Goal: Task Accomplishment & Management: Manage account settings

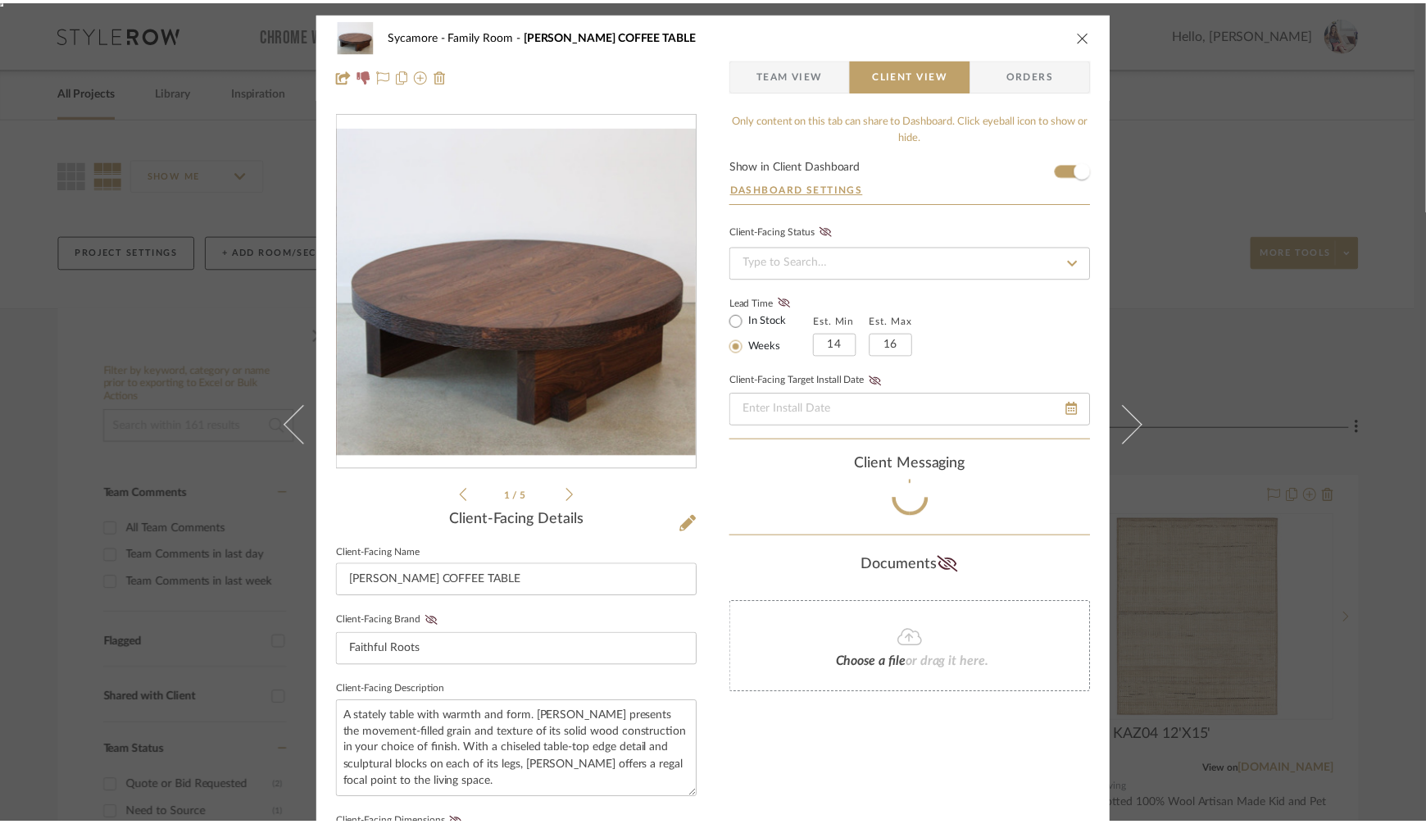
scroll to position [29, 0]
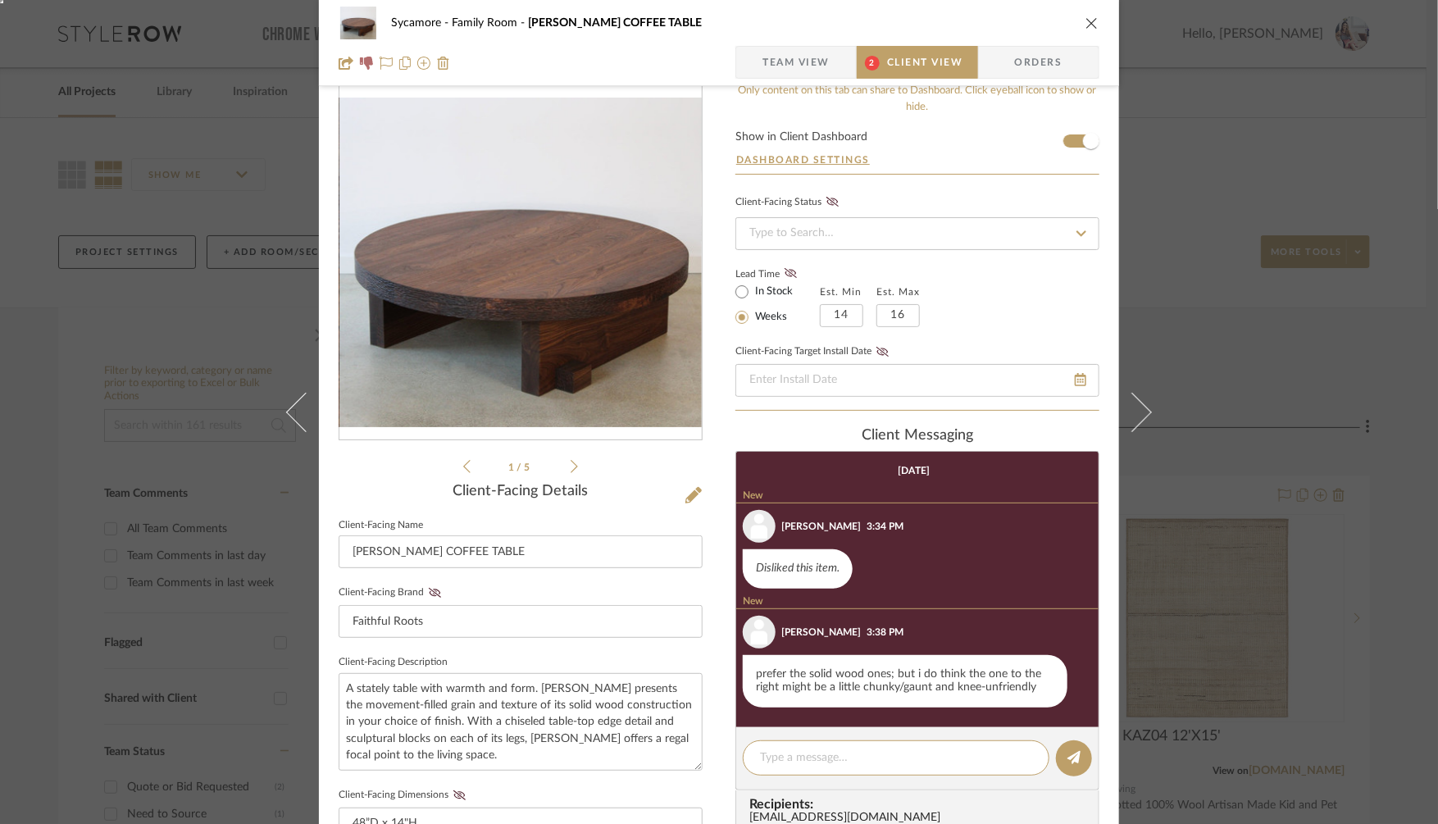
click at [897, 66] on span "Client View" at bounding box center [924, 62] width 75 height 33
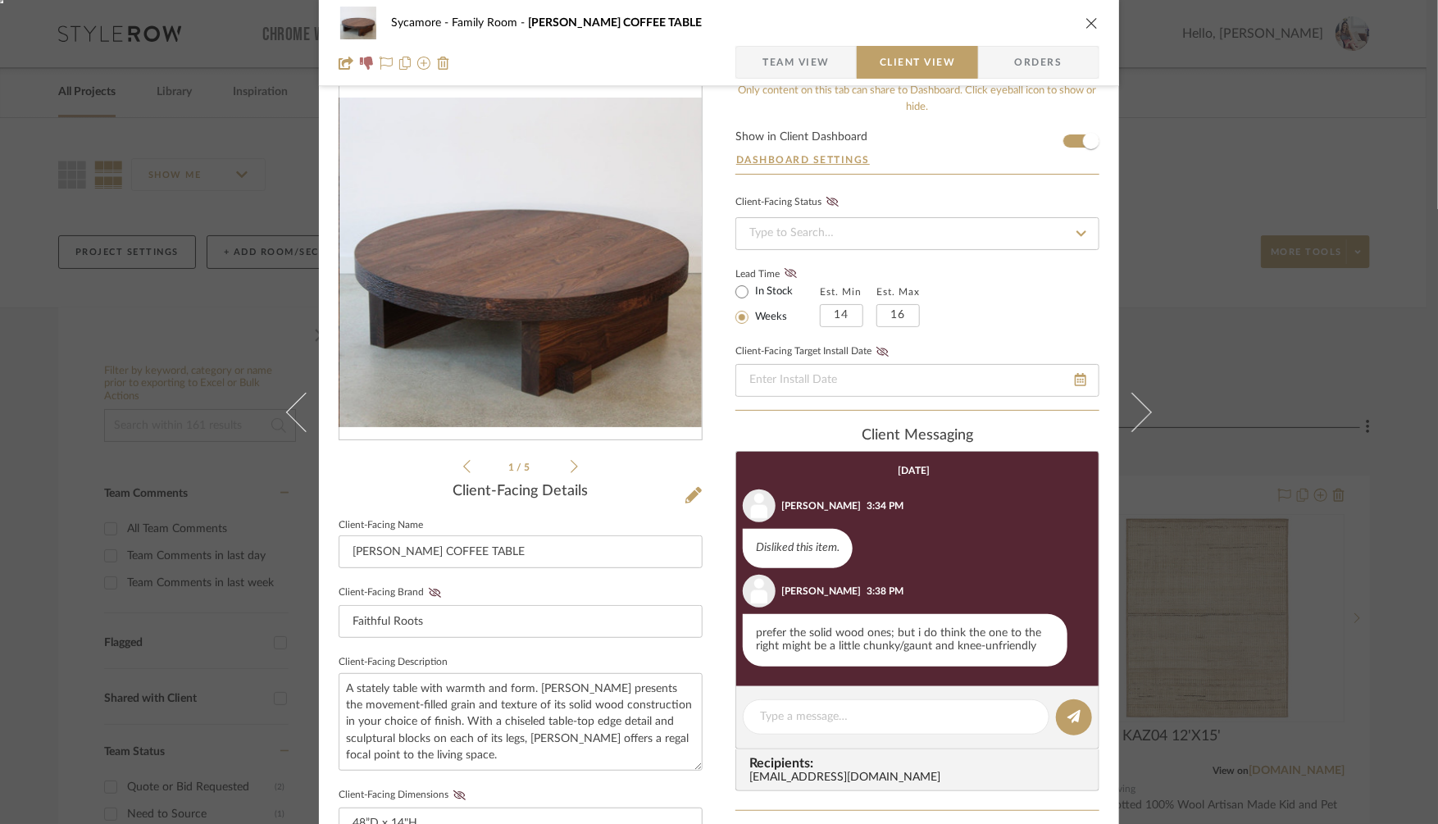
click at [1205, 425] on div "Sycamore Family Room BRAUNER COFFEE TABLE Team View Client View Orders 1 / 5 Cl…" at bounding box center [719, 412] width 1438 height 824
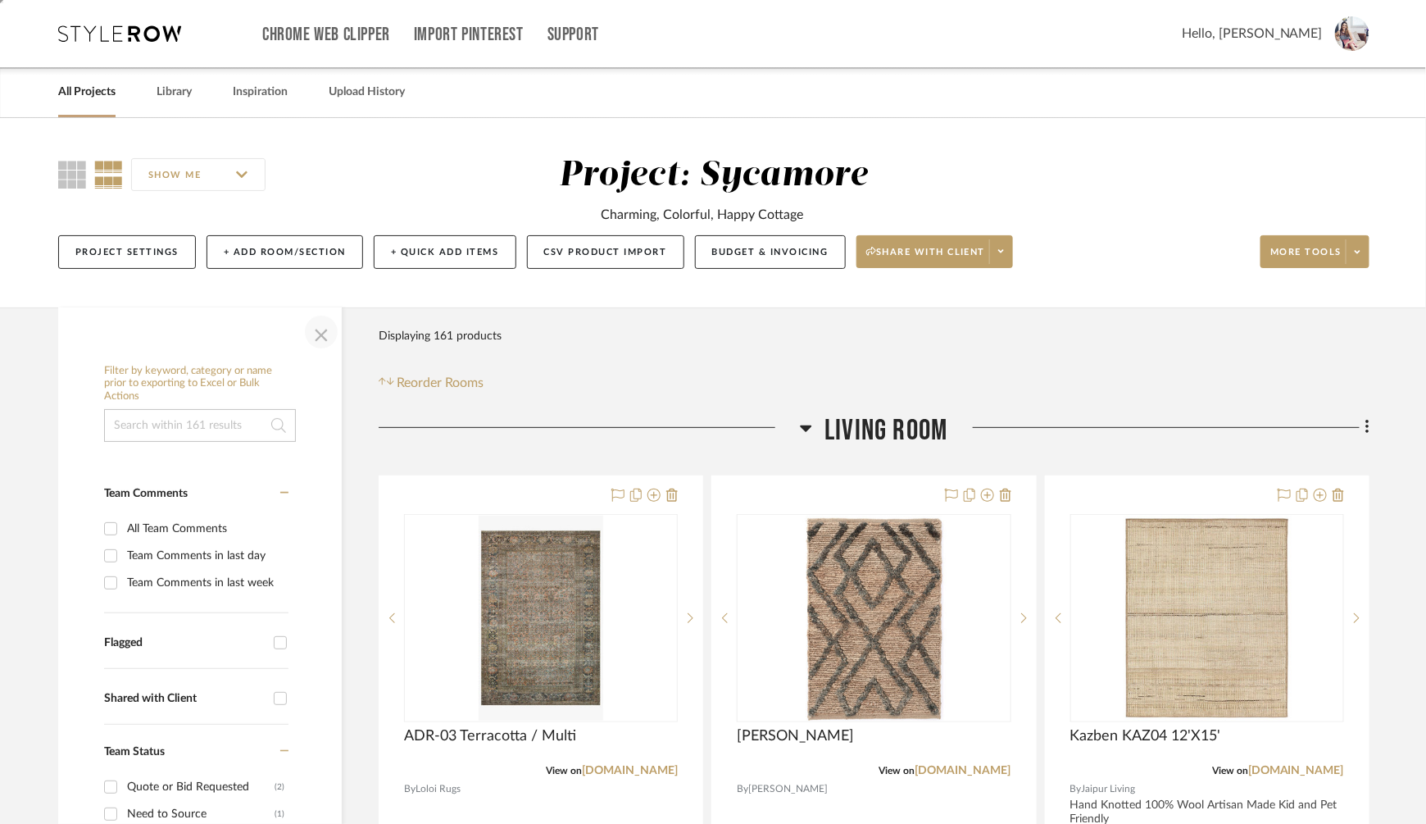
click at [320, 332] on span "button" at bounding box center [321, 331] width 39 height 39
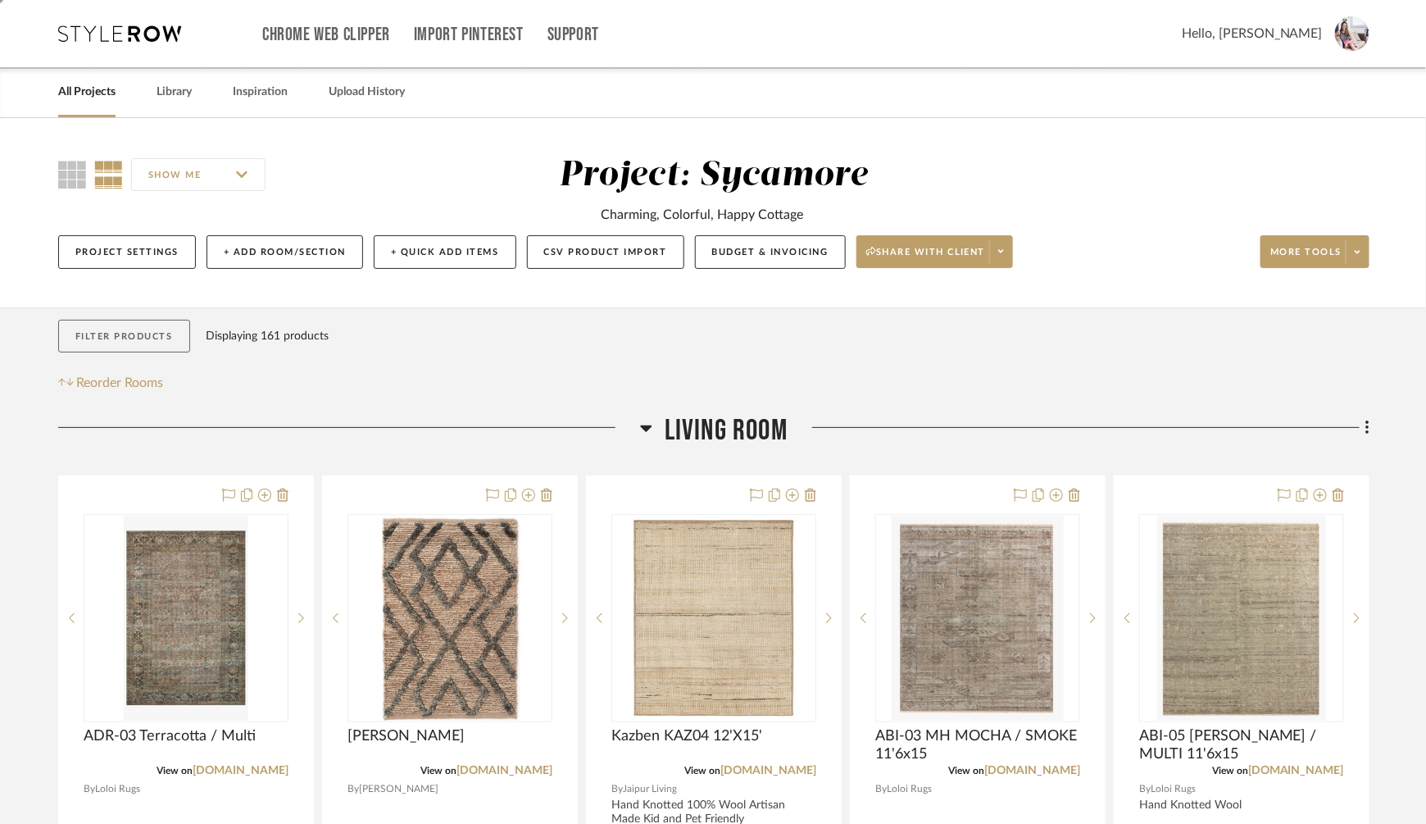
click at [120, 338] on button "Filter Products" at bounding box center [124, 337] width 132 height 34
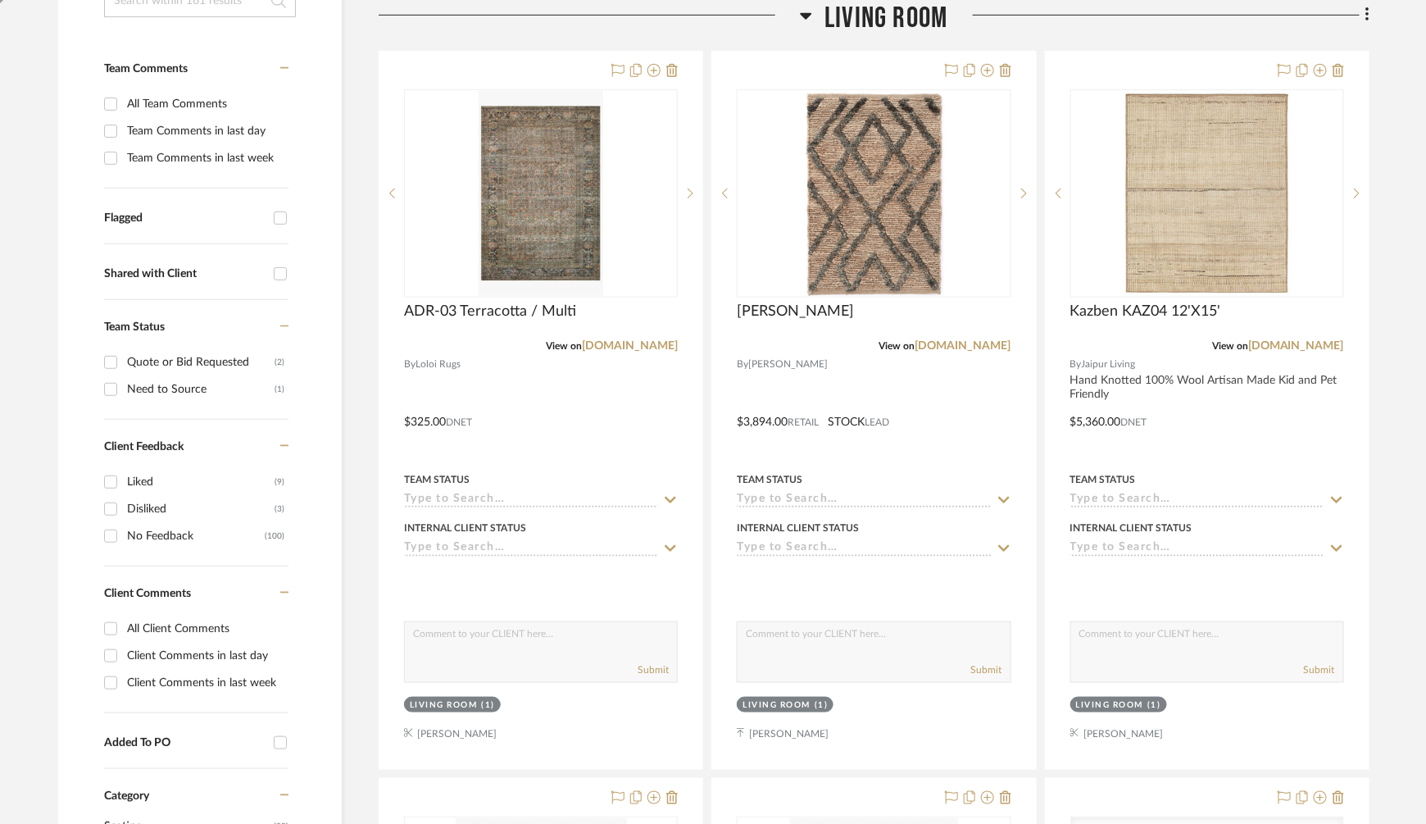
scroll to position [429, 0]
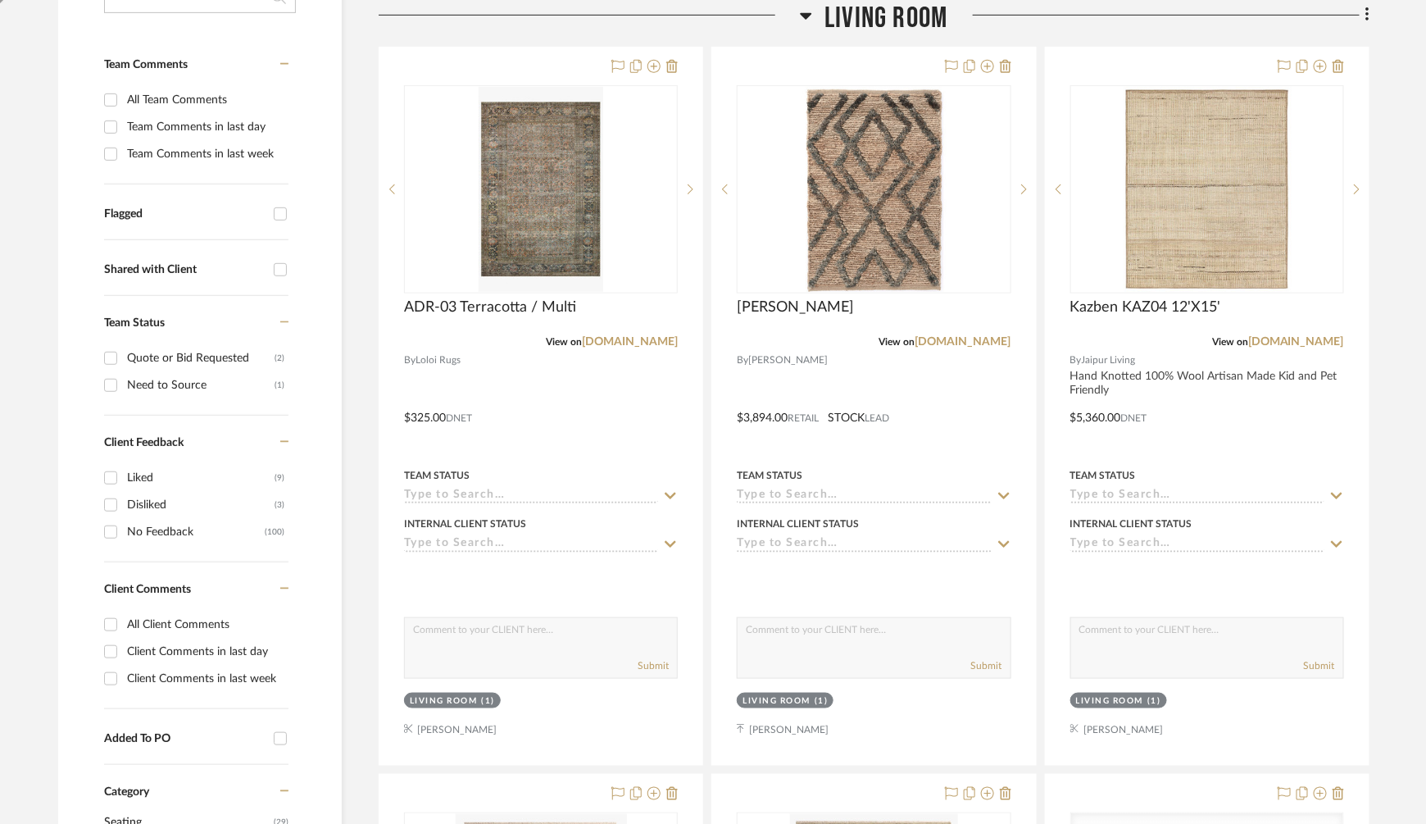
click at [112, 622] on input "All Client Comments" at bounding box center [111, 624] width 26 height 26
checkbox input "true"
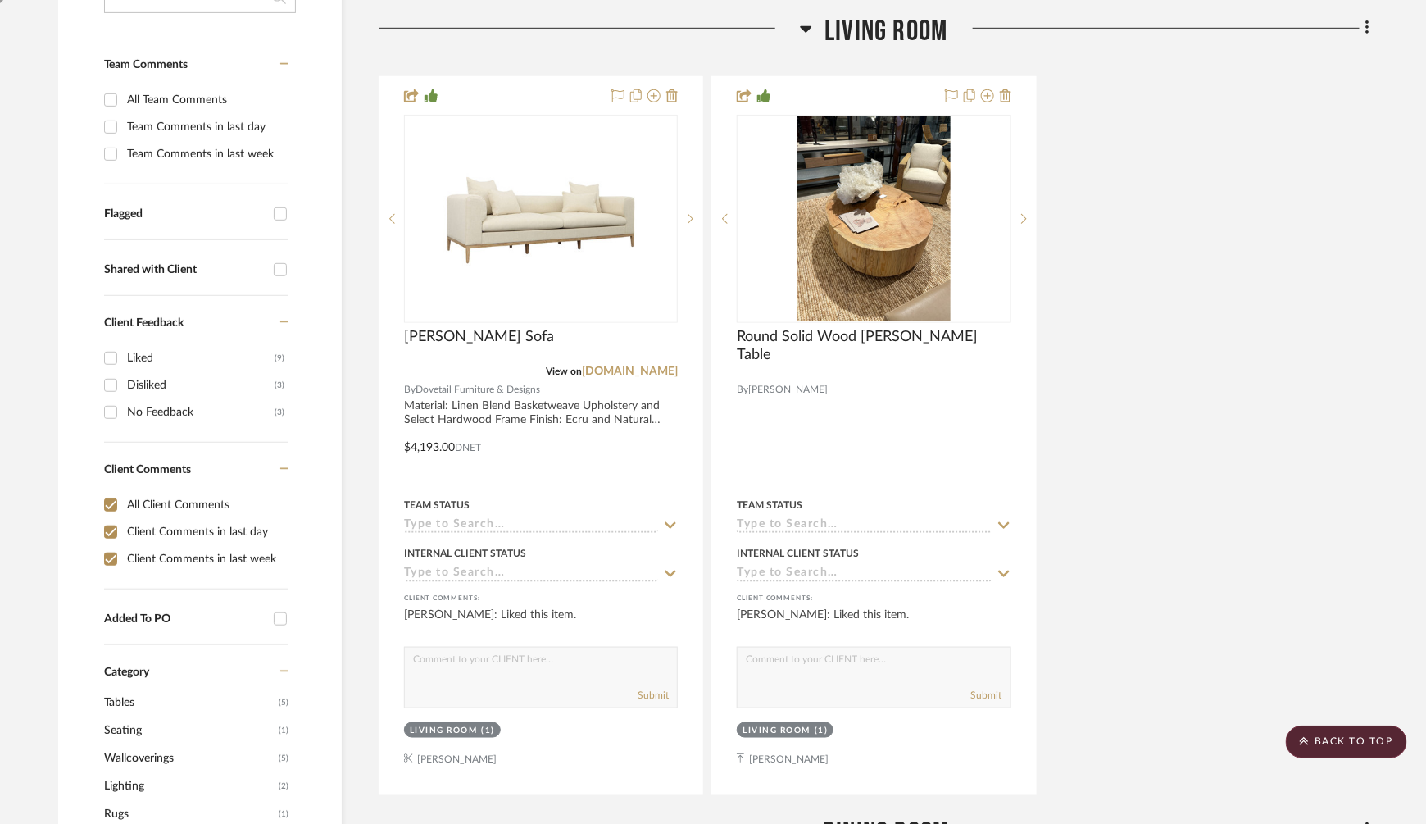
click at [104, 354] on input "Liked (9)" at bounding box center [111, 358] width 26 height 26
checkbox input "true"
click at [106, 377] on input "Disliked (3)" at bounding box center [111, 385] width 26 height 26
checkbox input "true"
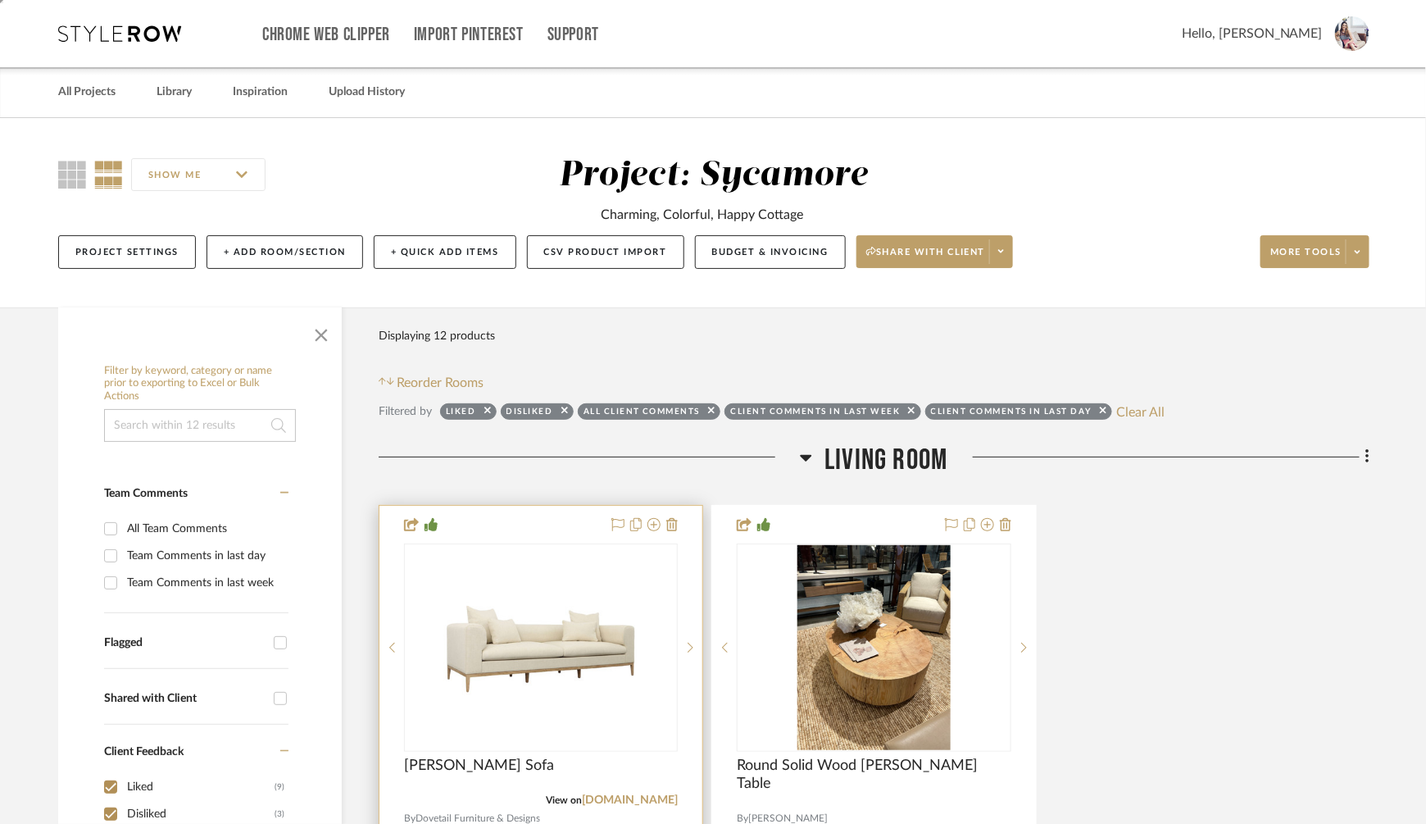
scroll to position [48, 0]
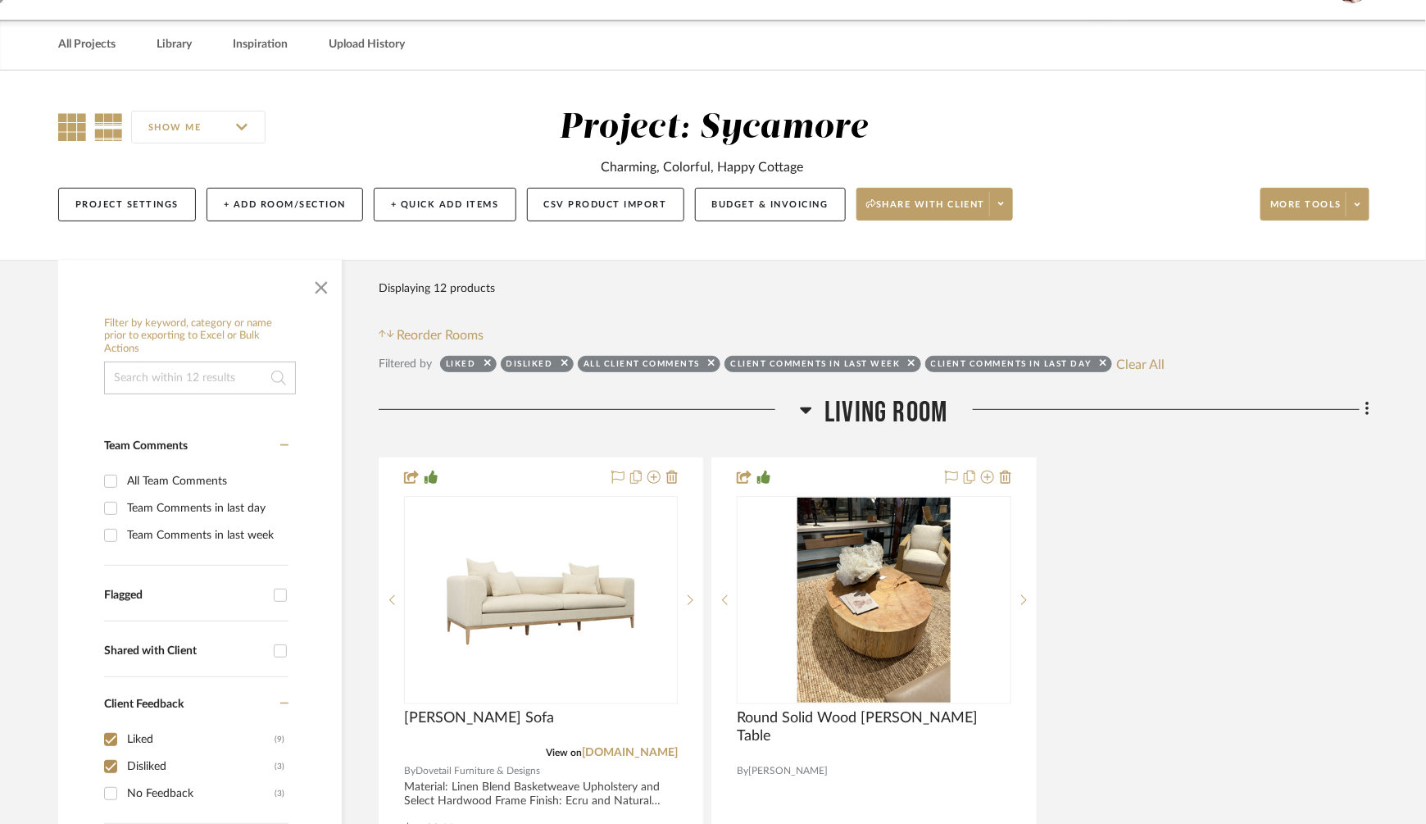
click at [70, 131] on icon at bounding box center [72, 127] width 28 height 28
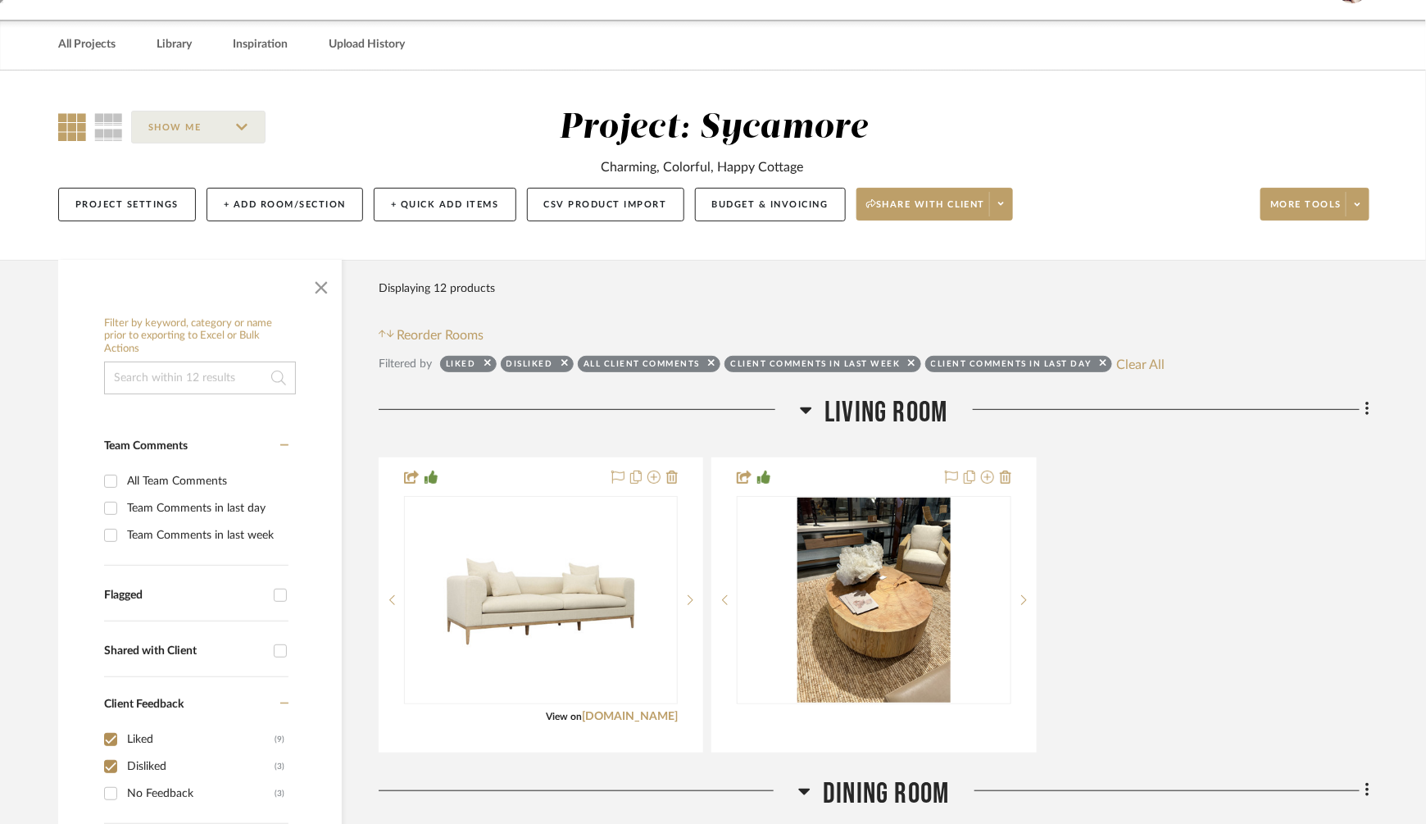
click at [70, 131] on icon at bounding box center [72, 127] width 28 height 28
click at [98, 132] on icon at bounding box center [108, 127] width 29 height 28
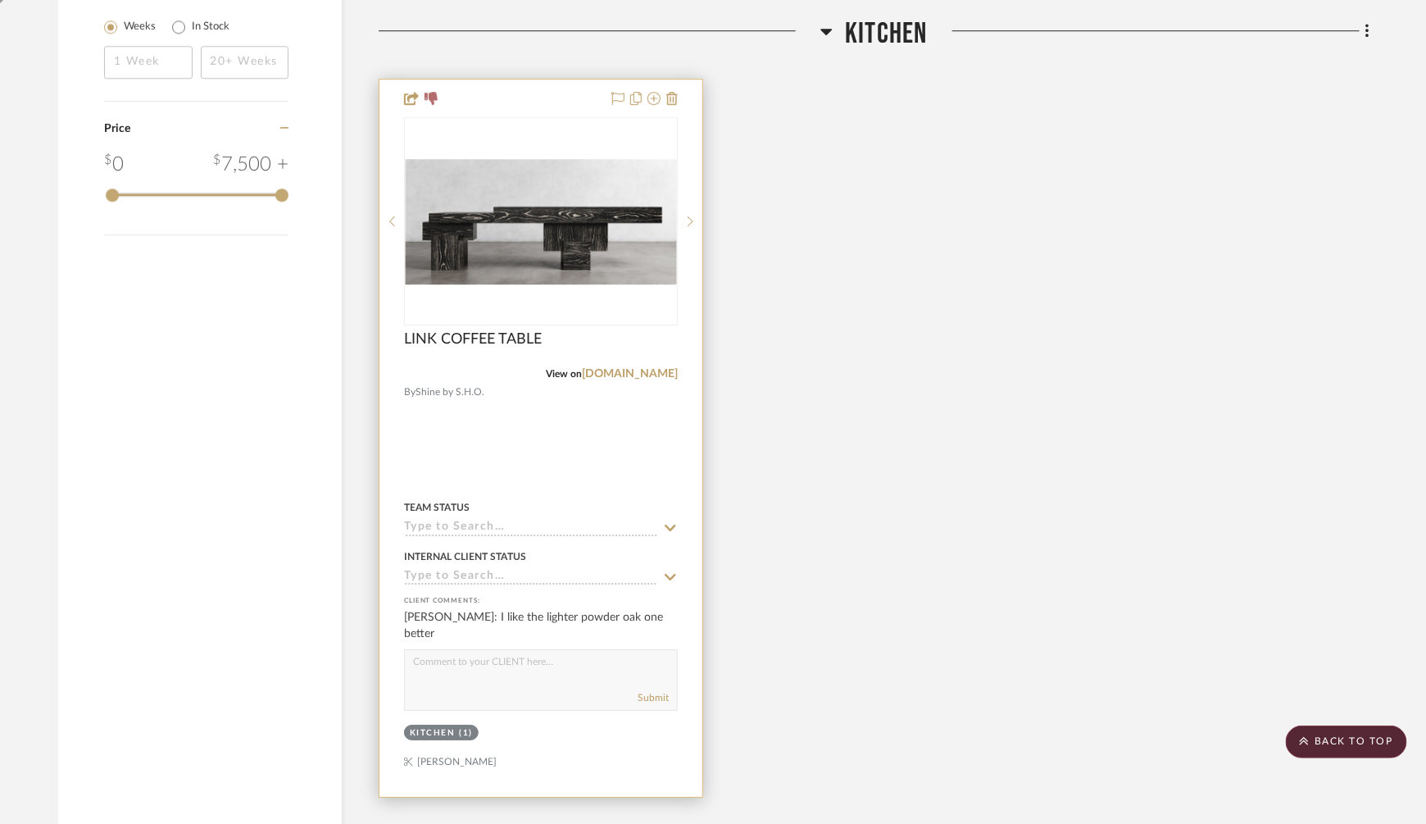
scroll to position [1986, 0]
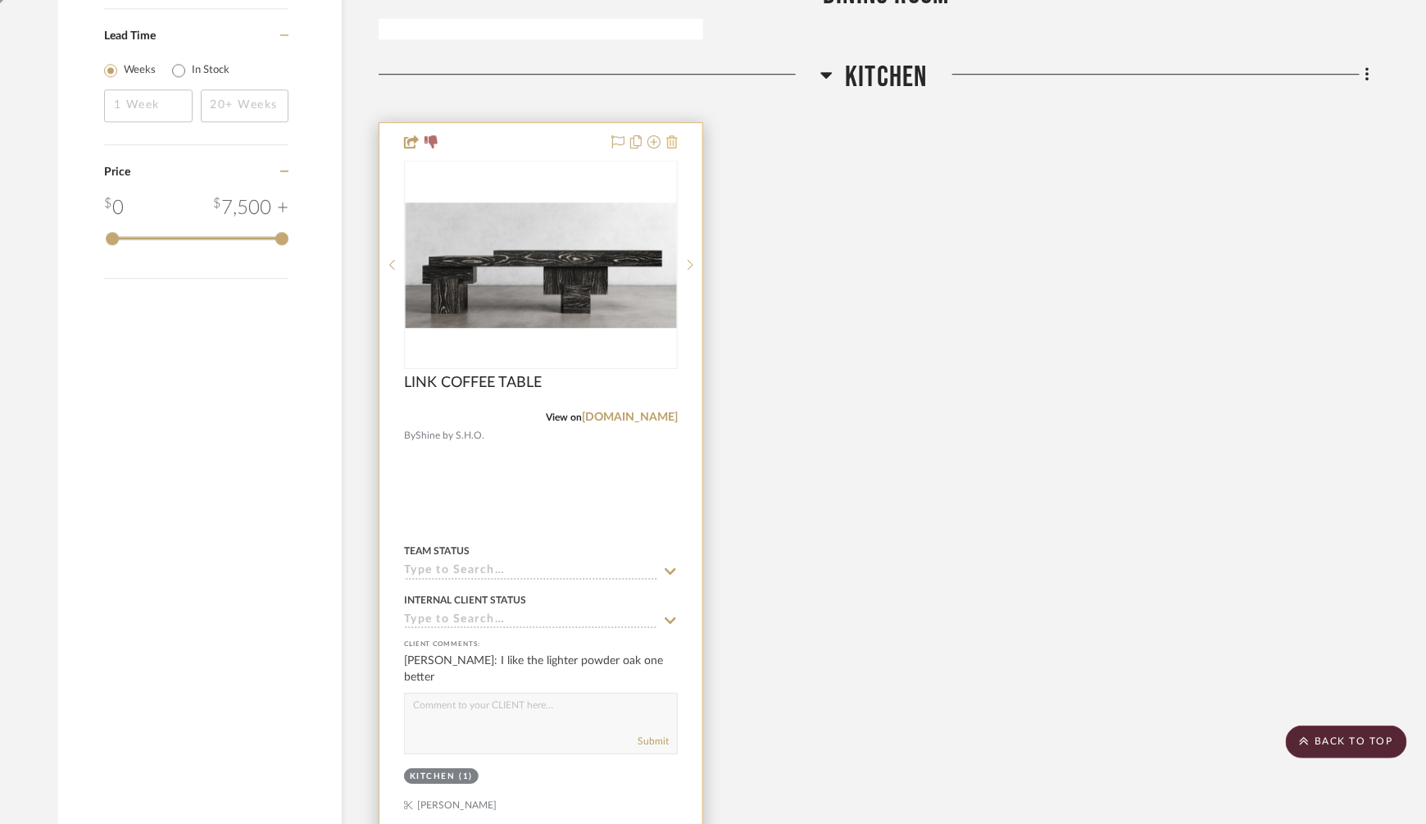
click at [670, 139] on icon at bounding box center [671, 141] width 11 height 13
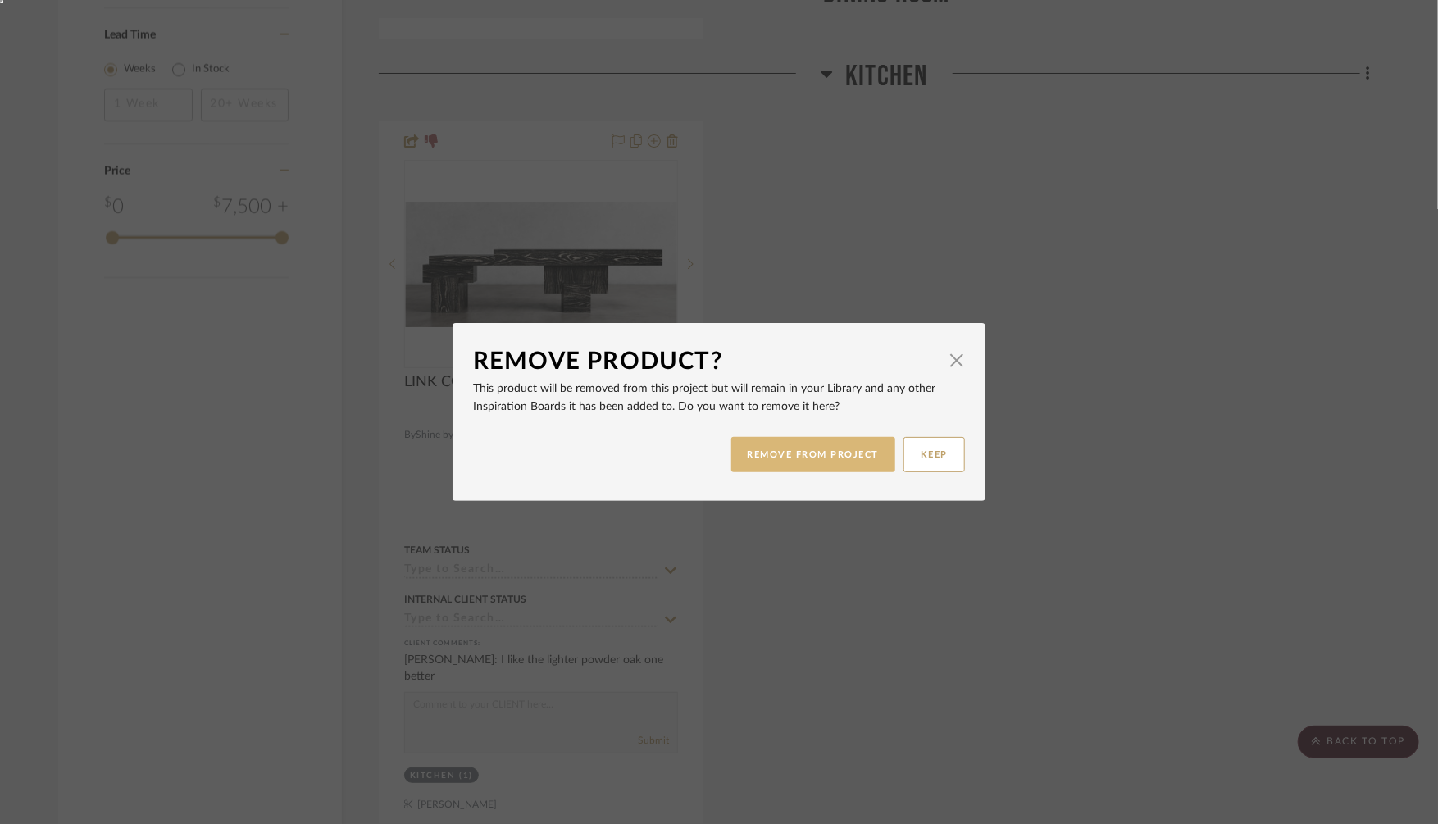
click at [793, 457] on button "REMOVE FROM PROJECT" at bounding box center [813, 454] width 165 height 35
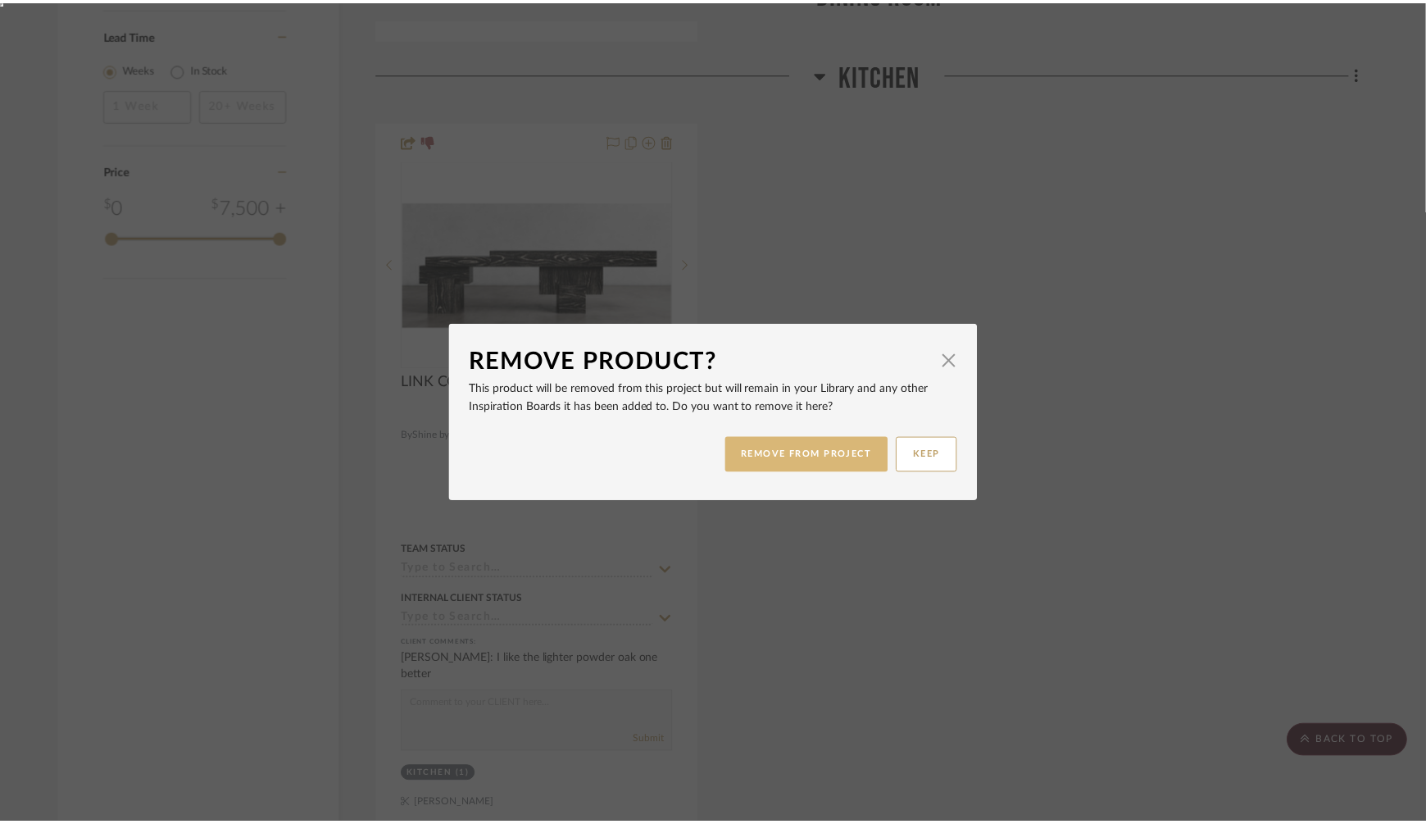
scroll to position [1986, 0]
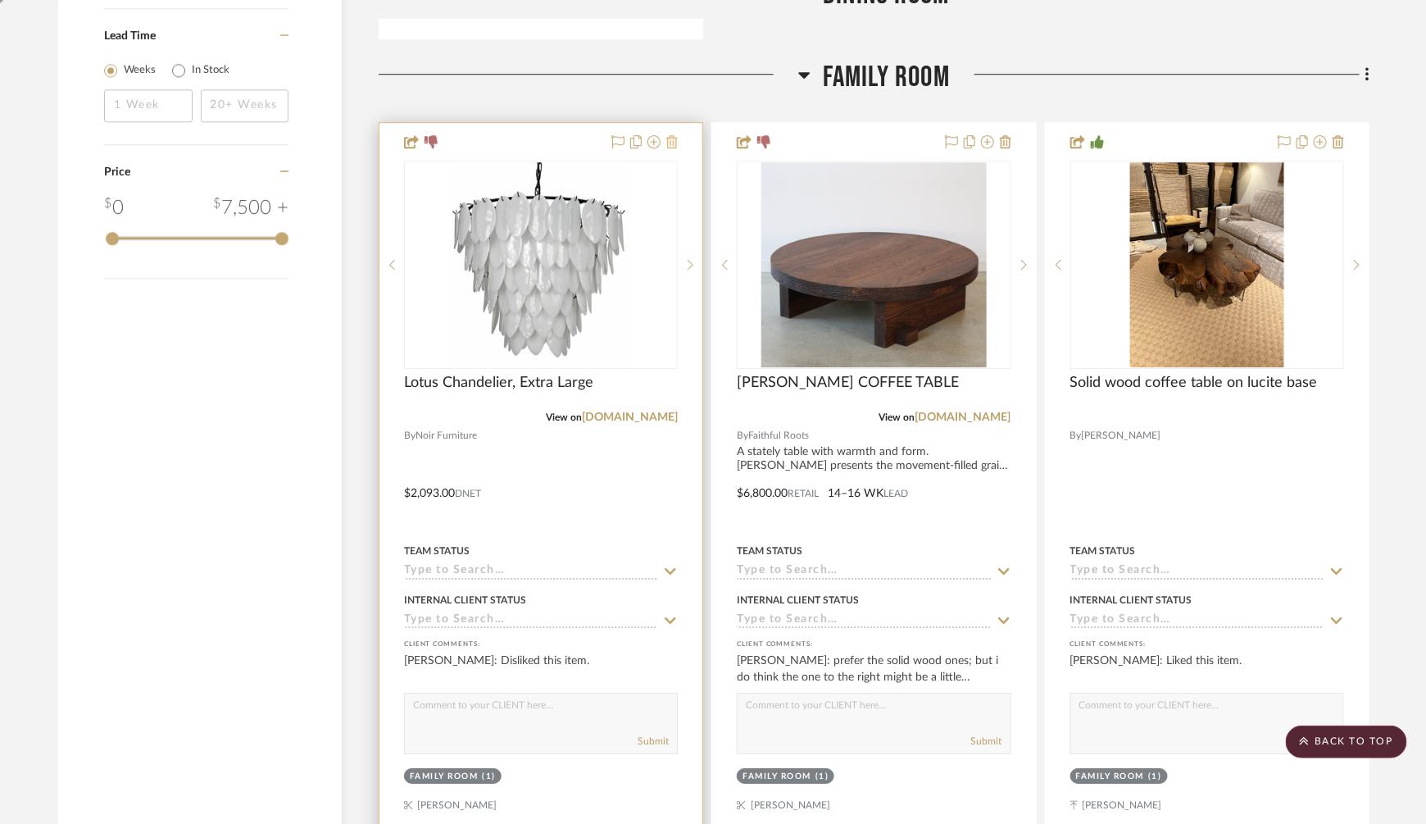
click at [671, 135] on icon at bounding box center [671, 141] width 11 height 13
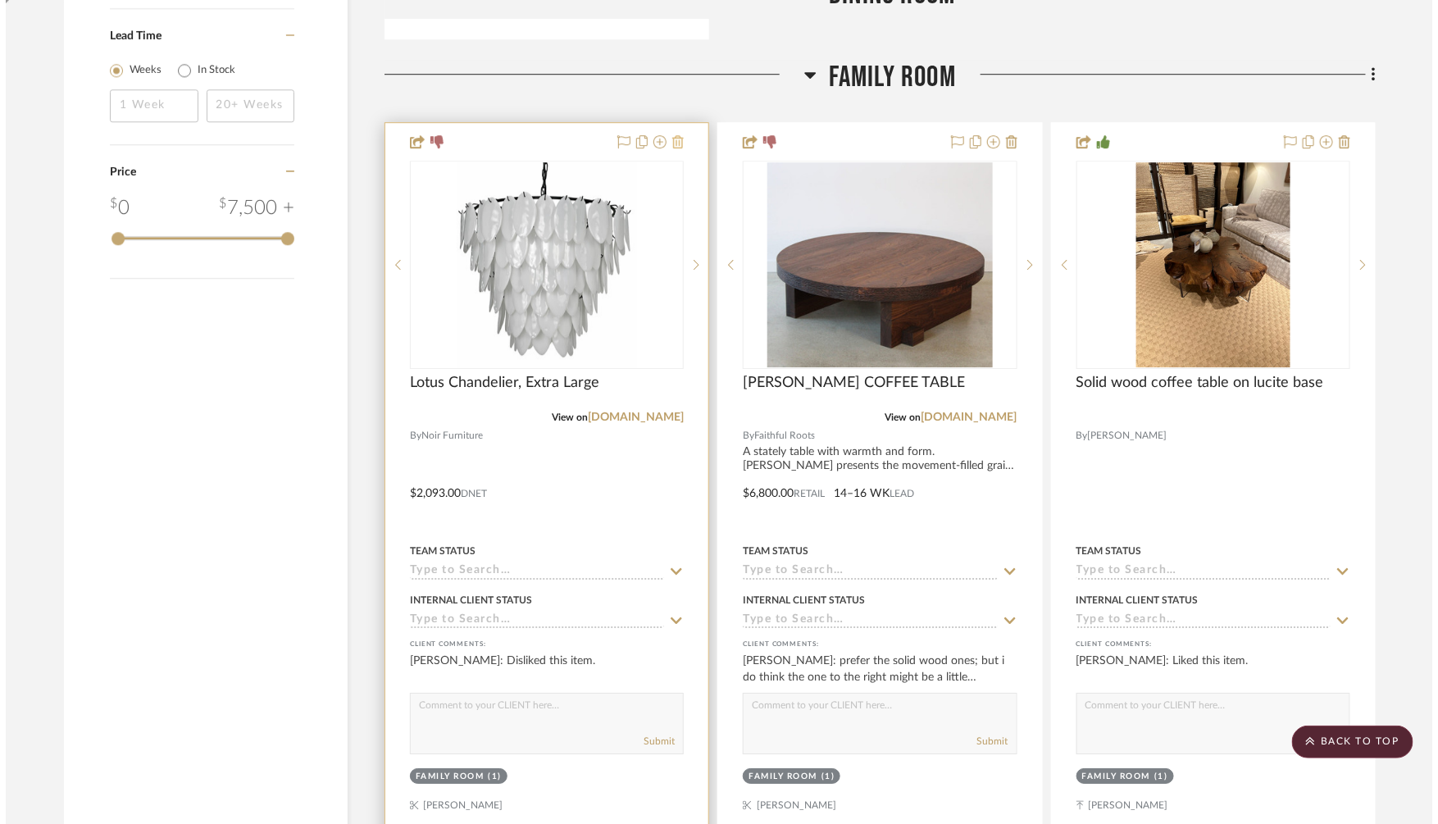
scroll to position [0, 0]
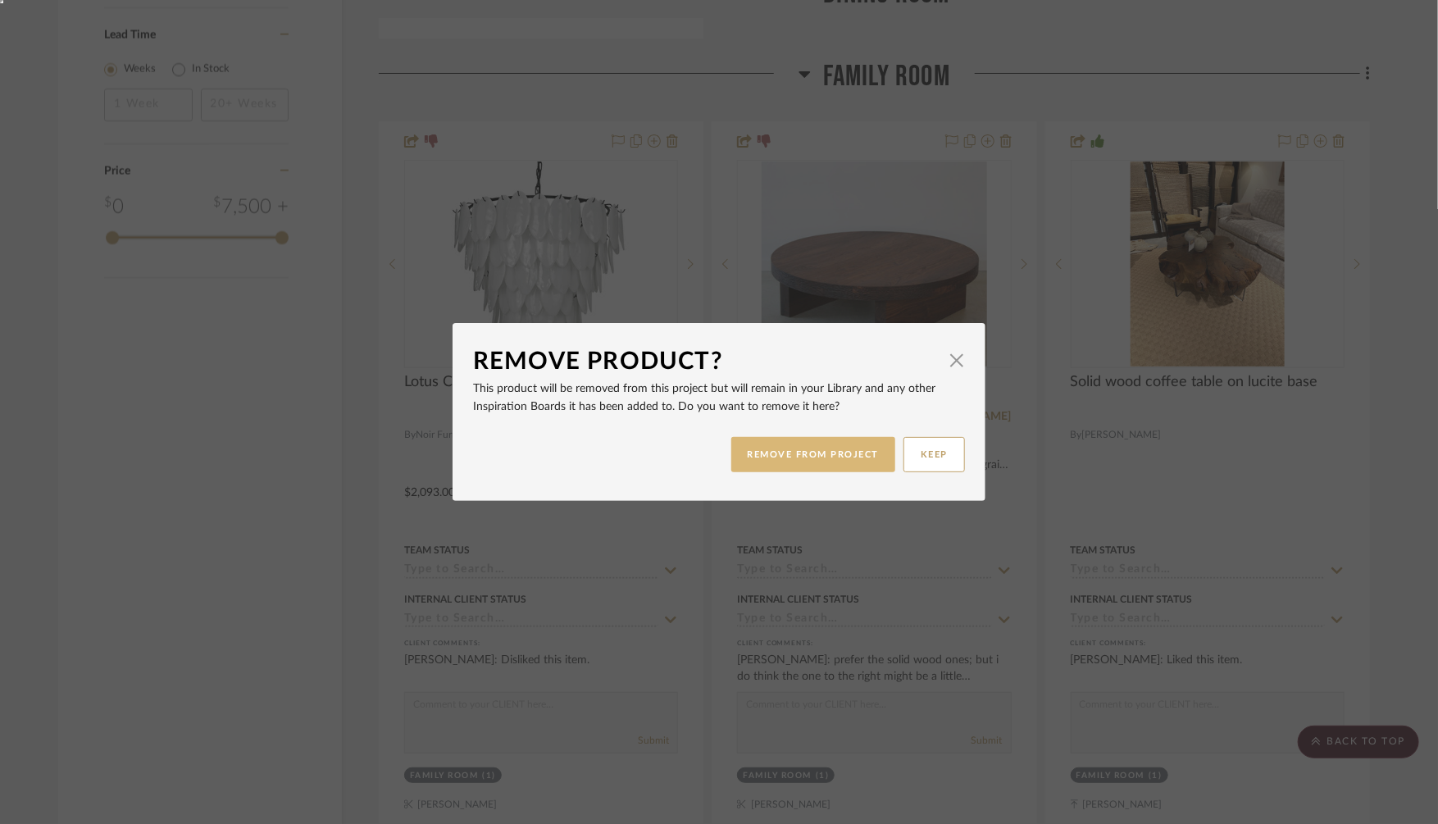
click at [788, 452] on button "REMOVE FROM PROJECT" at bounding box center [813, 454] width 165 height 35
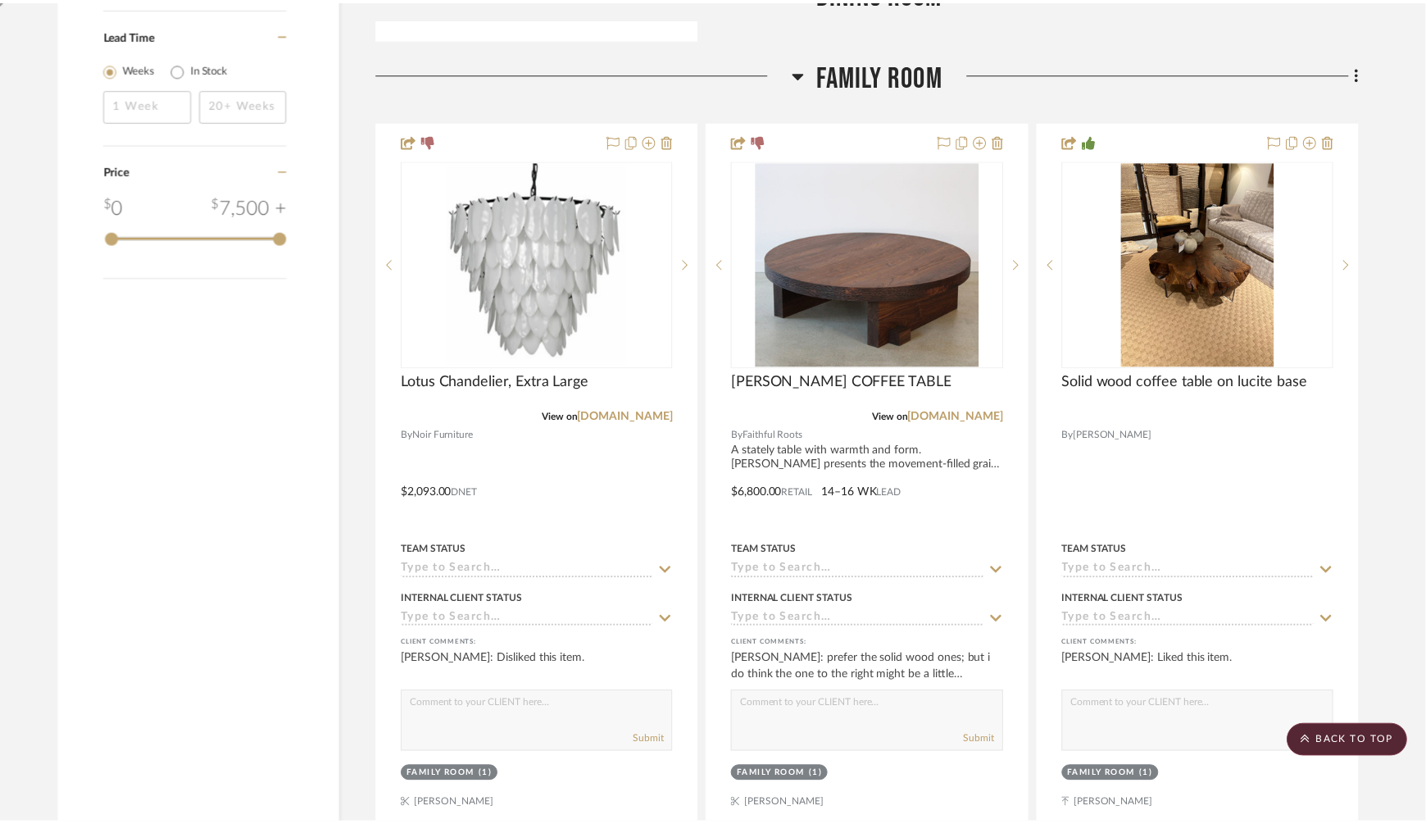
scroll to position [1986, 0]
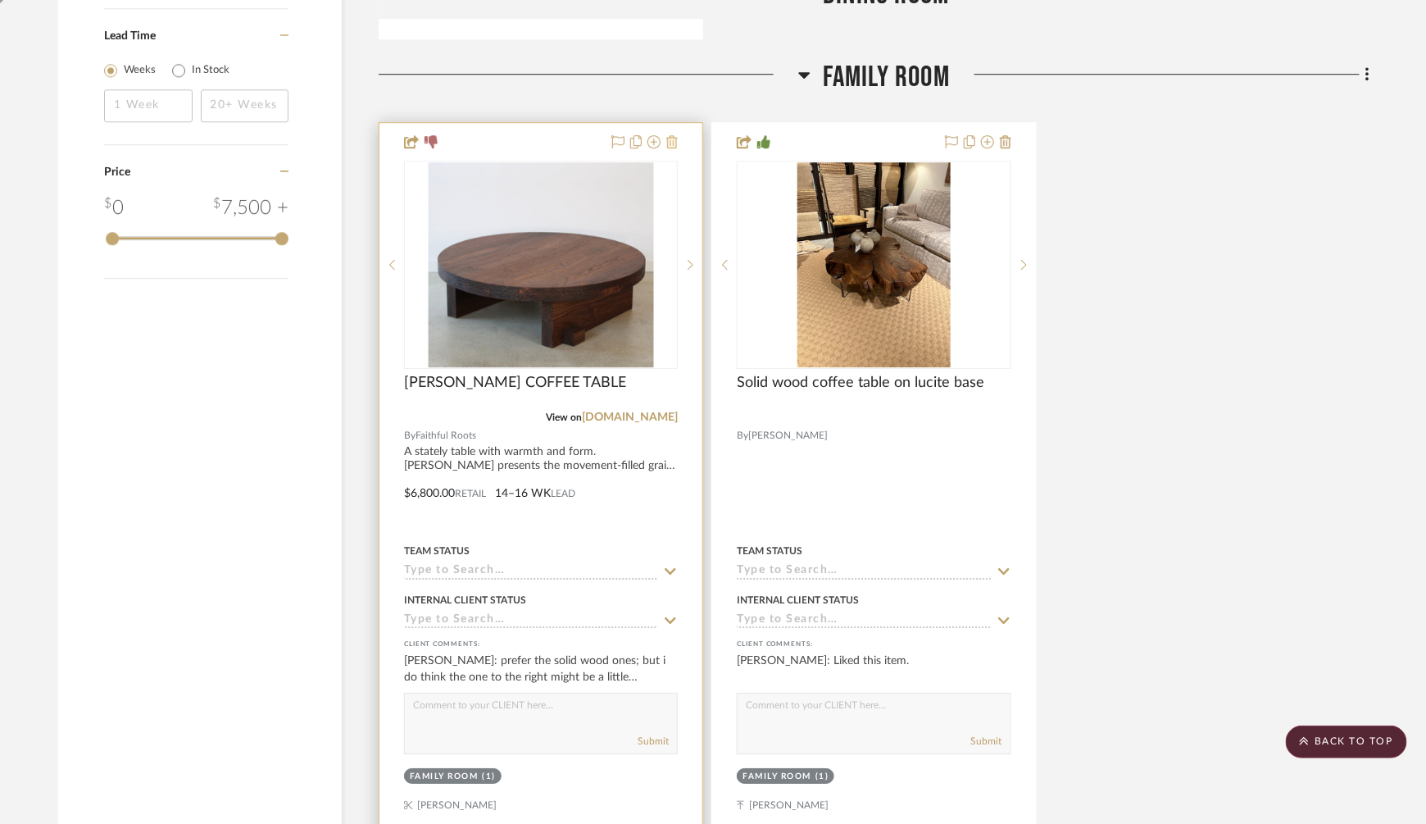
click at [670, 139] on icon at bounding box center [671, 141] width 11 height 13
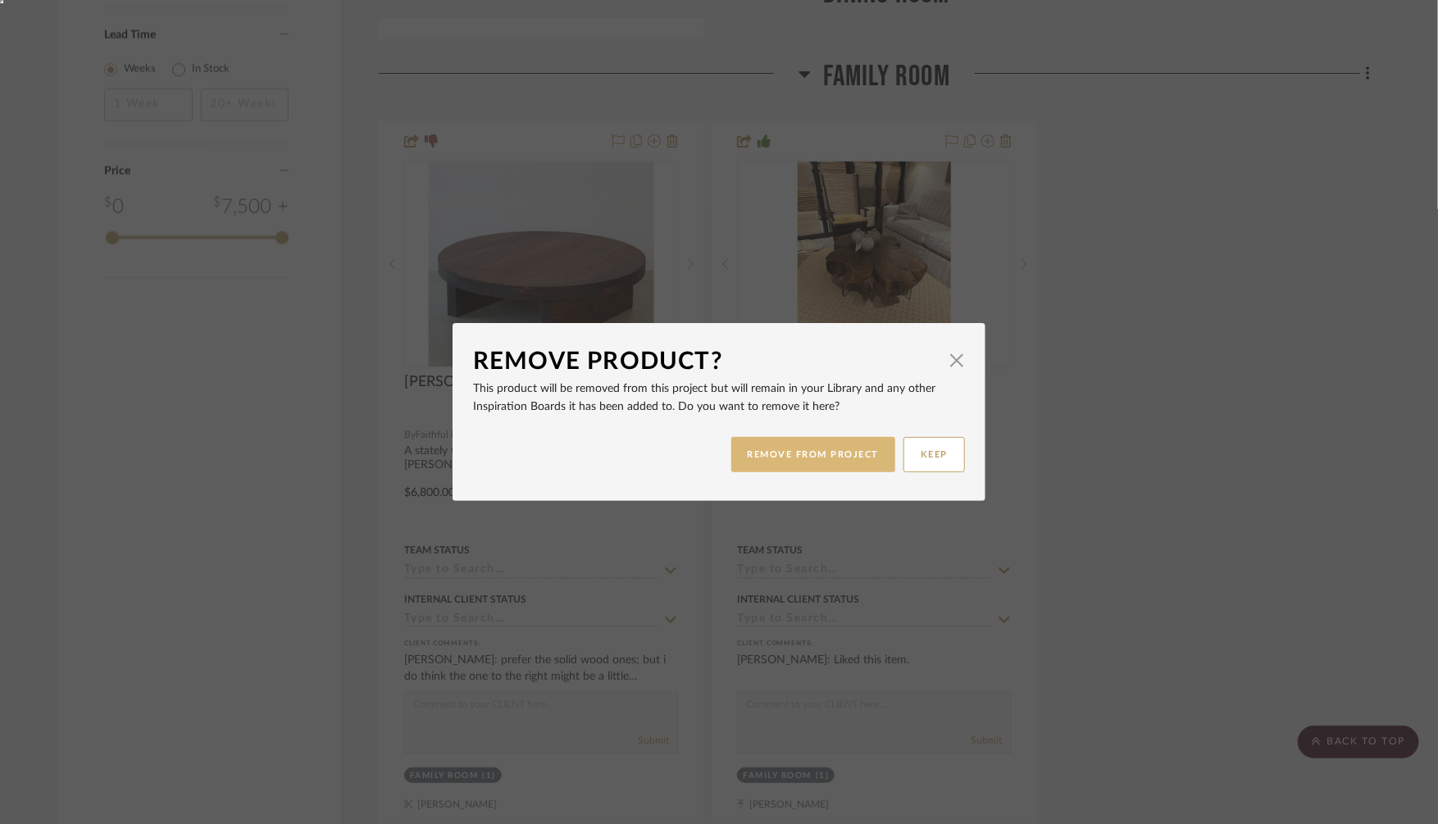
click at [768, 457] on button "REMOVE FROM PROJECT" at bounding box center [813, 454] width 165 height 35
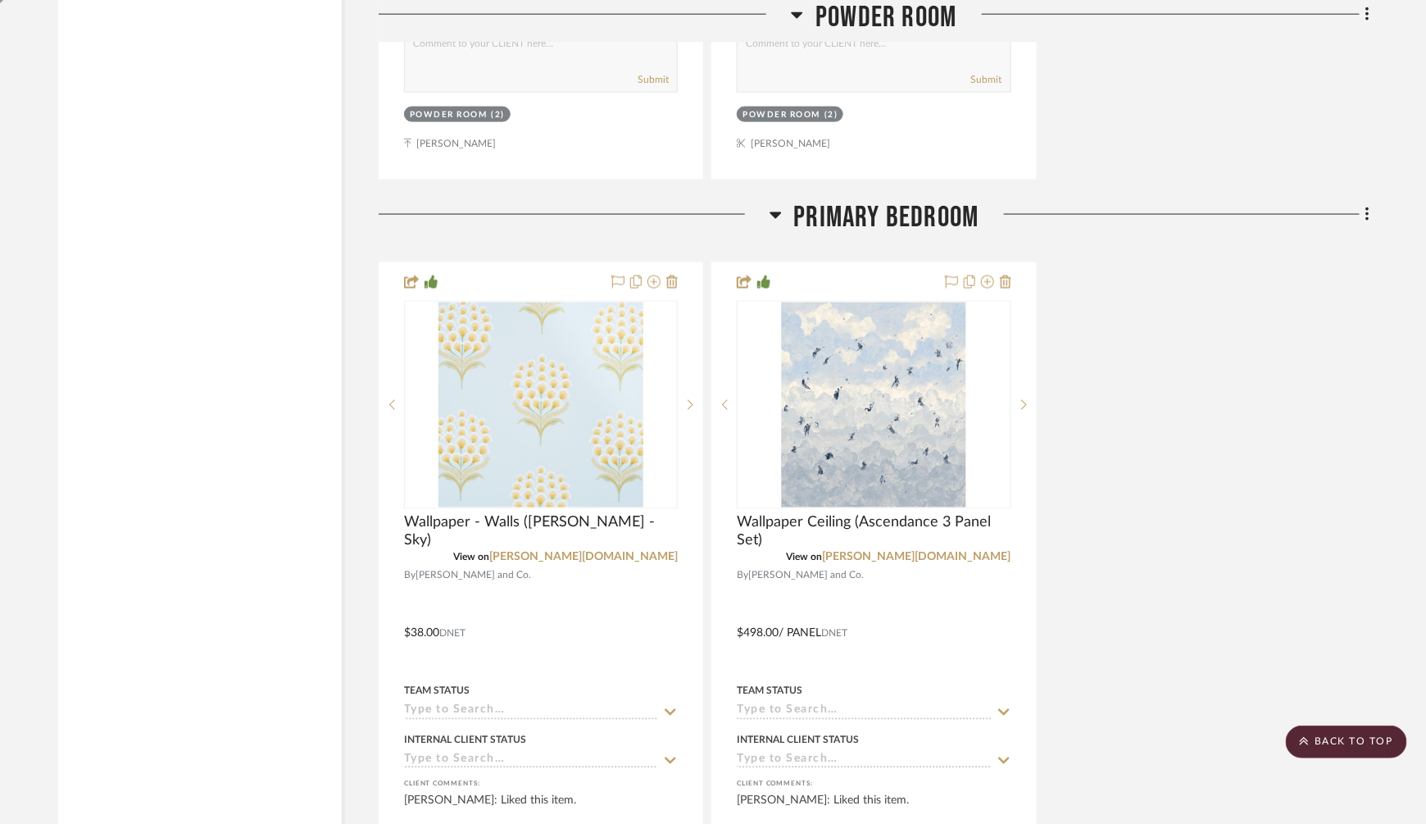
scroll to position [3464, 0]
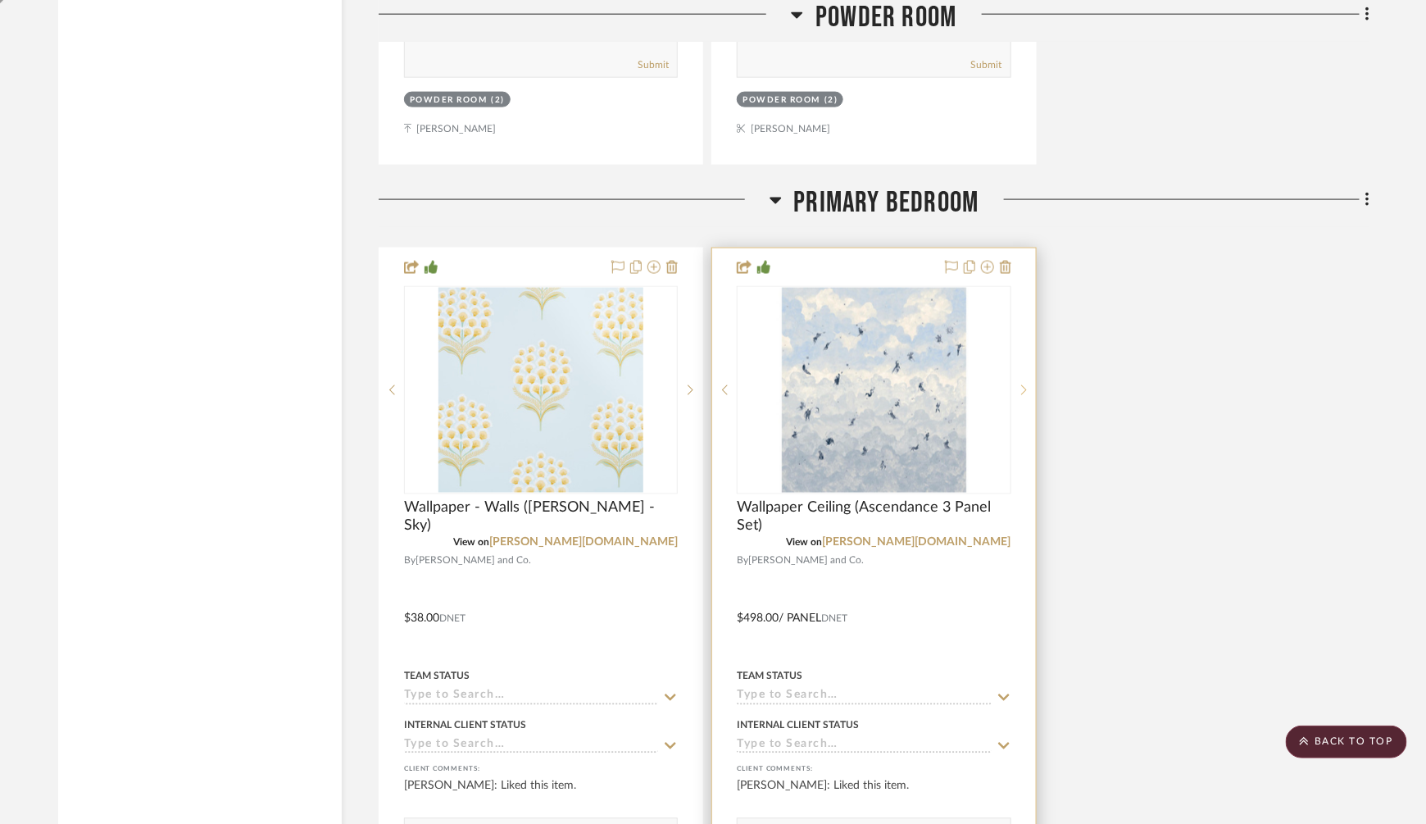
click at [1023, 384] on icon at bounding box center [1024, 389] width 6 height 11
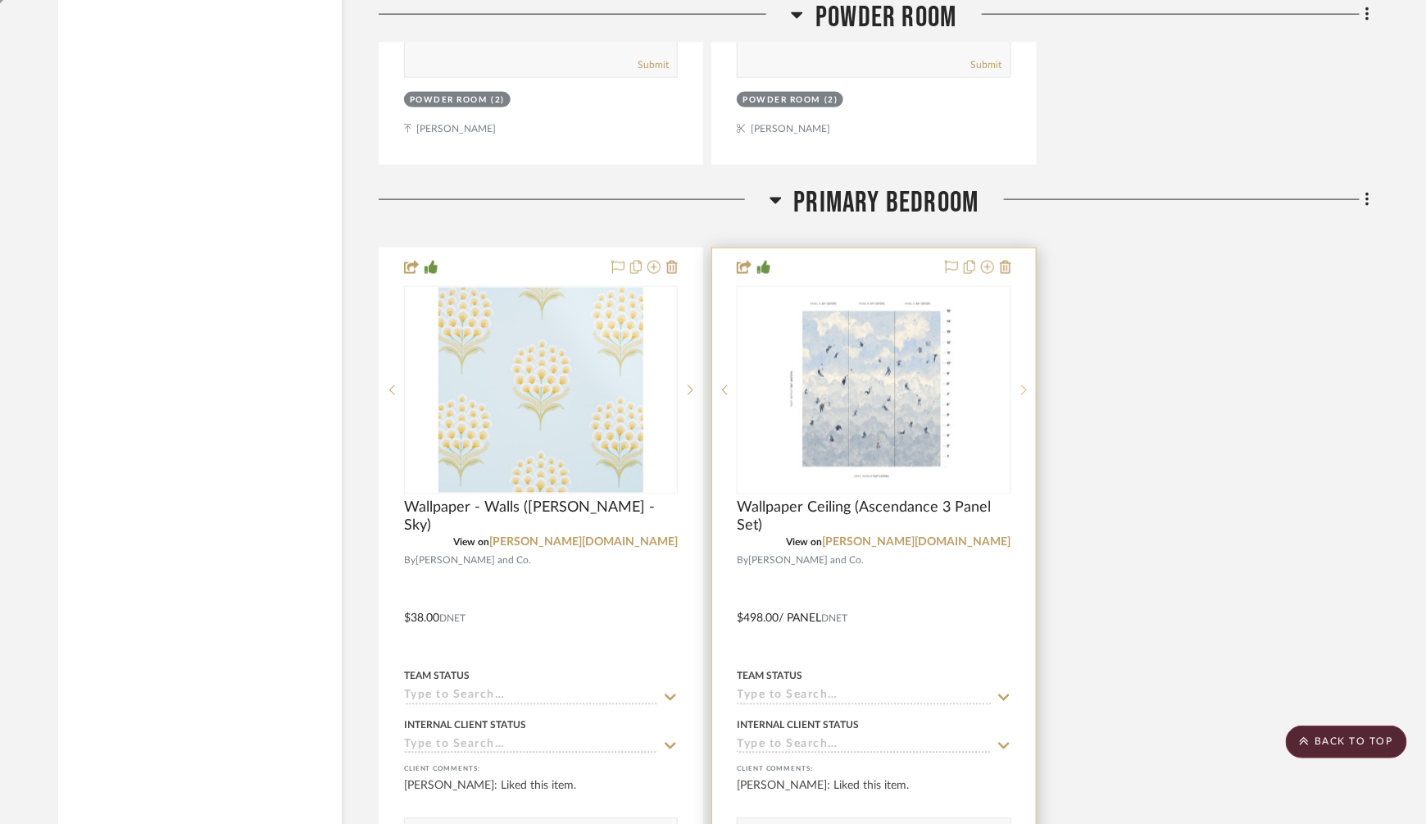
click at [1023, 385] on icon at bounding box center [1024, 390] width 6 height 10
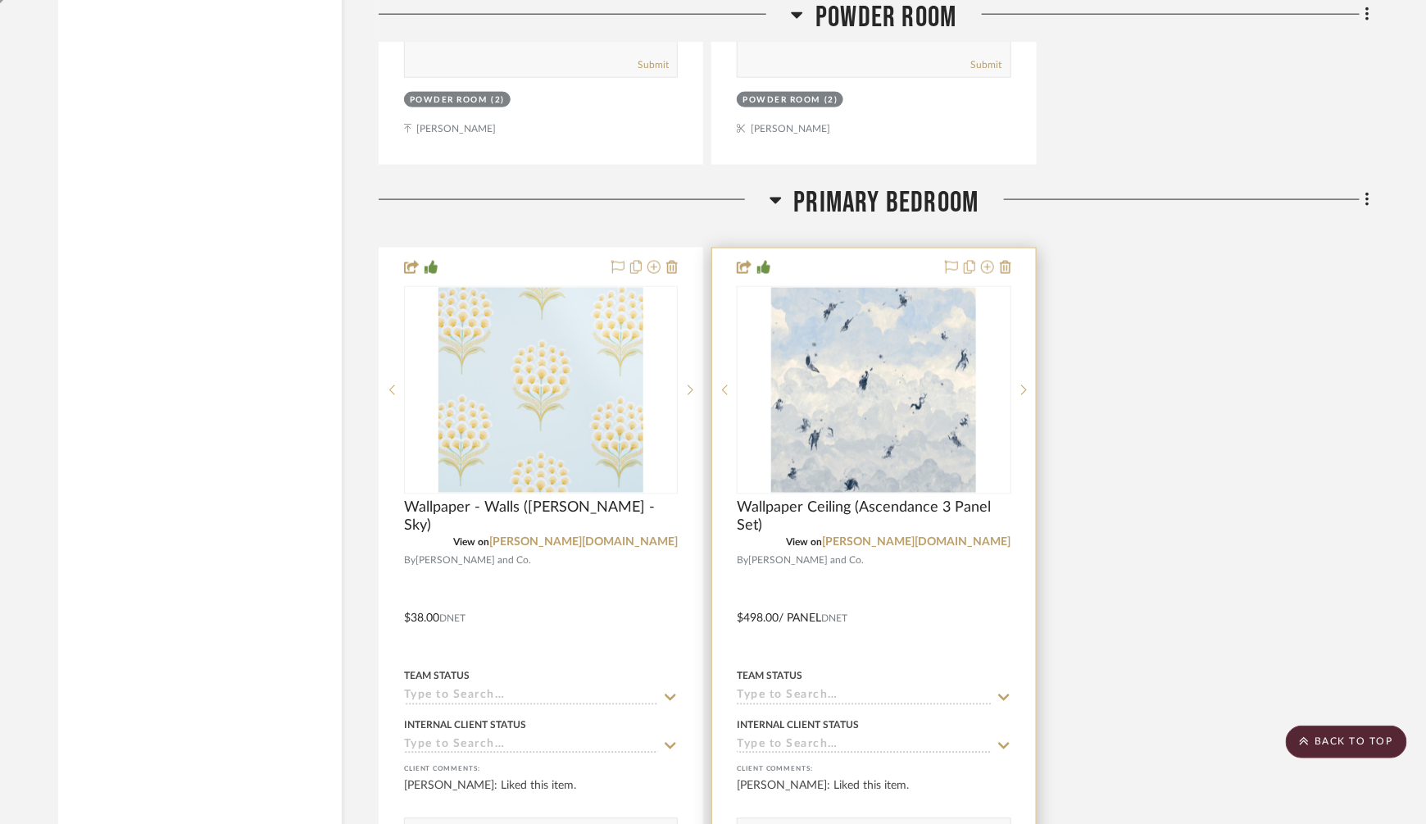
scroll to position [3507, 0]
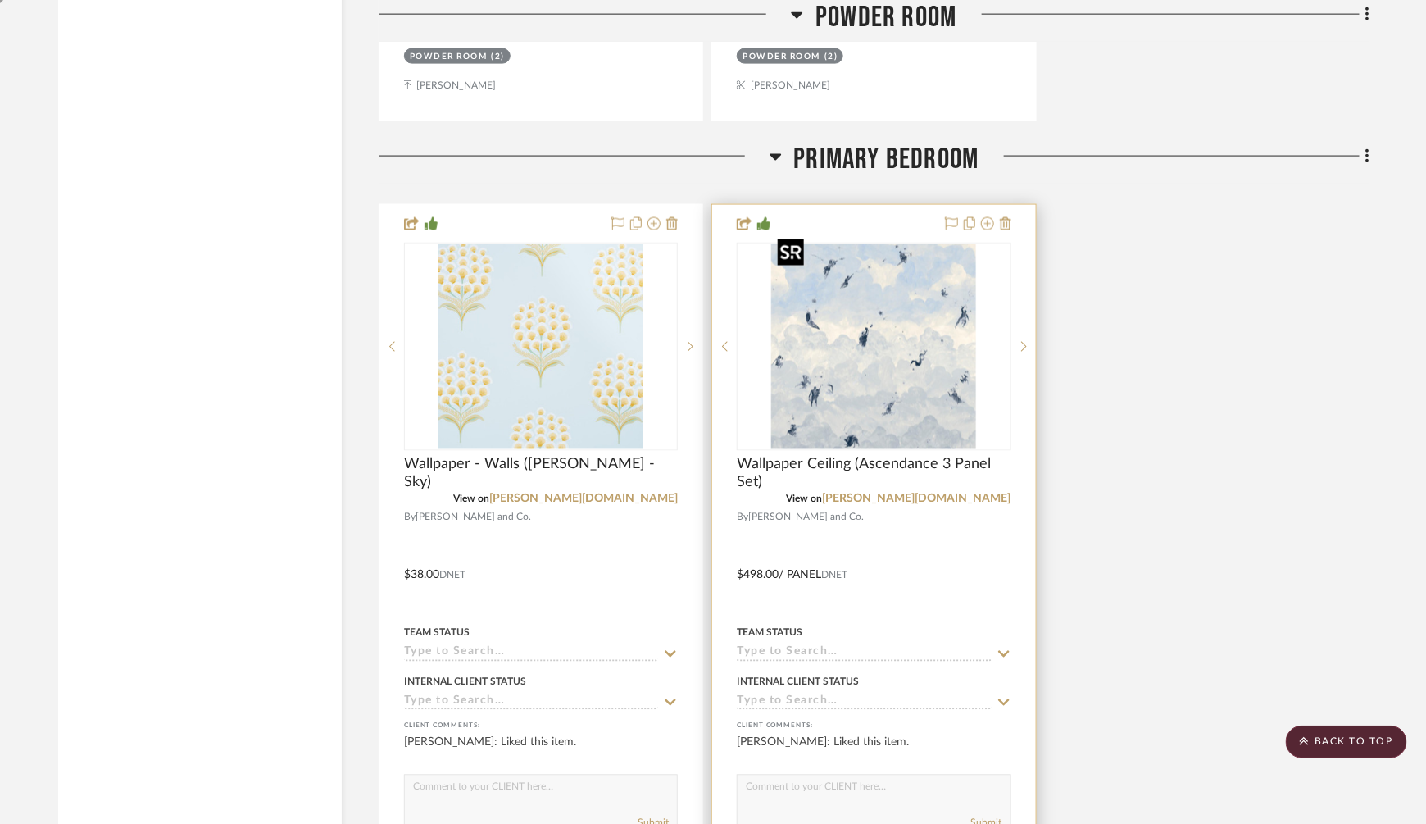
click at [856, 359] on img "2" at bounding box center [873, 346] width 205 height 205
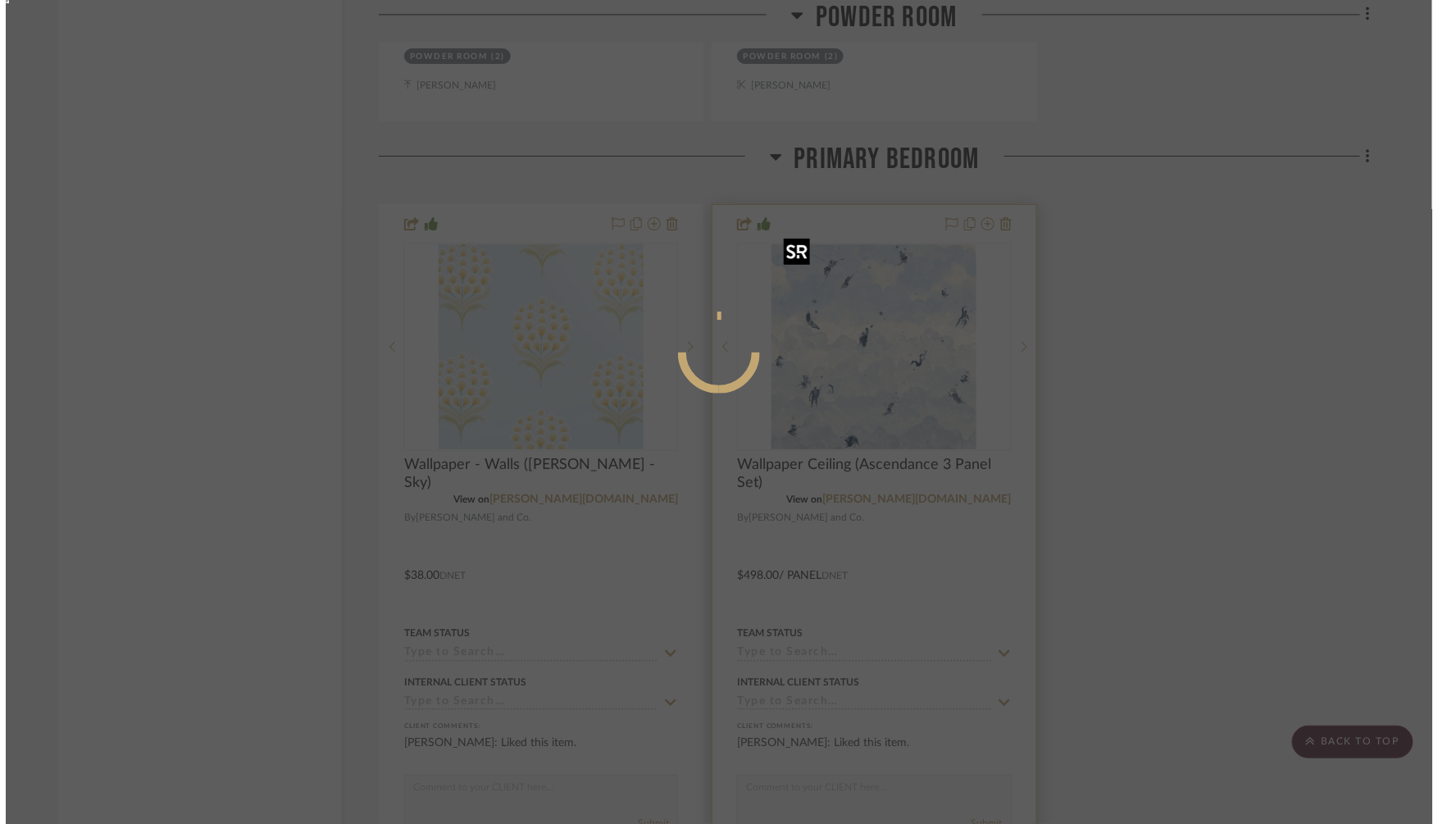
scroll to position [0, 0]
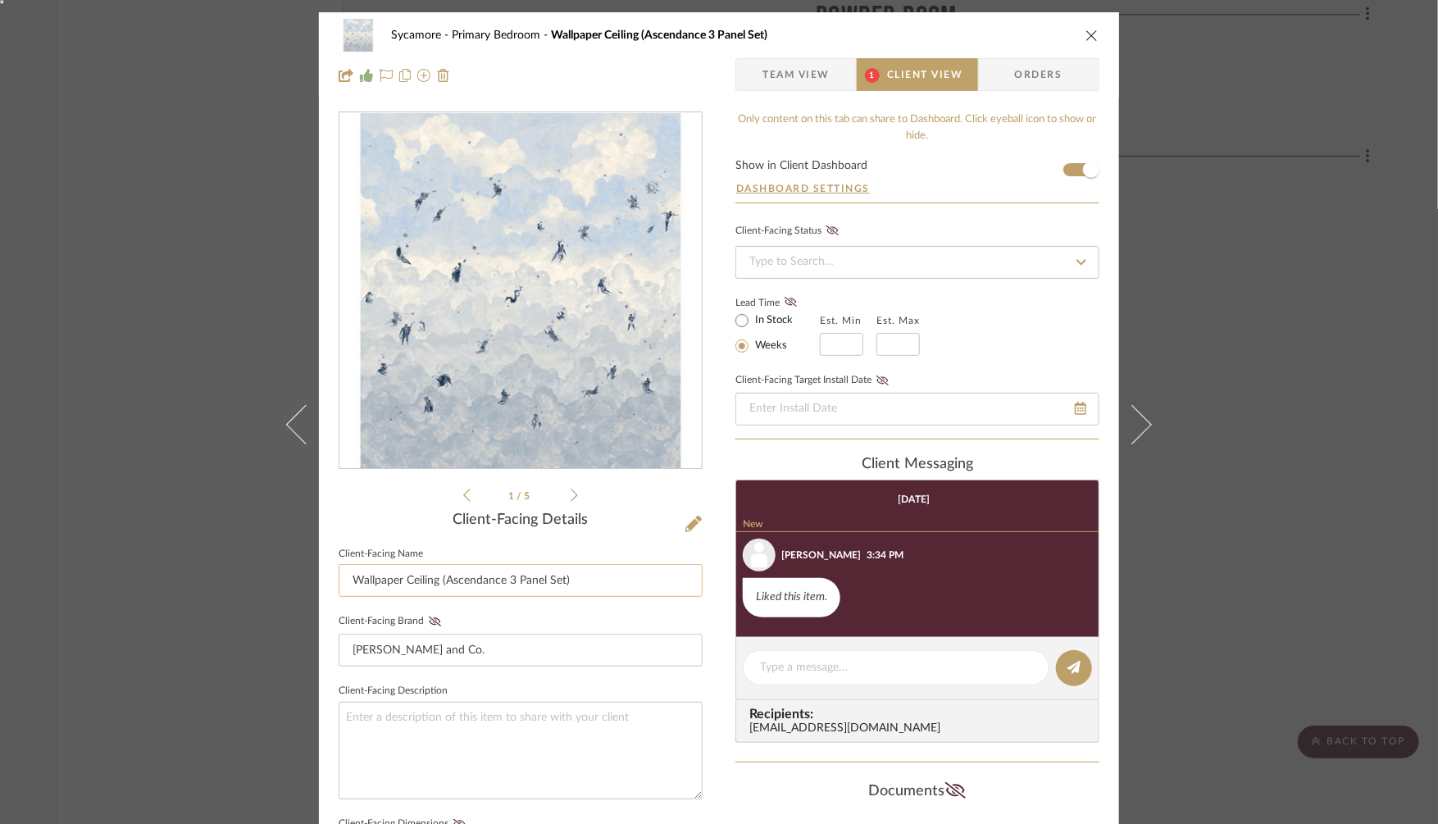
drag, startPoint x: 570, startPoint y: 579, endPoint x: 436, endPoint y: 581, distance: 134.4
click at [436, 582] on input "Wallpaper Ceiling (Ascendance 3 Panel Set)" at bounding box center [521, 580] width 364 height 33
click at [685, 533] on fa-icon at bounding box center [693, 524] width 16 height 16
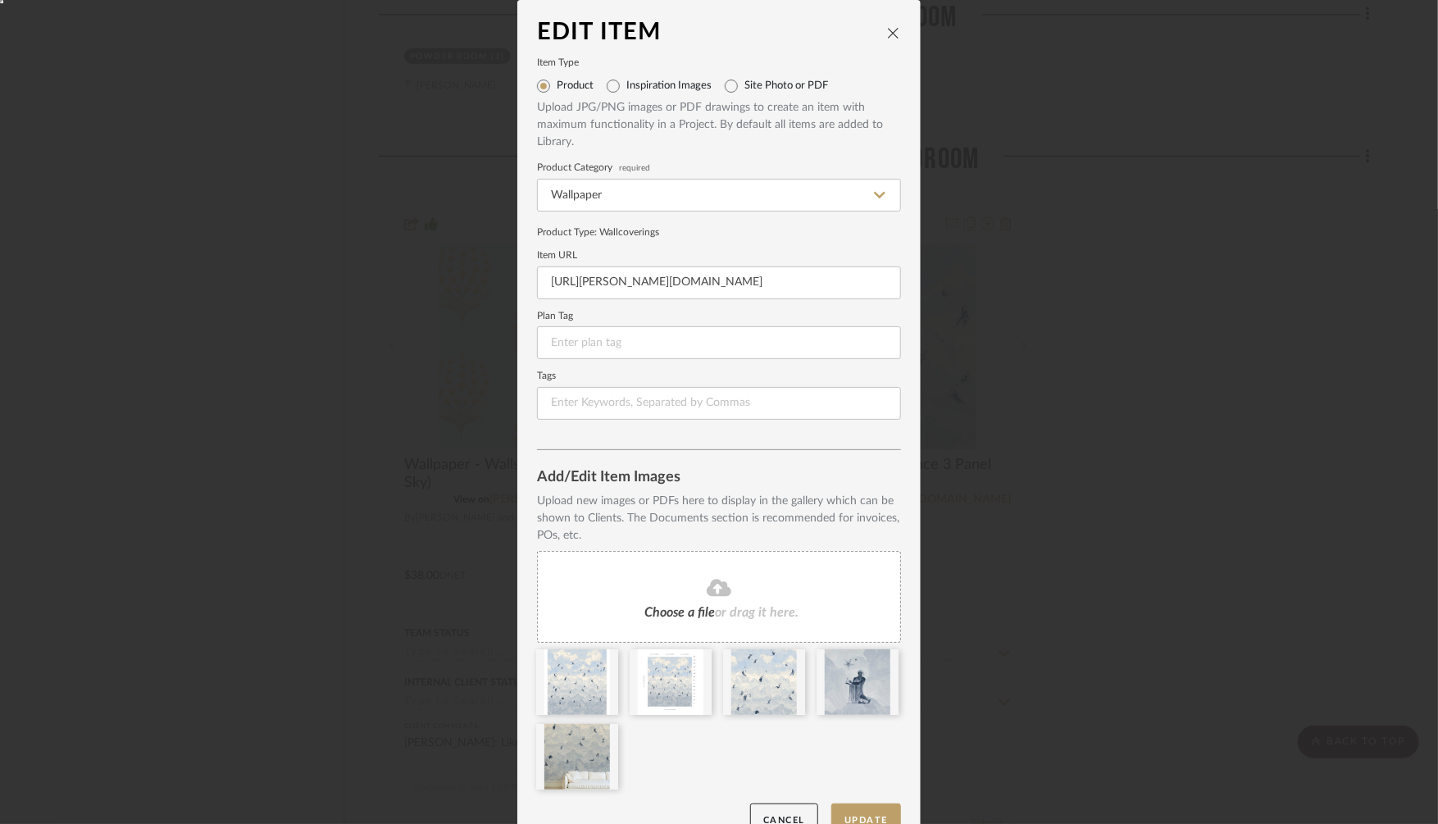
click at [1041, 387] on div "Edit Item Item Type Product Inspiration Images Site Photo or PDF Upload JPG/PNG…" at bounding box center [719, 412] width 1438 height 824
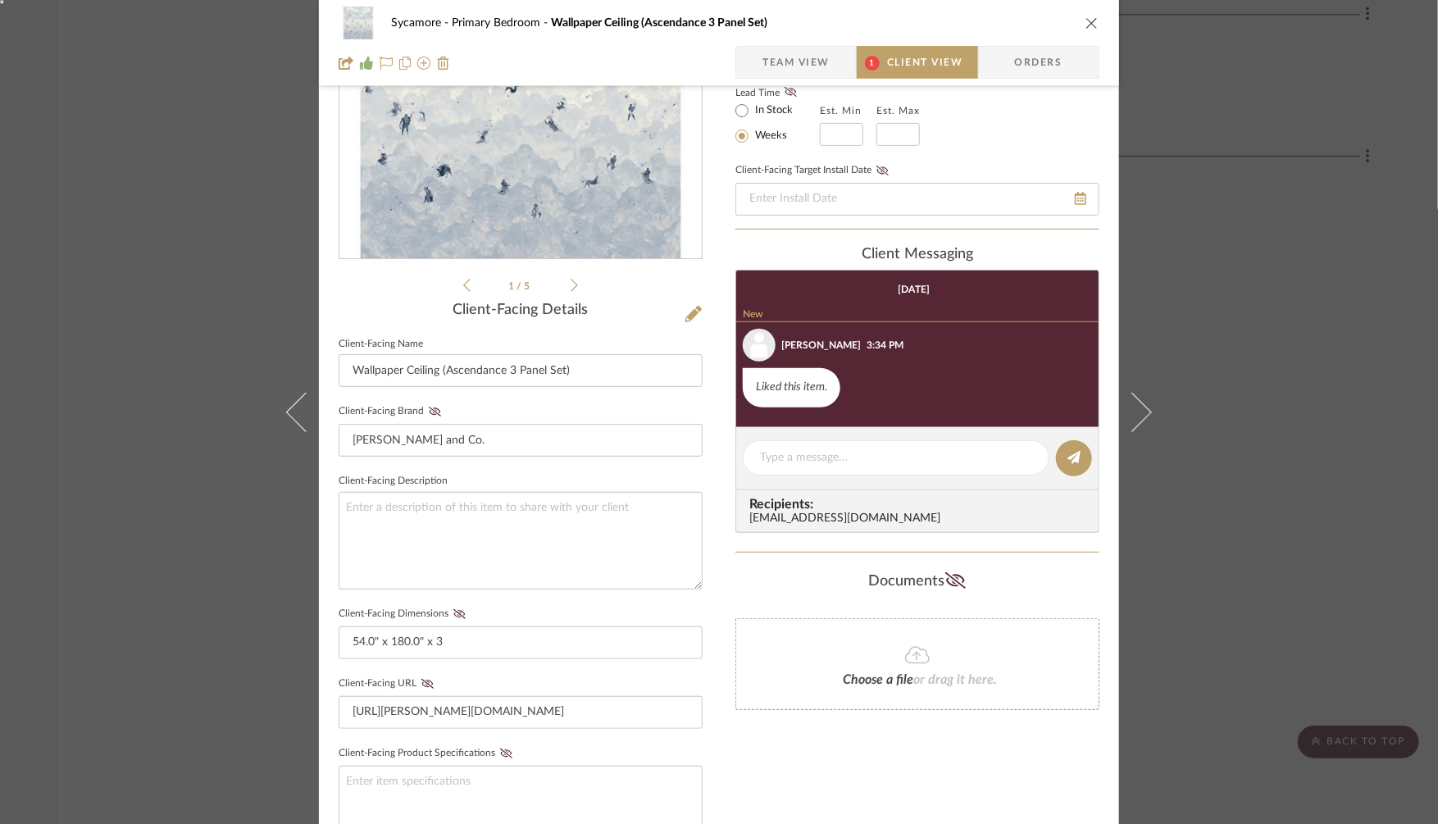
scroll to position [205, 0]
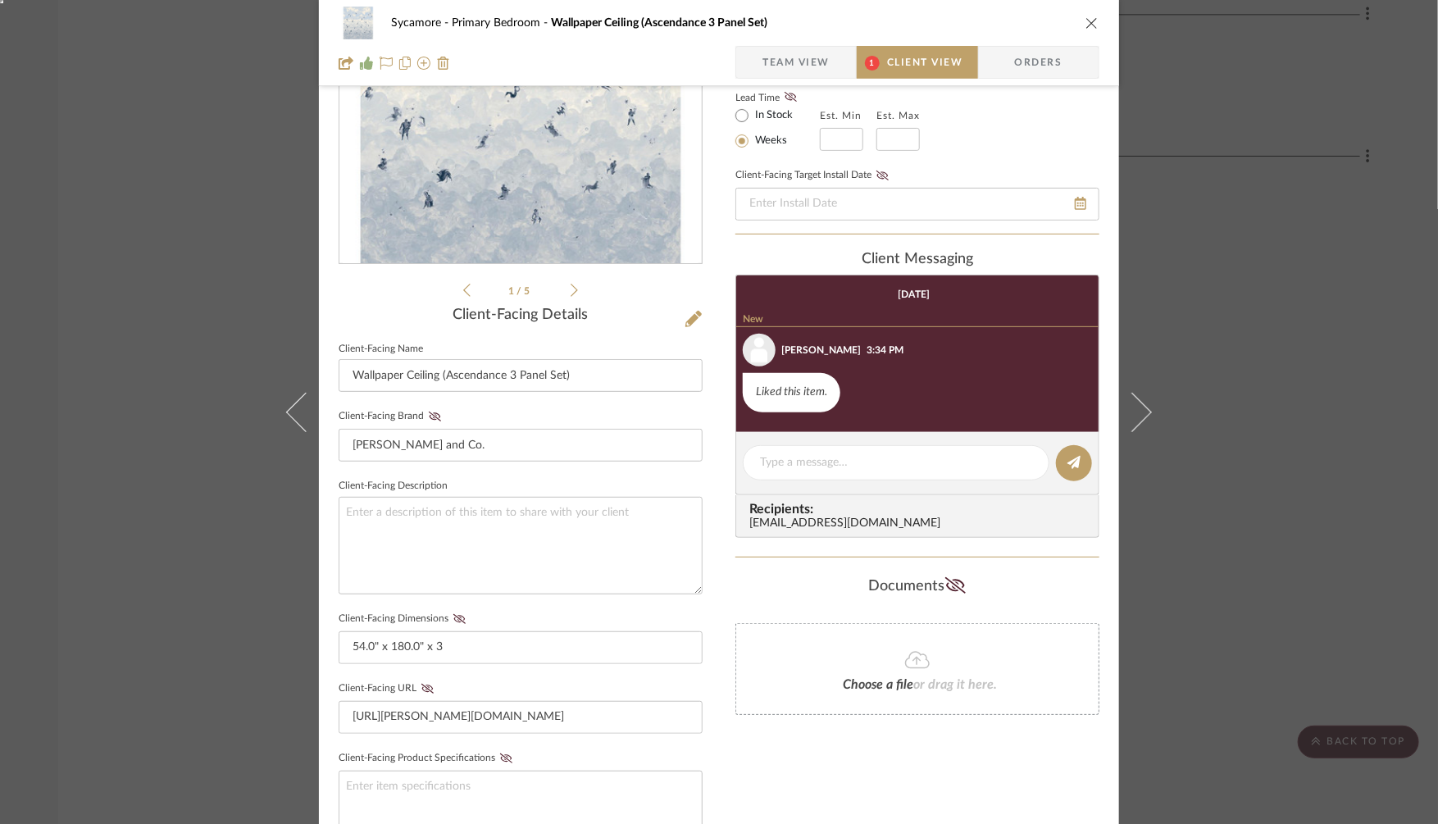
click at [768, 61] on span "Team View" at bounding box center [795, 62] width 67 height 33
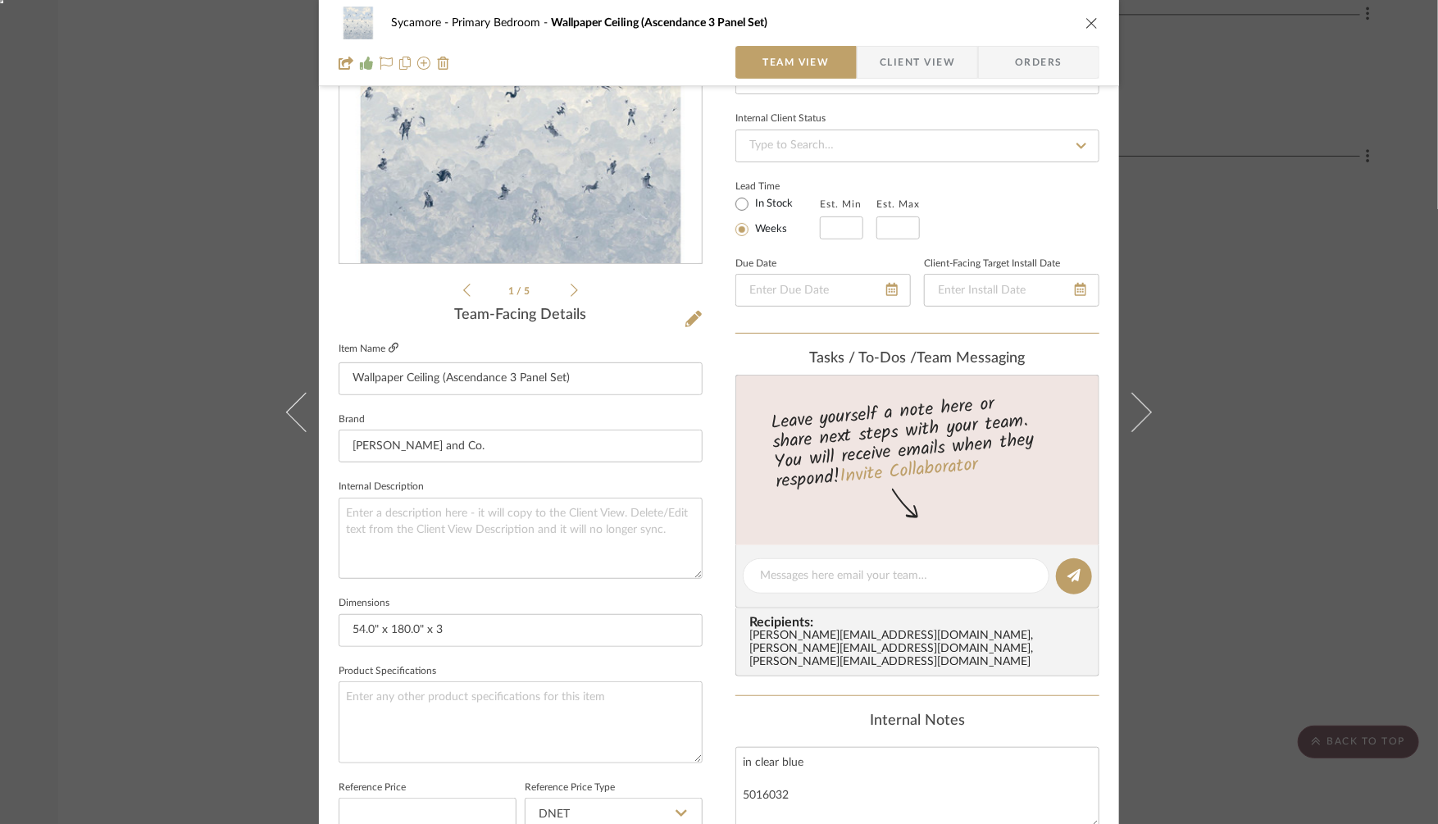
click at [389, 347] on icon at bounding box center [394, 348] width 10 height 10
click at [787, 570] on textarea at bounding box center [896, 575] width 272 height 17
paste textarea "https://schumacher.com/catalog/products/5016031"
type textarea "update to this colorway: https://schumacher.com/catalog/products/5016031"
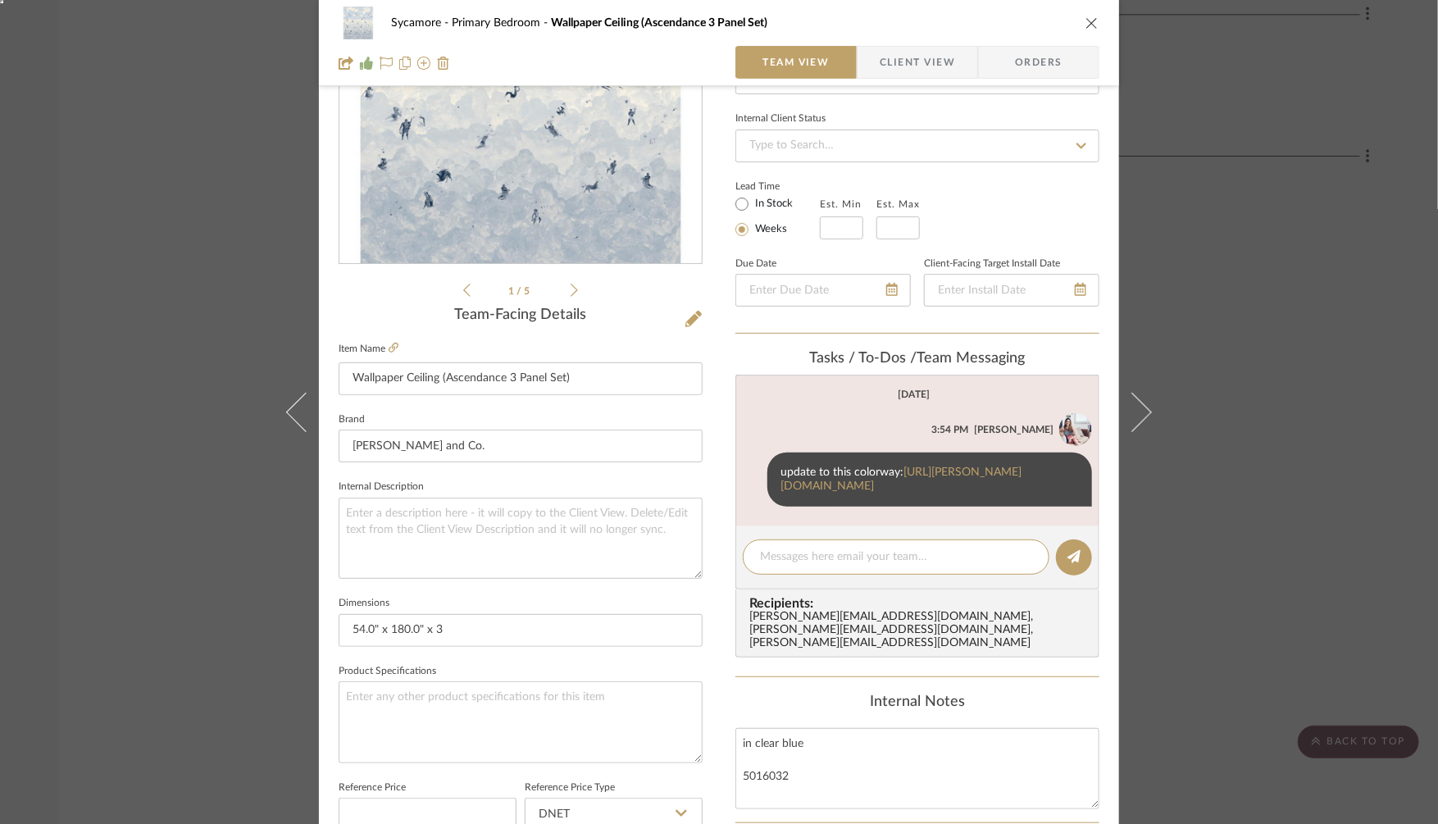
click at [203, 371] on div "Sycamore Primary Bedroom Wallpaper Ceiling (Ascendance 3 Panel Set) Team View C…" at bounding box center [719, 412] width 1438 height 824
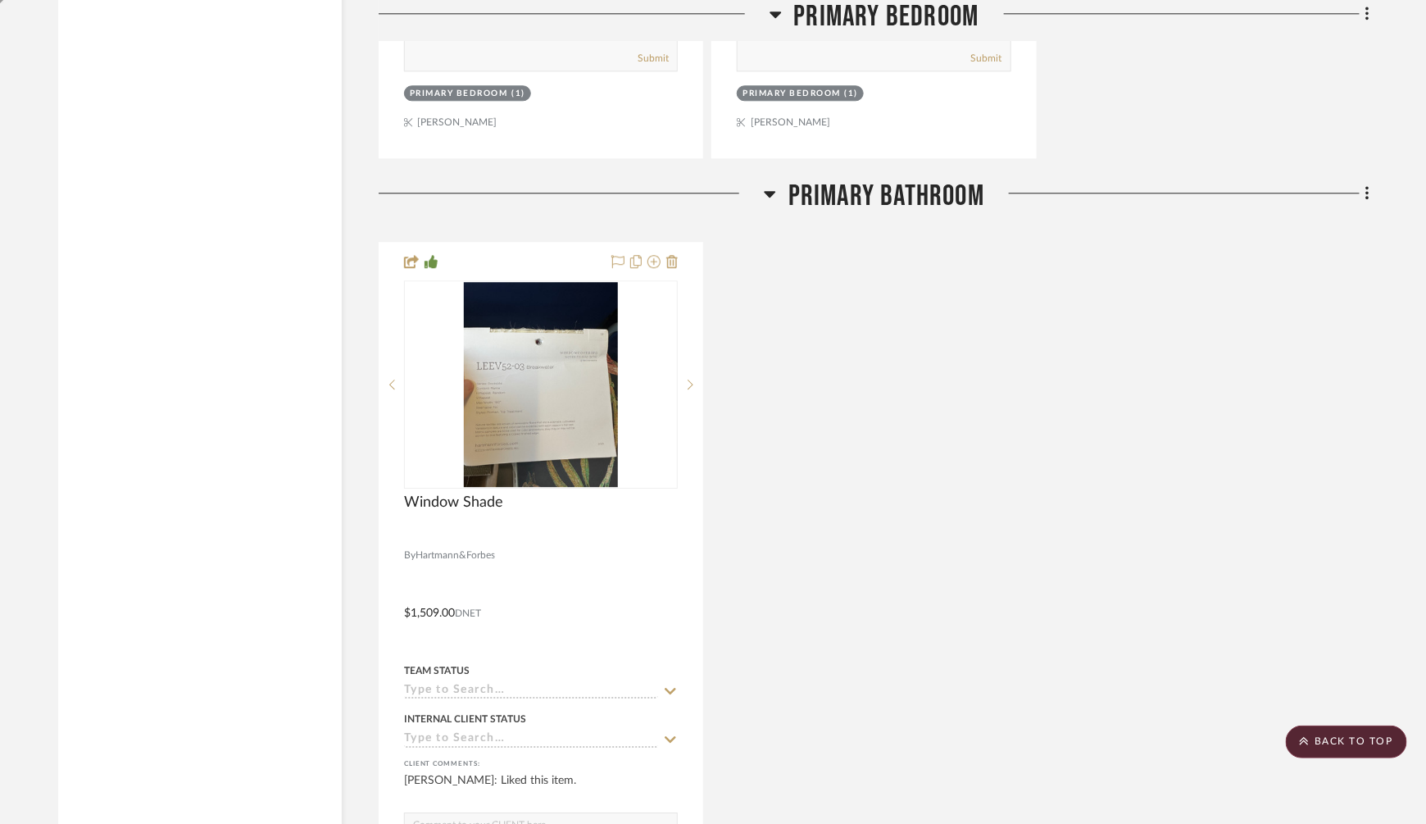
scroll to position [4266, 0]
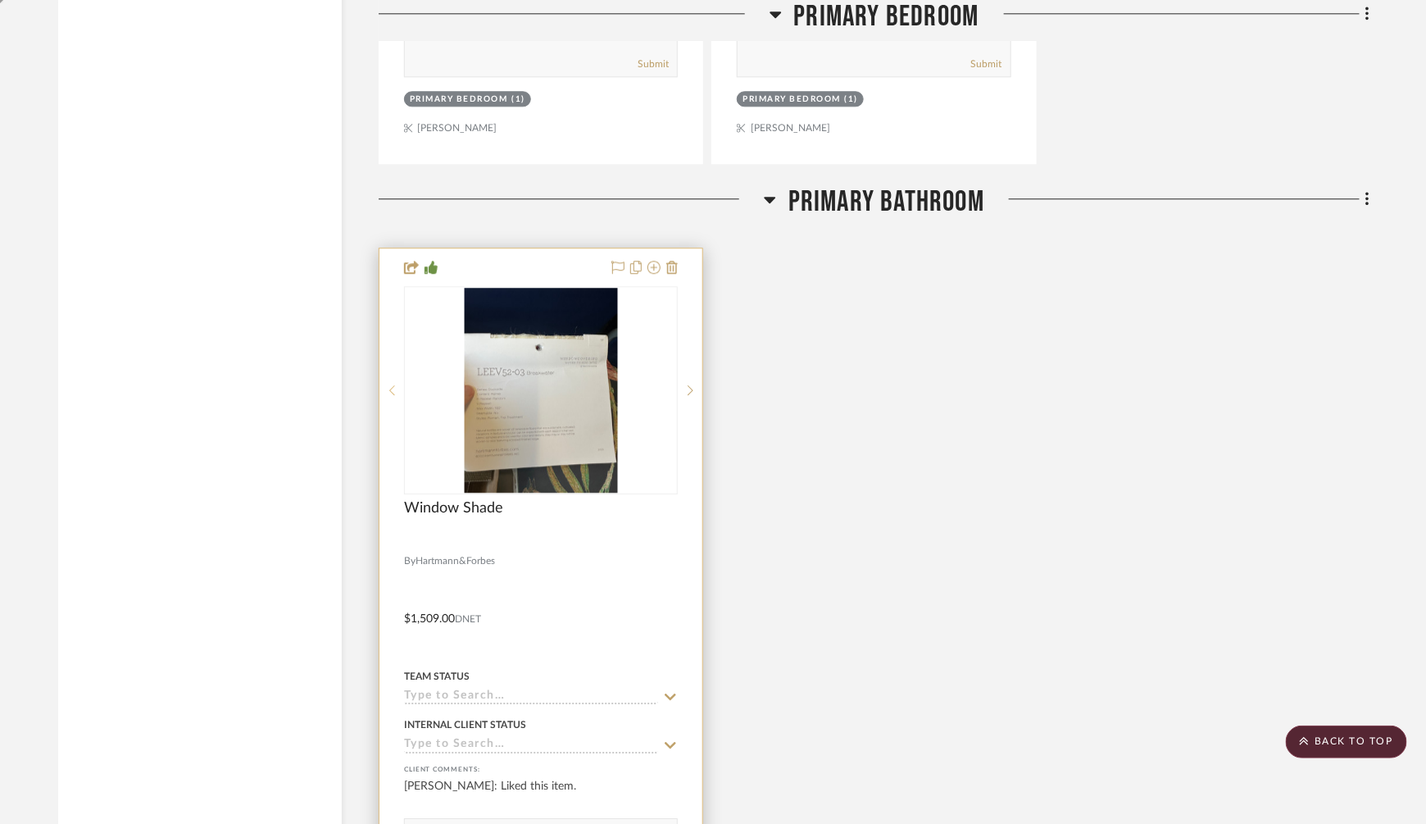
click at [394, 383] on div at bounding box center [391, 390] width 25 height 208
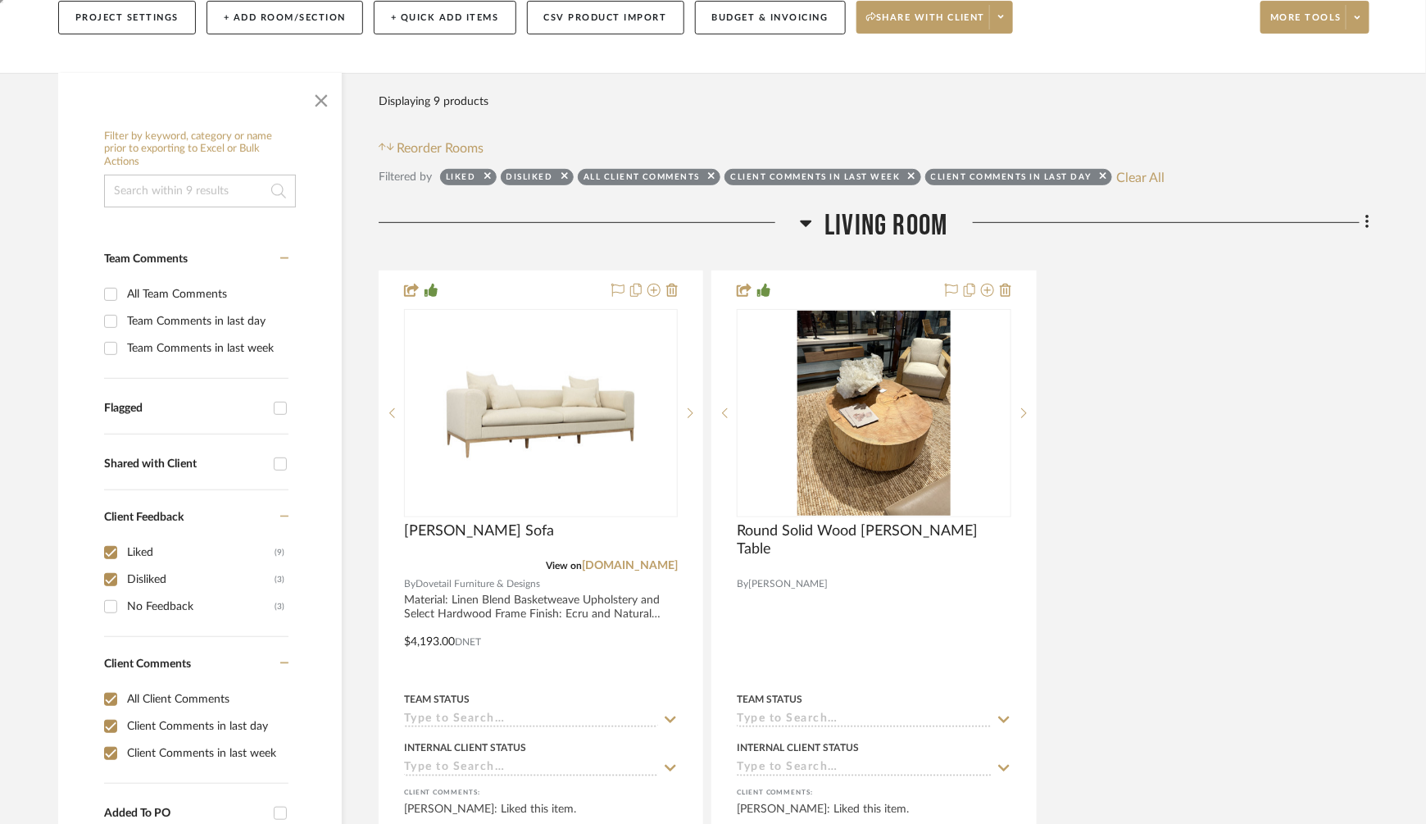
scroll to position [305, 0]
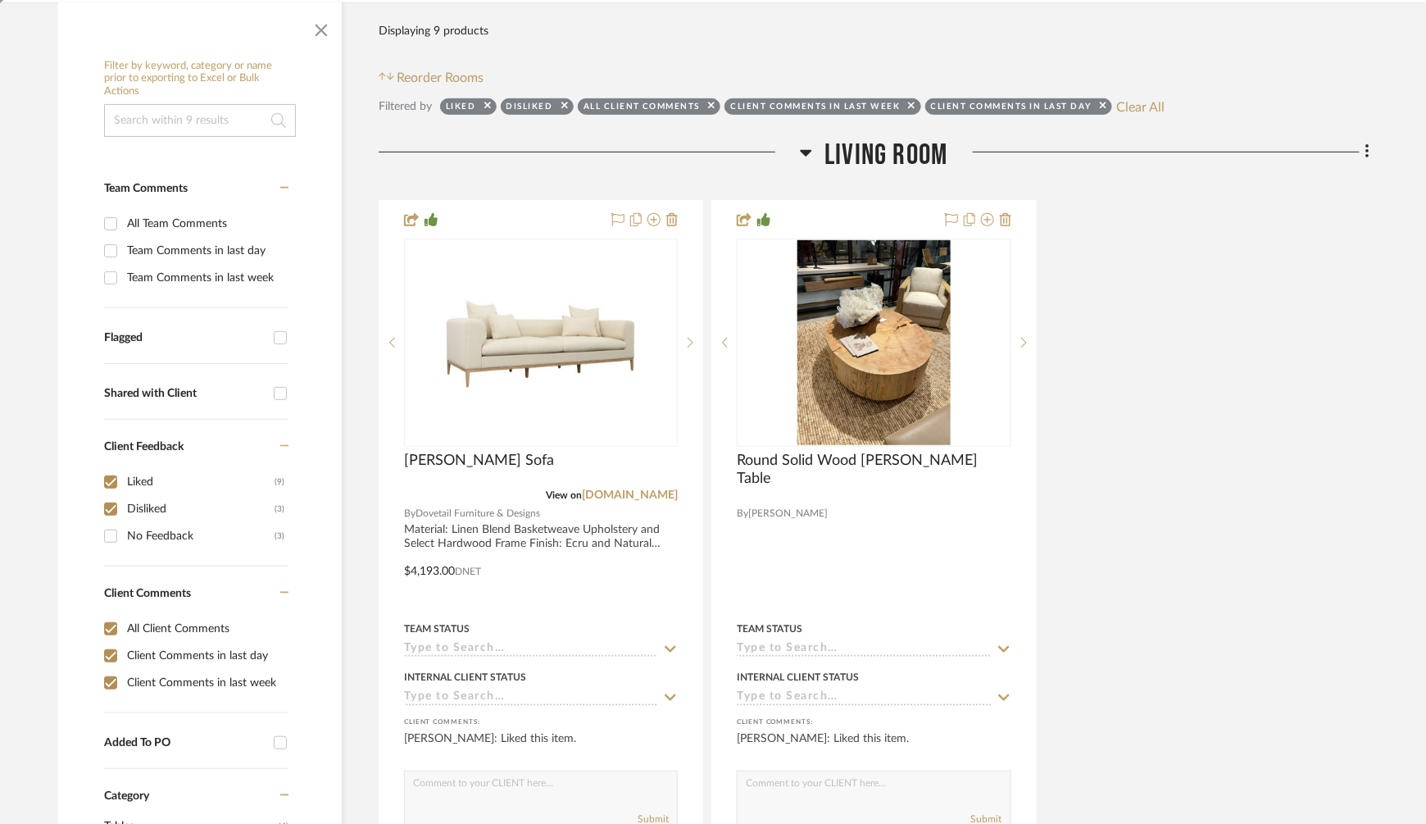
click at [140, 476] on div "Liked" at bounding box center [201, 482] width 148 height 26
click at [124, 476] on input "Liked (9)" at bounding box center [111, 482] width 26 height 26
checkbox input "false"
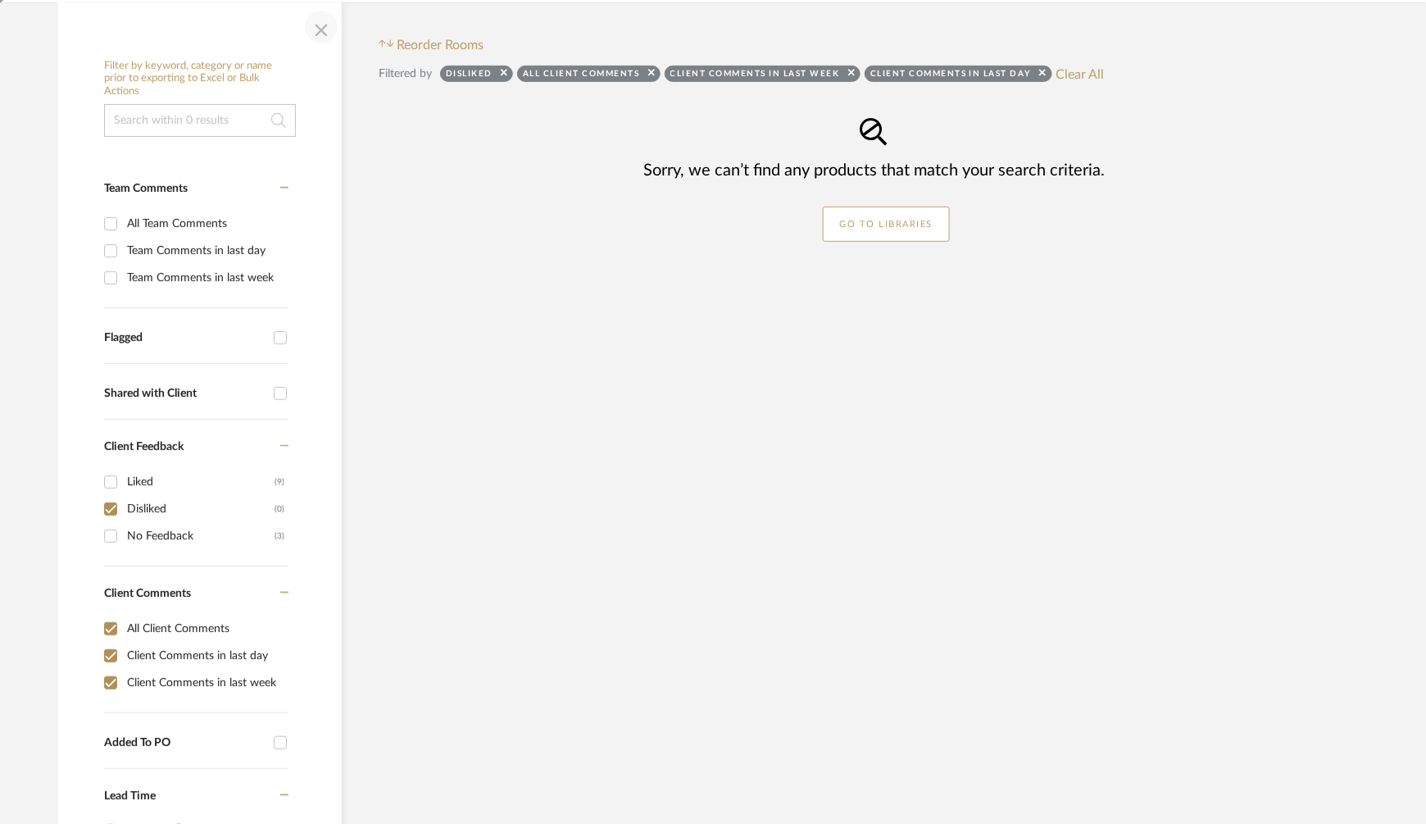
click at [324, 27] on span "button" at bounding box center [321, 26] width 39 height 39
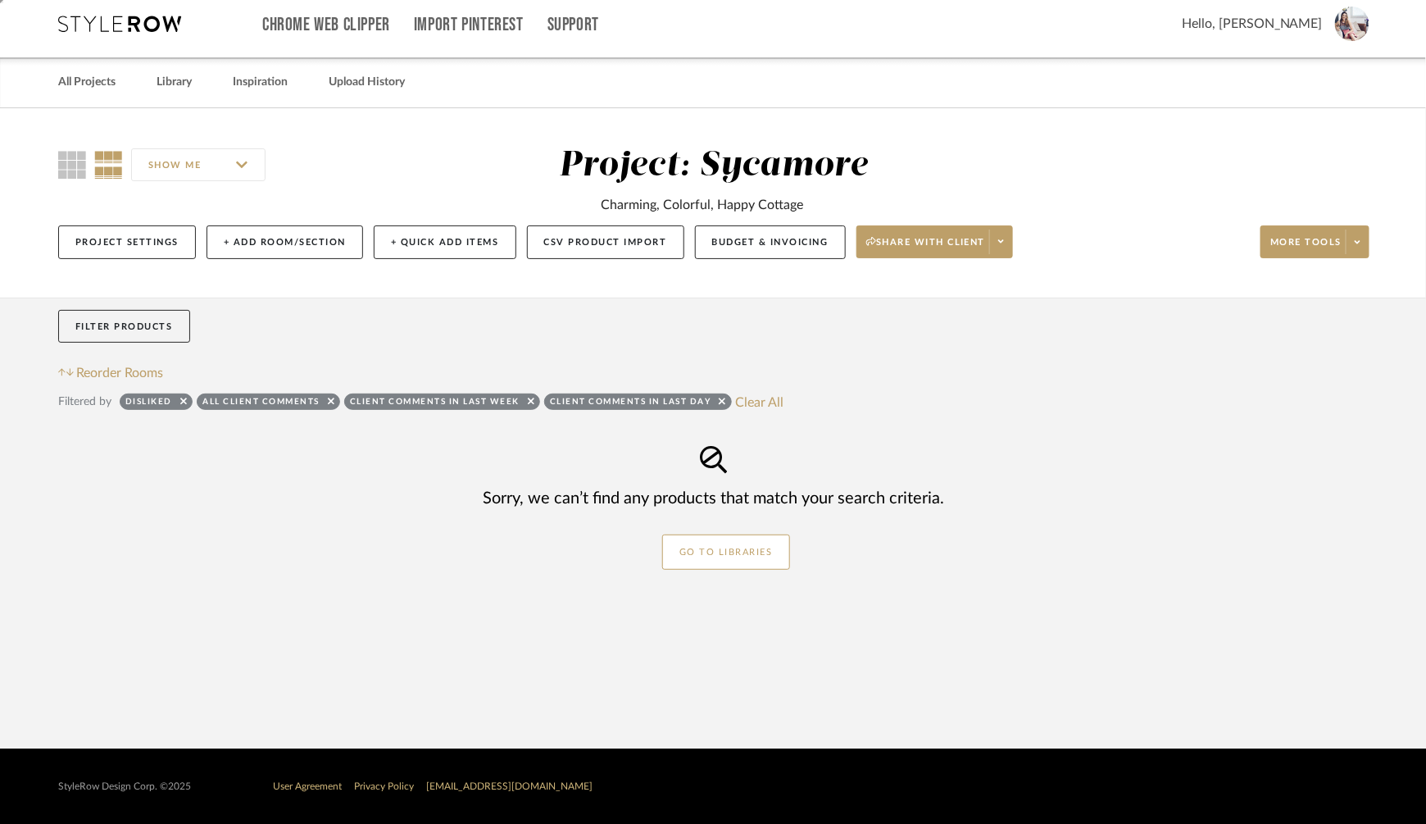
scroll to position [8, 0]
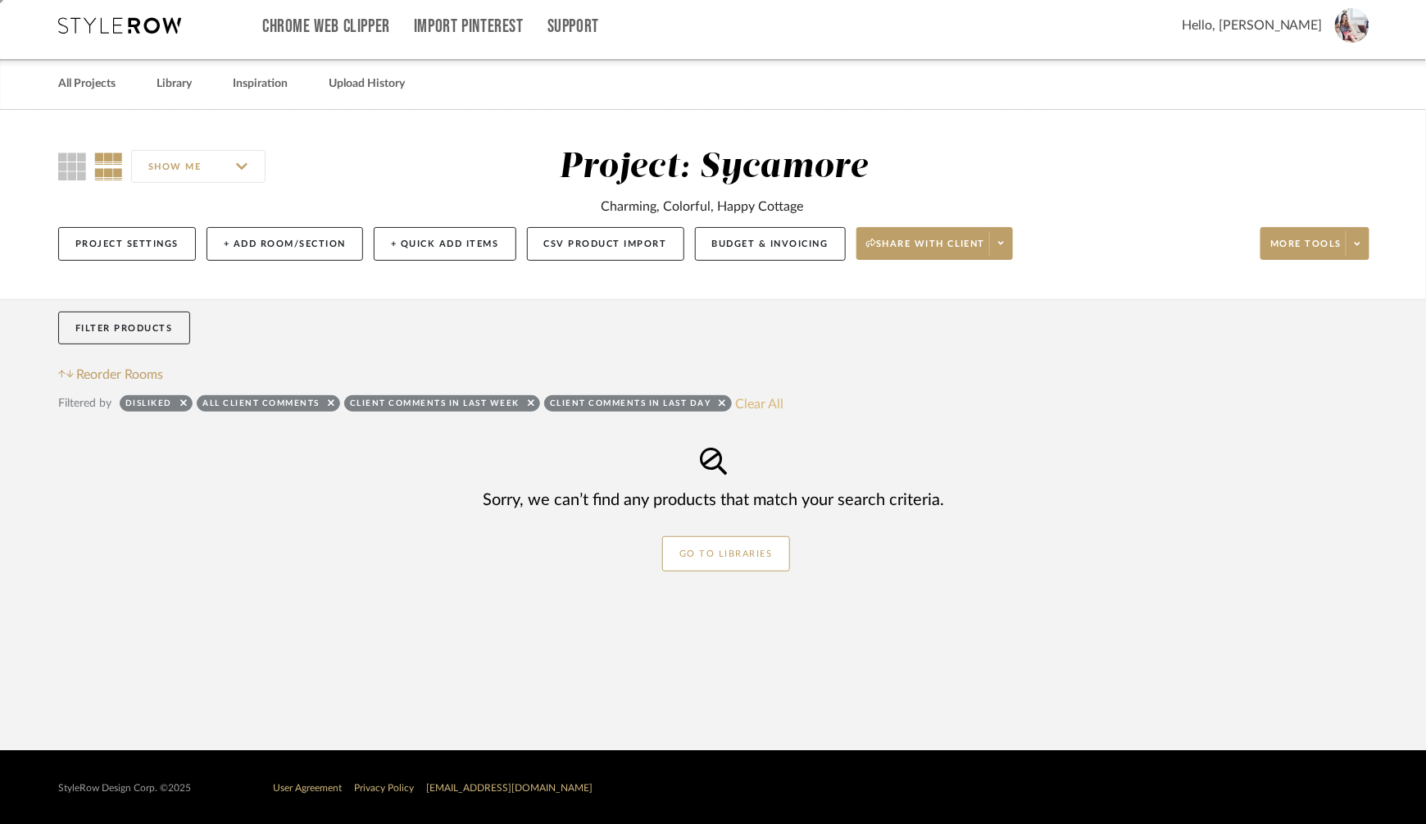
click at [749, 398] on button "Clear All" at bounding box center [760, 403] width 48 height 21
checkbox input "false"
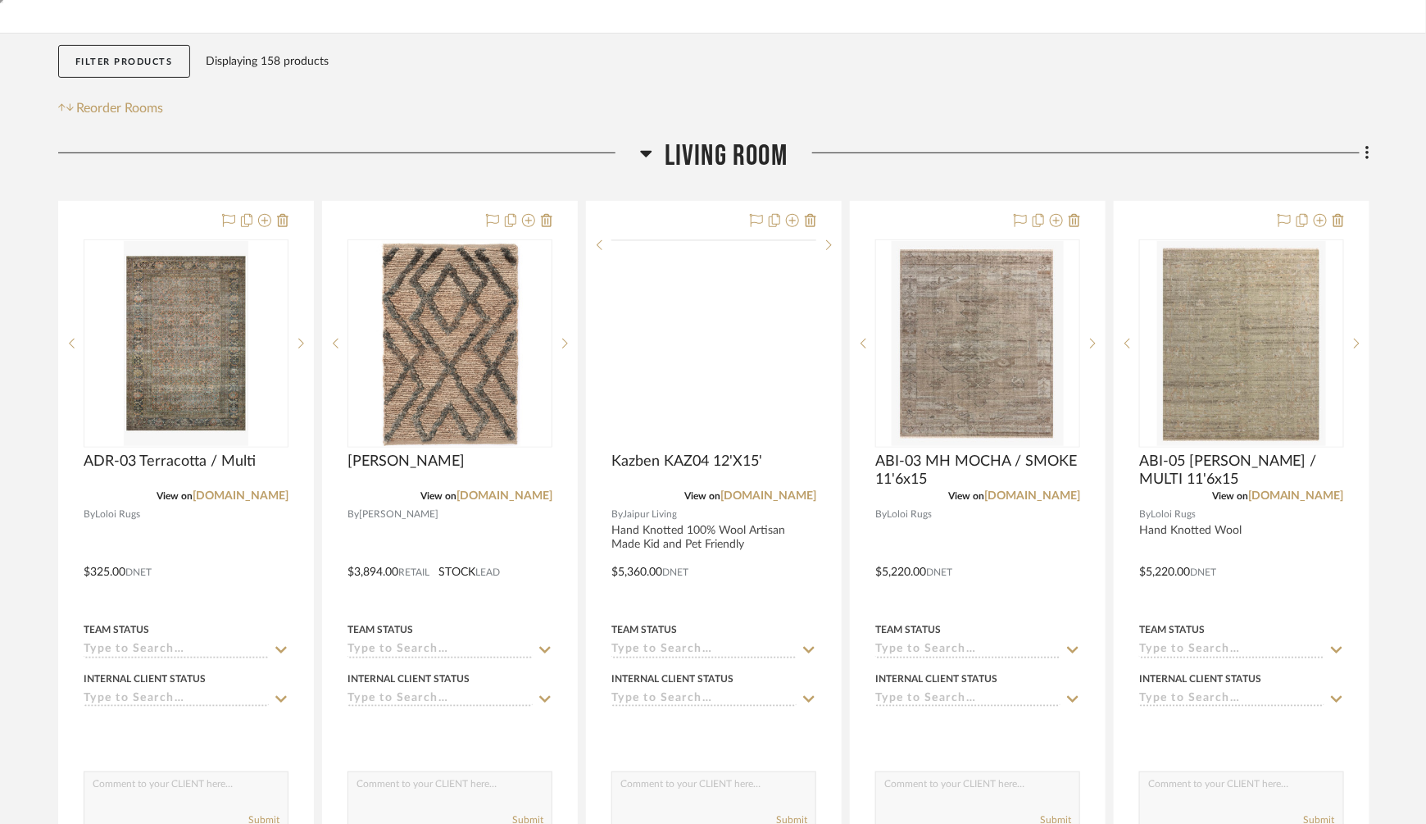
scroll to position [293, 0]
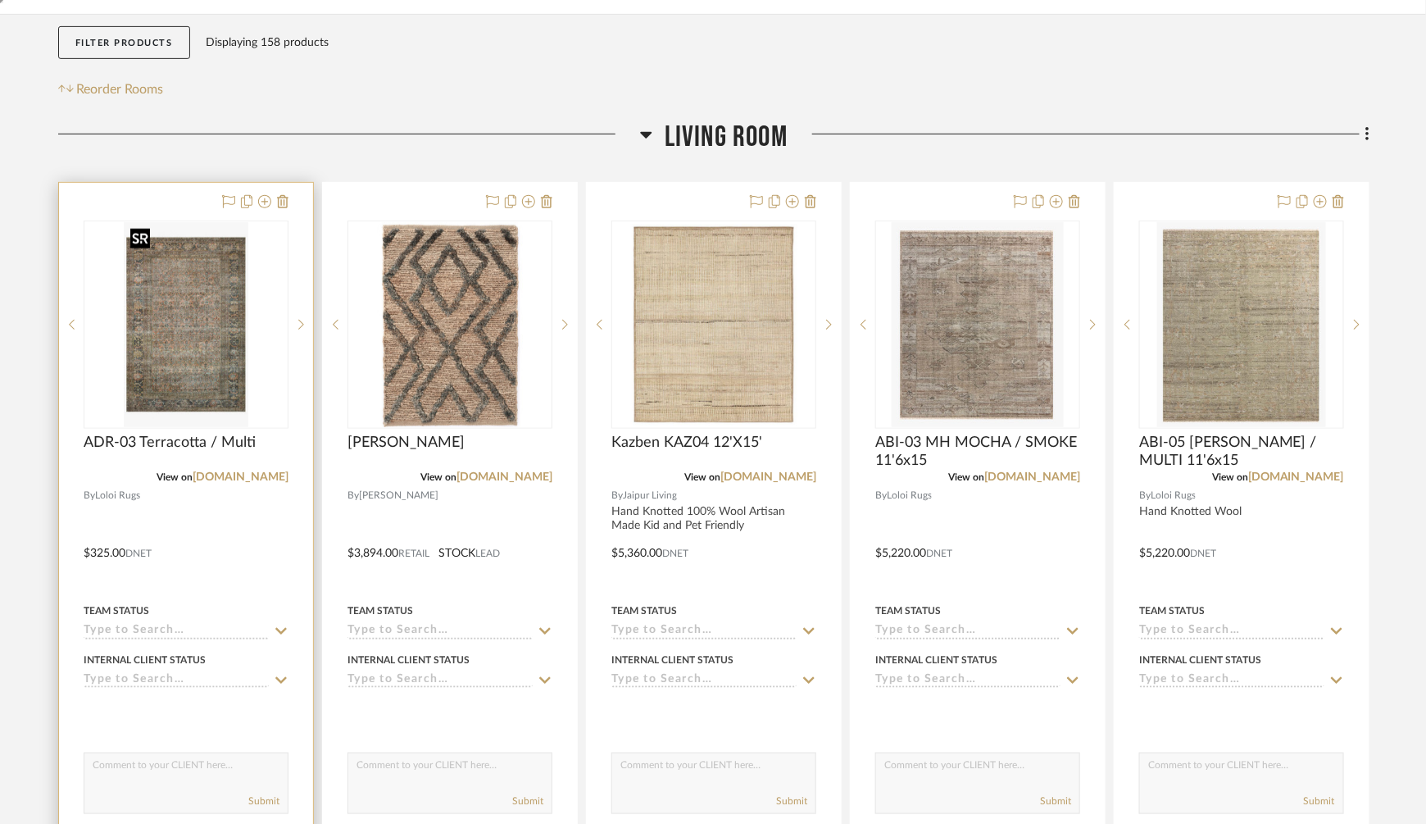
click at [0, 0] on img at bounding box center [0, 0] width 0 height 0
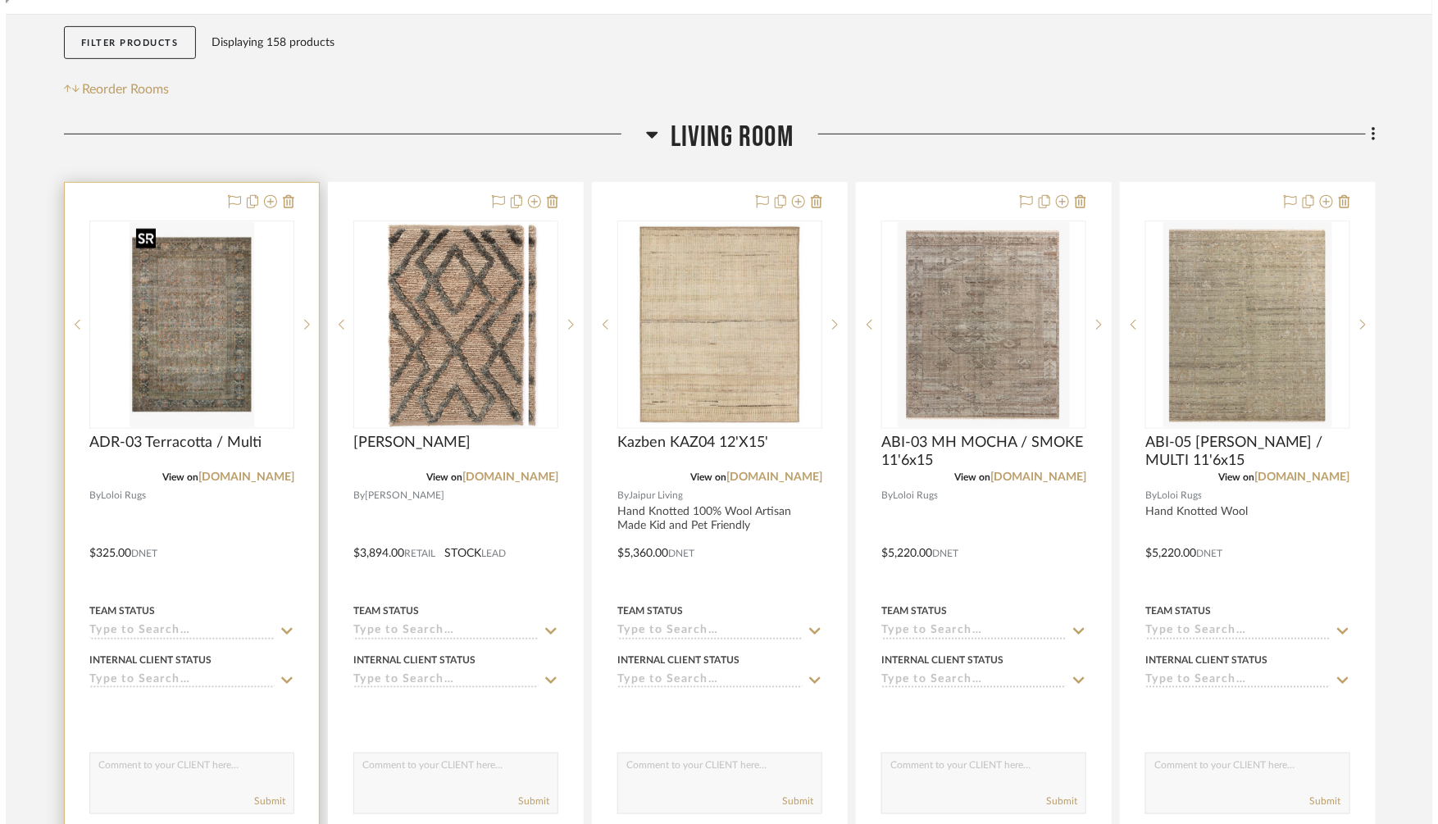
scroll to position [0, 0]
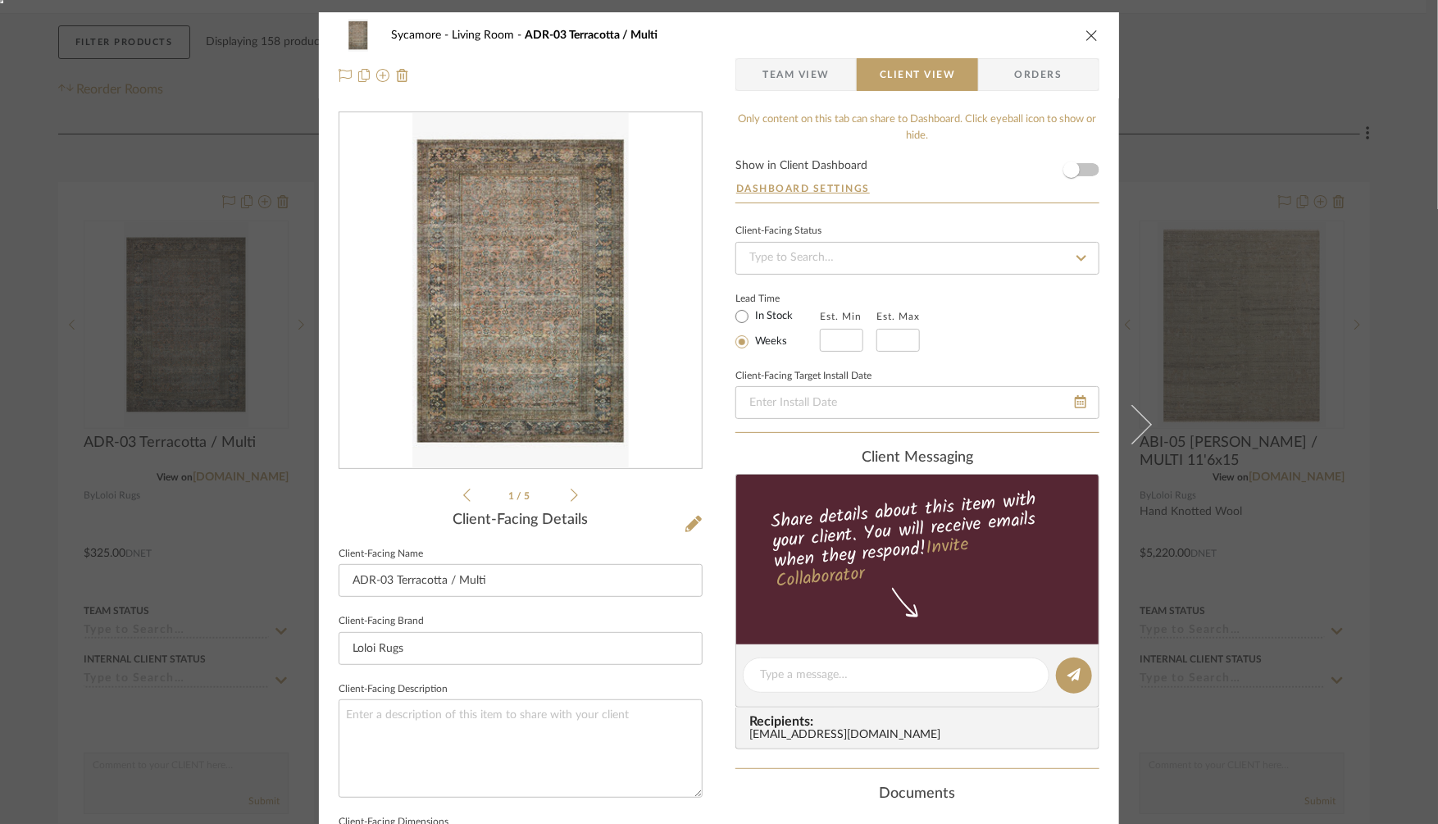
click at [1269, 131] on div "Sycamore Living Room ADR-03 Terracotta / Multi Team View Client View Orders 1 /…" at bounding box center [719, 412] width 1438 height 824
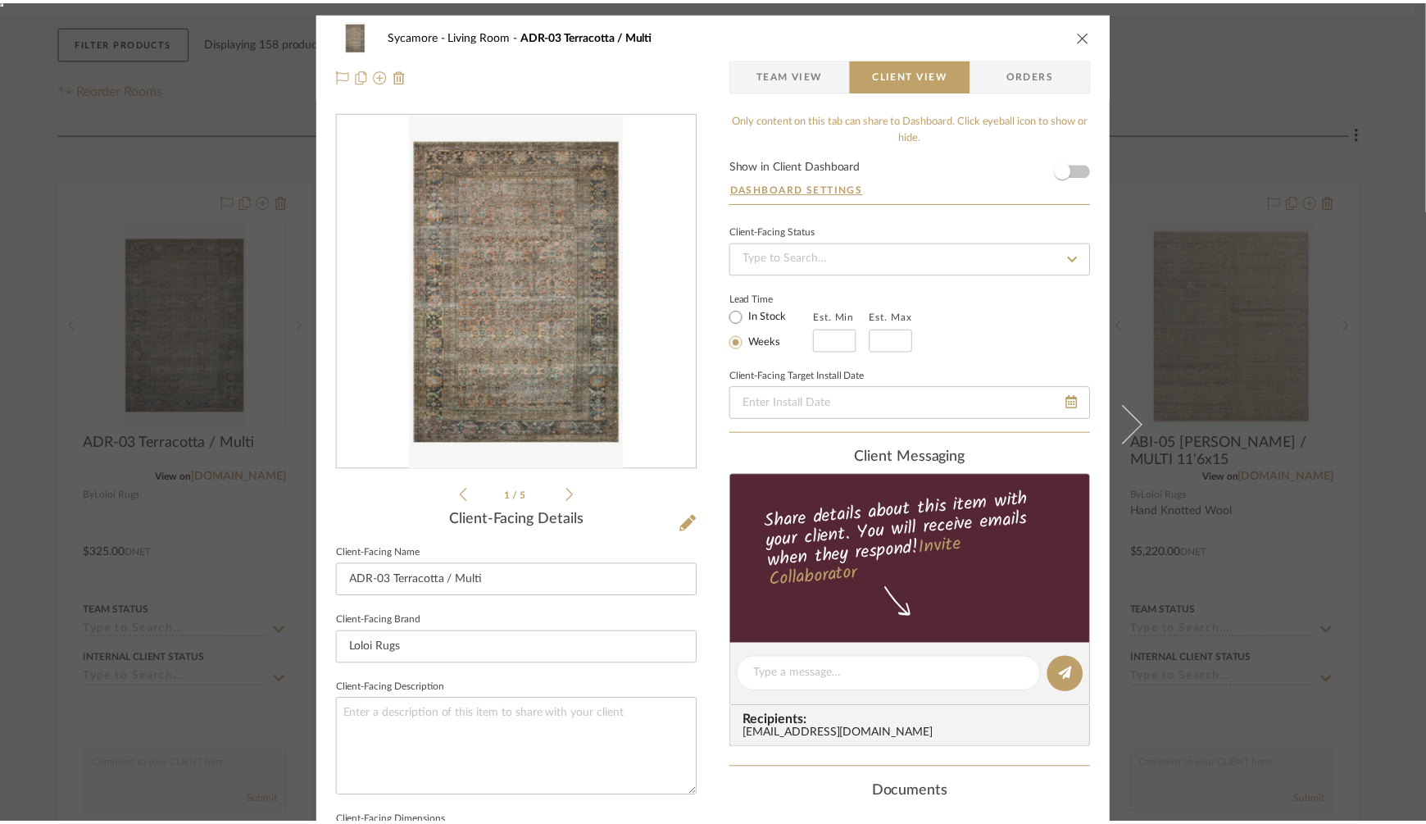
scroll to position [293, 0]
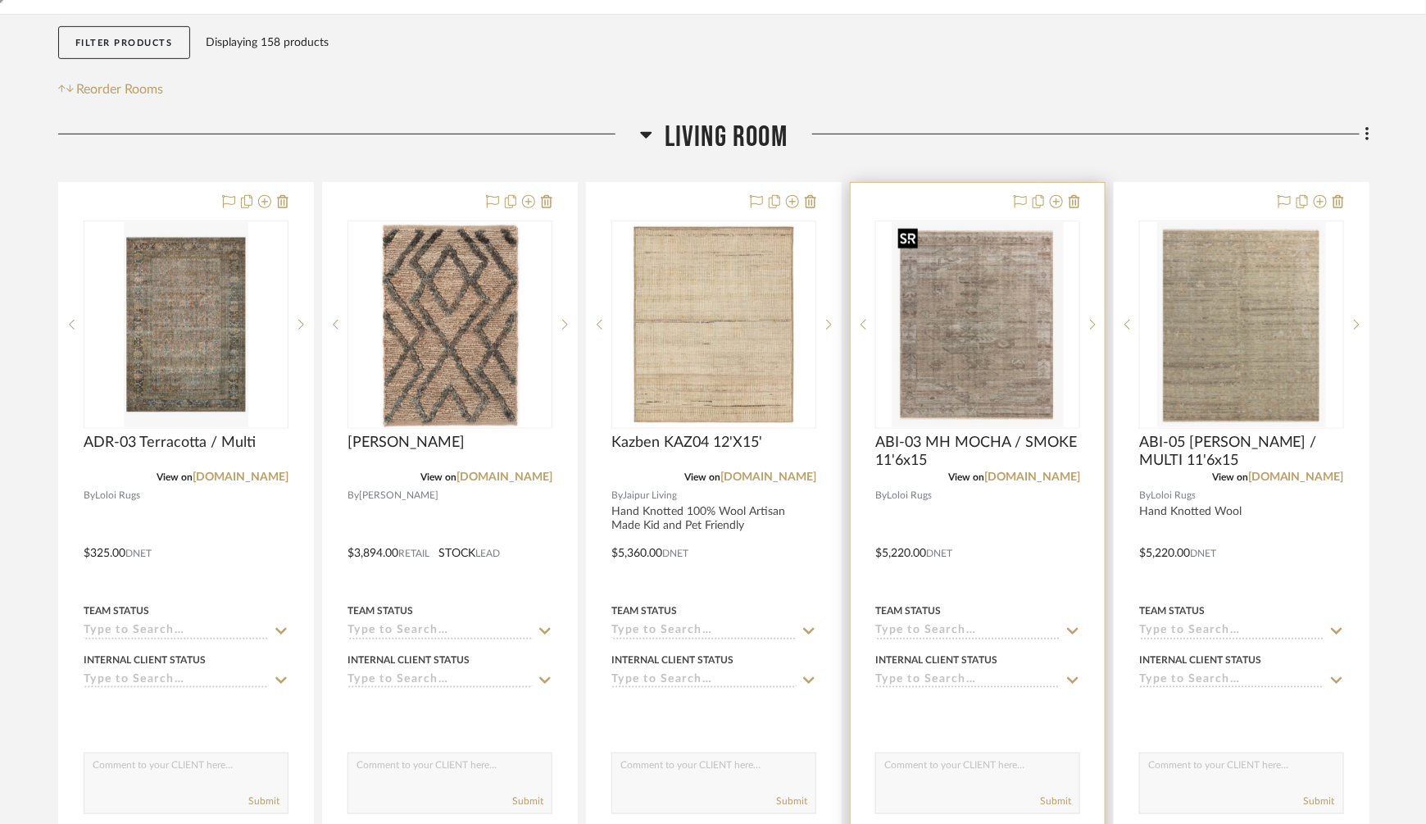
click at [0, 0] on img at bounding box center [0, 0] width 0 height 0
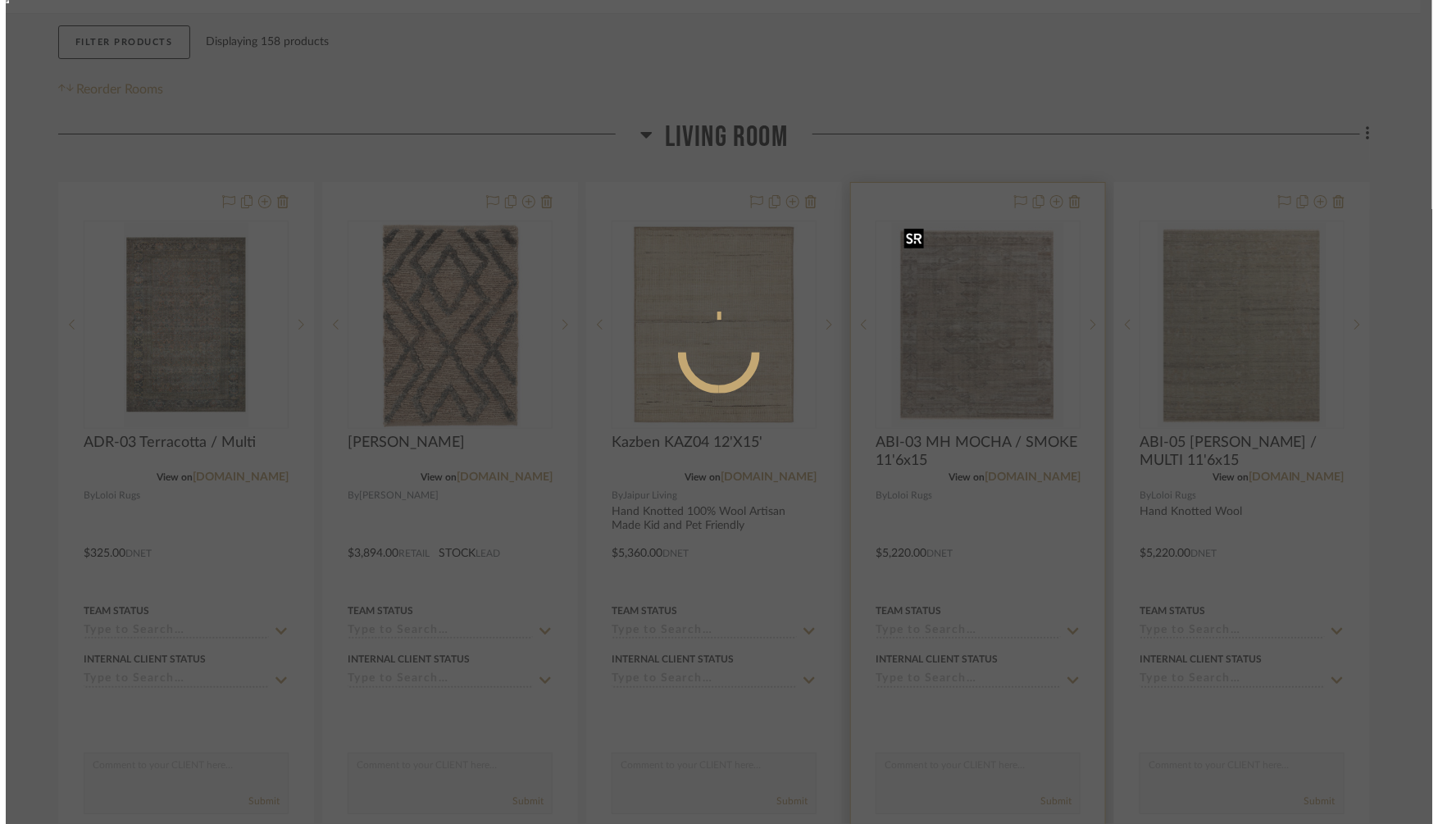
scroll to position [0, 0]
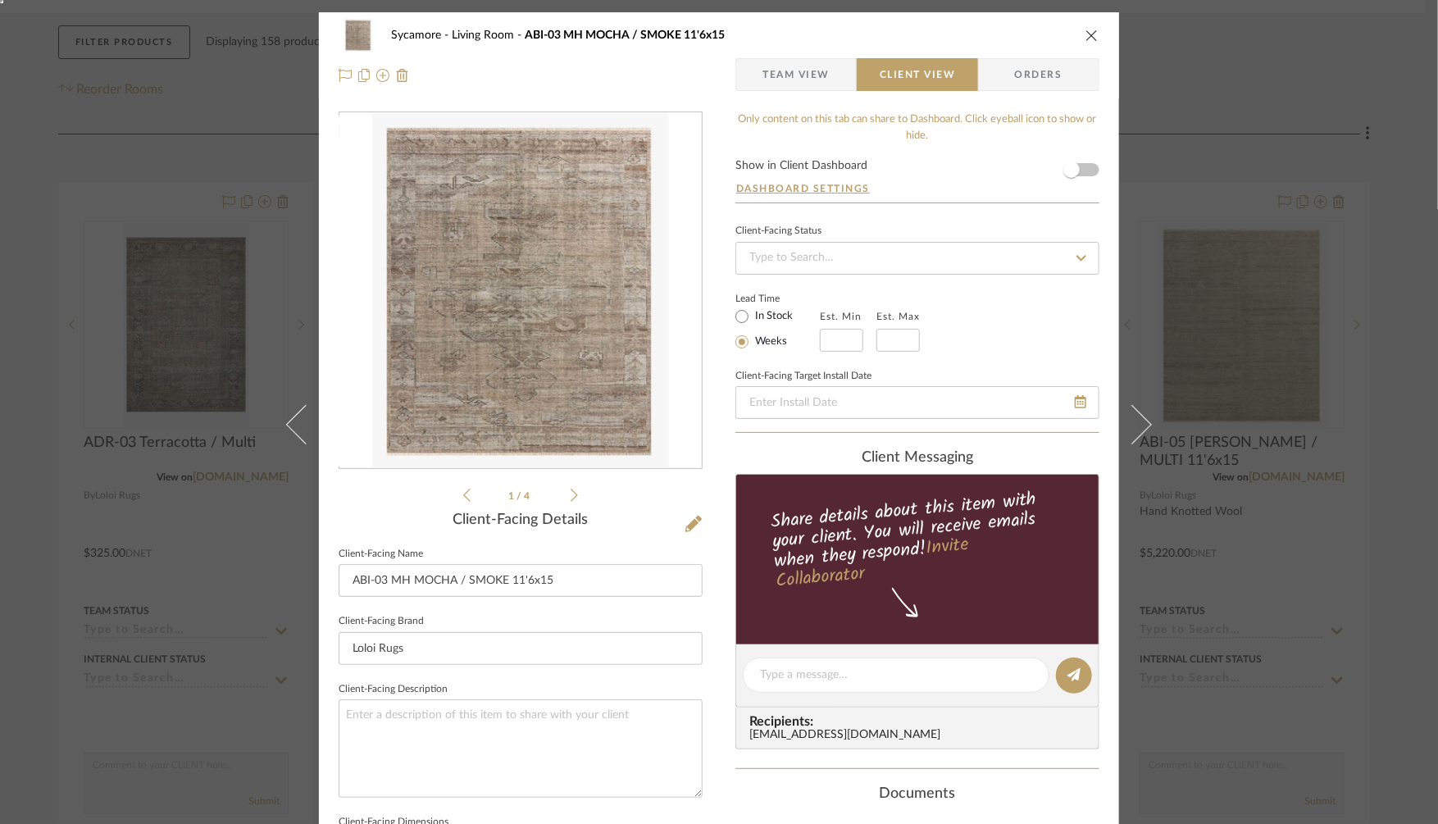
click at [1243, 147] on div "Sycamore Living Room ABI-03 MH MOCHA / SMOKE 11'6x15 Team View Client View Orde…" at bounding box center [719, 412] width 1438 height 824
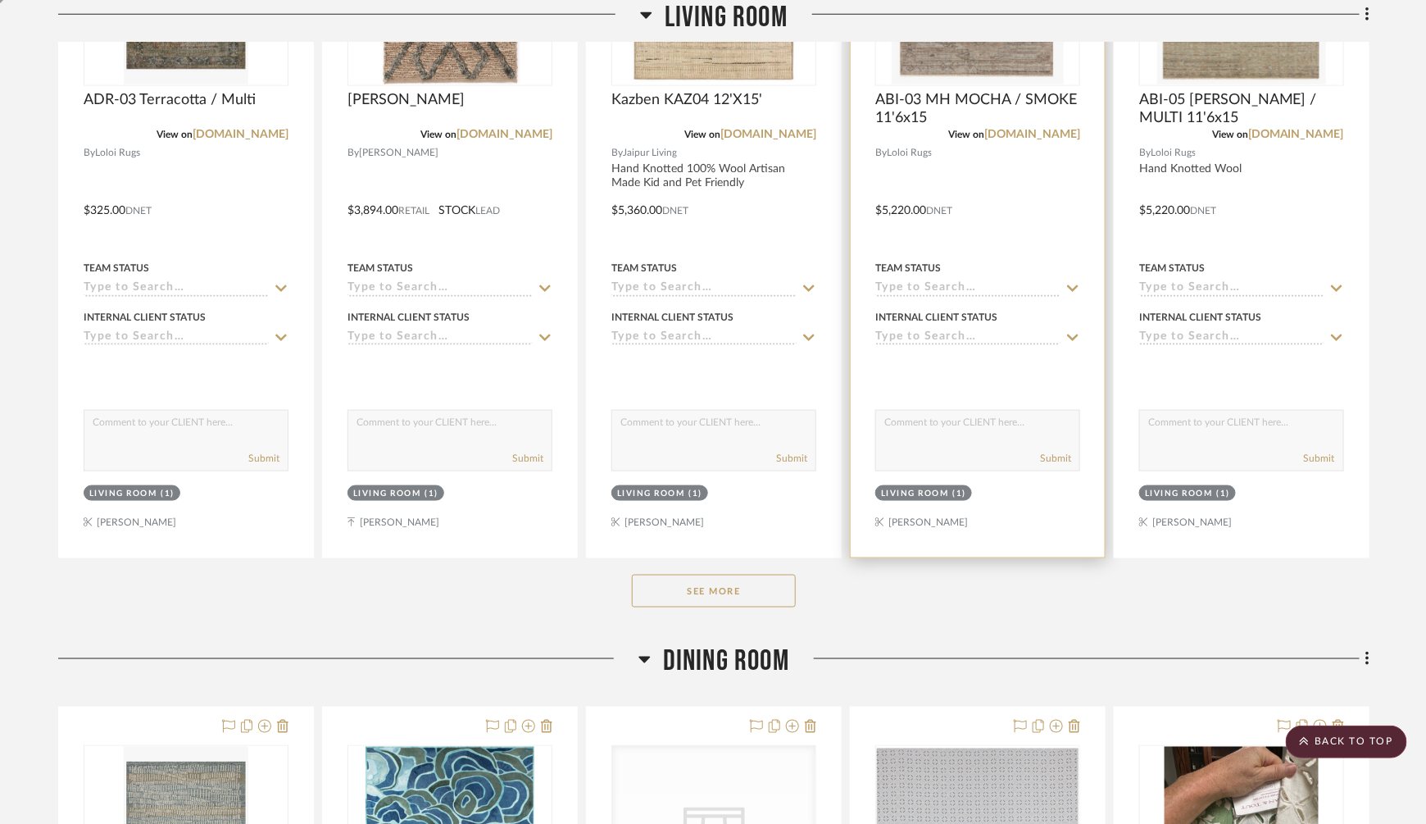
scroll to position [639, 0]
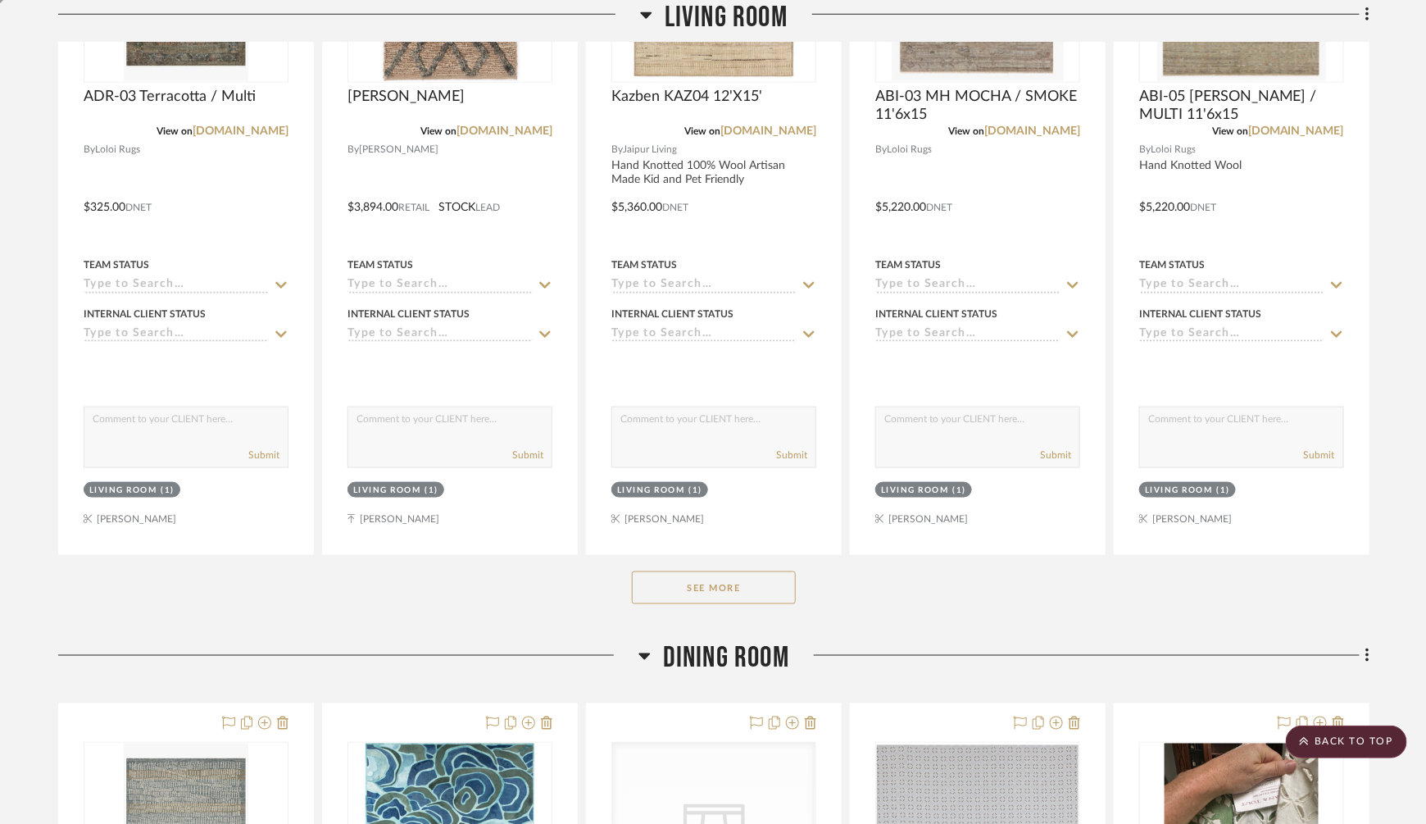
click at [738, 579] on button "See More" at bounding box center [714, 587] width 164 height 33
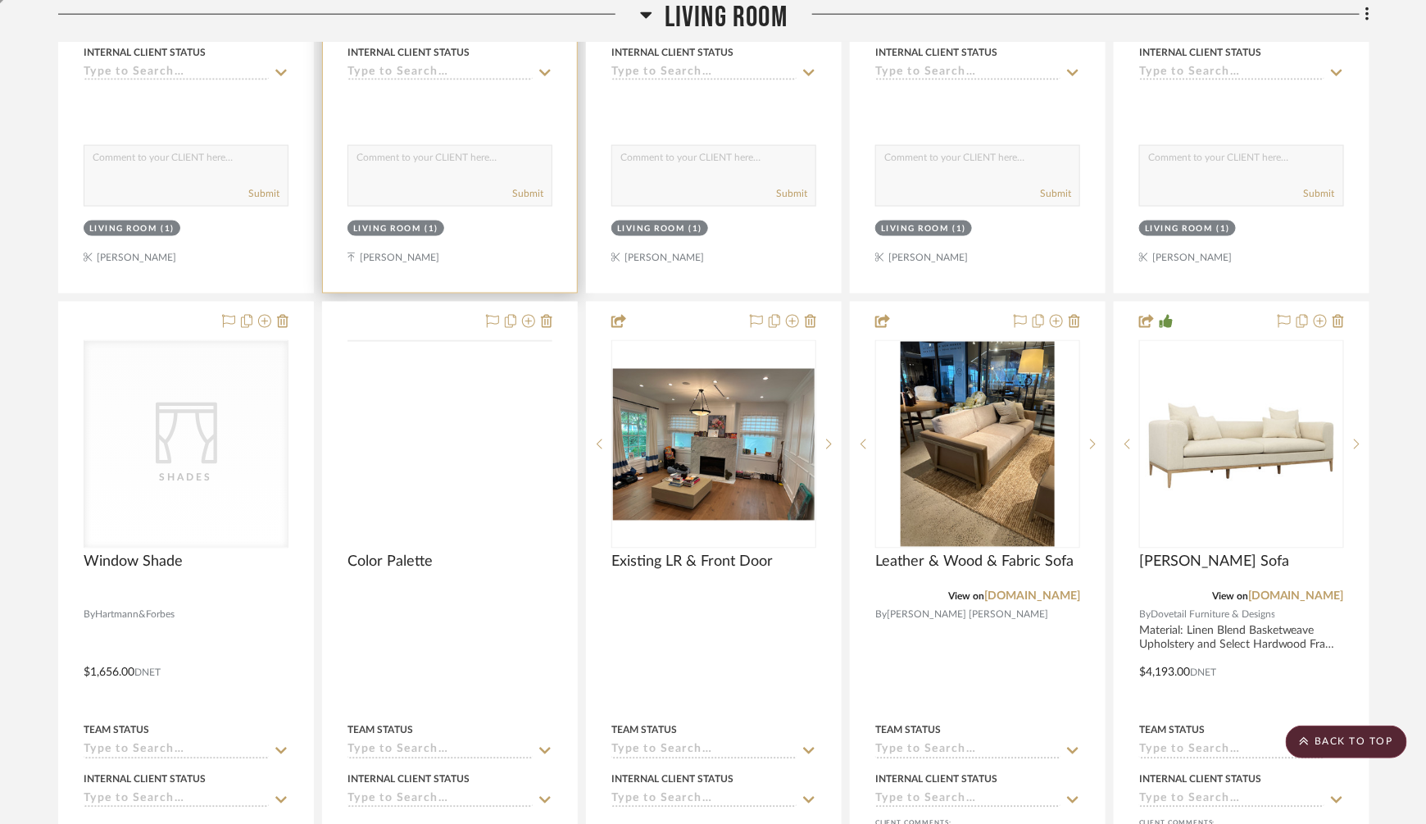
scroll to position [952, 0]
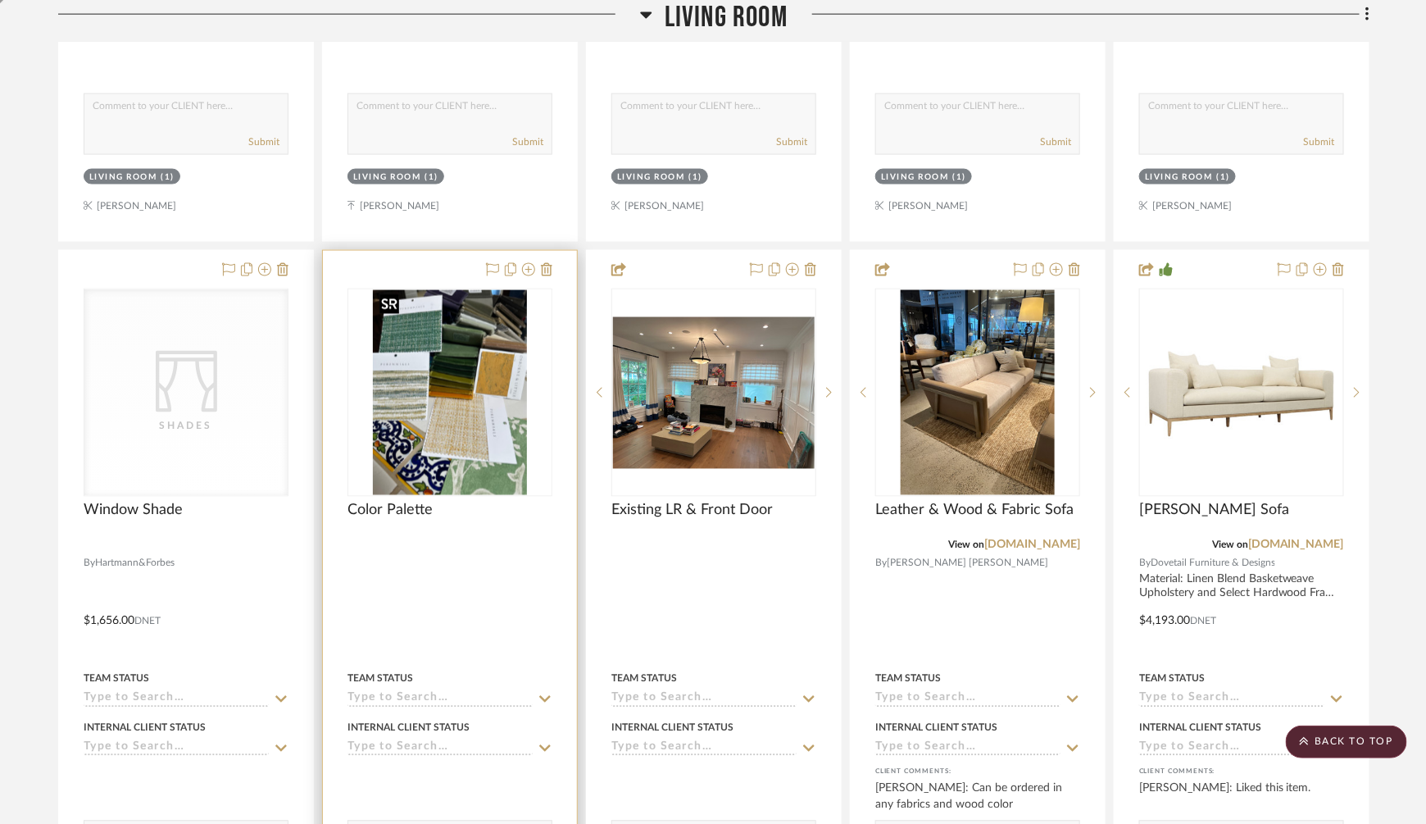
click at [468, 382] on img "0" at bounding box center [450, 392] width 154 height 205
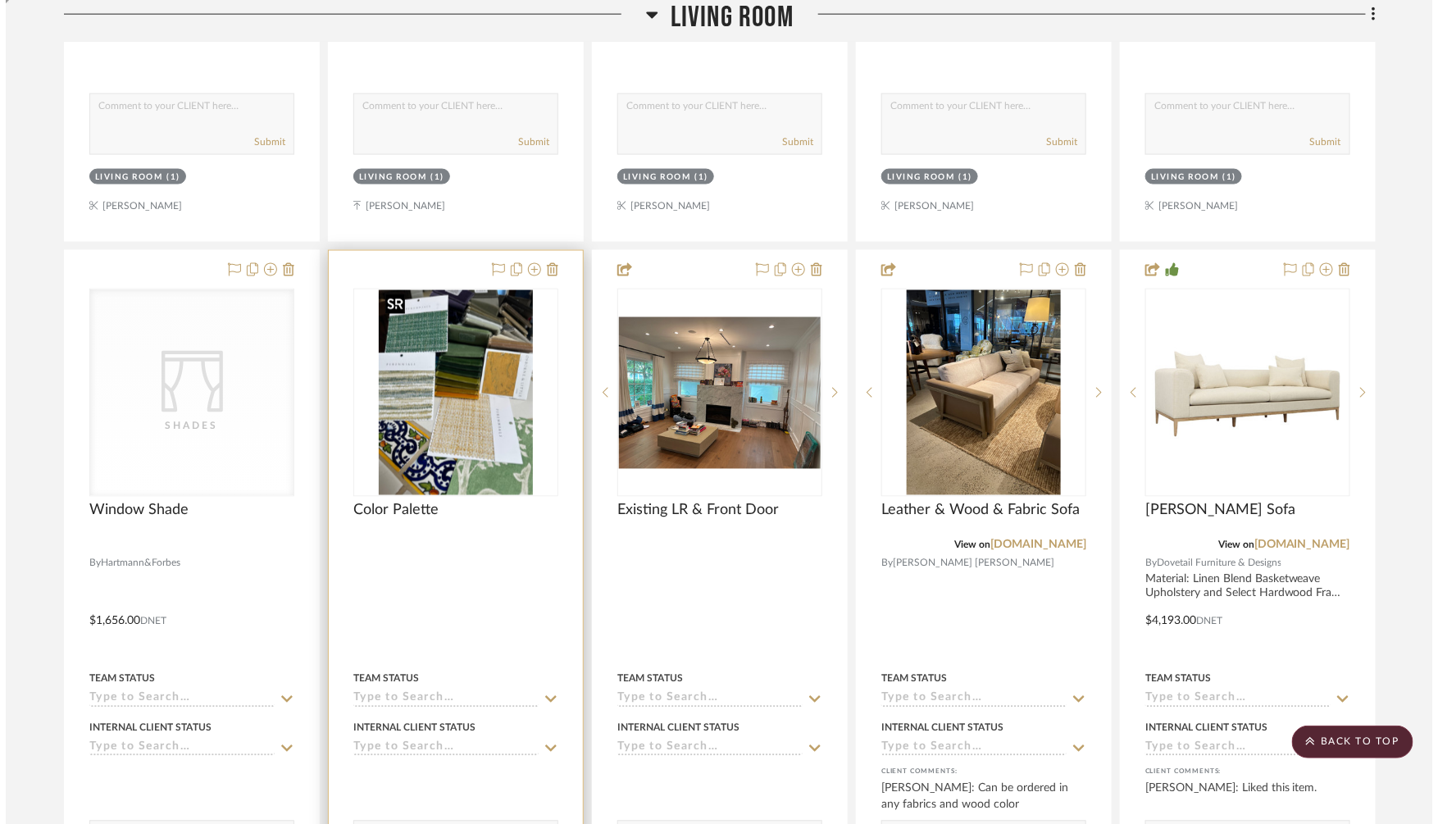
scroll to position [0, 0]
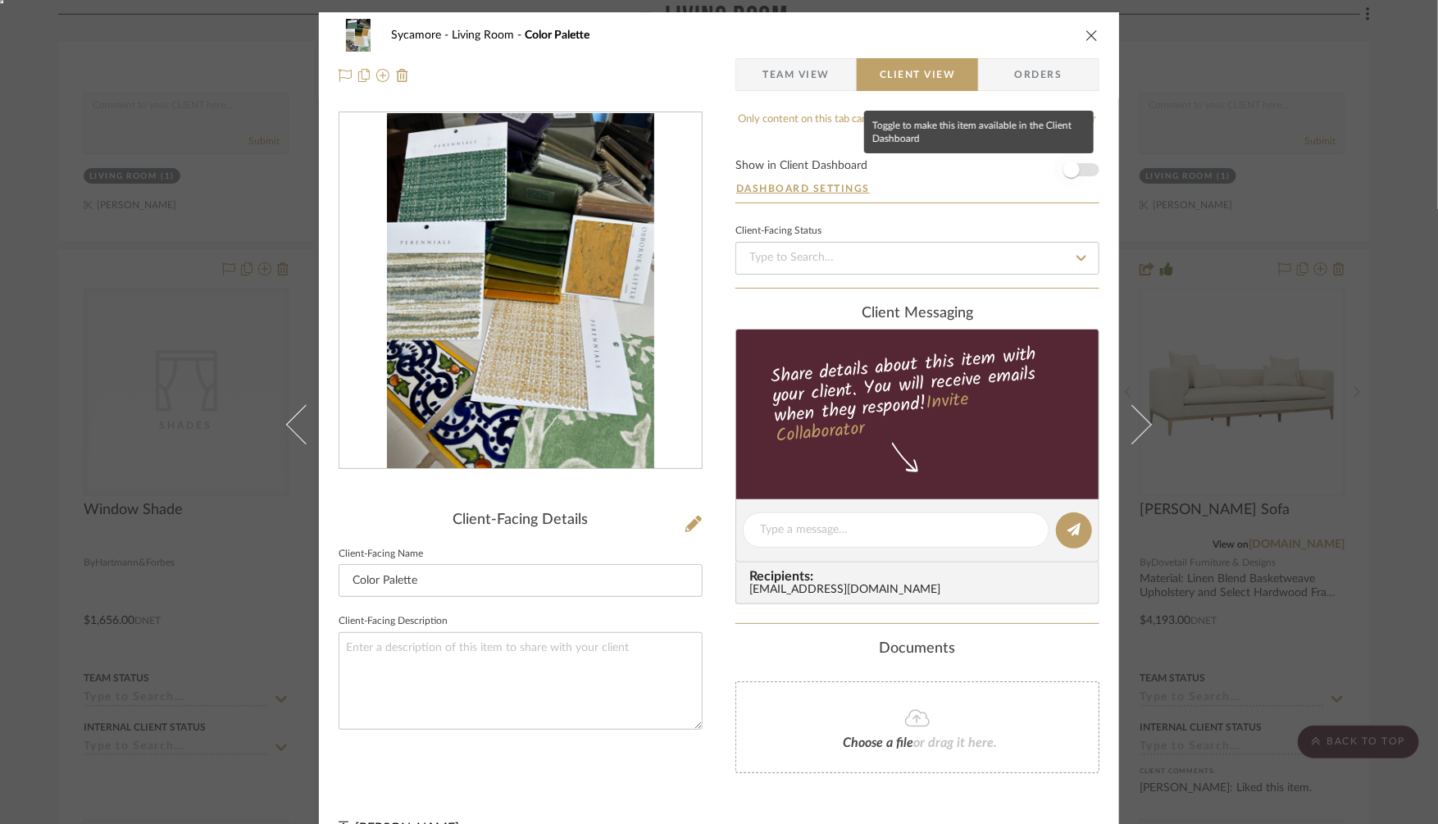
click at [1065, 166] on span "button" at bounding box center [1071, 169] width 16 height 16
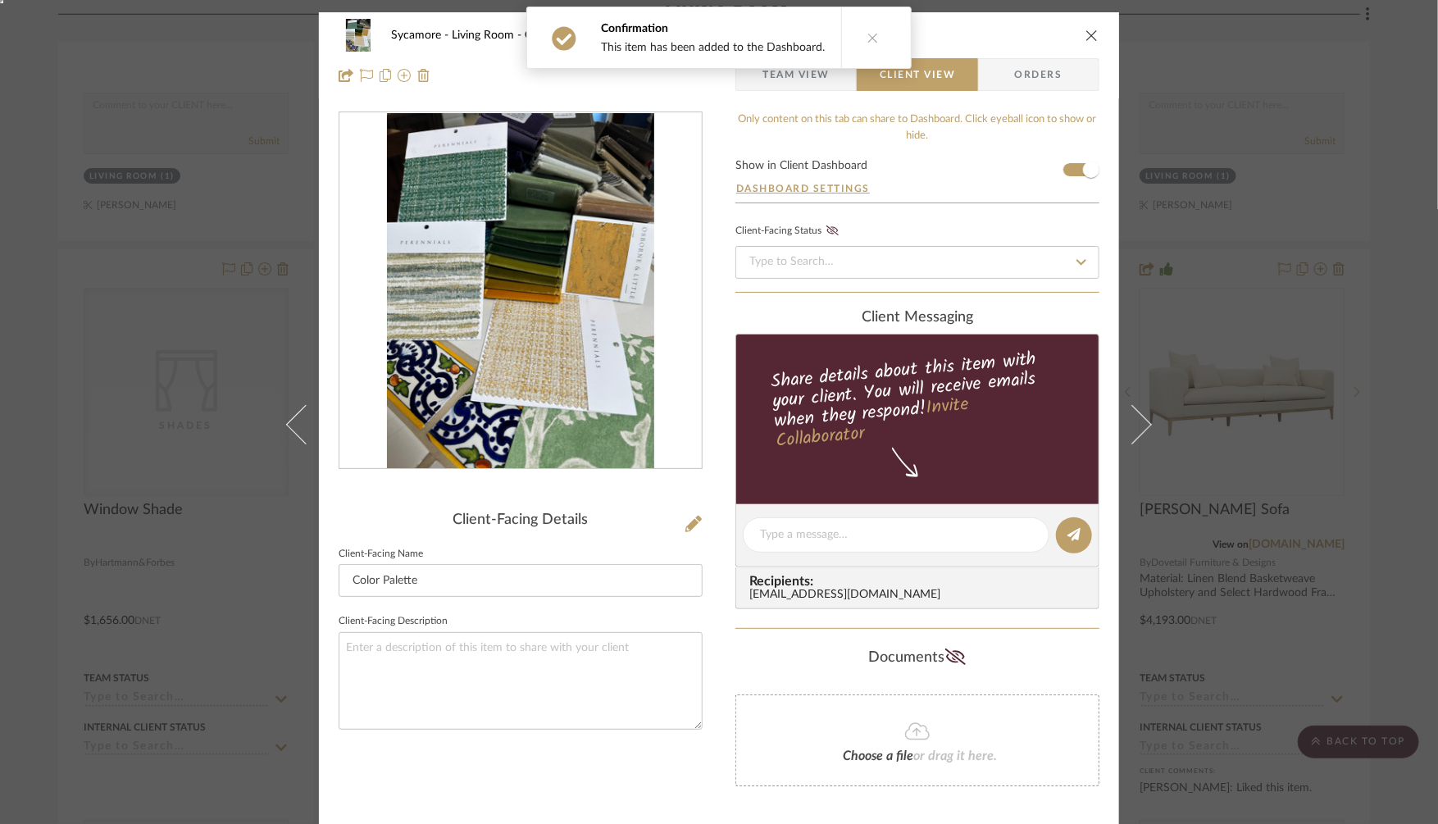
click at [1321, 152] on div "Sycamore Living Room Color Palette Team View Client View Orders Client-Facing D…" at bounding box center [719, 412] width 1438 height 824
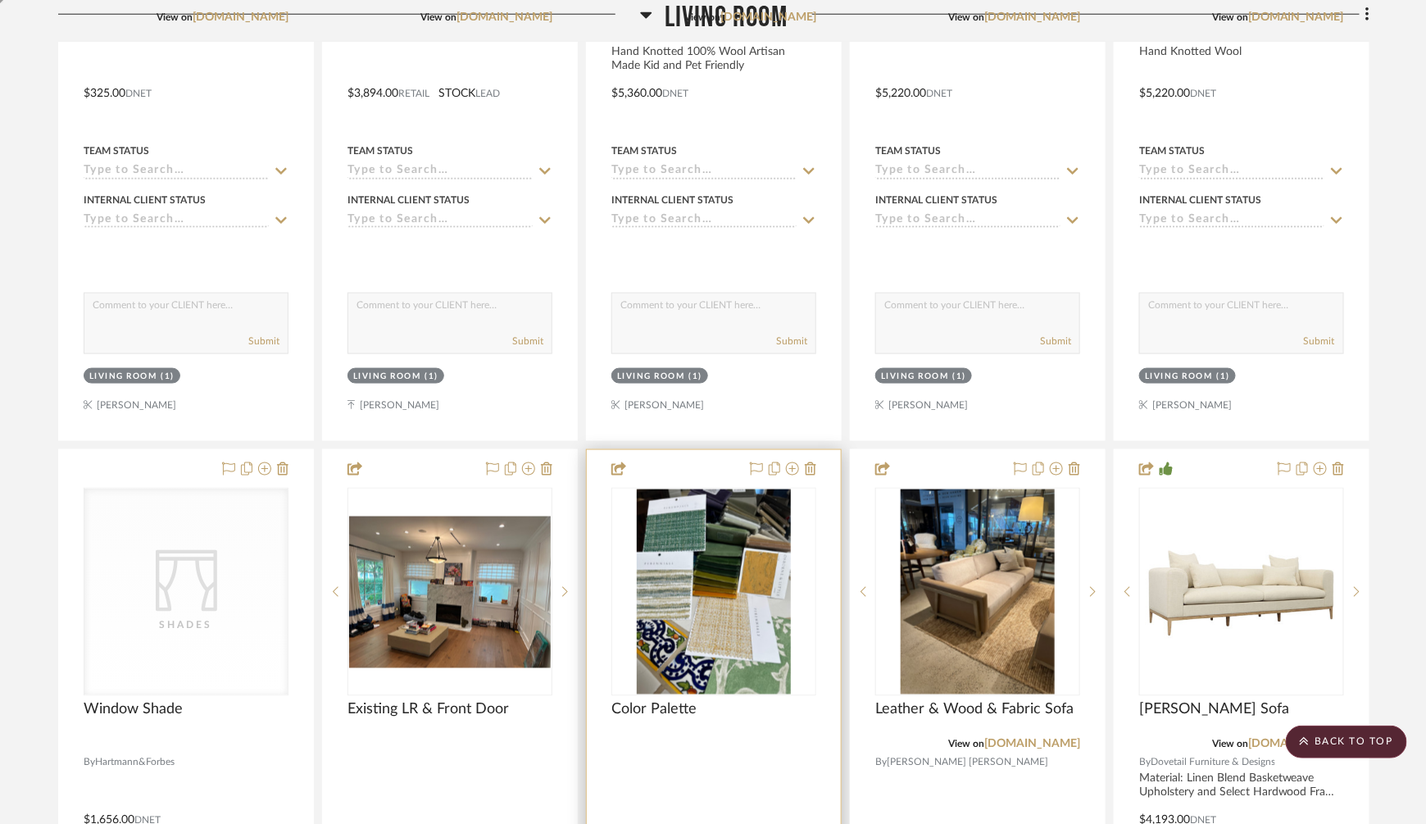
scroll to position [415, 0]
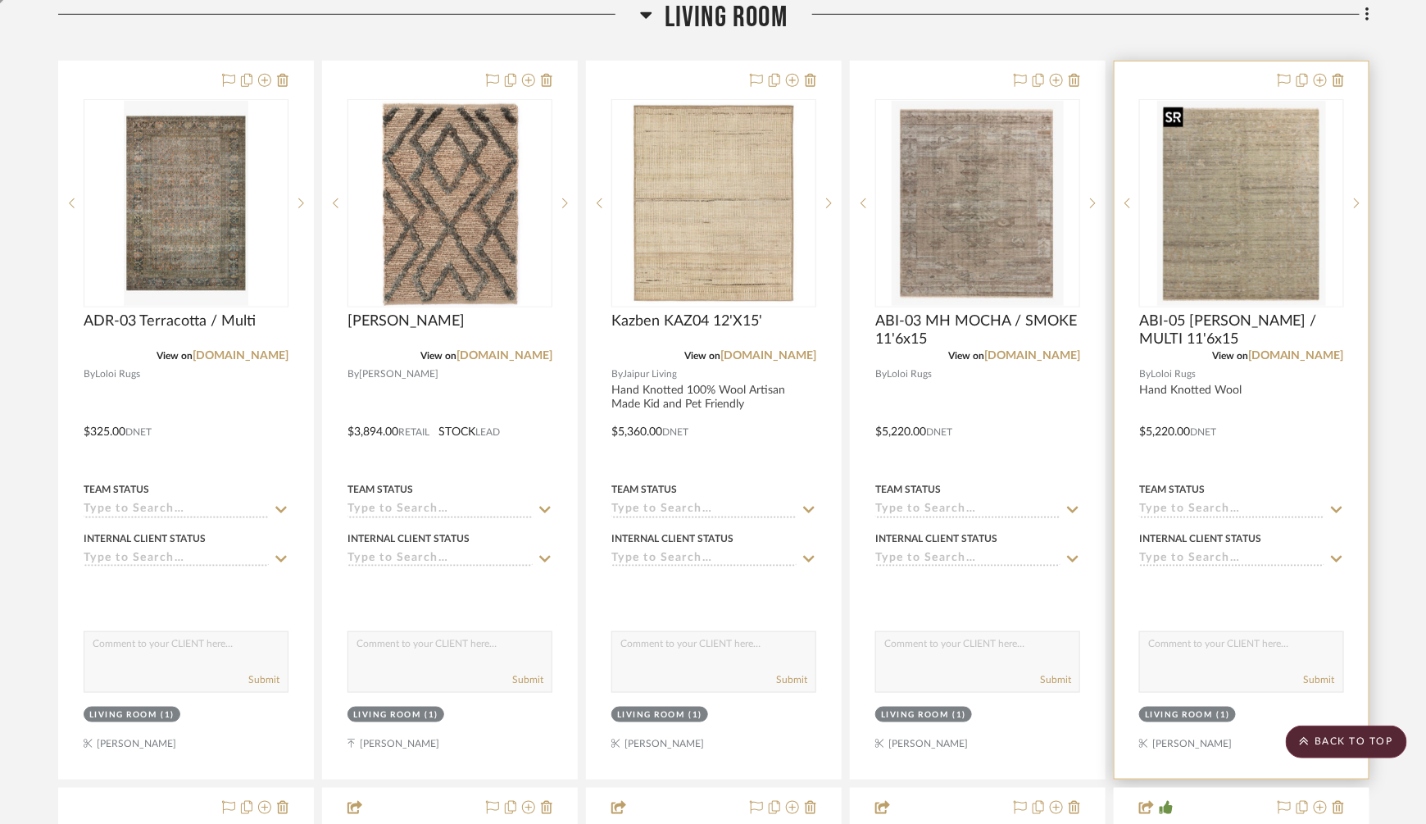
click at [1262, 202] on img "0" at bounding box center [1241, 203] width 169 height 205
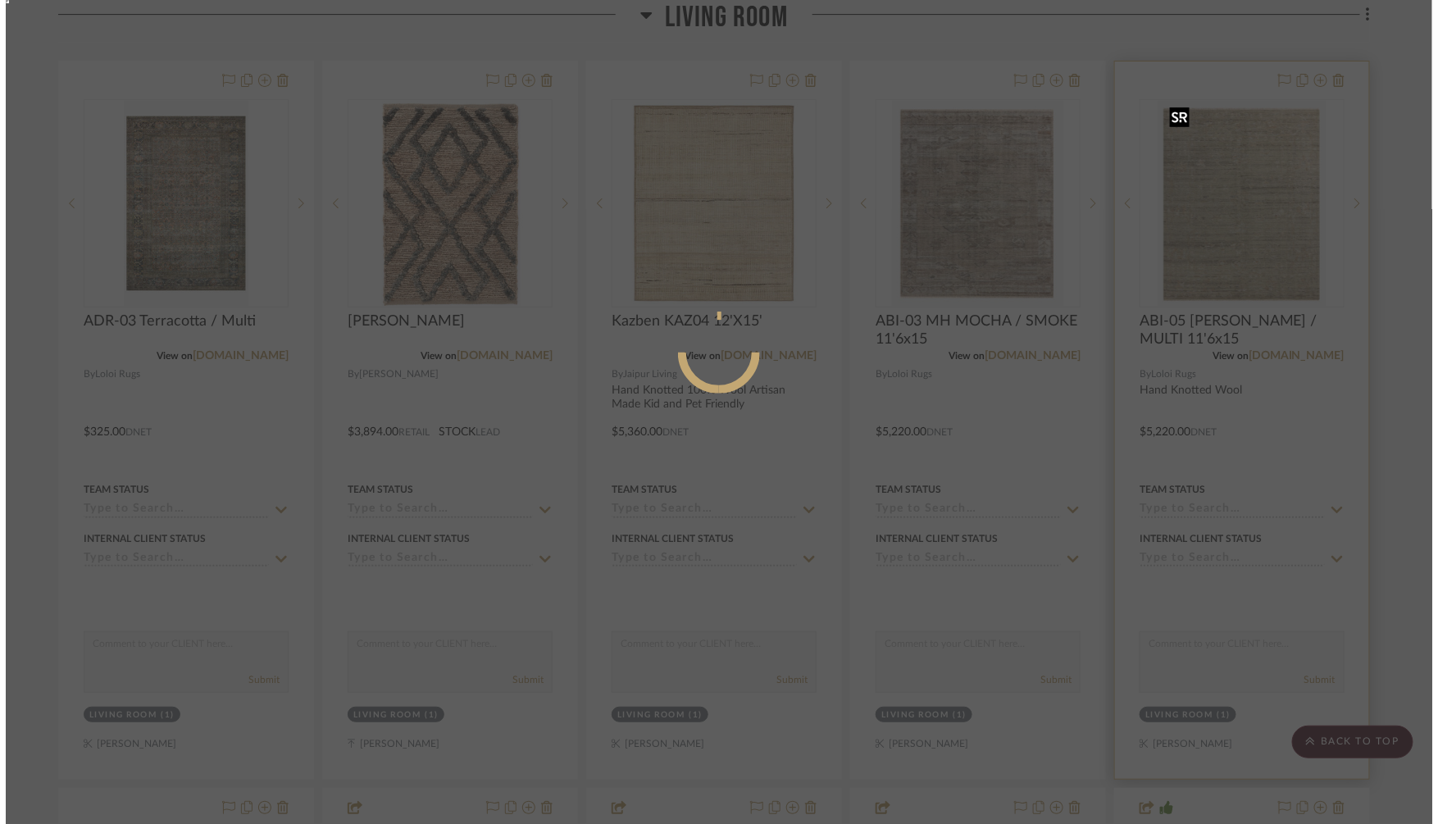
scroll to position [0, 0]
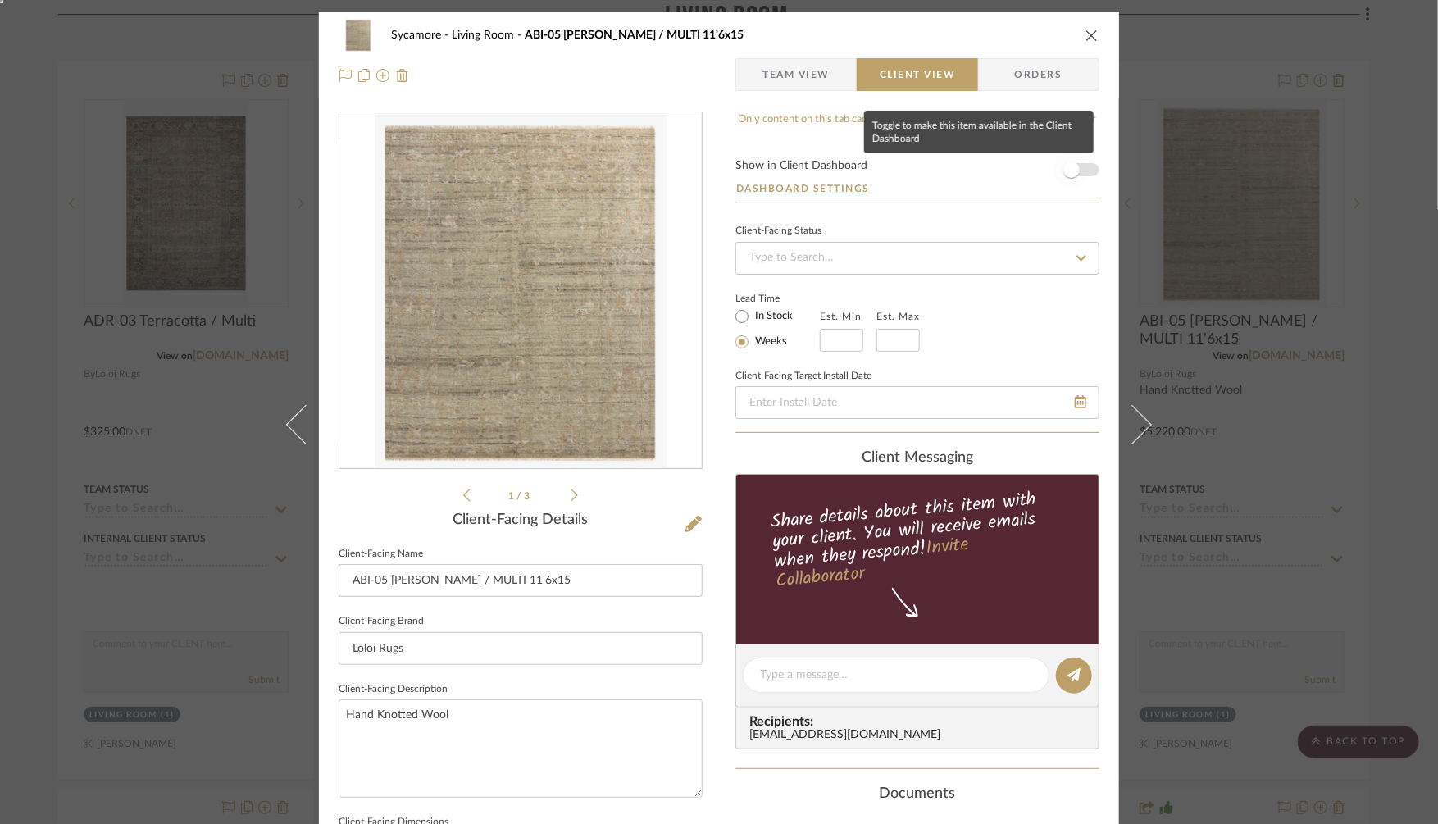
click at [1062, 182] on span "button" at bounding box center [1071, 170] width 36 height 36
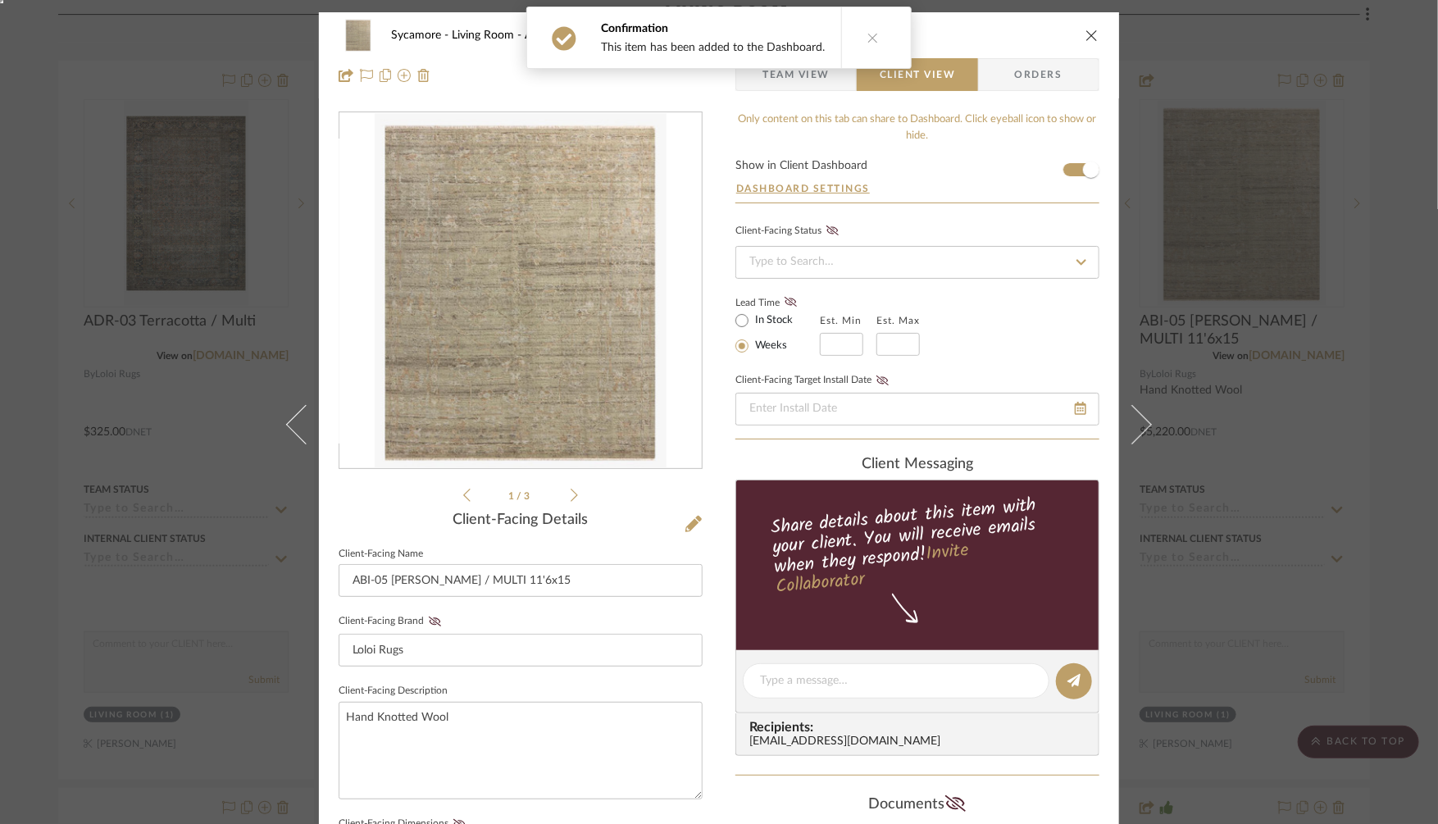
click at [1215, 332] on div "Sycamore Living Room ABI-05 MH GREEN / MULTI 11'6x15 Team View Client View Orde…" at bounding box center [719, 412] width 1438 height 824
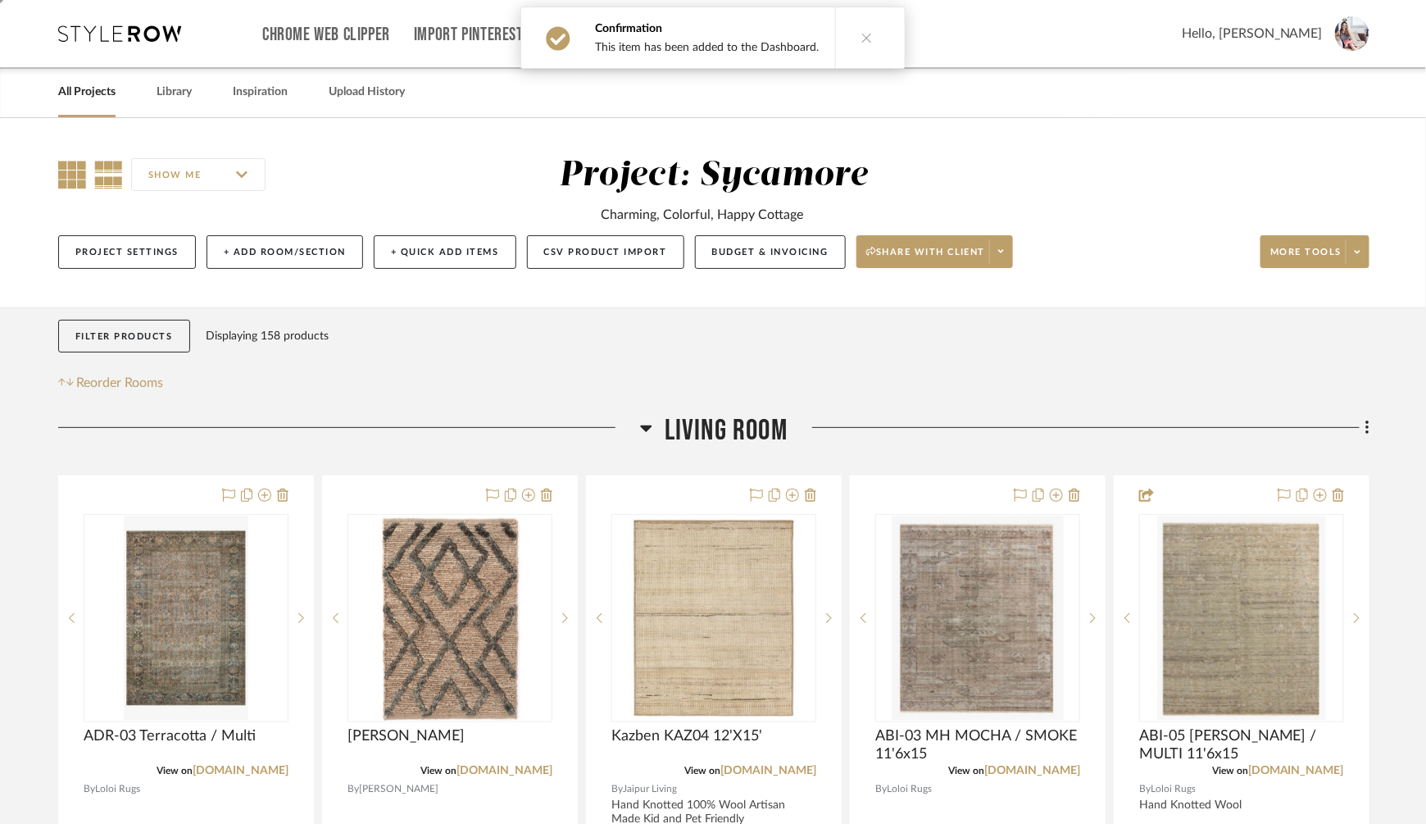
click at [67, 171] on icon at bounding box center [72, 175] width 28 height 28
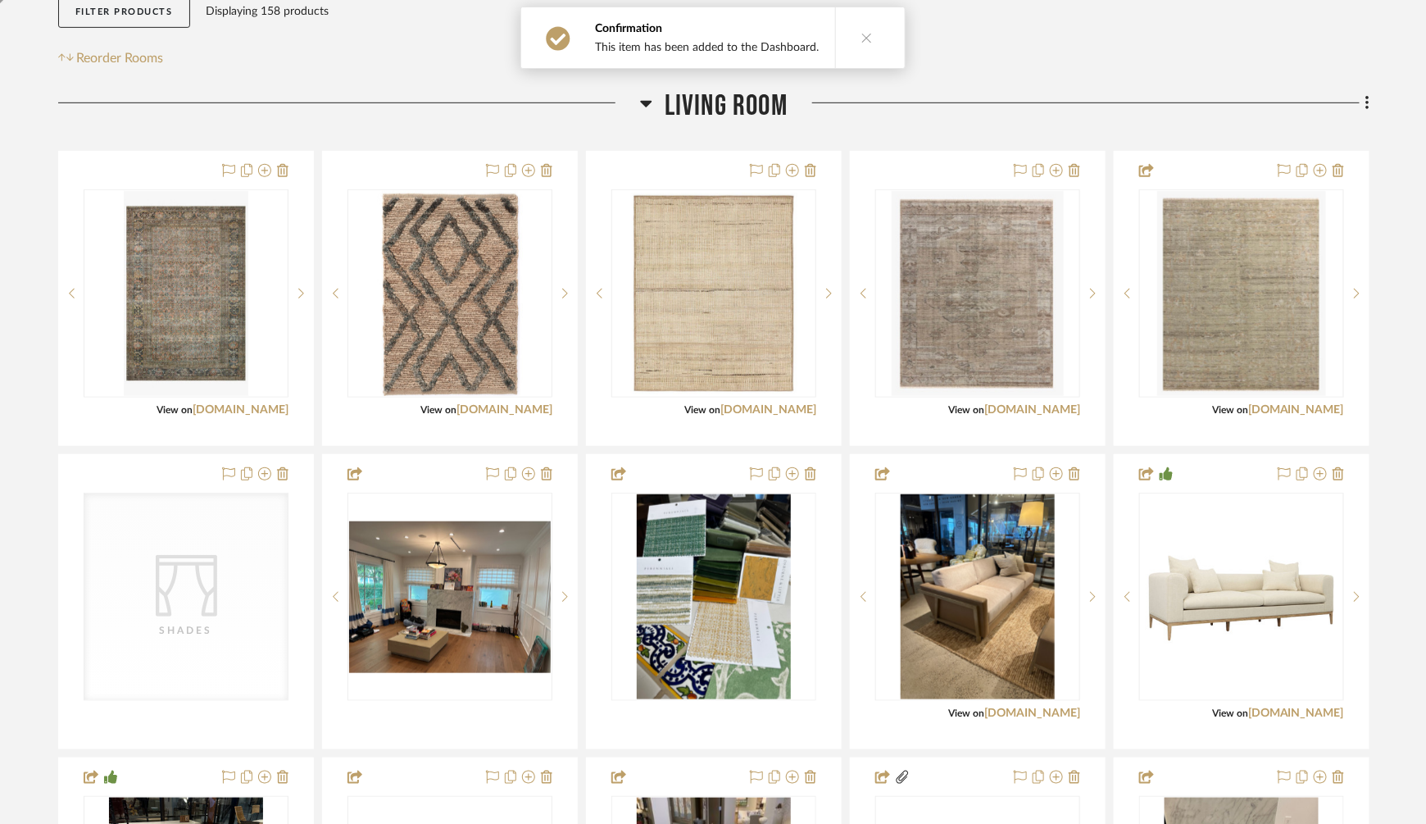
scroll to position [325, 0]
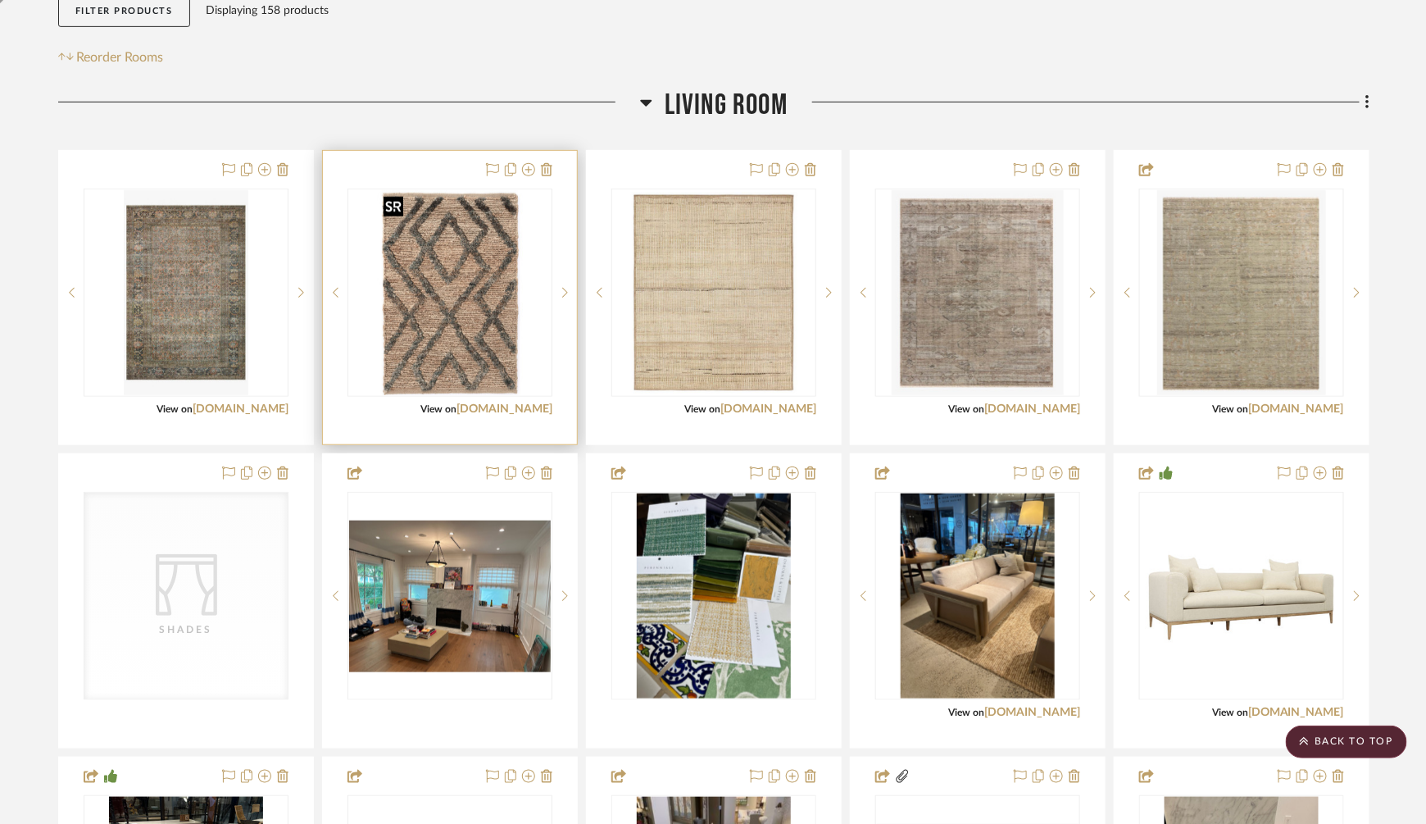
click at [492, 265] on img "0" at bounding box center [449, 292] width 145 height 205
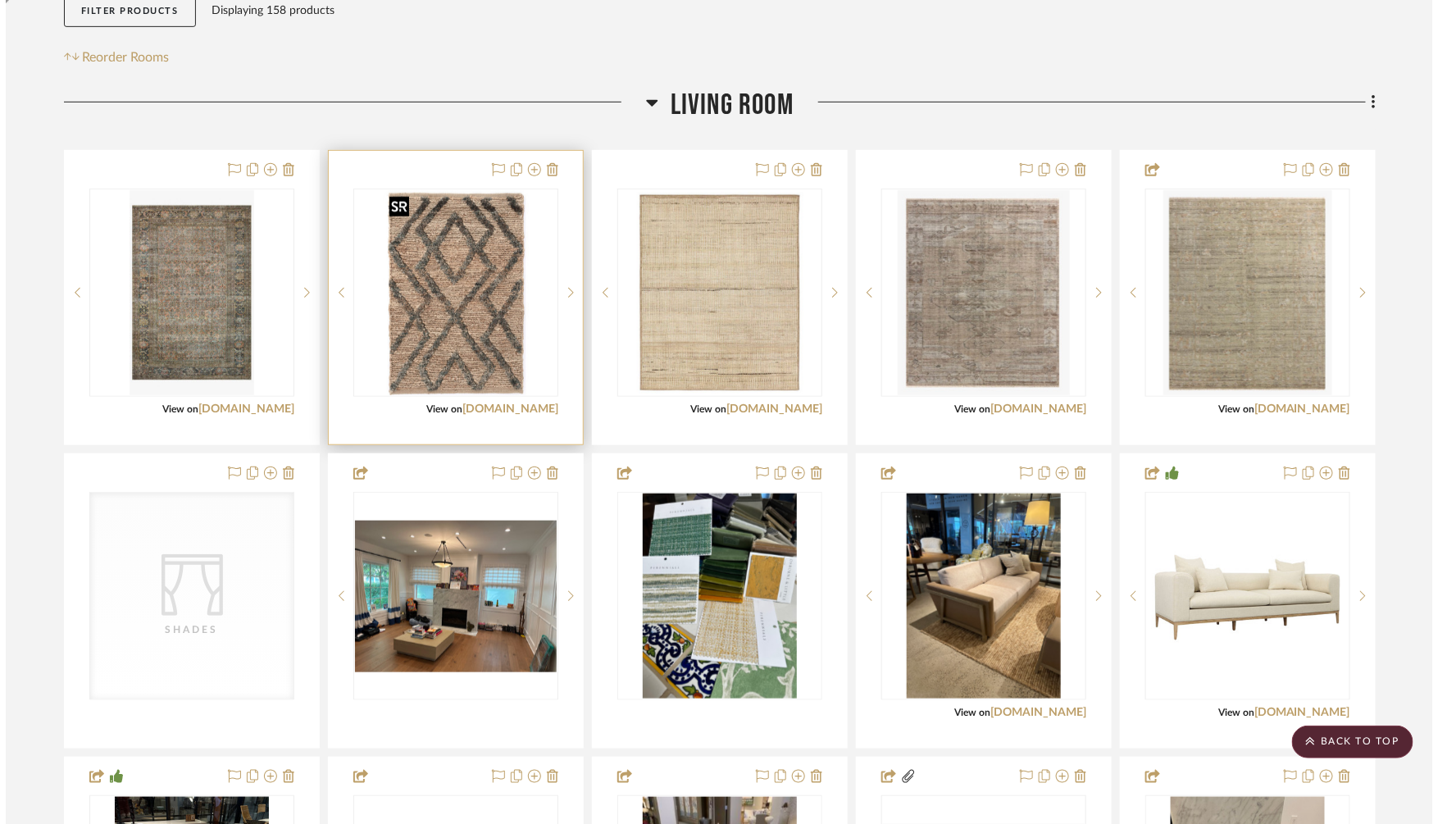
scroll to position [0, 0]
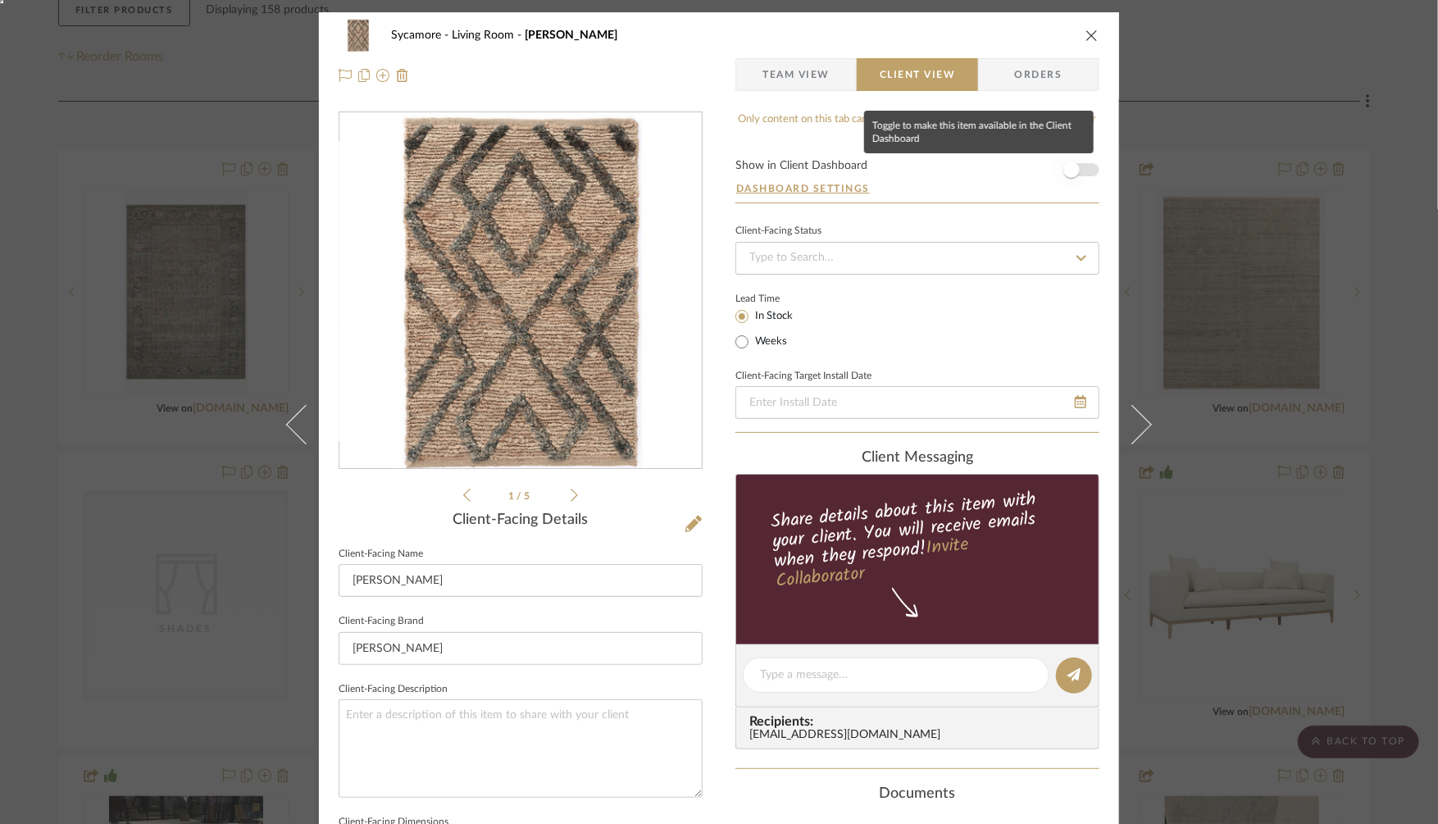
click at [1075, 168] on span "button" at bounding box center [1071, 170] width 36 height 36
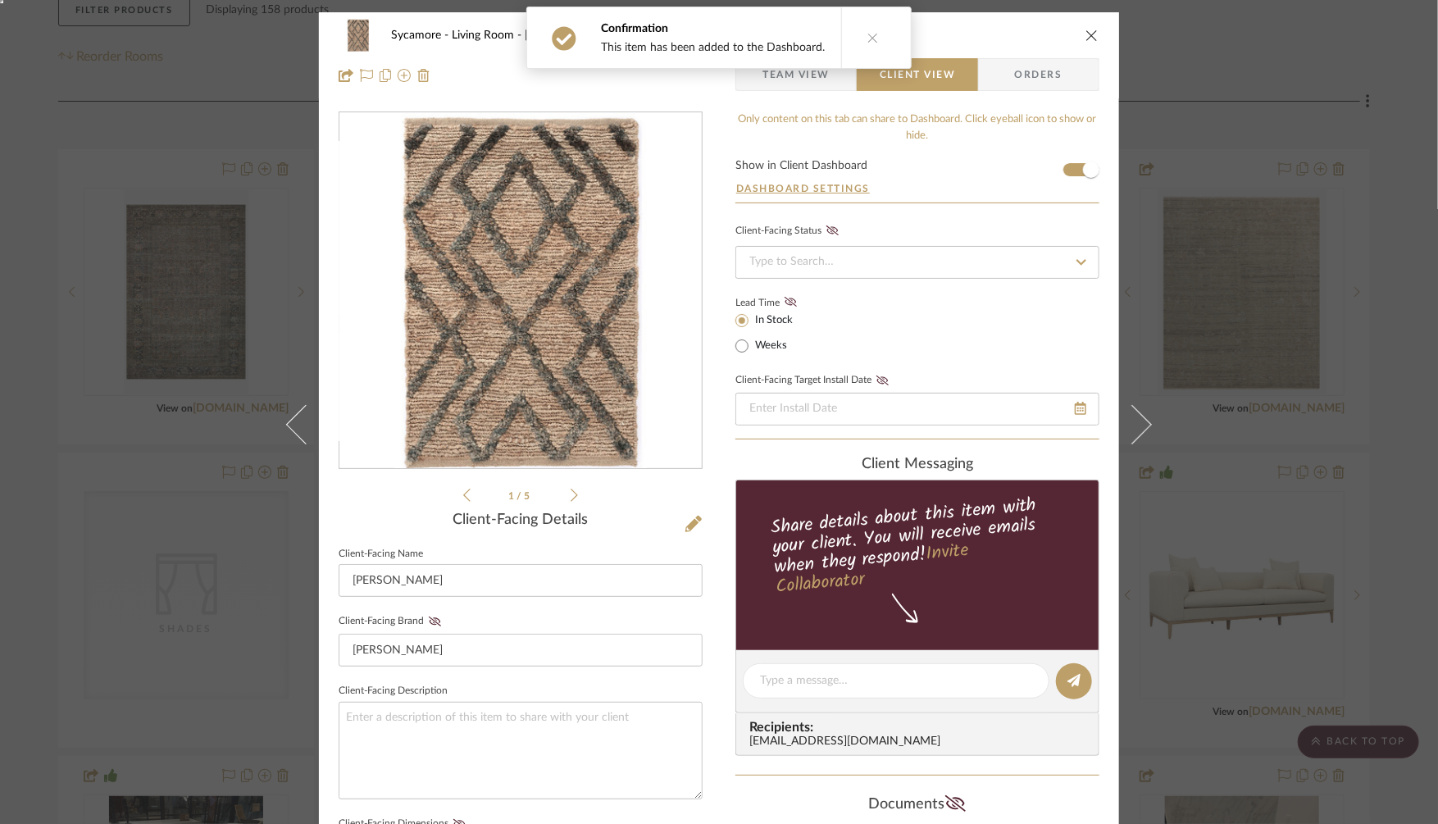
click at [1227, 103] on div "Sycamore Living Room Marco Jute Soumak Rug Team View Client View Orders 1 / 5 C…" at bounding box center [719, 412] width 1438 height 824
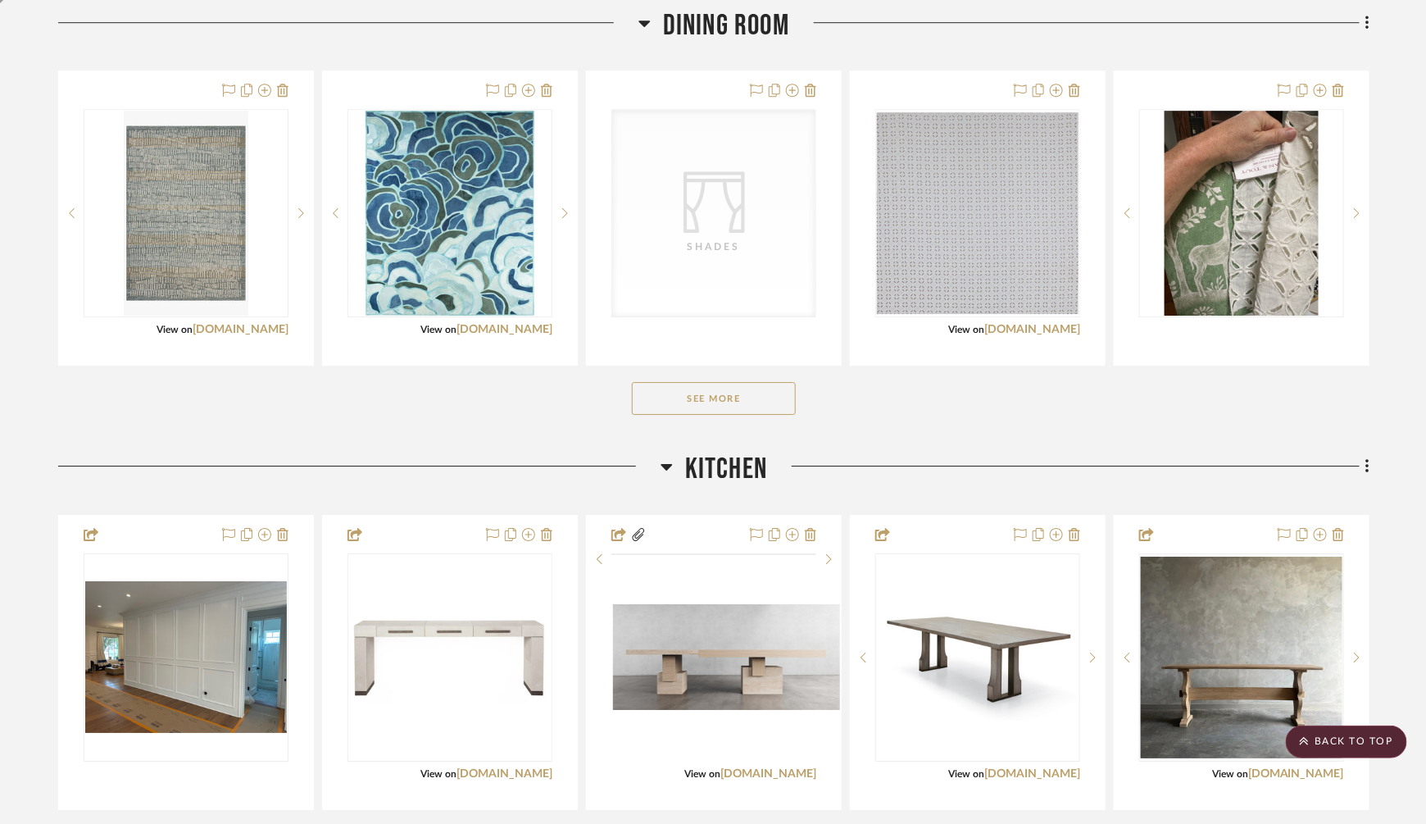
scroll to position [2006, 0]
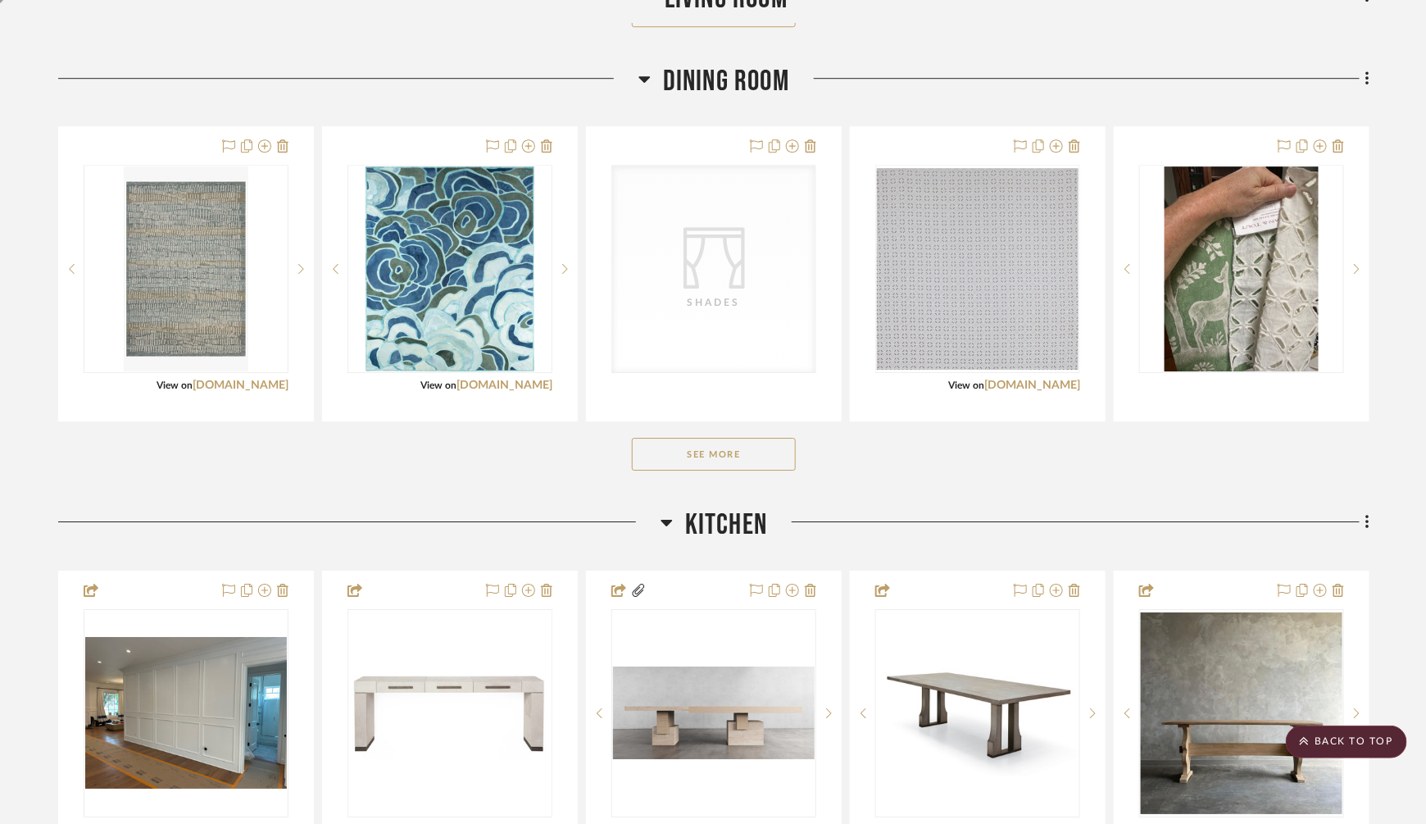
click at [691, 445] on button "See More" at bounding box center [714, 454] width 164 height 33
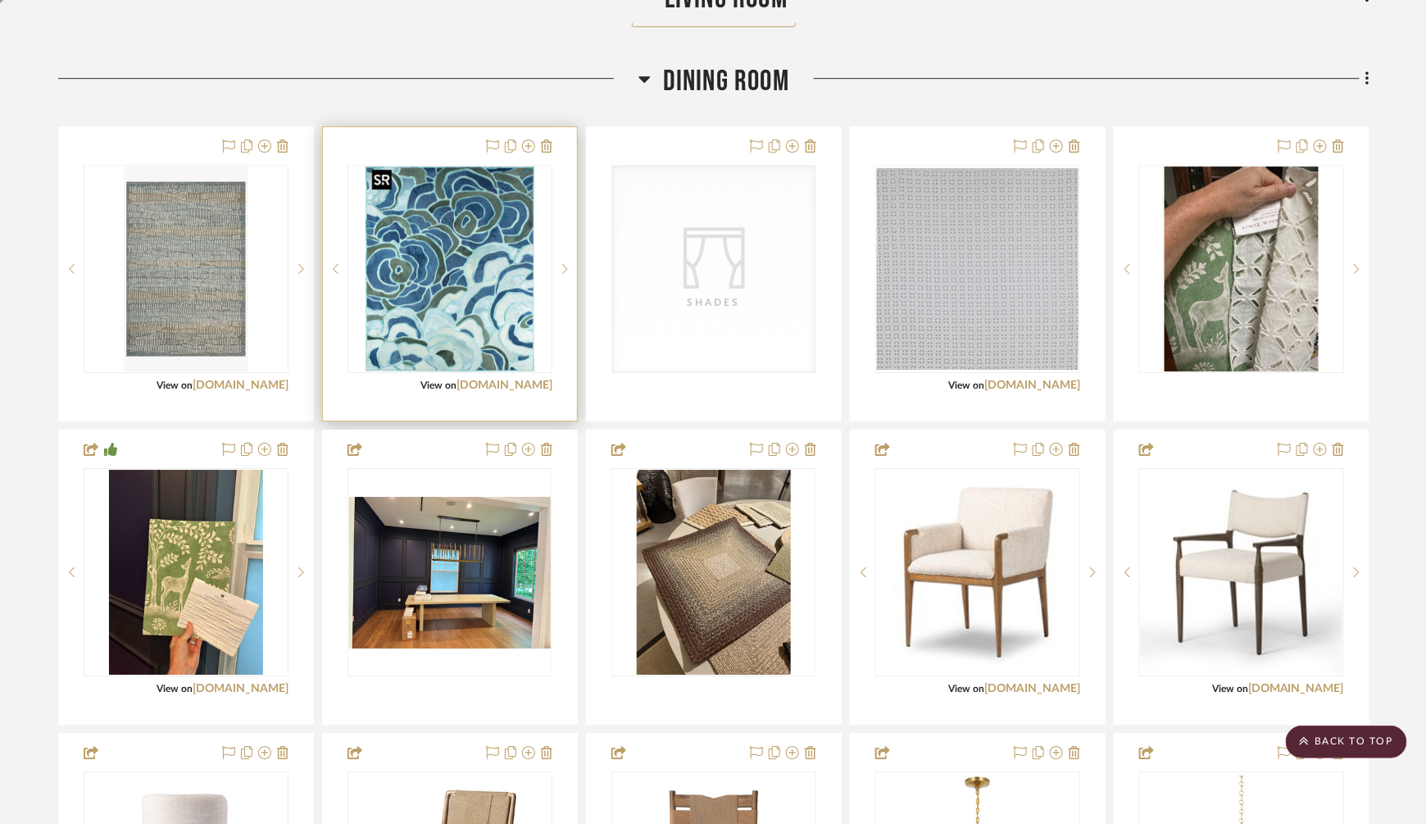
click at [0, 0] on img at bounding box center [0, 0] width 0 height 0
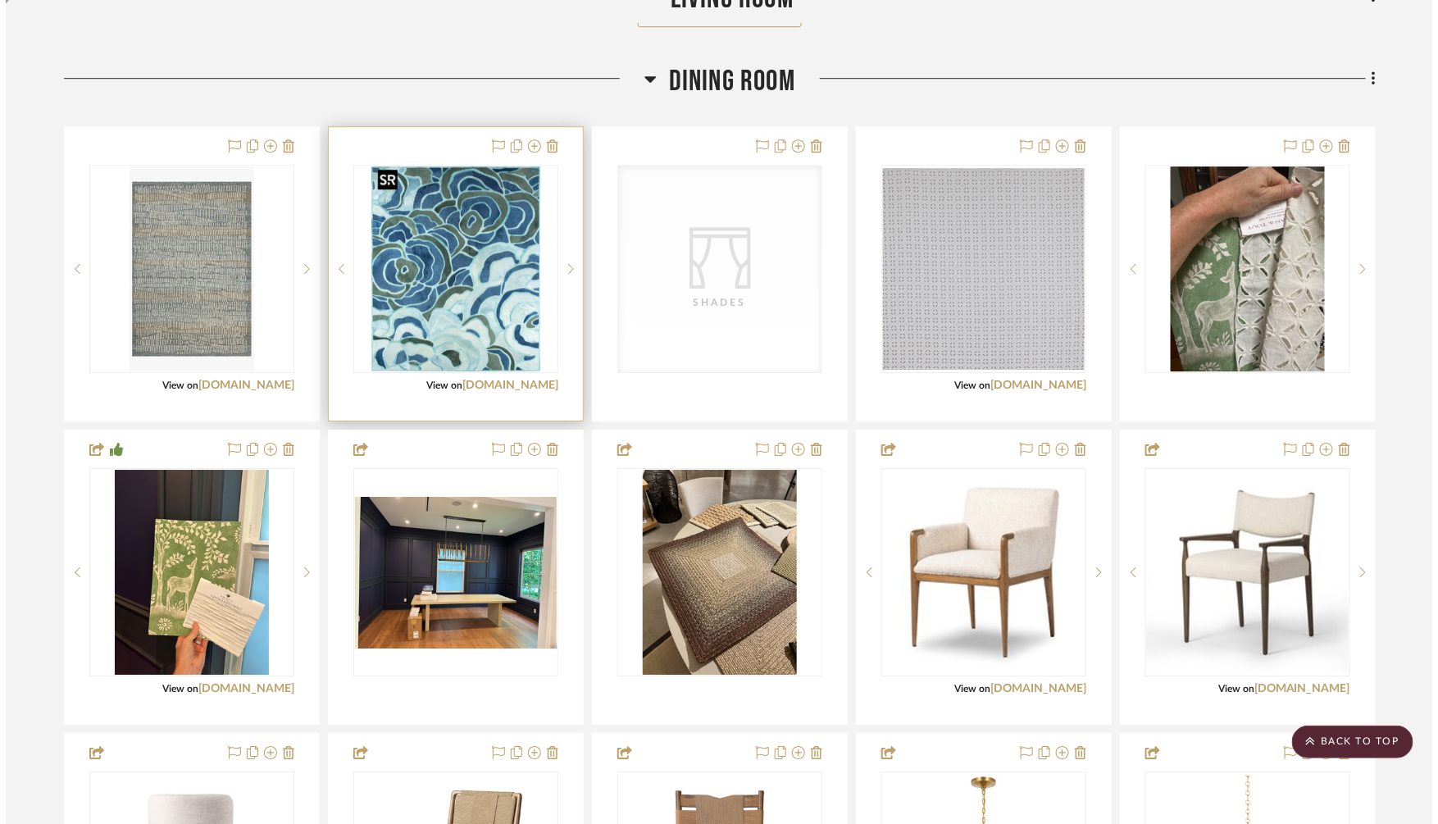
scroll to position [0, 0]
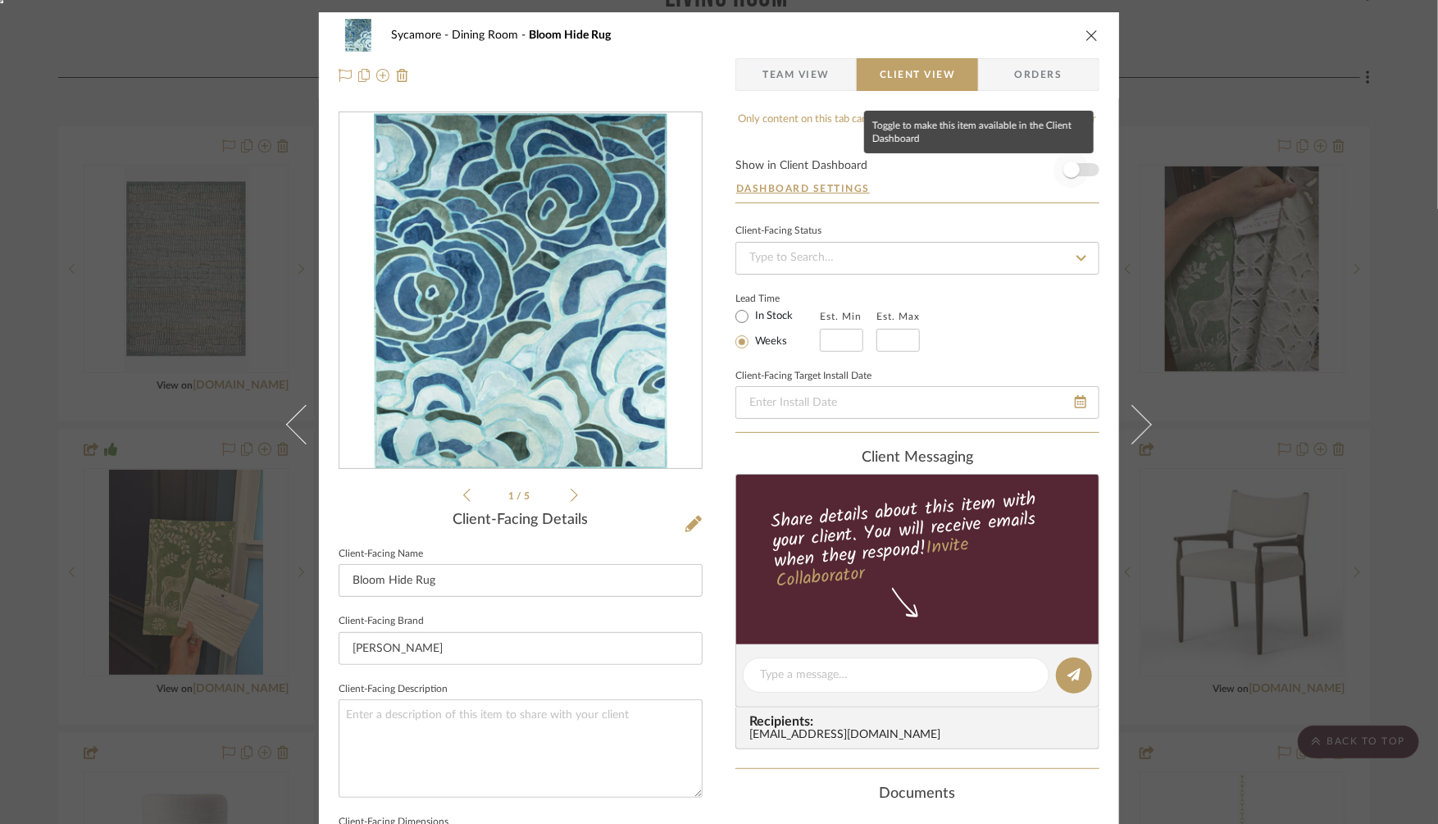
click at [1074, 167] on span "button" at bounding box center [1071, 170] width 36 height 36
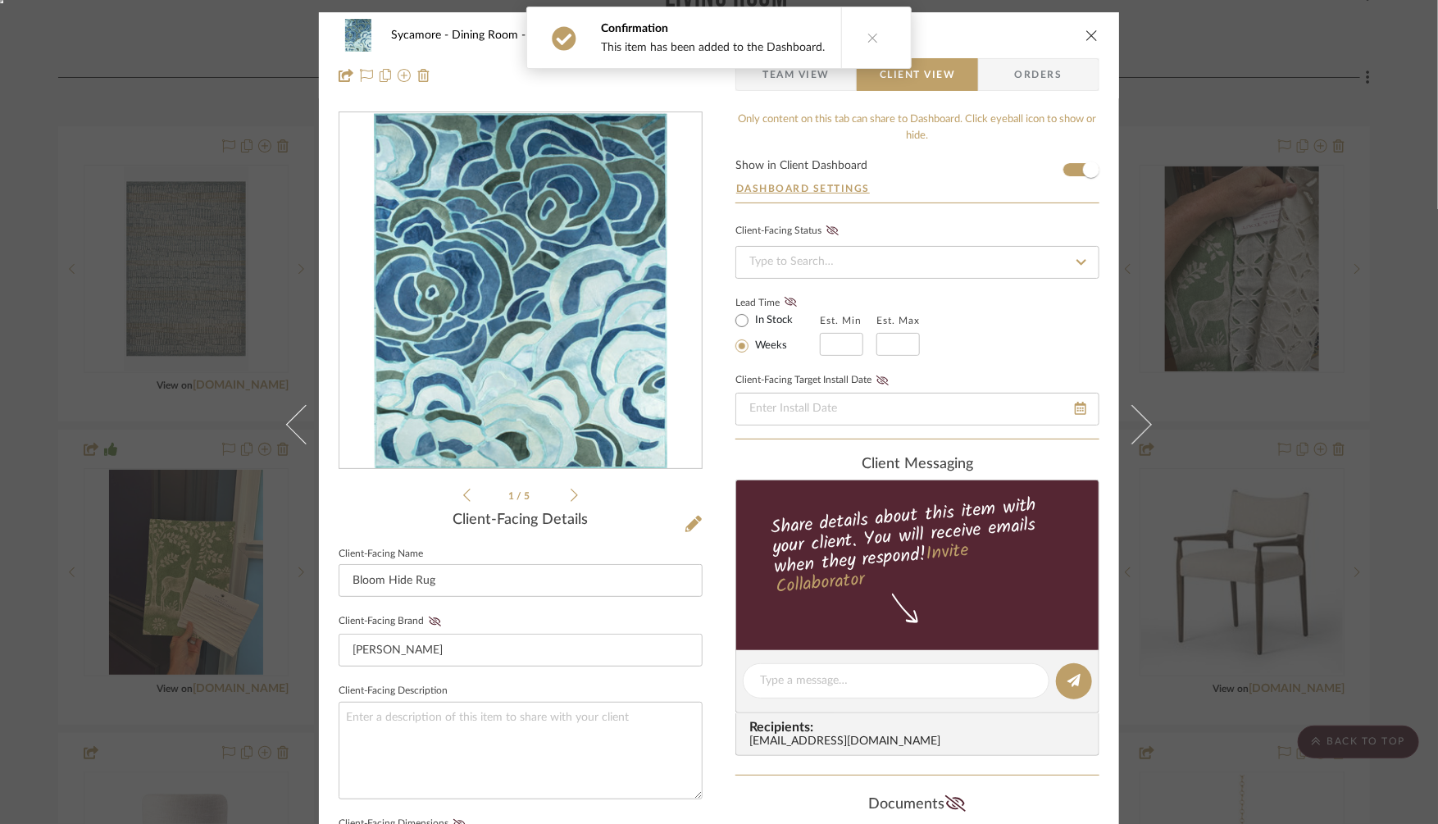
click at [1234, 107] on div "Sycamore Dining Room Bloom Hide Rug Team View Client View Orders 1 / 5 Client-F…" at bounding box center [719, 412] width 1438 height 824
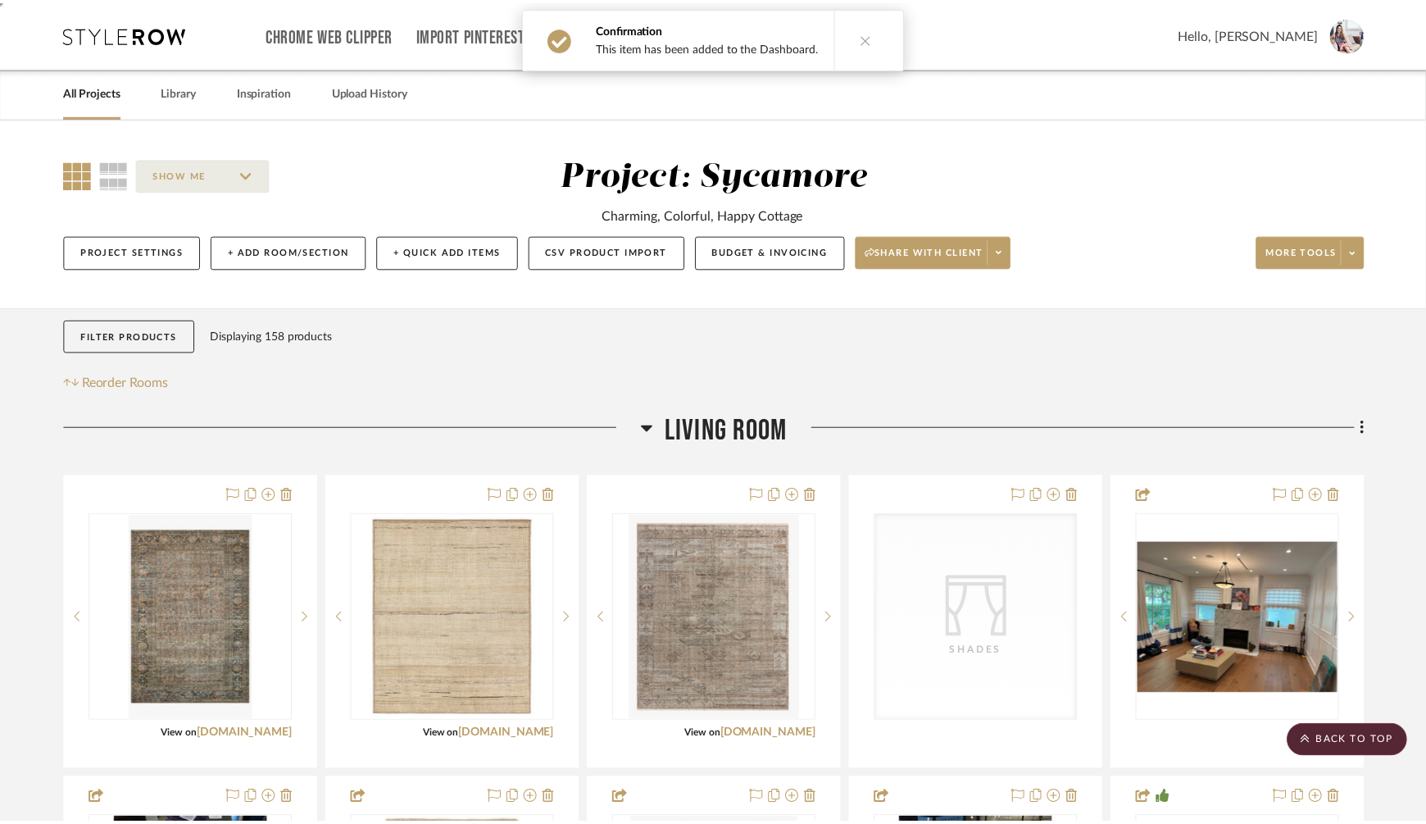
scroll to position [2006, 0]
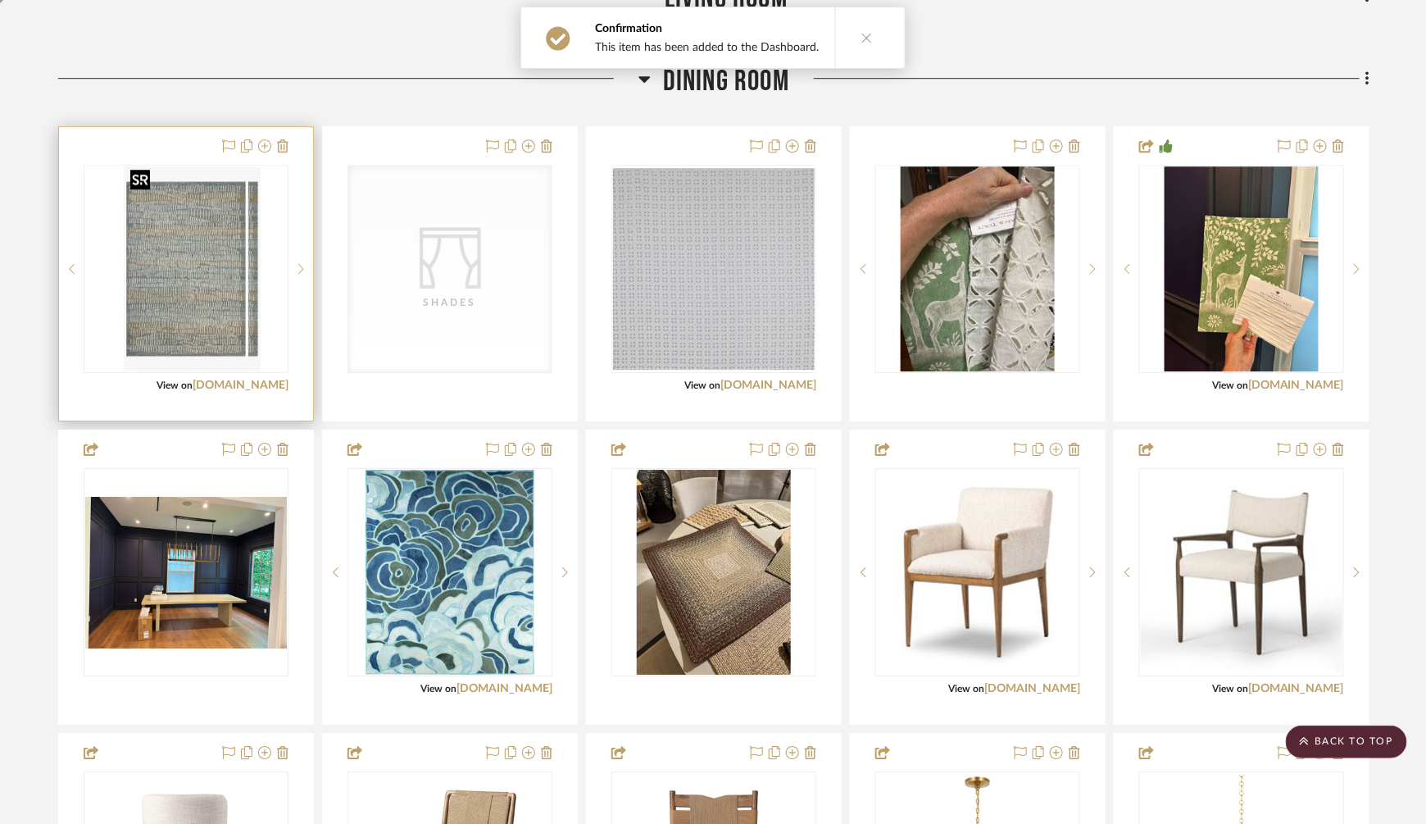
click at [215, 252] on div at bounding box center [186, 269] width 205 height 208
click at [216, 252] on img "0" at bounding box center [186, 268] width 124 height 205
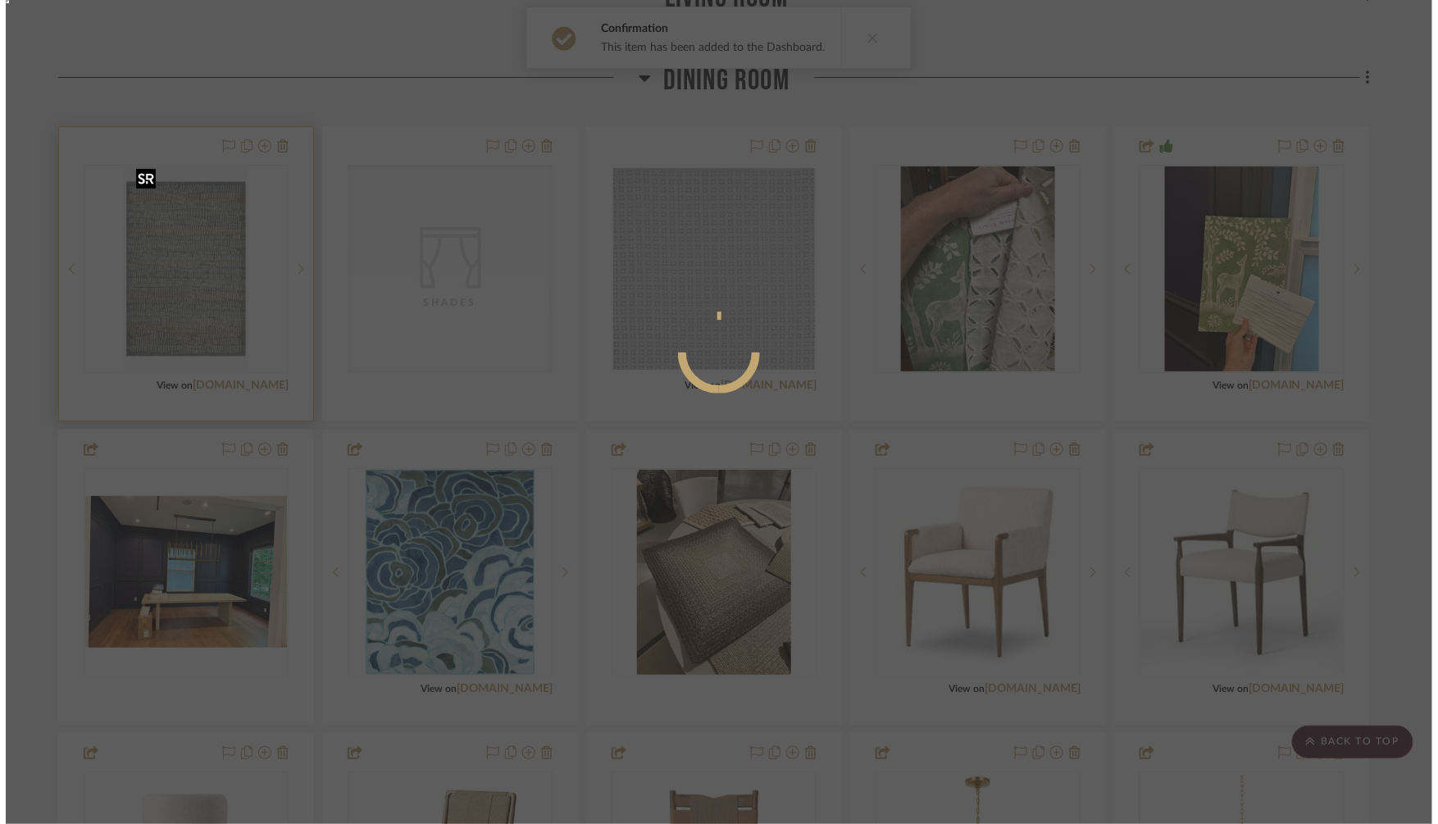
scroll to position [0, 0]
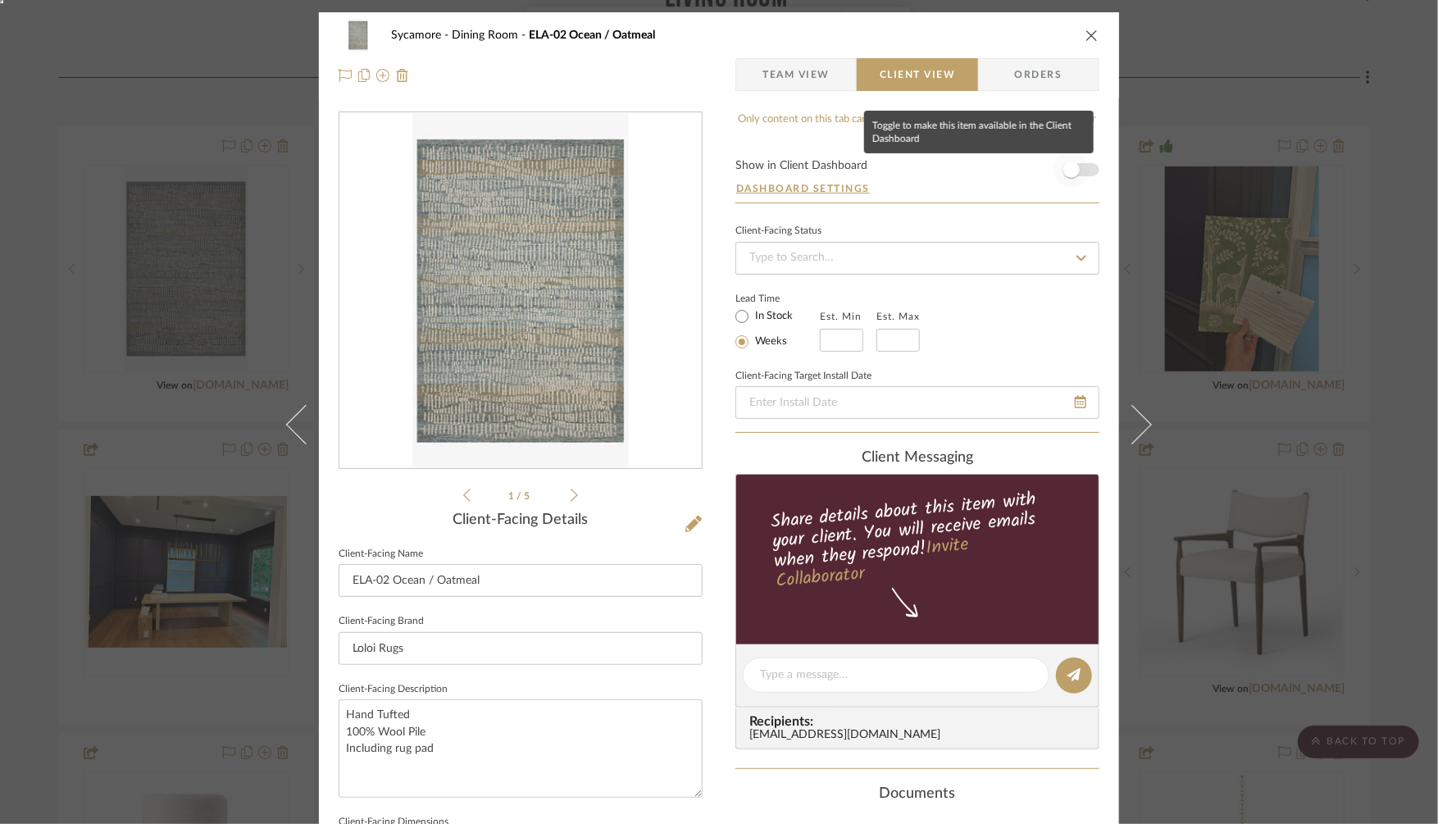
click at [1063, 169] on span "button" at bounding box center [1071, 169] width 16 height 16
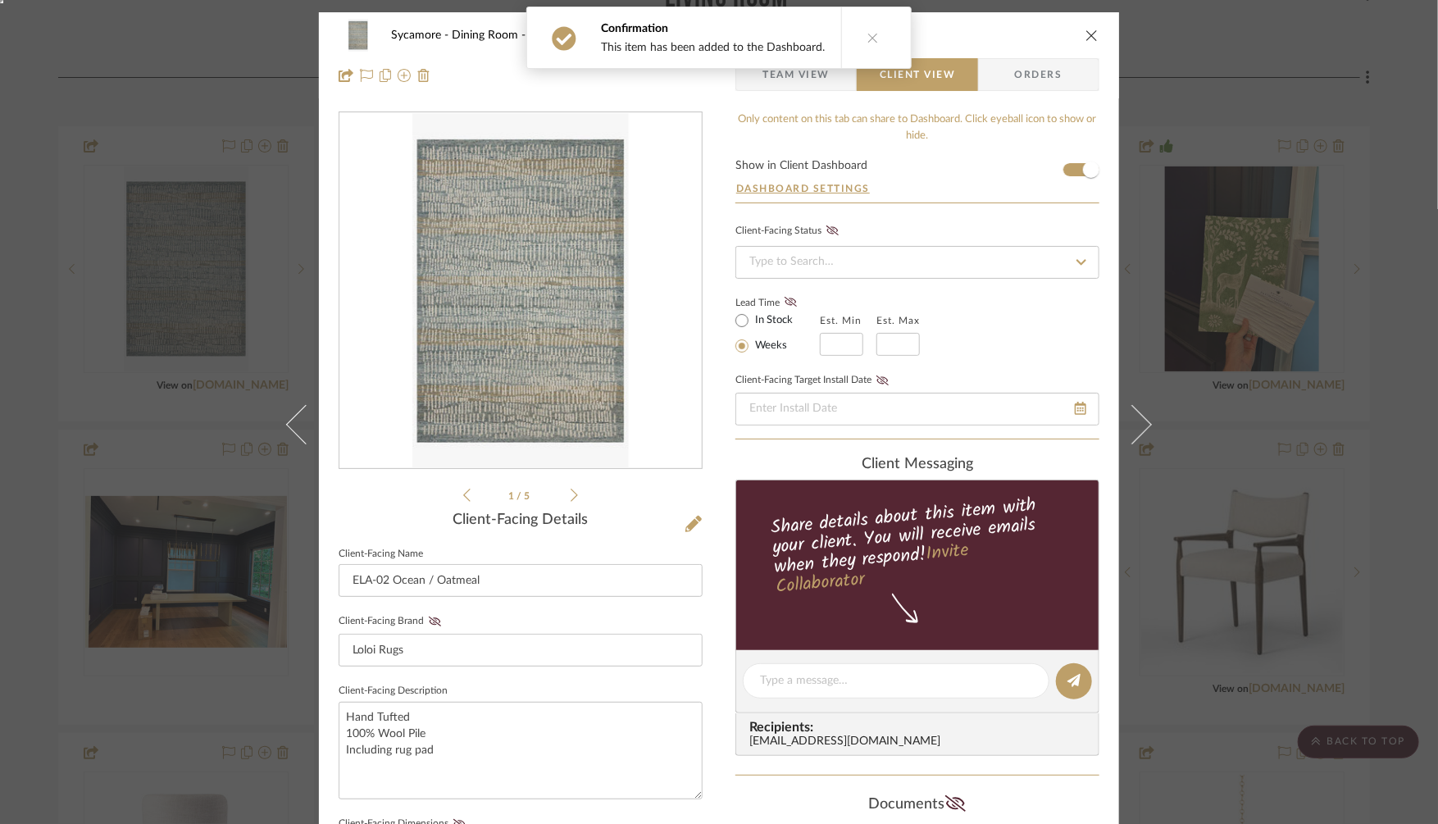
click at [1222, 101] on div "Sycamore Dining Room ELA-02 Ocean / Oatmeal Team View Client View Orders 1 / 5 …" at bounding box center [719, 412] width 1438 height 824
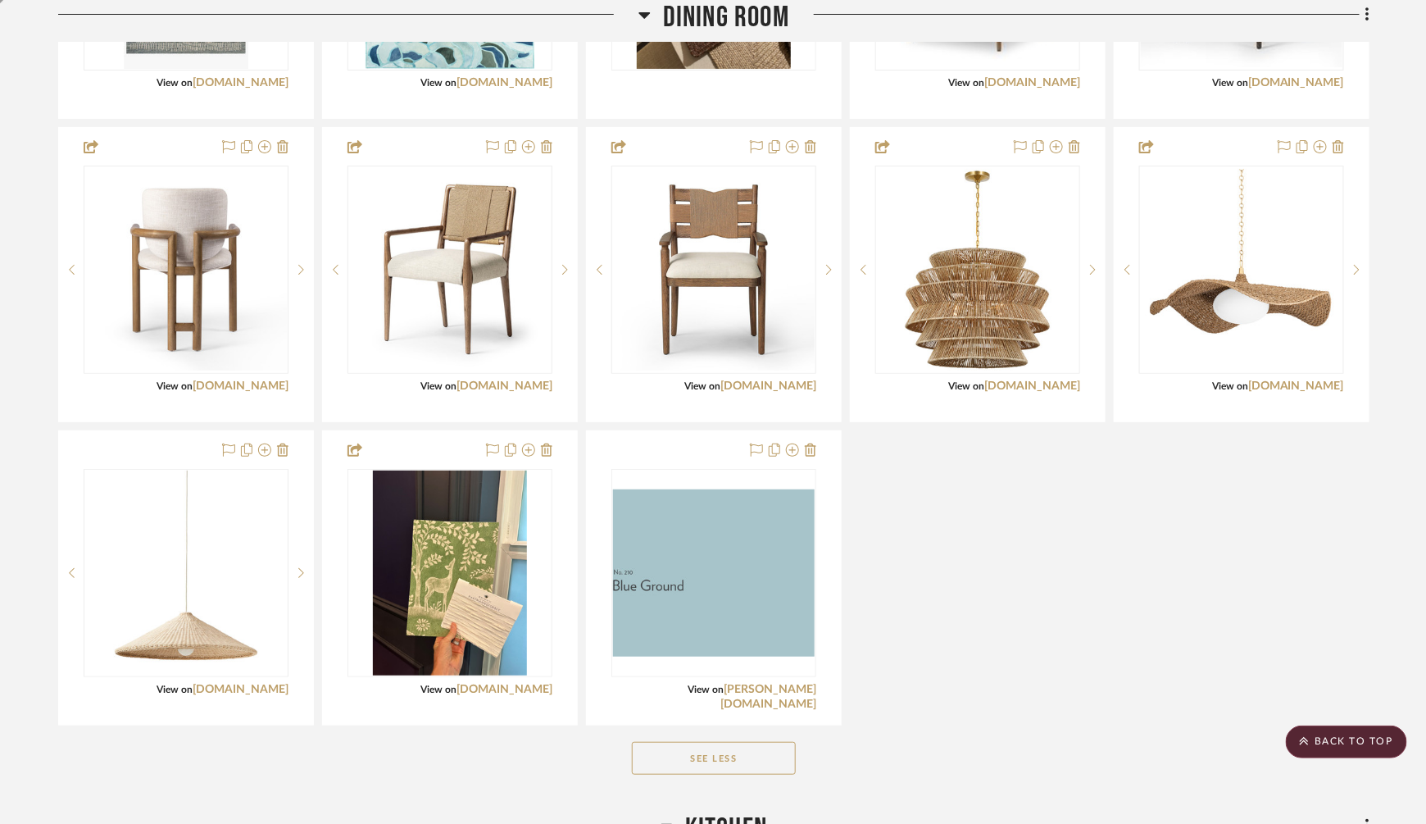
scroll to position [2865, 0]
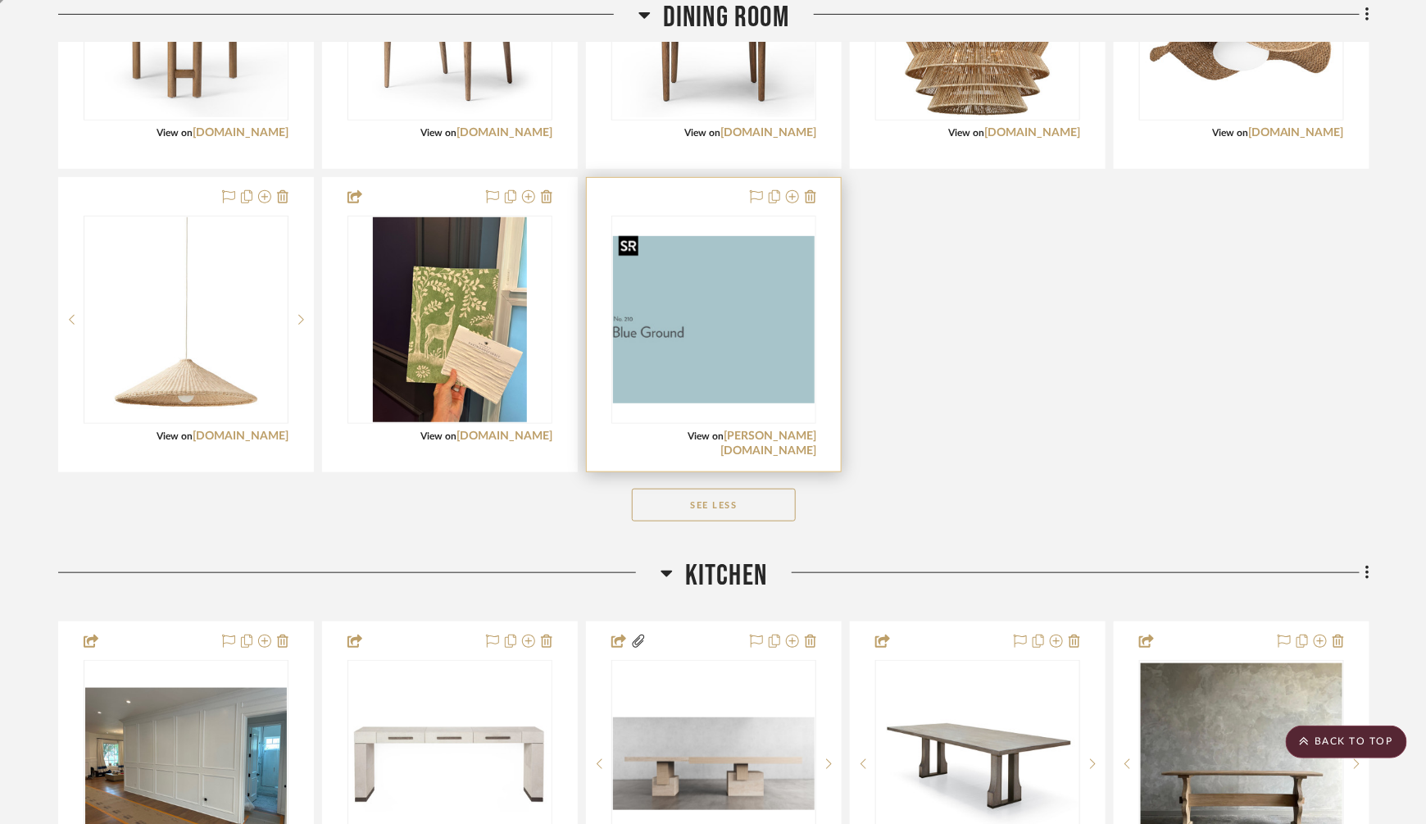
click at [728, 279] on img "0" at bounding box center [714, 319] width 202 height 167
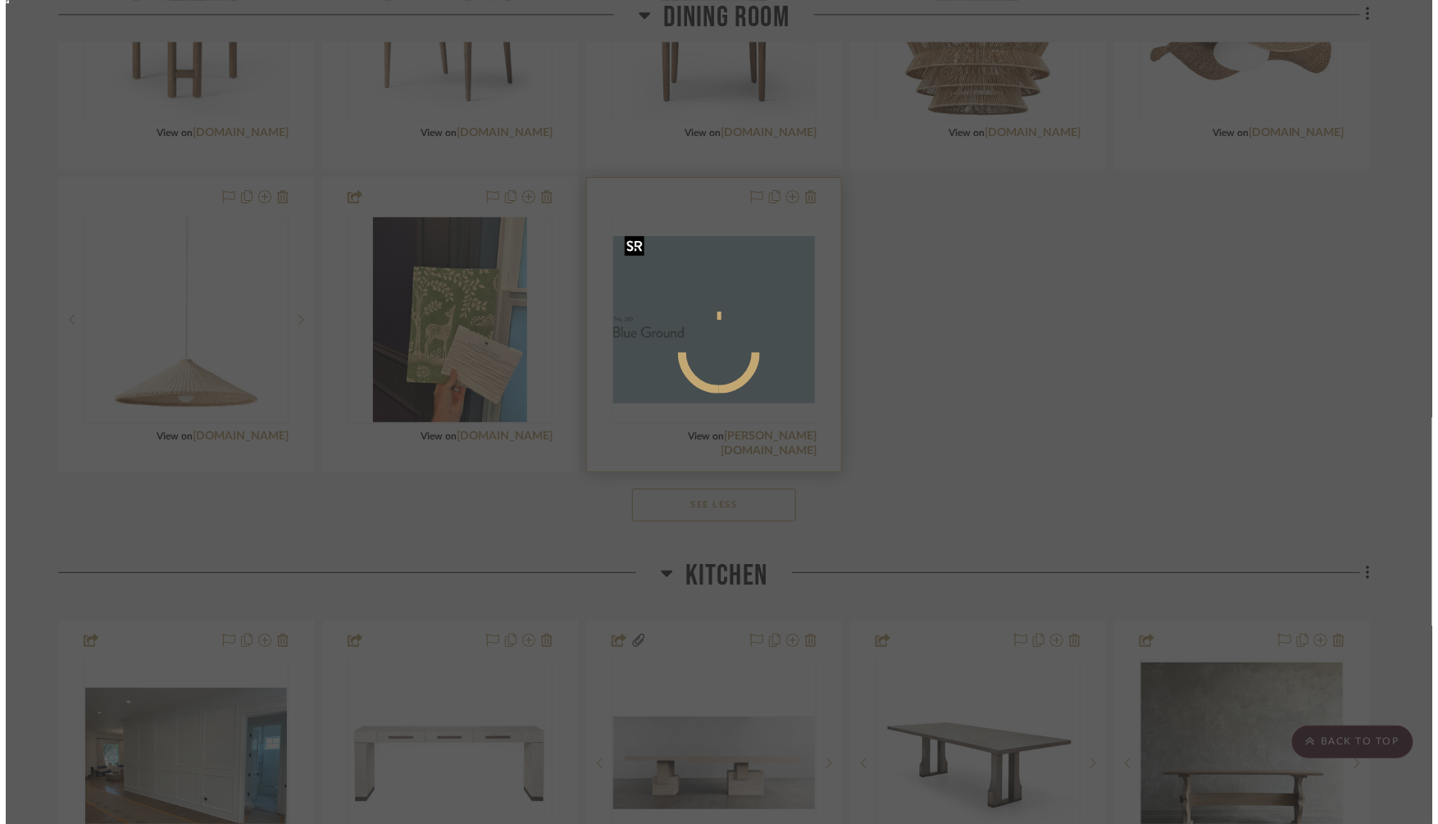
scroll to position [0, 0]
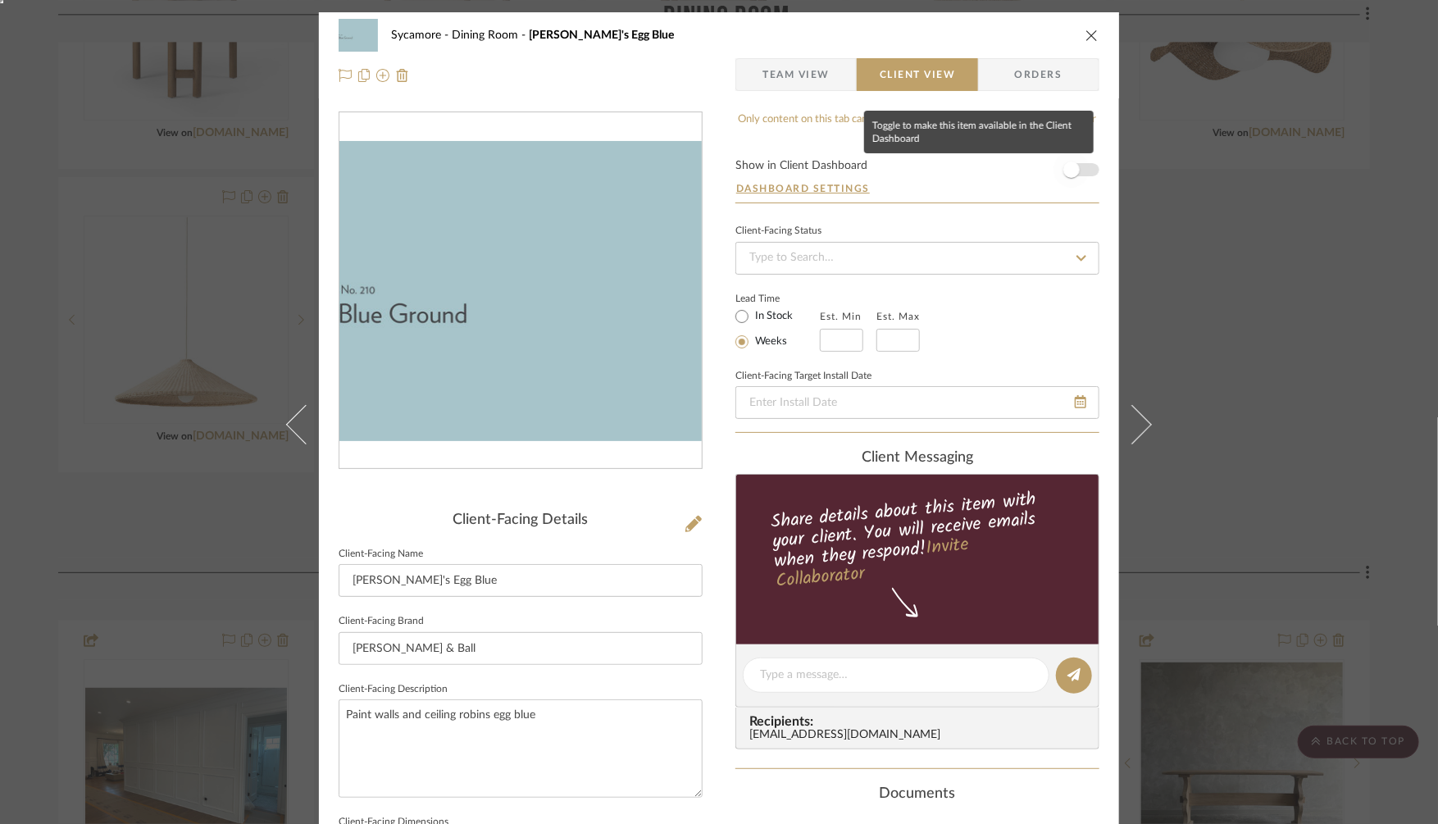
click at [1063, 169] on span "button" at bounding box center [1071, 169] width 16 height 16
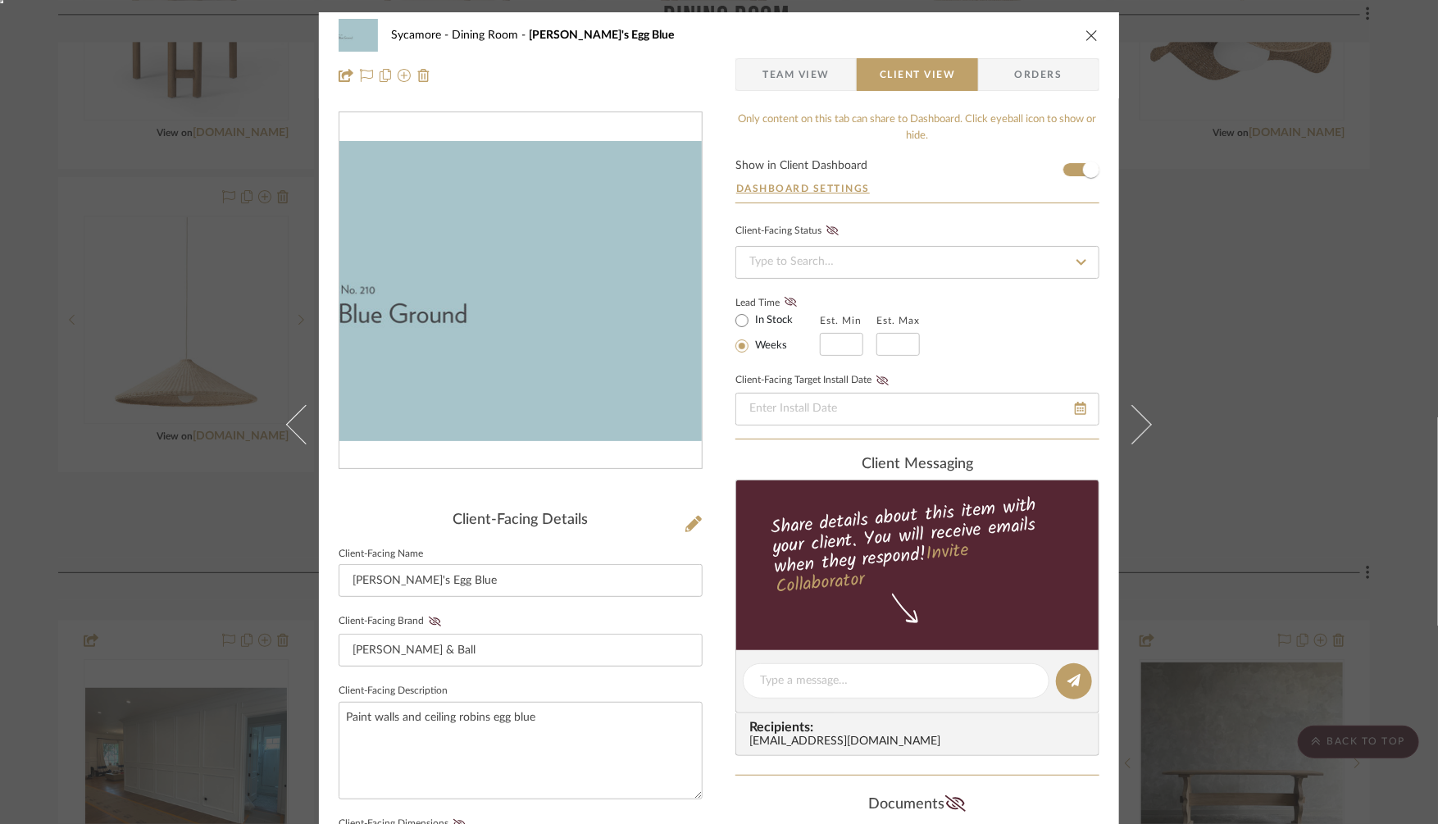
click at [1155, 239] on button at bounding box center [1142, 424] width 46 height 824
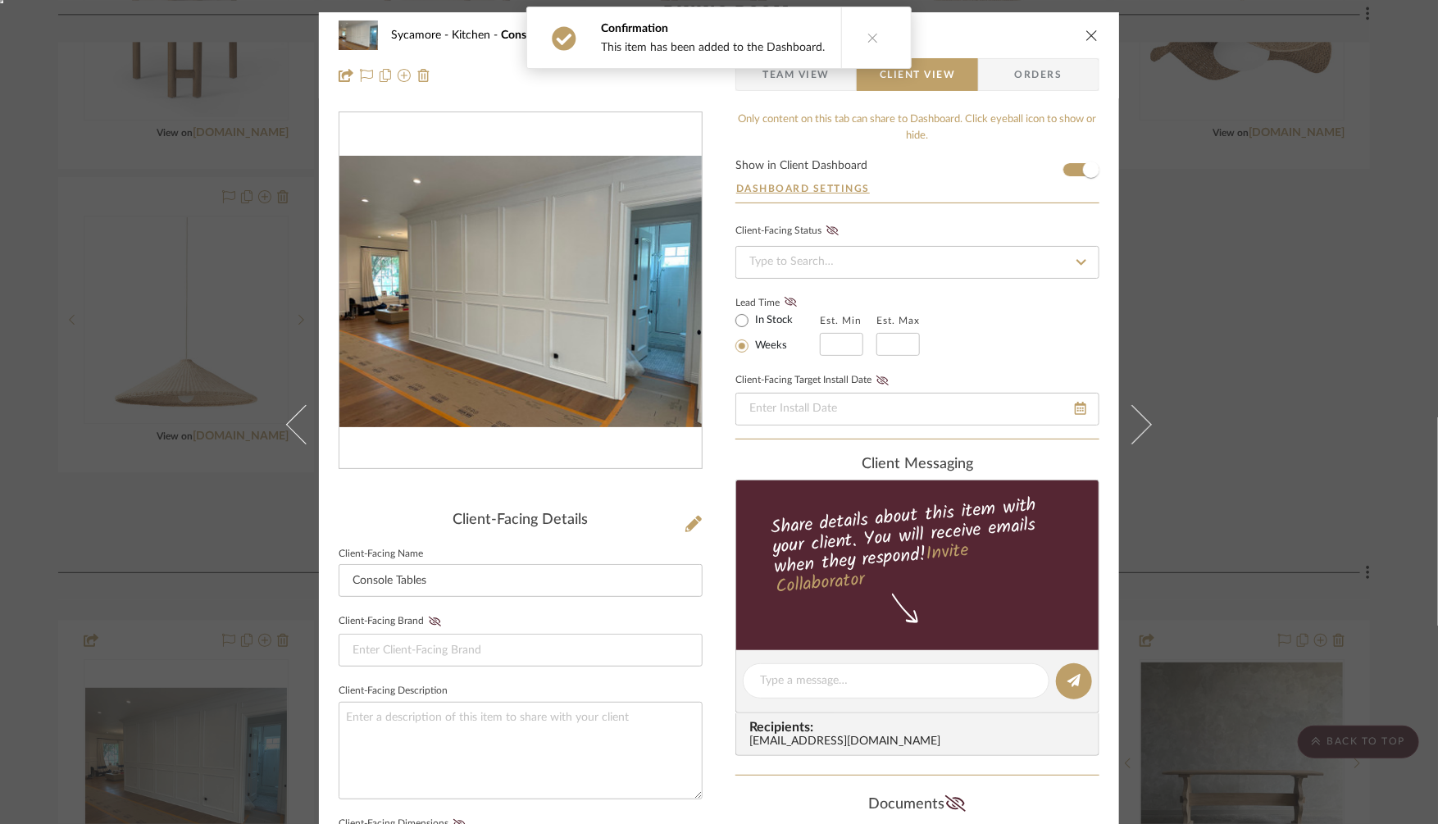
click at [1231, 310] on div "Sycamore Kitchen Console Tables Team View Client View Orders Client-Facing Deta…" at bounding box center [719, 412] width 1438 height 824
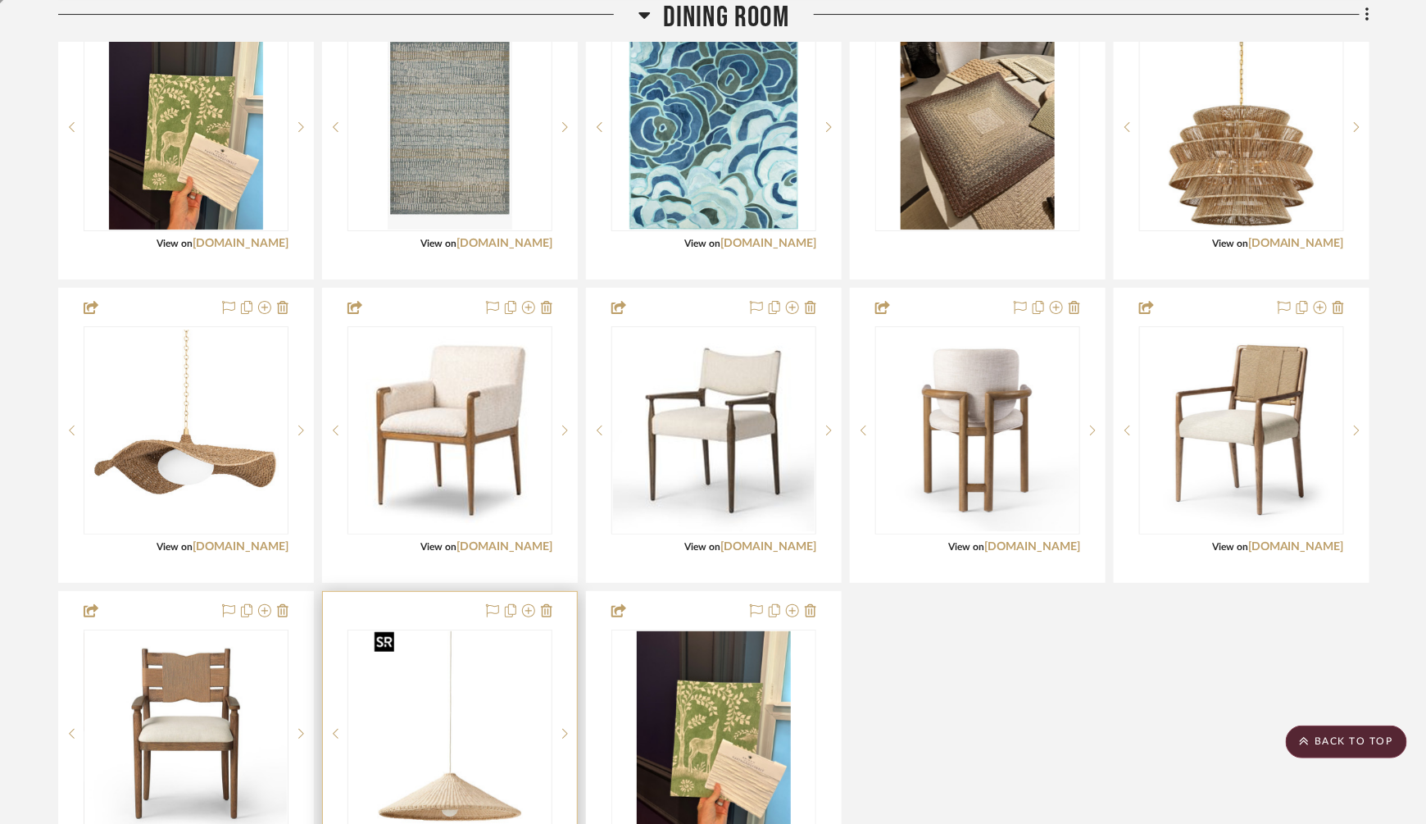
scroll to position [2459, 0]
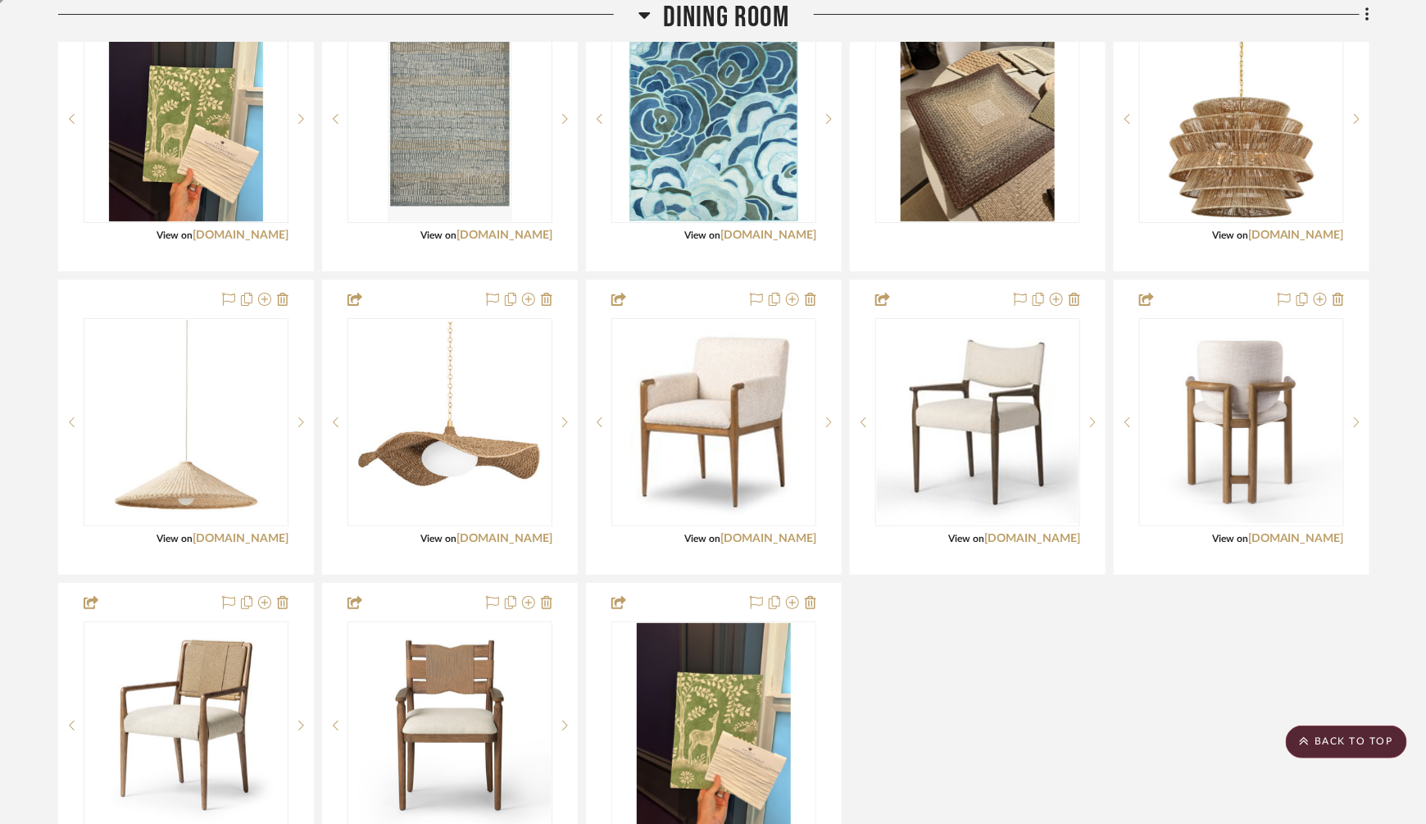
click at [1061, 618] on div "CategoryIconFabrics Created with Sketch. Shades CategoryIconFabrics Created wit…" at bounding box center [713, 275] width 1311 height 1205
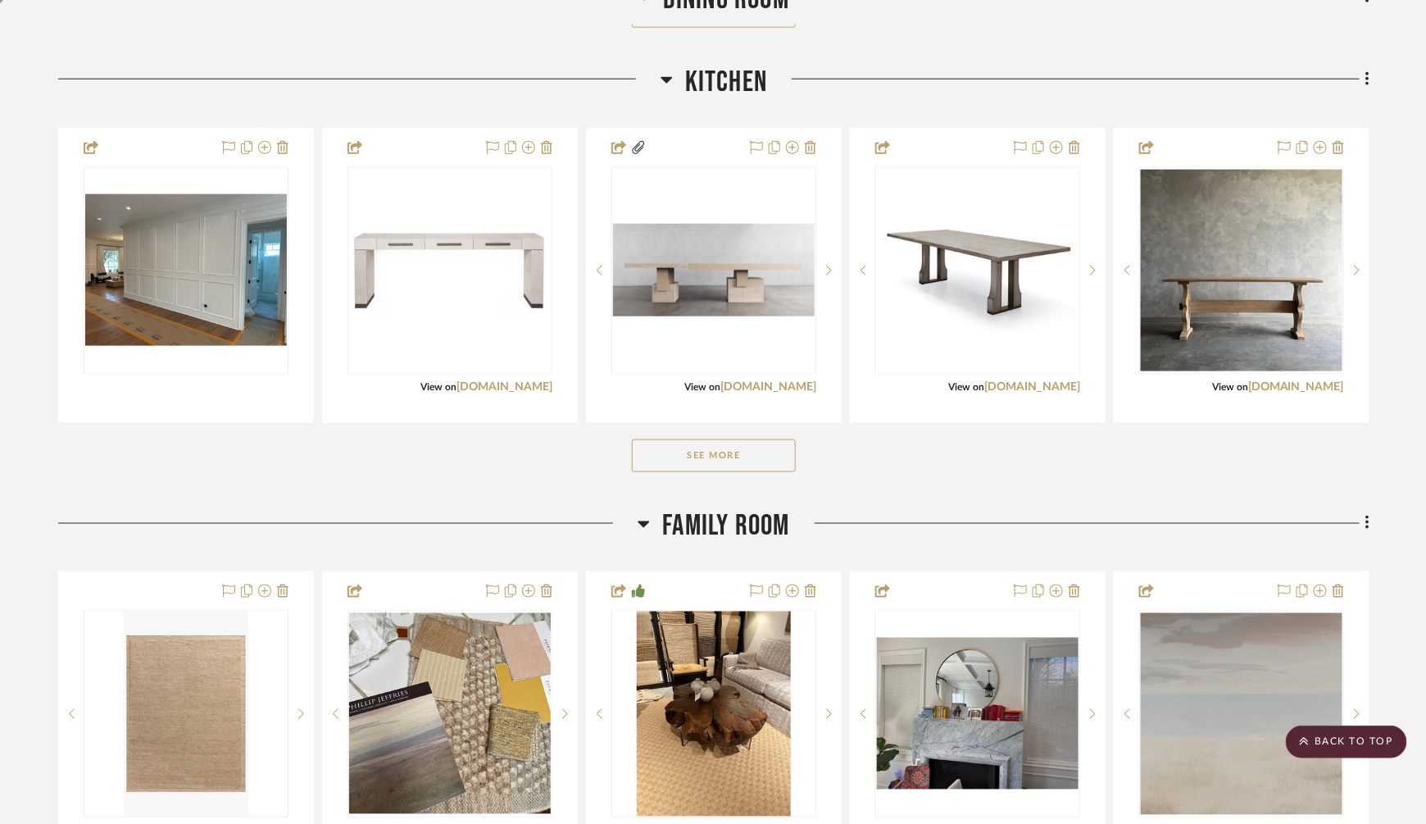
scroll to position [3374, 0]
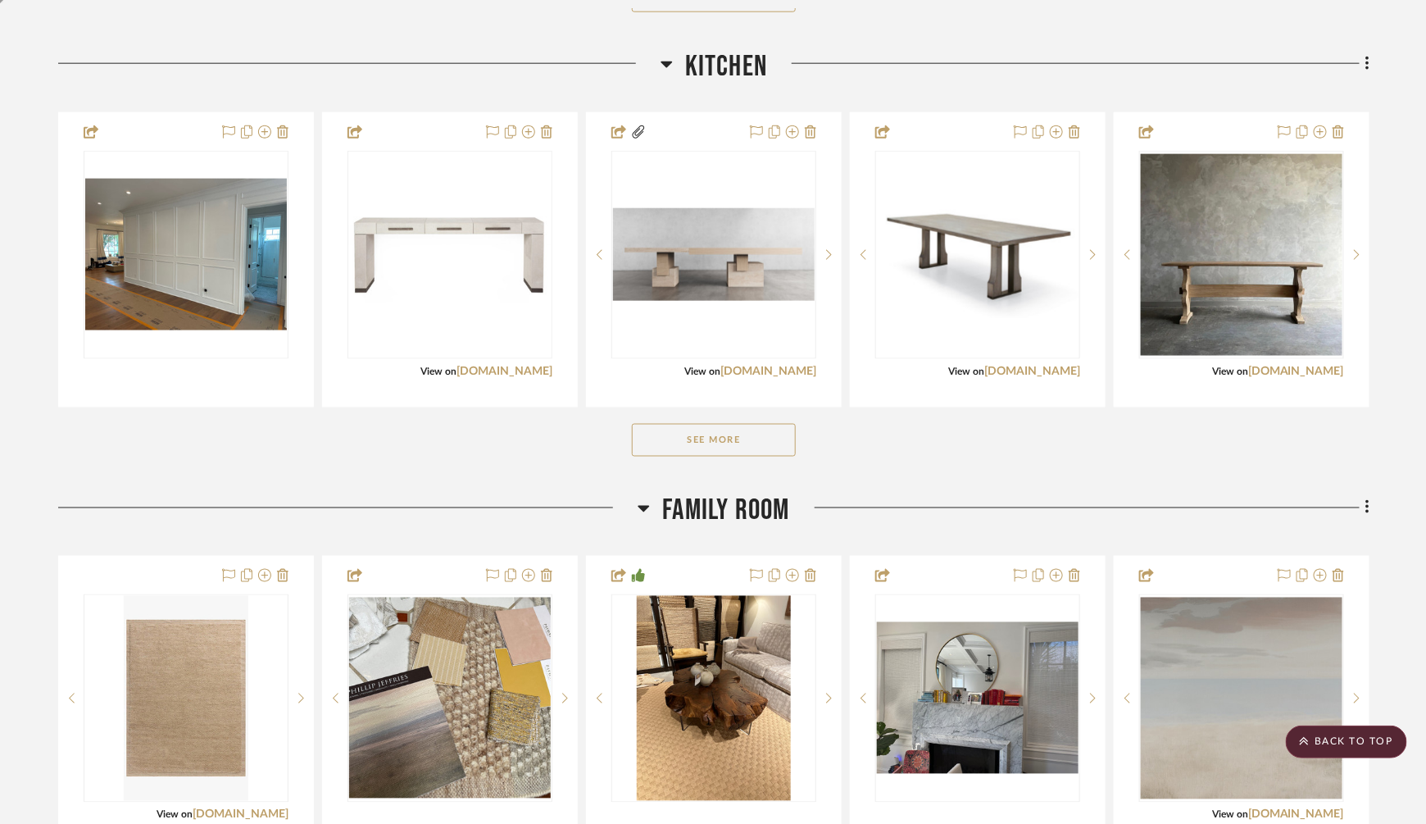
click at [715, 434] on button "See More" at bounding box center [714, 440] width 164 height 33
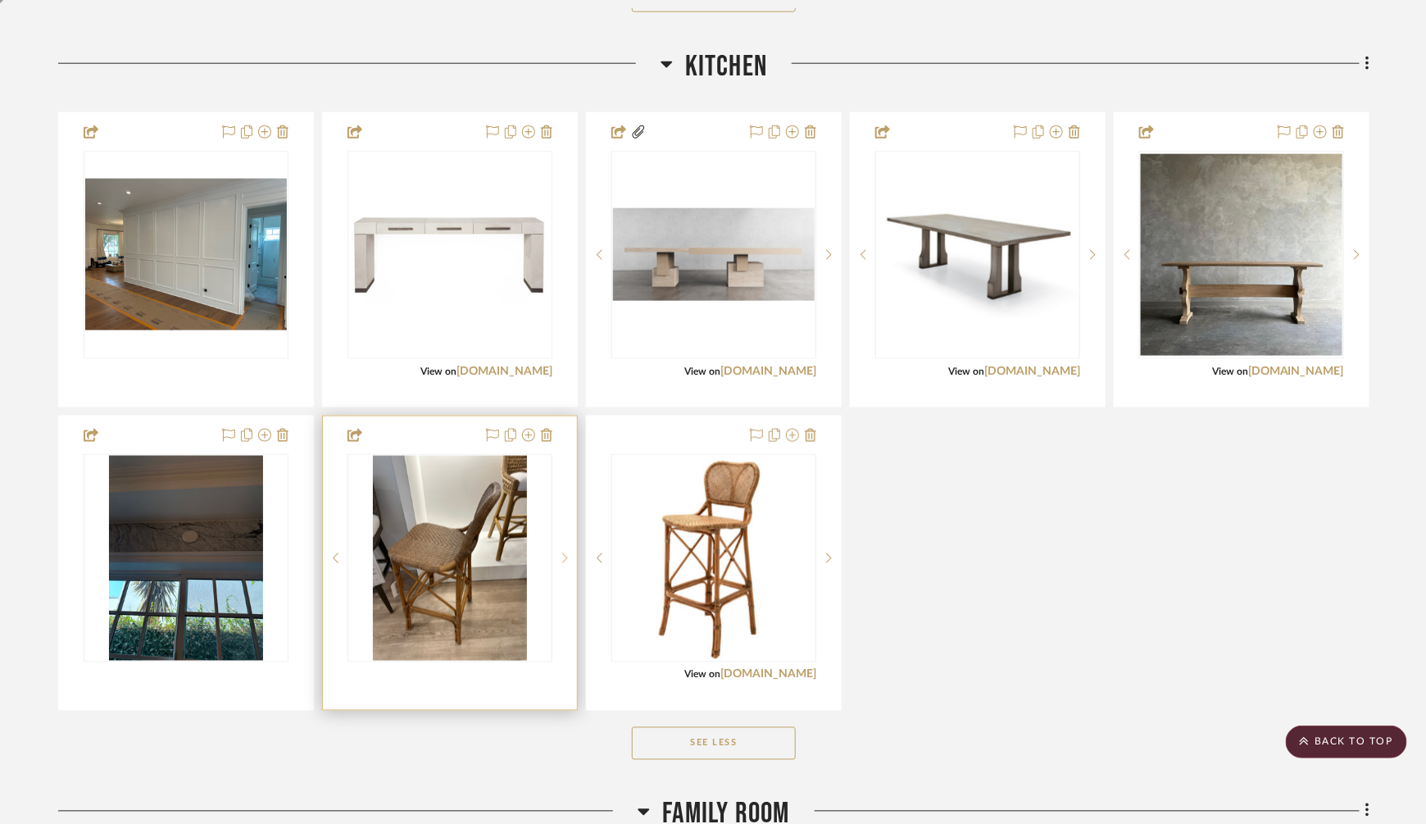
click at [561, 552] on sr-next-btn at bounding box center [564, 557] width 25 height 11
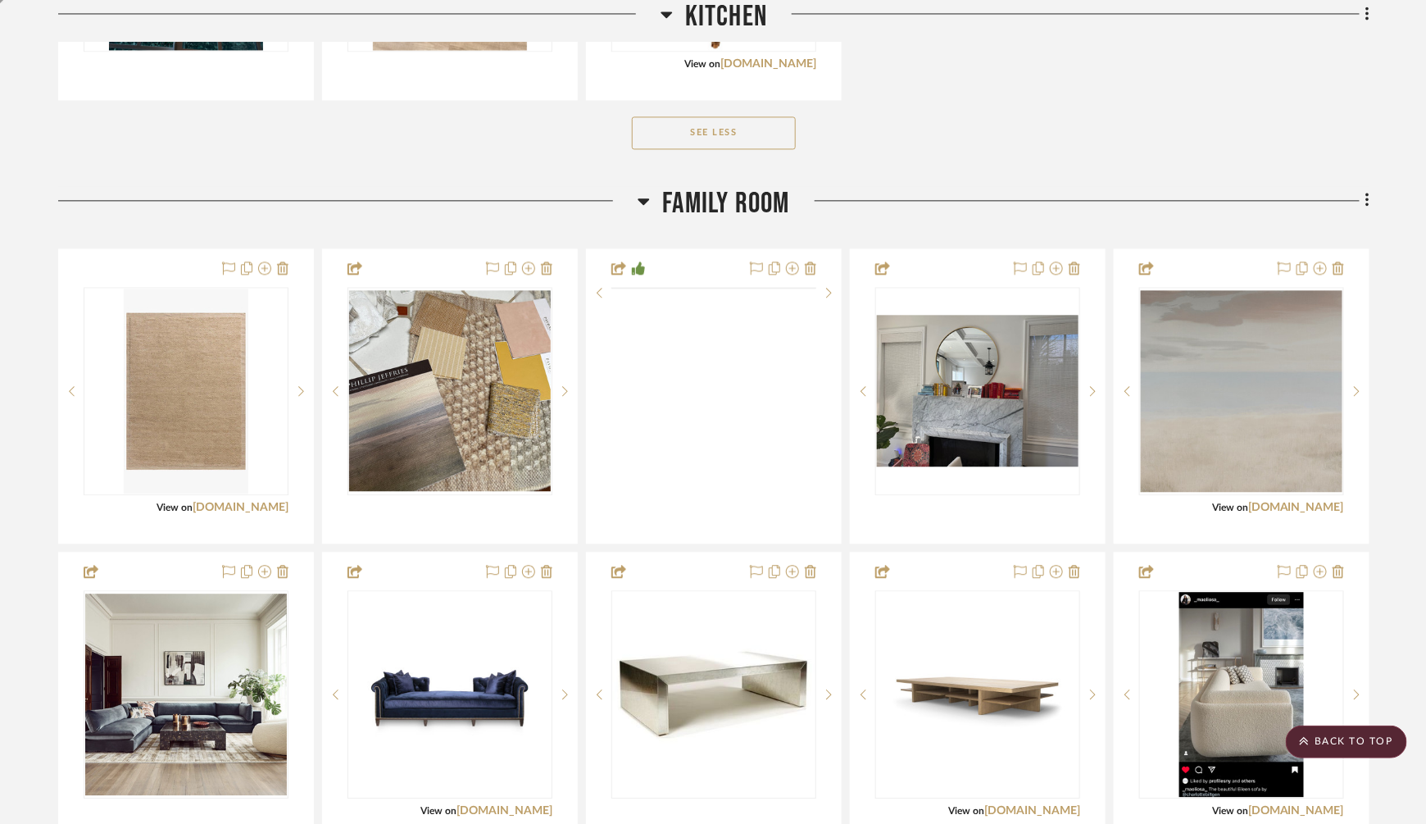
scroll to position [3985, 0]
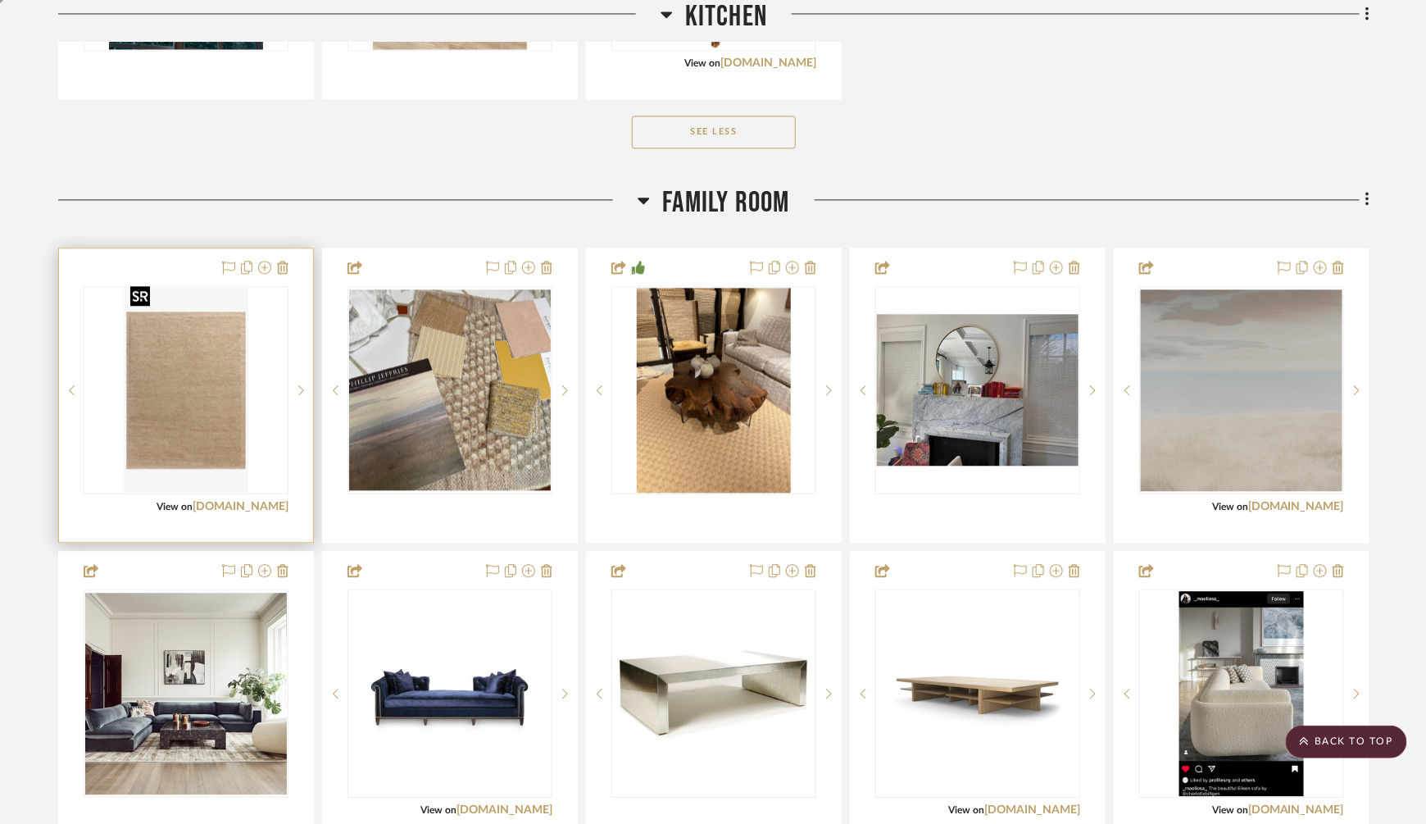
click at [0, 0] on img at bounding box center [0, 0] width 0 height 0
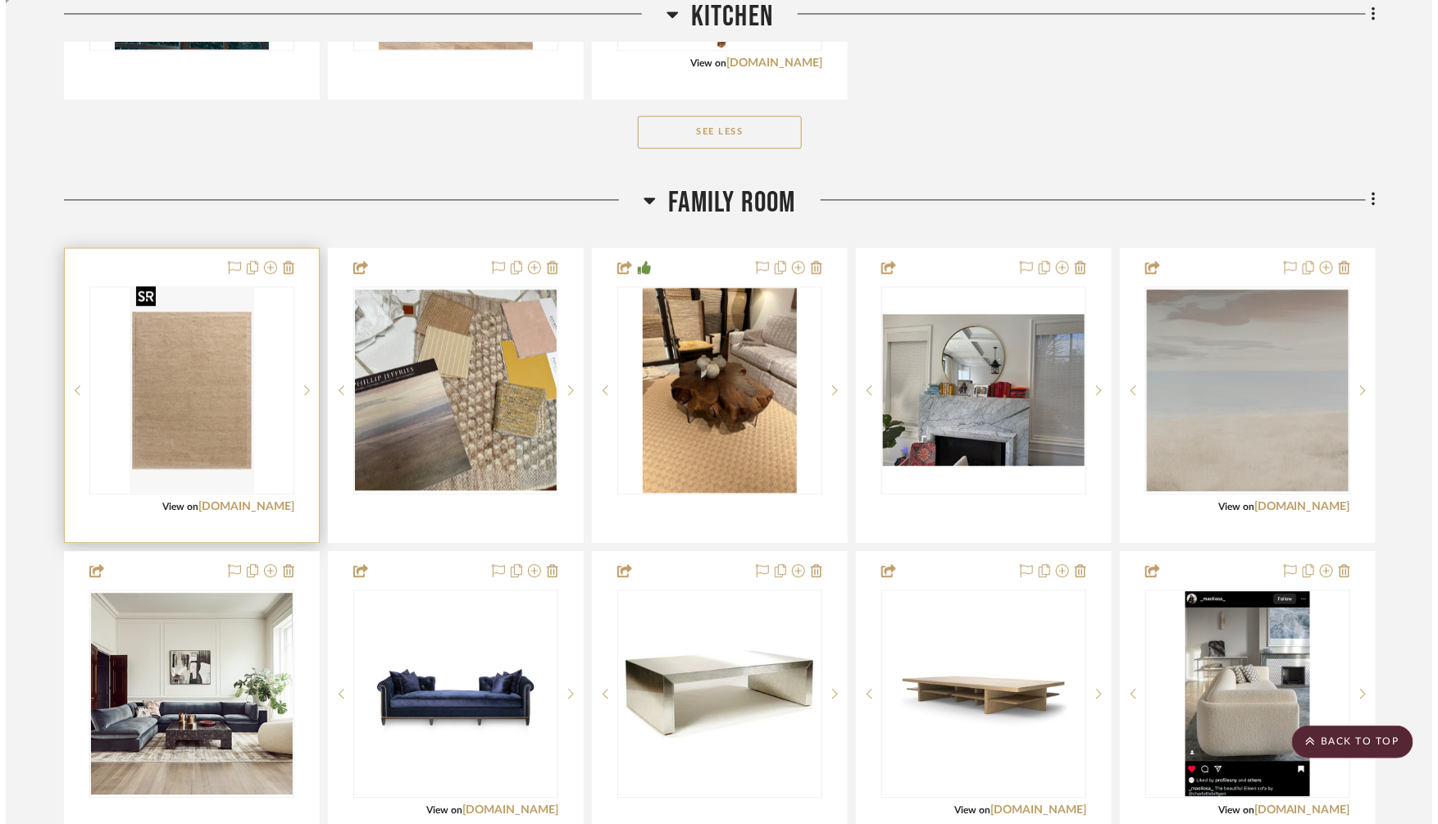
scroll to position [0, 0]
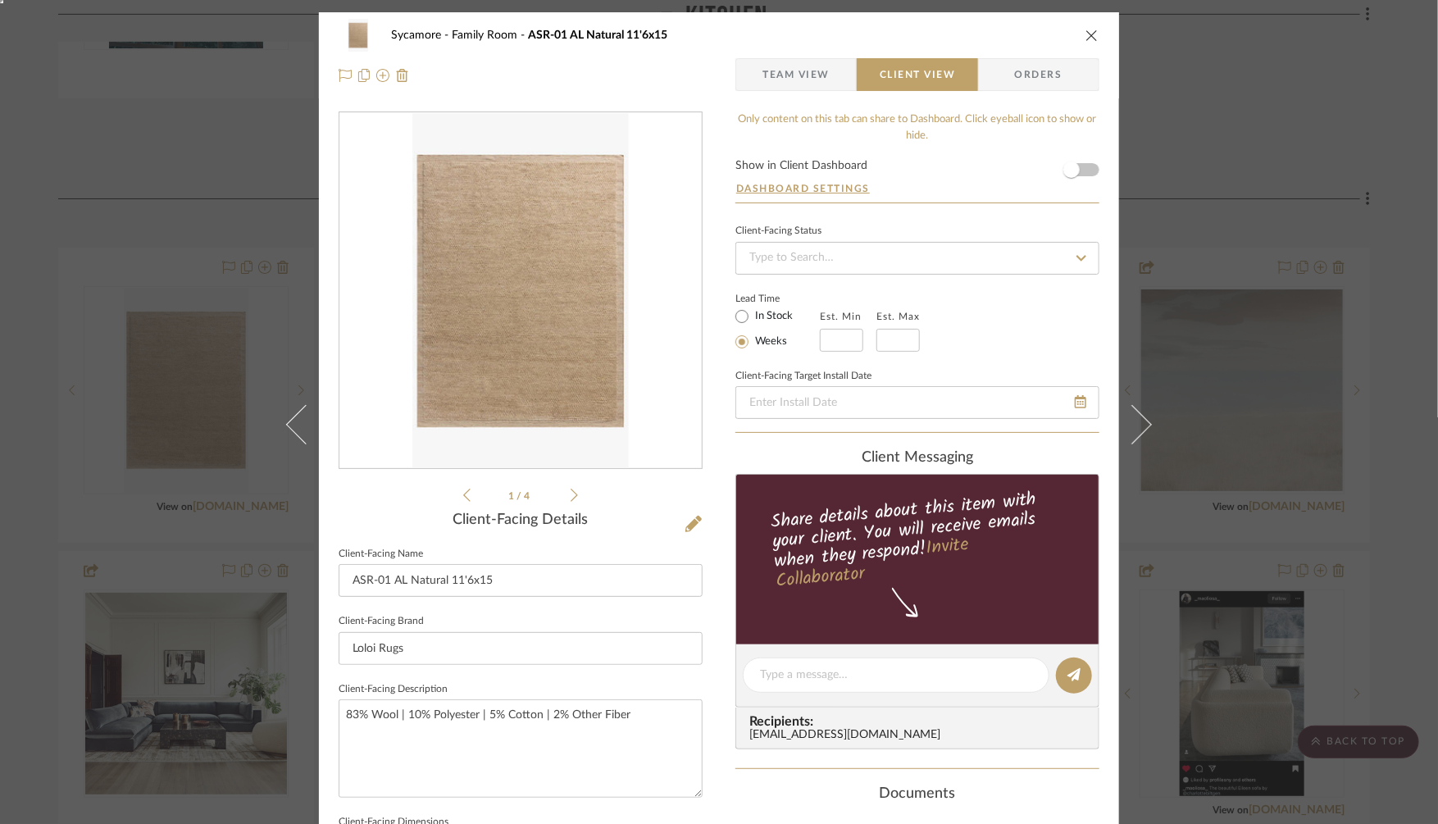
click at [1243, 127] on div "Sycamore Family Room ASR-01 AL Natural 11'6x15 Team View Client View Orders 1 /…" at bounding box center [719, 412] width 1438 height 824
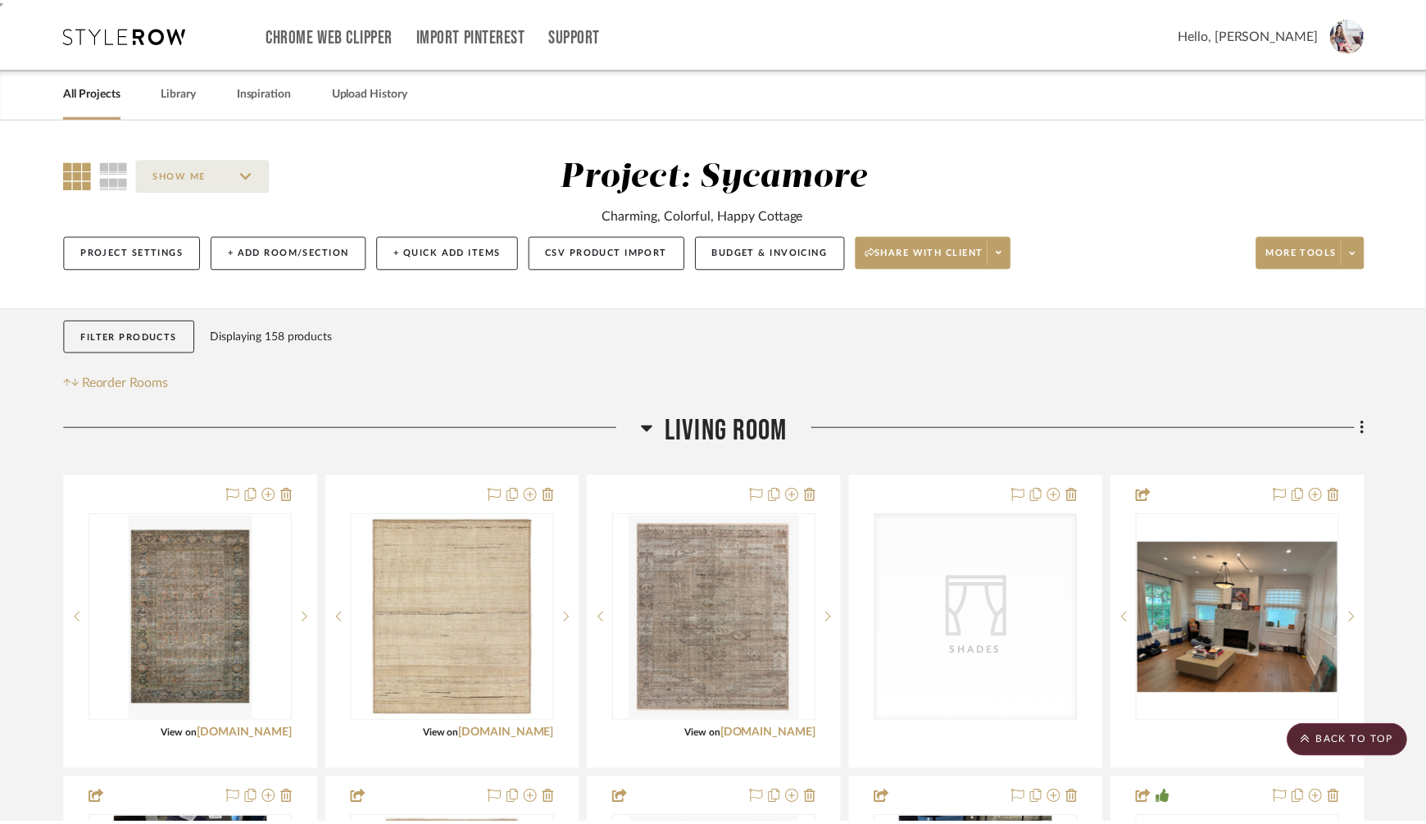
scroll to position [3985, 0]
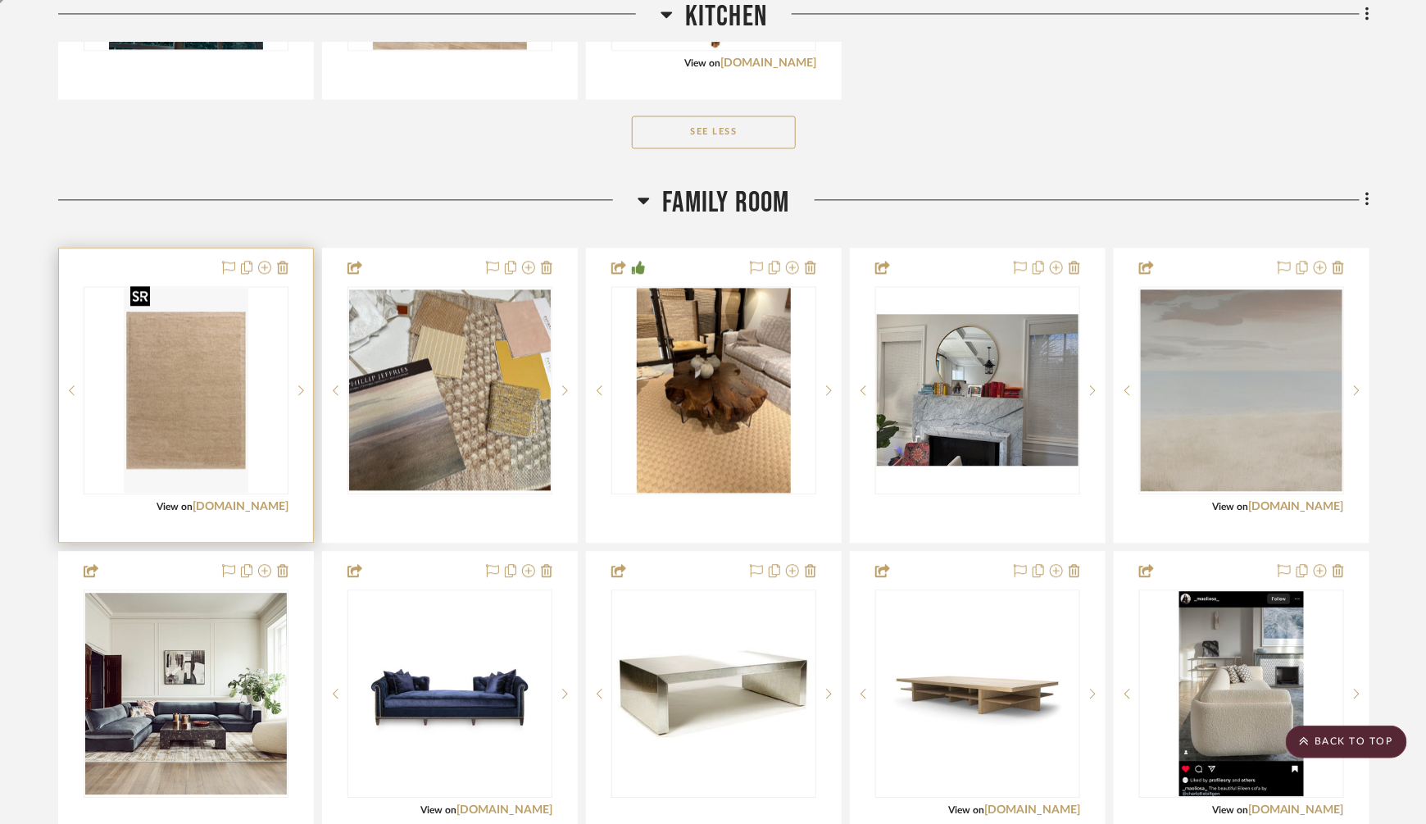
click at [145, 350] on img "0" at bounding box center [186, 390] width 124 height 205
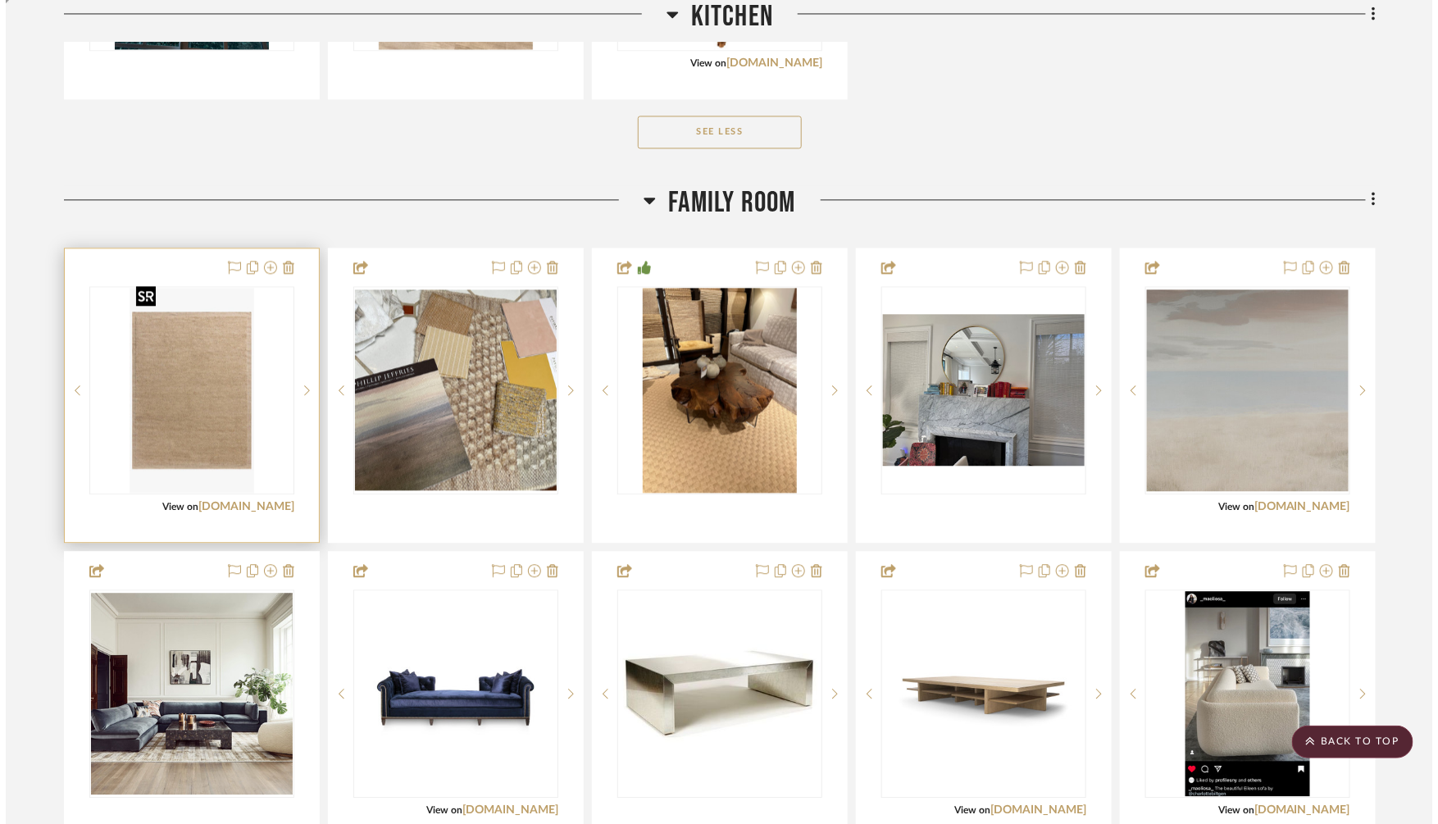
scroll to position [0, 0]
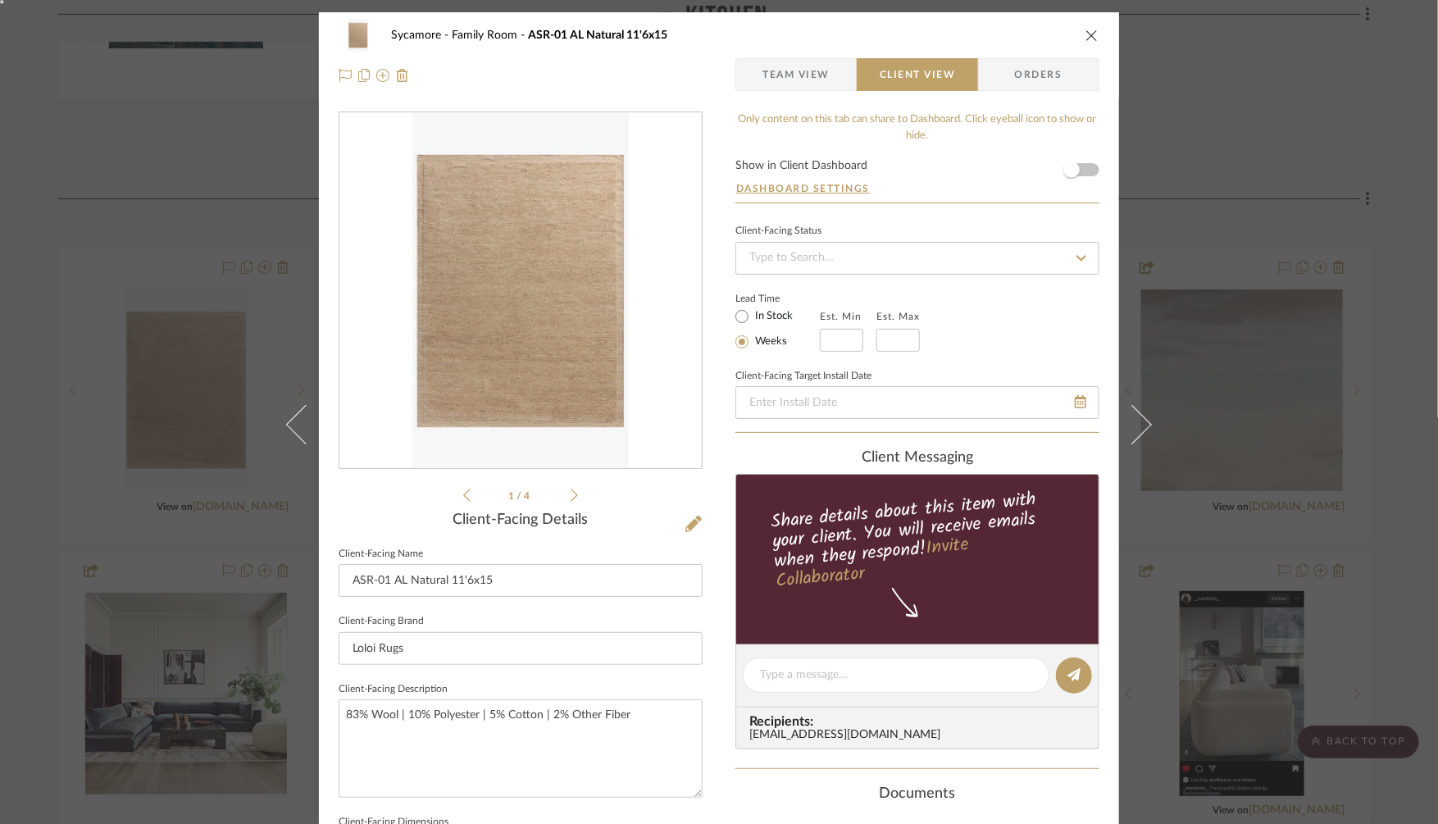
click at [784, 80] on span "Team View" at bounding box center [795, 74] width 67 height 33
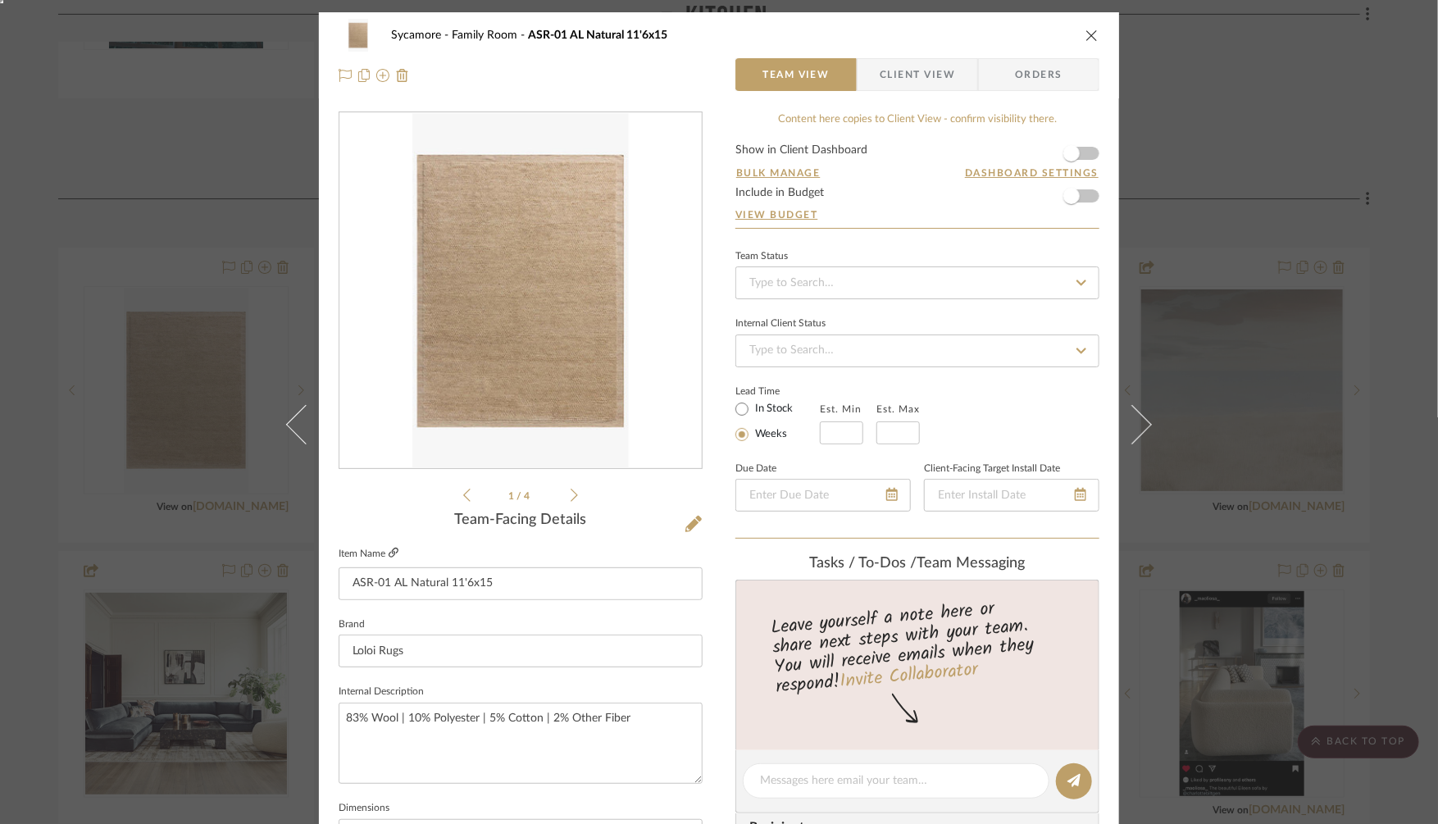
click at [389, 552] on icon at bounding box center [394, 553] width 10 height 10
click at [1231, 170] on div "Sycamore Family Room ASR-01 AL Natural 11'6x15 Team View Client View Orders 1 /…" at bounding box center [719, 412] width 1438 height 824
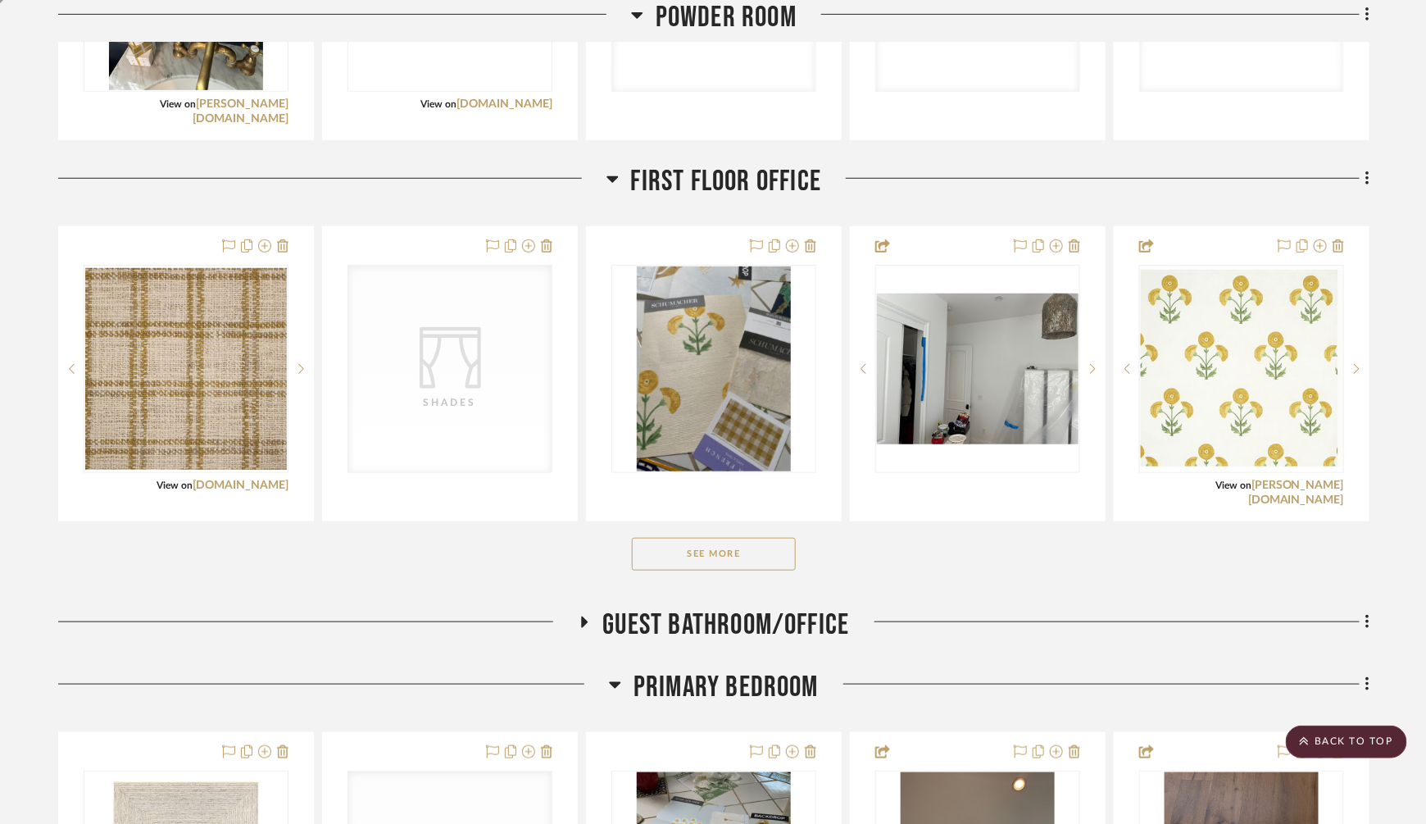
scroll to position [5441, 0]
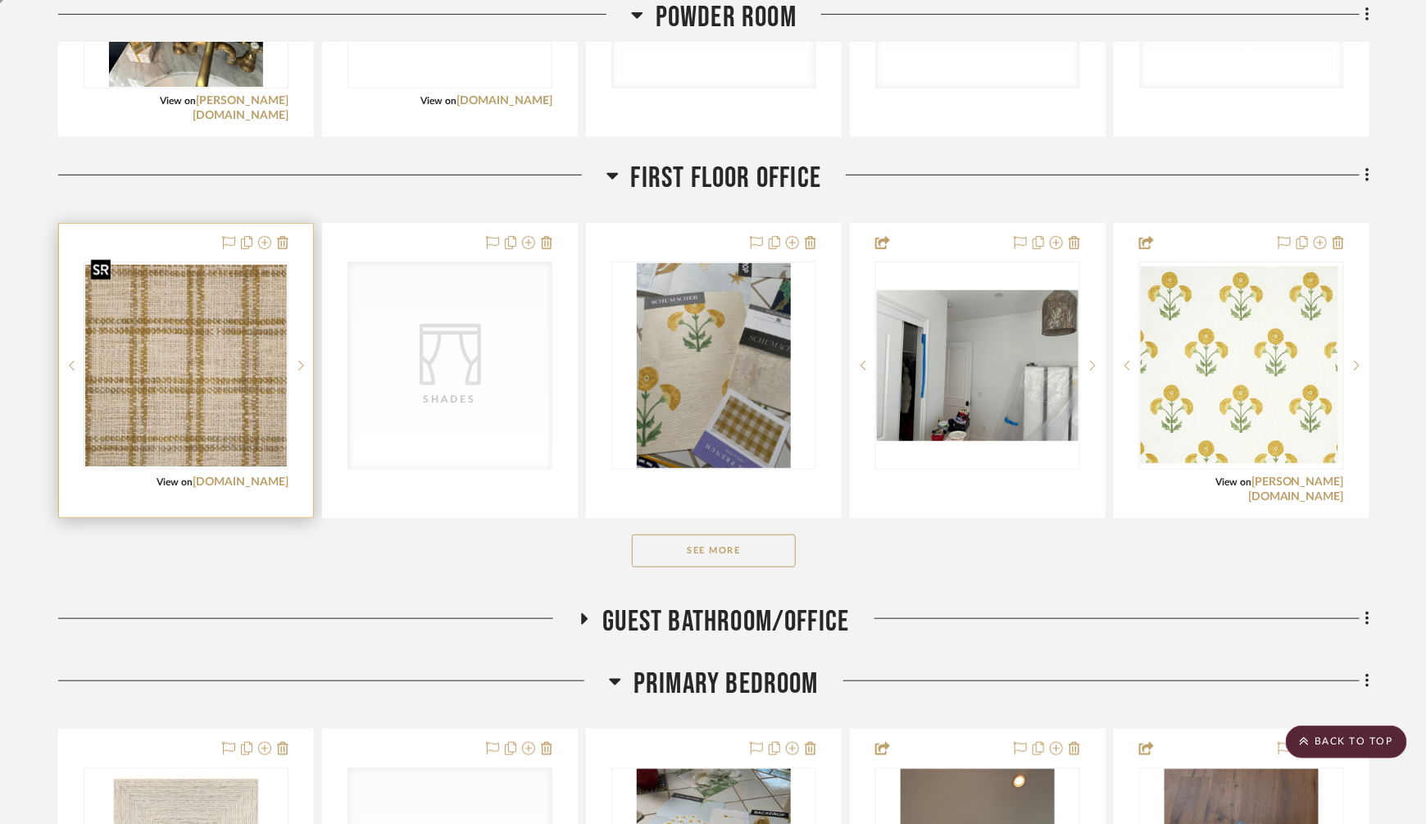
click at [0, 0] on img at bounding box center [0, 0] width 0 height 0
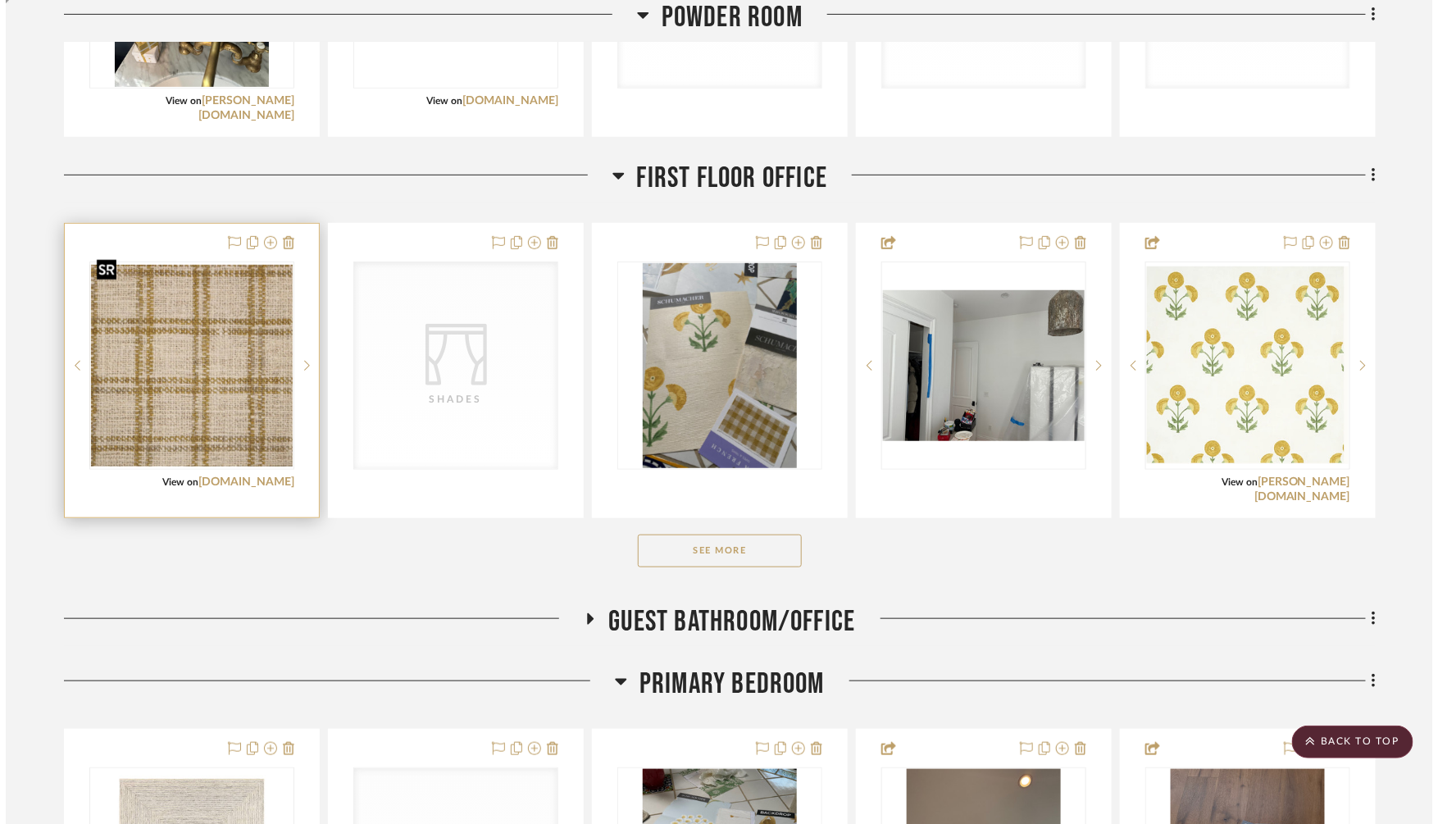
scroll to position [0, 0]
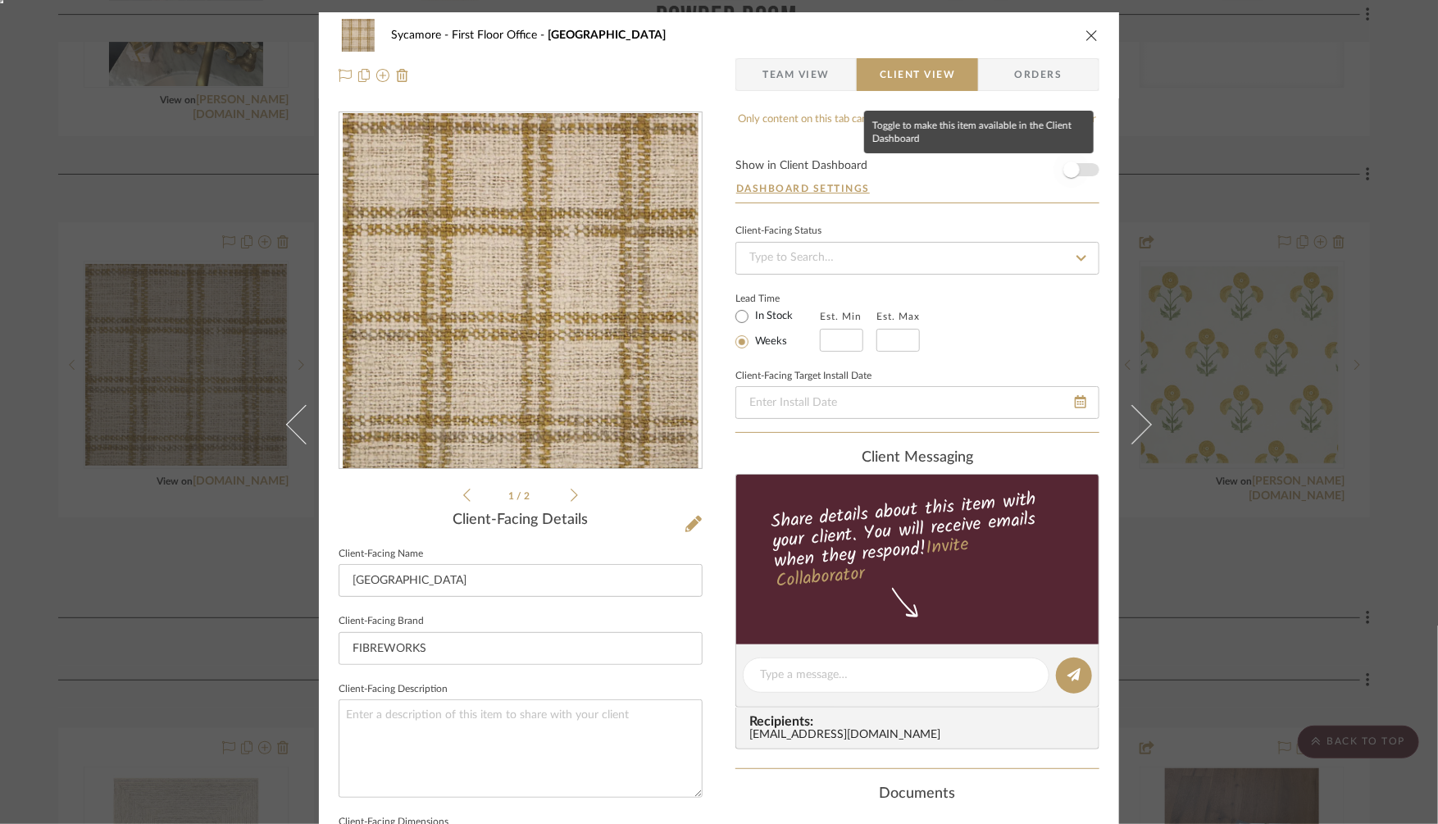
click at [1066, 163] on span "button" at bounding box center [1071, 169] width 16 height 16
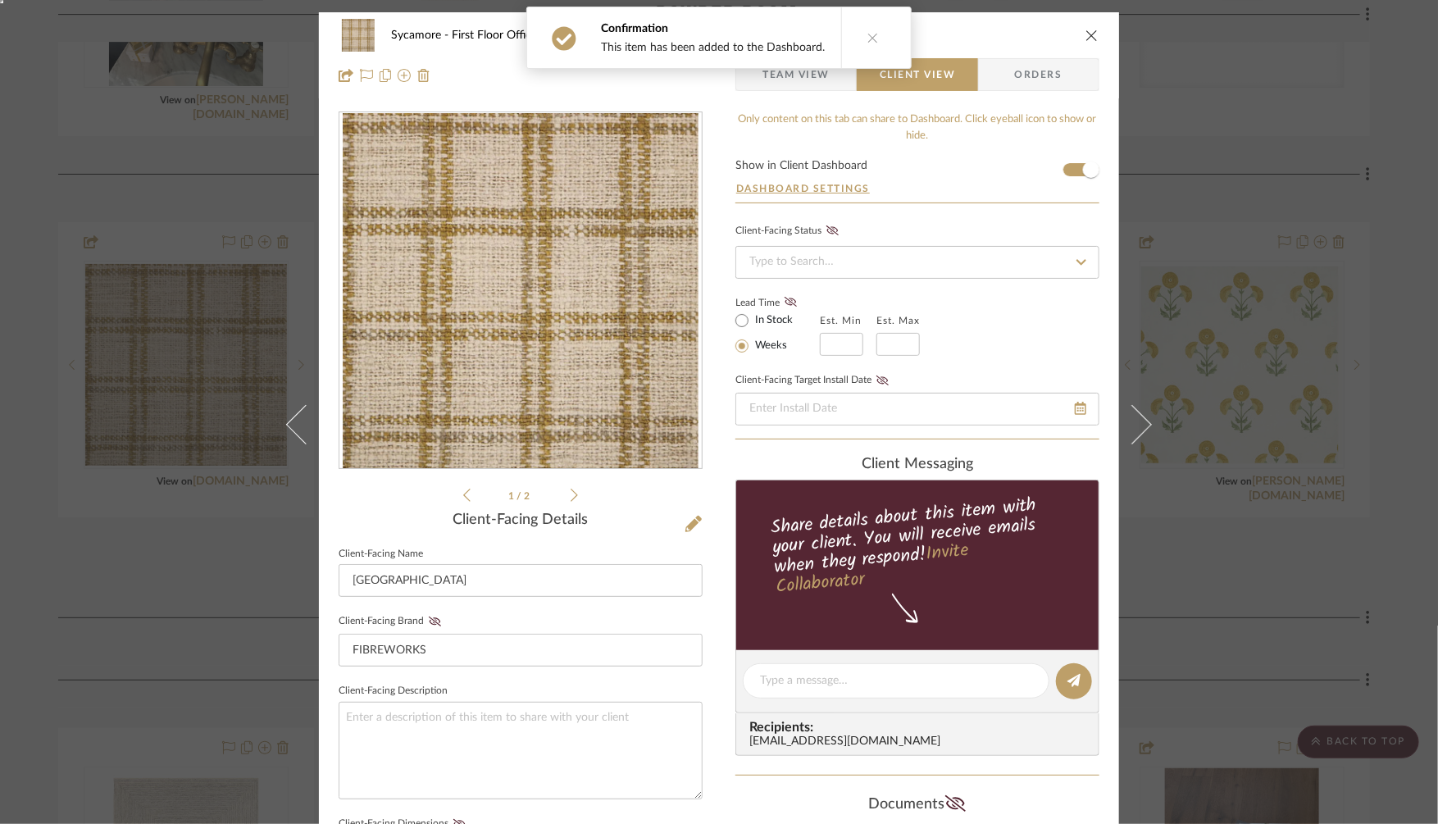
click at [1249, 141] on div "Sycamore First Floor Office Cambridge Square Team View Client View Orders 1 / 2…" at bounding box center [719, 412] width 1438 height 824
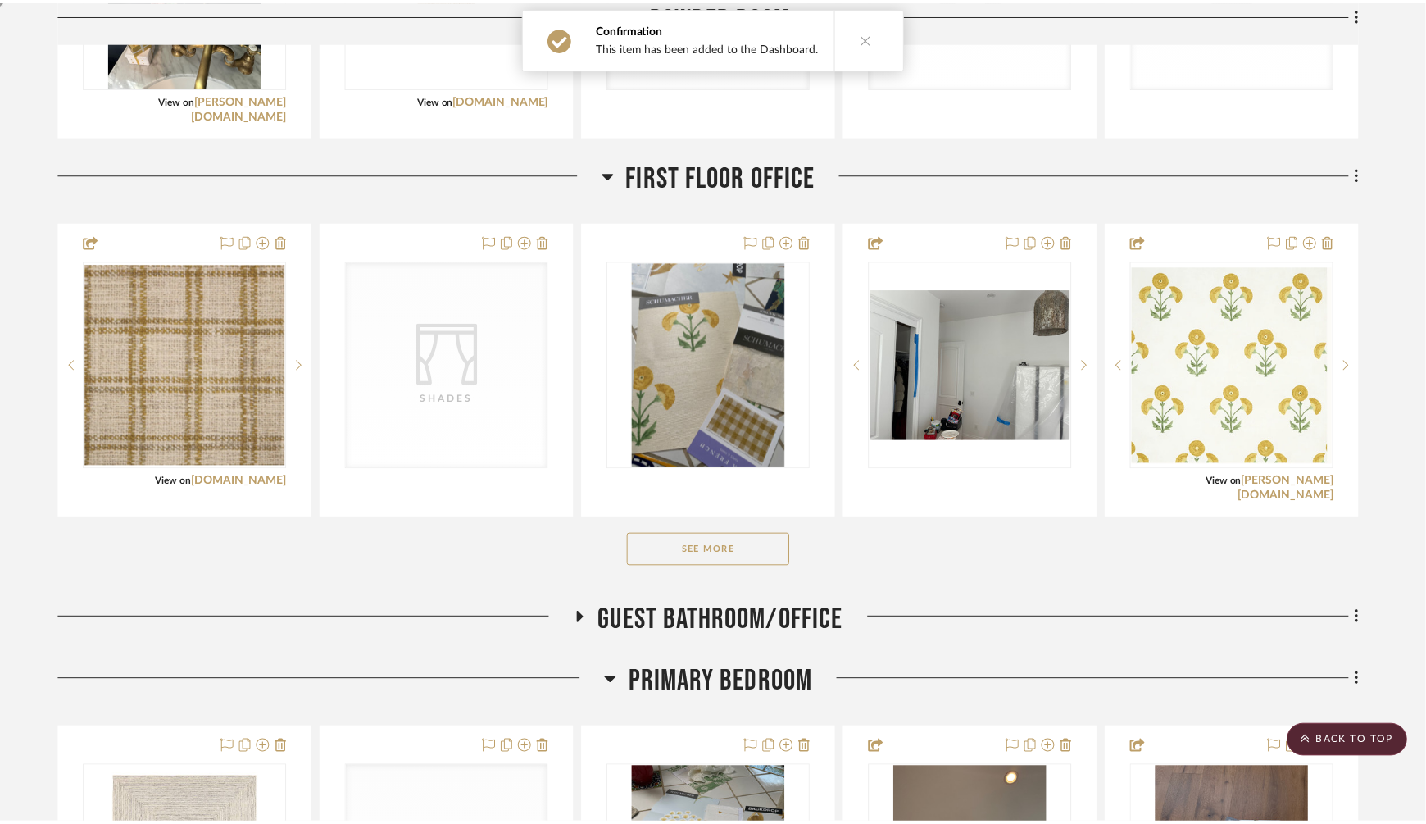
scroll to position [5441, 0]
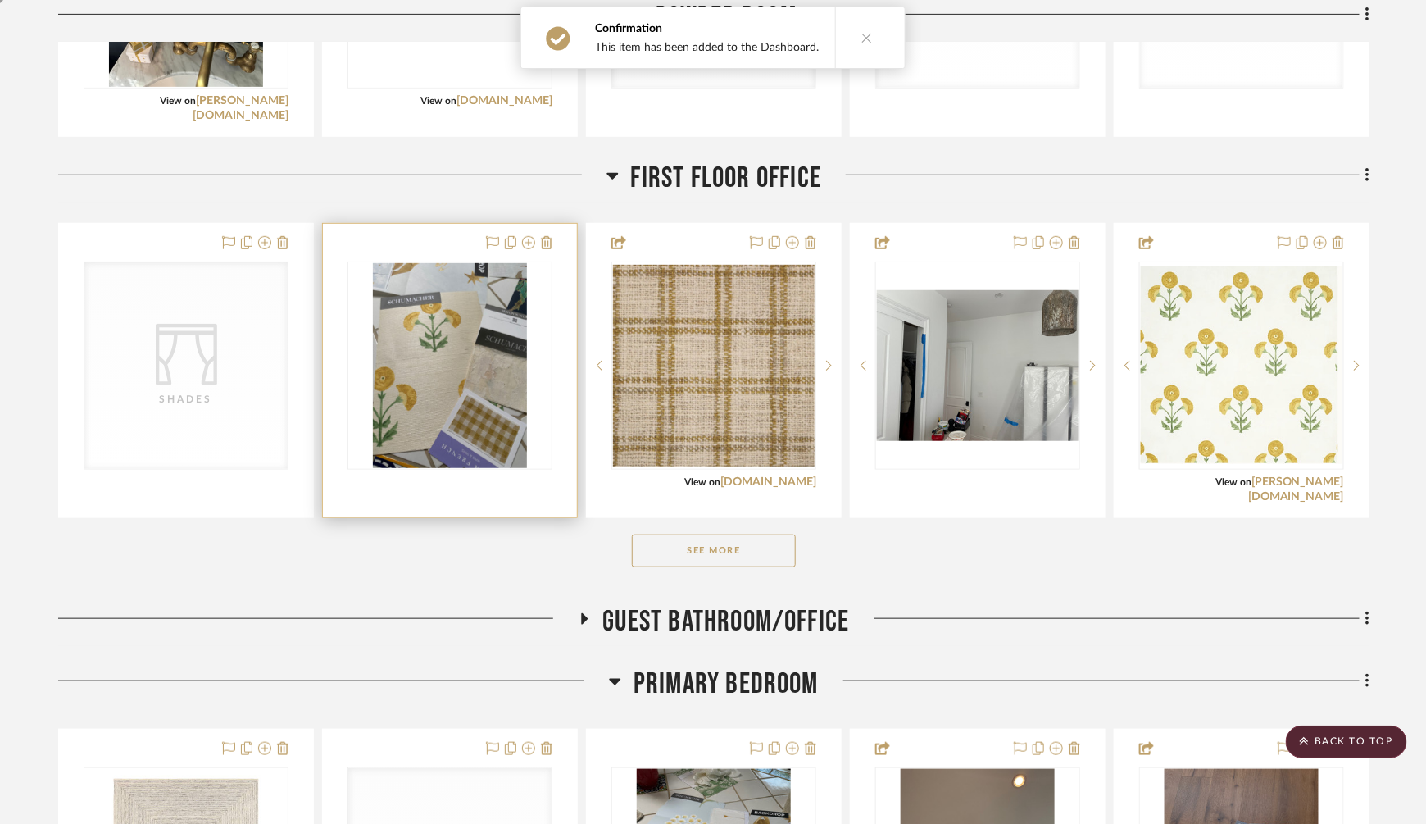
click at [504, 343] on img "0" at bounding box center [450, 365] width 154 height 205
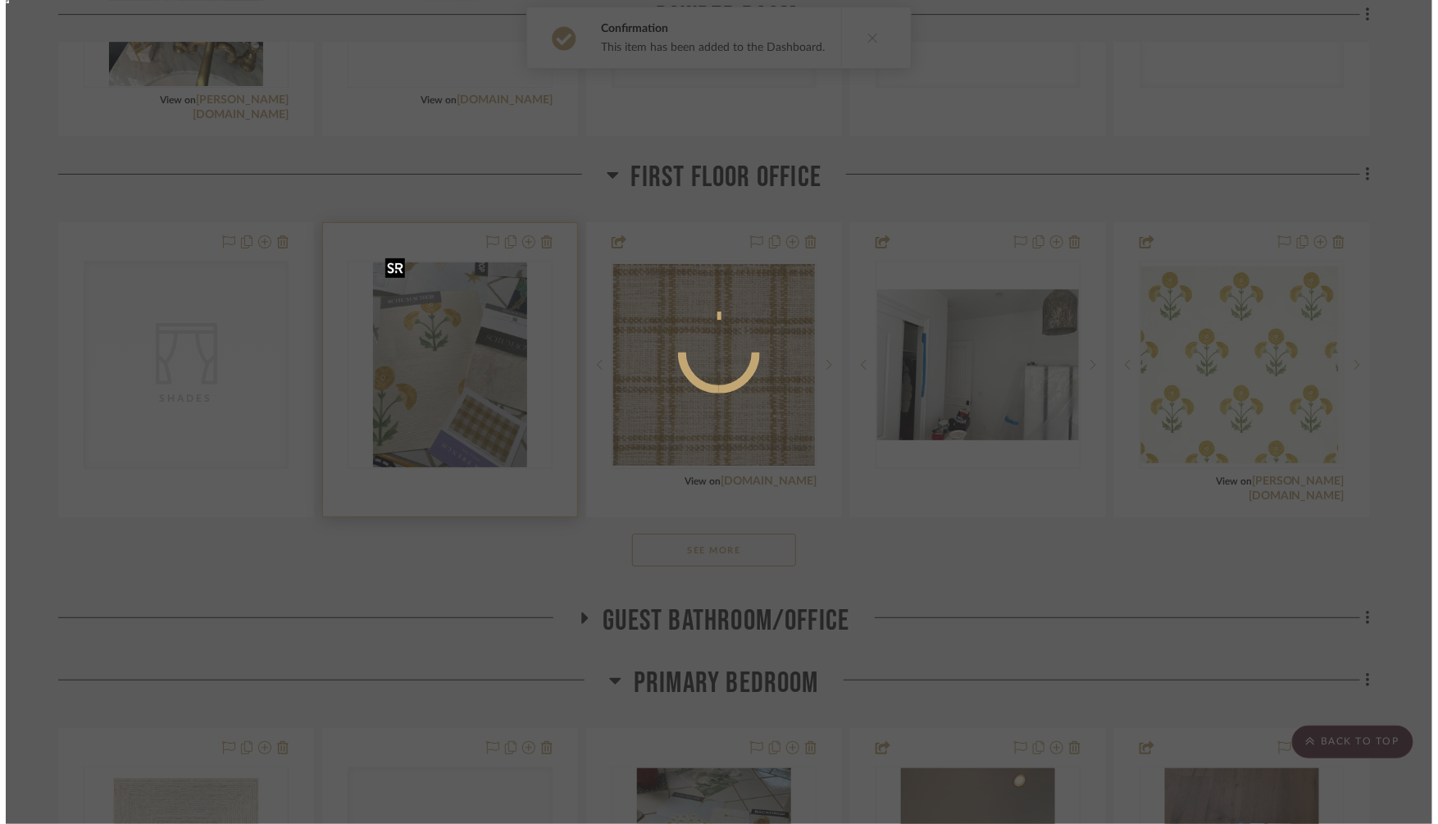
scroll to position [0, 0]
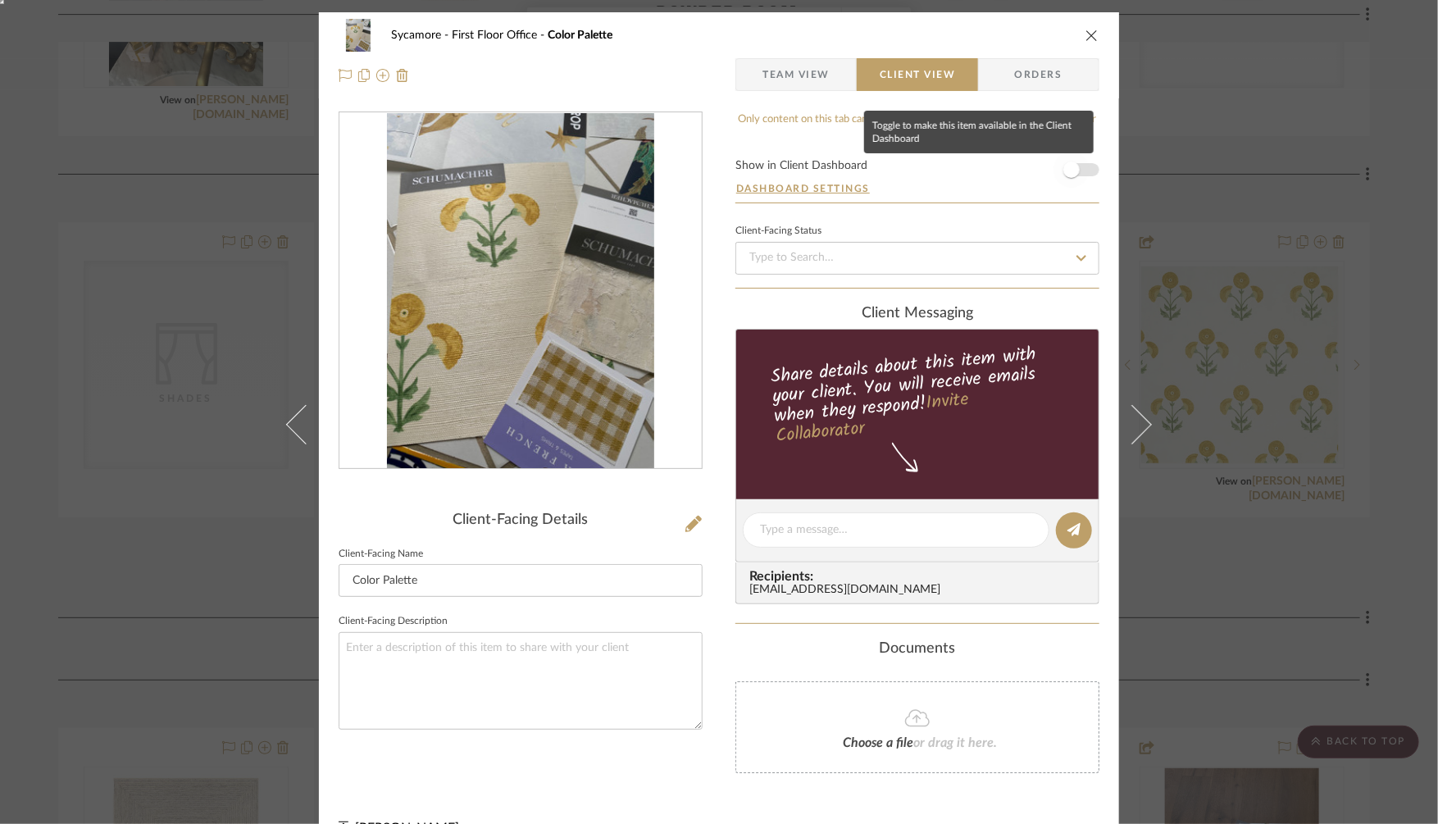
click at [1078, 168] on span "button" at bounding box center [1071, 170] width 36 height 36
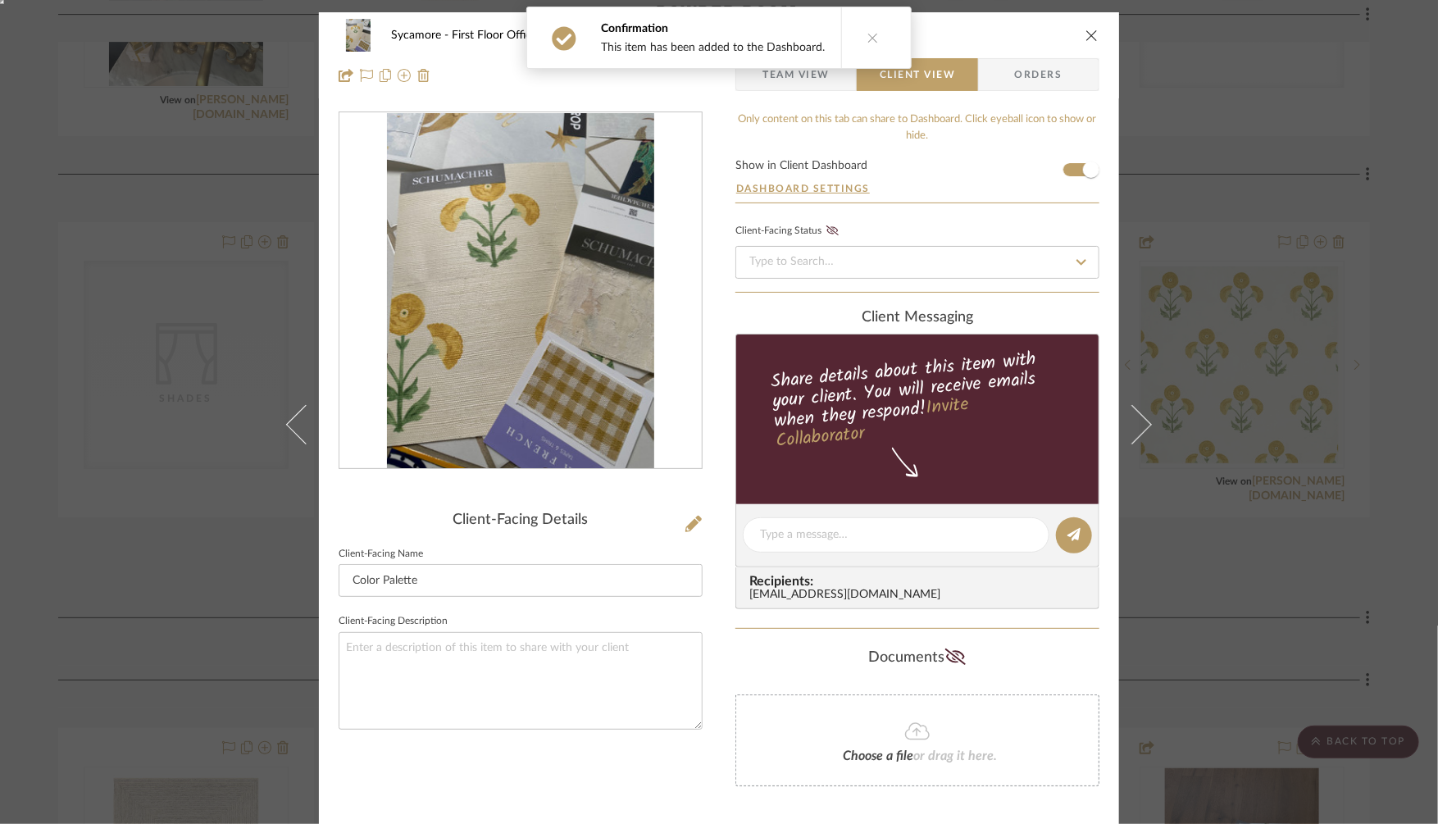
click at [1158, 154] on div "Sycamore First Floor Office Color Palette Team View Client View Orders Client-F…" at bounding box center [719, 412] width 1438 height 824
click at [1237, 155] on div "Sycamore First Floor Office Color Palette Team View Client View Orders Client-F…" at bounding box center [719, 412] width 1438 height 824
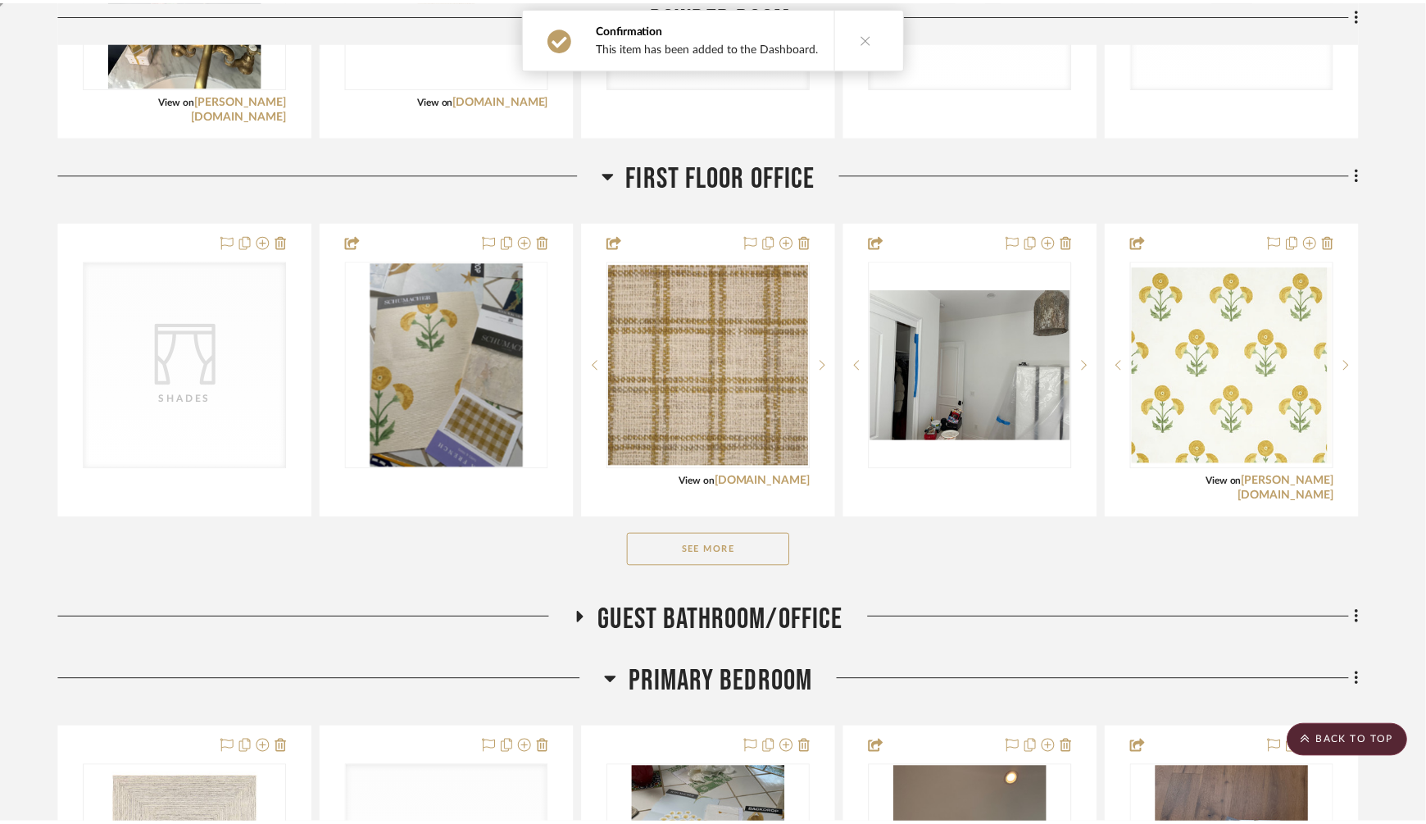
scroll to position [5441, 0]
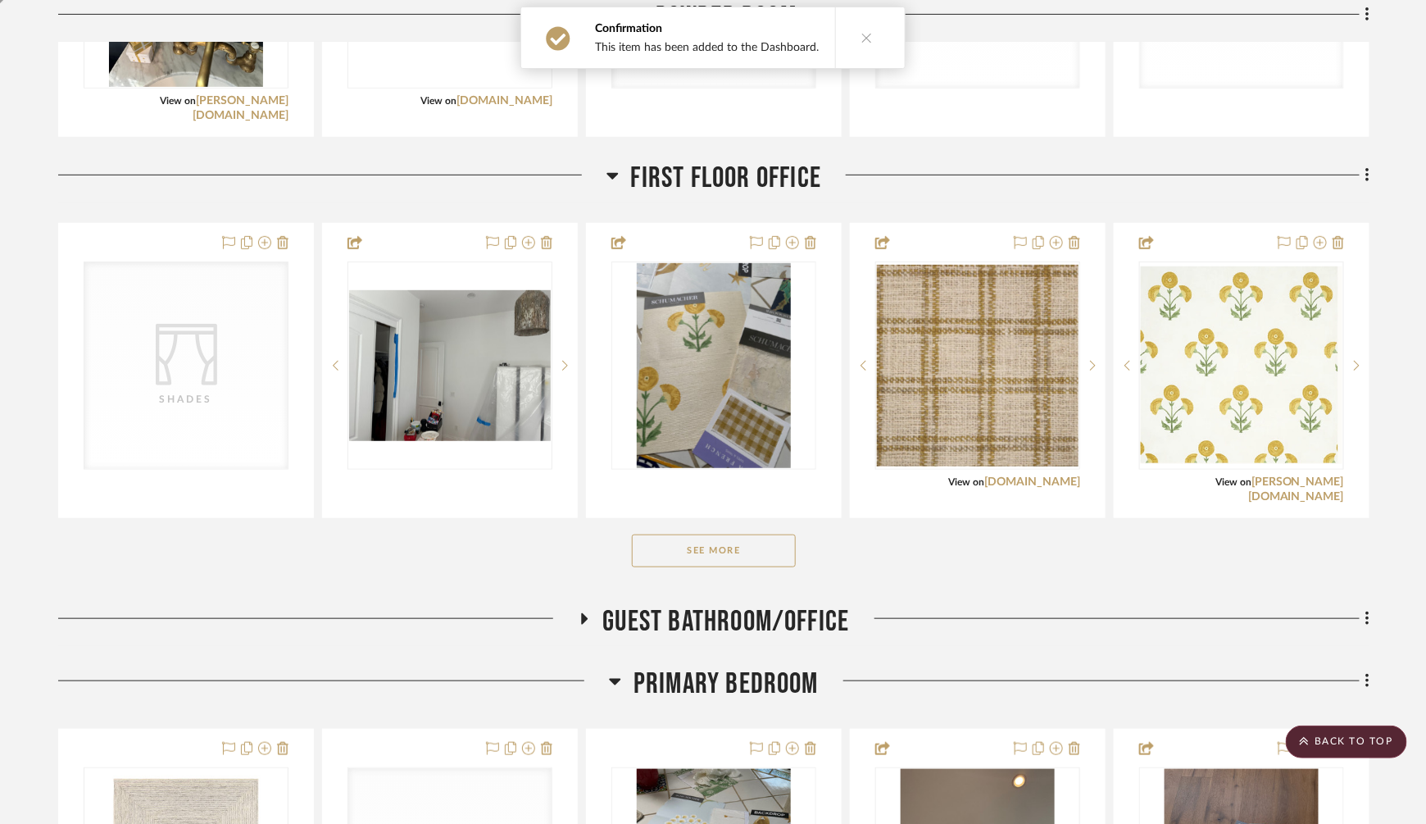
click at [753, 535] on button "See More" at bounding box center [714, 550] width 164 height 33
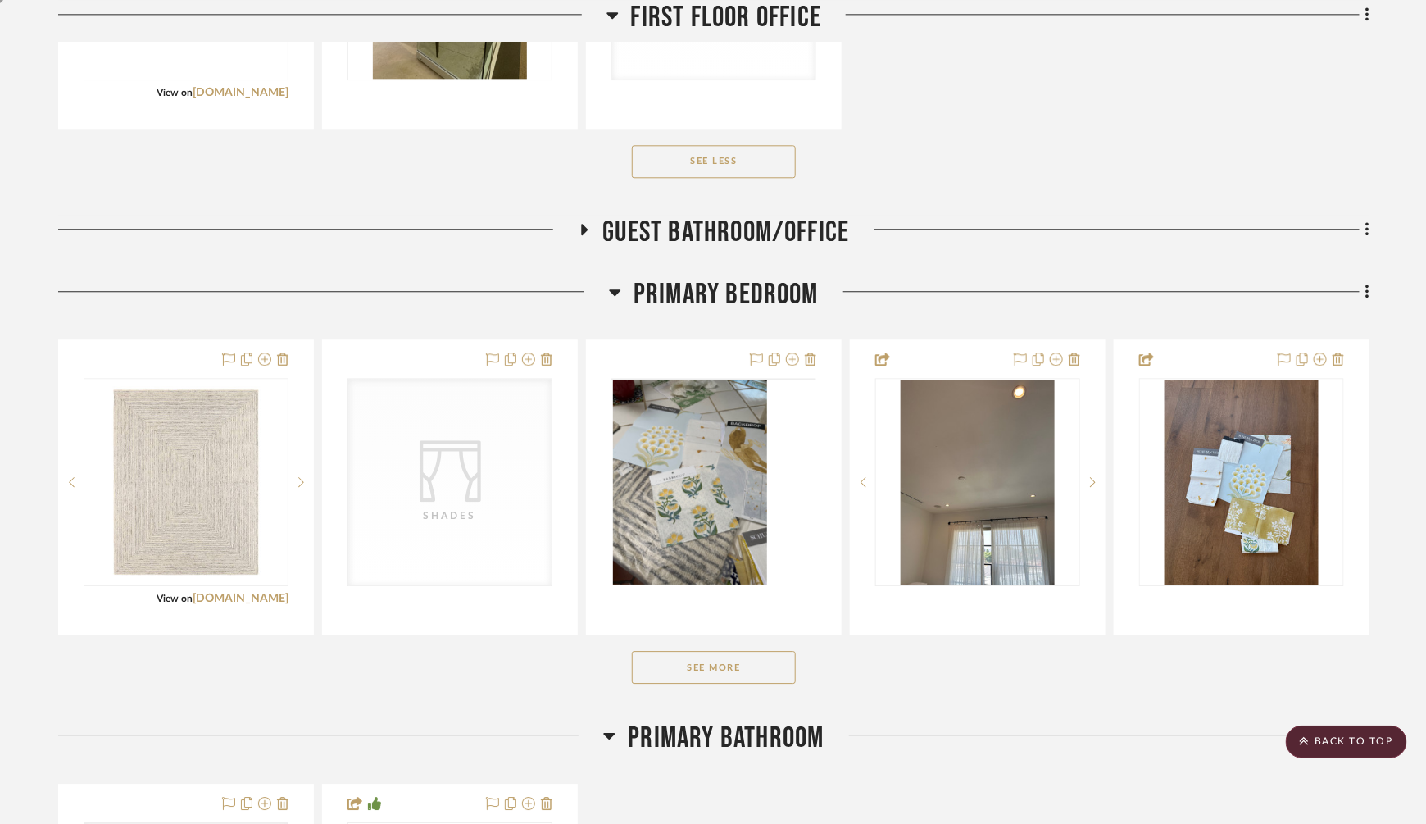
scroll to position [6841, 0]
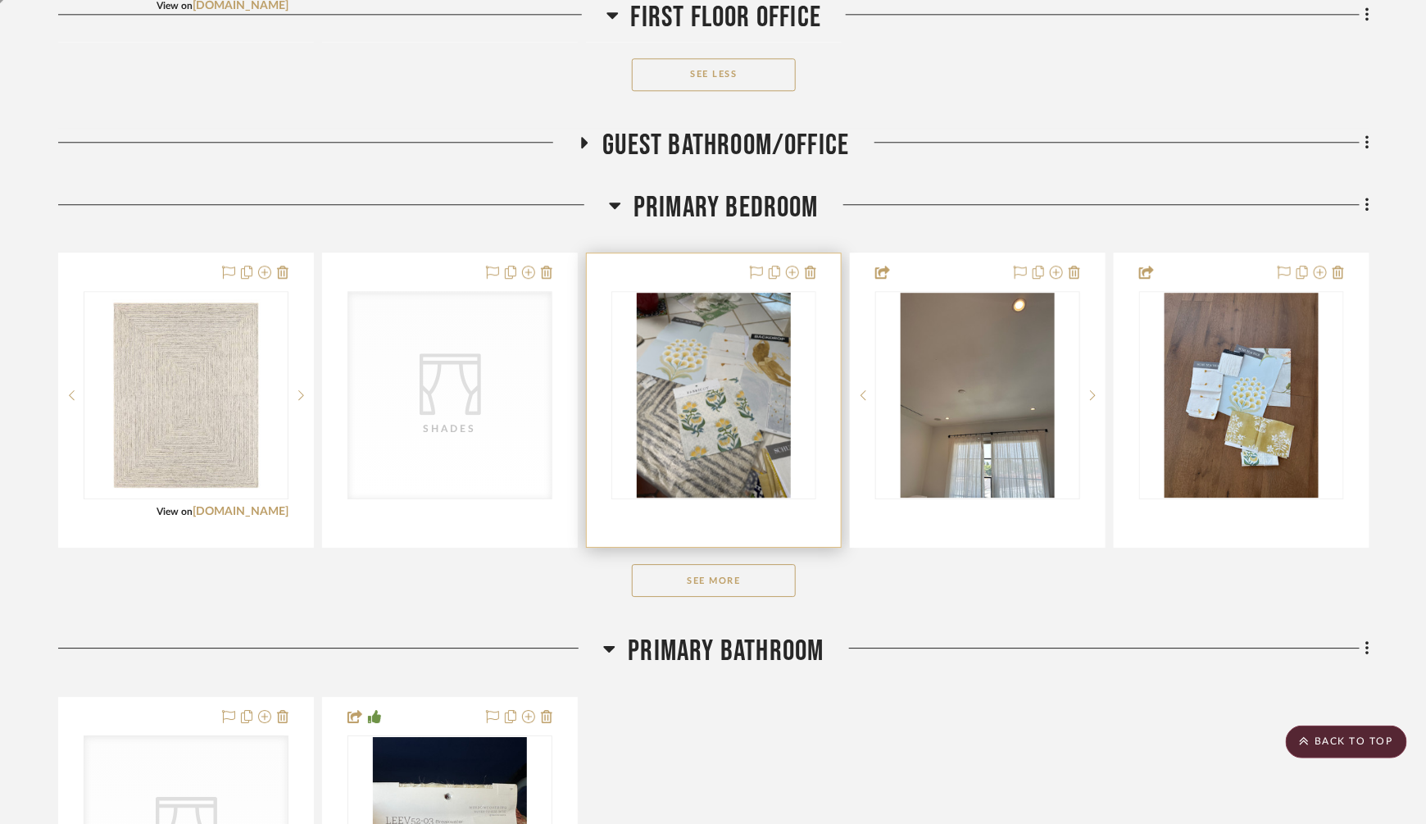
click at [736, 385] on img "0" at bounding box center [714, 395] width 154 height 205
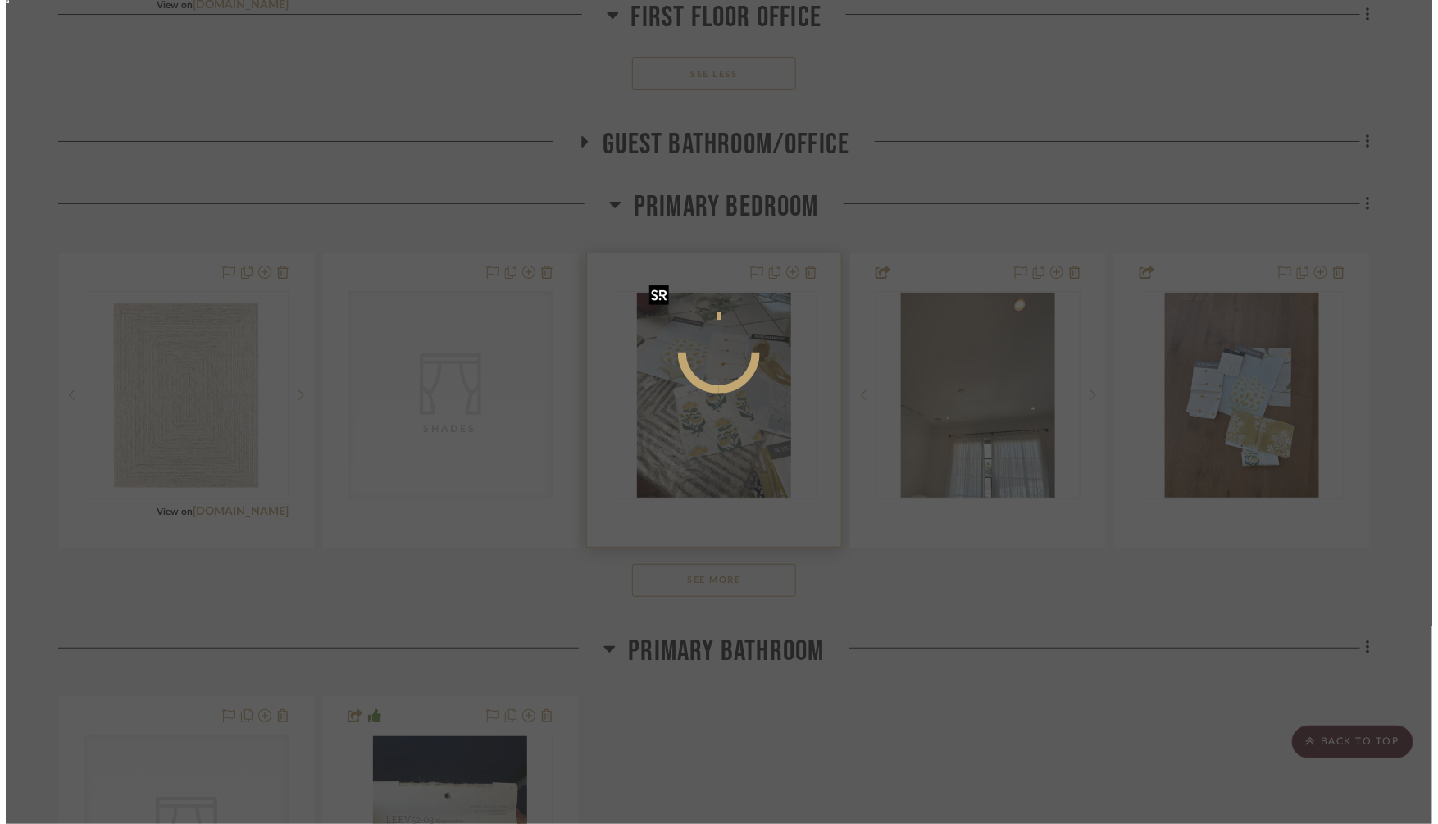
scroll to position [0, 0]
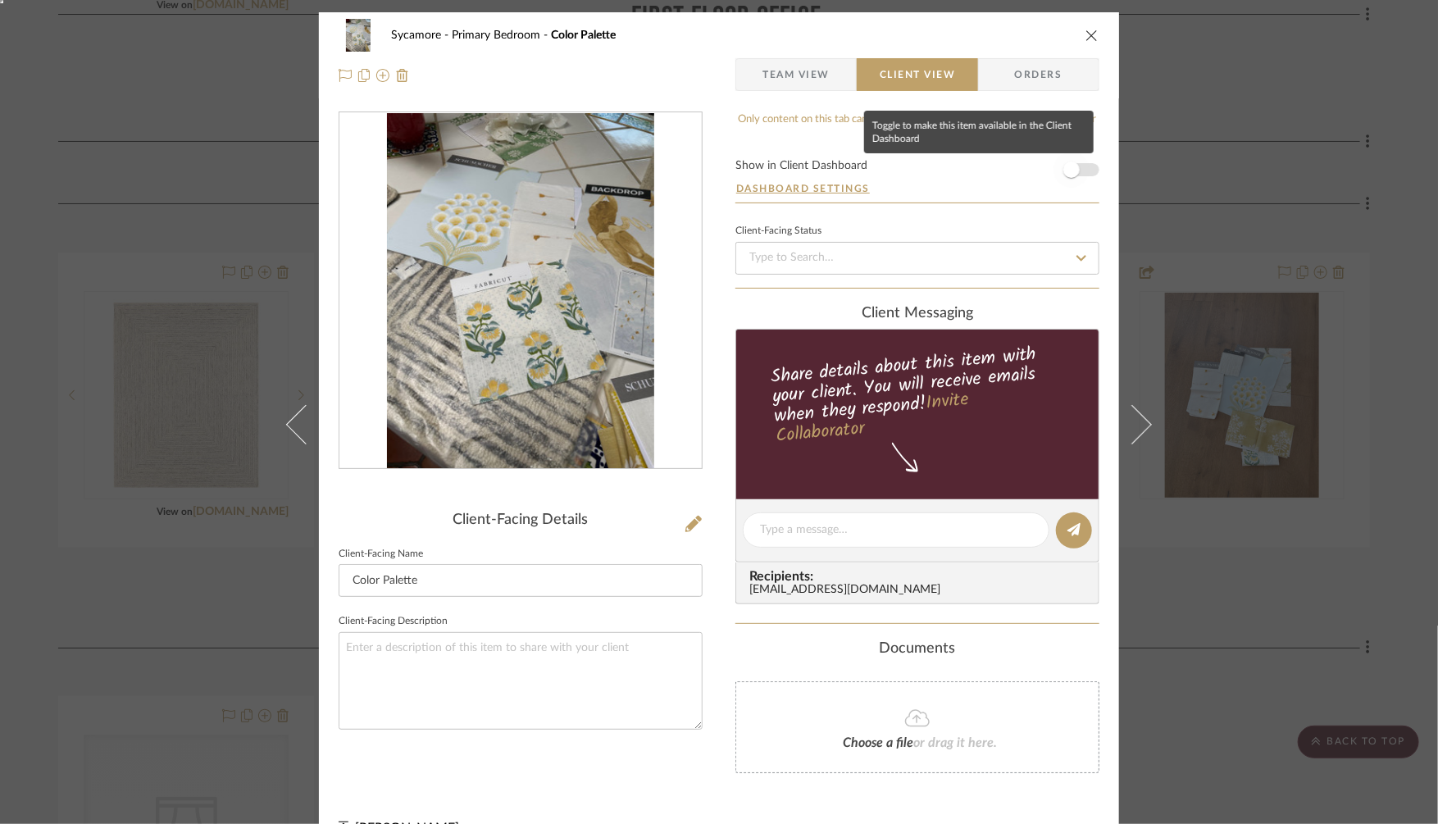
click at [1067, 157] on span "button" at bounding box center [1071, 170] width 36 height 36
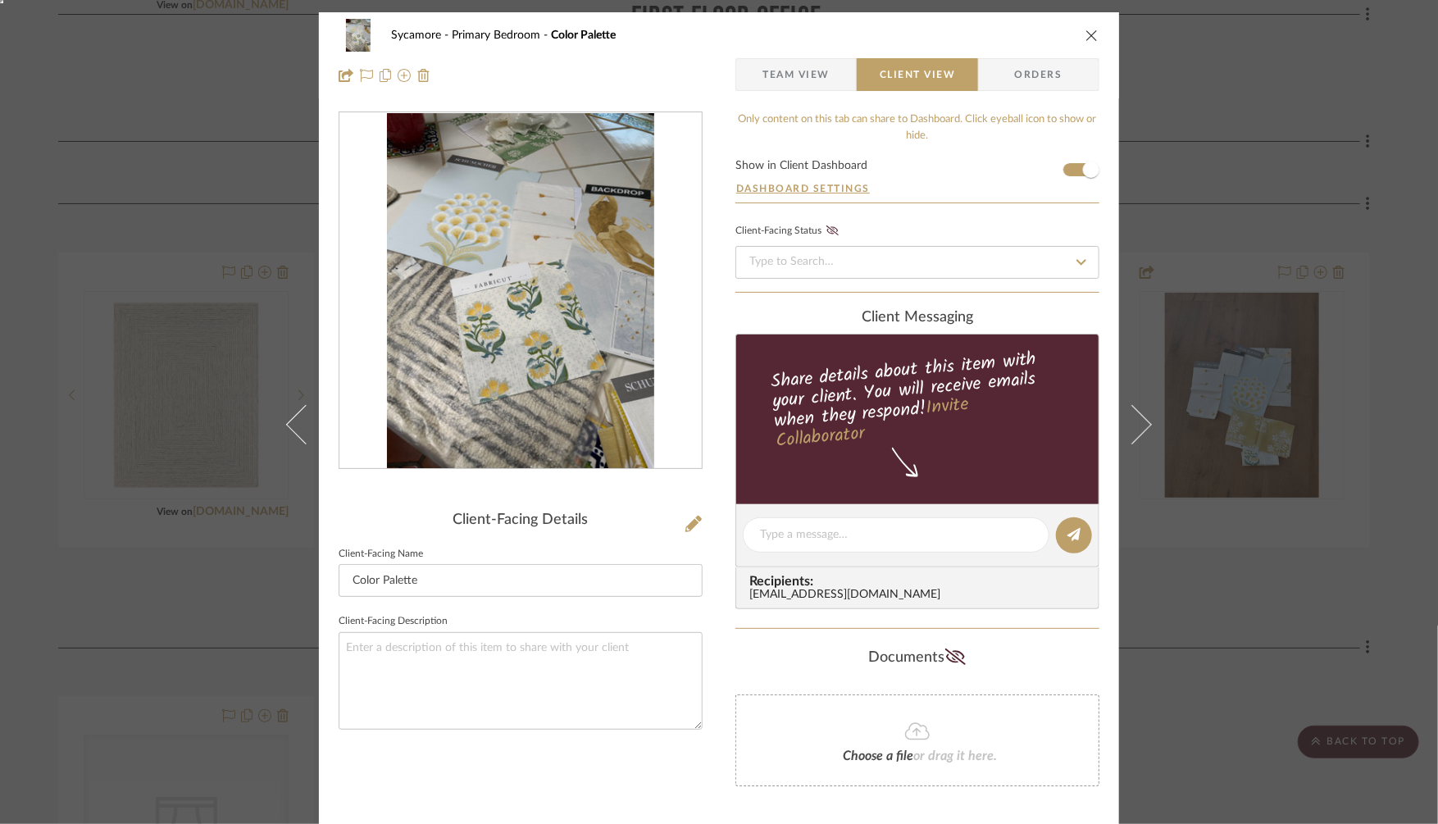
click at [1172, 152] on div "Sycamore Primary Bedroom Color Palette Team View Client View Orders Client-Faci…" at bounding box center [719, 412] width 1438 height 824
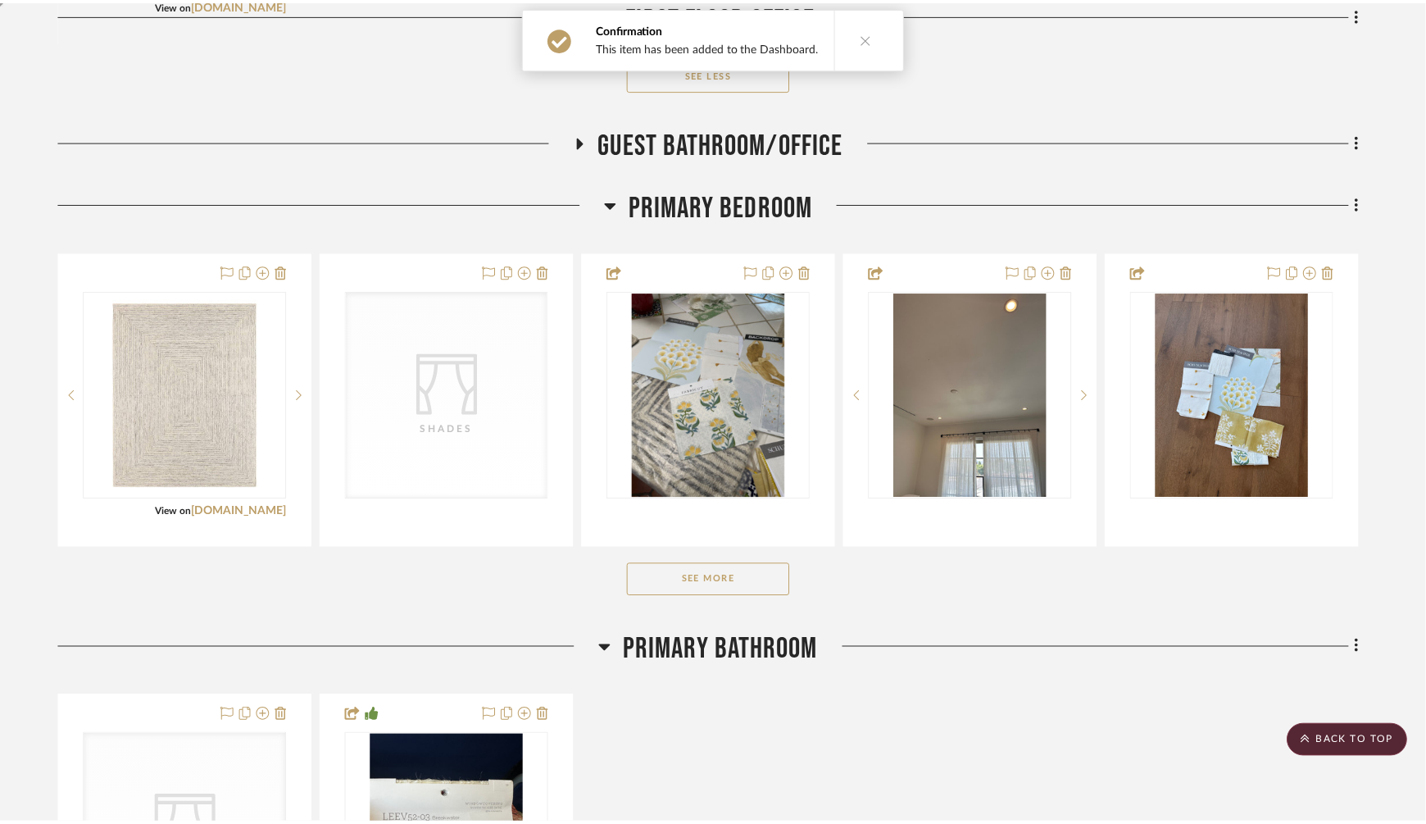
scroll to position [6841, 0]
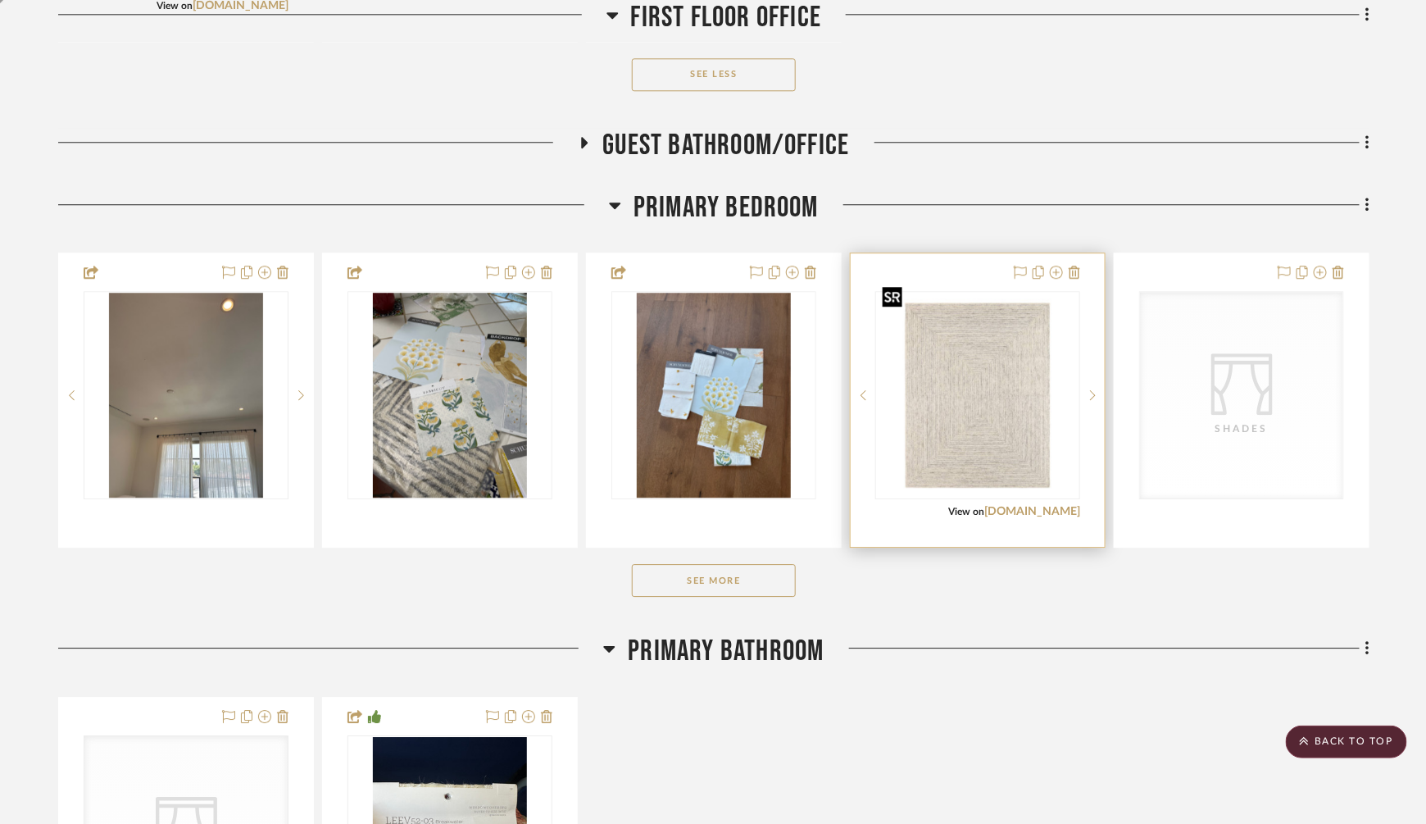
click at [975, 354] on img "0" at bounding box center [978, 395] width 202 height 202
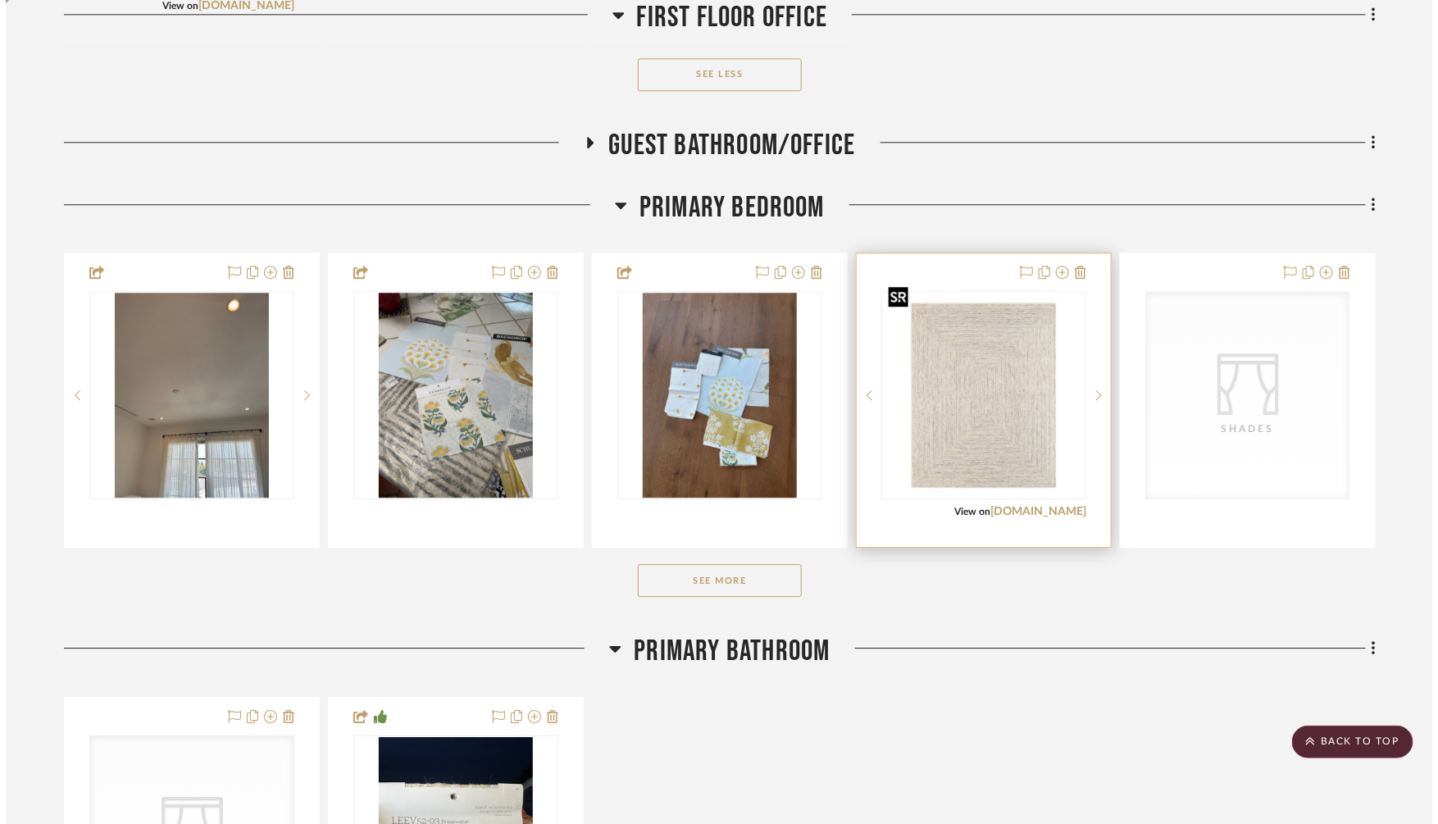
scroll to position [0, 0]
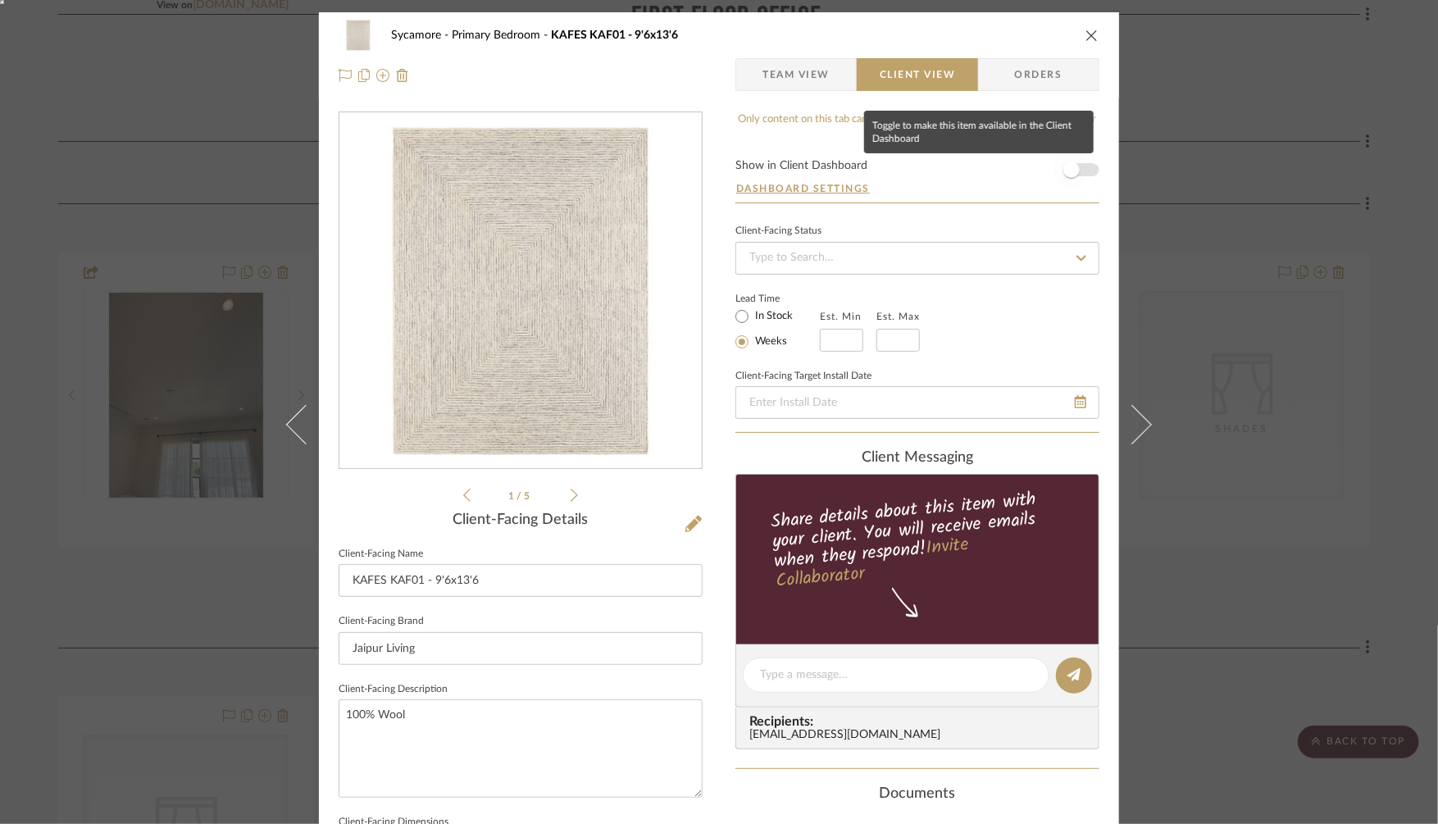
click at [1075, 172] on span "button" at bounding box center [1071, 170] width 36 height 36
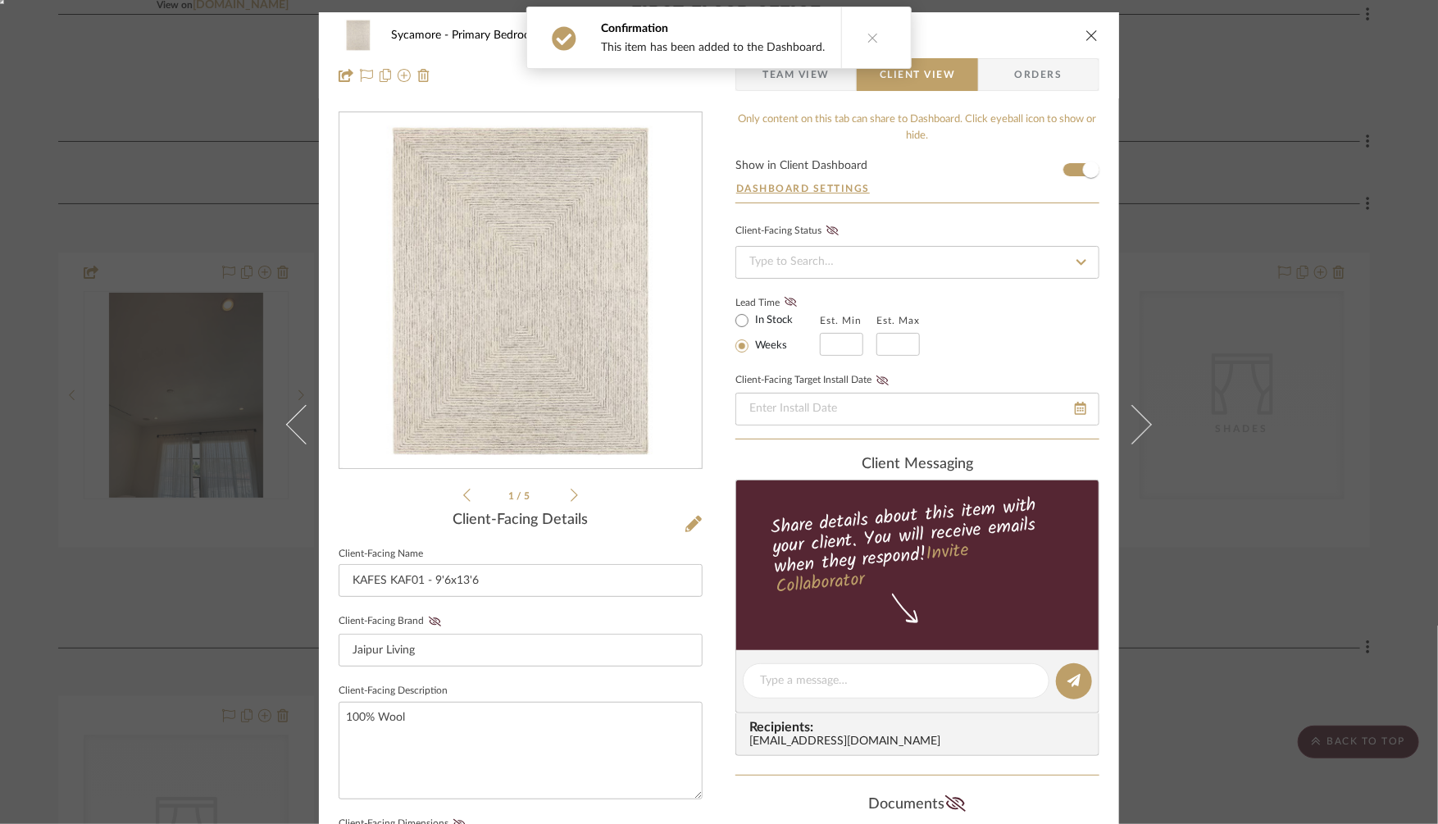
click at [1216, 218] on div "Sycamore Primary Bedroom KAFES KAF01 - 9'6x13'6 Team View Client View Orders 1 …" at bounding box center [719, 412] width 1438 height 824
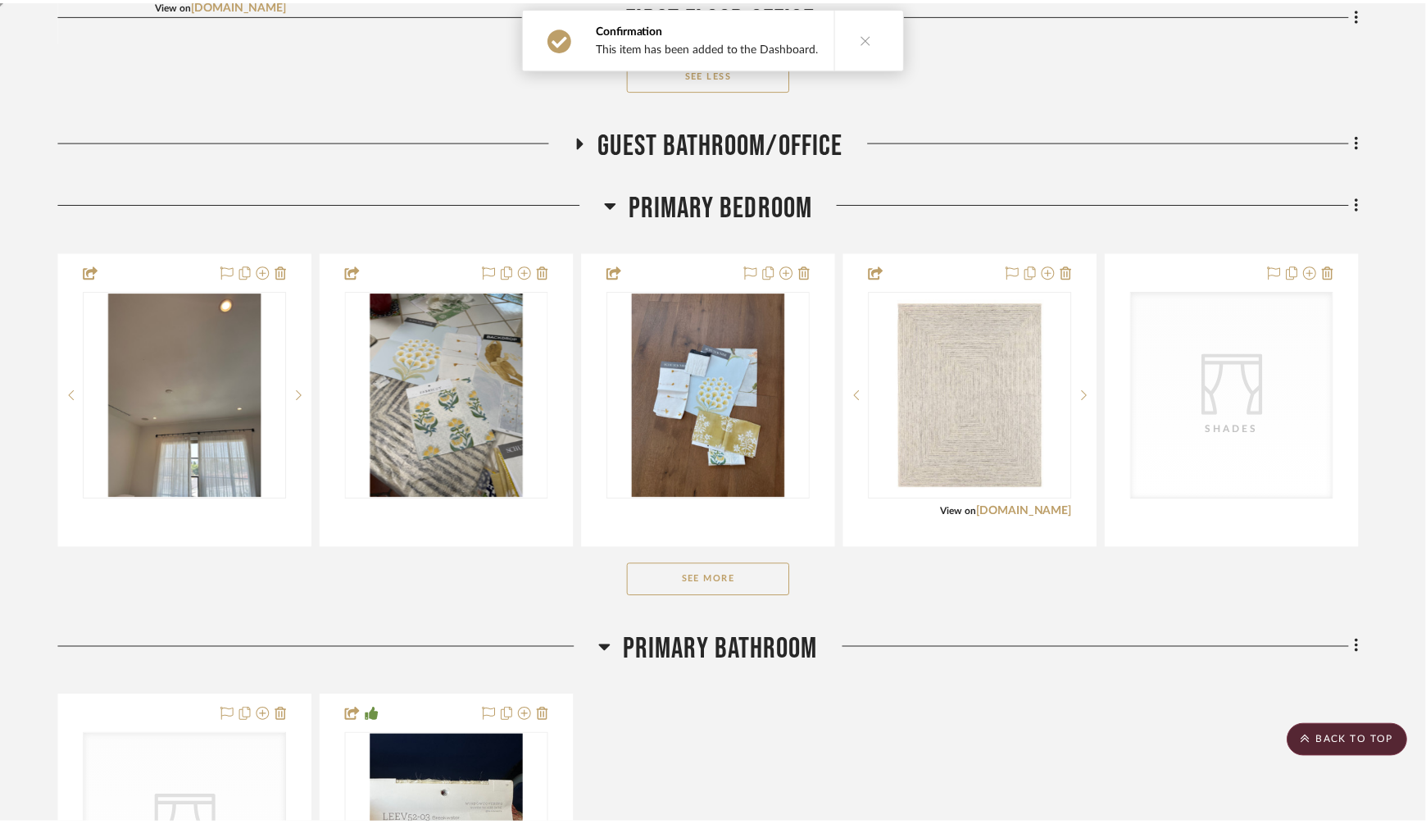
scroll to position [6841, 0]
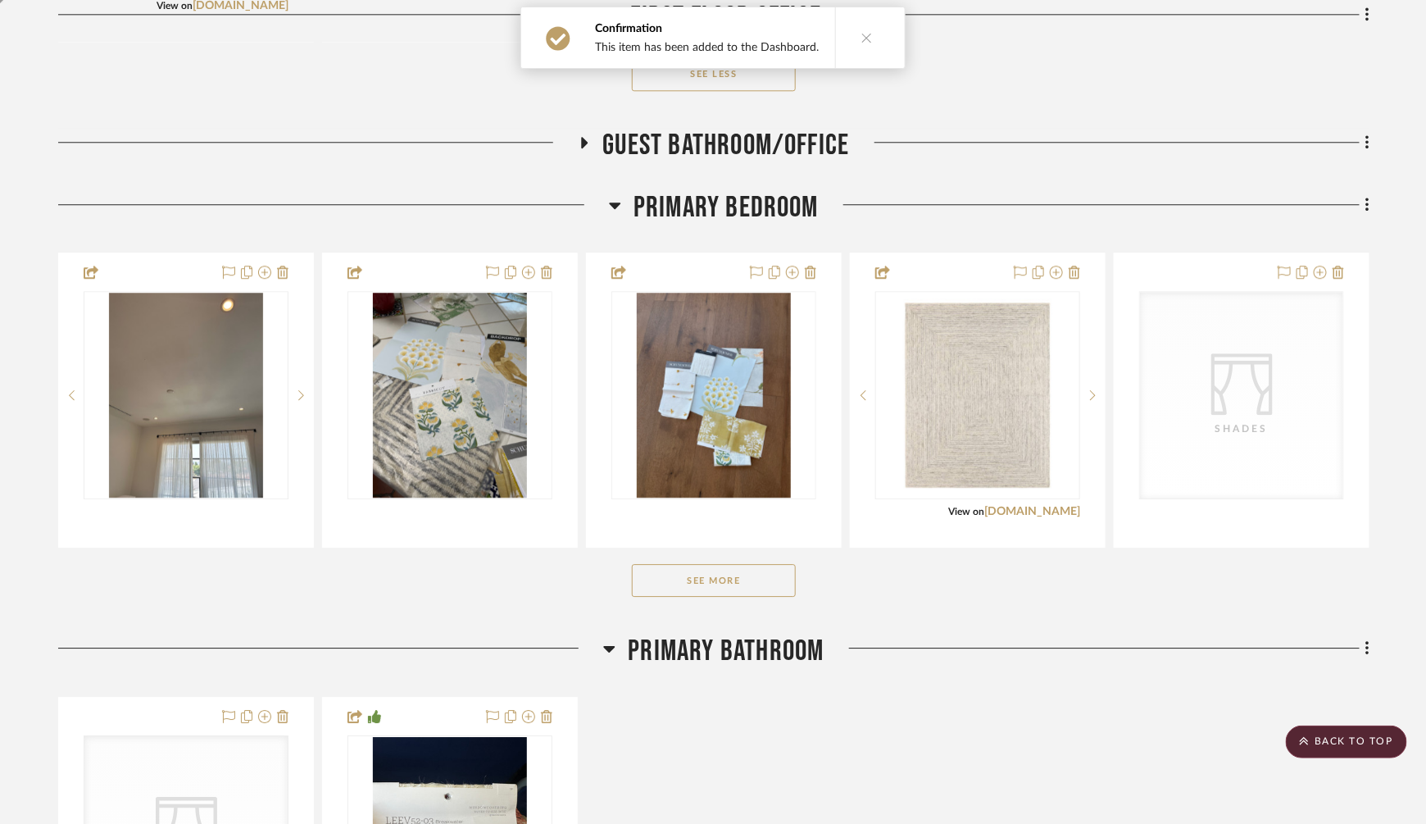
click at [746, 564] on button "See More" at bounding box center [714, 580] width 164 height 33
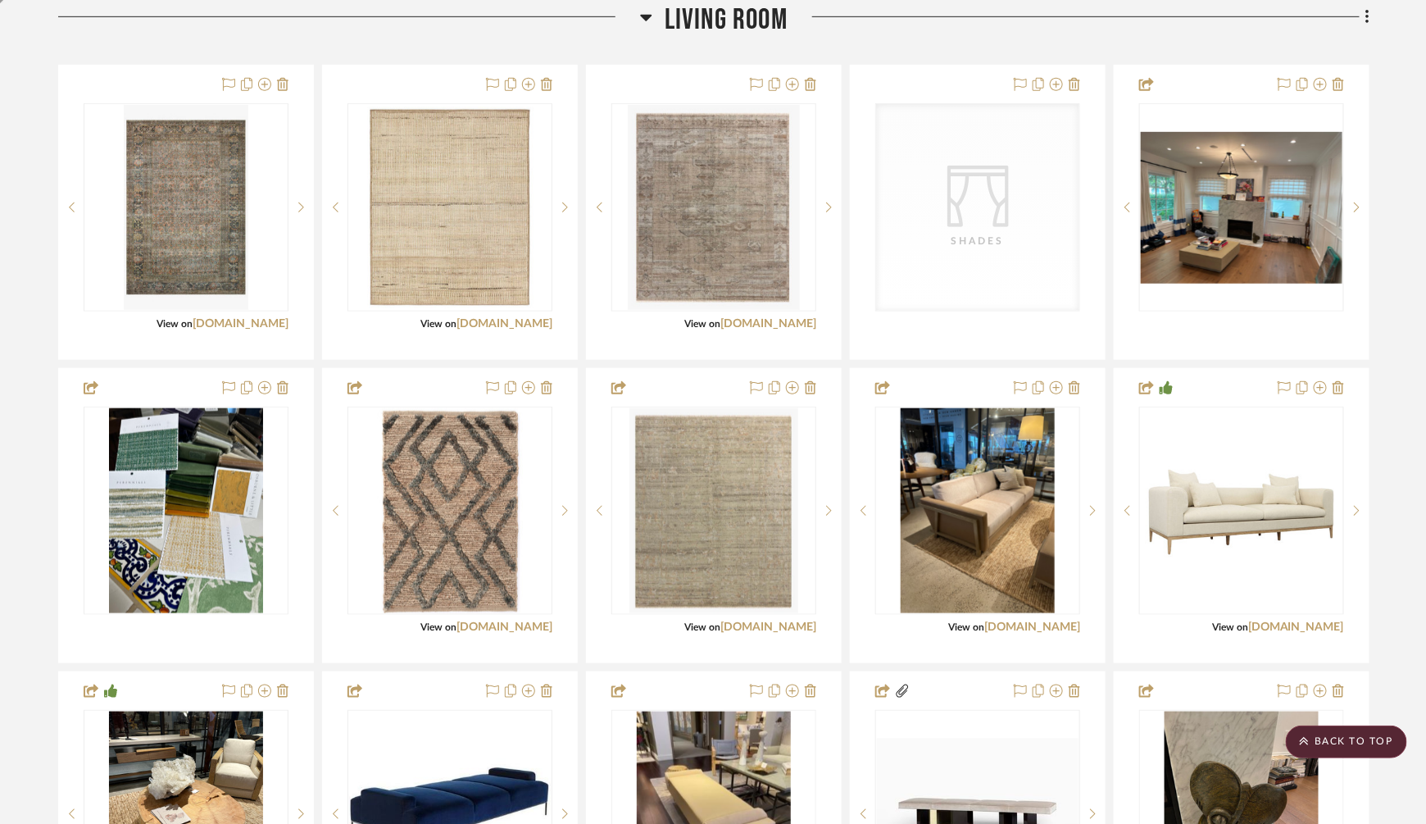
scroll to position [0, 0]
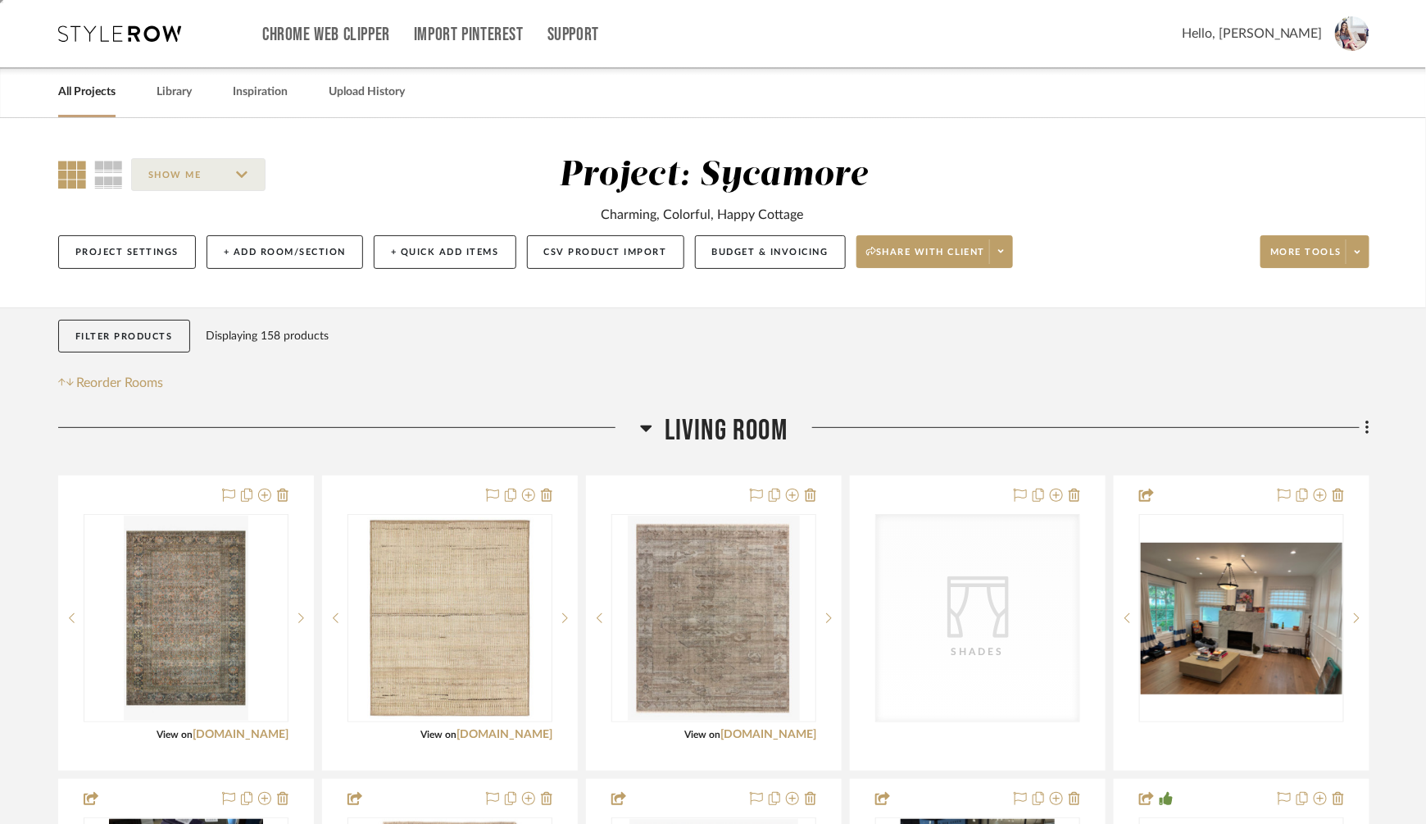
drag, startPoint x: 182, startPoint y: 497, endPoint x: 1253, endPoint y: 26, distance: 1170.0
click at [1366, 429] on icon at bounding box center [1367, 427] width 3 height 14
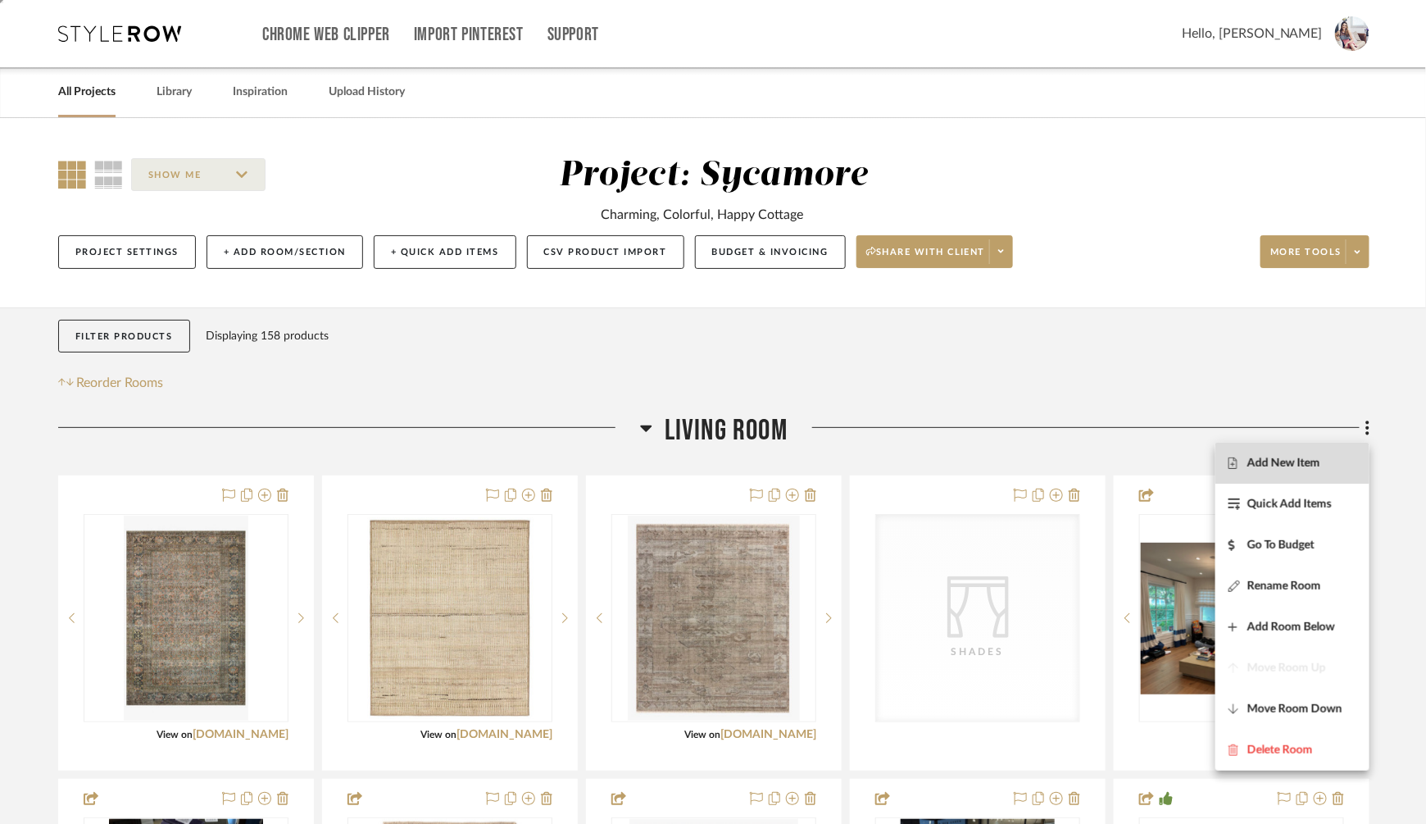
click at [1297, 457] on span "Add New Item" at bounding box center [1283, 464] width 73 height 14
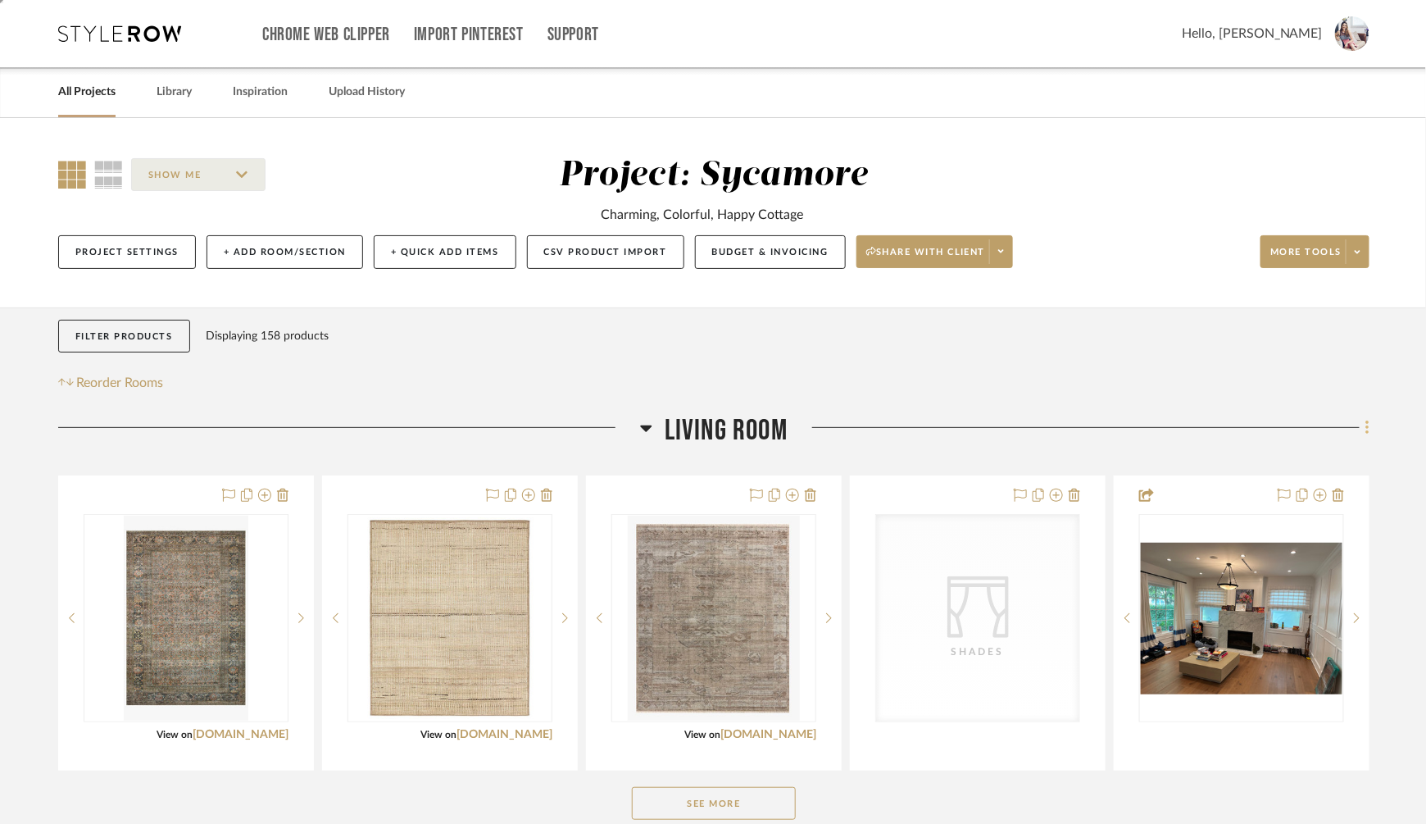
click at [1361, 427] on fa-icon at bounding box center [1365, 429] width 11 height 27
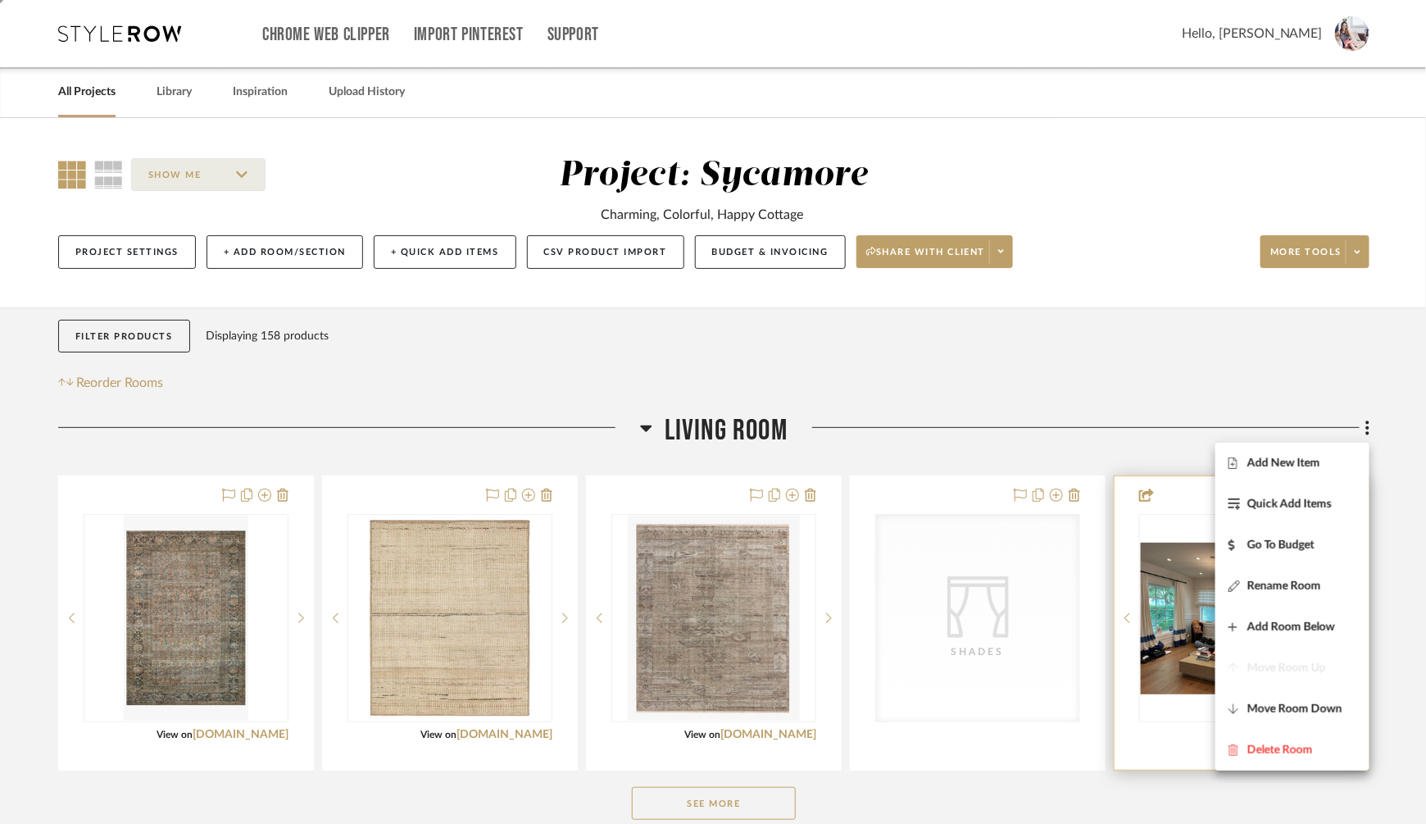
drag, startPoint x: 1273, startPoint y: 627, endPoint x: 1260, endPoint y: 714, distance: 87.9
click at [1260, 716] on div "Add New Item Quick Add Items Go To Budget Rename Room Add Room Below Move Room …" at bounding box center [1293, 607] width 154 height 328
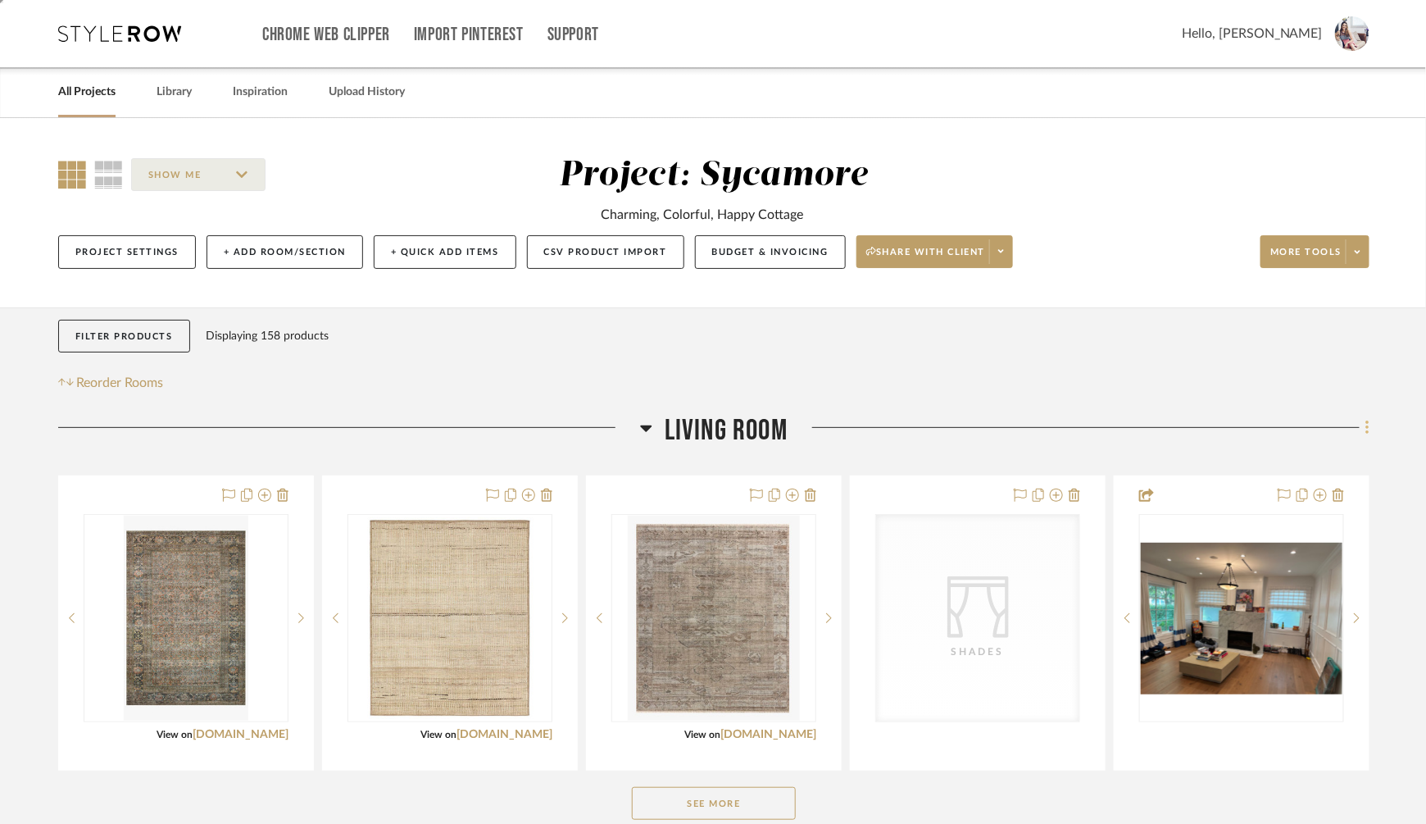
click at [1364, 433] on fa-icon at bounding box center [1365, 429] width 11 height 27
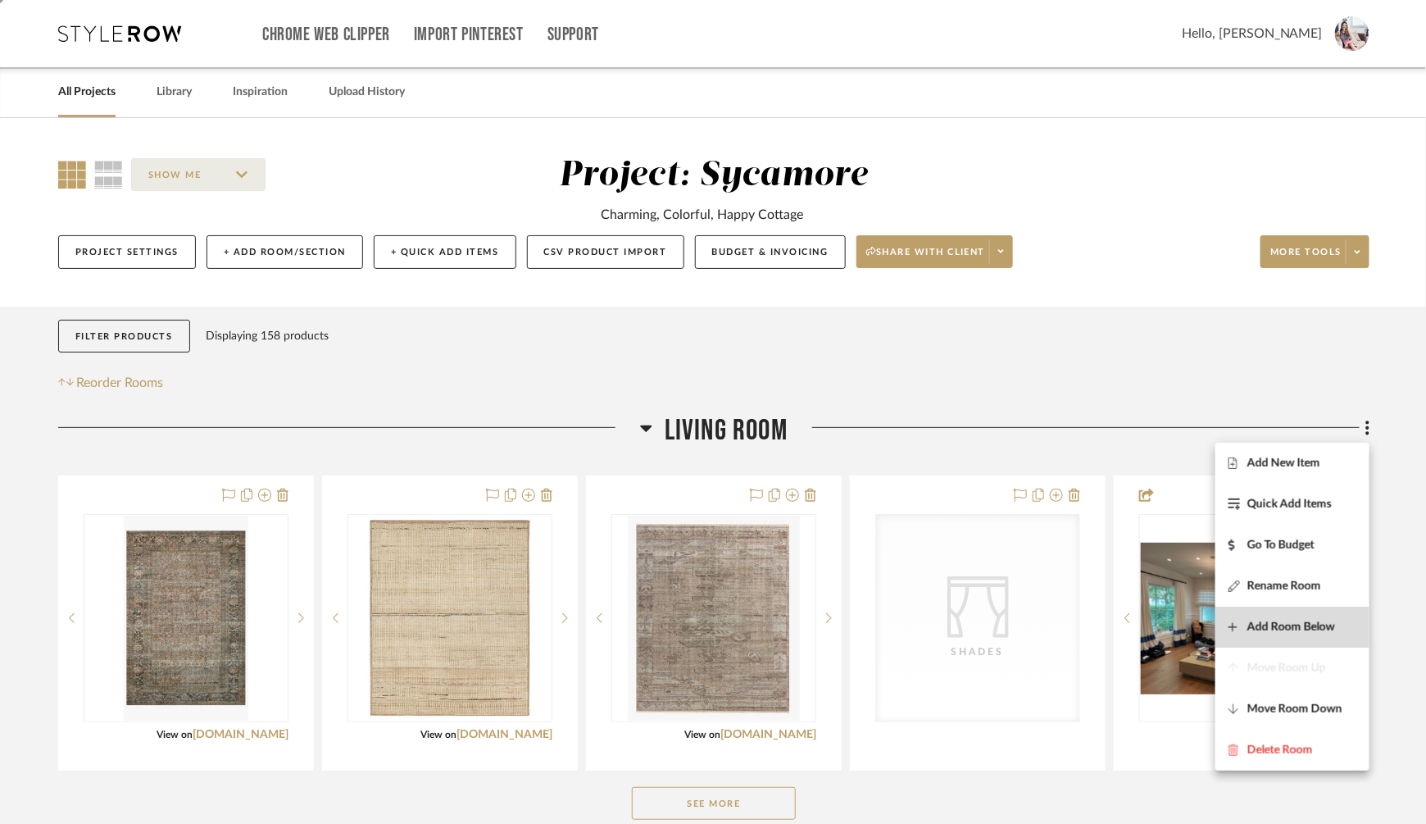
click at [1262, 623] on span "Add Room Below" at bounding box center [1291, 627] width 88 height 14
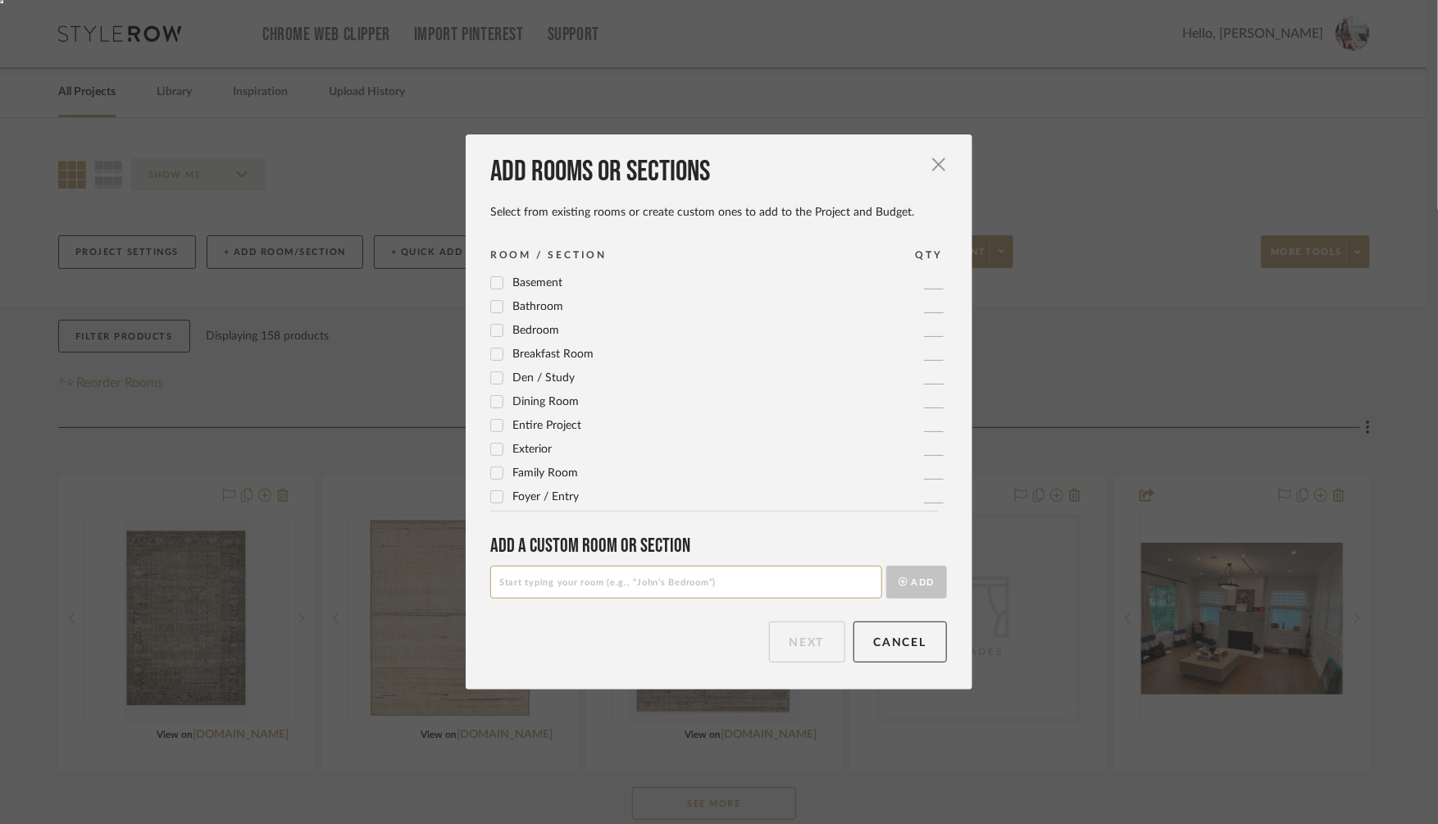
click at [516, 583] on input at bounding box center [686, 582] width 392 height 33
type input "Drawings & Budget"
click at [918, 575] on button "Add" at bounding box center [916, 582] width 61 height 33
click at [800, 646] on button "Next" at bounding box center [807, 641] width 76 height 41
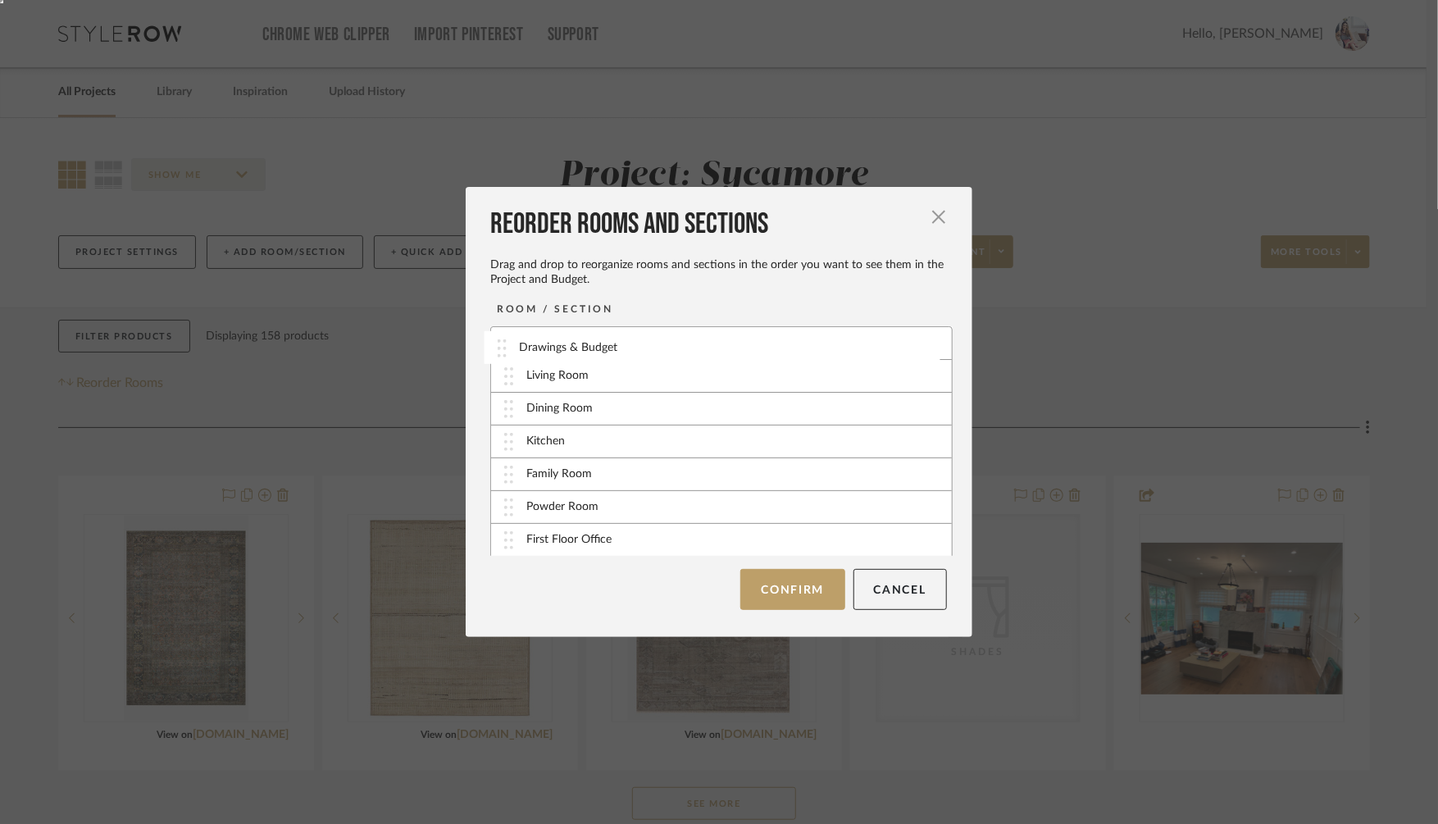
drag, startPoint x: 544, startPoint y: 383, endPoint x: 542, endPoint y: 341, distance: 41.9
click at [803, 595] on button "Confirm" at bounding box center [792, 589] width 104 height 41
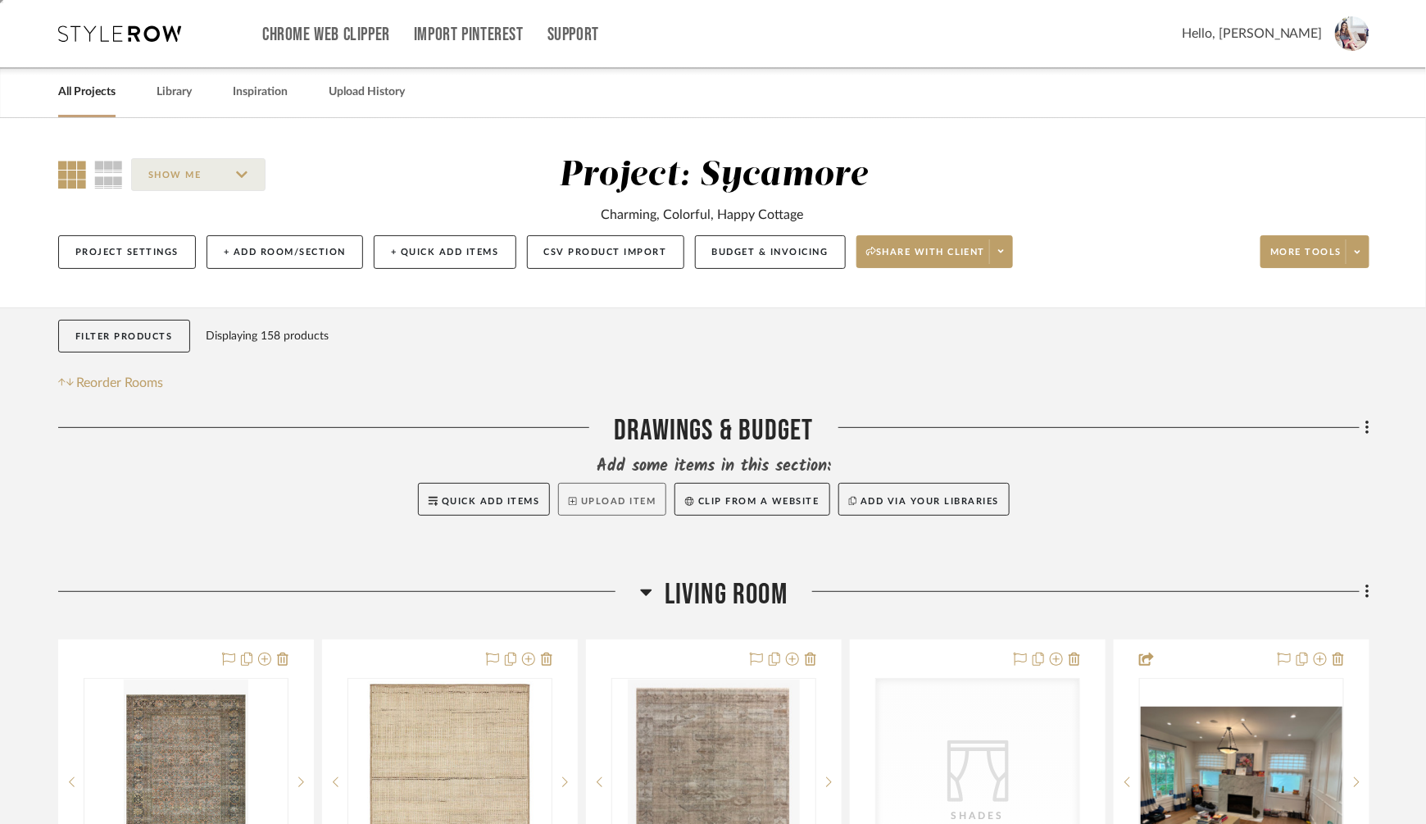
click at [616, 493] on button "Upload Item" at bounding box center [612, 499] width 108 height 33
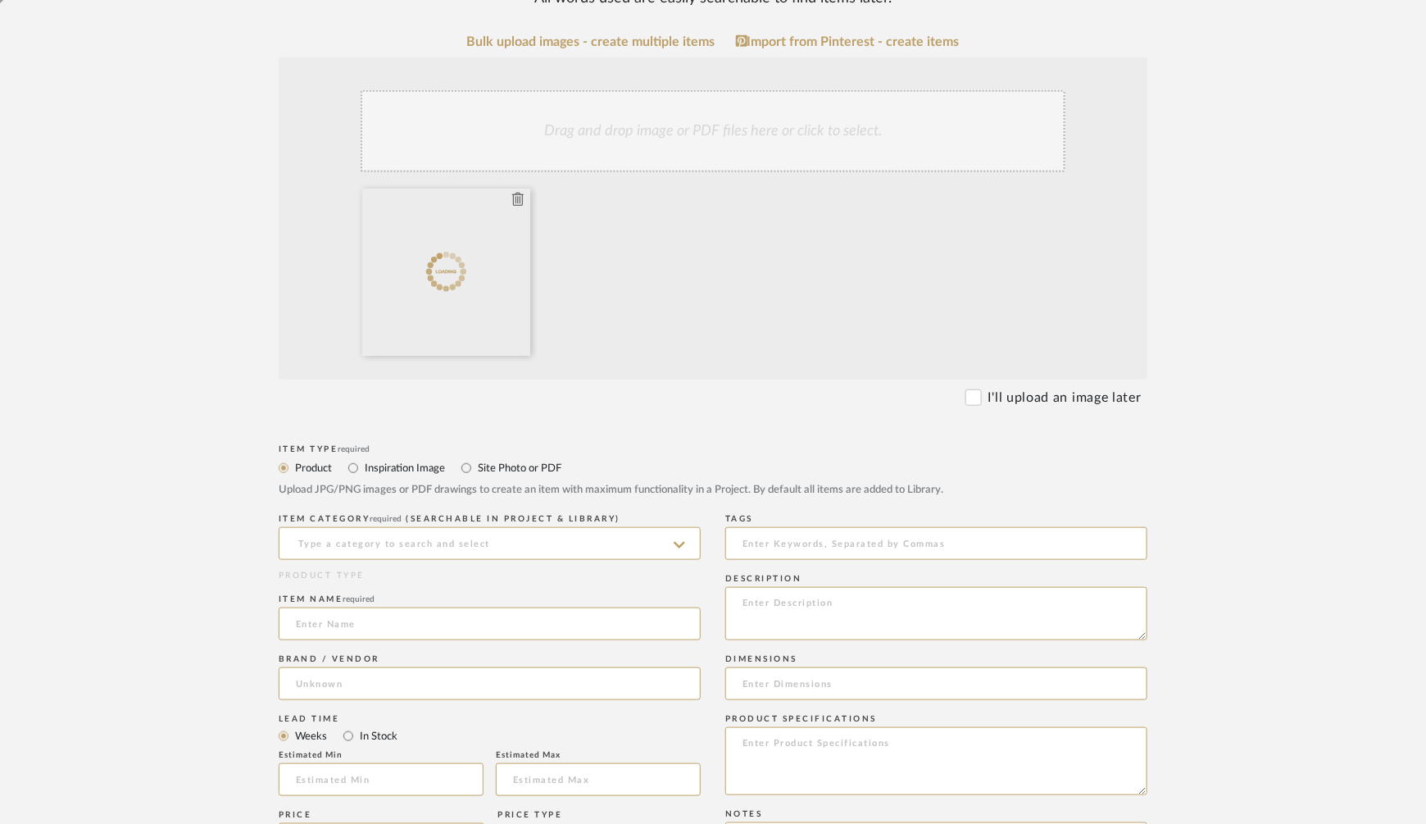
scroll to position [534, 0]
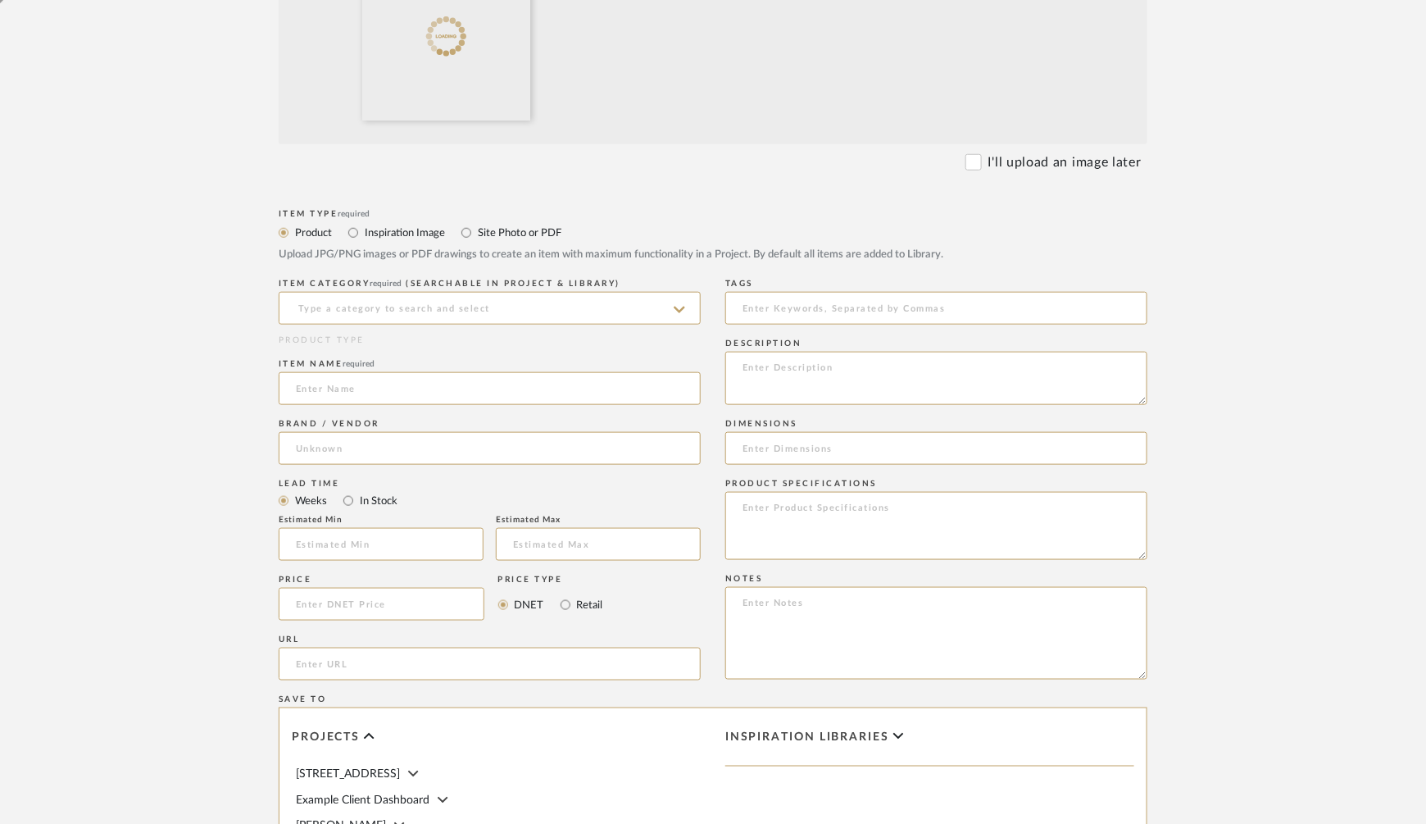
click at [493, 232] on label "Site Photo or PDF" at bounding box center [518, 233] width 85 height 18
click at [476, 232] on input "Site Photo or PDF" at bounding box center [467, 233] width 20 height 20
radio input "true"
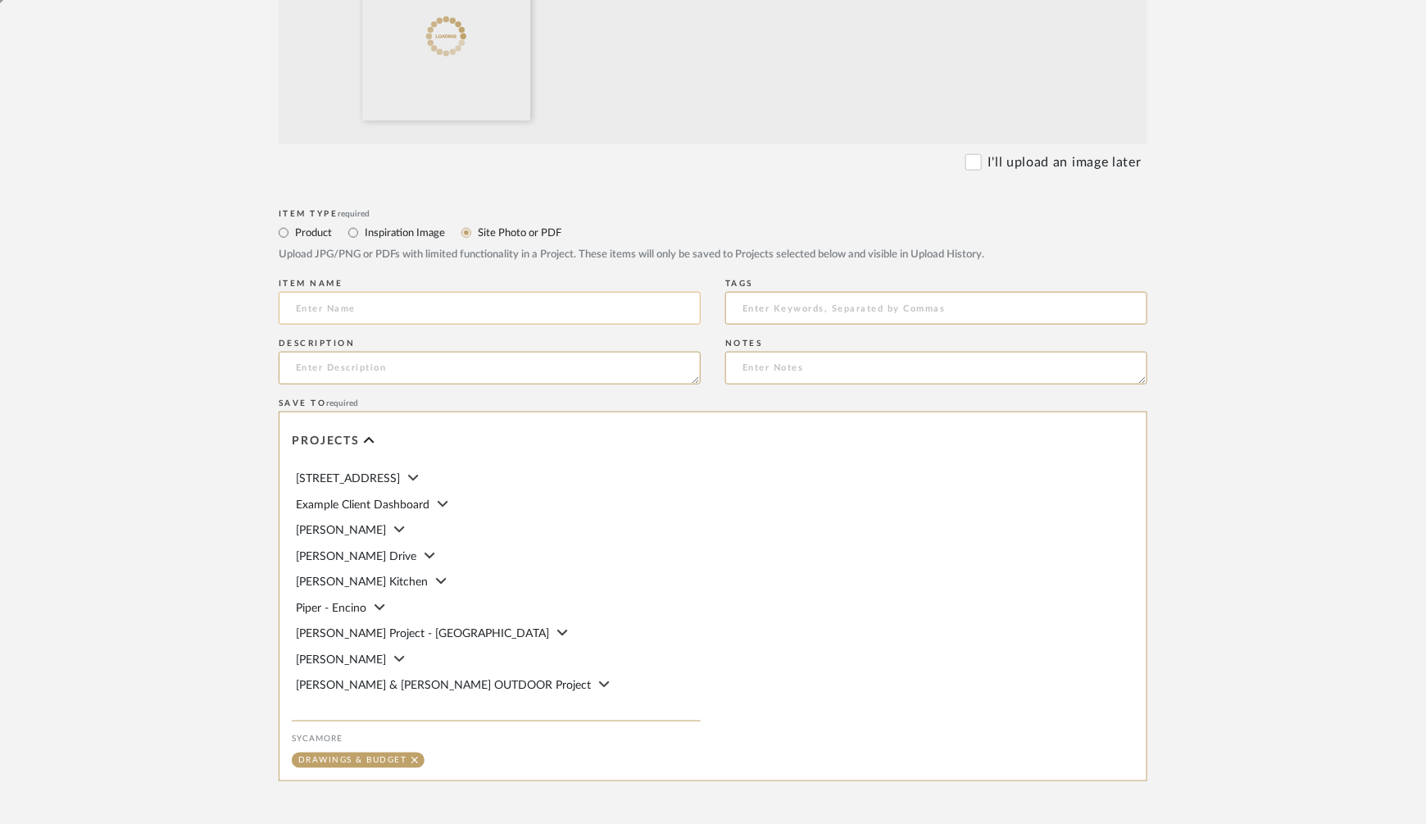
click at [364, 318] on input at bounding box center [490, 308] width 422 height 33
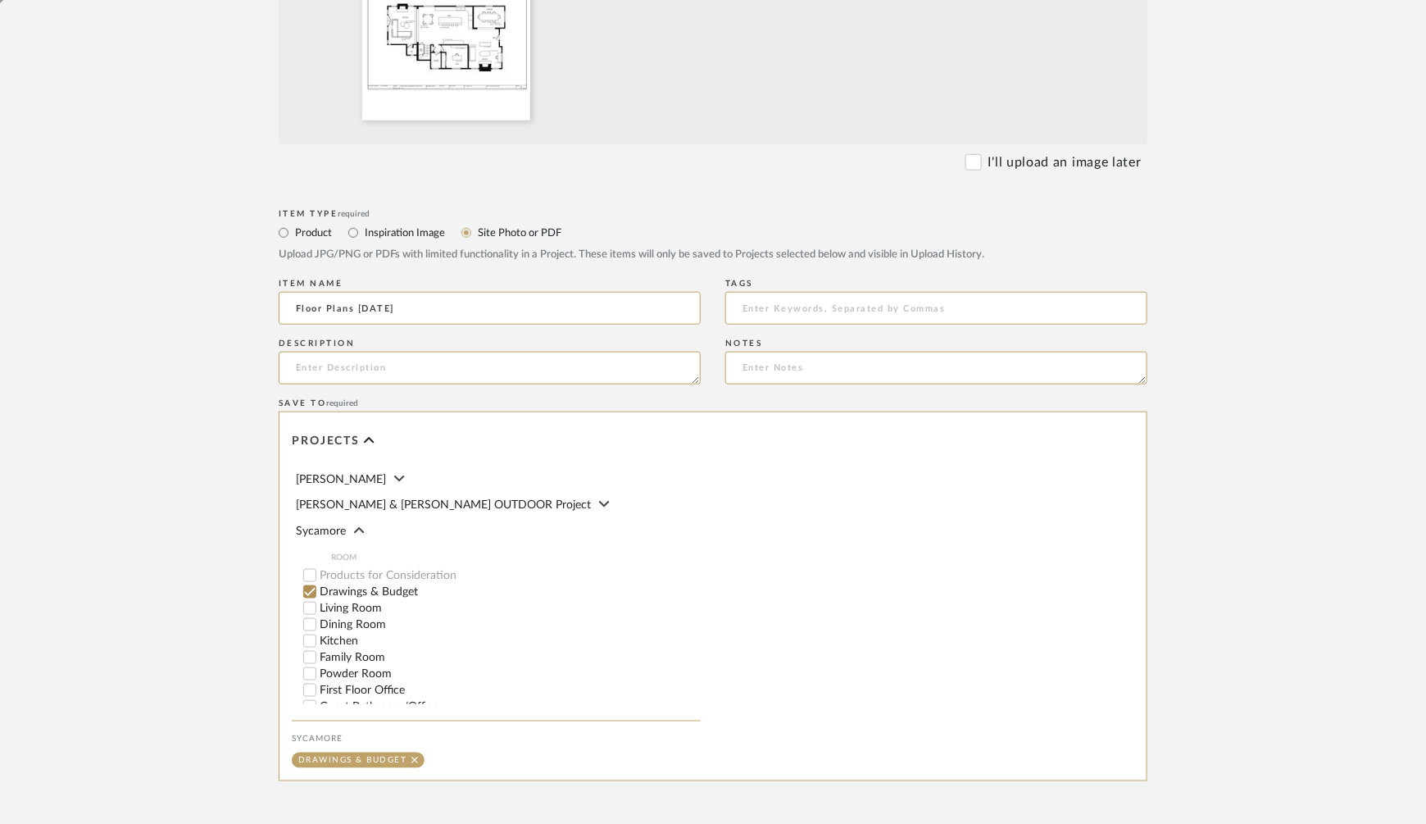
scroll to position [693, 0]
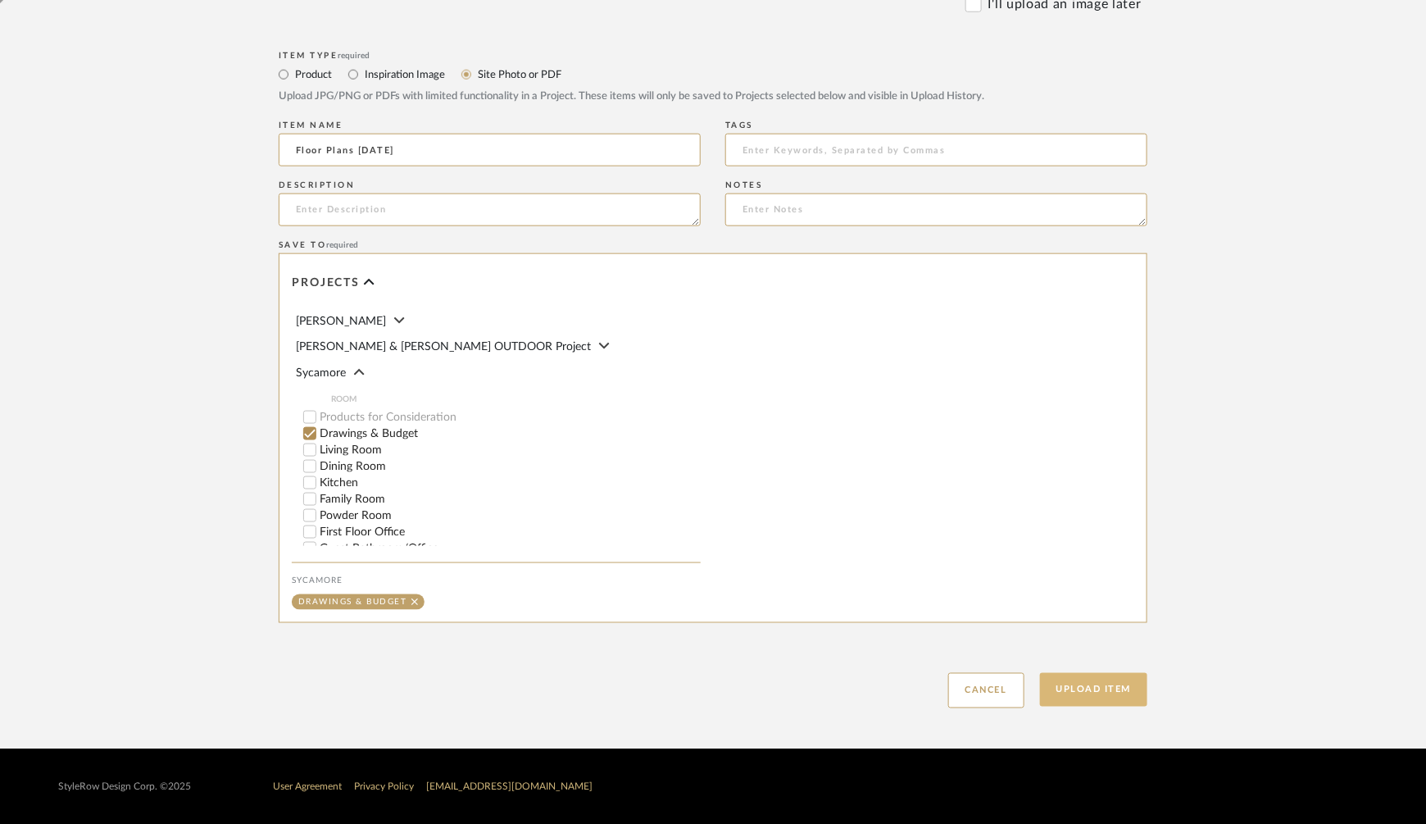
type input "Floor Plans [DATE]"
click at [1075, 702] on button "Upload Item" at bounding box center [1094, 690] width 108 height 34
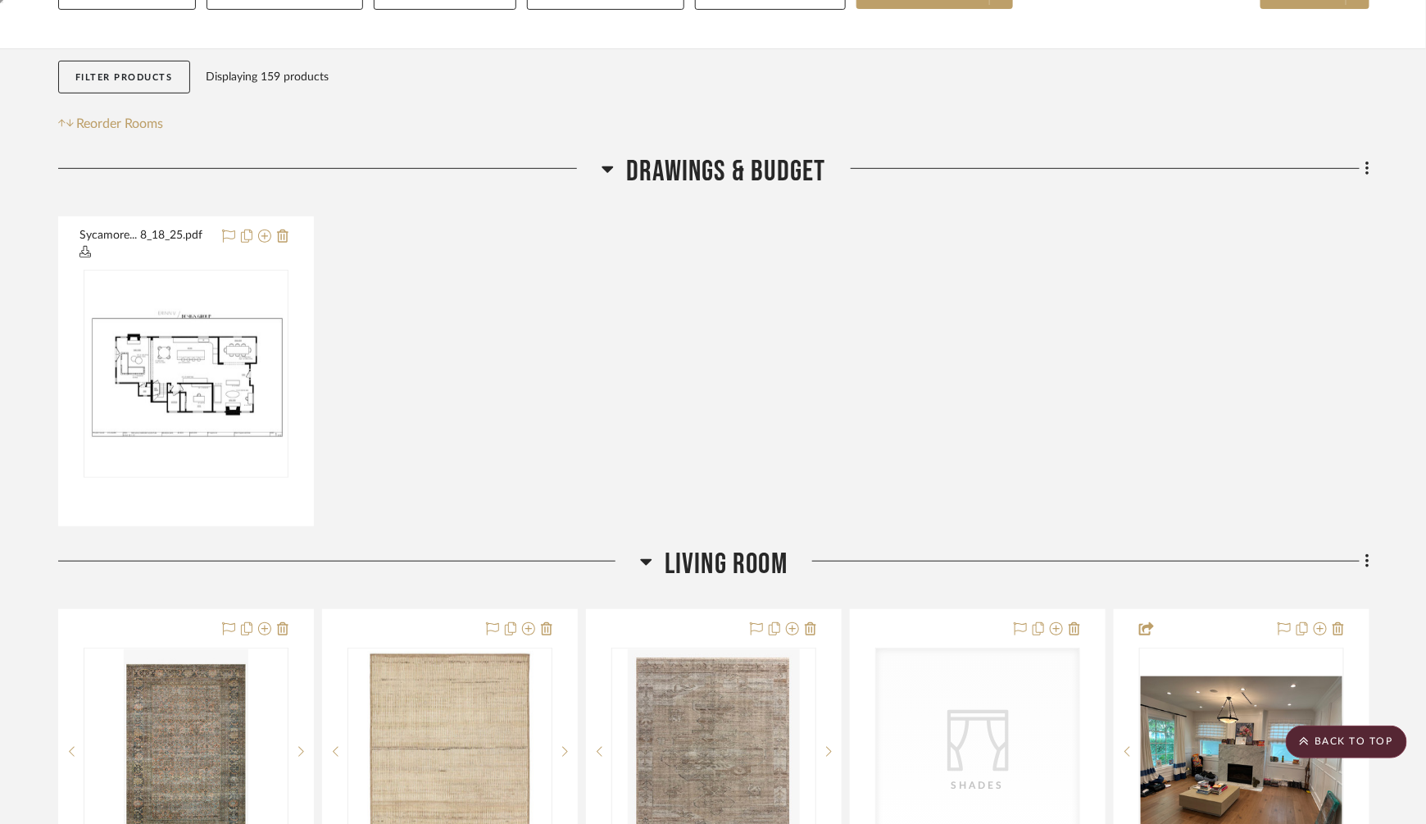
scroll to position [243, 0]
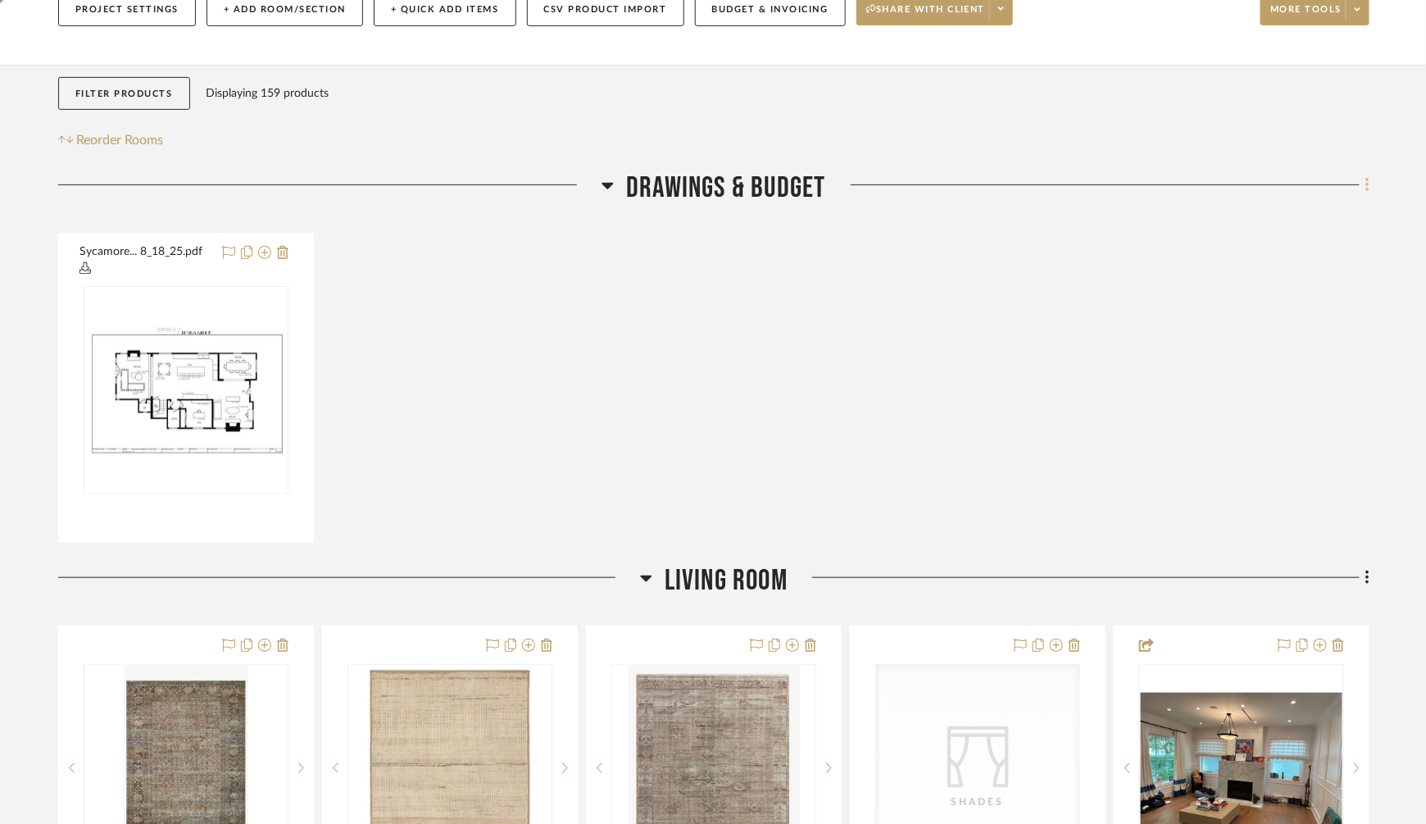
click at [1366, 181] on icon at bounding box center [1367, 185] width 3 height 14
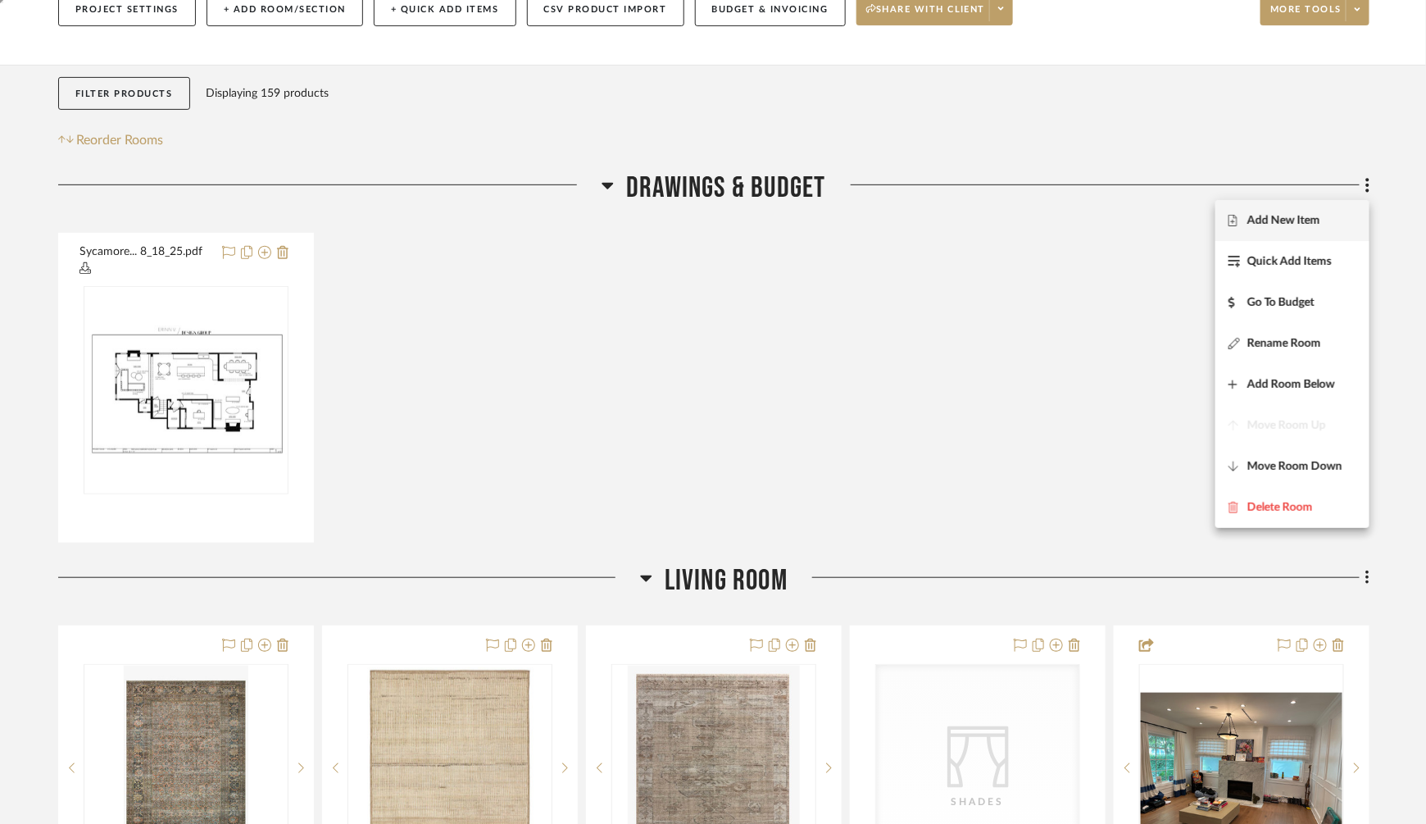
click at [1283, 213] on button "Add New Item" at bounding box center [1293, 220] width 154 height 41
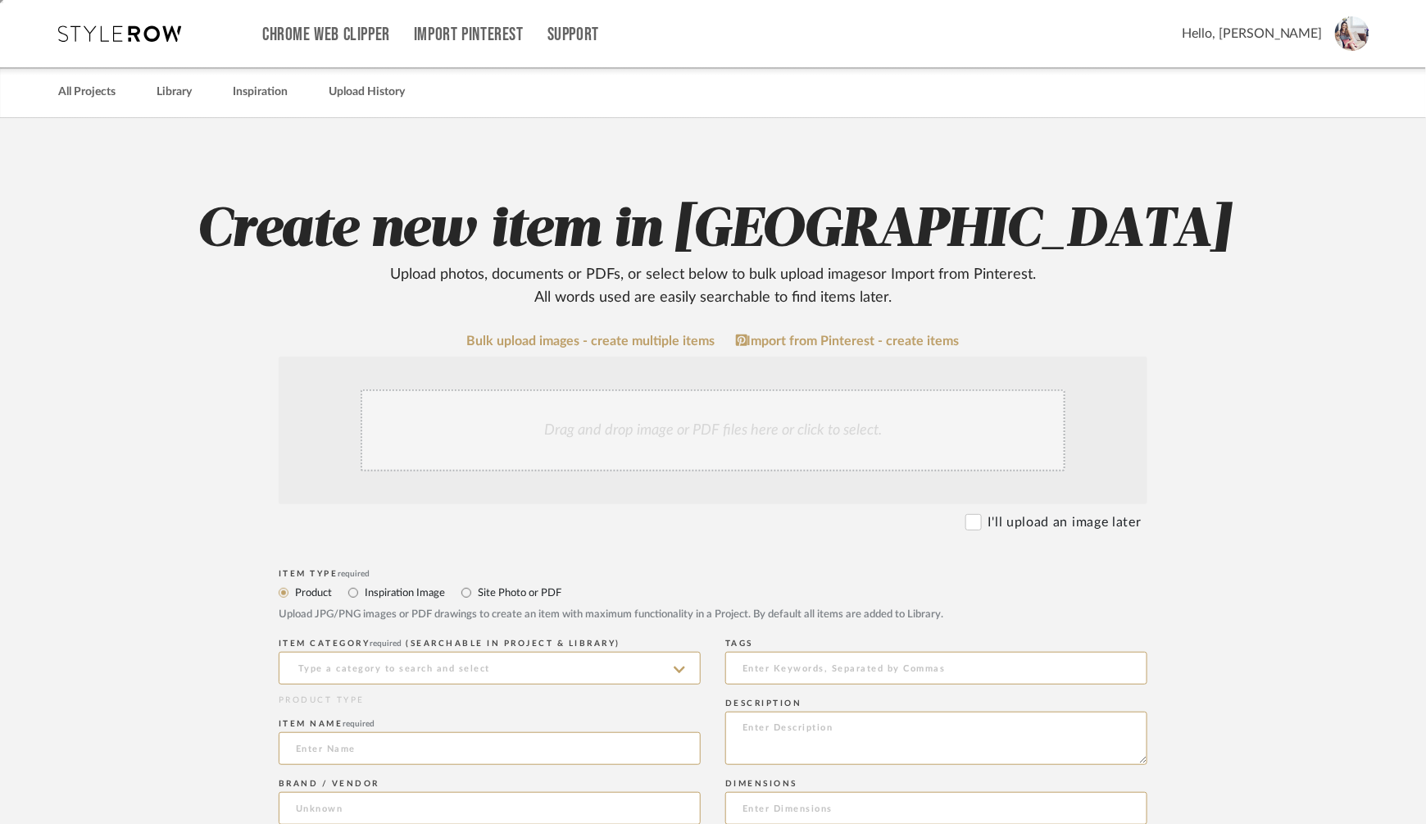
click at [502, 593] on label "Site Photo or PDF" at bounding box center [518, 593] width 85 height 18
click at [476, 593] on input "Site Photo or PDF" at bounding box center [467, 593] width 20 height 20
radio input "true"
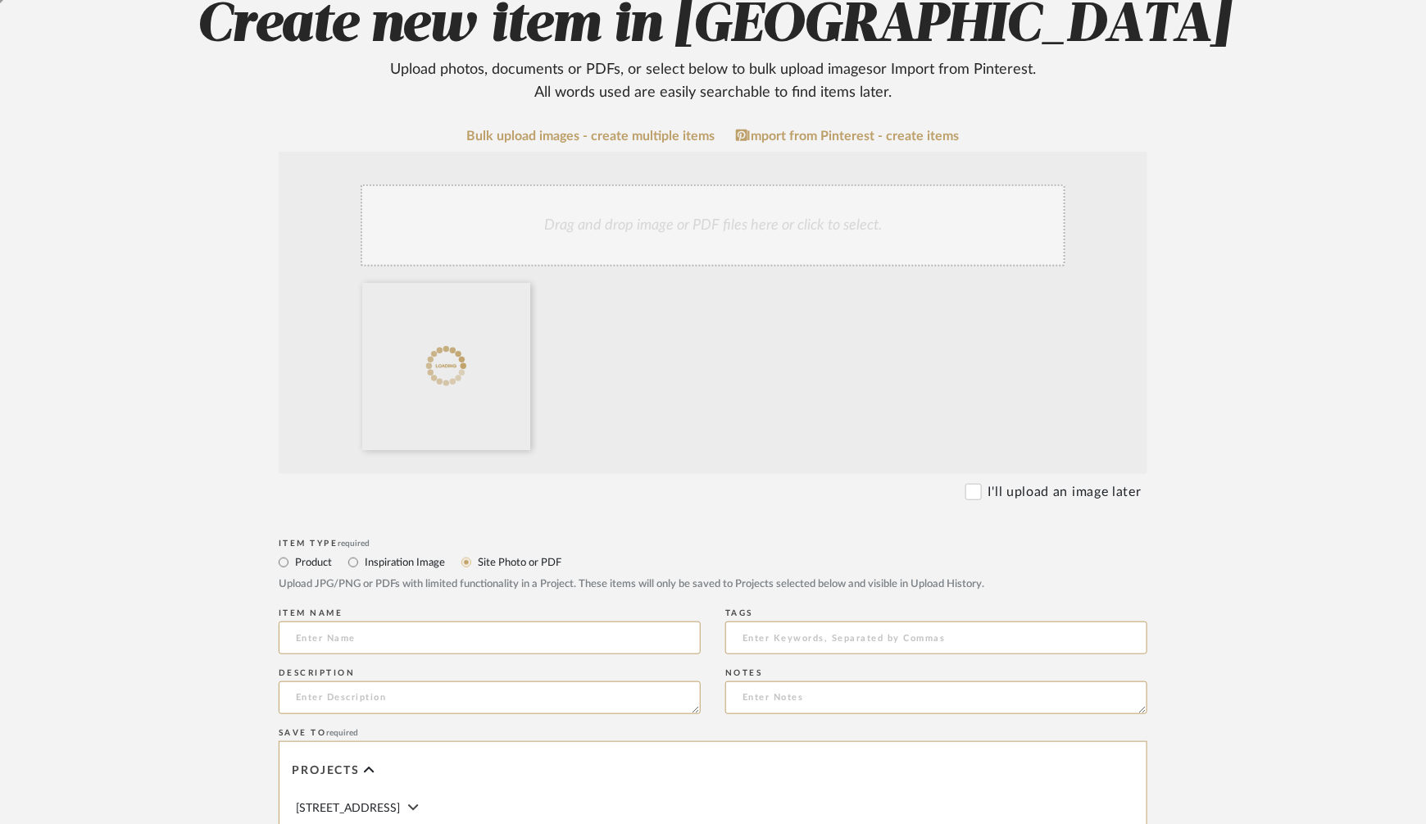
scroll to position [232, 0]
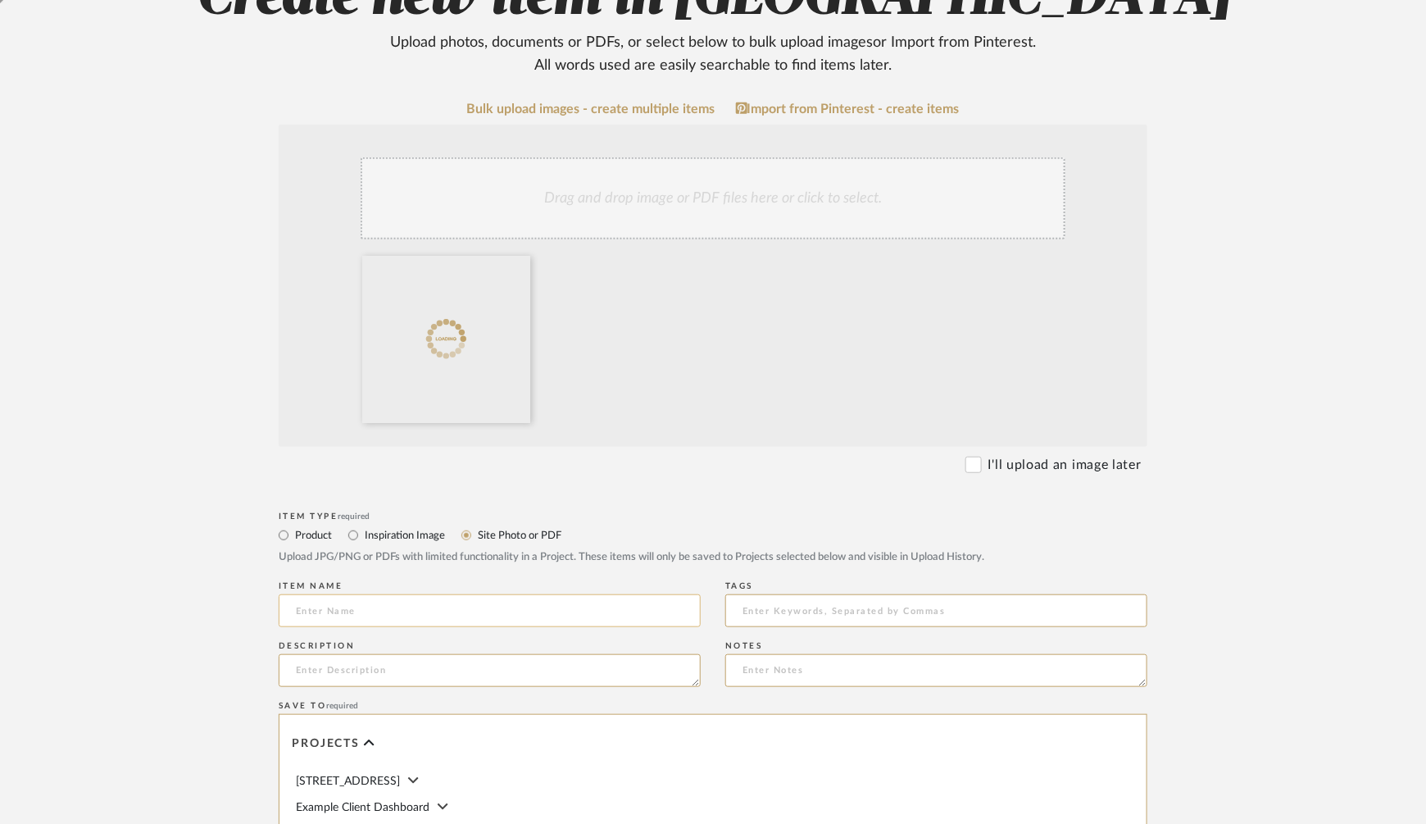
click at [352, 611] on input at bounding box center [490, 610] width 422 height 33
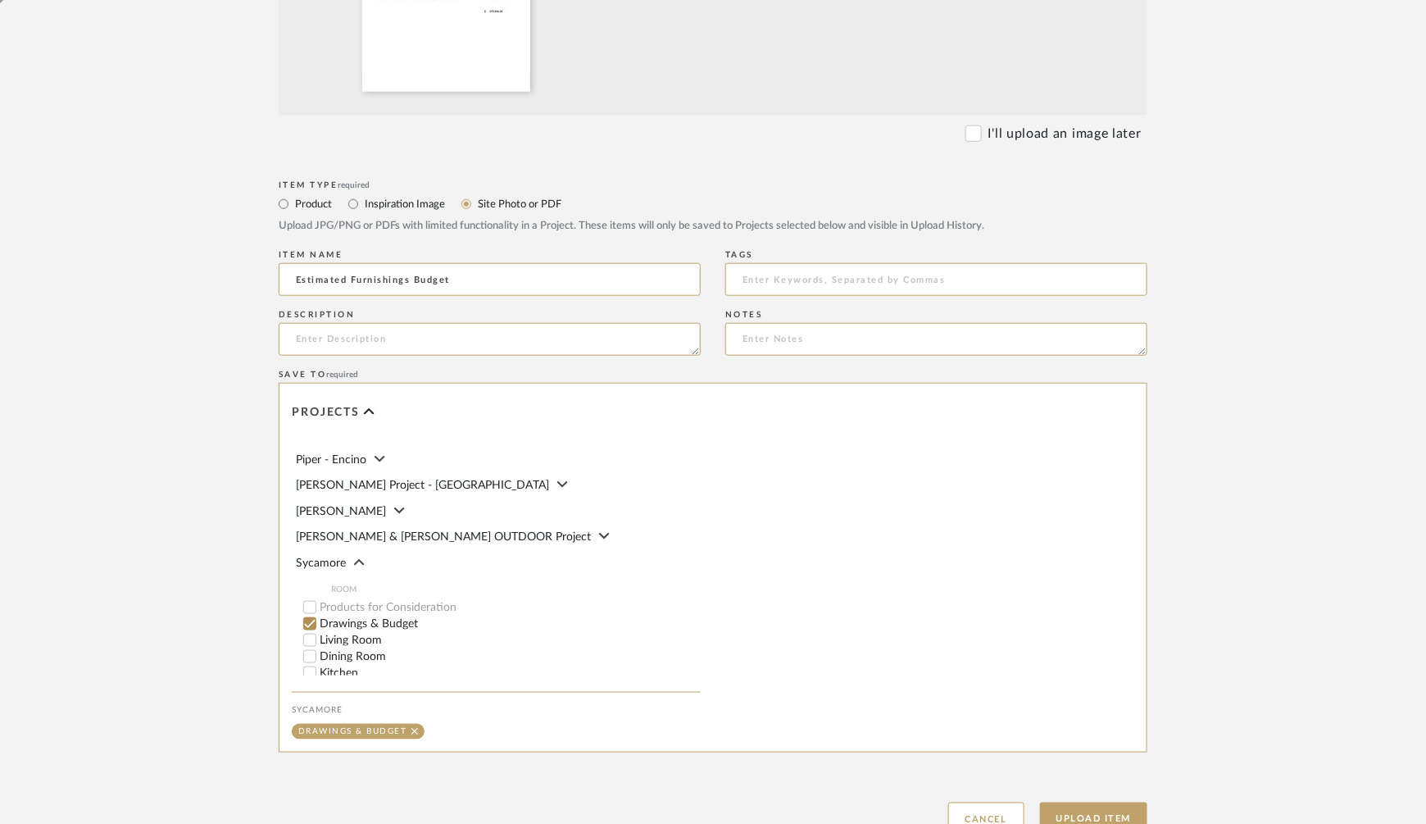
scroll to position [270, 0]
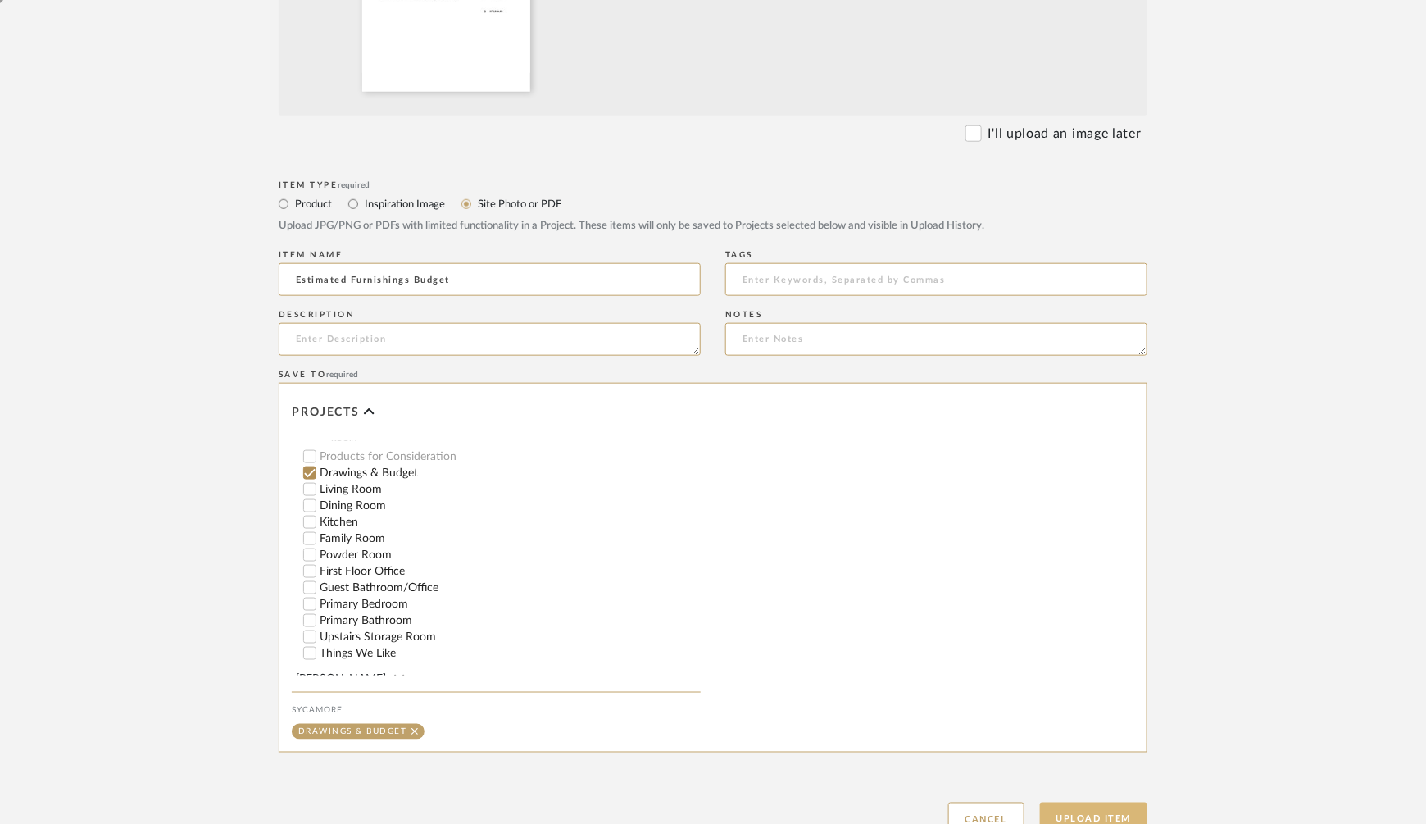
type input "Estimated Furnishings Budget"
click at [1079, 819] on button "Upload Item" at bounding box center [1094, 819] width 108 height 34
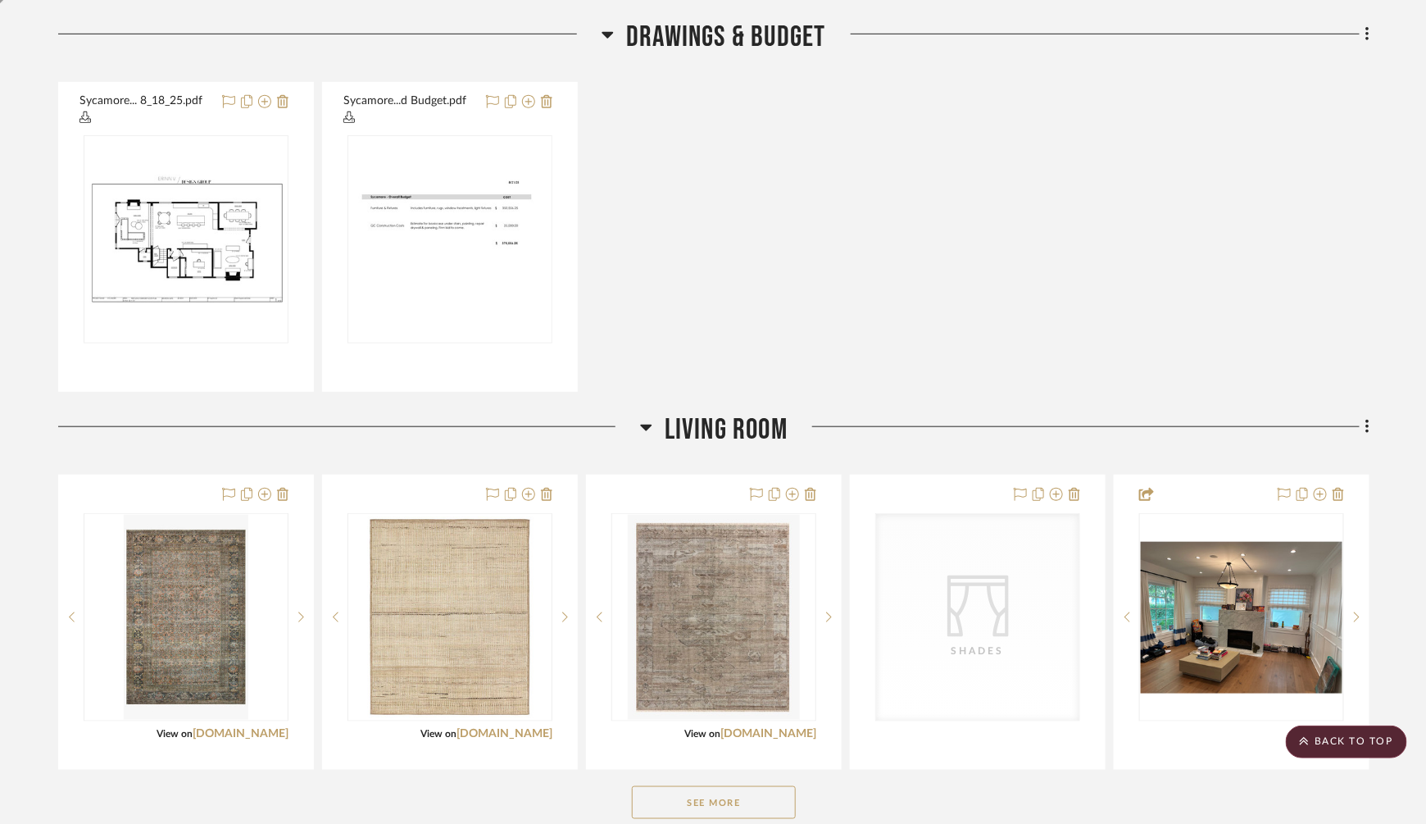
scroll to position [383, 0]
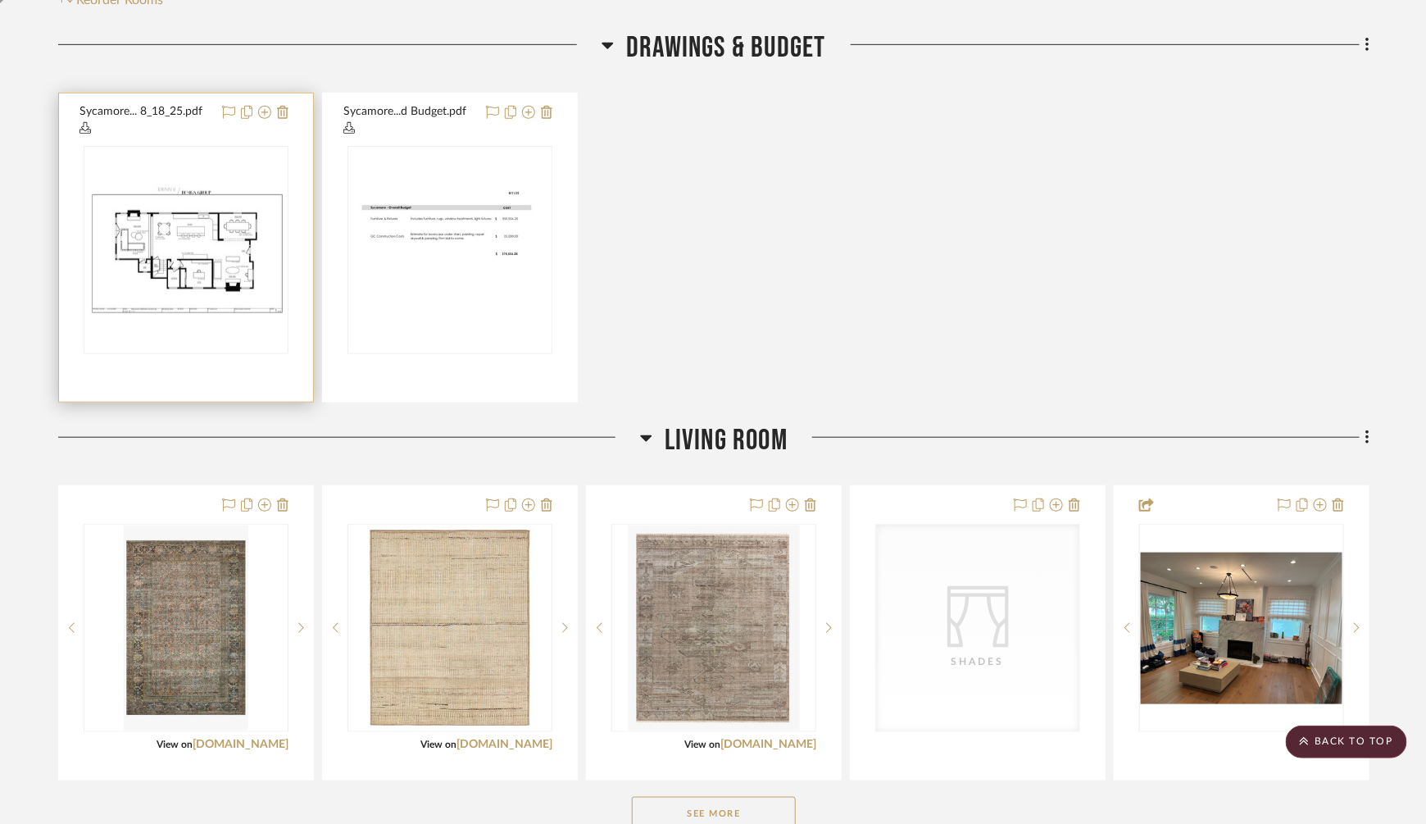
click at [0, 0] on div at bounding box center [0, 0] width 0 height 0
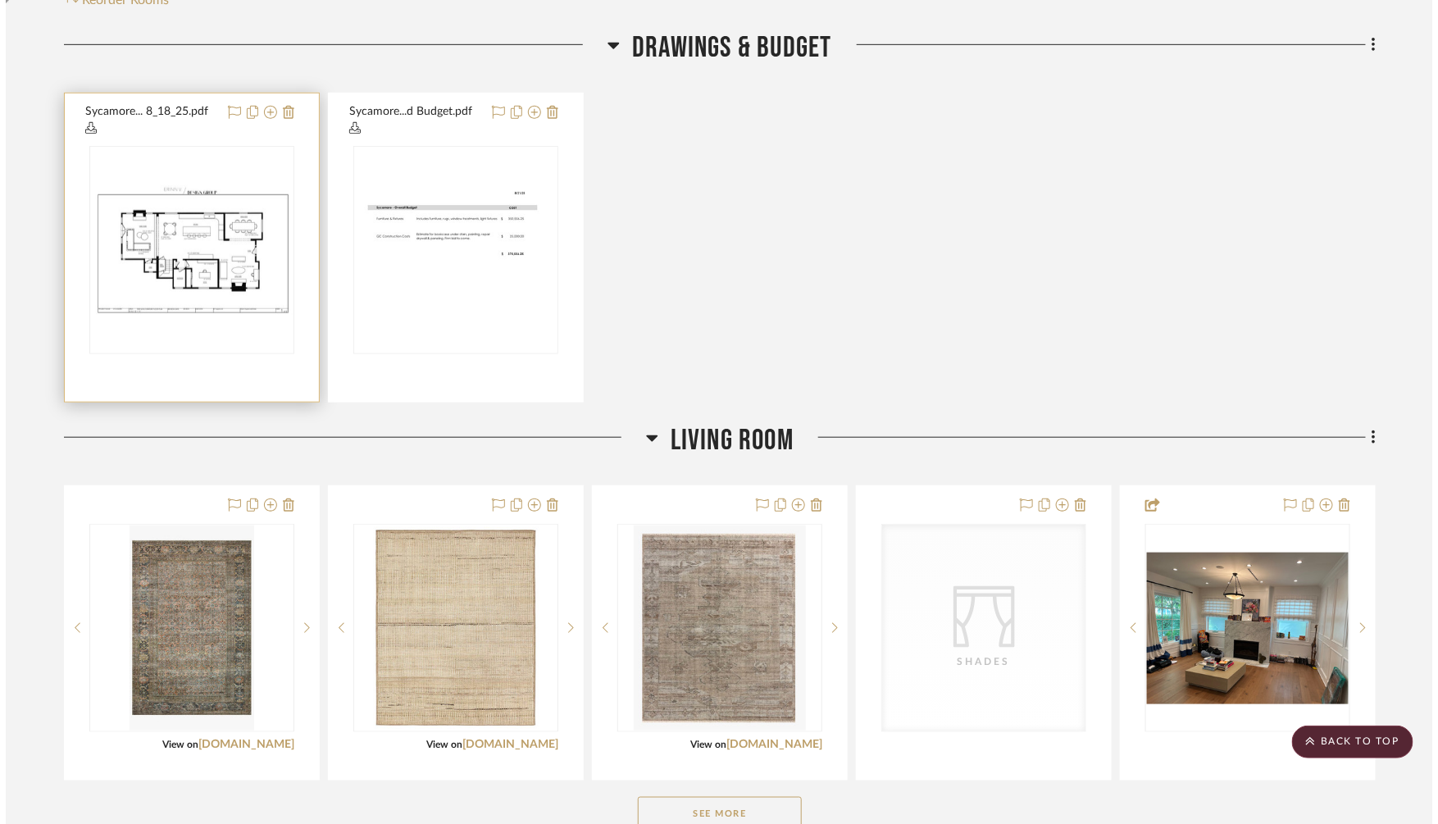
scroll to position [0, 0]
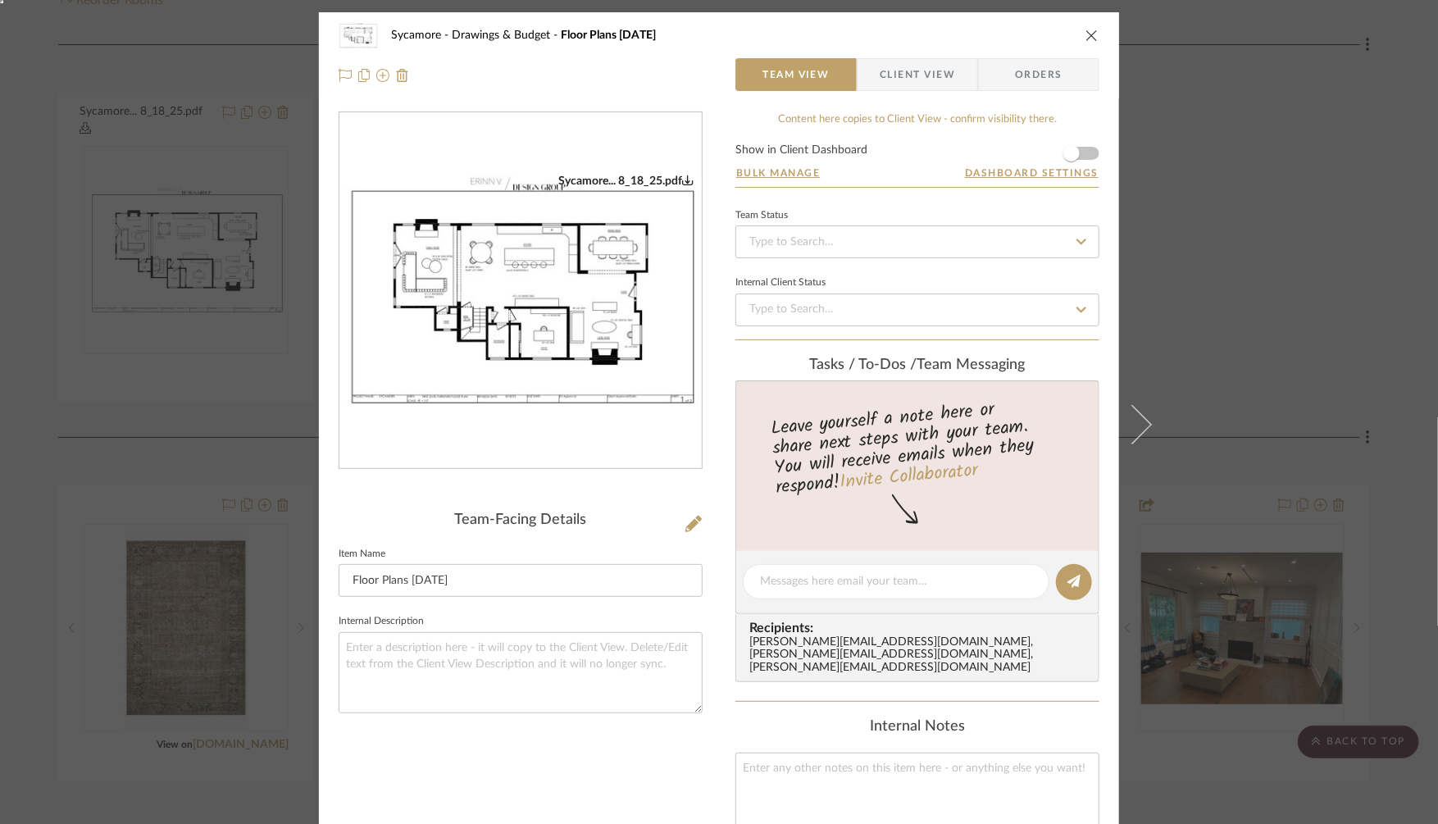
click at [1084, 152] on form "Show in Client Dashboard Bulk Manage Dashboard Settings" at bounding box center [917, 165] width 364 height 43
click at [1067, 153] on span "button" at bounding box center [1071, 153] width 16 height 16
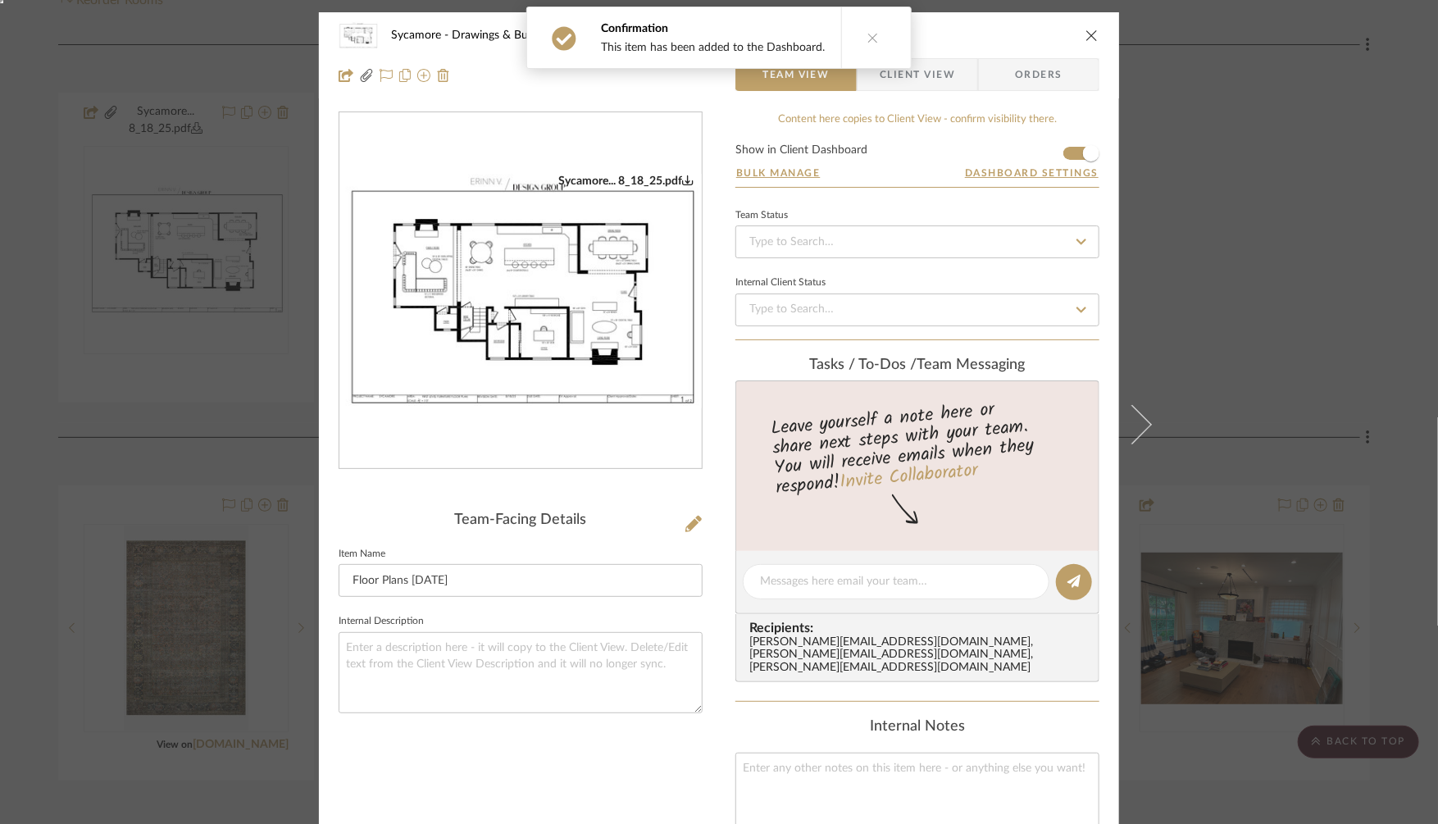
click at [922, 68] on span "Client View" at bounding box center [916, 74] width 75 height 33
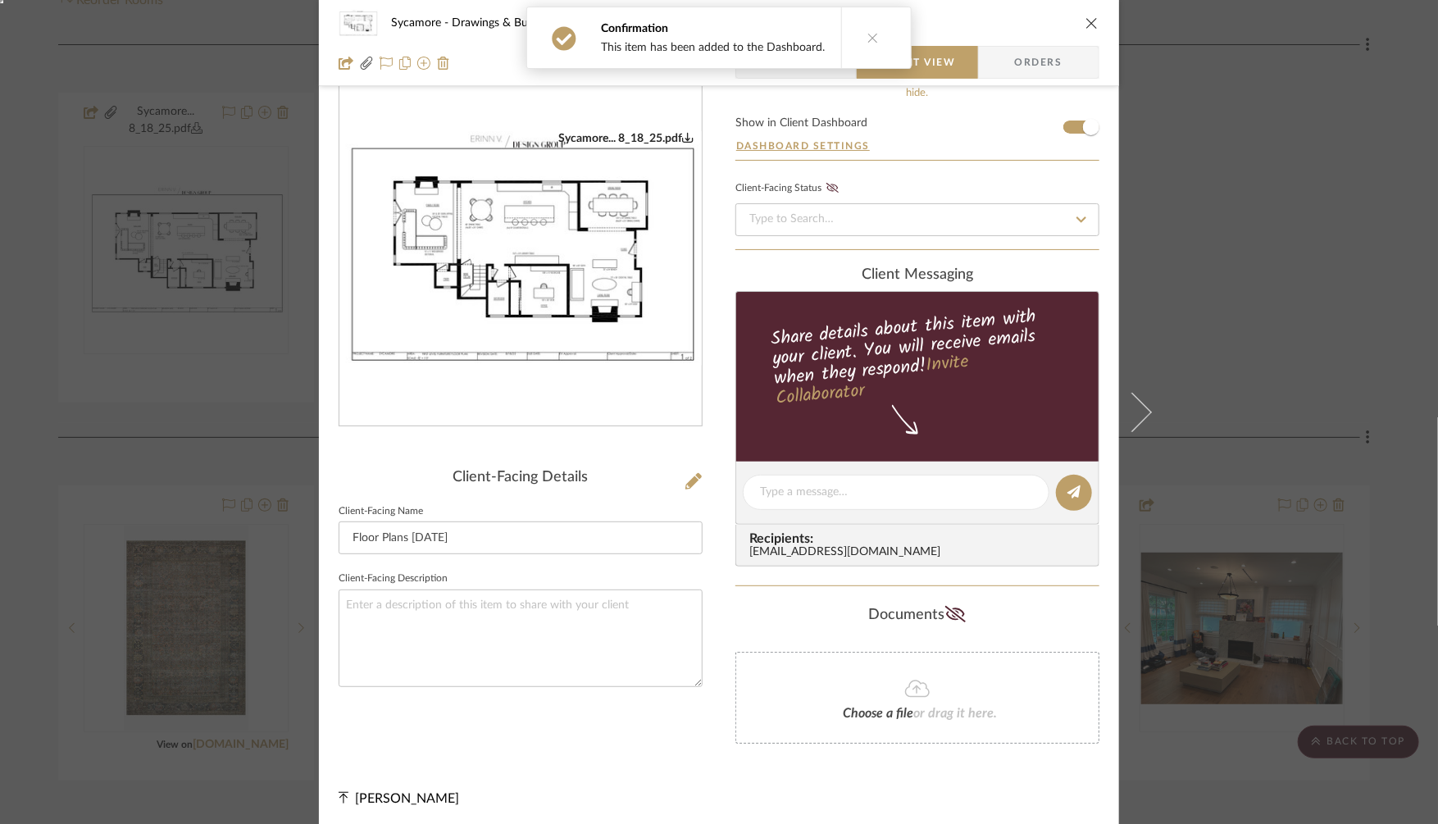
scroll to position [41, 0]
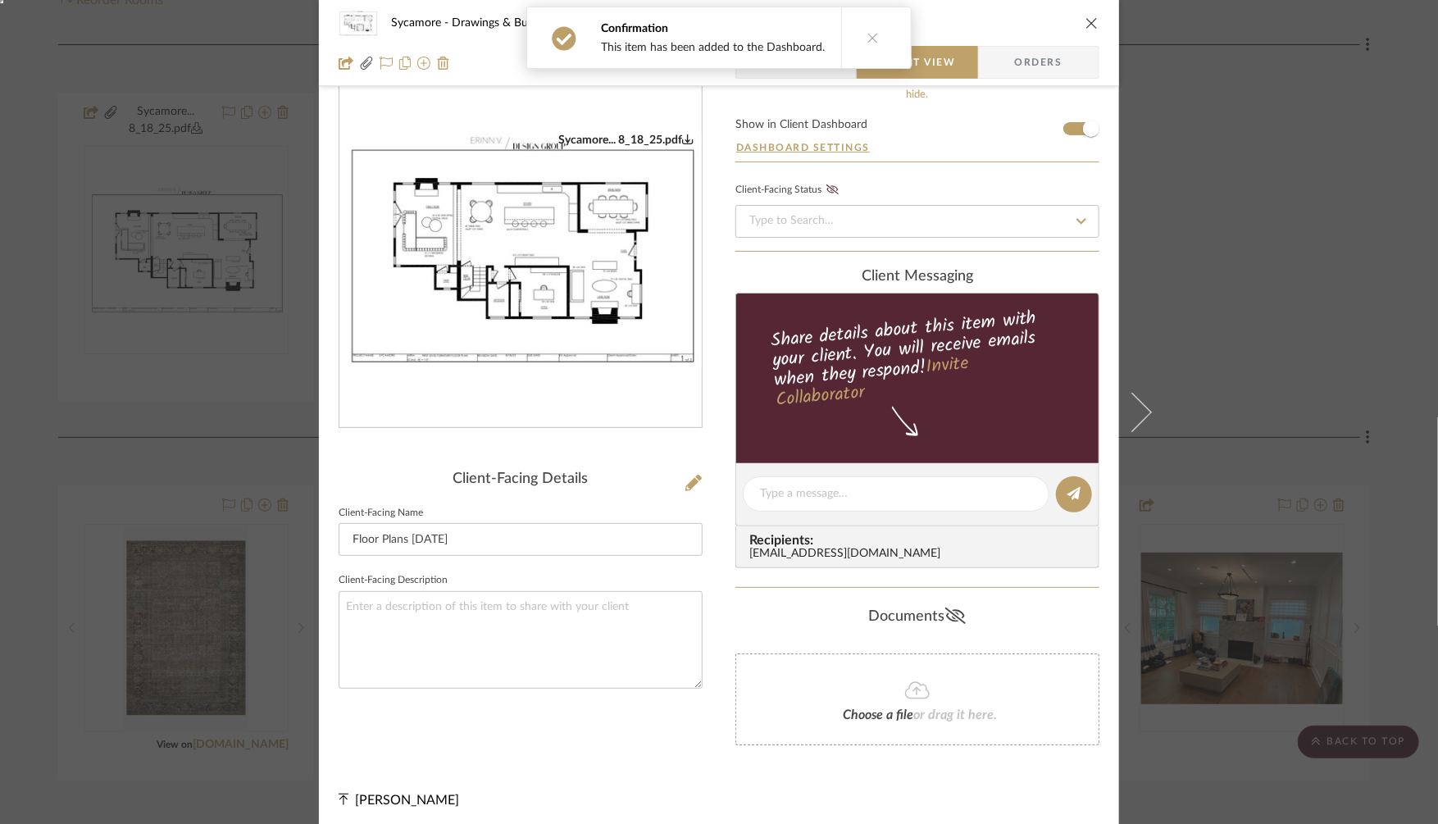
click at [948, 616] on icon at bounding box center [955, 615] width 20 height 16
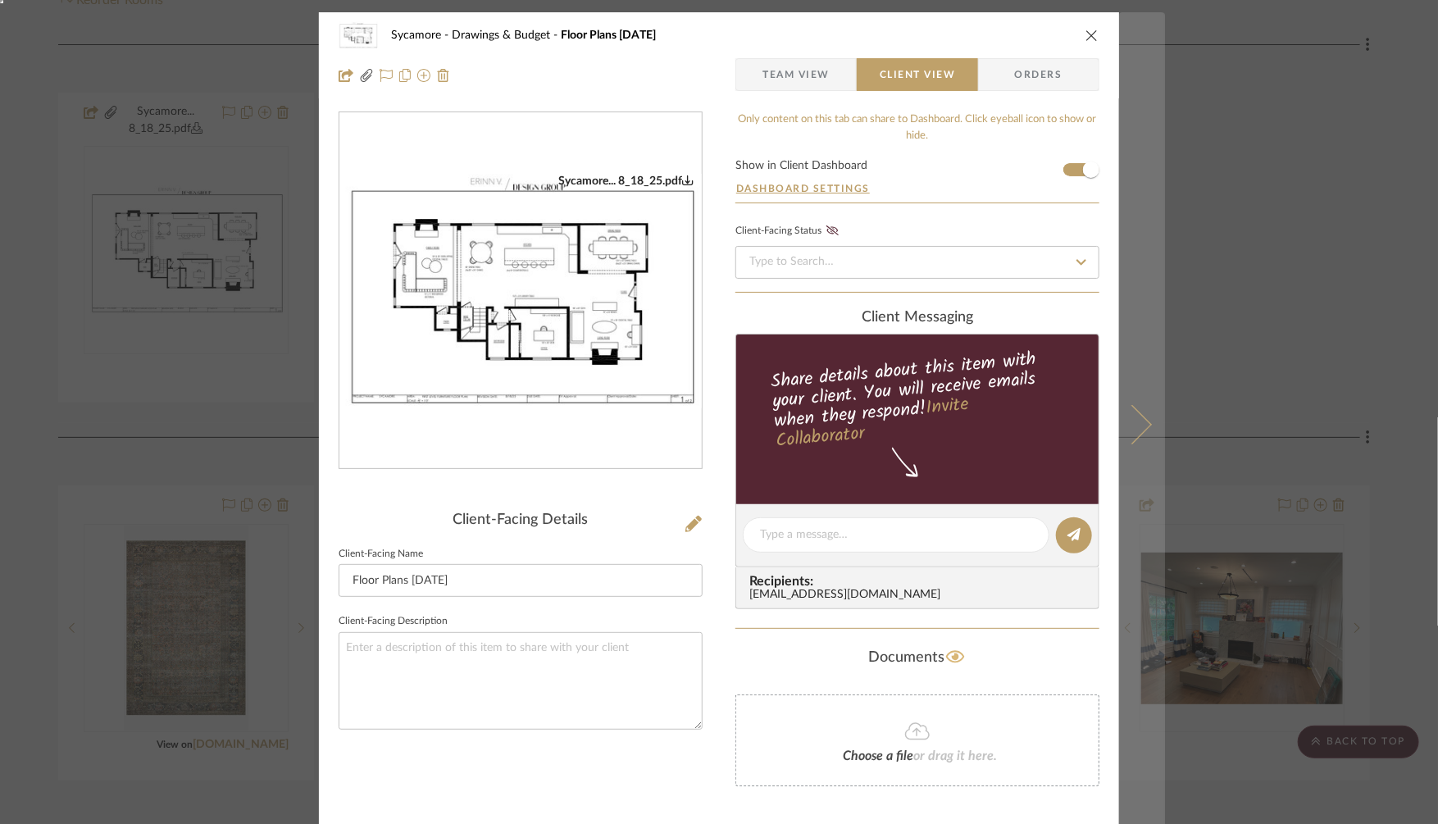
click at [1135, 431] on icon at bounding box center [1131, 423] width 39 height 39
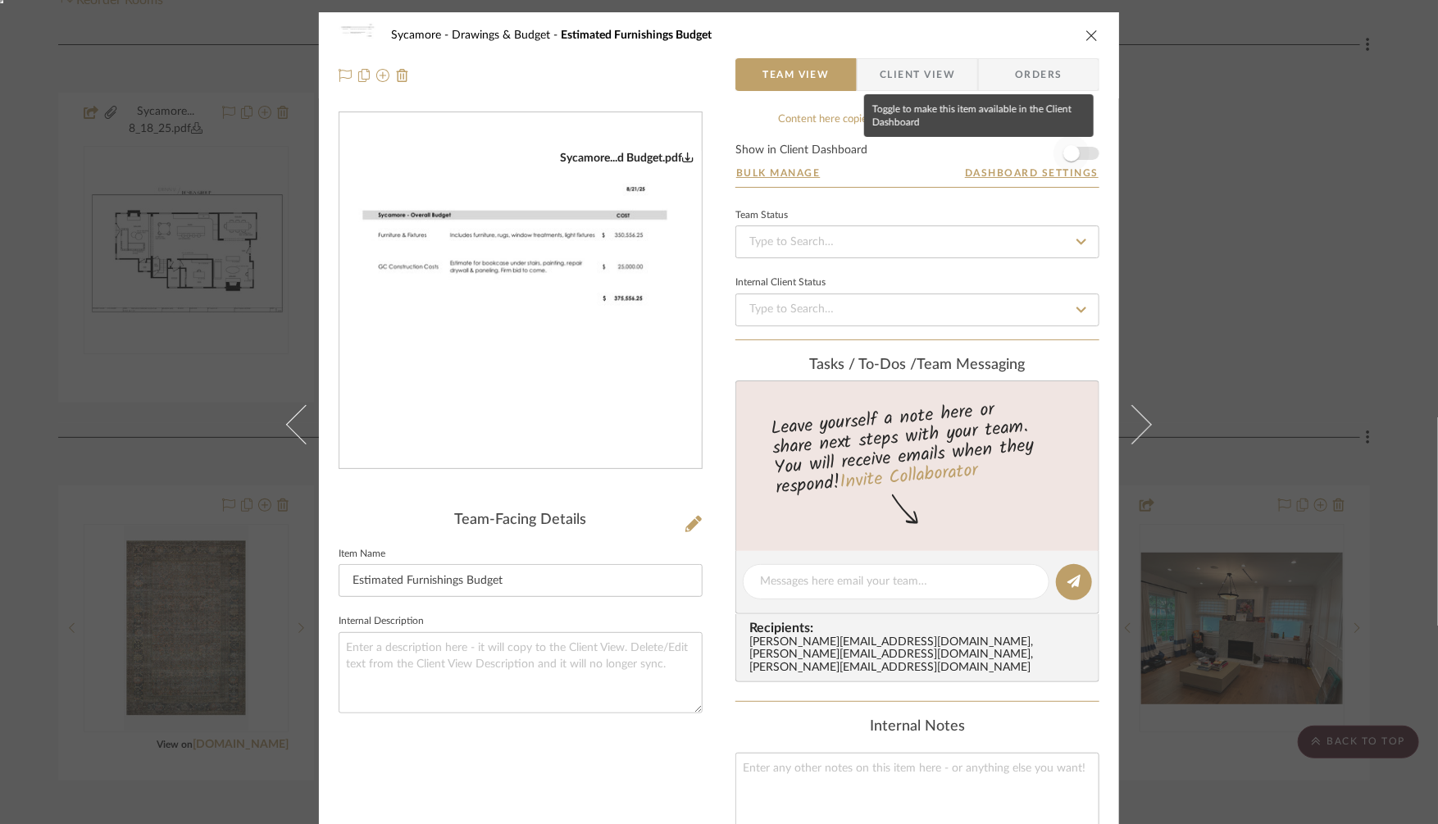
click at [1068, 150] on span "button" at bounding box center [1071, 153] width 16 height 16
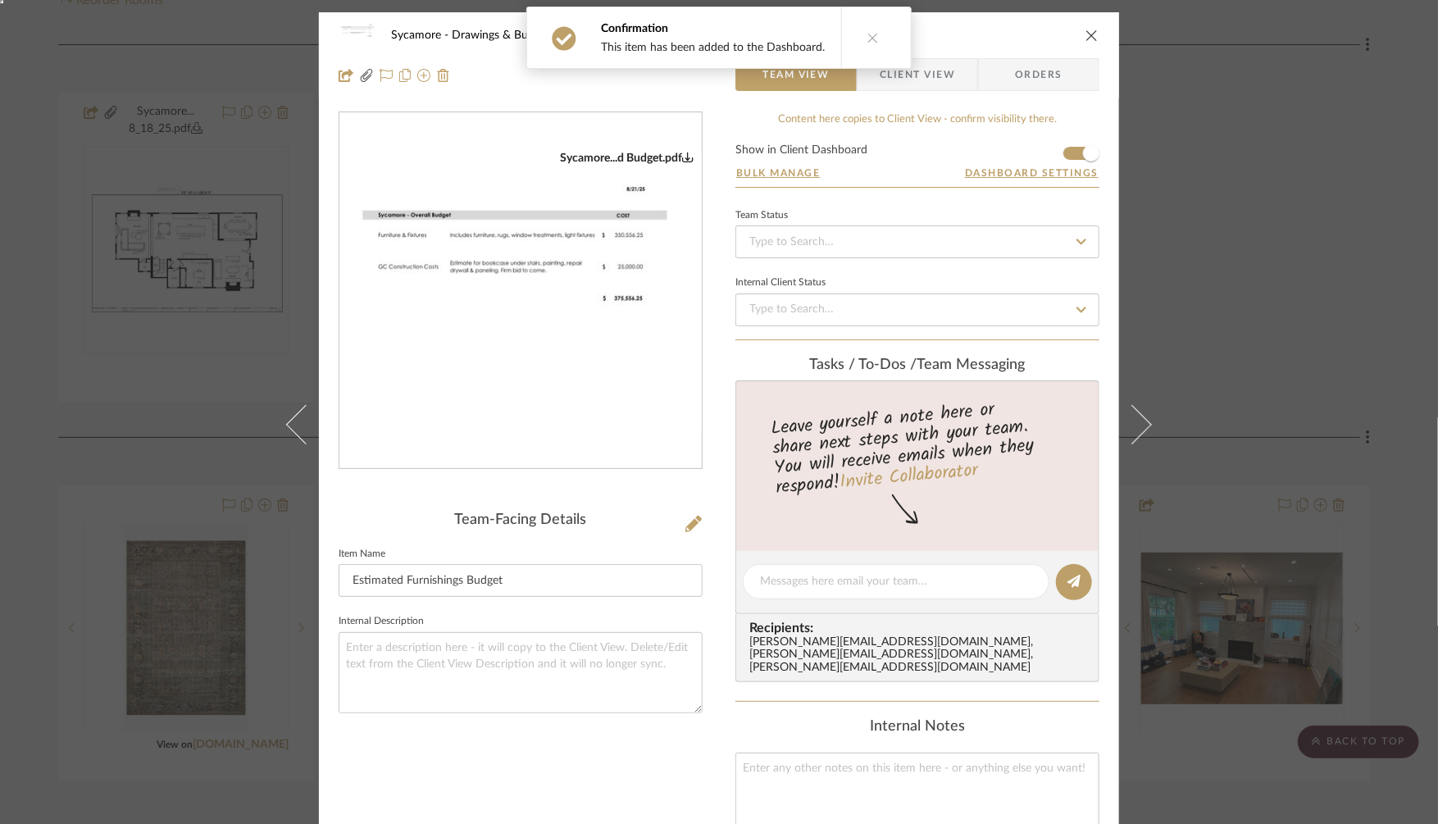
click at [909, 67] on div "Confirmation This item has been added to the Dashboard." at bounding box center [719, 37] width 398 height 75
click at [930, 84] on span "Client View" at bounding box center [916, 74] width 75 height 33
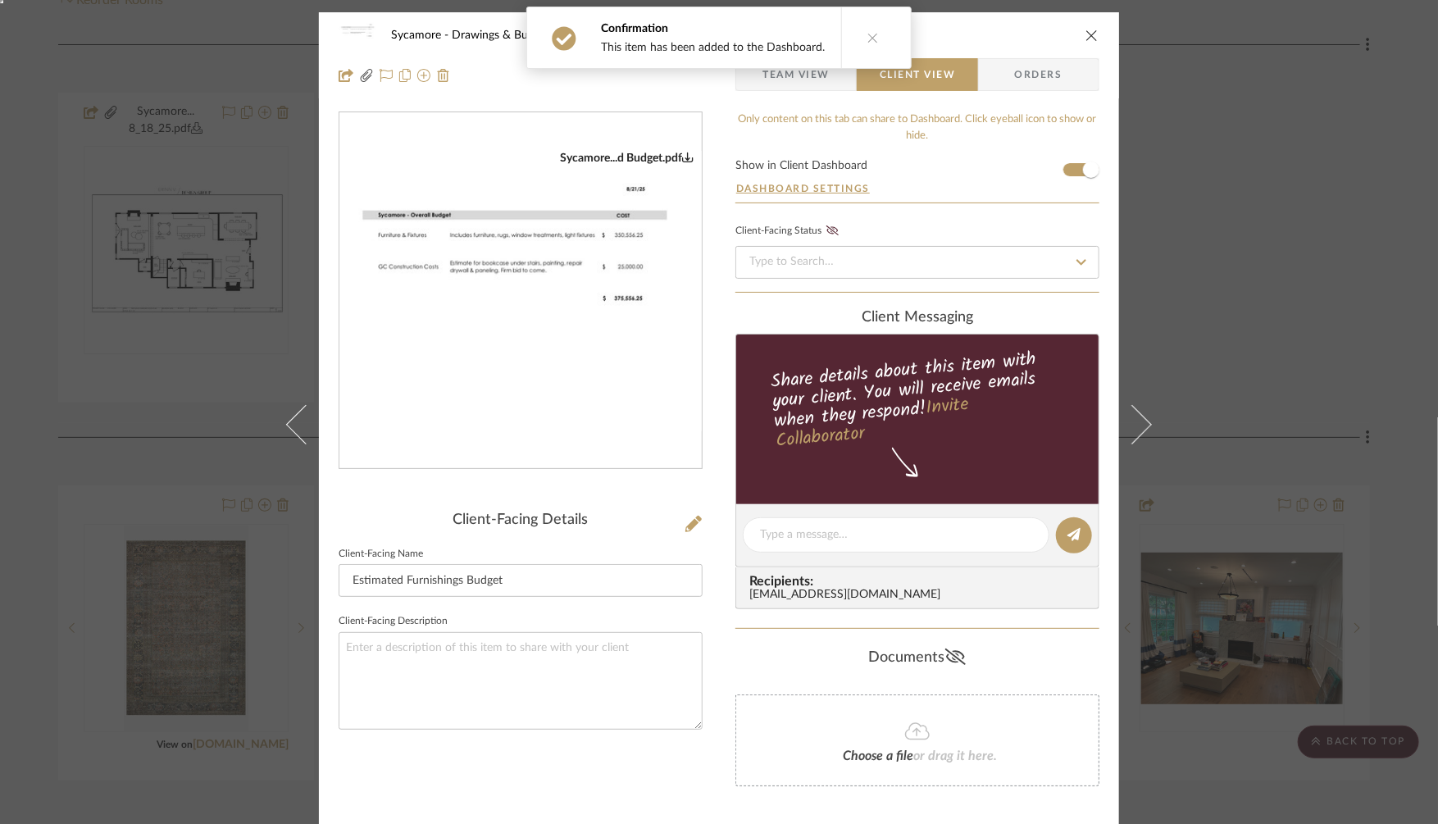
click at [952, 652] on icon at bounding box center [955, 656] width 20 height 16
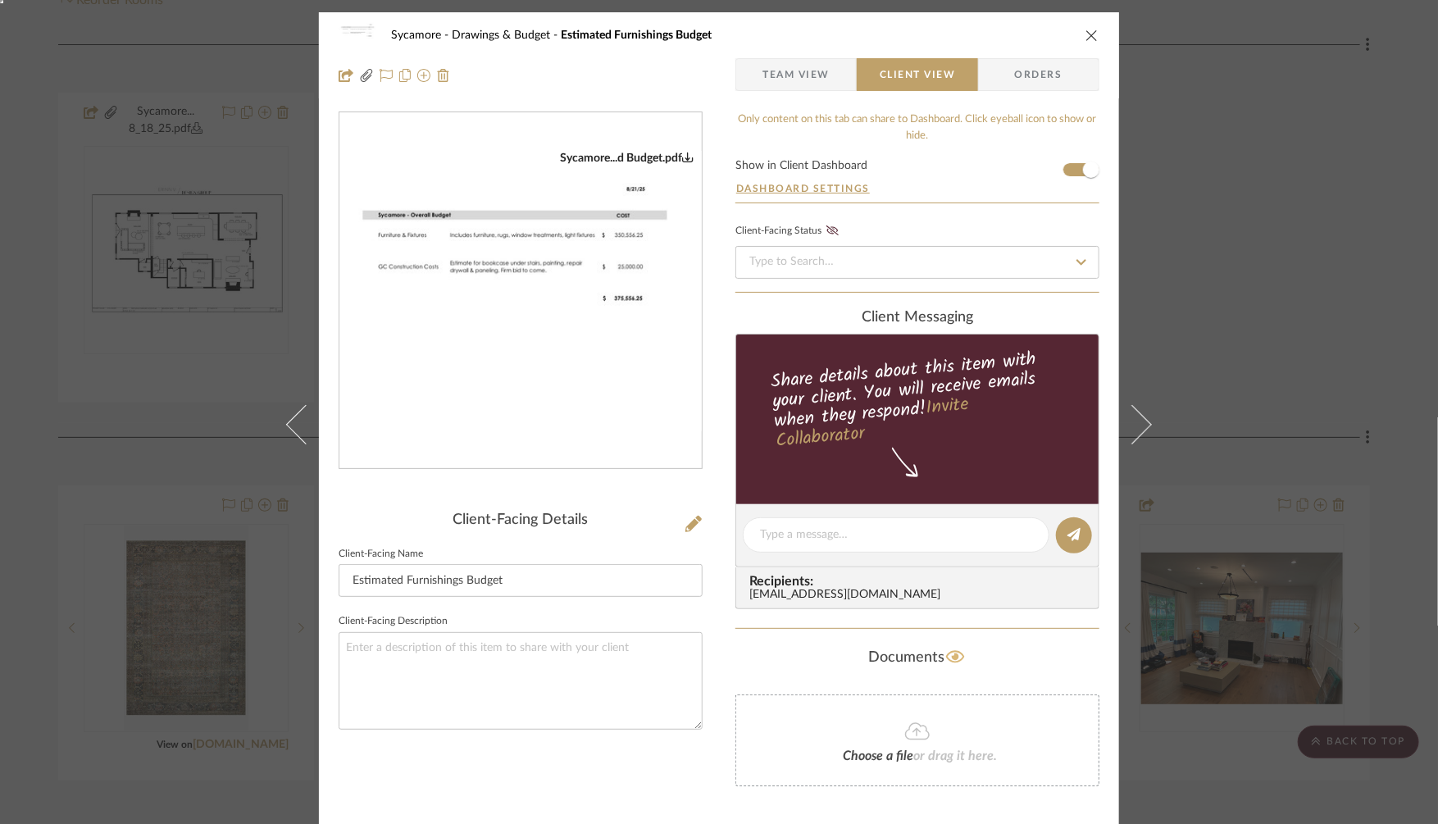
click at [1261, 219] on div "Sycamore Drawings & Budget Estimated Furnishings Budget Team View Client View O…" at bounding box center [719, 412] width 1438 height 824
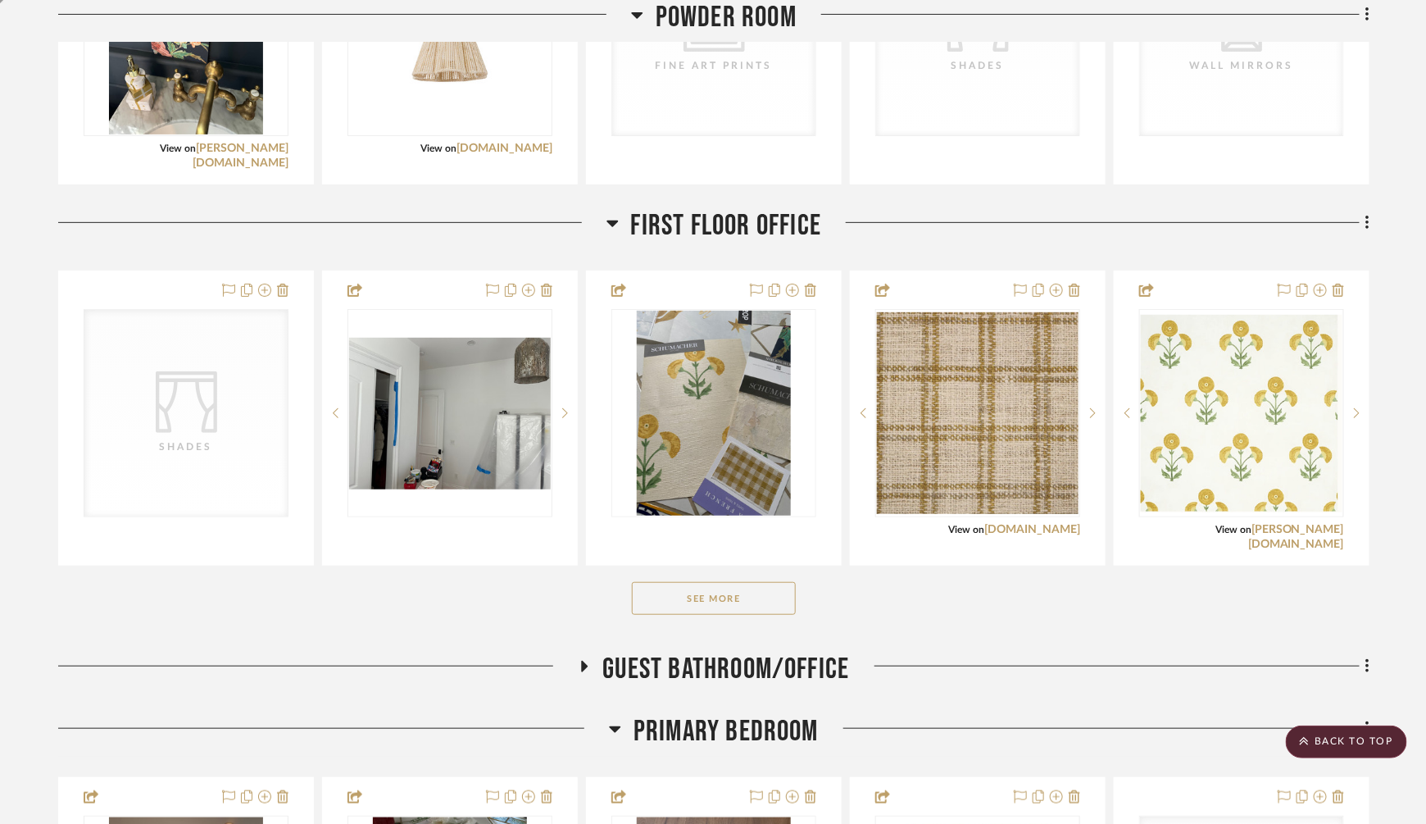
scroll to position [2767, 0]
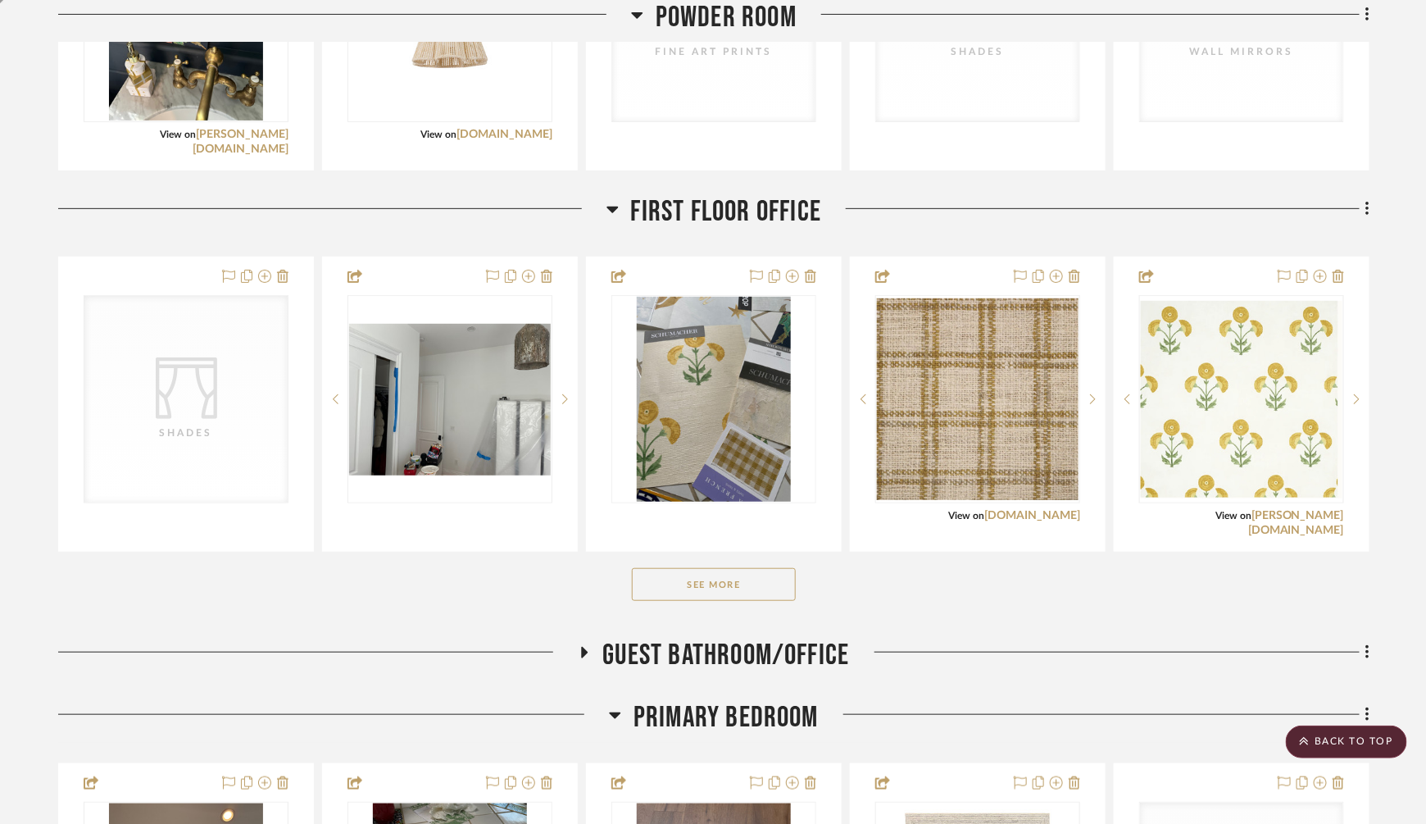
click at [716, 581] on button "See More" at bounding box center [714, 584] width 164 height 33
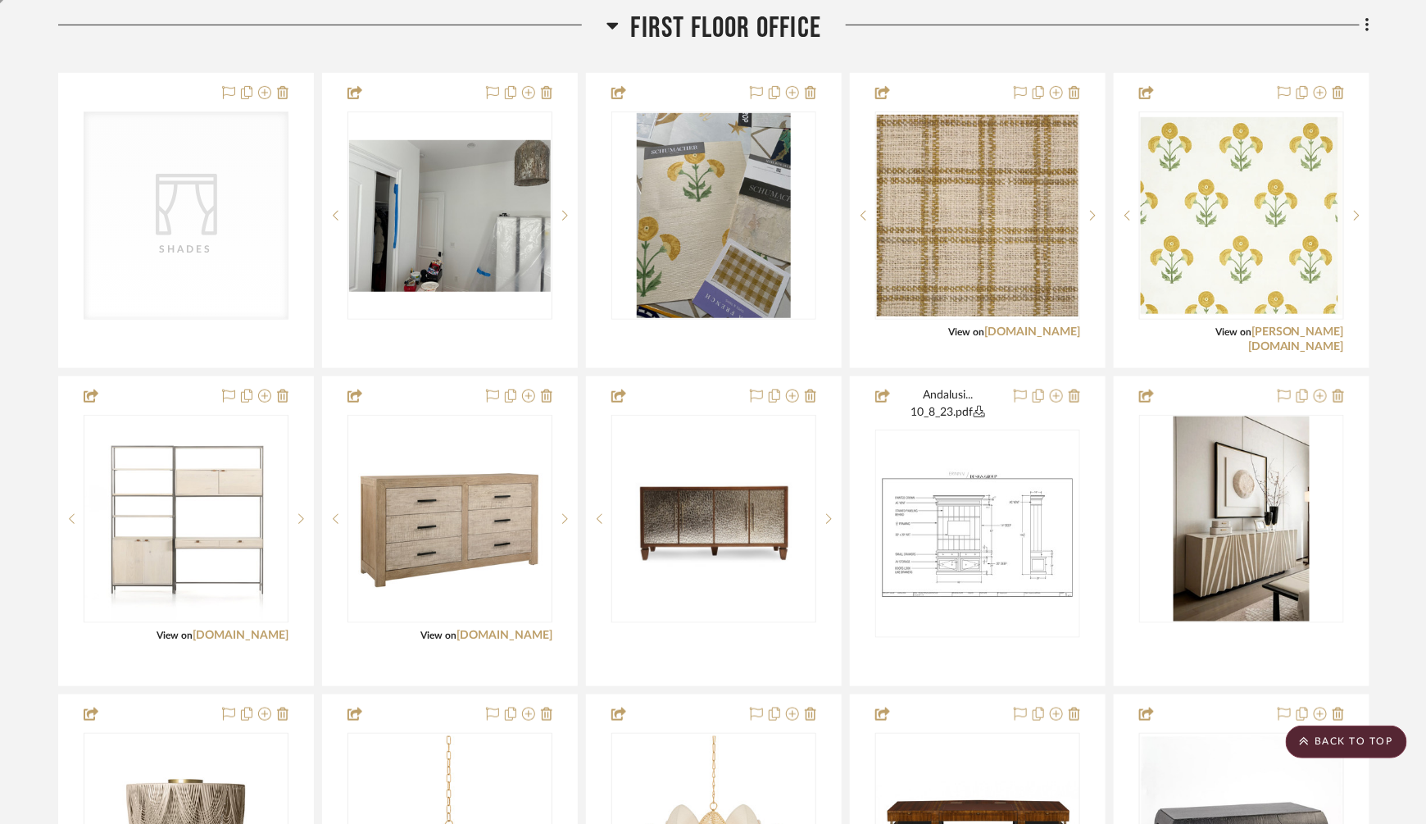
scroll to position [2955, 0]
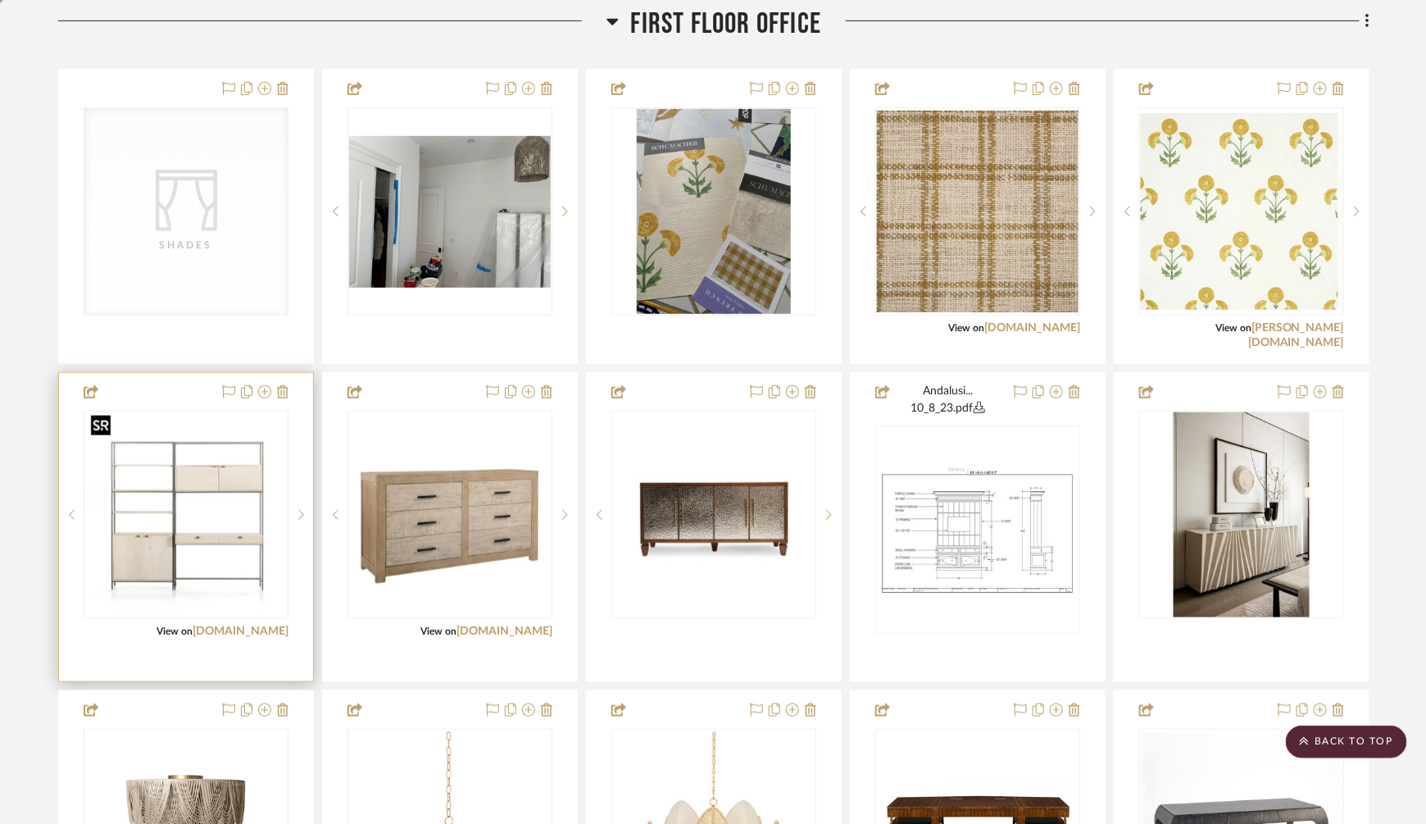
click at [0, 0] on img at bounding box center [0, 0] width 0 height 0
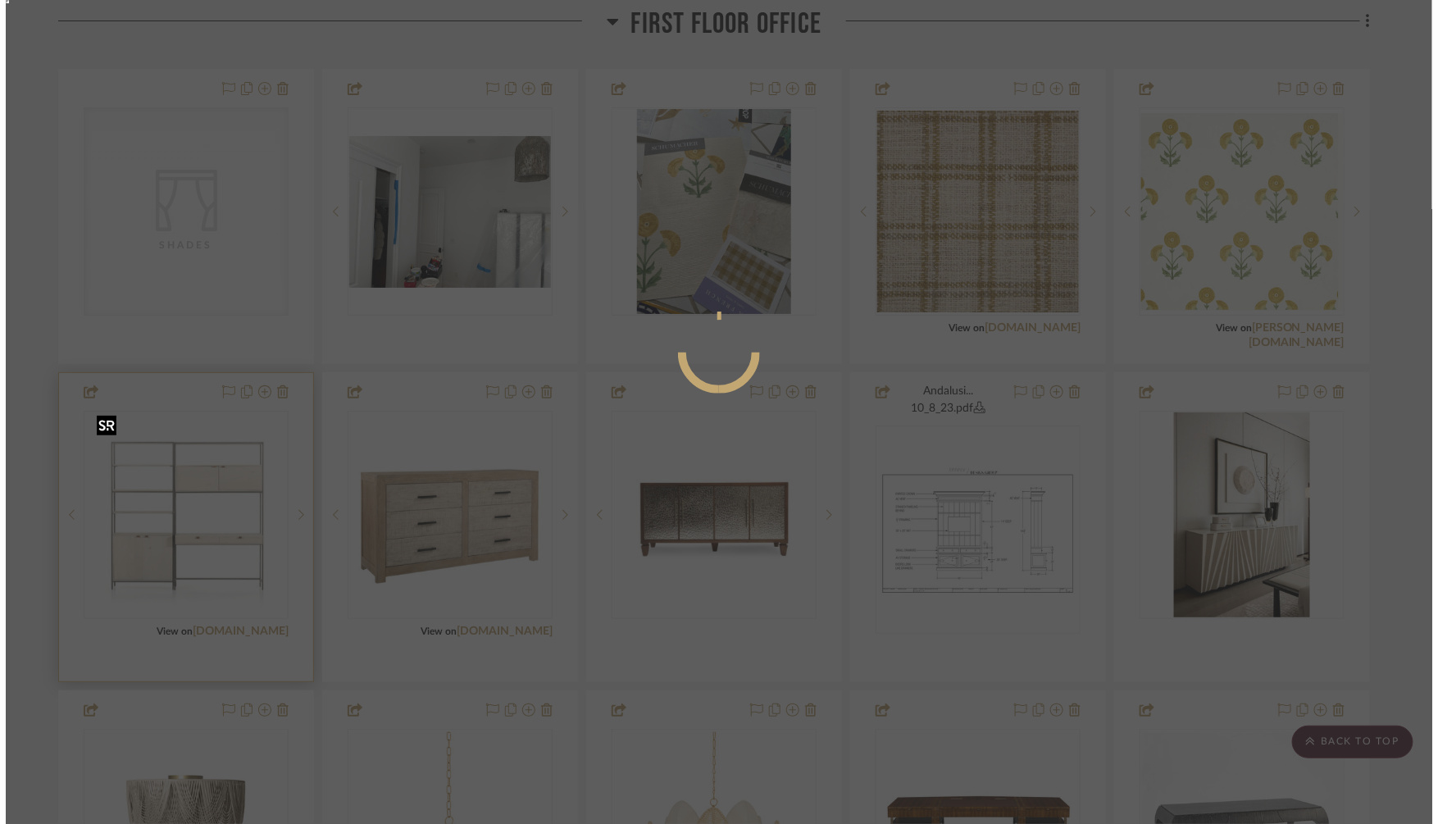
scroll to position [0, 0]
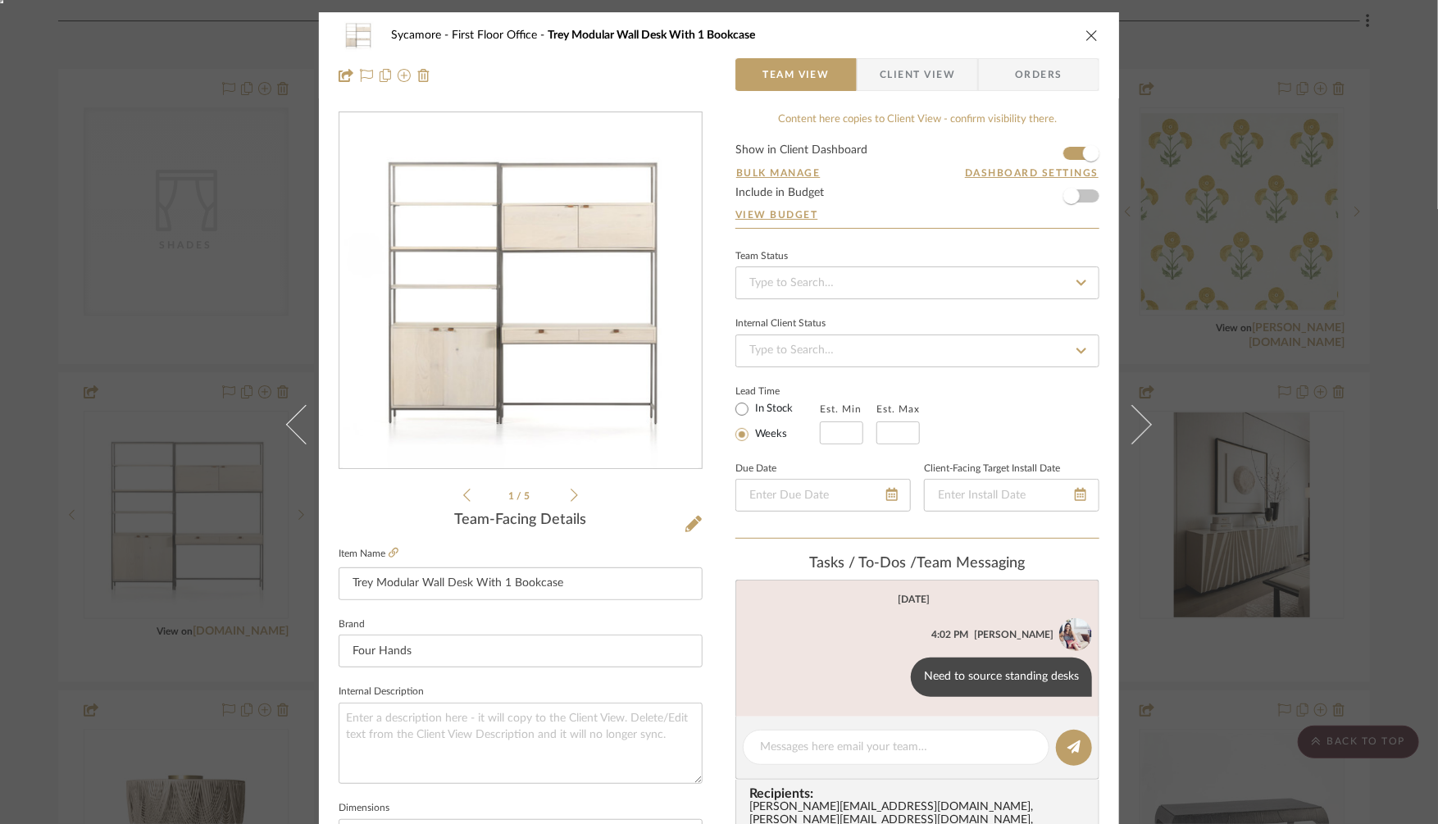
click at [420, 393] on img "0" at bounding box center [521, 291] width 356 height 356
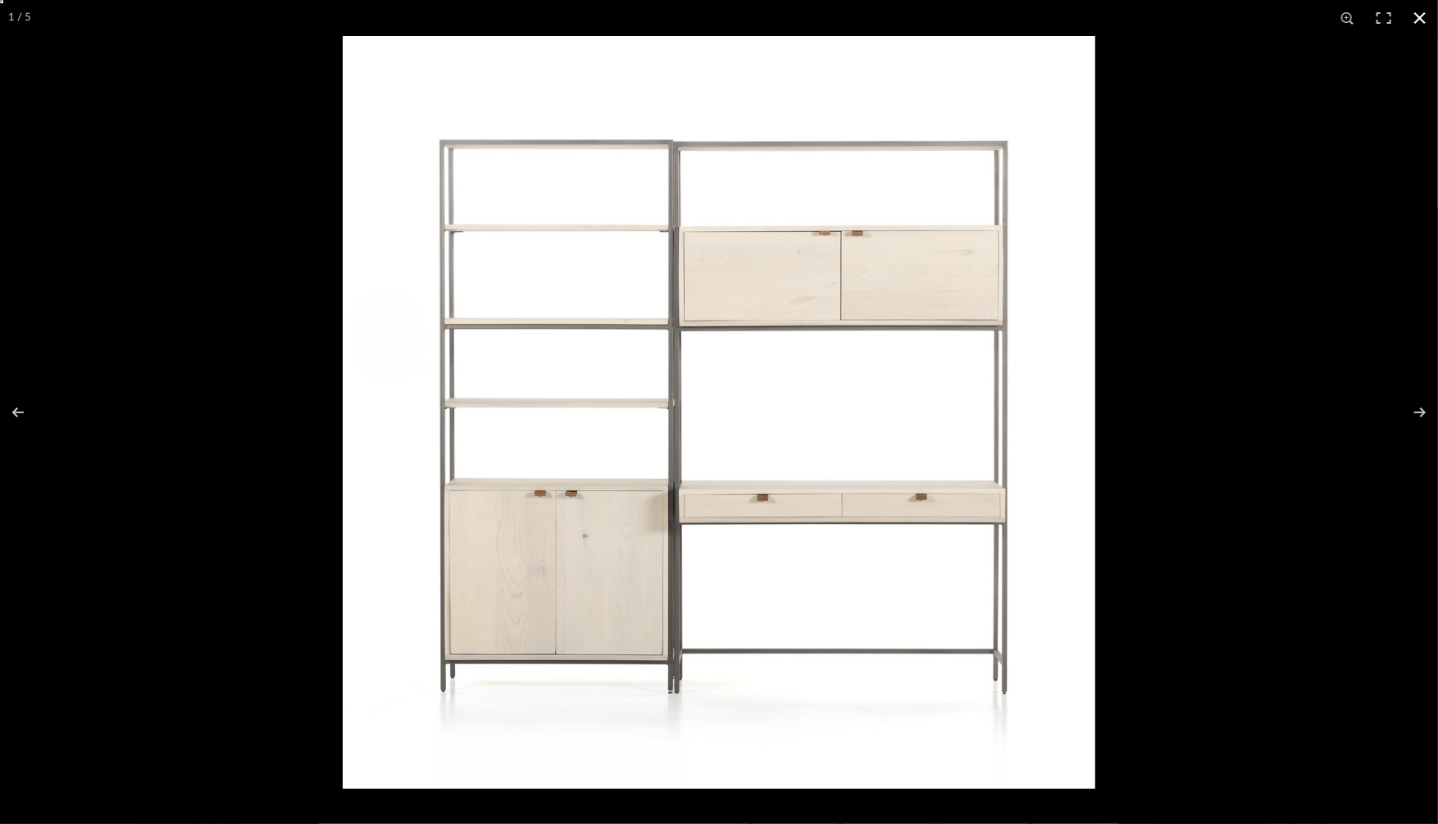
click at [1422, 17] on button at bounding box center [1420, 18] width 36 height 36
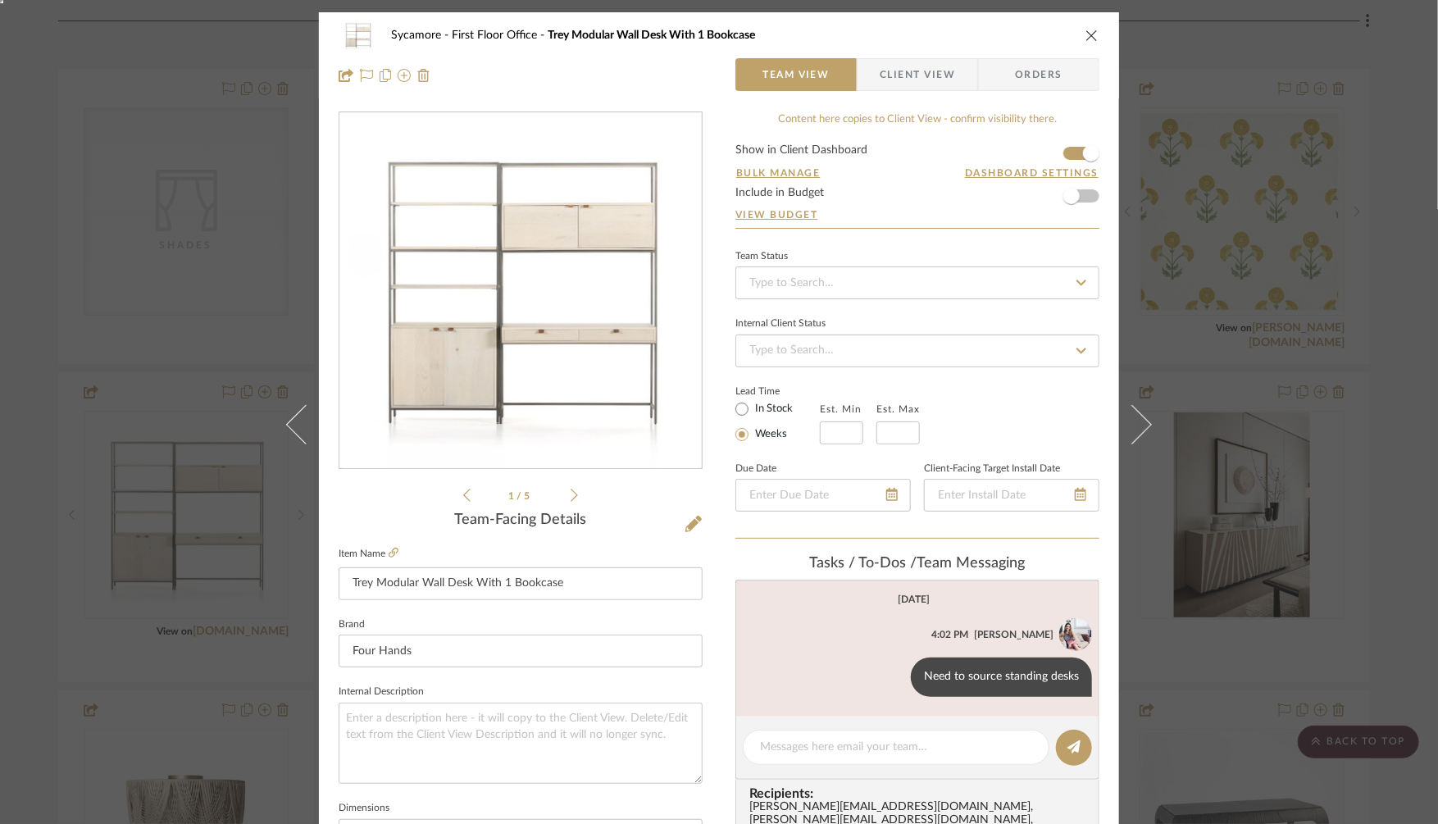
click at [1199, 253] on div "Sycamore First Floor Office Trey Modular Wall Desk With 1 Bookcase Team View Cl…" at bounding box center [719, 412] width 1438 height 824
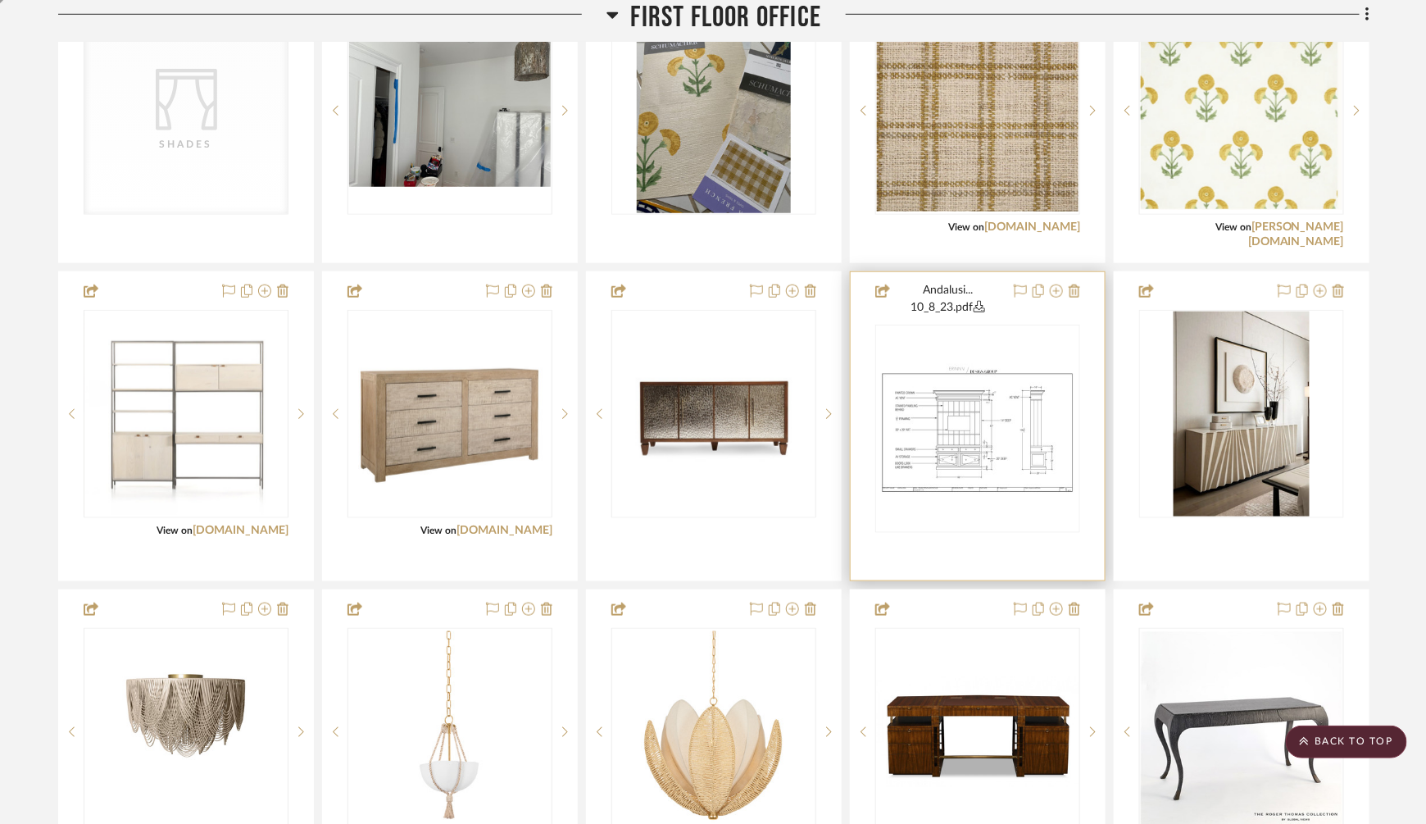
scroll to position [3083, 0]
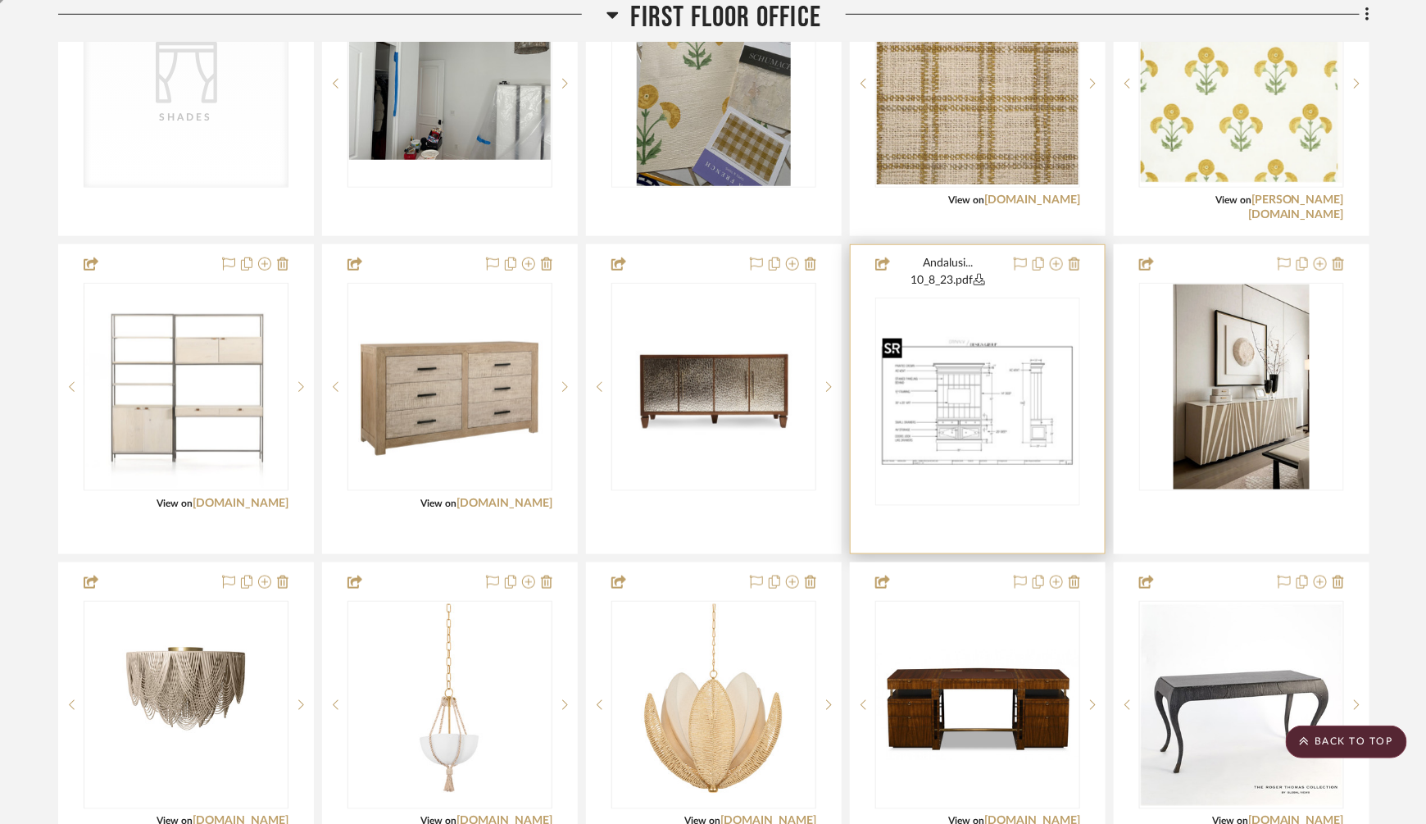
click at [939, 405] on img "0" at bounding box center [978, 402] width 202 height 130
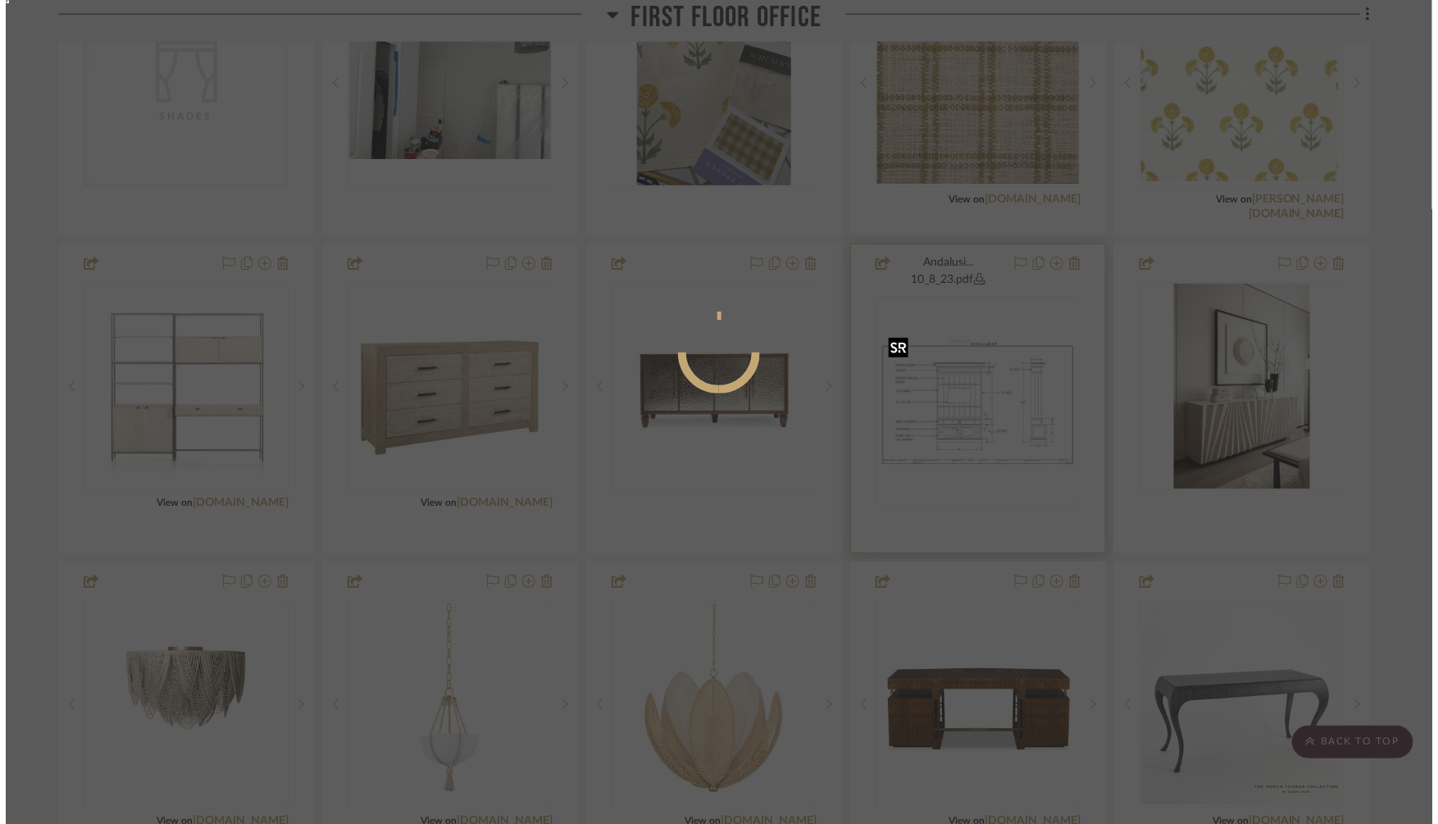
scroll to position [0, 0]
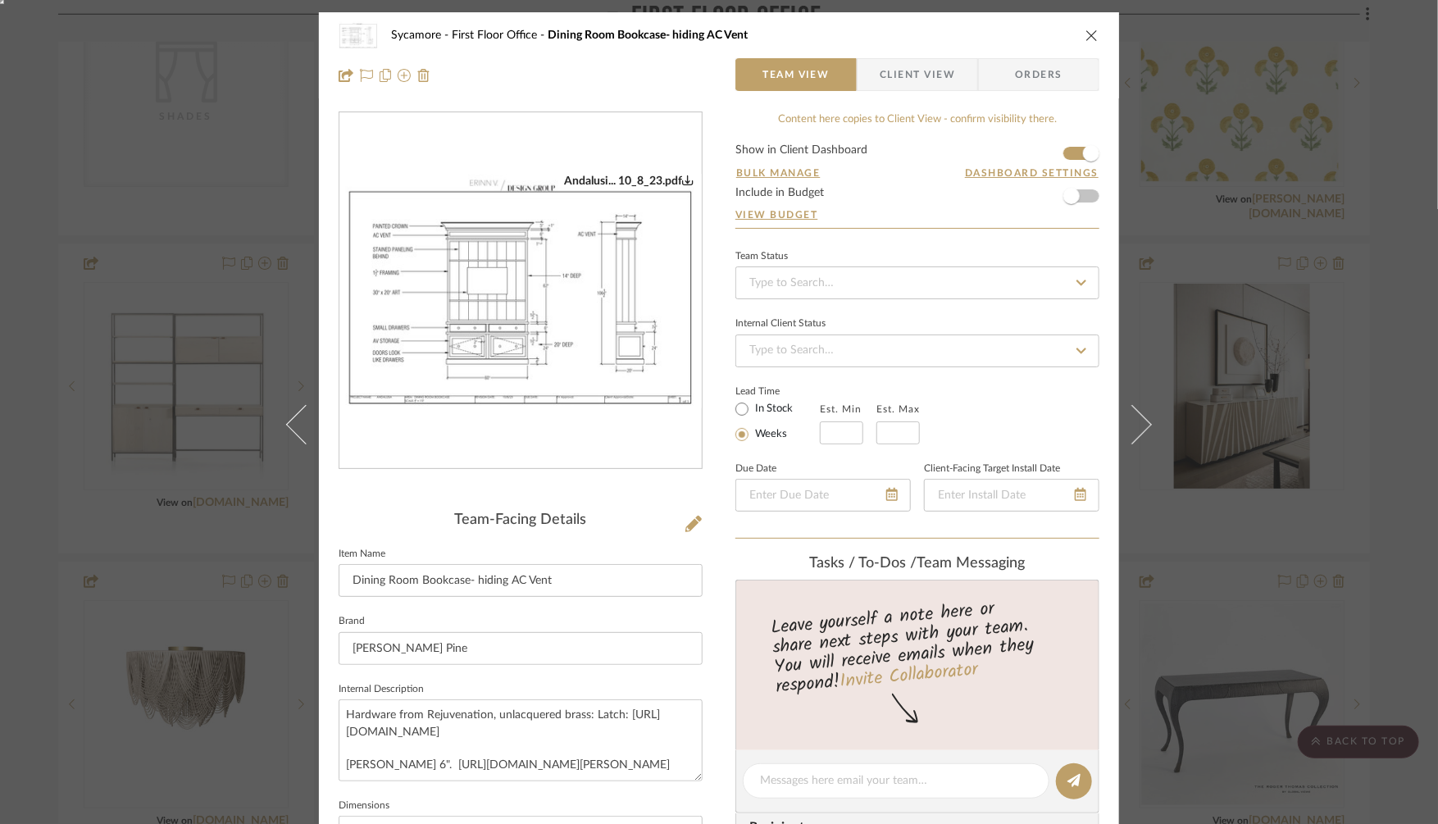
click at [532, 362] on img "0" at bounding box center [520, 291] width 362 height 234
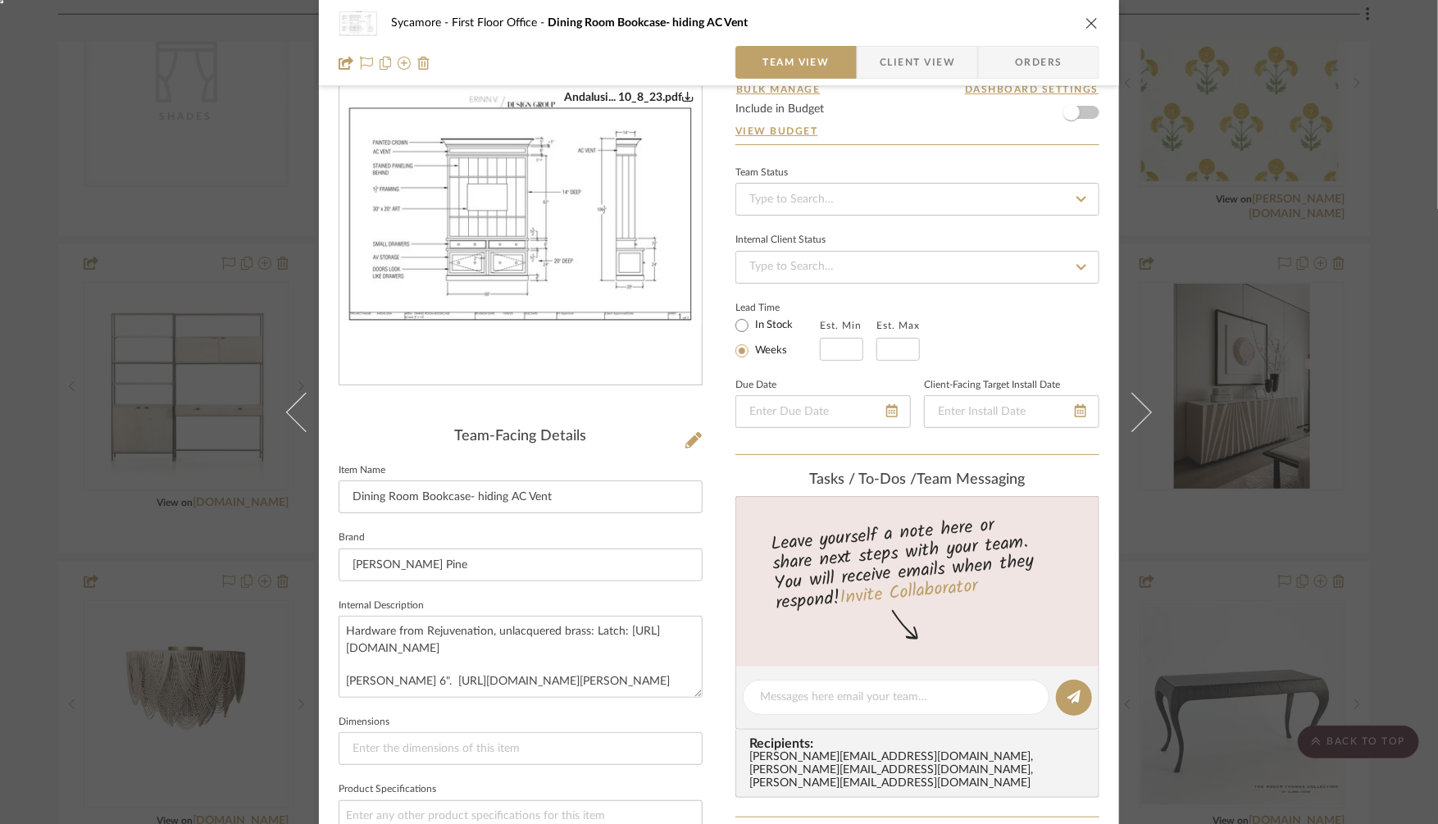
scroll to position [90, 0]
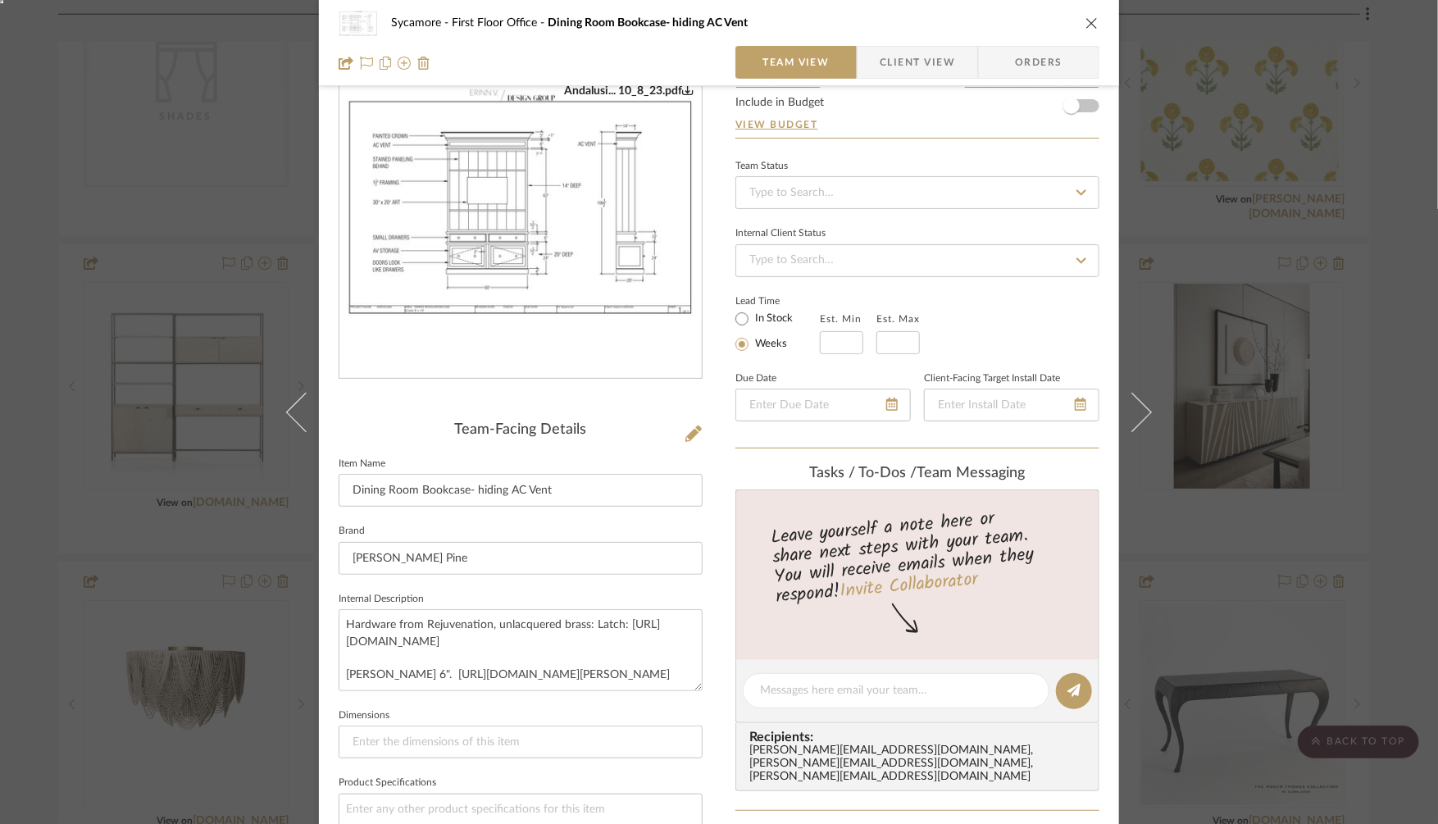
click at [1215, 440] on div "Sycamore First Floor Office Dining Room Bookcase- hiding AC Vent Team View Clie…" at bounding box center [719, 412] width 1438 height 824
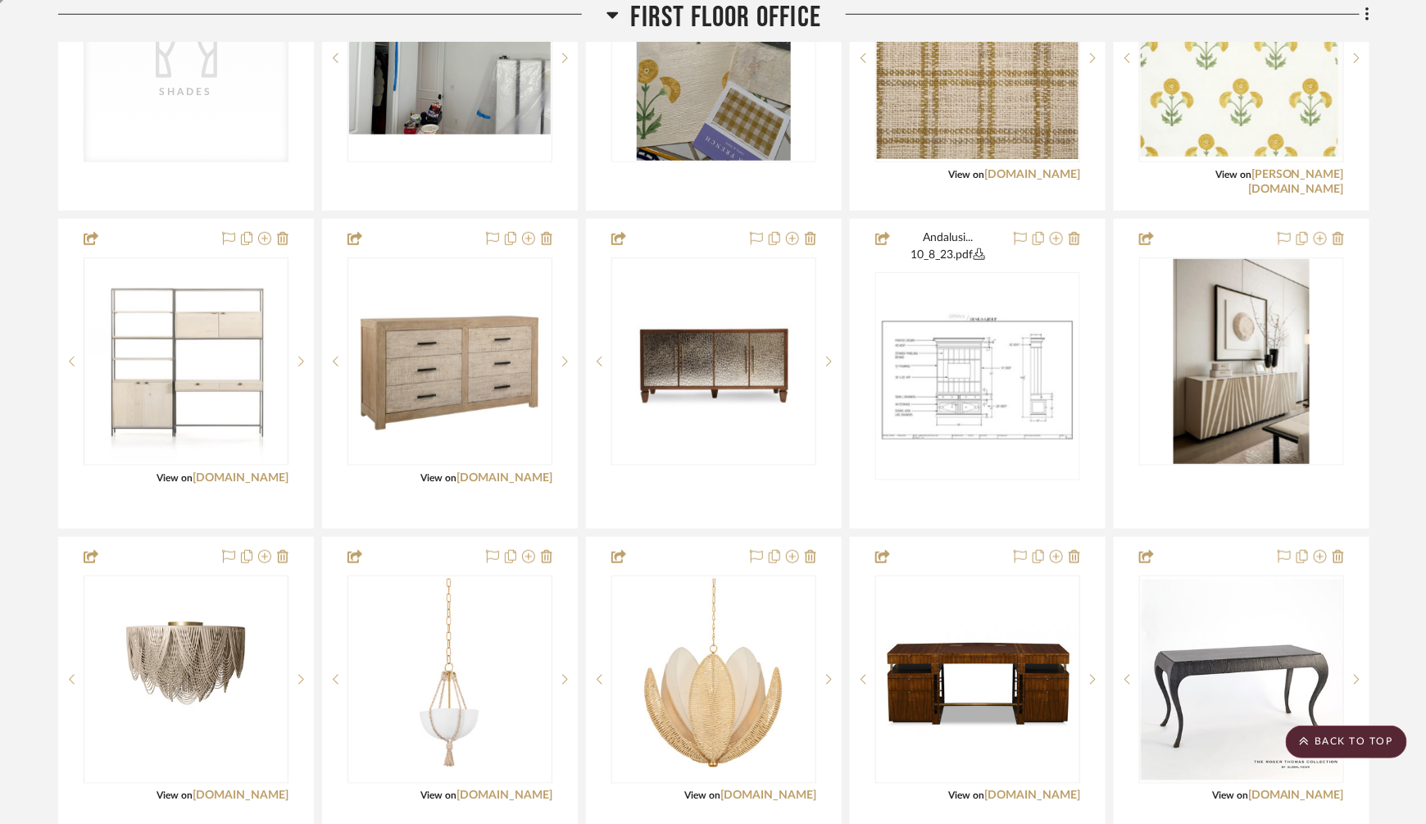
scroll to position [3006, 0]
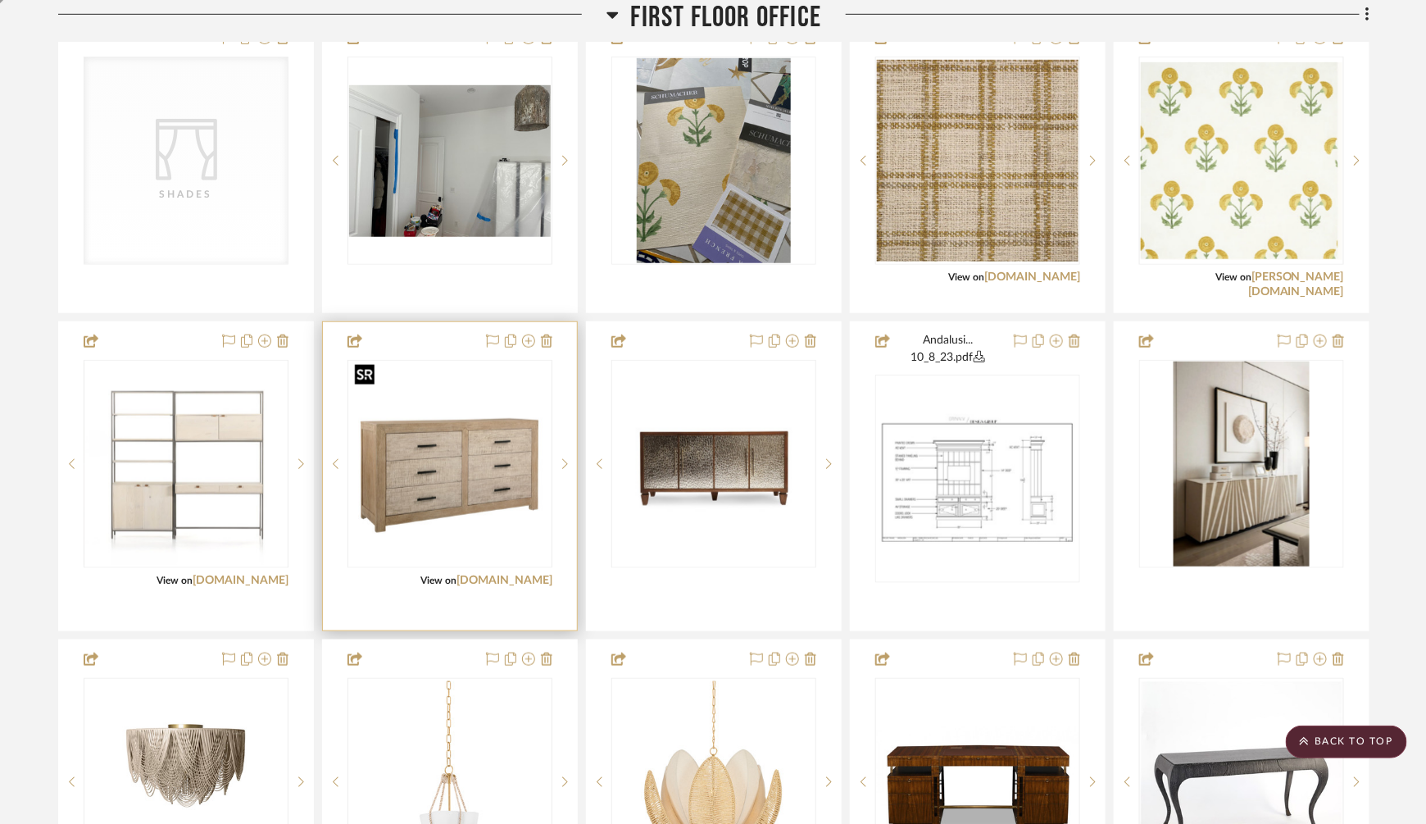
click at [466, 480] on img "0" at bounding box center [450, 464] width 202 height 202
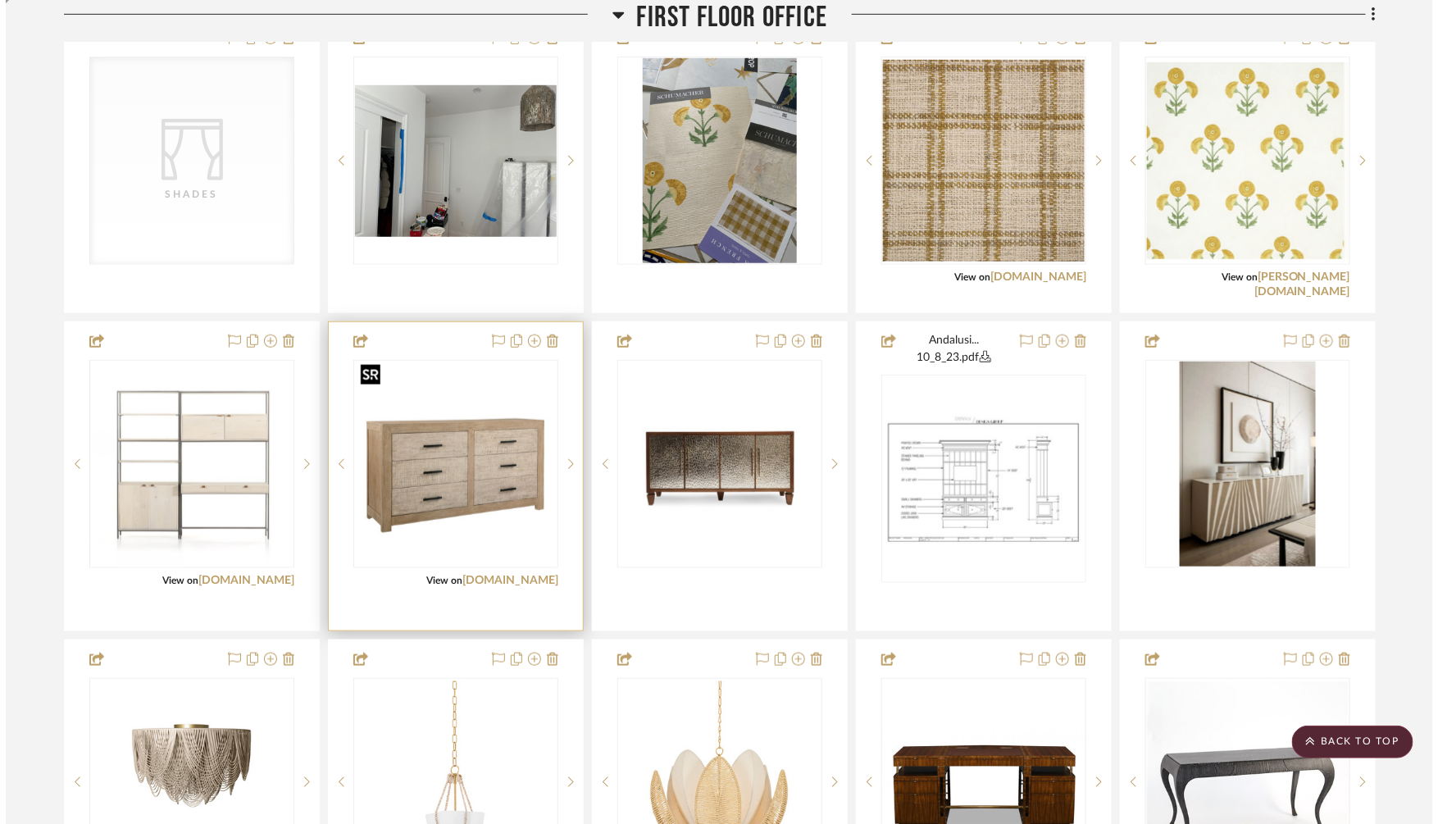
scroll to position [0, 0]
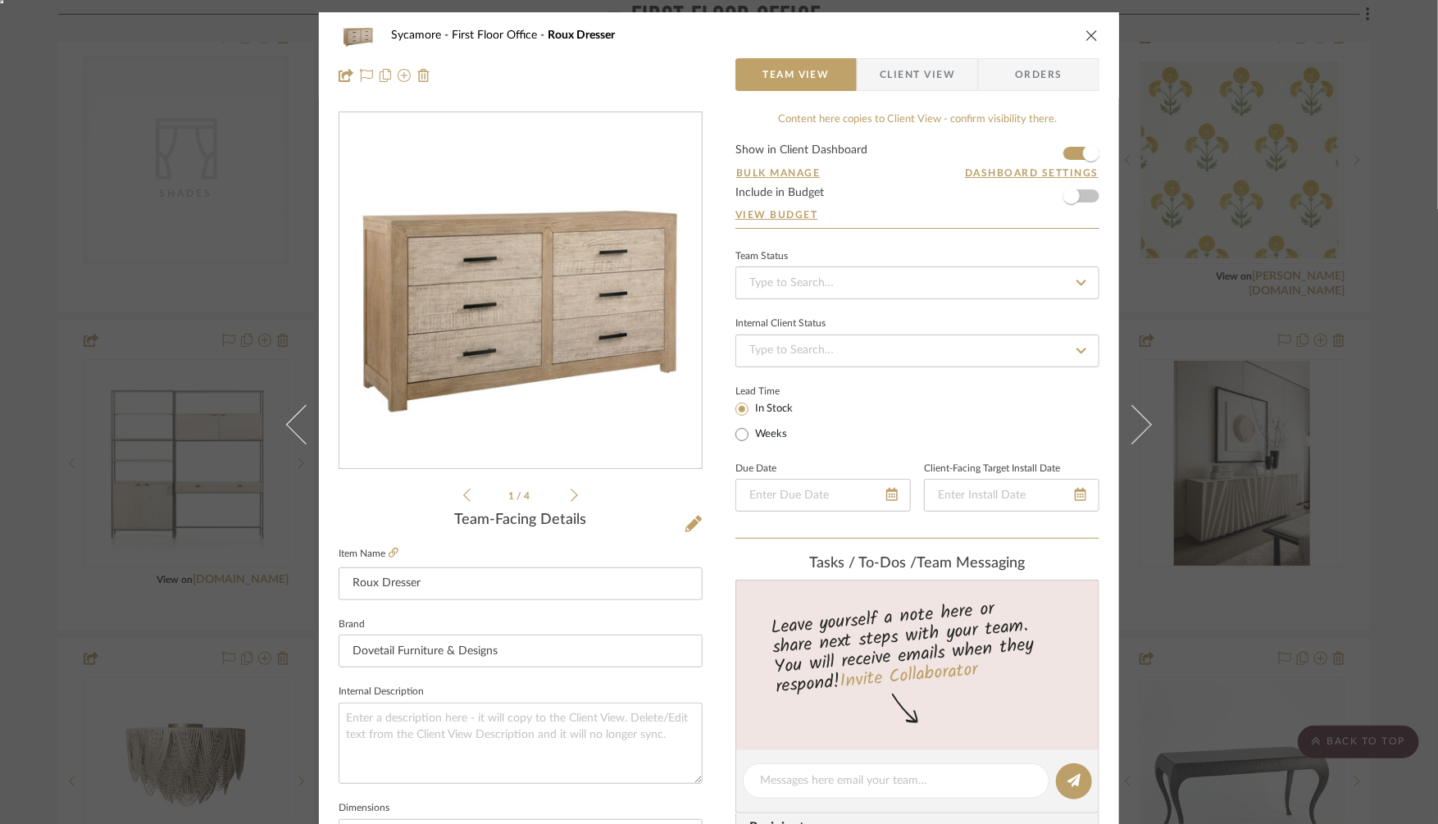
click at [534, 350] on img "0" at bounding box center [521, 291] width 356 height 356
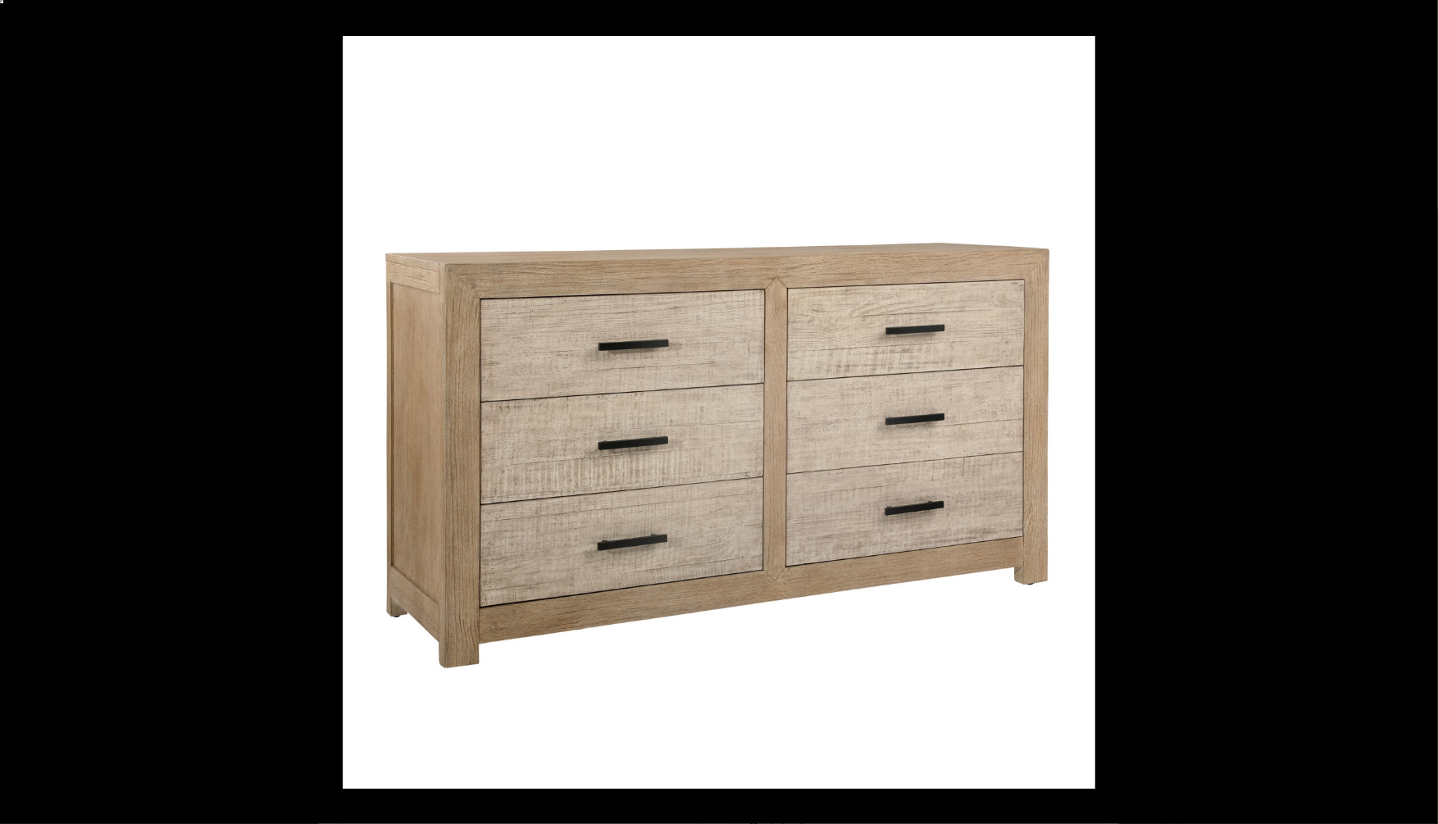
click at [1420, 16] on button at bounding box center [1420, 18] width 36 height 36
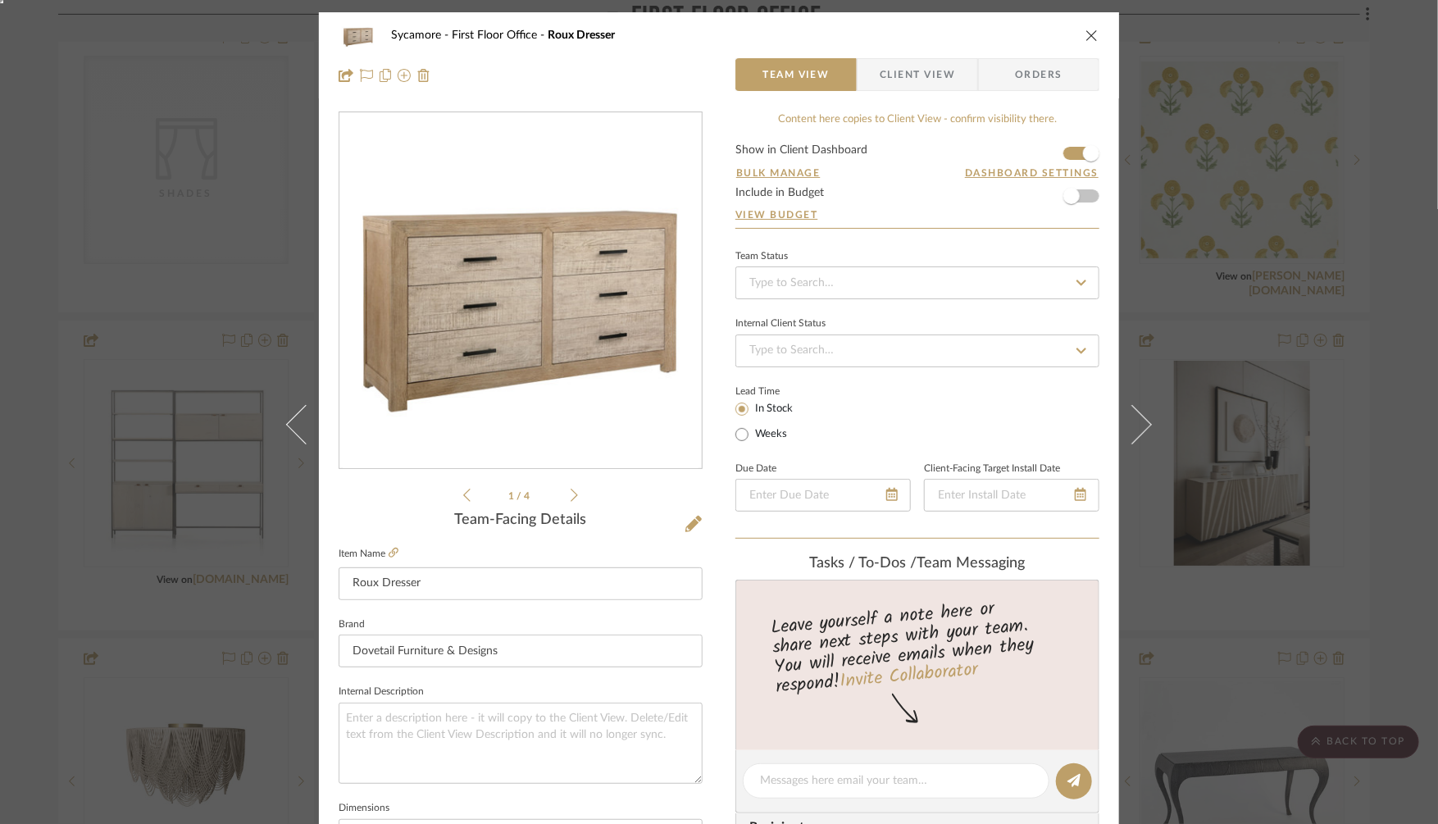
click at [1218, 279] on div "Sycamore First Floor Office Roux Dresser Team View Client View Orders 1 / 4 Tea…" at bounding box center [719, 412] width 1438 height 824
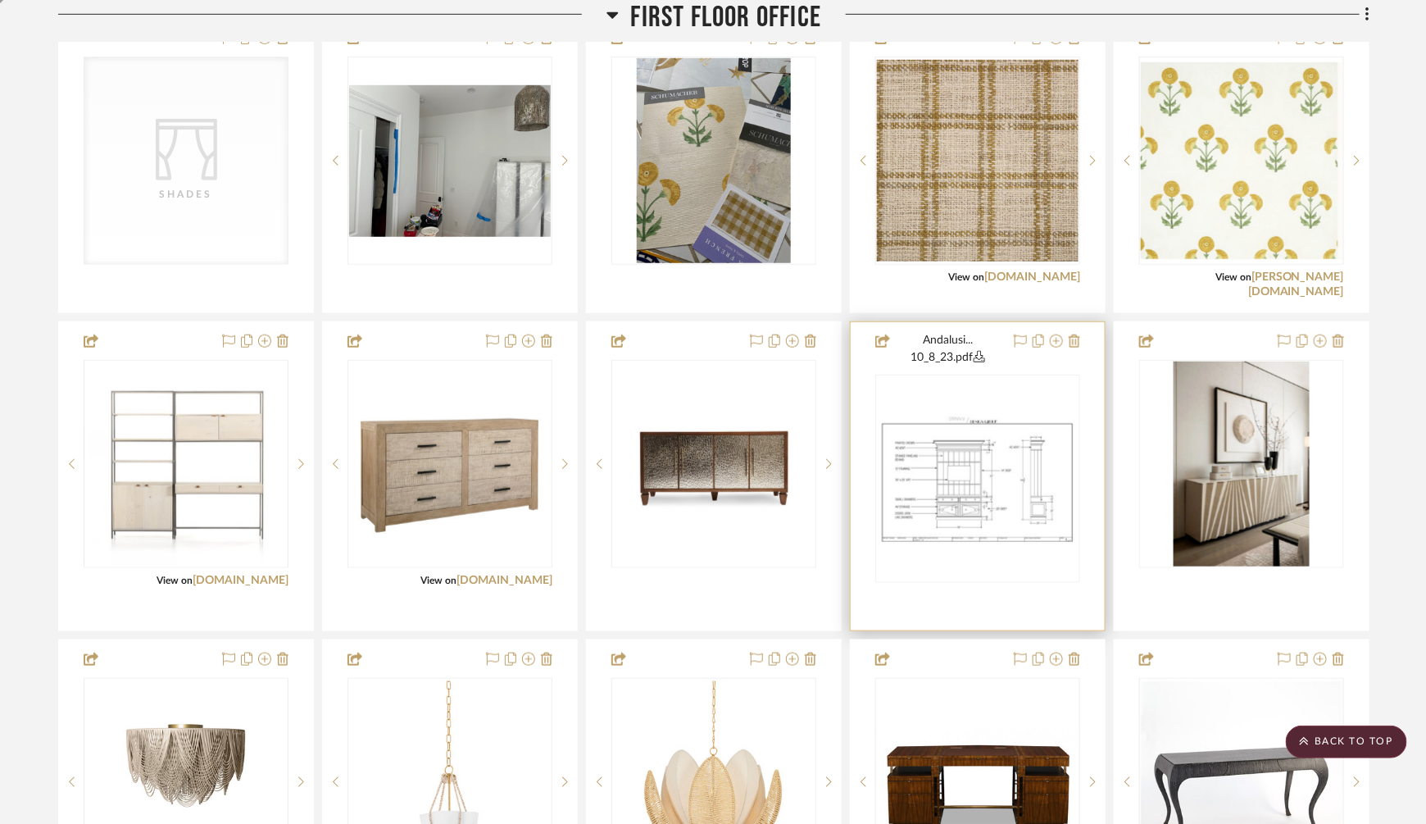
scroll to position [2985, 0]
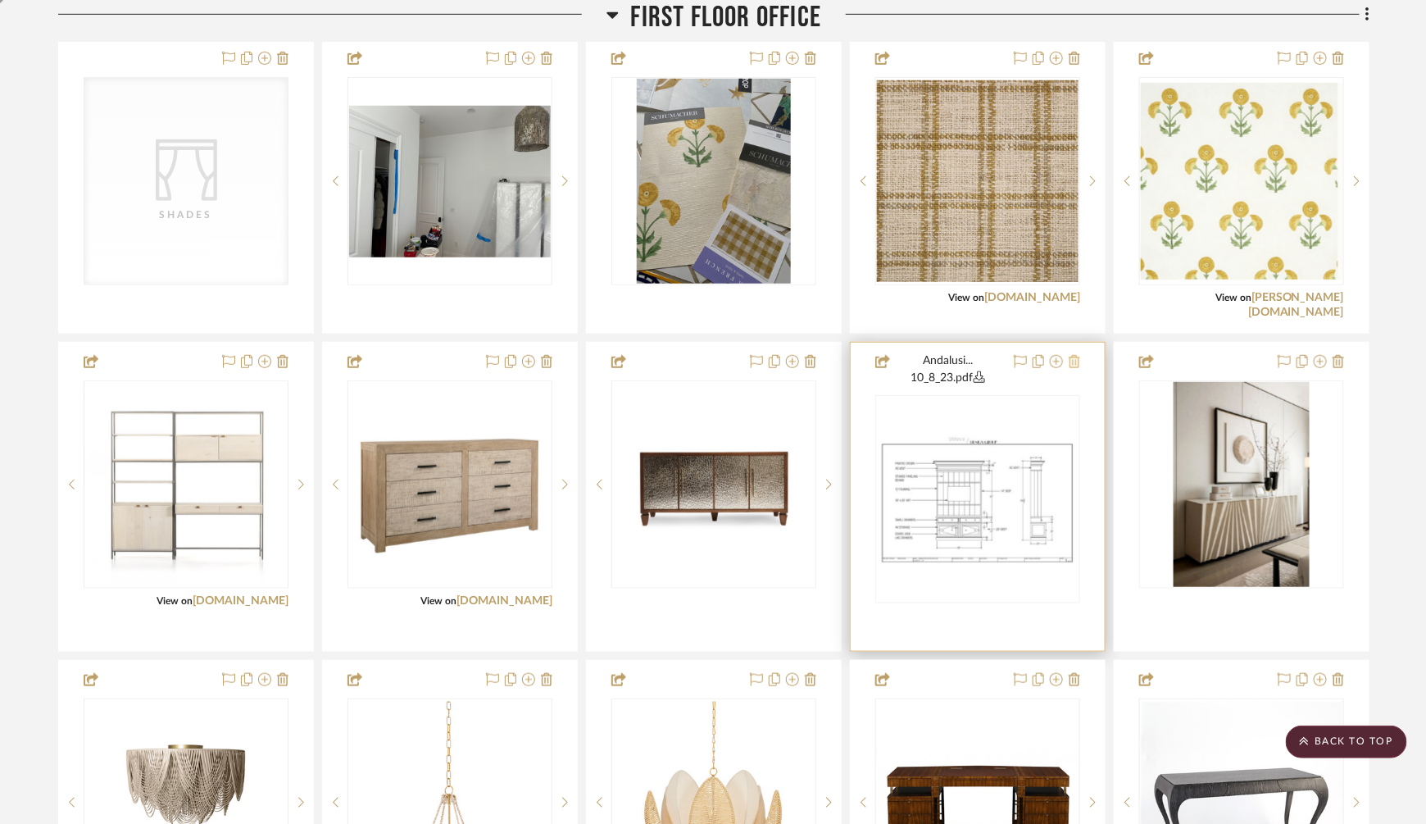
click at [1077, 359] on icon at bounding box center [1074, 361] width 11 height 13
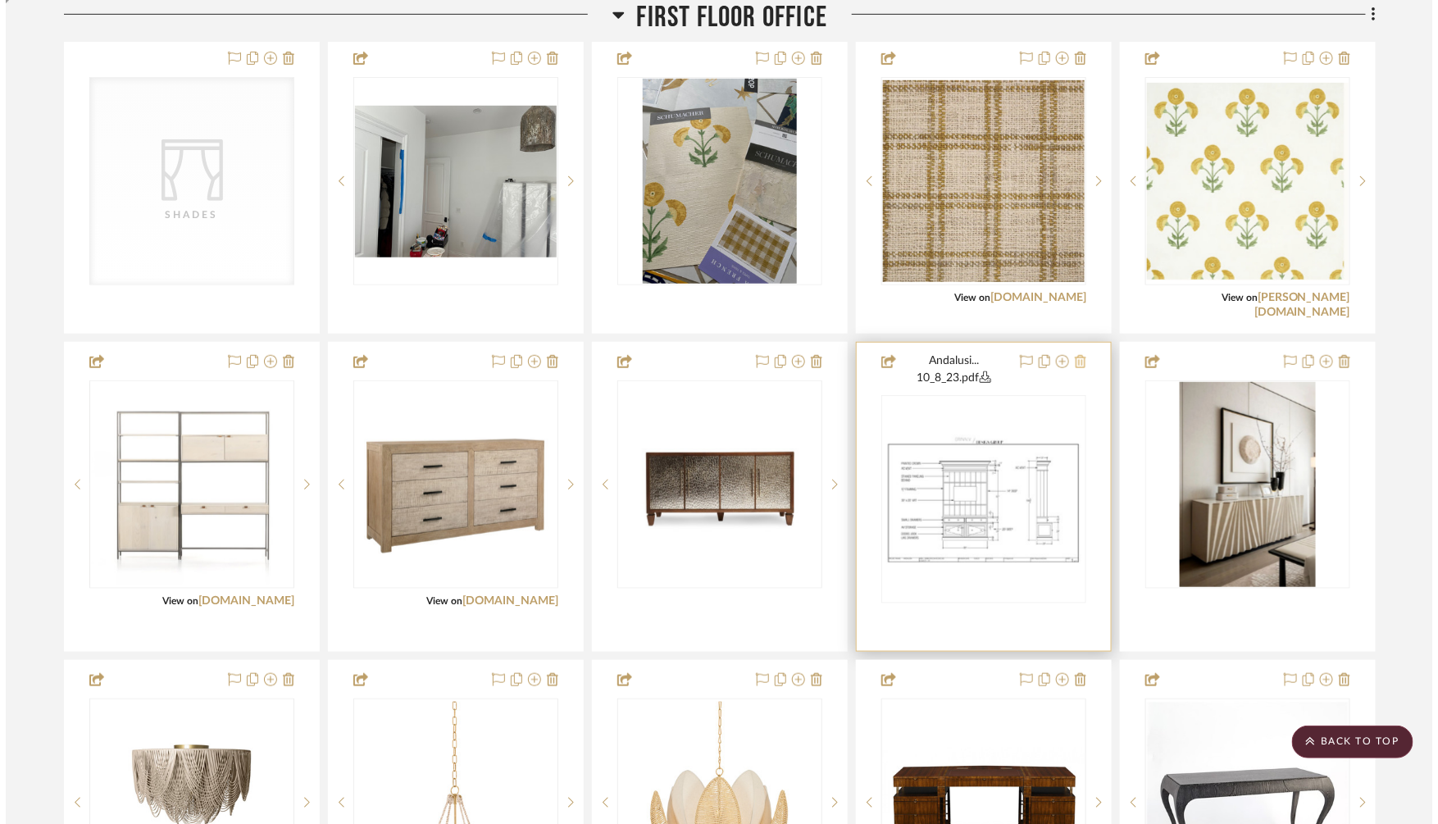
scroll to position [0, 0]
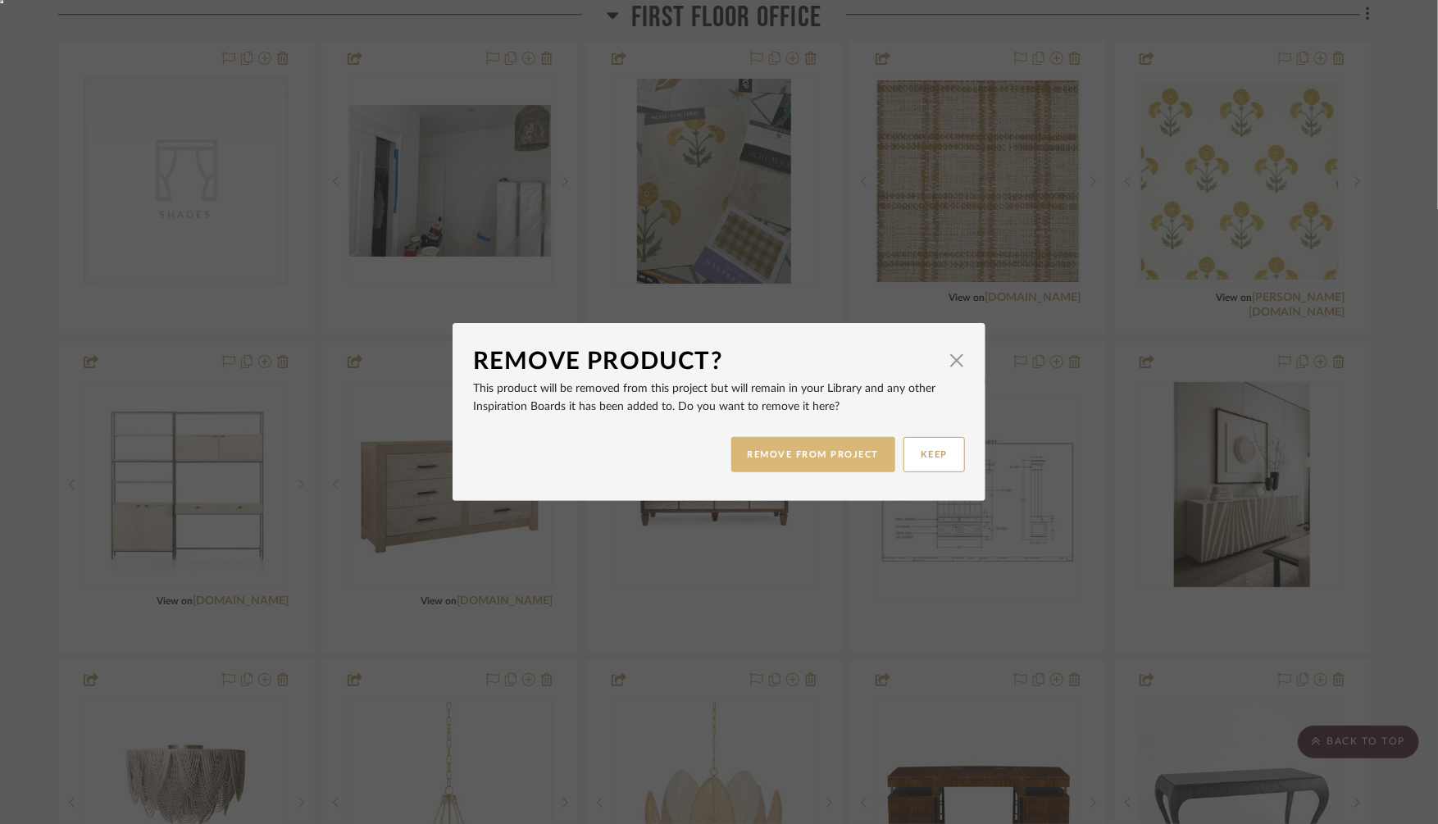
click at [792, 452] on button "REMOVE FROM PROJECT" at bounding box center [813, 454] width 165 height 35
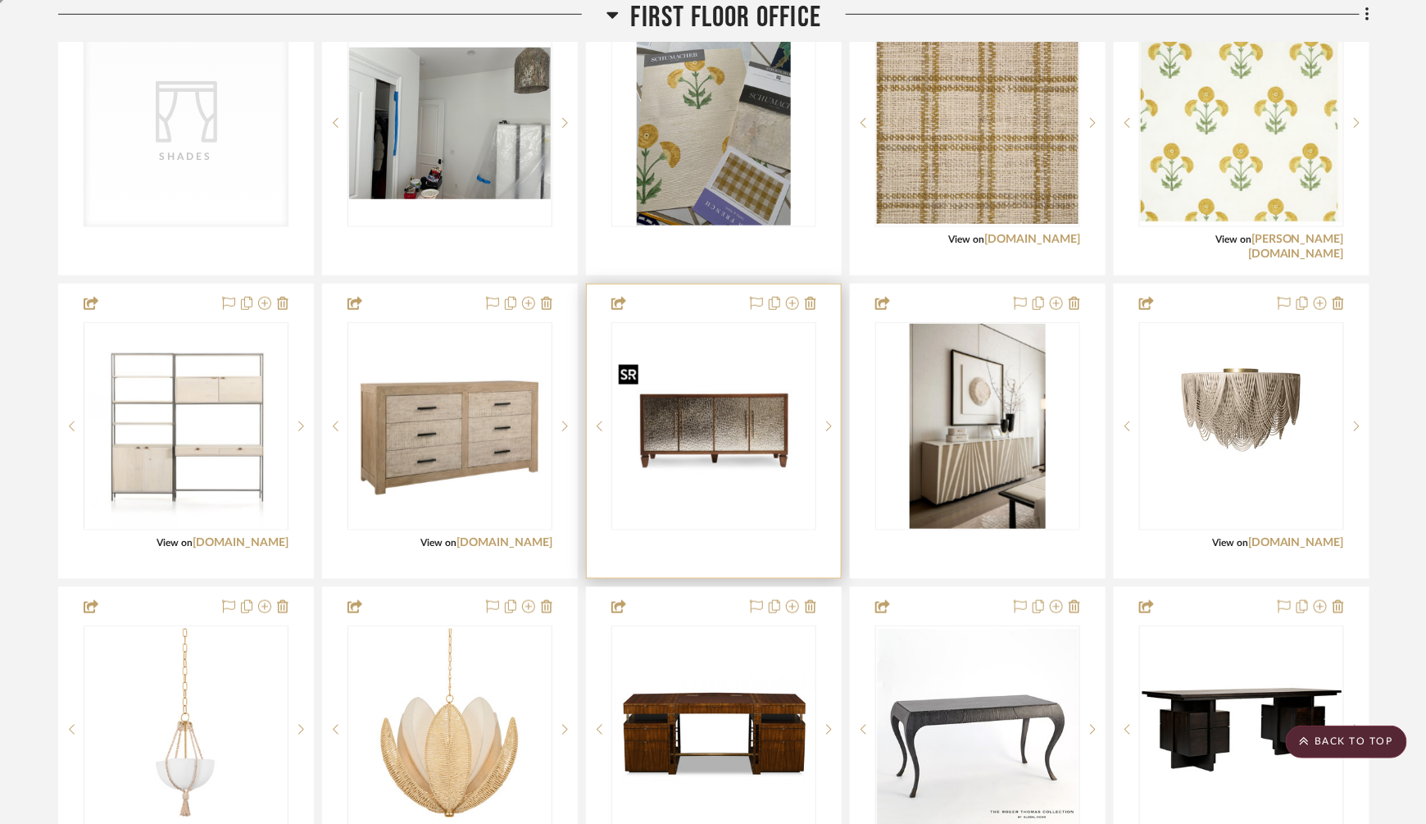
scroll to position [3051, 0]
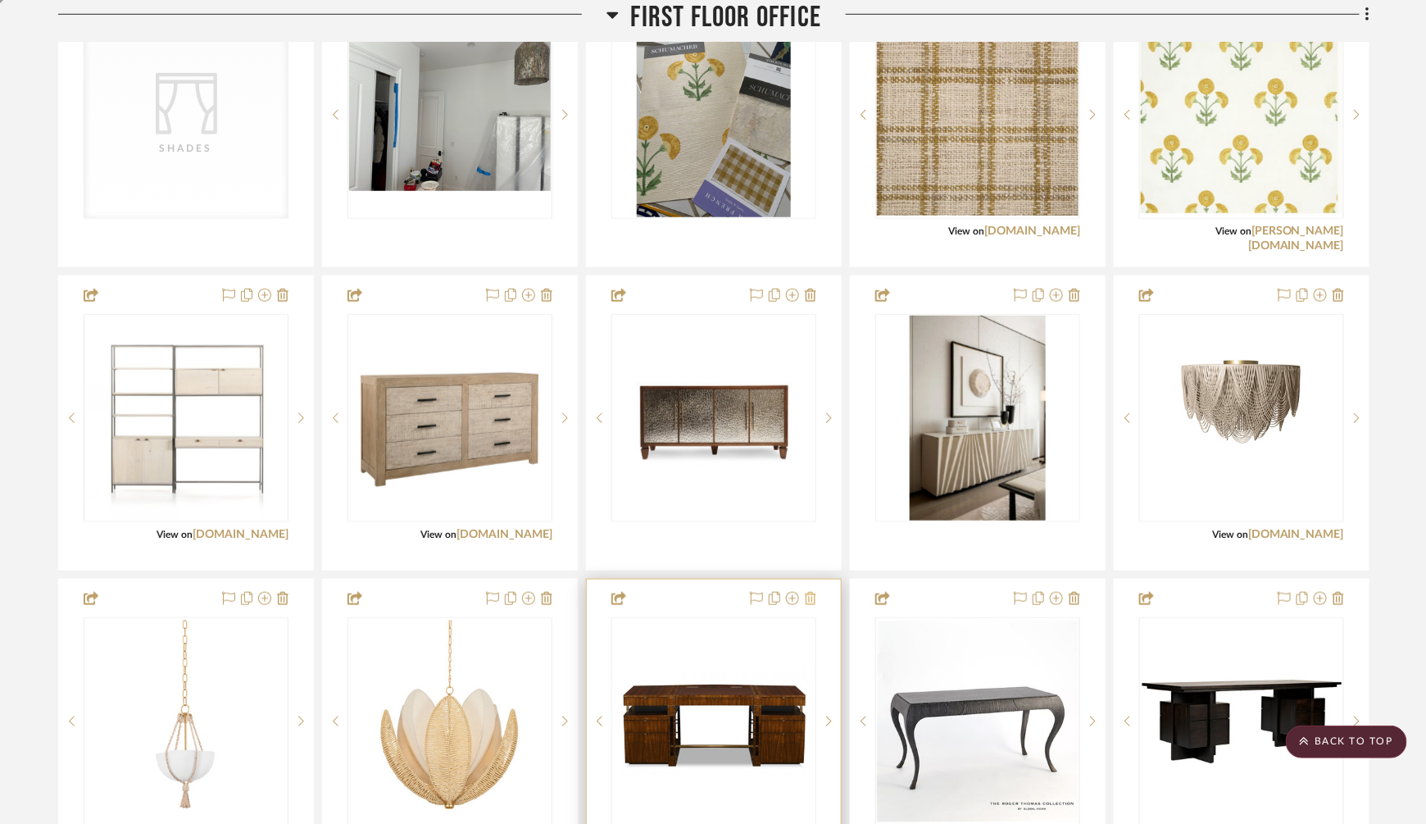
click at [810, 592] on icon at bounding box center [810, 598] width 11 height 13
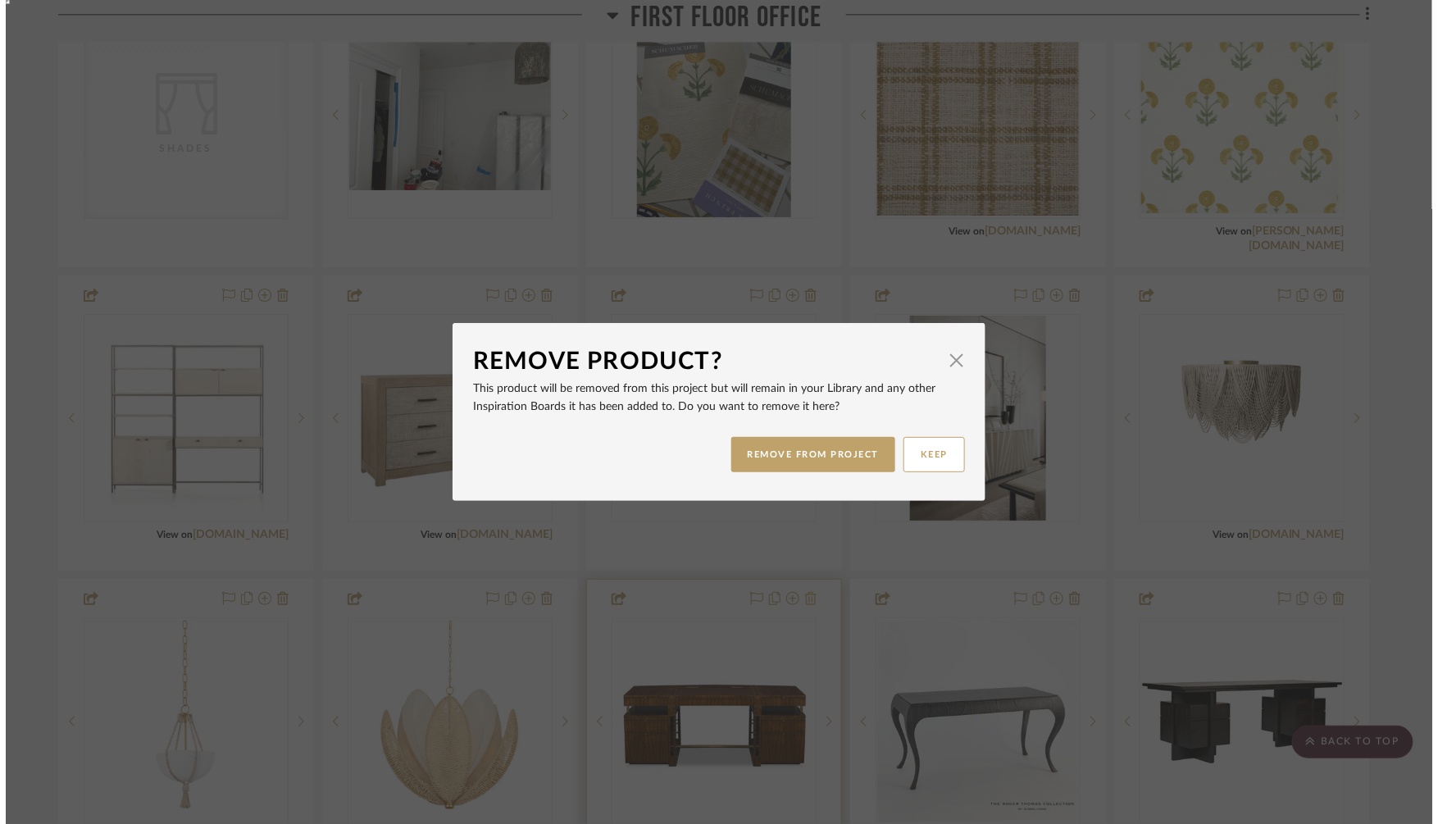
scroll to position [0, 0]
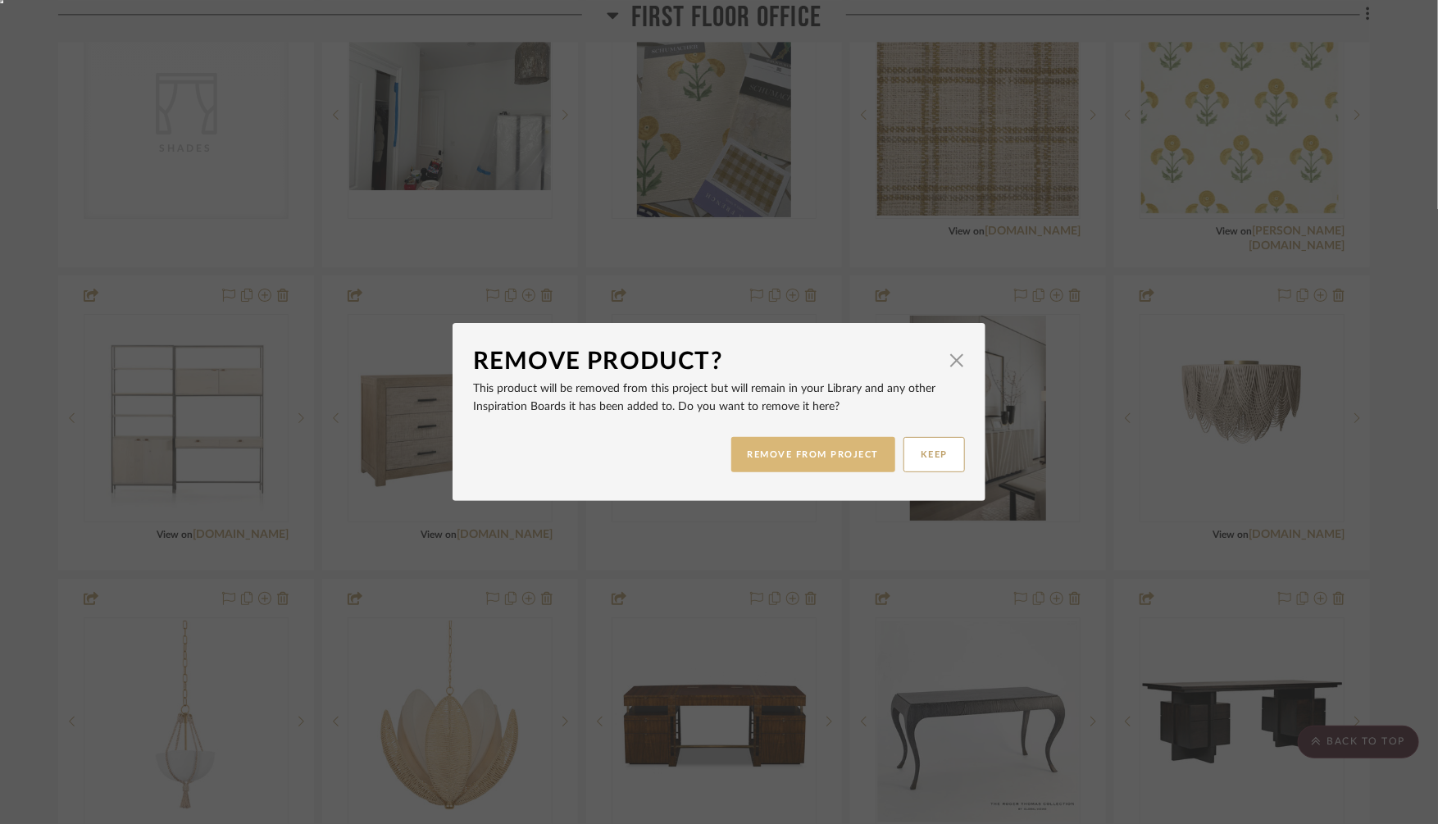
click at [810, 454] on button "REMOVE FROM PROJECT" at bounding box center [813, 454] width 165 height 35
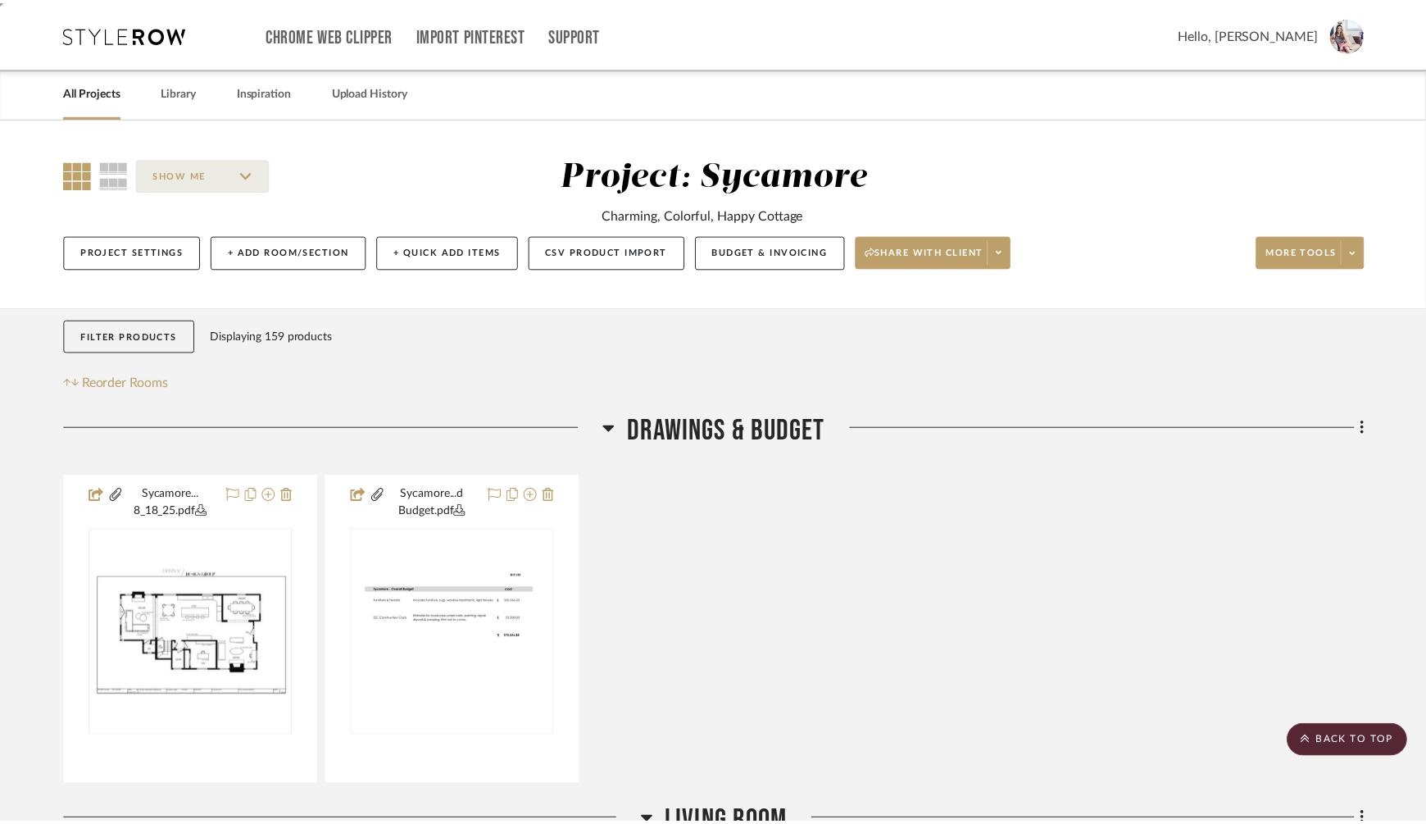
scroll to position [3051, 0]
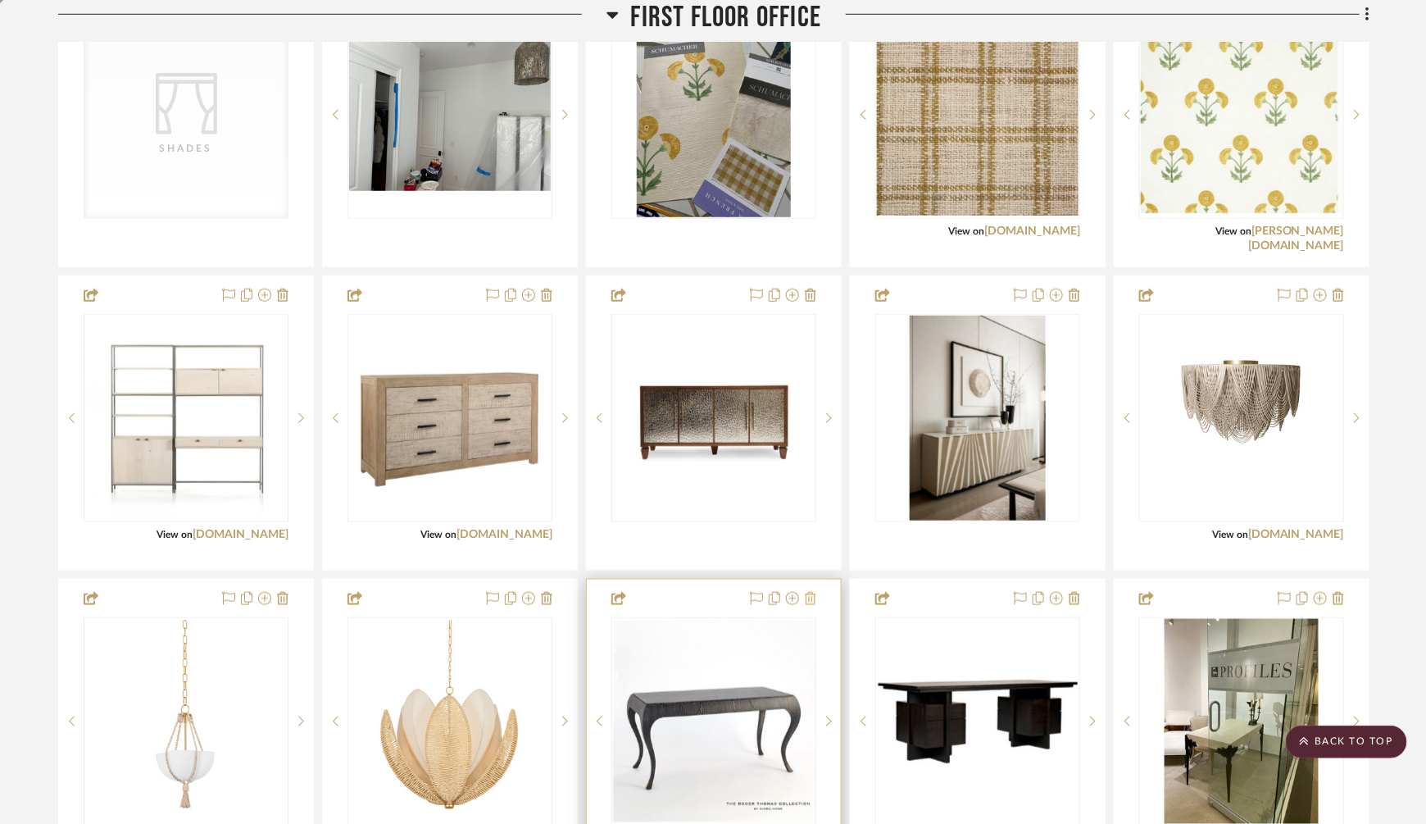
click at [809, 592] on icon at bounding box center [810, 598] width 11 height 13
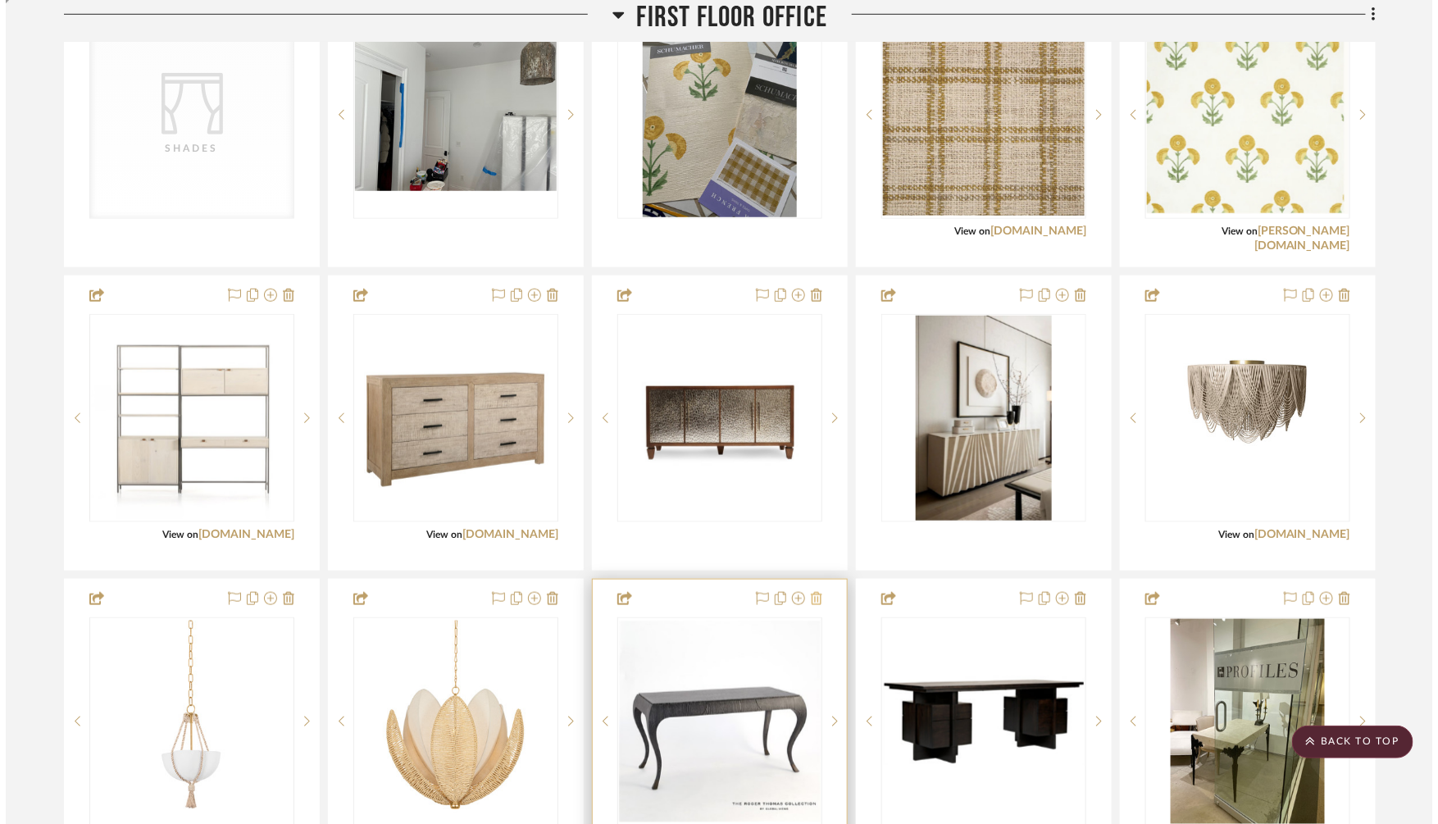
scroll to position [0, 0]
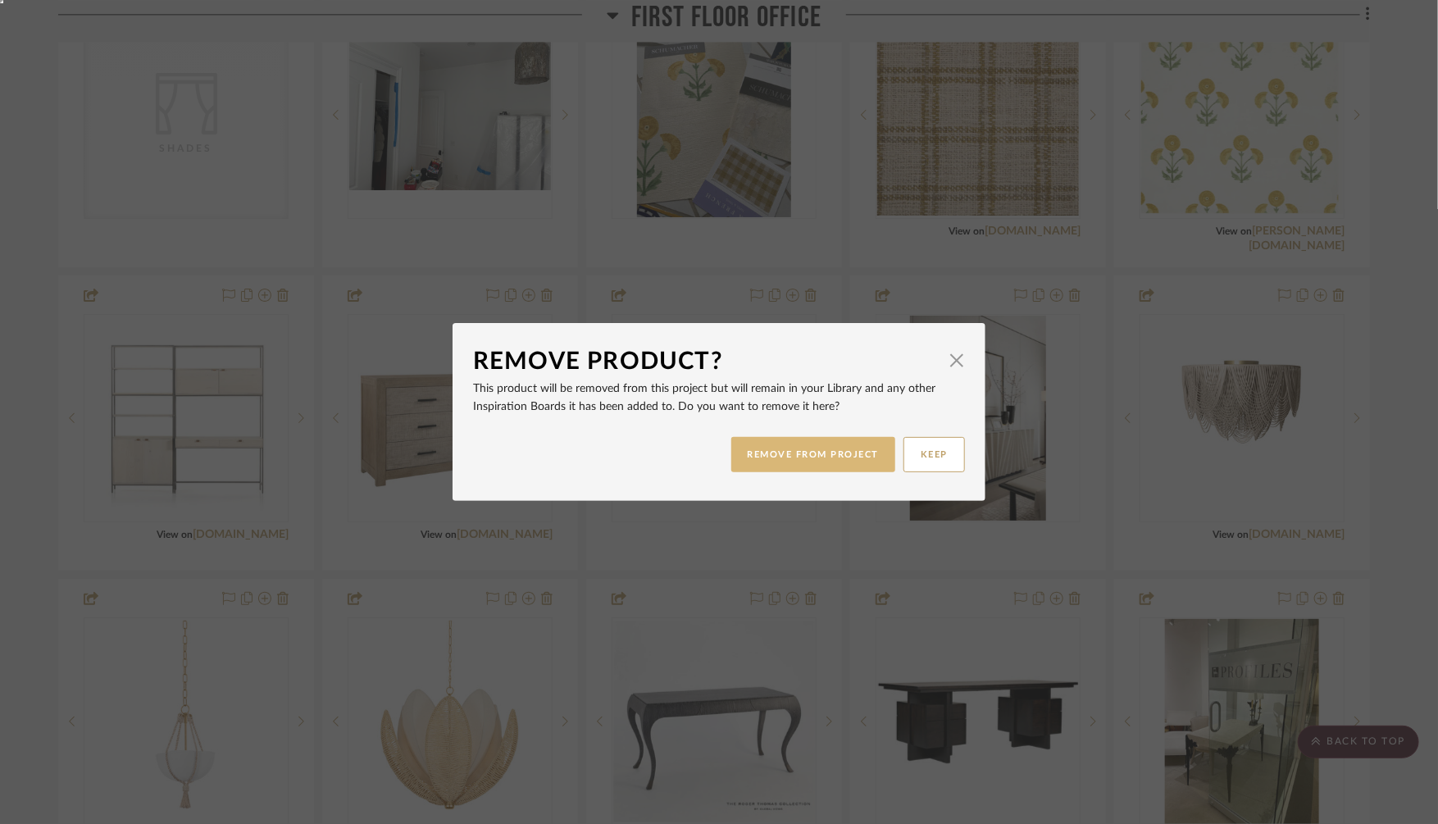
click at [838, 464] on button "REMOVE FROM PROJECT" at bounding box center [813, 454] width 165 height 35
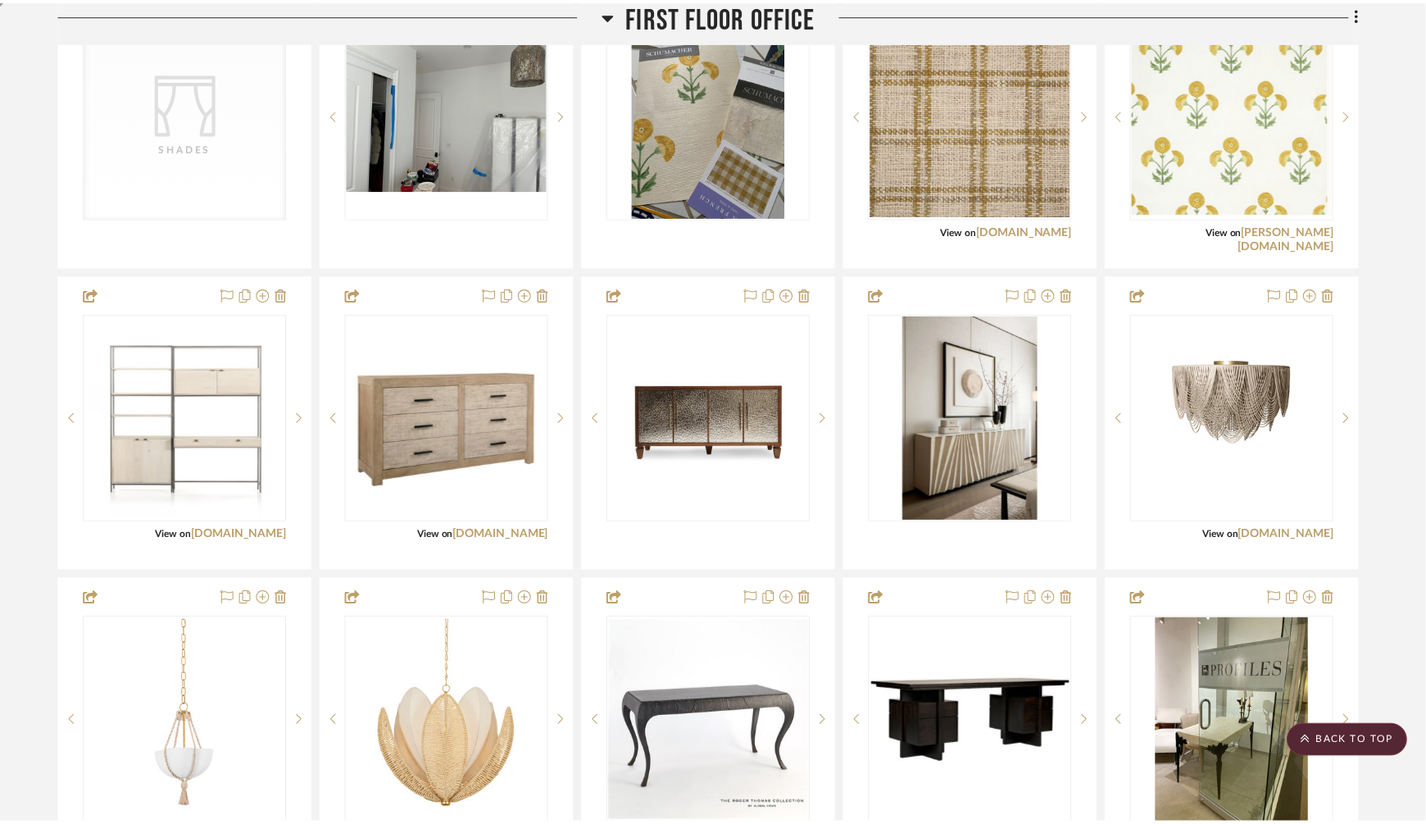
scroll to position [3051, 0]
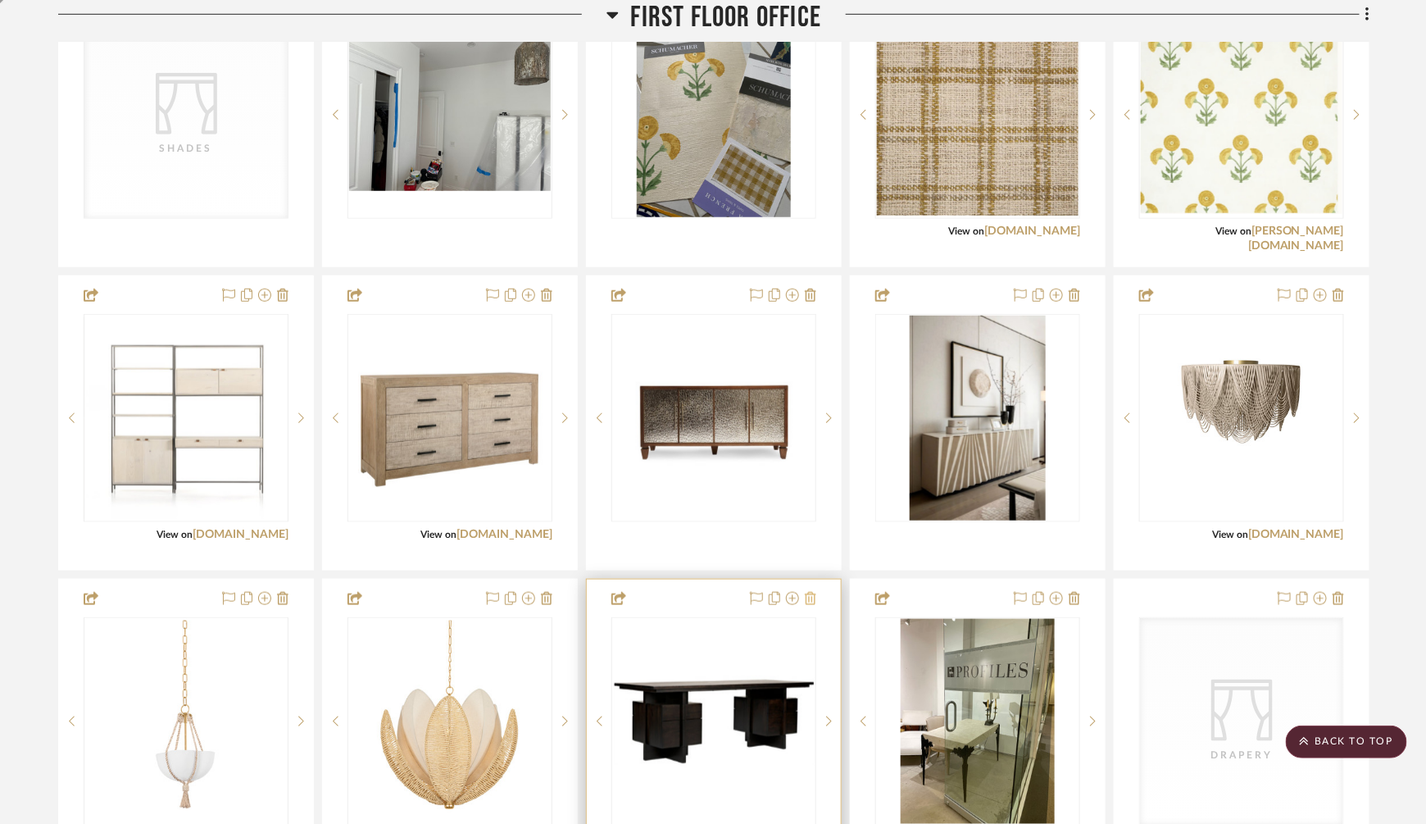
click at [810, 597] on icon at bounding box center [810, 598] width 11 height 13
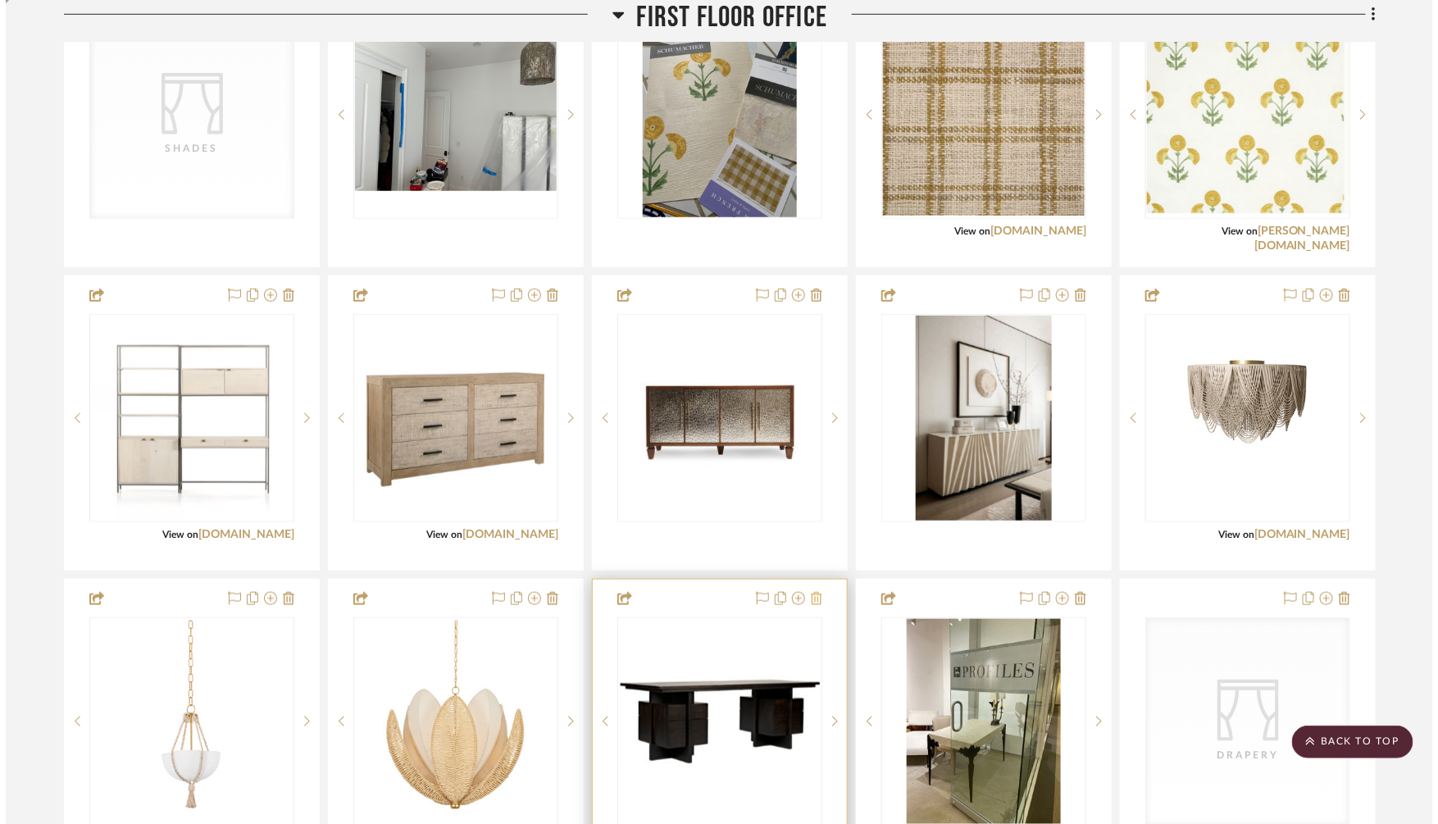
scroll to position [0, 0]
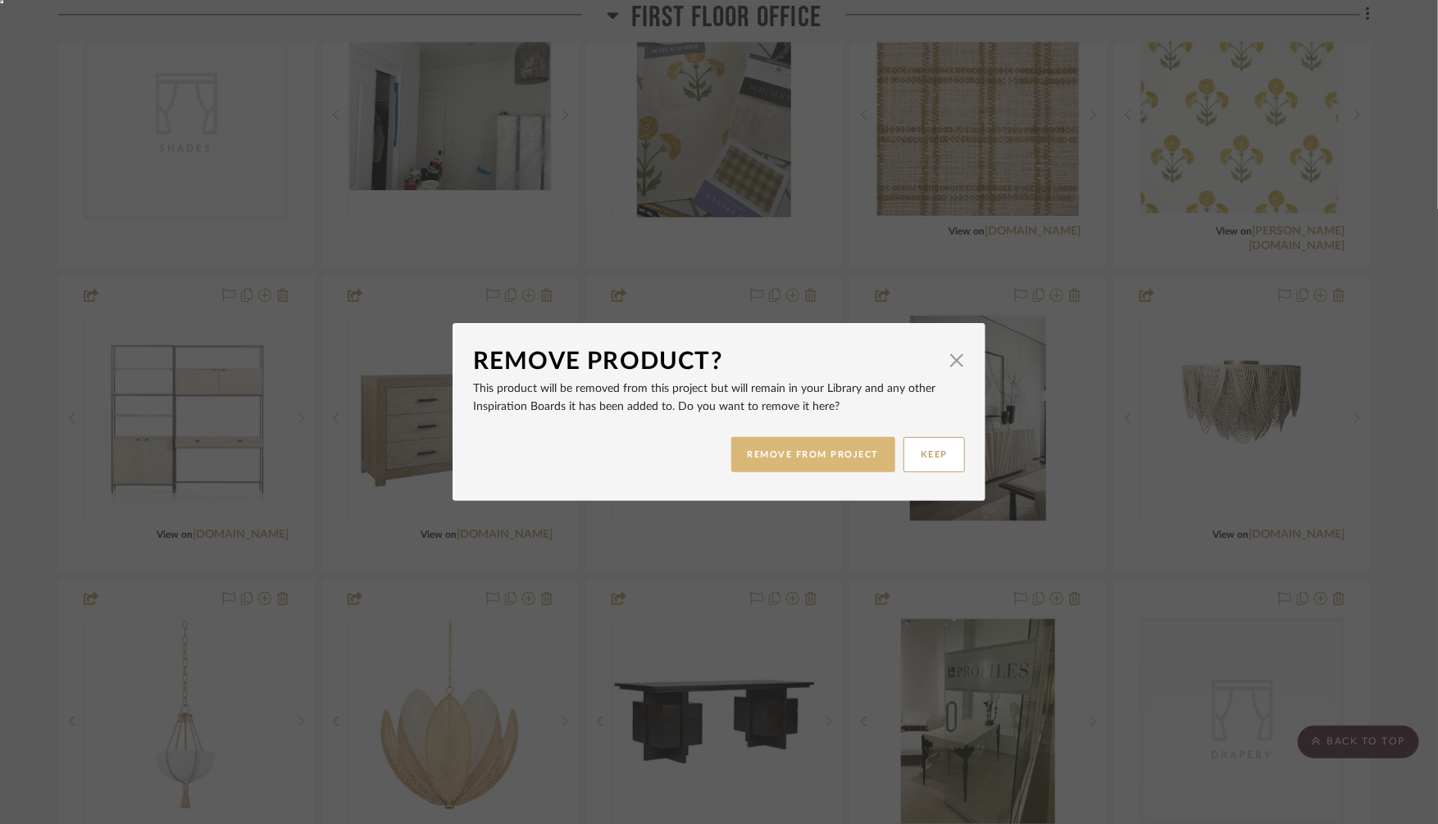
click at [824, 451] on button "REMOVE FROM PROJECT" at bounding box center [813, 454] width 165 height 35
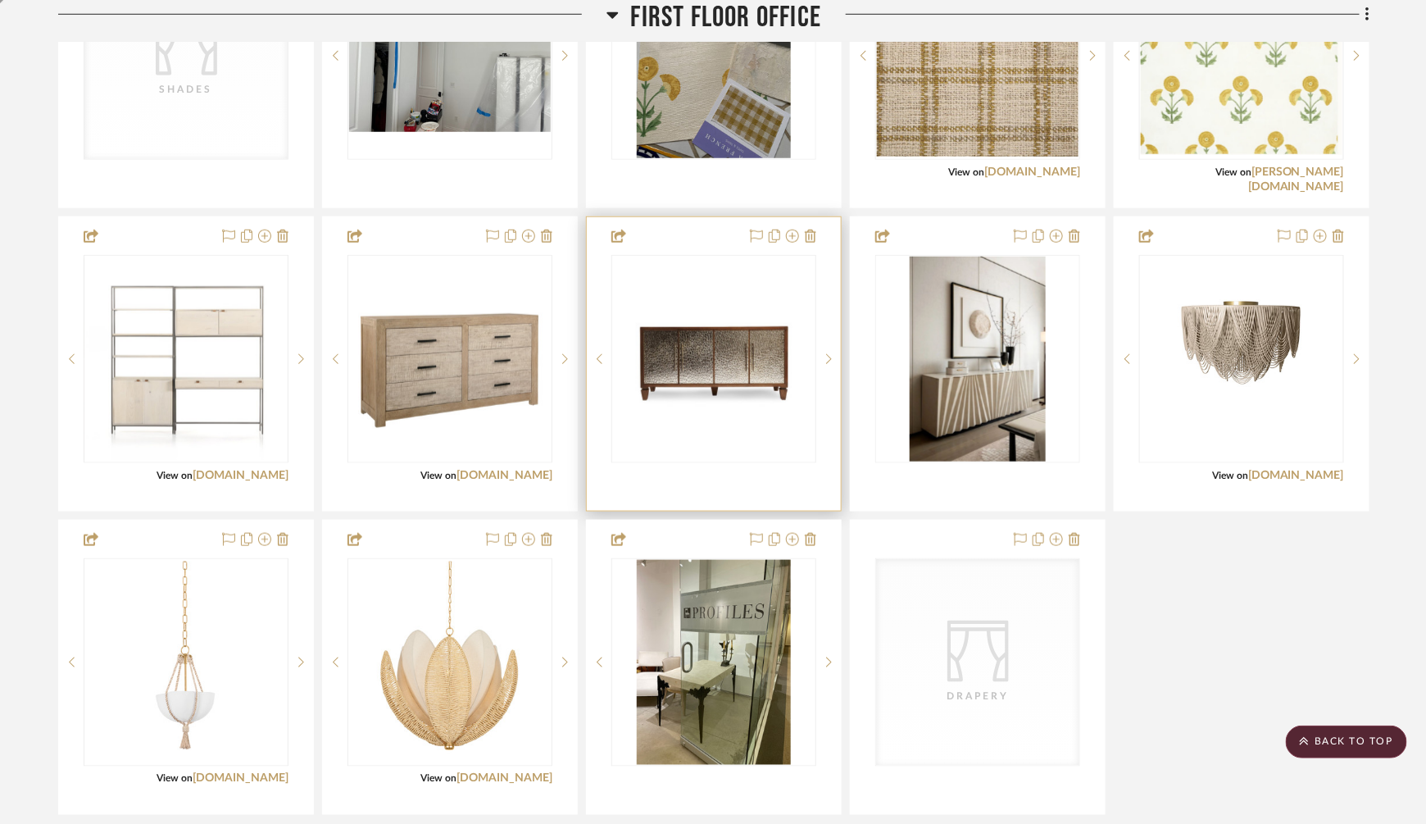
scroll to position [3140, 0]
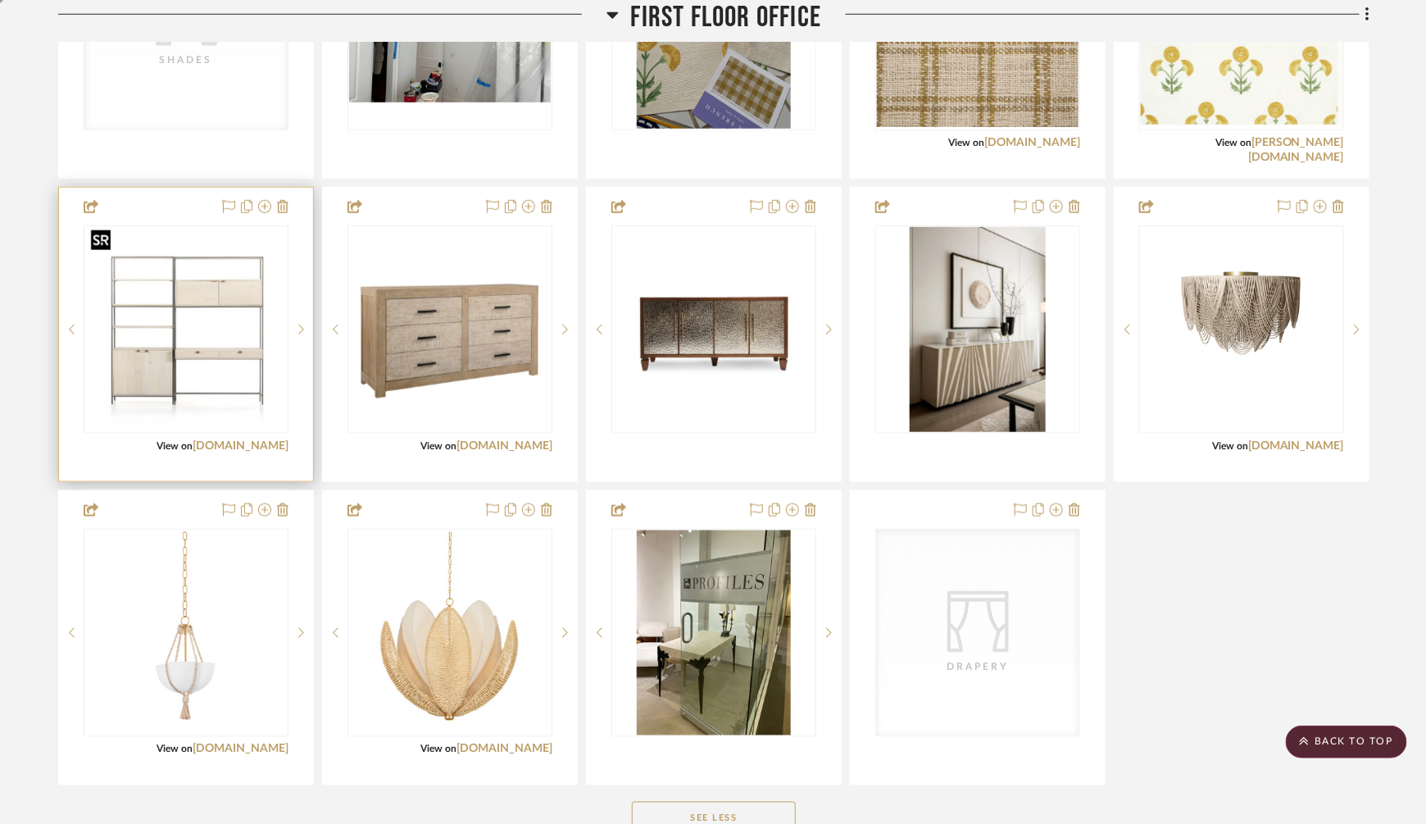
click at [232, 363] on img "0" at bounding box center [186, 330] width 202 height 202
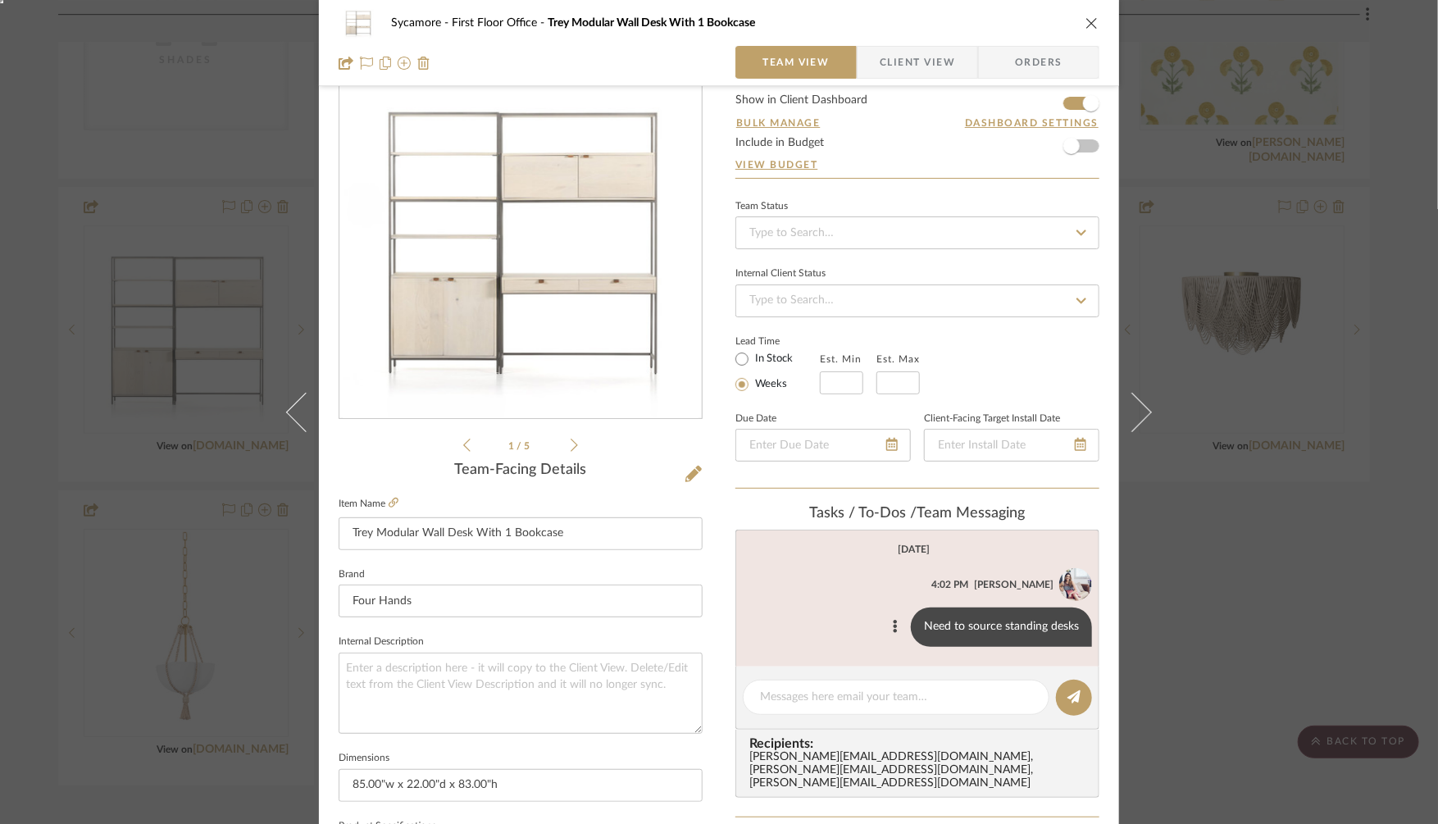
scroll to position [51, 0]
click at [793, 684] on div at bounding box center [896, 696] width 307 height 35
click at [783, 705] on div at bounding box center [896, 696] width 307 height 35
click at [779, 688] on textarea at bounding box center [896, 696] width 272 height 17
type textarea "Find bookcases"
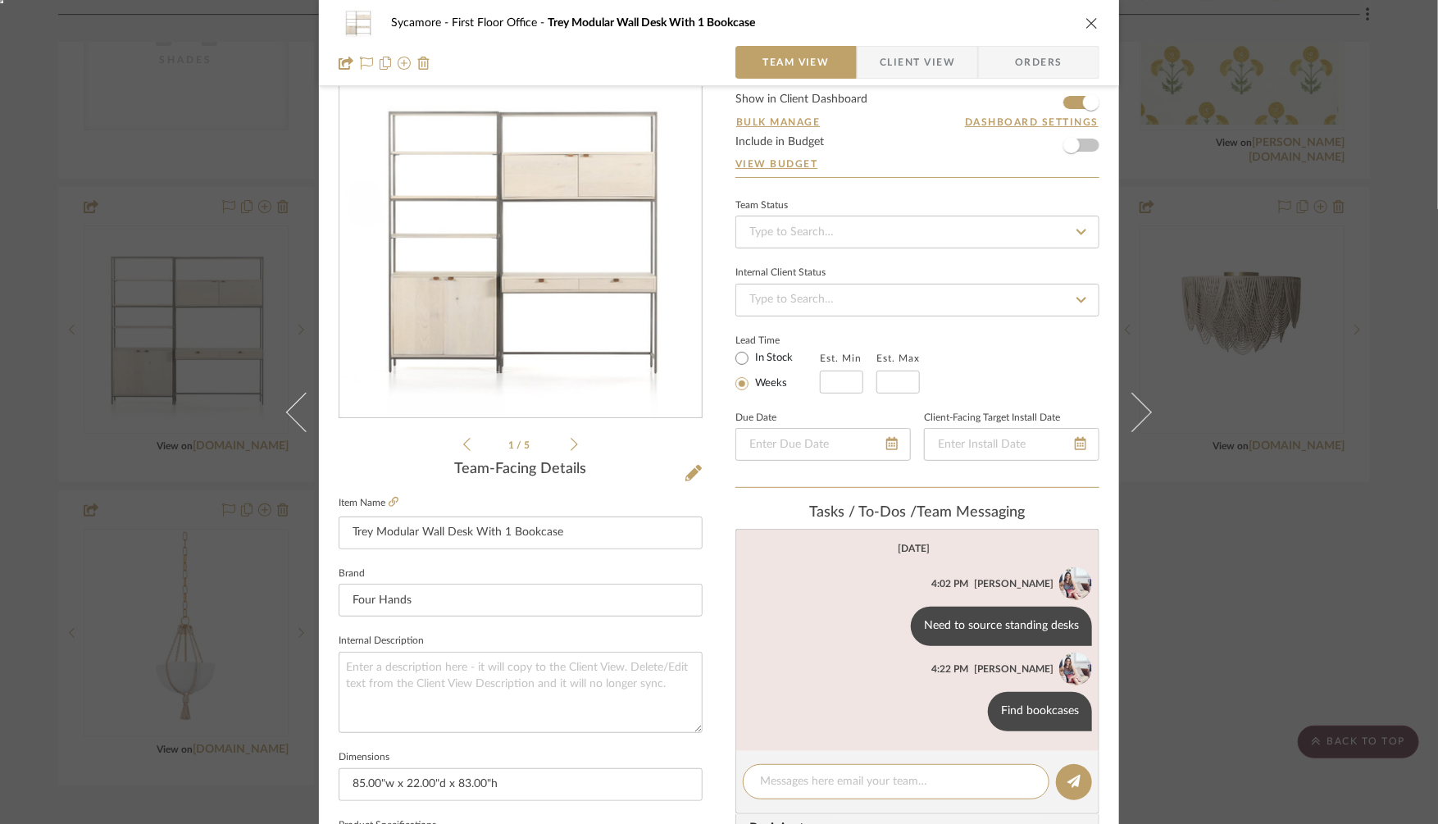
click at [1285, 536] on div "Sycamore First Floor Office Trey Modular Wall Desk With 1 Bookcase Team View Cl…" at bounding box center [719, 412] width 1438 height 824
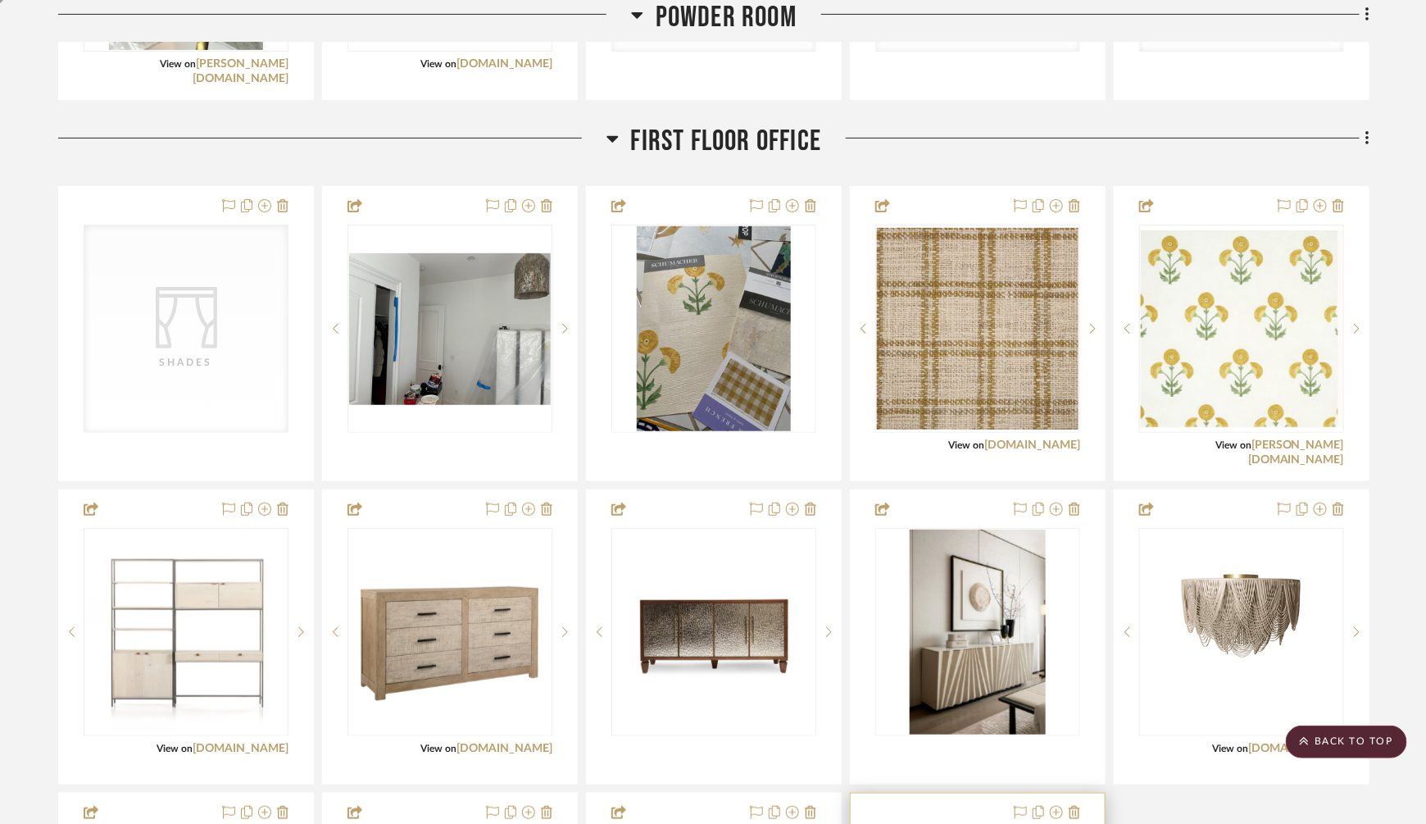
scroll to position [2811, 0]
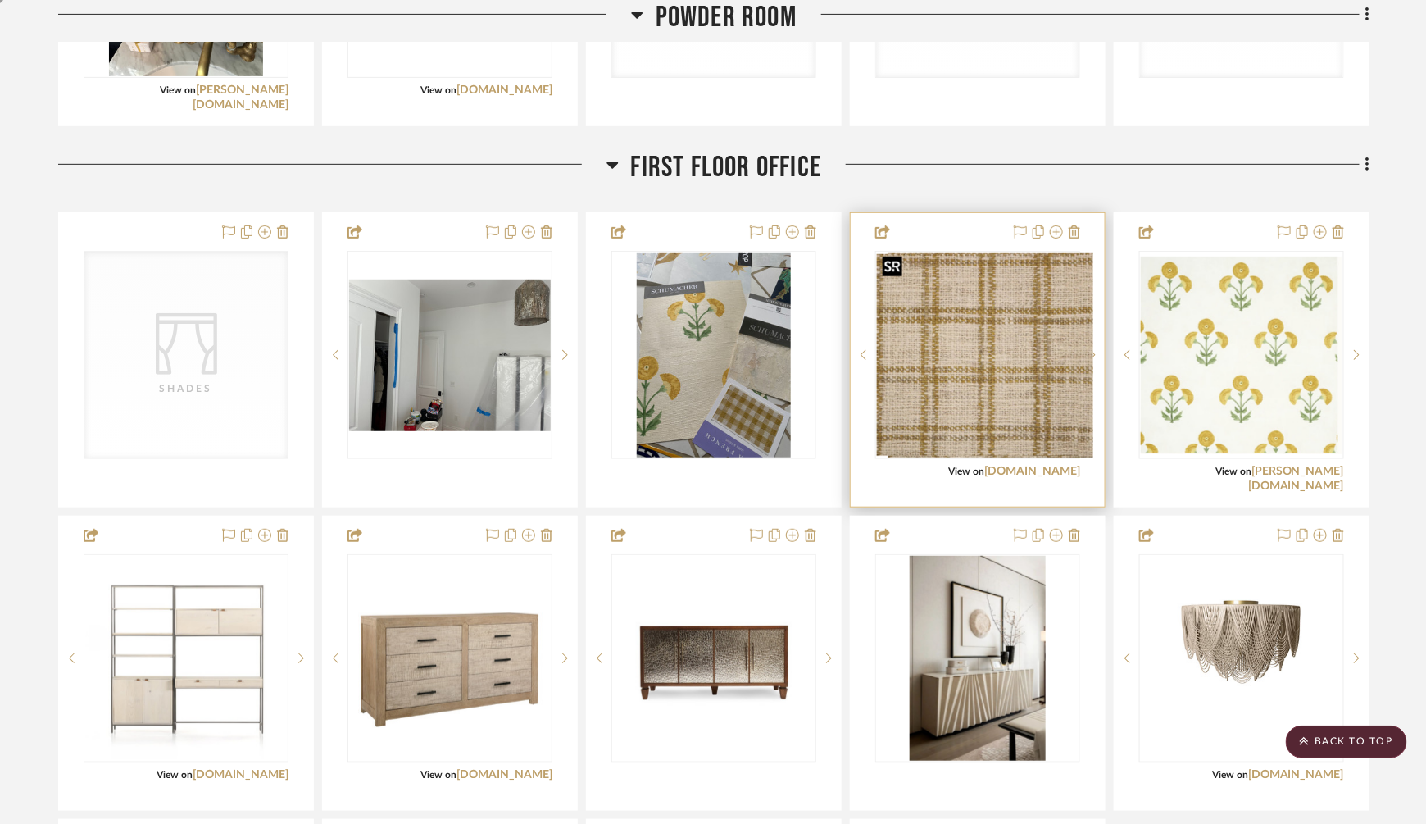
click at [966, 366] on div at bounding box center [977, 355] width 205 height 208
click at [966, 366] on img "0" at bounding box center [978, 355] width 202 height 202
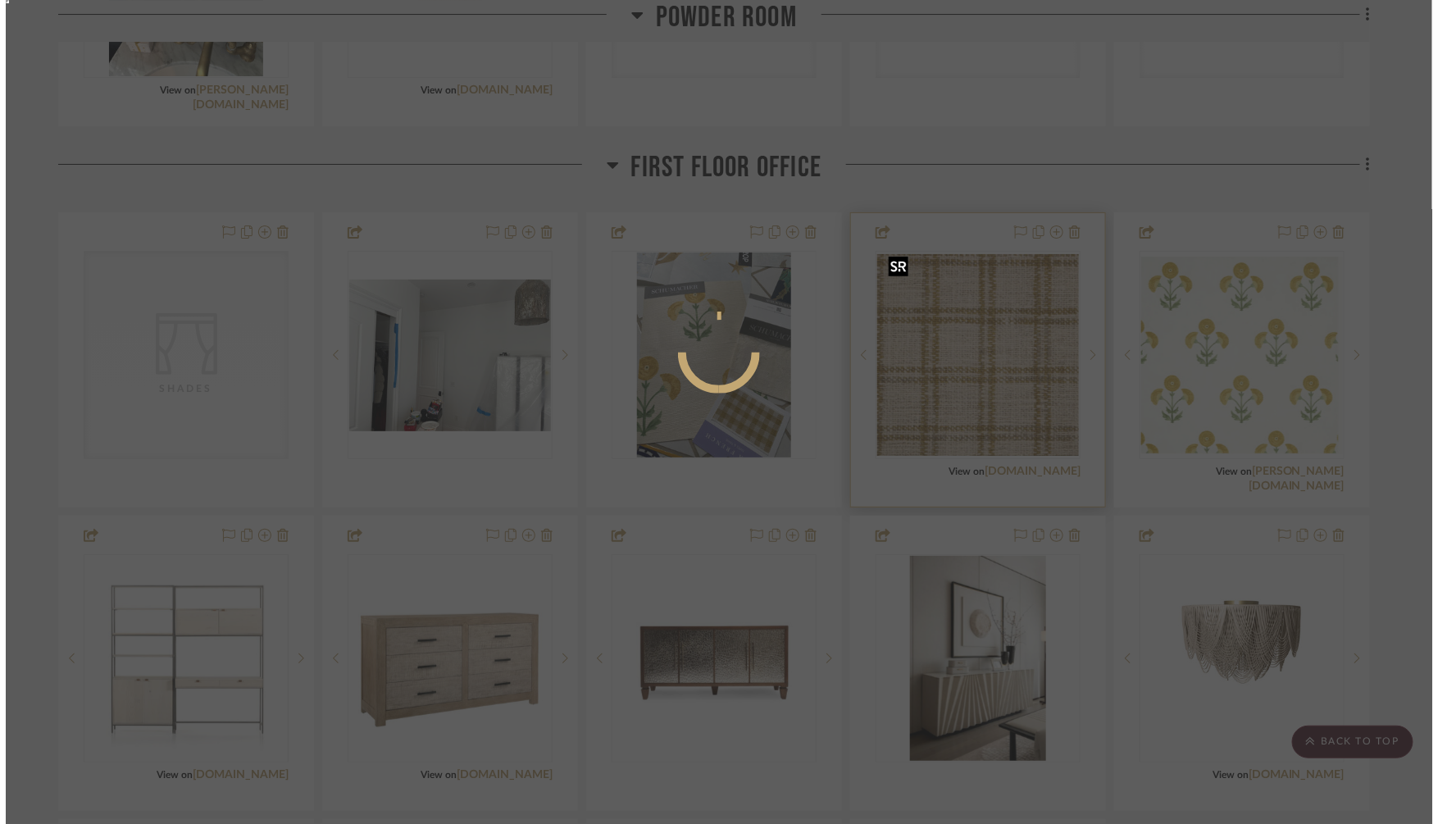
scroll to position [0, 0]
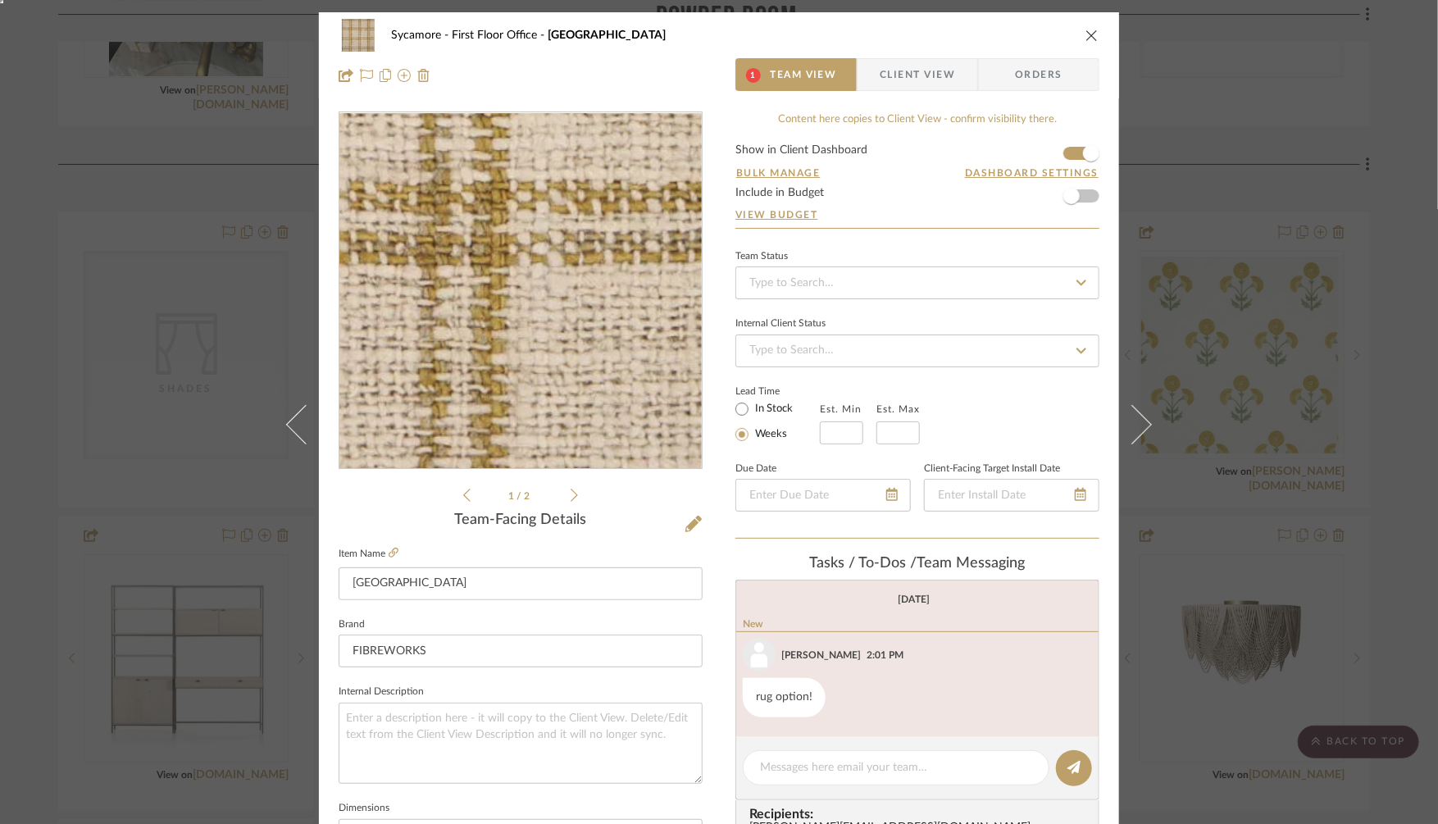
click at [550, 348] on img "0" at bounding box center [521, 291] width 356 height 356
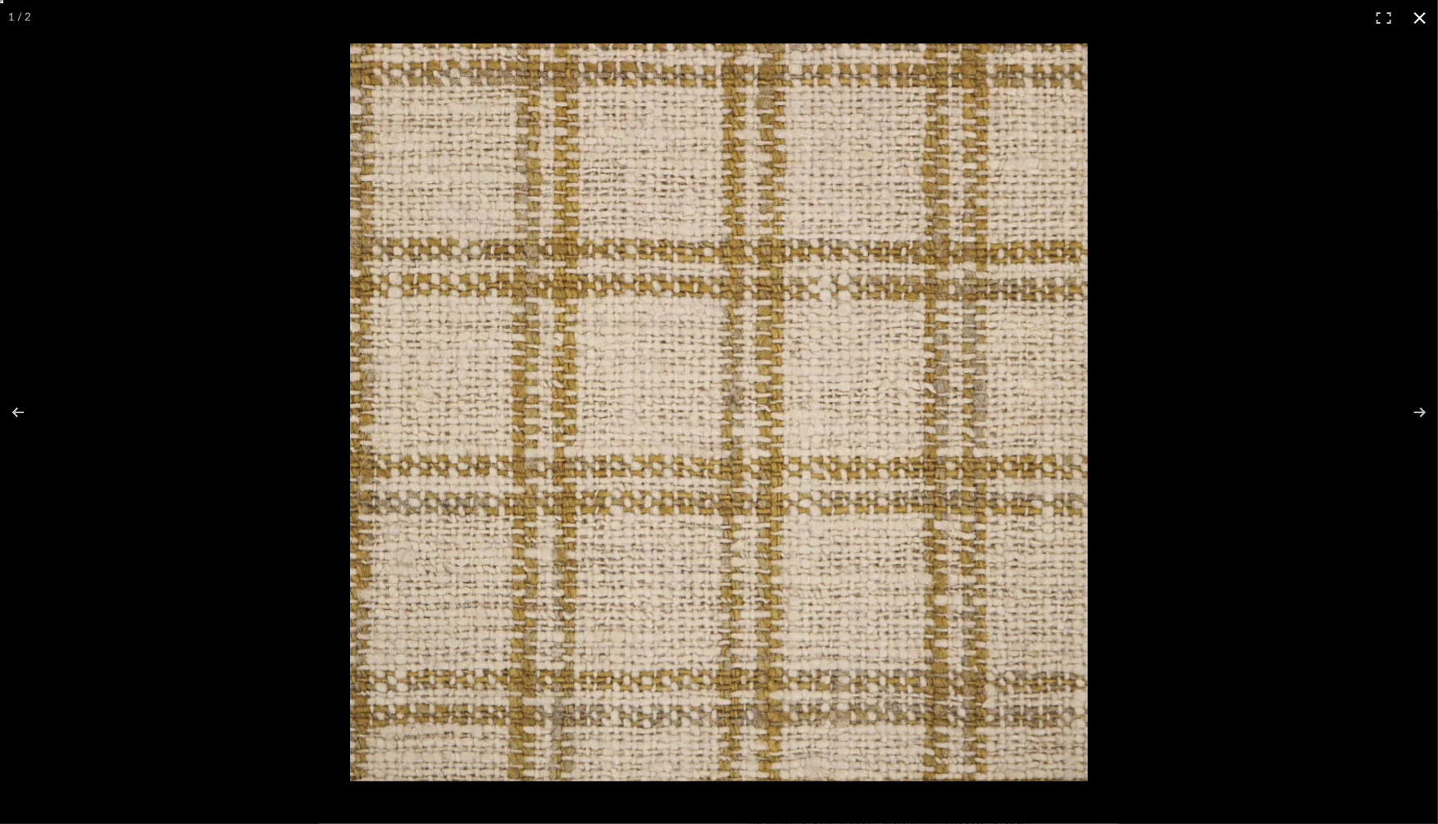
click at [1420, 16] on button at bounding box center [1420, 18] width 36 height 36
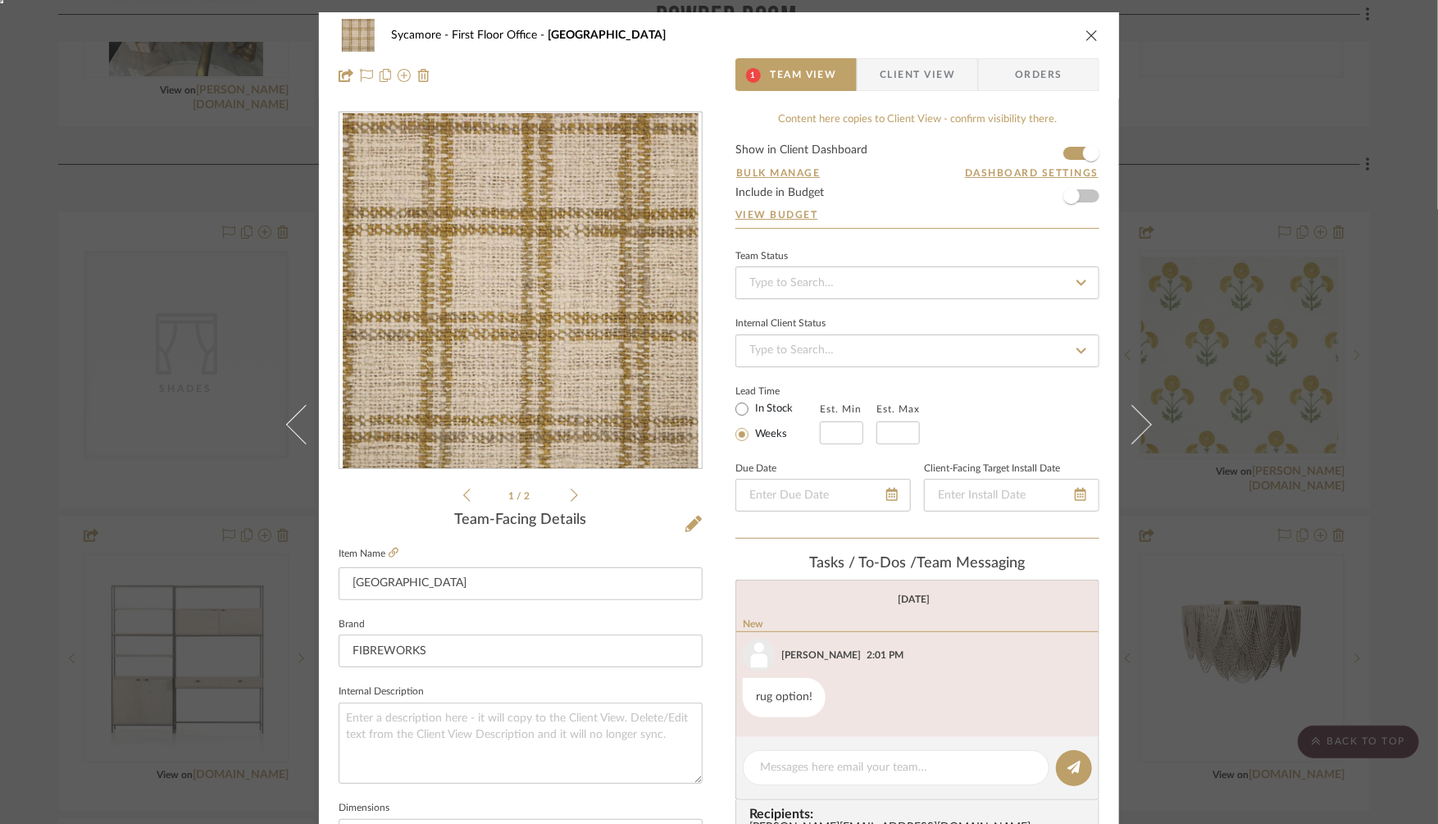
click at [1303, 199] on div "Sycamore First Floor Office Cambridge Square 1 Team View Client View Orders 1 /…" at bounding box center [719, 412] width 1438 height 824
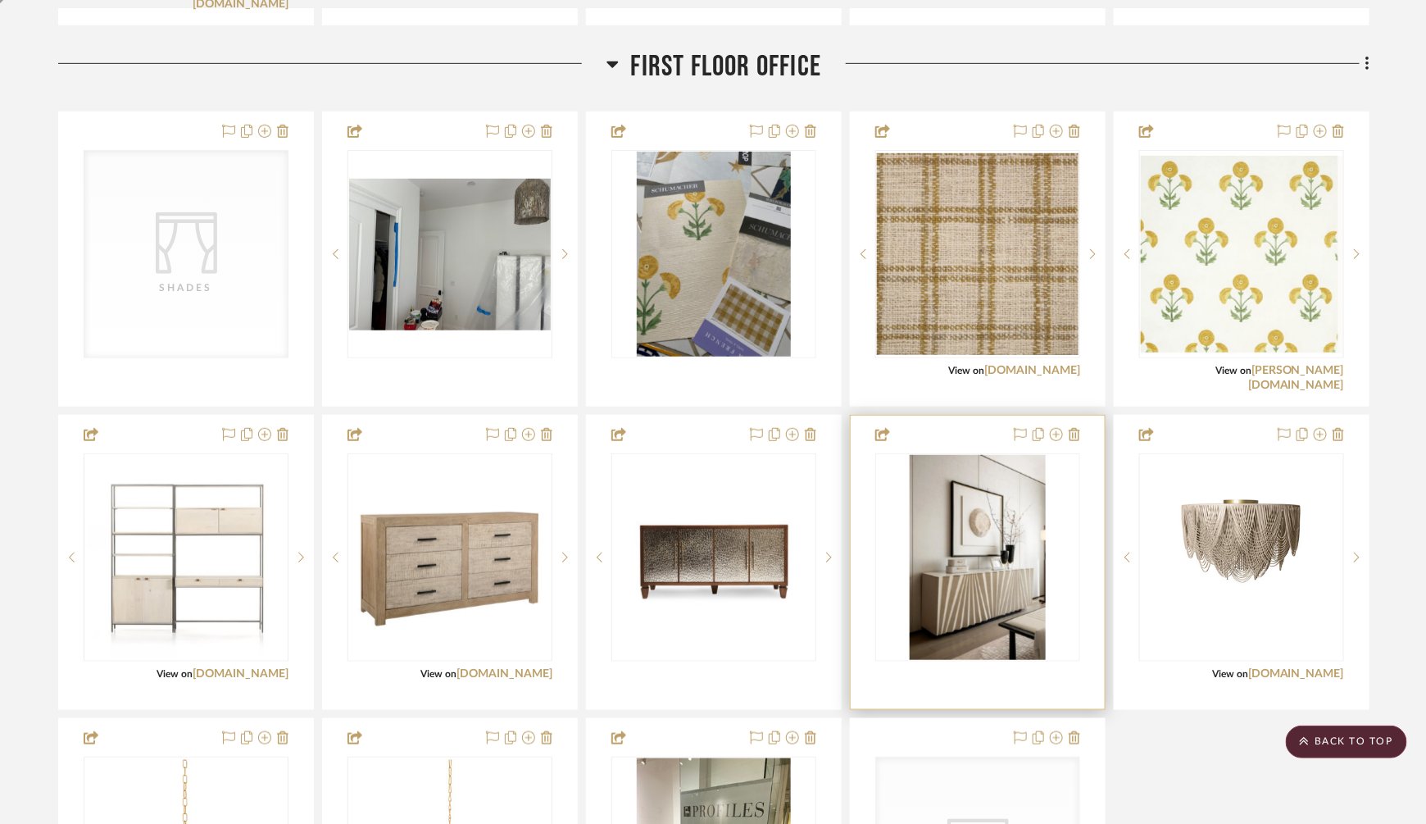
scroll to position [2918, 0]
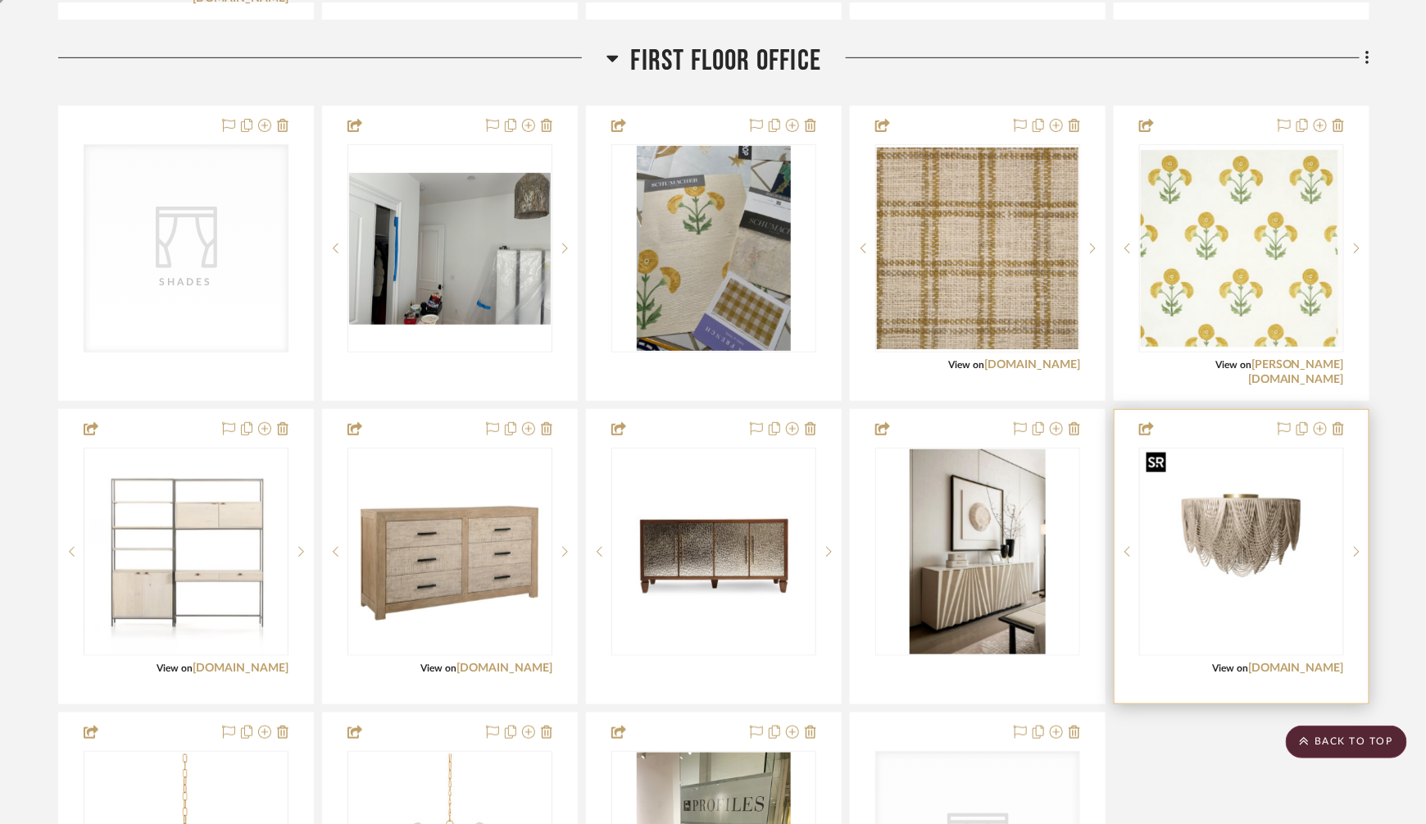
click at [1219, 525] on img "0" at bounding box center [1242, 552] width 202 height 202
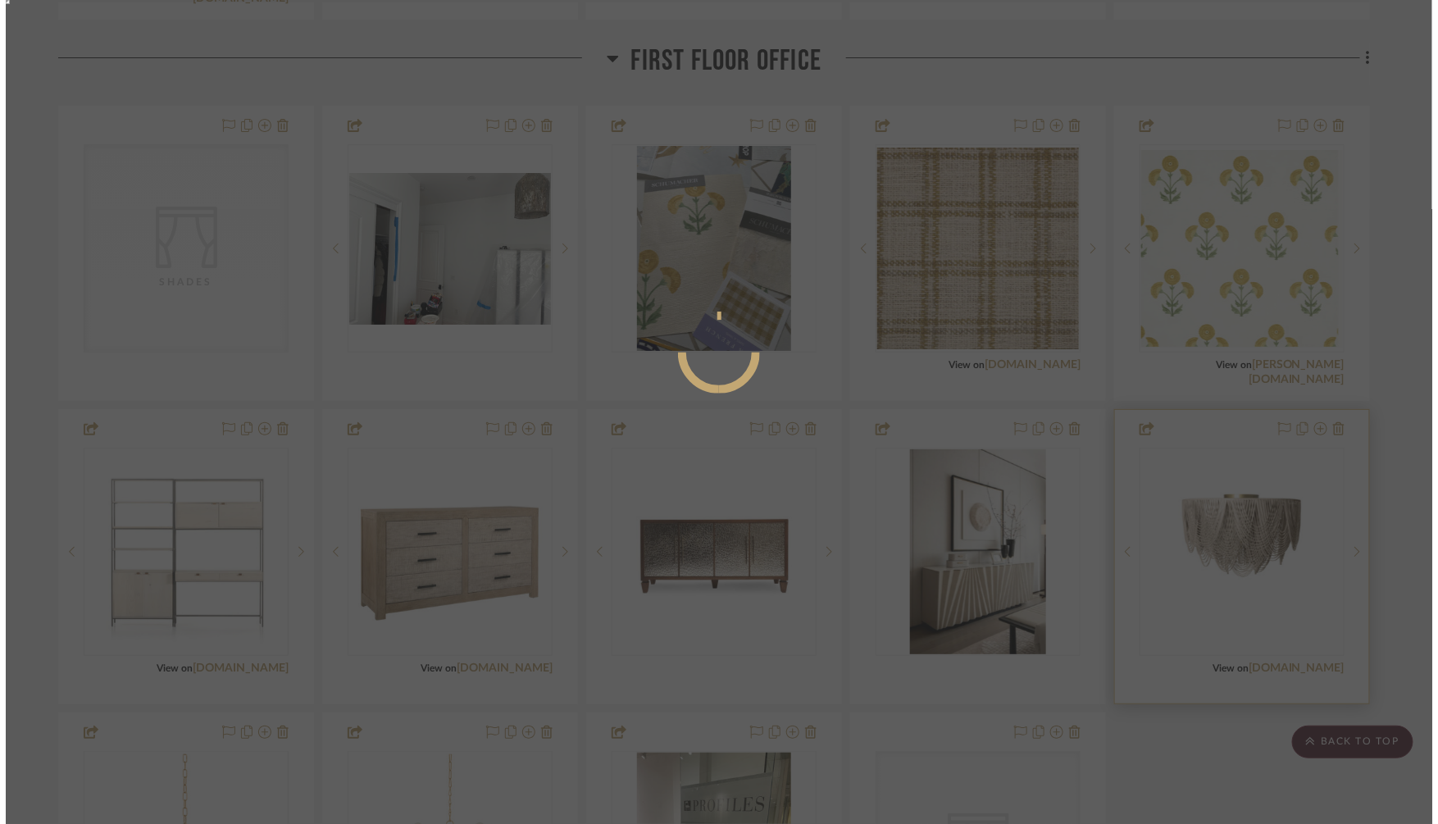
scroll to position [0, 0]
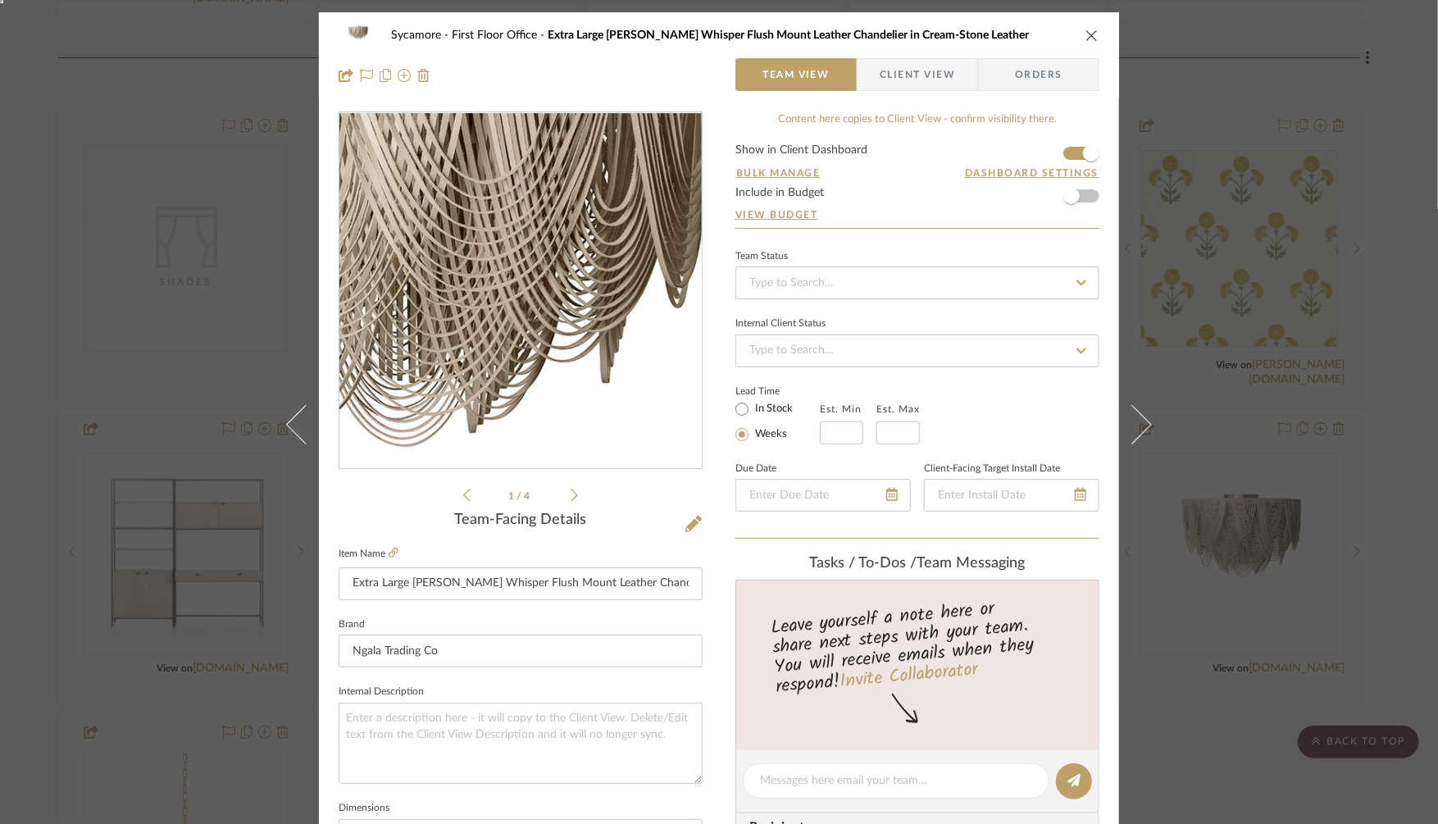
click at [556, 283] on img "0" at bounding box center [521, 291] width 356 height 356
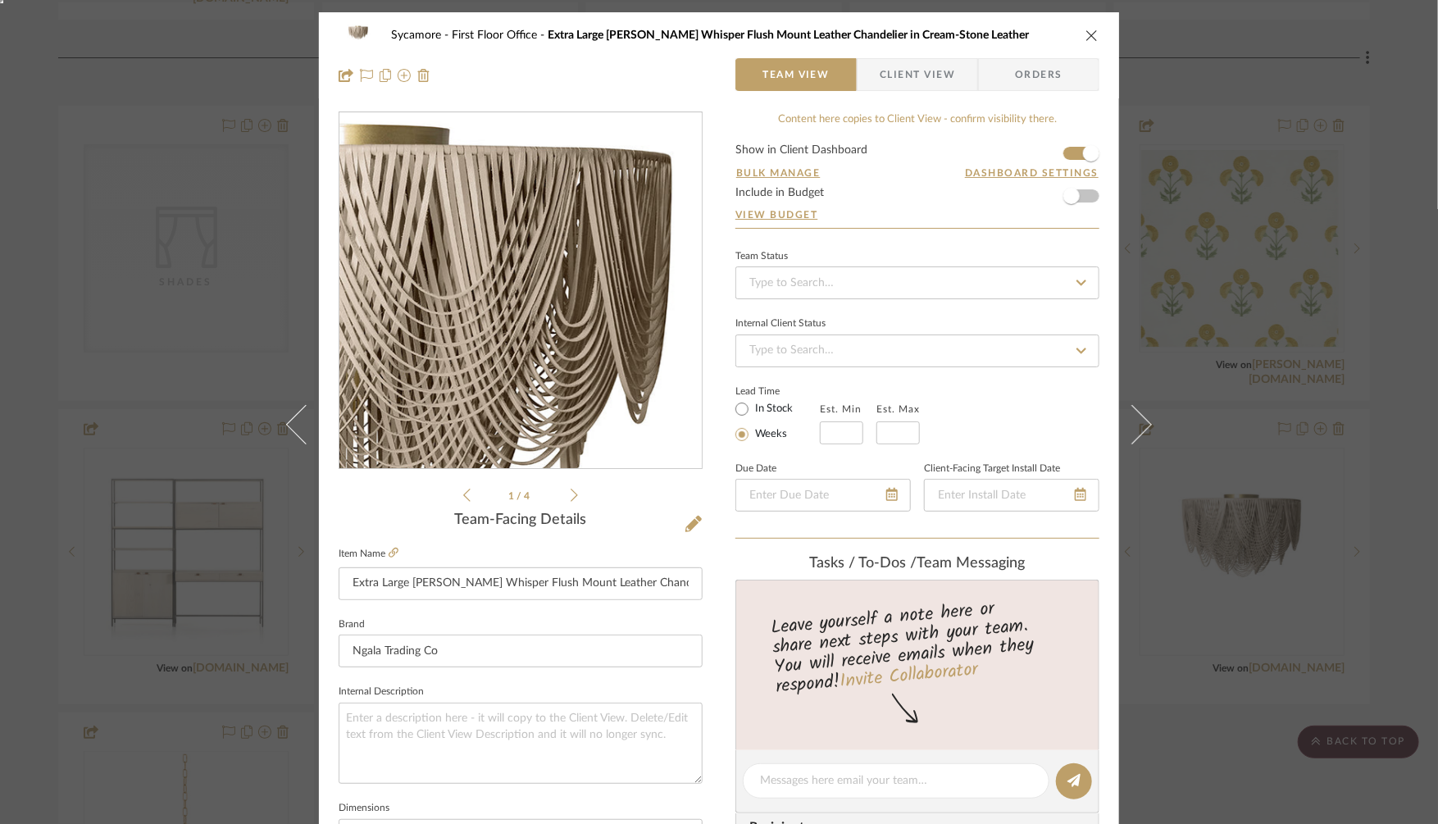
click at [570, 244] on img "0" at bounding box center [521, 291] width 356 height 356
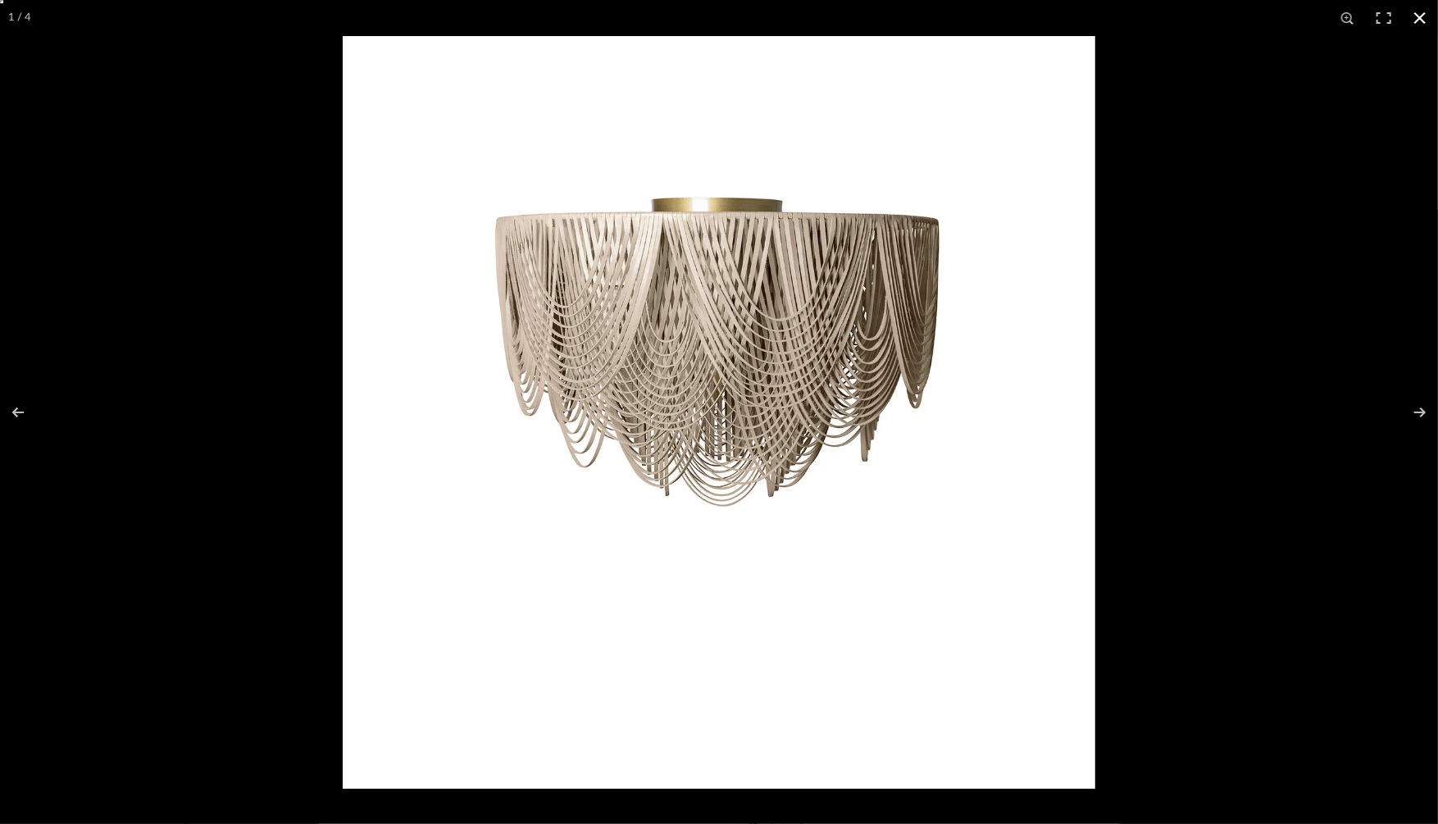
click at [1361, 405] on div at bounding box center [1062, 448] width 1438 height 824
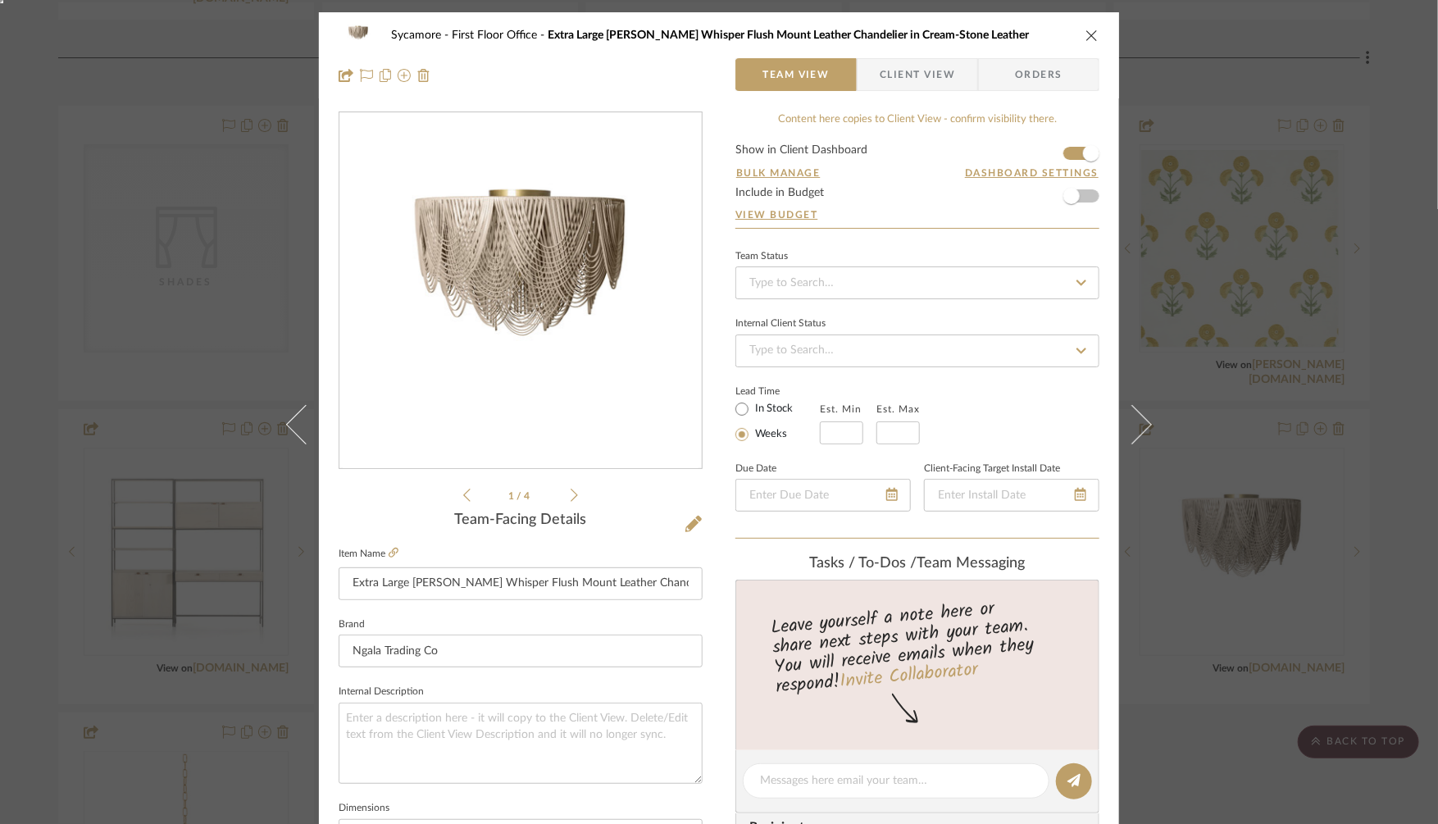
click at [1357, 407] on div "Sycamore First Floor Office Extra Large Short Round Whisper Flush Mount Leather…" at bounding box center [719, 412] width 1438 height 824
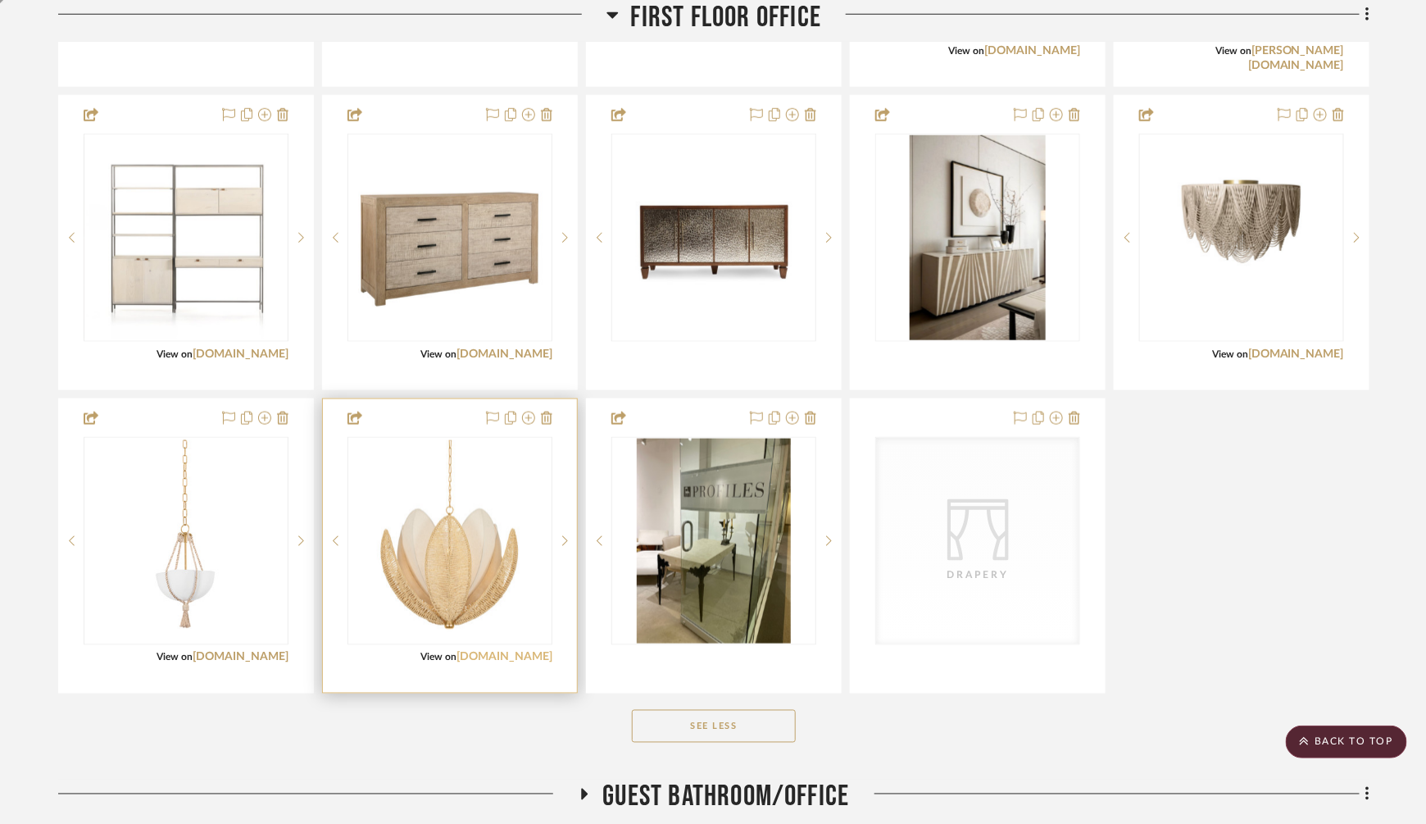
scroll to position [3244, 0]
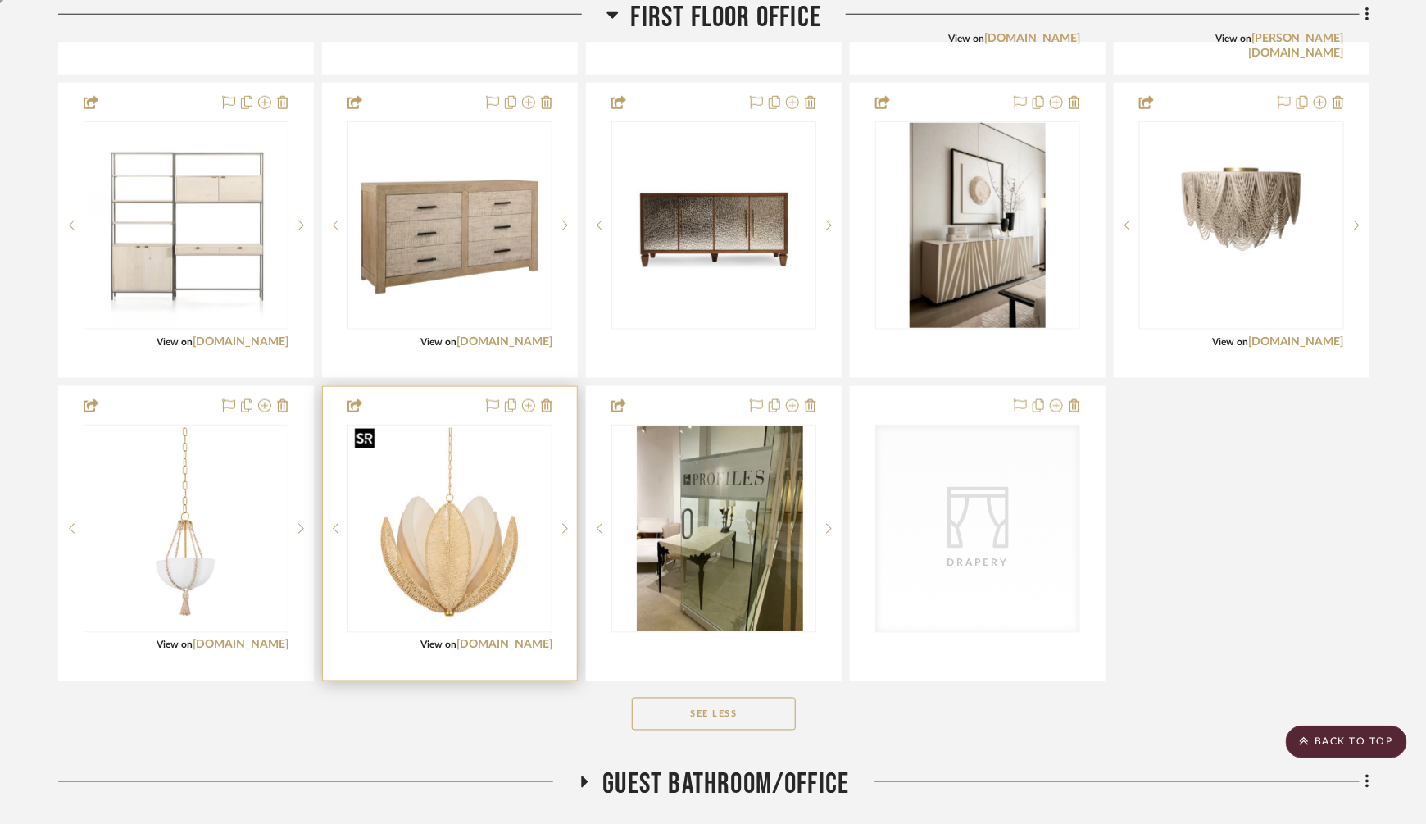
click at [0, 0] on img at bounding box center [0, 0] width 0 height 0
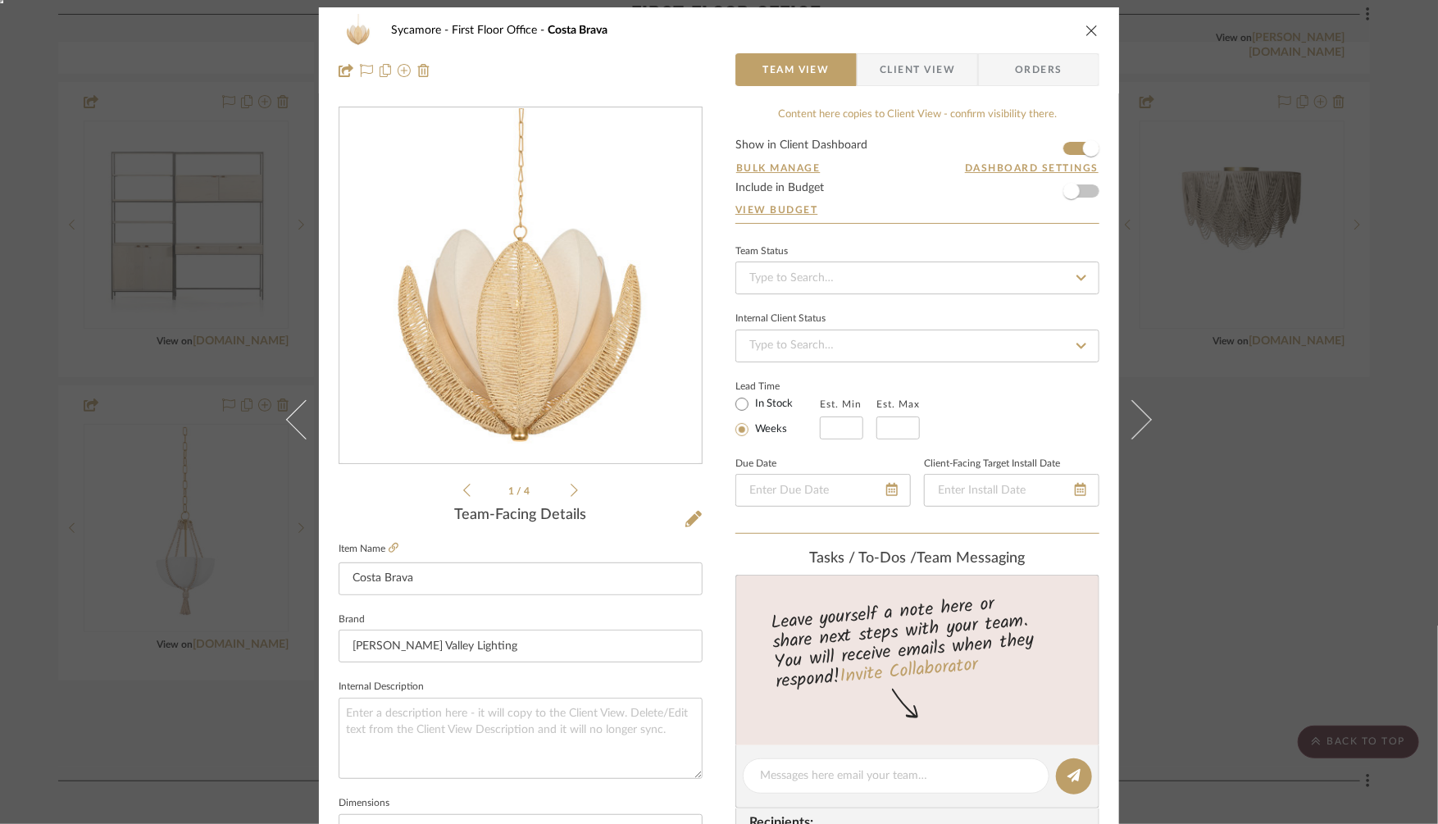
scroll to position [15, 0]
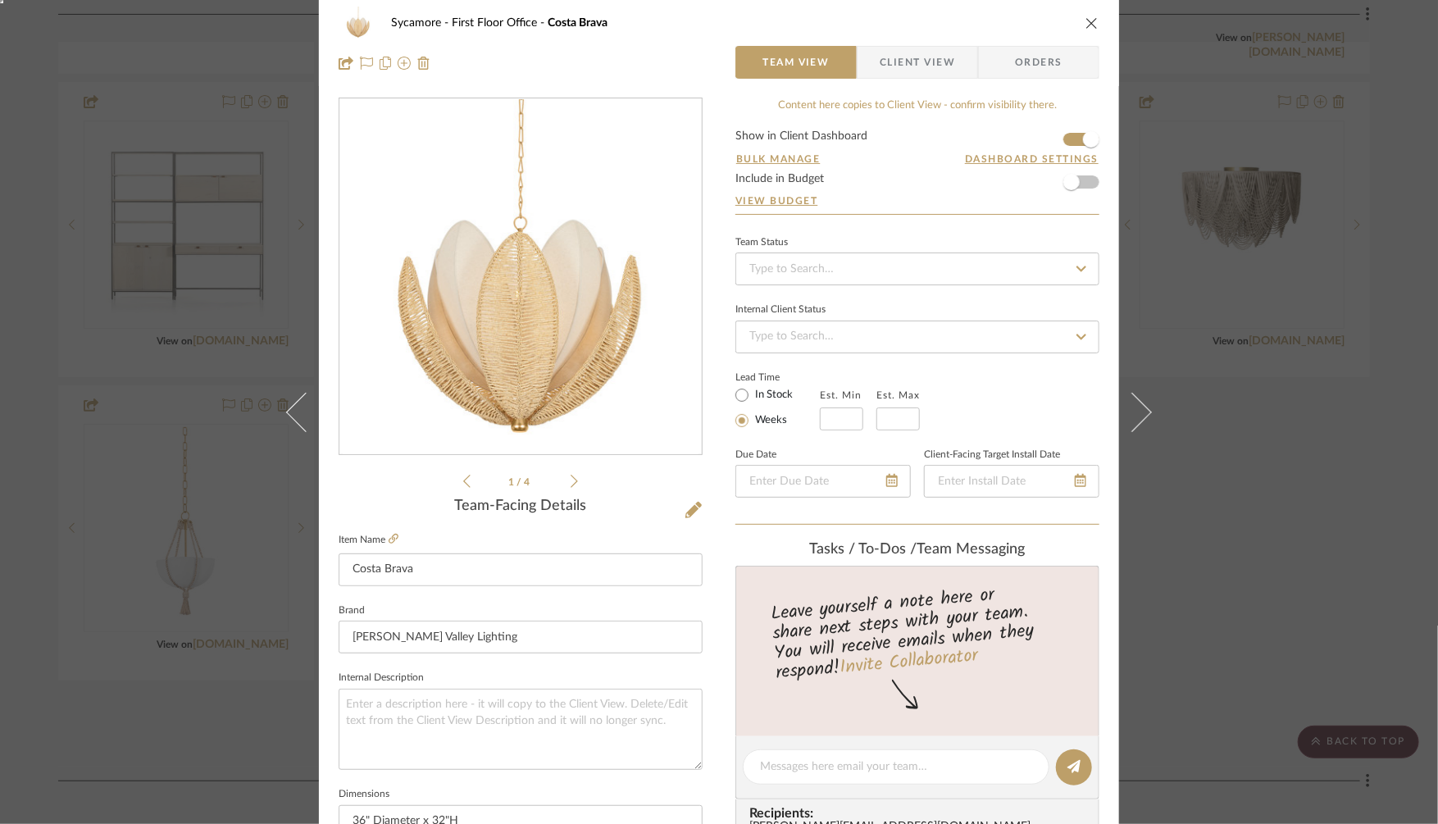
click at [507, 379] on img "0" at bounding box center [521, 277] width 356 height 356
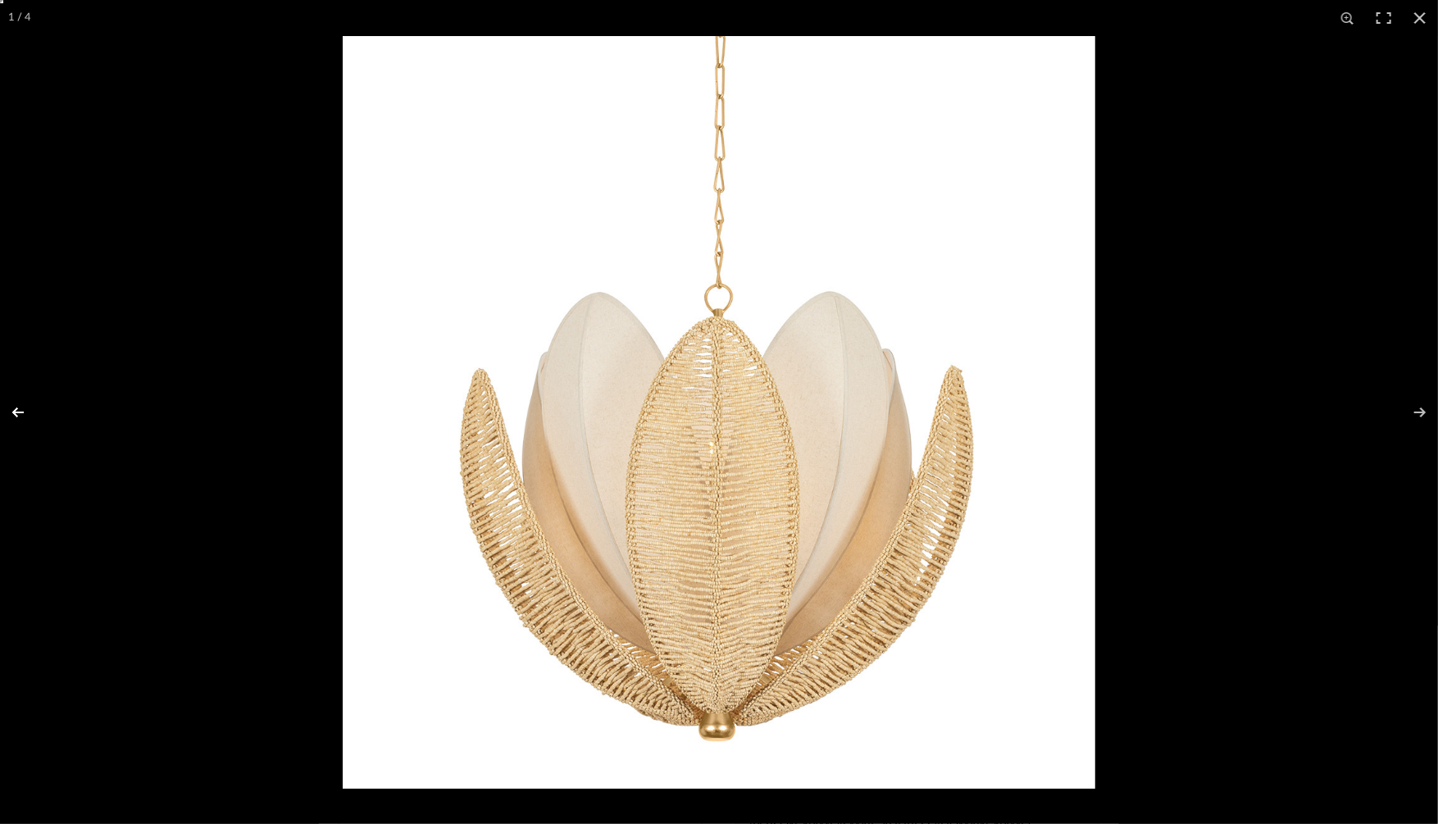
click at [20, 411] on button at bounding box center [28, 412] width 57 height 82
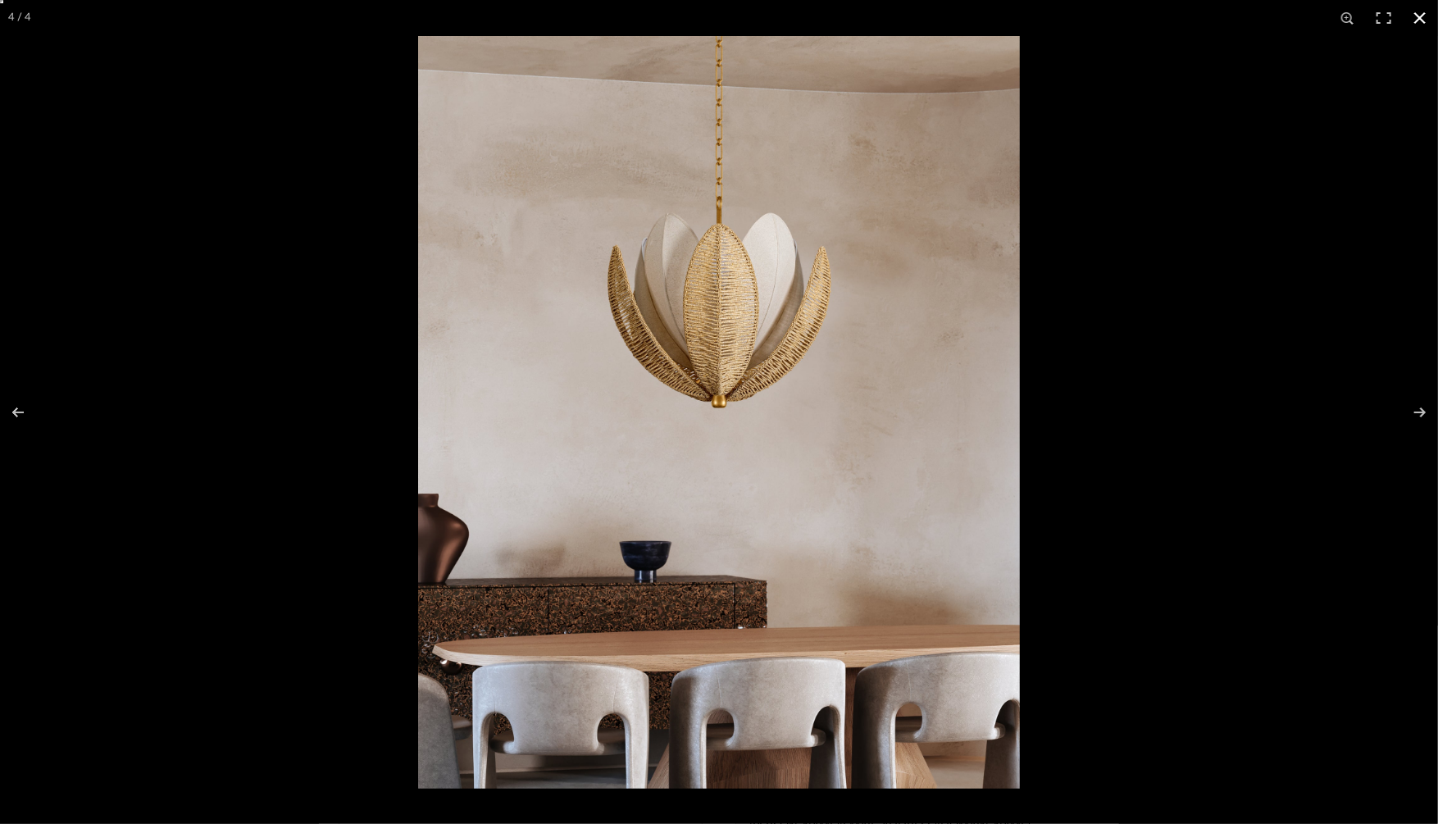
click at [82, 466] on div at bounding box center [719, 412] width 1438 height 824
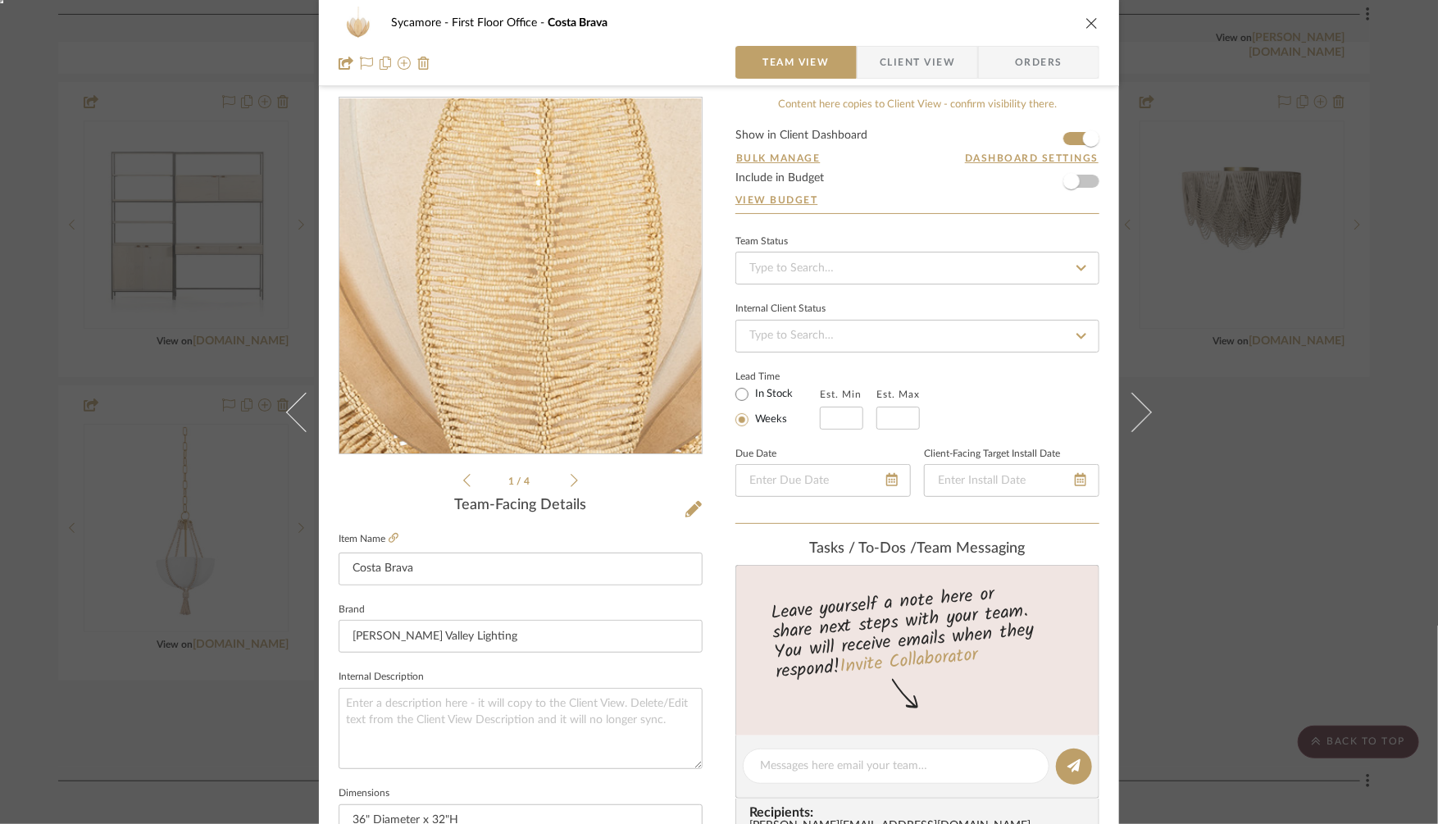
click at [506, 325] on img "0" at bounding box center [521, 276] width 356 height 356
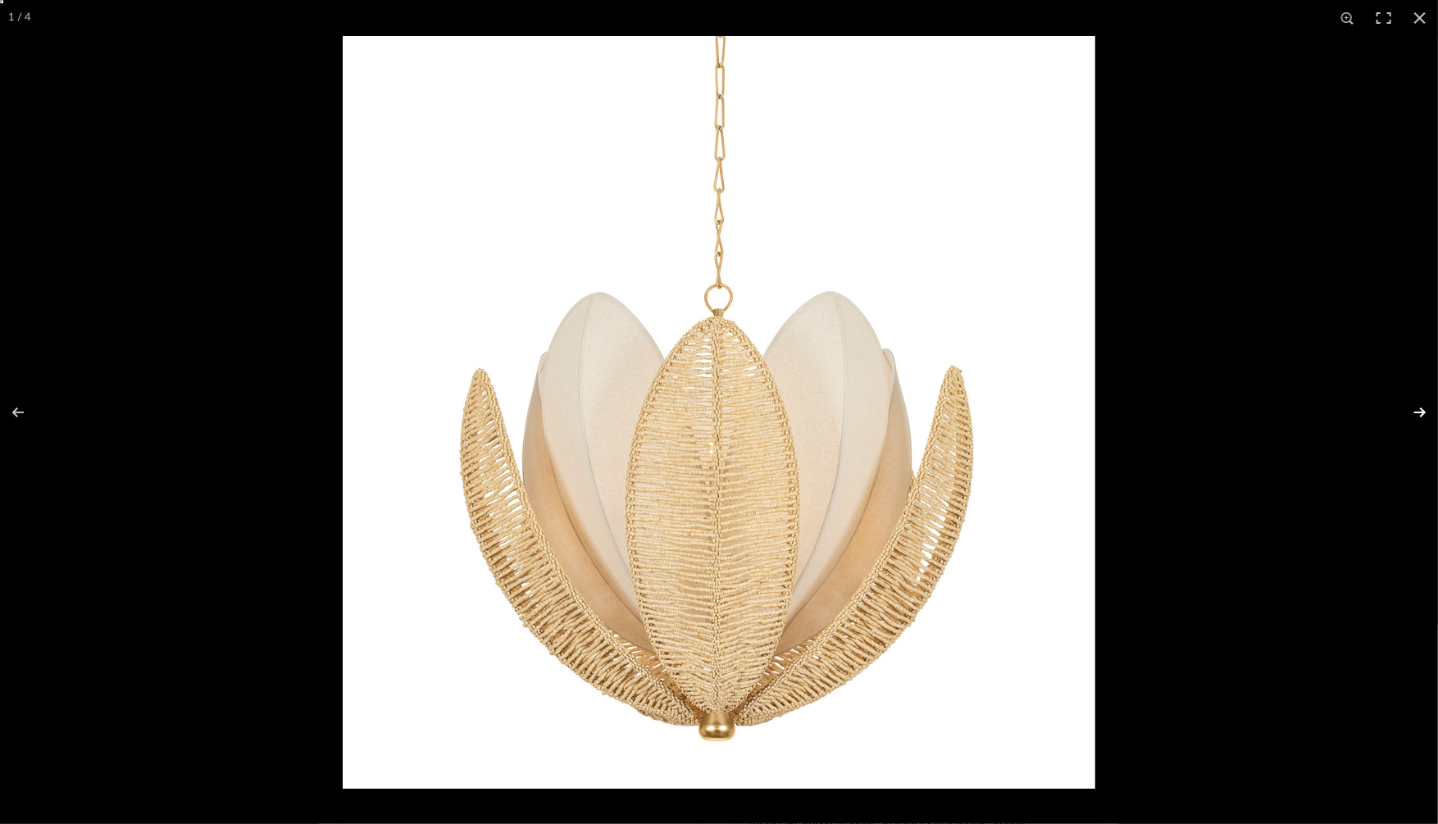
click at [1415, 408] on button at bounding box center [1408, 412] width 57 height 82
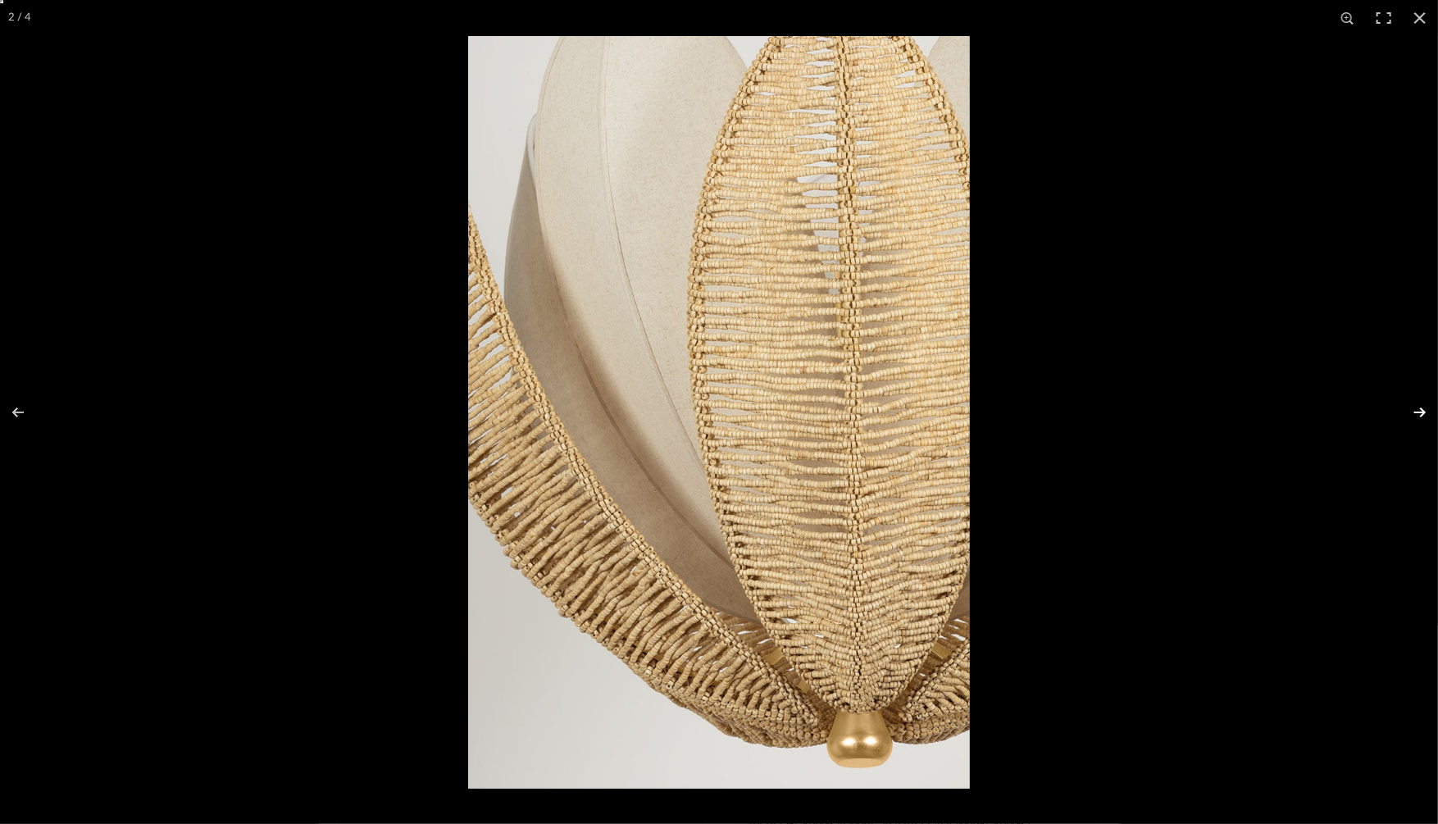
click at [1415, 408] on button at bounding box center [1408, 412] width 57 height 82
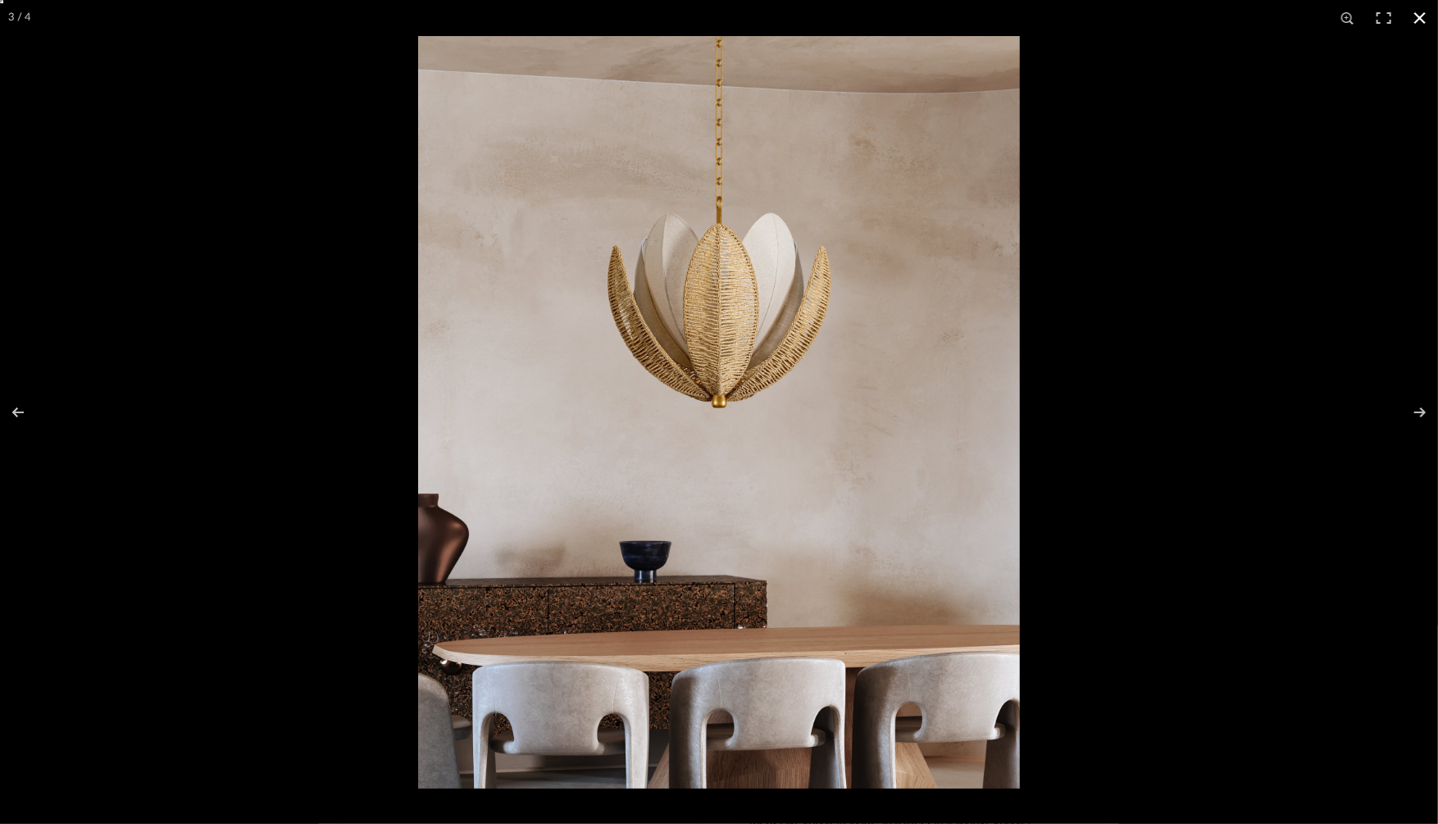
click at [1385, 284] on div at bounding box center [1137, 448] width 1438 height 824
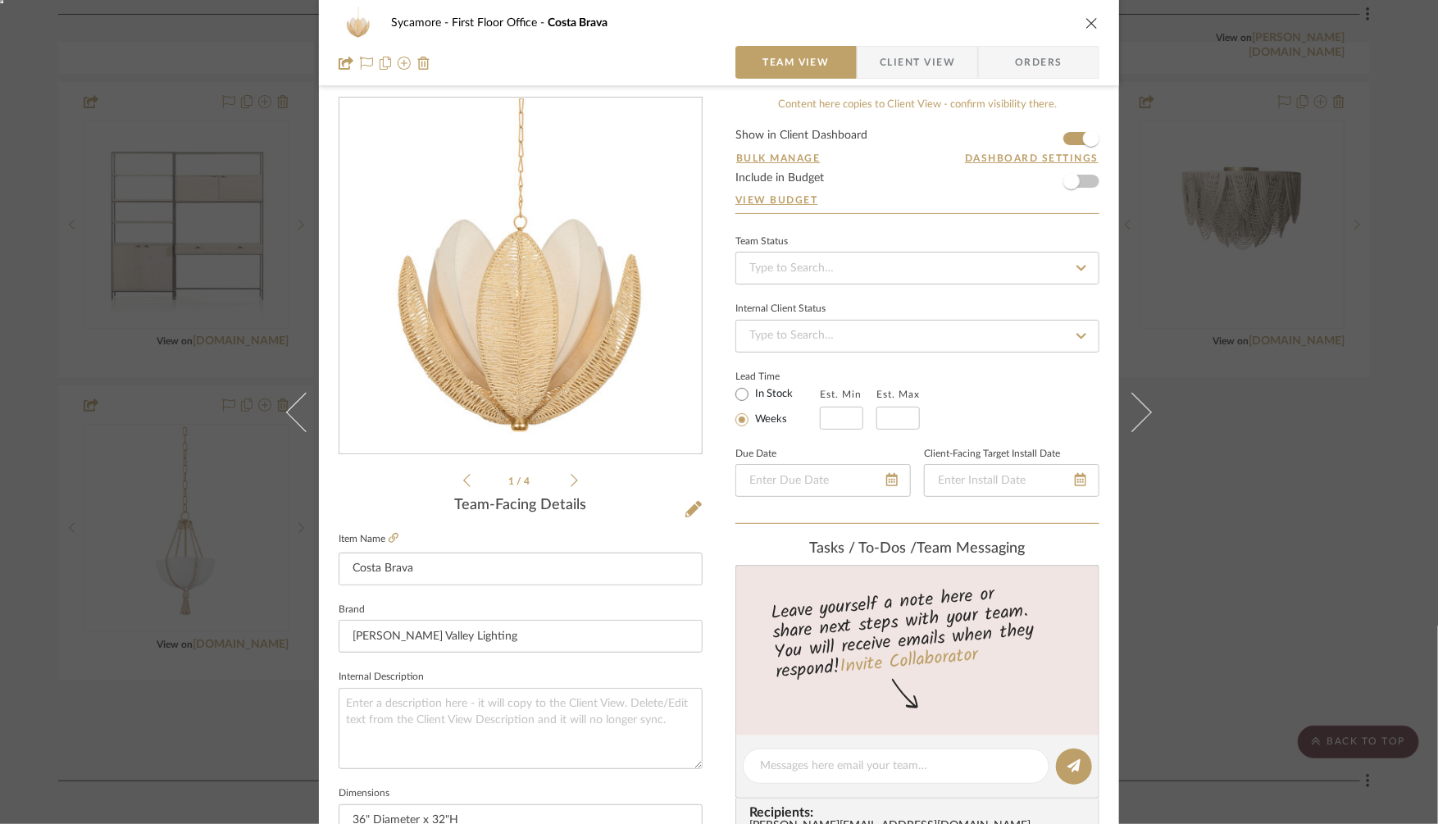
click at [1300, 234] on div "Sycamore First Floor Office Costa Brava Team View Client View Orders 1 / 4 Team…" at bounding box center [719, 412] width 1438 height 824
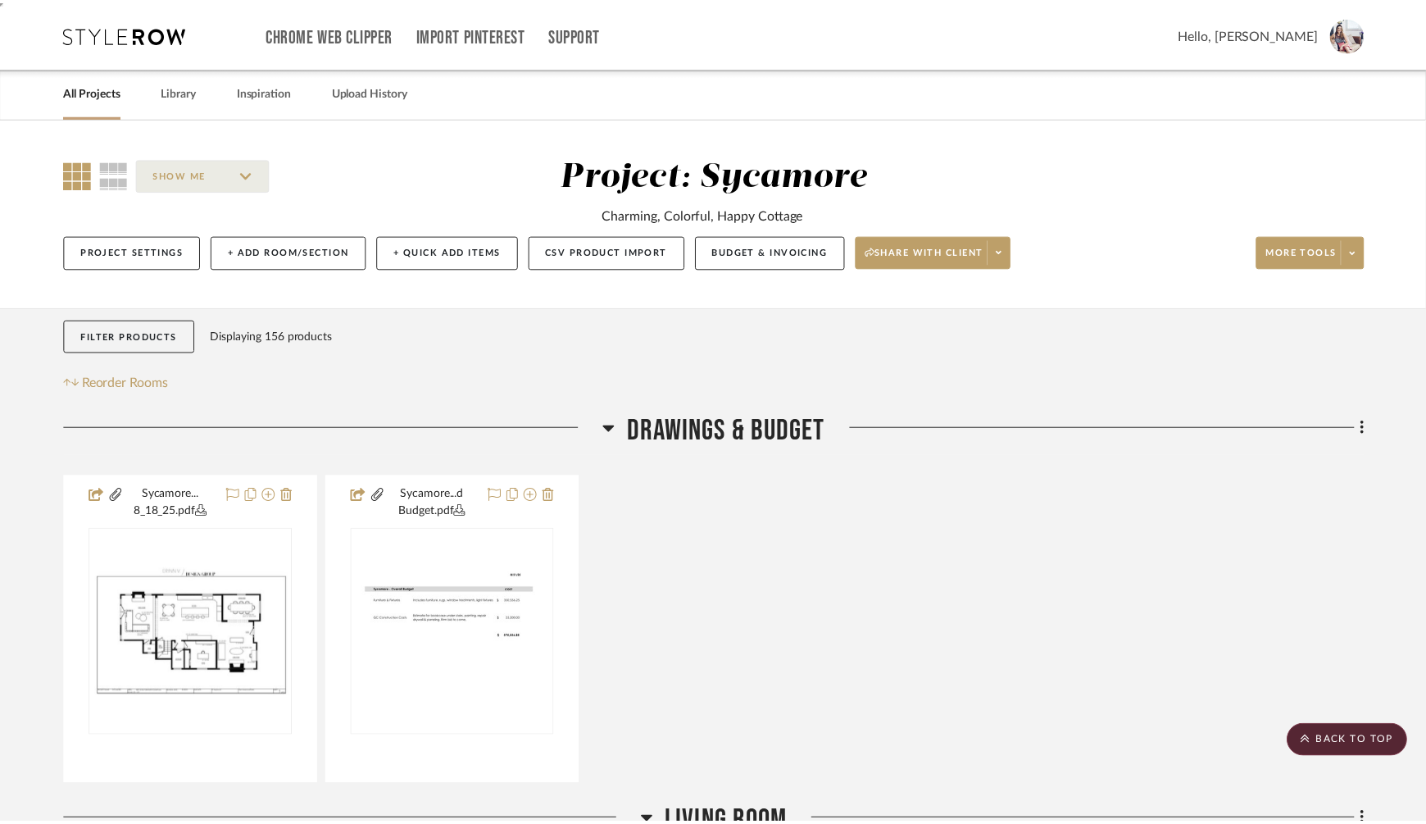
scroll to position [3244, 0]
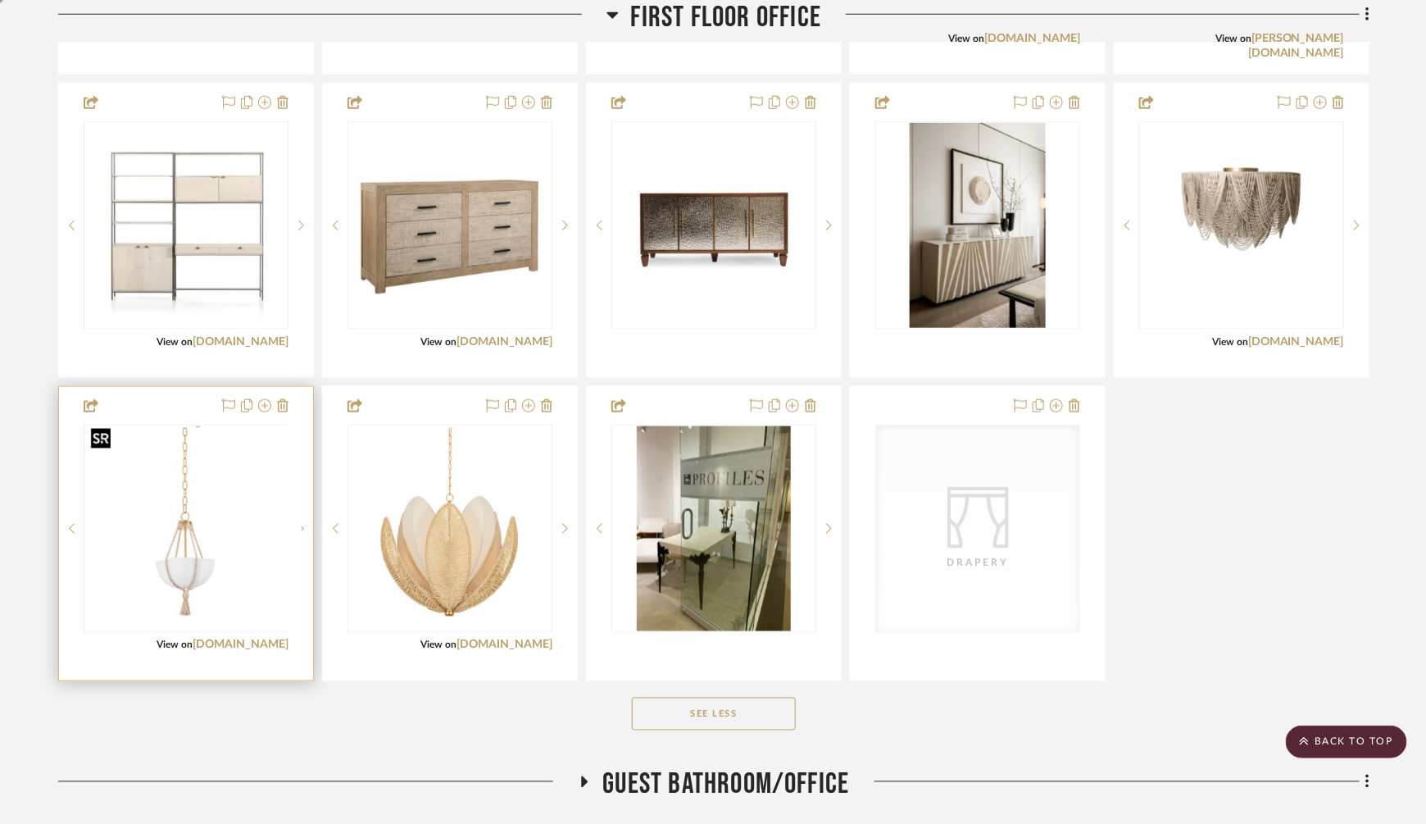
click at [198, 511] on img "0" at bounding box center [199, 528] width 205 height 205
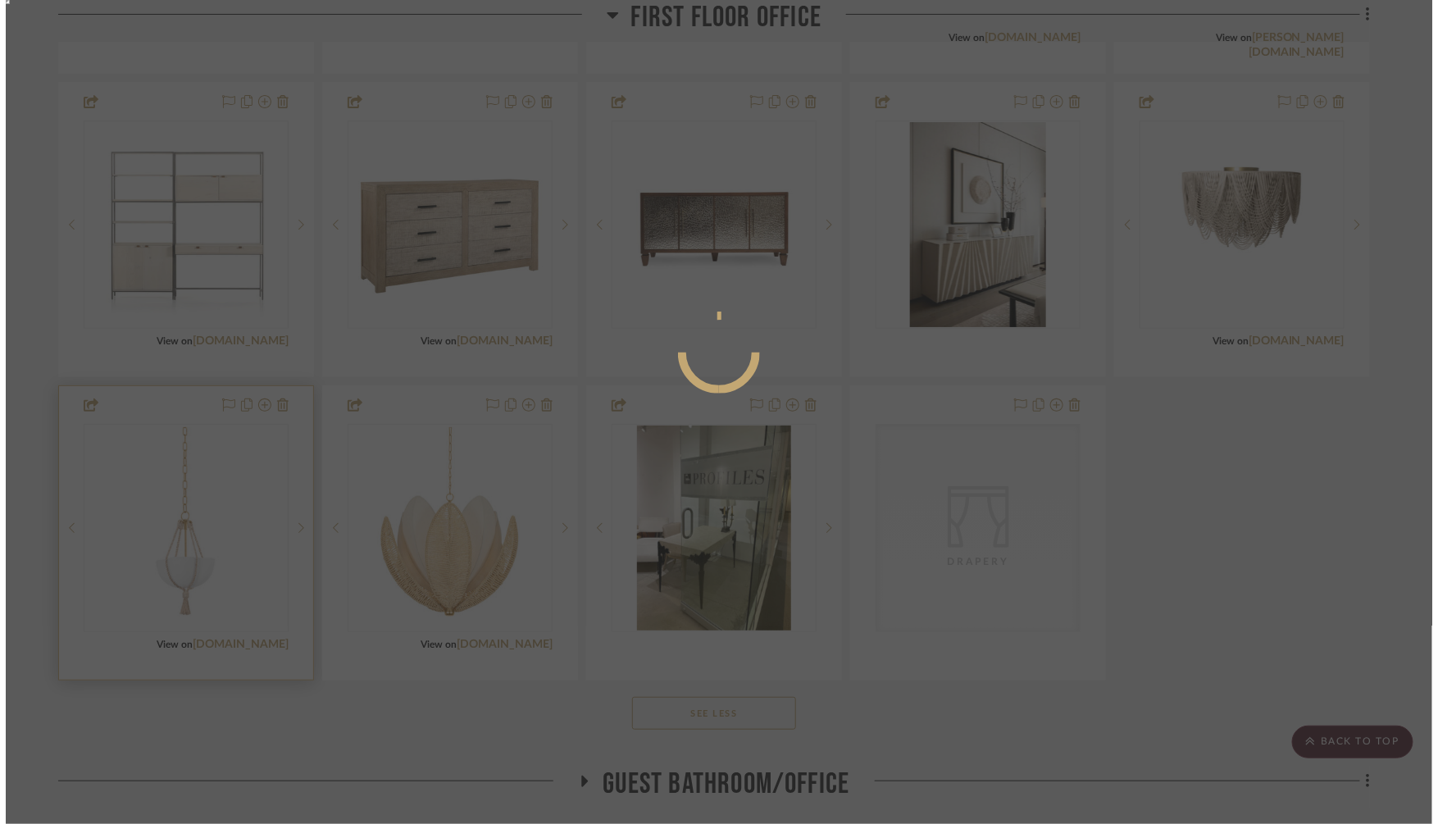
scroll to position [0, 0]
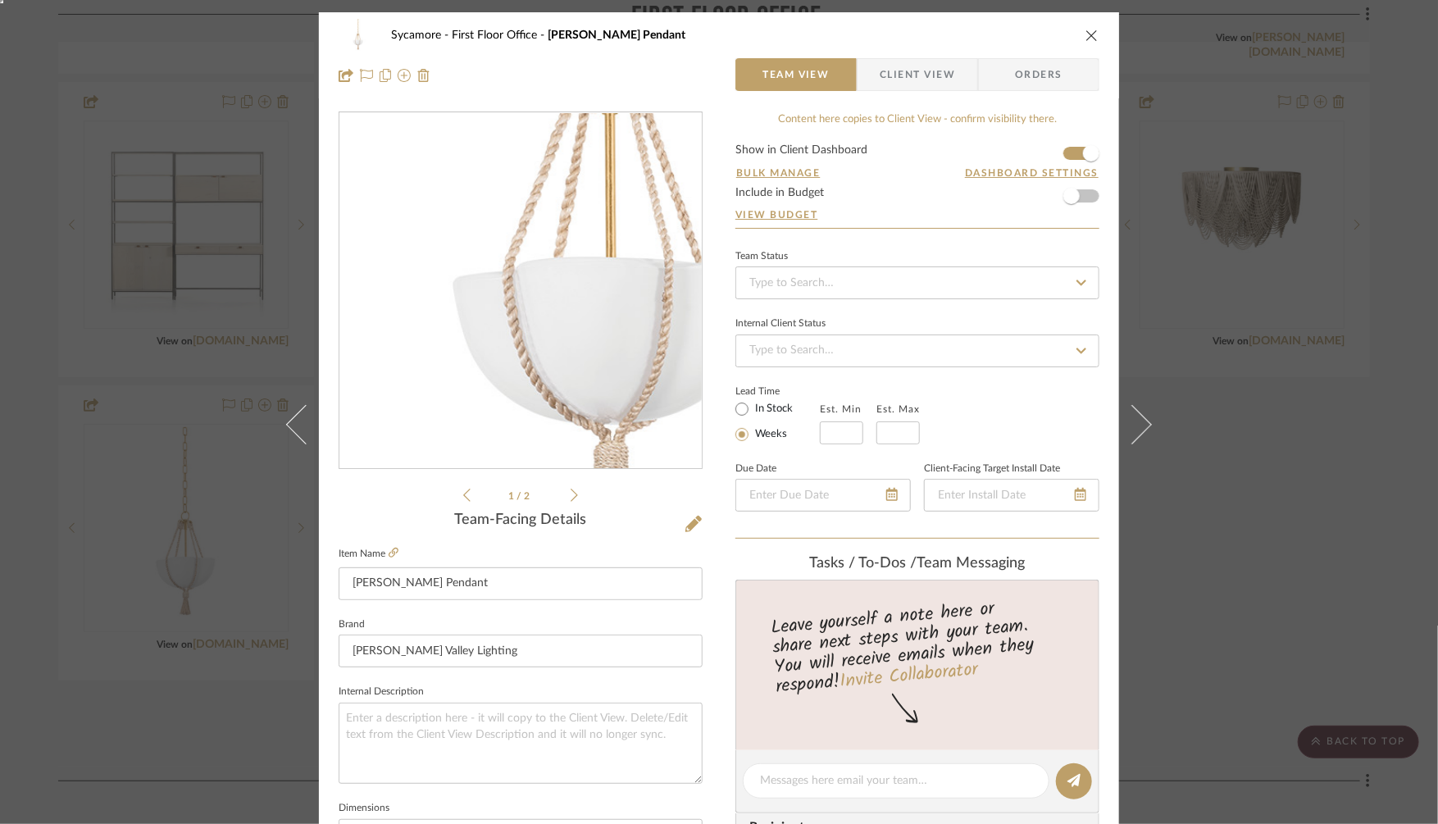
click at [484, 353] on img "0" at bounding box center [521, 291] width 356 height 356
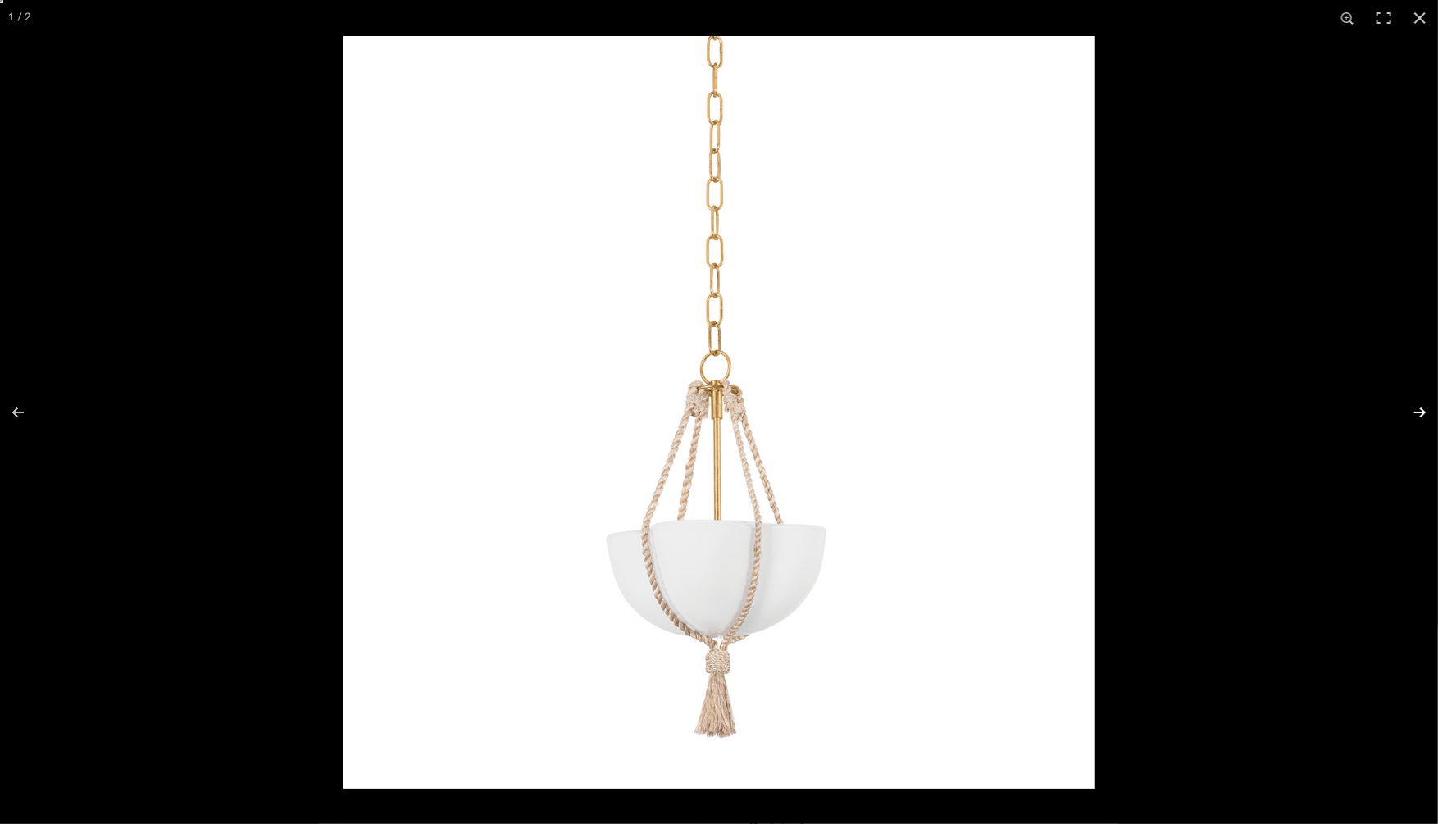
click at [1416, 410] on button at bounding box center [1408, 412] width 57 height 82
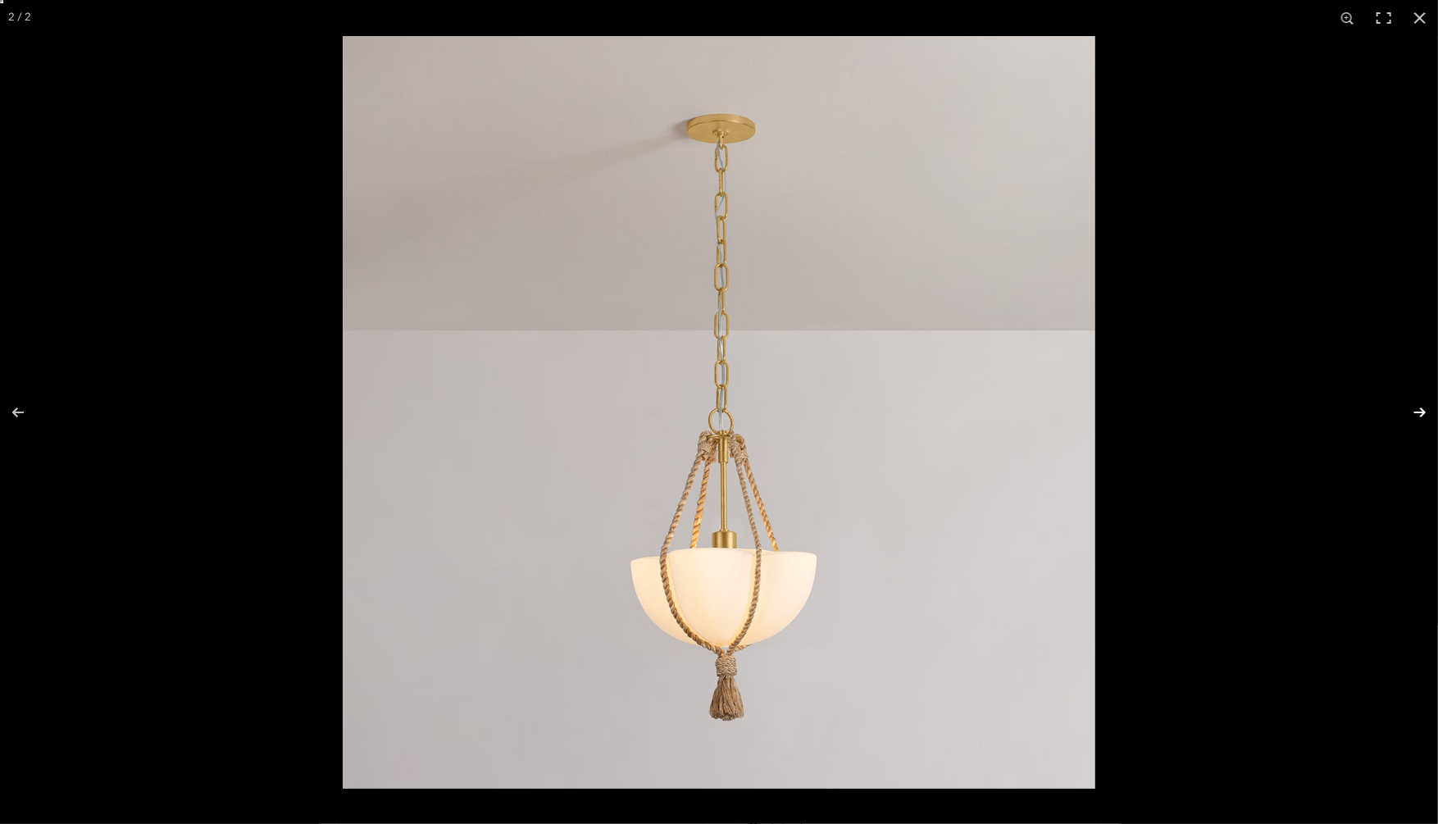
click at [1416, 410] on button at bounding box center [1408, 412] width 57 height 82
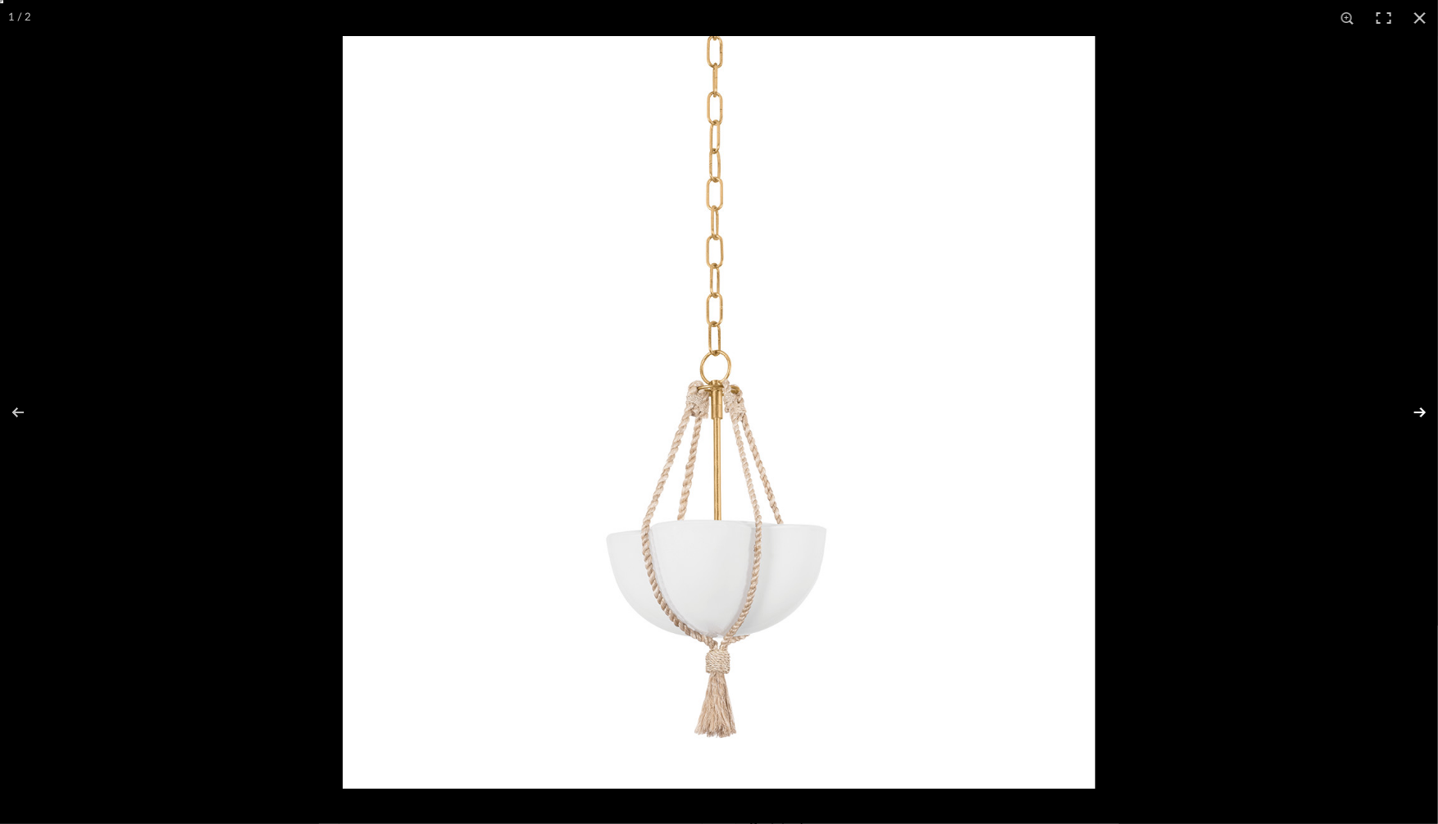
click at [1416, 410] on button at bounding box center [1408, 412] width 57 height 82
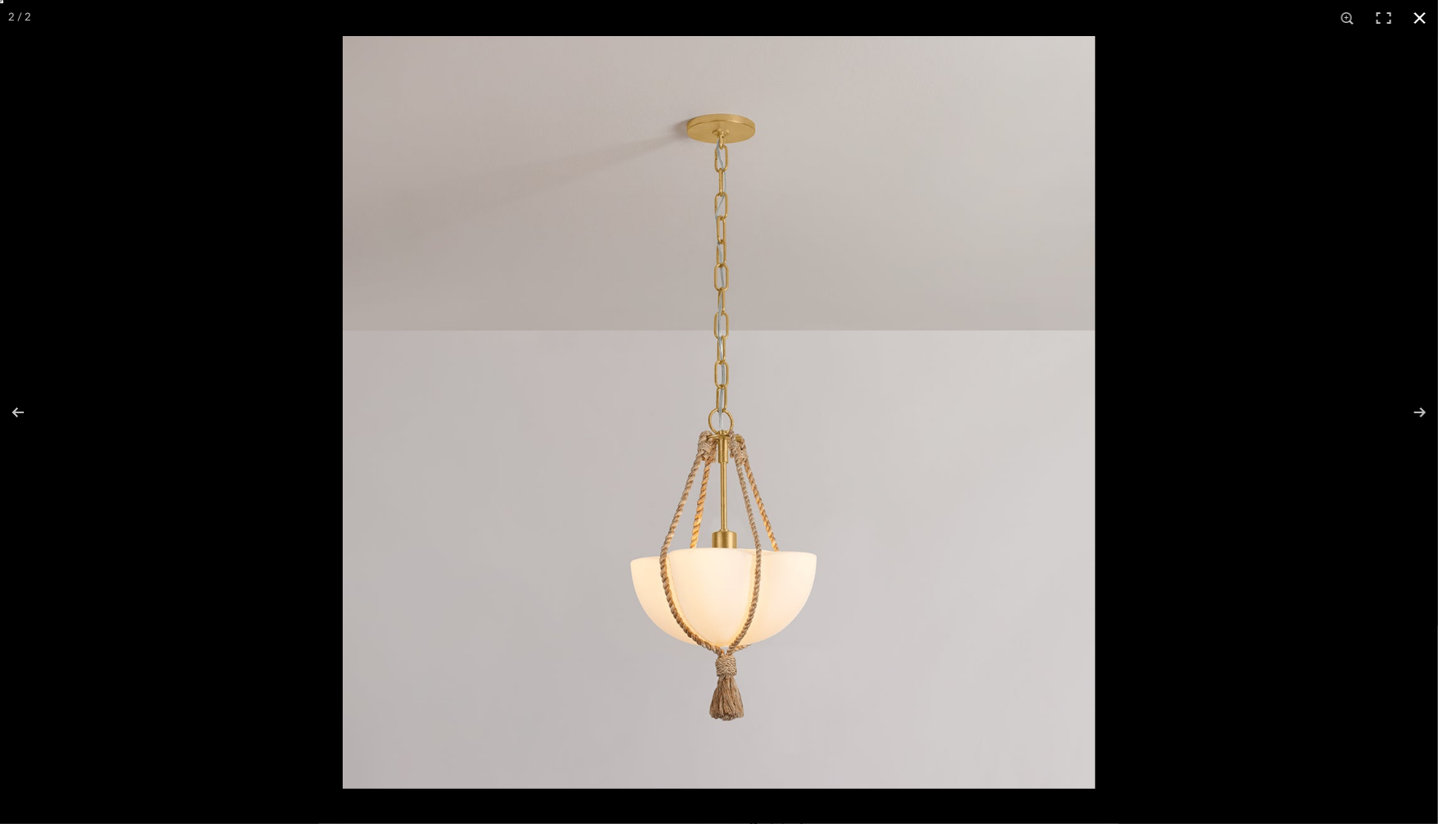
click at [1424, 14] on button at bounding box center [1420, 18] width 36 height 36
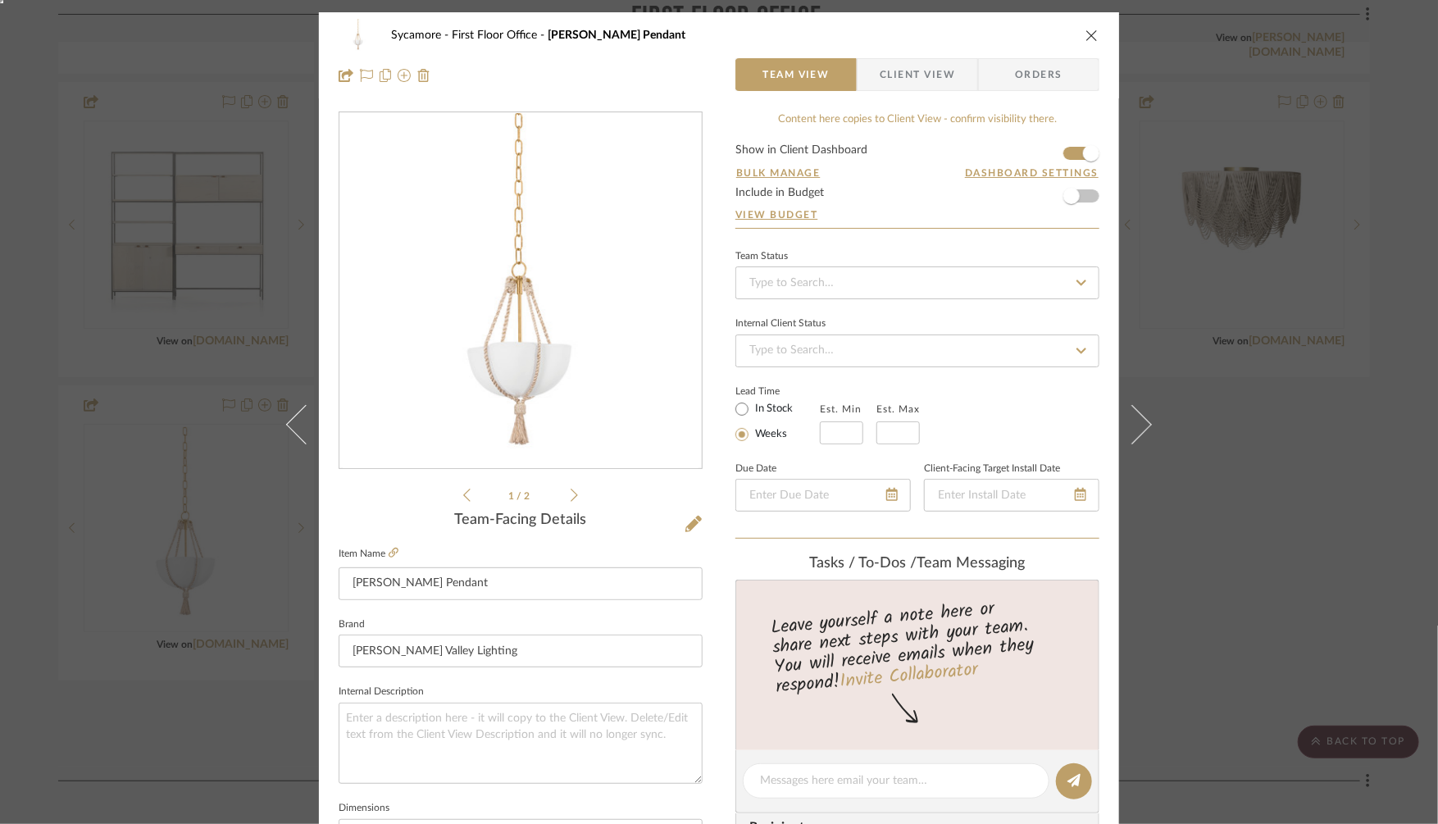
click at [1233, 366] on div "Sycamore First Floor Office Amberly Pendant Team View Client View Orders 1 / 2 …" at bounding box center [719, 412] width 1438 height 824
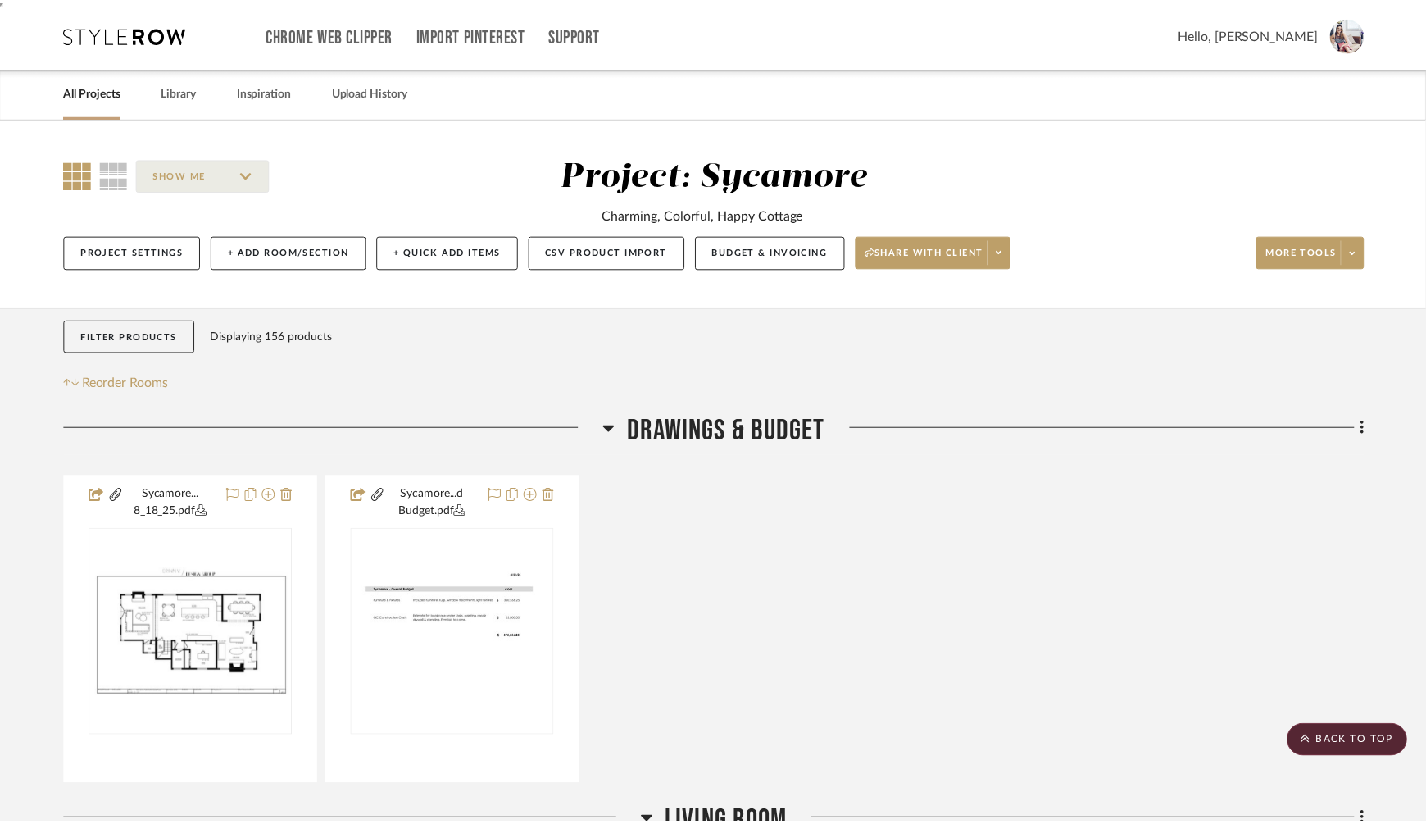
scroll to position [3244, 0]
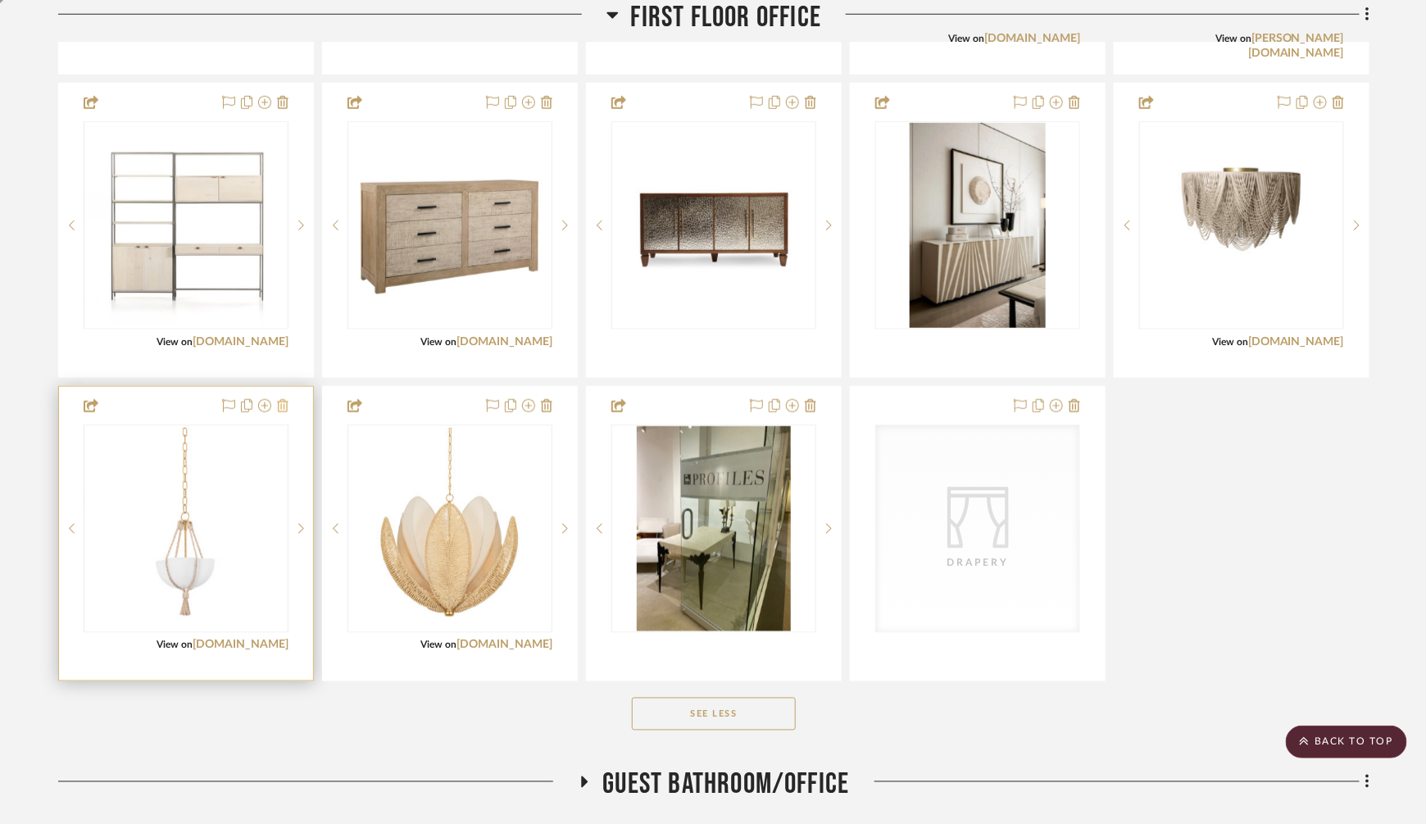
drag, startPoint x: 289, startPoint y: 393, endPoint x: 283, endPoint y: 401, distance: 9.3
click at [289, 393] on project-item-tile "Amberly Pendant View on hvlgroup.com By Hudson Valley Lighting Team Status Inte…" at bounding box center [186, 533] width 256 height 295
click at [282, 387] on div at bounding box center [186, 533] width 254 height 293
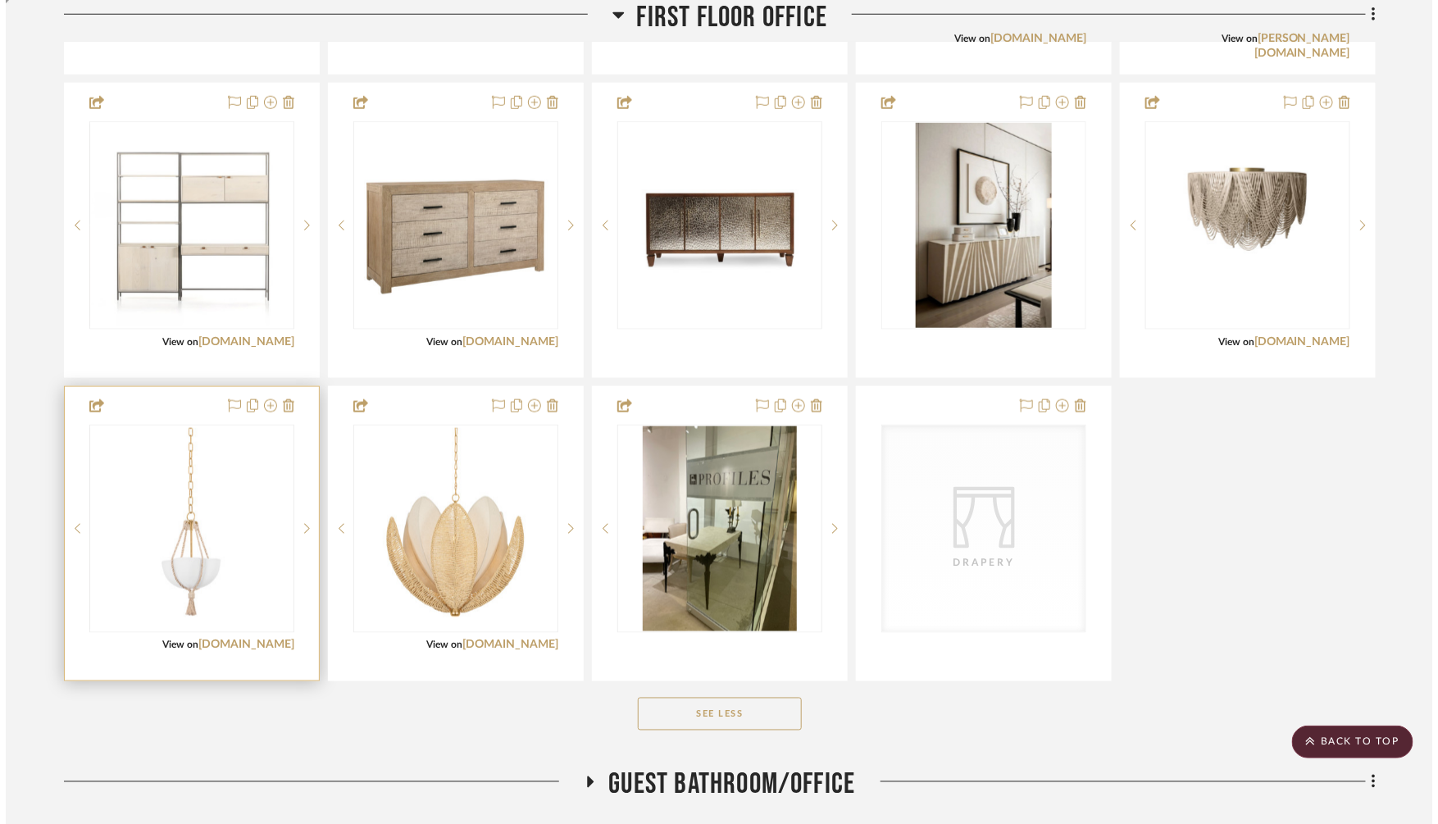
scroll to position [0, 0]
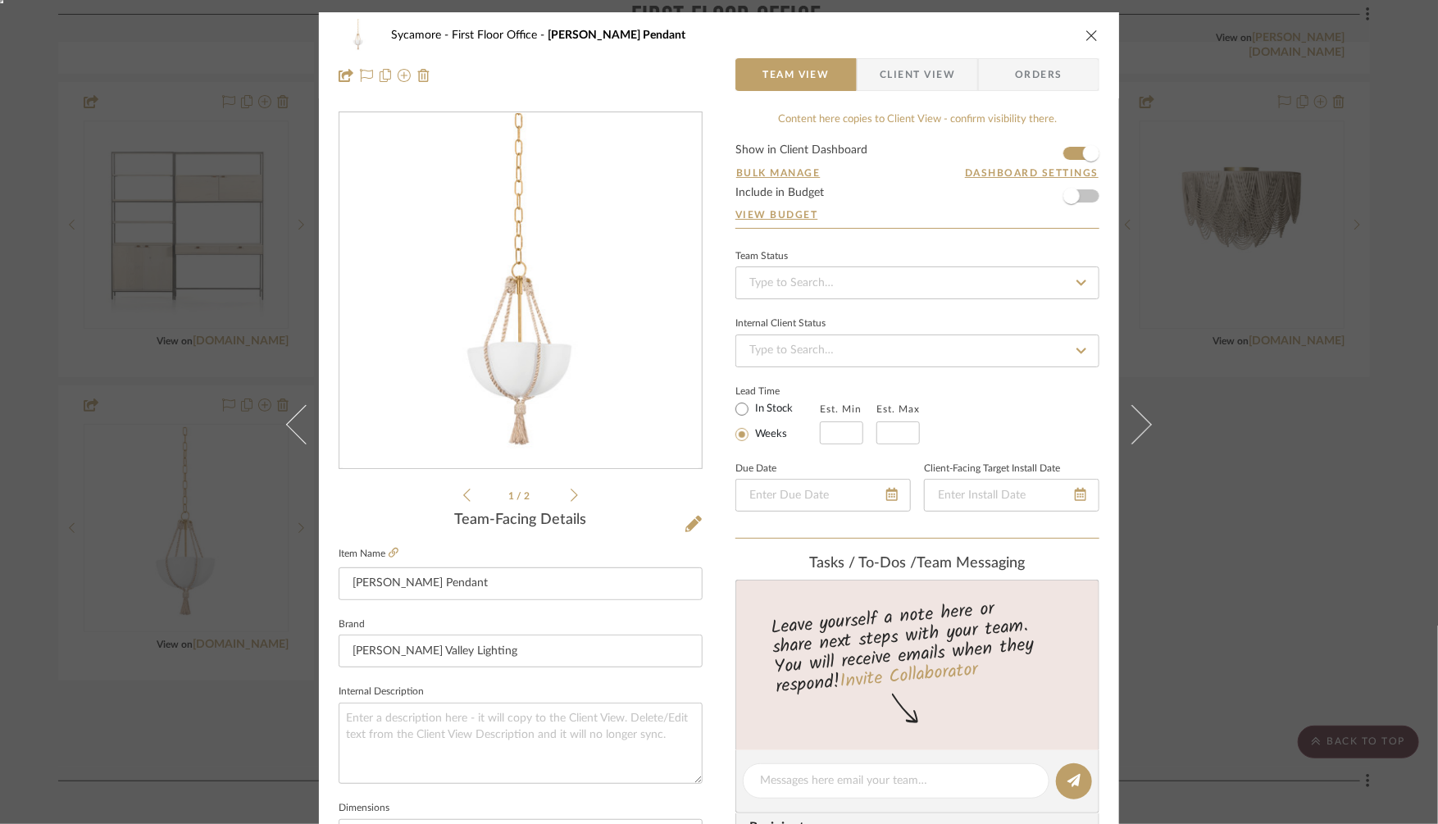
click at [1207, 107] on div "Sycamore First Floor Office Amberly Pendant Team View Client View Orders 1 / 2 …" at bounding box center [719, 412] width 1438 height 824
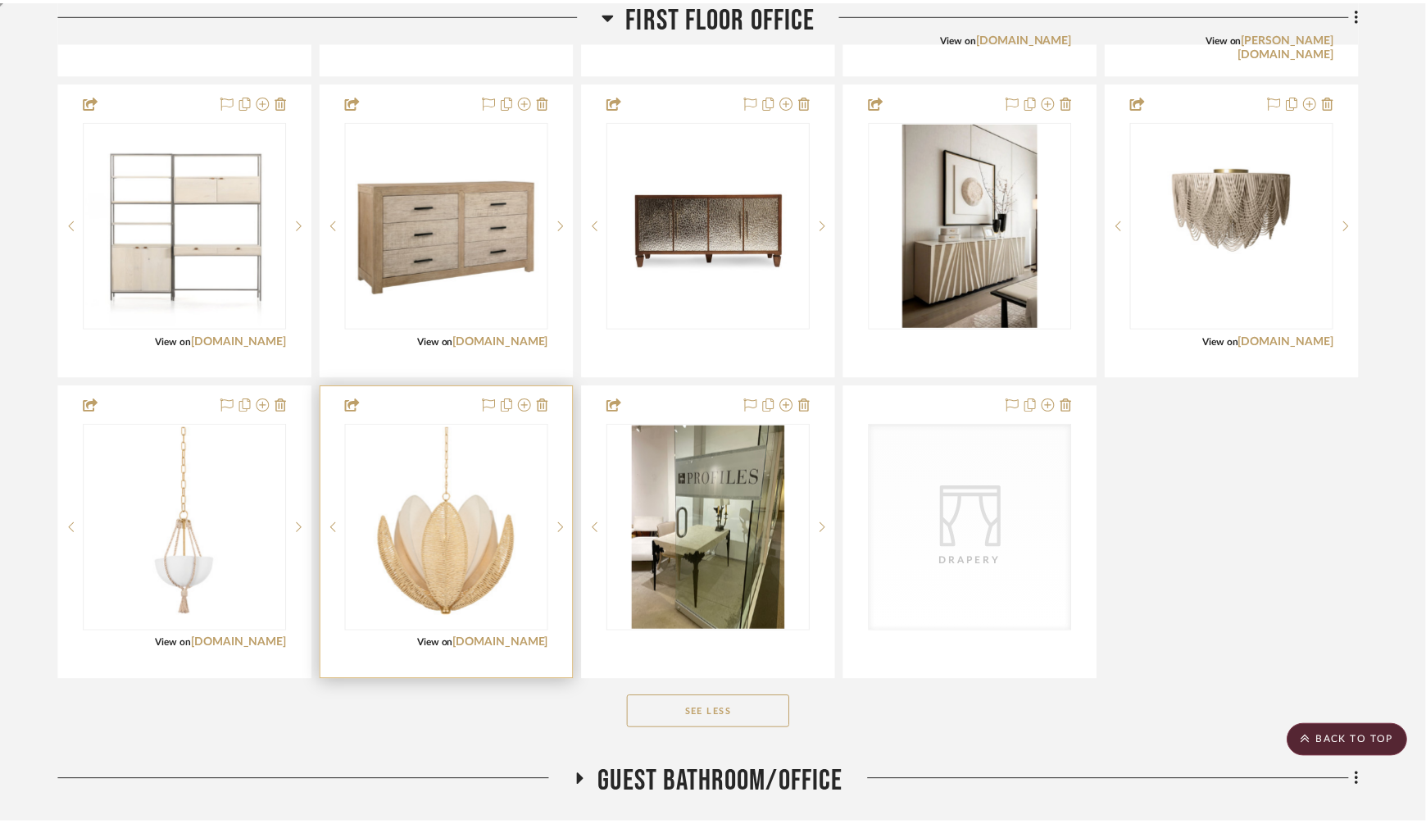
scroll to position [3244, 0]
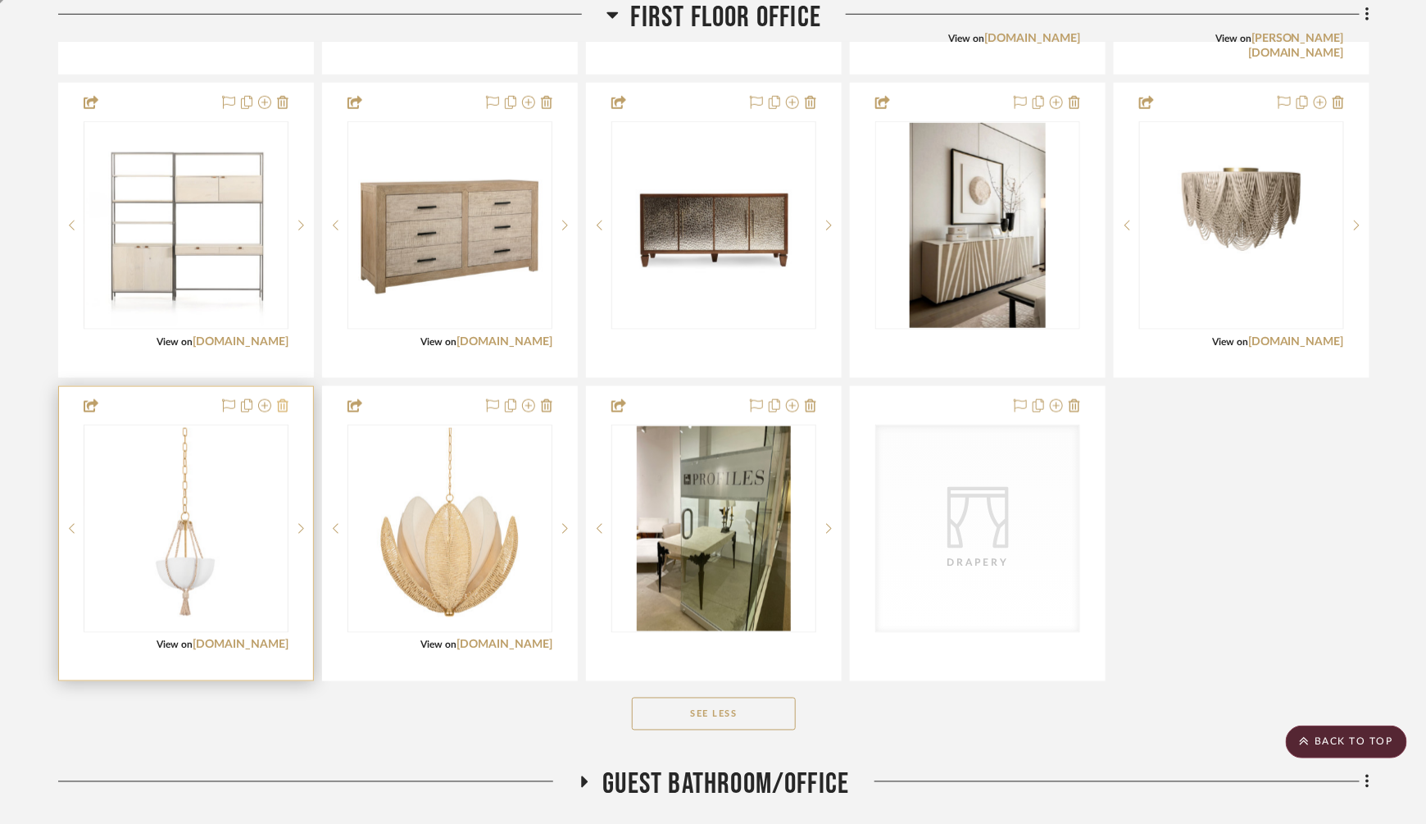
click at [283, 400] on icon at bounding box center [282, 405] width 11 height 13
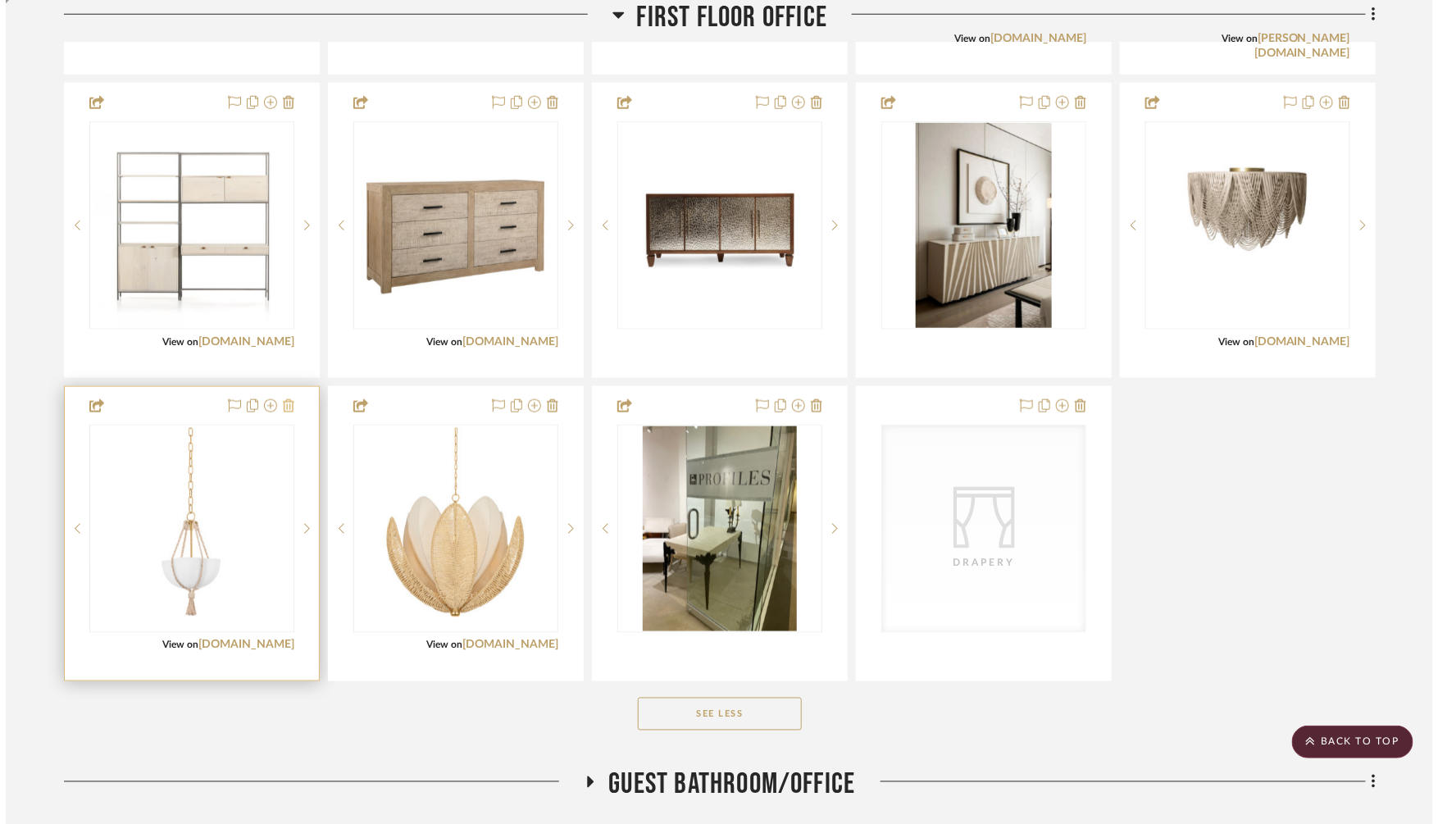
scroll to position [0, 0]
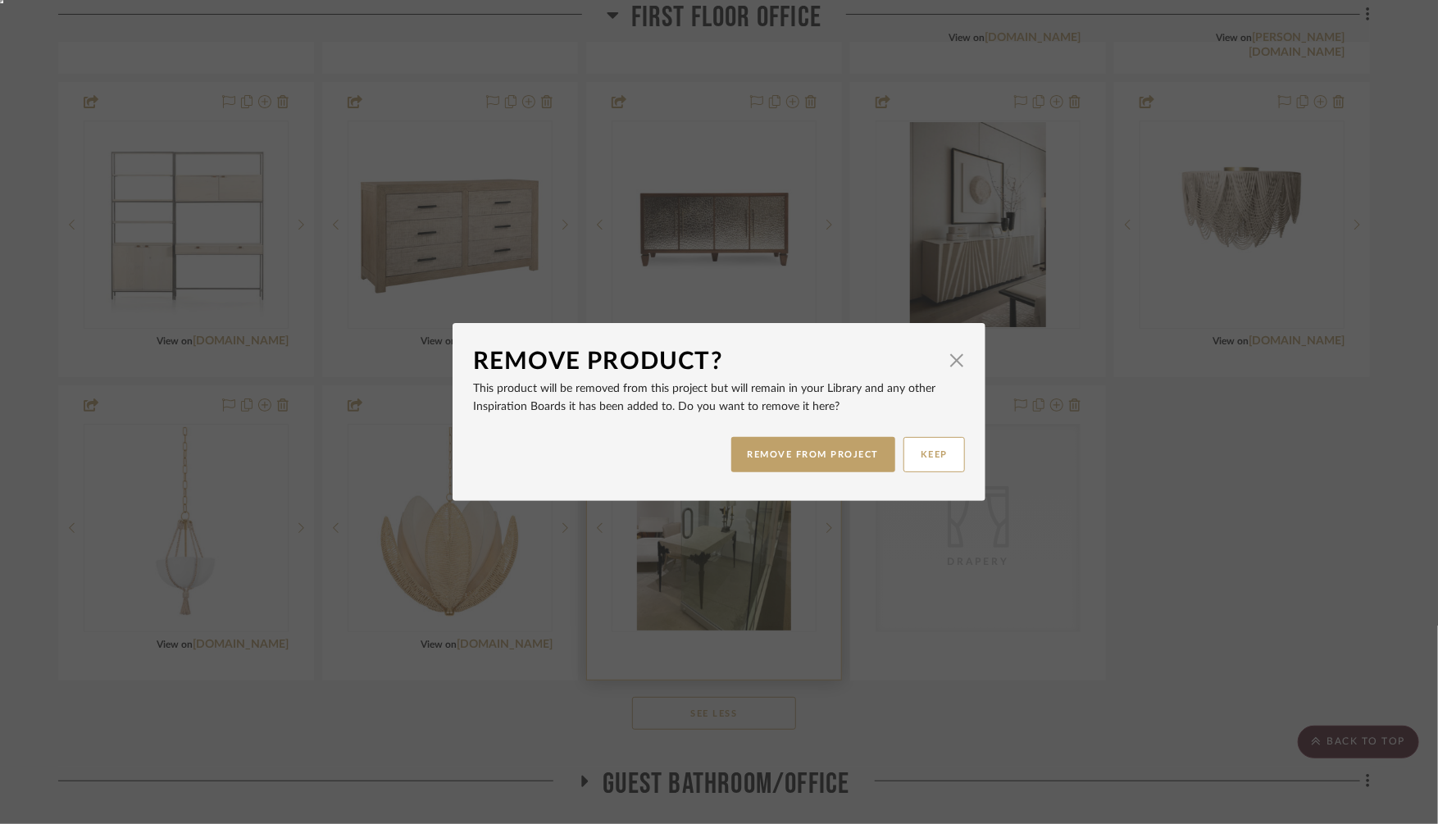
click at [769, 456] on button "REMOVE FROM PROJECT" at bounding box center [813, 454] width 165 height 35
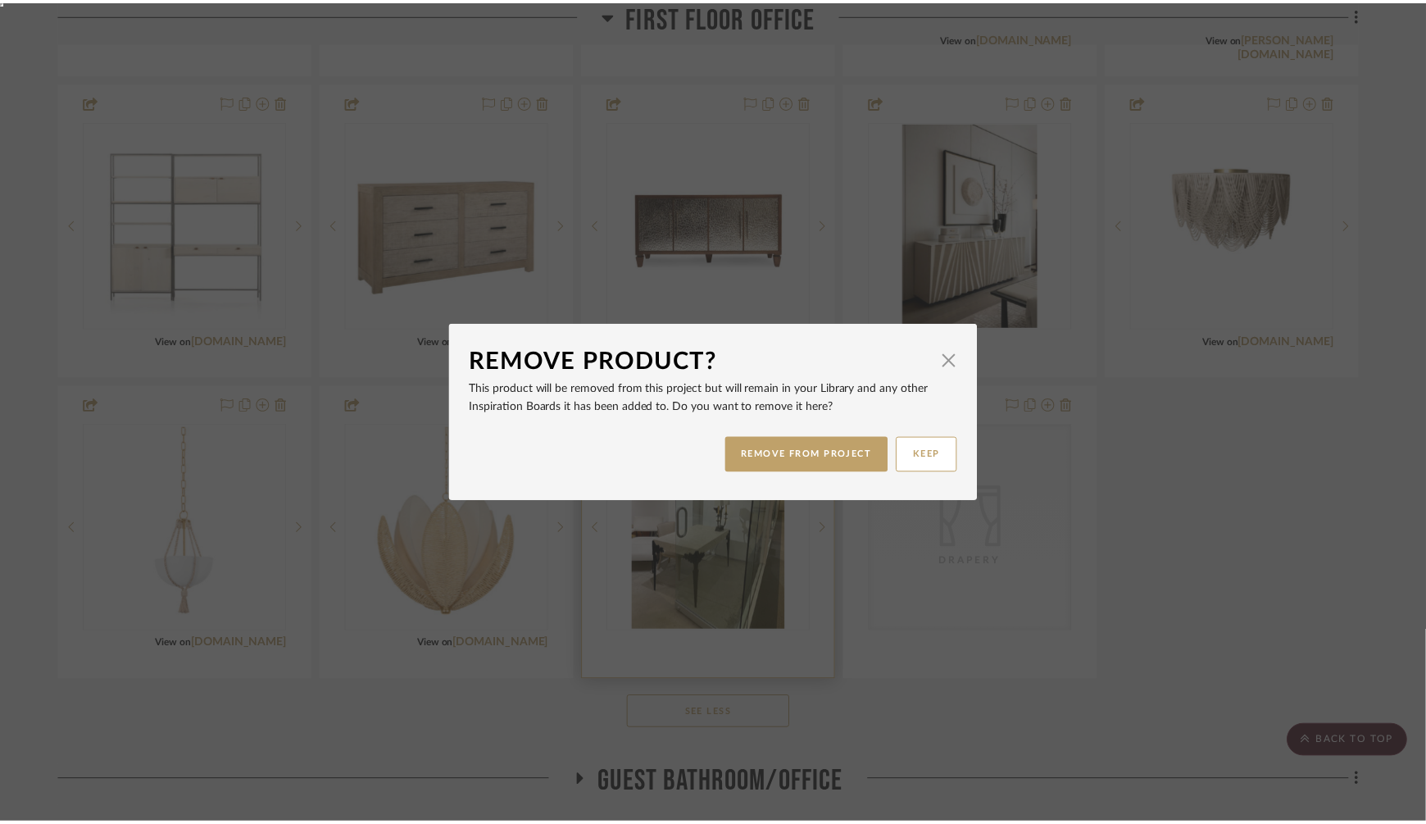
scroll to position [3244, 0]
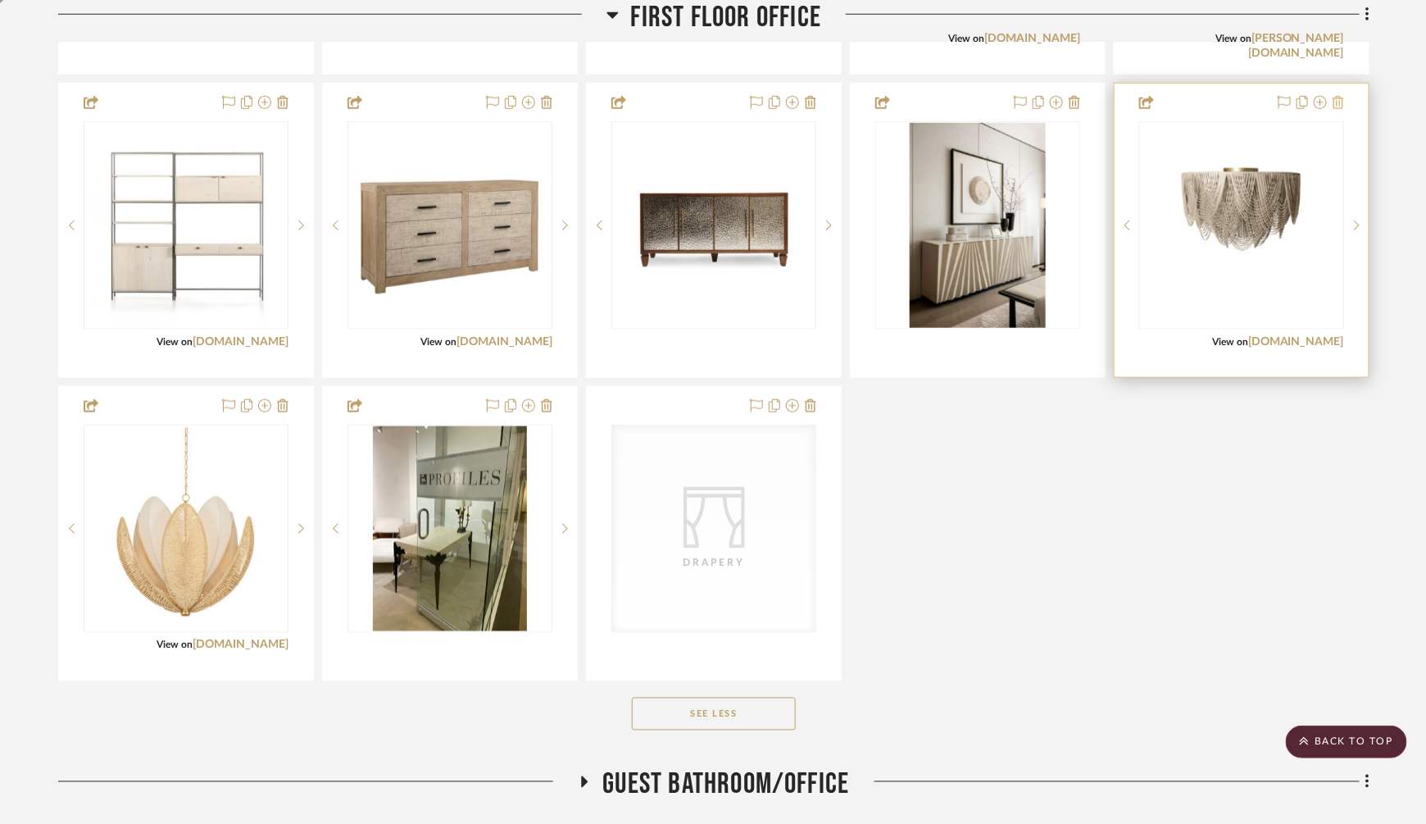
click at [1337, 97] on icon at bounding box center [1338, 102] width 11 height 13
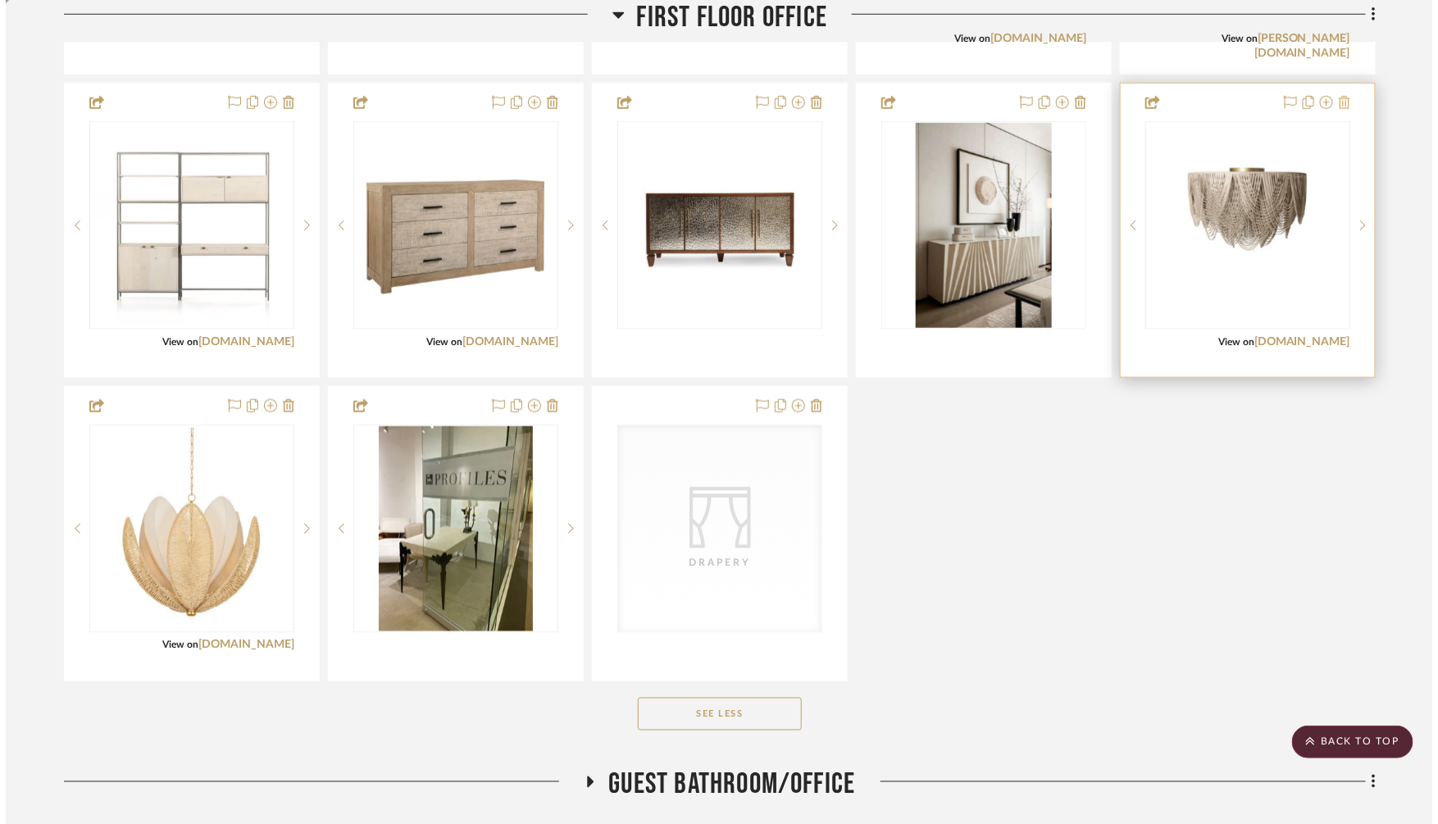
scroll to position [0, 0]
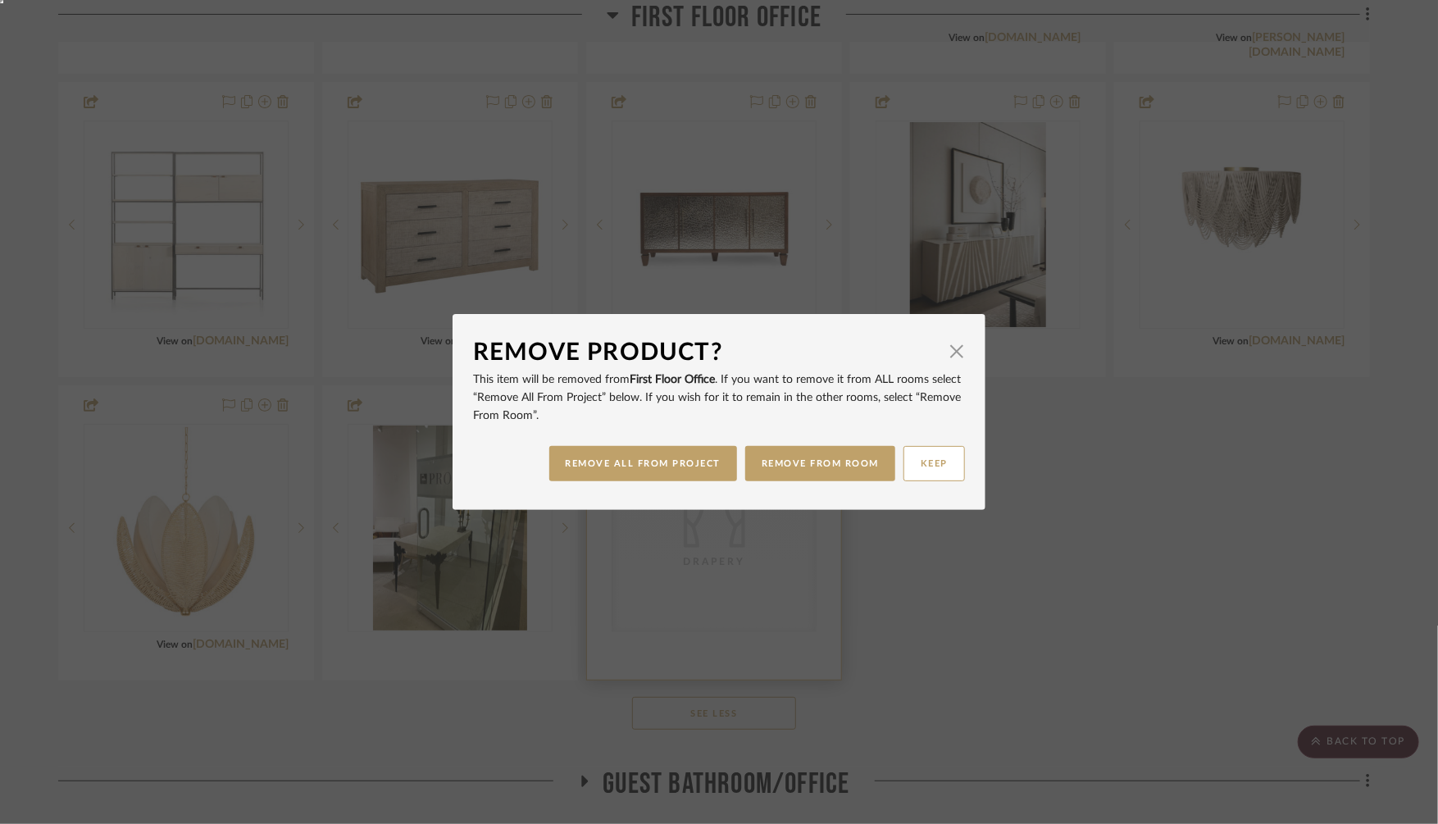
click at [633, 472] on button "REMOVE ALL FROM PROJECT" at bounding box center [643, 463] width 189 height 35
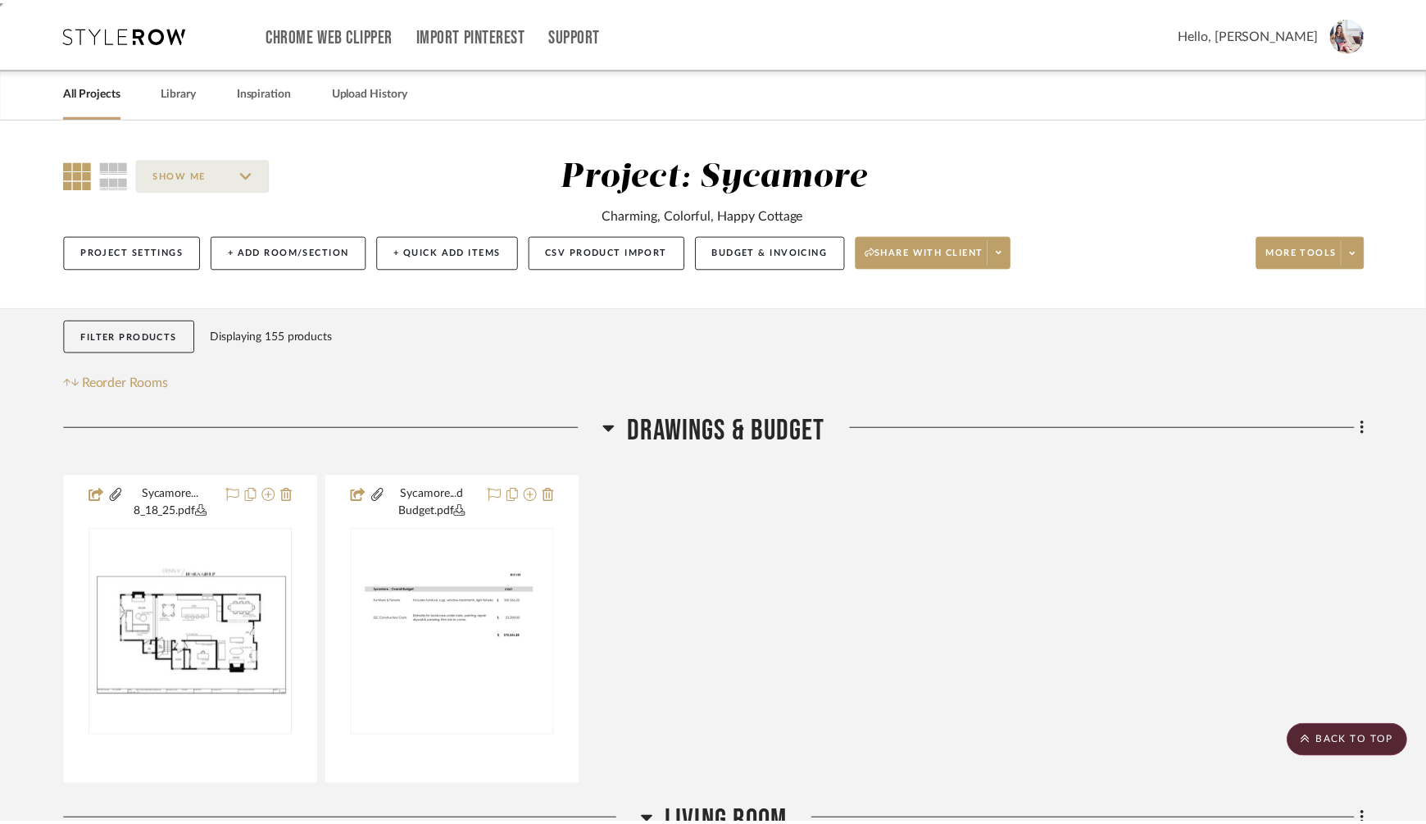
scroll to position [3244, 0]
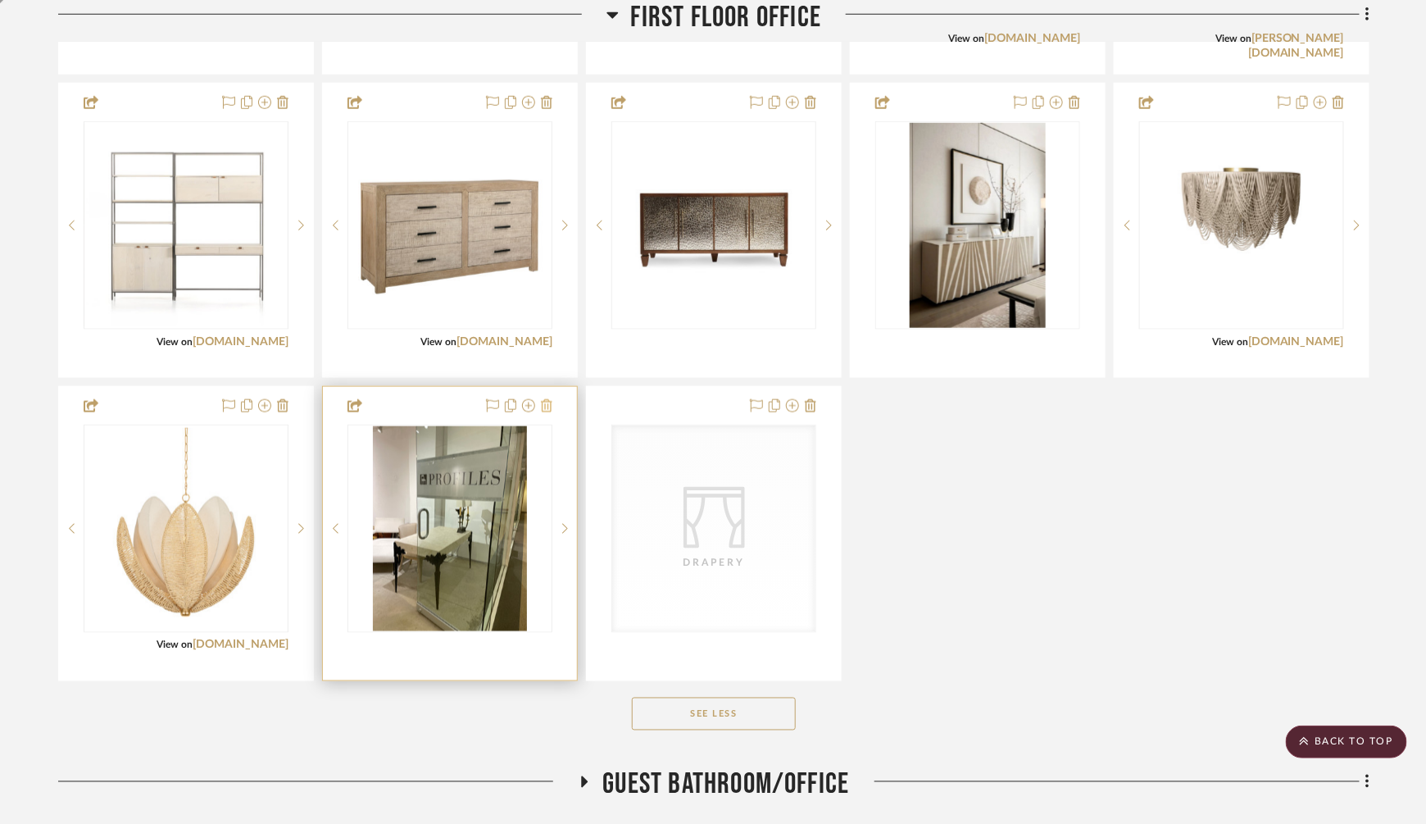
click at [546, 399] on icon at bounding box center [546, 405] width 11 height 13
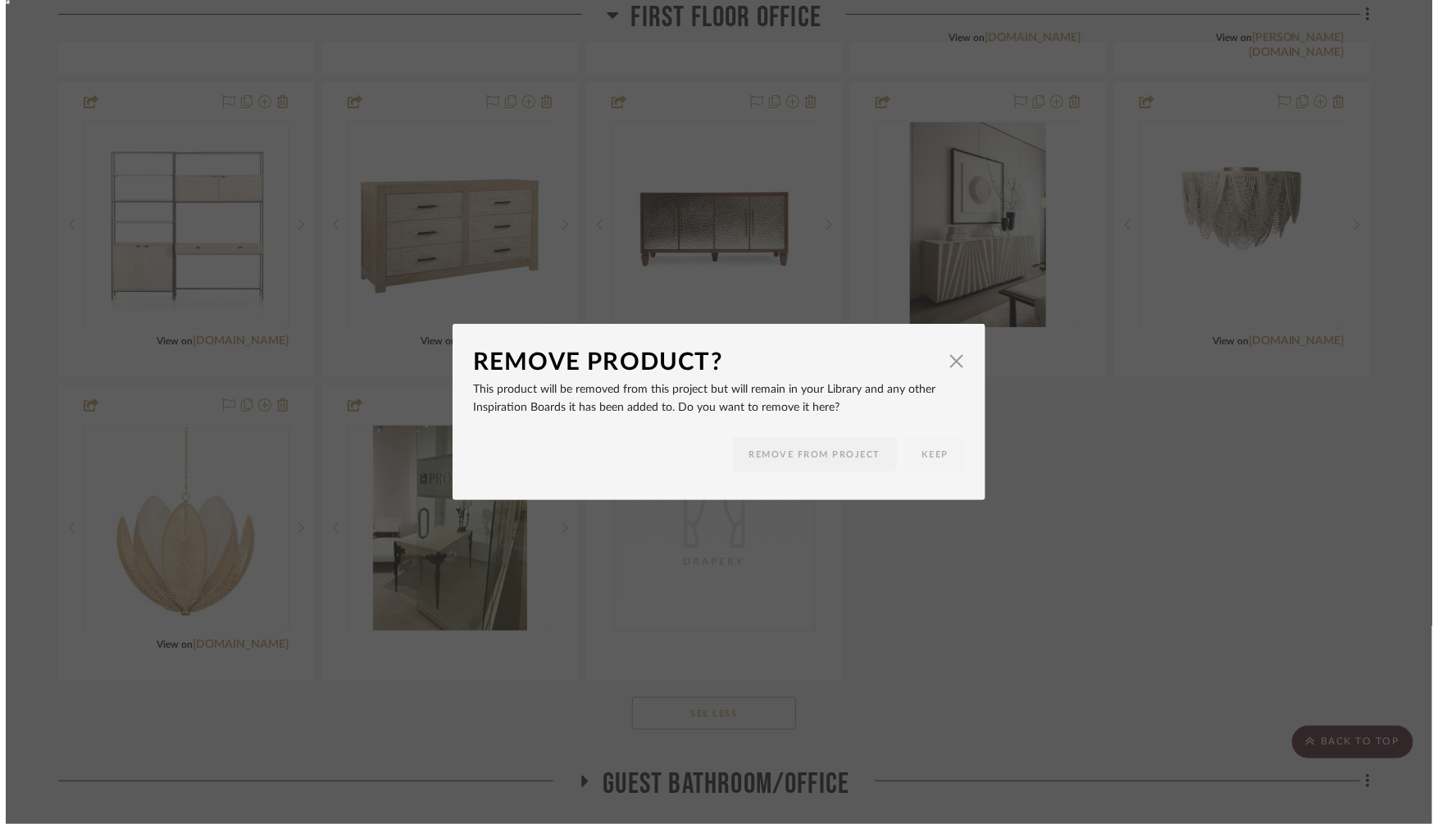
scroll to position [0, 0]
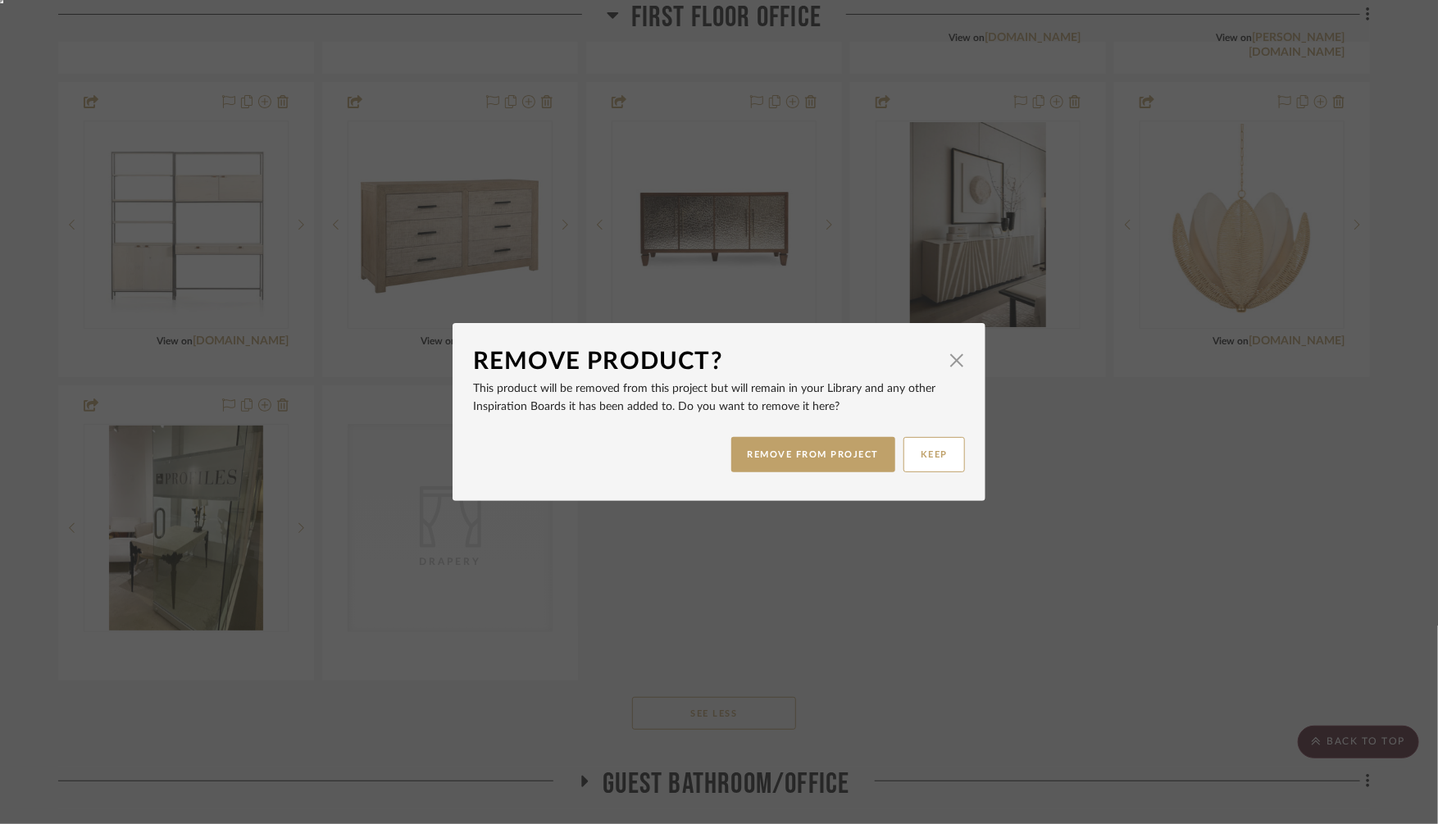
click at [850, 450] on button "REMOVE FROM PROJECT" at bounding box center [813, 454] width 165 height 35
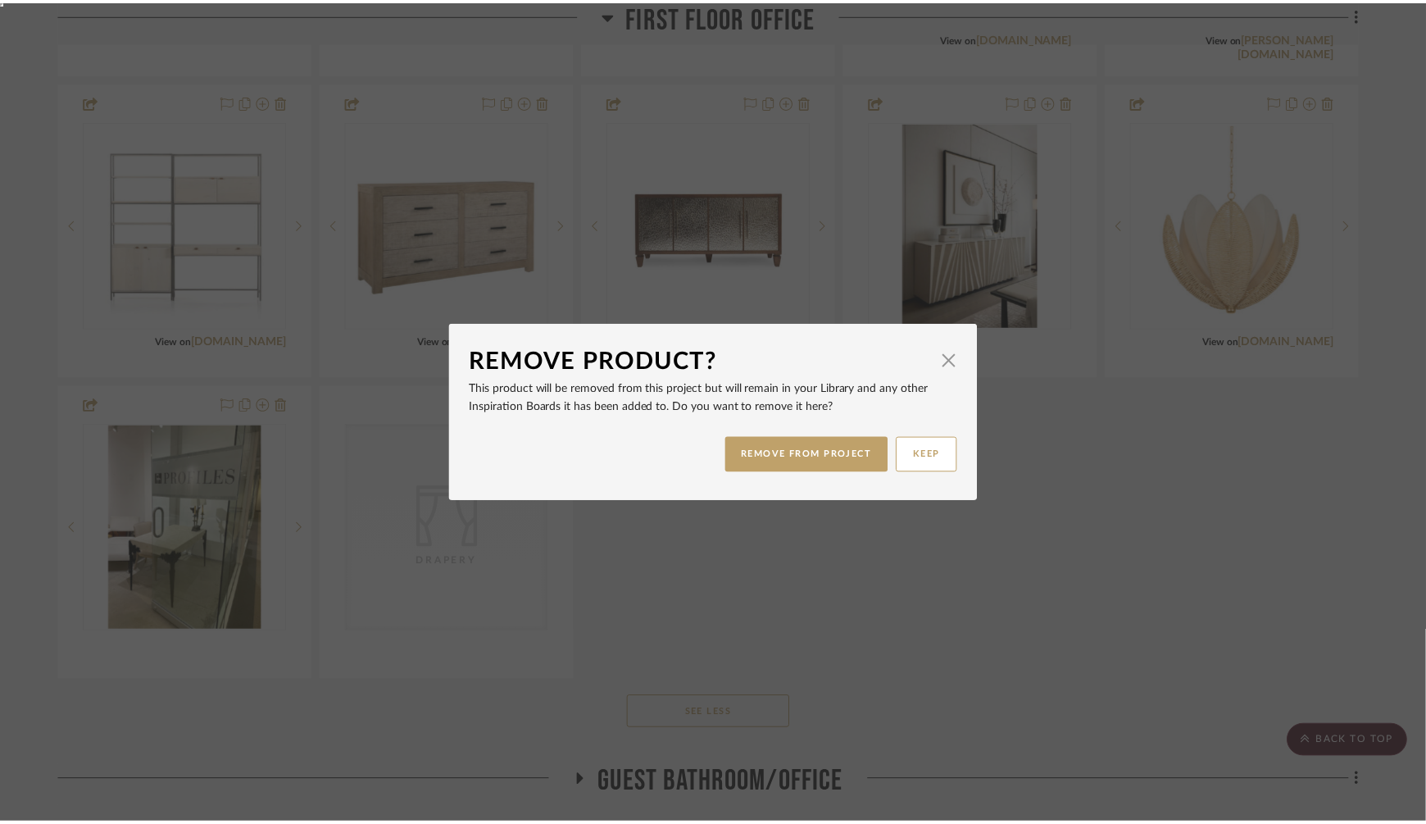
scroll to position [3244, 0]
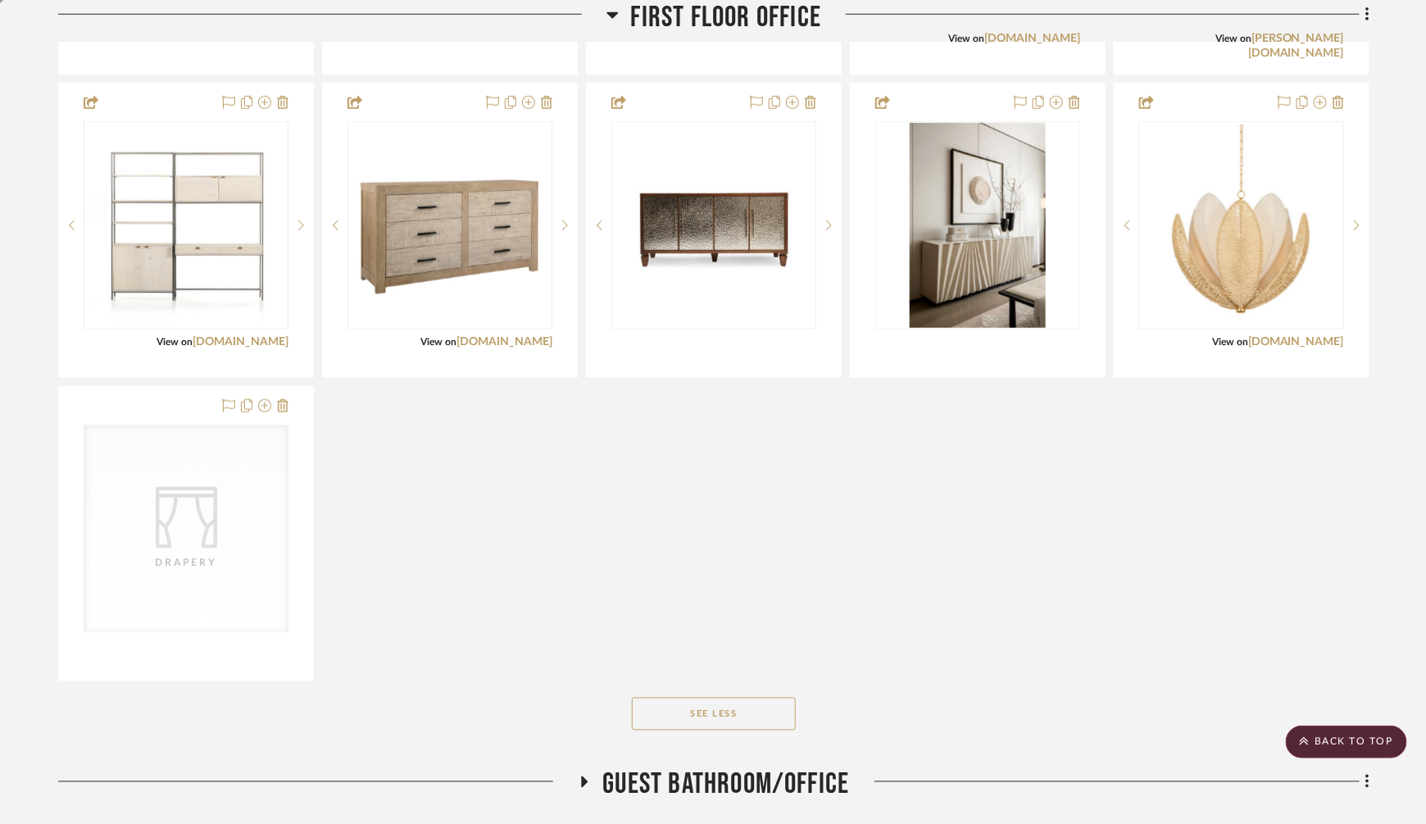
click at [901, 546] on div "CategoryIconFabrics Created with Sketch. Shades Window Shade By Hartmann&Forbes…" at bounding box center [713, 231] width 1311 height 902
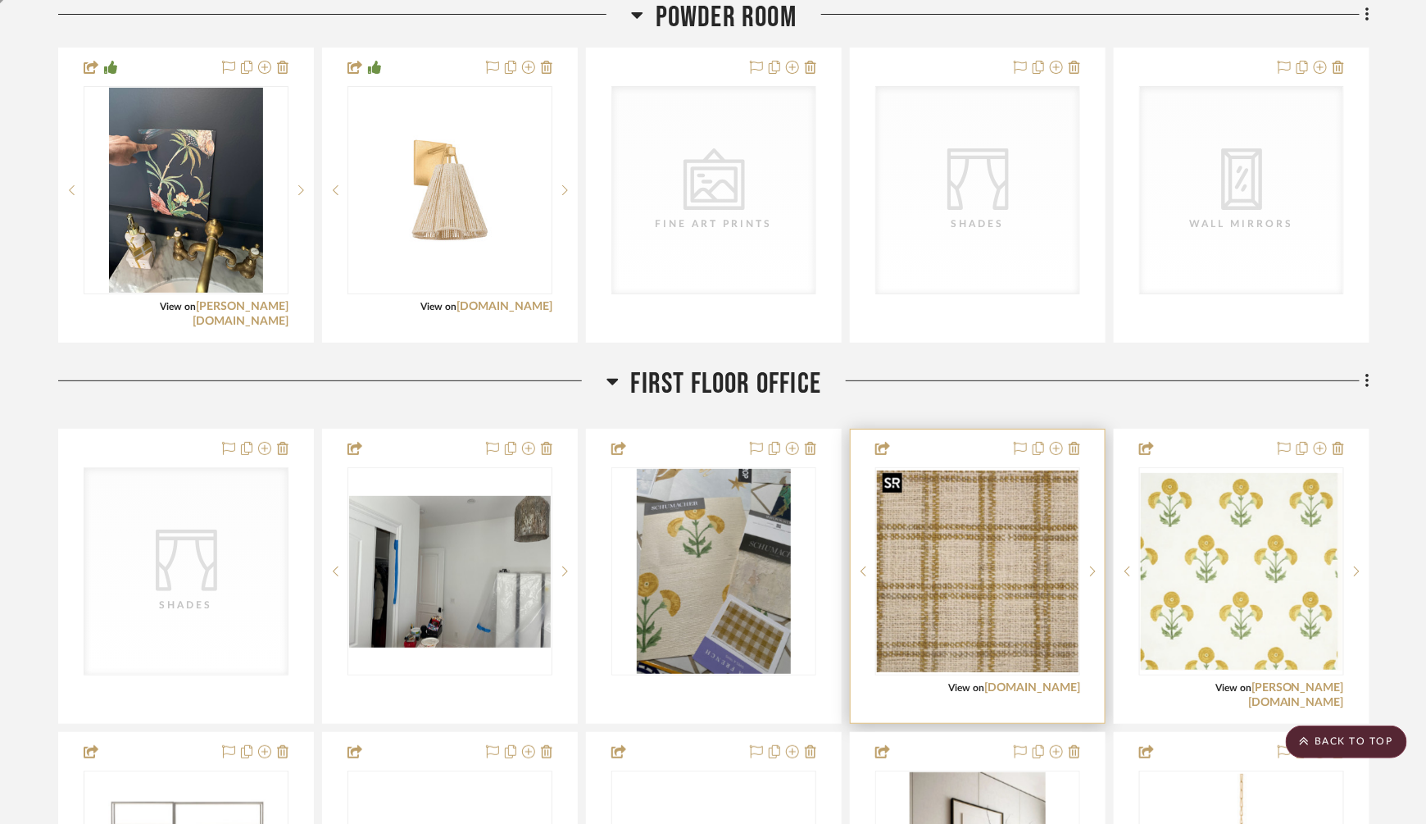
scroll to position [2567, 0]
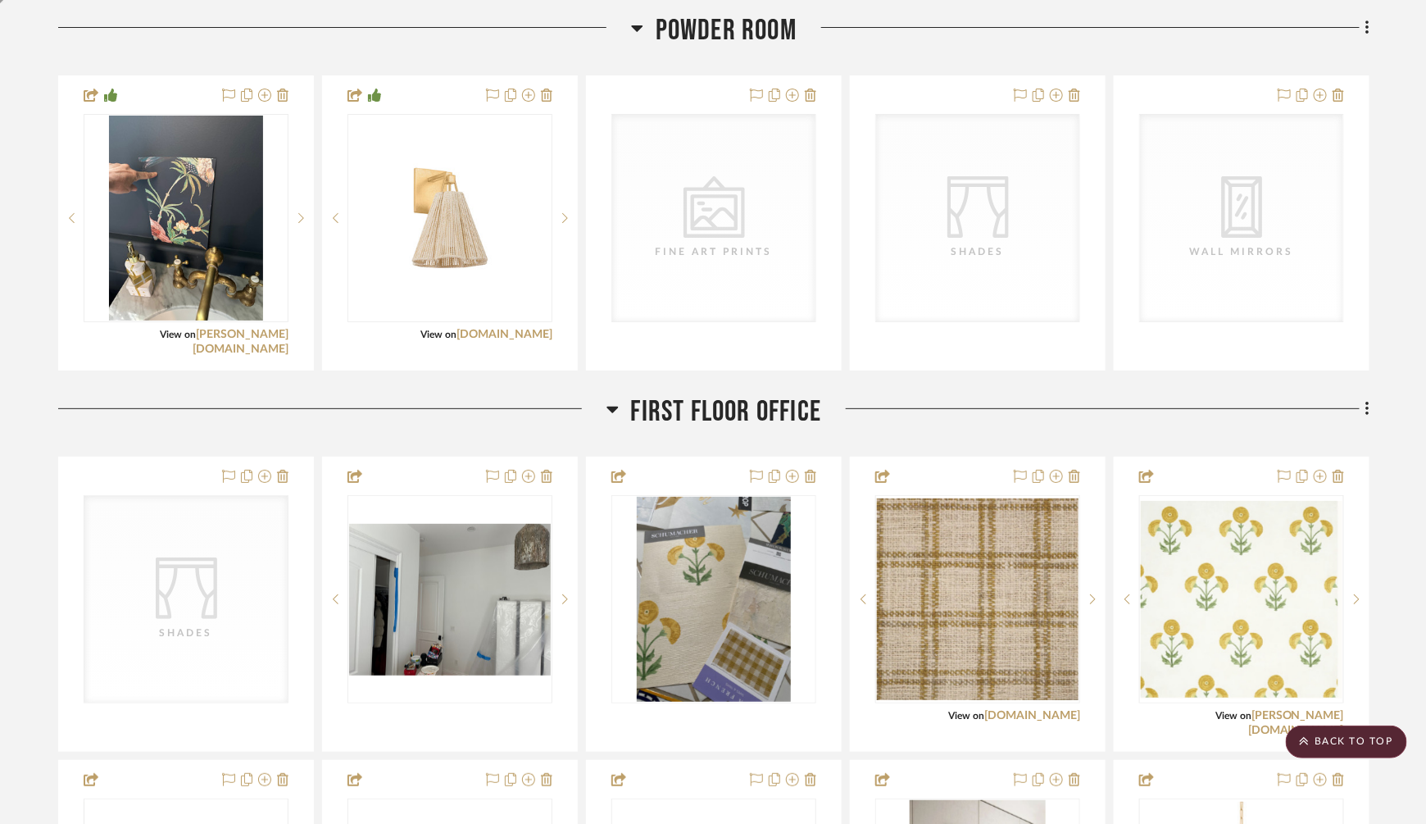
click at [611, 410] on icon at bounding box center [613, 409] width 12 height 20
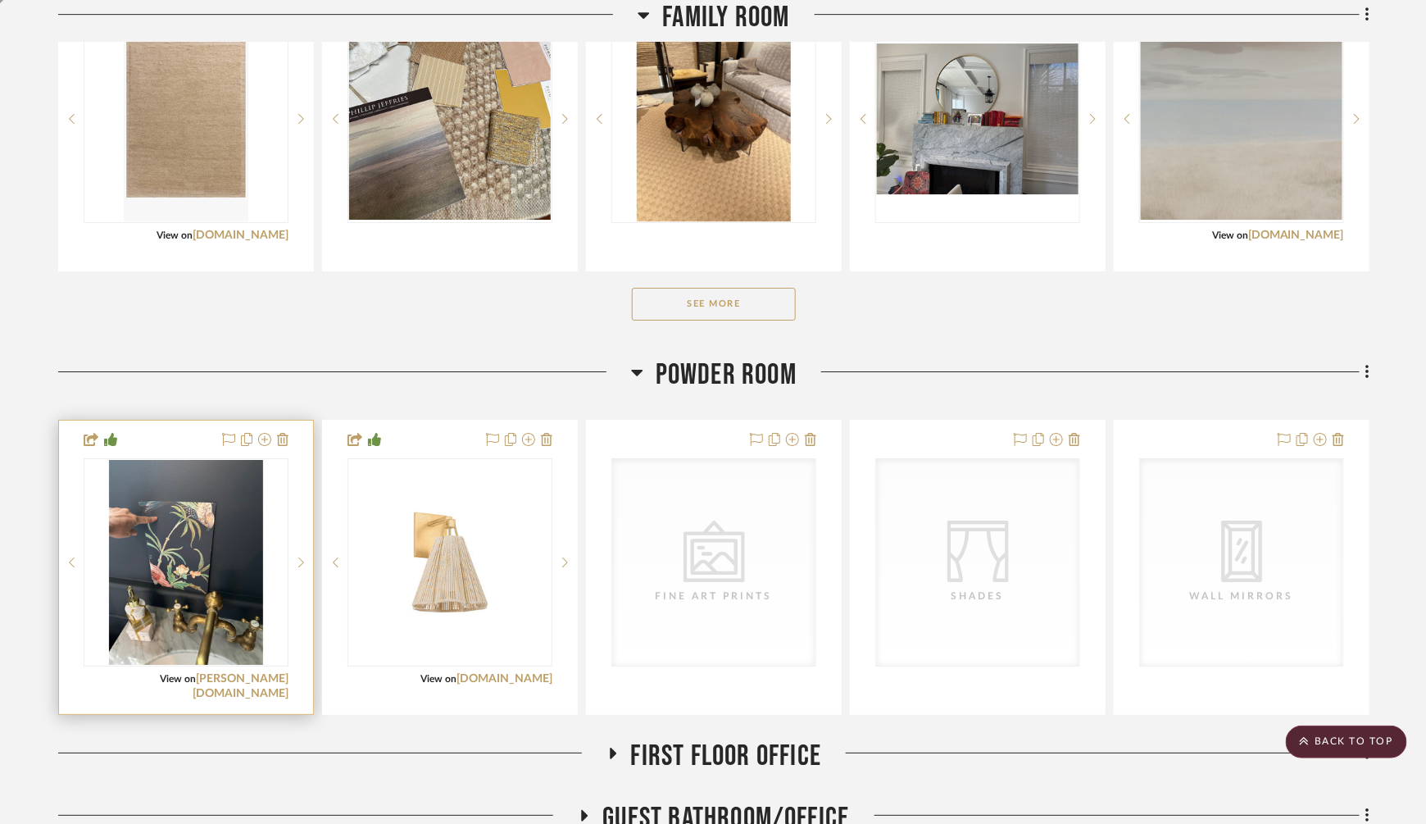
scroll to position [2222, 0]
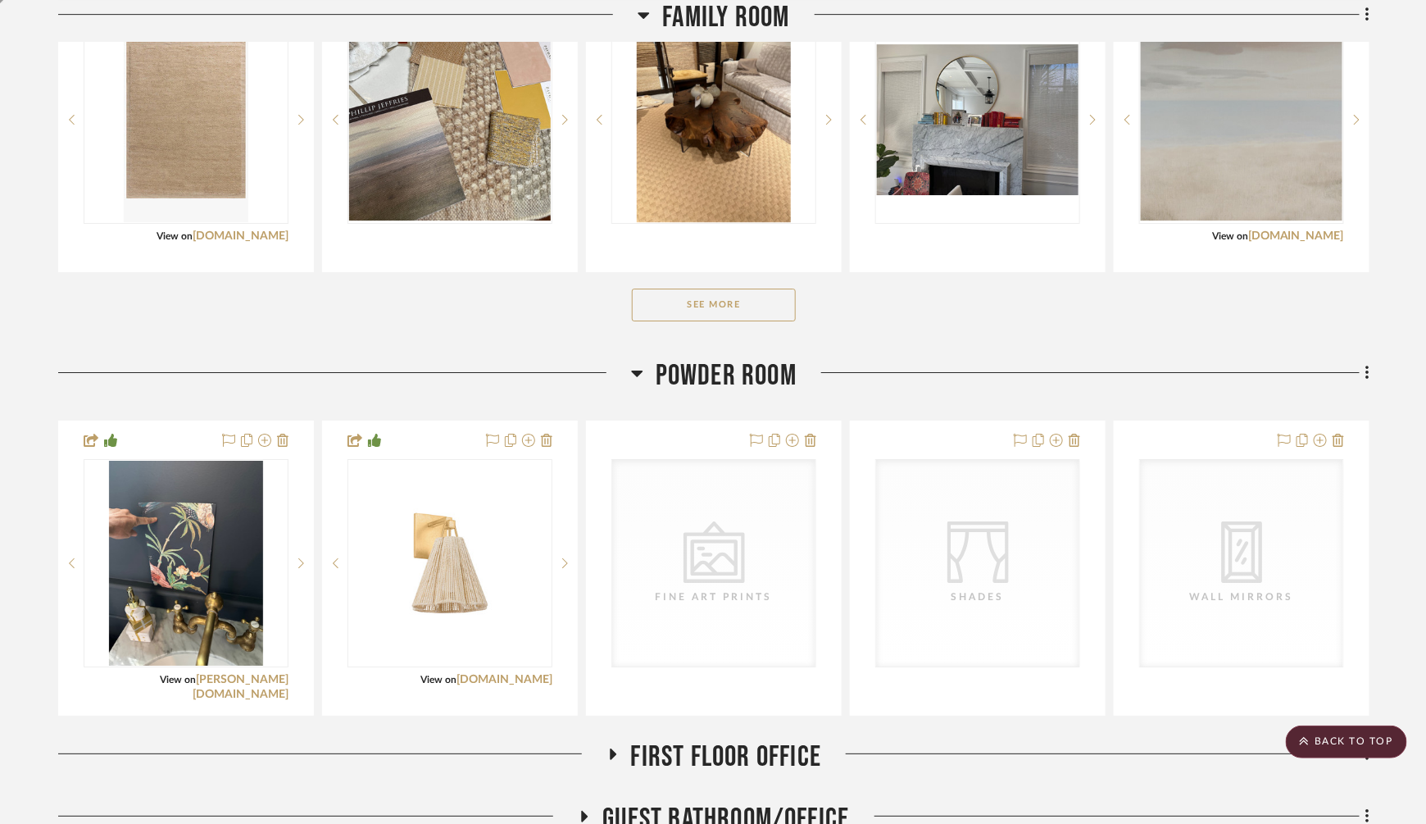
click at [643, 374] on icon at bounding box center [637, 373] width 12 height 20
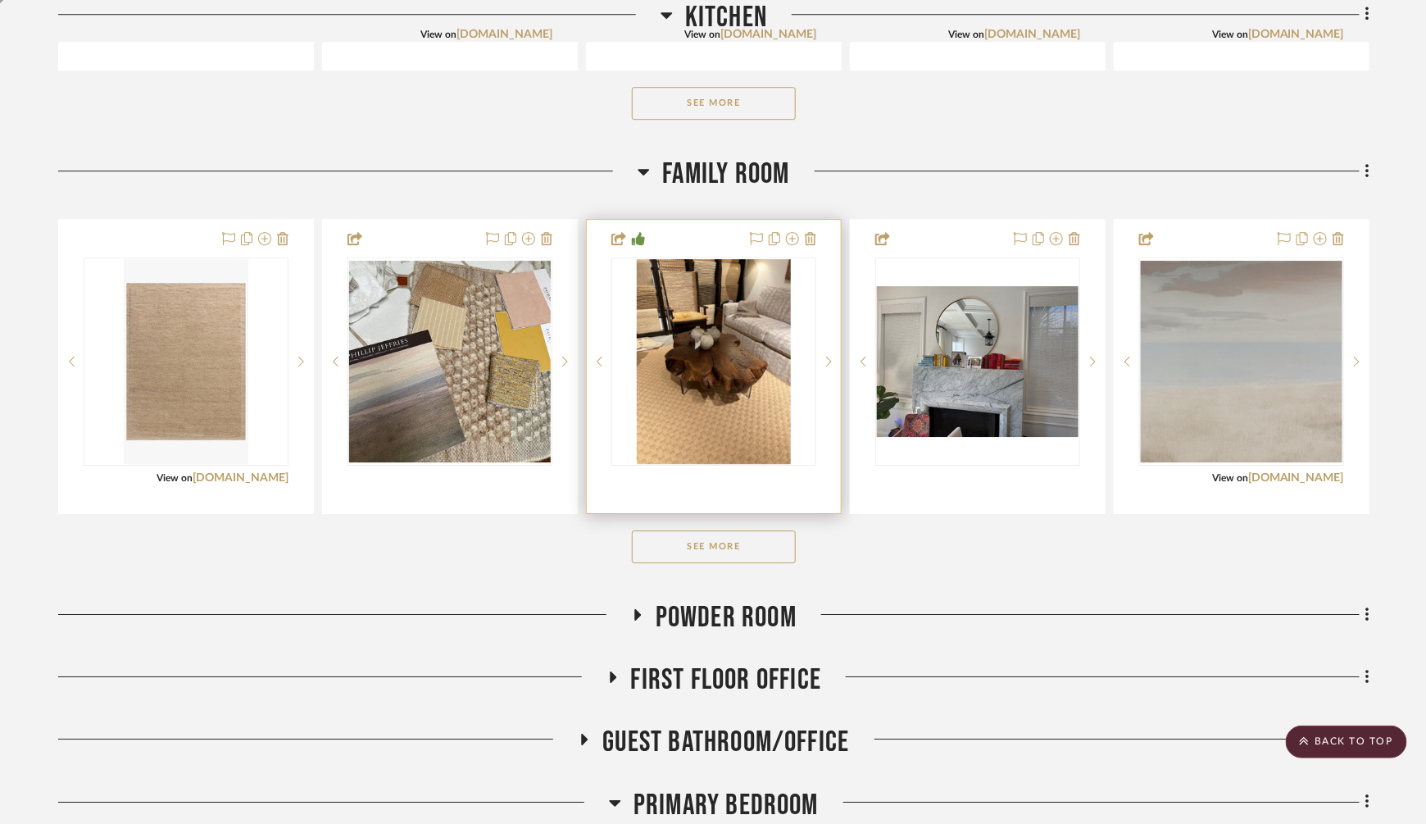
scroll to position [1965, 0]
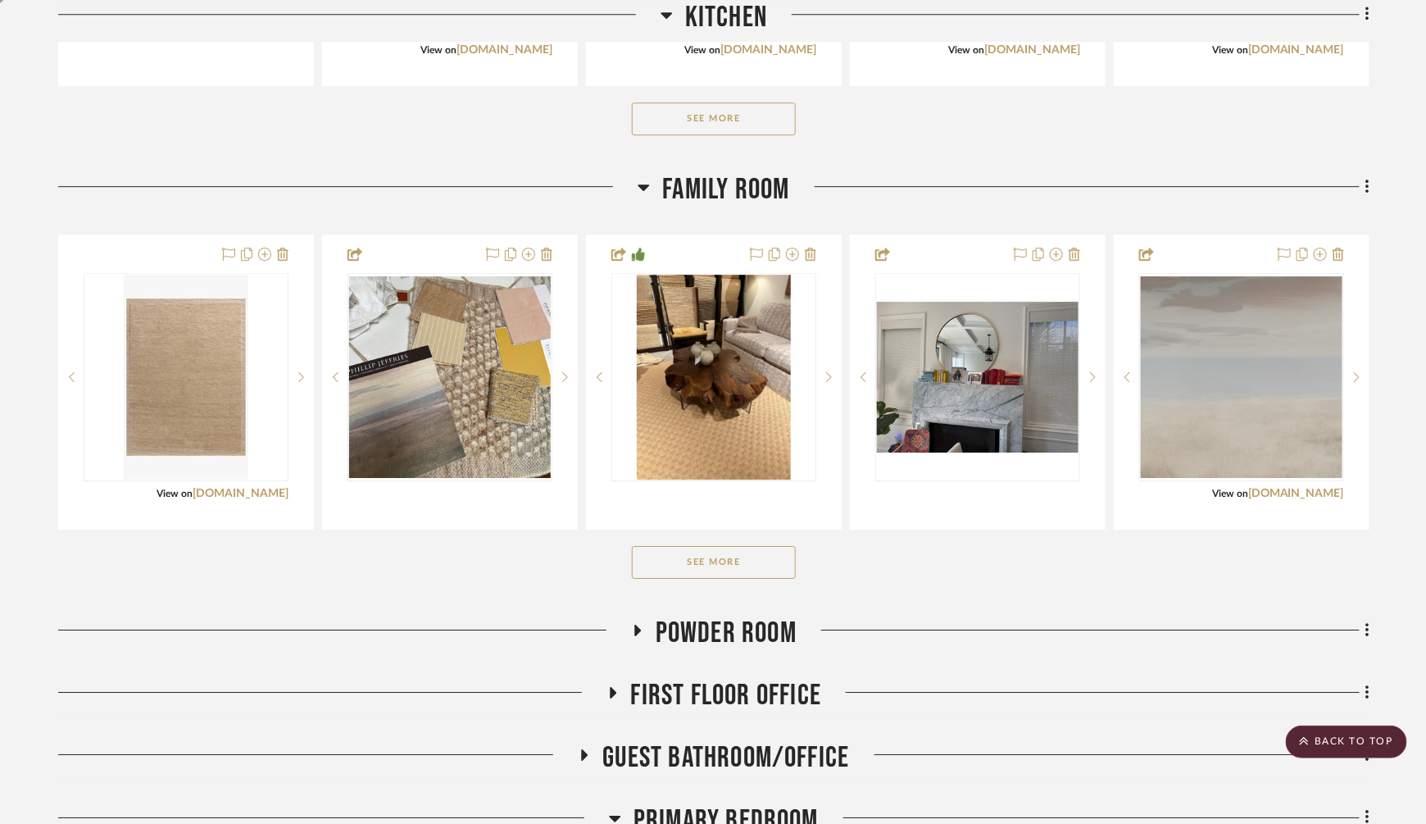
click at [724, 557] on button "See More" at bounding box center [714, 562] width 164 height 33
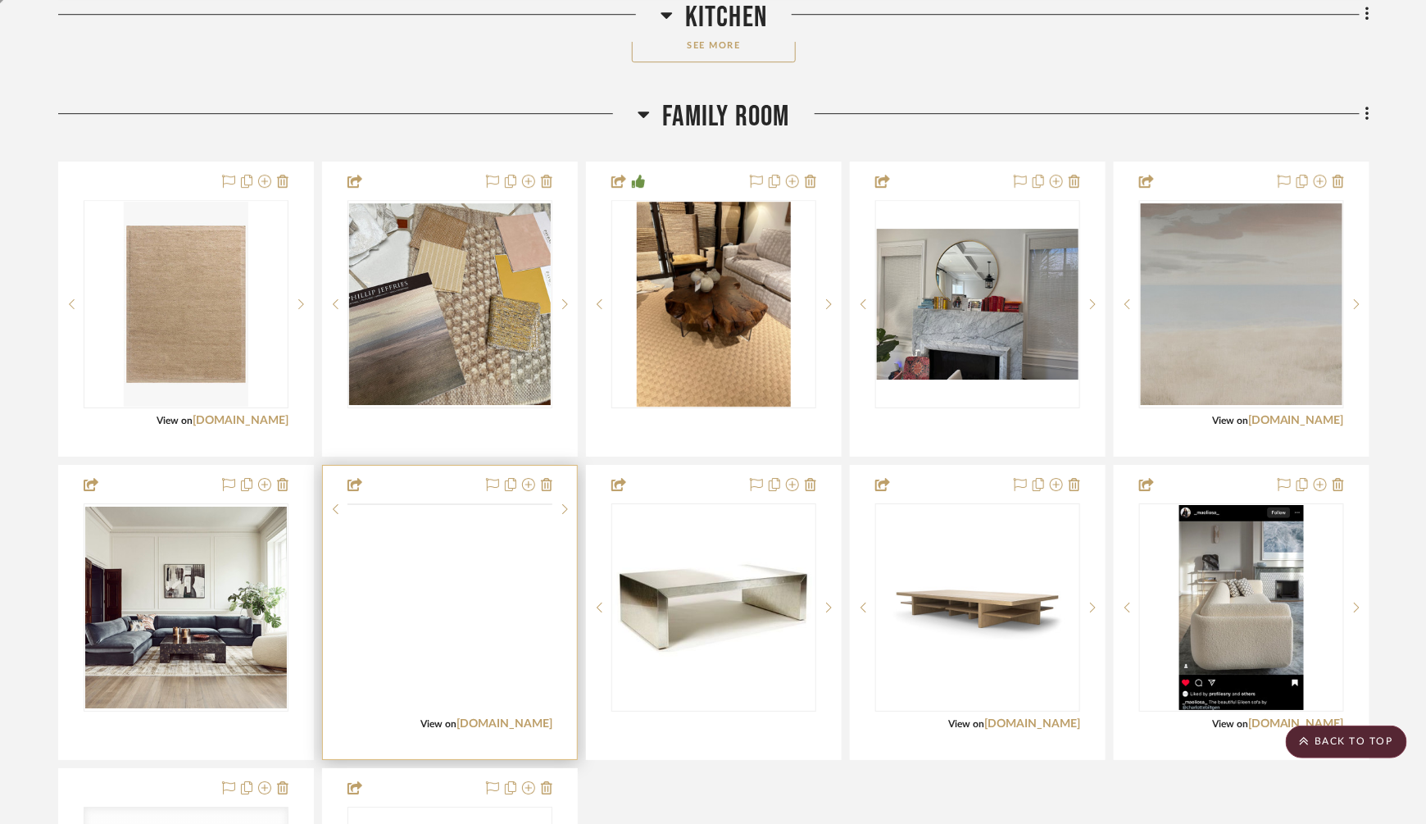
scroll to position [2051, 0]
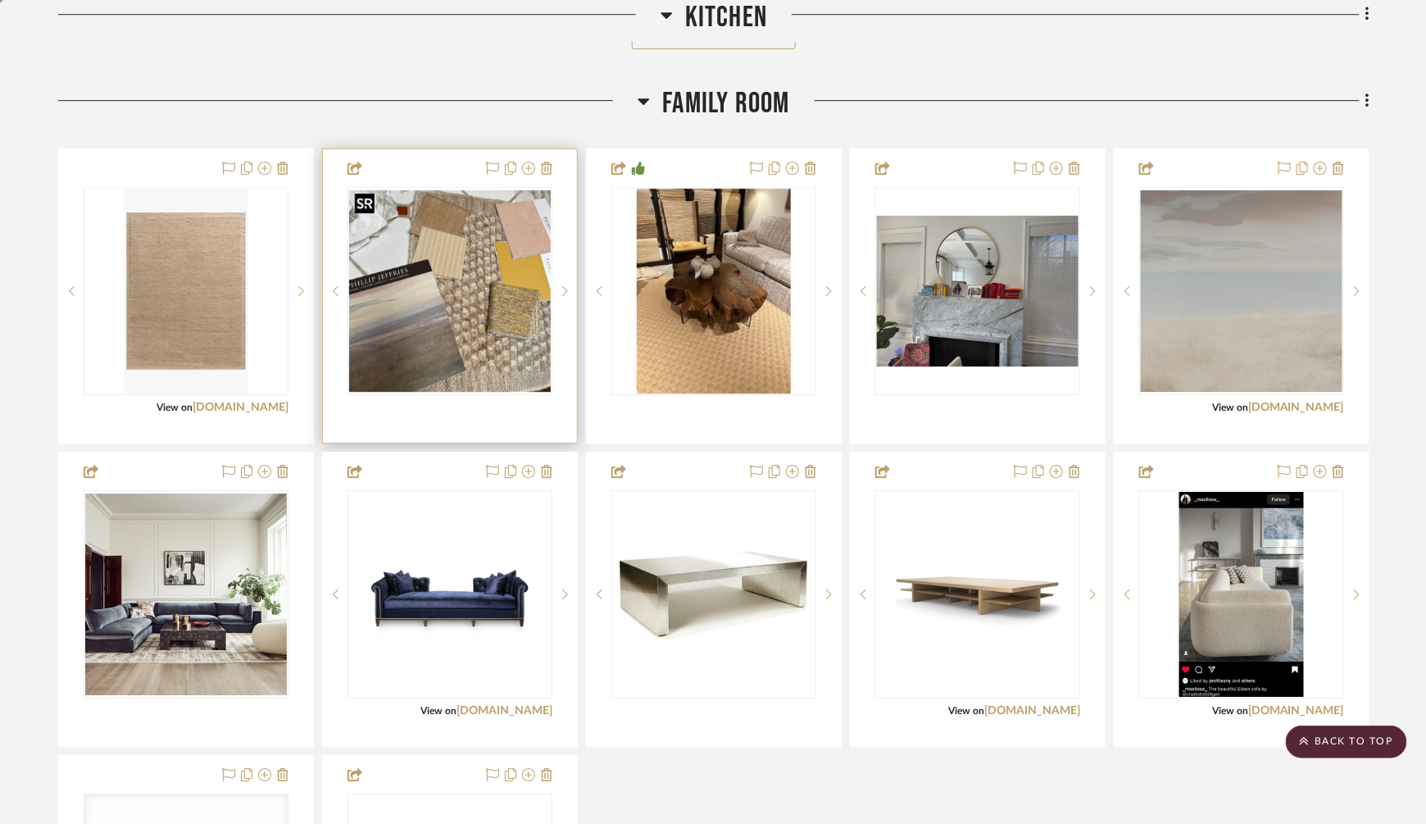
click at [0, 0] on img at bounding box center [0, 0] width 0 height 0
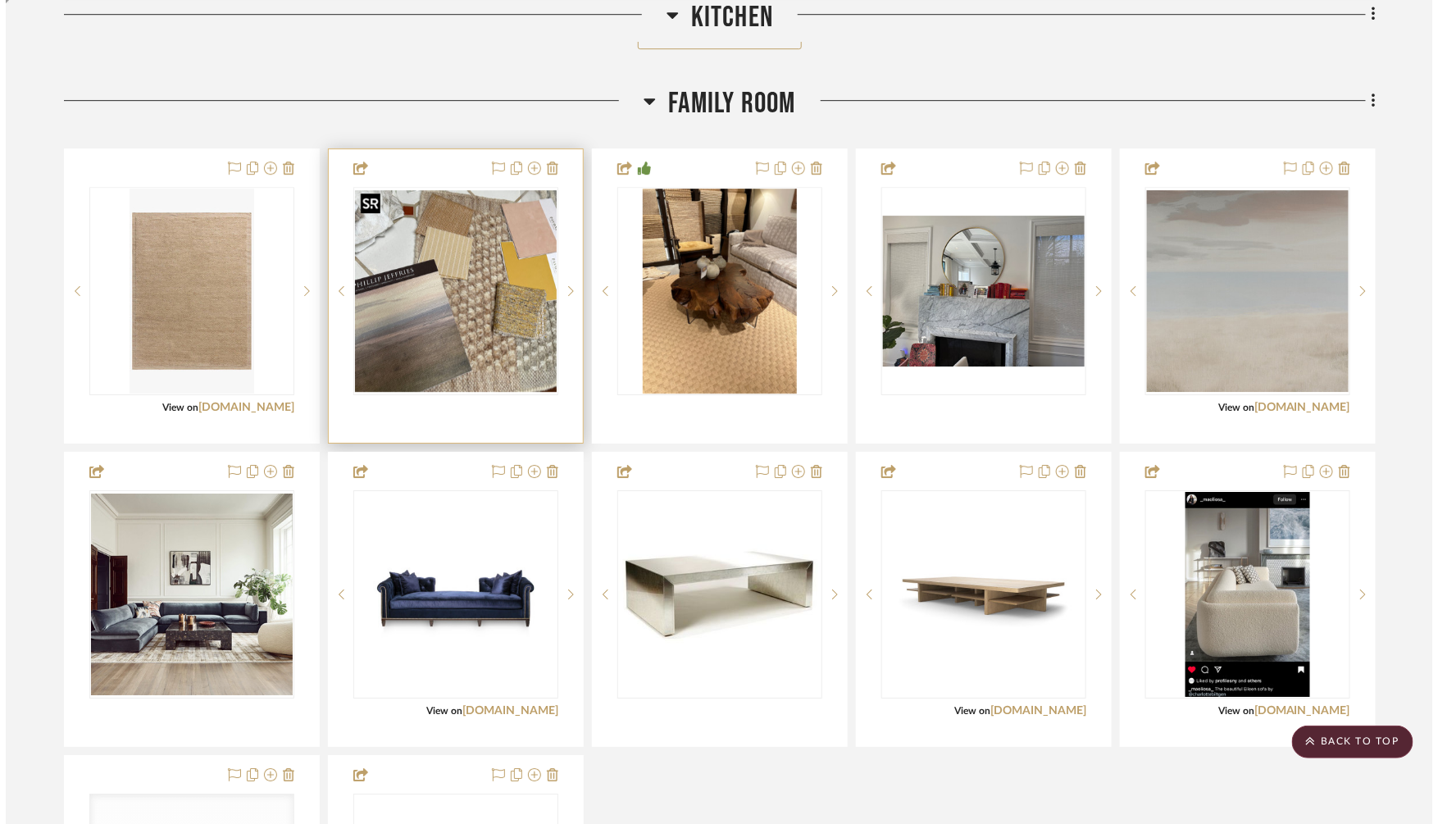
scroll to position [0, 0]
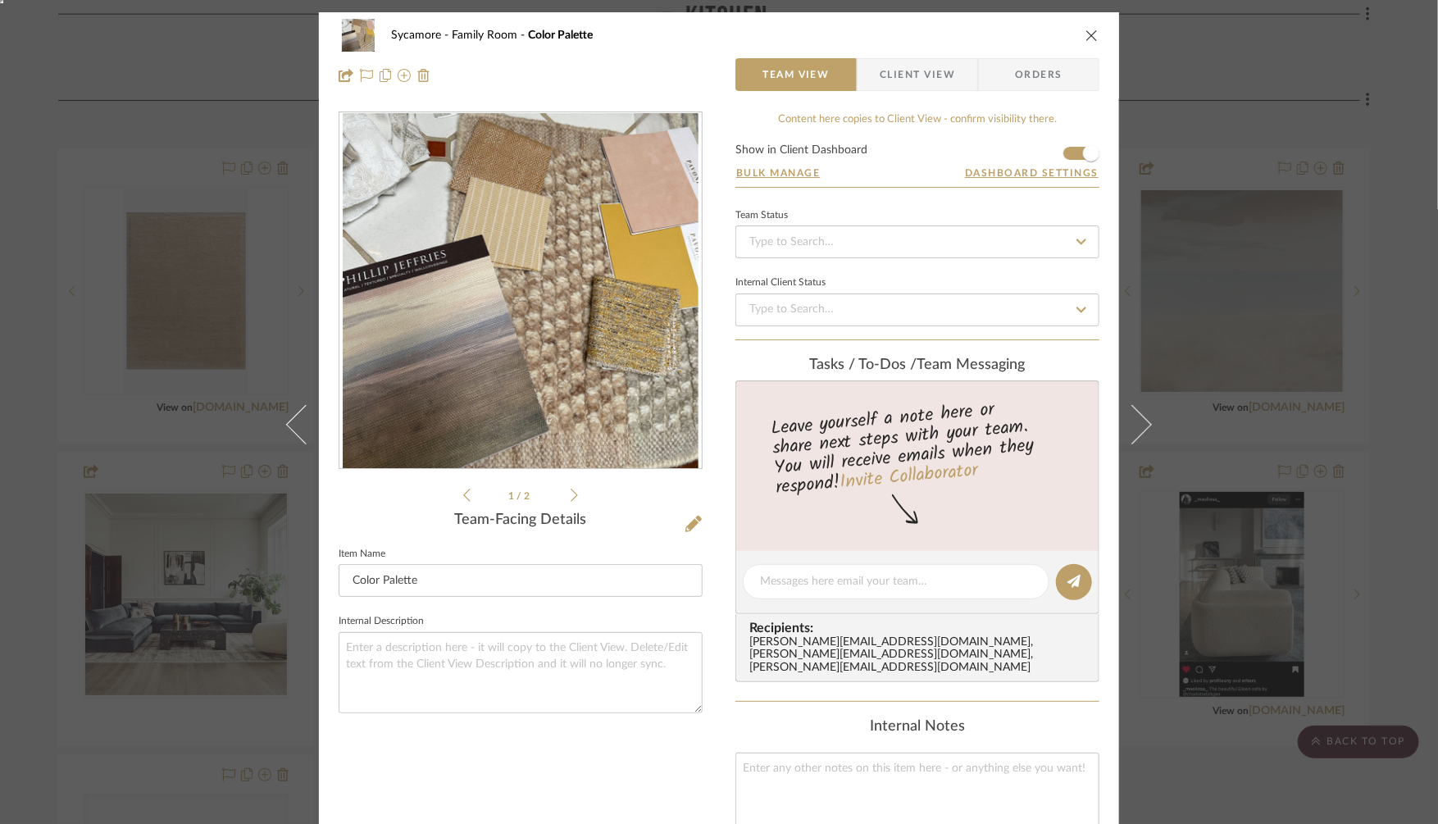
click at [525, 266] on img "0" at bounding box center [521, 291] width 357 height 356
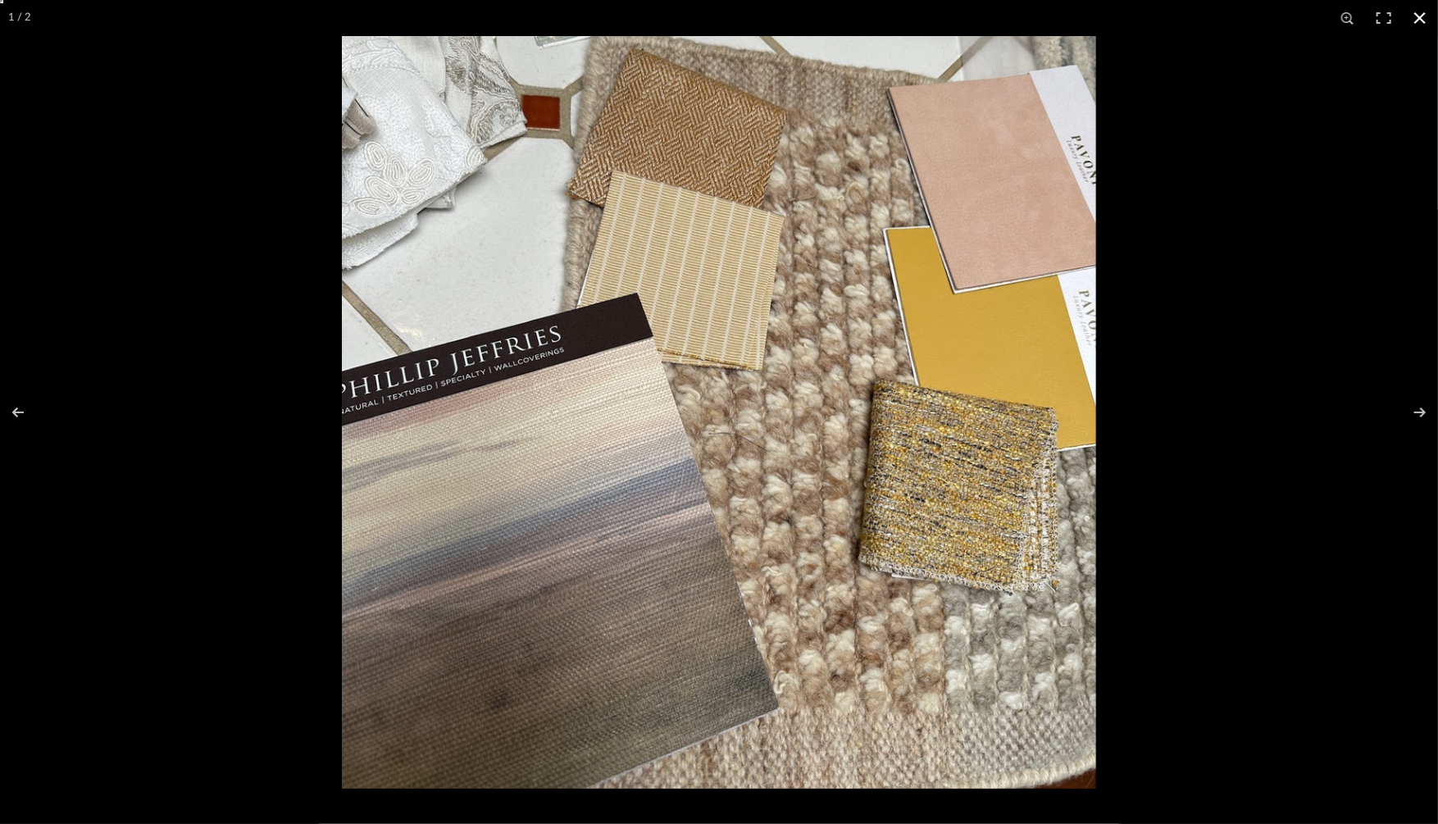
click at [1425, 17] on button at bounding box center [1420, 18] width 36 height 36
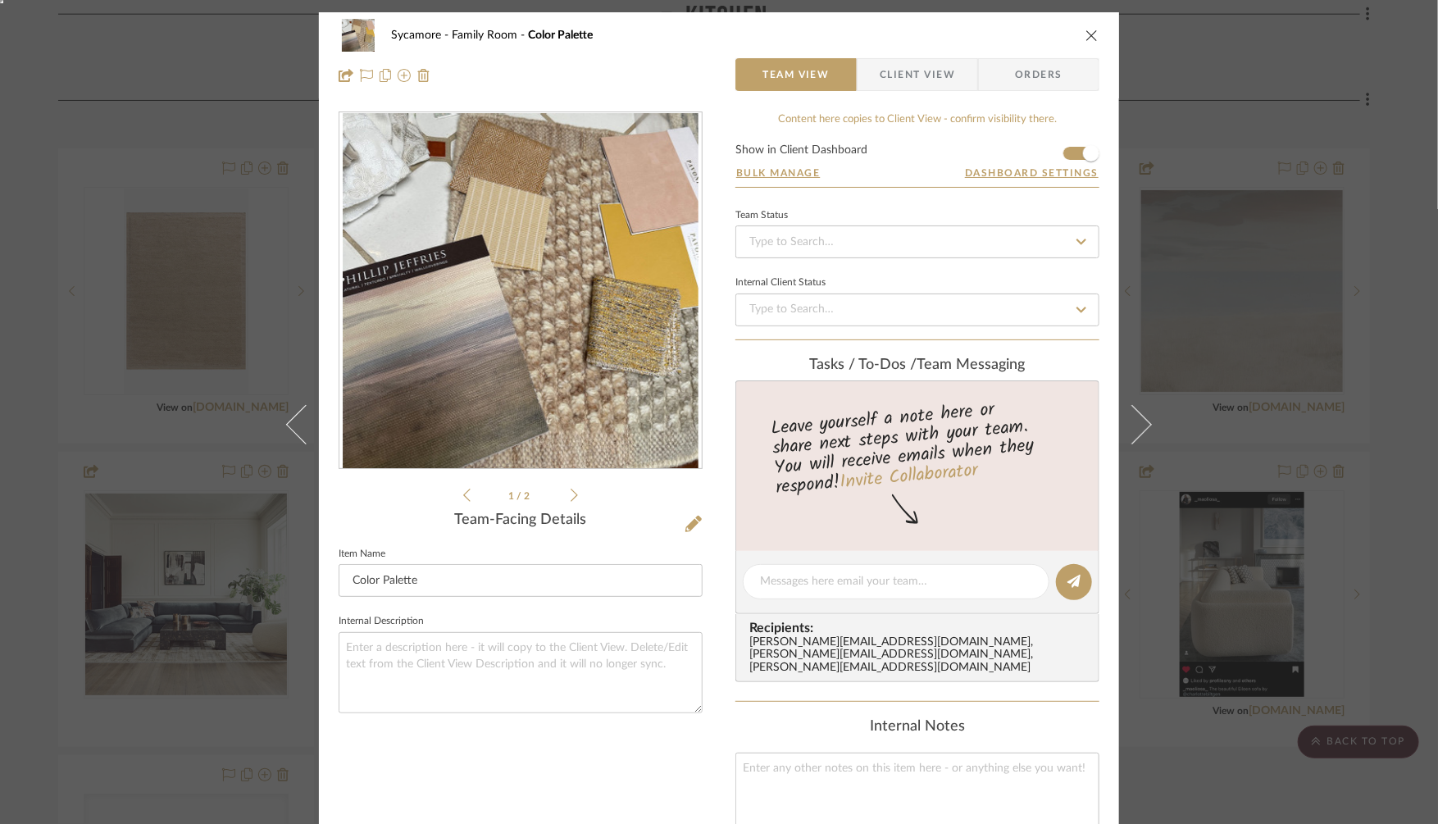
click at [1251, 319] on div "Sycamore Family Room Color Palette Team View Client View Orders 1 / 2 Team-Faci…" at bounding box center [719, 412] width 1438 height 824
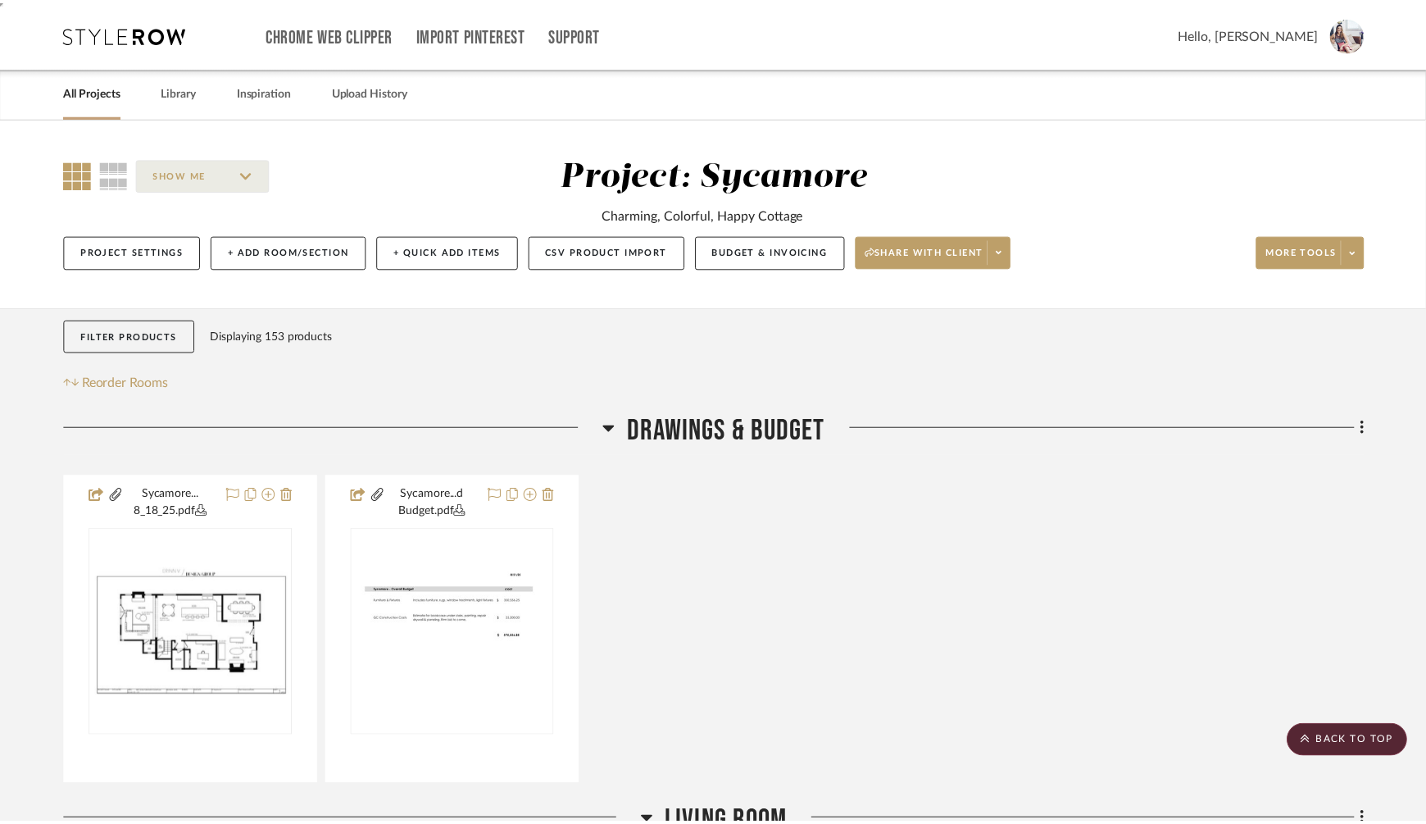
scroll to position [2051, 0]
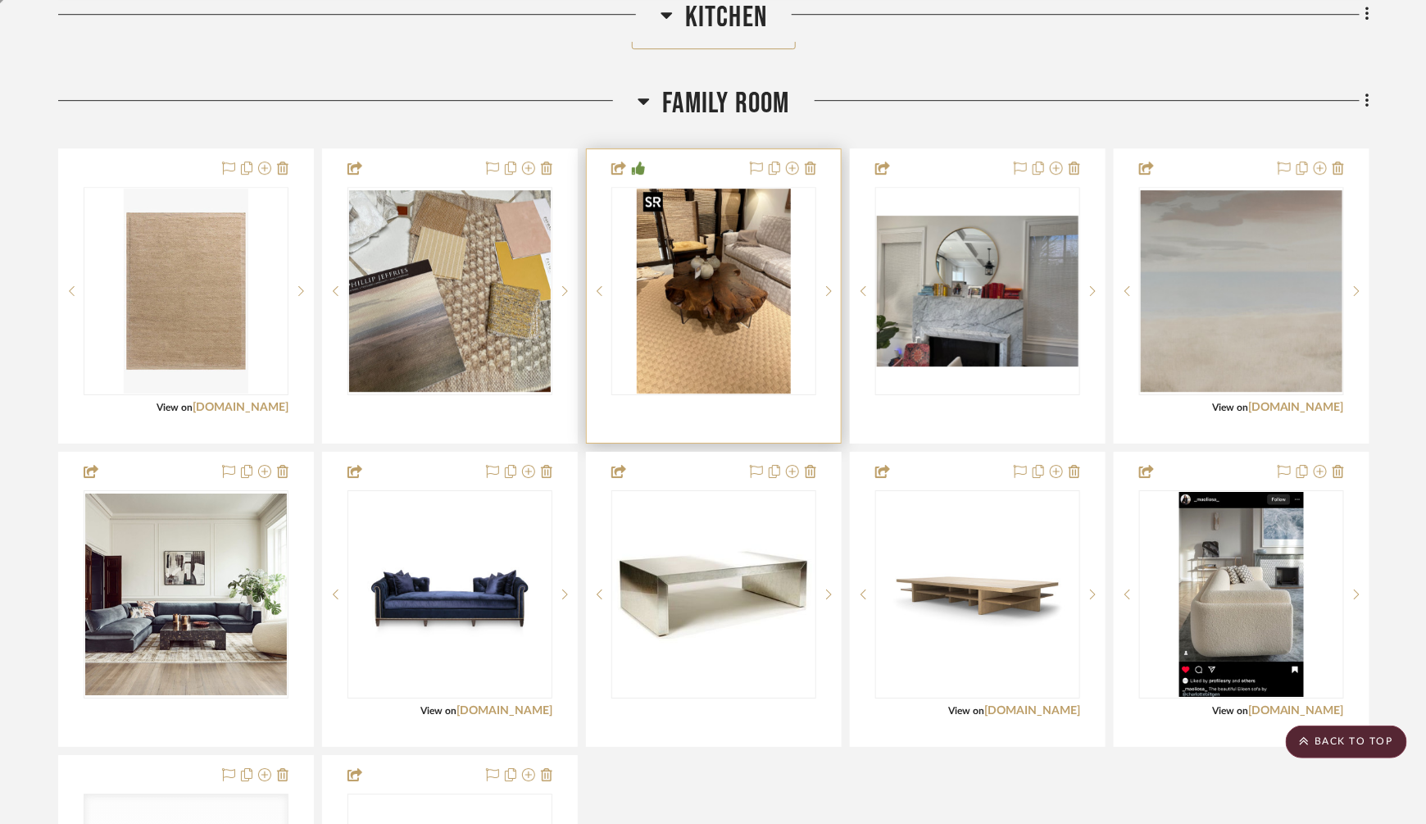
click at [719, 322] on img "0" at bounding box center [714, 291] width 154 height 205
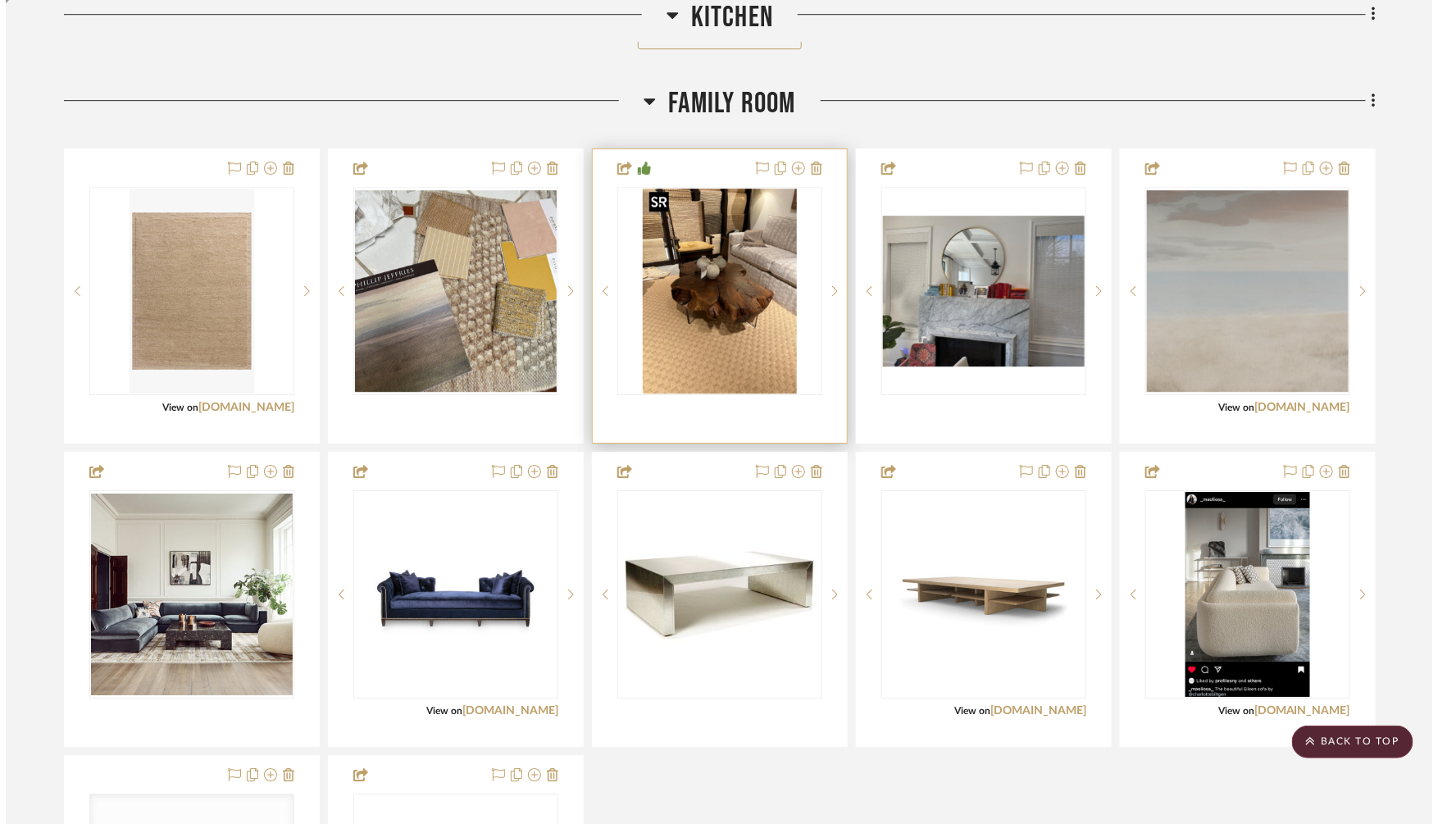
scroll to position [0, 0]
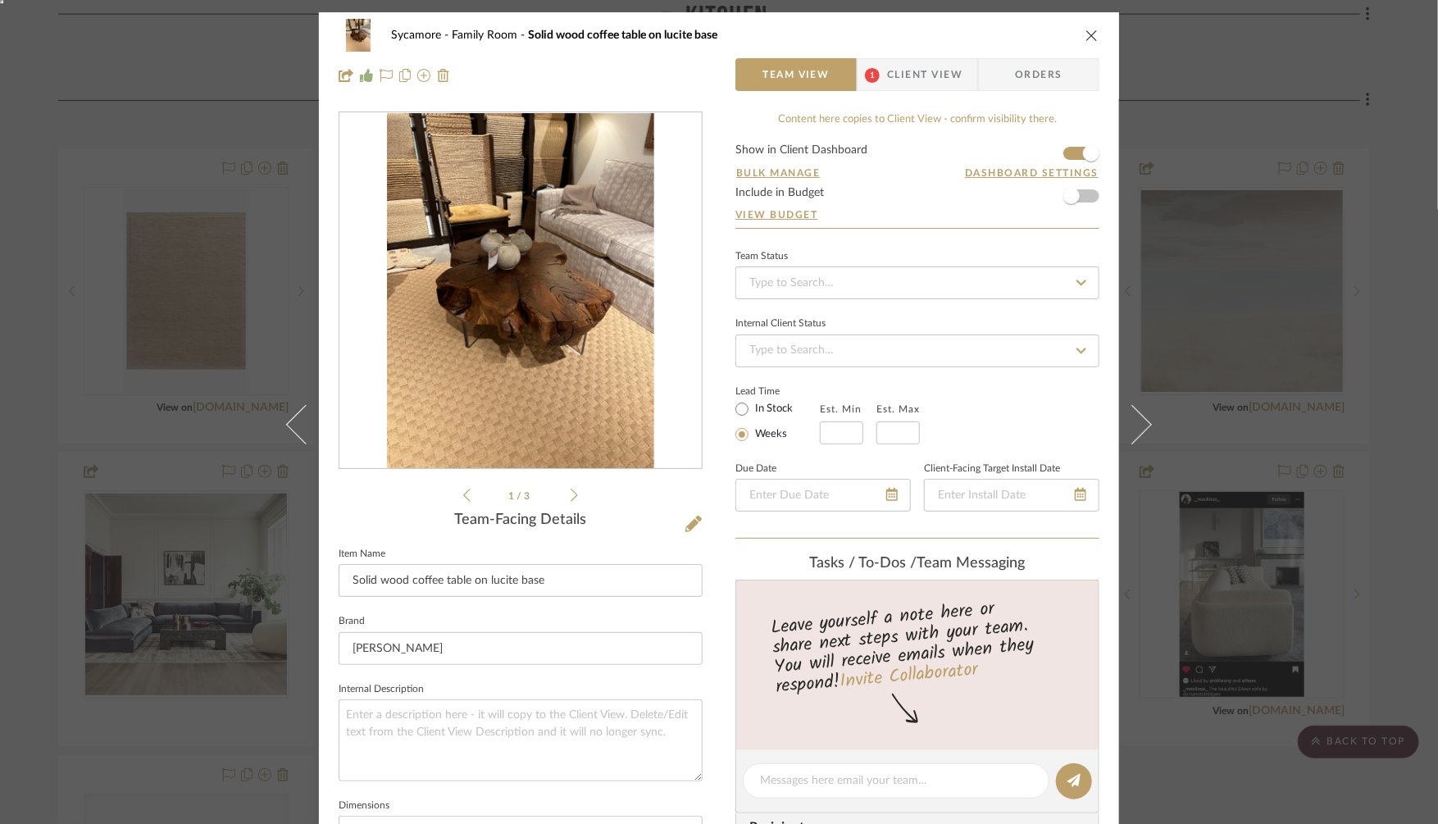
click at [567, 298] on img "0" at bounding box center [520, 291] width 266 height 356
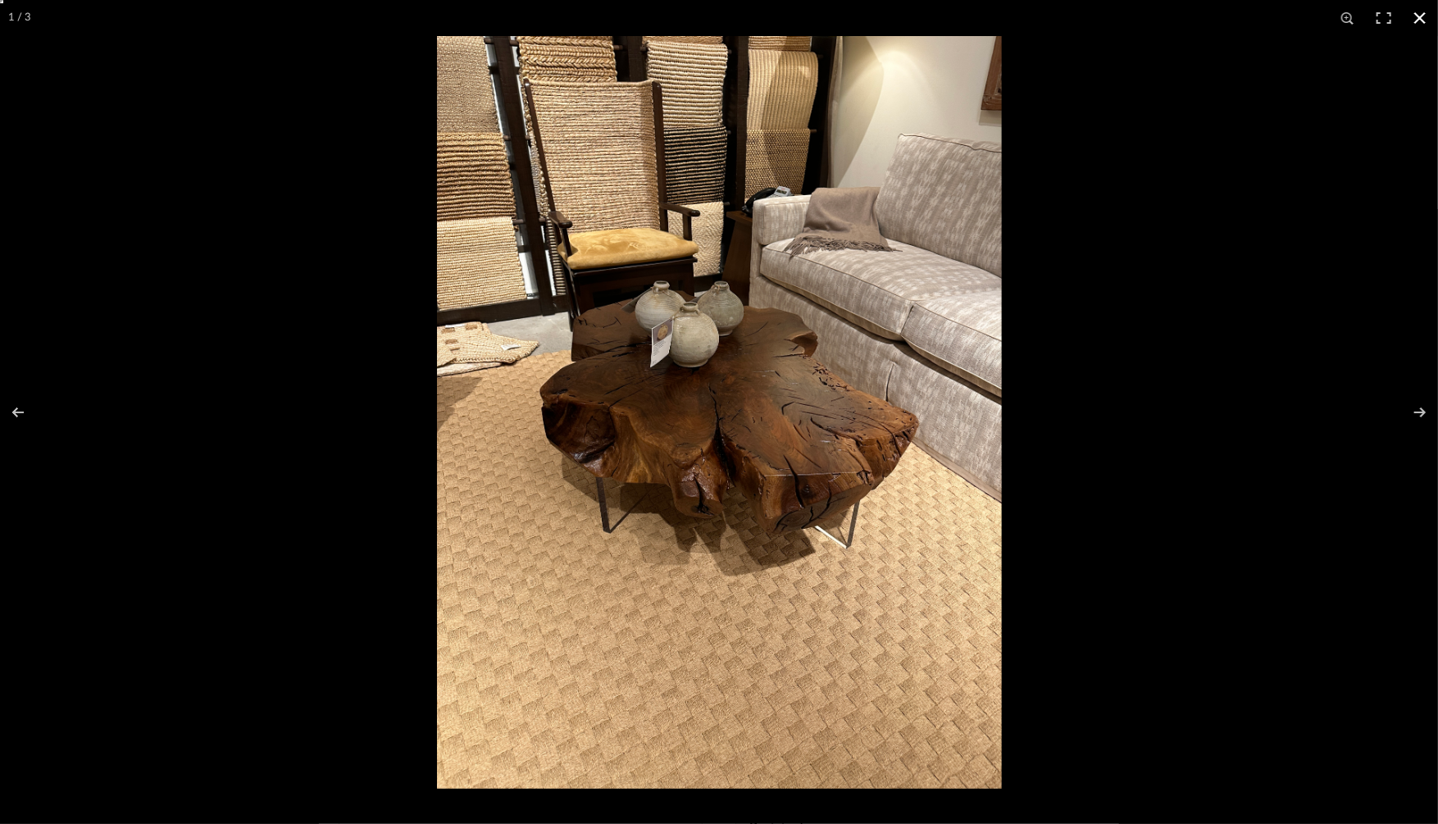
click at [1304, 133] on div at bounding box center [1156, 448] width 1438 height 824
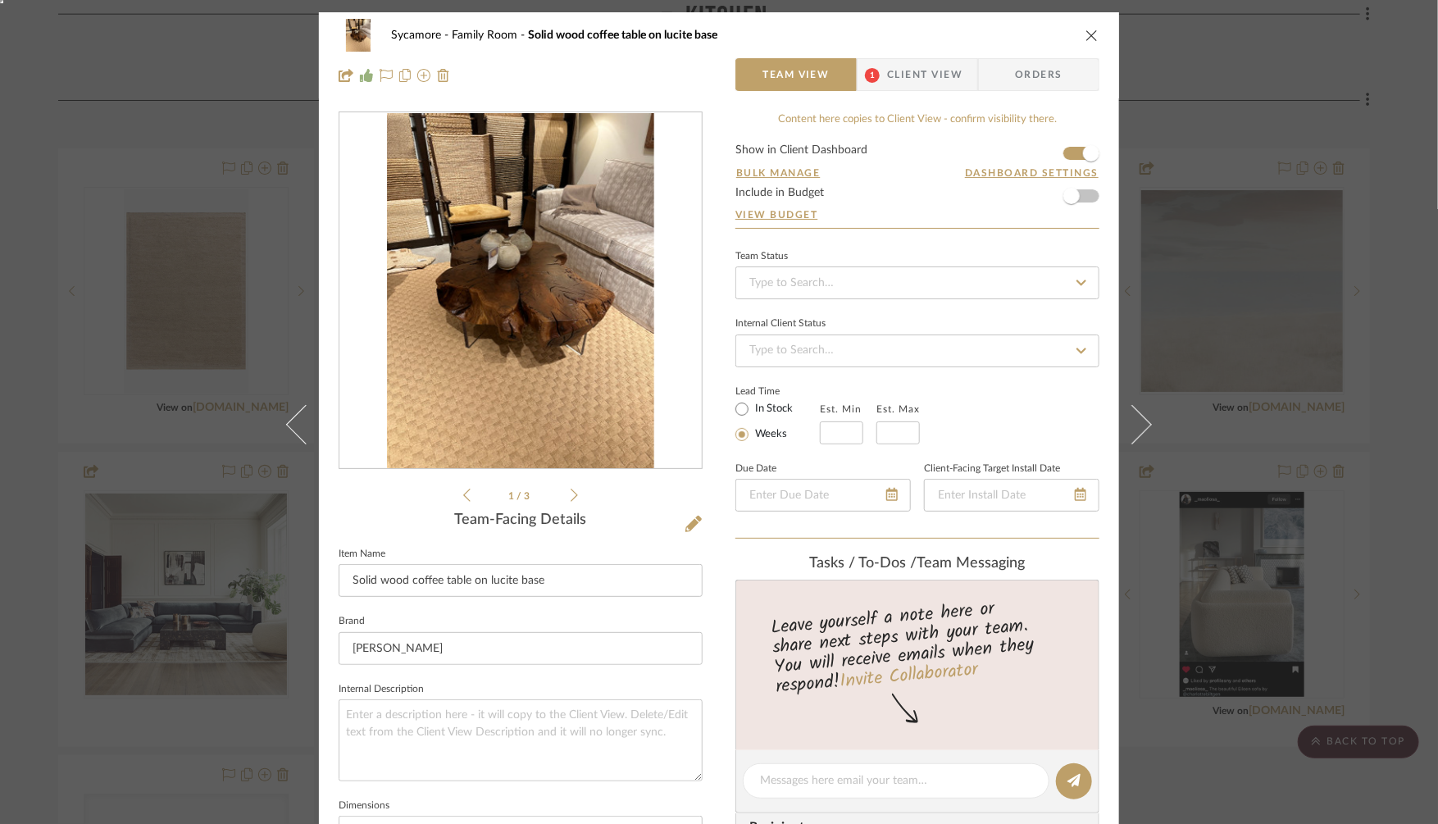
click at [1302, 159] on div "Sycamore Family Room Solid wood coffee table on lucite base Team View 1 Client …" at bounding box center [719, 412] width 1438 height 824
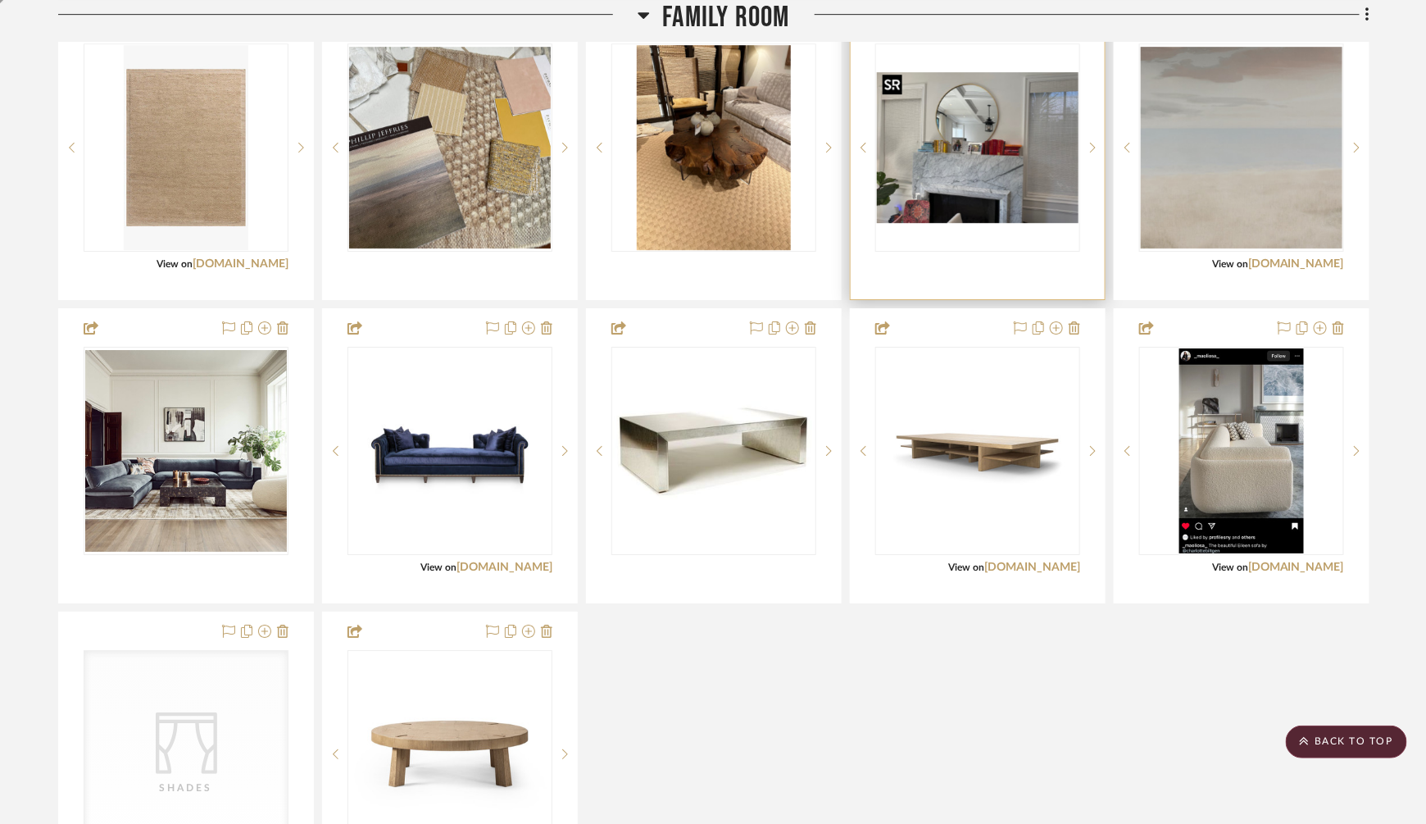
scroll to position [2197, 0]
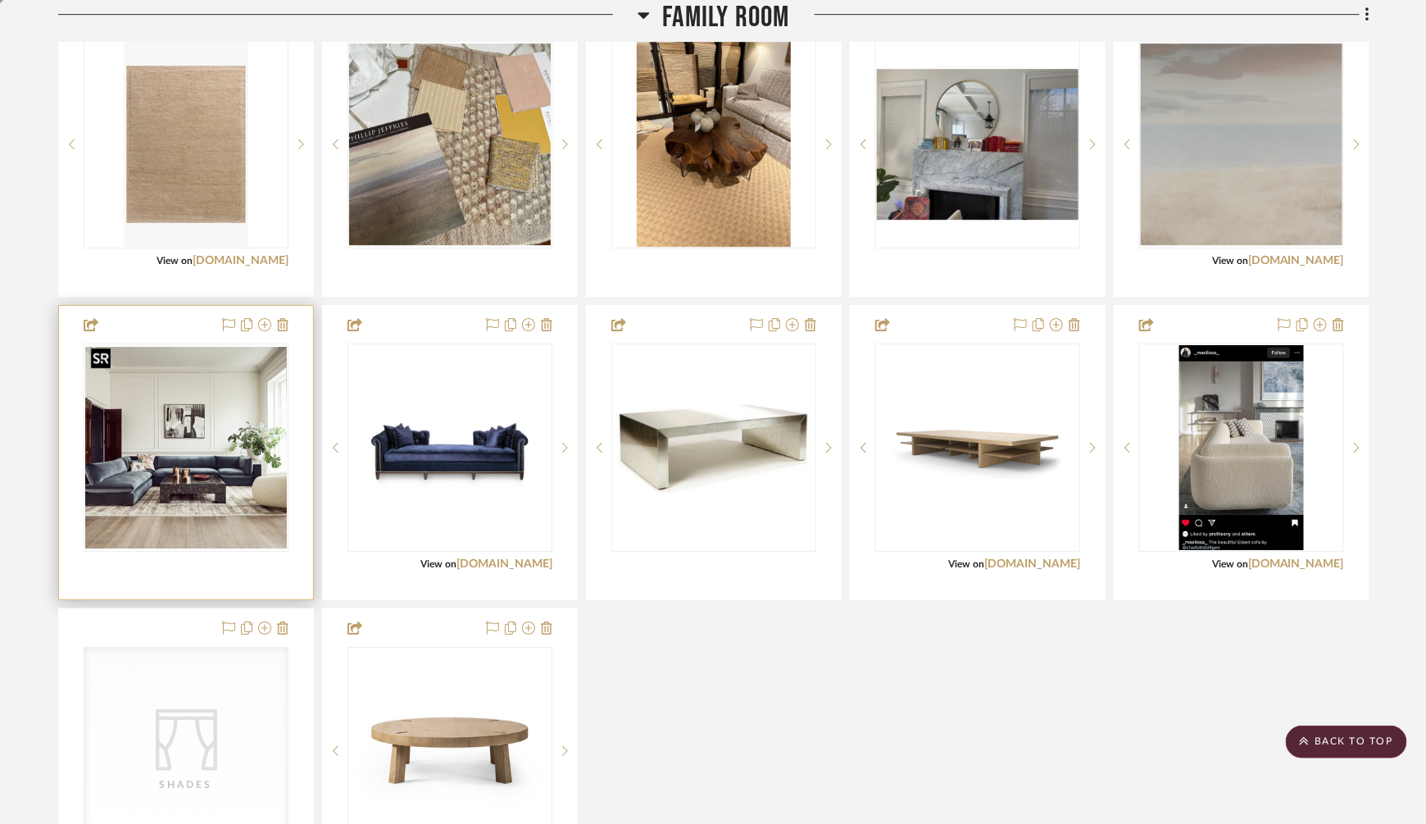
click at [202, 447] on img "0" at bounding box center [186, 448] width 202 height 202
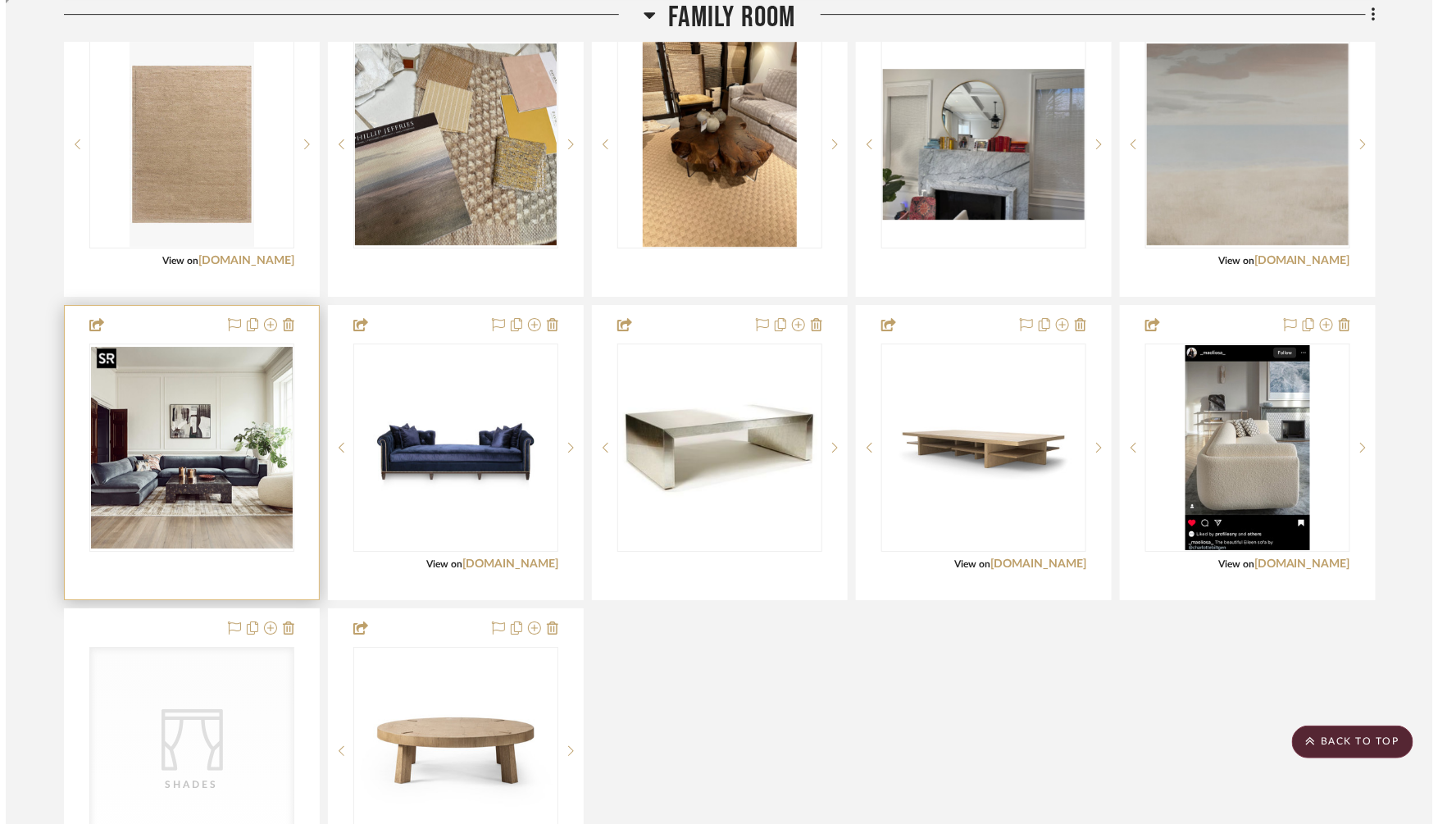
scroll to position [0, 0]
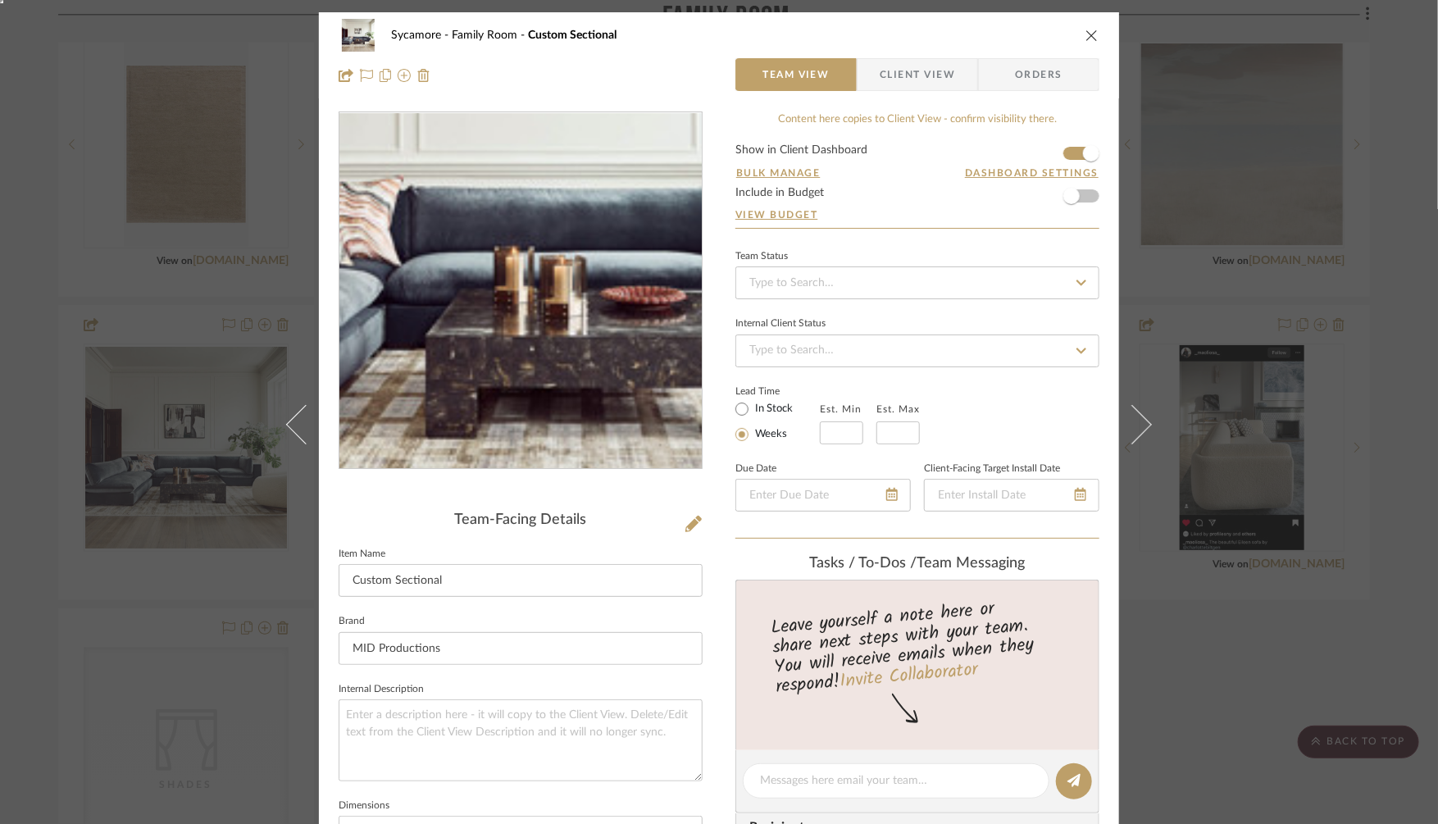
click at [503, 339] on img "0" at bounding box center [521, 291] width 356 height 356
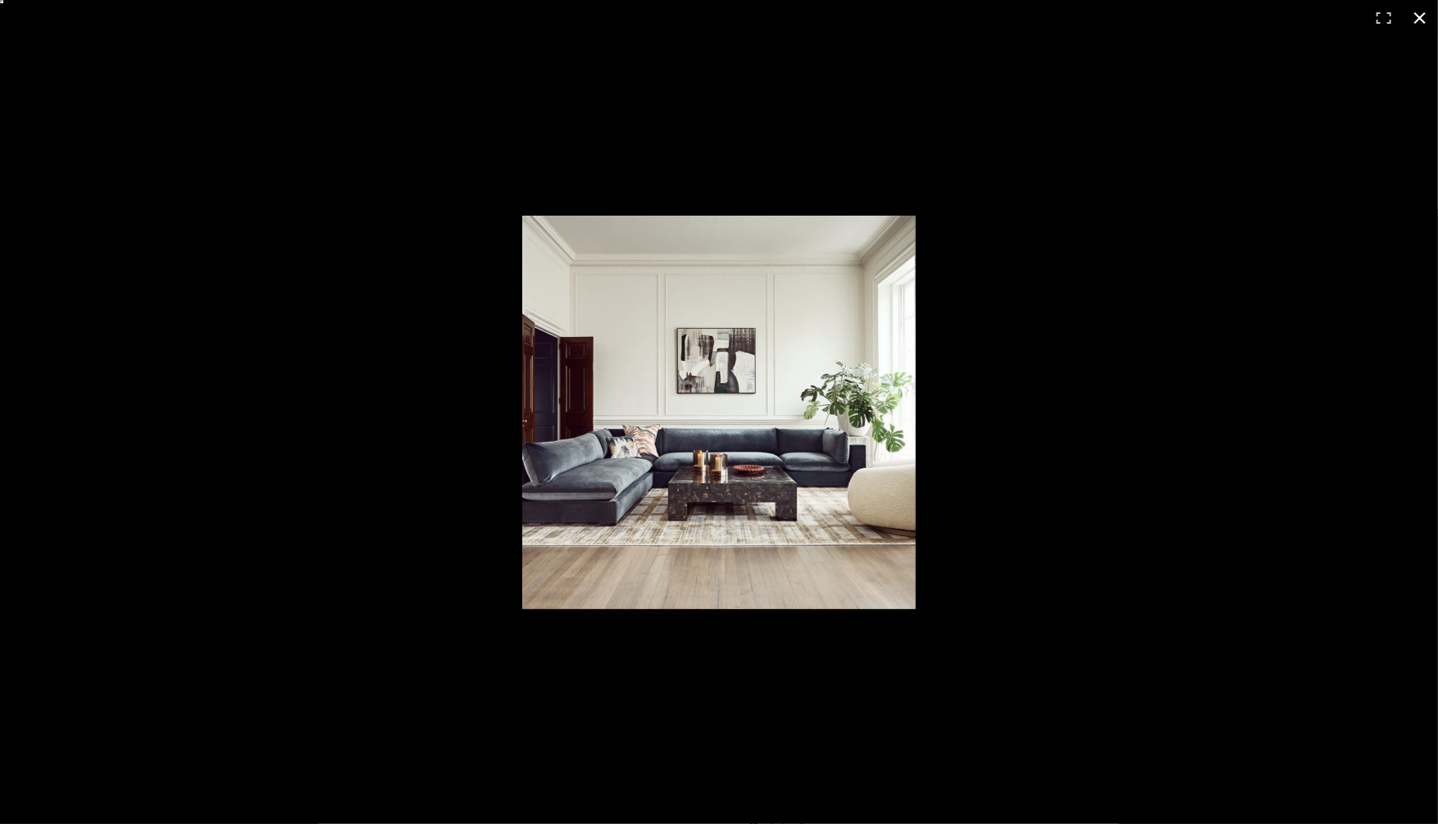
click at [357, 350] on div at bounding box center [719, 412] width 1438 height 824
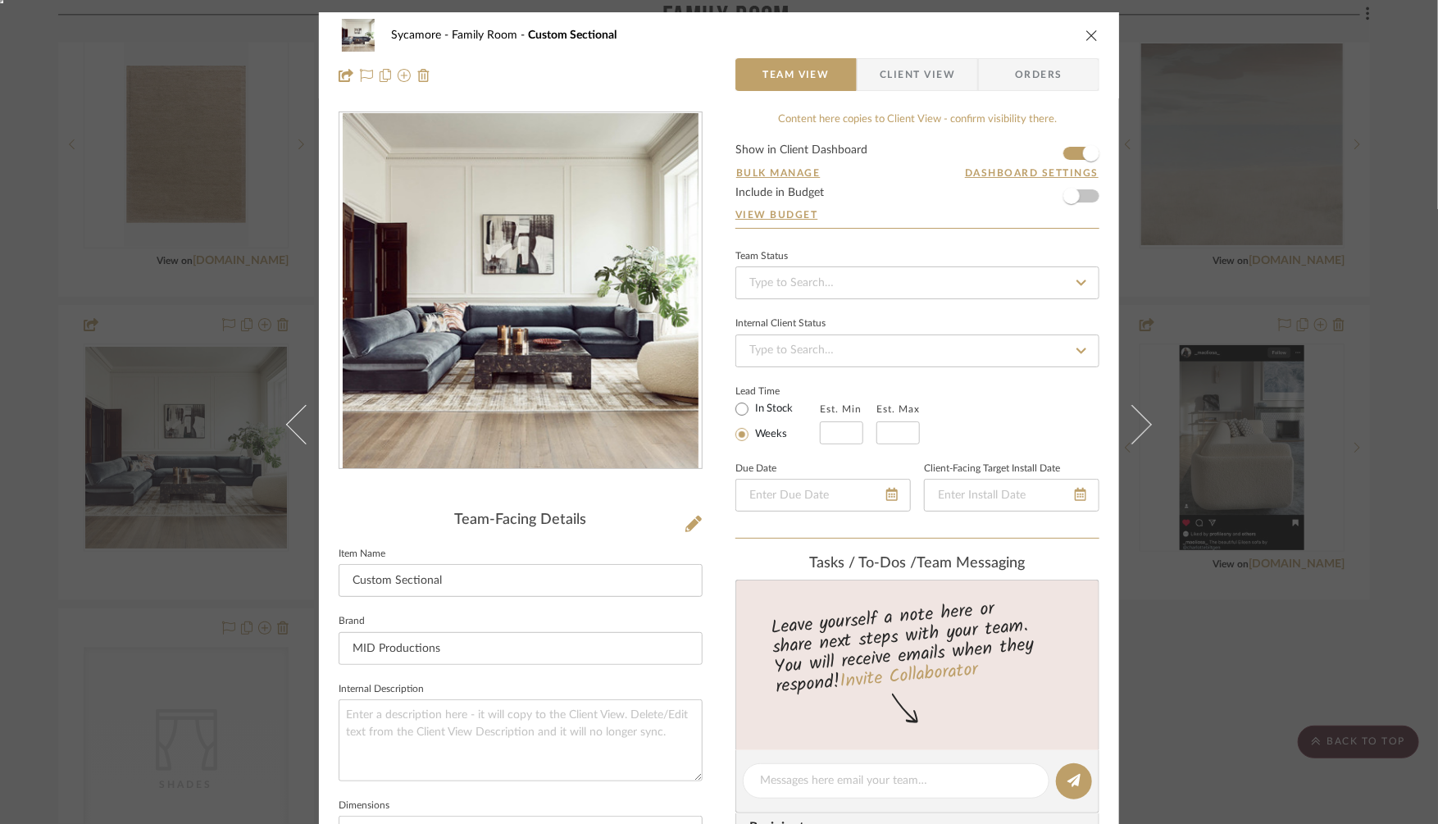
click at [242, 298] on div "Sycamore Family Room Custom Sectional Team View Client View Orders Team-Facing …" at bounding box center [719, 412] width 1438 height 824
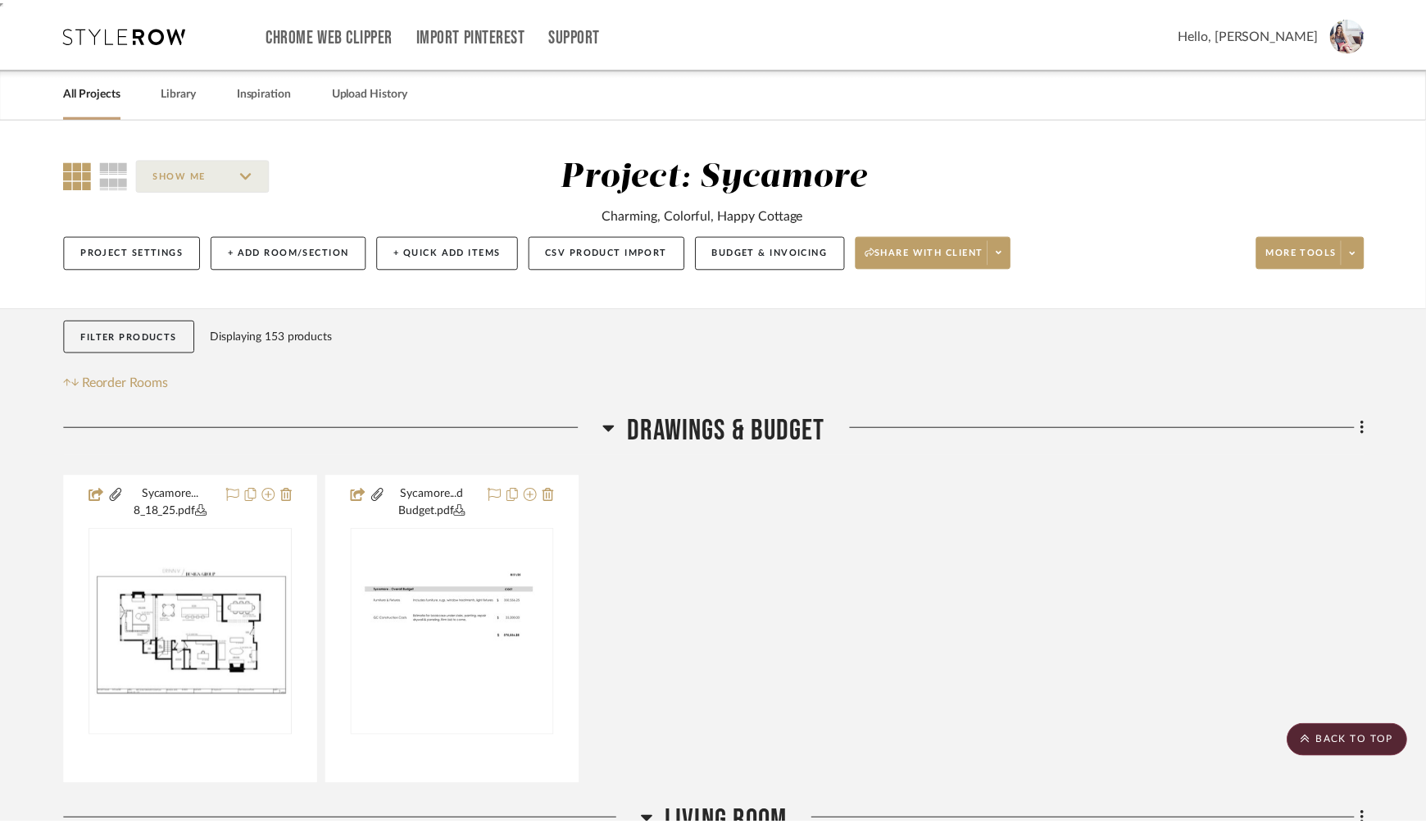
scroll to position [2197, 0]
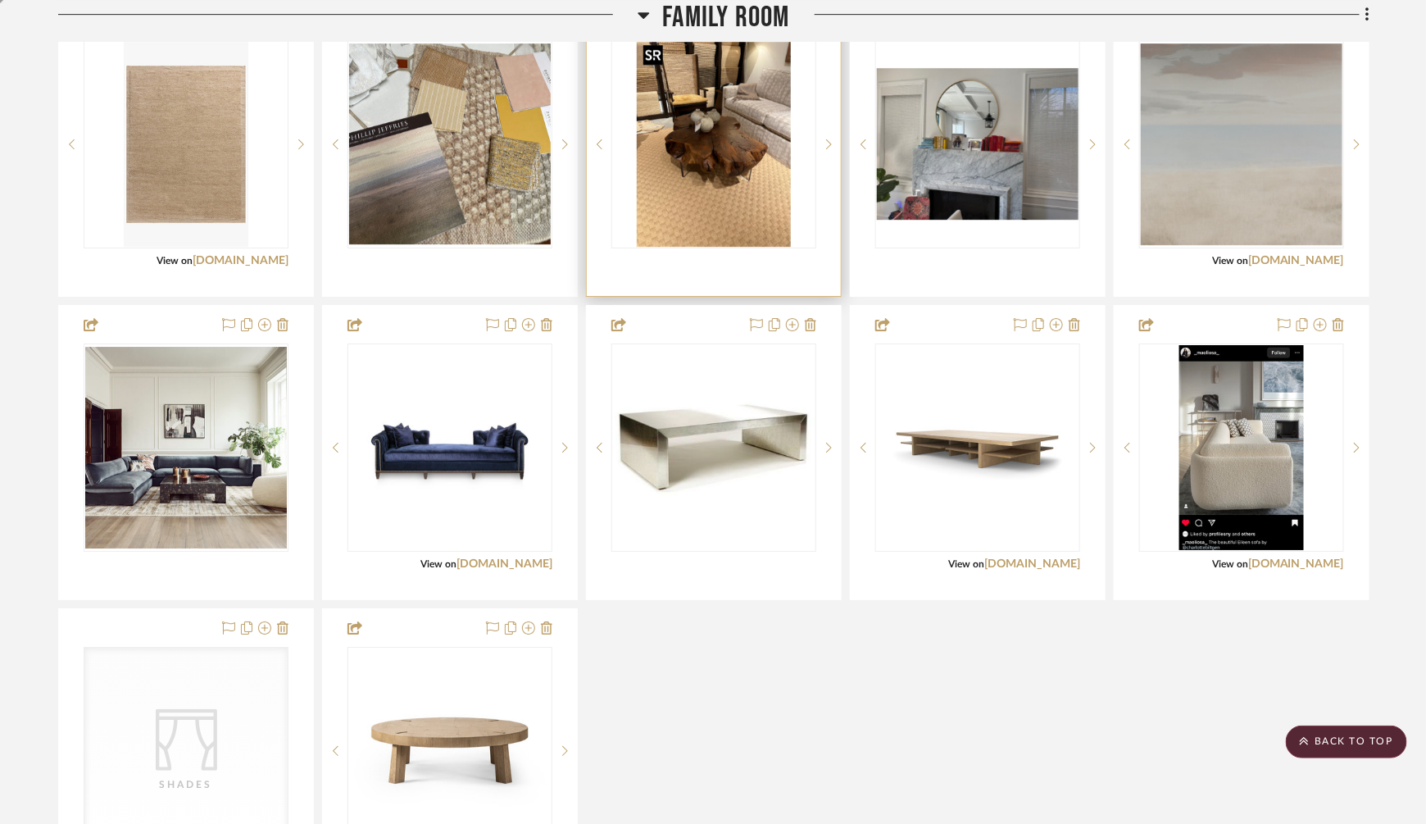
click at [708, 151] on img "0" at bounding box center [714, 144] width 154 height 205
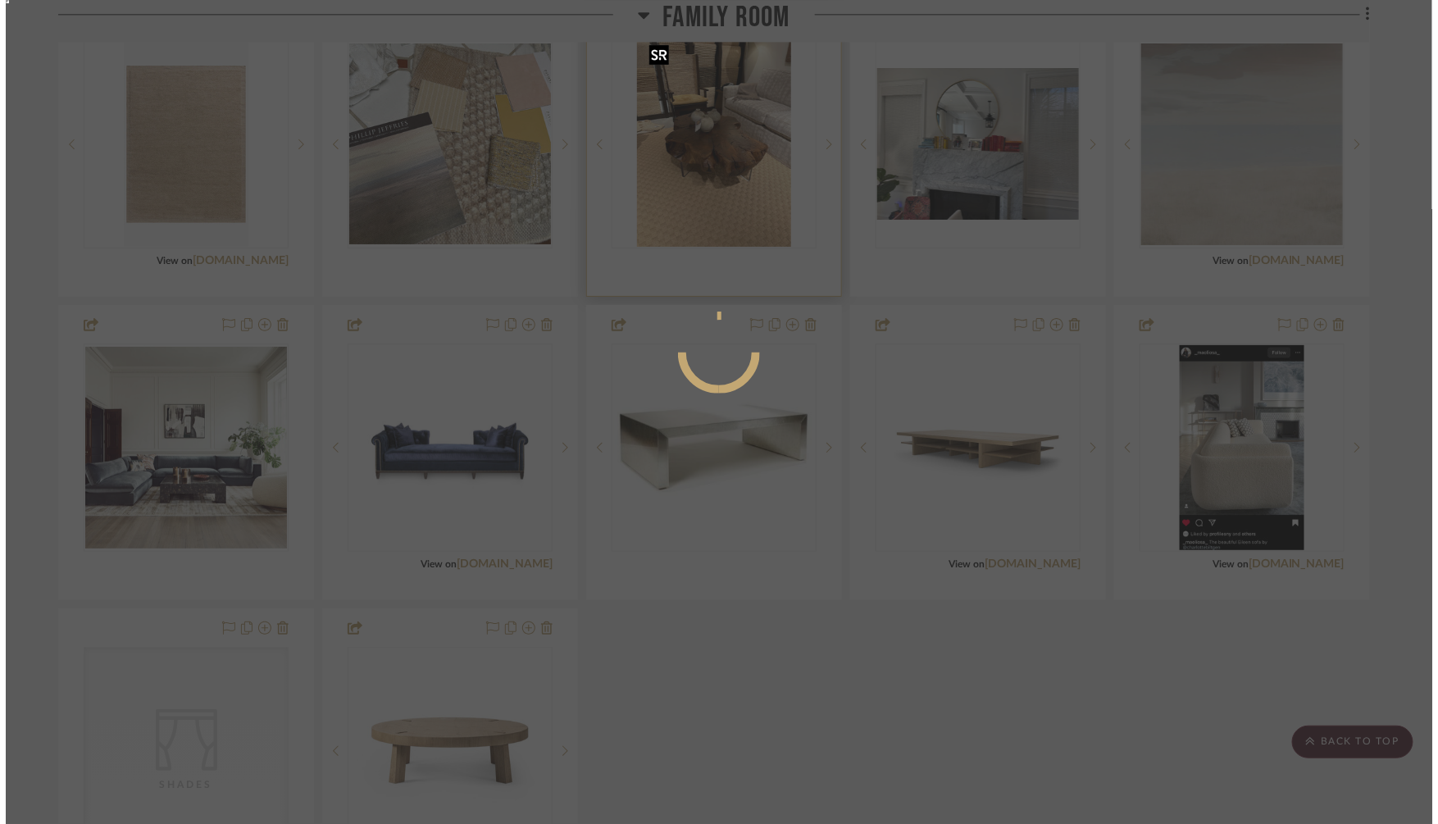
scroll to position [0, 0]
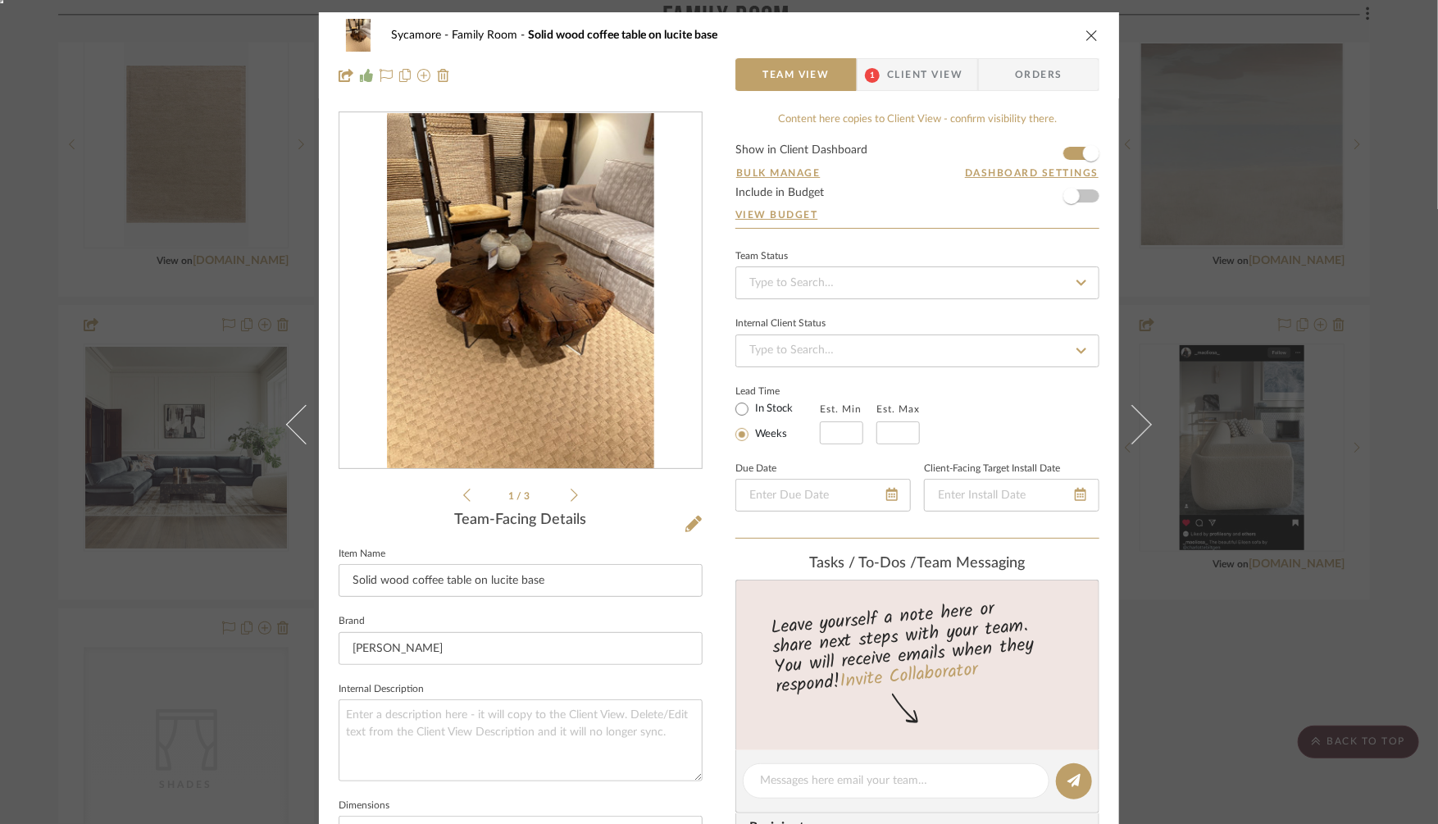
click at [566, 267] on img "0" at bounding box center [520, 291] width 266 height 356
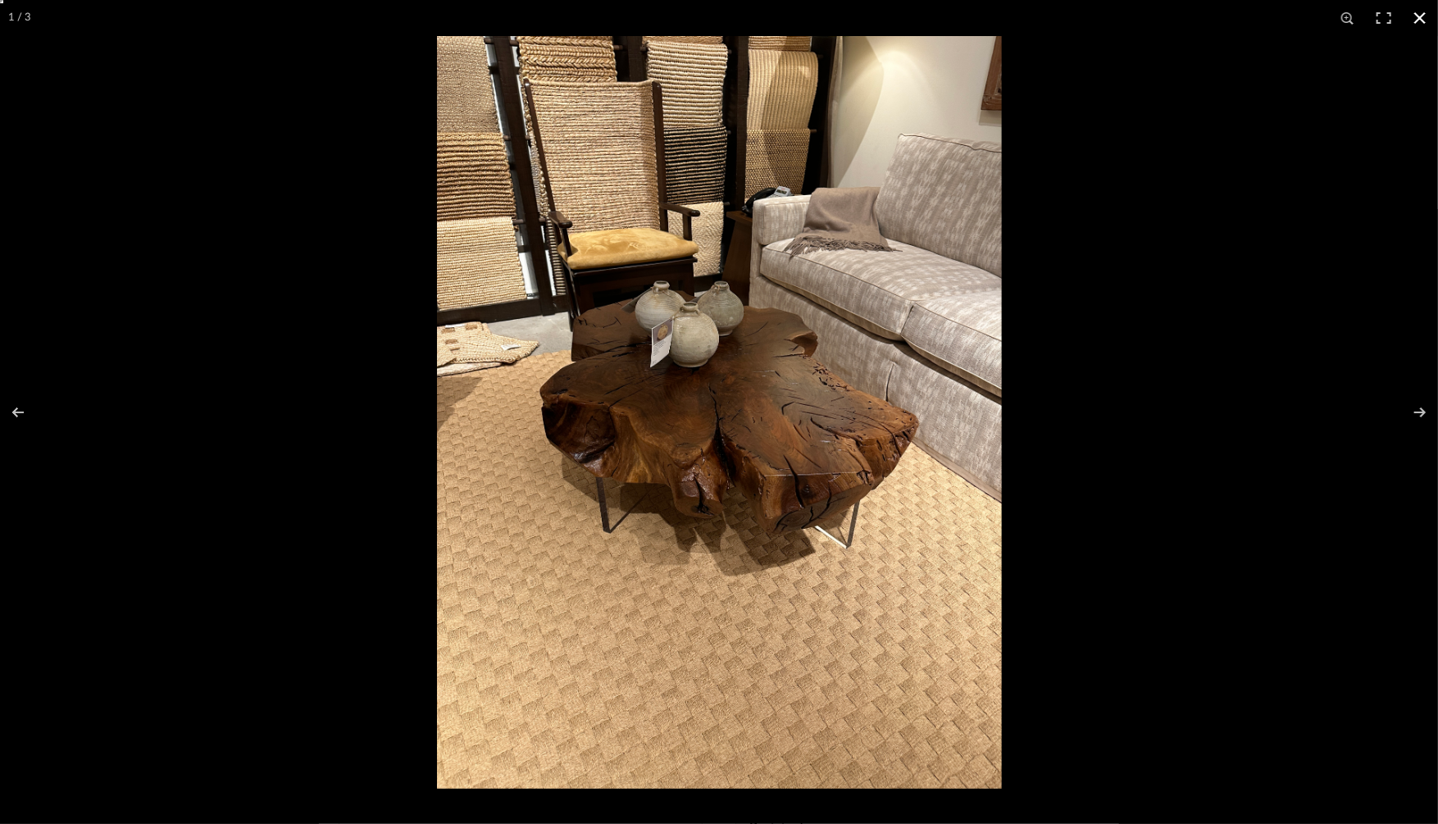
click at [1230, 489] on div at bounding box center [1156, 448] width 1438 height 824
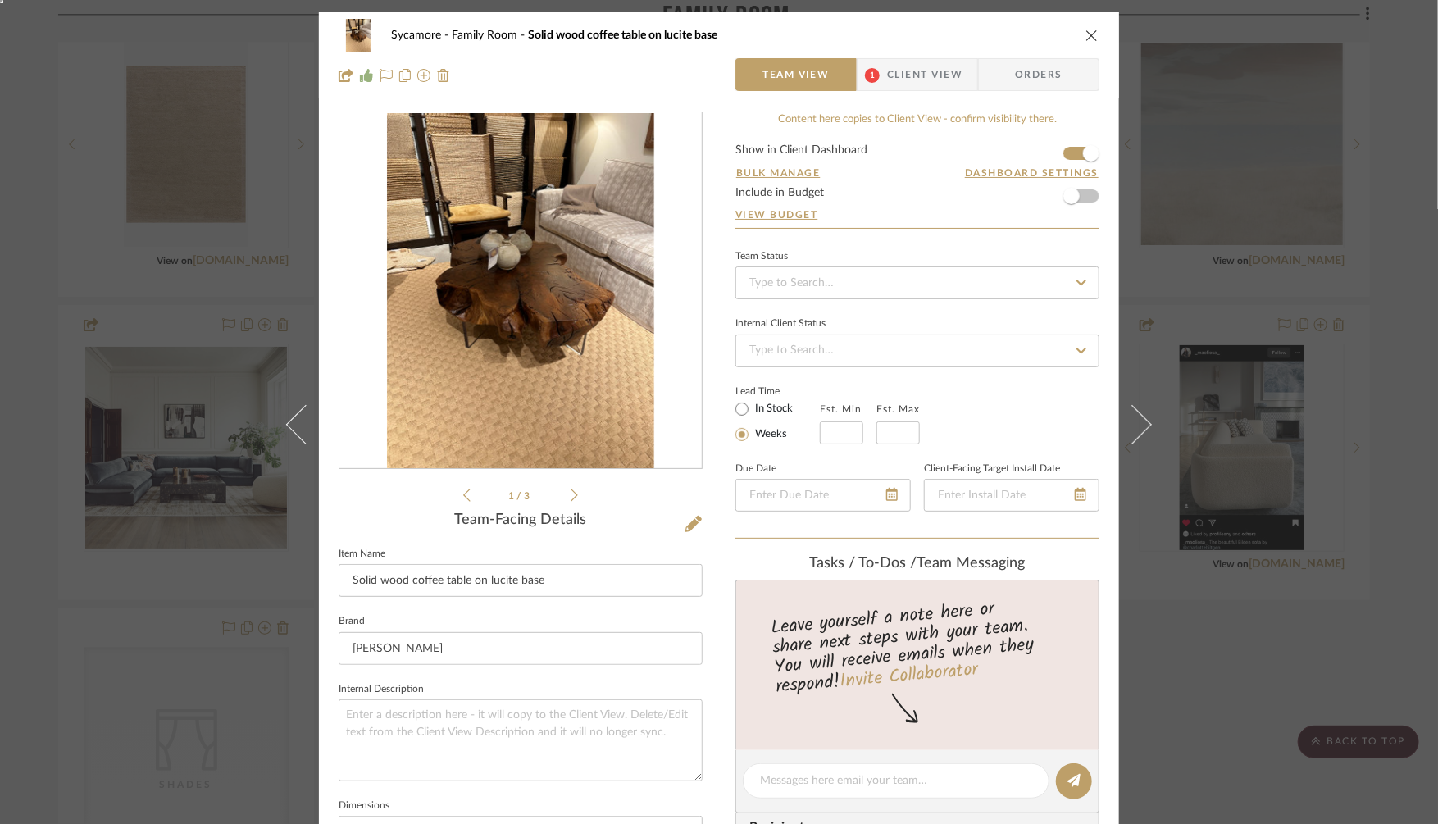
click at [1302, 311] on div "Sycamore Family Room Solid wood coffee table on lucite base Team View 1 Client …" at bounding box center [719, 412] width 1438 height 824
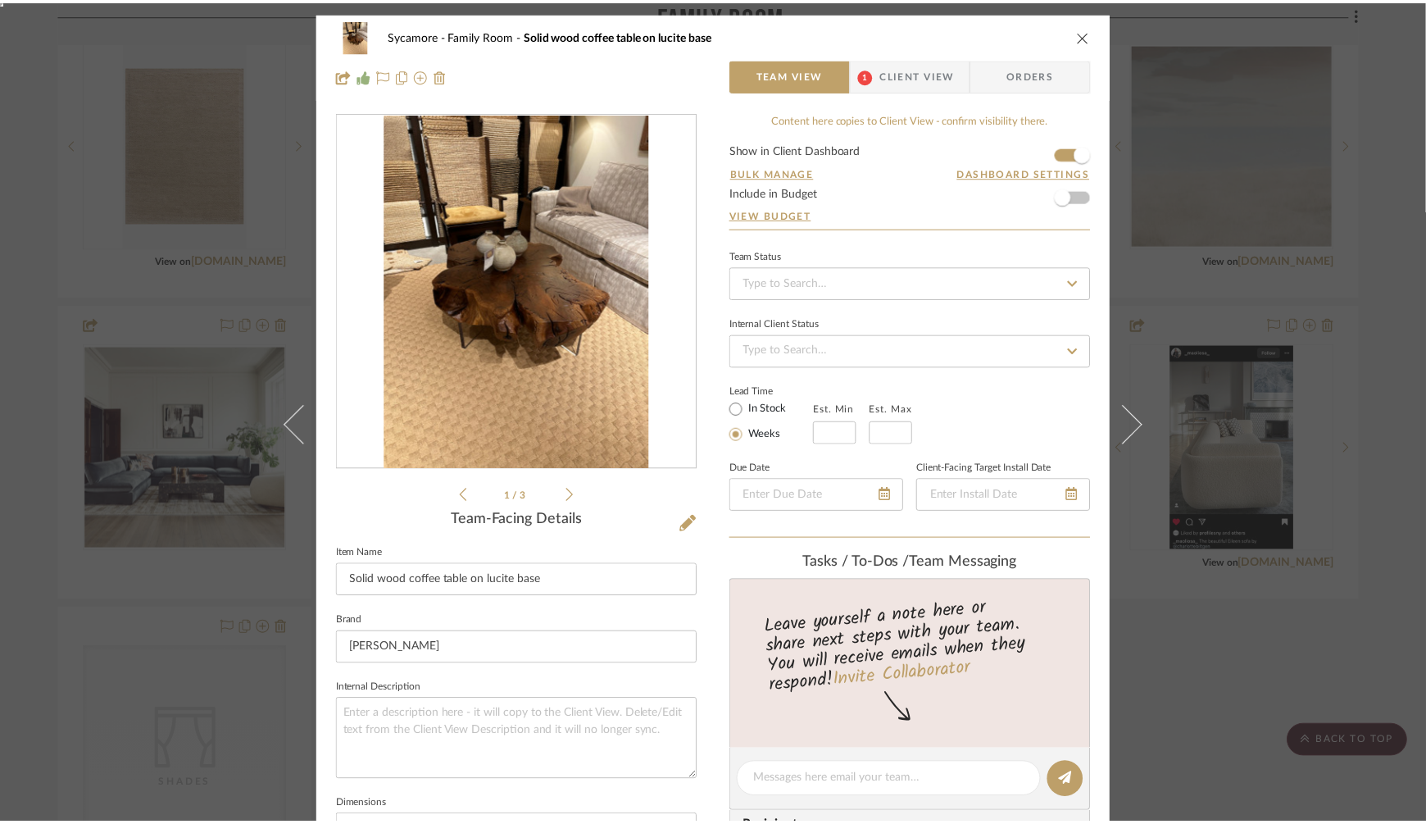
scroll to position [2197, 0]
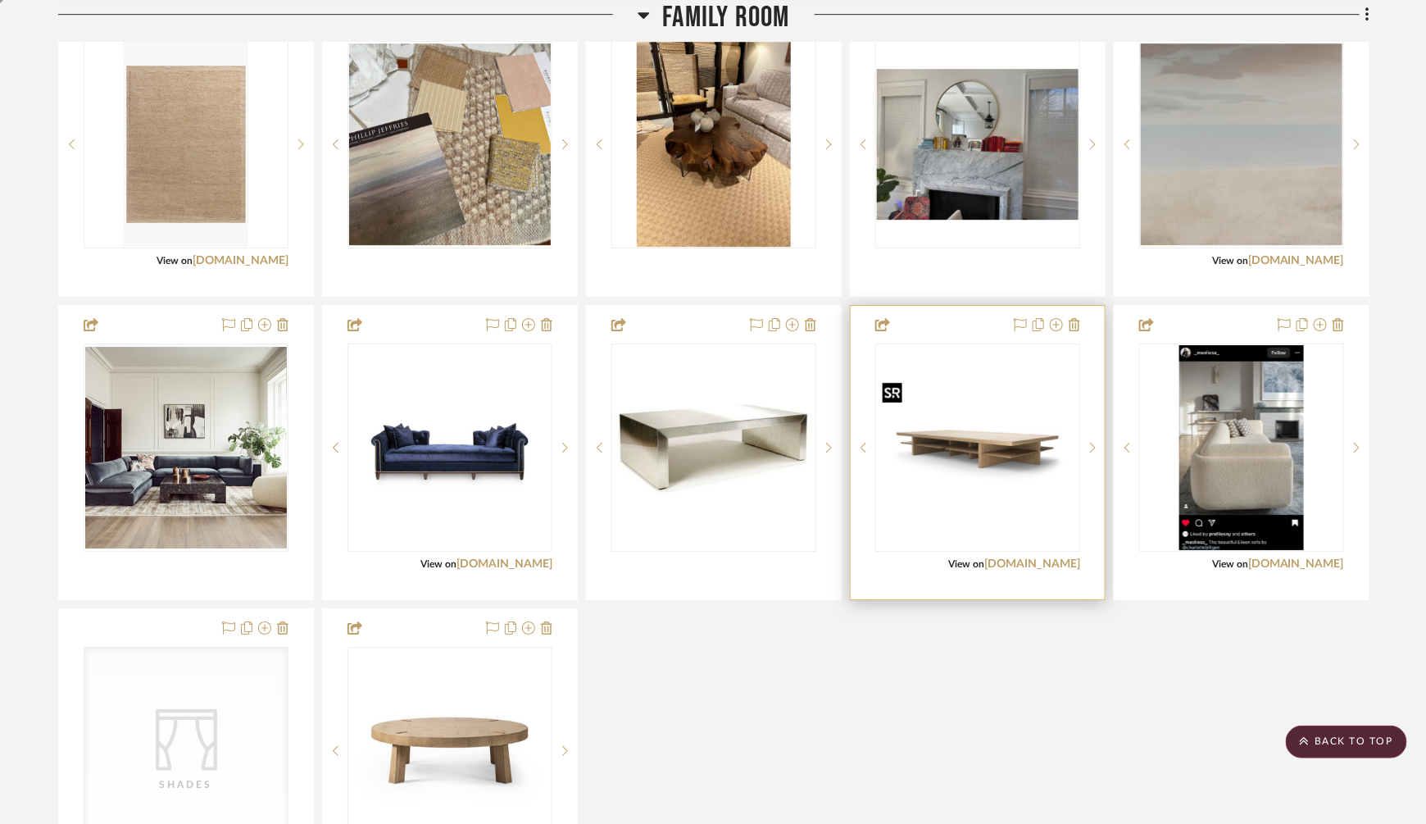
click at [952, 430] on img "0" at bounding box center [978, 447] width 202 height 134
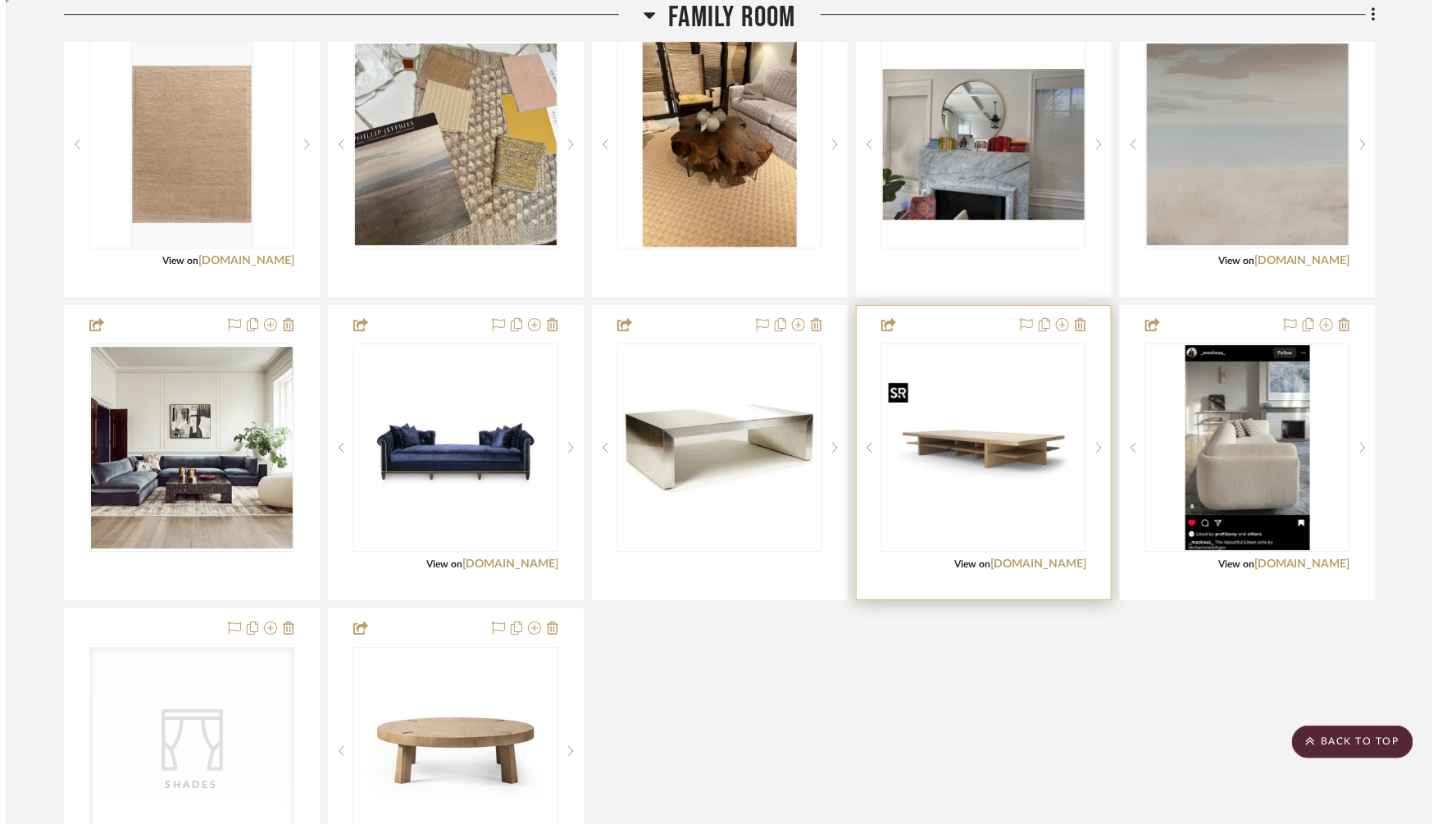
scroll to position [0, 0]
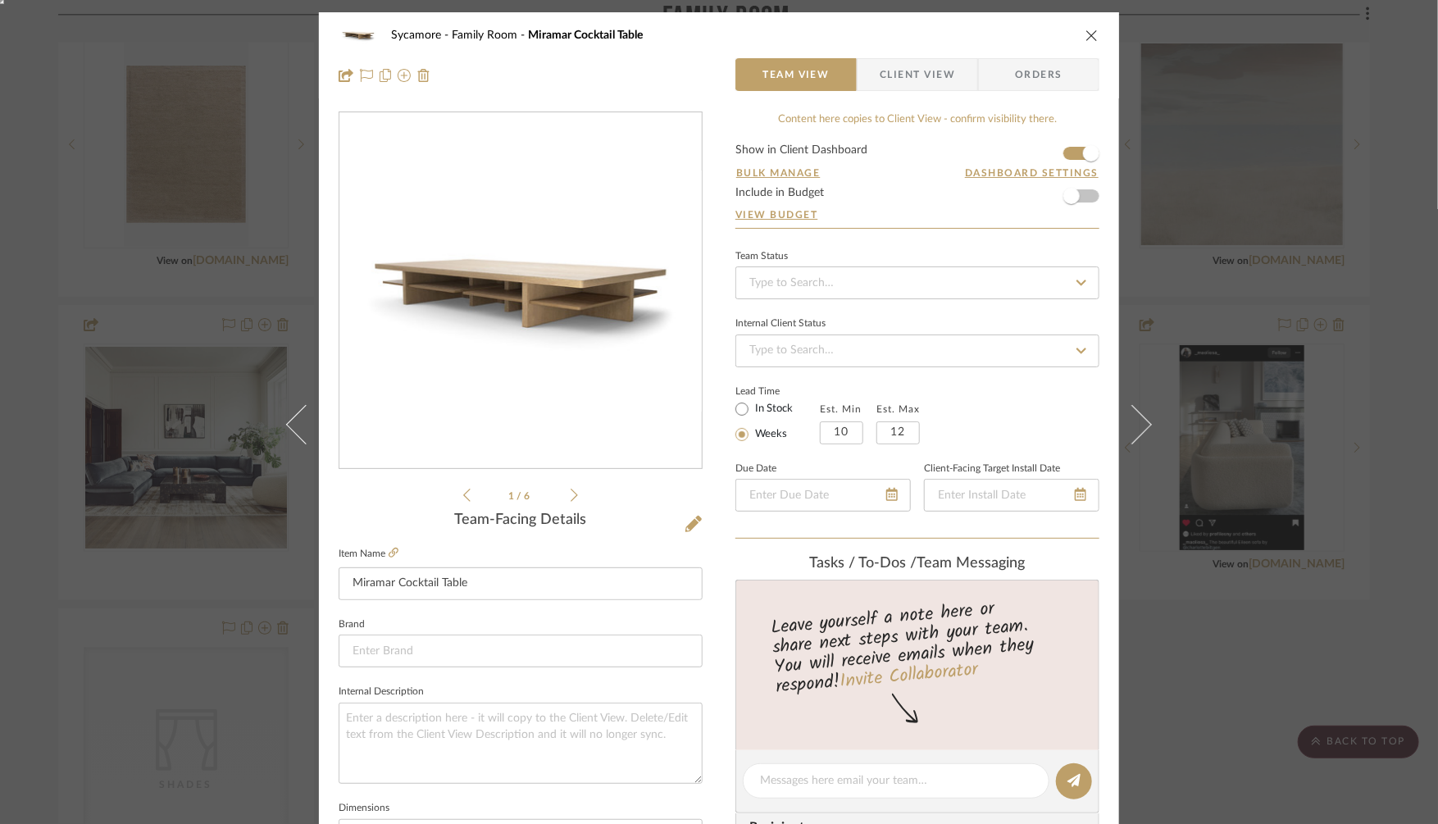
click at [547, 278] on img "0" at bounding box center [520, 291] width 362 height 242
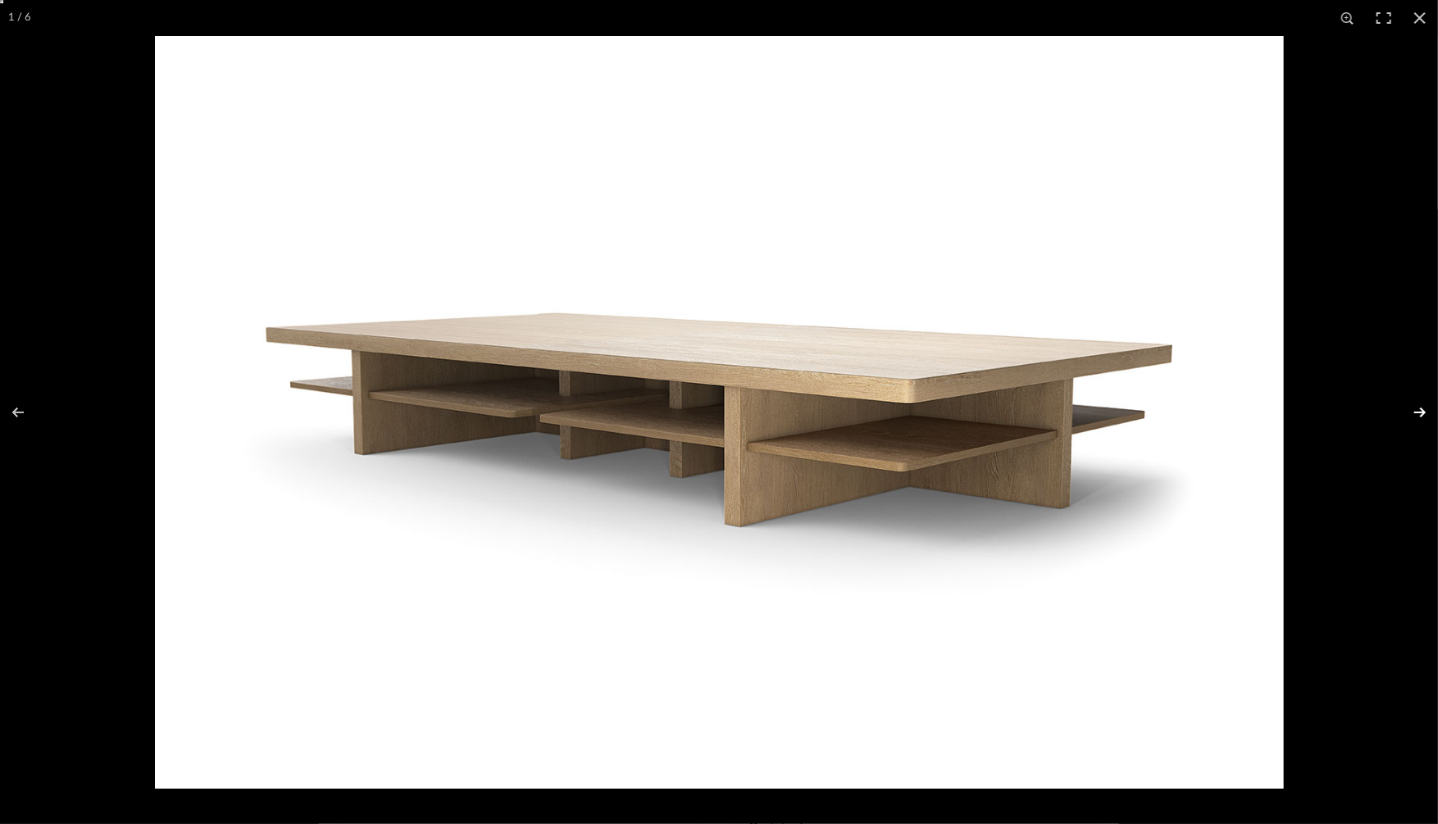
click at [1423, 411] on button at bounding box center [1408, 412] width 57 height 82
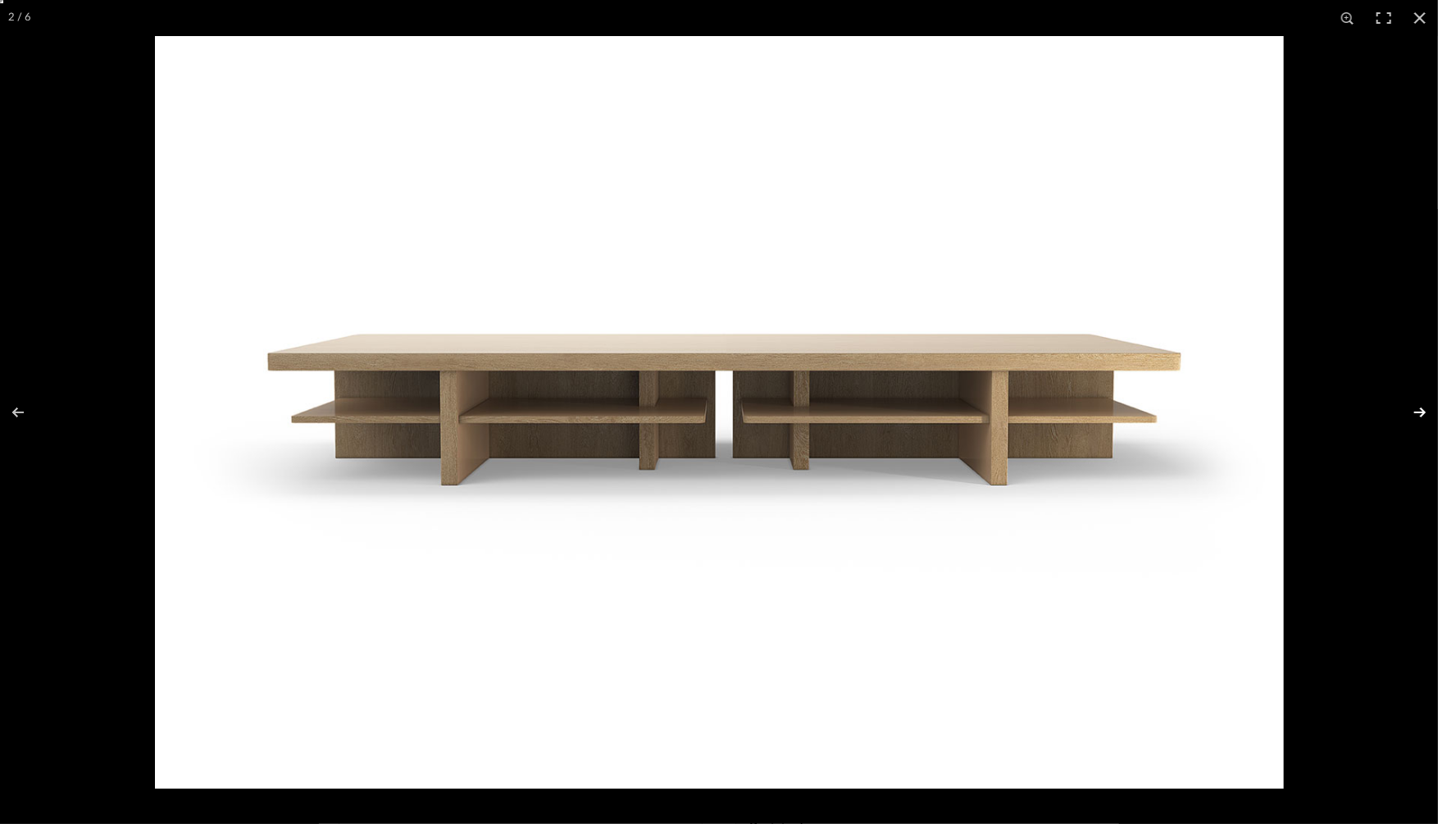
click at [1423, 411] on button at bounding box center [1408, 412] width 57 height 82
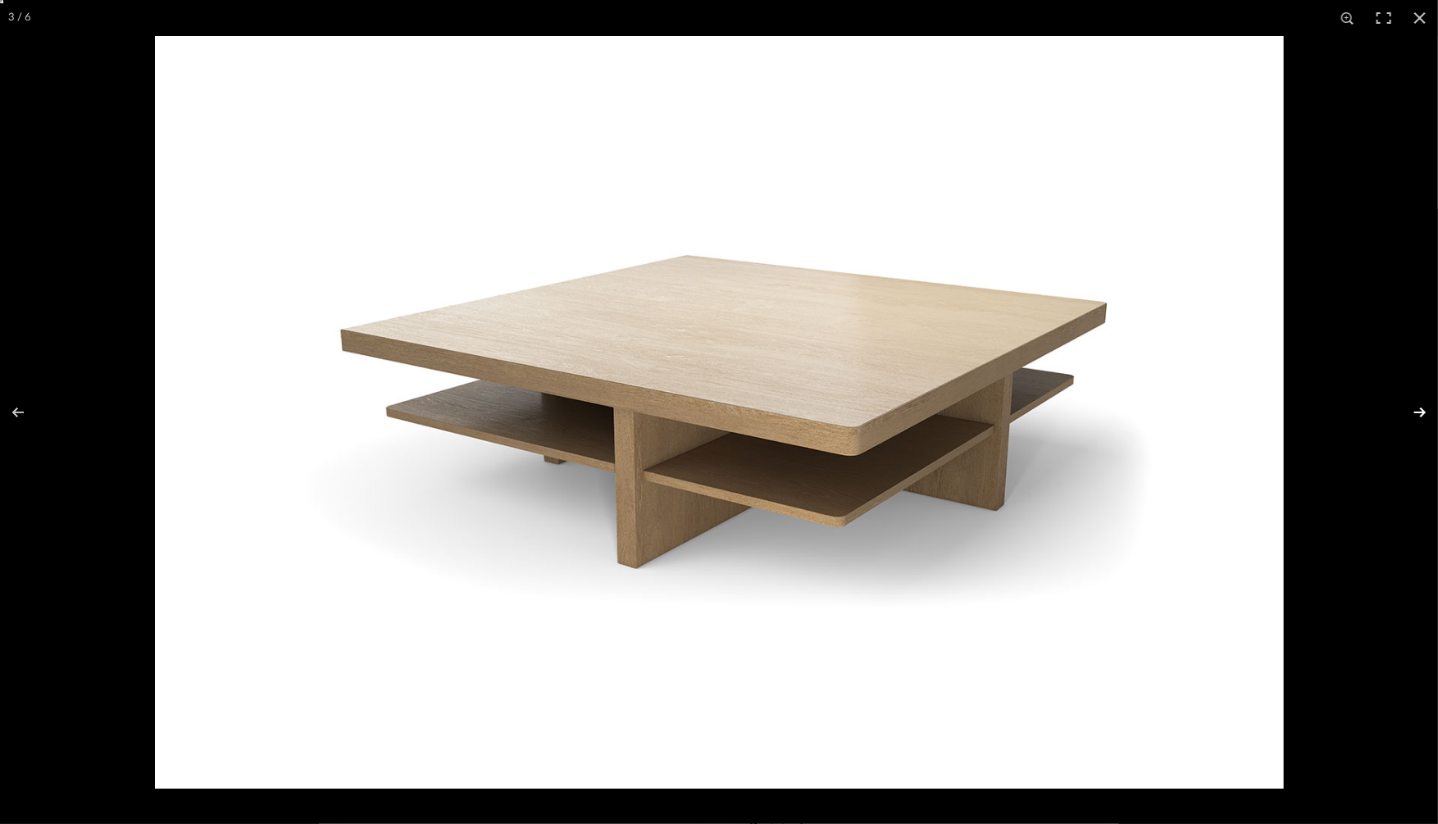
click at [1423, 411] on button at bounding box center [1408, 412] width 57 height 82
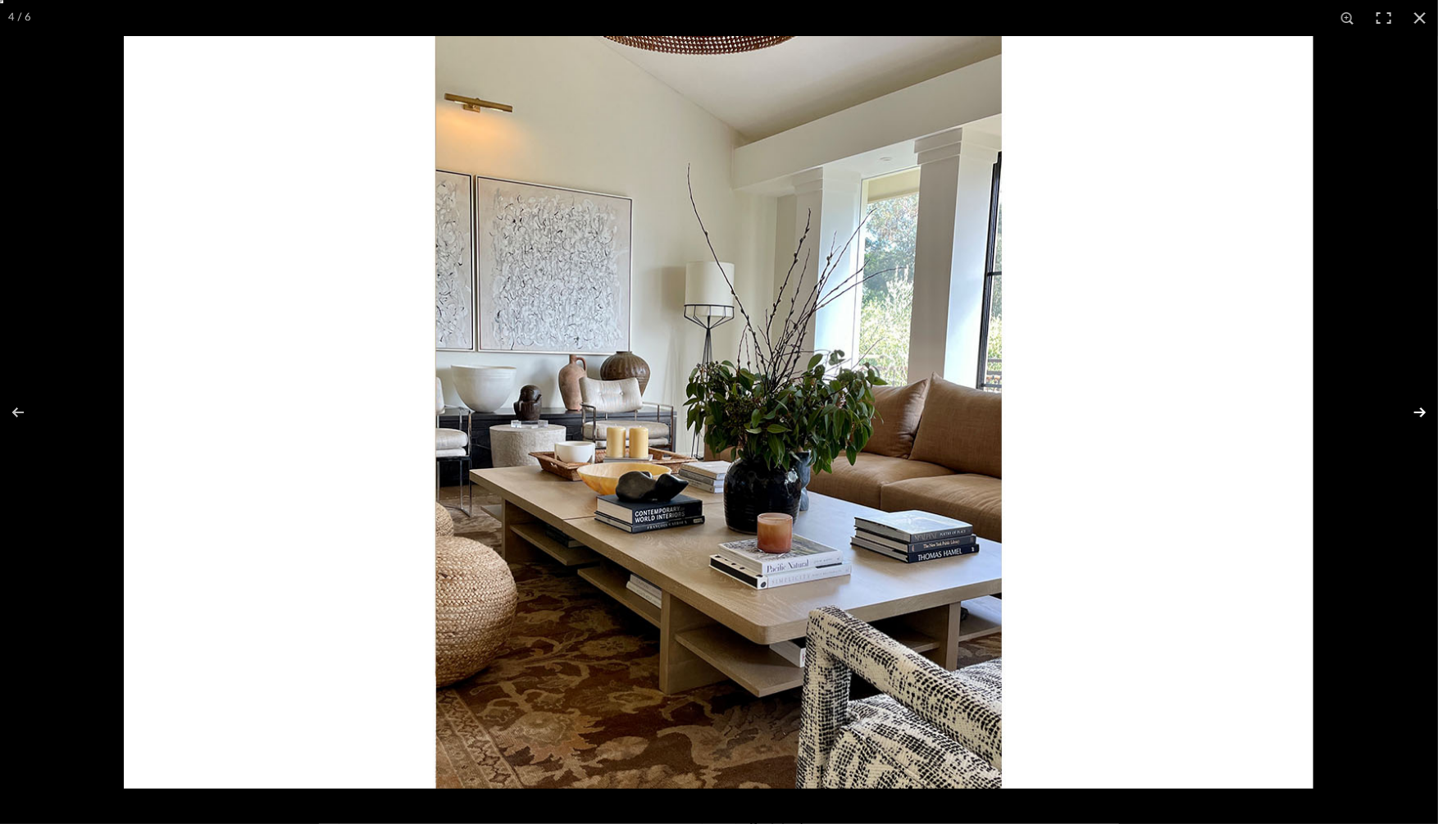
click at [1416, 408] on button at bounding box center [1408, 412] width 57 height 82
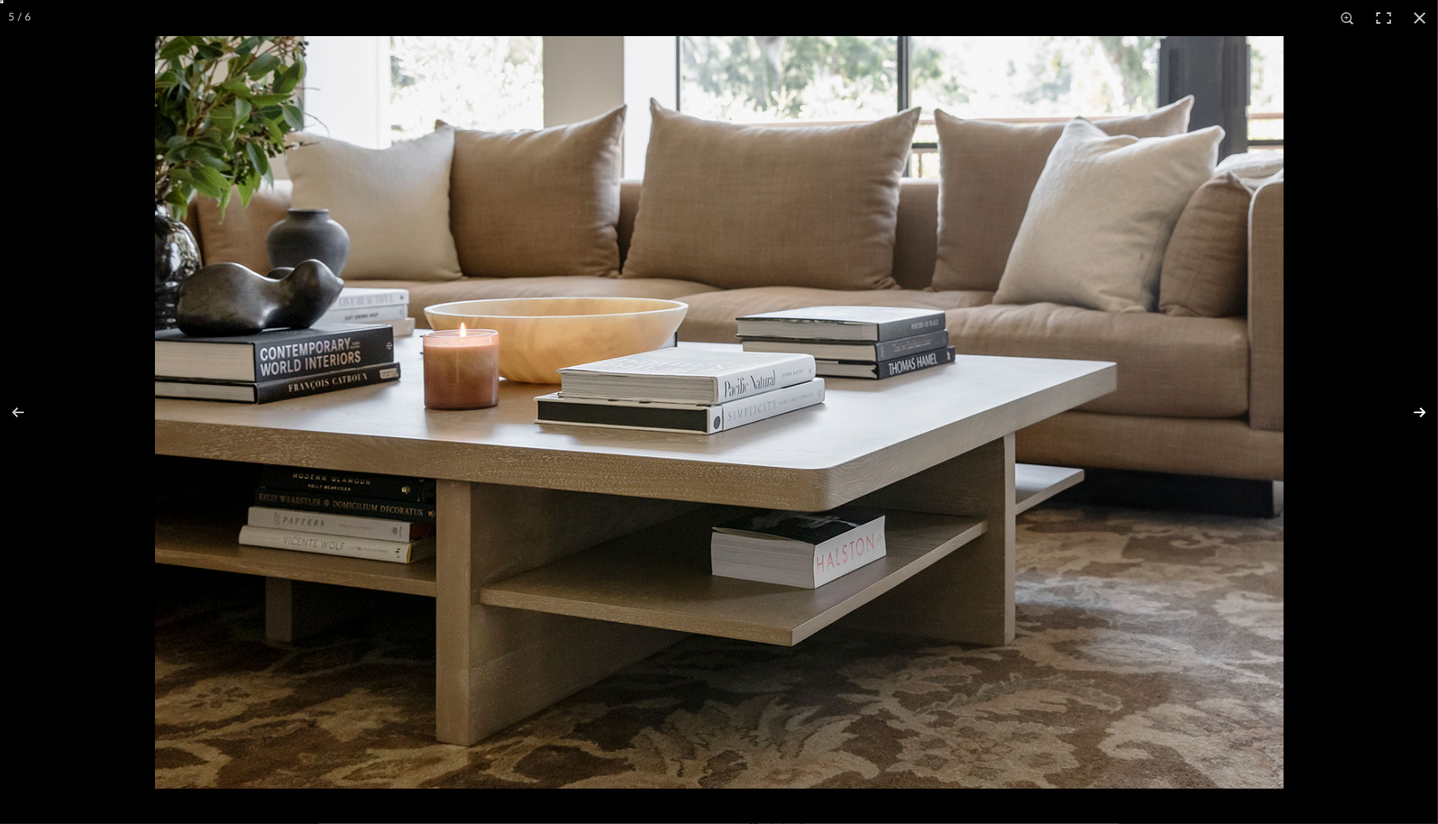
click at [1420, 409] on button at bounding box center [1408, 412] width 57 height 82
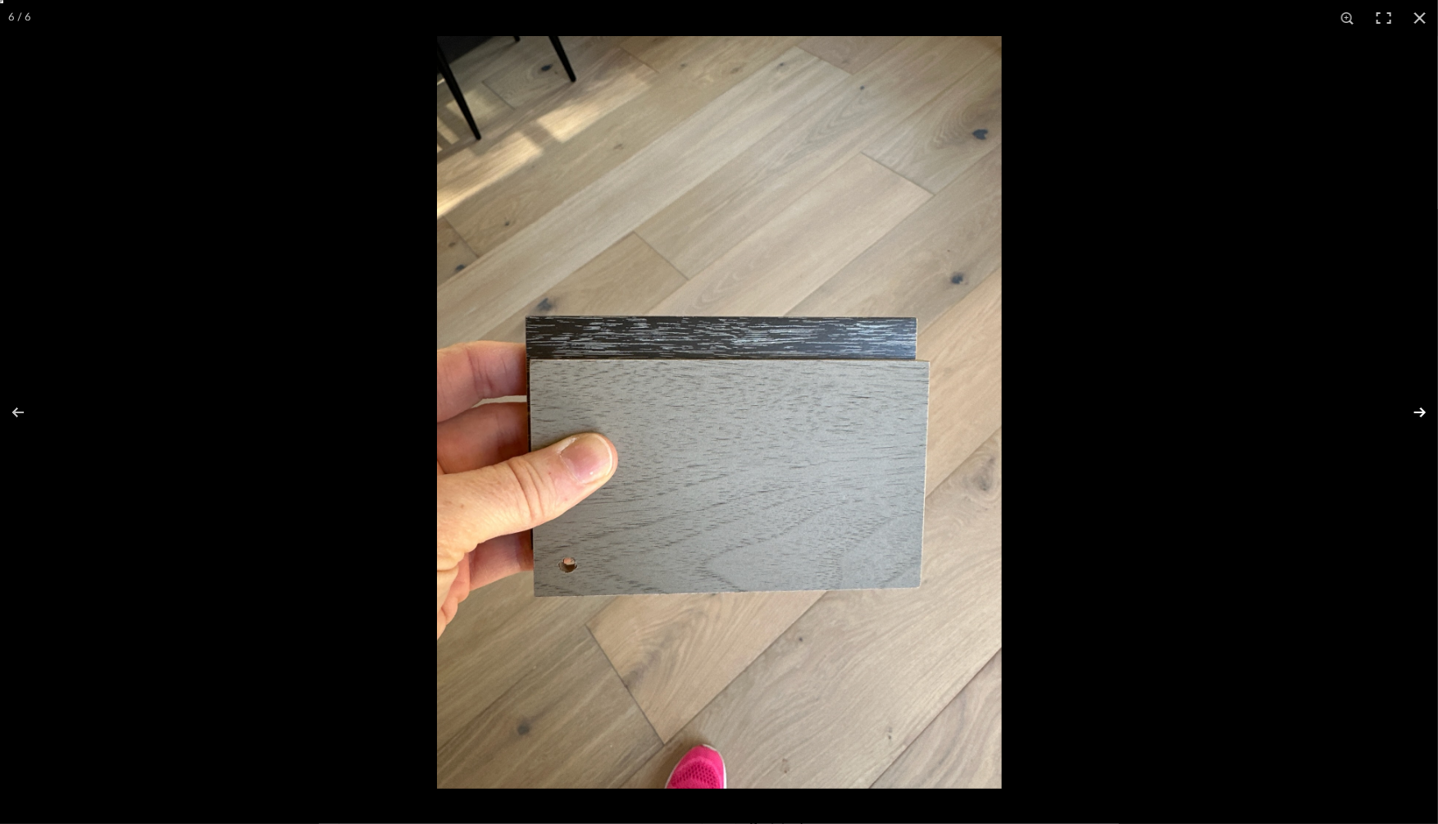
click at [1420, 409] on button at bounding box center [1408, 412] width 57 height 82
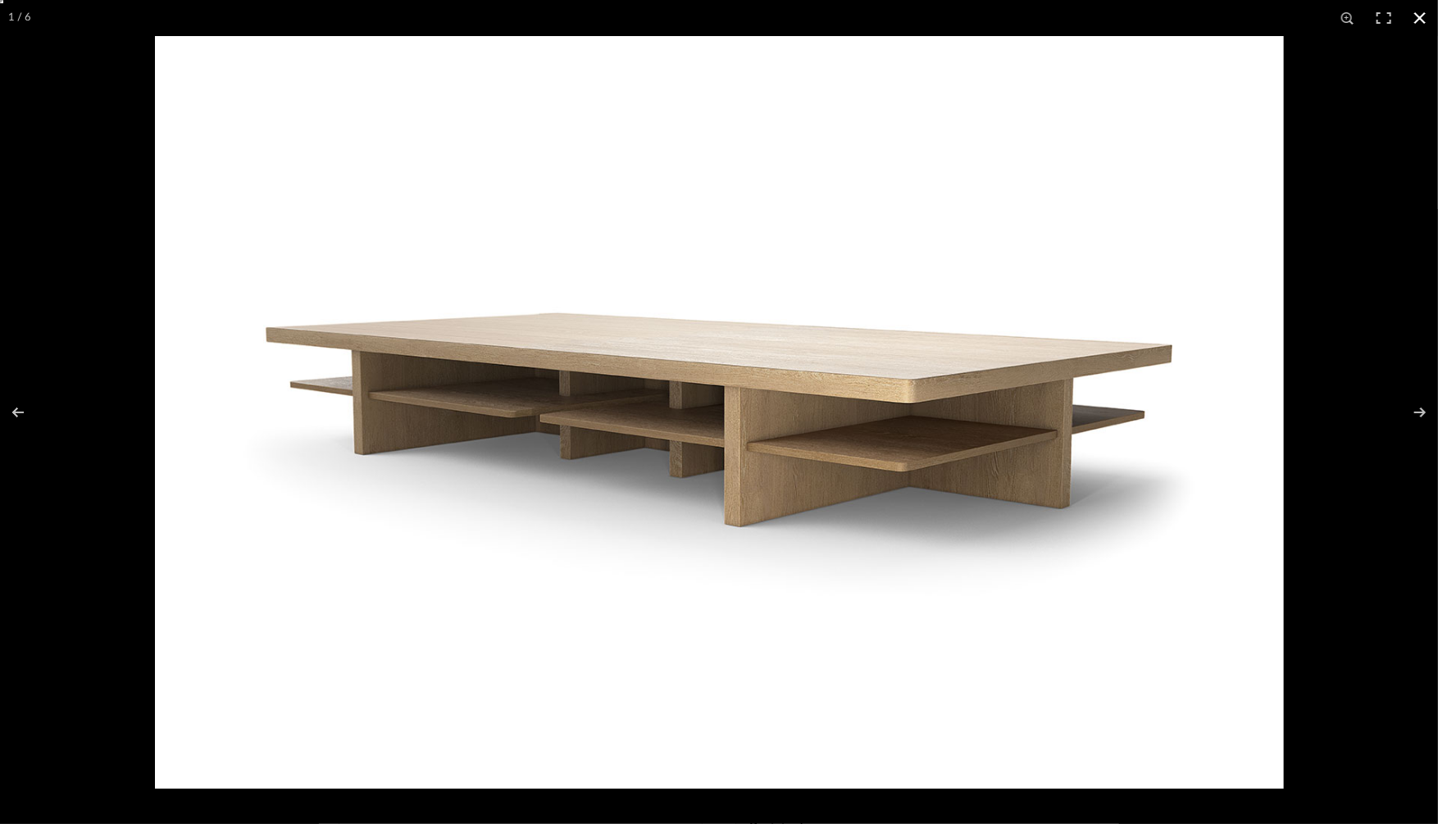
click at [1420, 14] on button at bounding box center [1420, 18] width 36 height 36
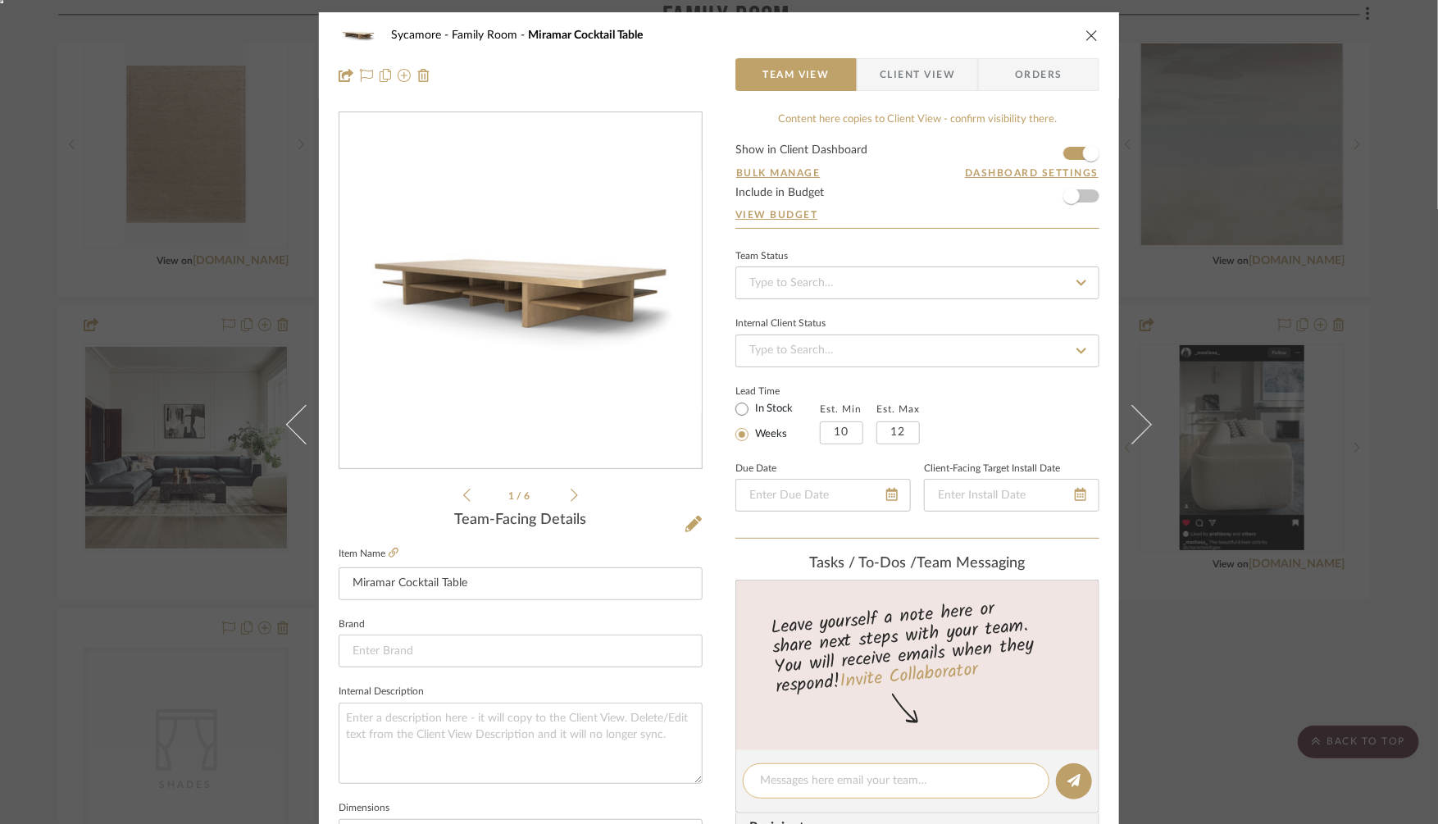
click at [787, 779] on textarea at bounding box center [896, 780] width 272 height 17
type textarea "do this in rich mahogany color"
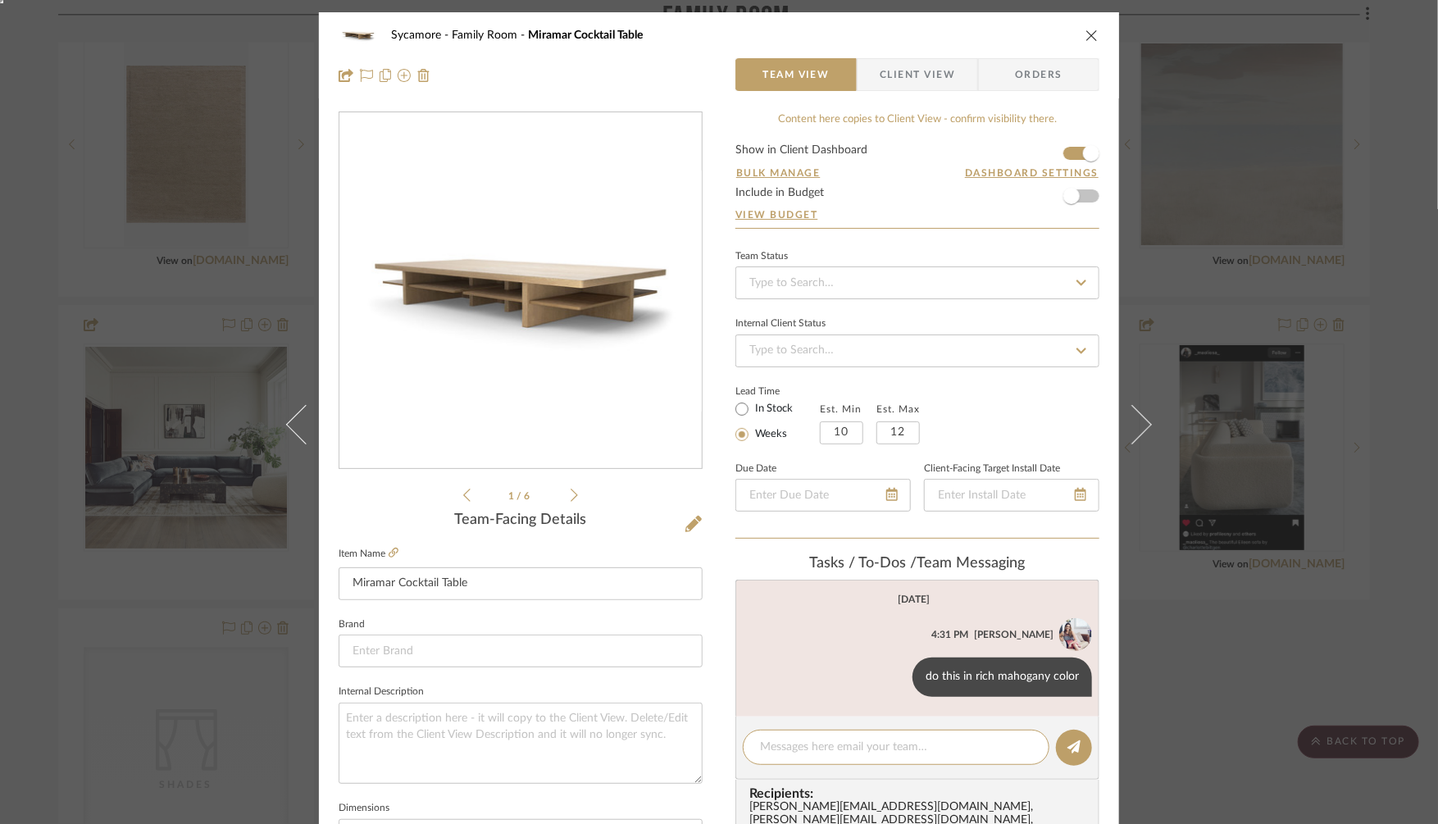
click at [1225, 670] on div "Sycamore Family Room Miramar Cocktail Table Team View Client View Orders 1 / 6 …" at bounding box center [719, 412] width 1438 height 824
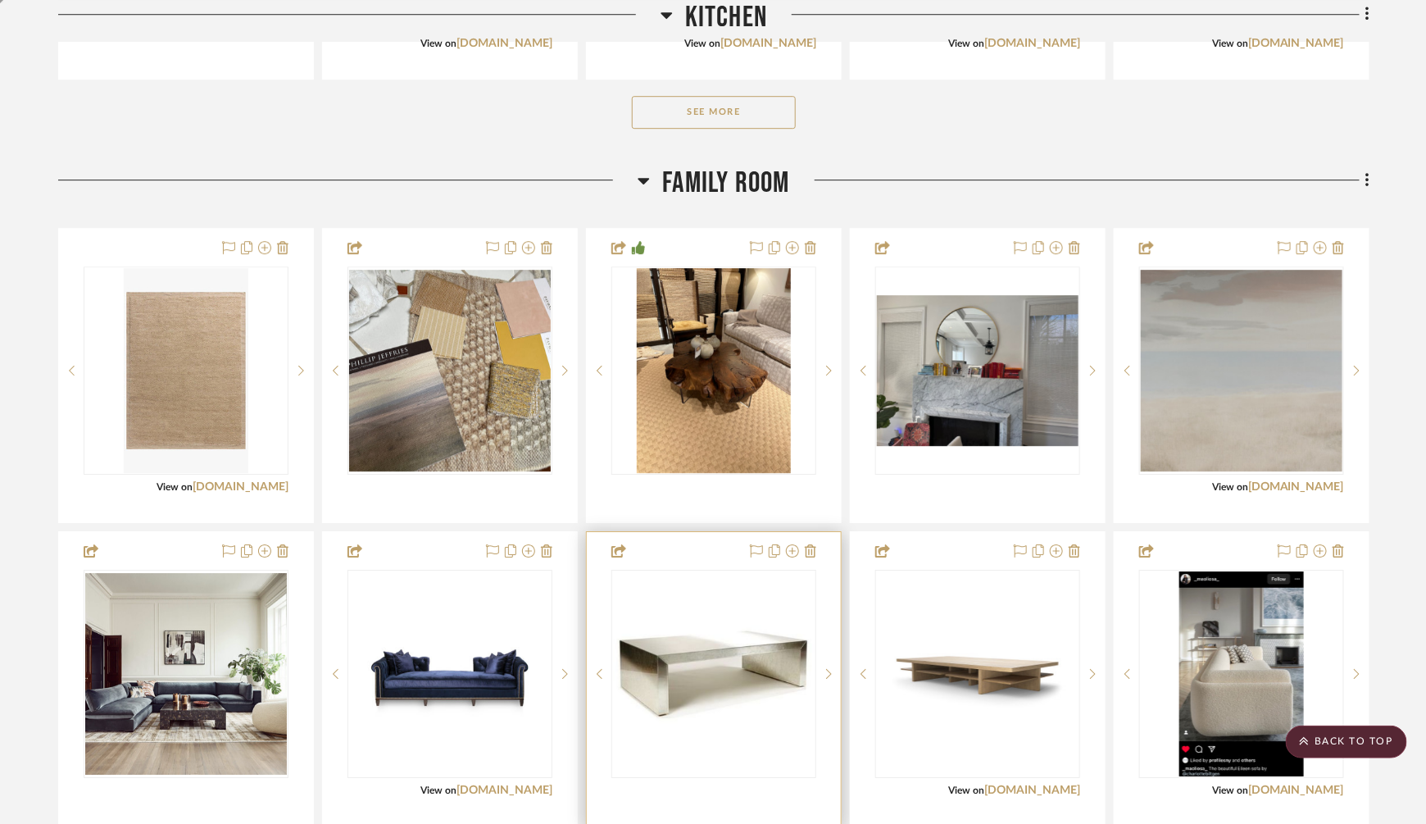
scroll to position [1952, 0]
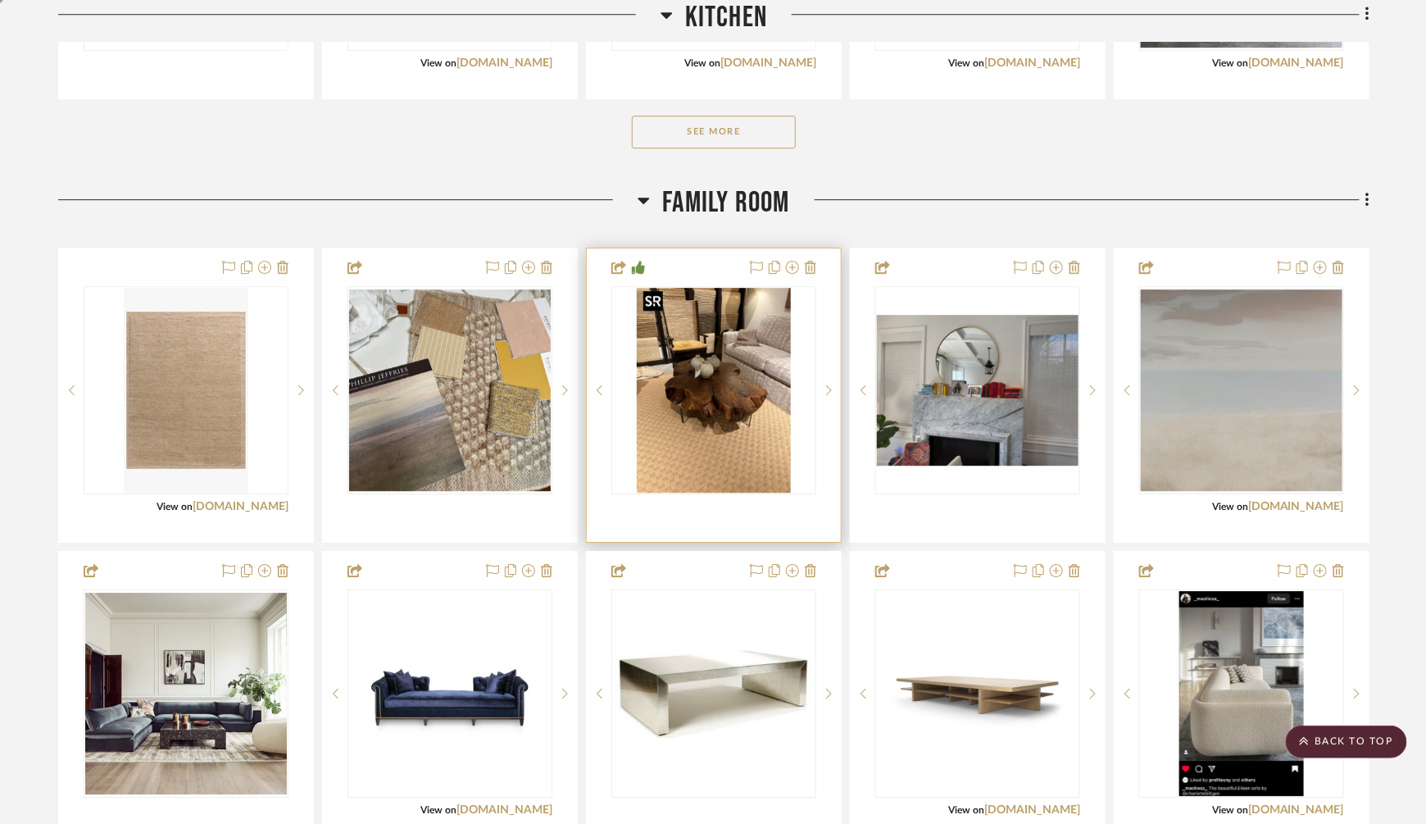
click at [711, 394] on img "0" at bounding box center [714, 390] width 154 height 205
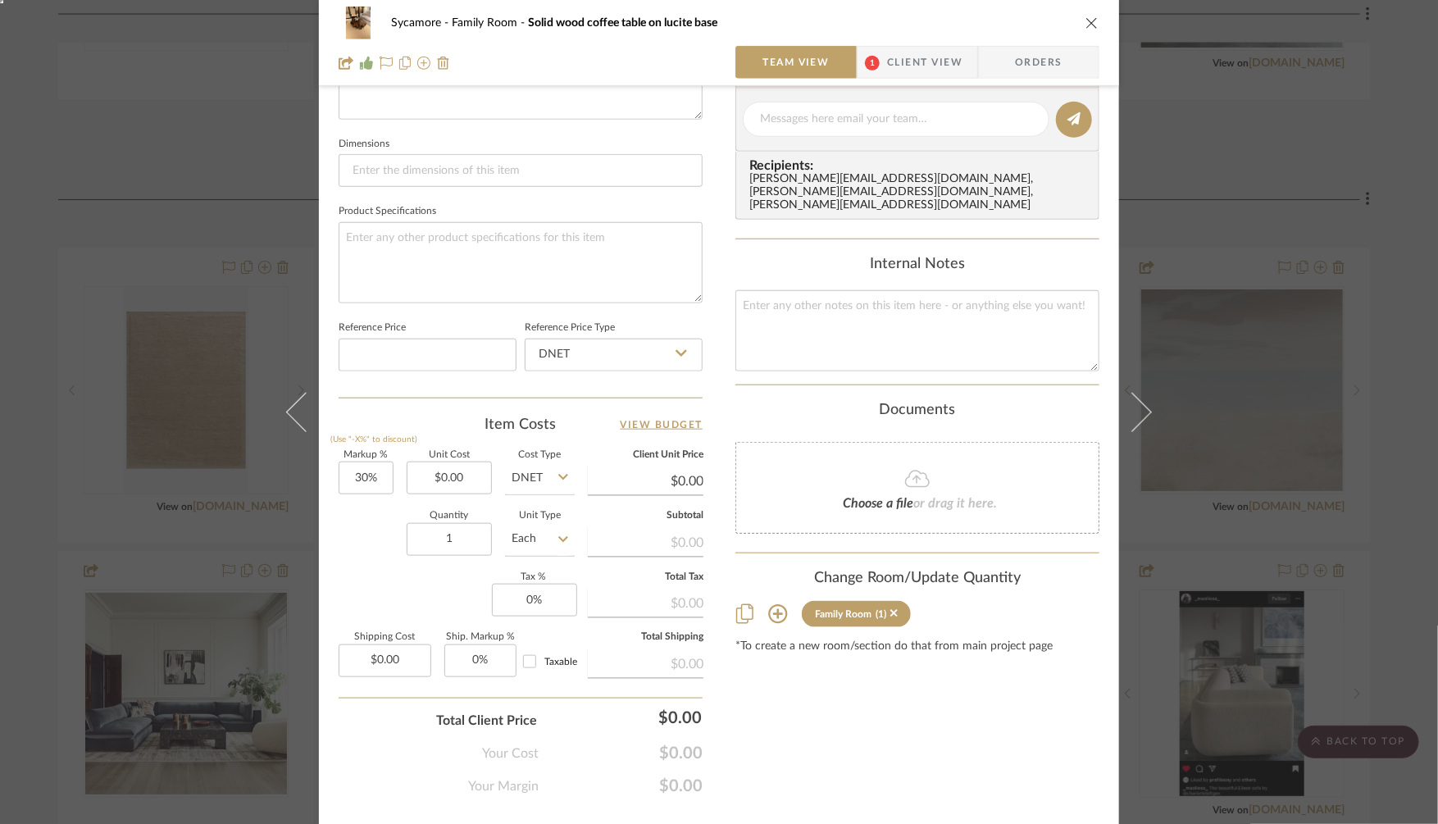
scroll to position [696, 0]
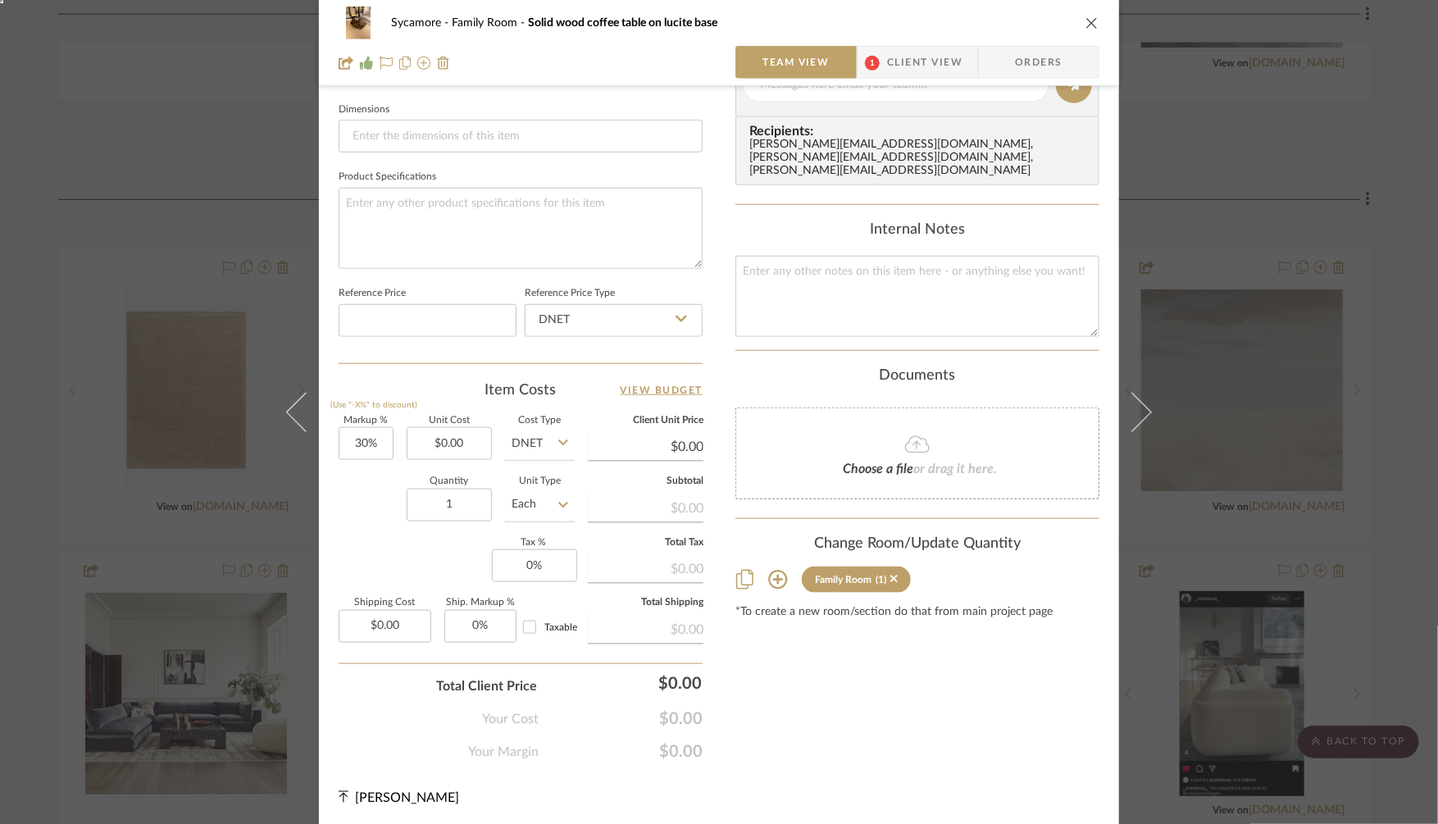
click at [771, 570] on icon at bounding box center [778, 580] width 20 height 20
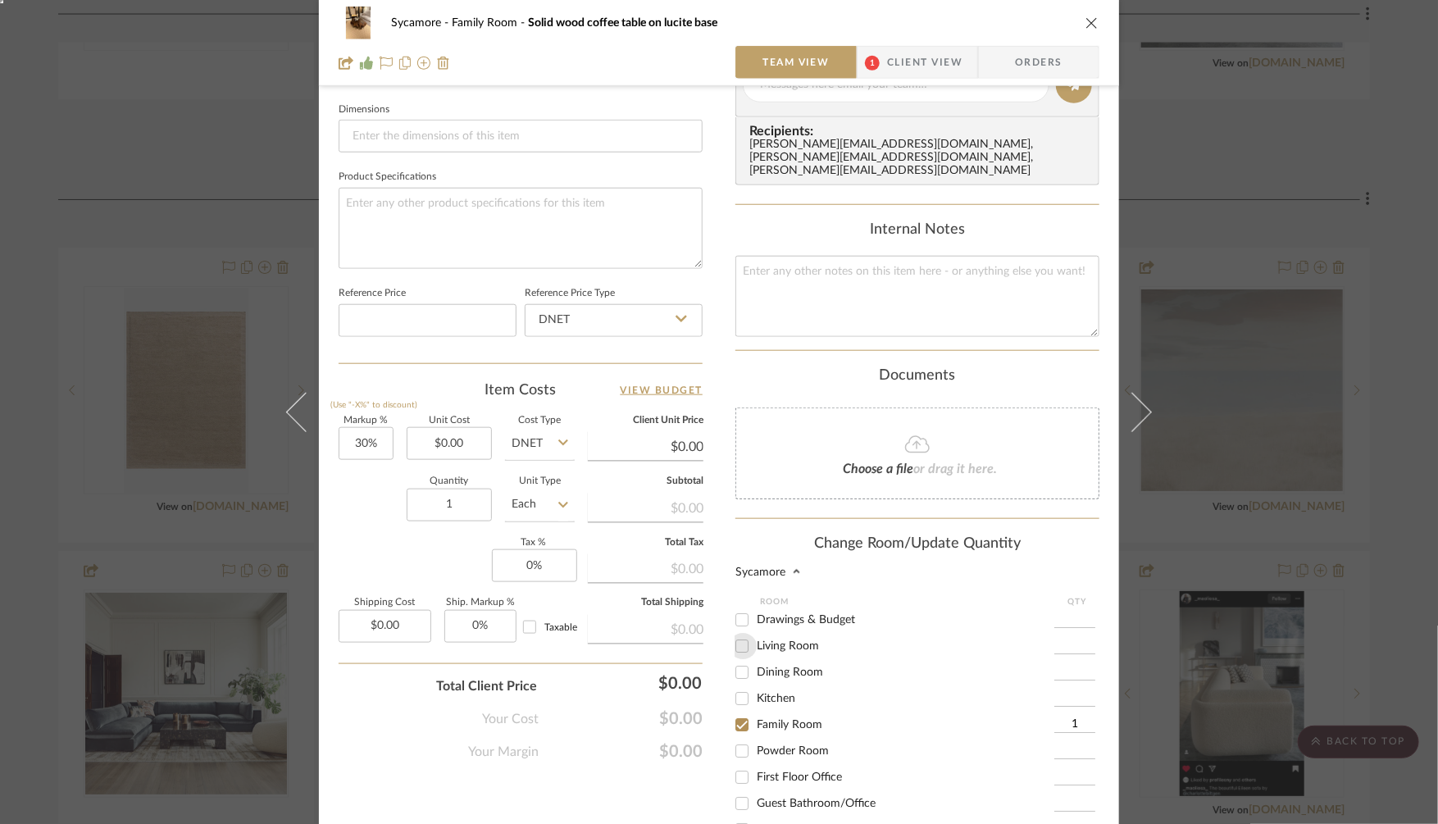
click at [743, 633] on input "Living Room" at bounding box center [742, 646] width 26 height 26
checkbox input "true"
type input "1"
click at [740, 711] on input "Family Room" at bounding box center [742, 724] width 26 height 26
checkbox input "false"
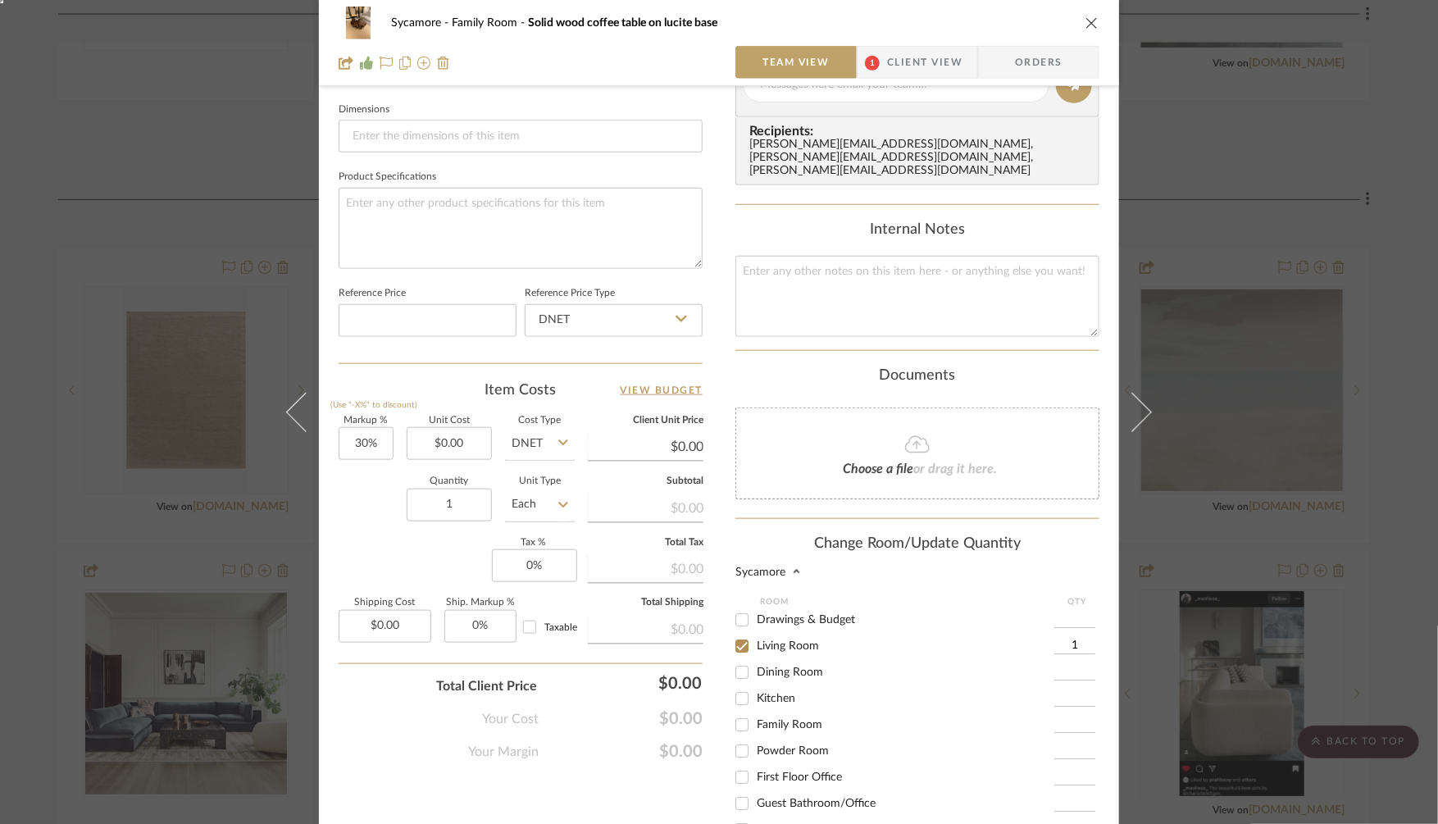
scroll to position [921, 0]
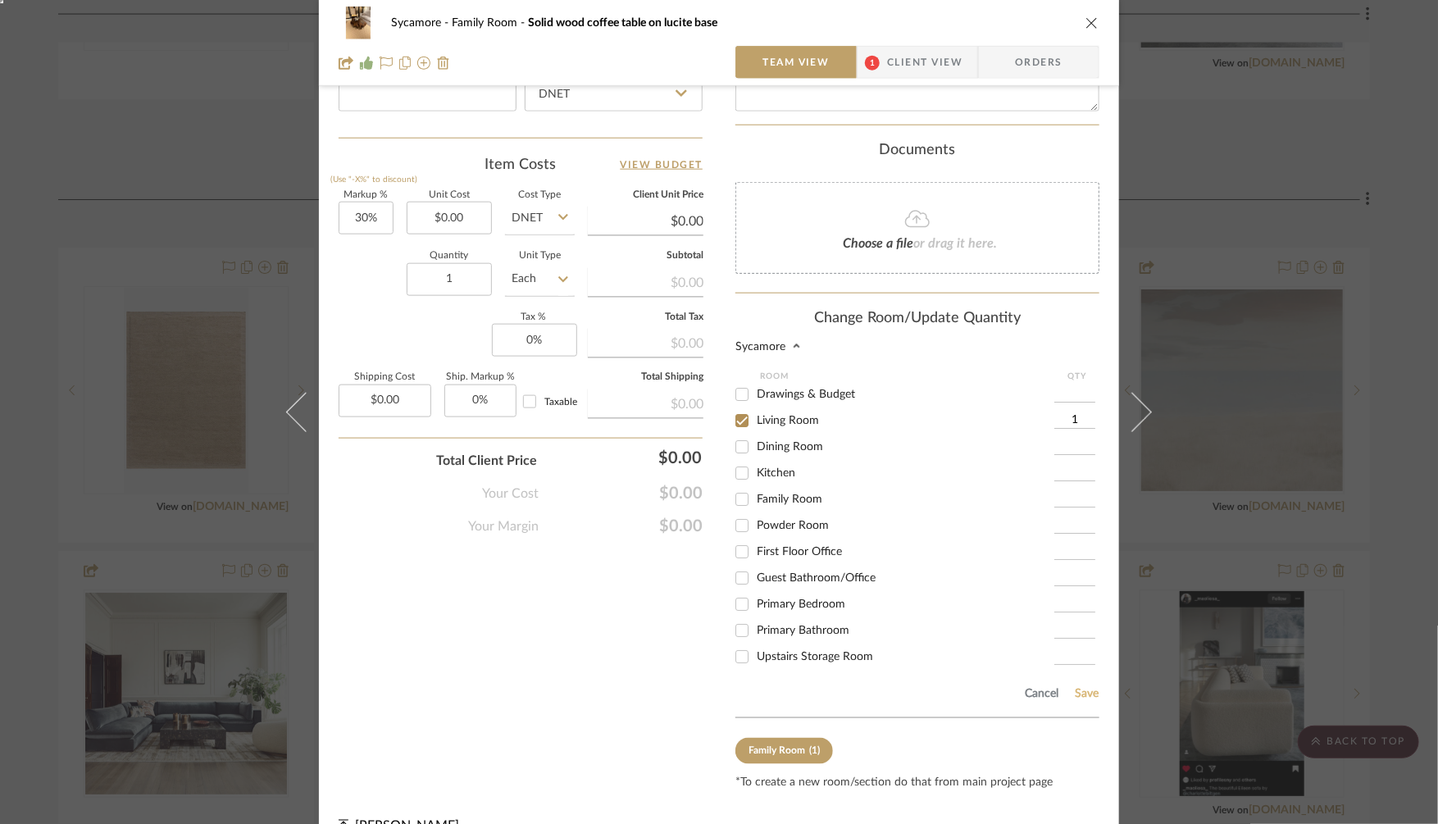
click at [1086, 688] on button "Save" at bounding box center [1086, 694] width 25 height 13
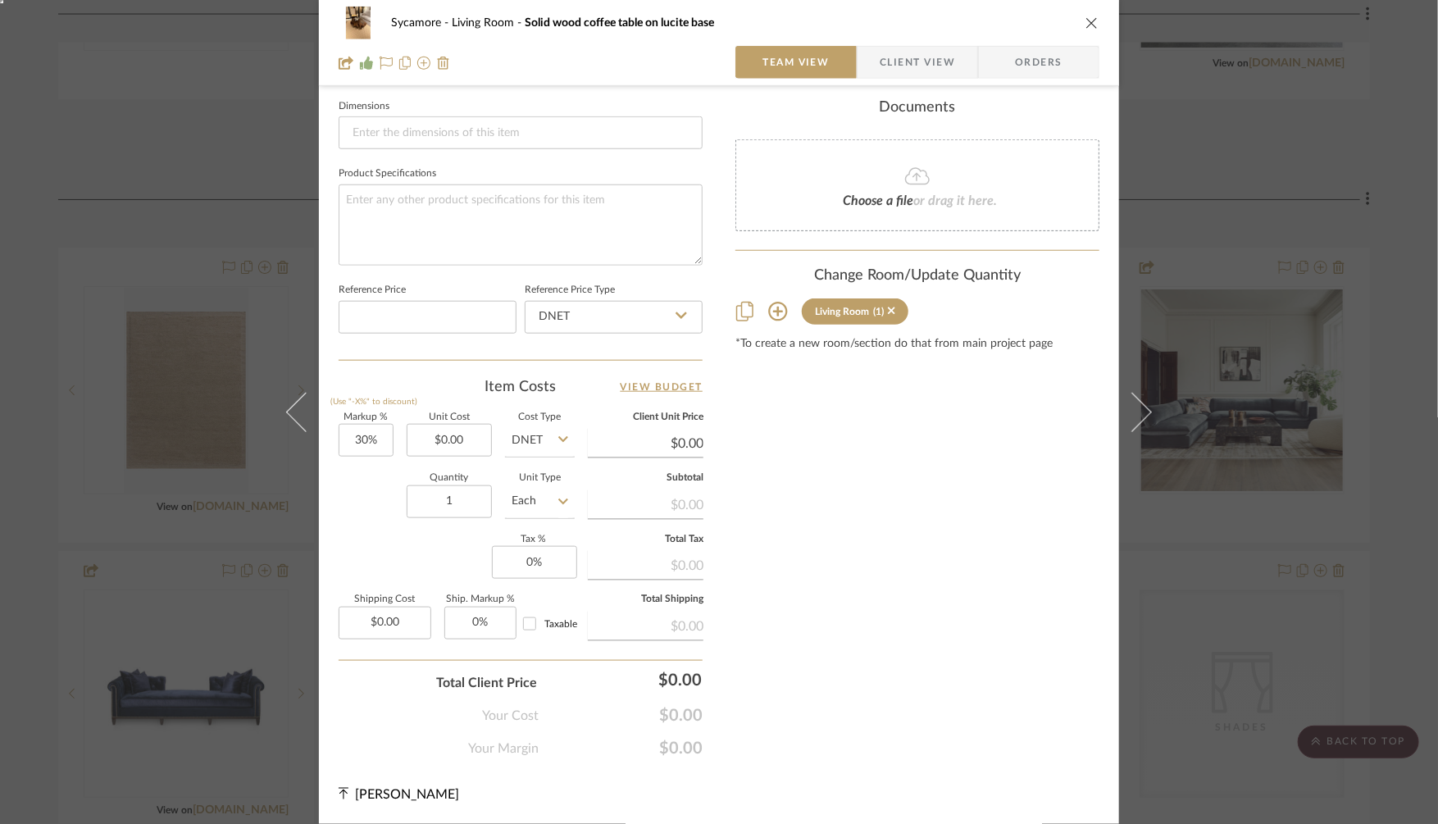
scroll to position [696, 0]
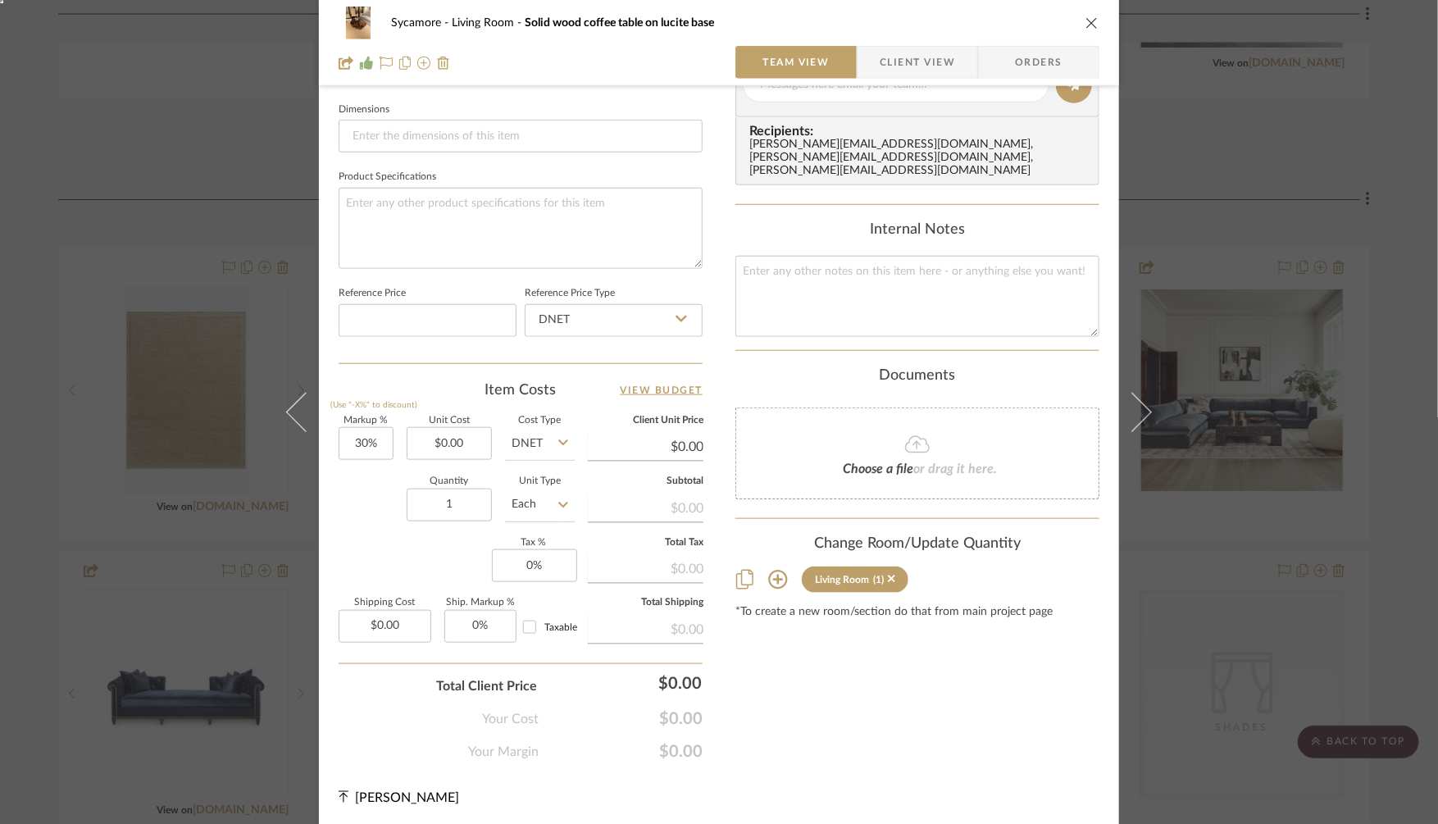
click at [1245, 198] on div "Sycamore Living Room Solid wood coffee table on lucite base Team View Client Vi…" at bounding box center [719, 412] width 1438 height 824
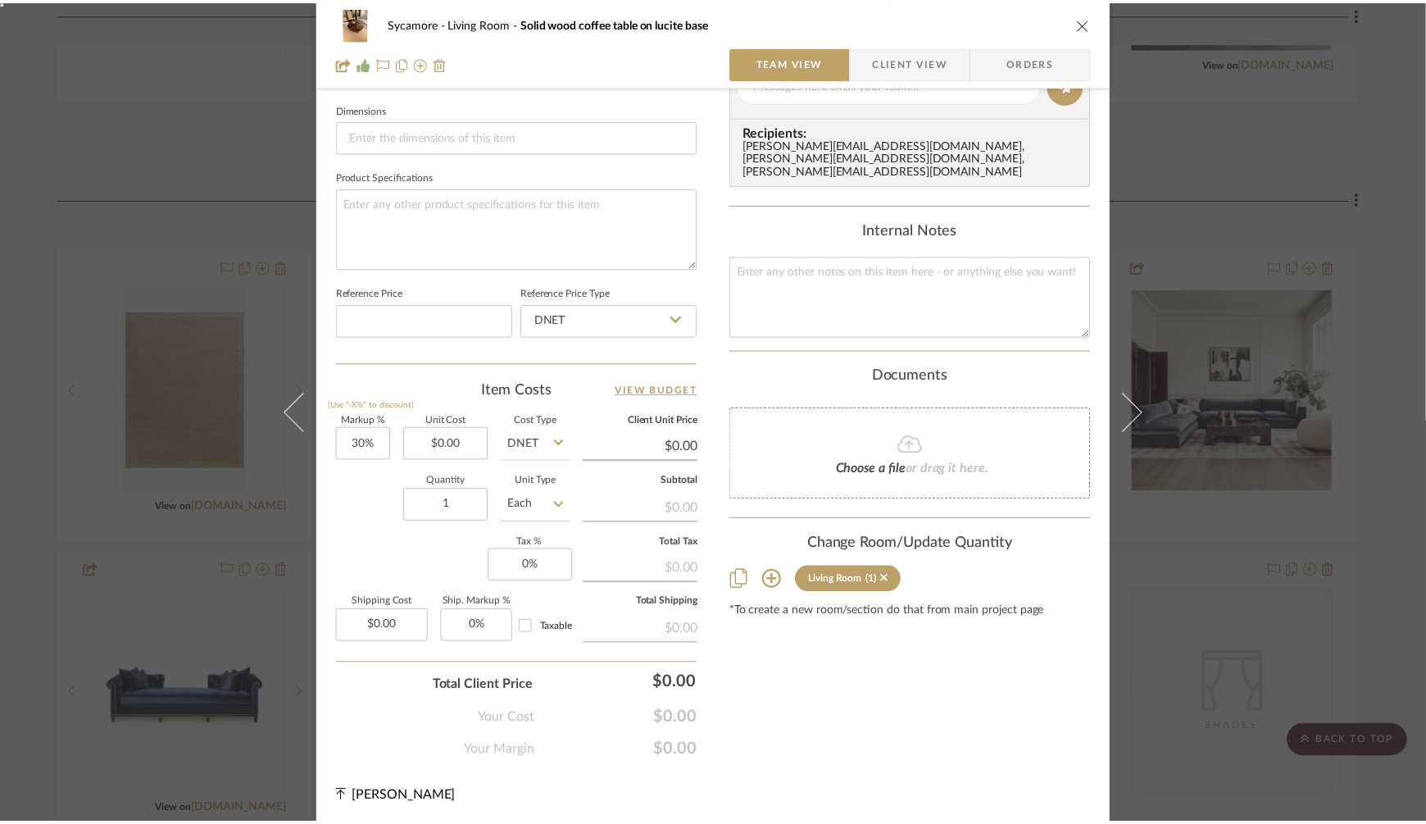
scroll to position [1952, 0]
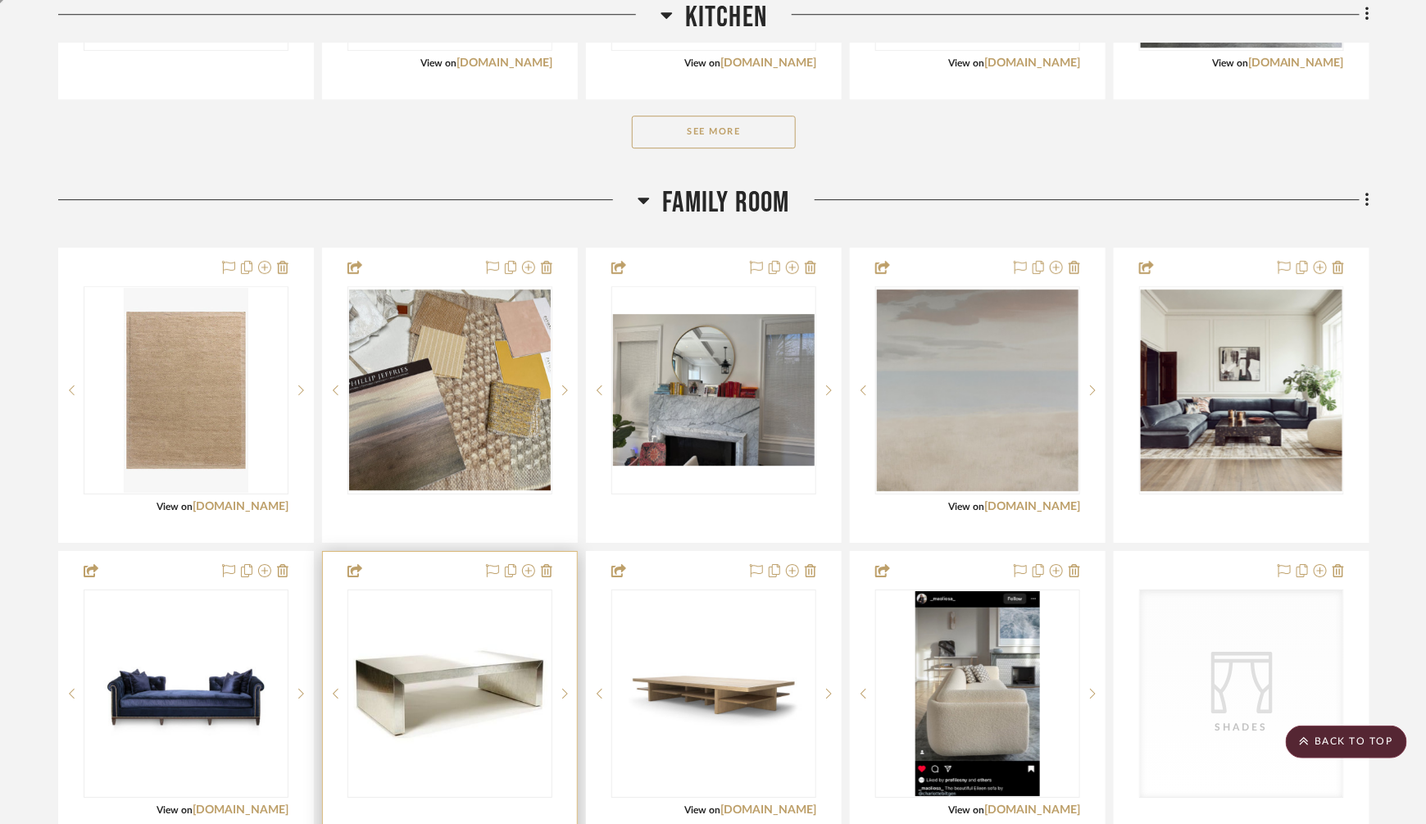
click at [548, 557] on div at bounding box center [450, 698] width 254 height 293
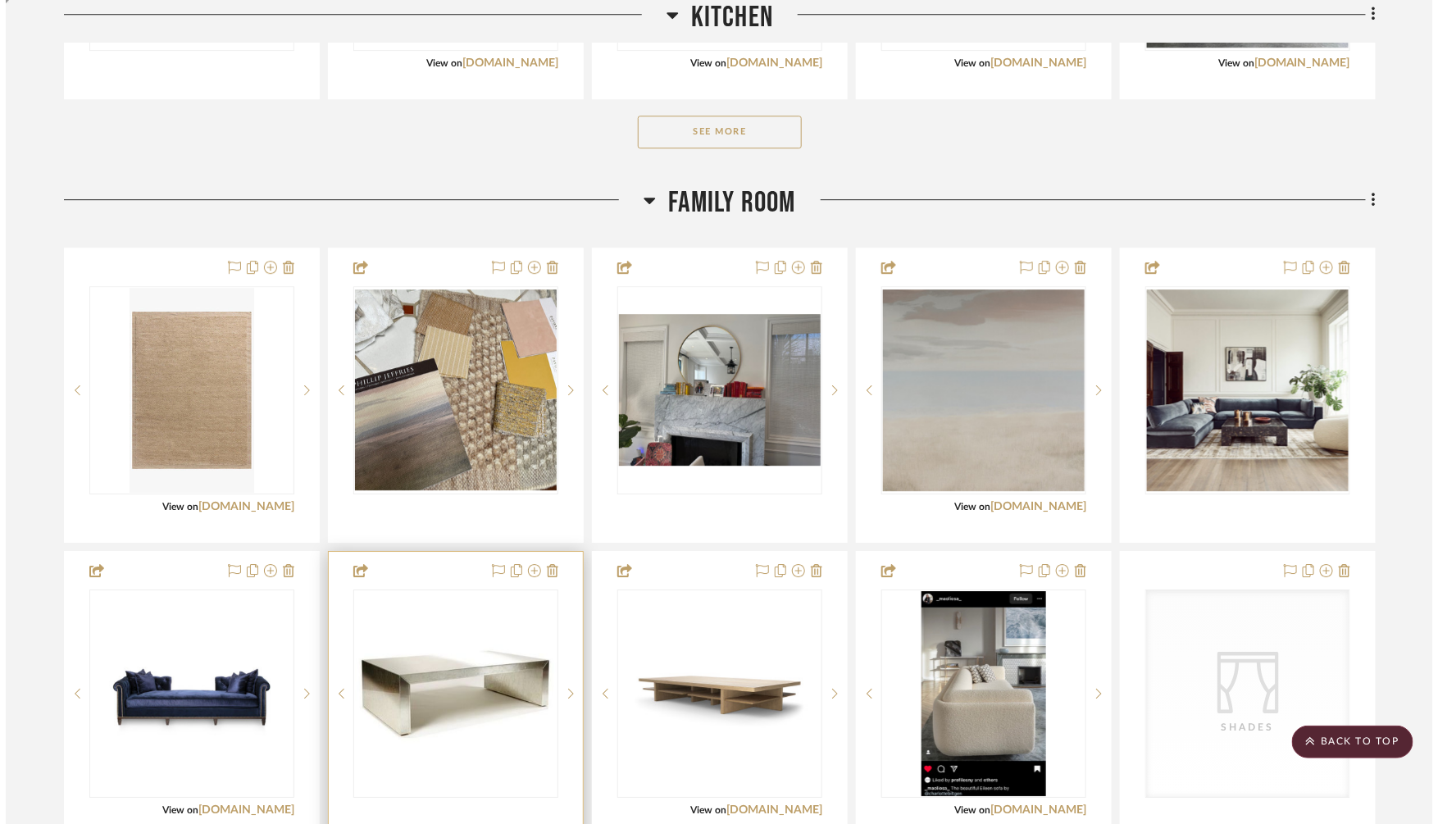
scroll to position [0, 0]
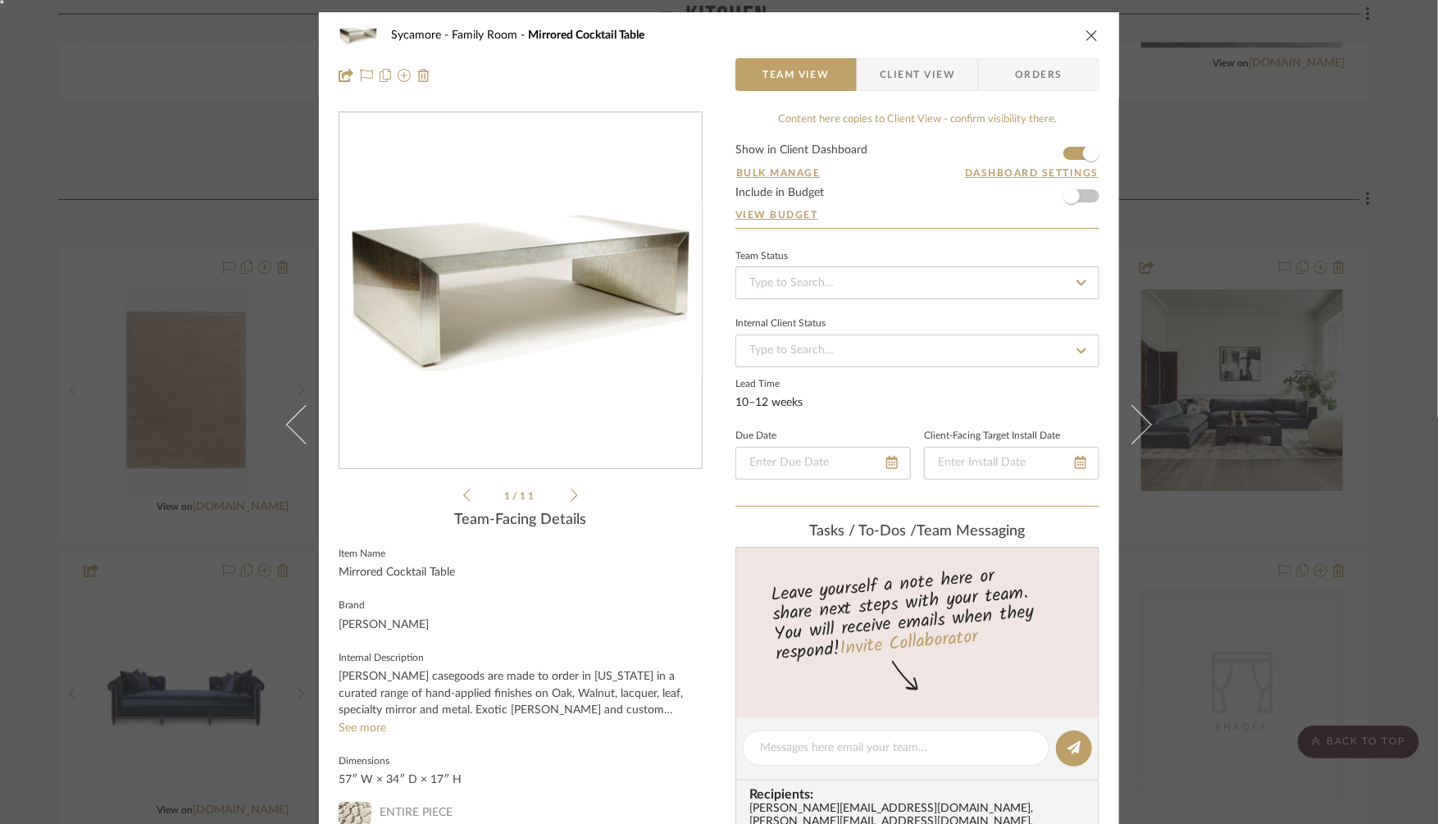
click at [1179, 113] on div "Sycamore Family Room Mirrored Cocktail Table Team View Client View Orders Mirro…" at bounding box center [719, 412] width 1438 height 824
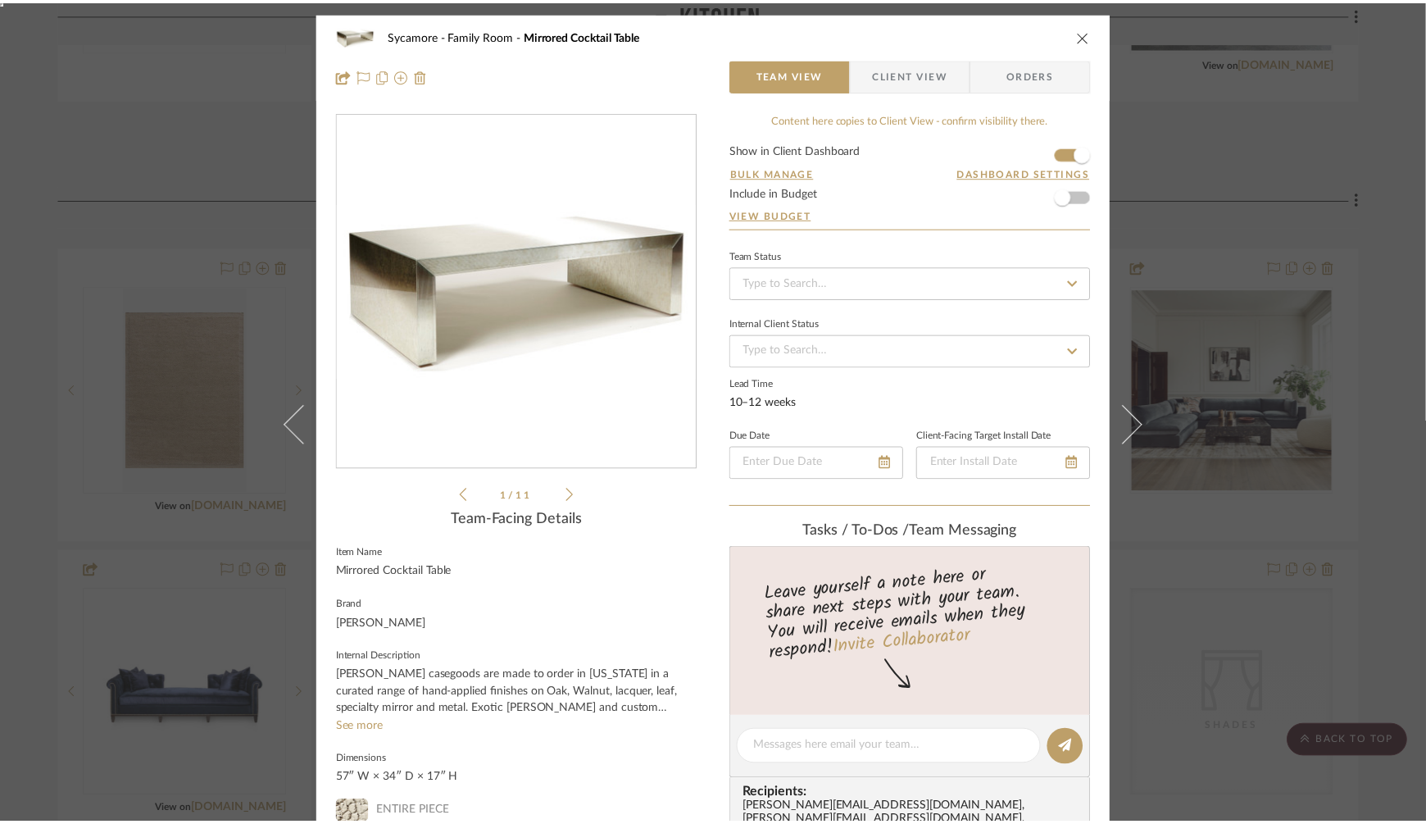
scroll to position [1952, 0]
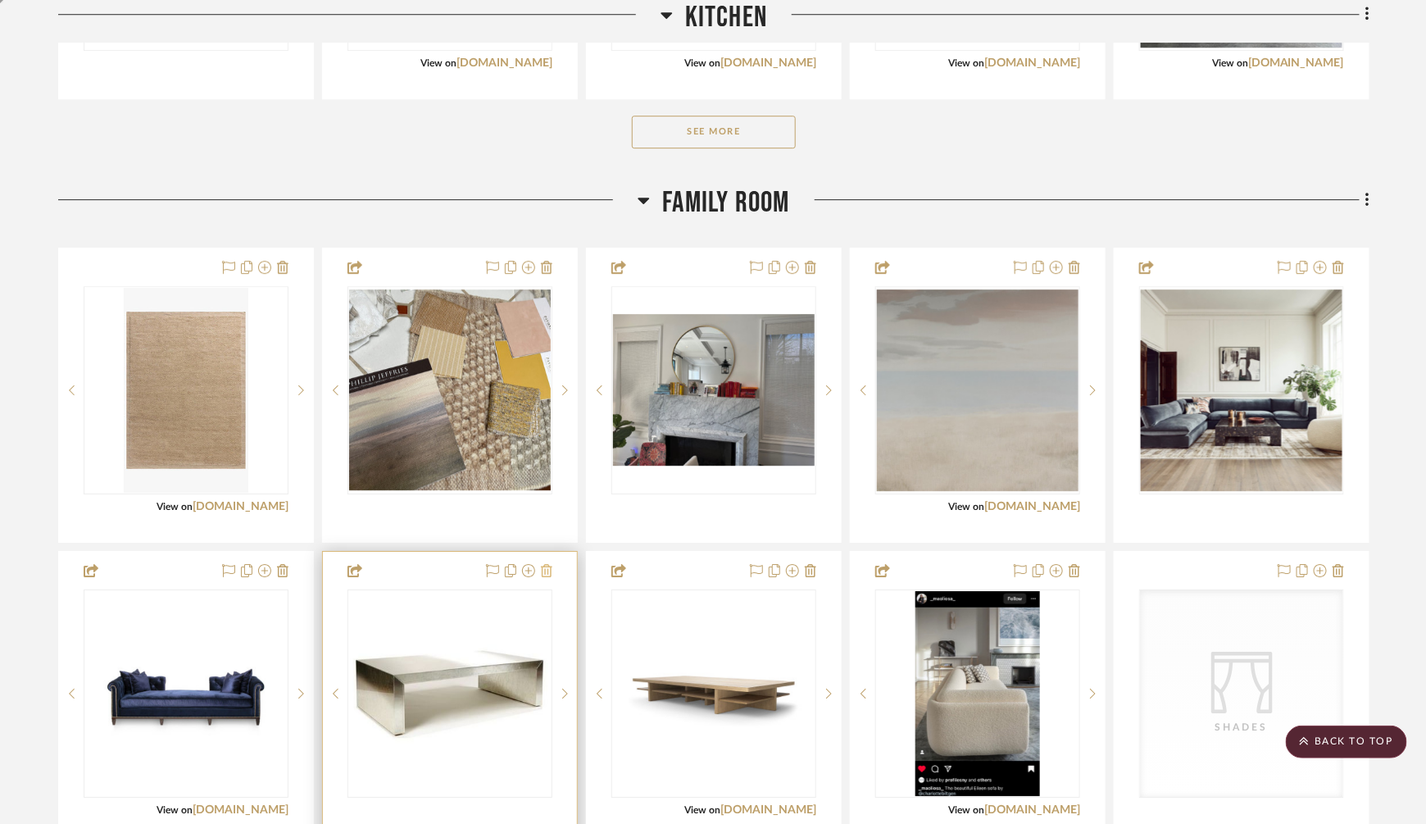
click at [545, 567] on icon at bounding box center [546, 570] width 11 height 13
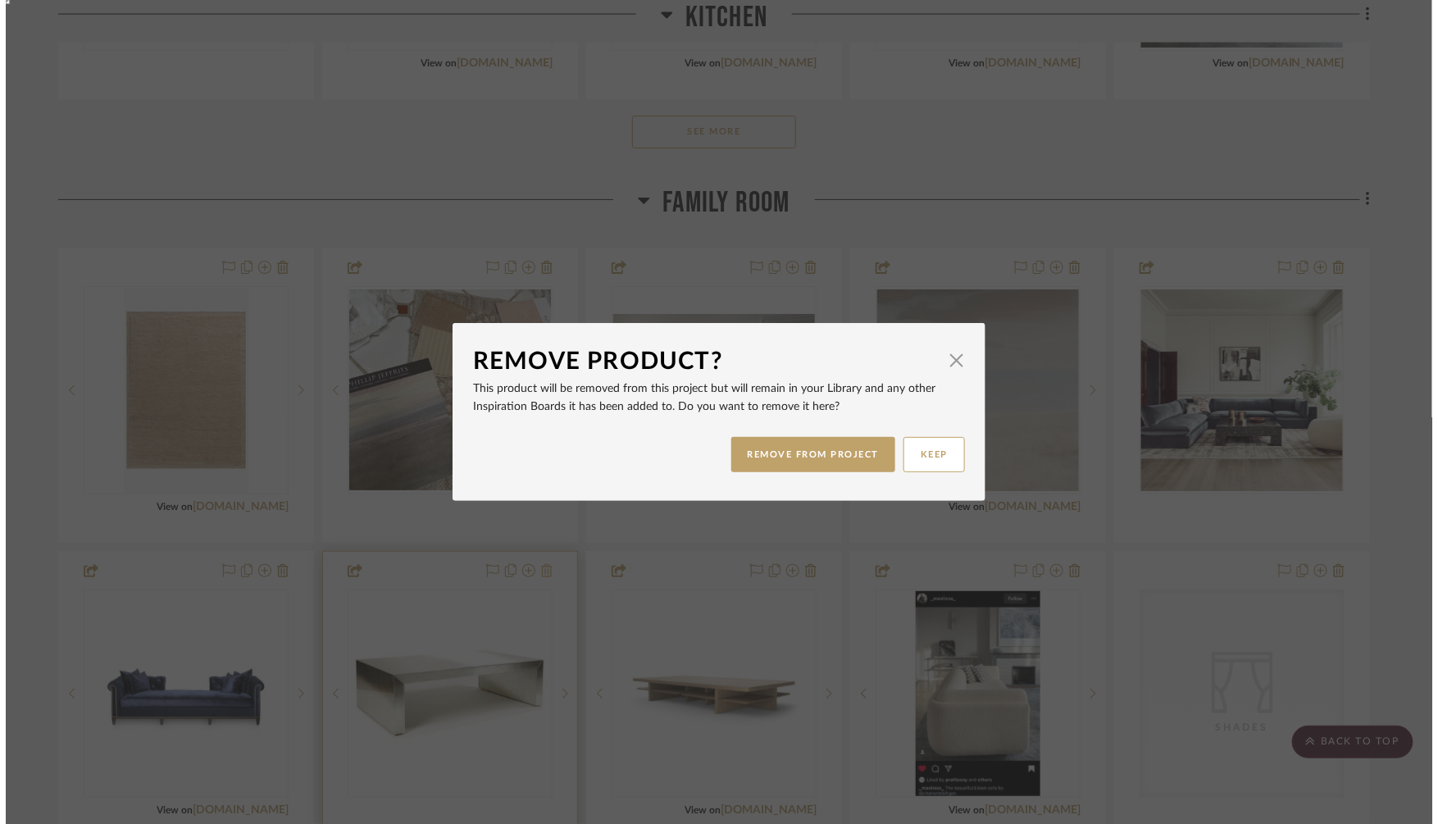
scroll to position [0, 0]
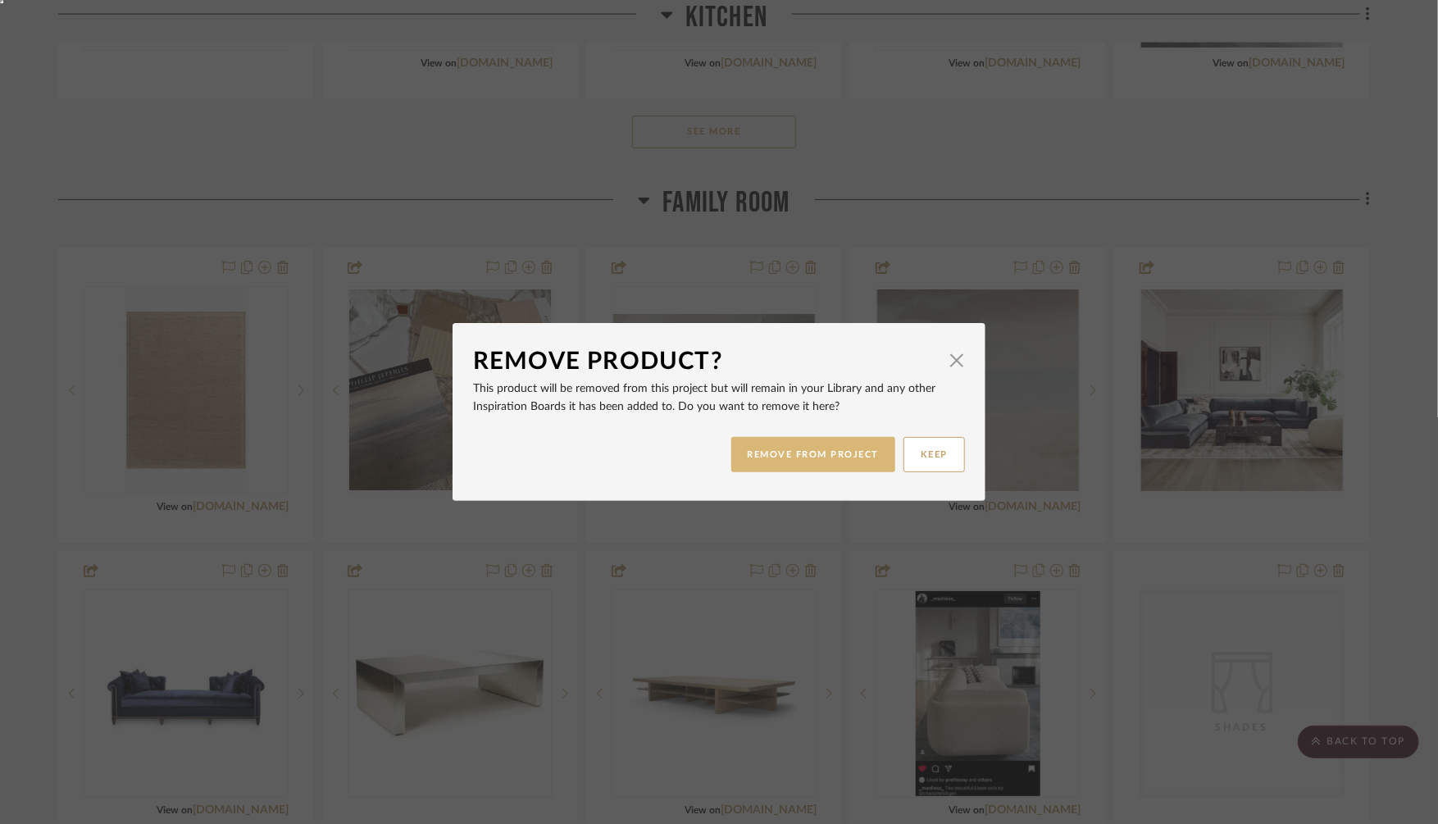
click at [798, 453] on button "REMOVE FROM PROJECT" at bounding box center [813, 454] width 165 height 35
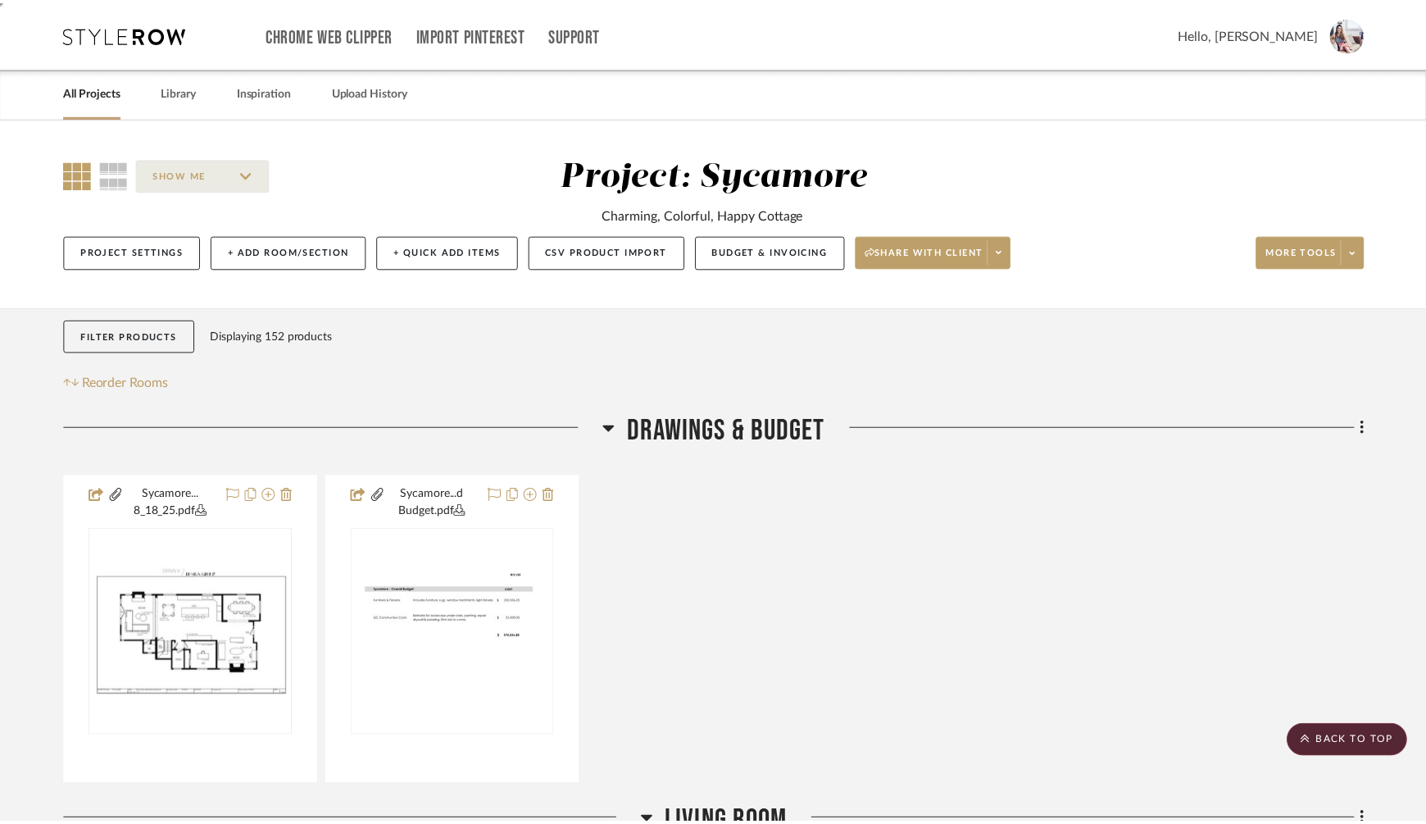
scroll to position [1952, 0]
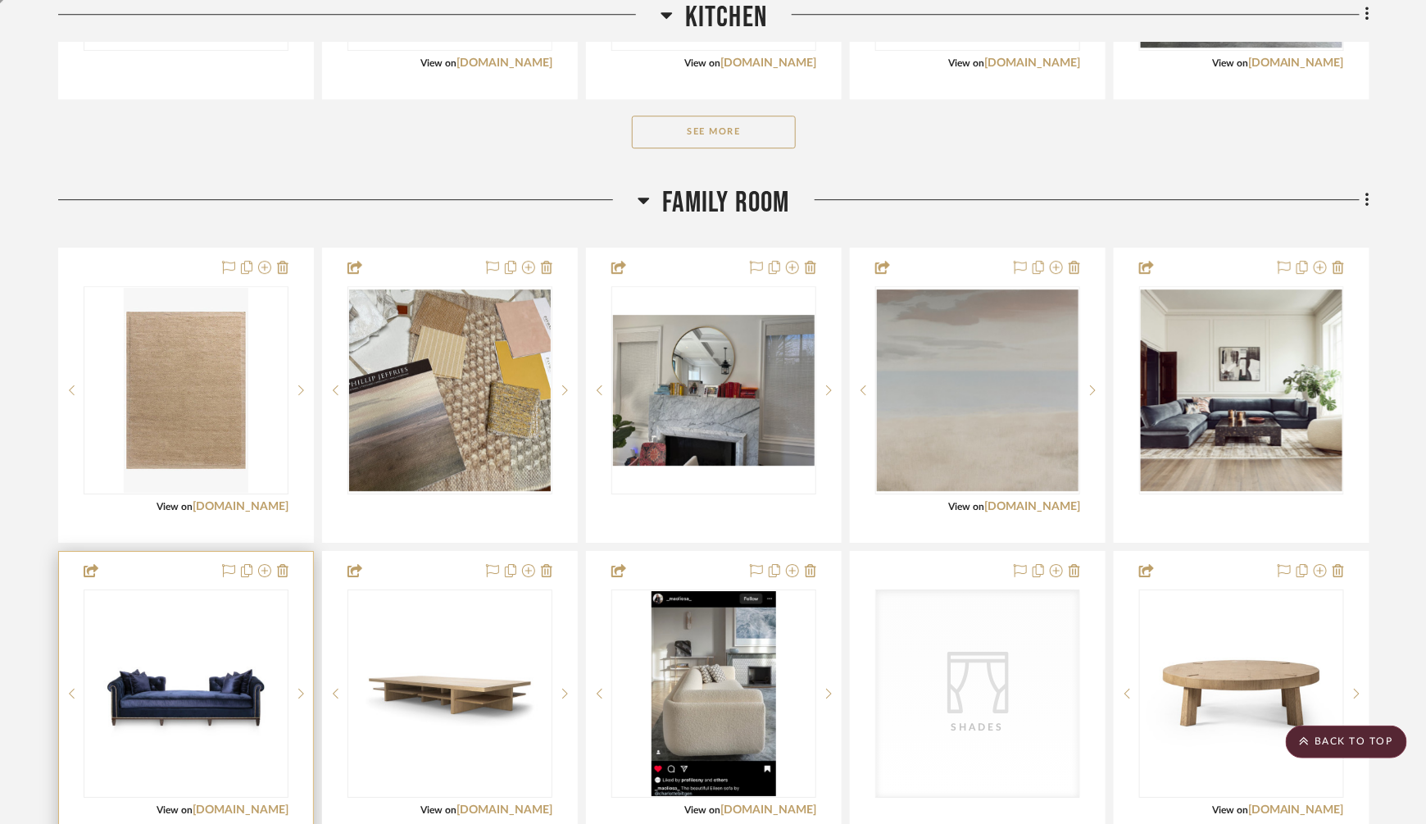
click at [255, 673] on img "0" at bounding box center [186, 692] width 202 height 127
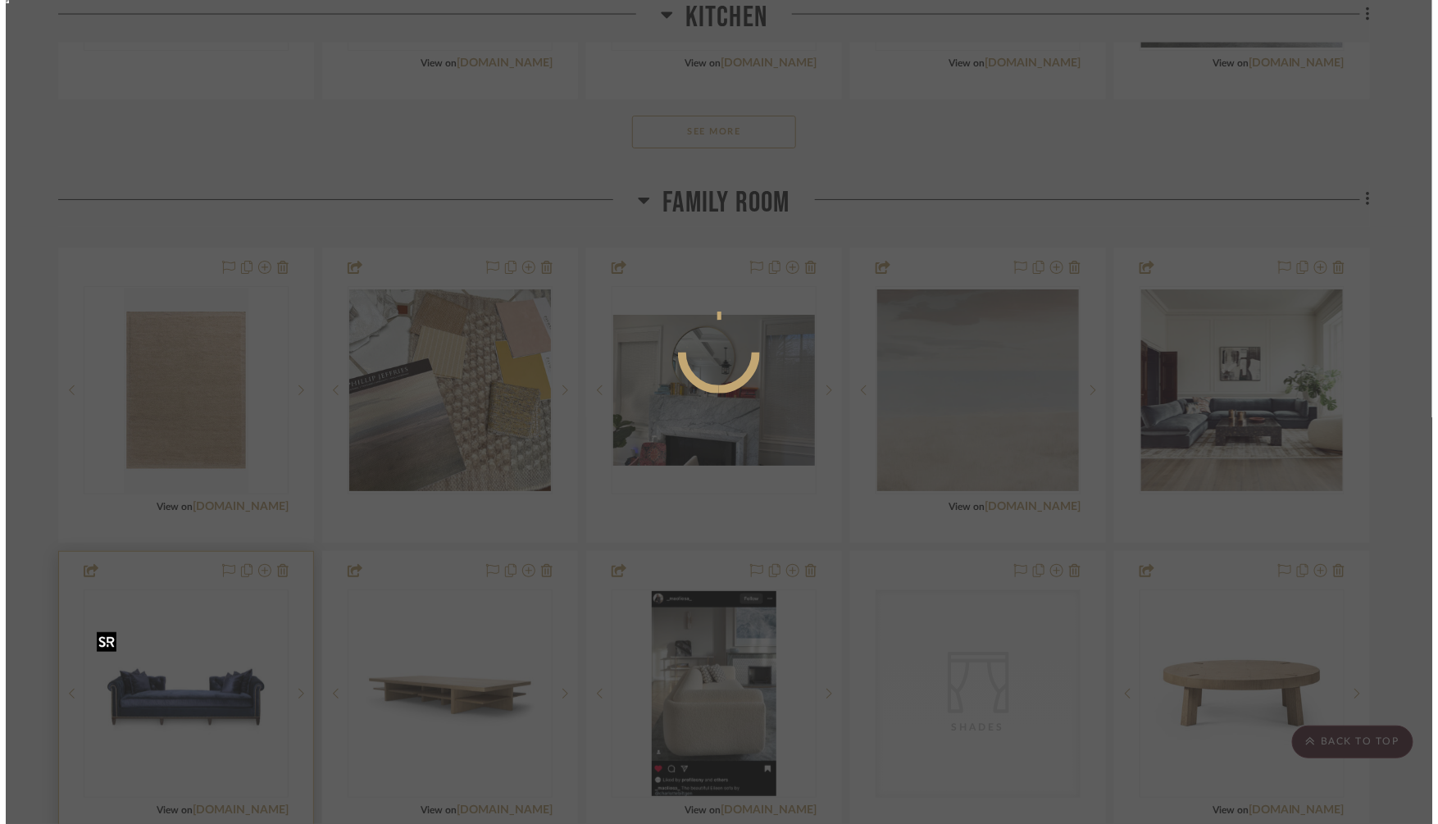
scroll to position [0, 0]
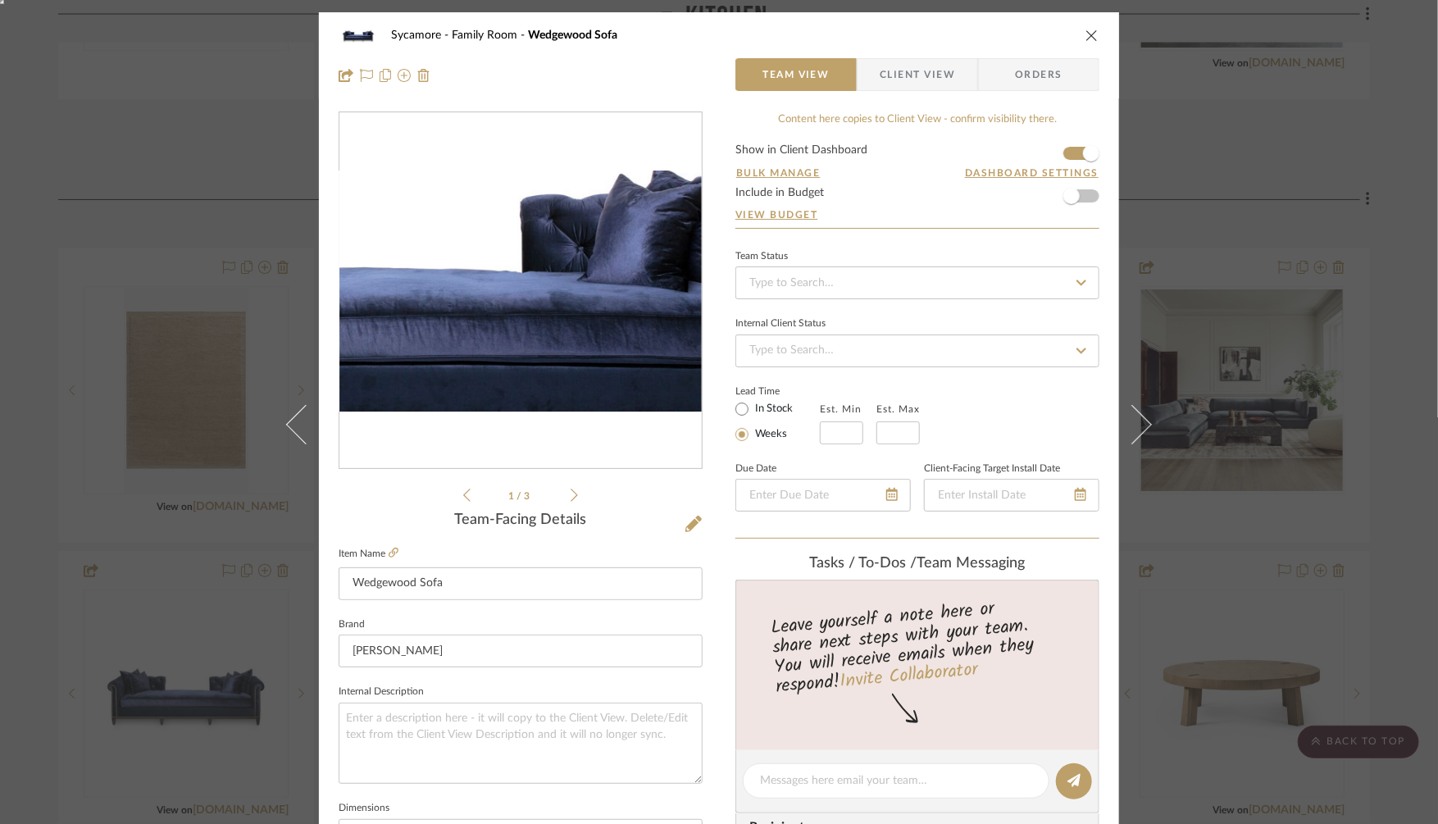
click at [557, 292] on img "0" at bounding box center [520, 290] width 362 height 229
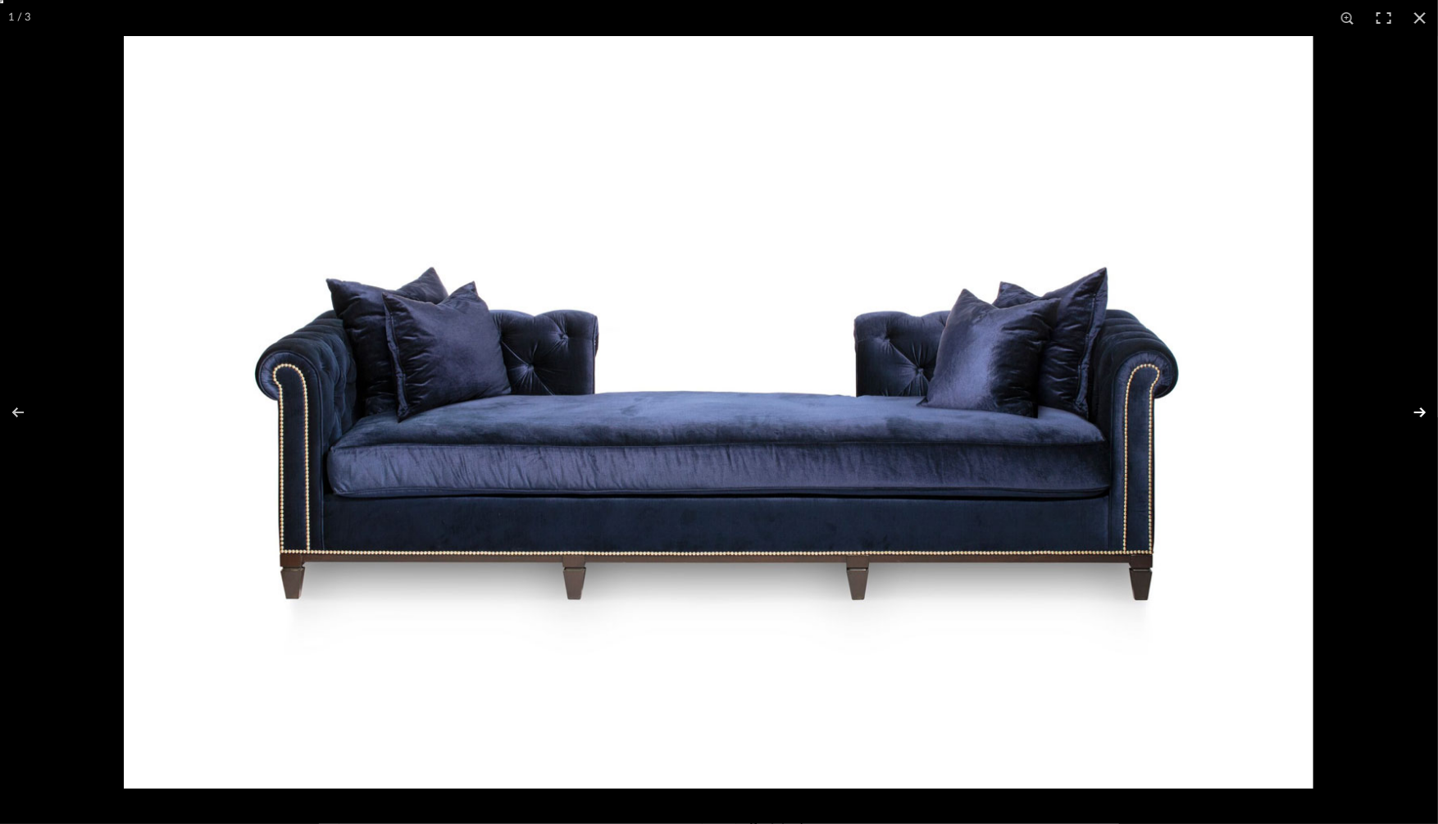
click at [1416, 412] on button at bounding box center [1408, 412] width 57 height 82
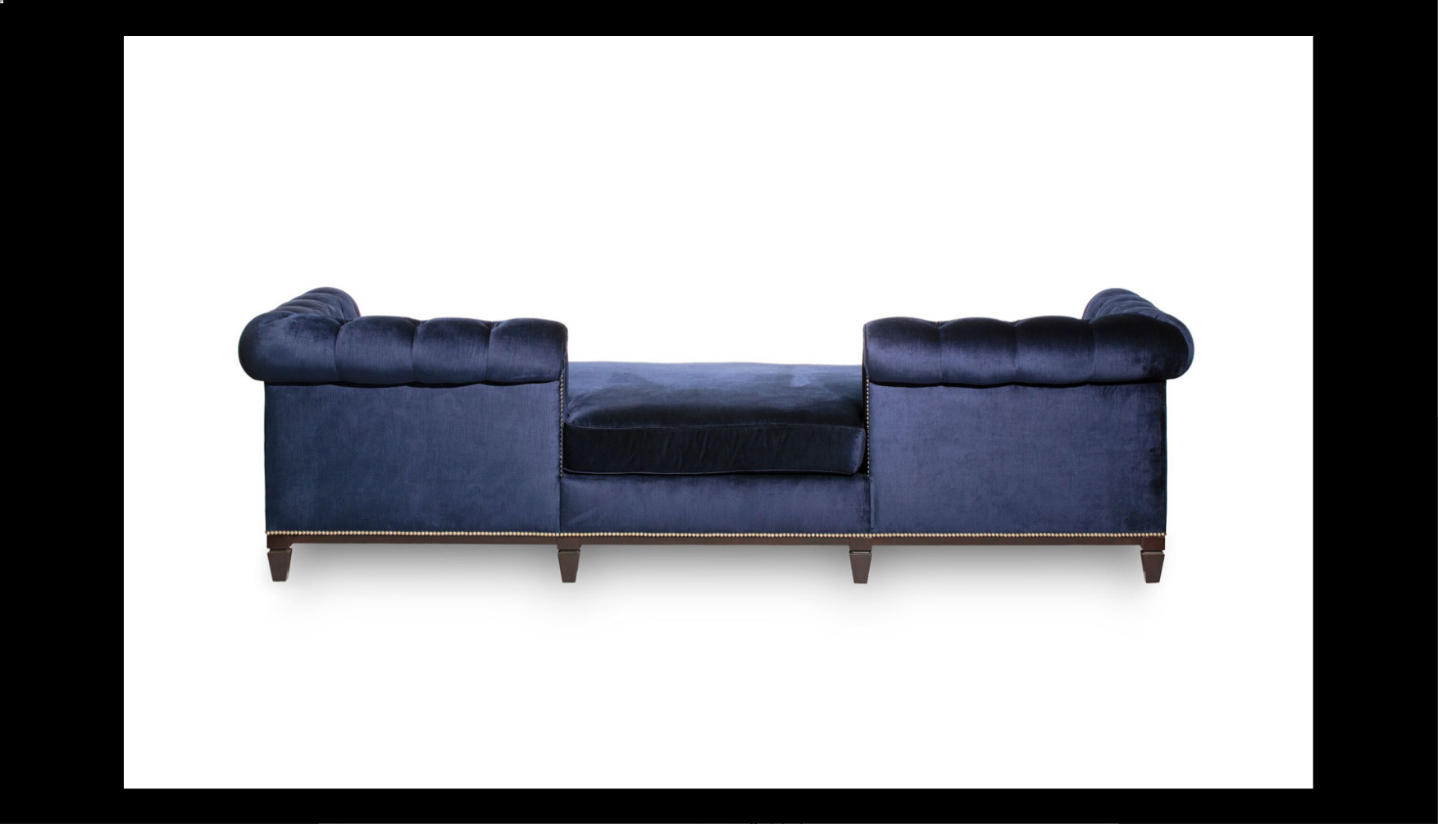
click at [1416, 412] on button at bounding box center [1408, 412] width 57 height 82
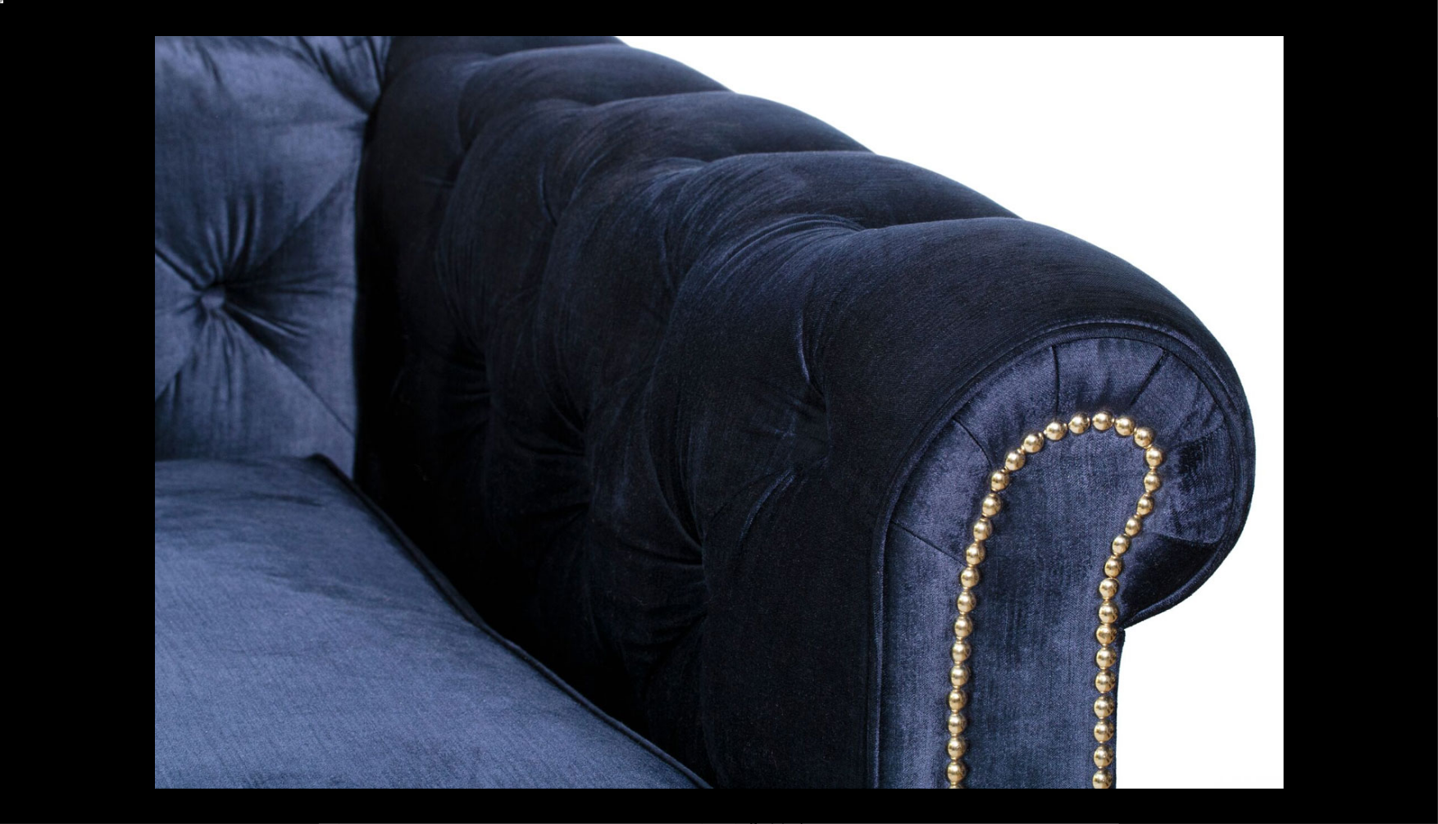
click at [1416, 412] on button at bounding box center [1408, 412] width 57 height 82
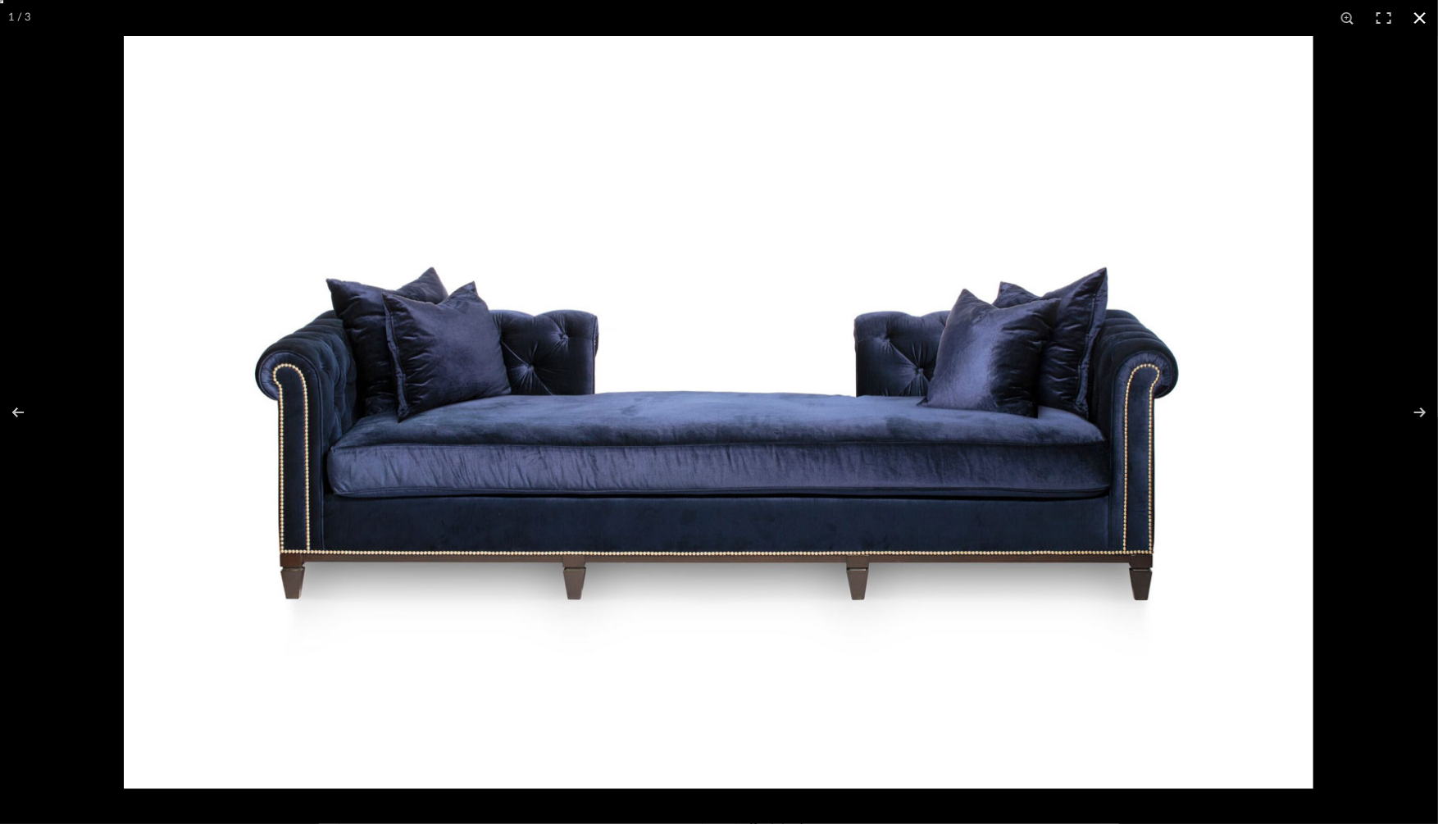
click at [1418, 20] on button at bounding box center [1420, 18] width 36 height 36
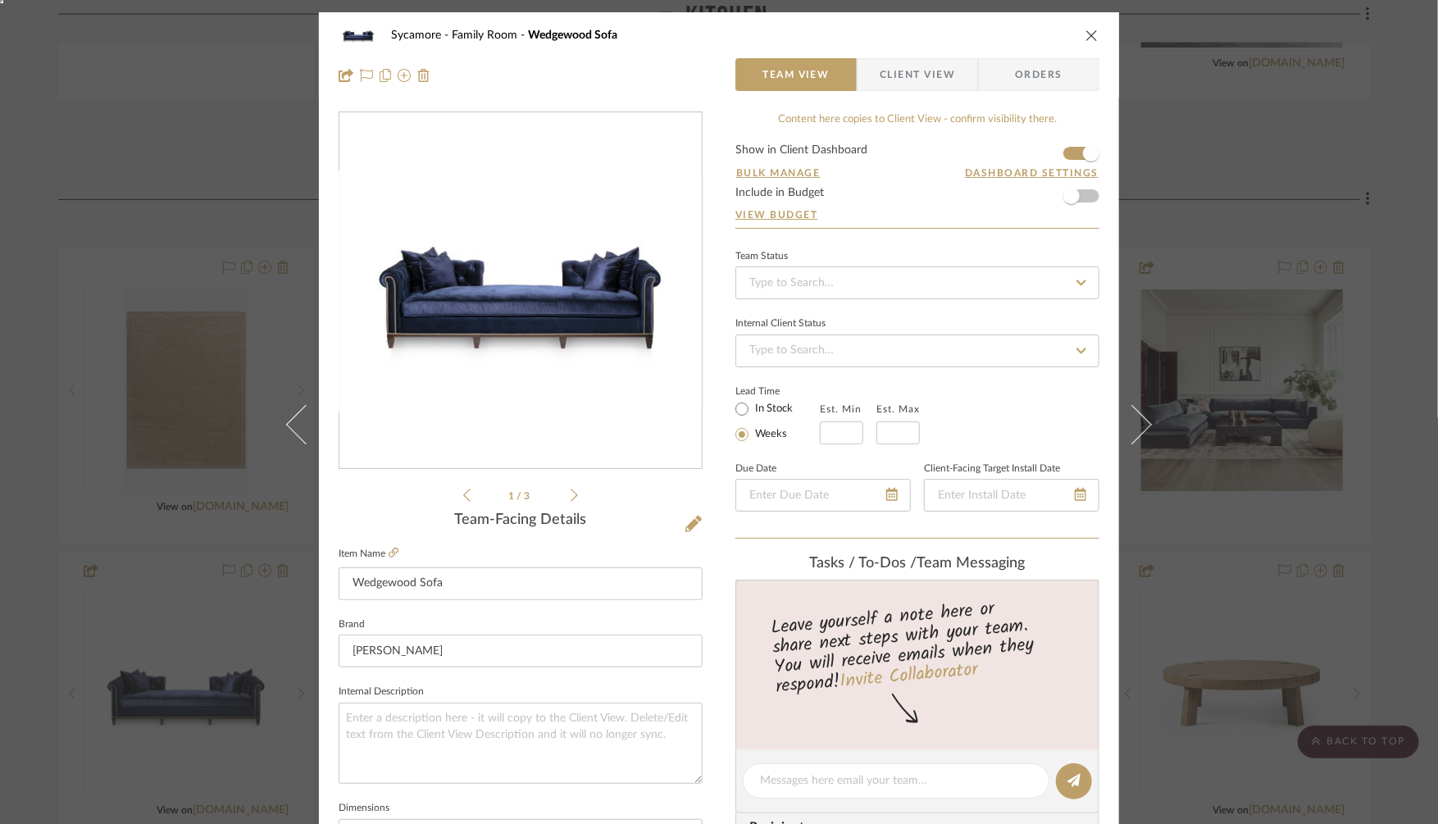
click at [1235, 230] on div "Sycamore Family Room Wedgewood Sofa Team View Client View Orders 1 / 3 Team-Fac…" at bounding box center [719, 412] width 1438 height 824
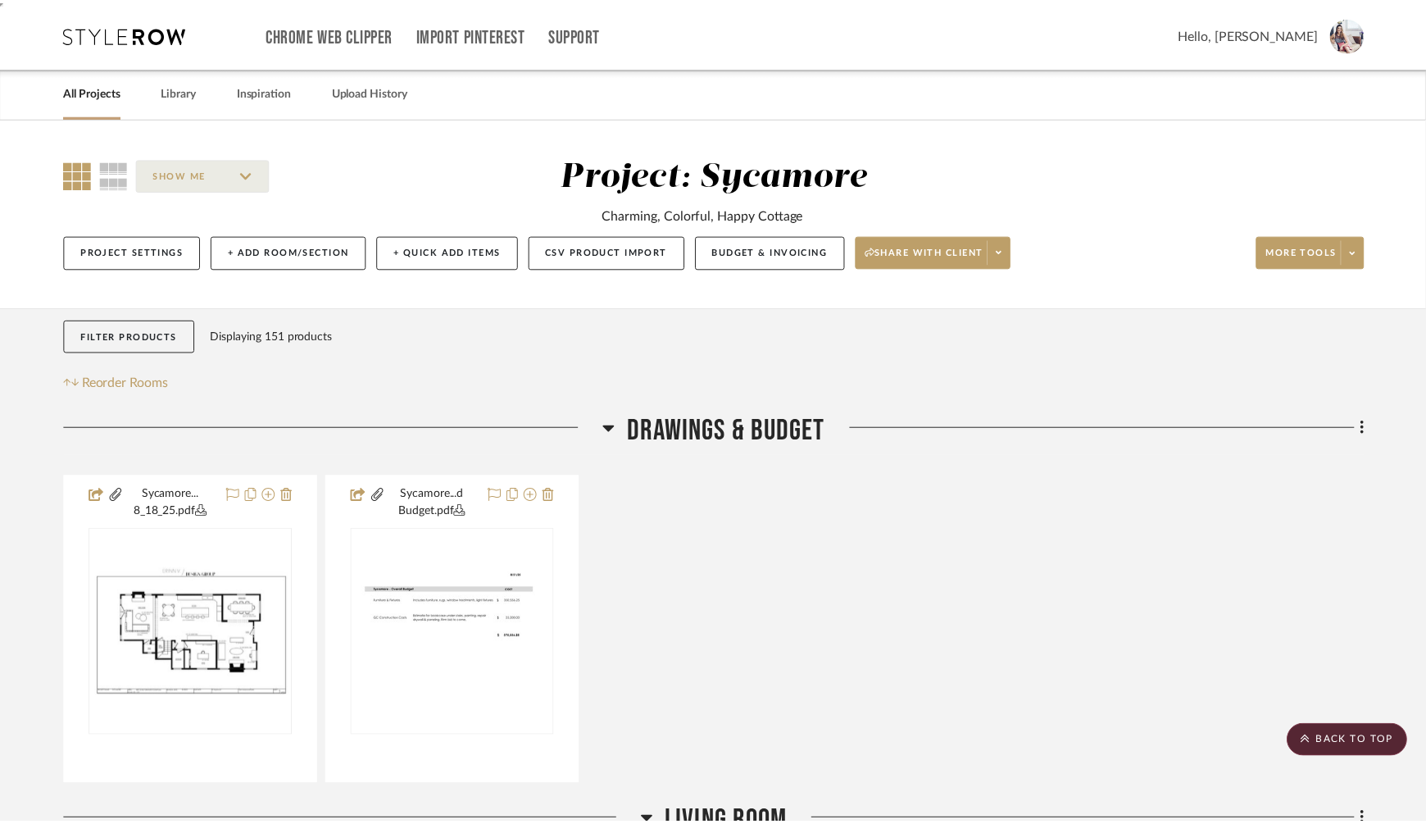
scroll to position [1952, 0]
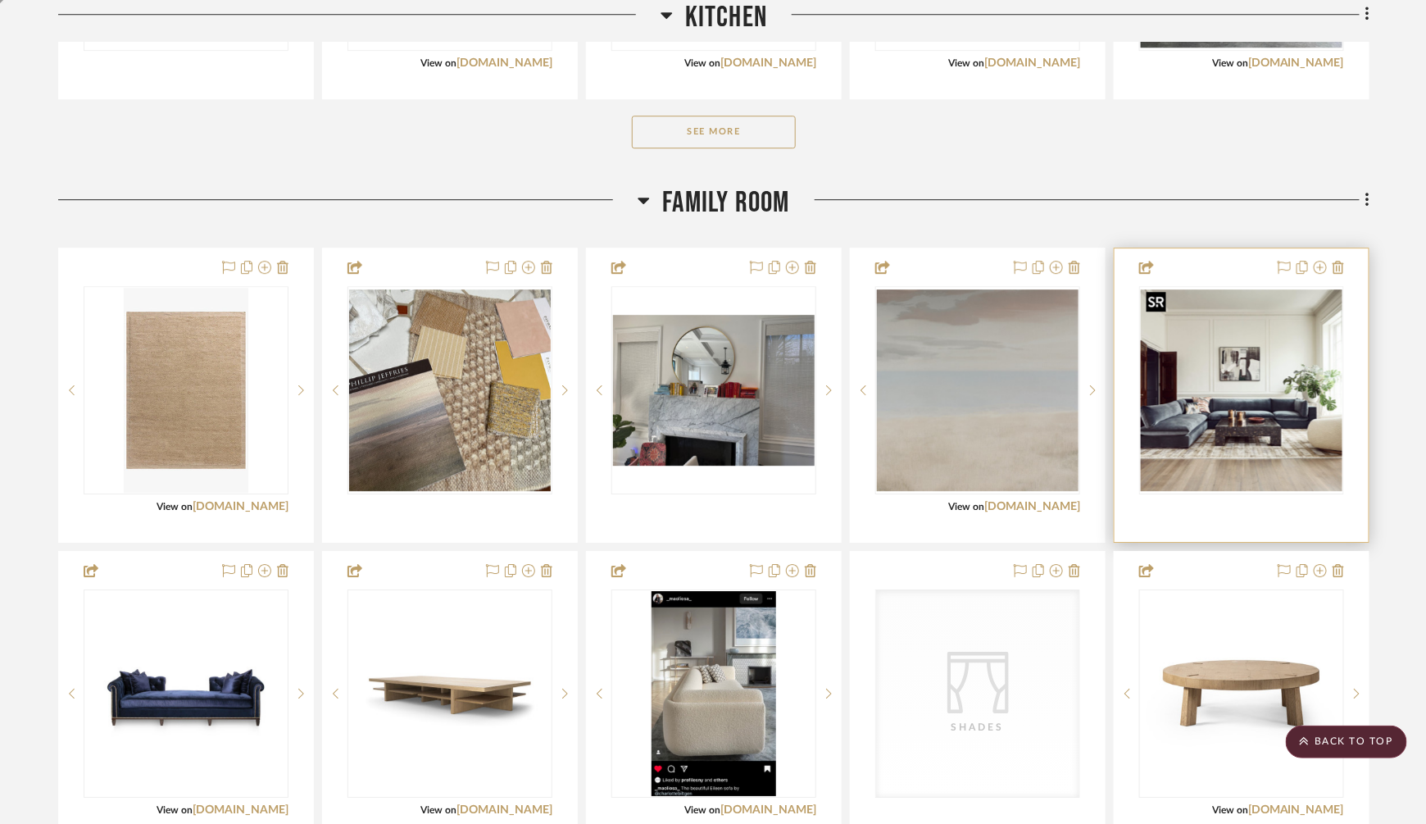
click at [1232, 381] on img "0" at bounding box center [1242, 390] width 202 height 202
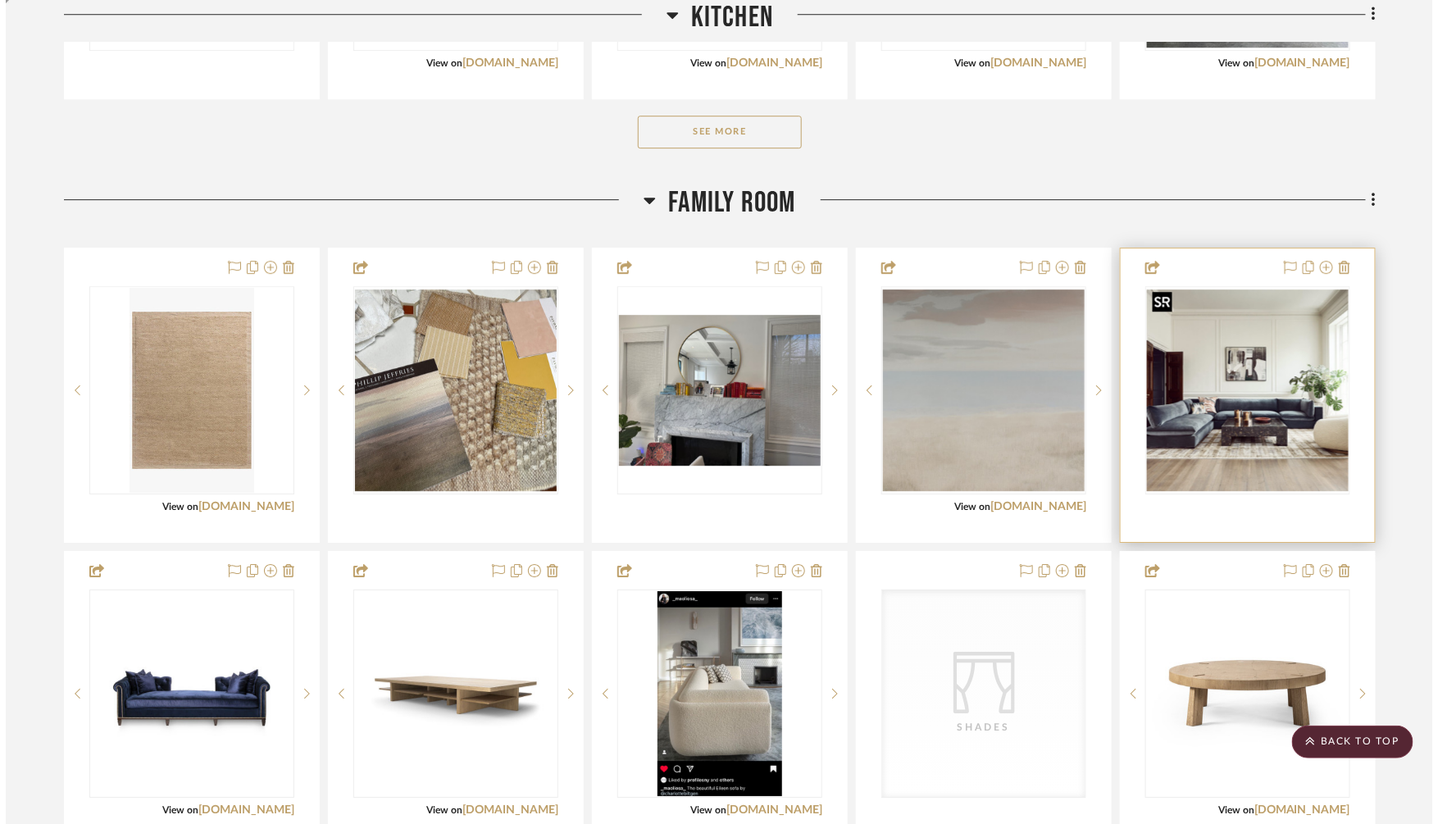
scroll to position [0, 0]
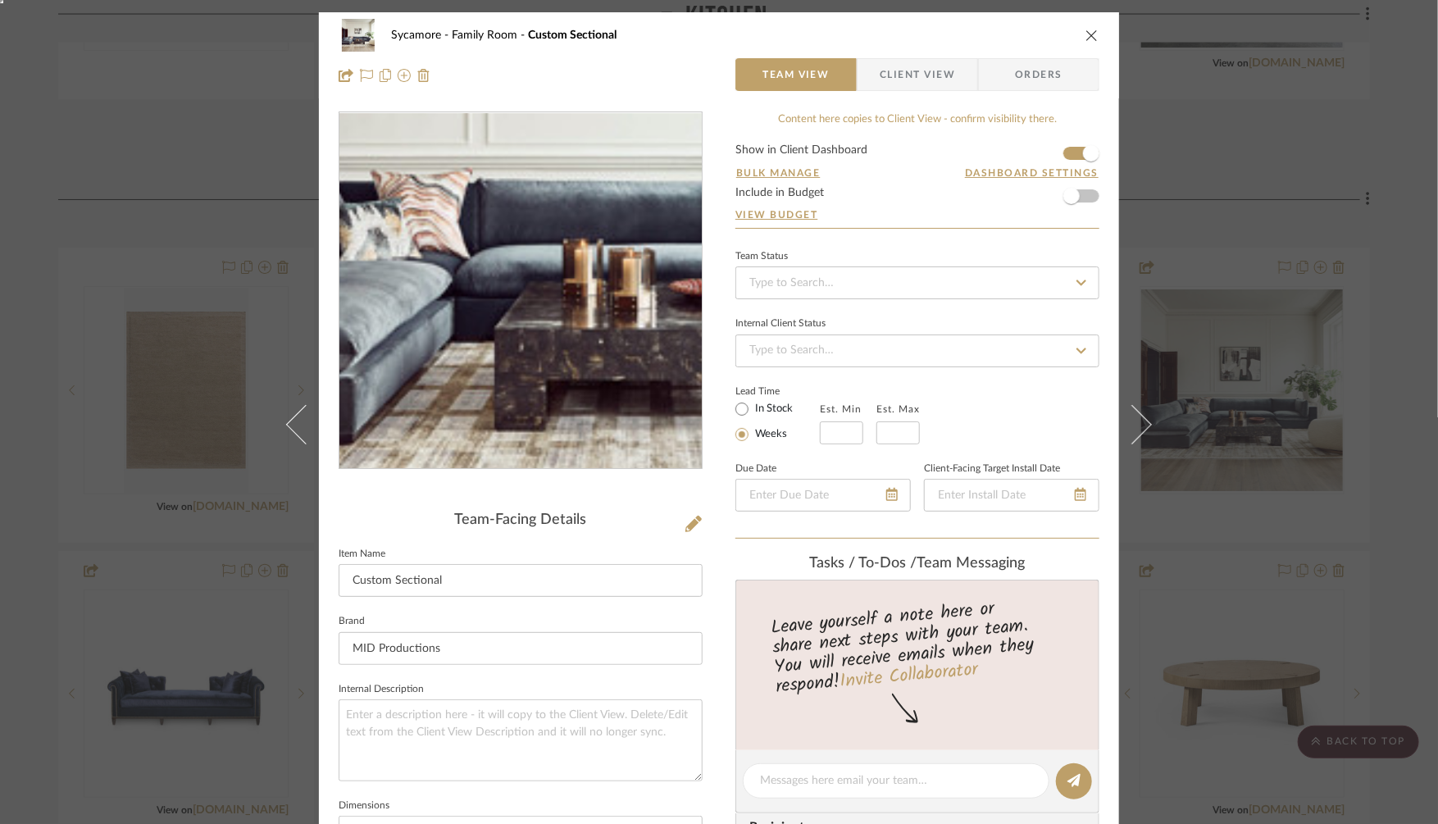
click at [478, 342] on img "0" at bounding box center [521, 291] width 356 height 356
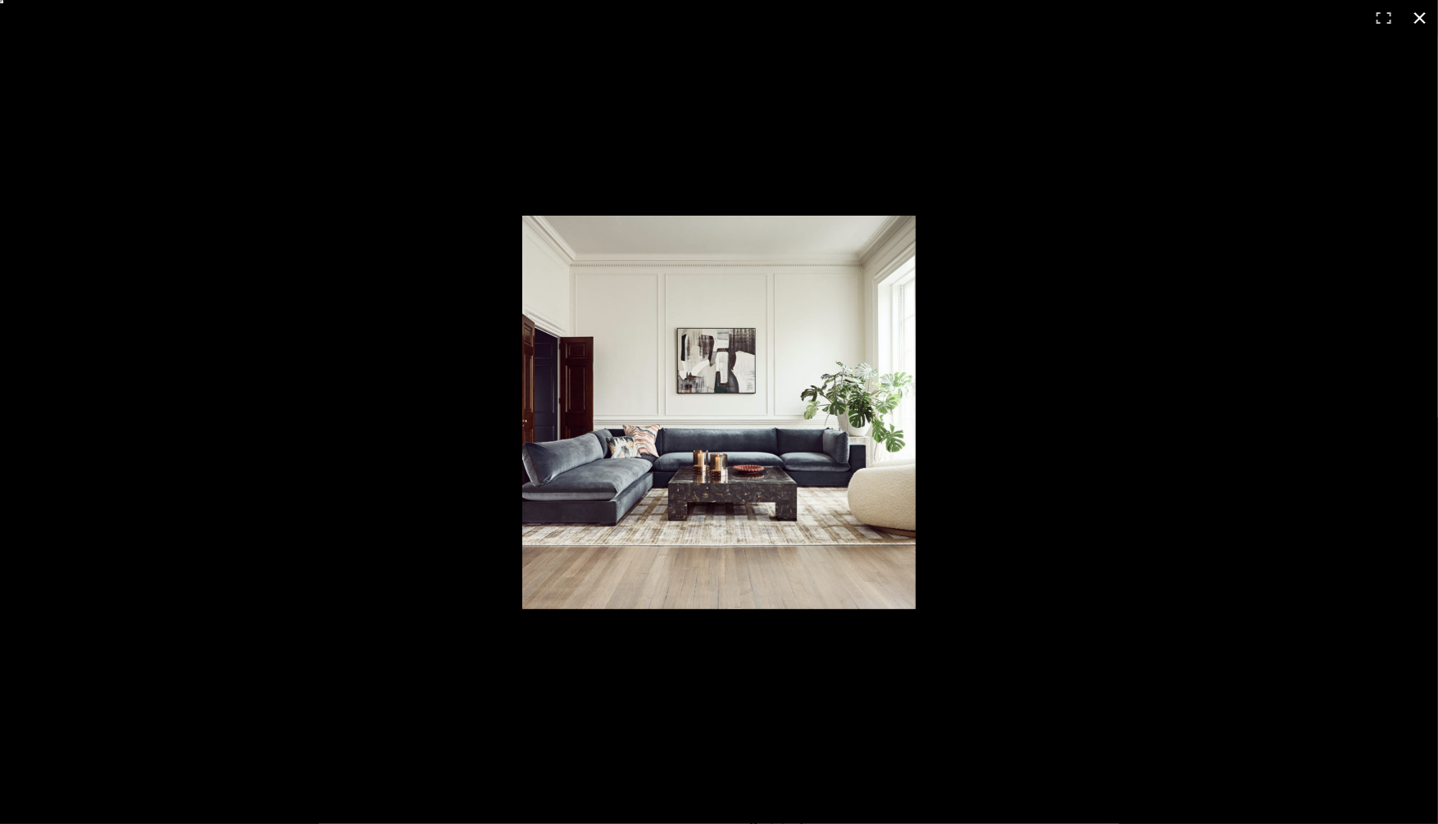
click at [1420, 11] on button at bounding box center [1420, 18] width 36 height 36
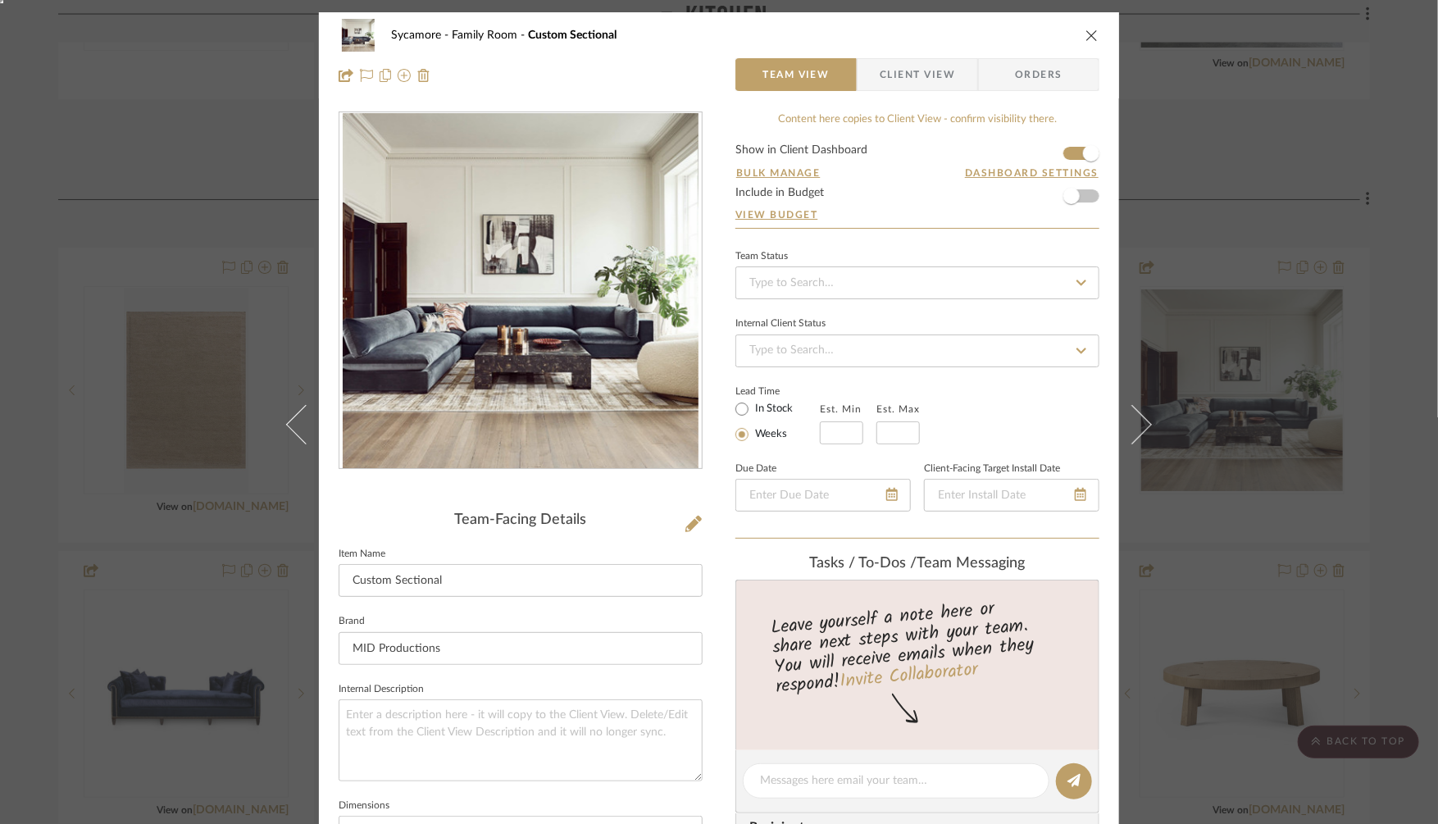
click at [1304, 272] on div "Sycamore Family Room Custom Sectional Team View Client View Orders Team-Facing …" at bounding box center [719, 412] width 1438 height 824
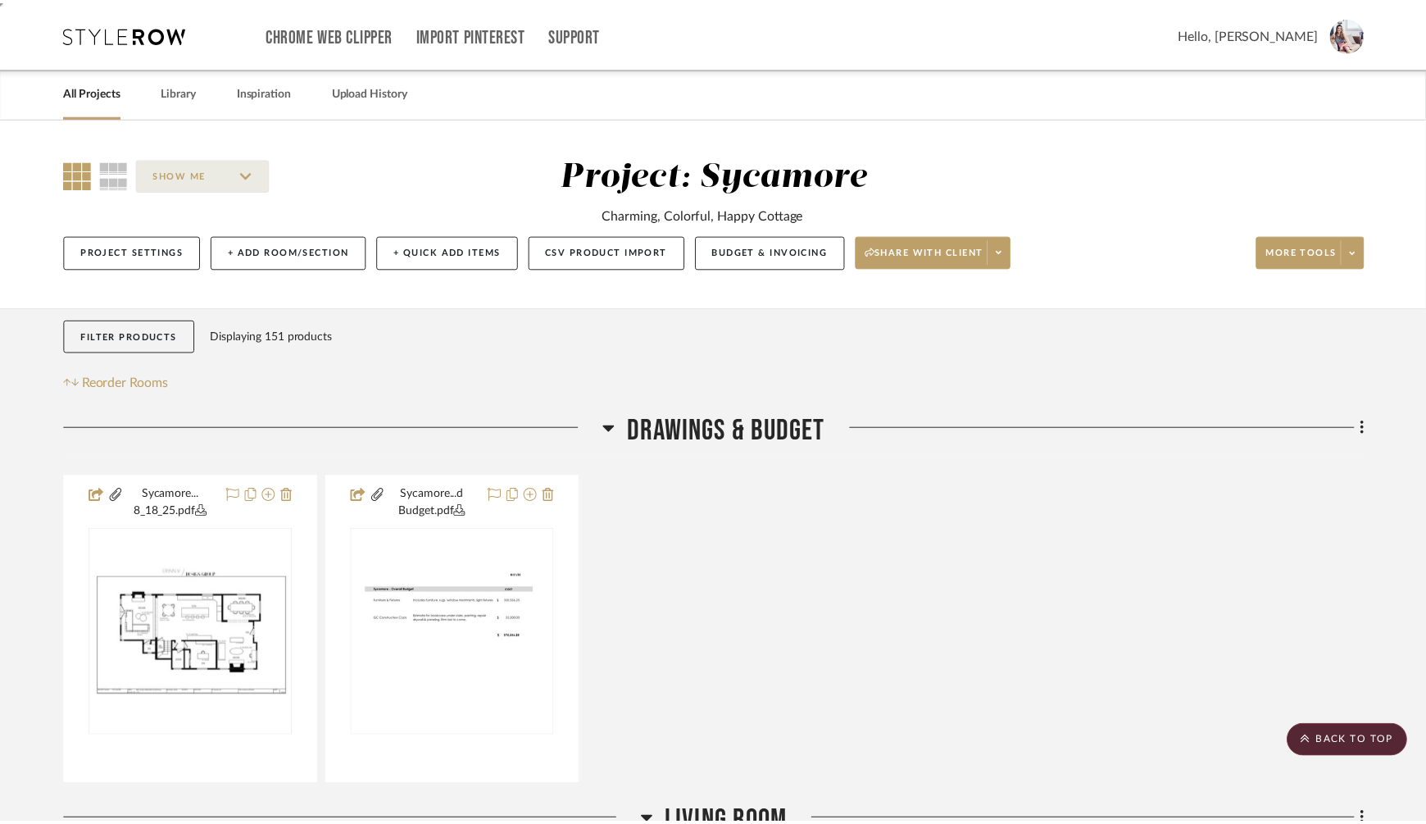
scroll to position [1952, 0]
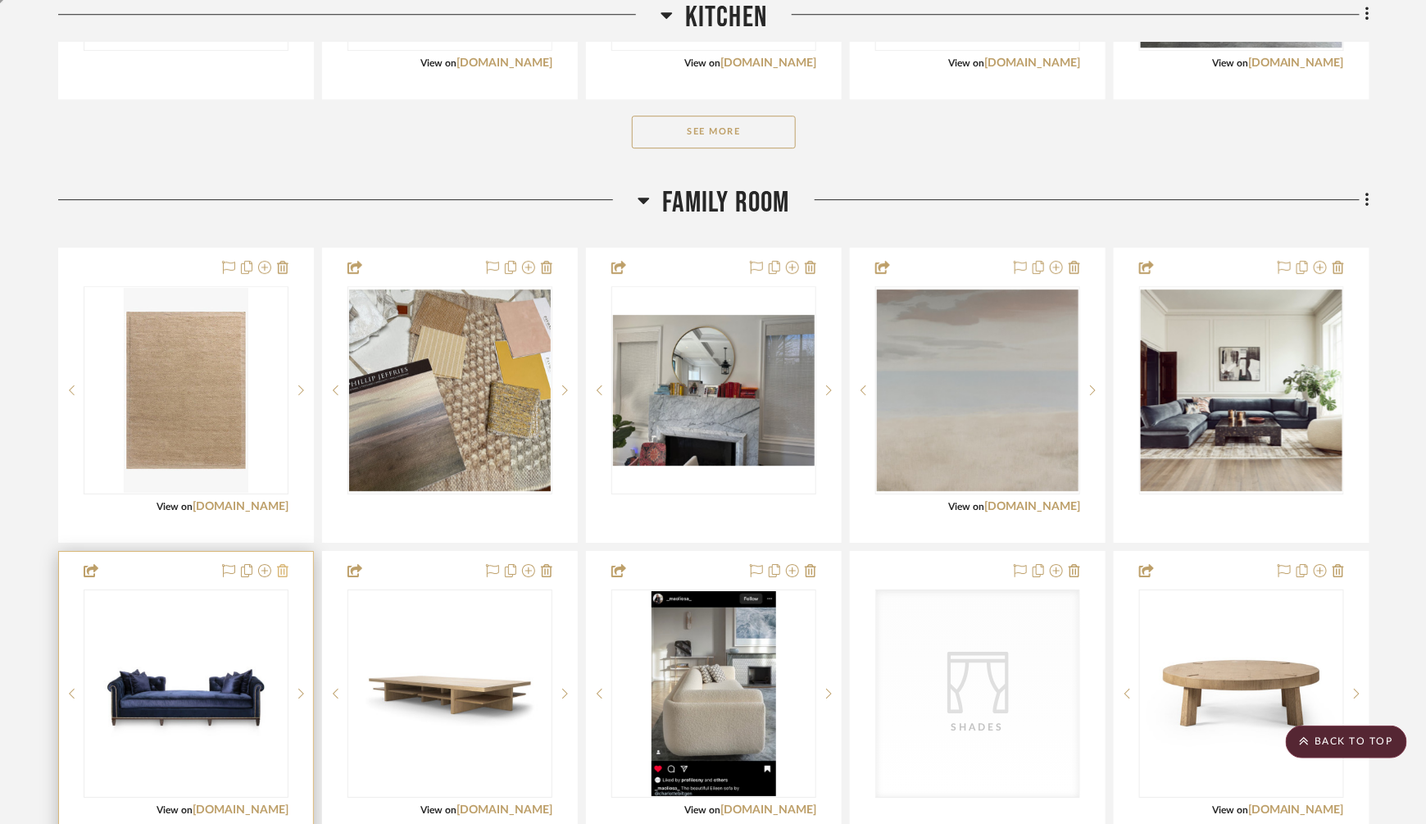
click at [284, 566] on icon at bounding box center [282, 570] width 11 height 13
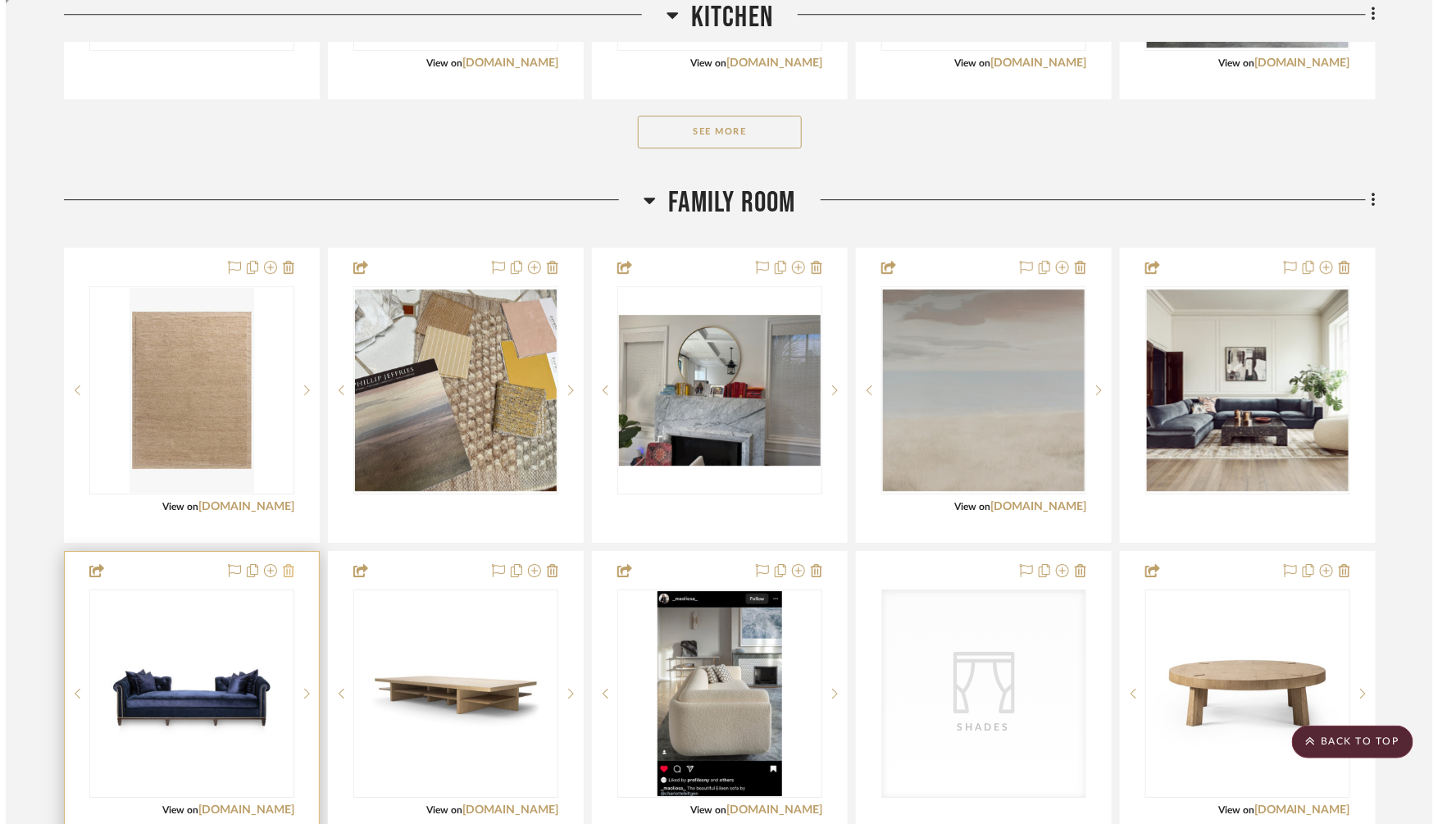
scroll to position [0, 0]
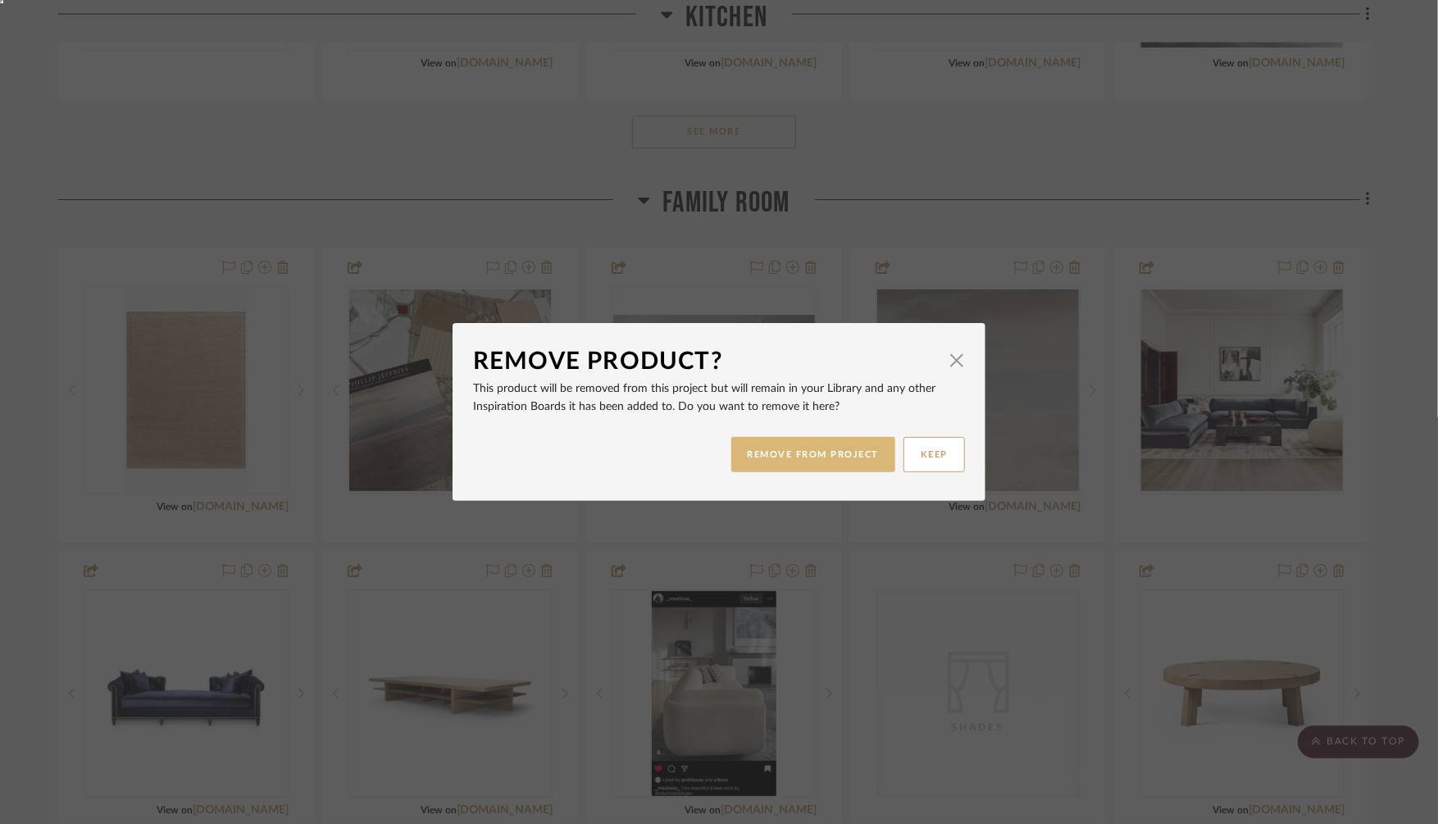
click at [855, 453] on button "REMOVE FROM PROJECT" at bounding box center [813, 454] width 165 height 35
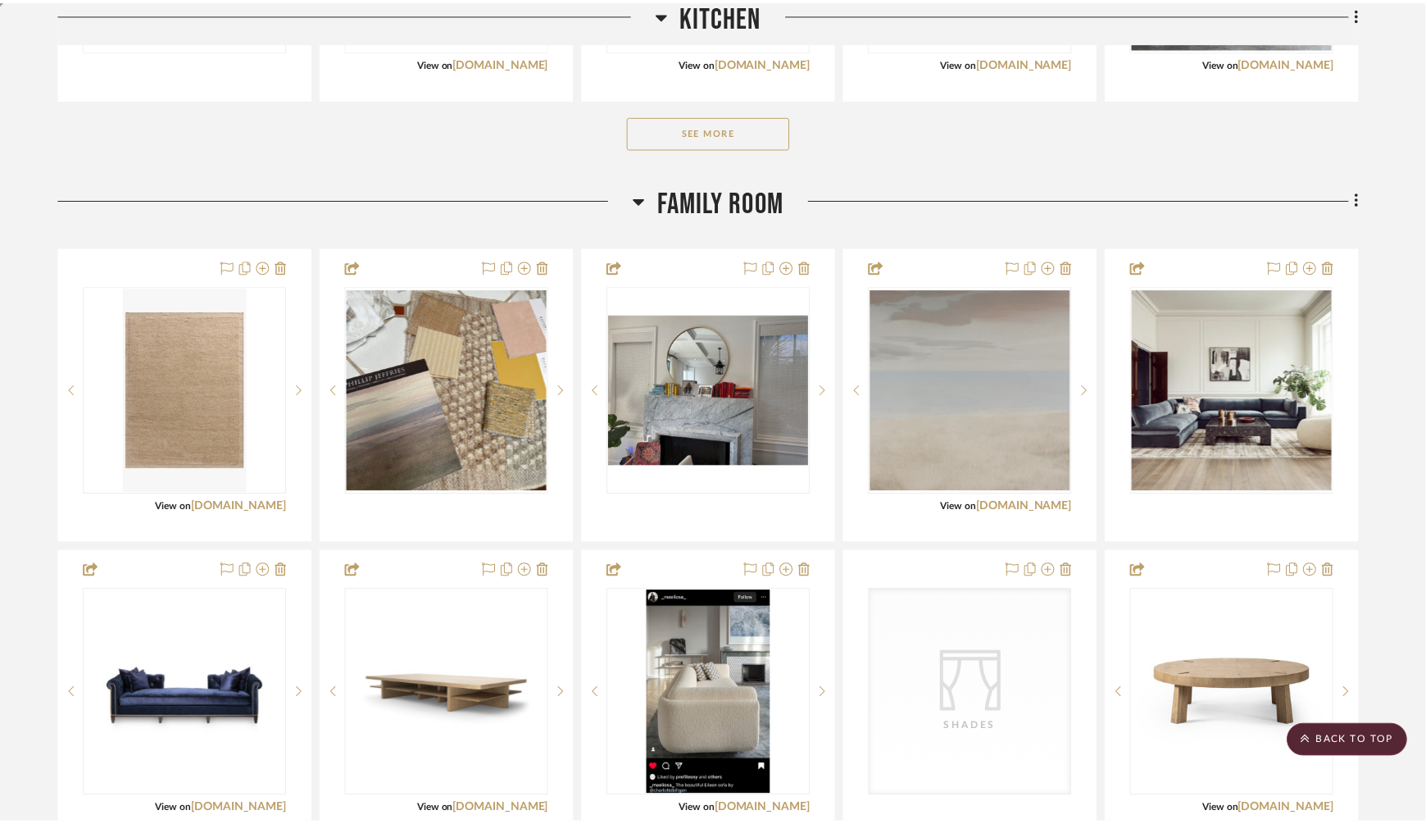
scroll to position [1952, 0]
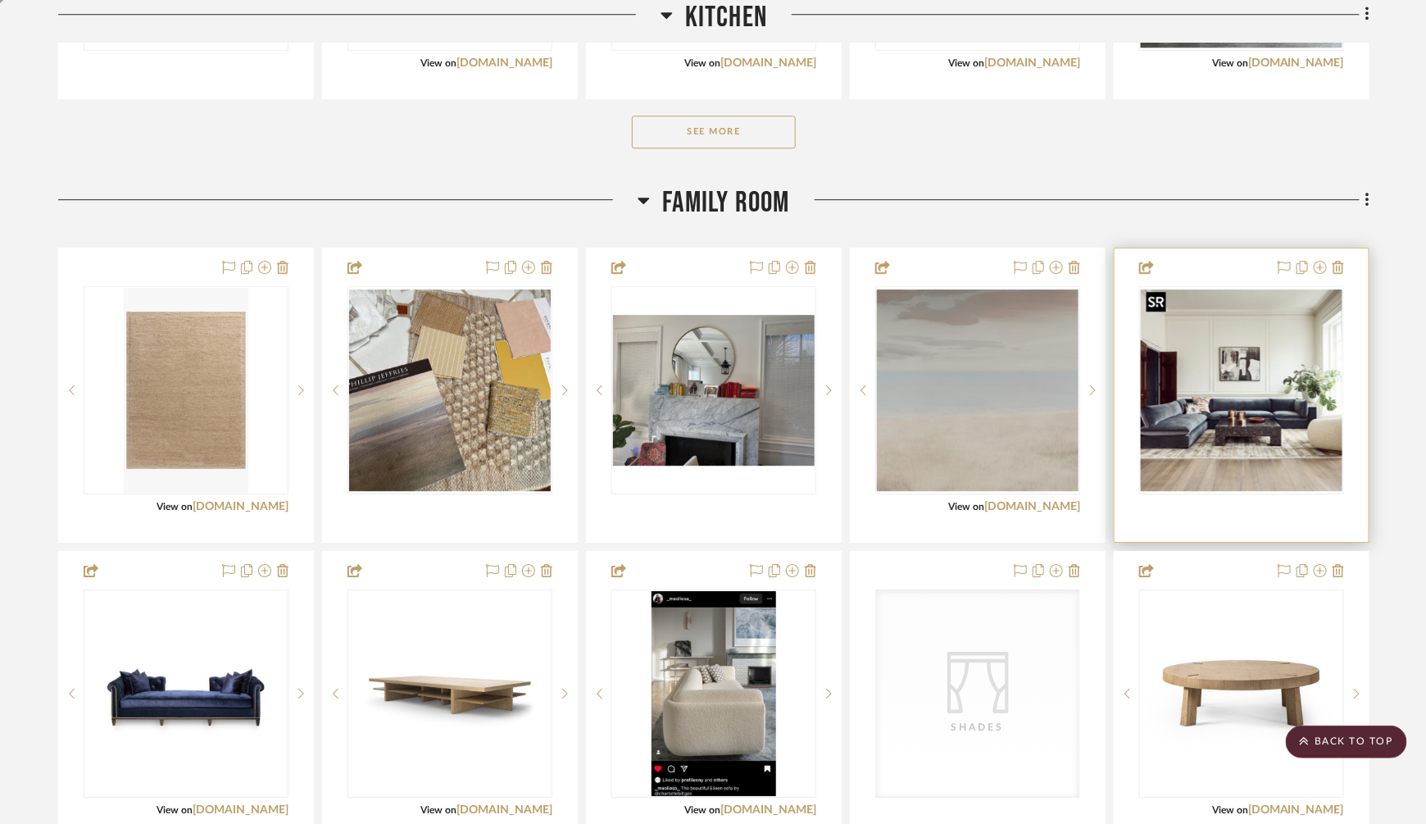
click at [1247, 410] on img "0" at bounding box center [1242, 390] width 202 height 202
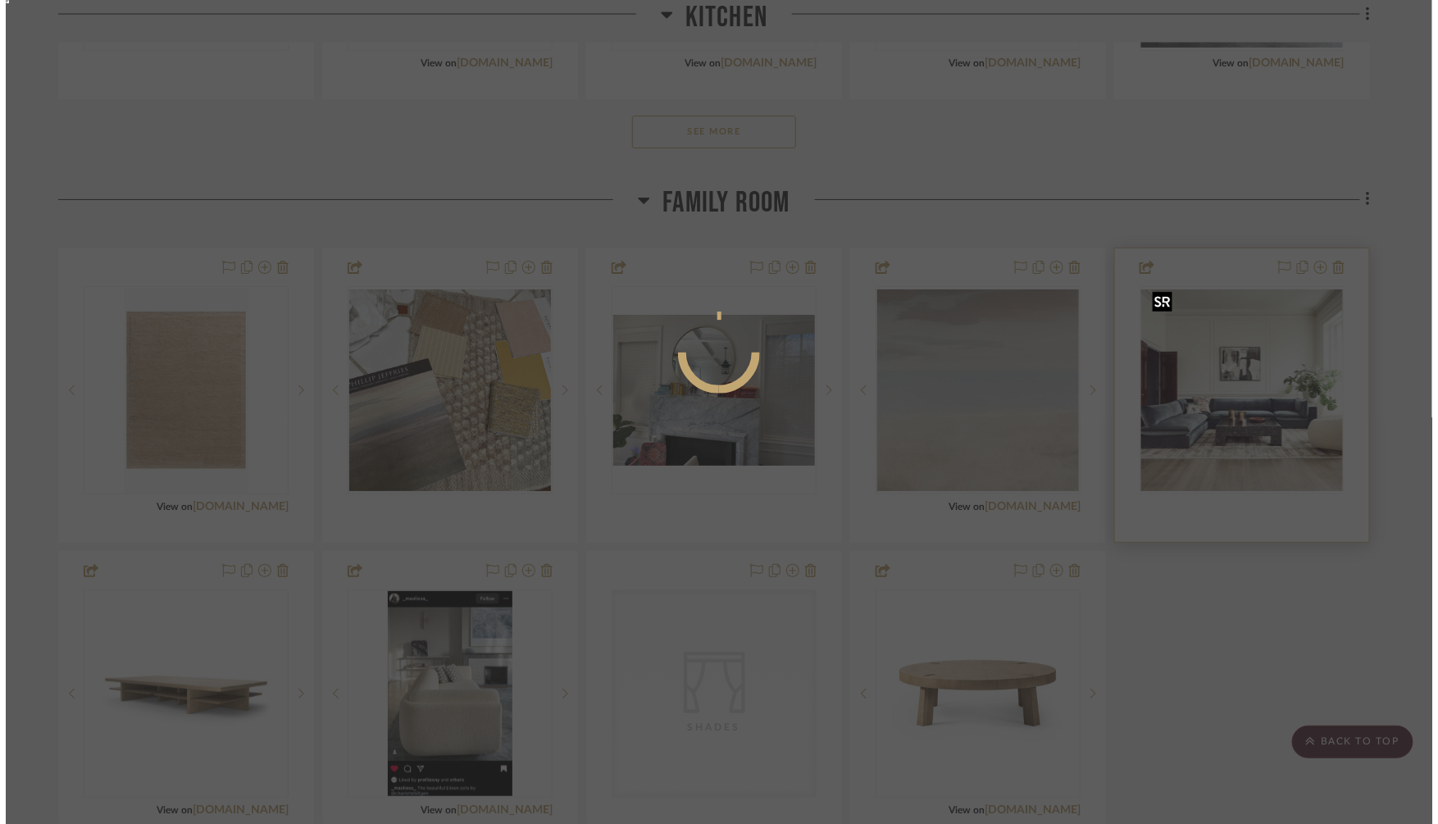
scroll to position [0, 0]
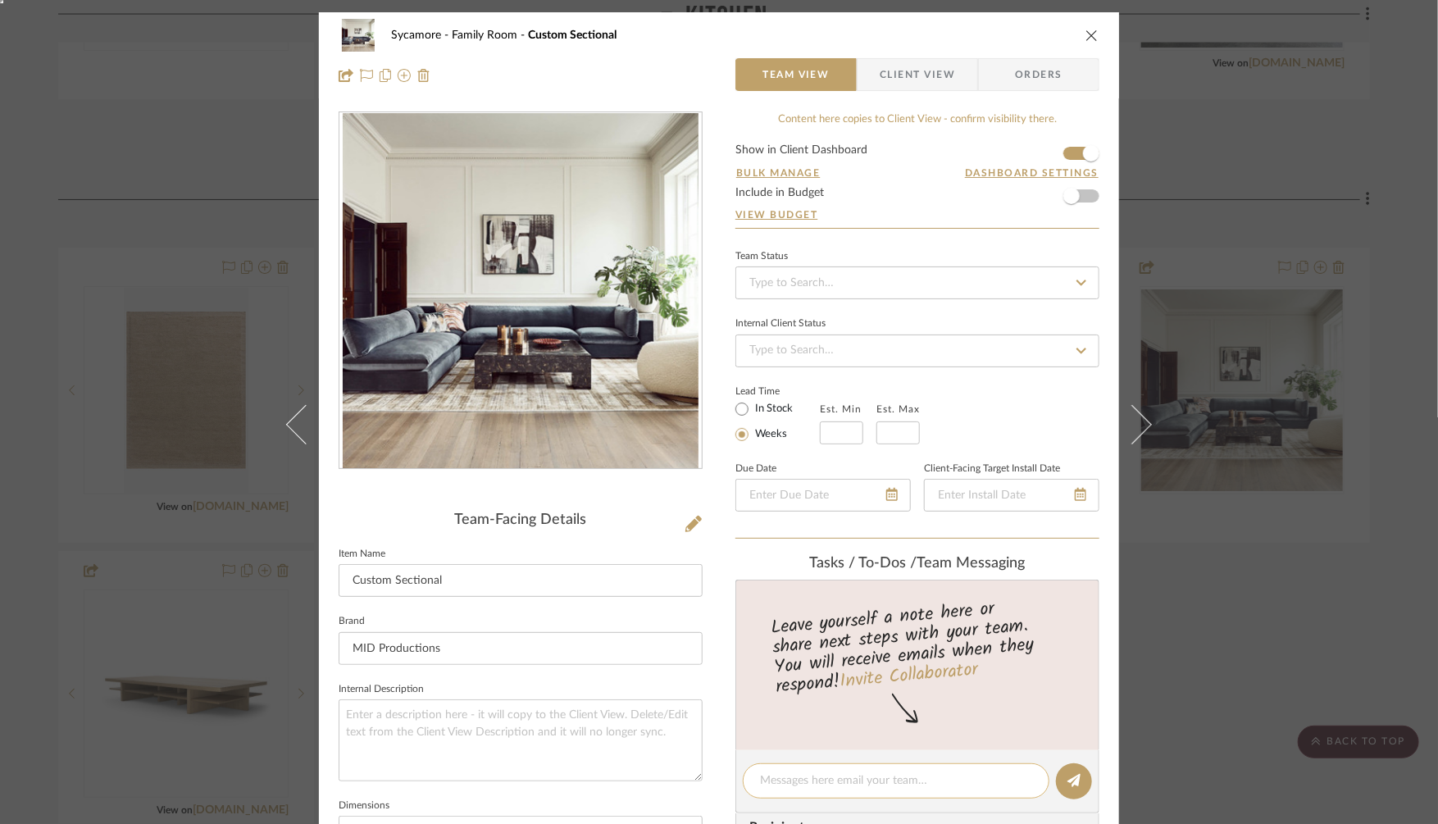
click at [792, 788] on div at bounding box center [896, 780] width 307 height 35
click at [793, 780] on textarea at bounding box center [896, 780] width 272 height 17
type textarea "do this with cutout on back"
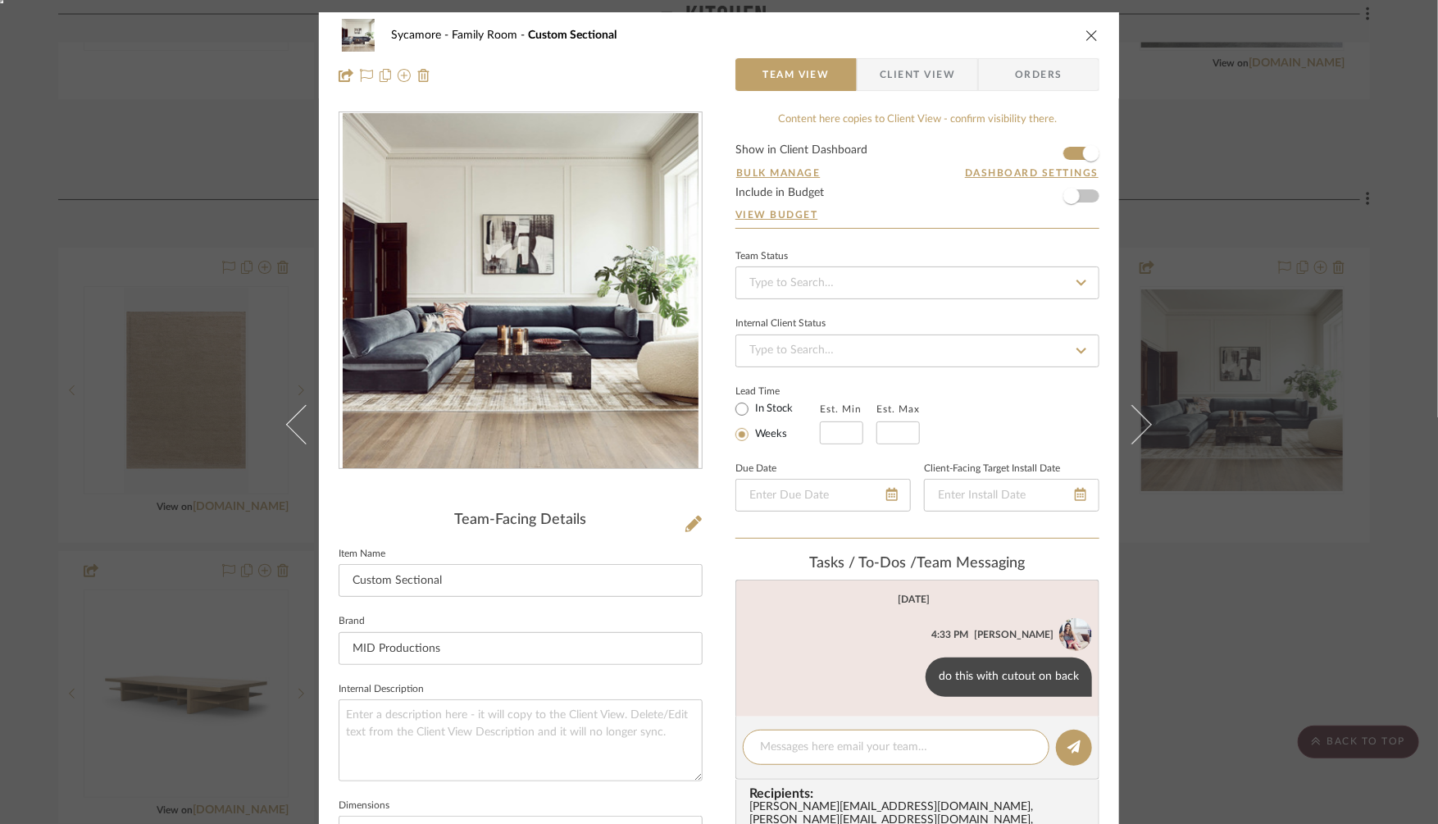
click at [1351, 627] on div "Sycamore Family Room Custom Sectional Team View Client View Orders Team-Facing …" at bounding box center [719, 412] width 1438 height 824
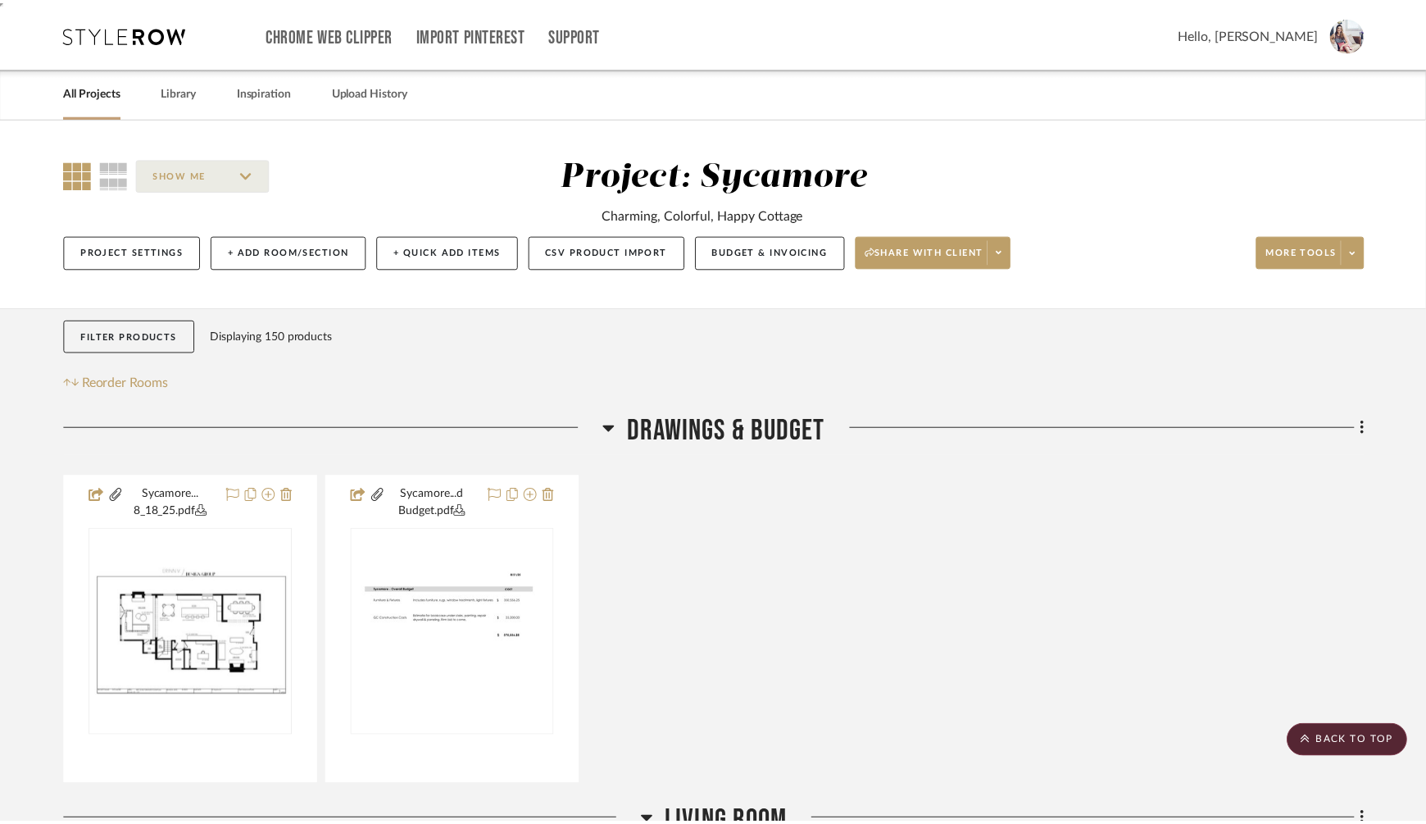
scroll to position [1952, 0]
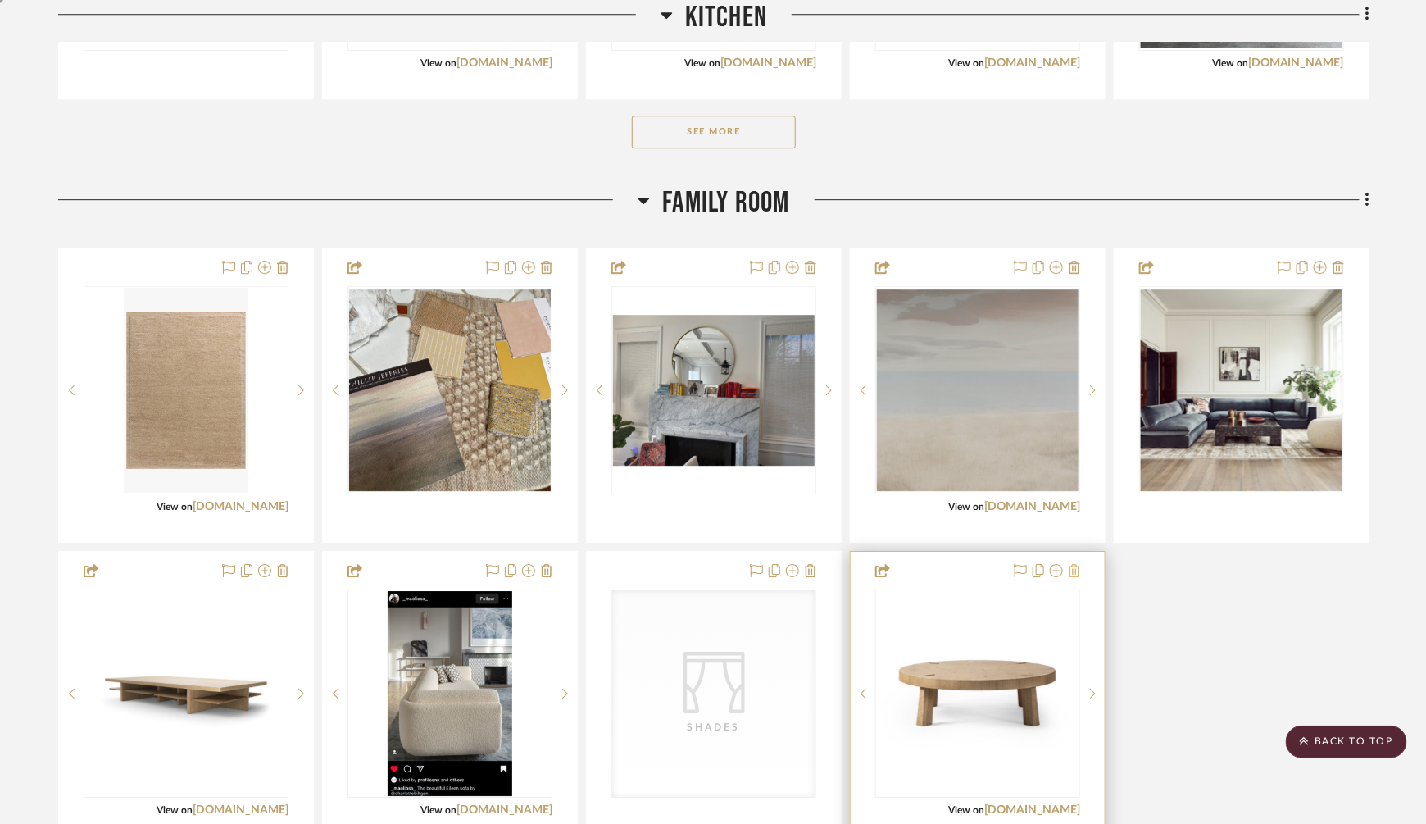
click at [1074, 566] on icon at bounding box center [1074, 570] width 11 height 13
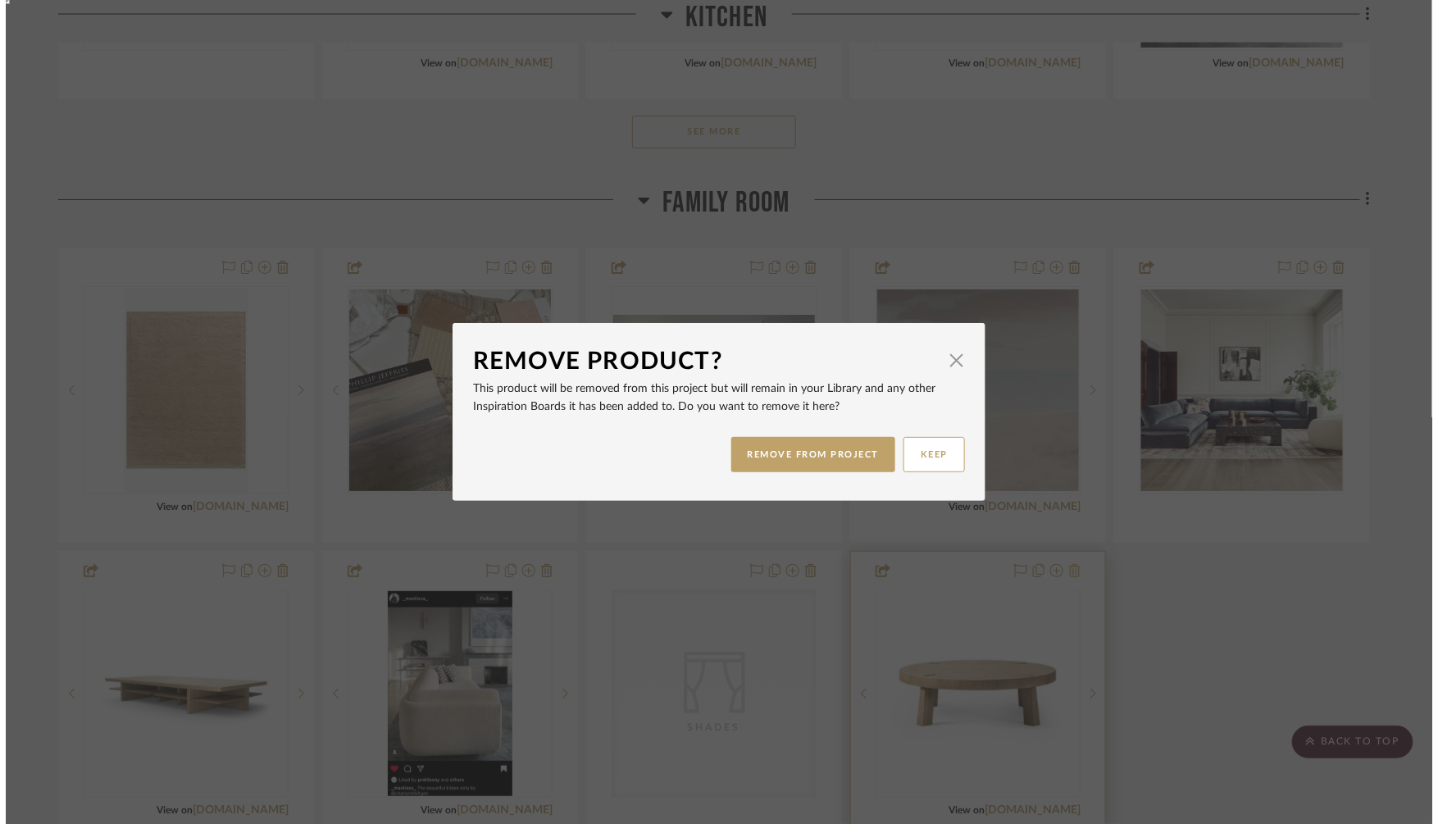
scroll to position [0, 0]
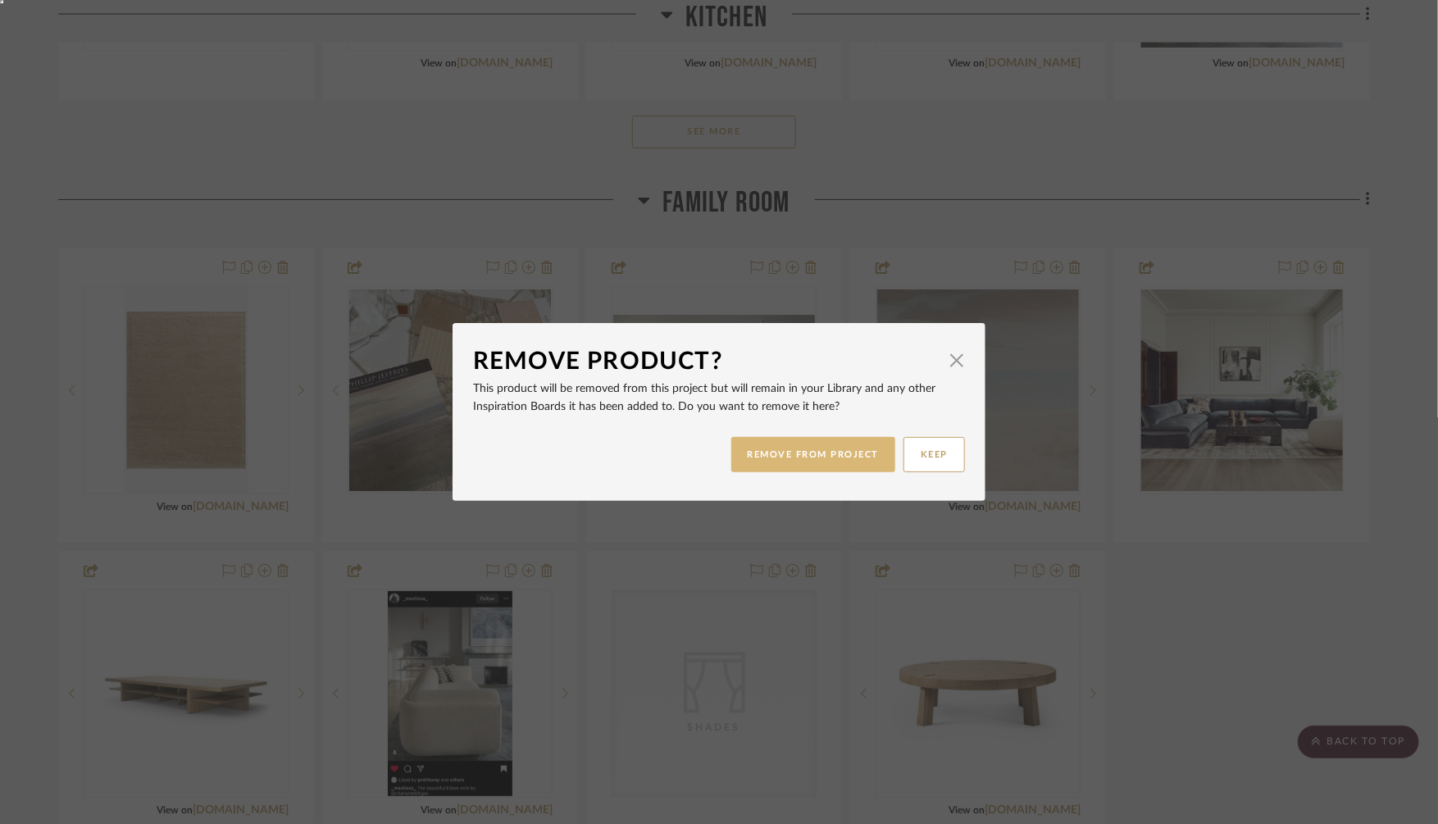
click at [828, 459] on button "REMOVE FROM PROJECT" at bounding box center [813, 454] width 165 height 35
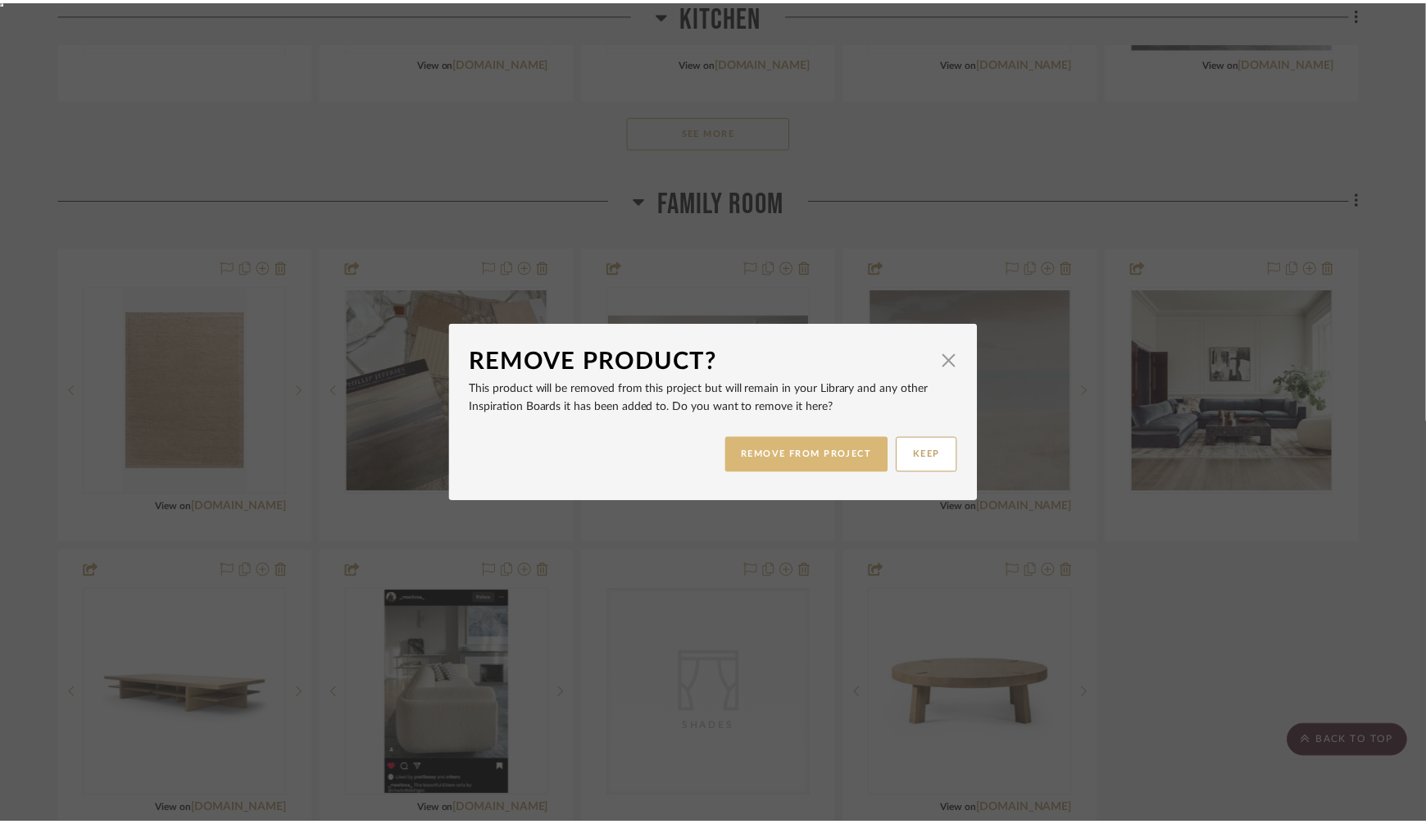
scroll to position [1952, 0]
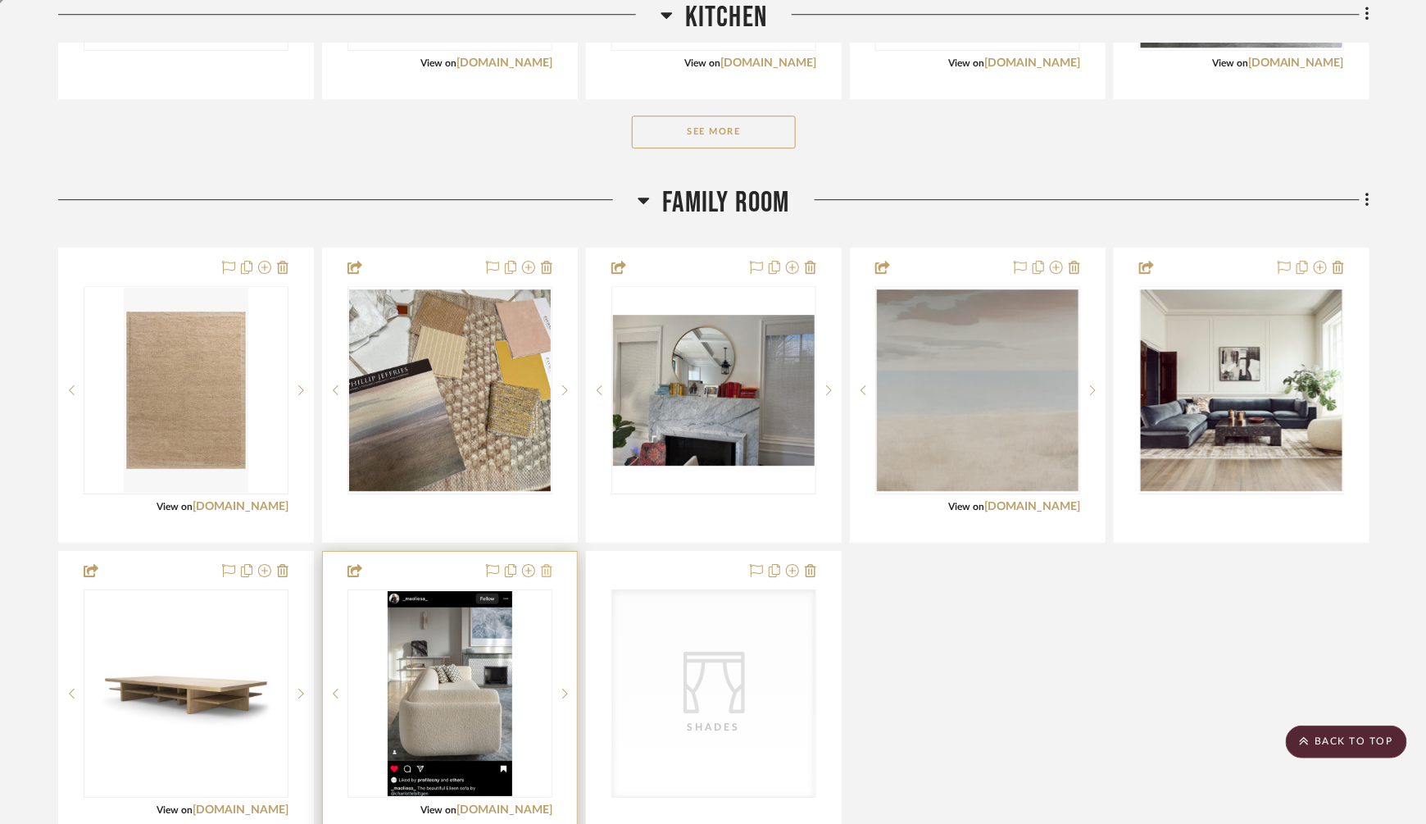
click at [548, 570] on icon at bounding box center [546, 570] width 11 height 13
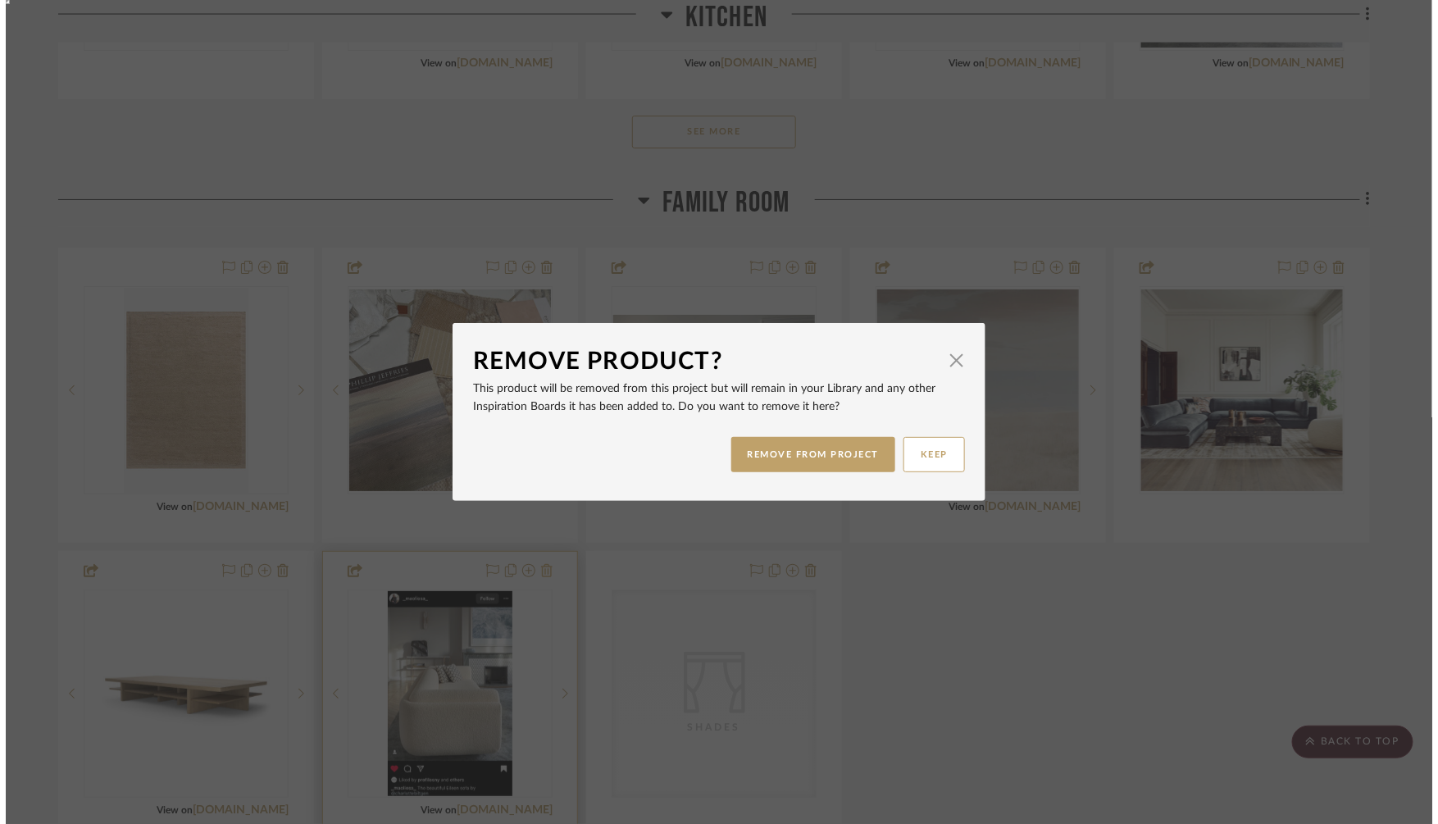
scroll to position [0, 0]
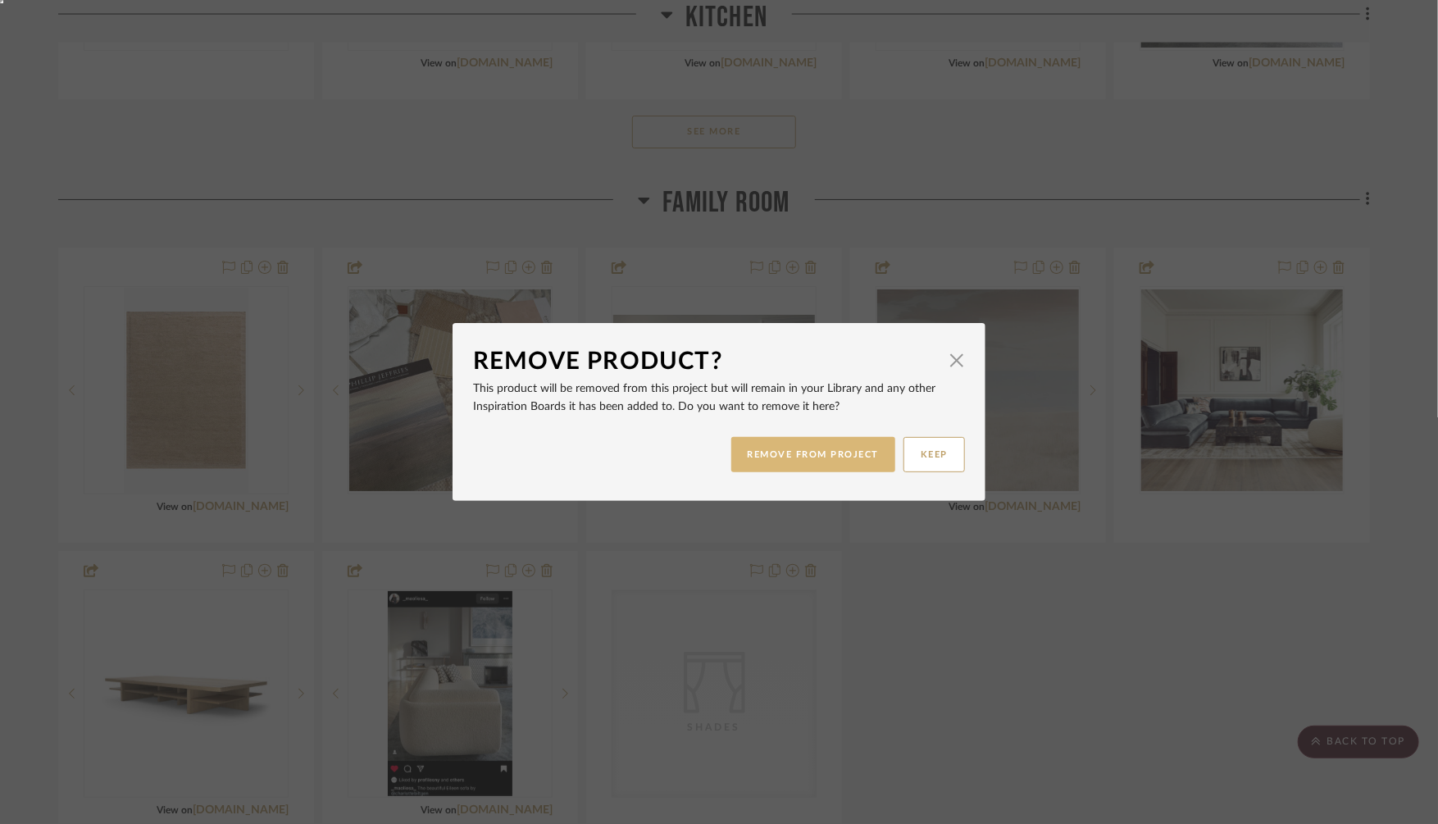
click at [836, 465] on button "REMOVE FROM PROJECT" at bounding box center [813, 454] width 165 height 35
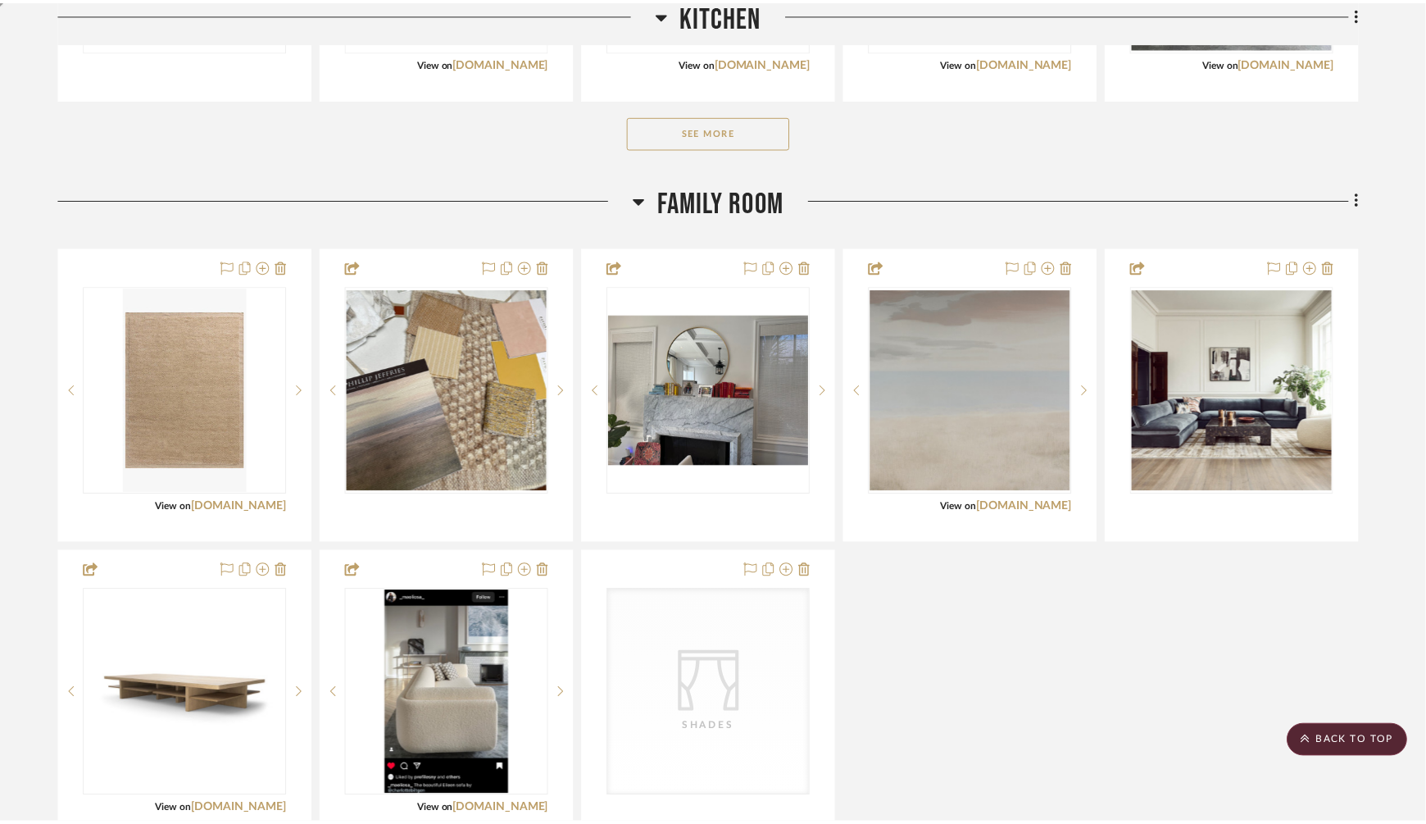
scroll to position [1952, 0]
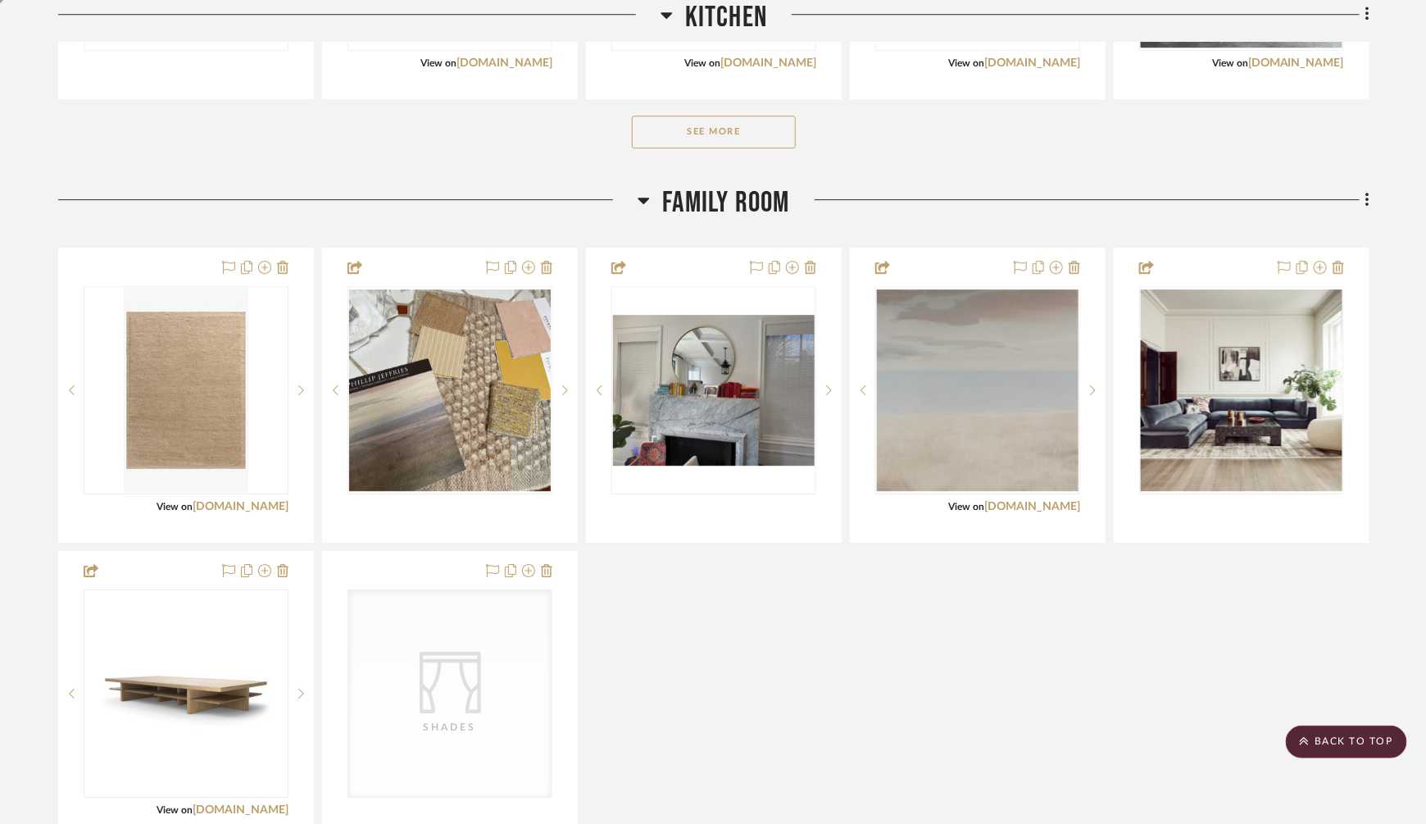
click at [642, 202] on icon at bounding box center [644, 200] width 12 height 20
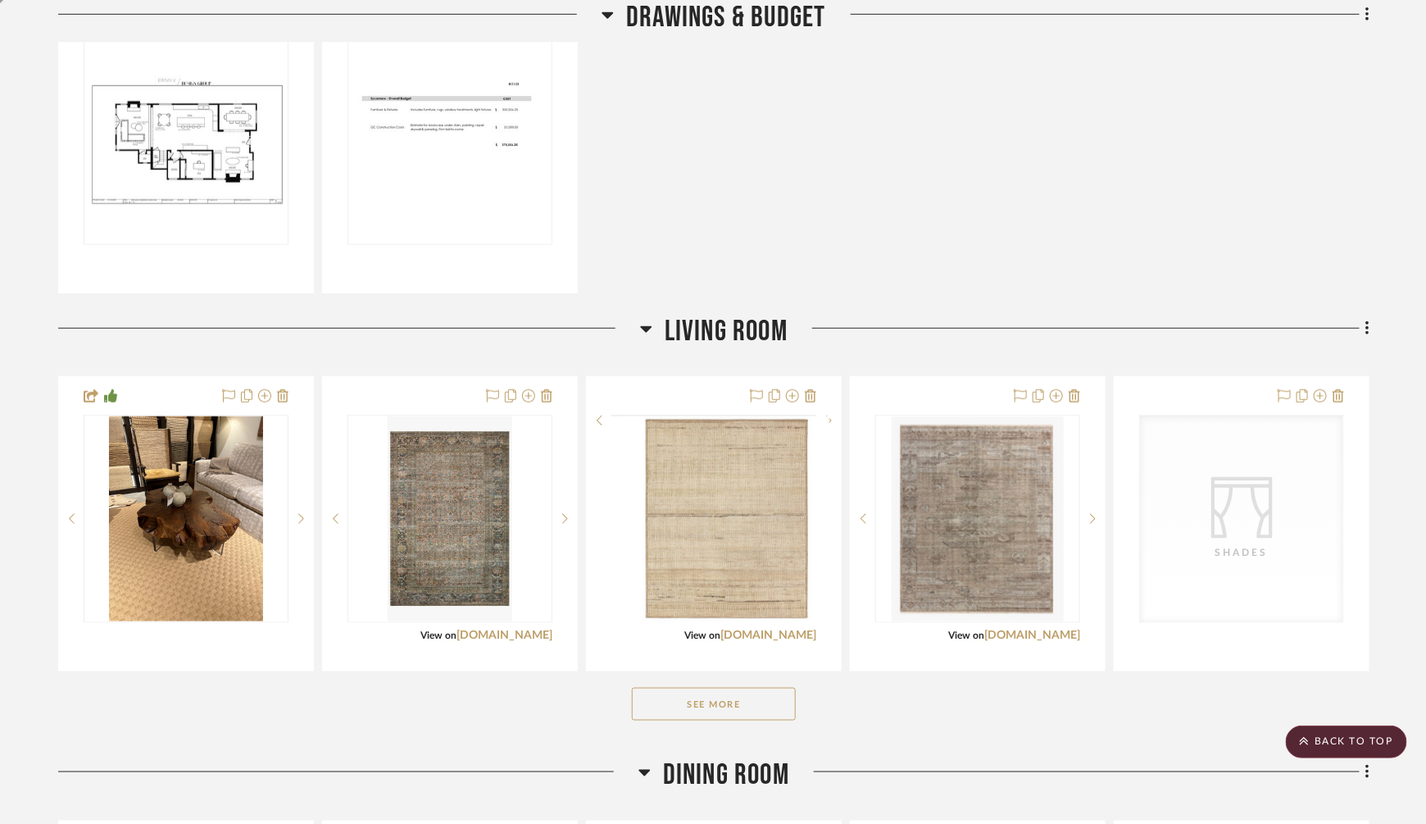
scroll to position [498, 0]
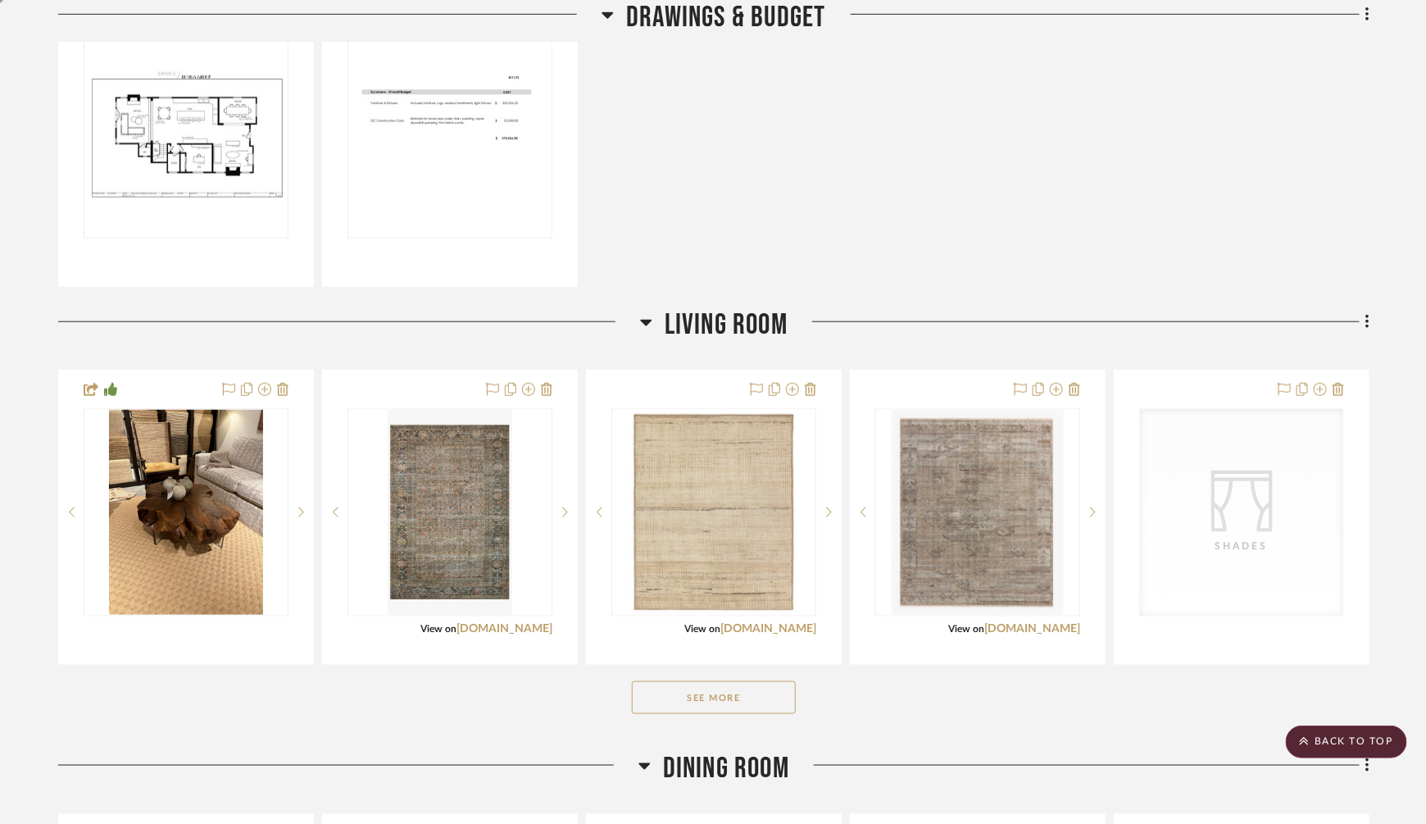
click at [707, 691] on button "See More" at bounding box center [714, 697] width 164 height 33
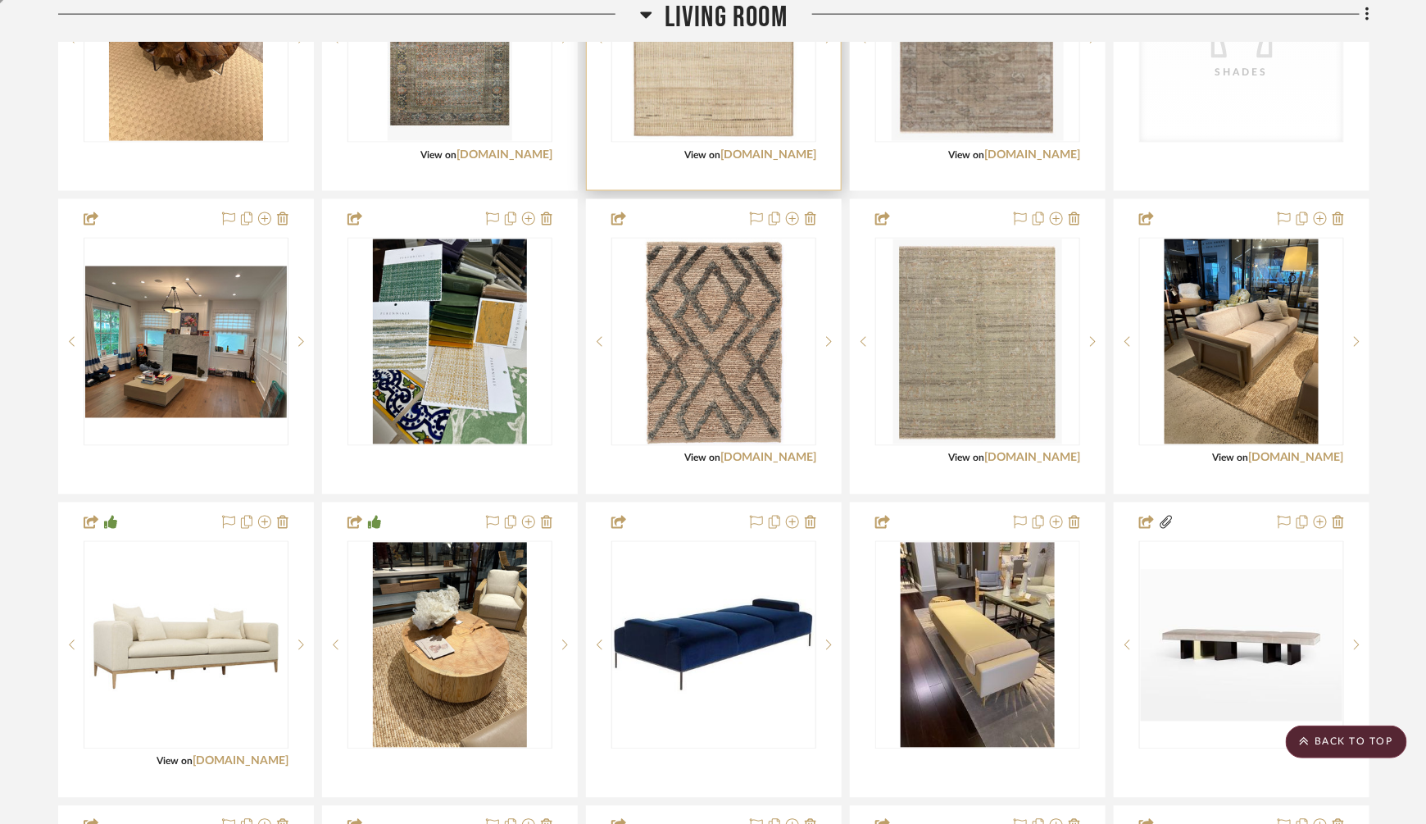
scroll to position [986, 0]
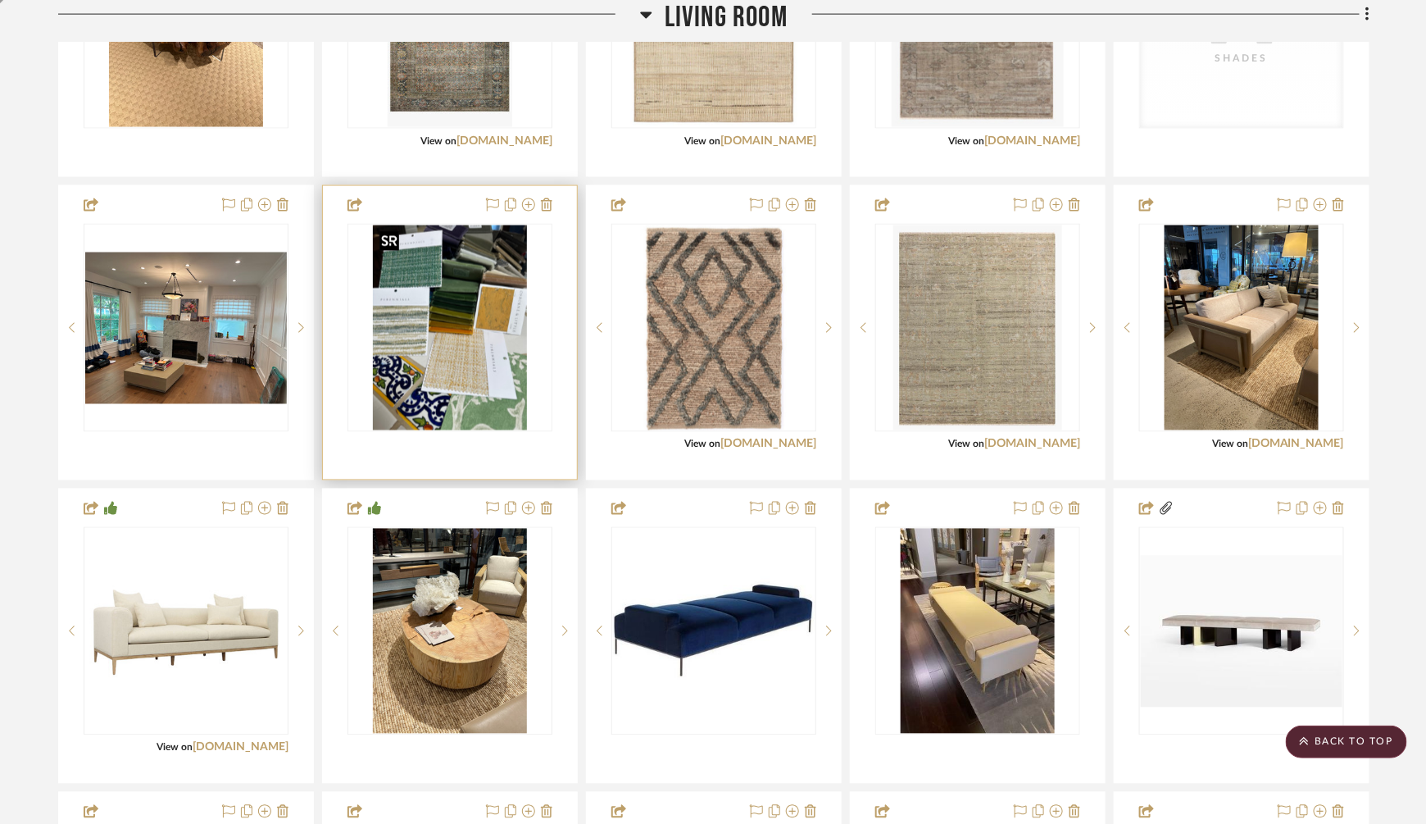
click at [446, 347] on div at bounding box center [450, 328] width 205 height 208
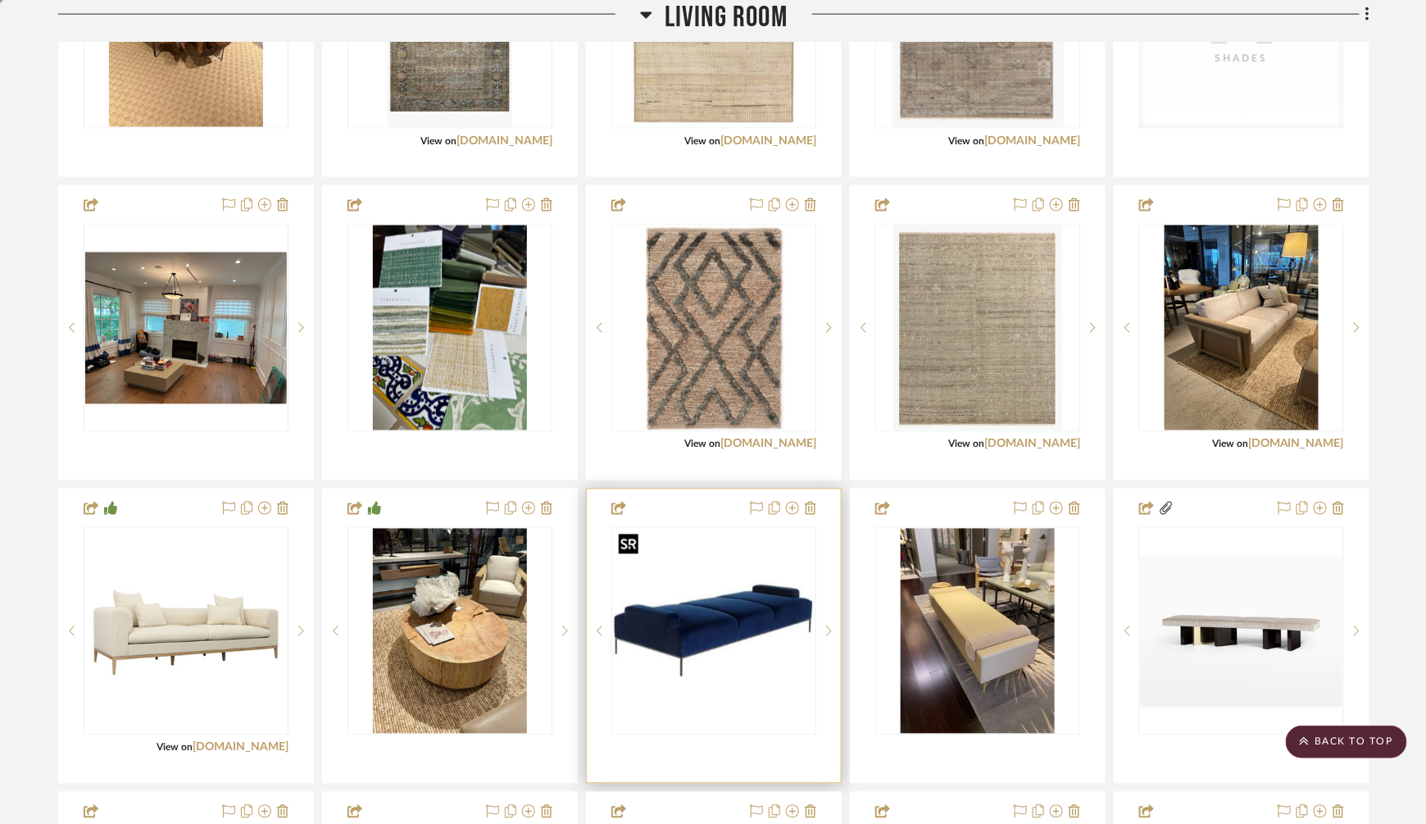
click at [0, 0] on img at bounding box center [0, 0] width 0 height 0
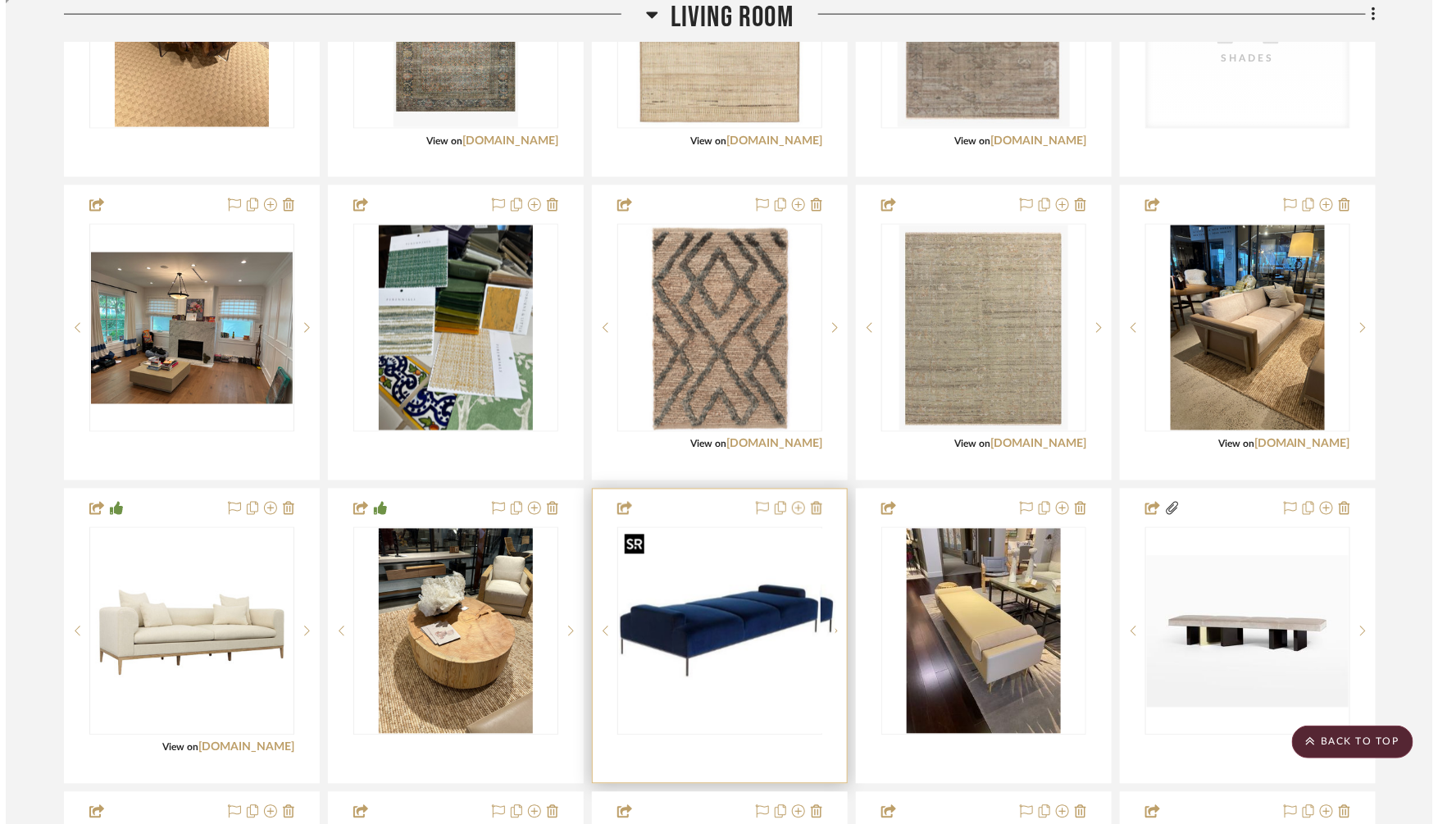
scroll to position [0, 0]
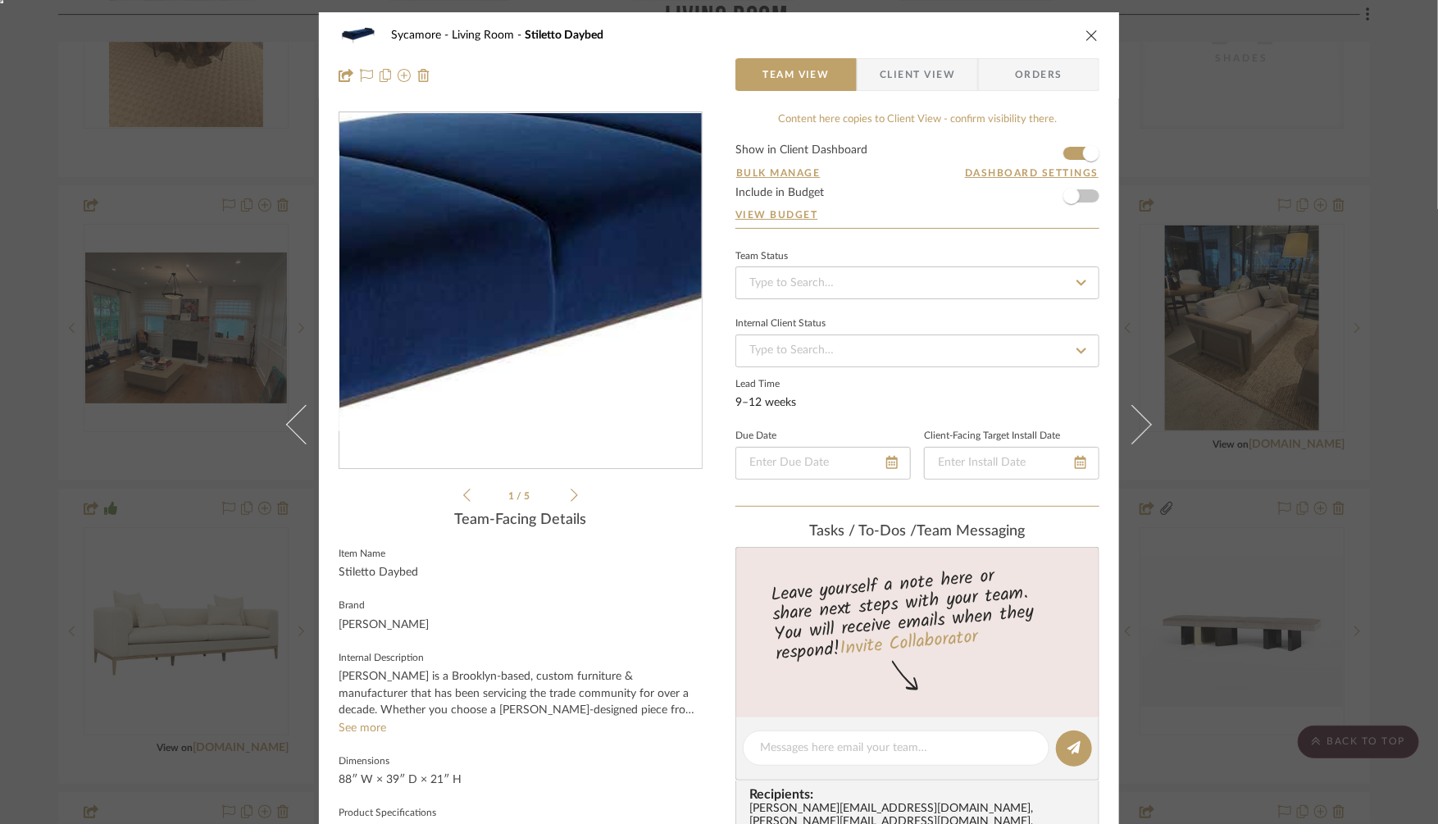
click at [548, 293] on img "0" at bounding box center [521, 291] width 356 height 356
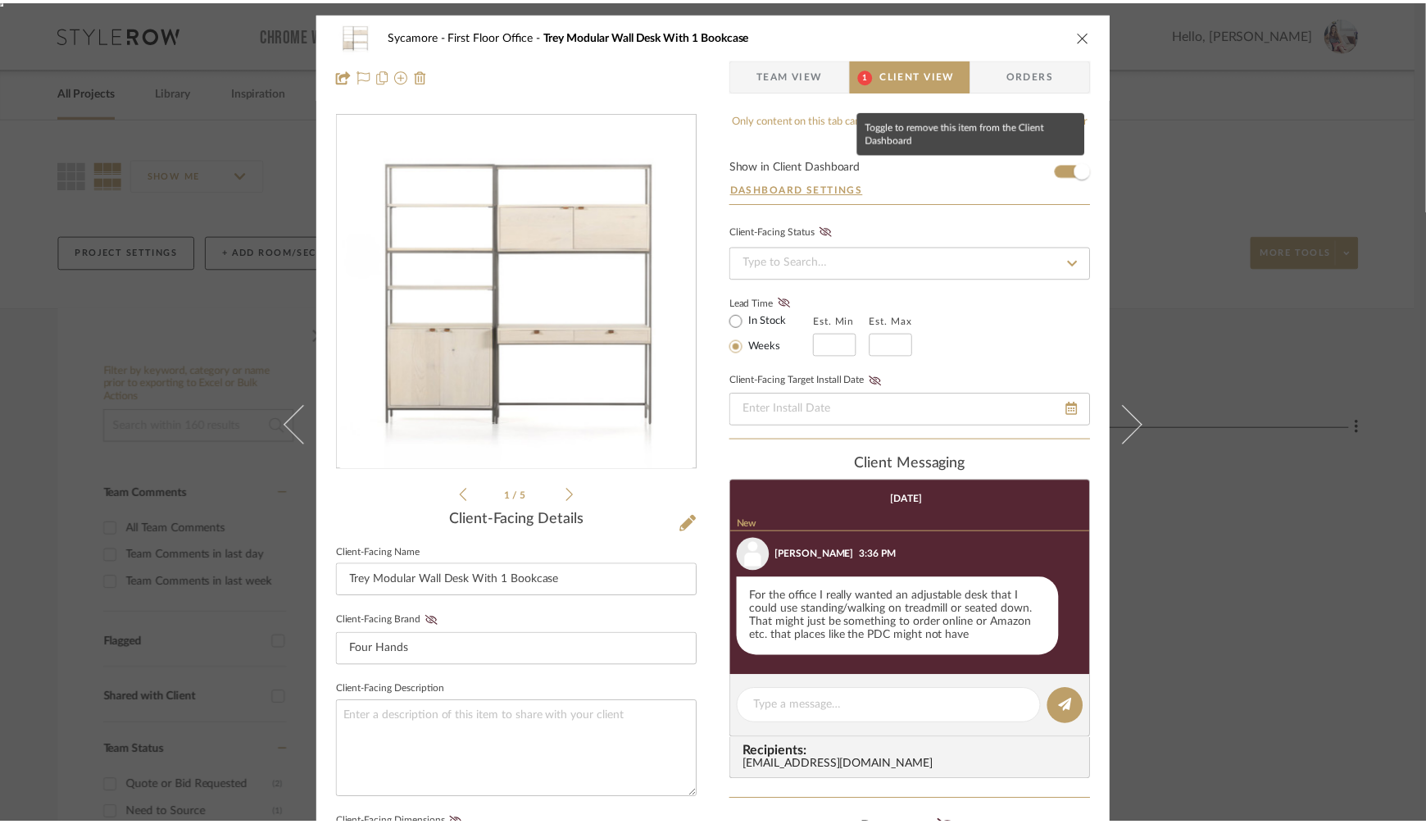
scroll to position [24, 0]
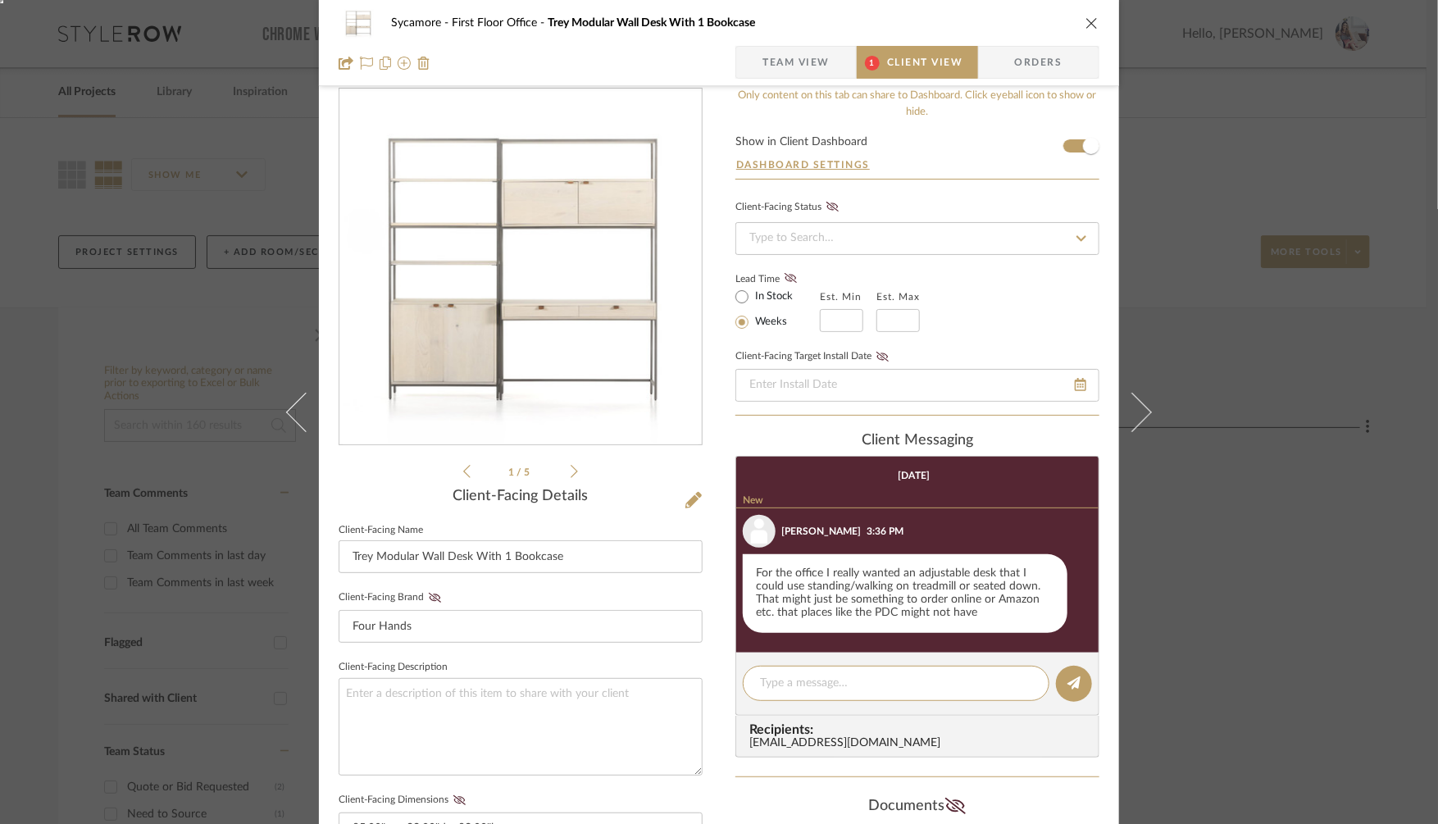
click at [766, 61] on span "Team View" at bounding box center [795, 62] width 67 height 33
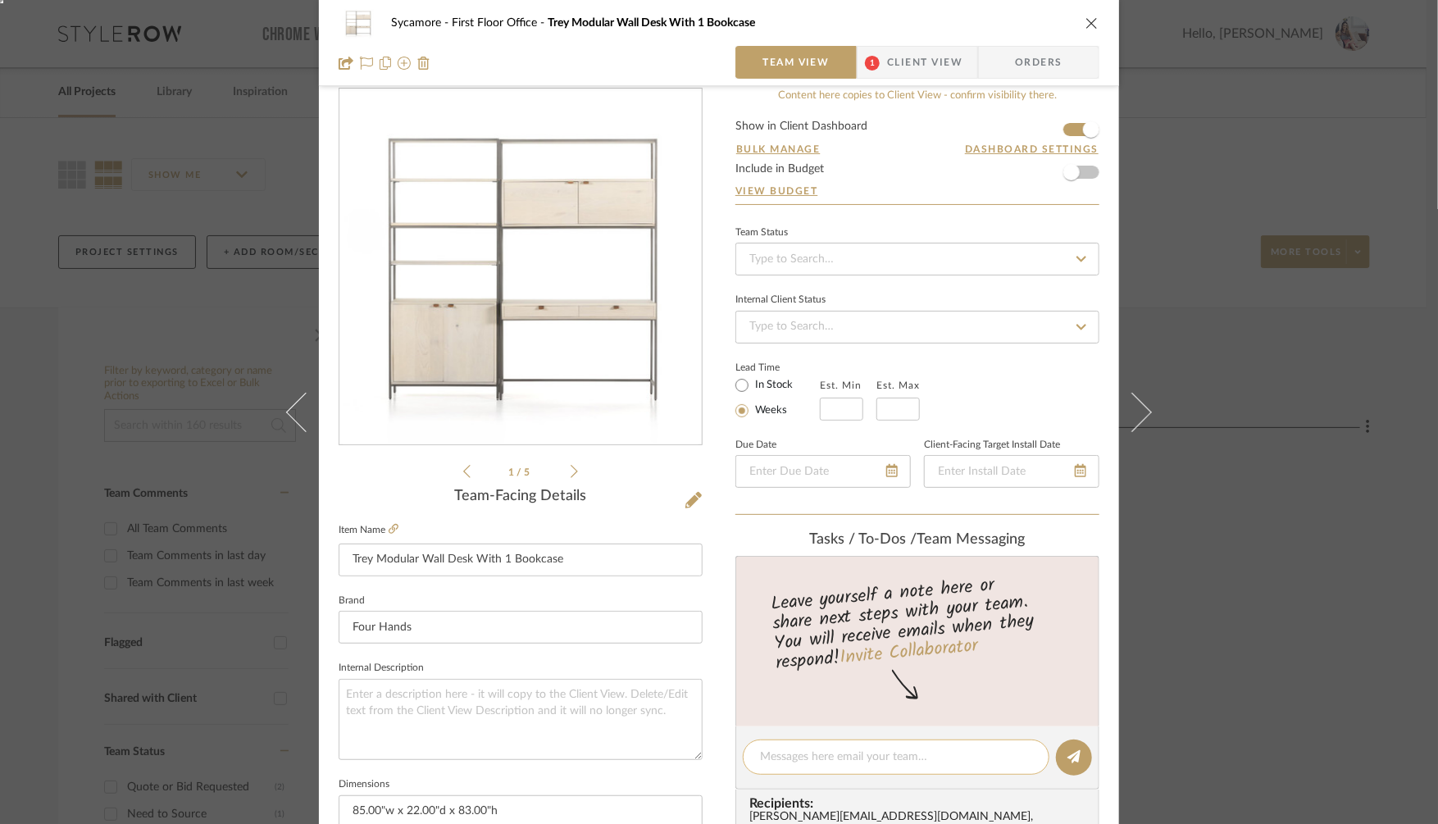
click at [843, 739] on div at bounding box center [896, 756] width 307 height 35
click at [825, 748] on textarea at bounding box center [896, 756] width 272 height 17
type textarea "Need to source standing desks"
click at [1067, 752] on icon at bounding box center [1073, 756] width 13 height 13
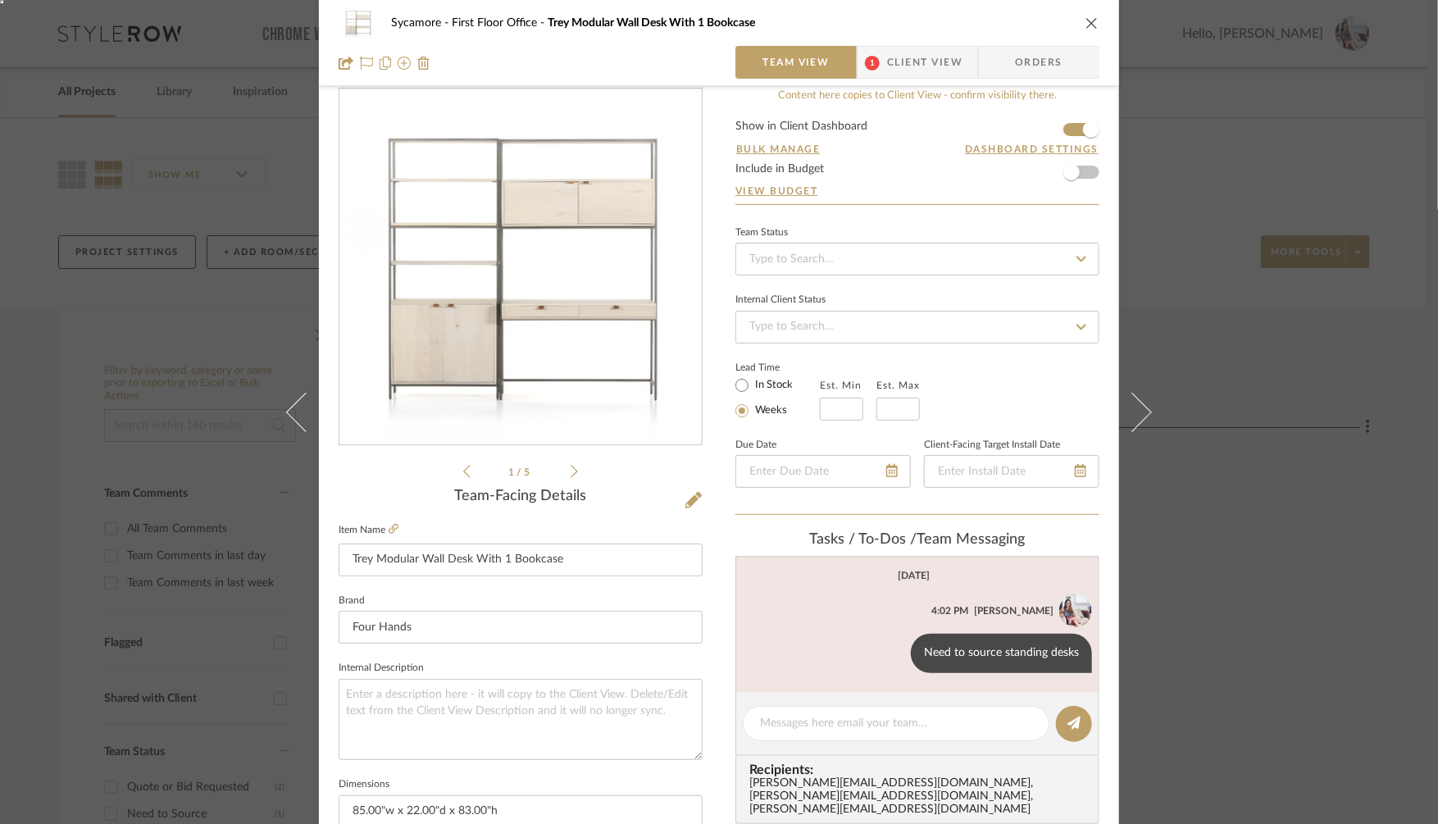
click at [1280, 310] on div "Sycamore First Floor Office Trey Modular Wall Desk With 1 Bookcase Team View 1 …" at bounding box center [719, 412] width 1438 height 824
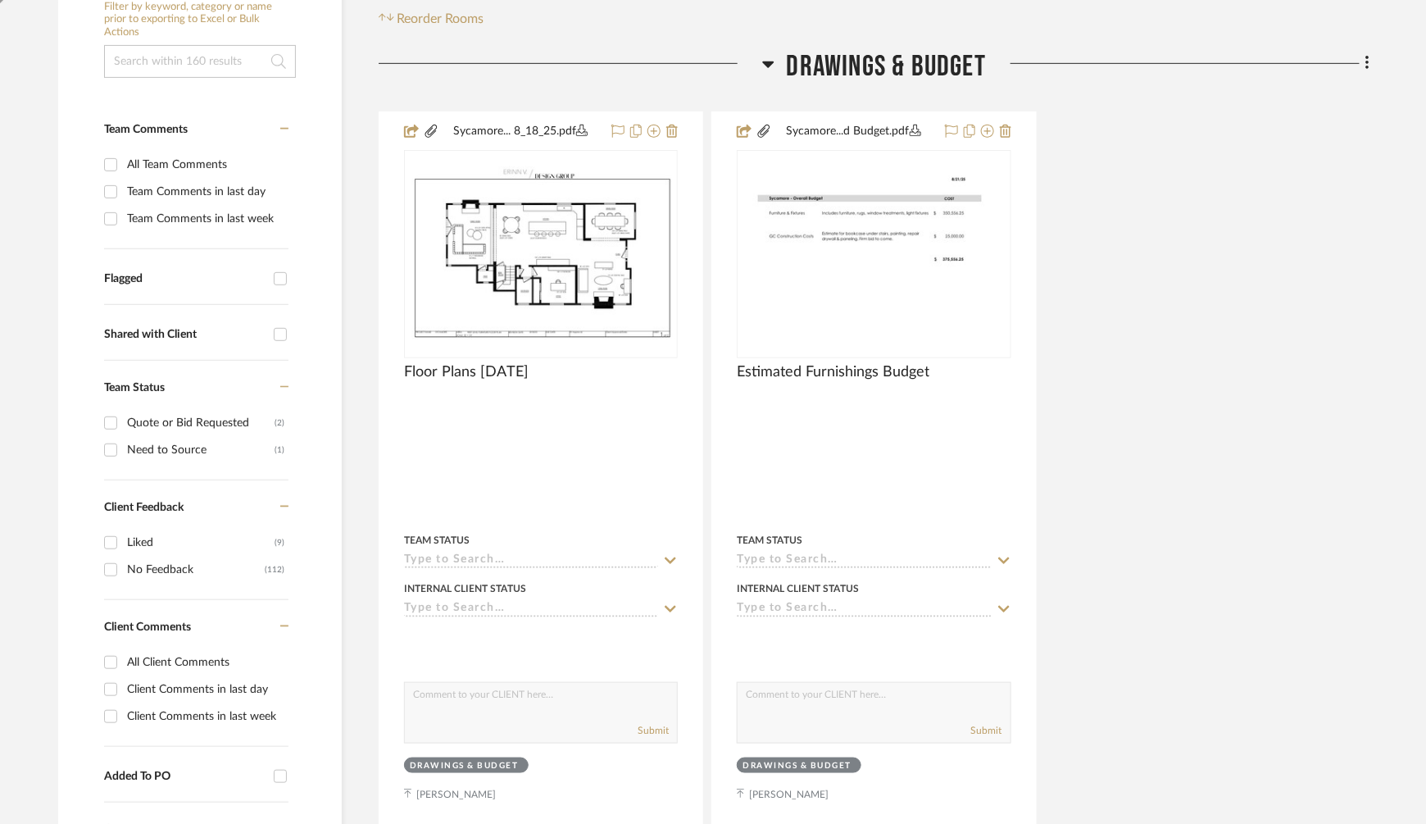
scroll to position [363, 0]
click at [113, 660] on input "All Client Comments" at bounding box center [111, 663] width 26 height 26
checkbox input "true"
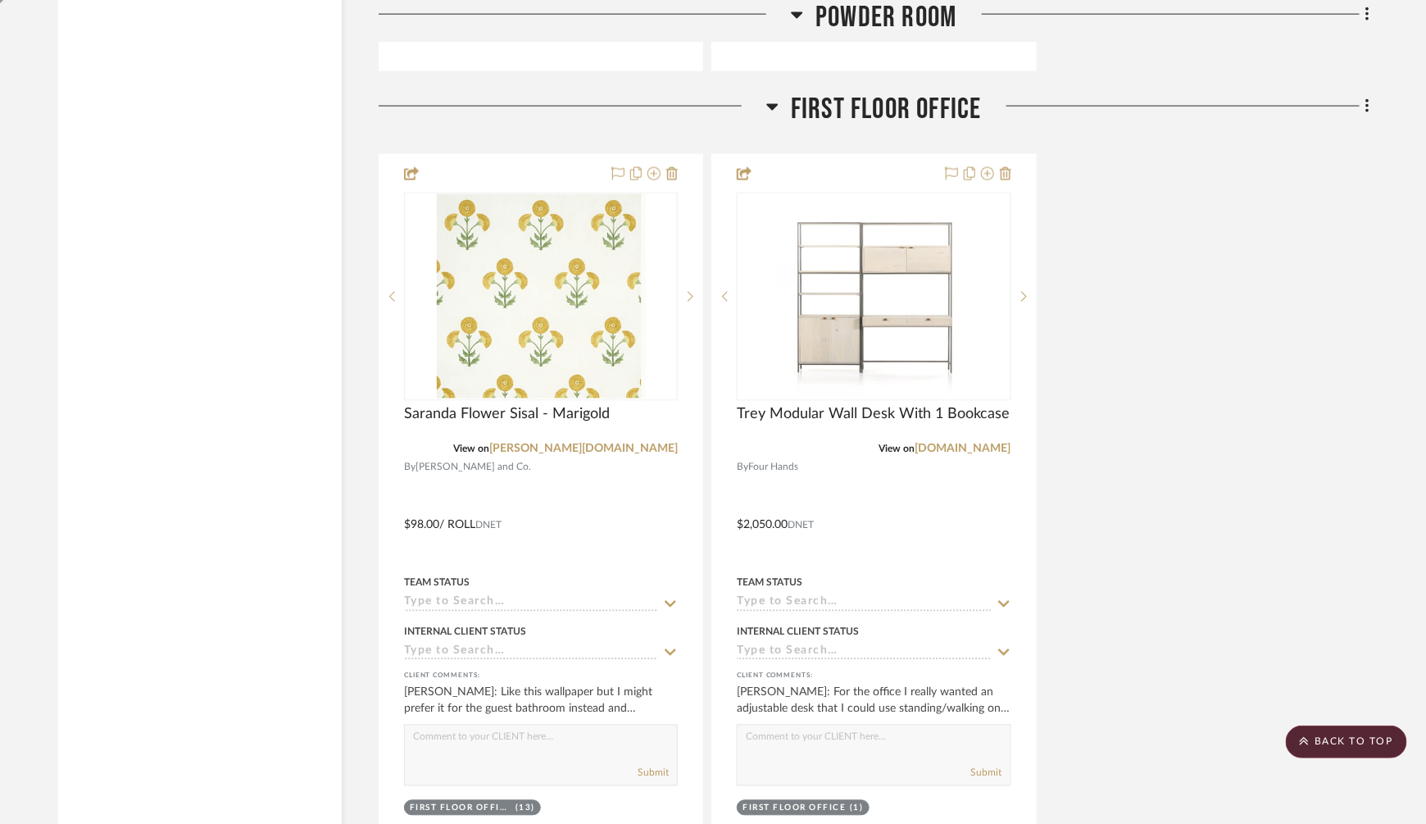
scroll to position [3558, 0]
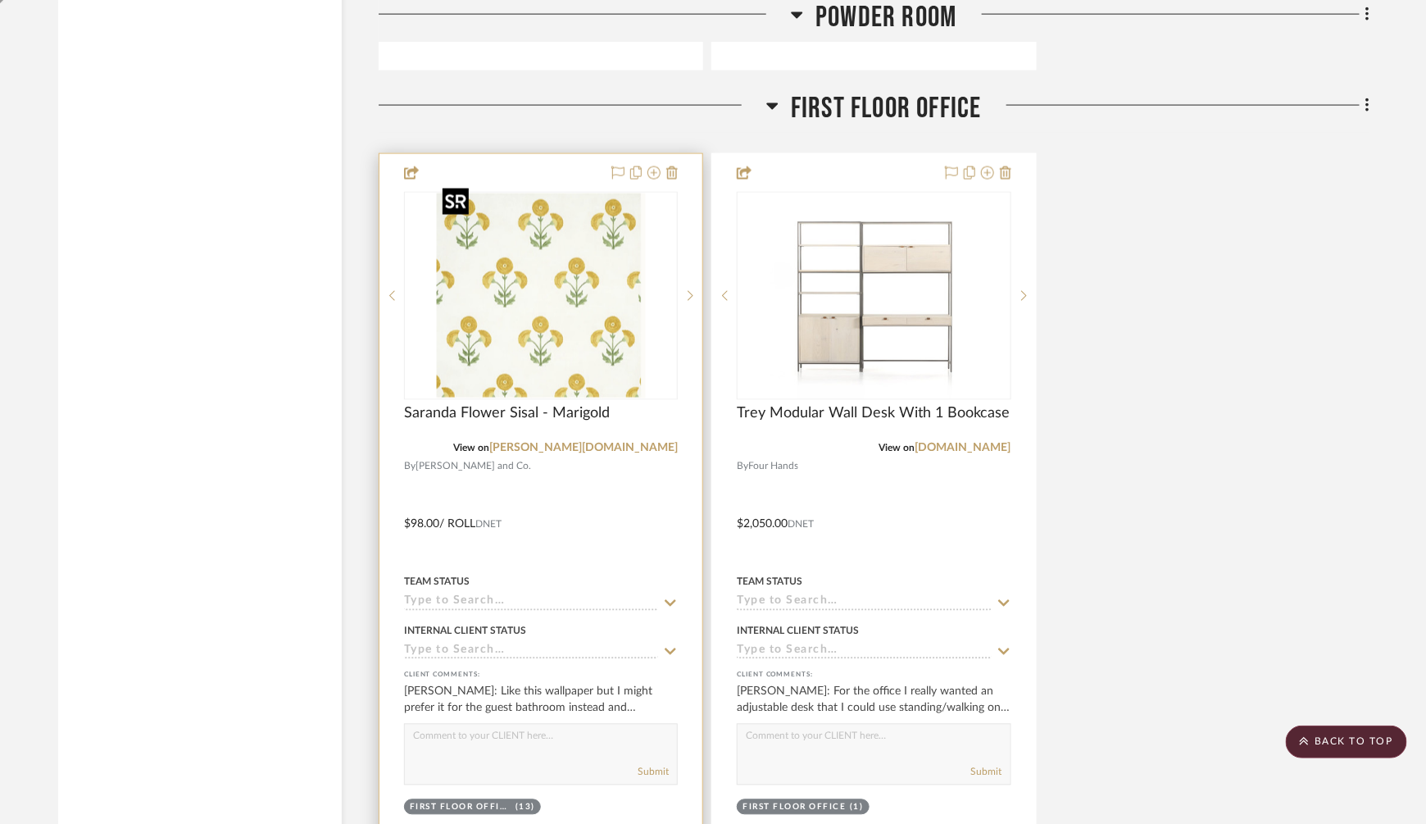
click at [549, 272] on img "0" at bounding box center [541, 295] width 209 height 205
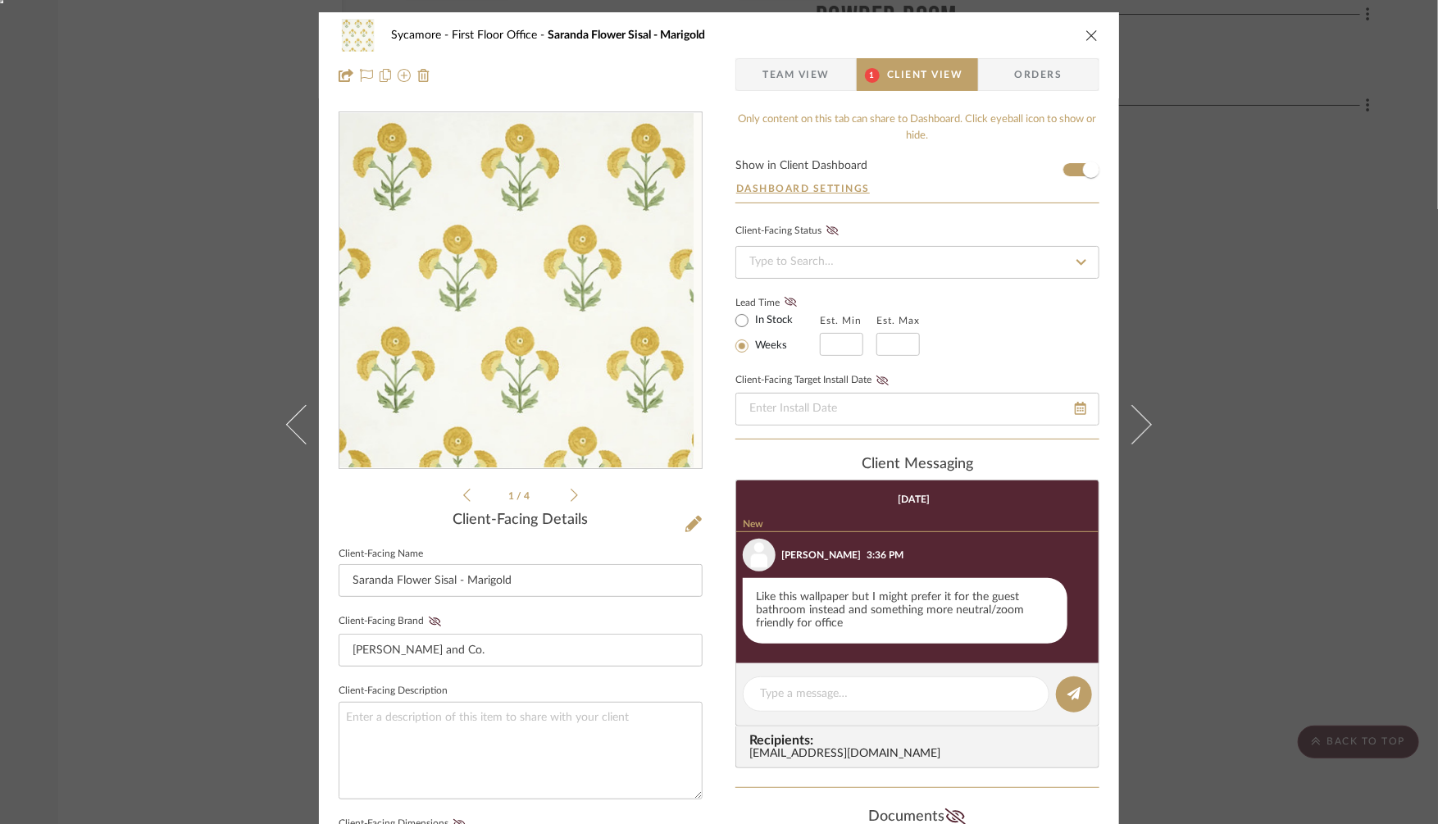
click at [570, 489] on icon at bounding box center [573, 495] width 7 height 15
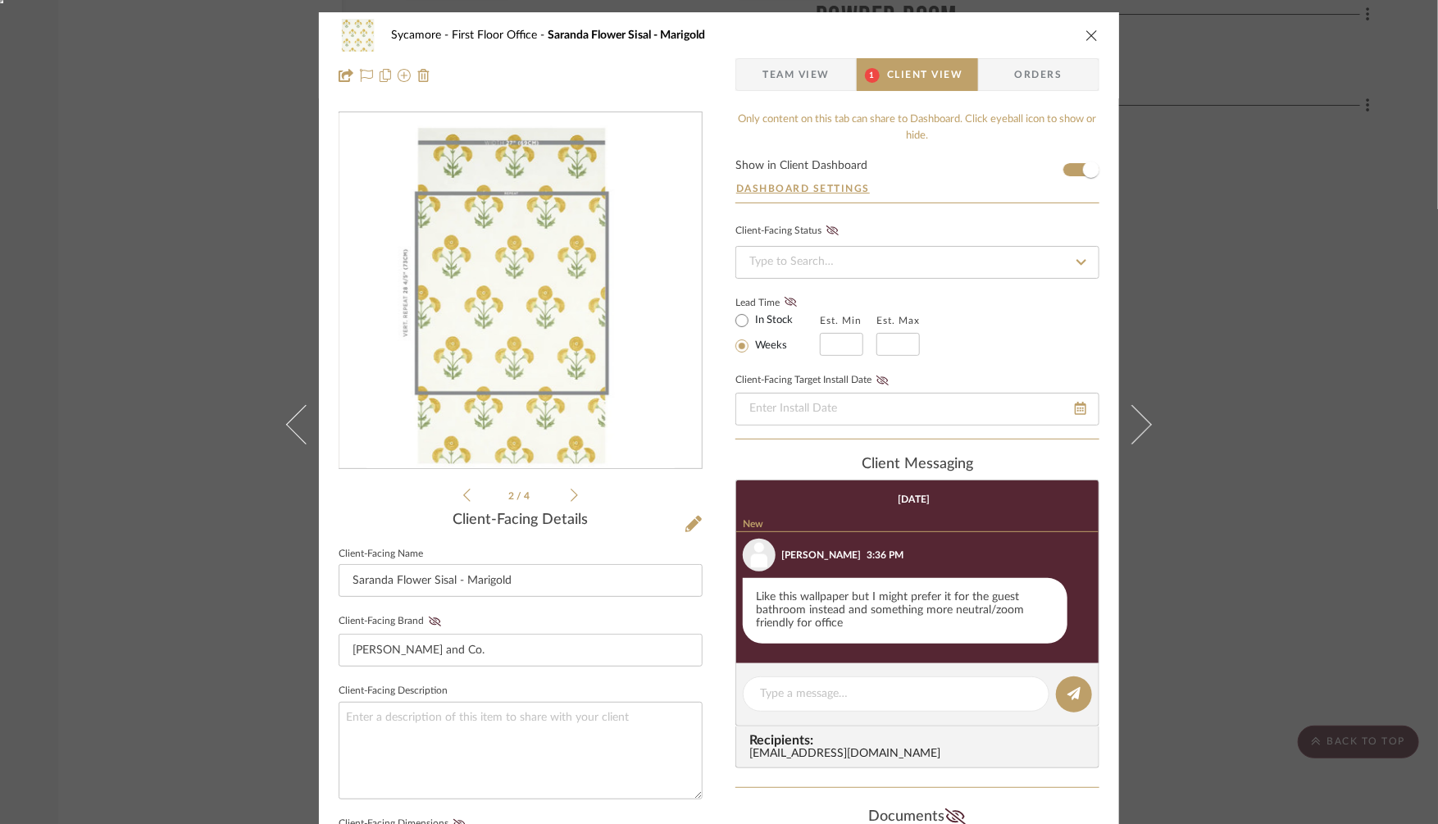
click at [570, 489] on icon at bounding box center [573, 495] width 7 height 15
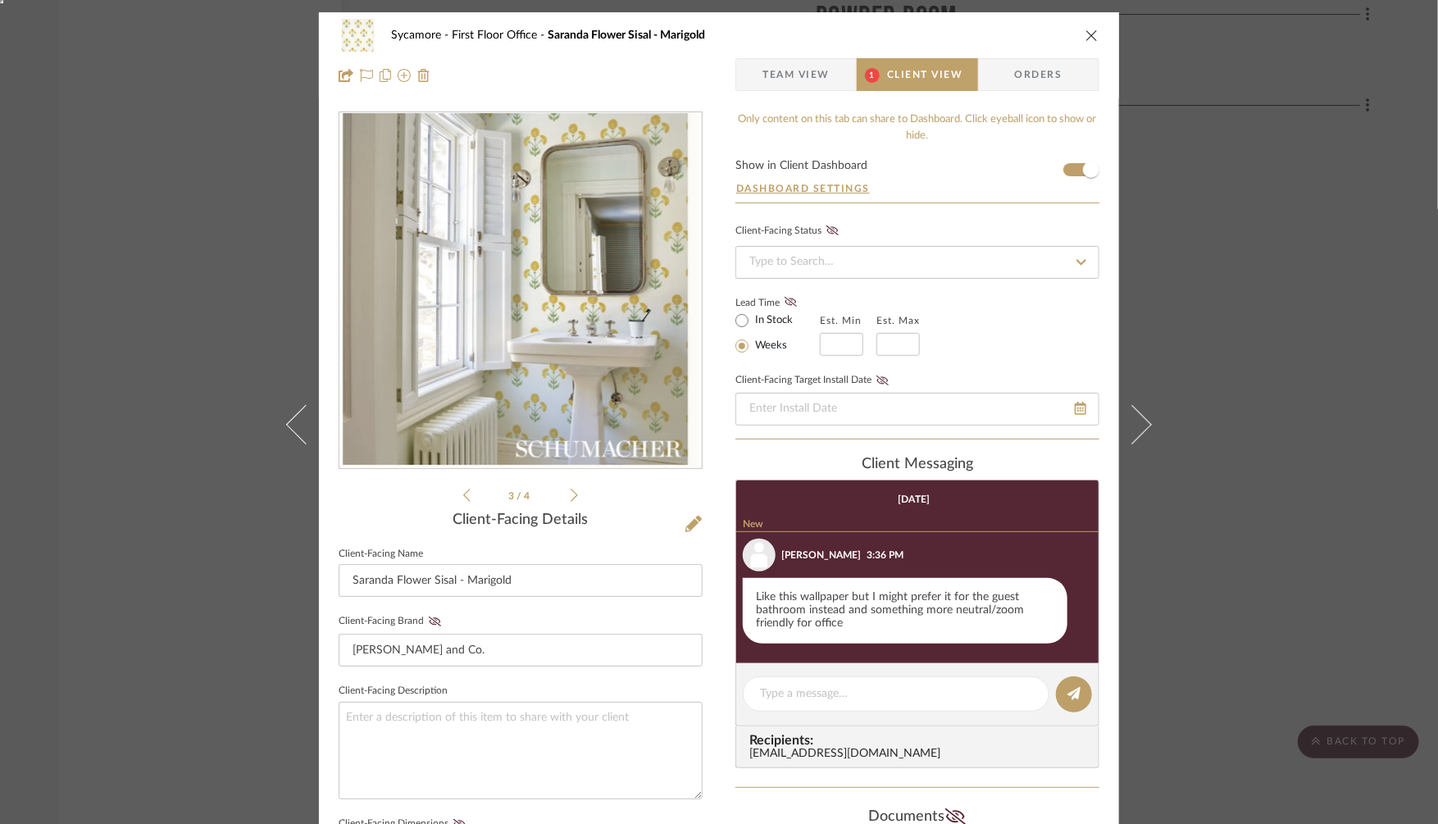
click at [570, 489] on icon at bounding box center [573, 495] width 7 height 15
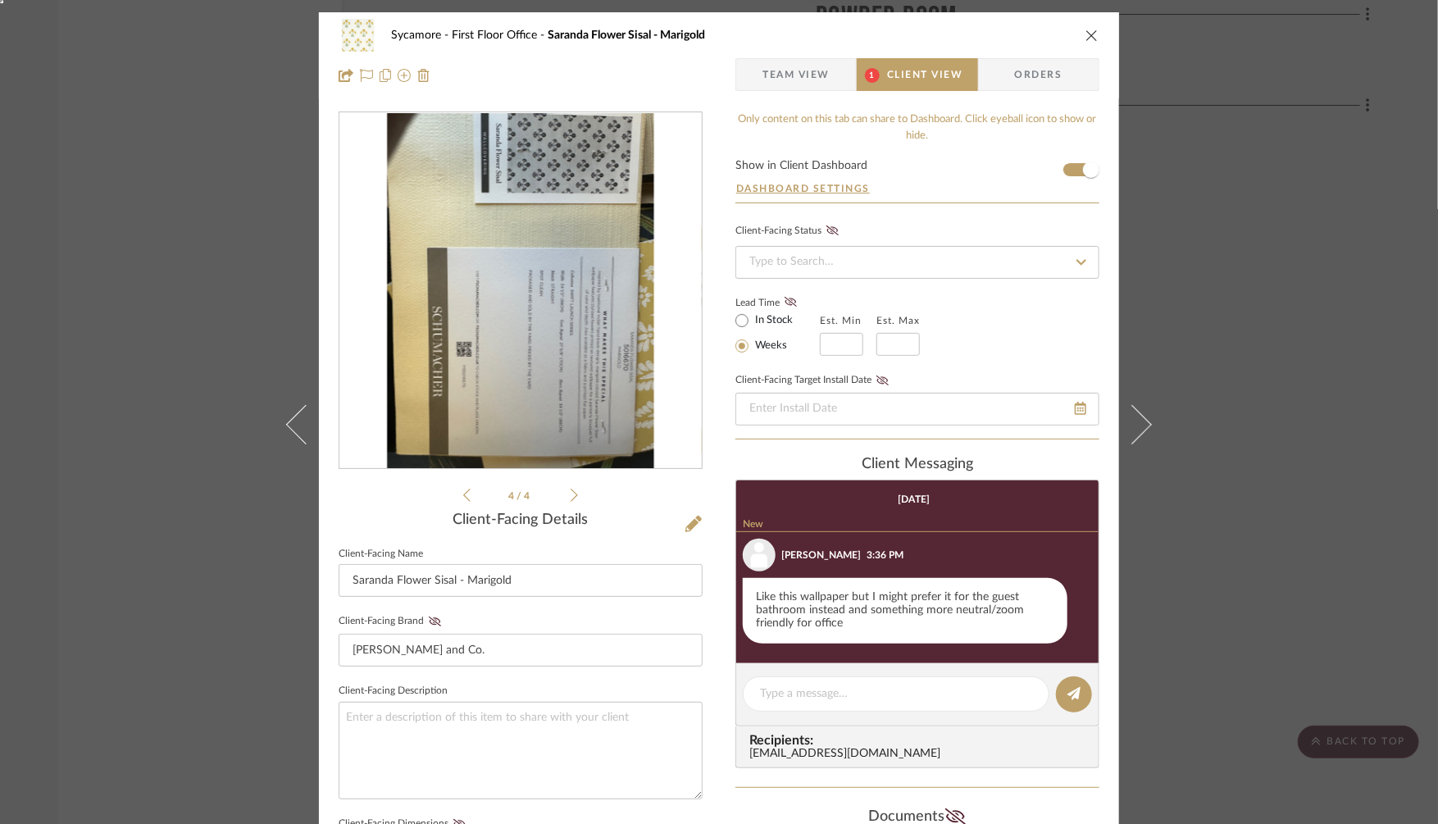
click at [570, 490] on icon at bounding box center [573, 495] width 7 height 15
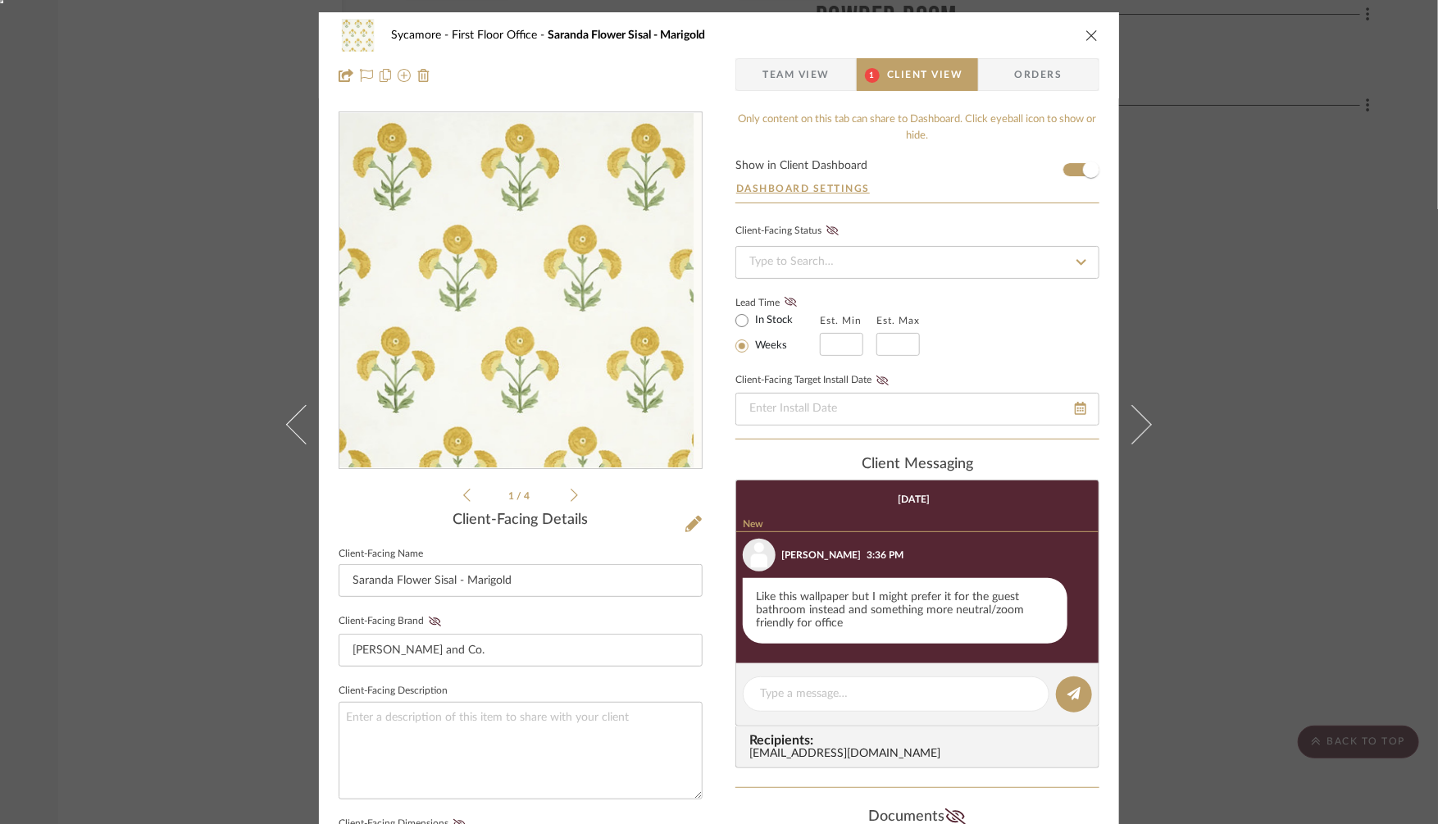
click at [1165, 538] on div "Sycamore First Floor Office Saranda Flower Sisal - Marigold Team View 1 Client …" at bounding box center [719, 412] width 1438 height 824
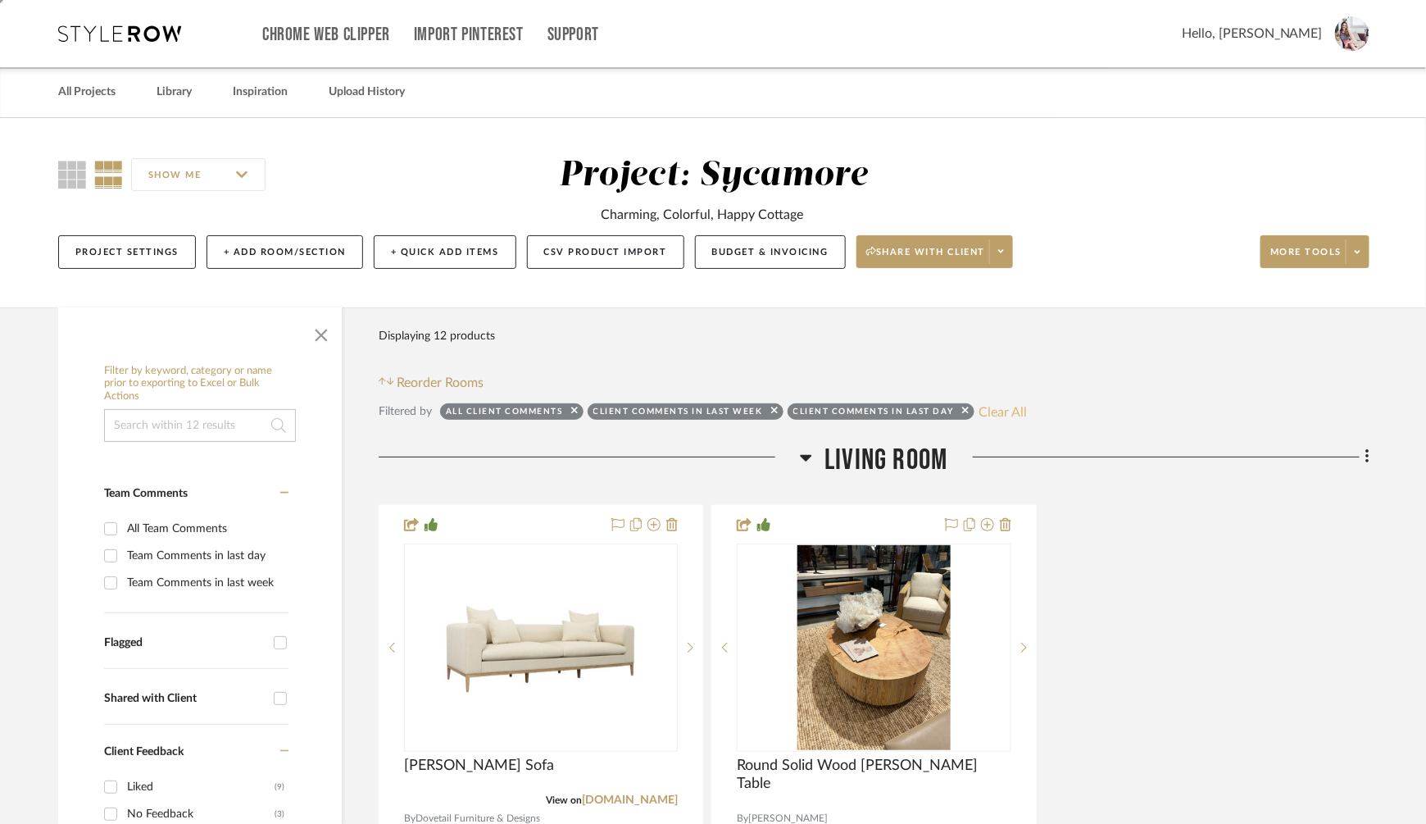
click at [1005, 411] on button "Clear All" at bounding box center [1003, 411] width 48 height 21
checkbox input "false"
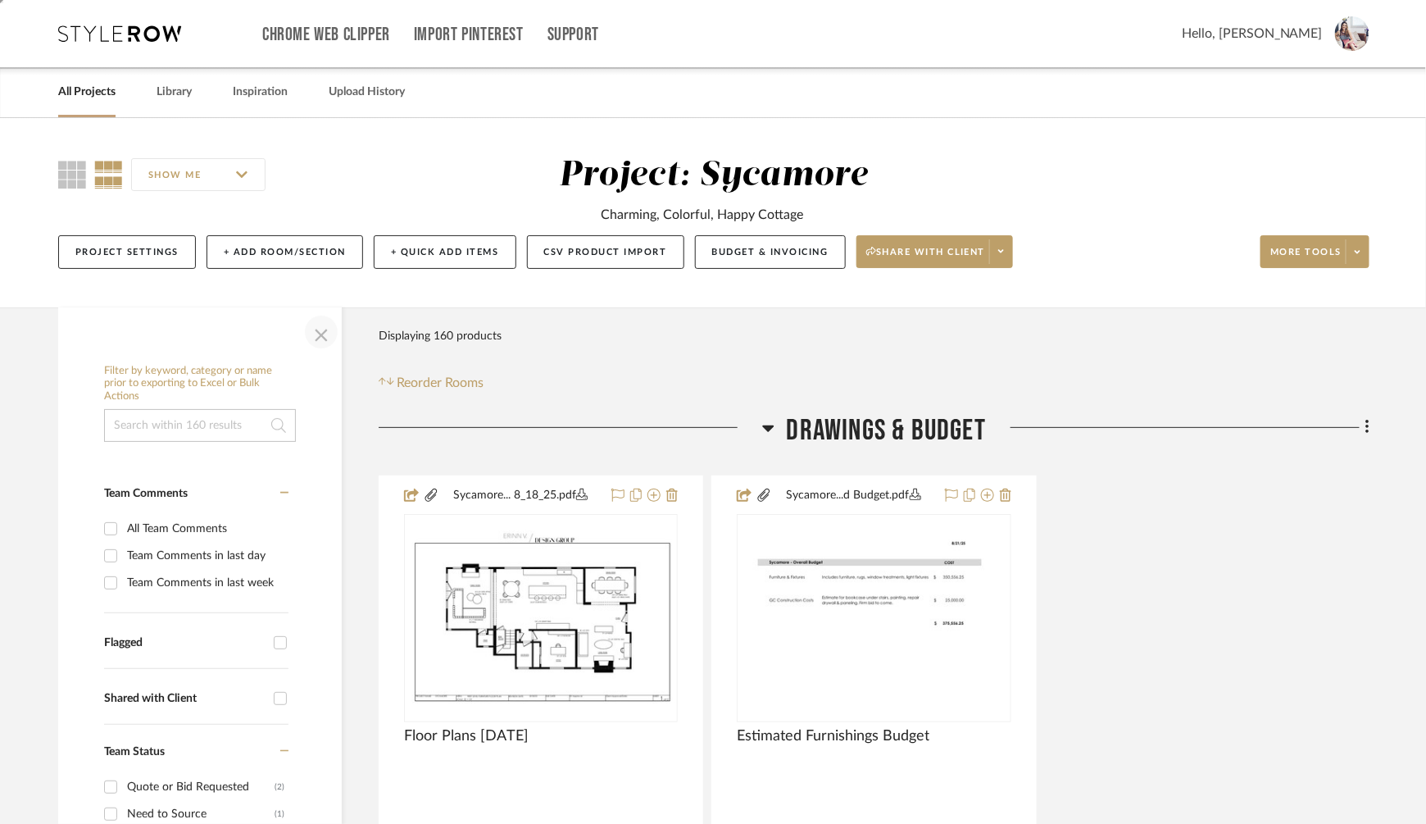
click at [311, 333] on span "button" at bounding box center [321, 331] width 39 height 39
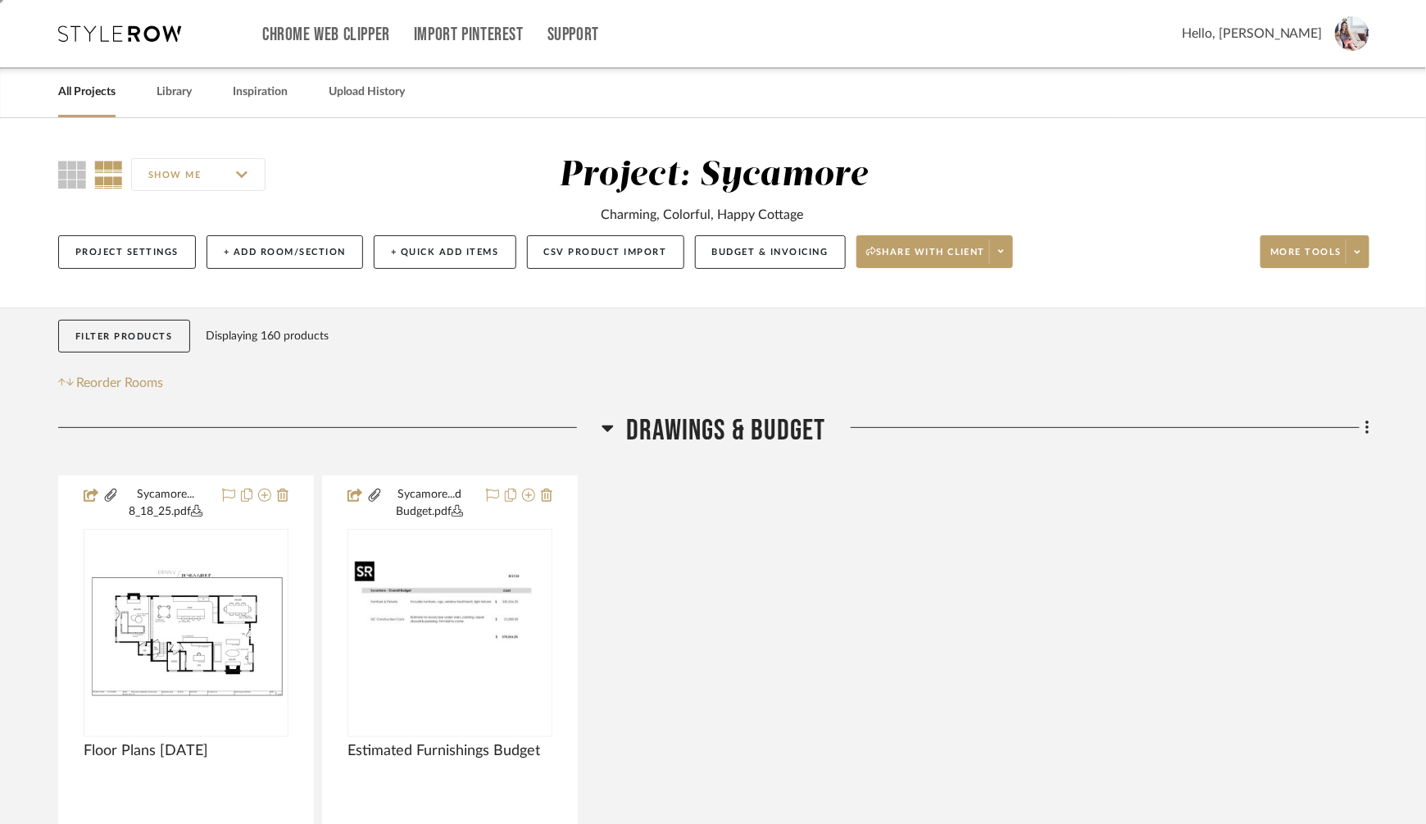
click at [355, 564] on div at bounding box center [365, 571] width 20 height 20
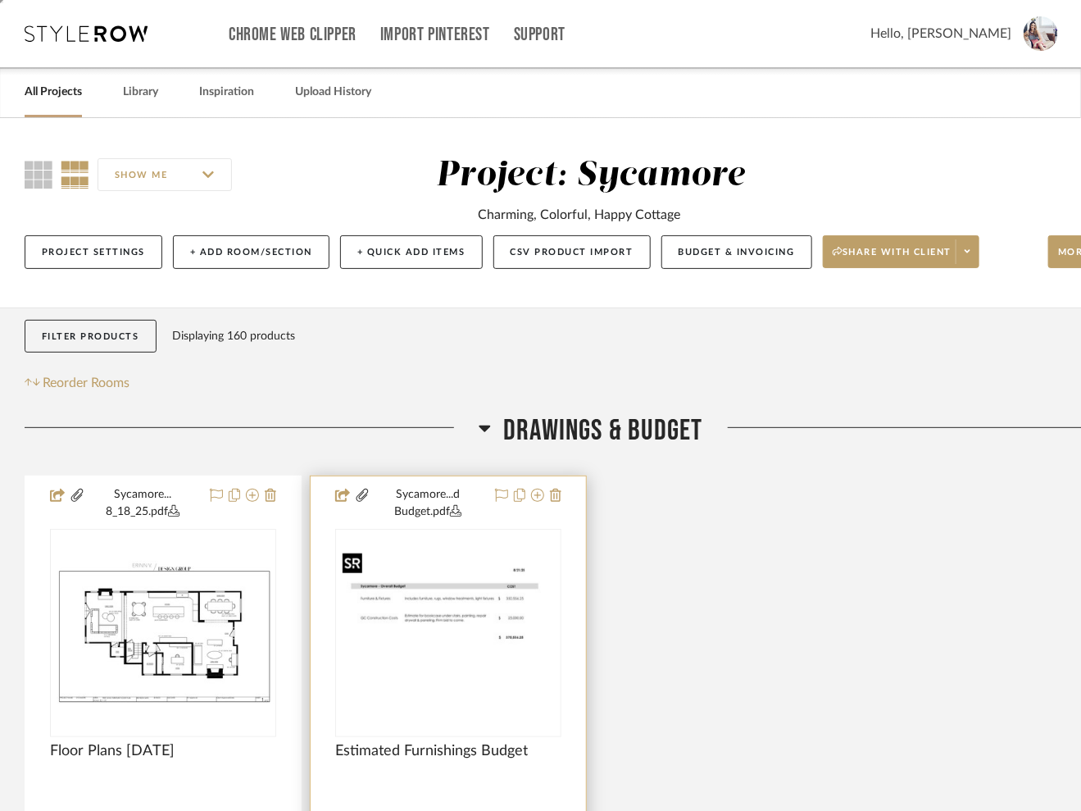
click at [466, 585] on img "0" at bounding box center [448, 633] width 223 height 172
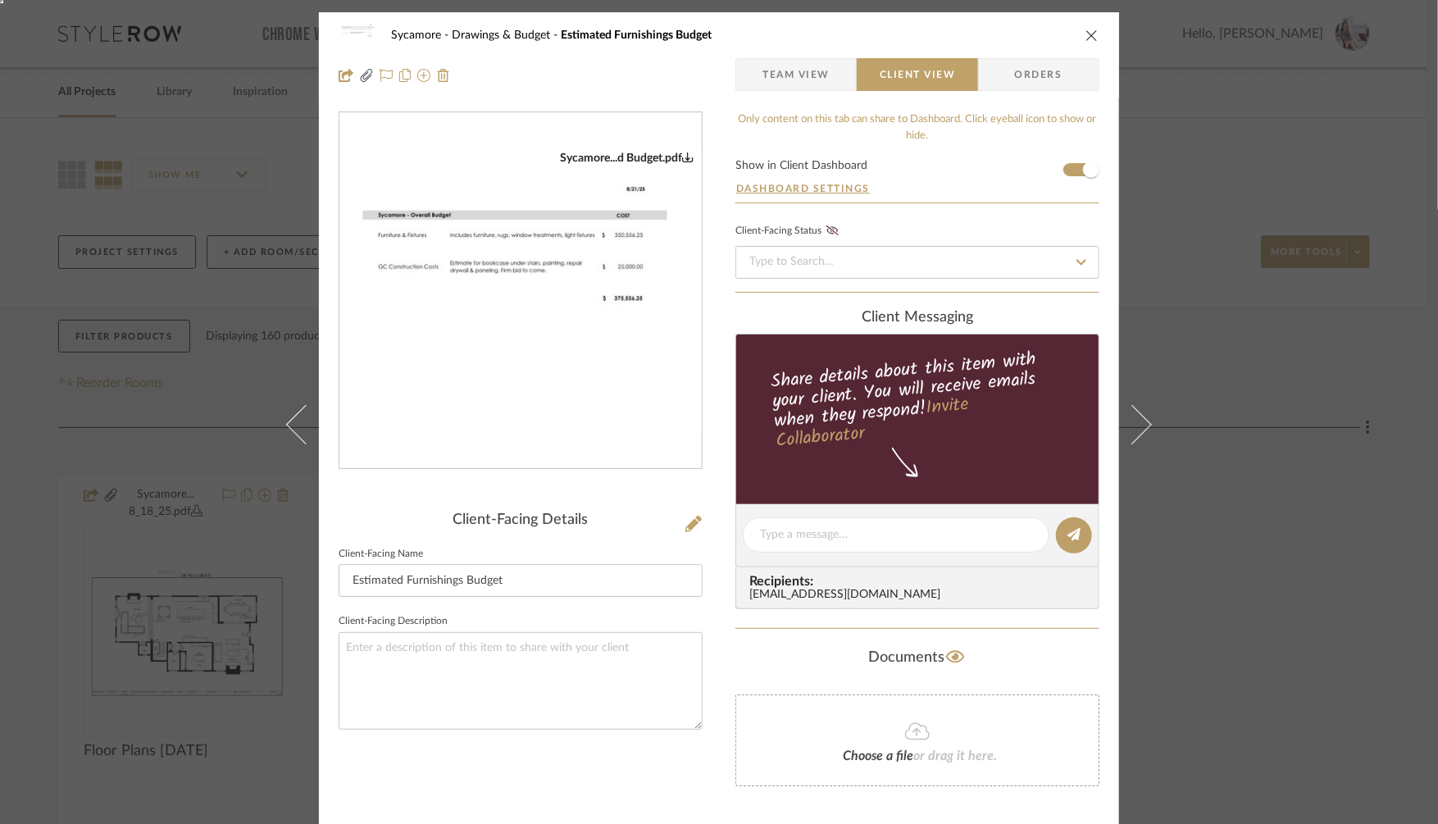
click at [1248, 402] on div "Sycamore Drawings & Budget Estimated Furnishings Budget Team View Client View O…" at bounding box center [719, 412] width 1438 height 824
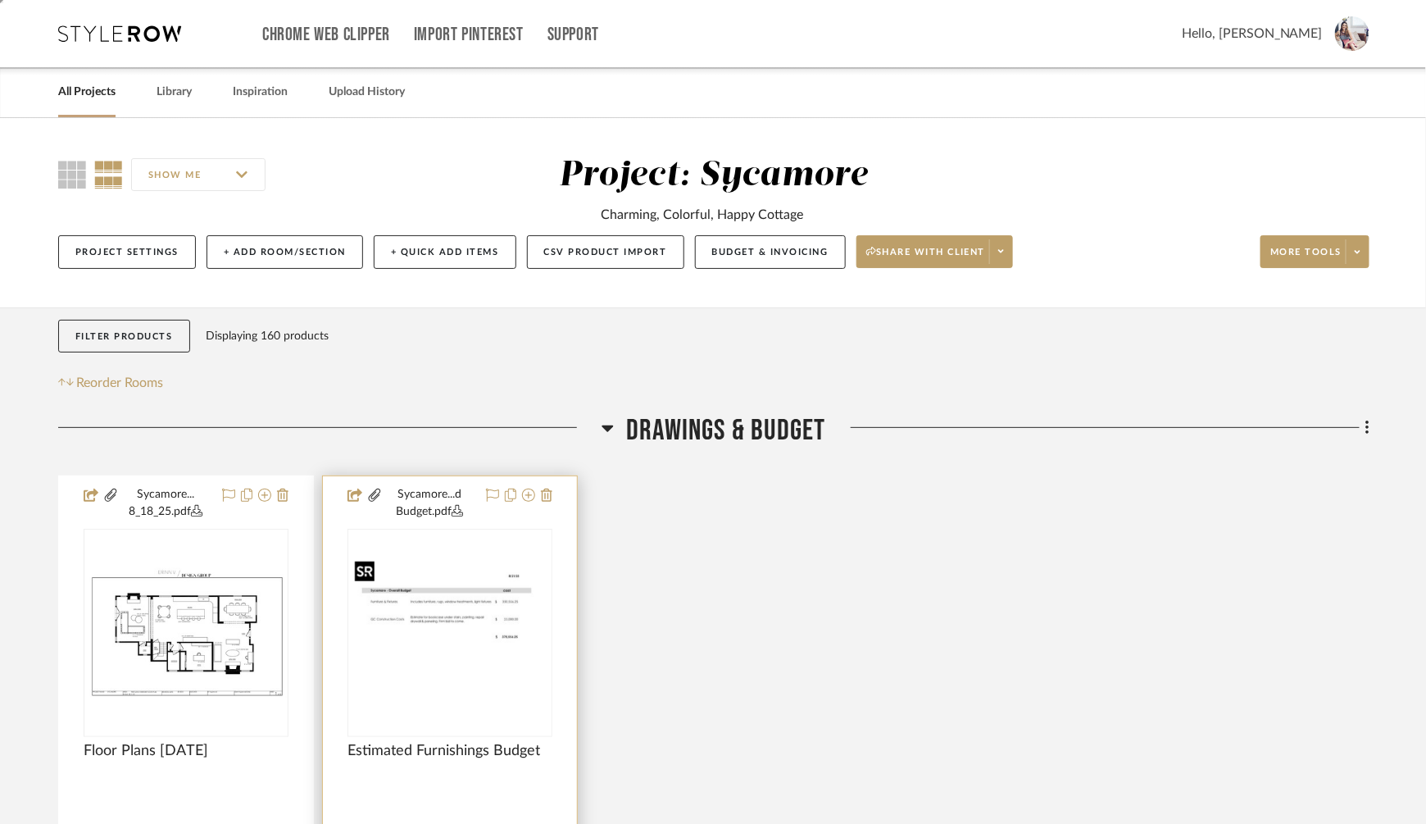
click at [424, 649] on img "0" at bounding box center [450, 633] width 202 height 156
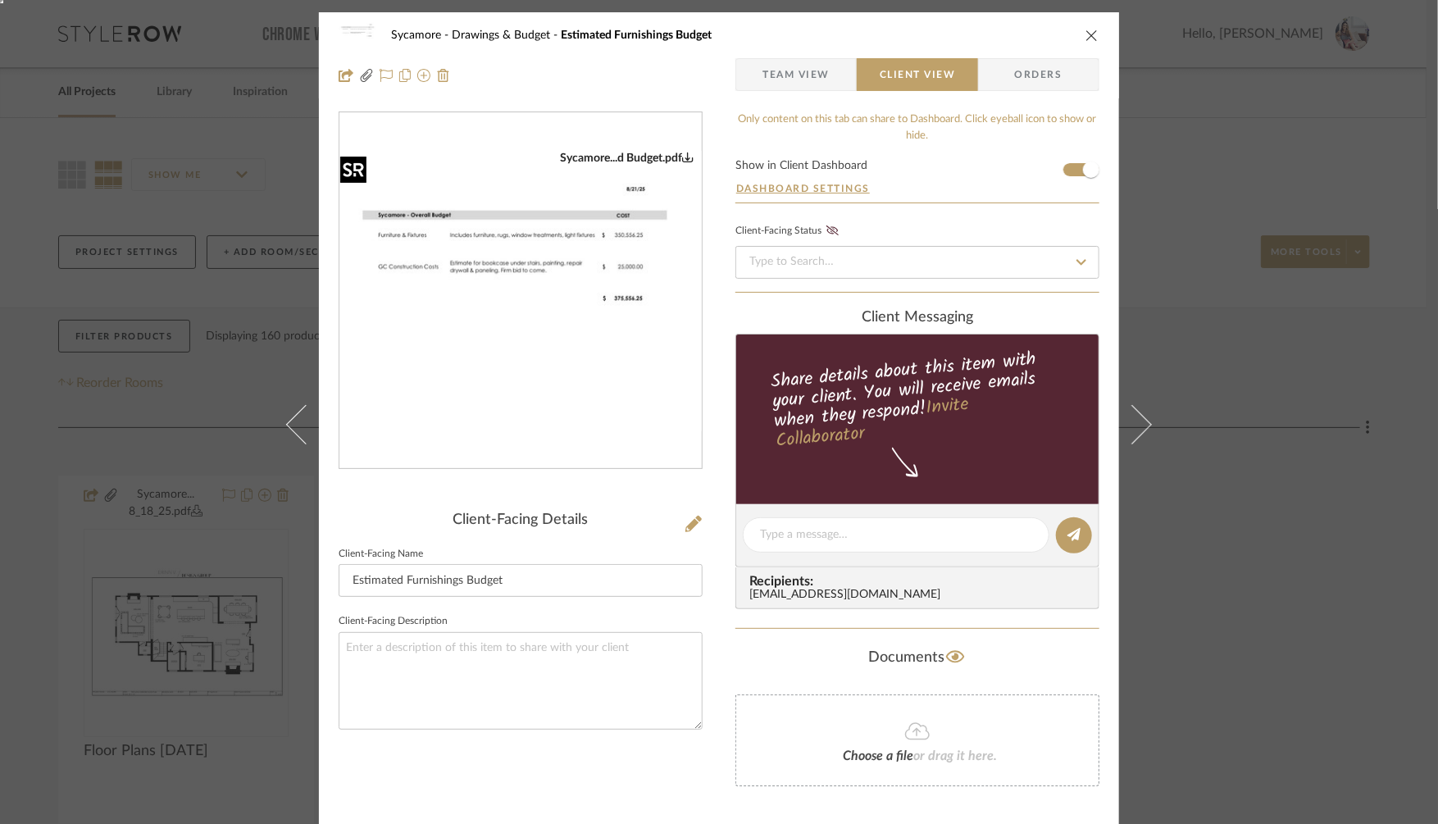
click at [567, 266] on img "0" at bounding box center [520, 291] width 362 height 280
click at [1163, 38] on div "Sycamore Drawings & Budget Estimated Furnishings Budget Team View Client View O…" at bounding box center [719, 412] width 1438 height 824
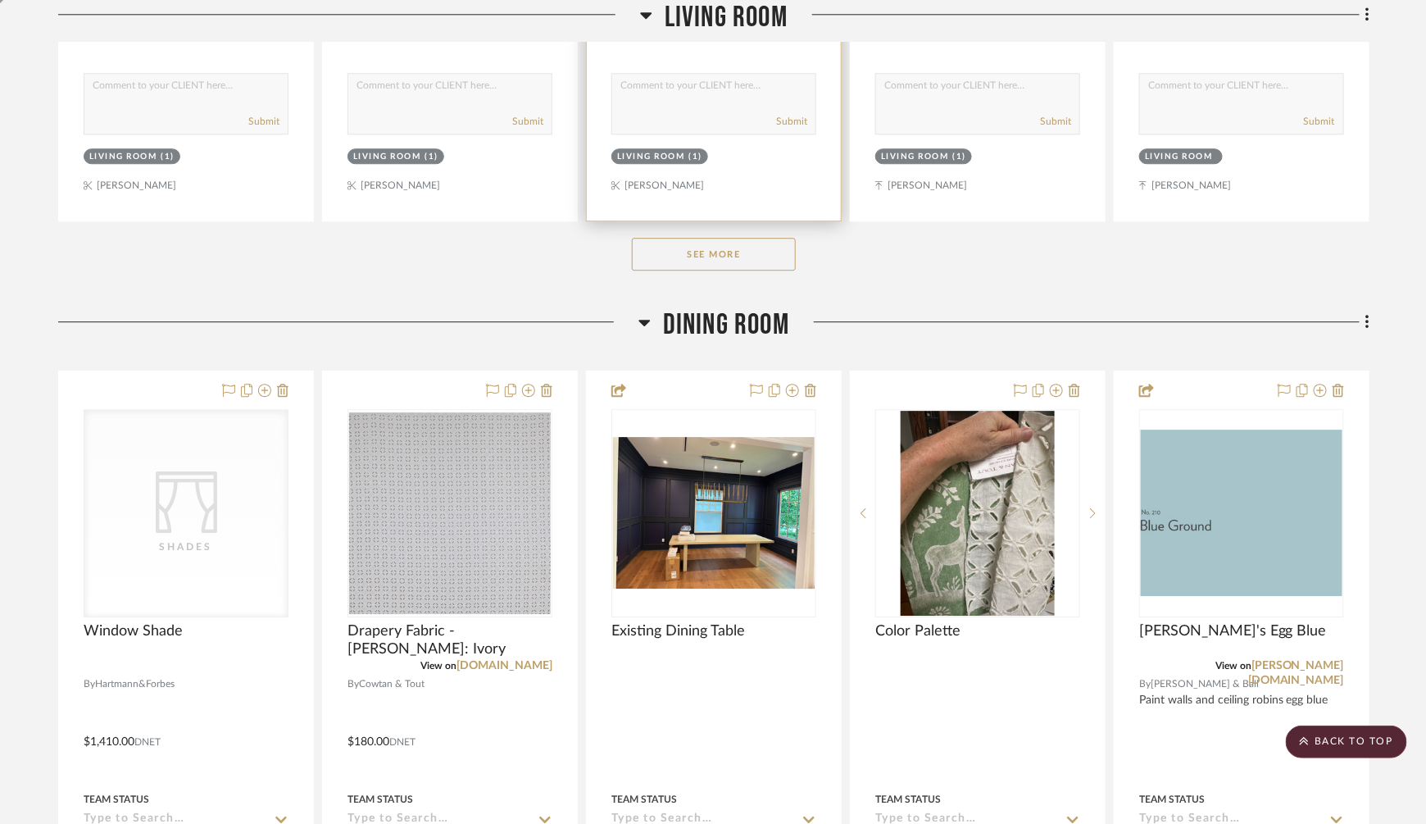
scroll to position [1855, 0]
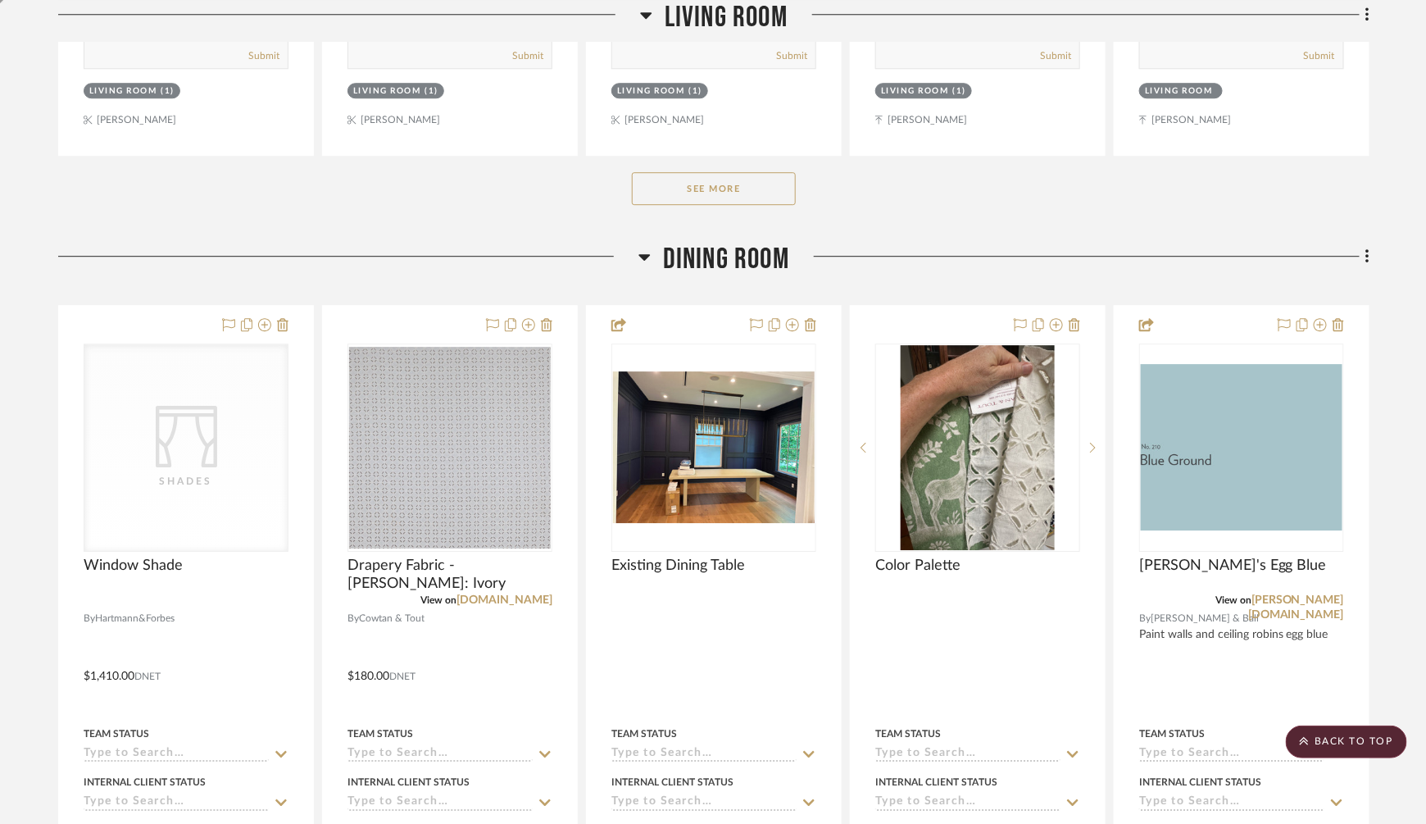
click at [749, 190] on button "See More" at bounding box center [714, 188] width 164 height 33
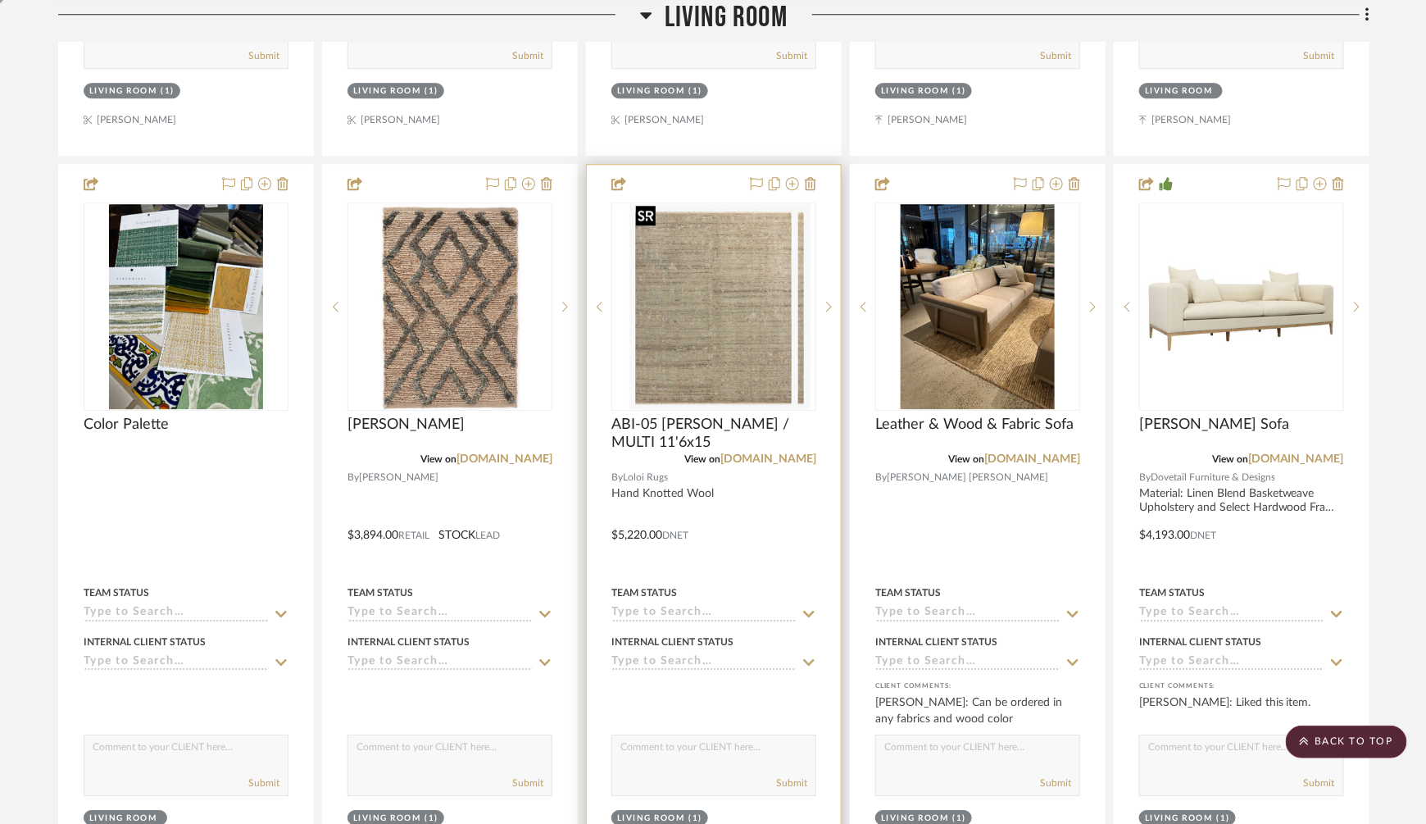
scroll to position [1918, 0]
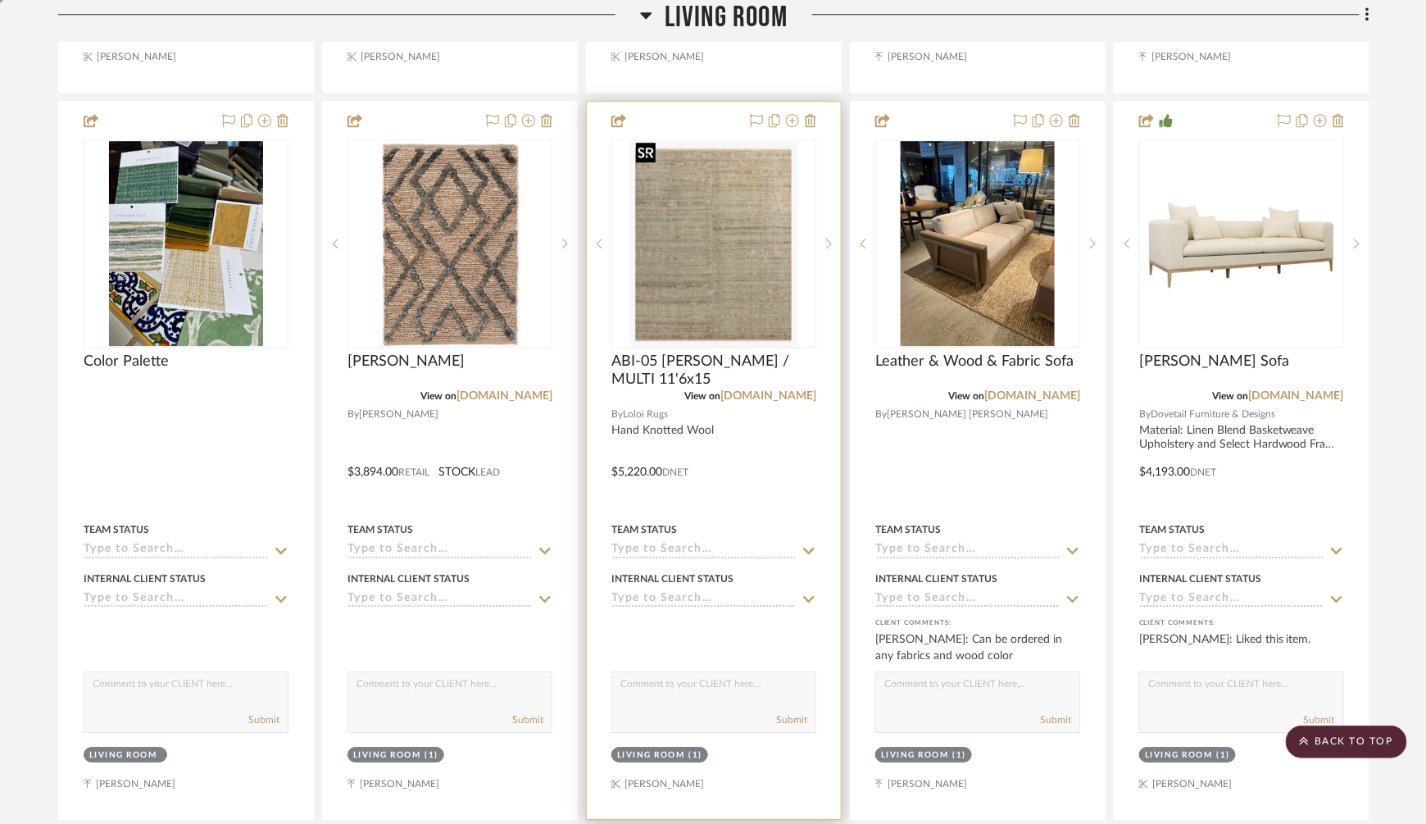
click at [741, 213] on img "0" at bounding box center [713, 243] width 169 height 205
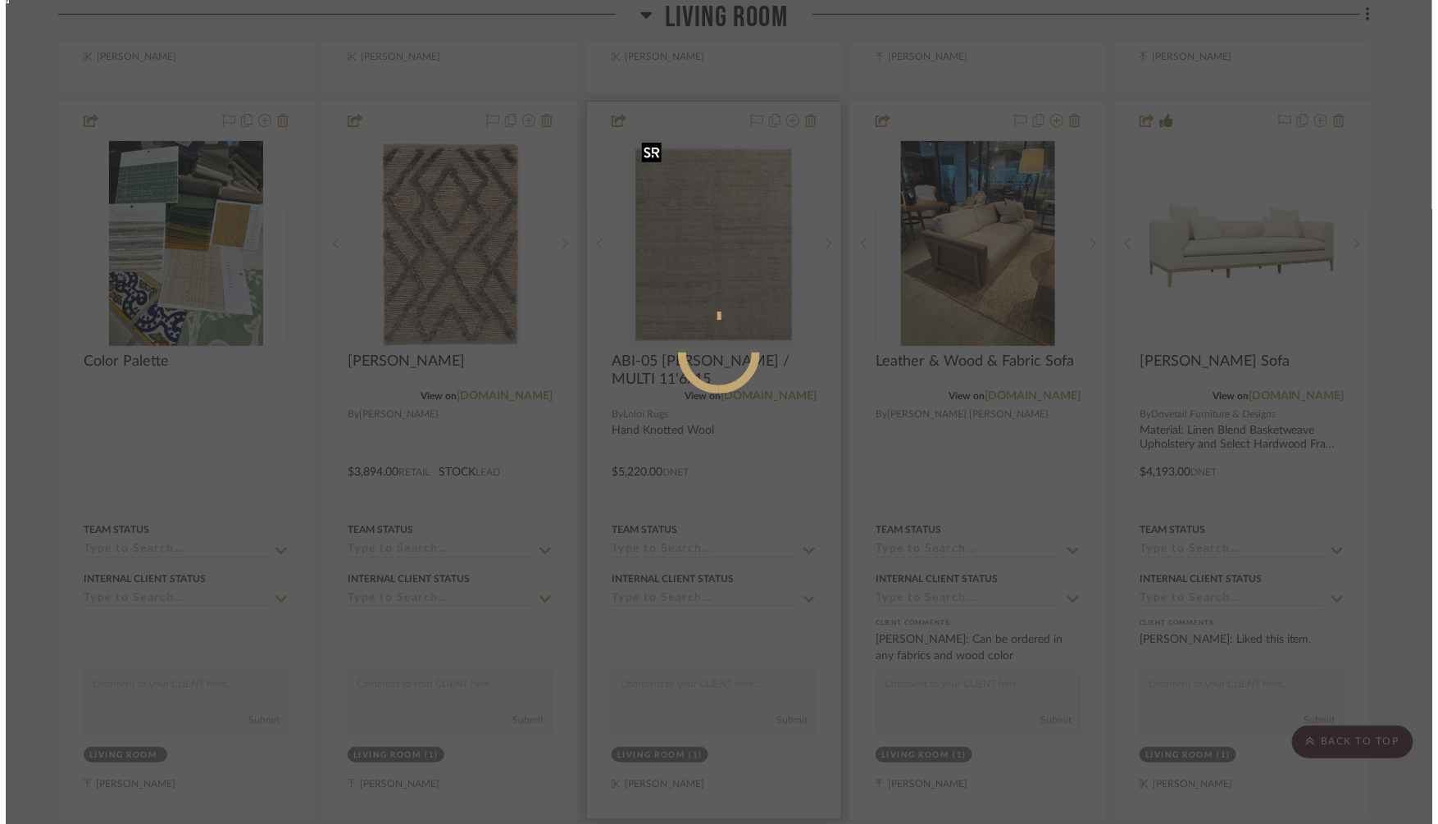
scroll to position [0, 0]
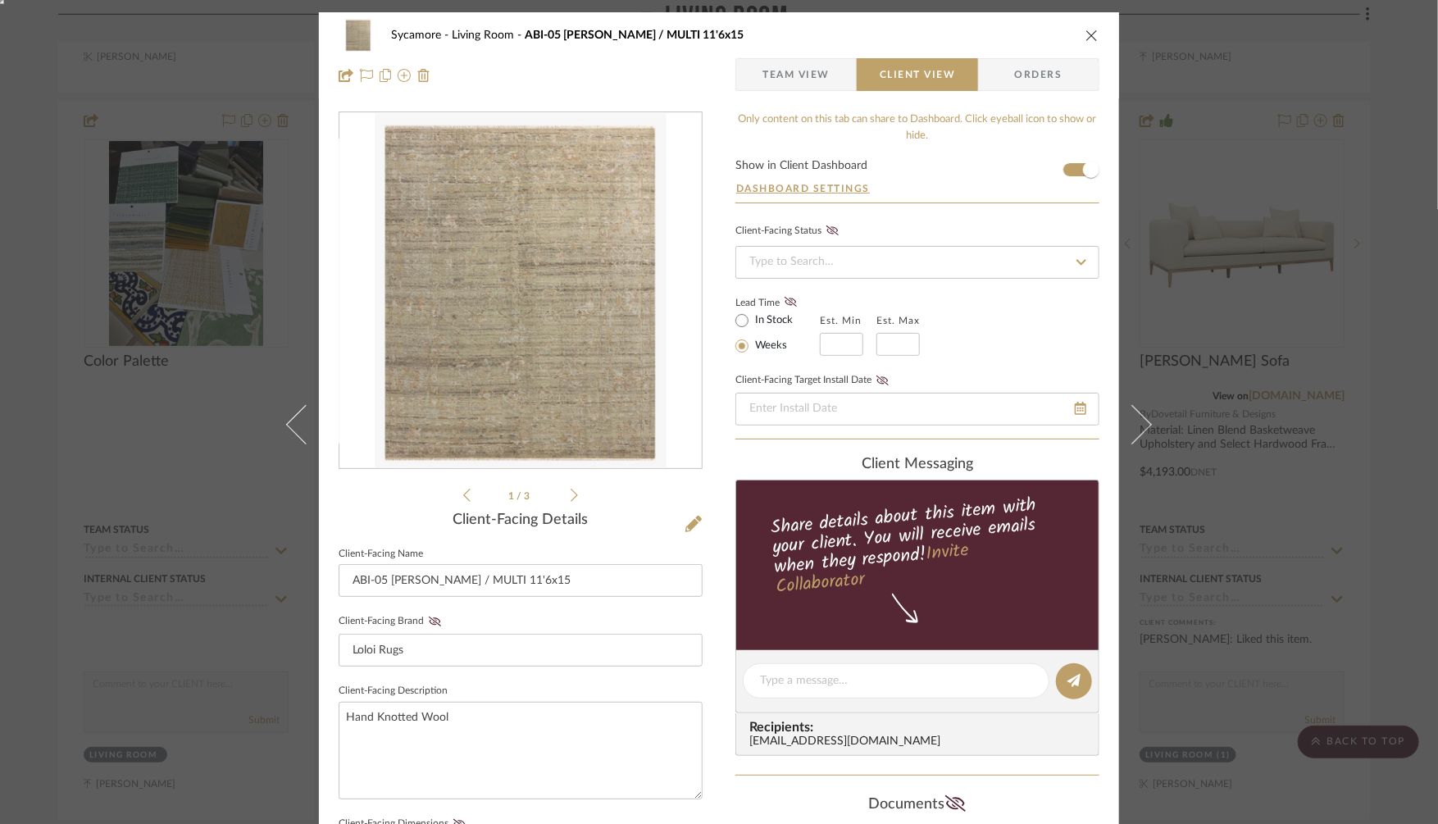
click at [621, 283] on img "0" at bounding box center [521, 291] width 293 height 356
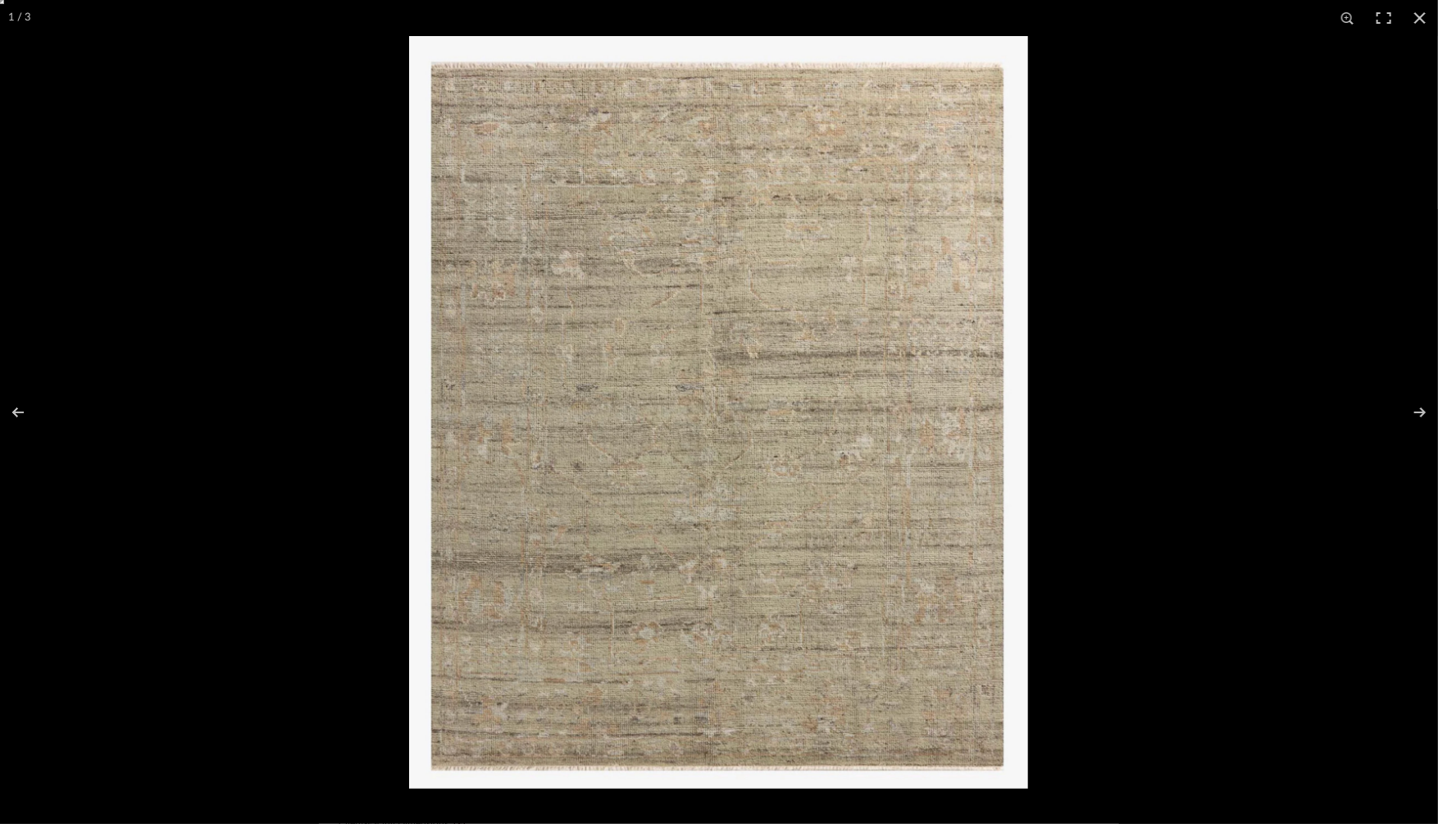
click at [623, 284] on img at bounding box center [718, 412] width 619 height 752
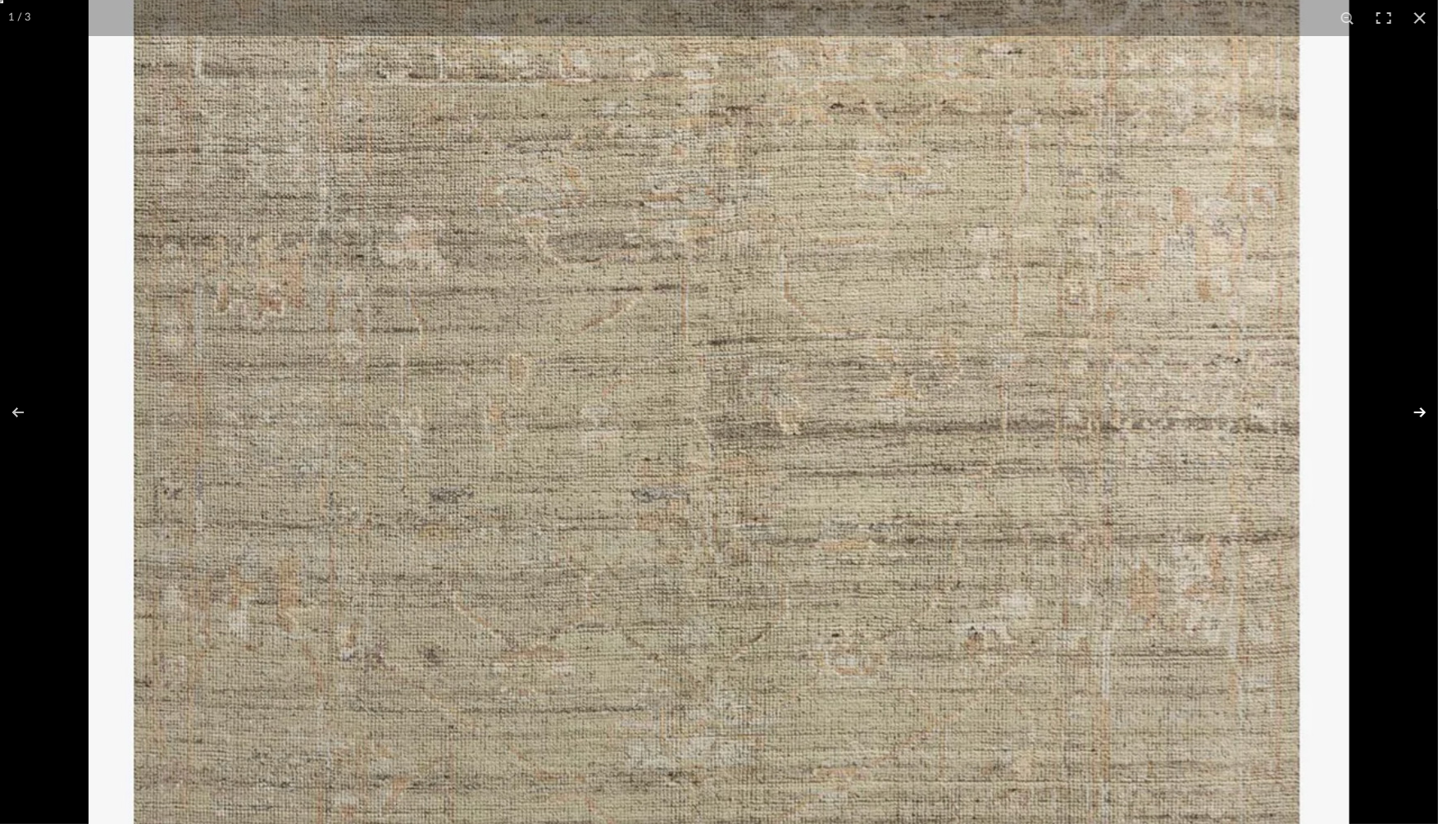
click at [1416, 412] on button at bounding box center [1408, 412] width 57 height 82
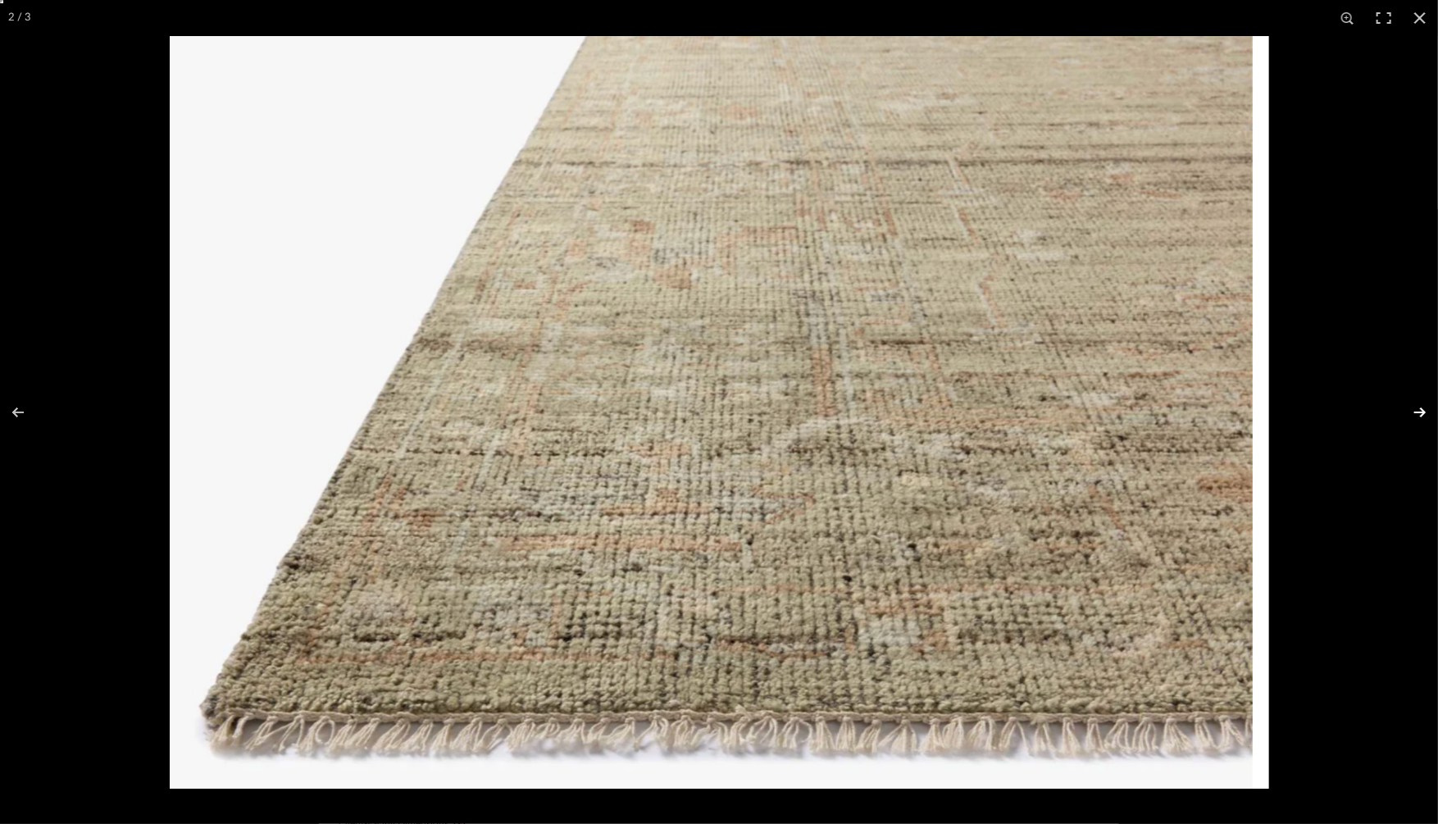
click at [1416, 412] on button at bounding box center [1408, 412] width 57 height 82
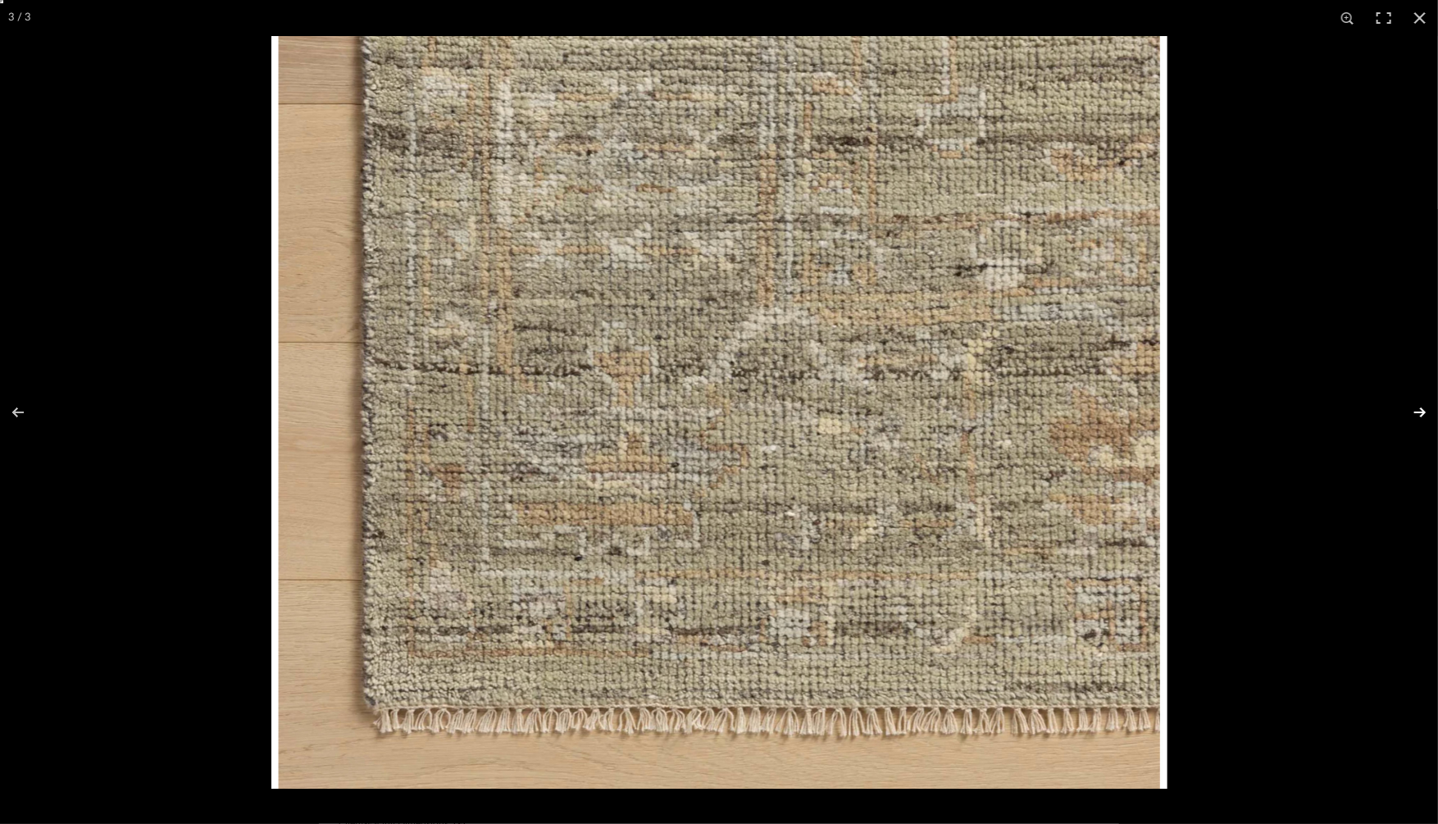
click at [1416, 412] on button at bounding box center [1408, 412] width 57 height 82
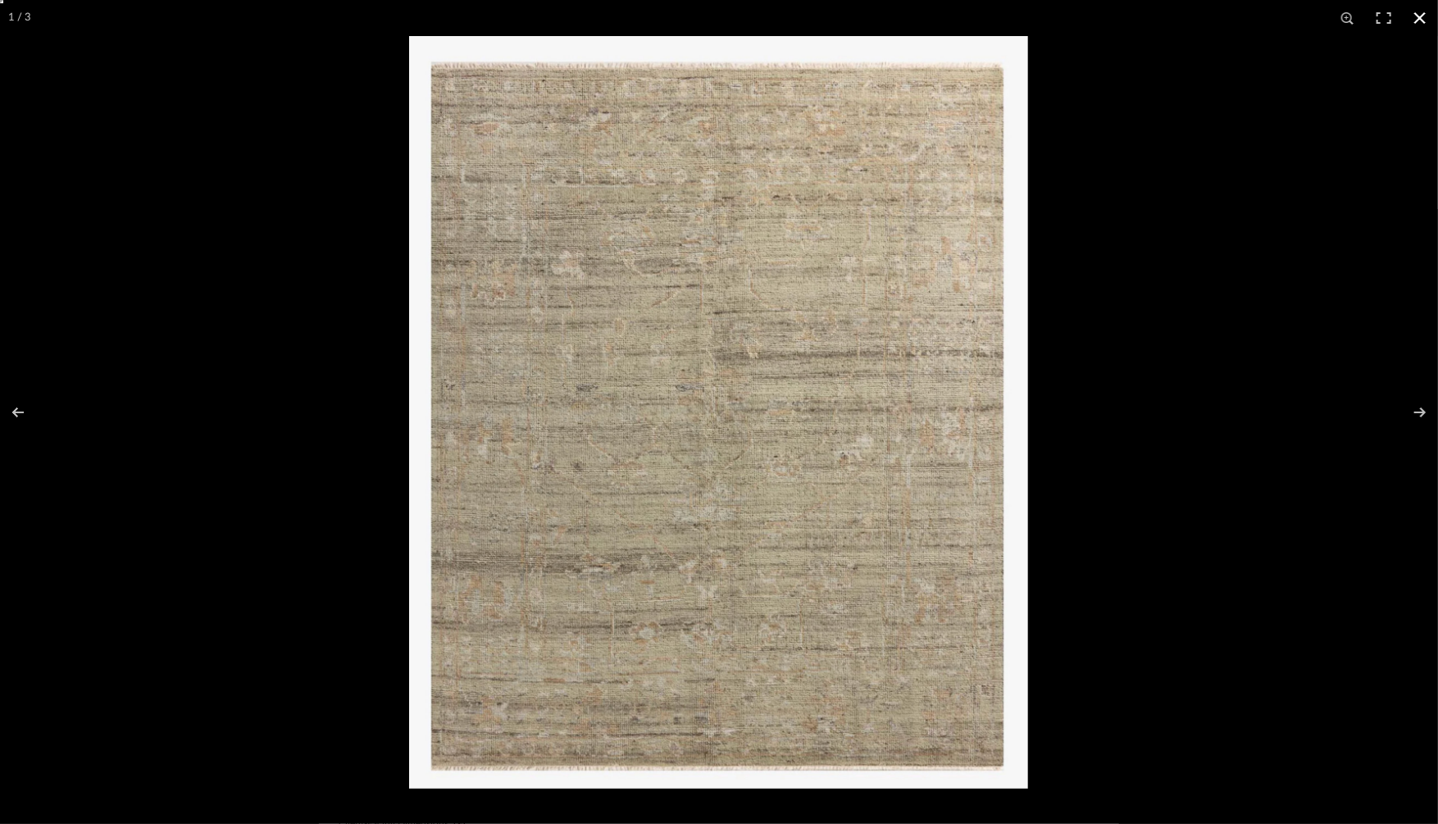
click at [1170, 240] on div at bounding box center [1128, 448] width 1438 height 824
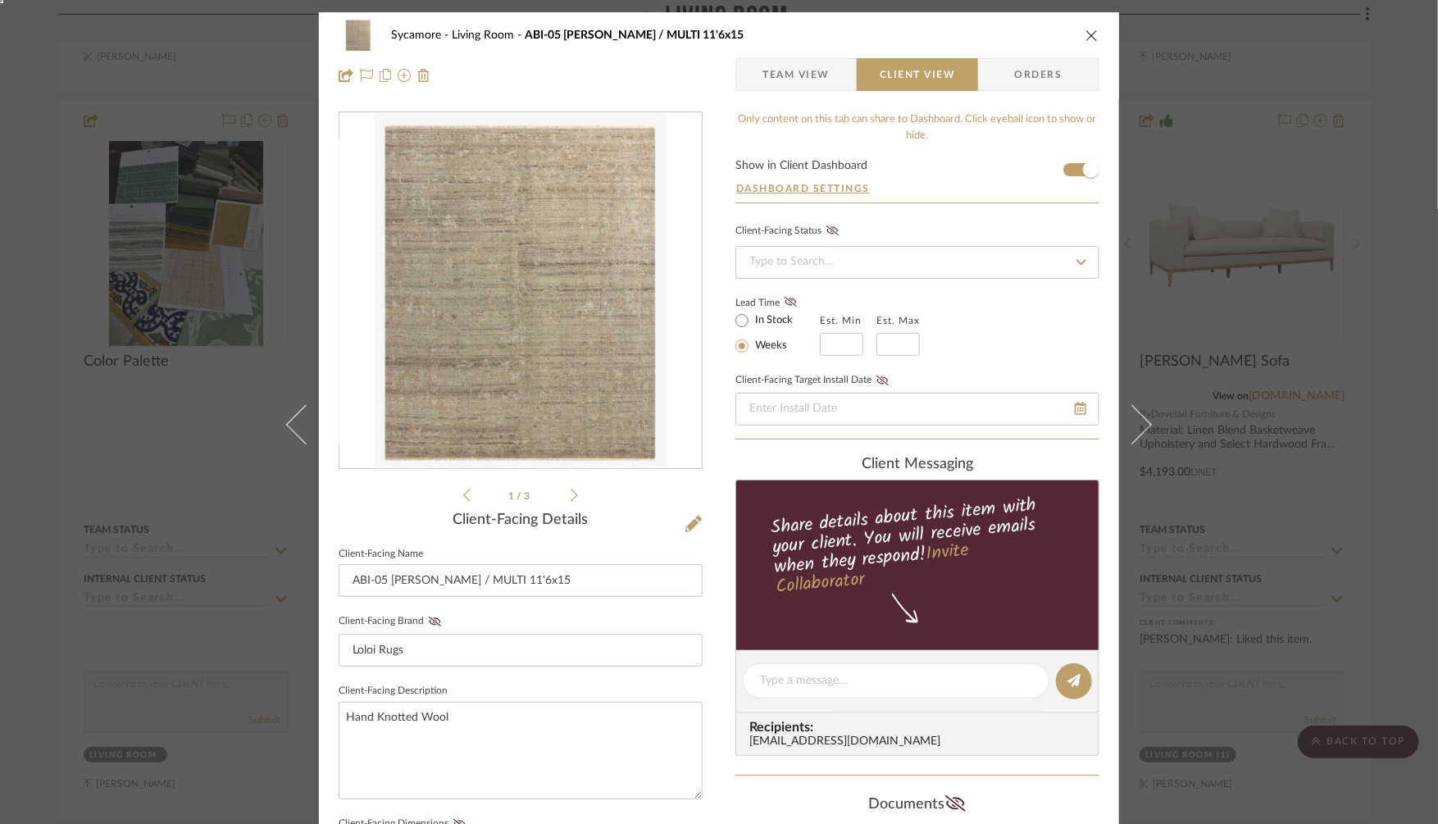
click at [800, 80] on span "Team View" at bounding box center [795, 74] width 67 height 33
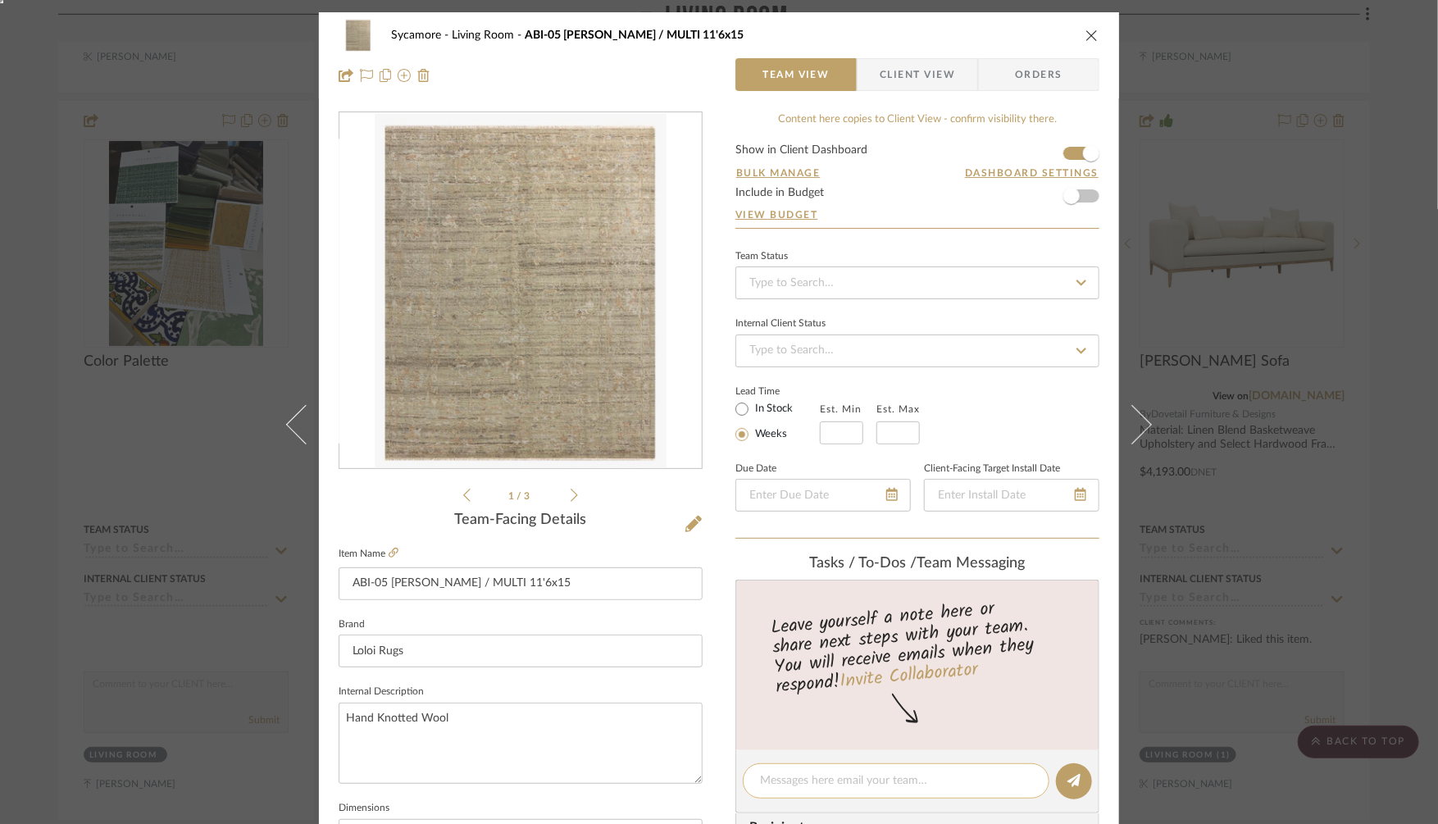
click at [768, 778] on textarea at bounding box center [896, 780] width 272 height 17
type textarea "find peach tones"
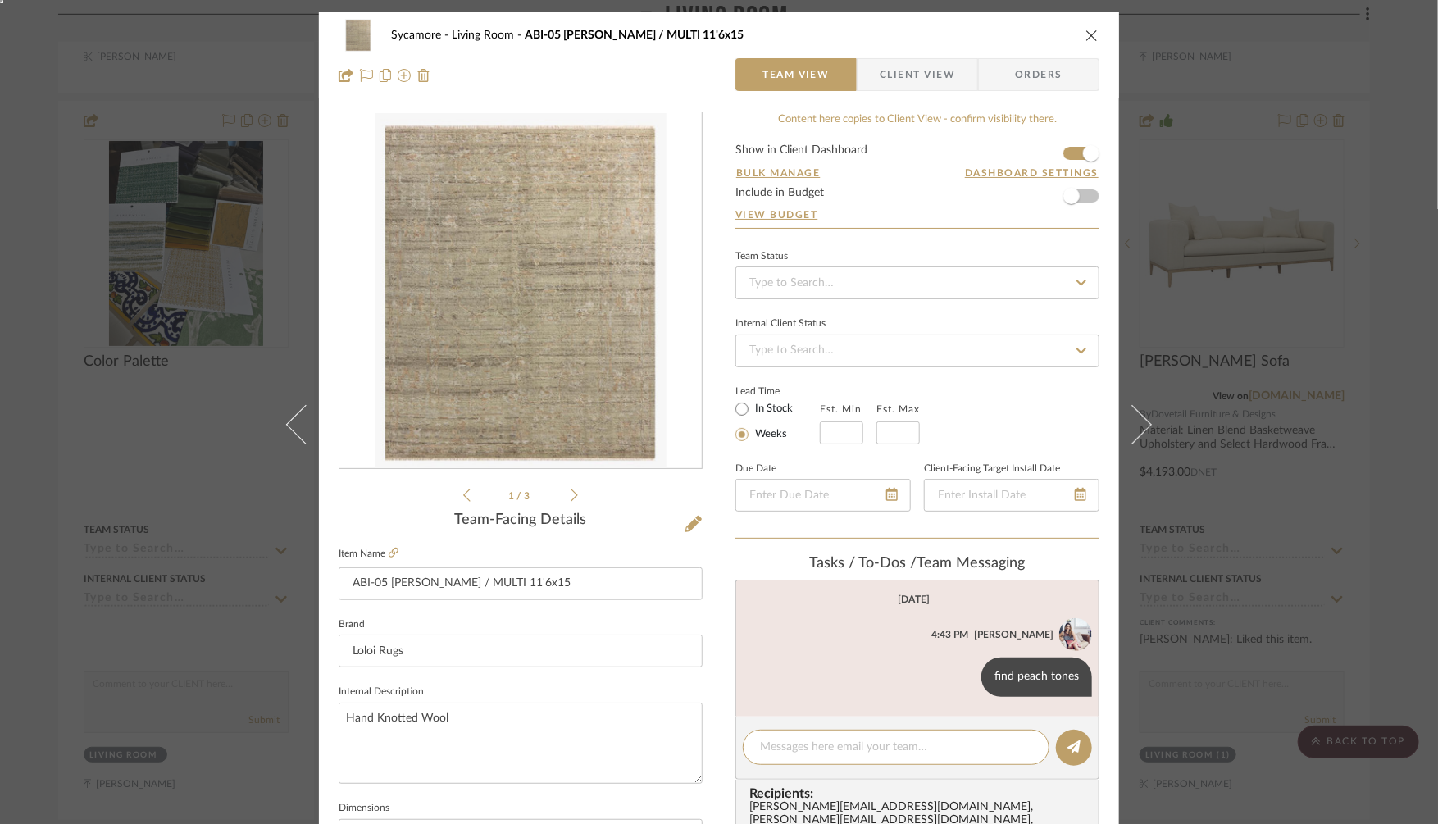
click at [1305, 577] on div "Sycamore Living Room ABI-05 [PERSON_NAME] / MULTI 11'6x15 Team View Client View…" at bounding box center [719, 412] width 1438 height 824
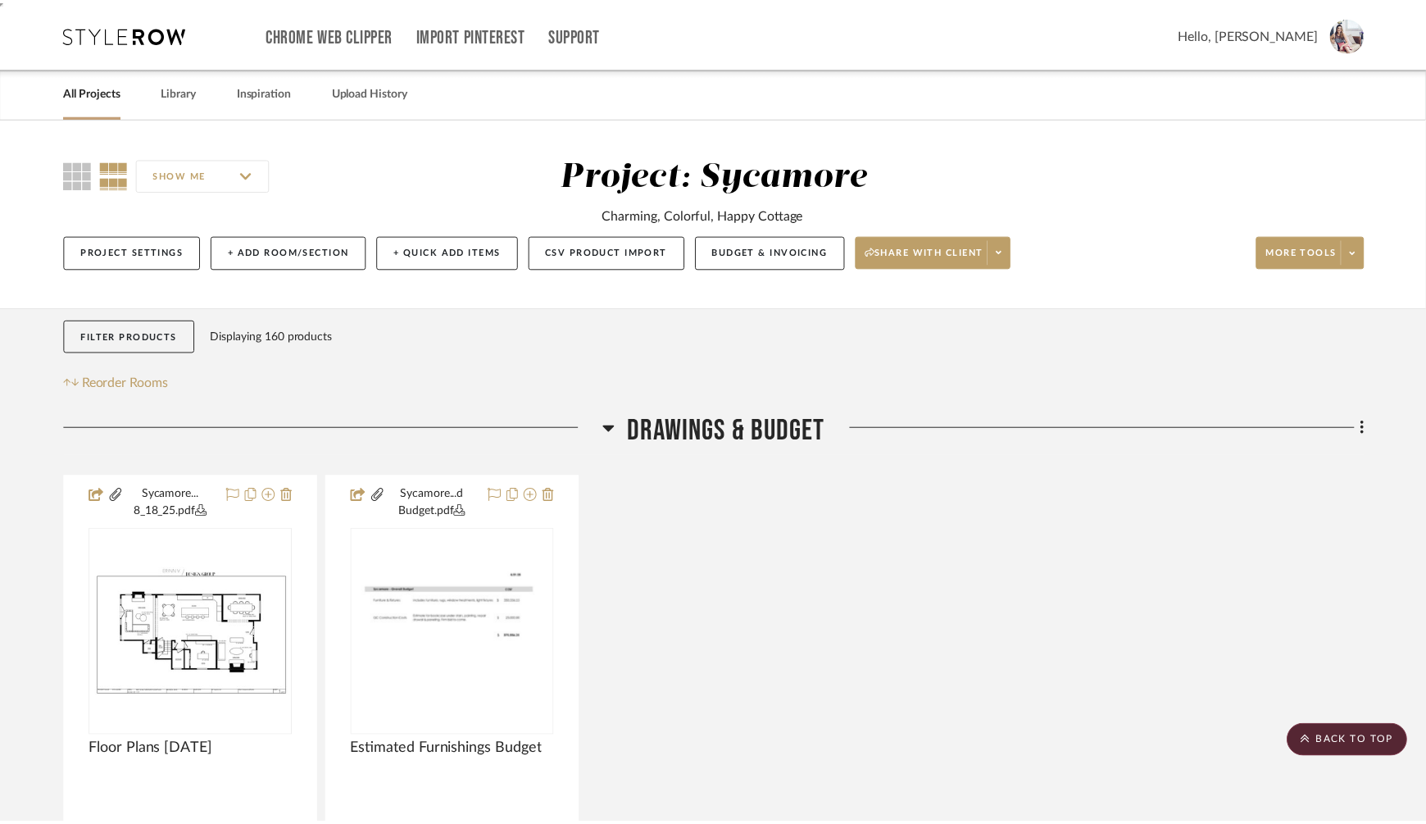
scroll to position [1918, 0]
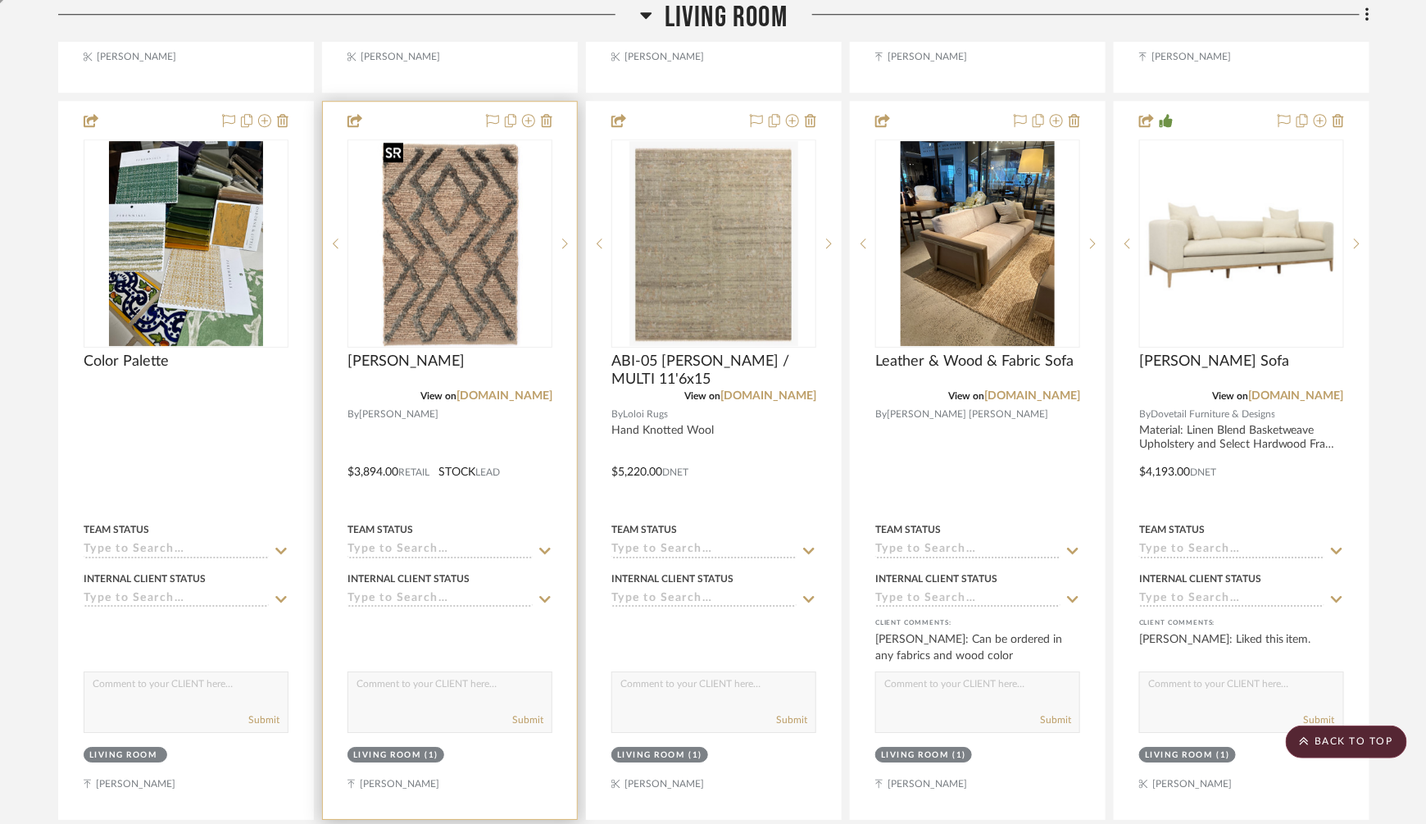
click at [441, 250] on img "0" at bounding box center [449, 243] width 145 height 205
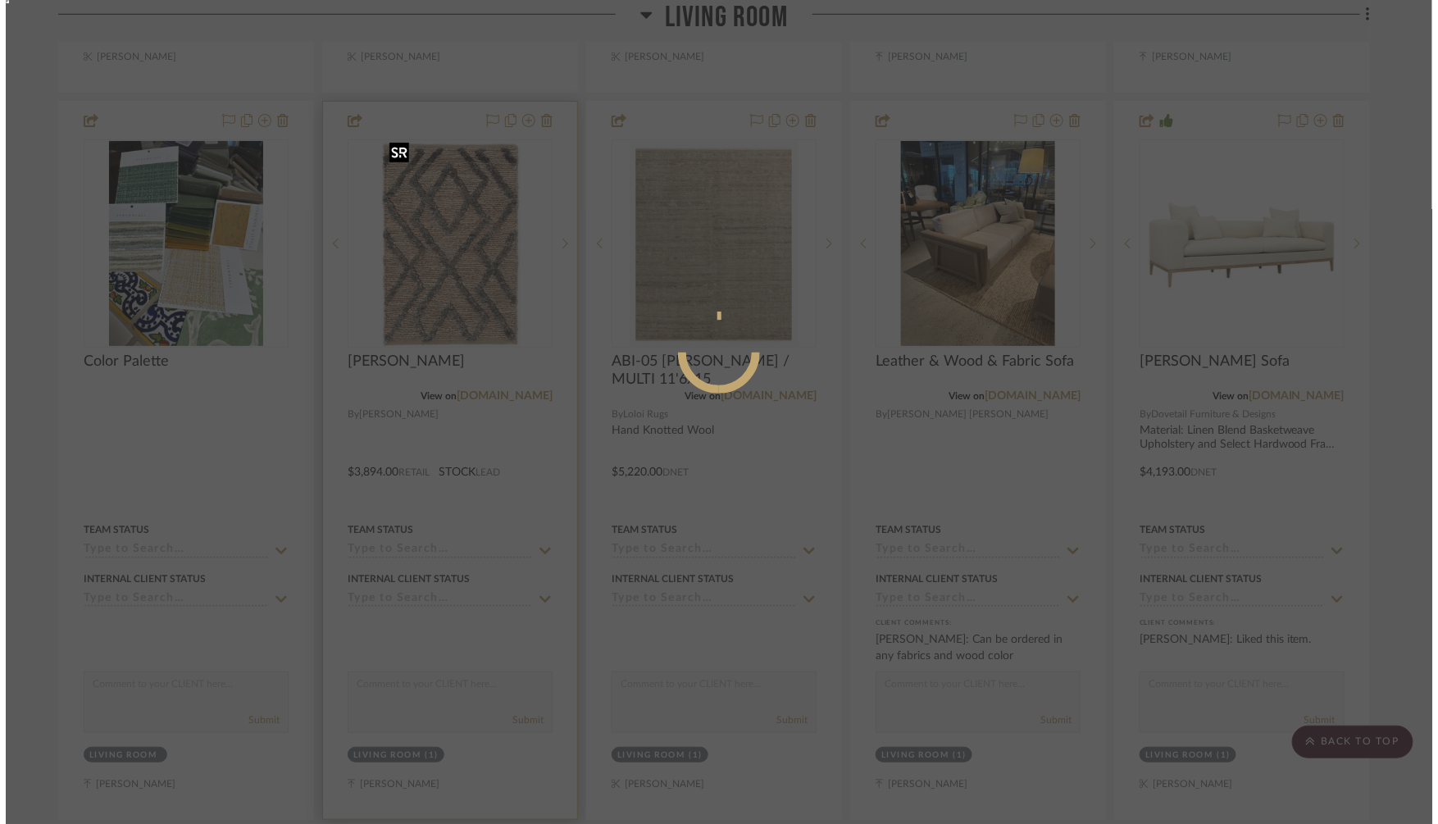
scroll to position [0, 0]
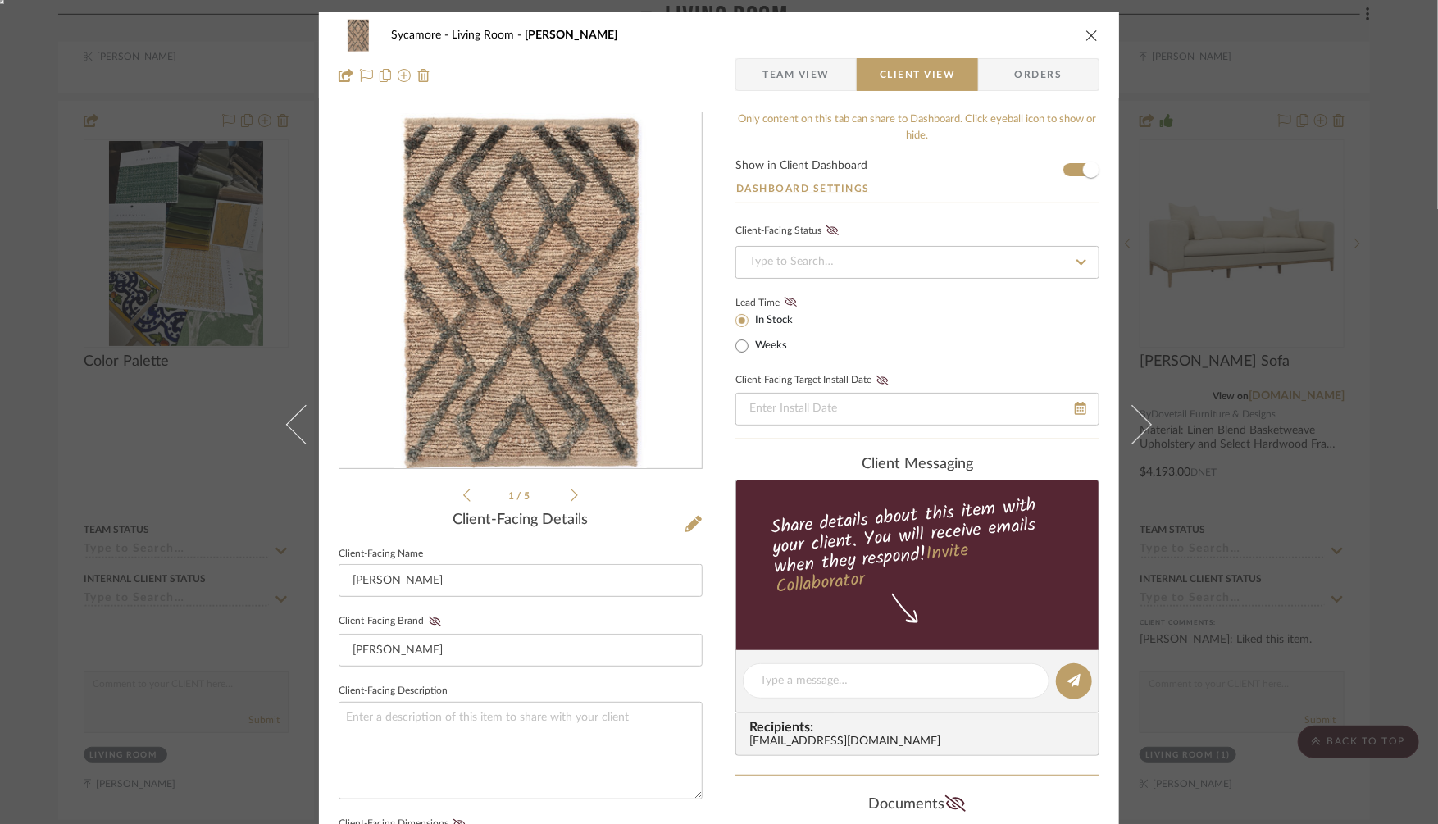
click at [562, 305] on img "0" at bounding box center [520, 291] width 252 height 356
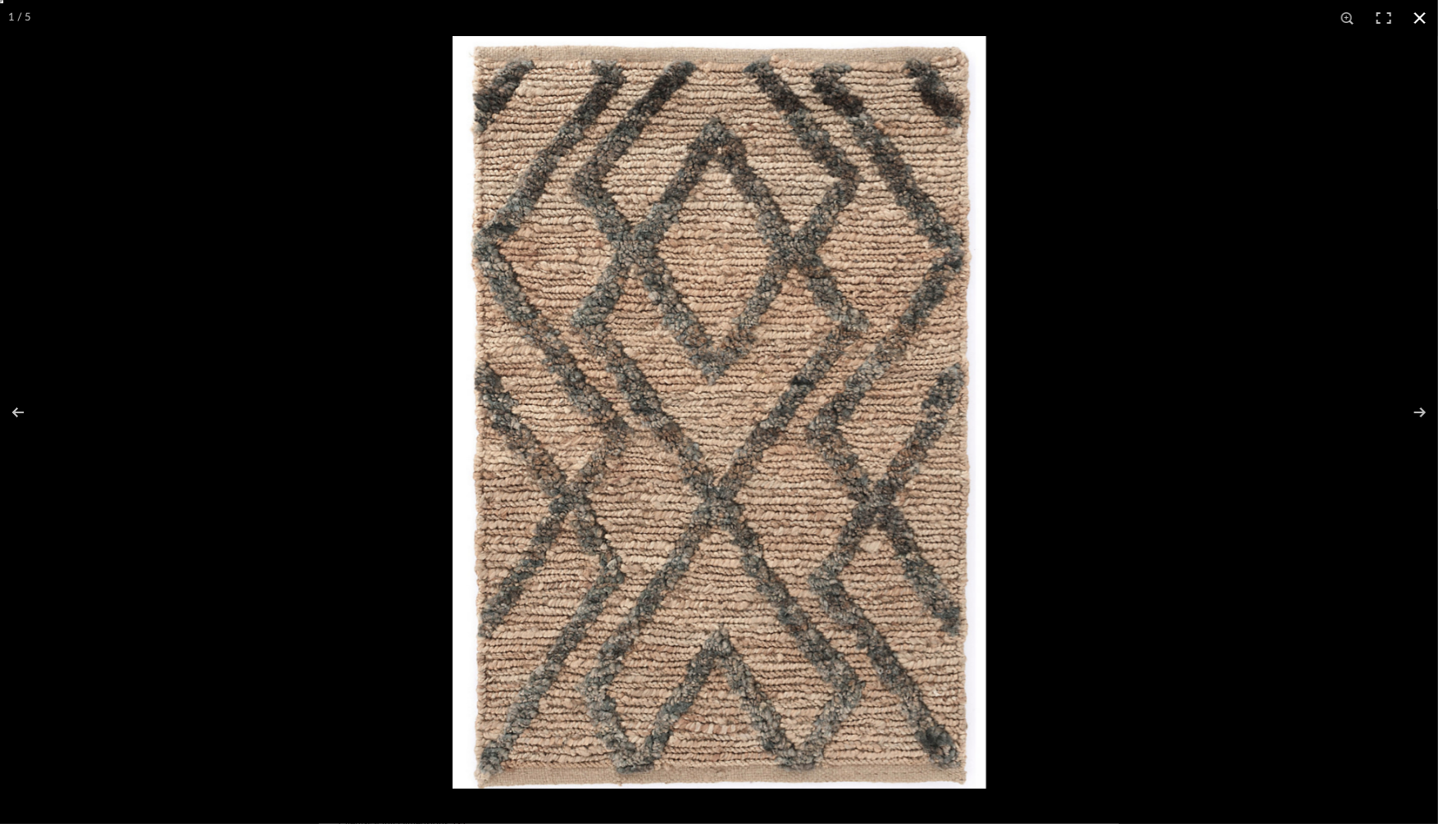
click at [1180, 252] on div at bounding box center [1171, 448] width 1438 height 824
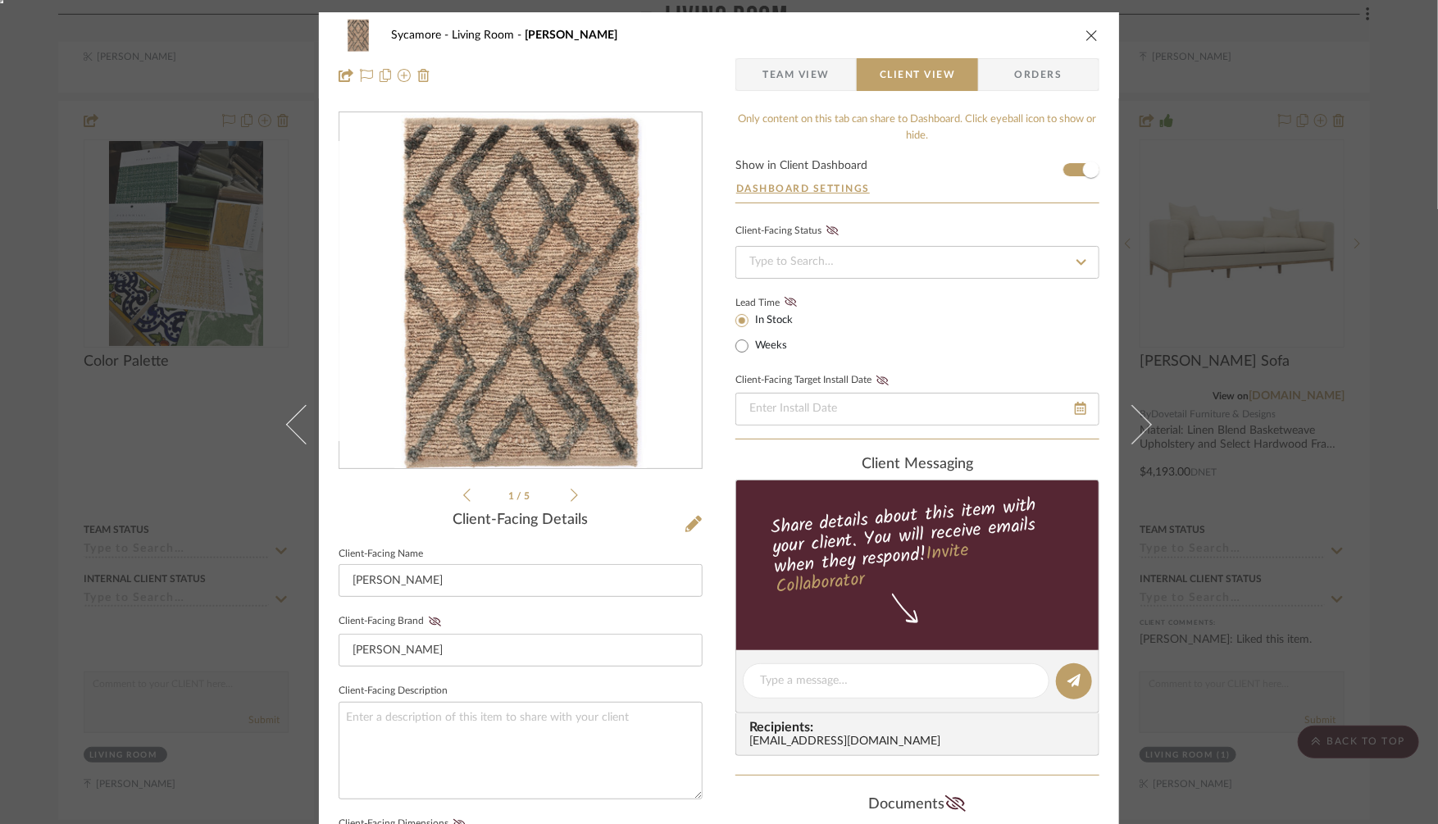
click at [790, 58] on span "Team View" at bounding box center [795, 74] width 67 height 33
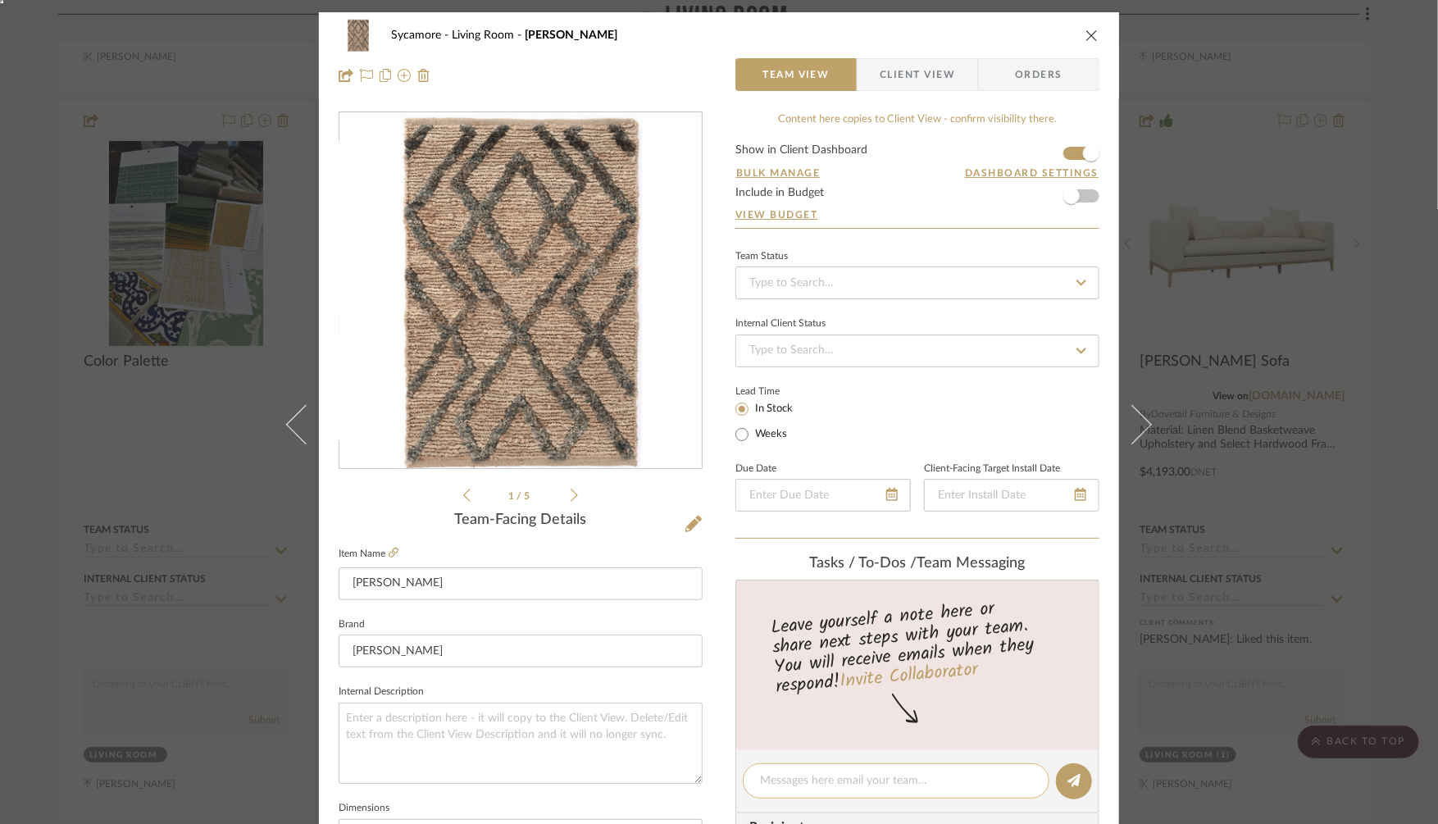
click at [811, 779] on textarea at bounding box center [896, 780] width 272 height 17
type textarea "need different colors"
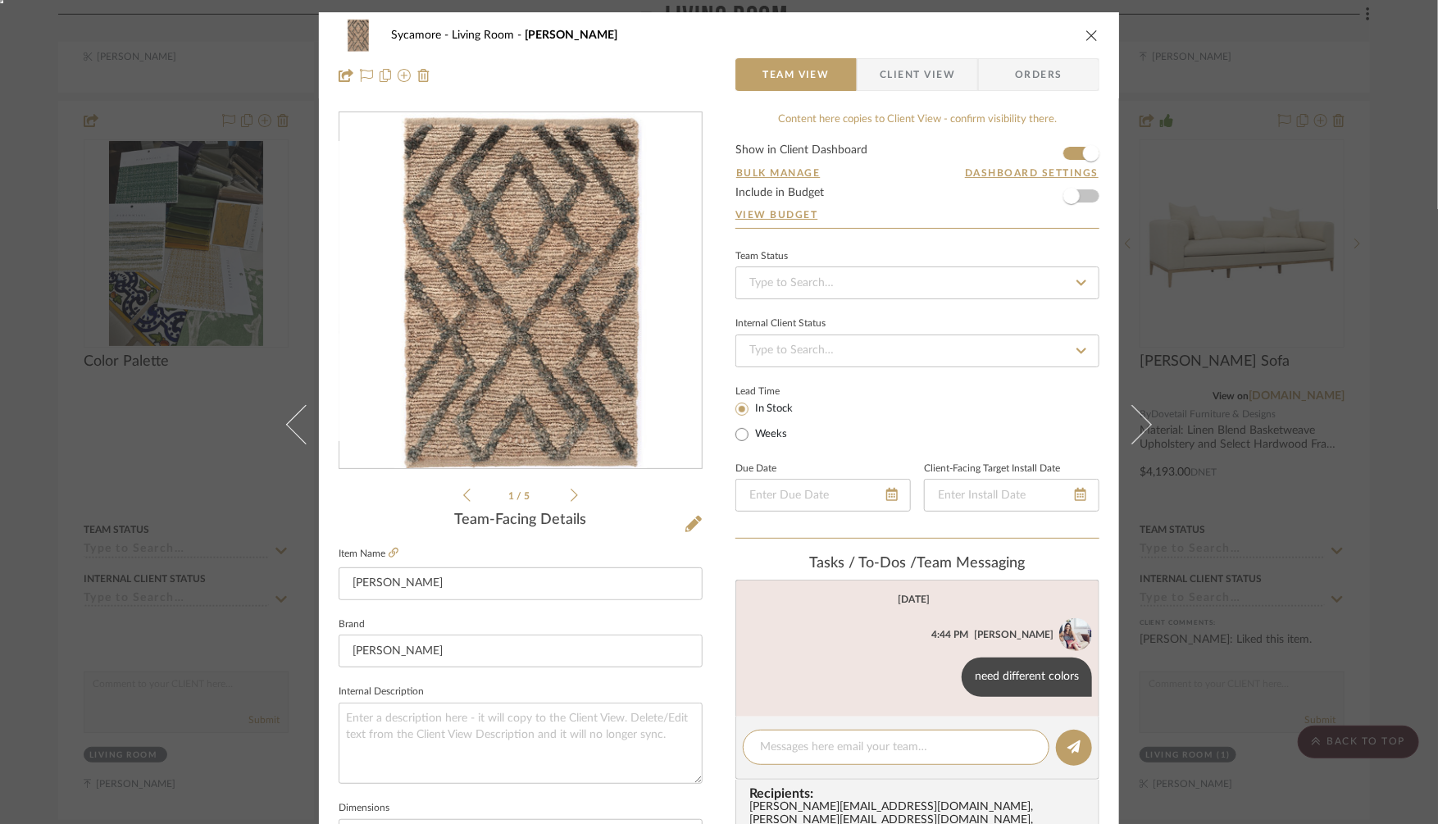
click at [1341, 476] on div "Sycamore Living Room [PERSON_NAME] Soumak Rug Team View Client View Orders 1 / …" at bounding box center [719, 412] width 1438 height 824
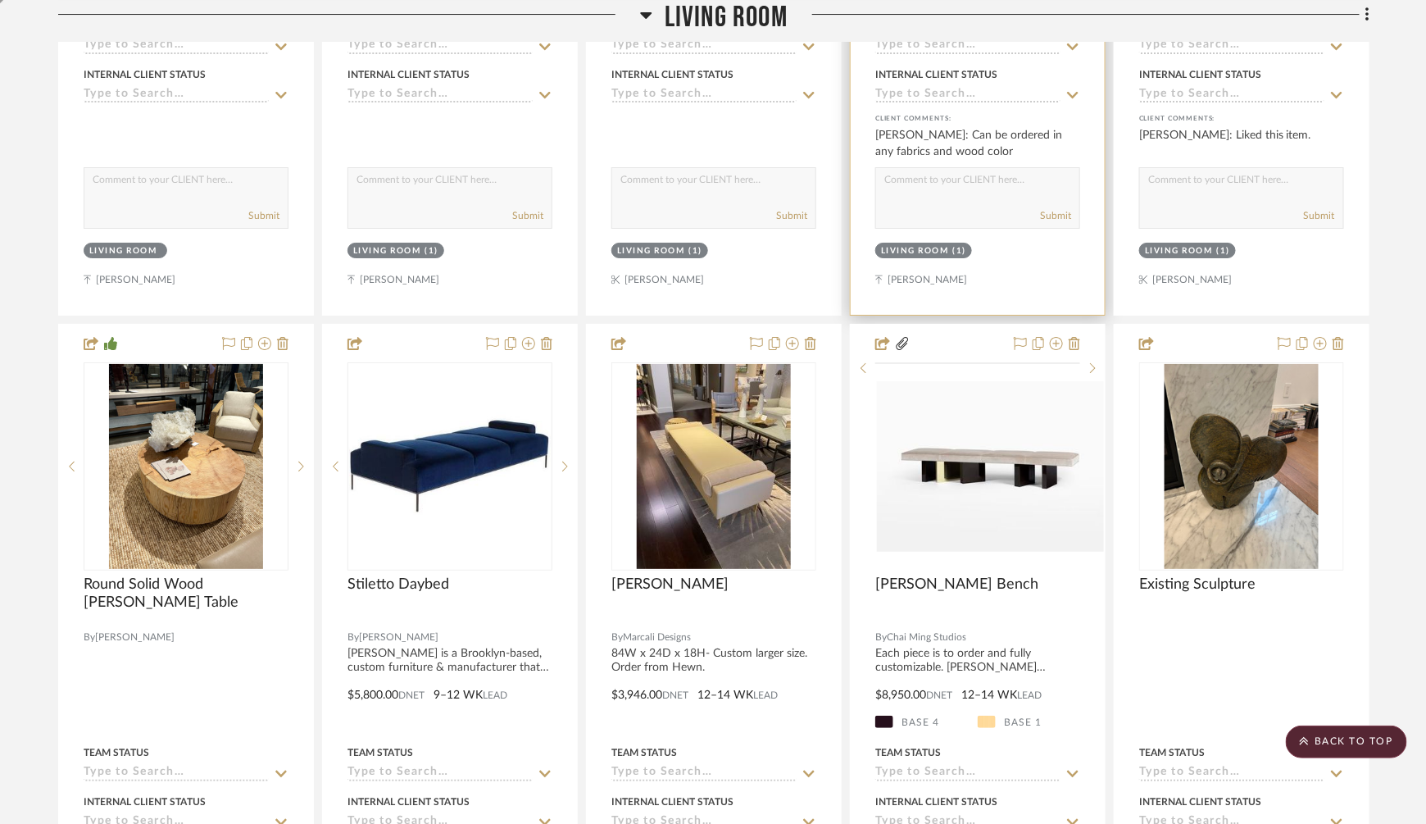
scroll to position [2423, 0]
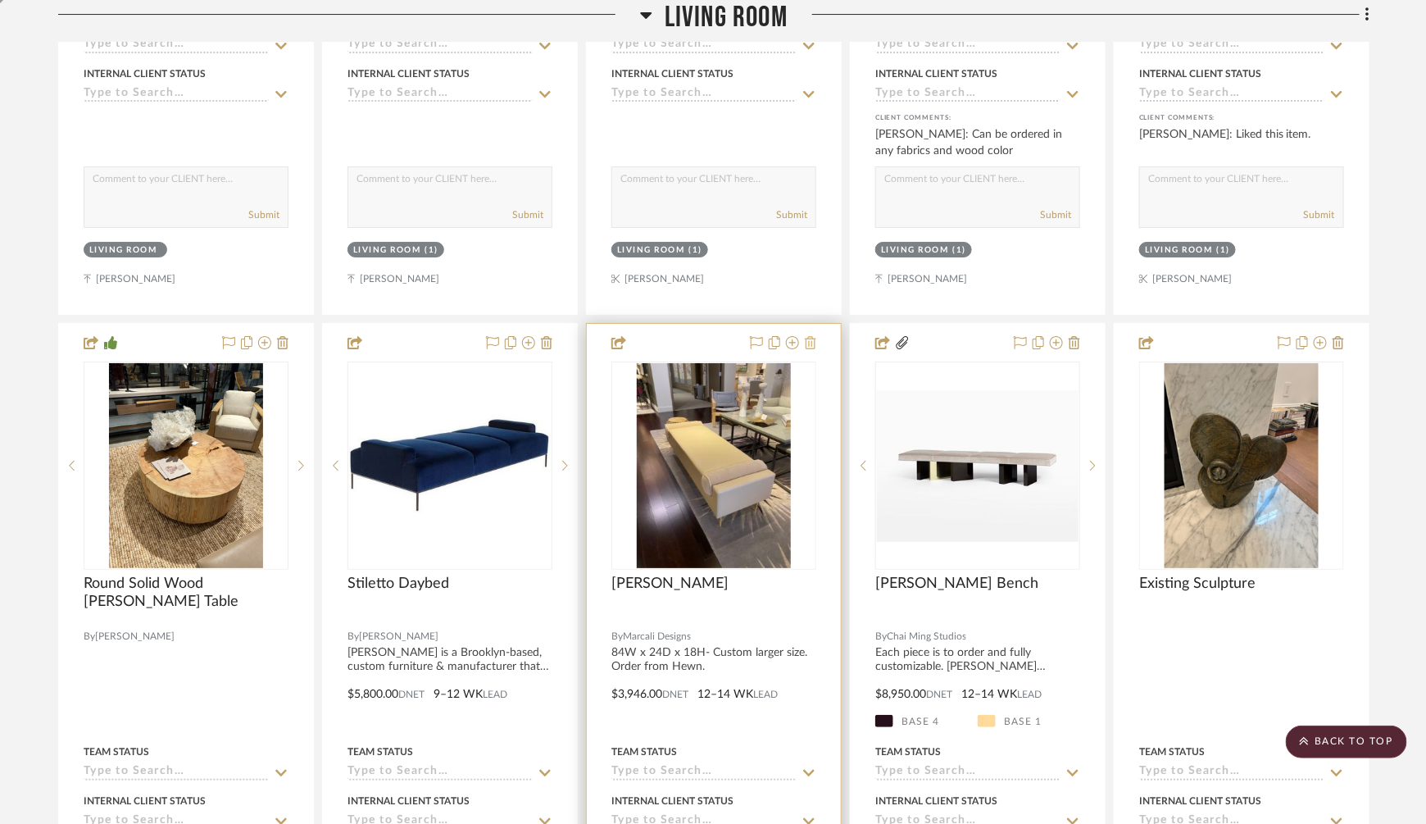
click at [812, 336] on icon at bounding box center [810, 342] width 11 height 13
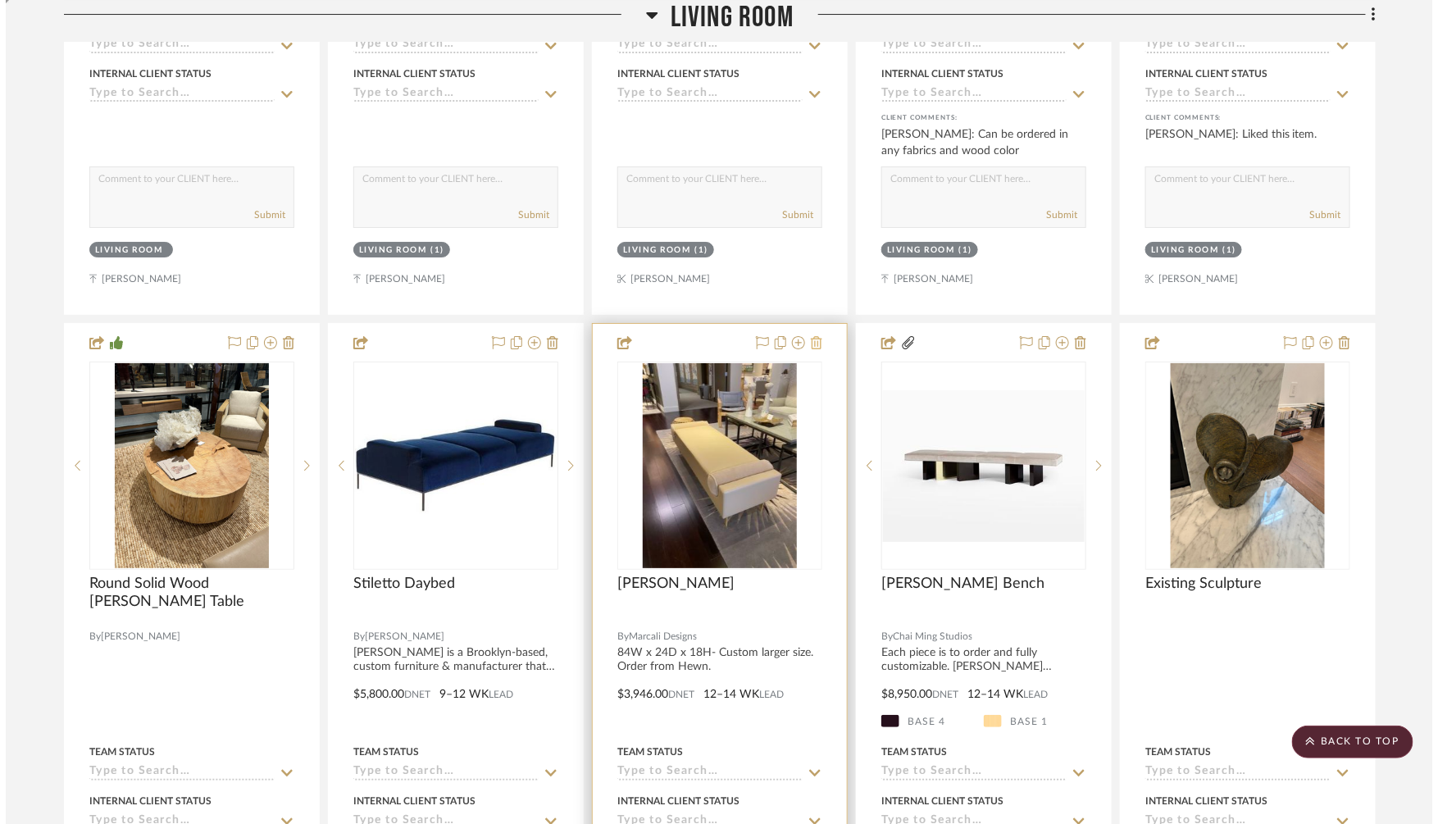
scroll to position [0, 0]
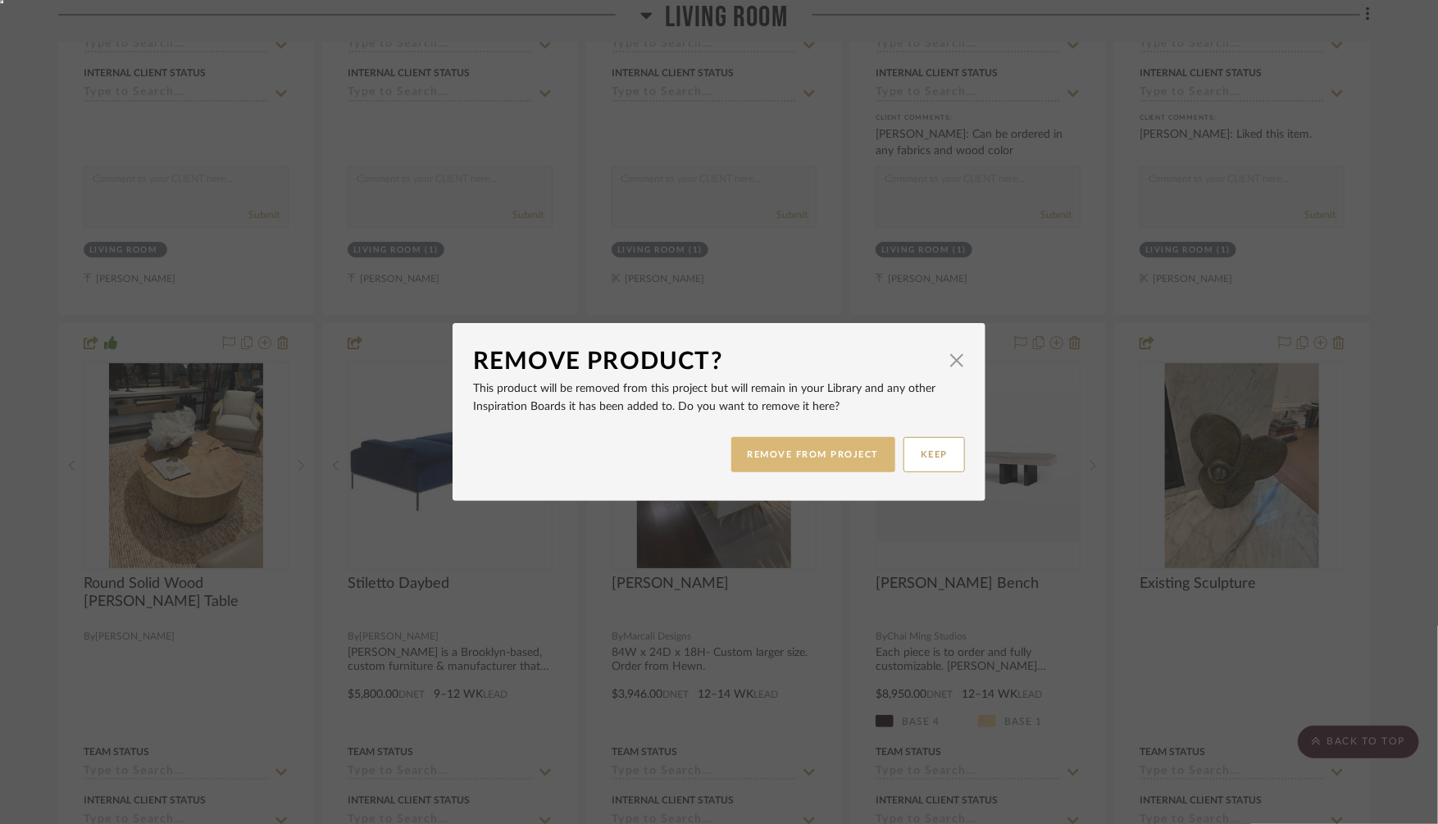
click at [808, 437] on div "REMOVE FROM PROJECT KEEP" at bounding box center [719, 455] width 492 height 52
click at [804, 466] on button "REMOVE FROM PROJECT" at bounding box center [813, 454] width 165 height 35
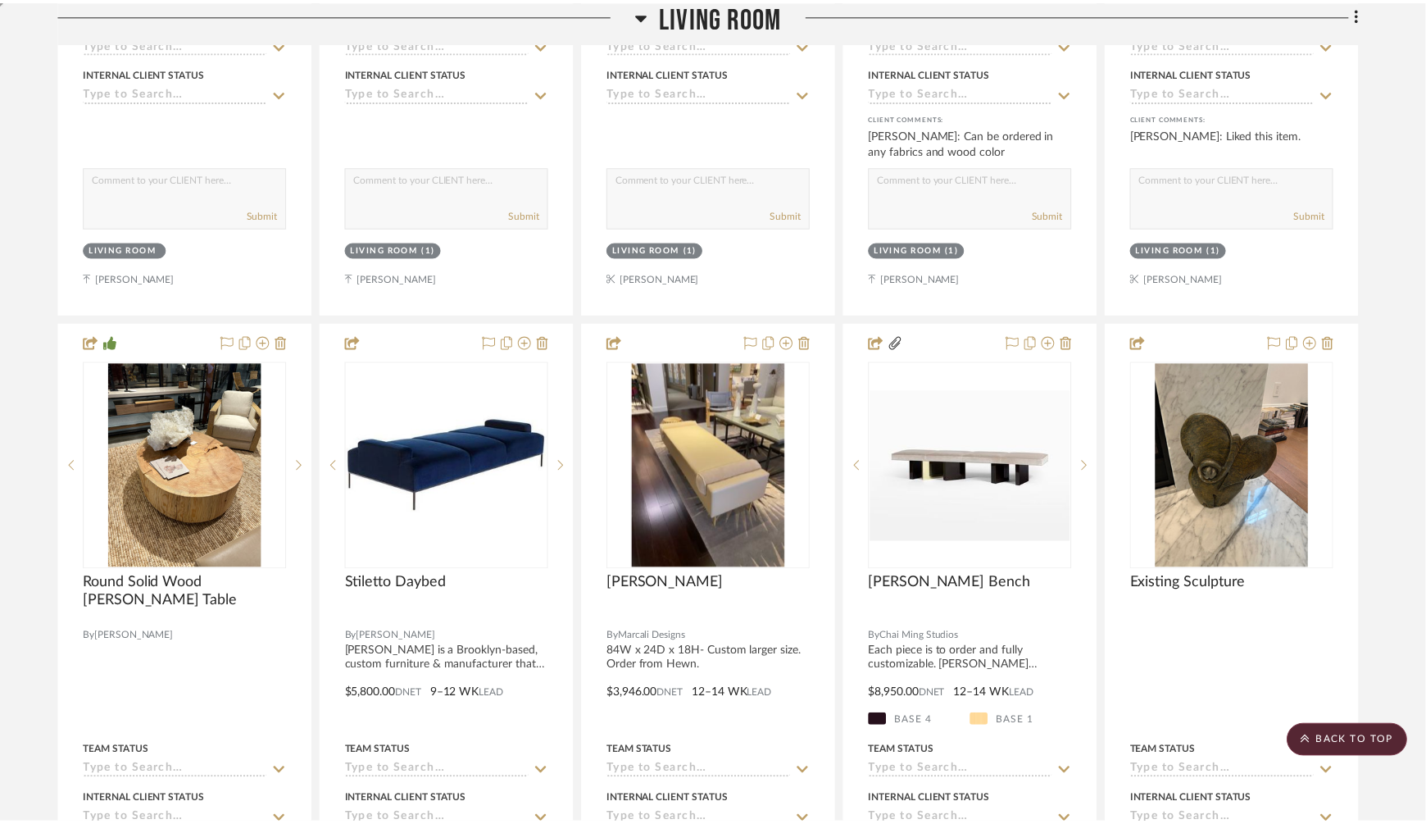
scroll to position [2423, 0]
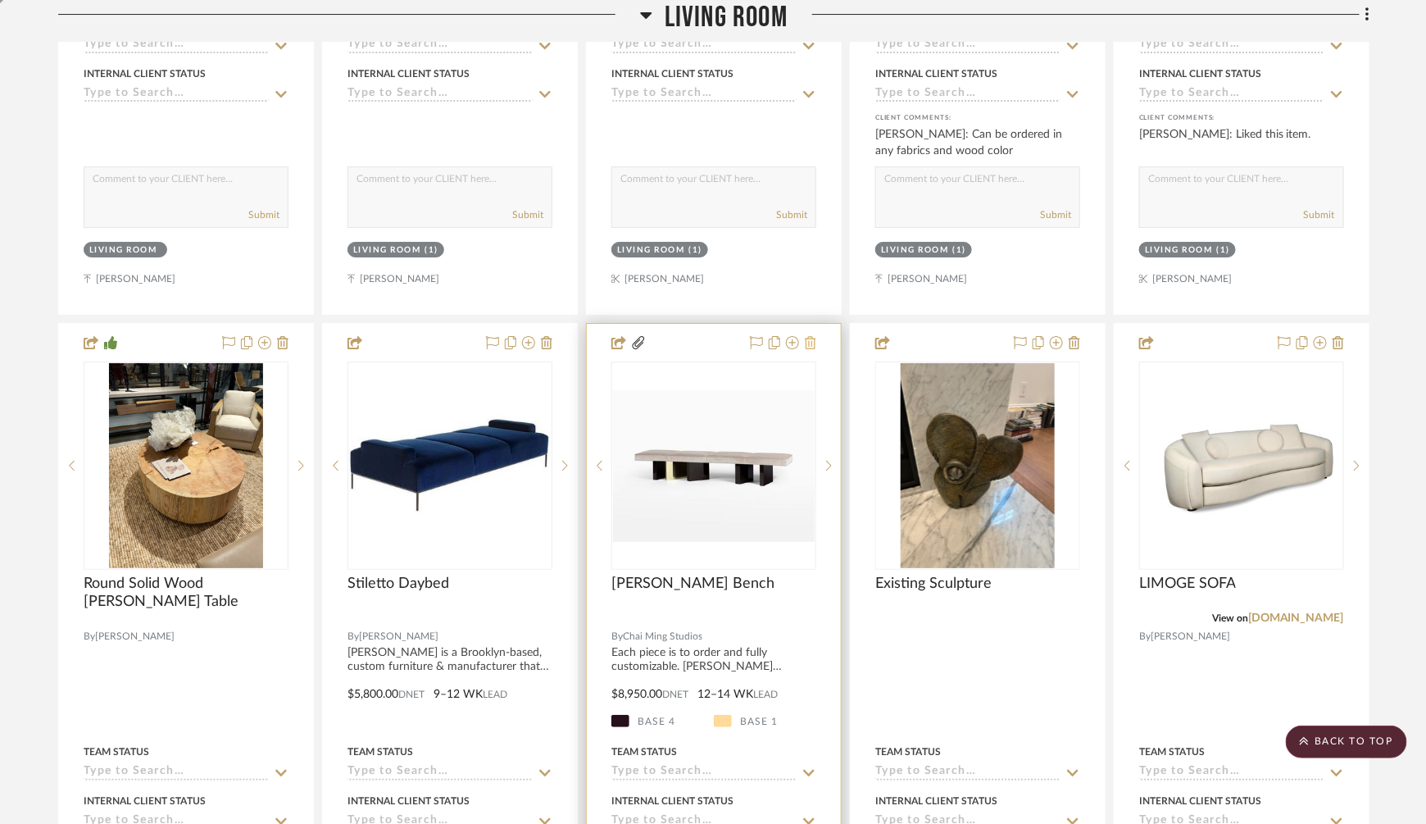
click at [811, 336] on icon at bounding box center [810, 342] width 11 height 13
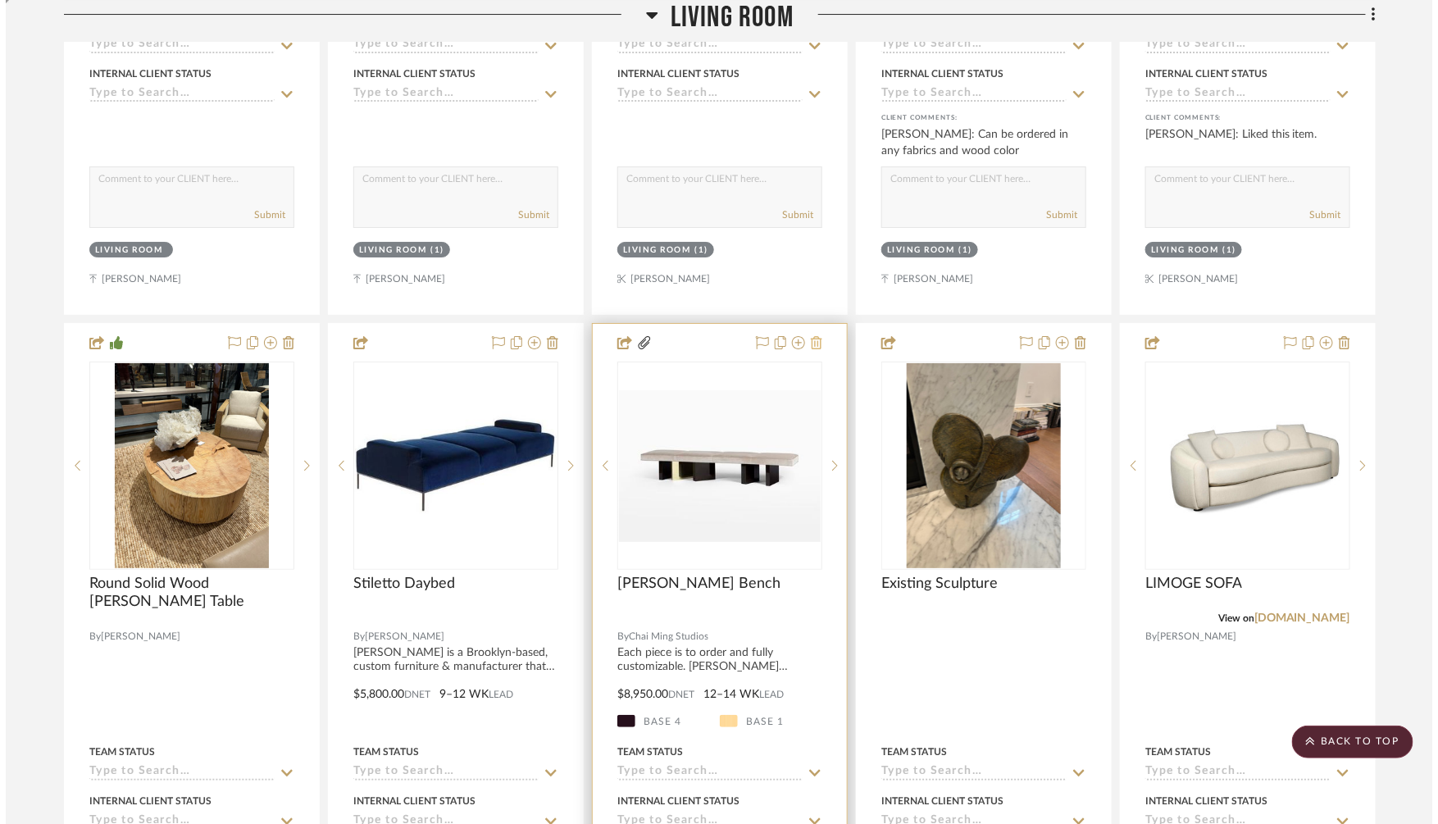
scroll to position [0, 0]
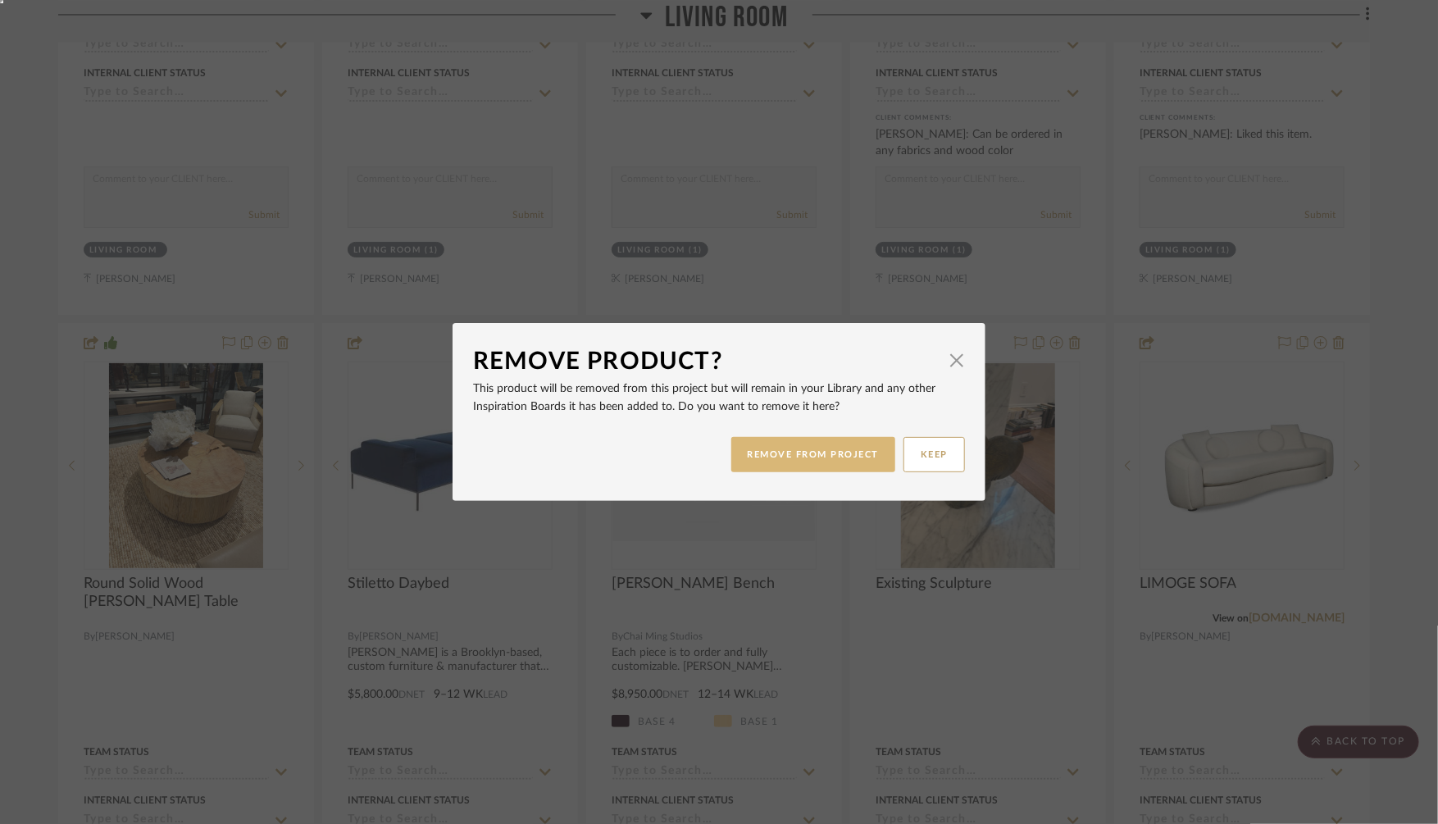
click at [780, 455] on button "REMOVE FROM PROJECT" at bounding box center [813, 454] width 165 height 35
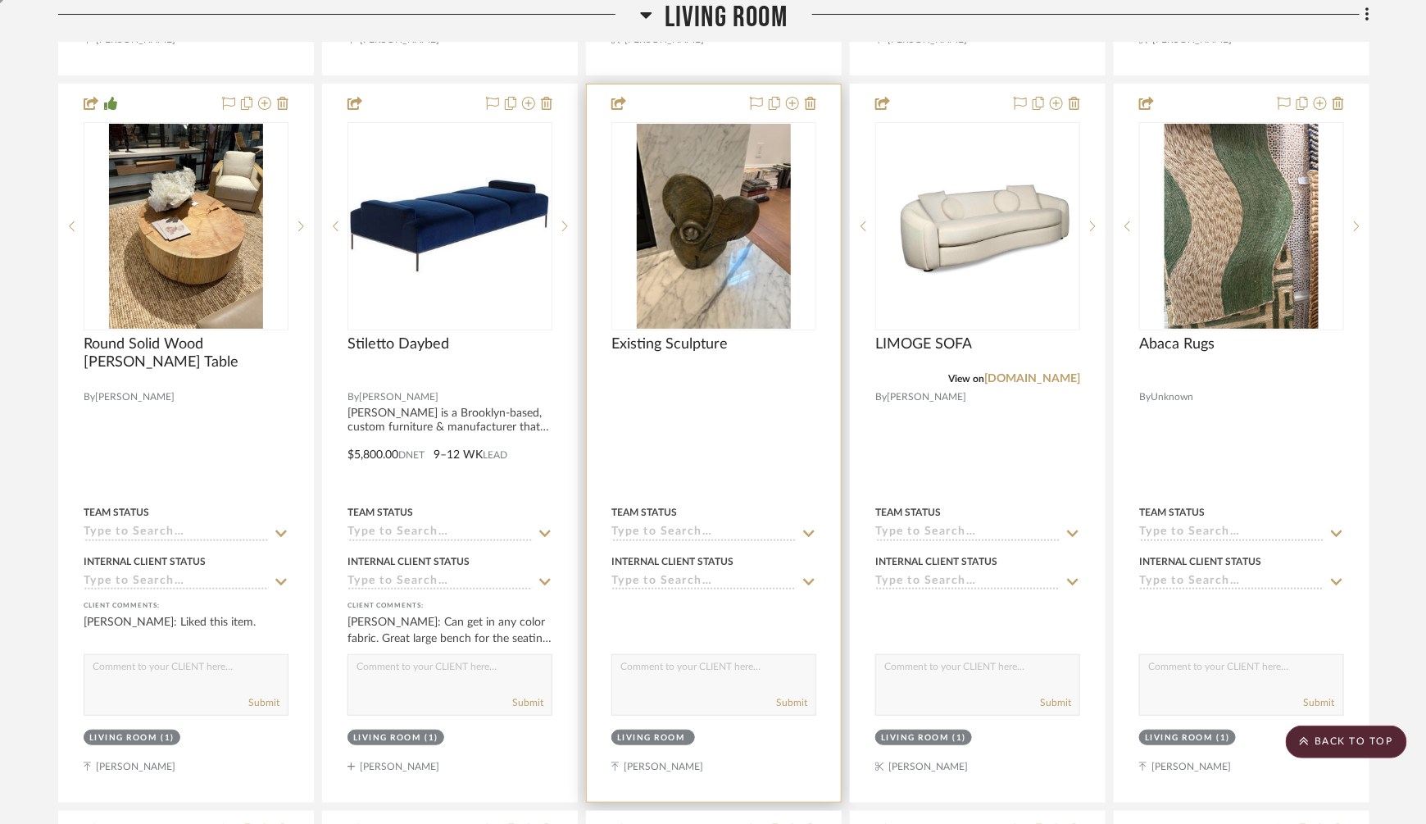
scroll to position [2649, 0]
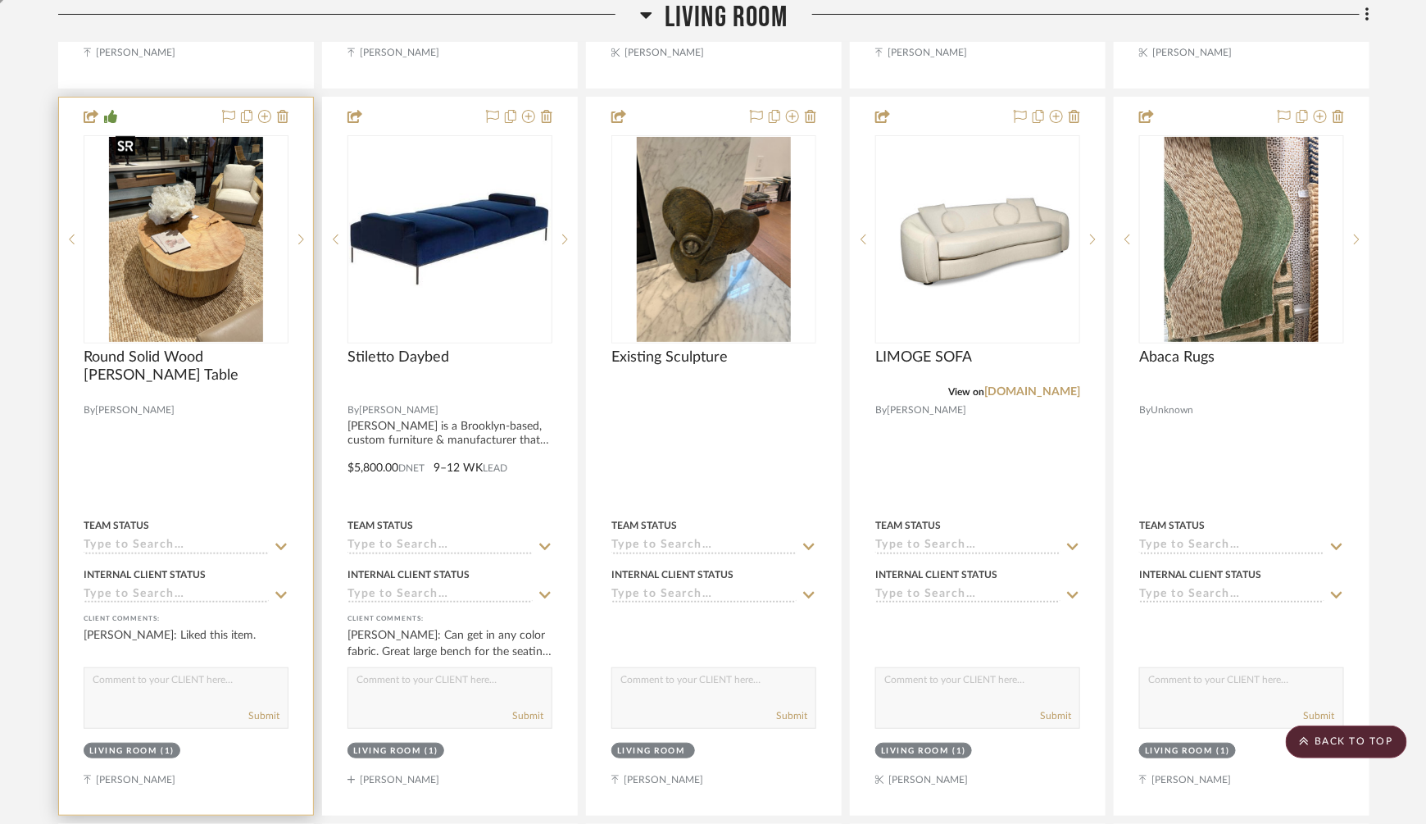
click at [0, 0] on img at bounding box center [0, 0] width 0 height 0
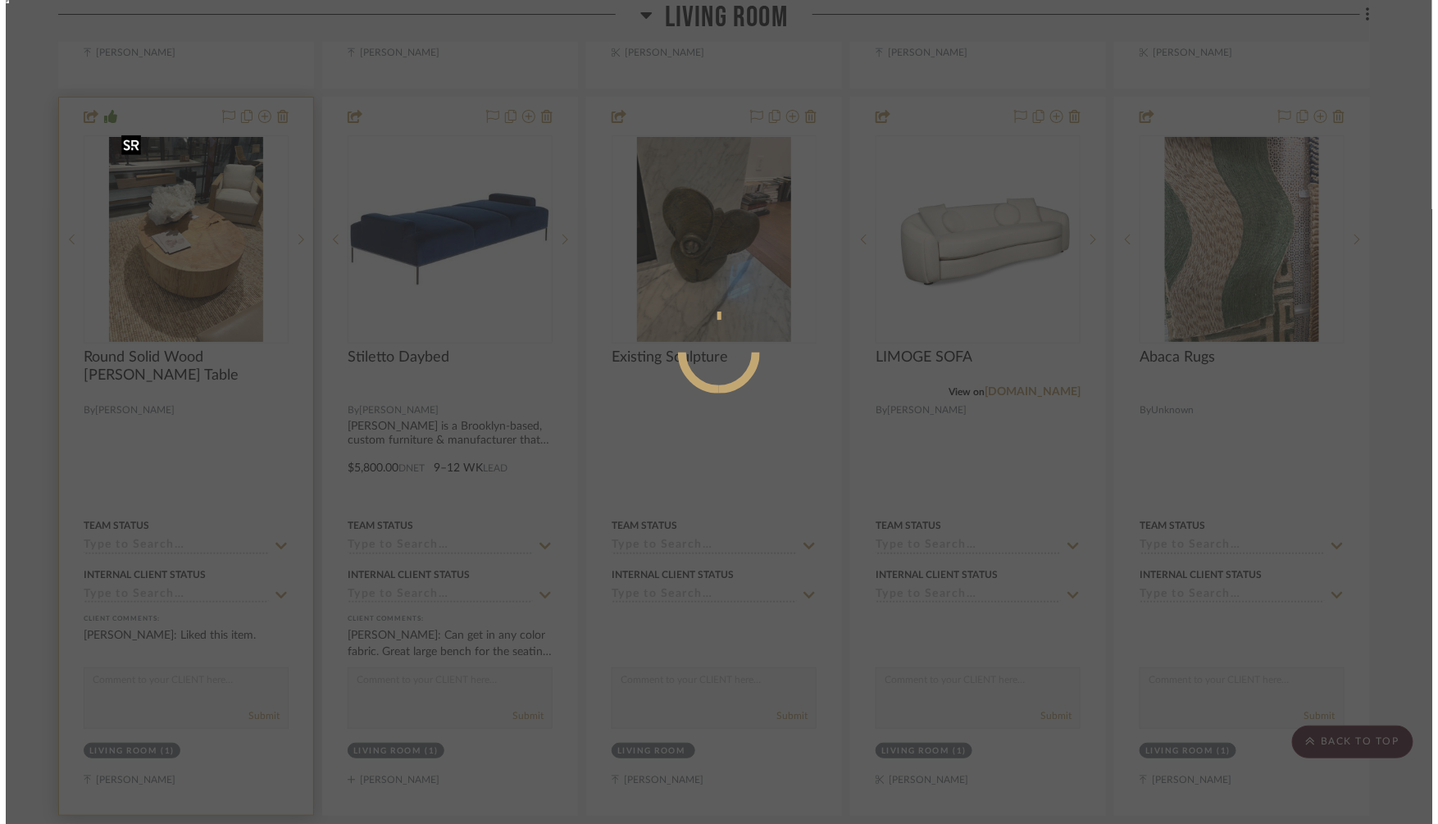
scroll to position [0, 0]
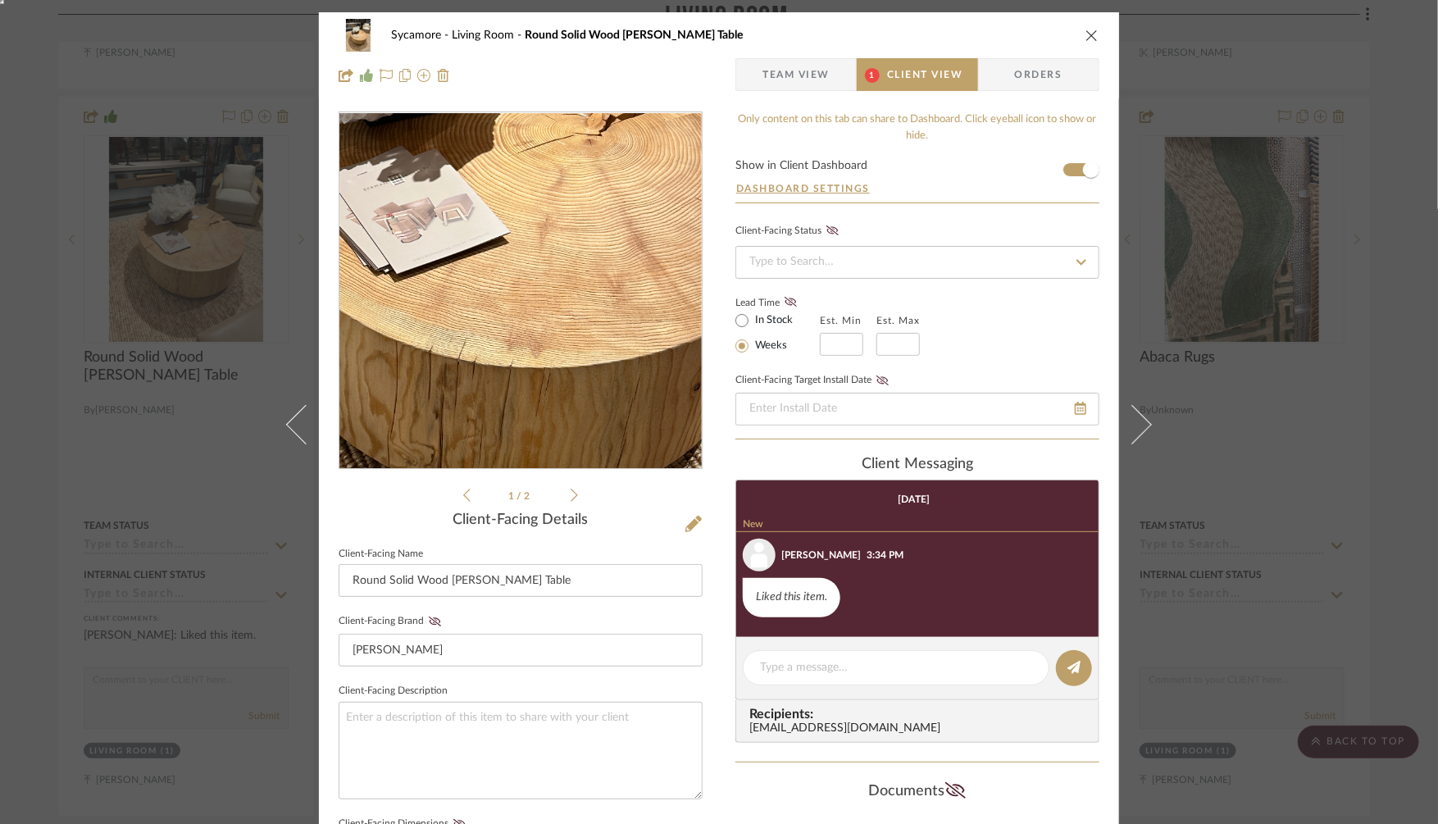
click at [529, 320] on img "0" at bounding box center [520, 291] width 266 height 356
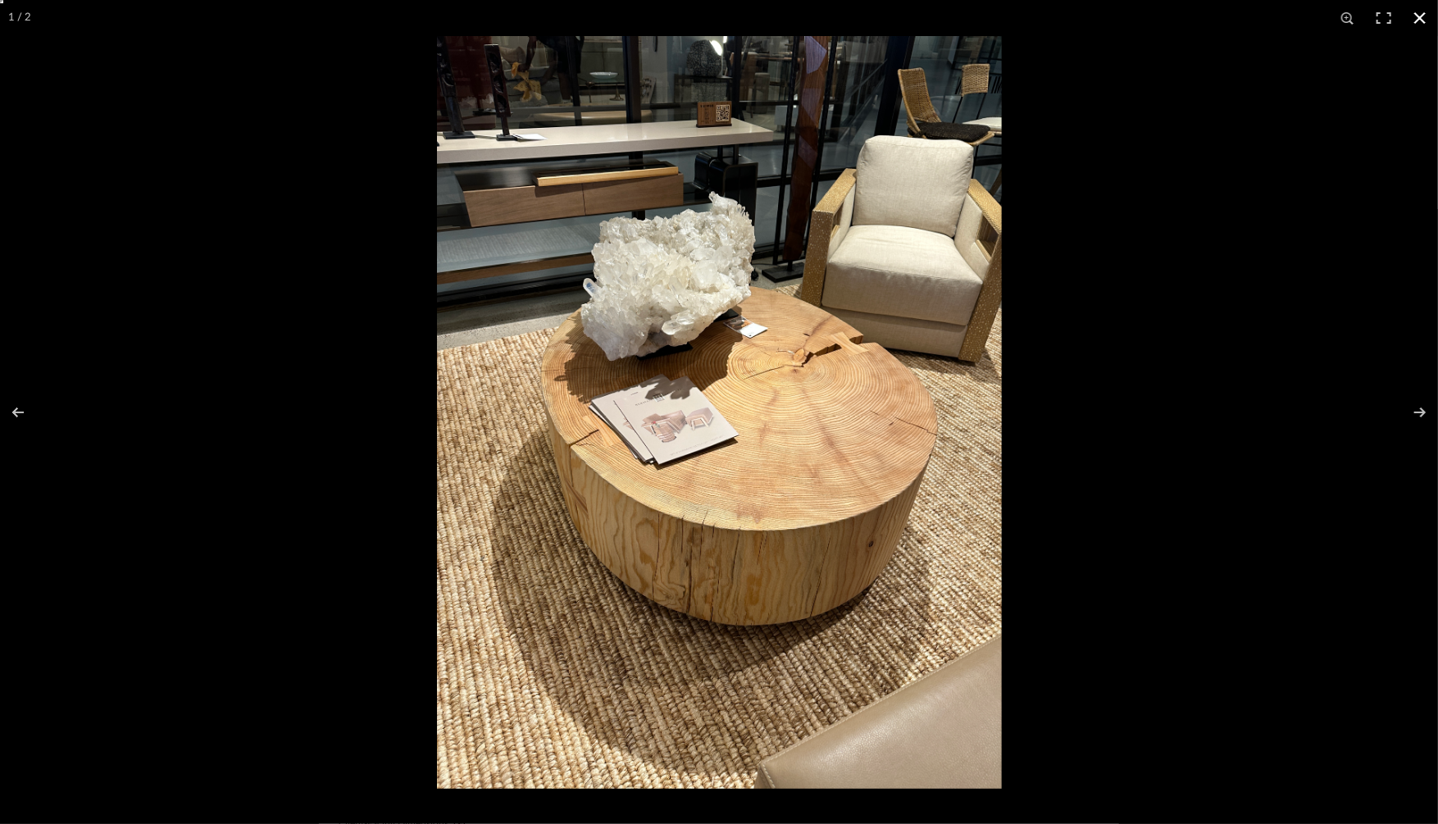
click at [203, 75] on div at bounding box center [719, 412] width 1438 height 824
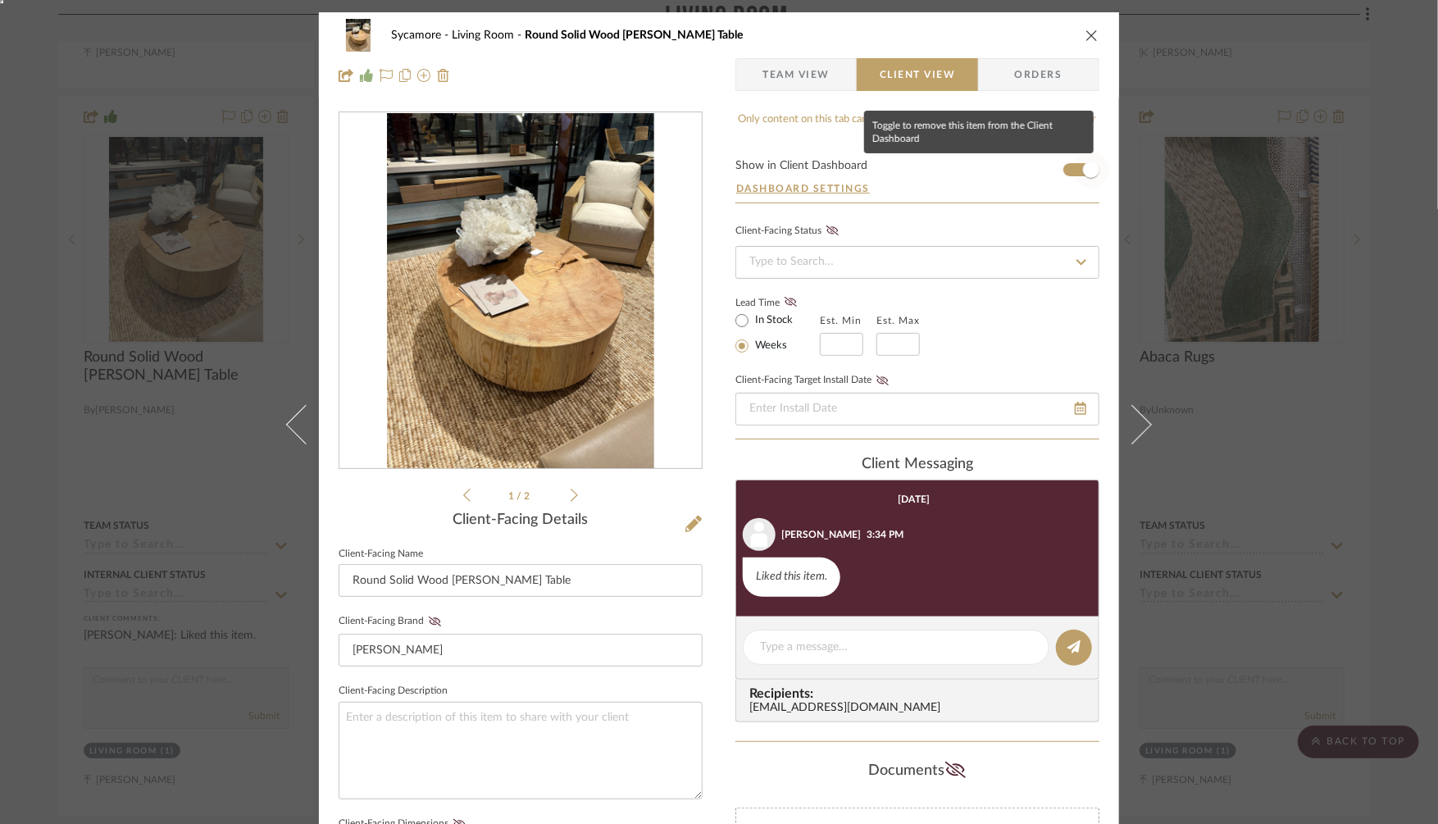
click at [1086, 163] on span "button" at bounding box center [1091, 169] width 16 height 16
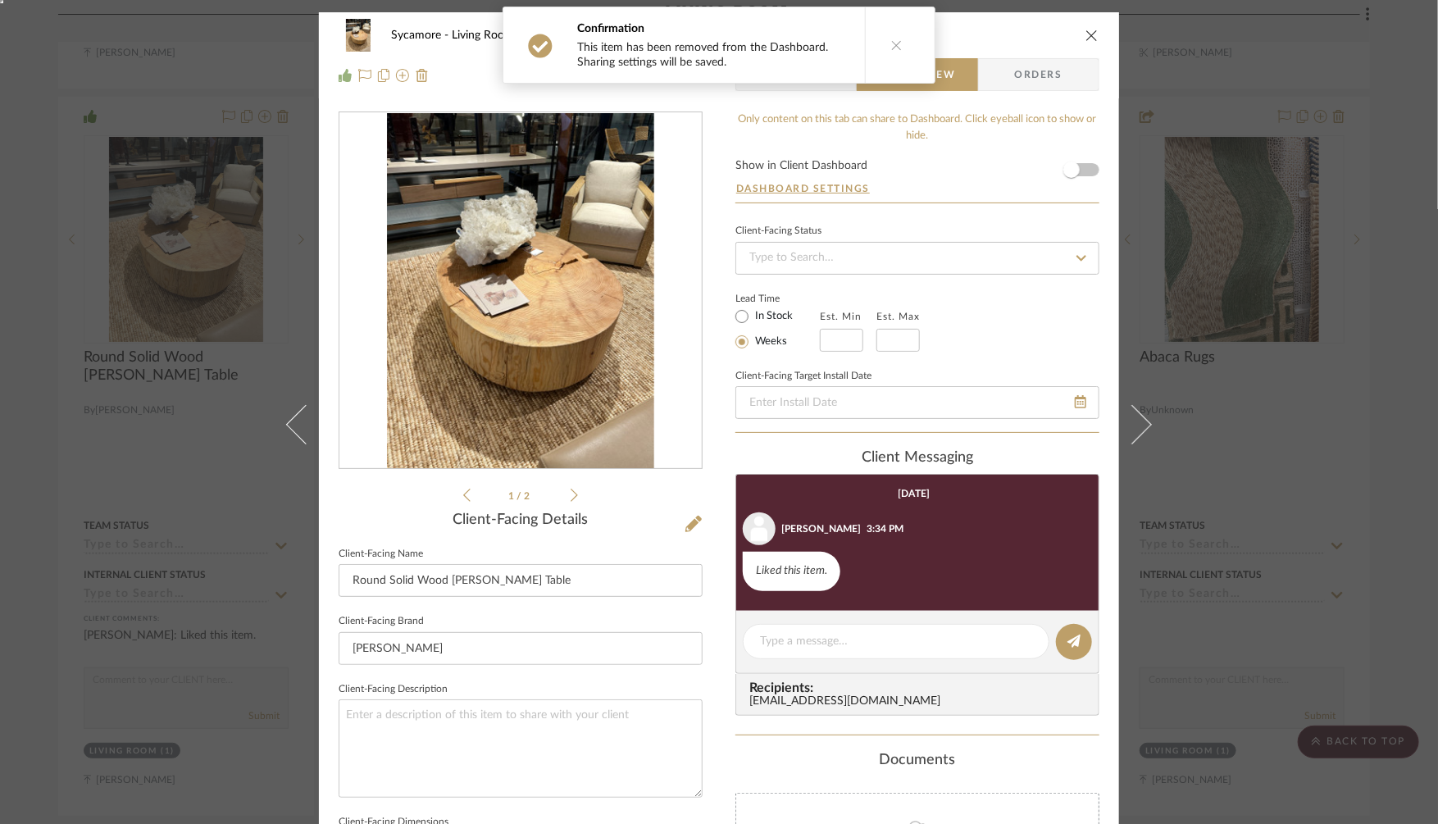
click at [774, 81] on div "Confirmation This item has been removed from the Dashboard. Sharing settings wi…" at bounding box center [721, 44] width 288 height 75
click at [892, 43] on icon at bounding box center [896, 44] width 11 height 11
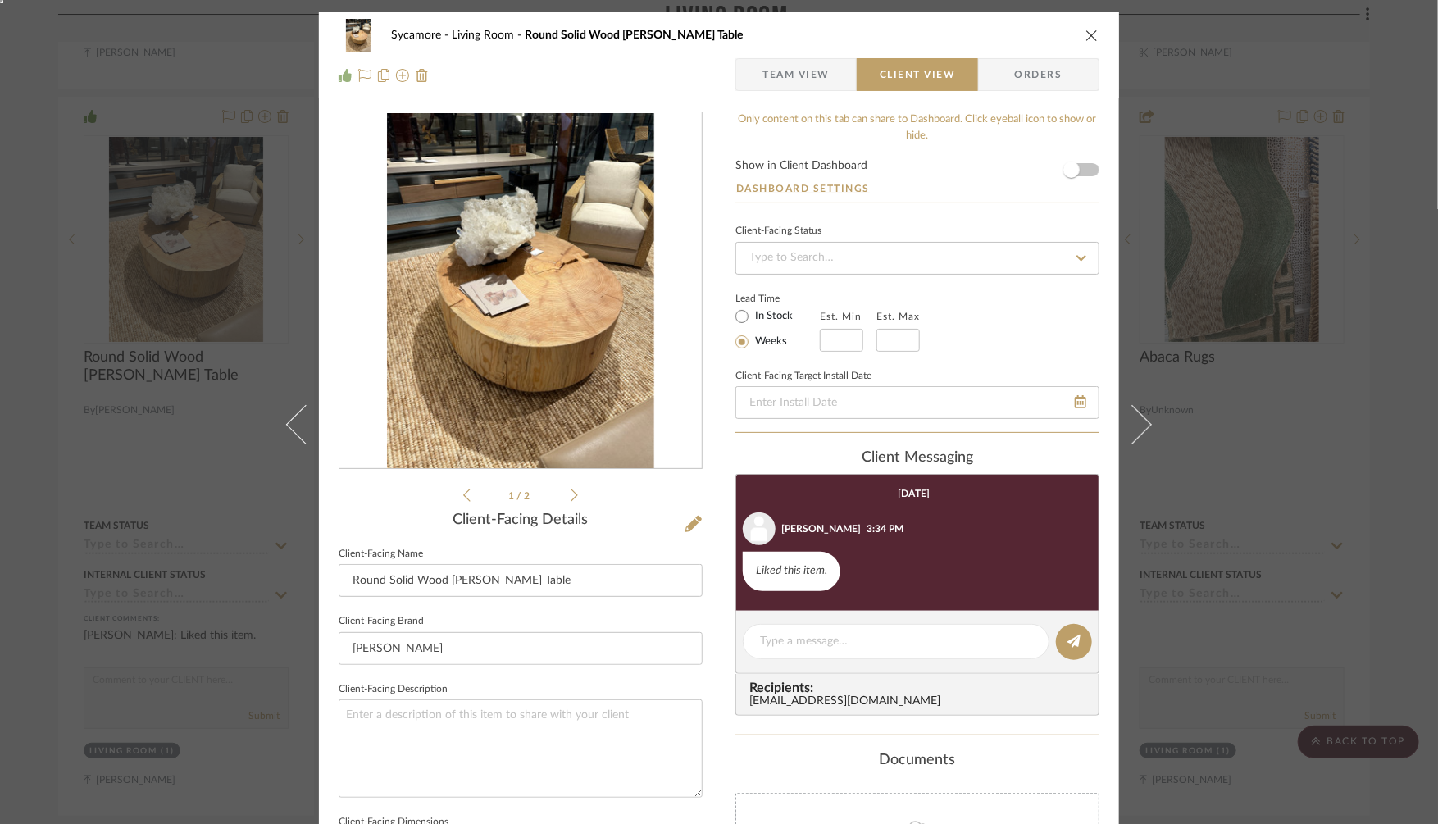
click at [788, 70] on span "Team View" at bounding box center [795, 74] width 67 height 33
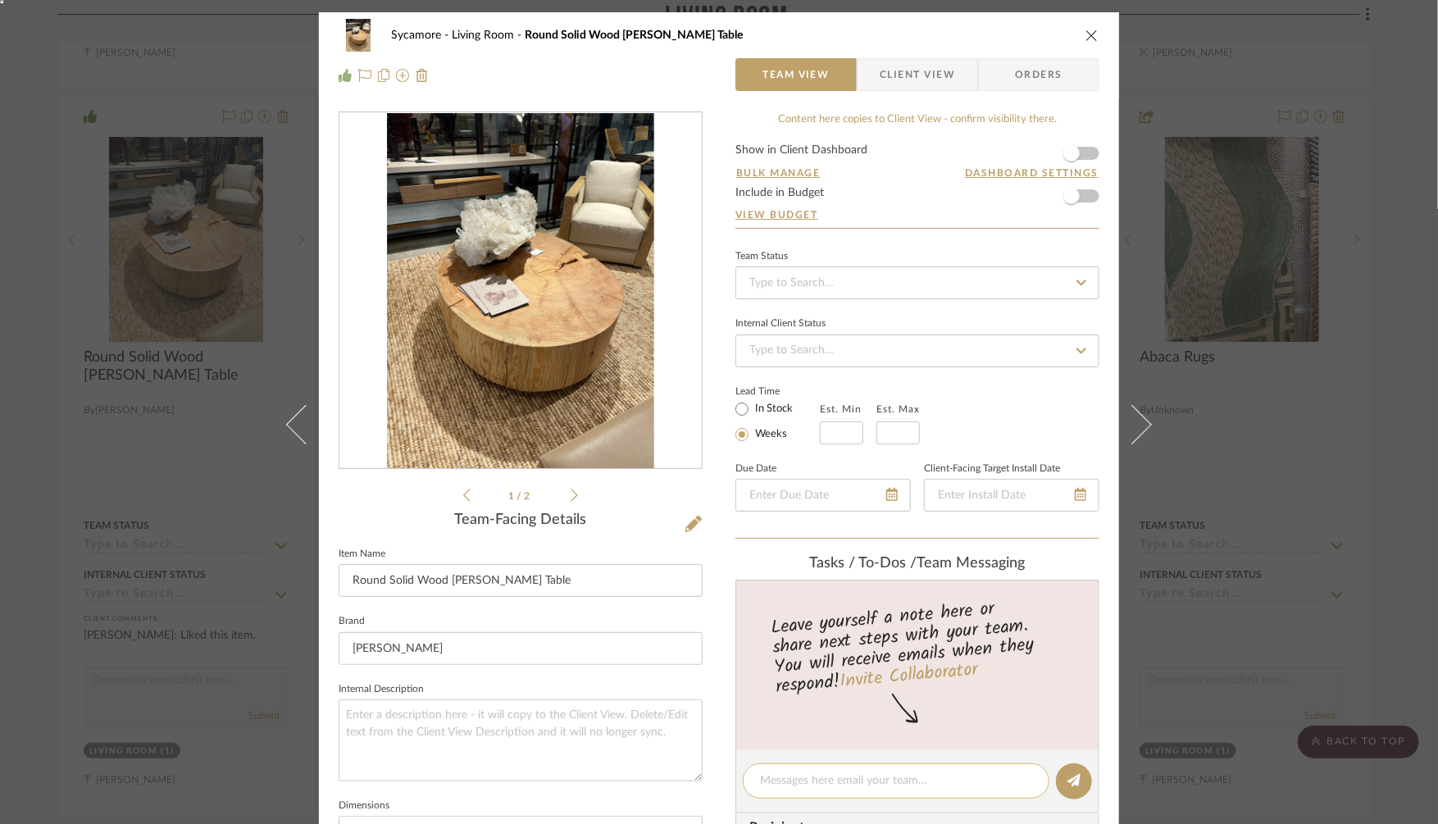
click at [784, 781] on textarea at bounding box center [896, 780] width 272 height 17
type textarea "find less costly alternaties"
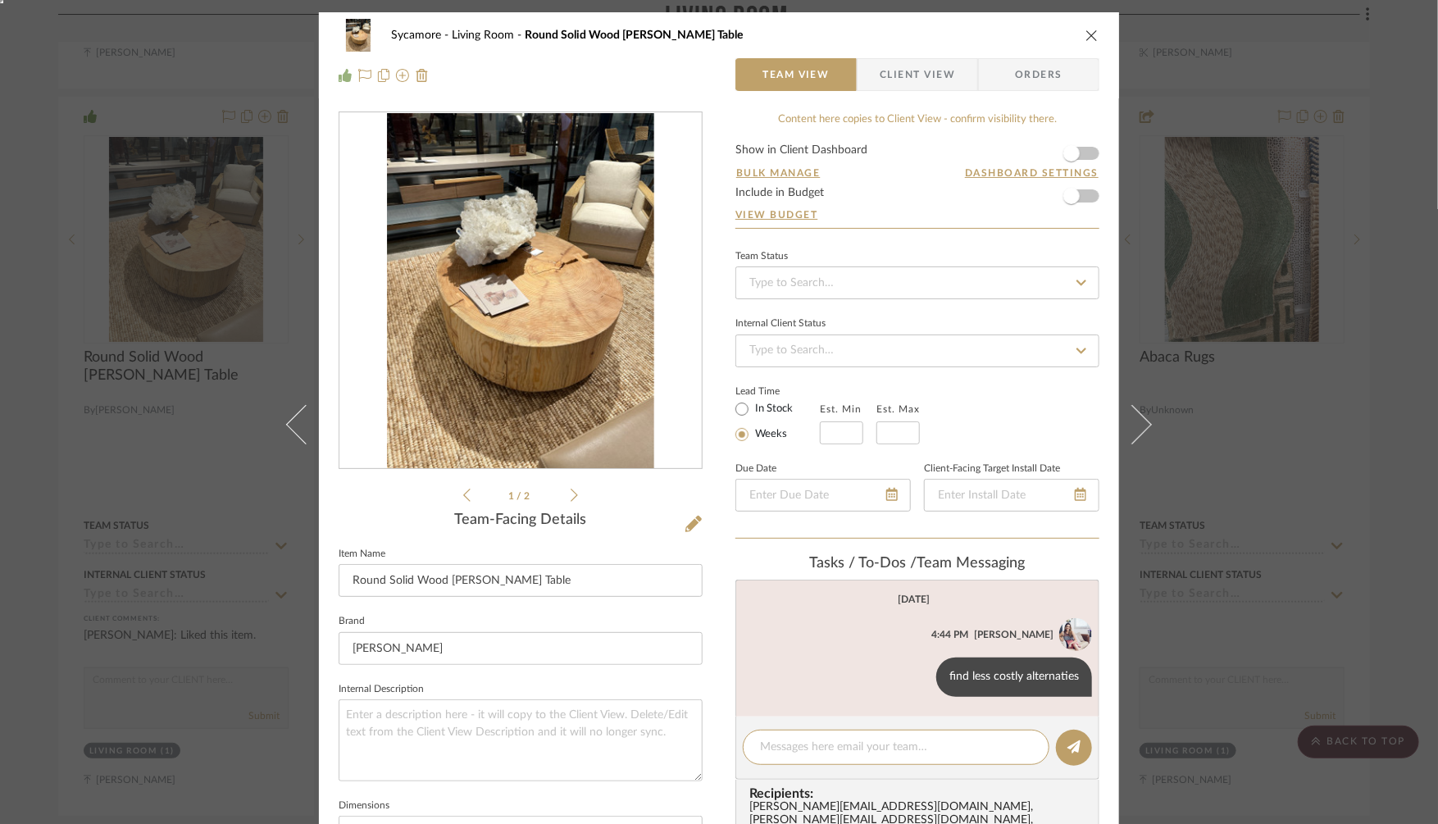
click at [1279, 600] on div "Sycamore Living Room Round Solid Wood [PERSON_NAME] Table Team View Client View…" at bounding box center [719, 412] width 1438 height 824
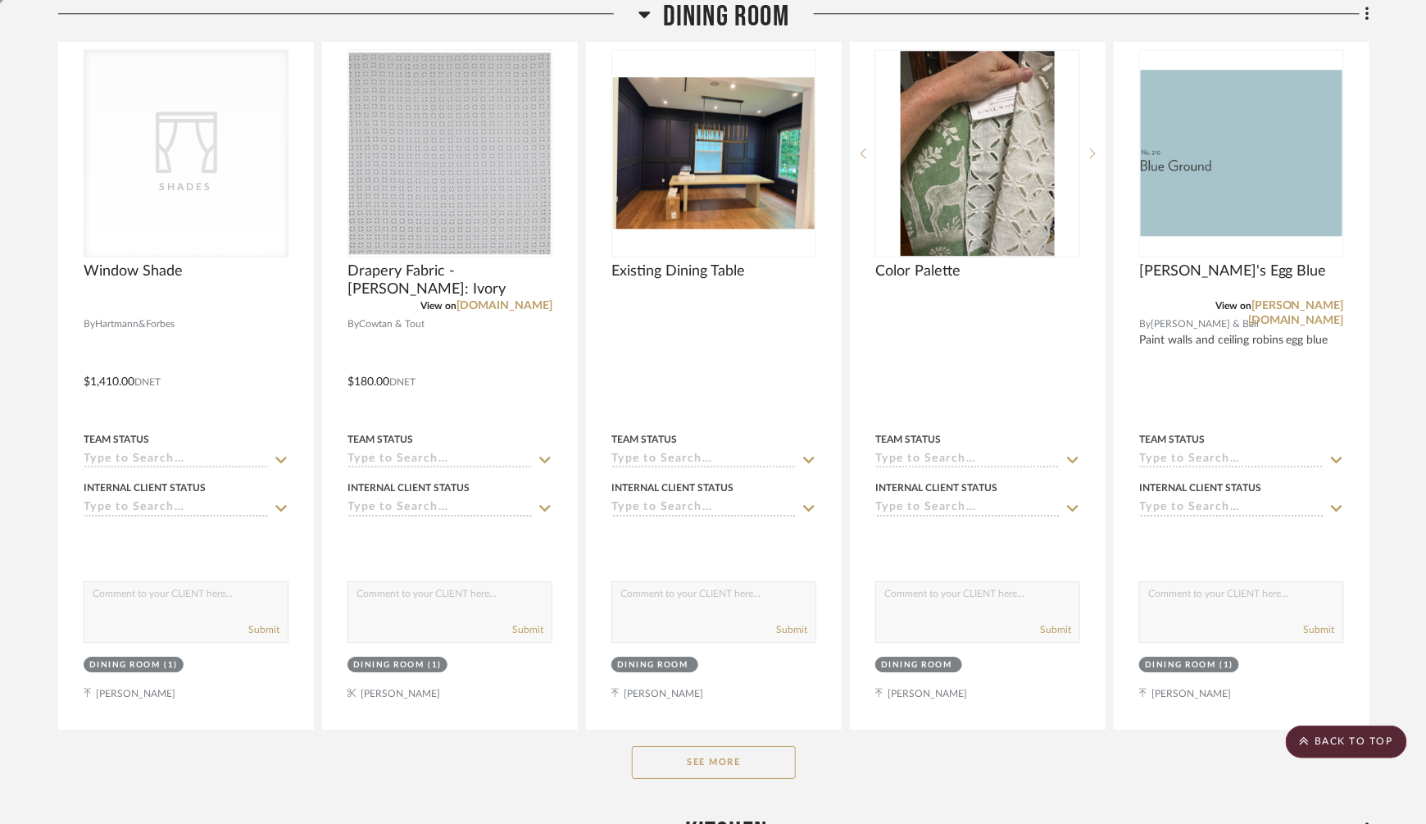
scroll to position [4329, 0]
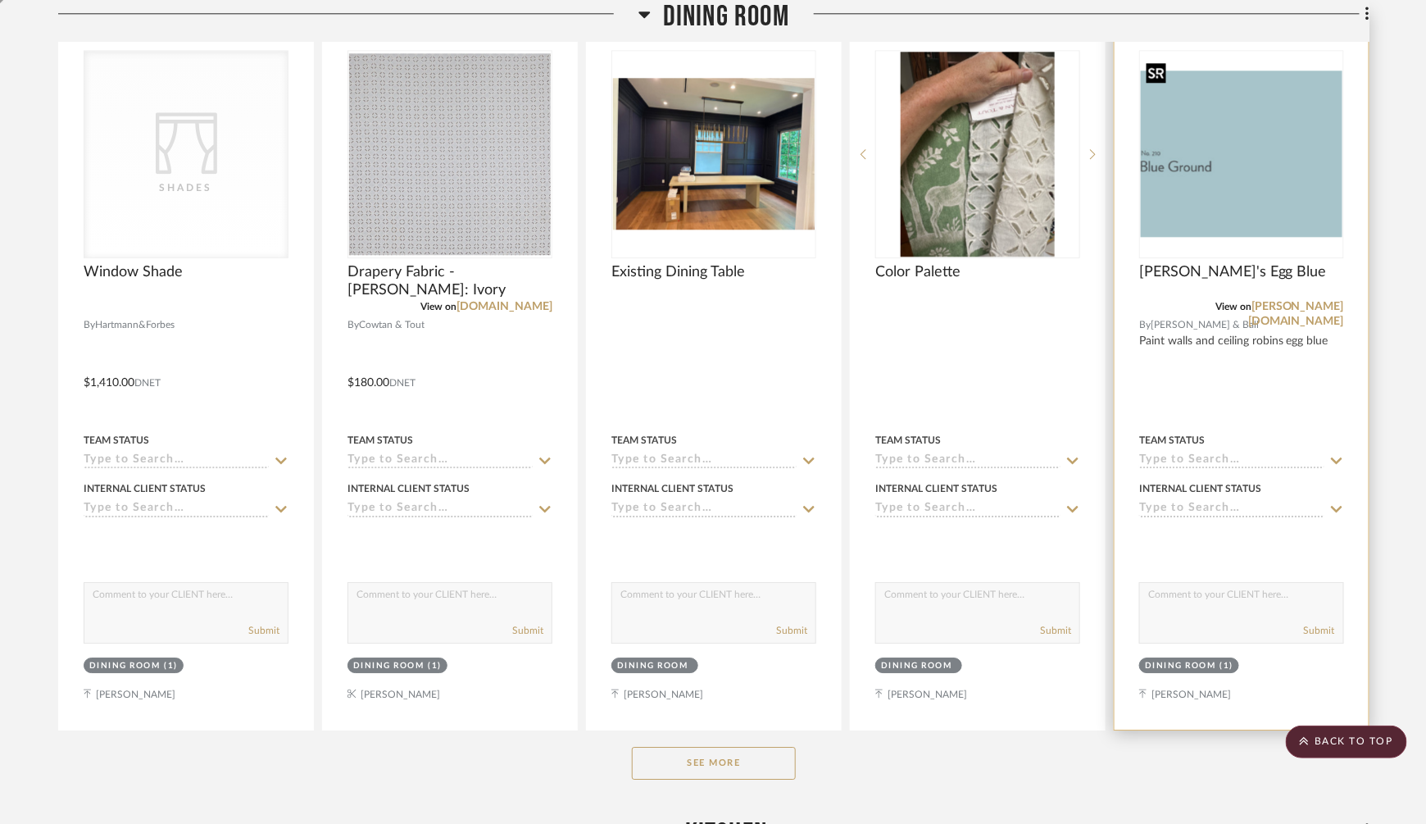
click at [1245, 158] on img "0" at bounding box center [1242, 153] width 202 height 167
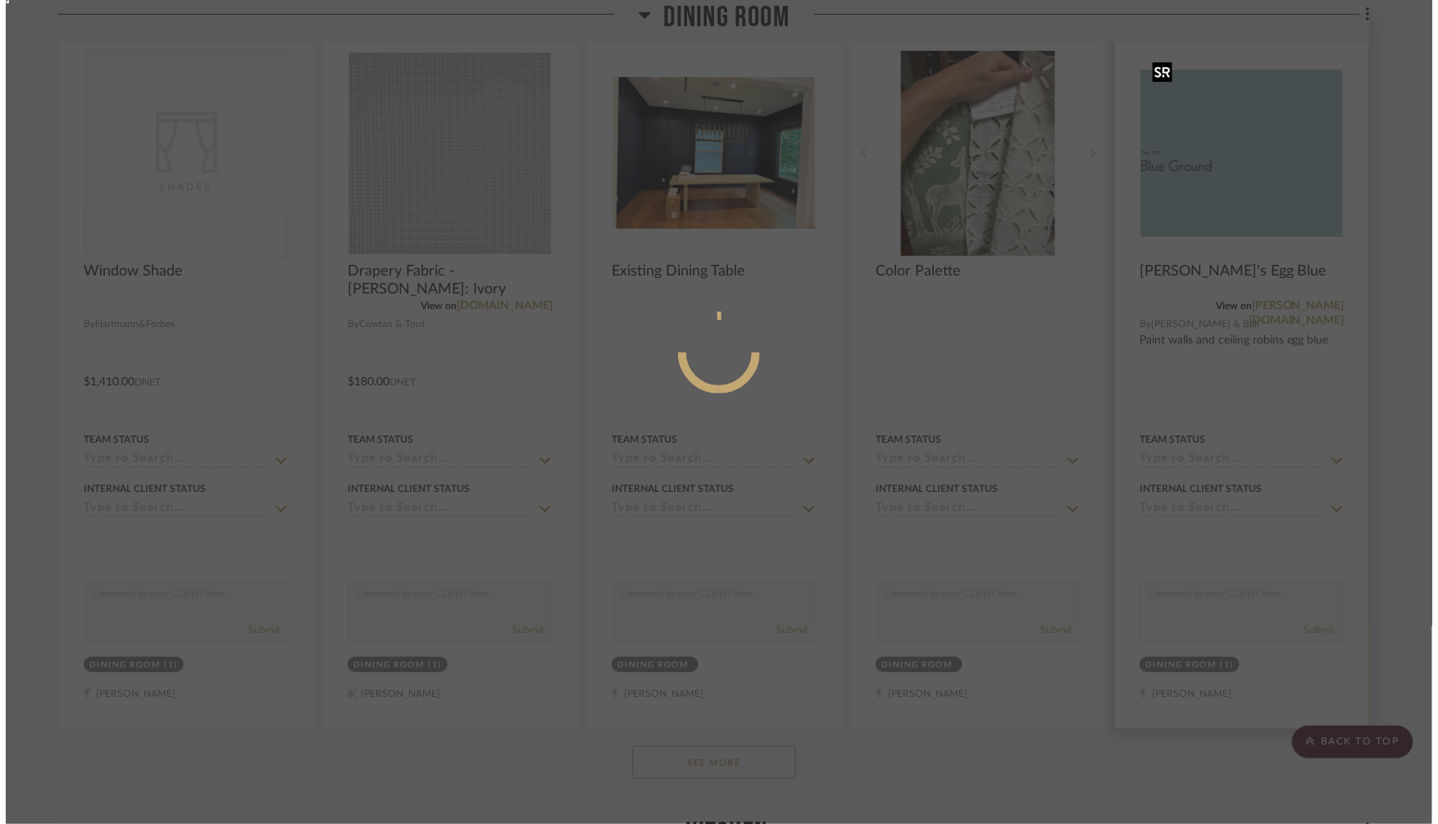
scroll to position [0, 0]
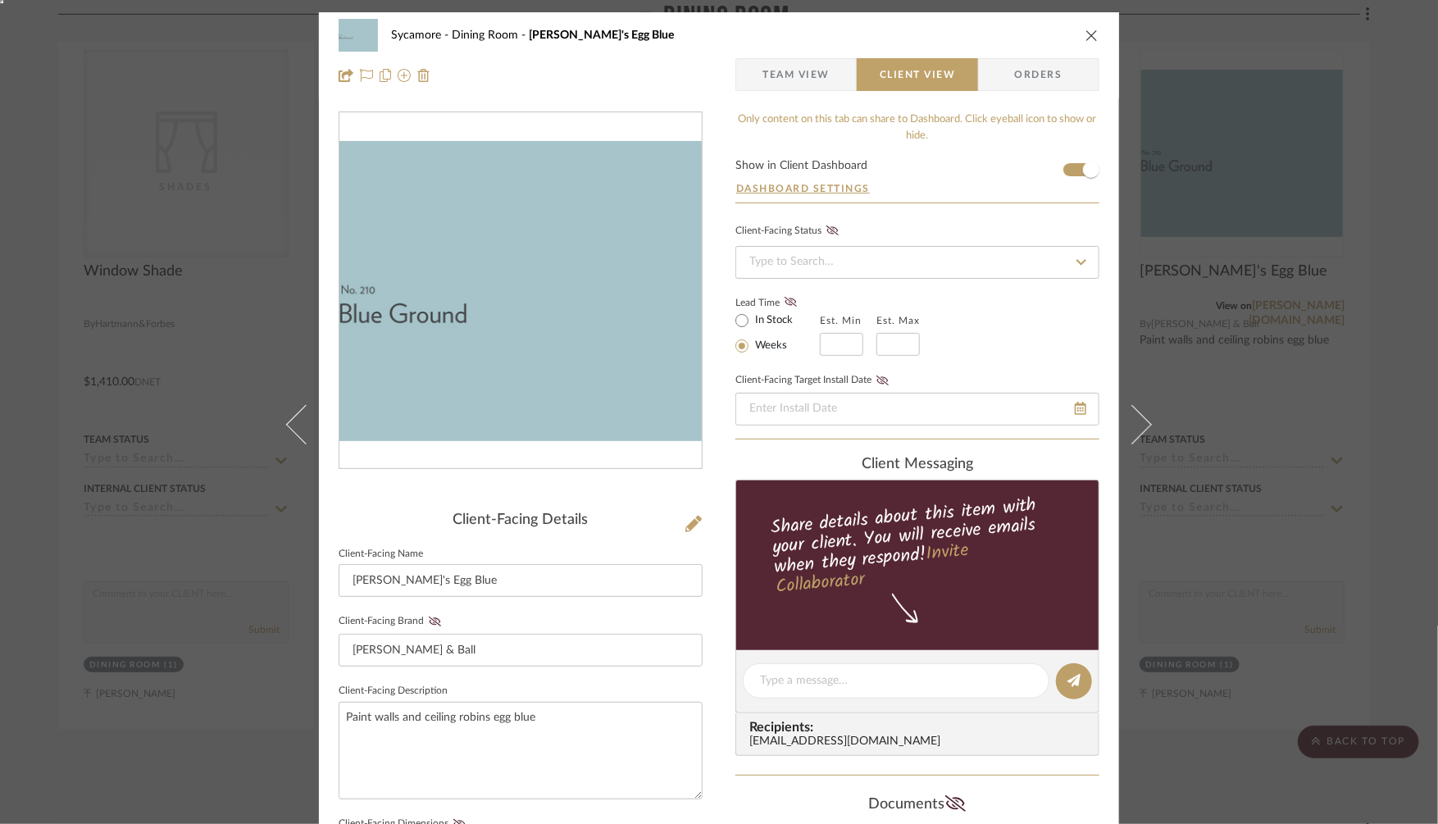
click at [1325, 421] on div "Sycamore Dining Room [PERSON_NAME]'s Egg Blue Team View Client View Orders Clie…" at bounding box center [719, 412] width 1438 height 824
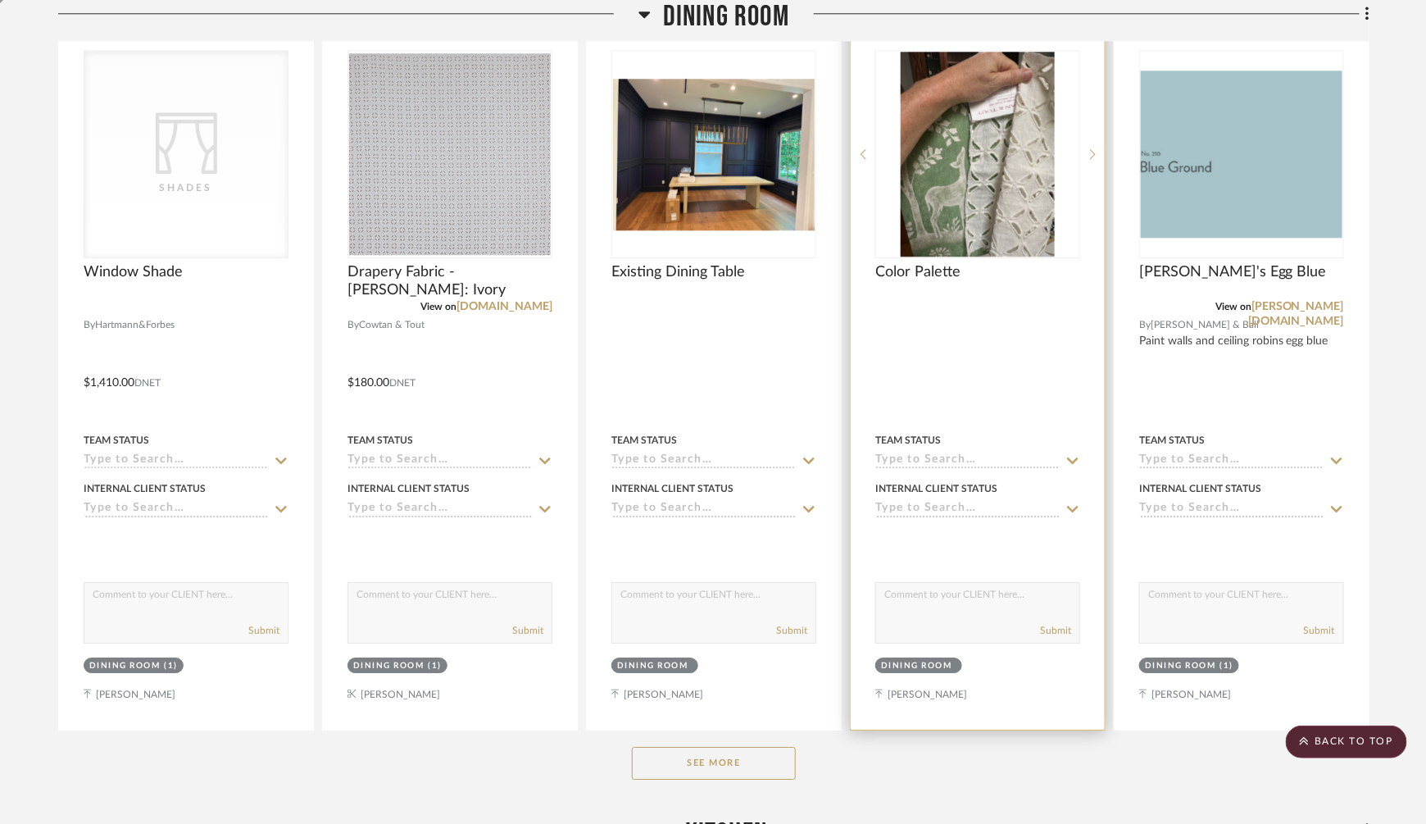
scroll to position [4345, 0]
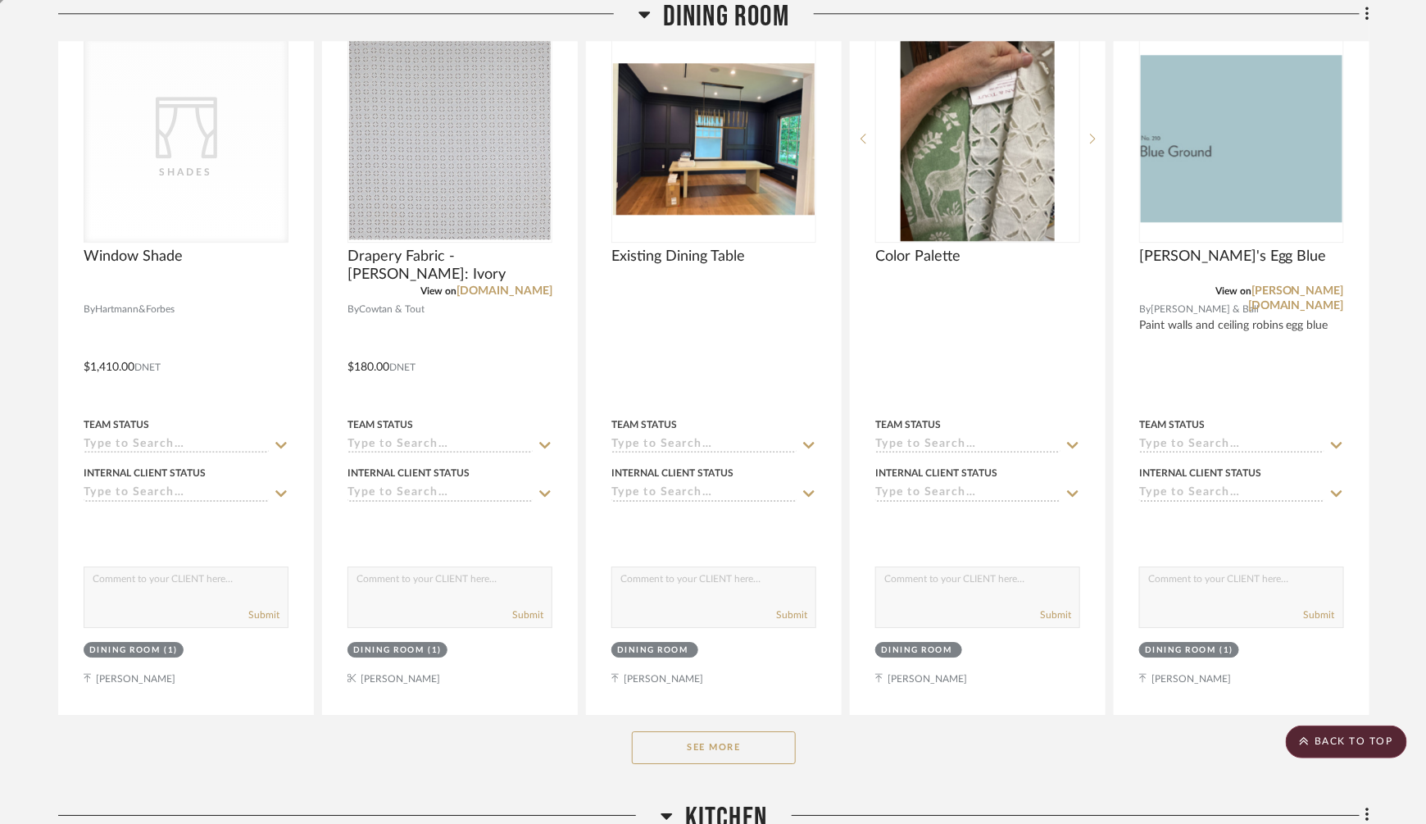
click at [748, 731] on button "See More" at bounding box center [714, 747] width 164 height 33
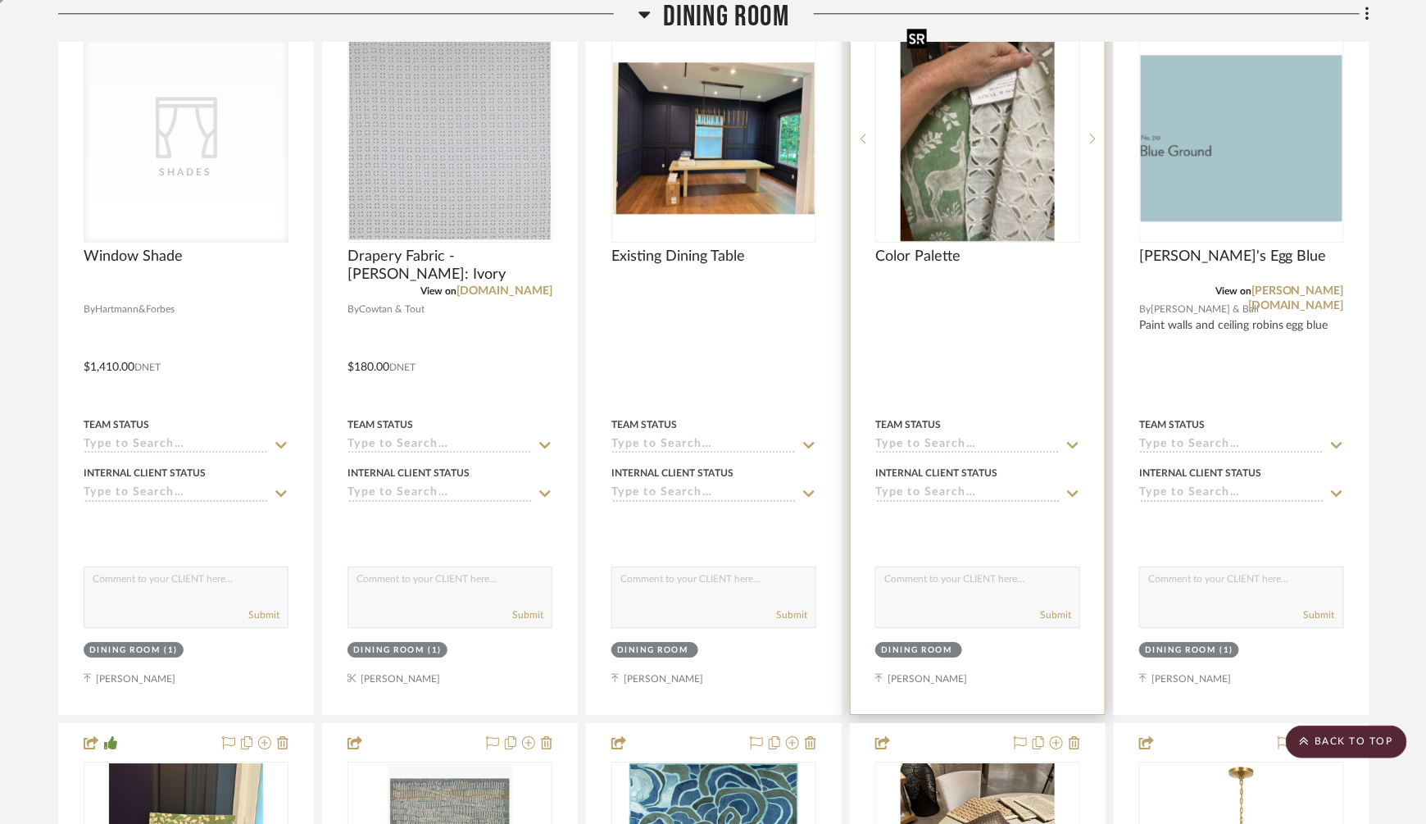
click at [947, 186] on img "0" at bounding box center [978, 138] width 154 height 205
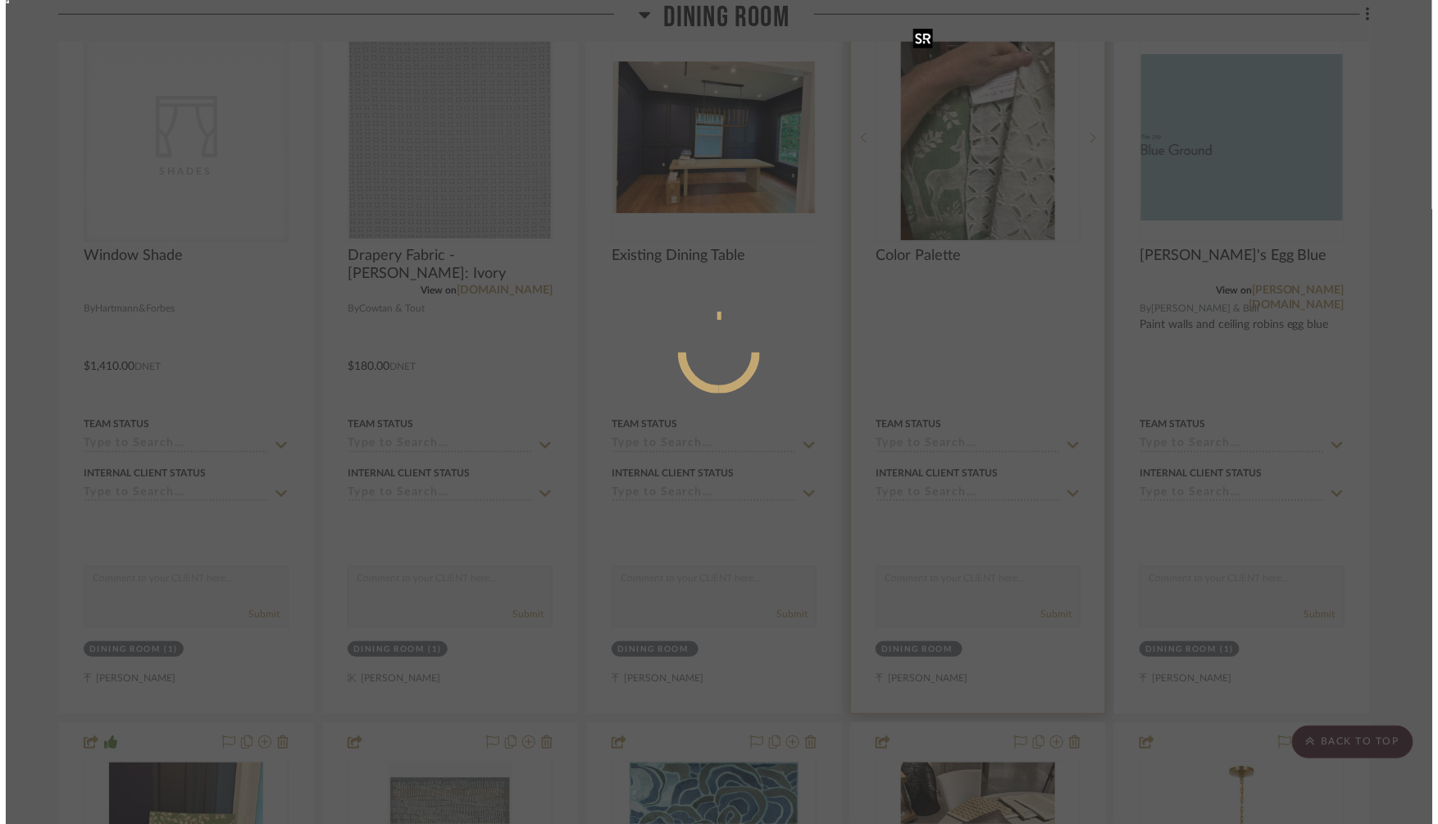
scroll to position [0, 0]
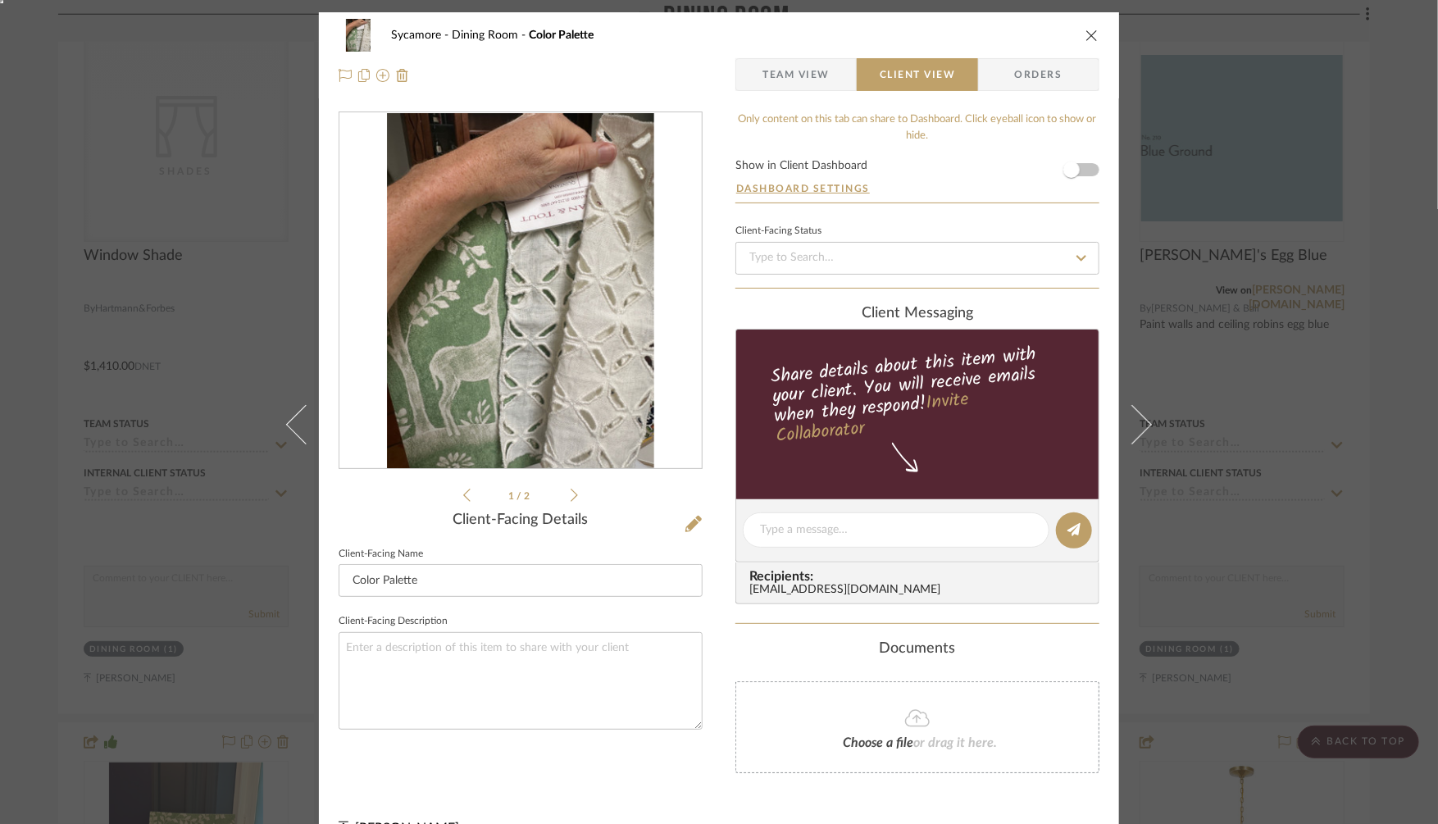
click at [788, 59] on span "Team View" at bounding box center [795, 74] width 67 height 33
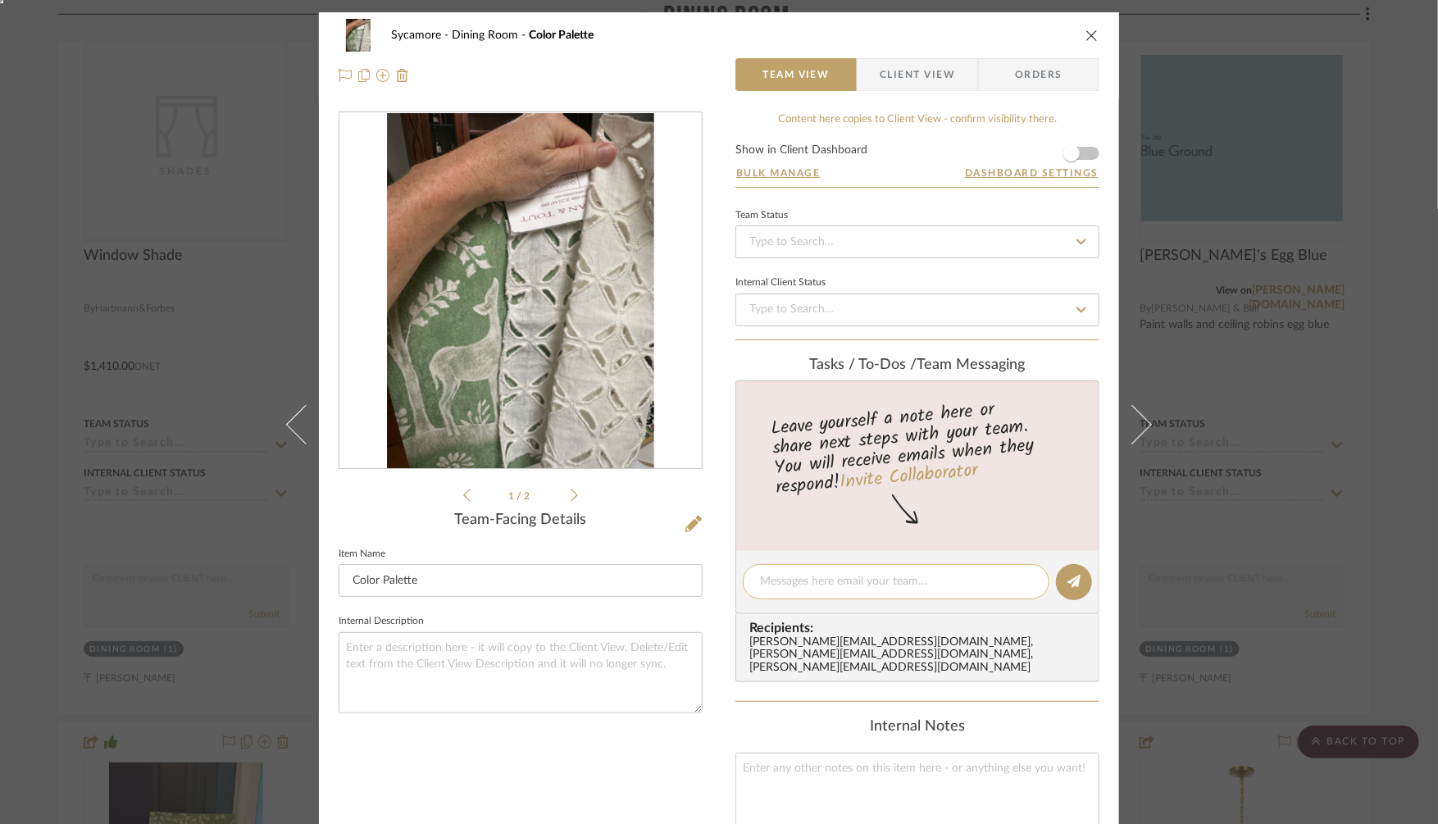
click at [789, 568] on div at bounding box center [896, 581] width 307 height 35
click at [777, 579] on textarea at bounding box center [896, 581] width 272 height 17
type textarea "other oclros of wallpaper?"
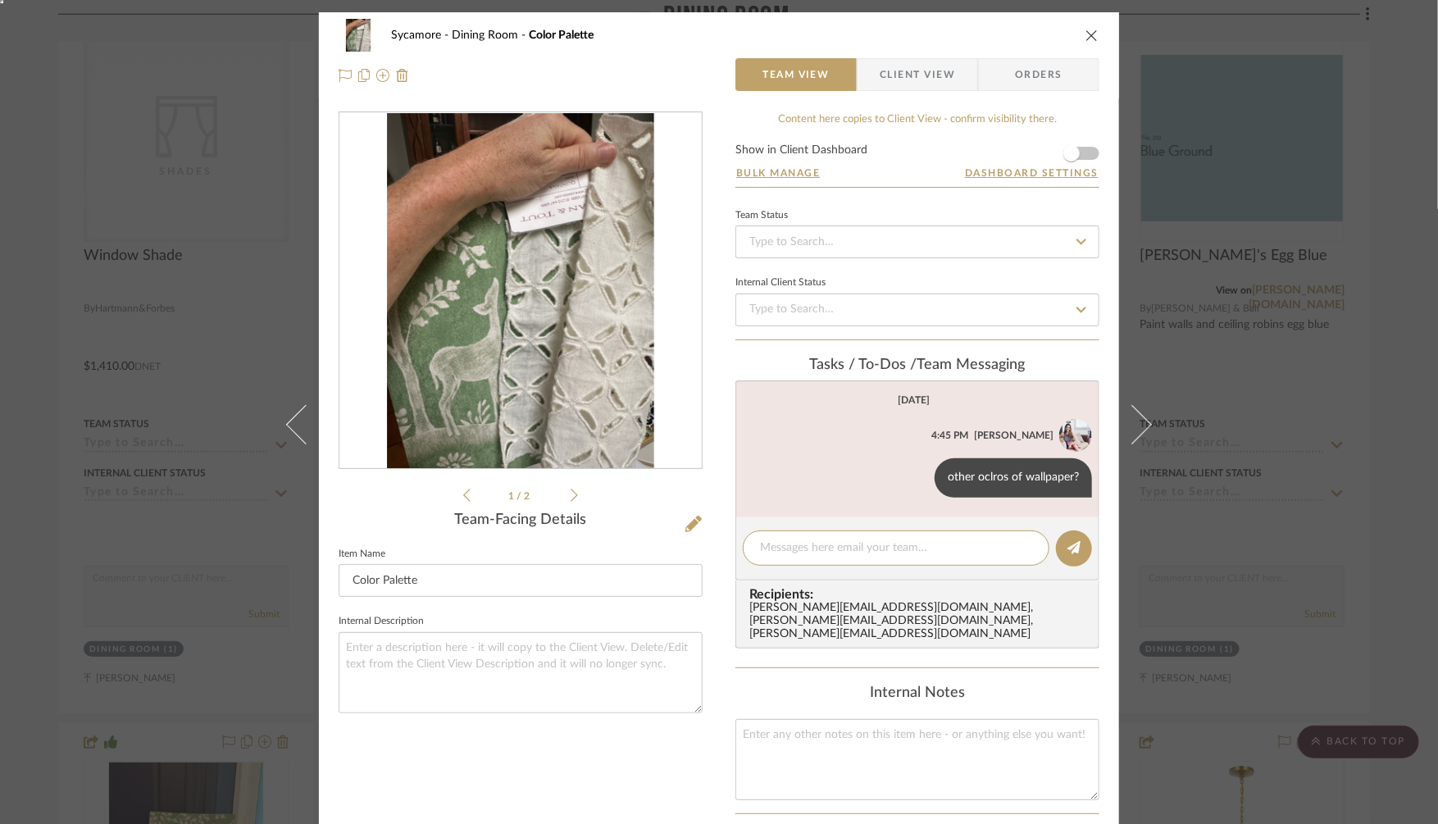
click at [1225, 543] on div "Sycamore Dining Room Color Palette Team View Client View Orders 1 / 2 Team-Faci…" at bounding box center [719, 412] width 1438 height 824
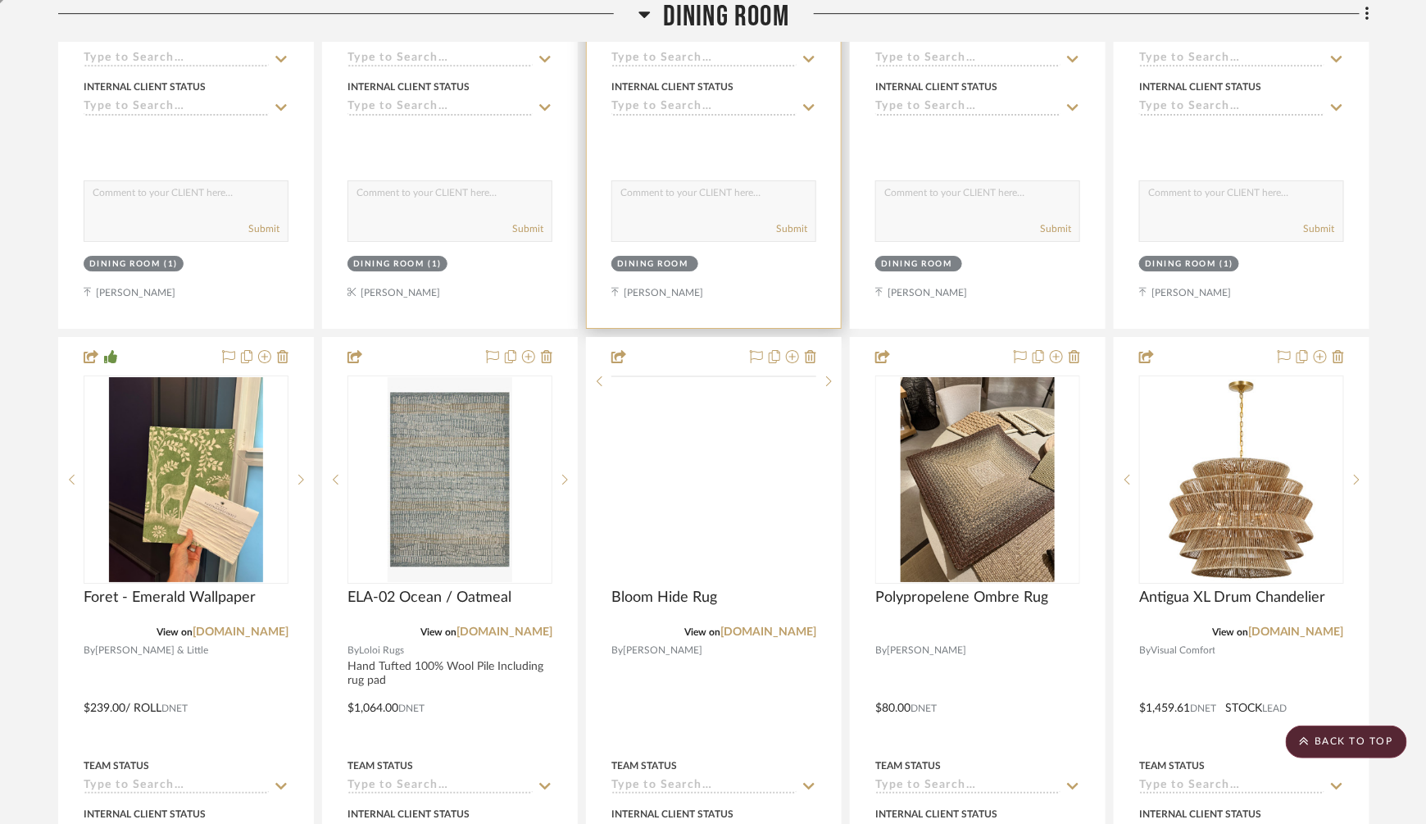
scroll to position [4732, 0]
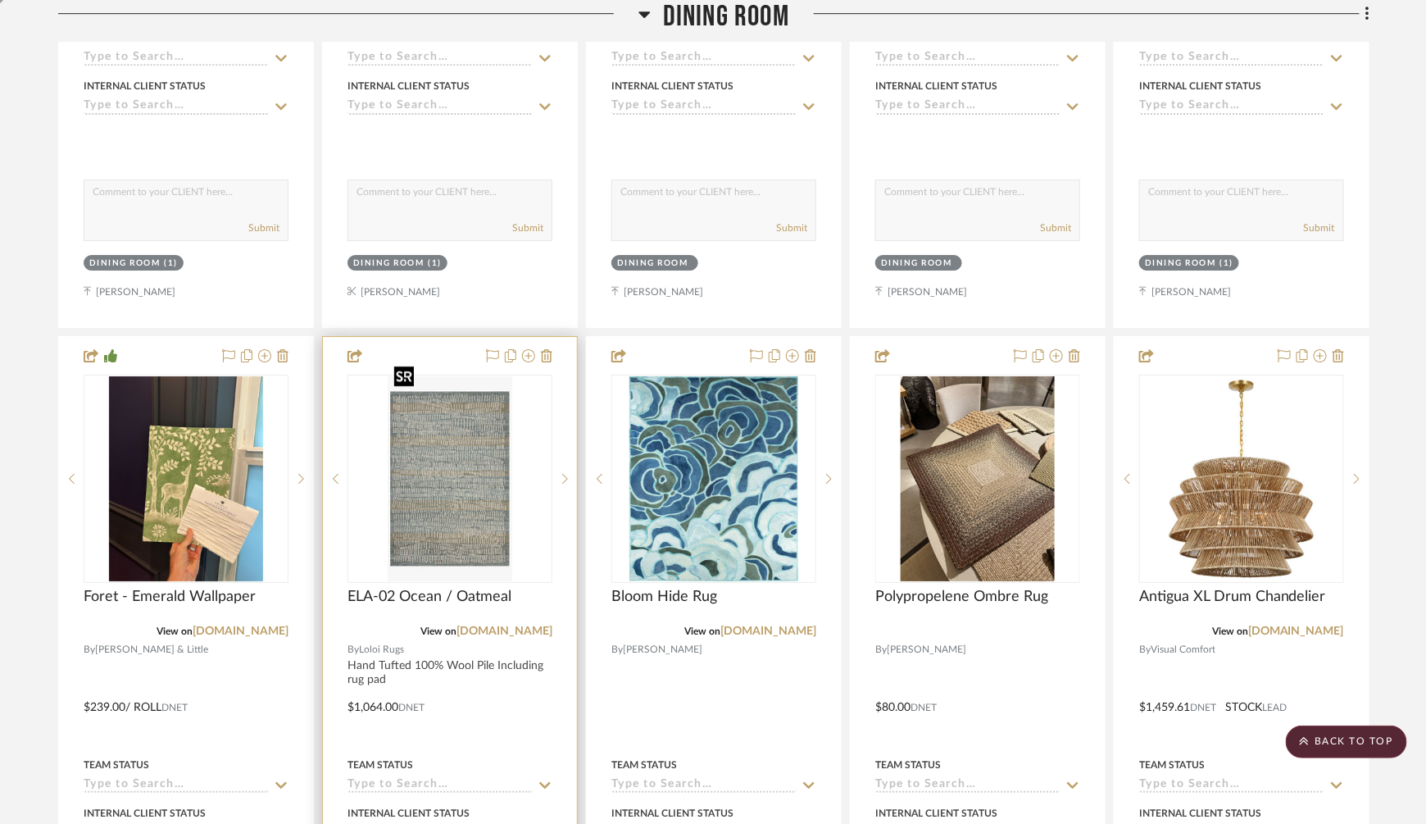
click at [442, 500] on img "0" at bounding box center [450, 478] width 124 height 205
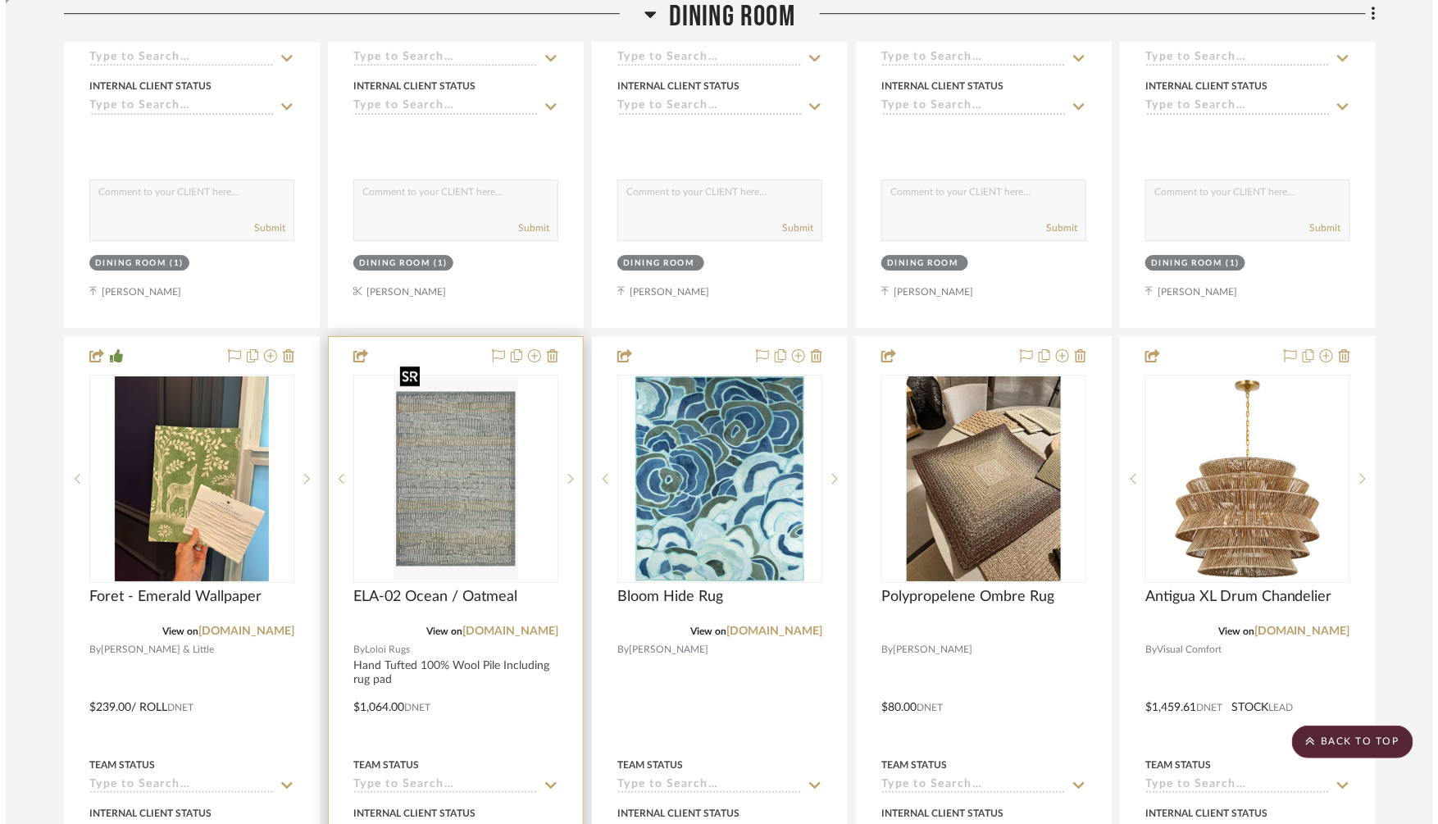
scroll to position [0, 0]
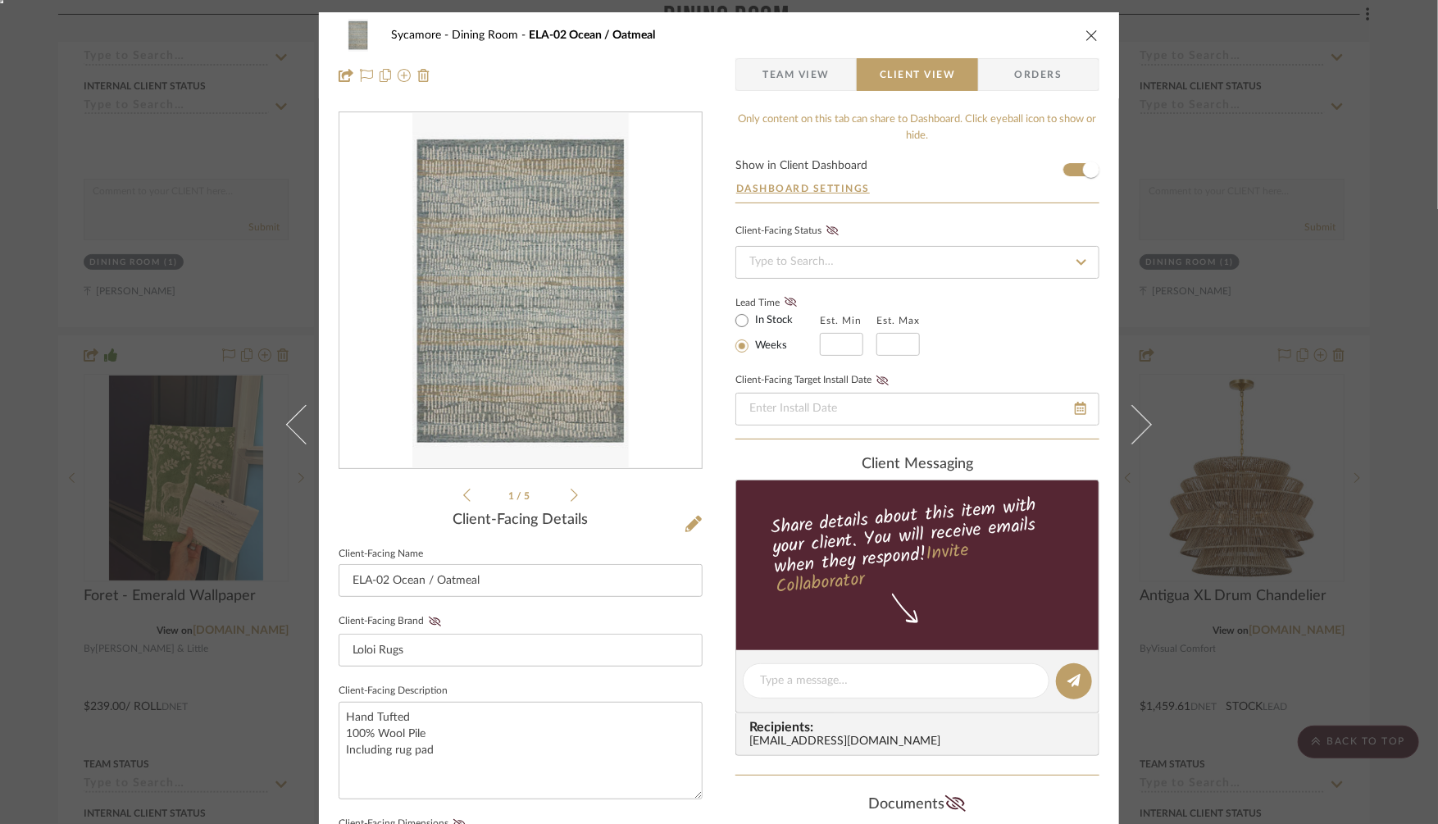
click at [564, 292] on img "0" at bounding box center [520, 291] width 216 height 356
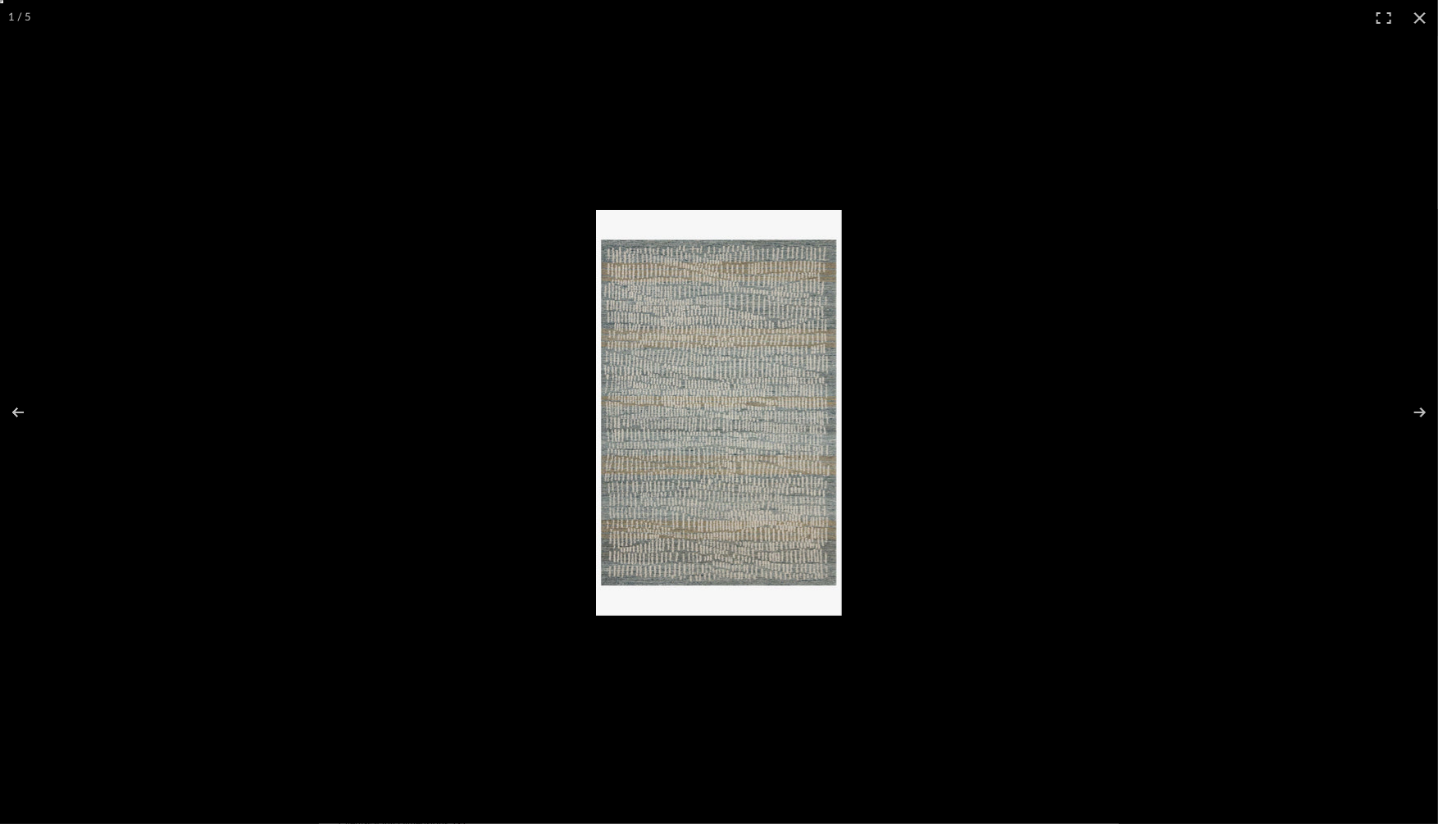
click at [740, 380] on img at bounding box center [719, 413] width 246 height 406
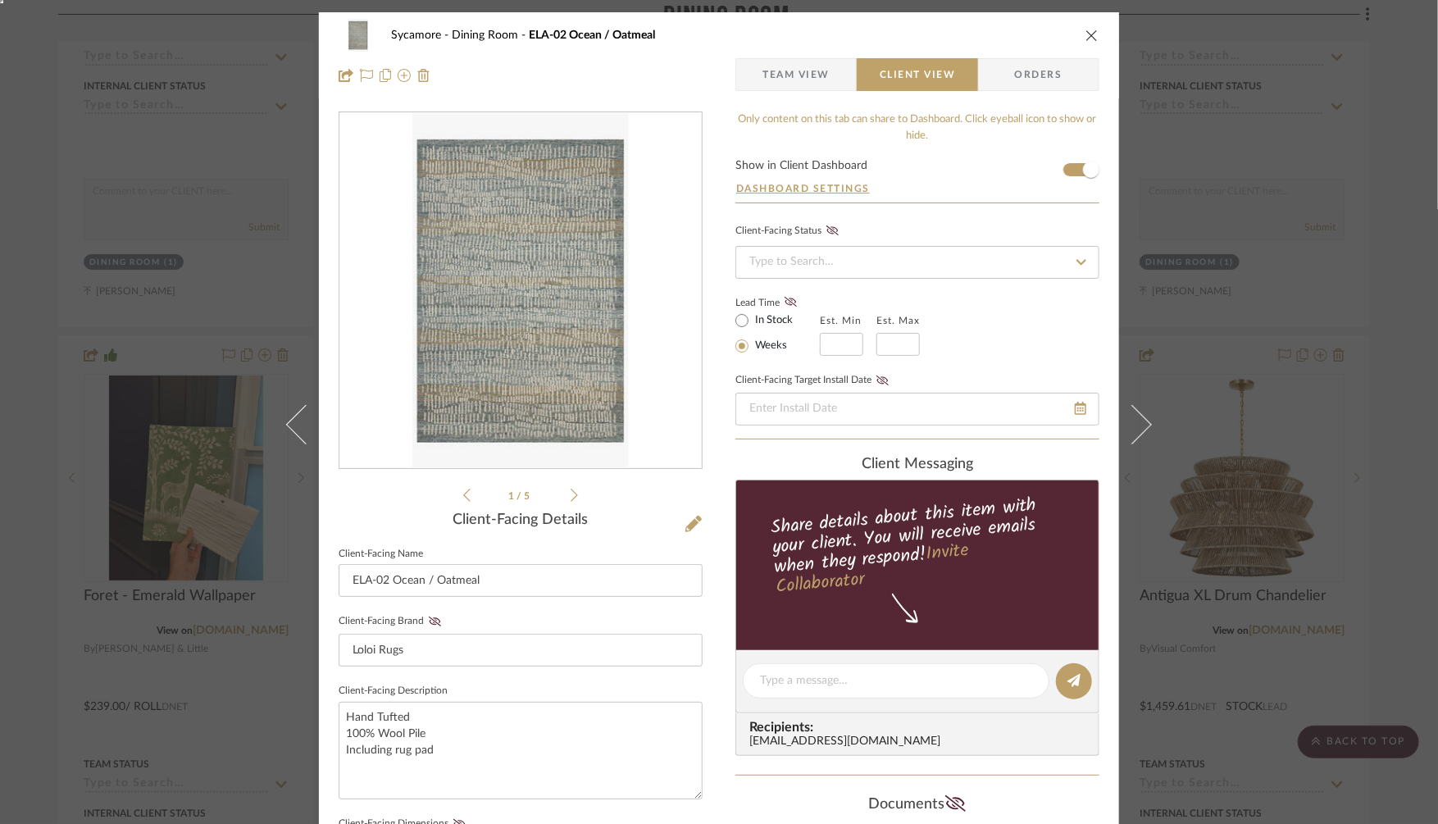
click at [580, 314] on img "0" at bounding box center [520, 291] width 216 height 356
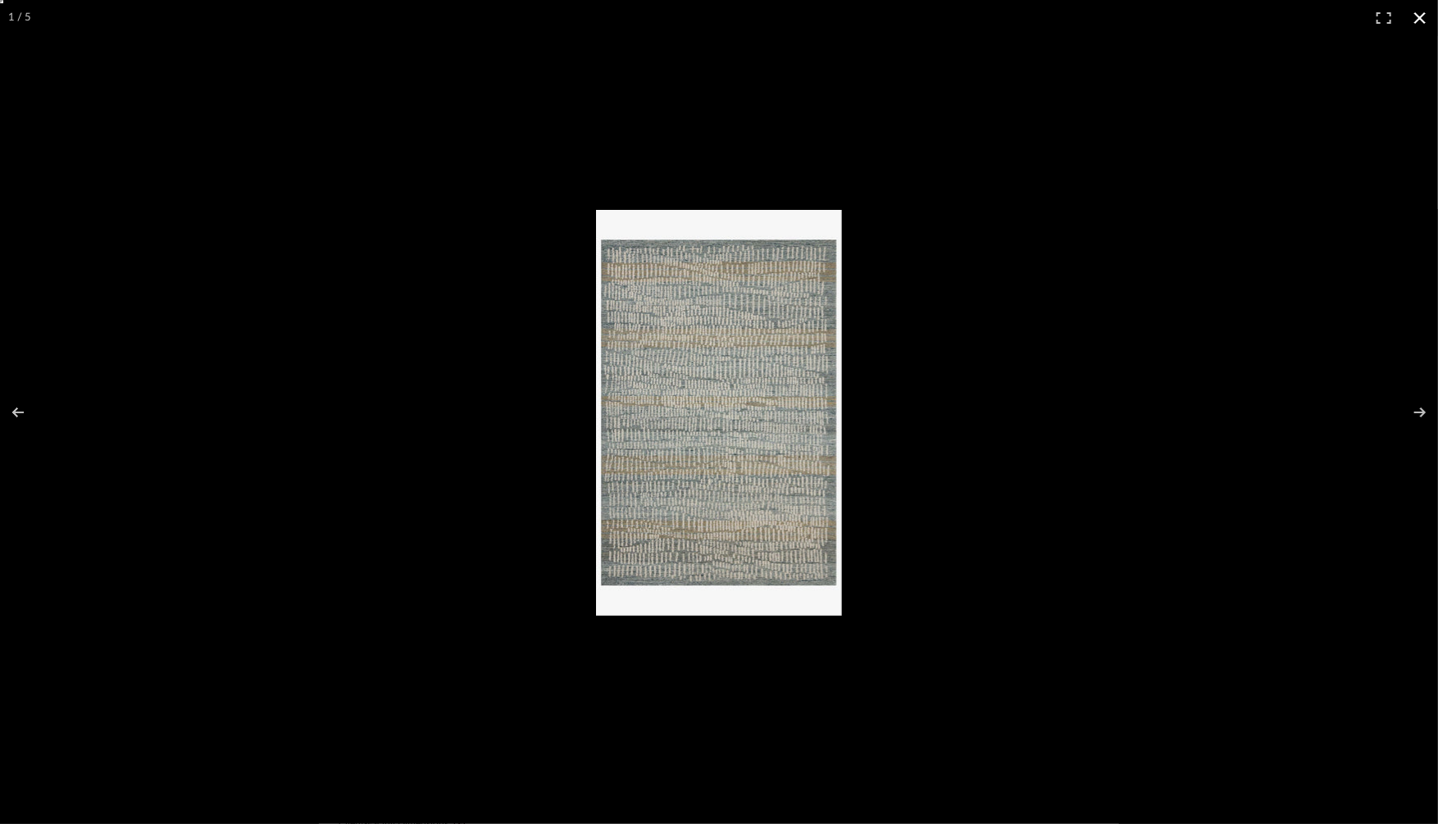
click at [1252, 503] on div at bounding box center [983, 432] width 775 height 444
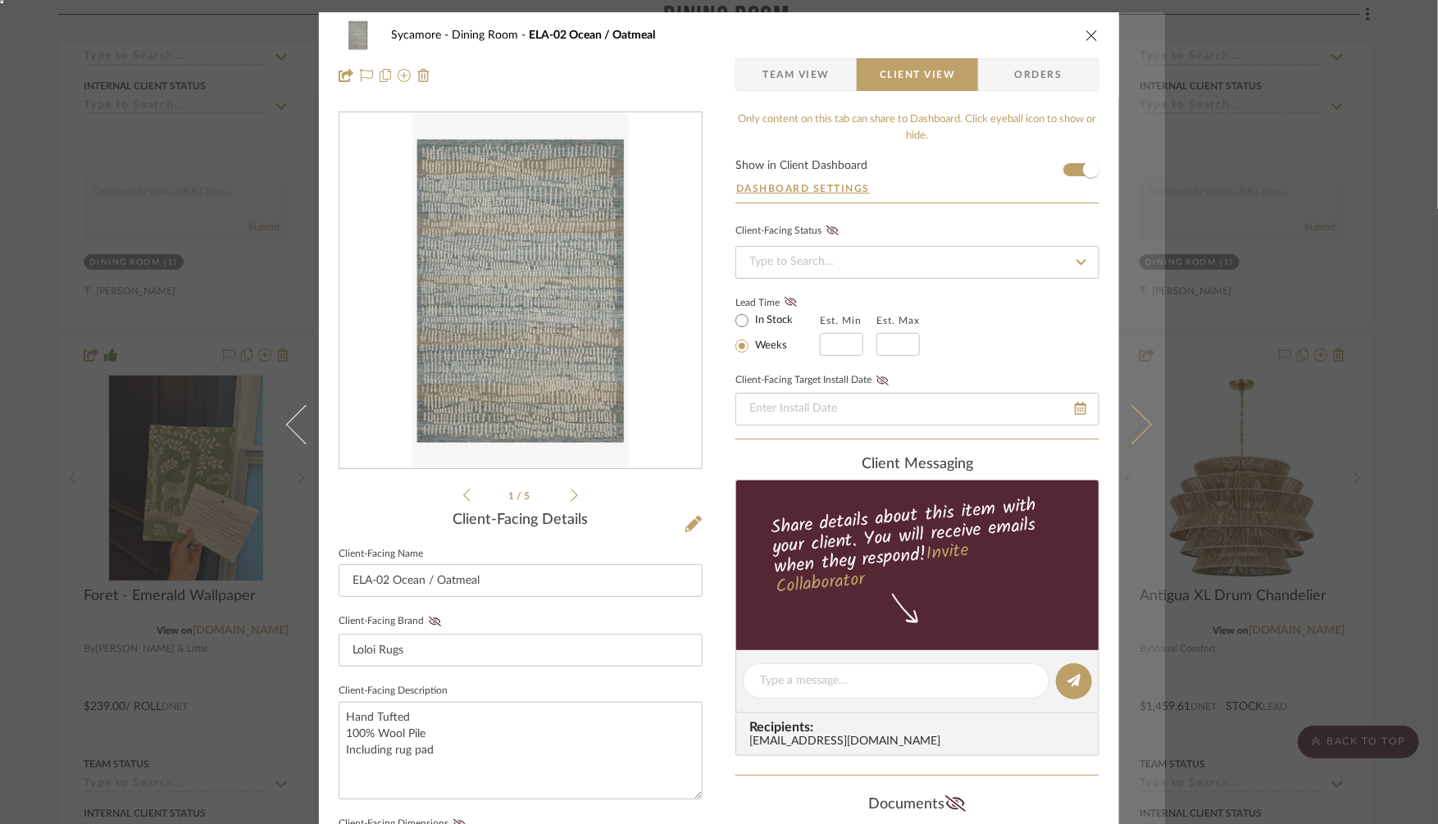
click at [1138, 427] on icon at bounding box center [1131, 423] width 39 height 39
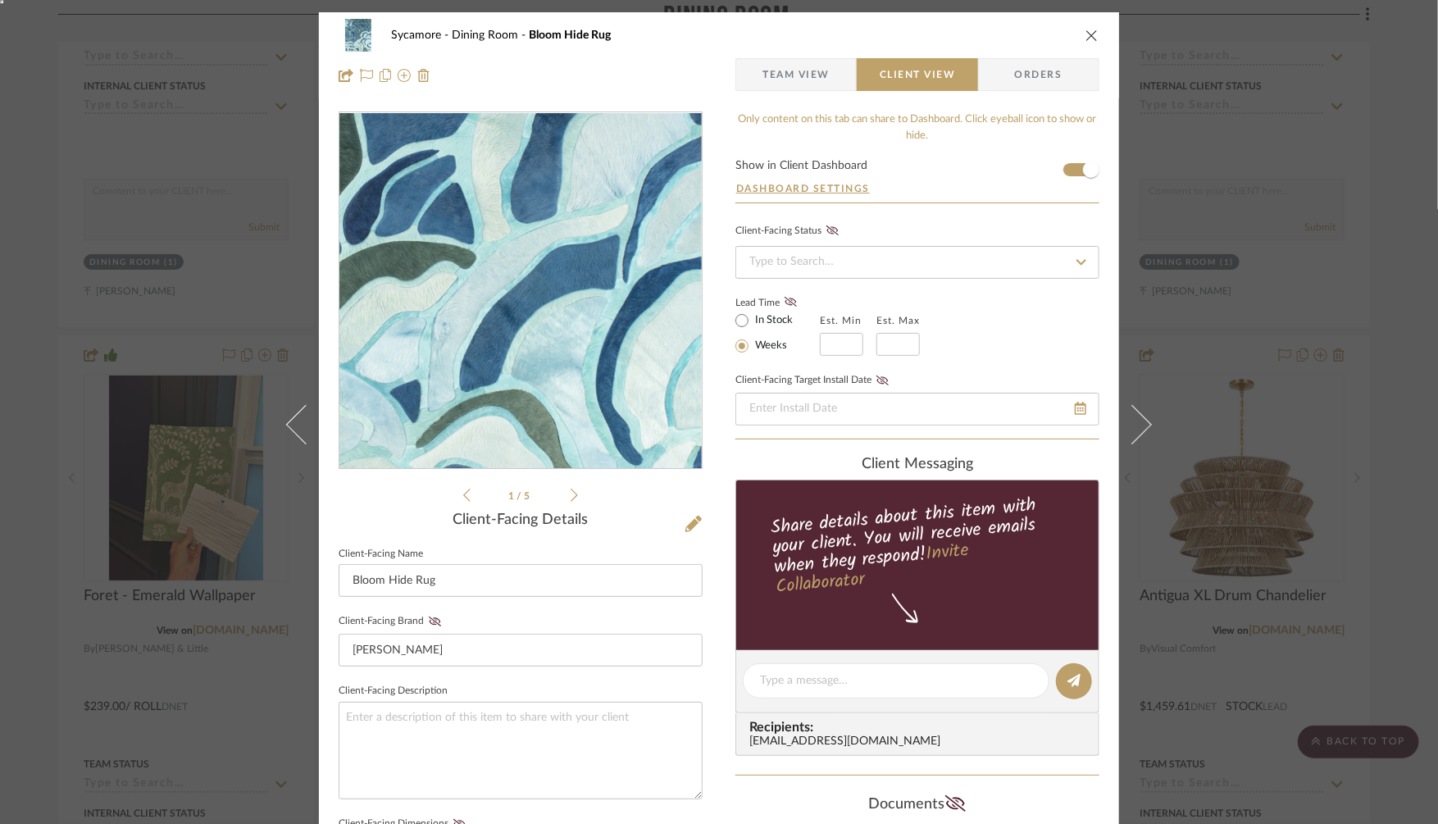
click at [561, 337] on img "0" at bounding box center [520, 291] width 293 height 356
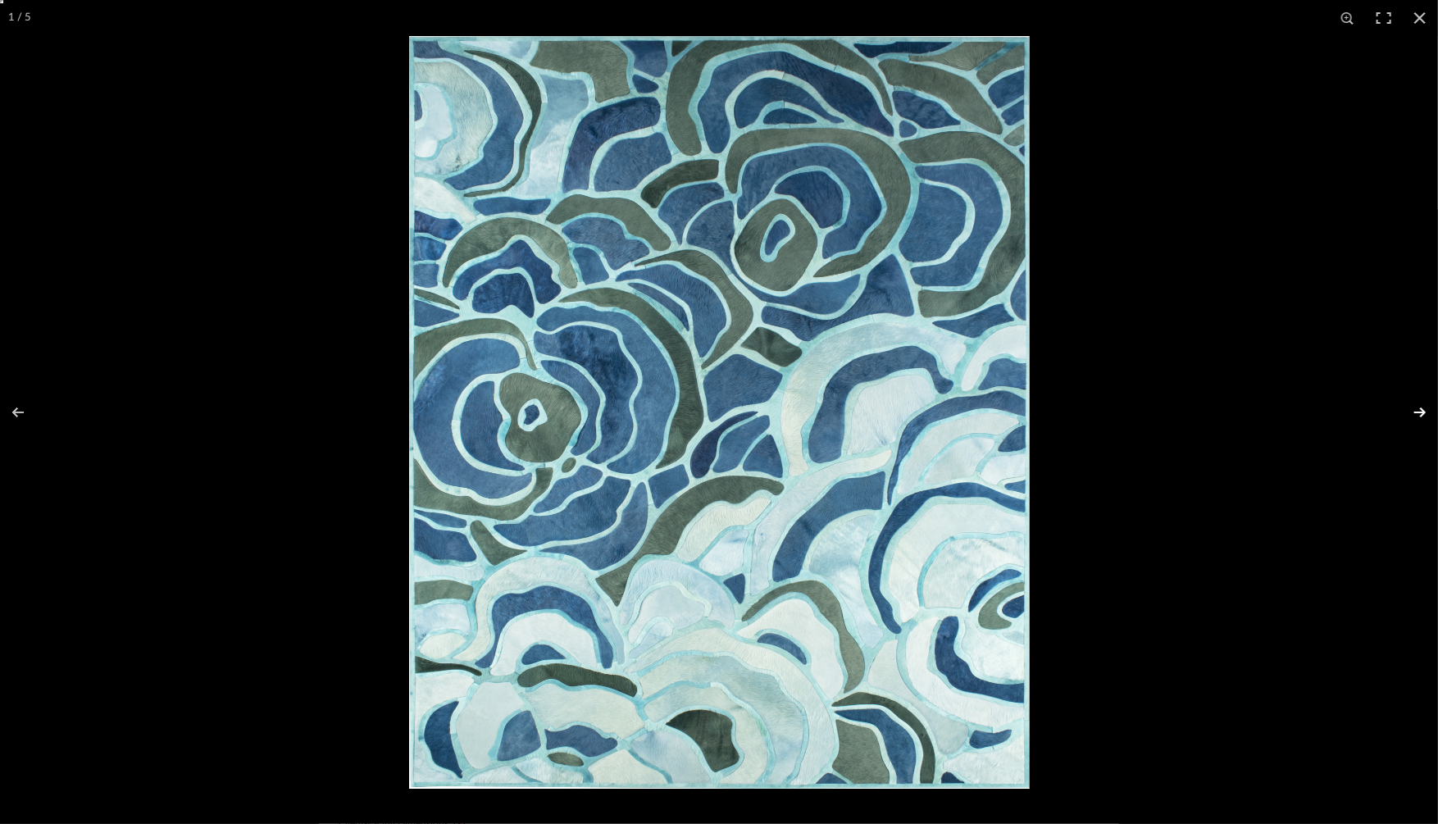
click at [1425, 406] on button at bounding box center [1408, 412] width 57 height 82
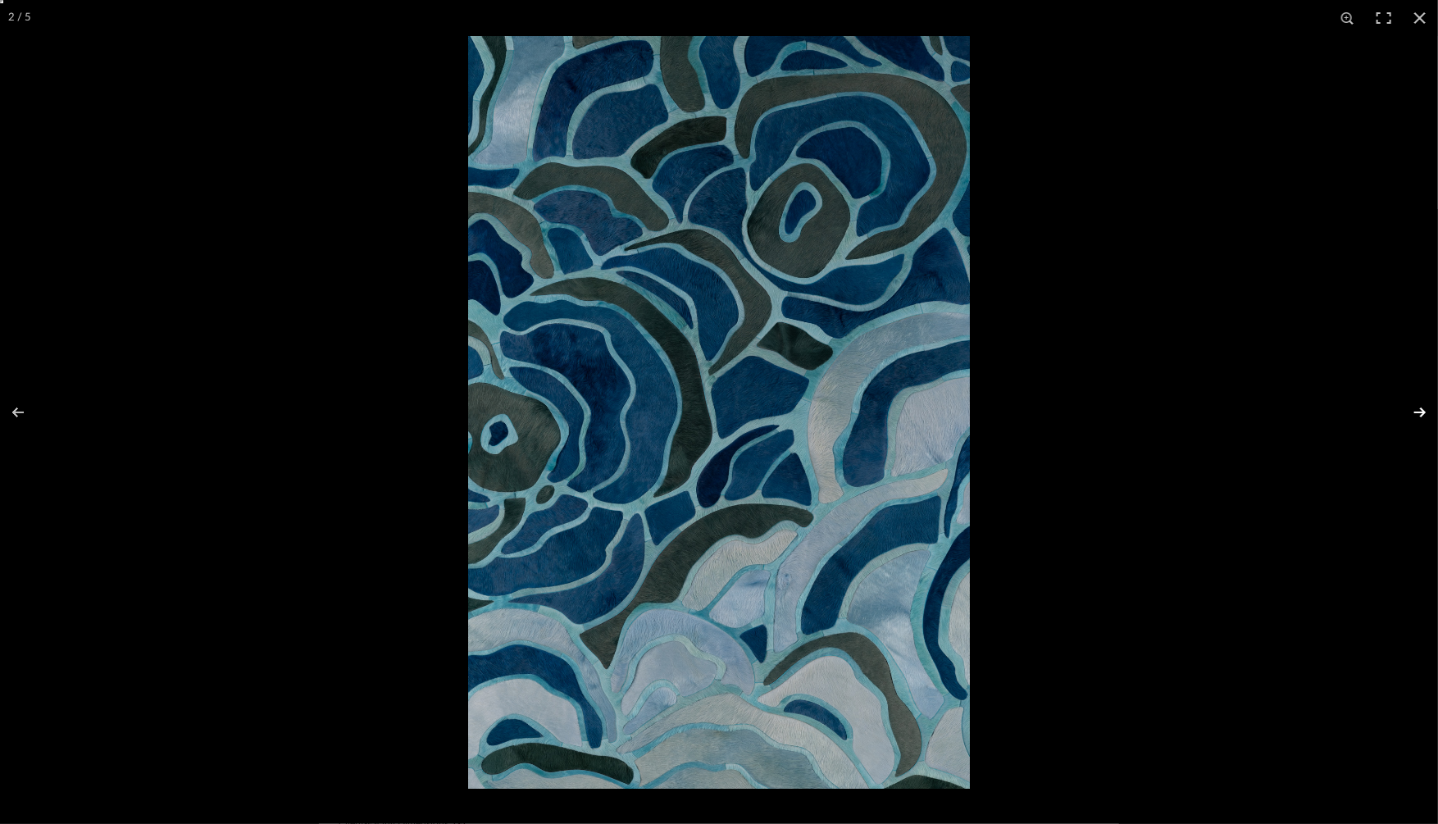
click at [1425, 406] on button at bounding box center [1408, 412] width 57 height 82
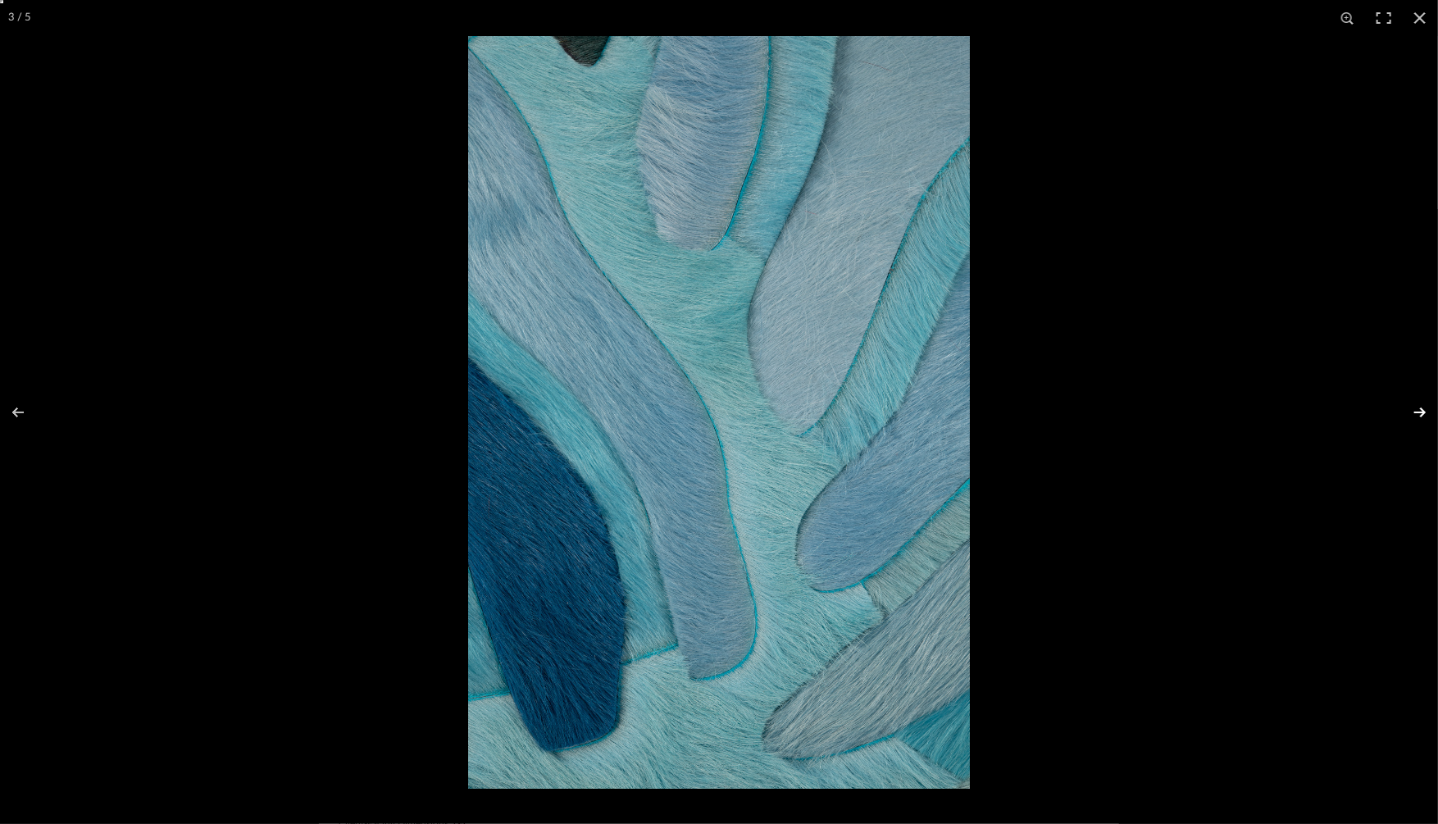
click at [1425, 406] on button at bounding box center [1408, 412] width 57 height 82
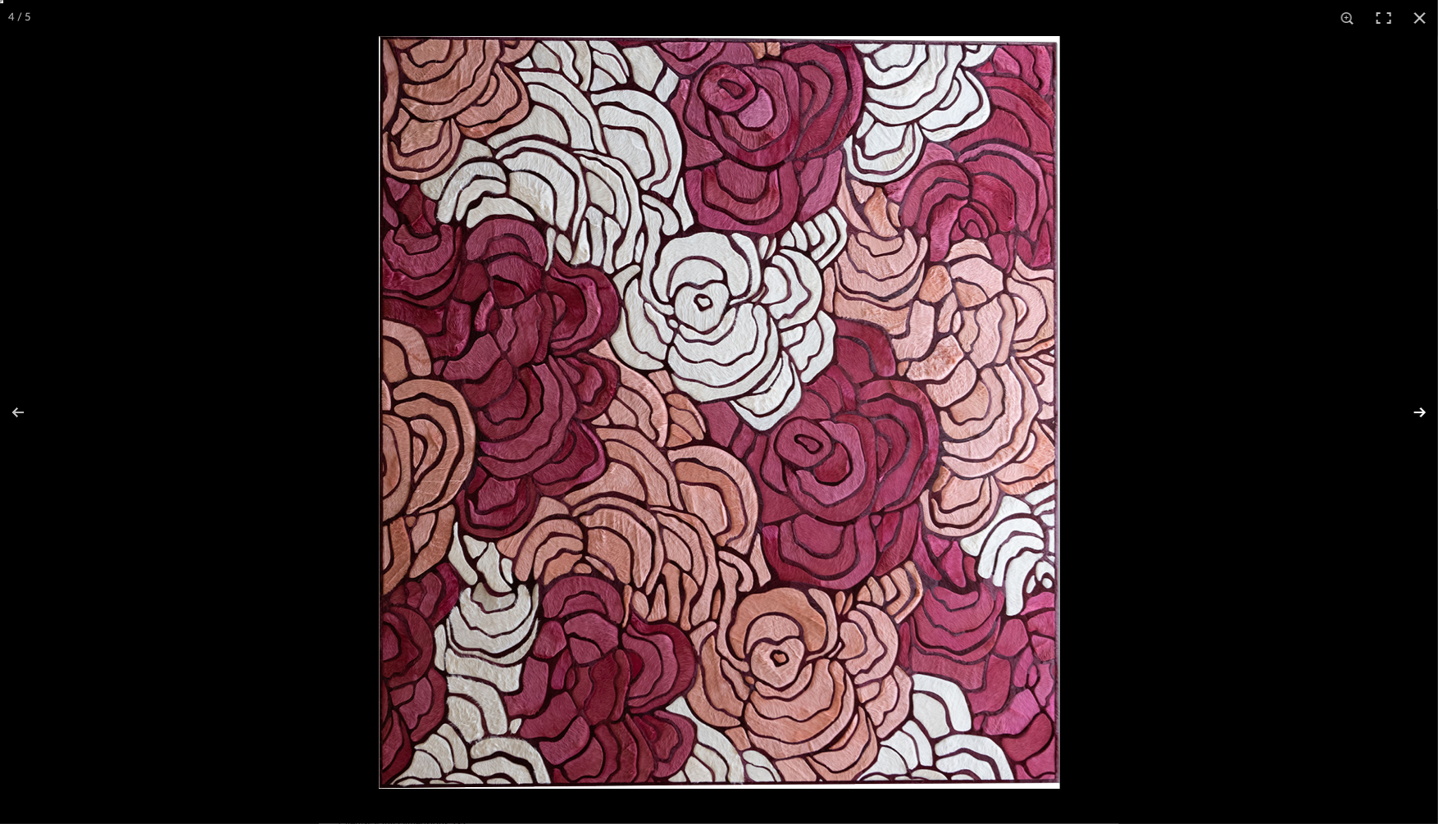
click at [1425, 406] on button at bounding box center [1408, 412] width 57 height 82
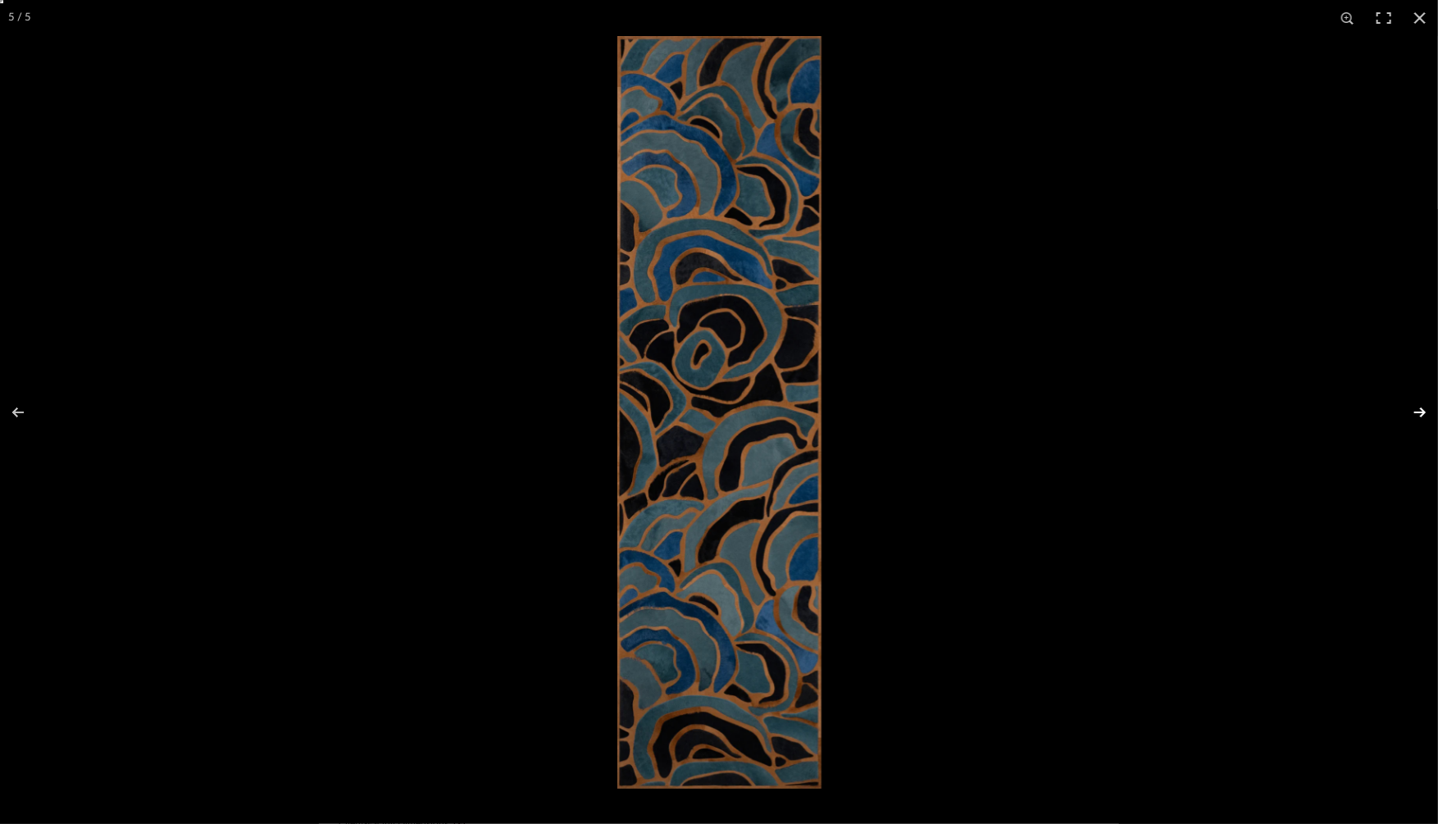
click at [1425, 406] on button at bounding box center [1408, 412] width 57 height 82
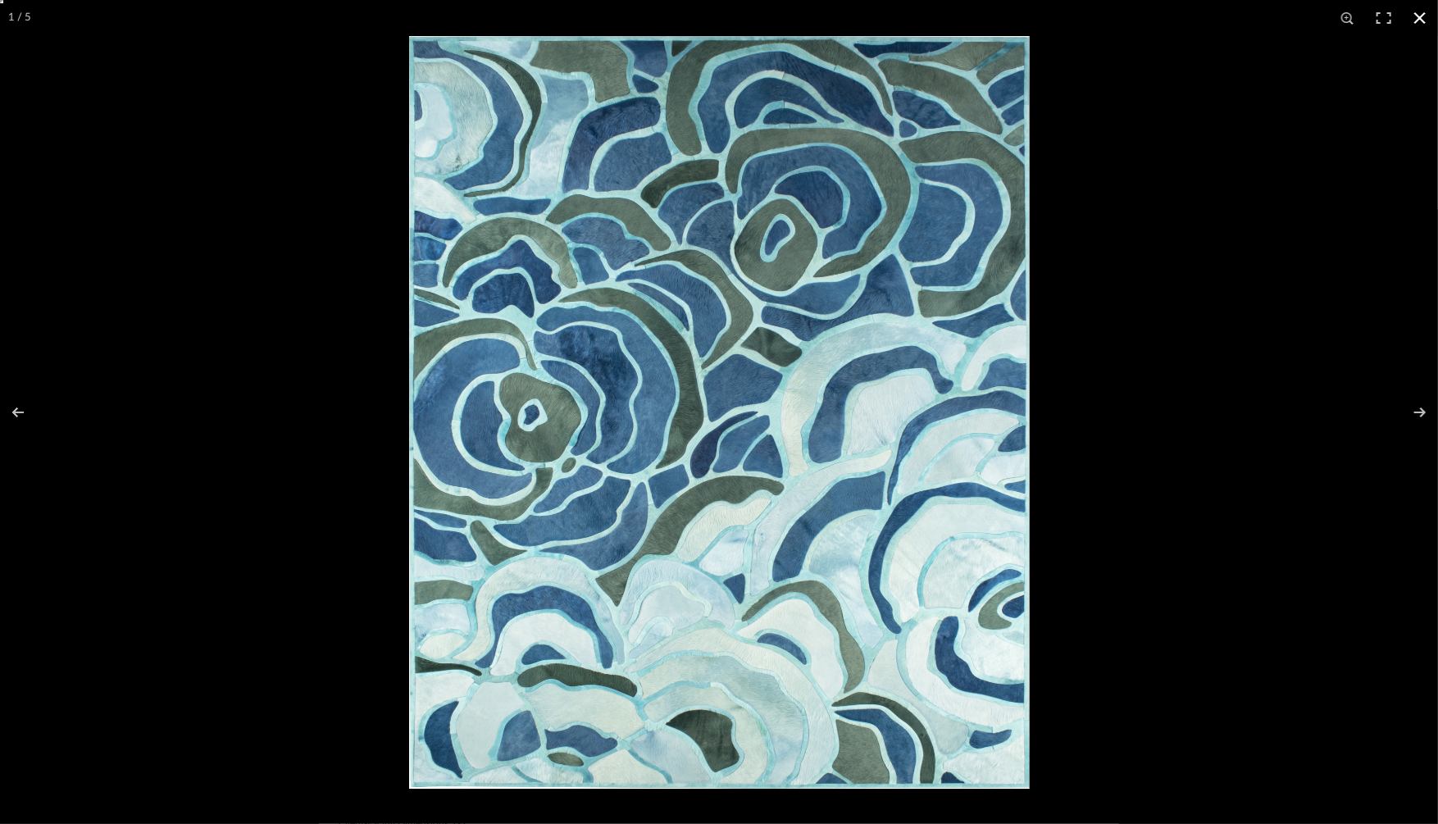
click at [1350, 388] on div at bounding box center [1128, 448] width 1438 height 824
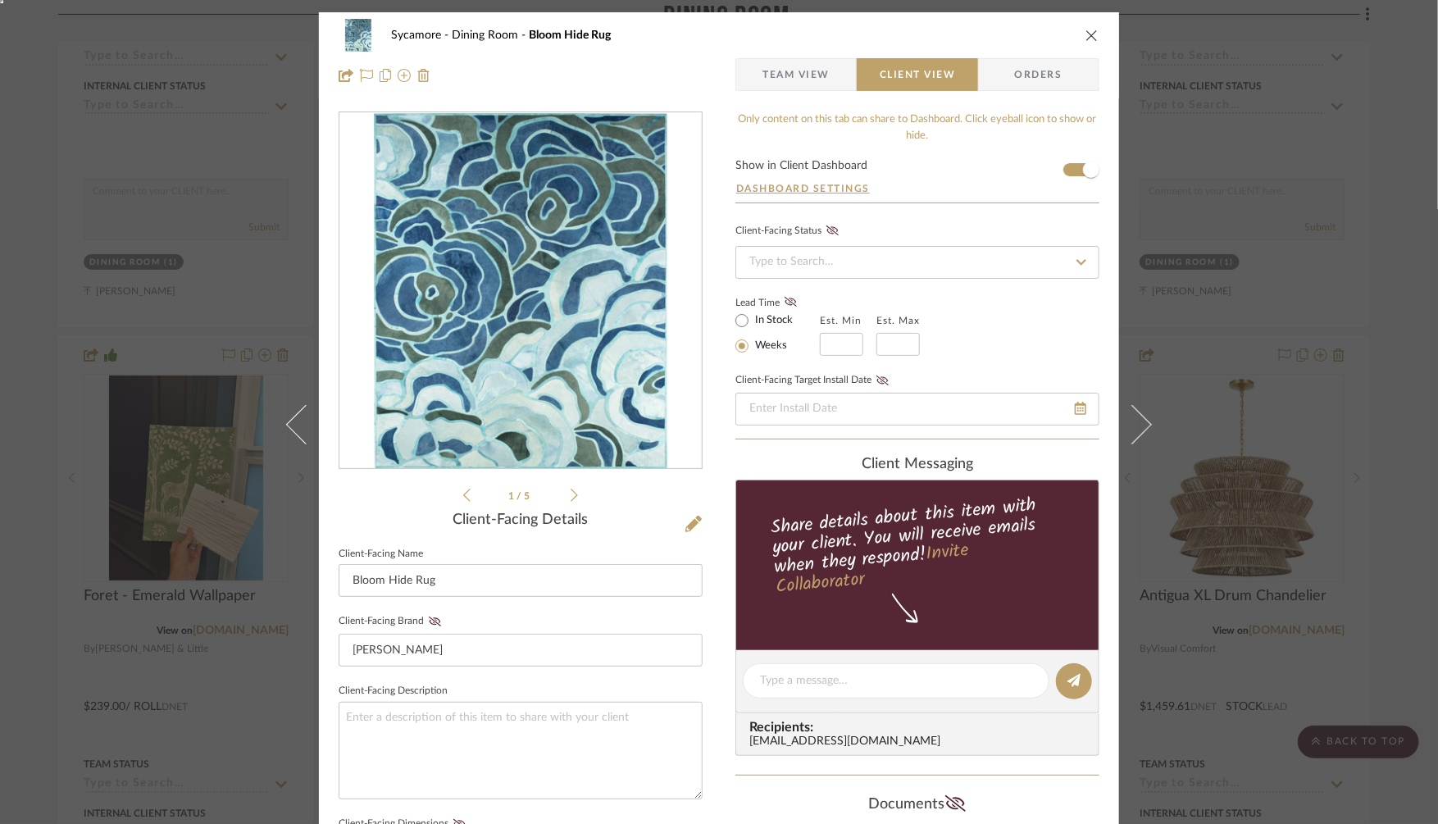
click at [1088, 34] on icon "close" at bounding box center [1091, 35] width 13 height 13
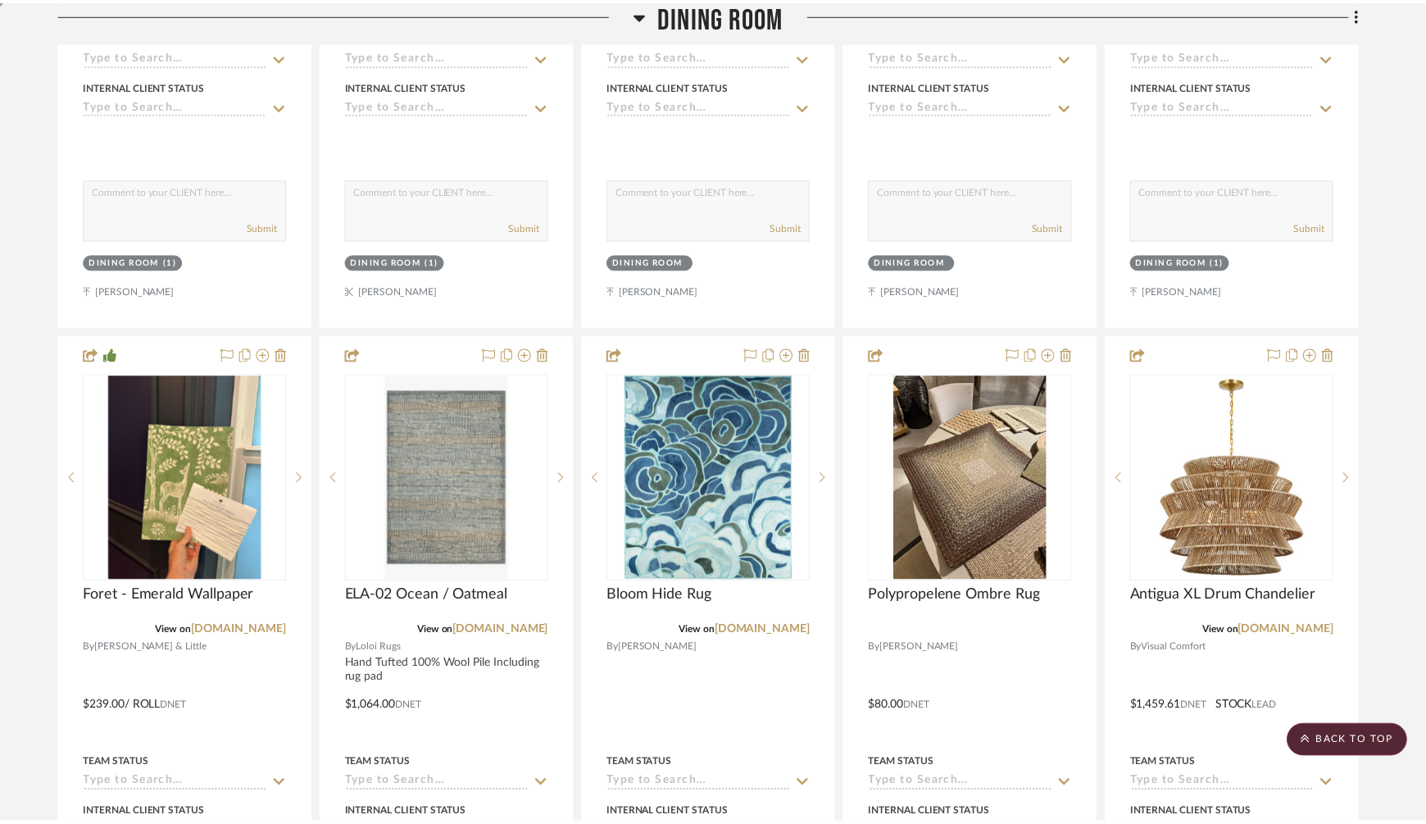
scroll to position [4732, 0]
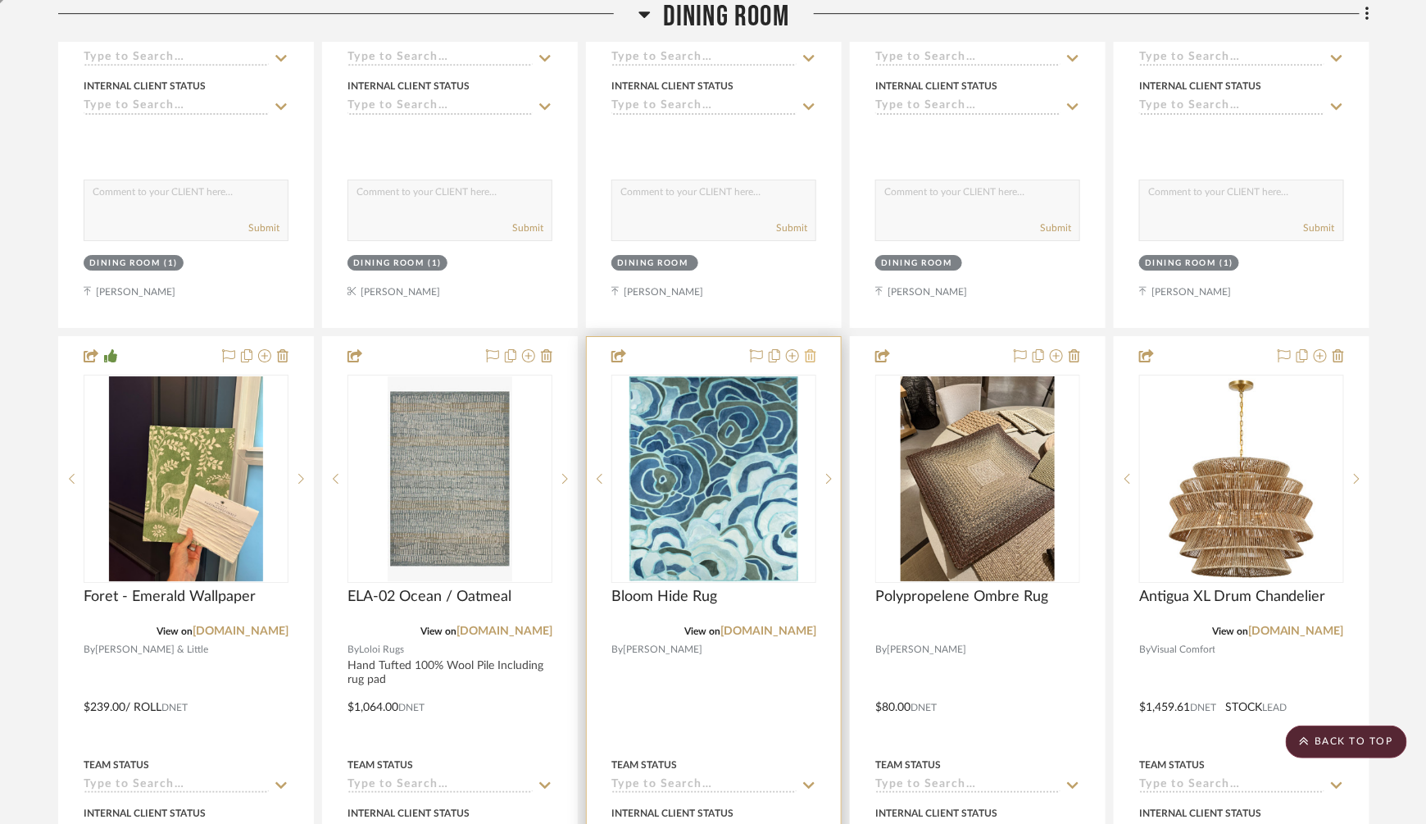
click at [810, 349] on icon at bounding box center [810, 355] width 11 height 13
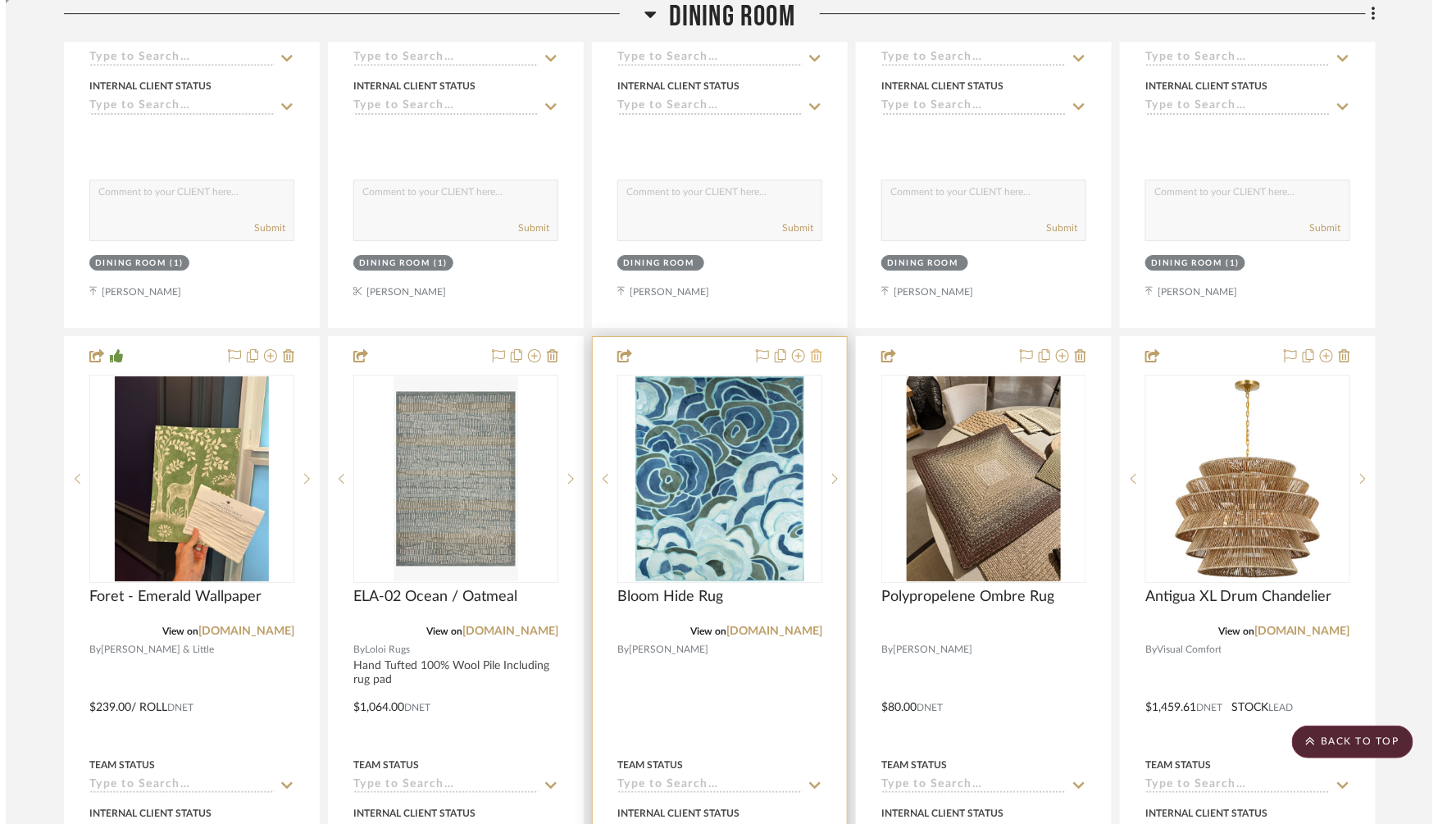
scroll to position [0, 0]
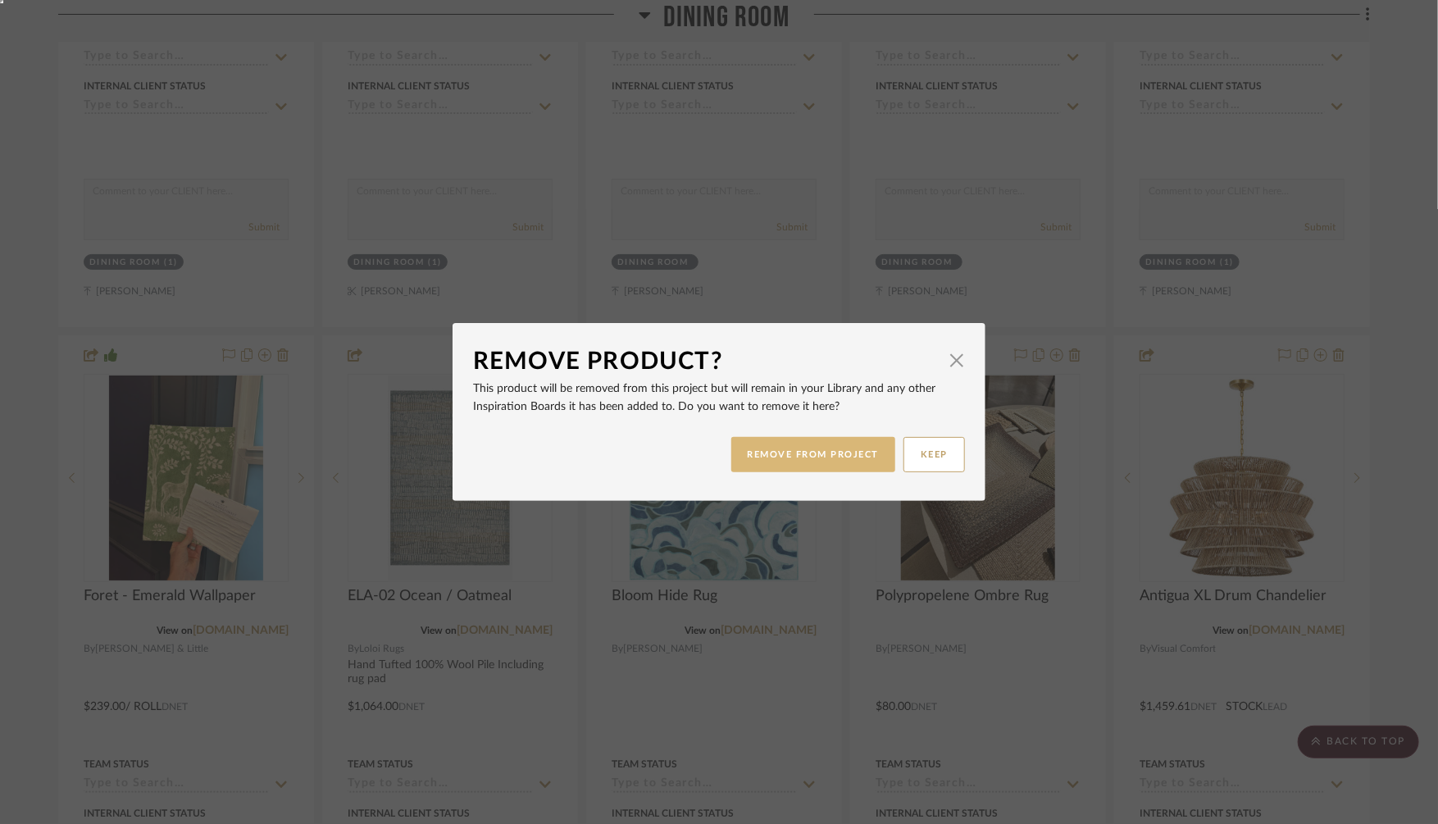
click at [771, 470] on div "REMOVE FROM PROJECT KEEP" at bounding box center [719, 455] width 492 height 52
click at [771, 453] on button "REMOVE FROM PROJECT" at bounding box center [813, 454] width 165 height 35
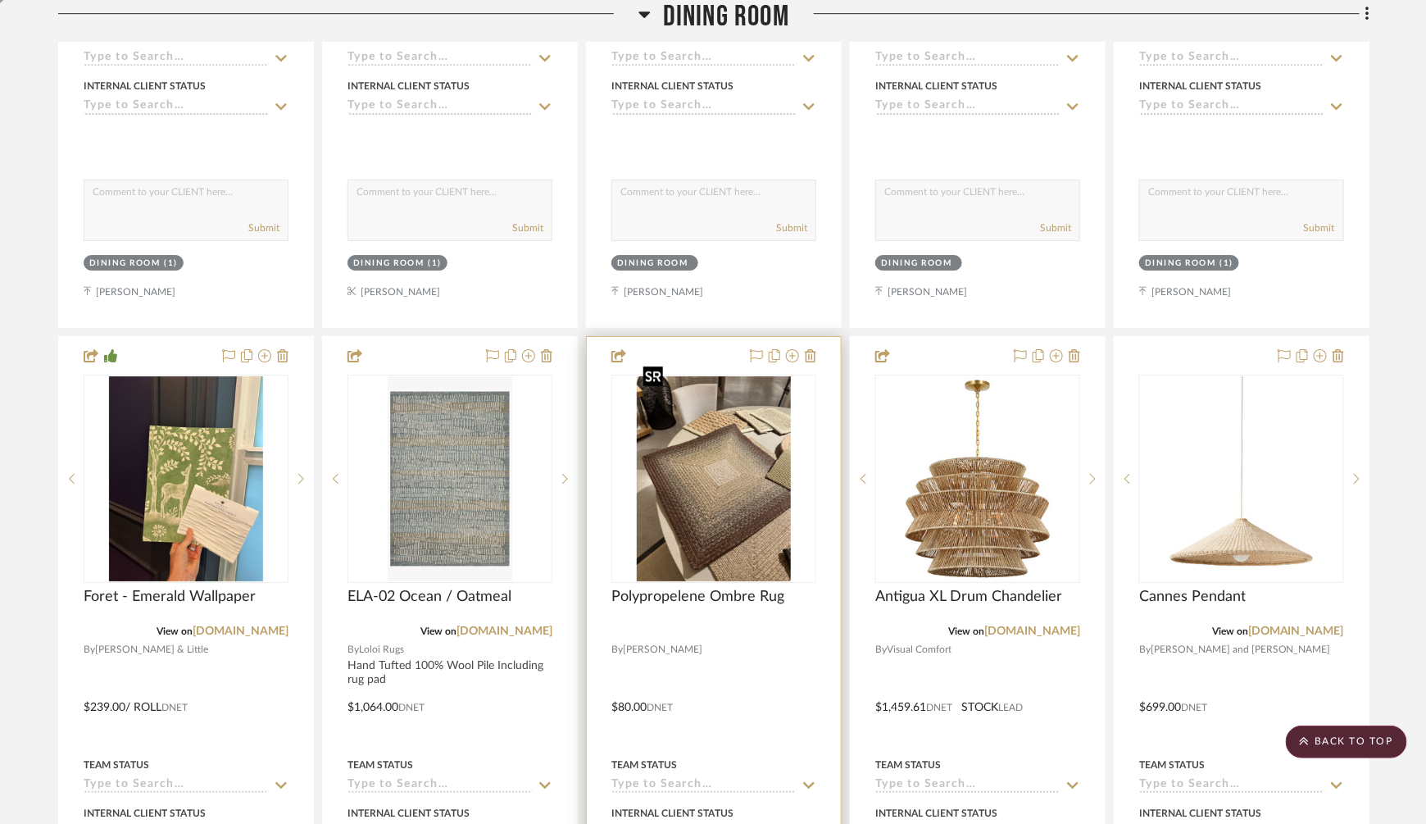
scroll to position [4894, 0]
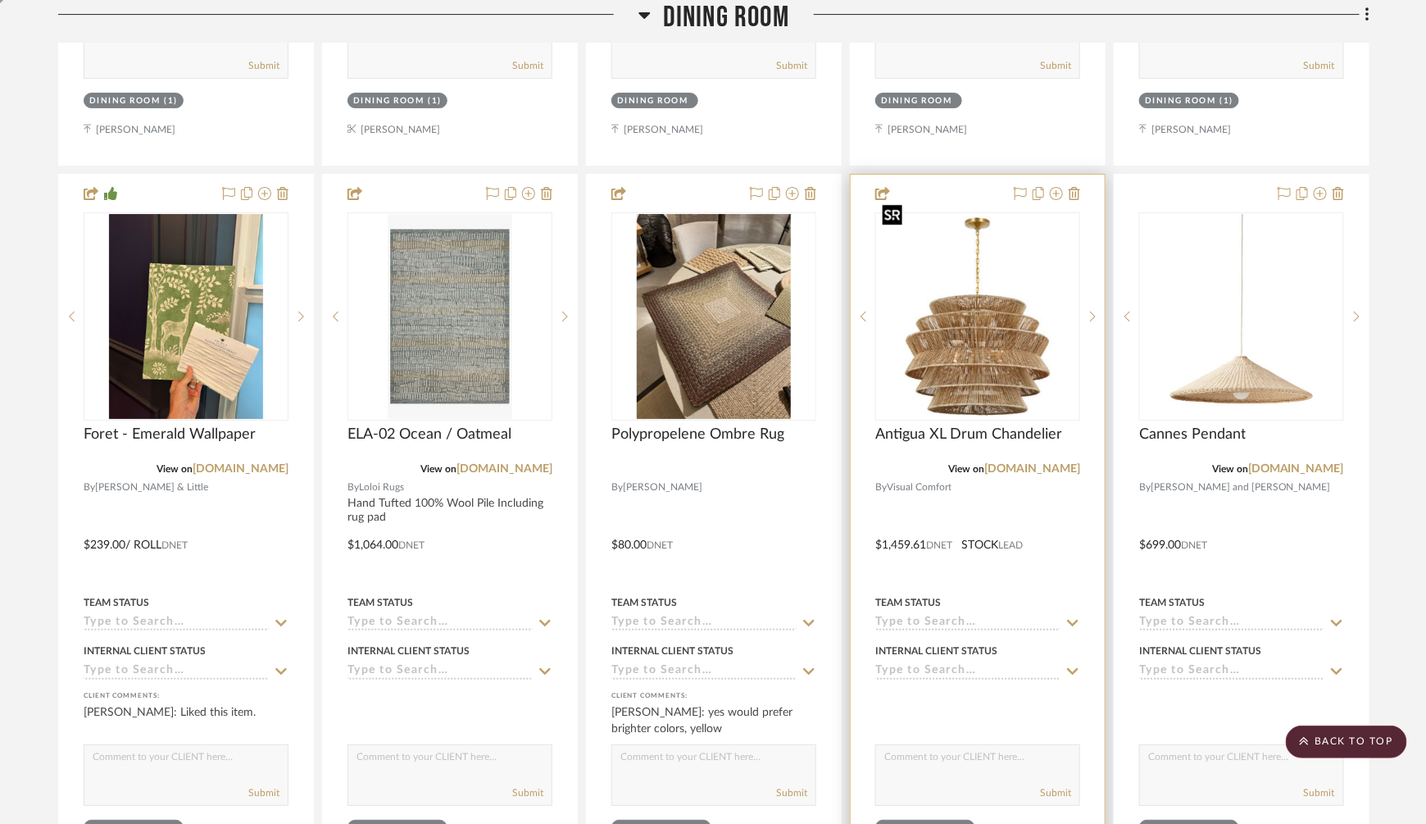
click at [999, 320] on img "0" at bounding box center [978, 317] width 202 height 202
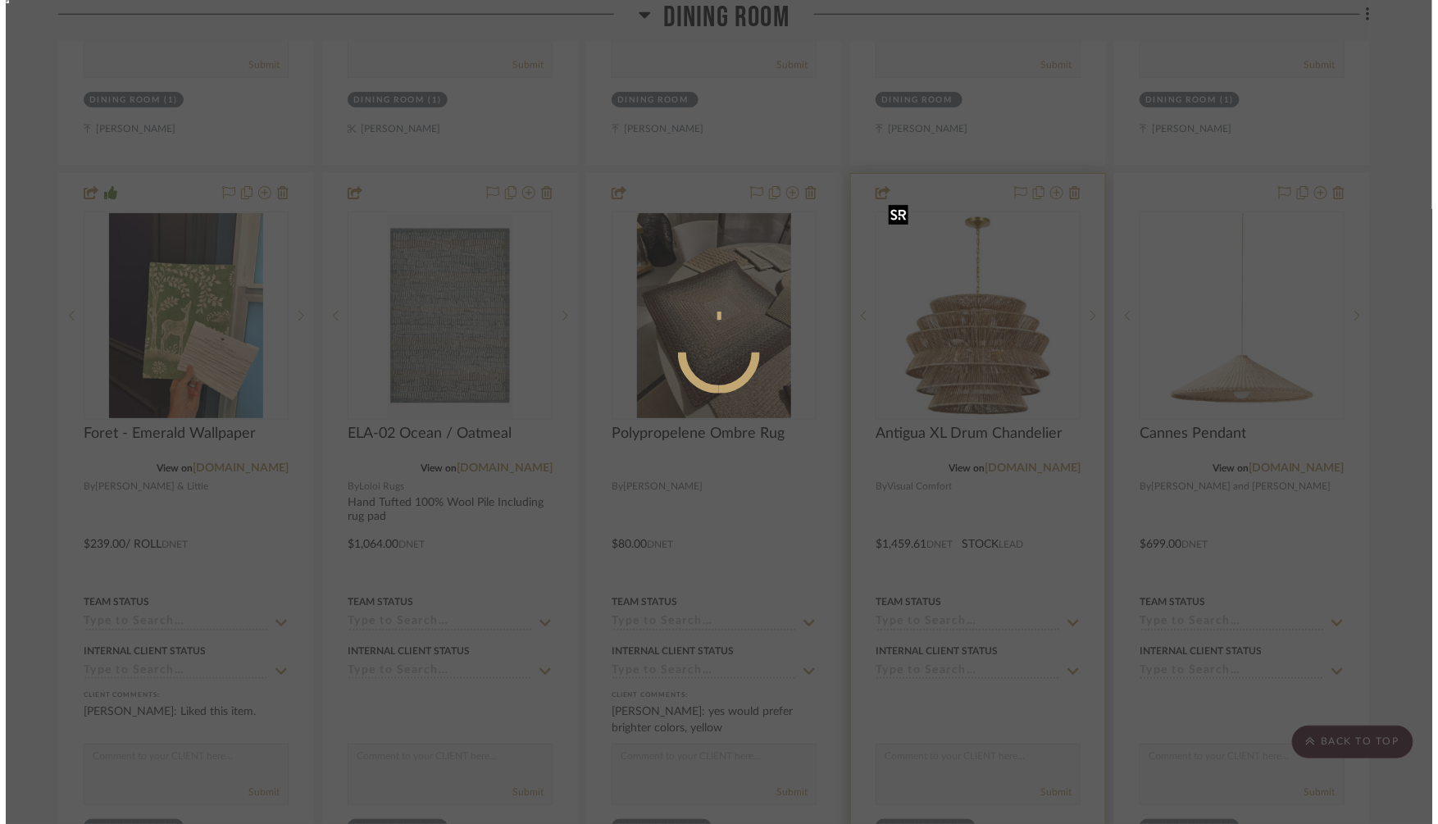
scroll to position [0, 0]
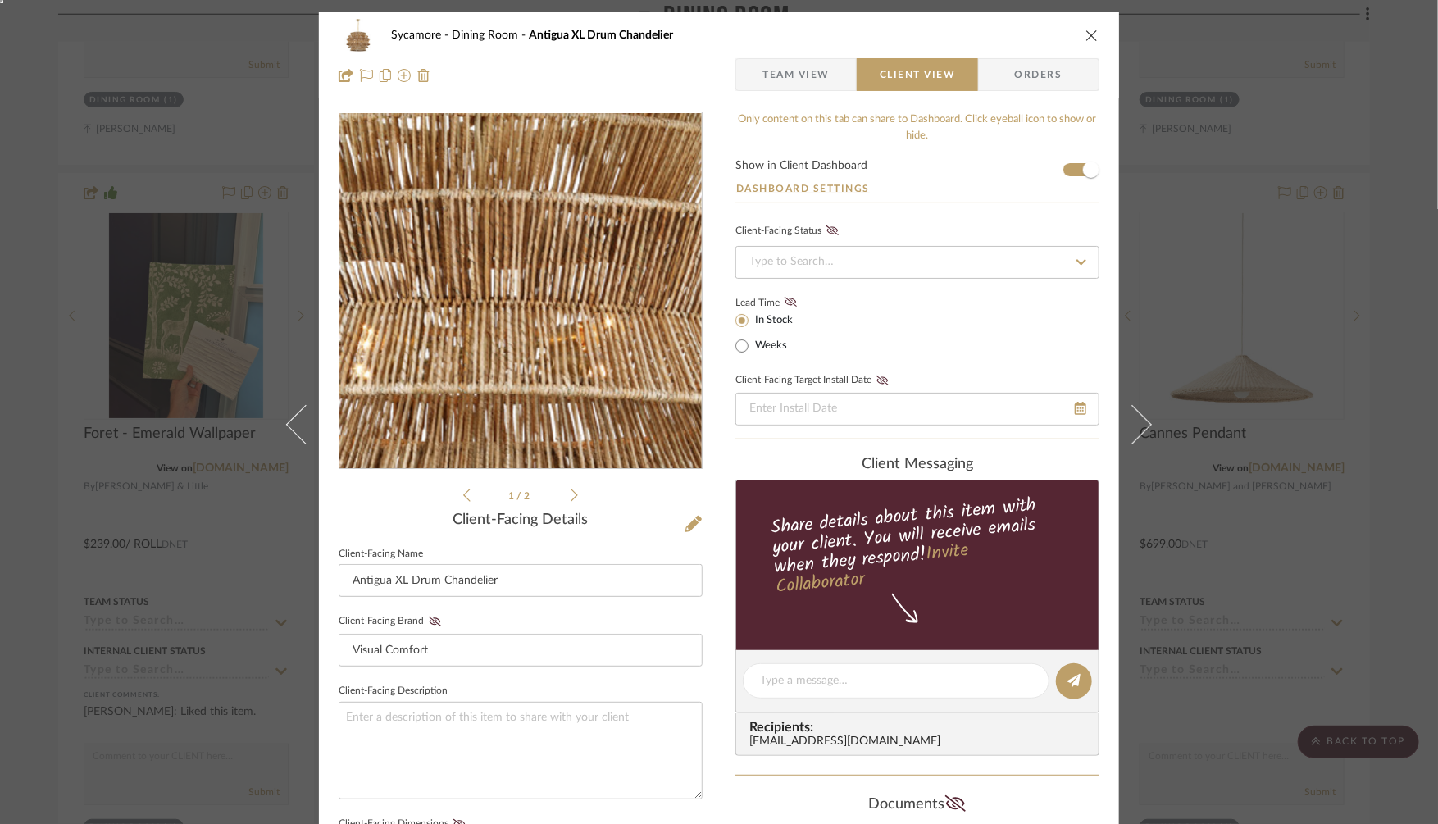
click at [528, 343] on img "0" at bounding box center [521, 291] width 356 height 356
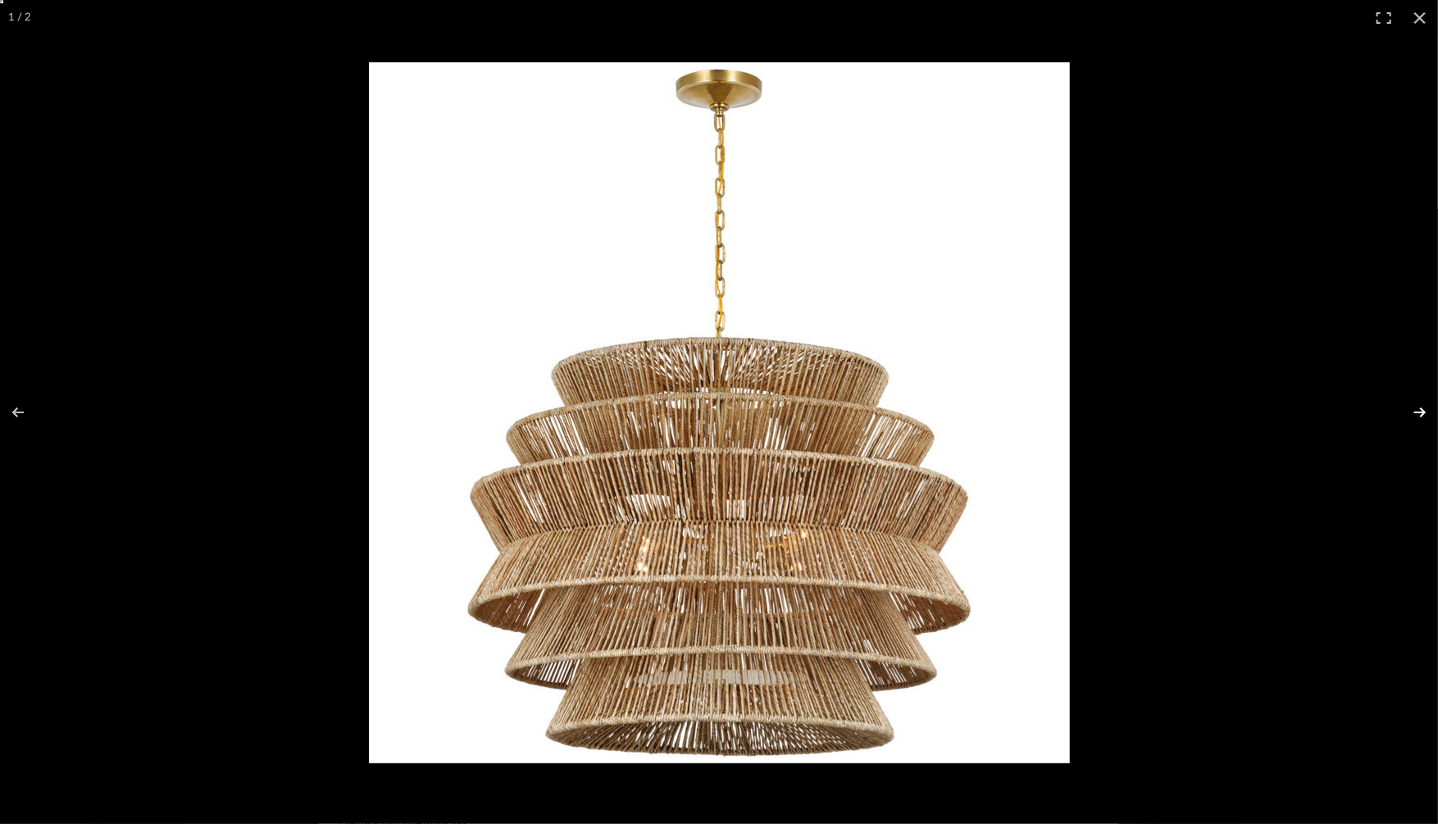
click at [1425, 413] on button at bounding box center [1408, 412] width 57 height 82
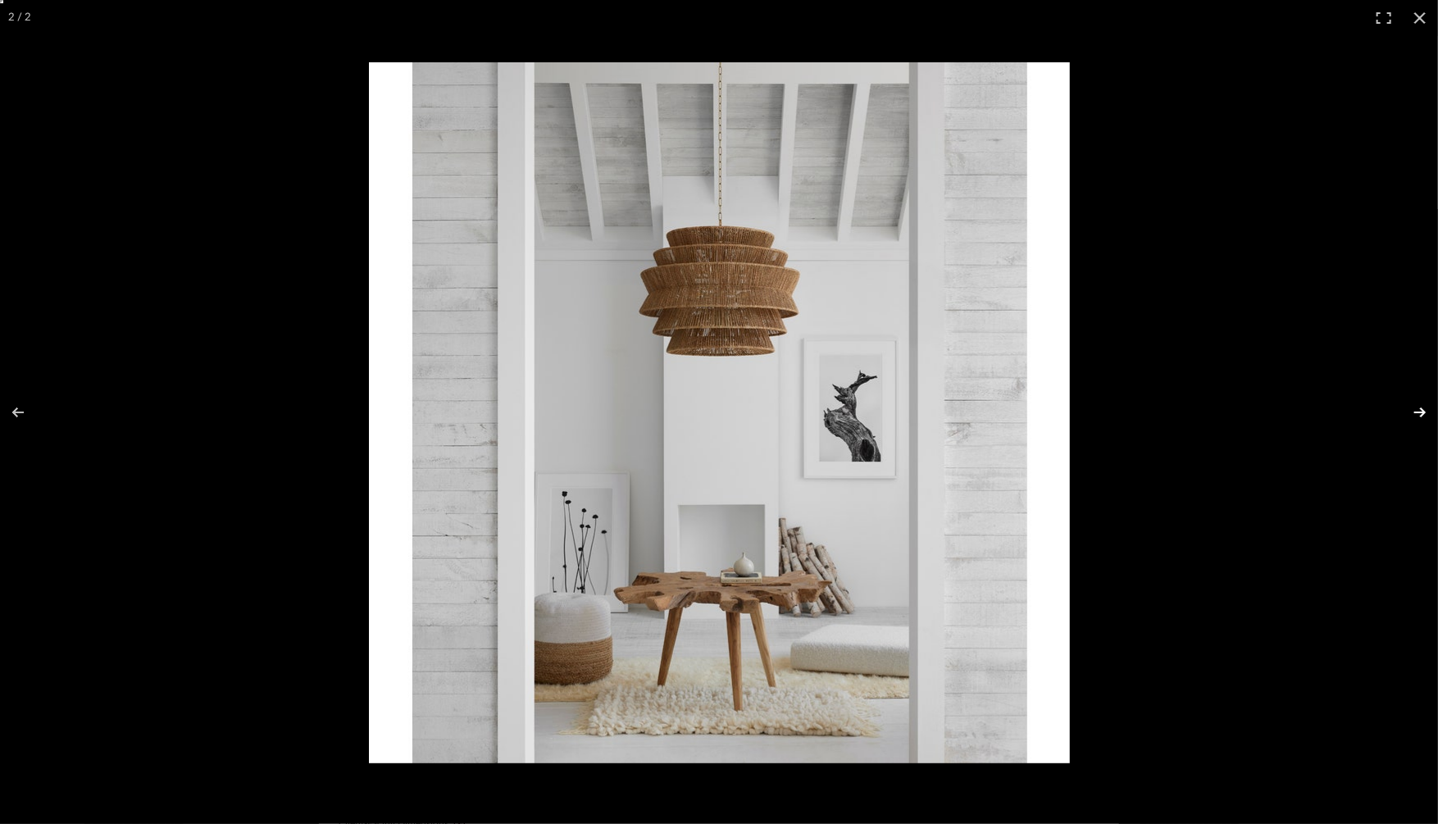
click at [1425, 413] on button at bounding box center [1408, 412] width 57 height 82
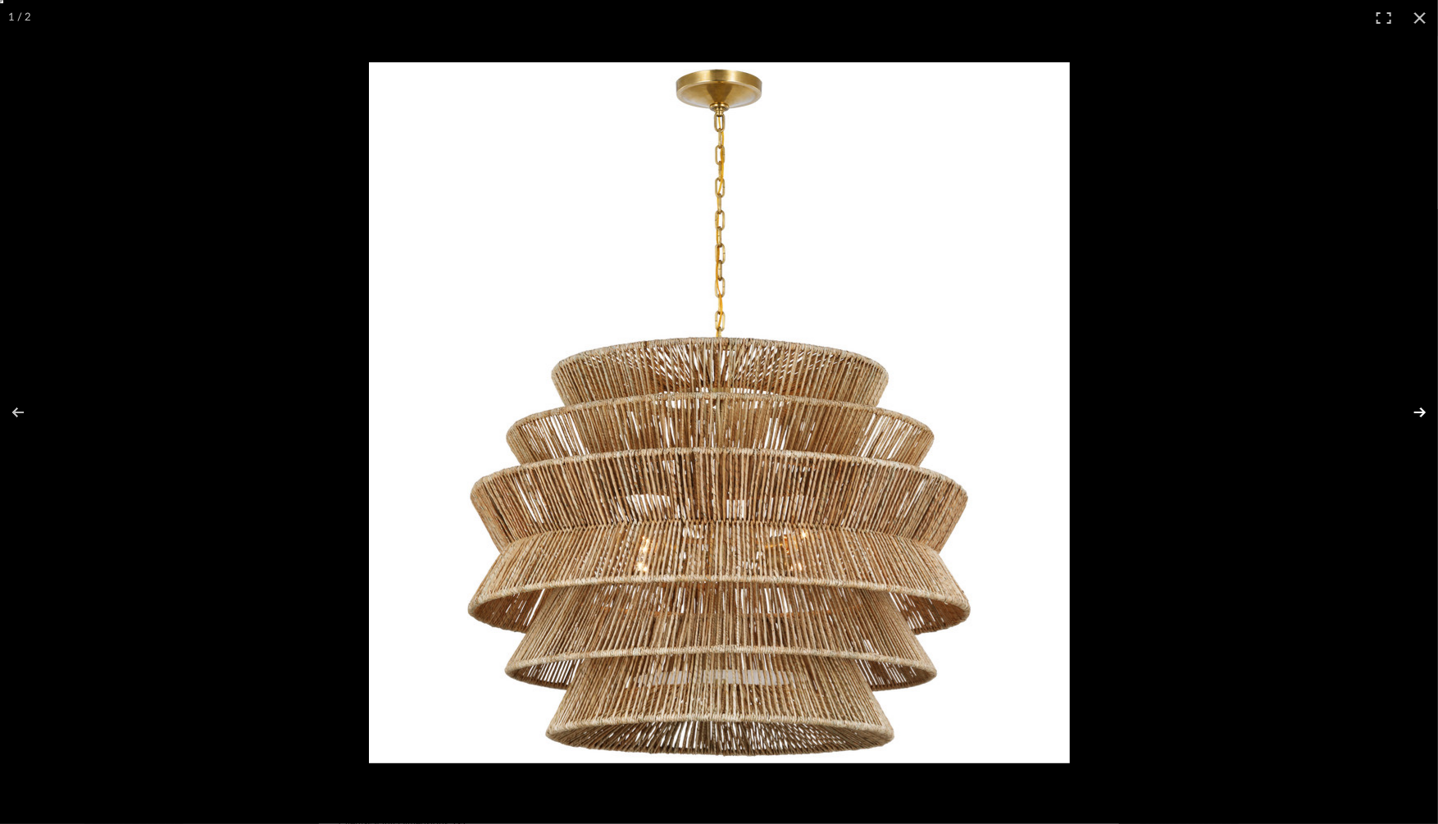
click at [1425, 413] on button at bounding box center [1408, 412] width 57 height 82
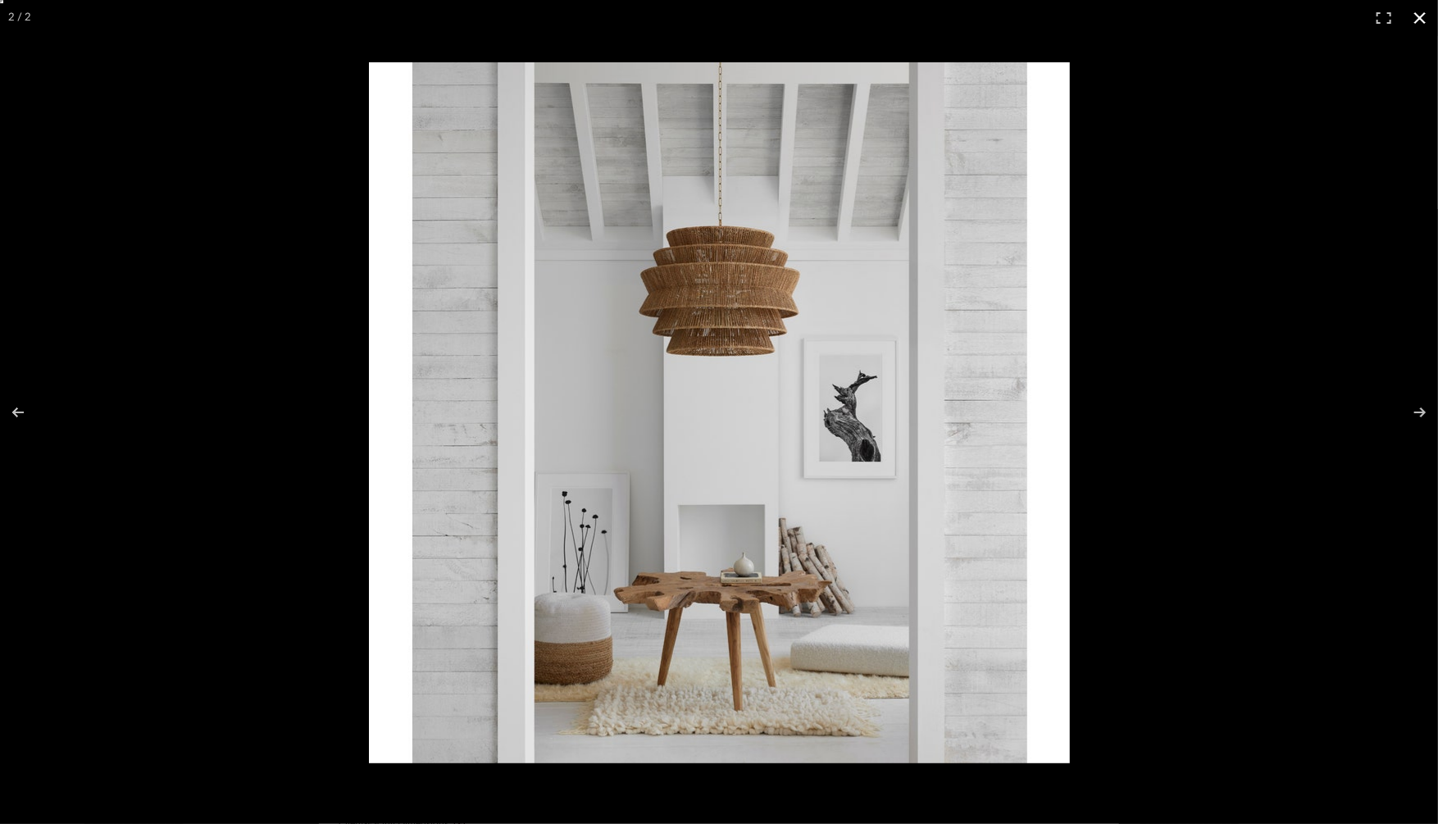
click at [1256, 200] on div at bounding box center [1038, 445] width 1339 height 767
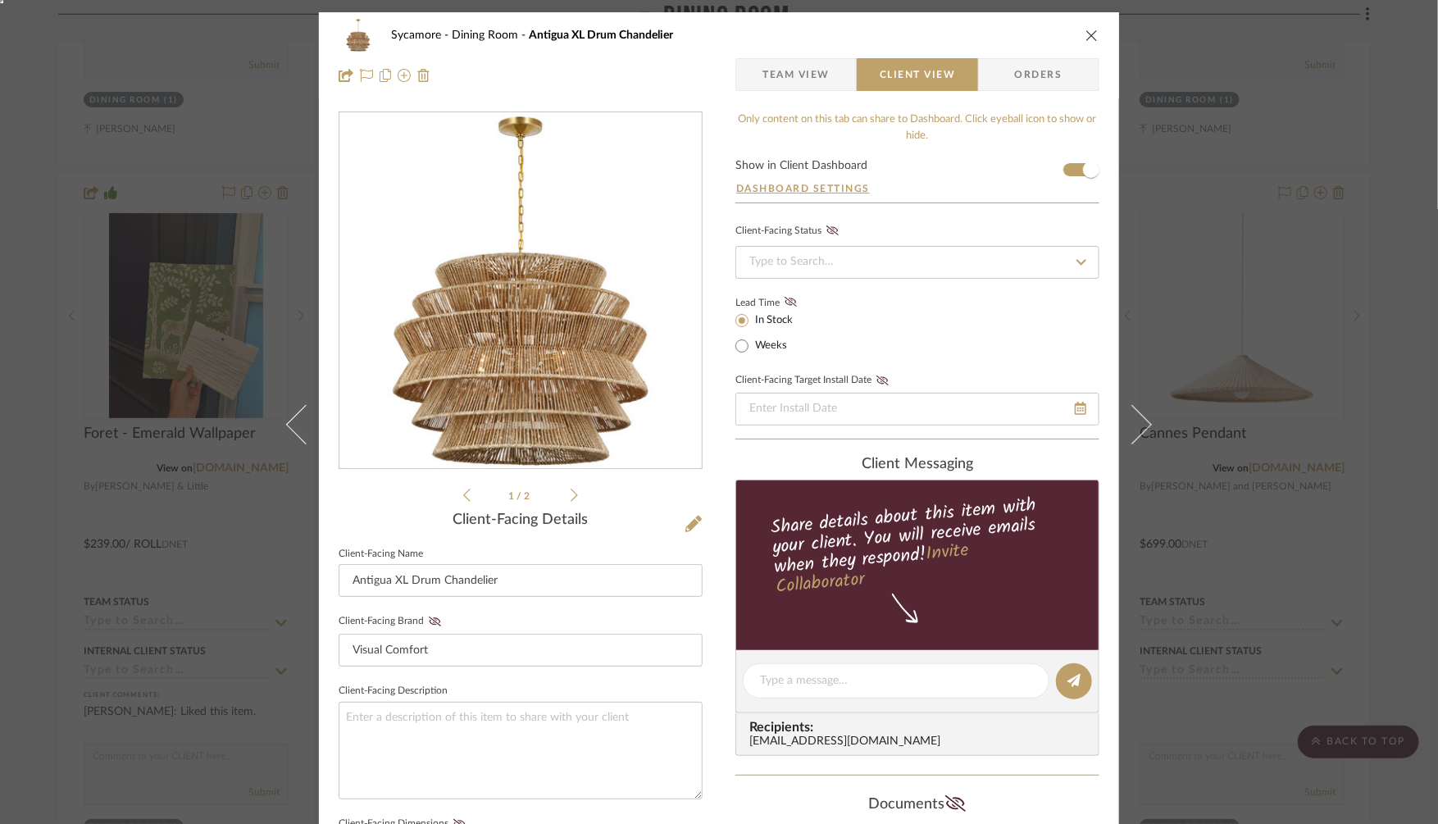
click at [1267, 435] on div "Sycamore Dining Room Antigua XL Drum Chandelier Team View Client View Orders 1 …" at bounding box center [719, 412] width 1438 height 824
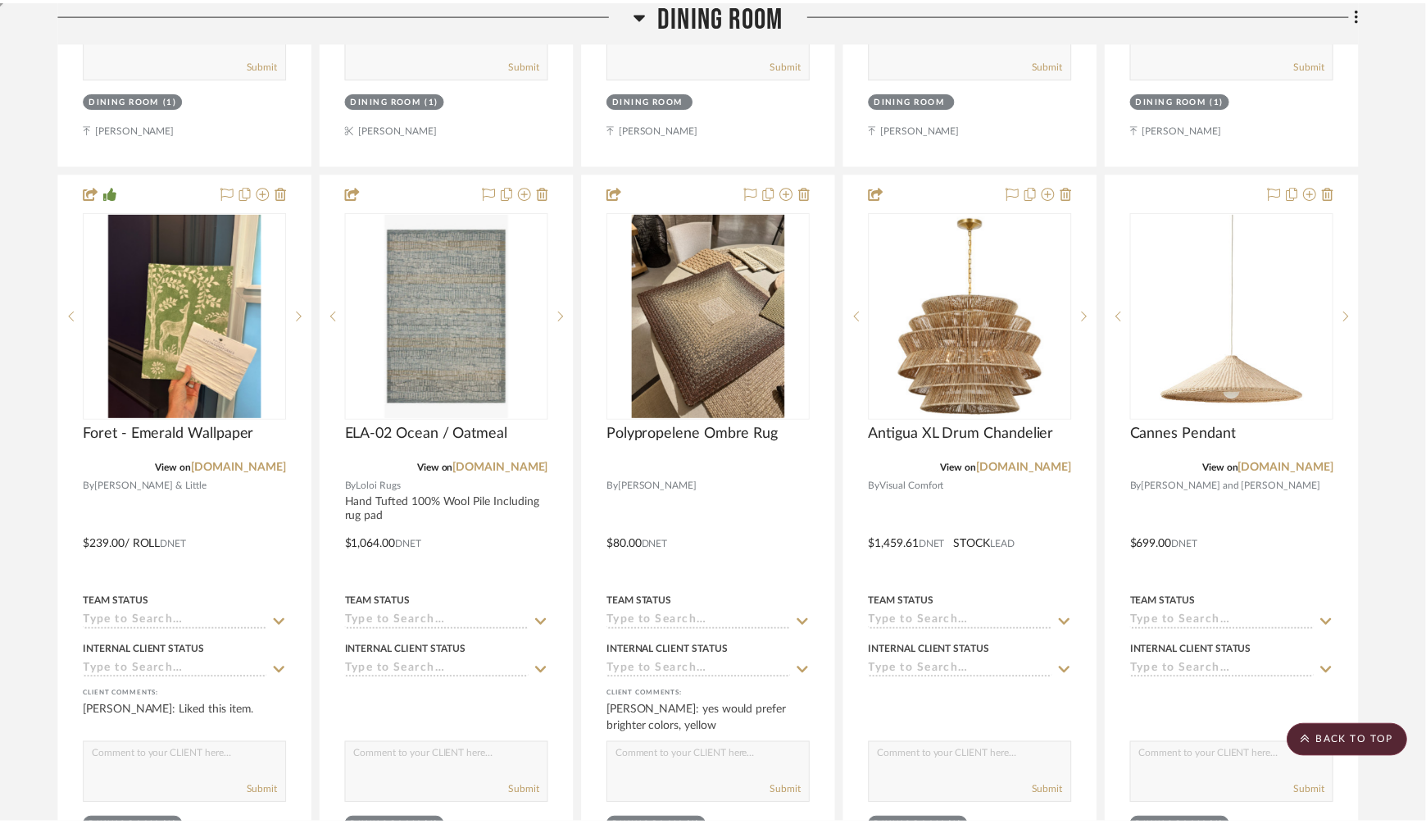
scroll to position [4894, 0]
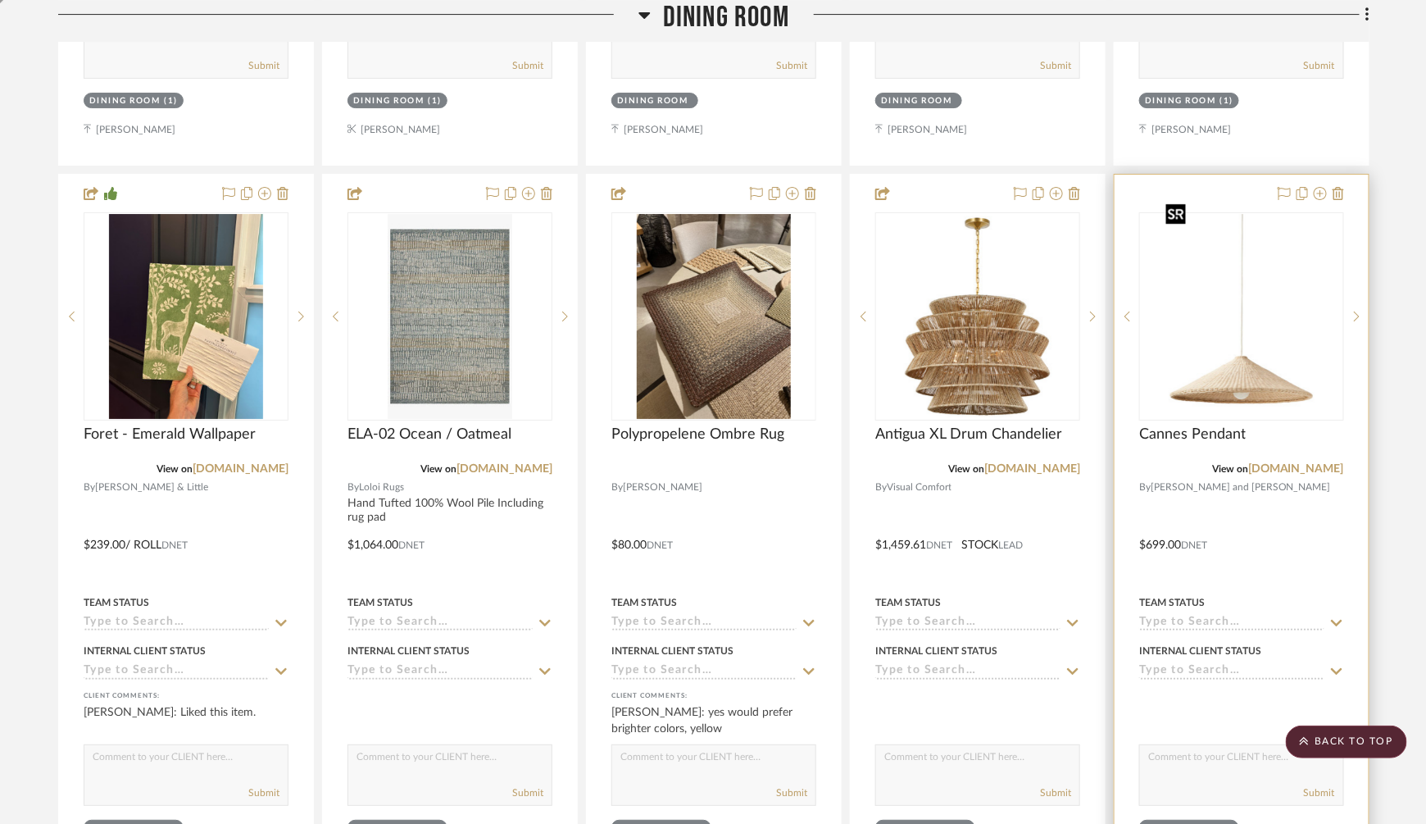
click at [0, 0] on img at bounding box center [0, 0] width 0 height 0
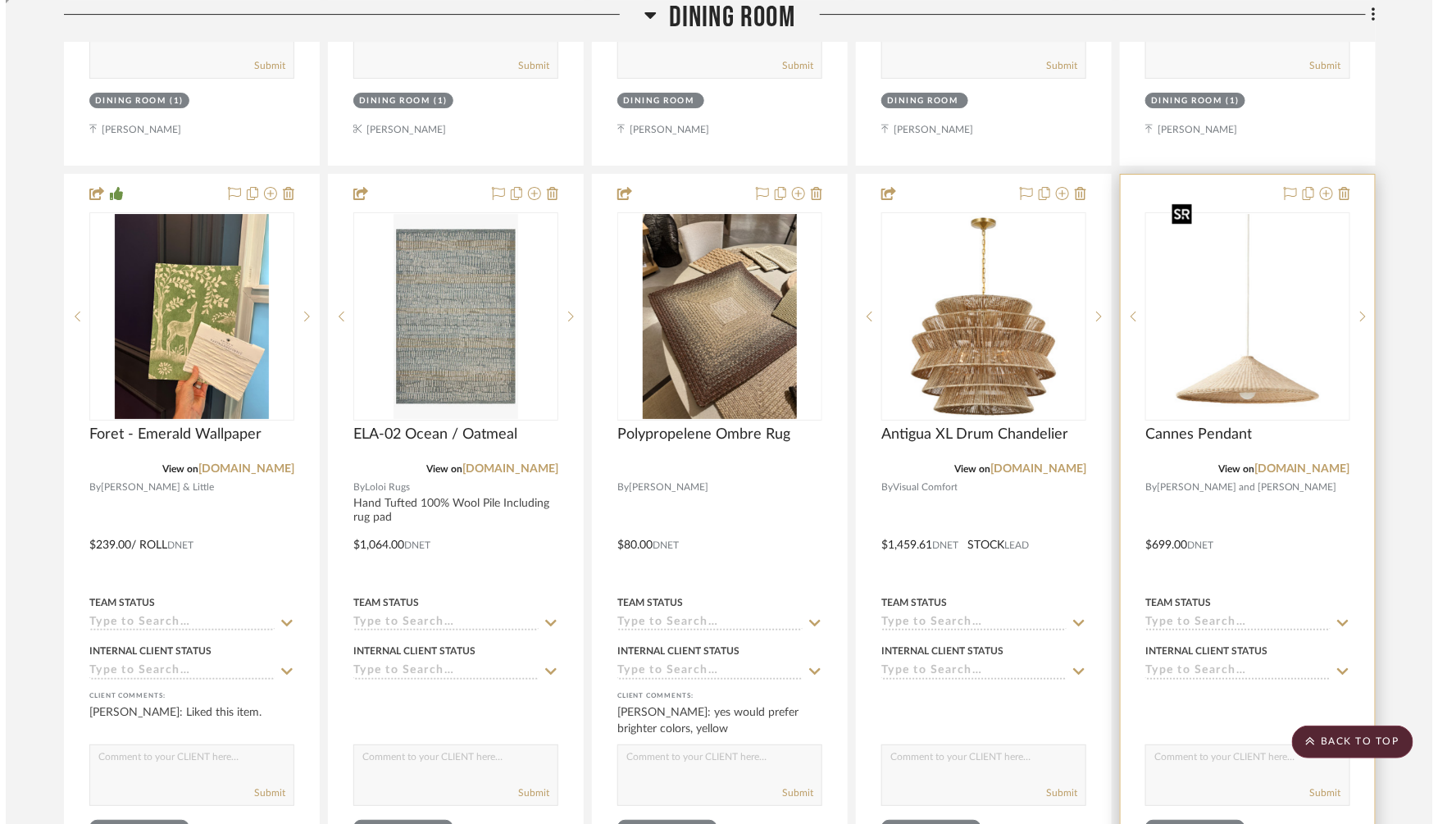
scroll to position [0, 0]
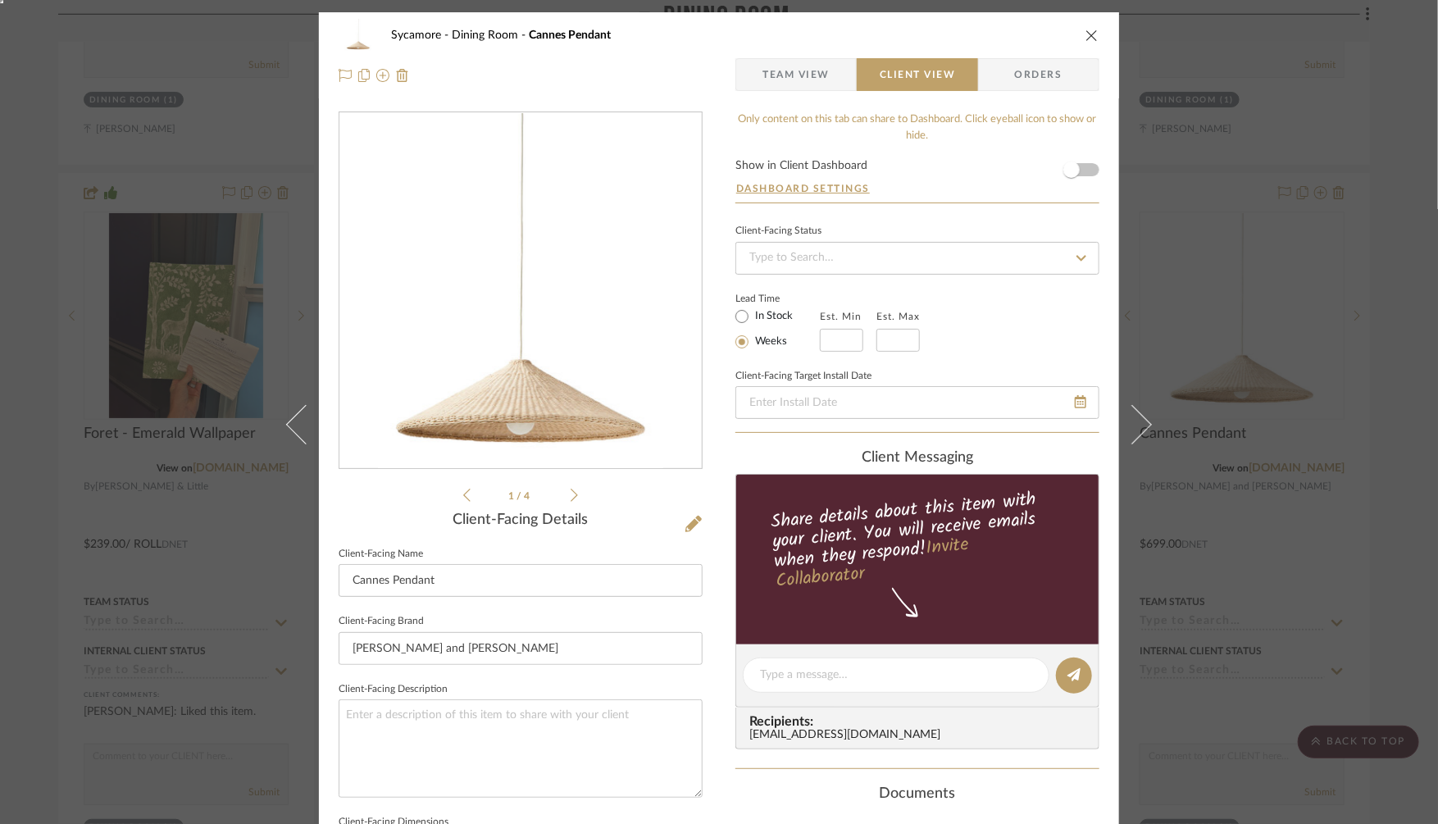
click at [535, 334] on img "0" at bounding box center [520, 291] width 284 height 356
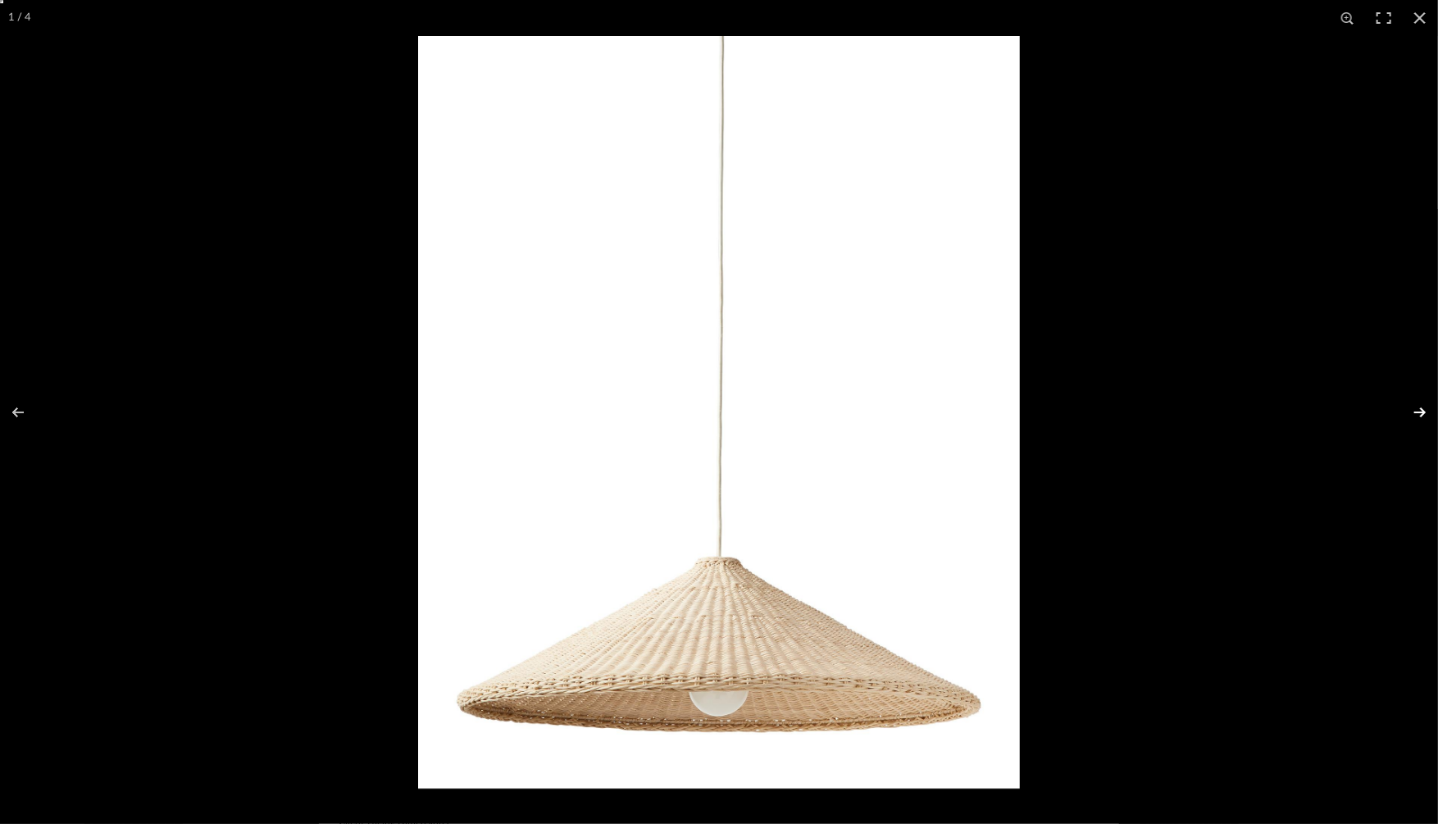
click at [1424, 411] on button at bounding box center [1408, 412] width 57 height 82
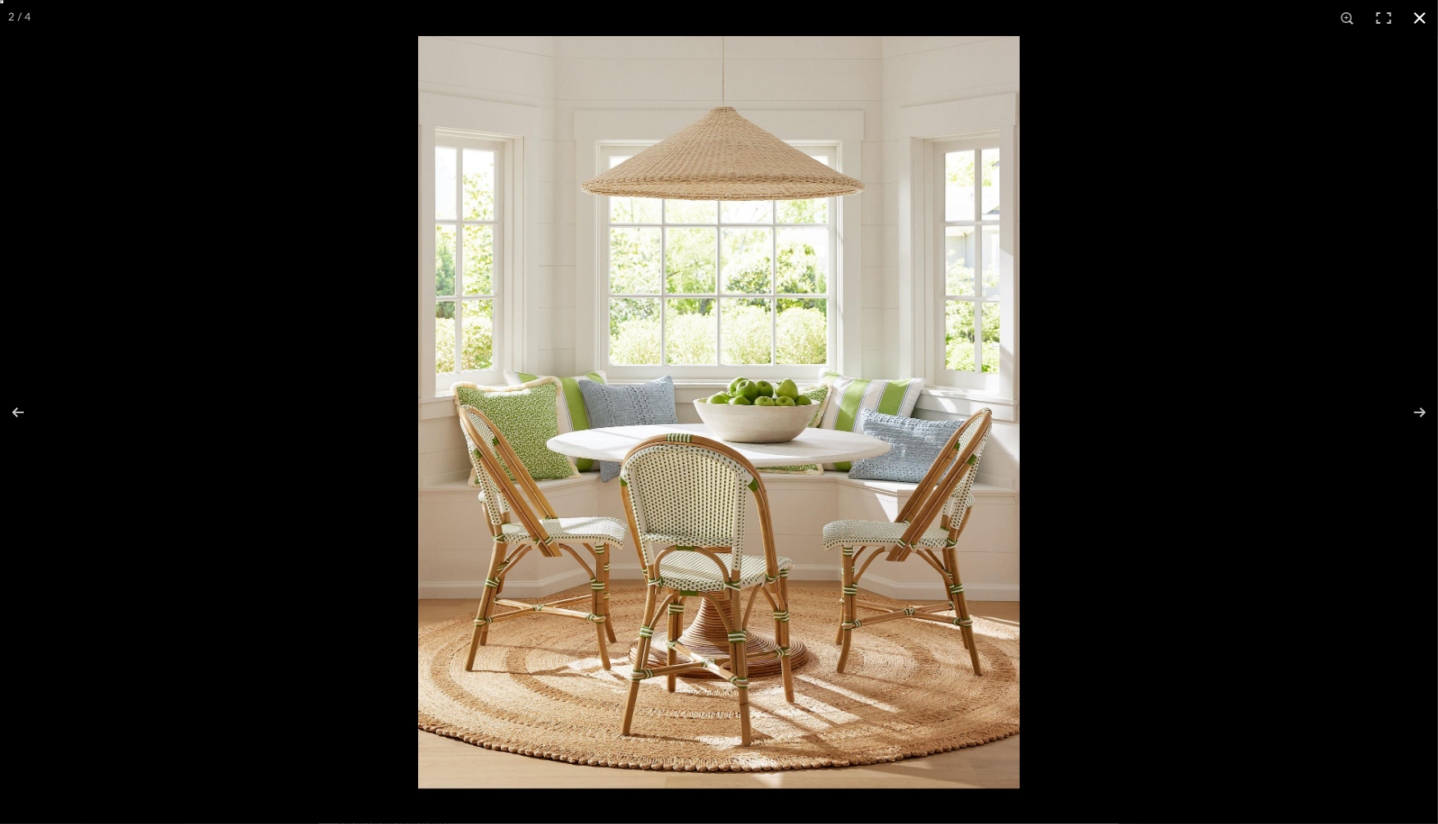
click at [1189, 410] on div at bounding box center [1137, 448] width 1438 height 824
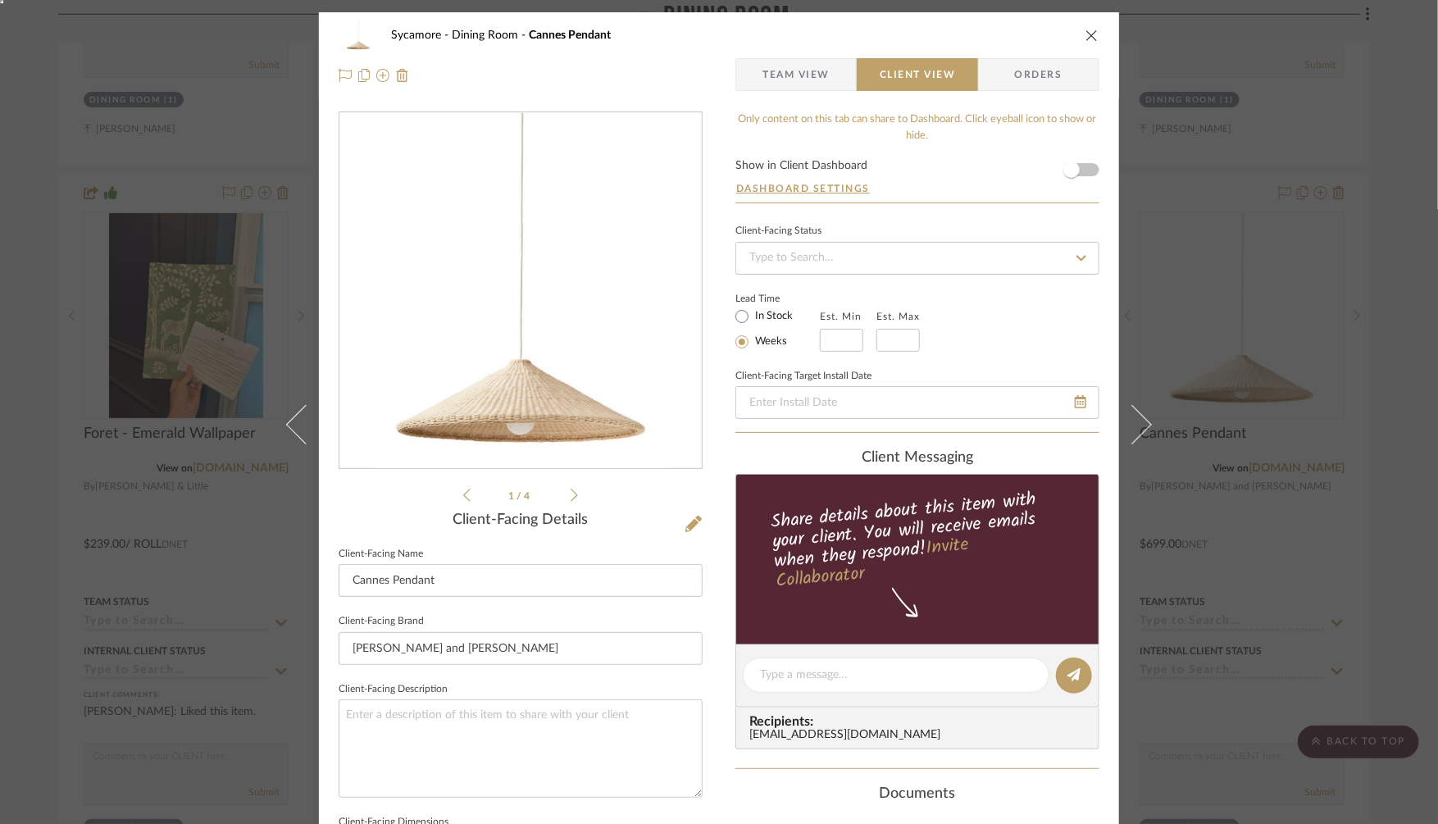
click at [1263, 450] on div "Sycamore Dining Room Cannes Pendant Team View Client View Orders 1 / 4 Client-F…" at bounding box center [719, 412] width 1438 height 824
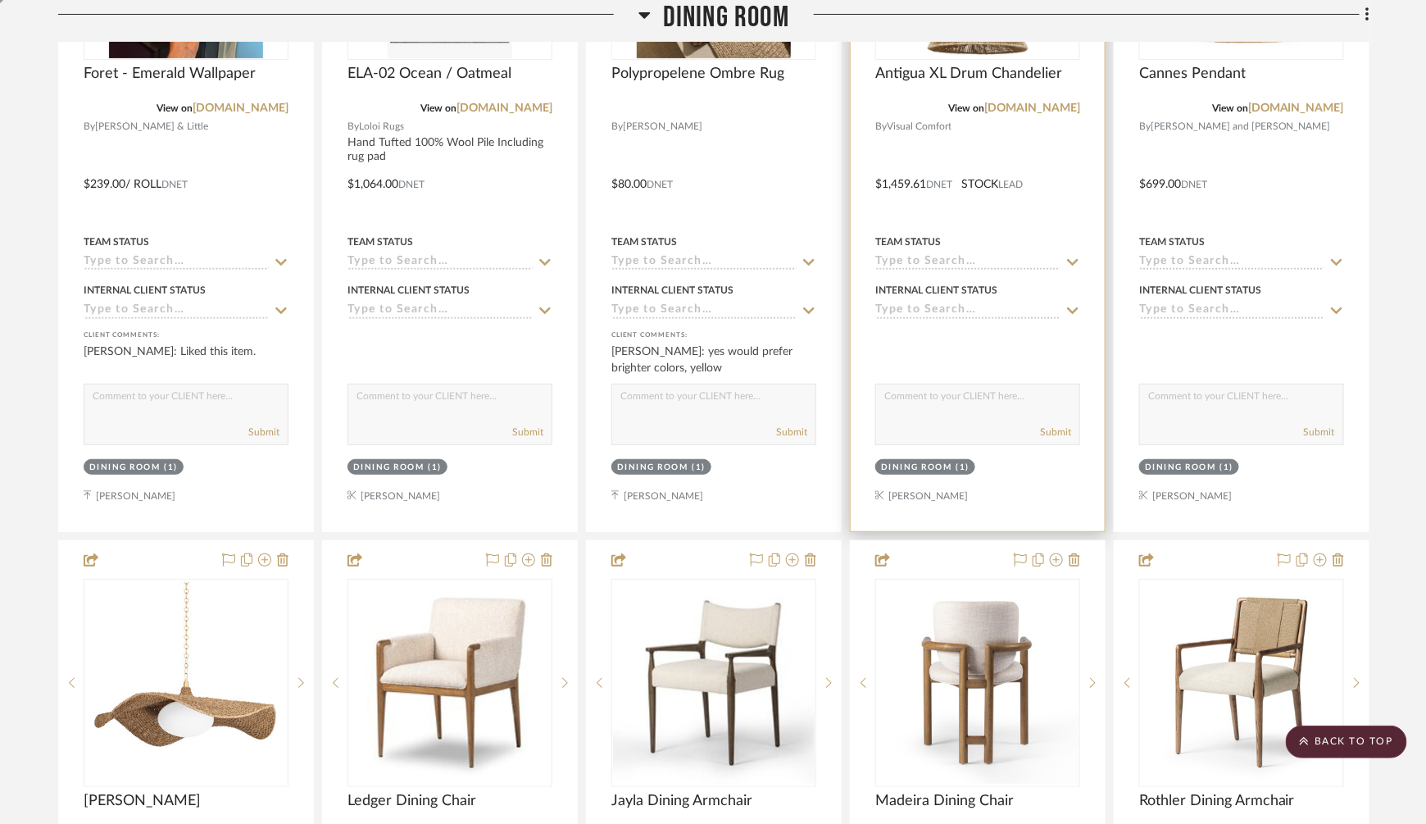
scroll to position [5289, 0]
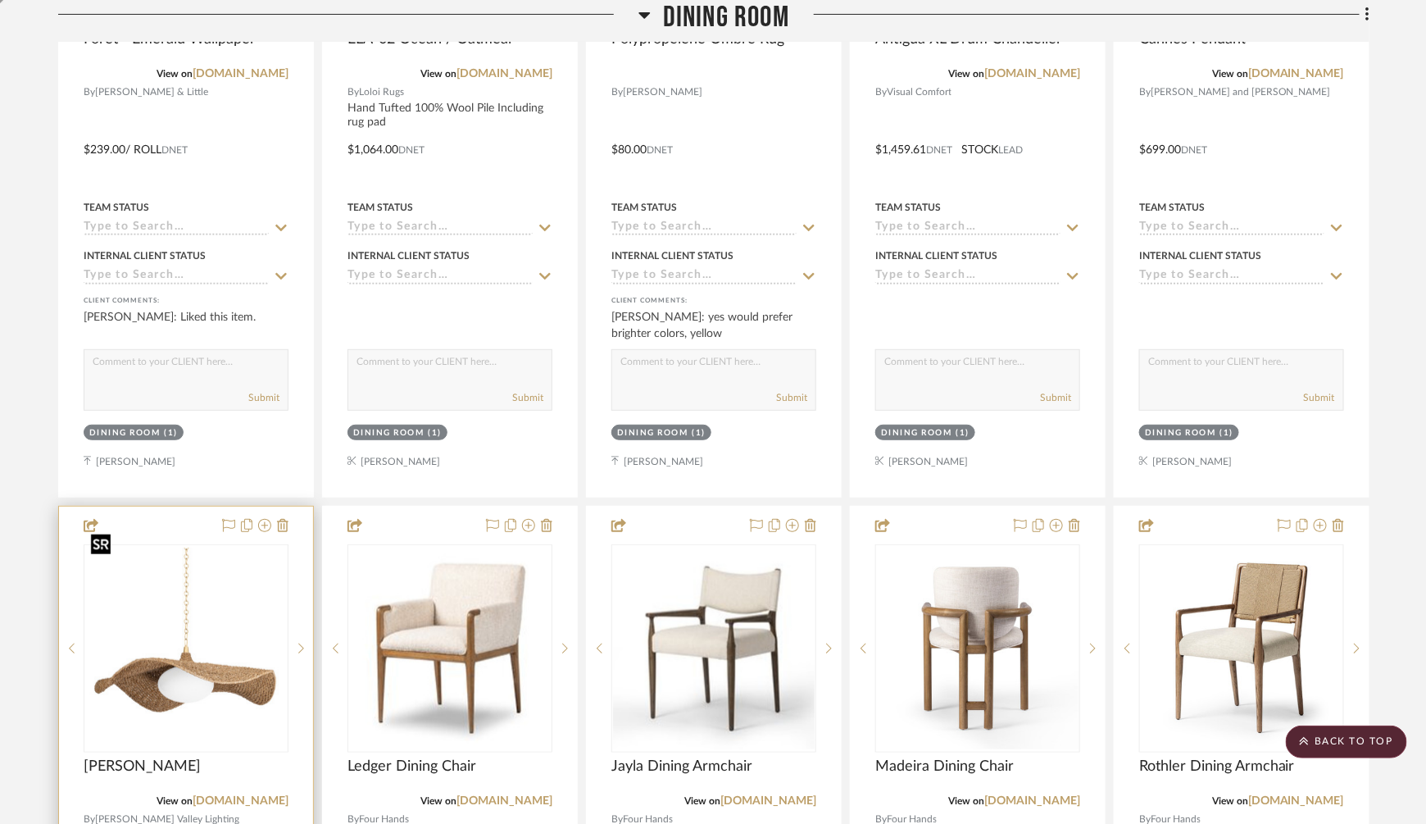
click at [0, 0] on img at bounding box center [0, 0] width 0 height 0
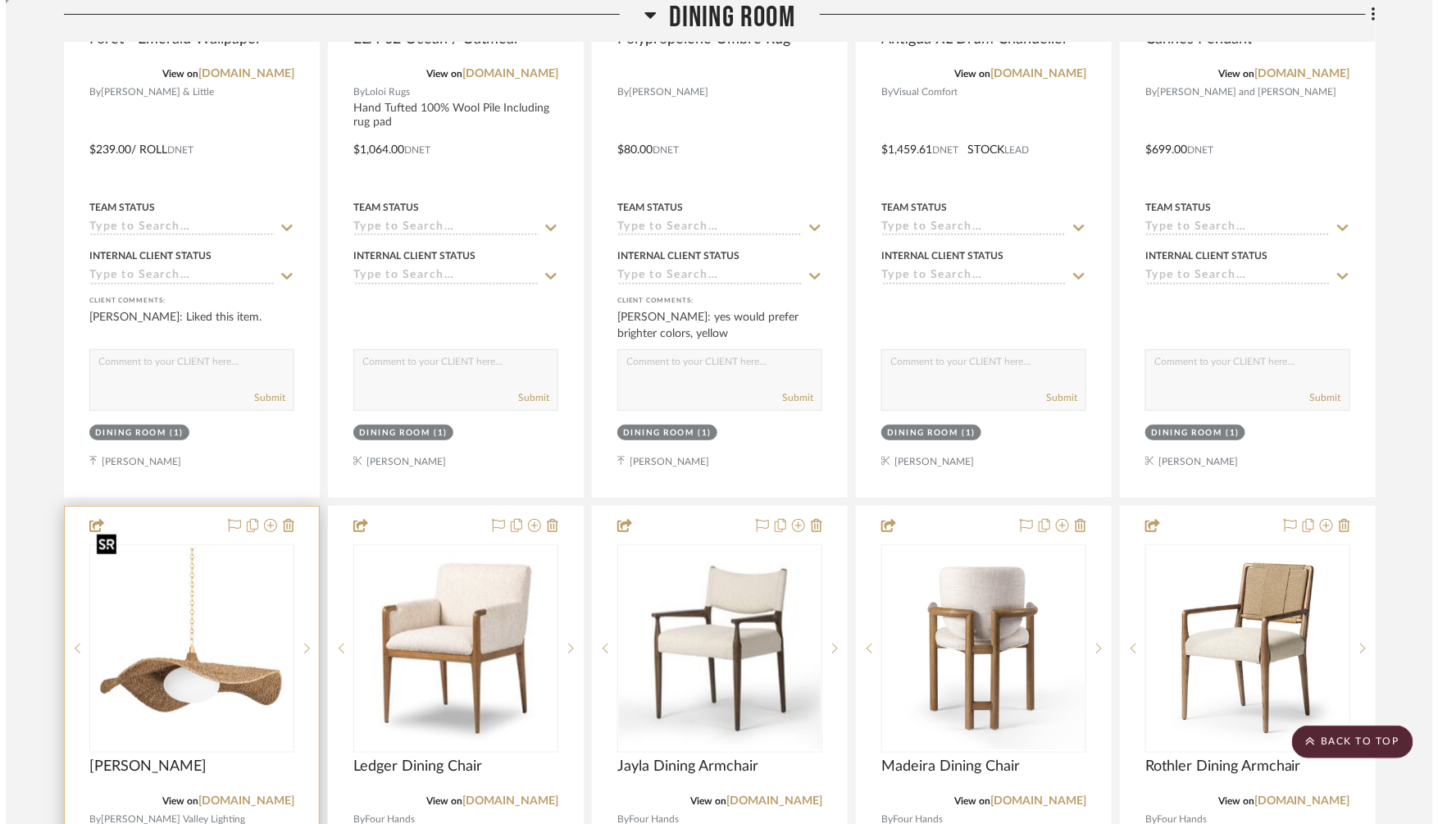
scroll to position [0, 0]
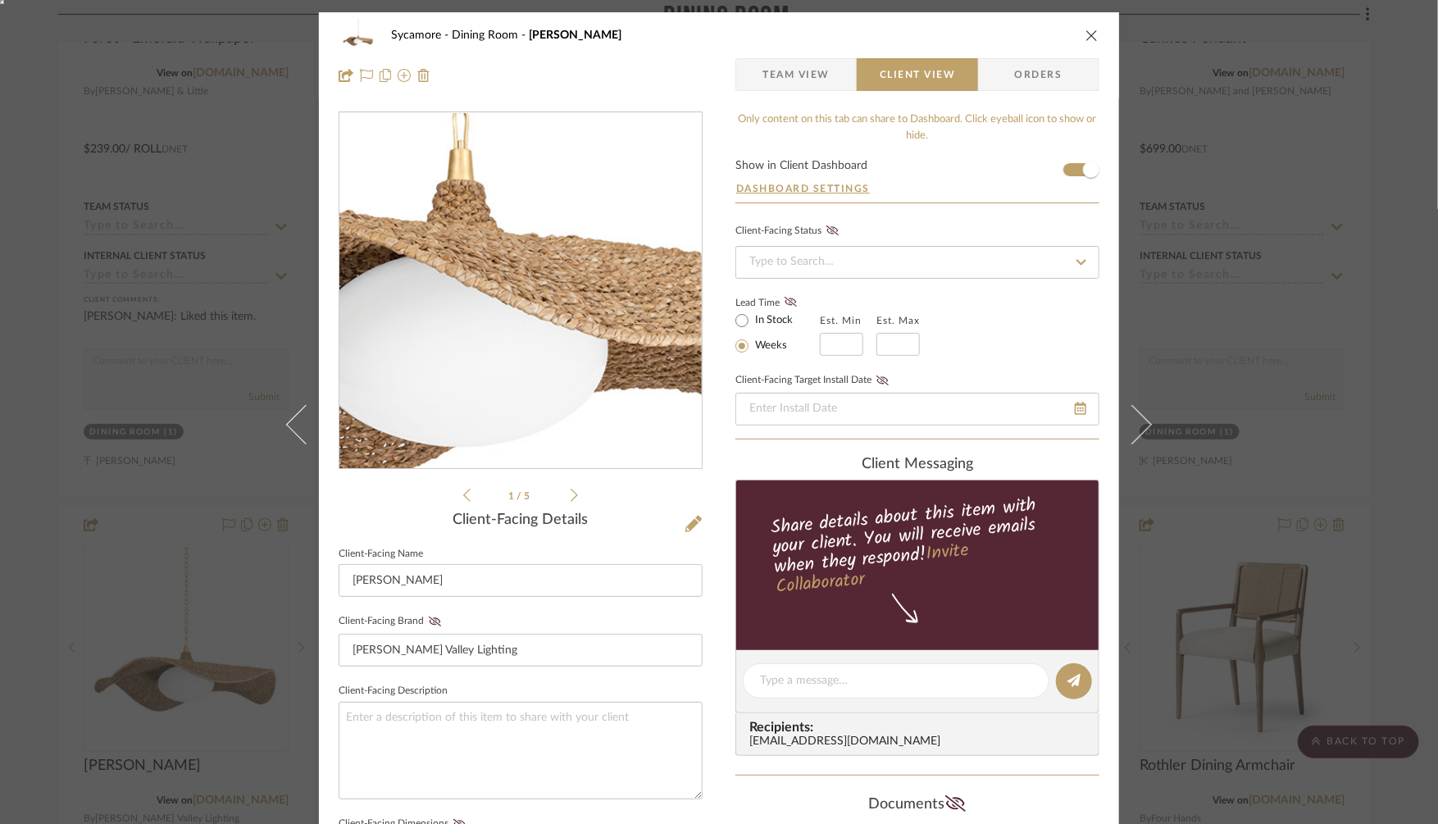
click at [535, 335] on img "0" at bounding box center [521, 291] width 356 height 356
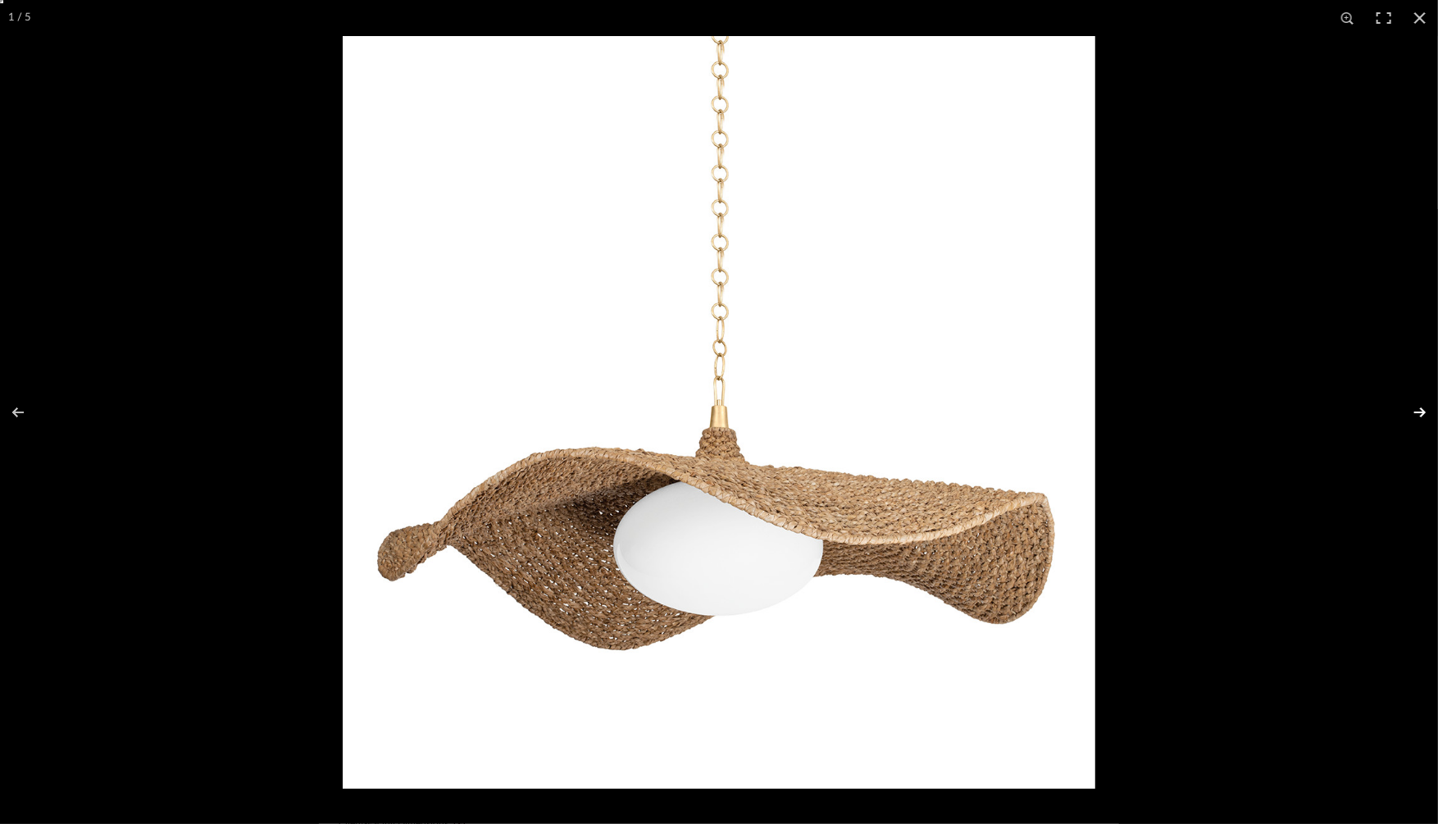
click at [1415, 407] on button at bounding box center [1408, 412] width 57 height 82
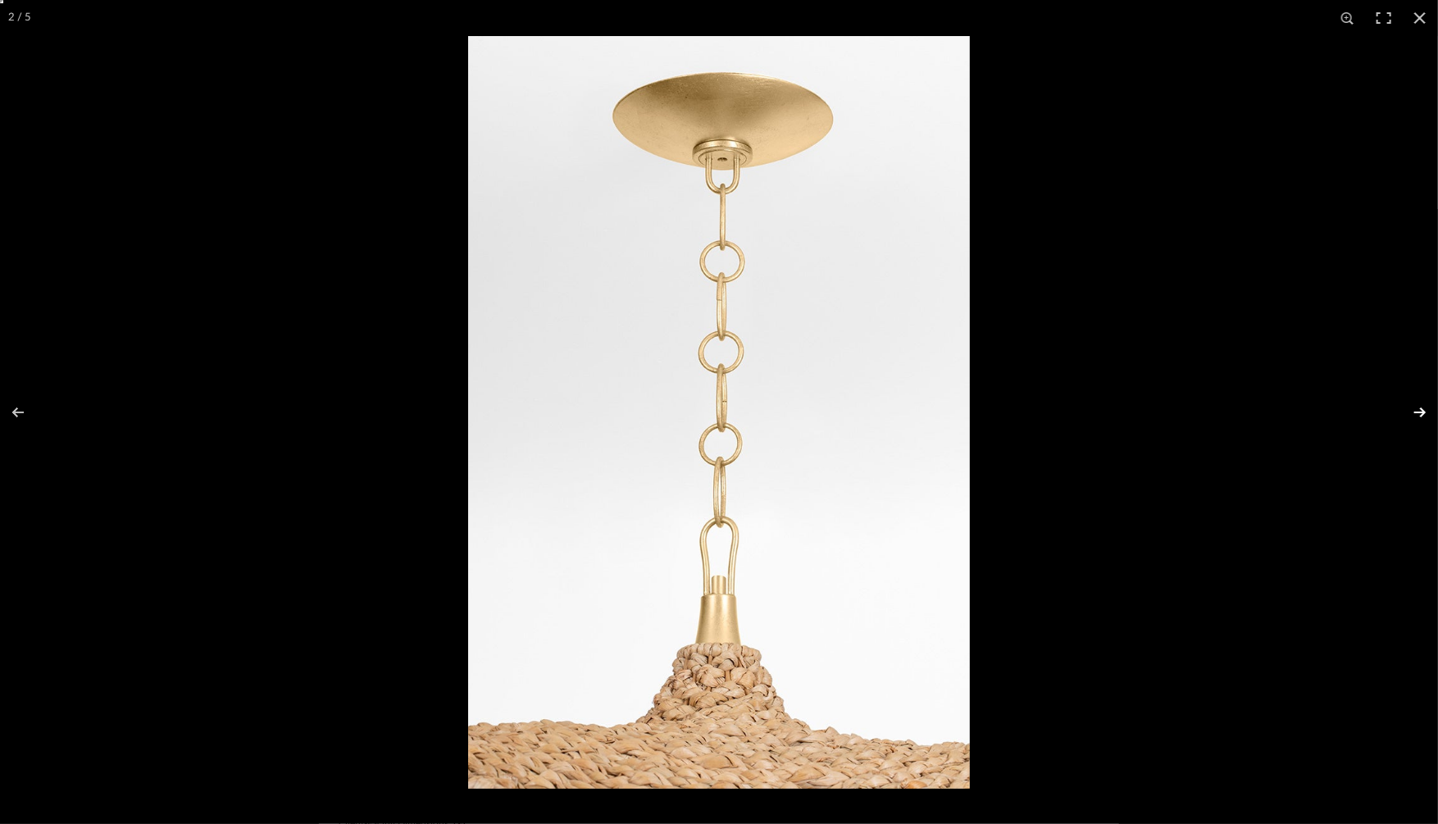
click at [1415, 407] on button at bounding box center [1408, 412] width 57 height 82
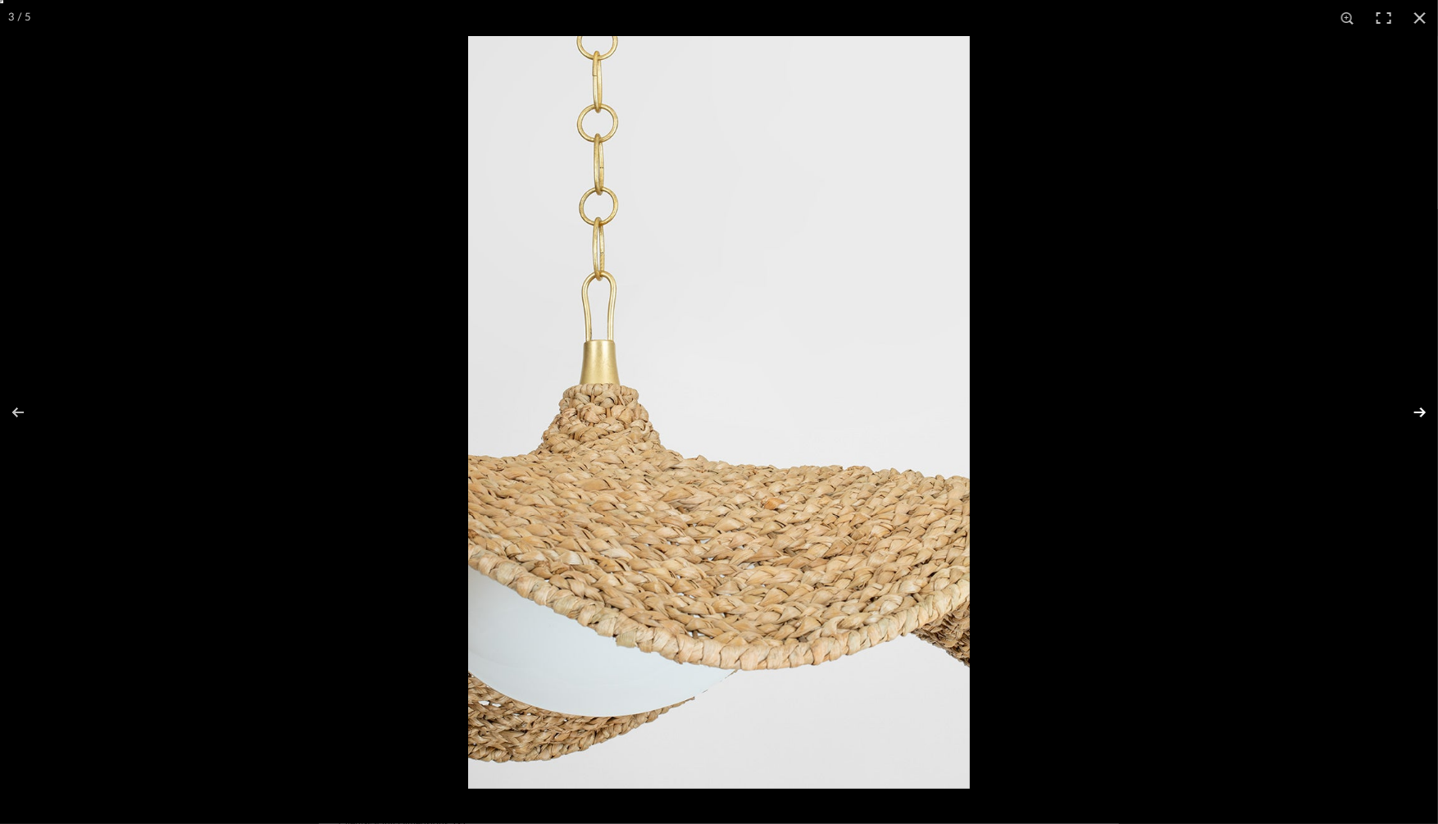
click at [1415, 407] on button at bounding box center [1408, 412] width 57 height 82
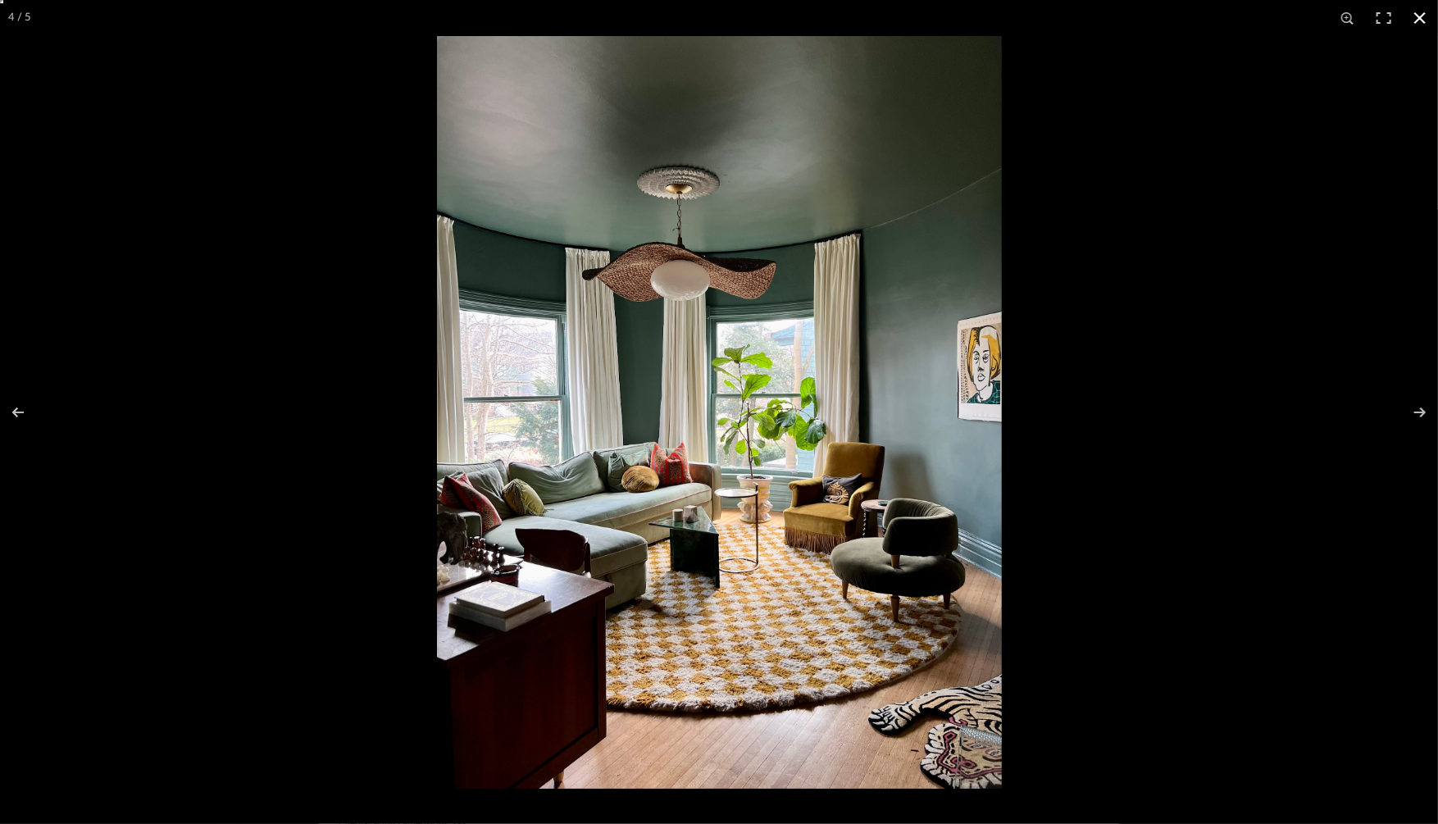
click at [1284, 493] on div at bounding box center [1156, 448] width 1438 height 824
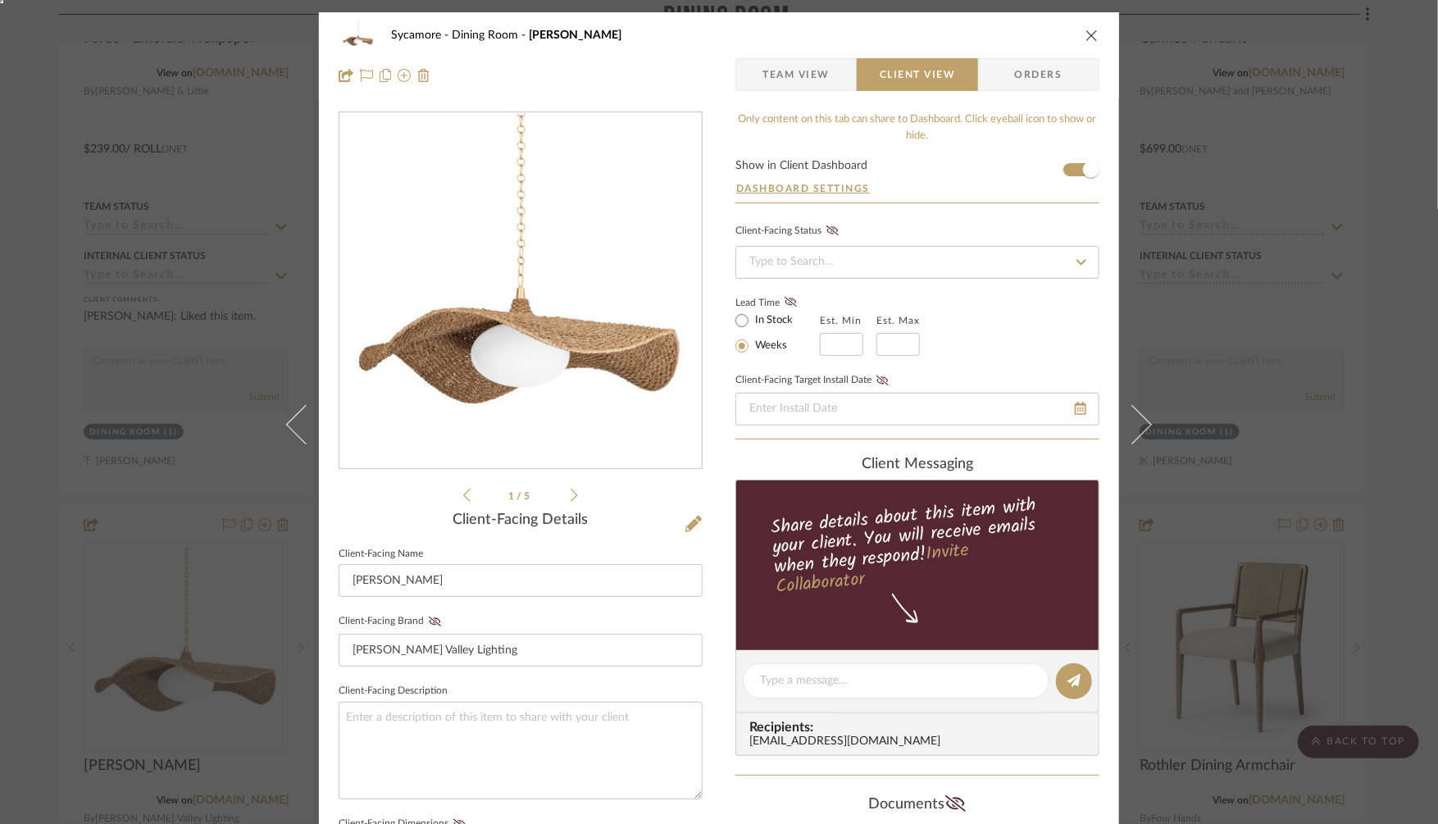
click at [1251, 420] on div "Sycamore Dining Room [PERSON_NAME] Team View Client View Orders 1 / 5 Client-Fa…" at bounding box center [719, 412] width 1438 height 824
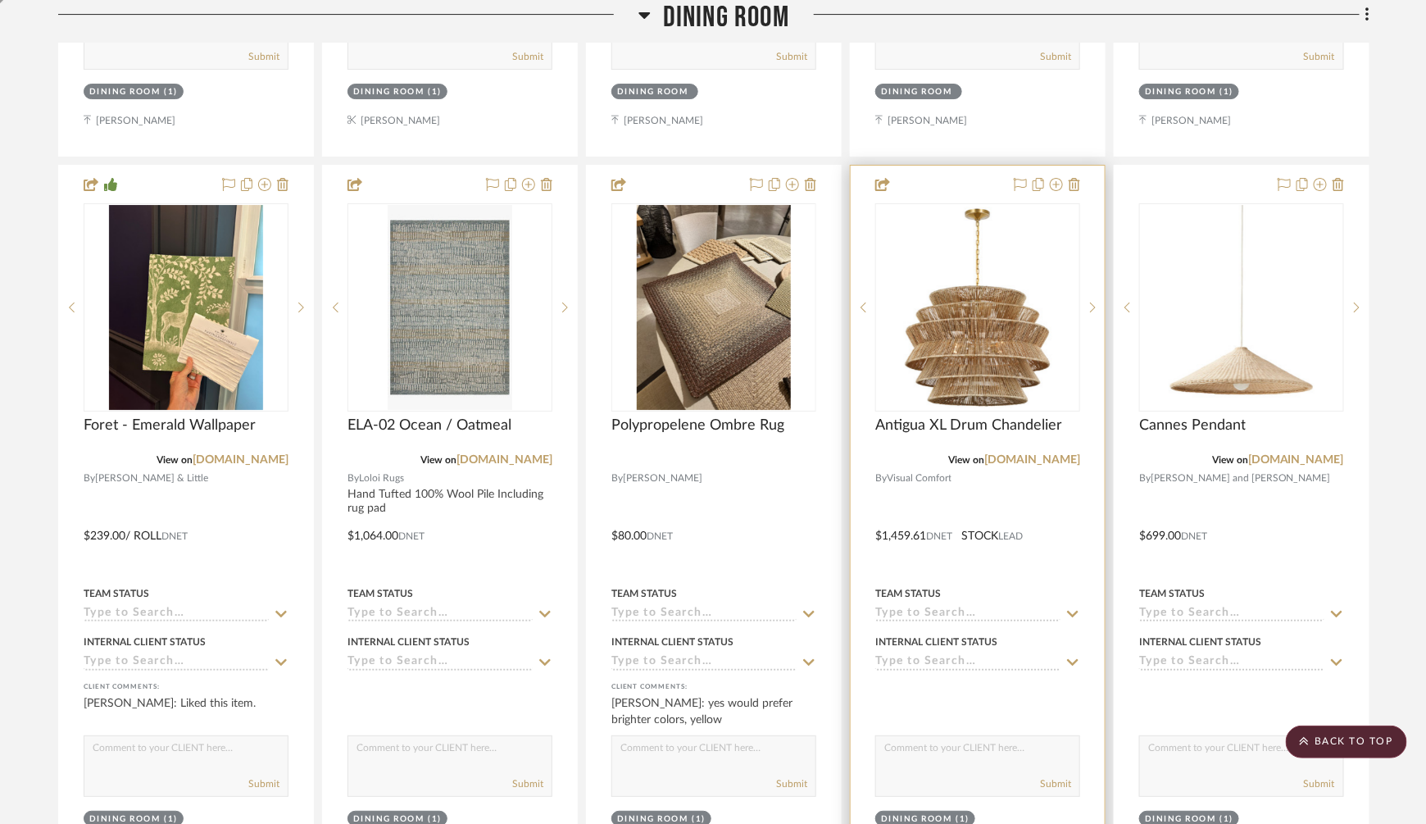
scroll to position [4897, 0]
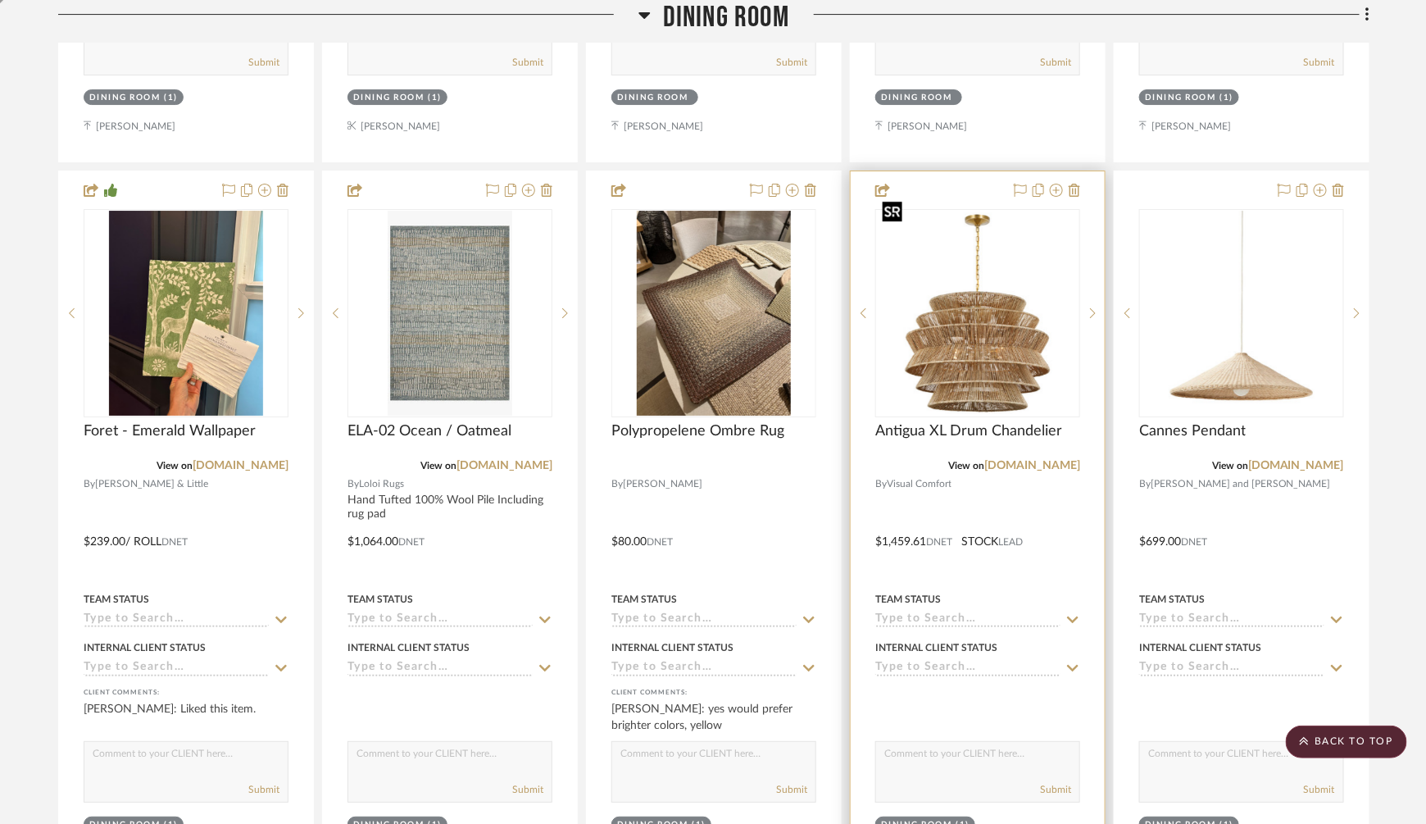
click at [985, 315] on img "0" at bounding box center [978, 313] width 202 height 202
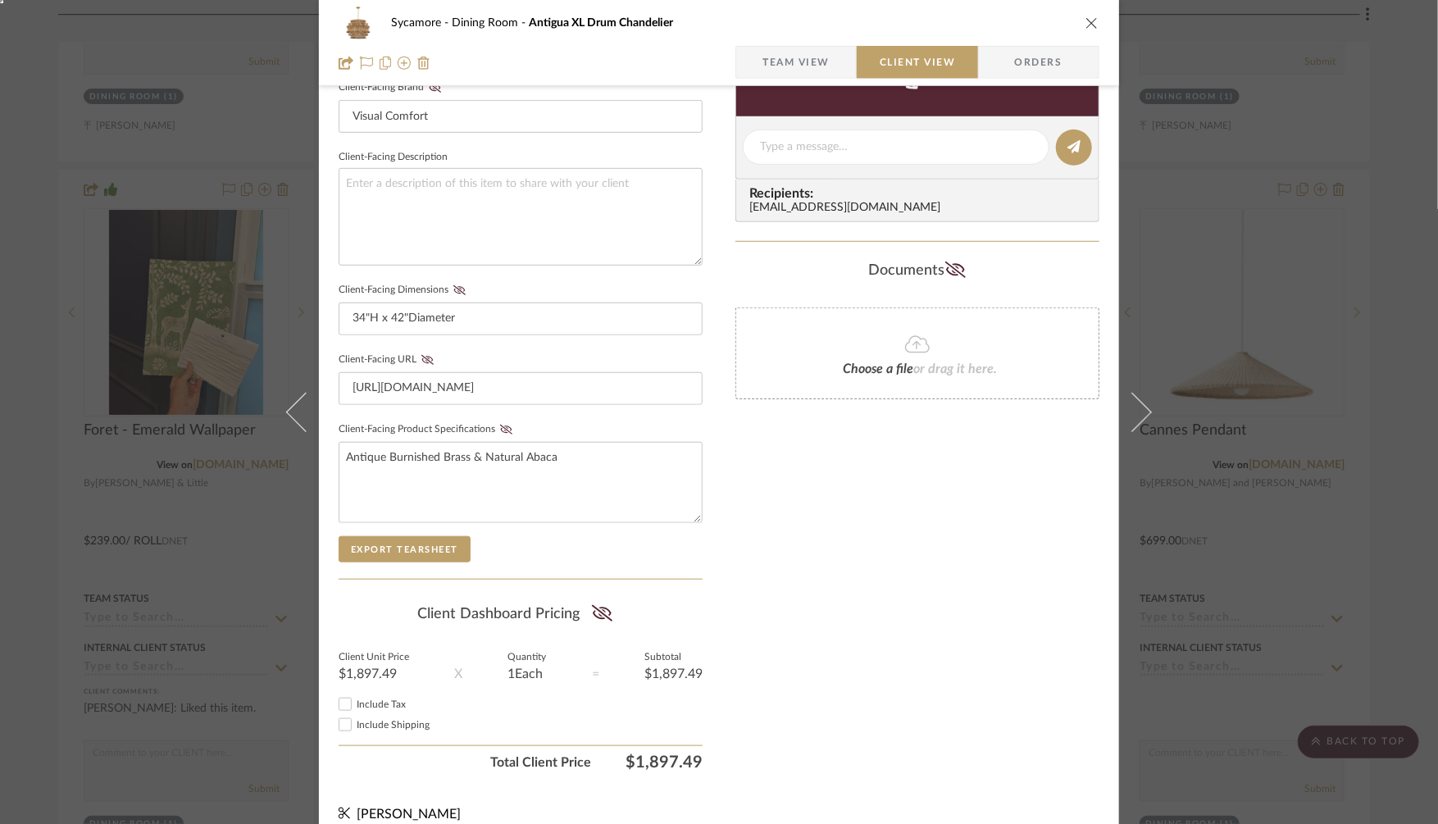
scroll to position [548, 0]
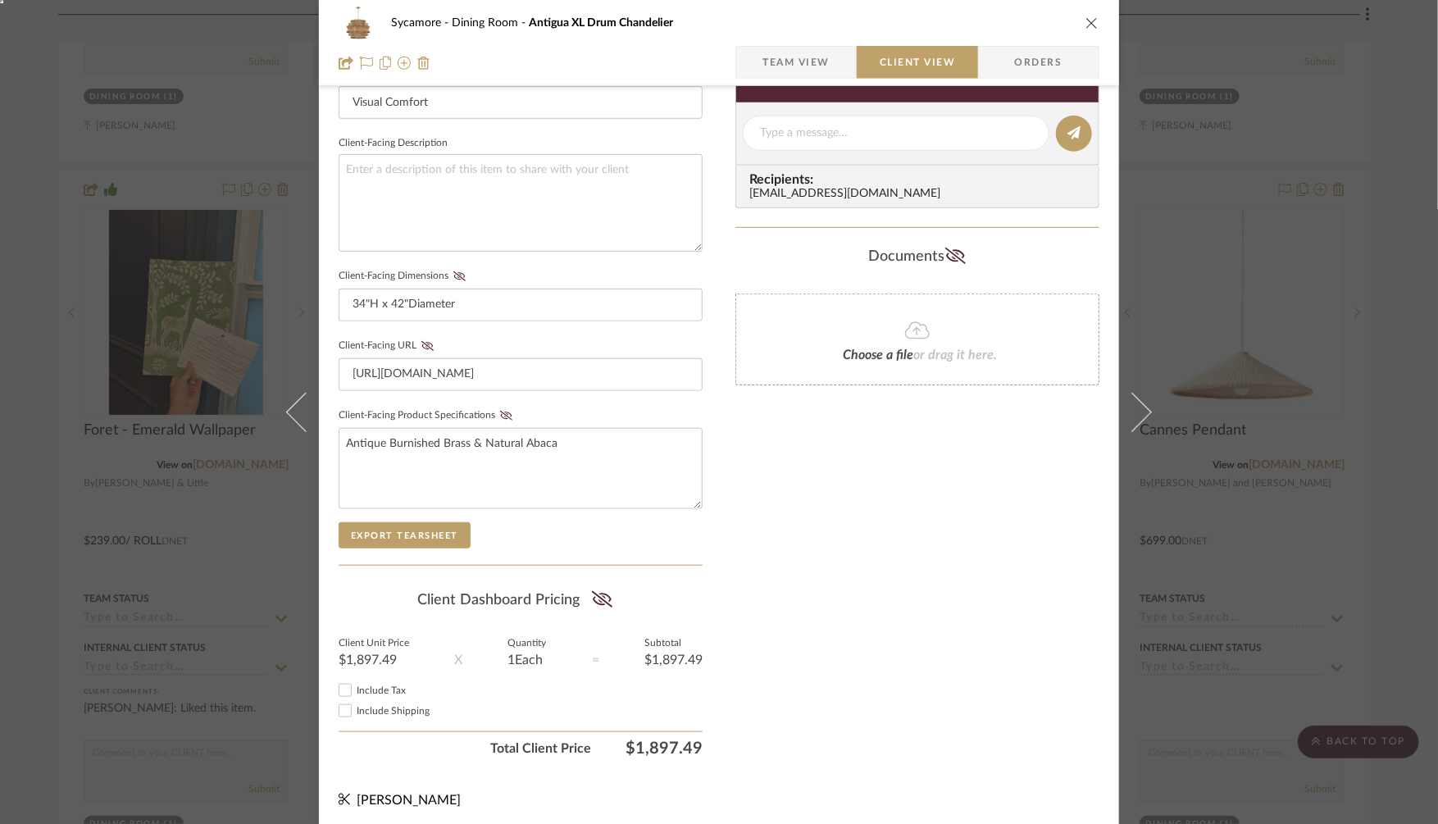
click at [779, 73] on div "Sycamore Dining Room Antigua XL Drum Chandelier Team View Client View Orders" at bounding box center [719, 43] width 800 height 86
click at [777, 68] on span "Team View" at bounding box center [795, 62] width 67 height 33
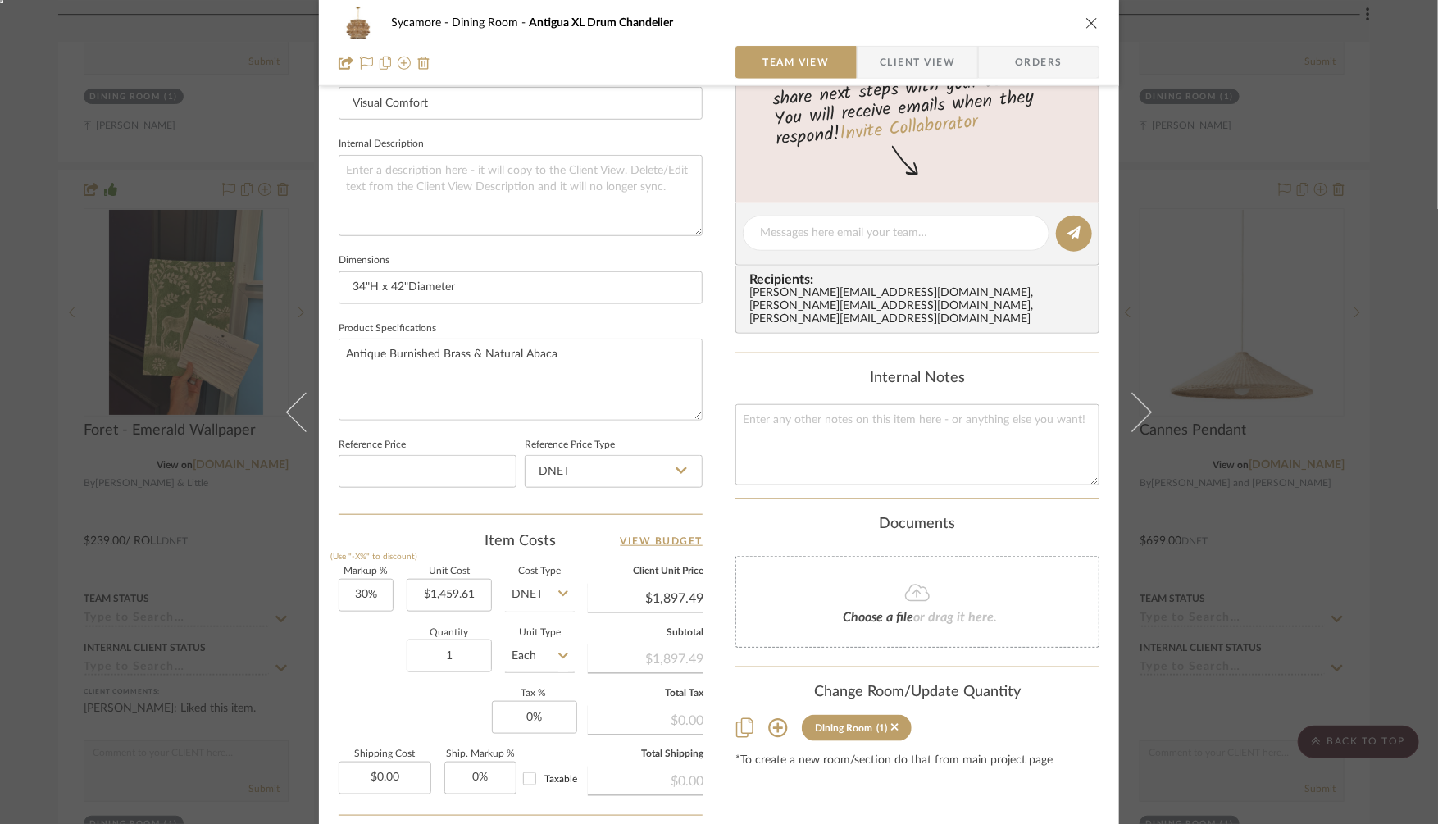
click at [768, 719] on icon at bounding box center [777, 728] width 19 height 19
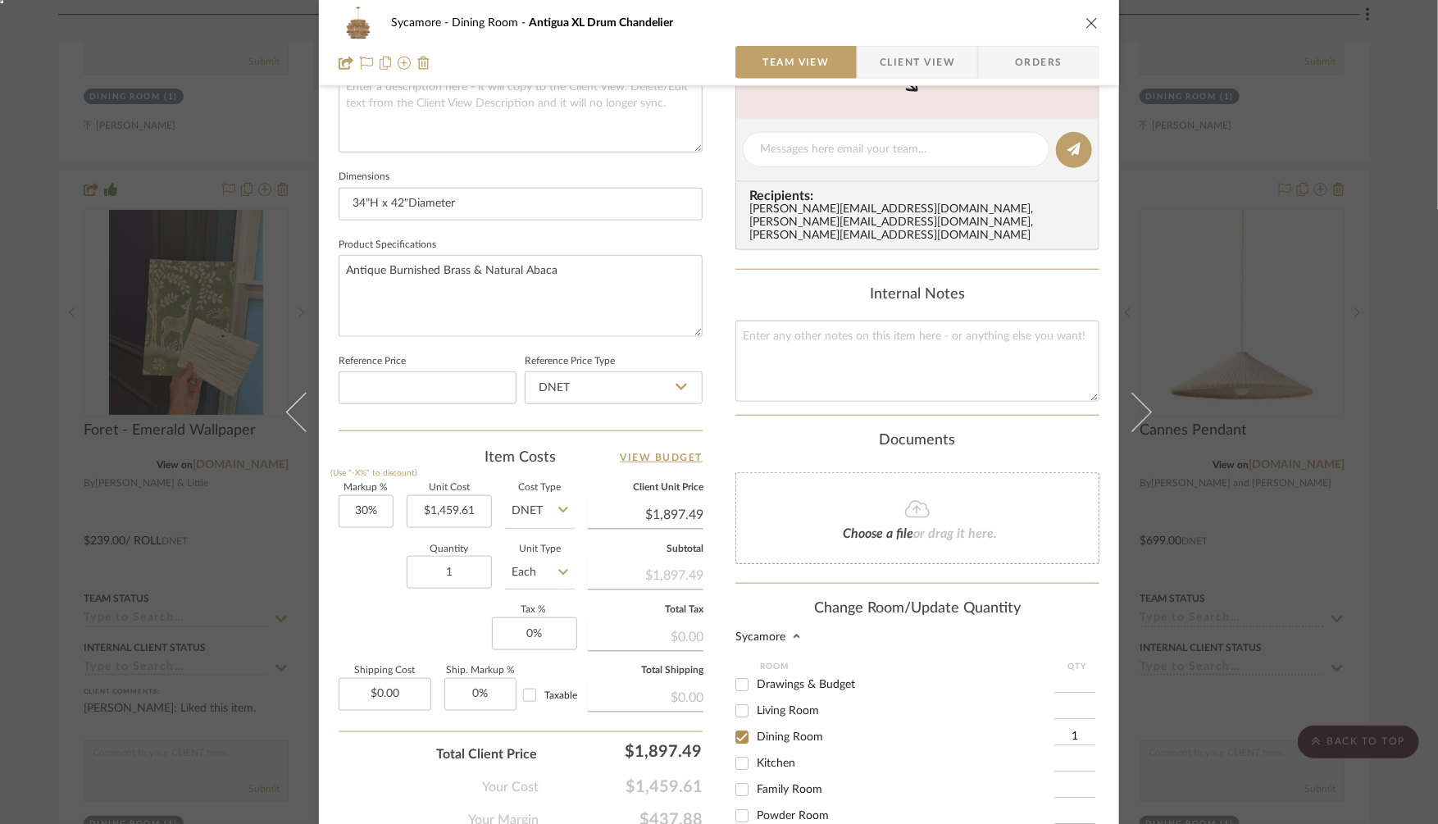
scroll to position [634, 0]
drag, startPoint x: 779, startPoint y: 679, endPoint x: 780, endPoint y: 696, distance: 16.4
click at [779, 702] on span "Living Room" at bounding box center [788, 707] width 62 height 11
click at [755, 695] on input "Living Room" at bounding box center [742, 708] width 26 height 26
checkbox input "true"
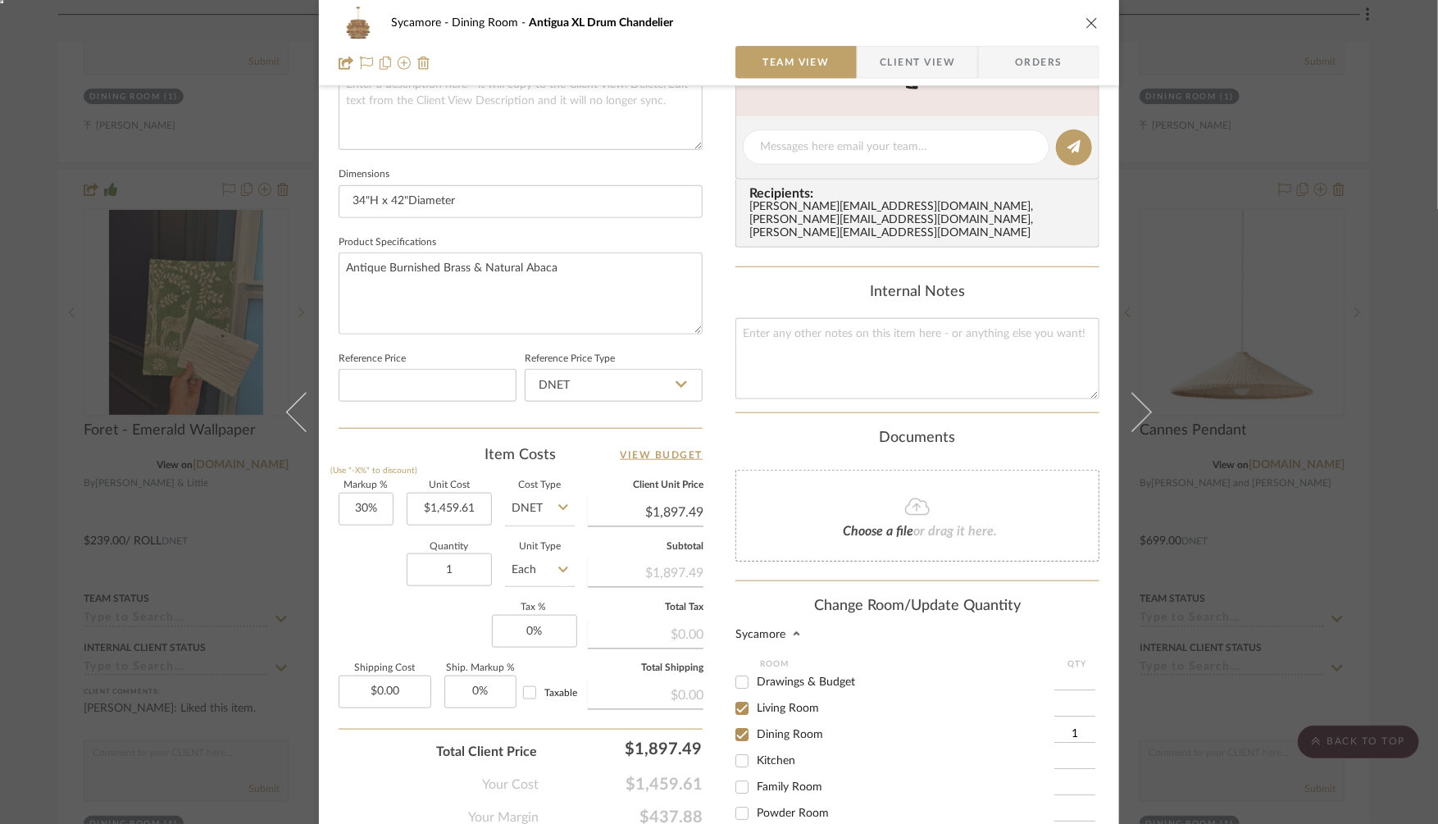
type input "1"
click at [776, 729] on span "Dining Room" at bounding box center [790, 734] width 66 height 11
click at [755, 721] on input "Dining Room" at bounding box center [742, 734] width 26 height 26
checkbox input "false"
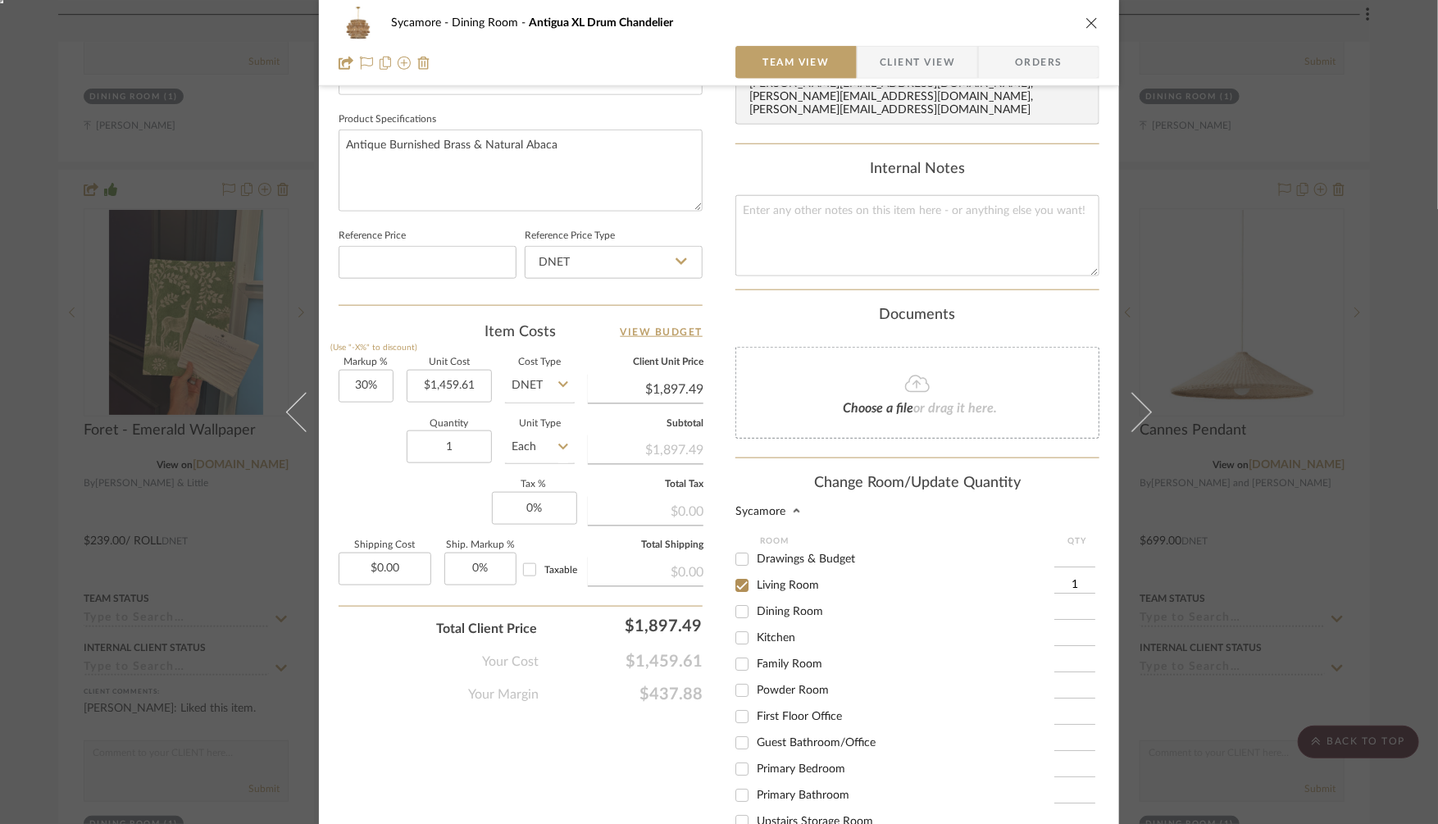
scroll to position [921, 0]
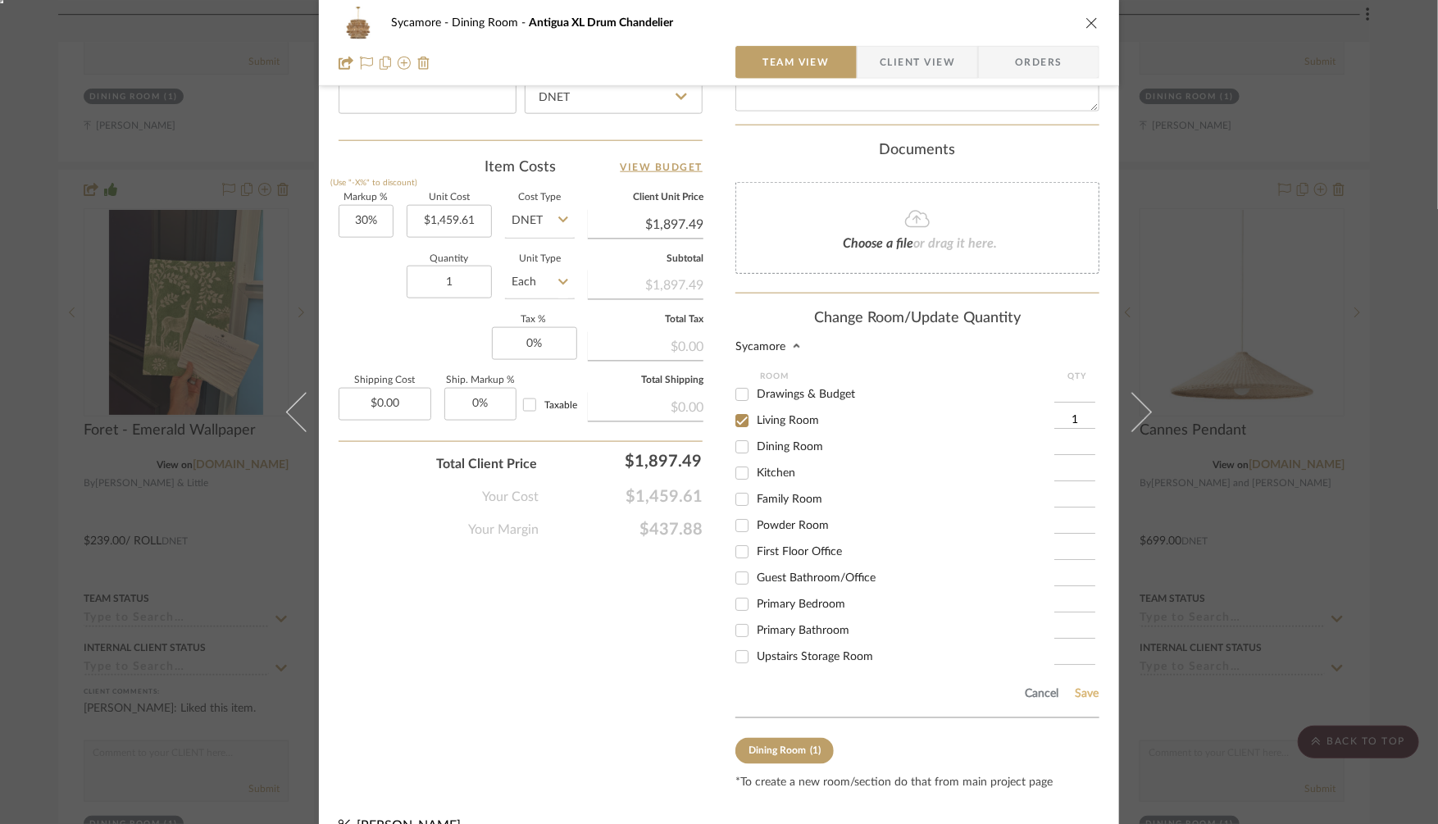
click at [1076, 688] on button "Save" at bounding box center [1086, 694] width 25 height 13
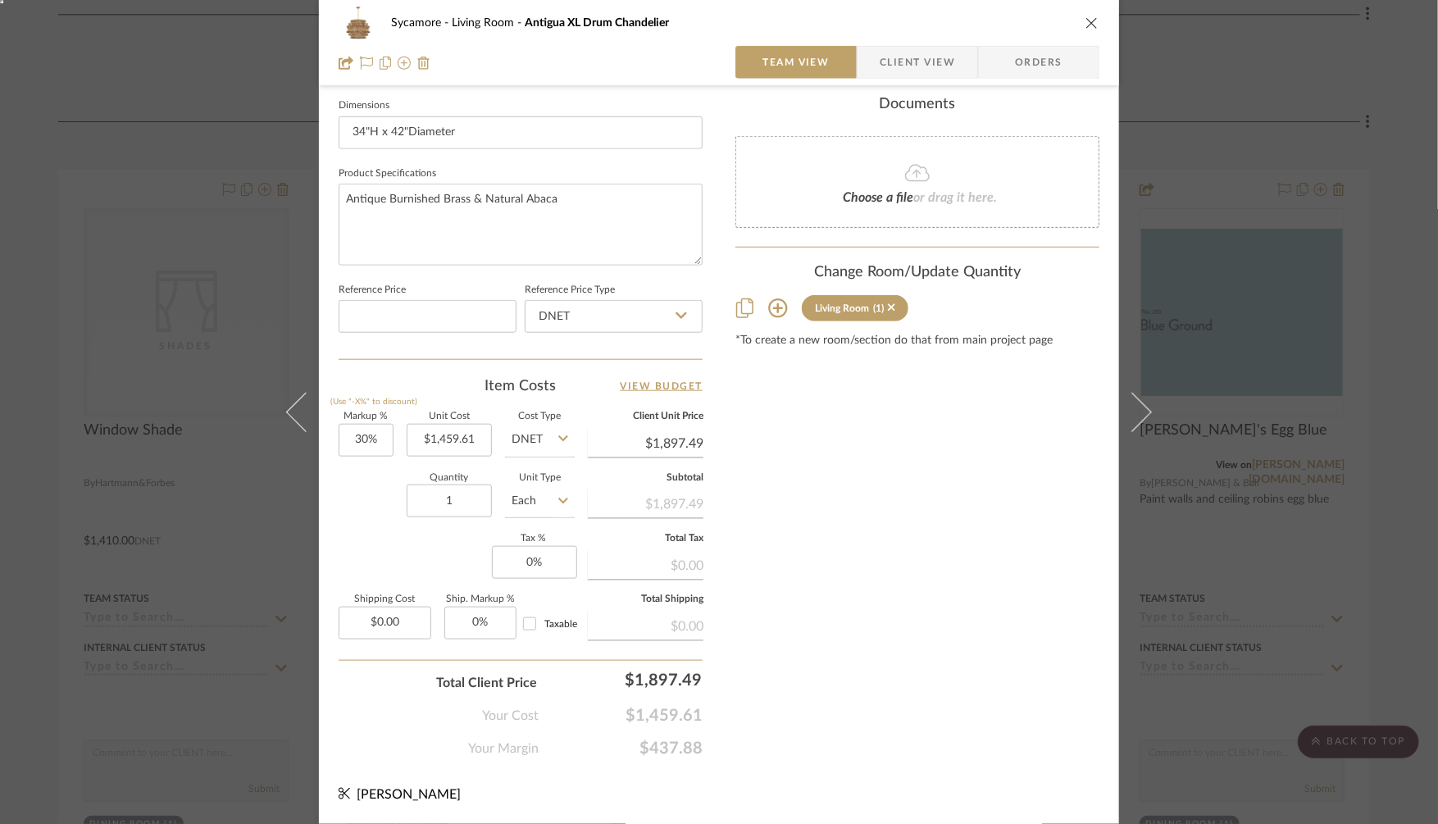
scroll to position [699, 0]
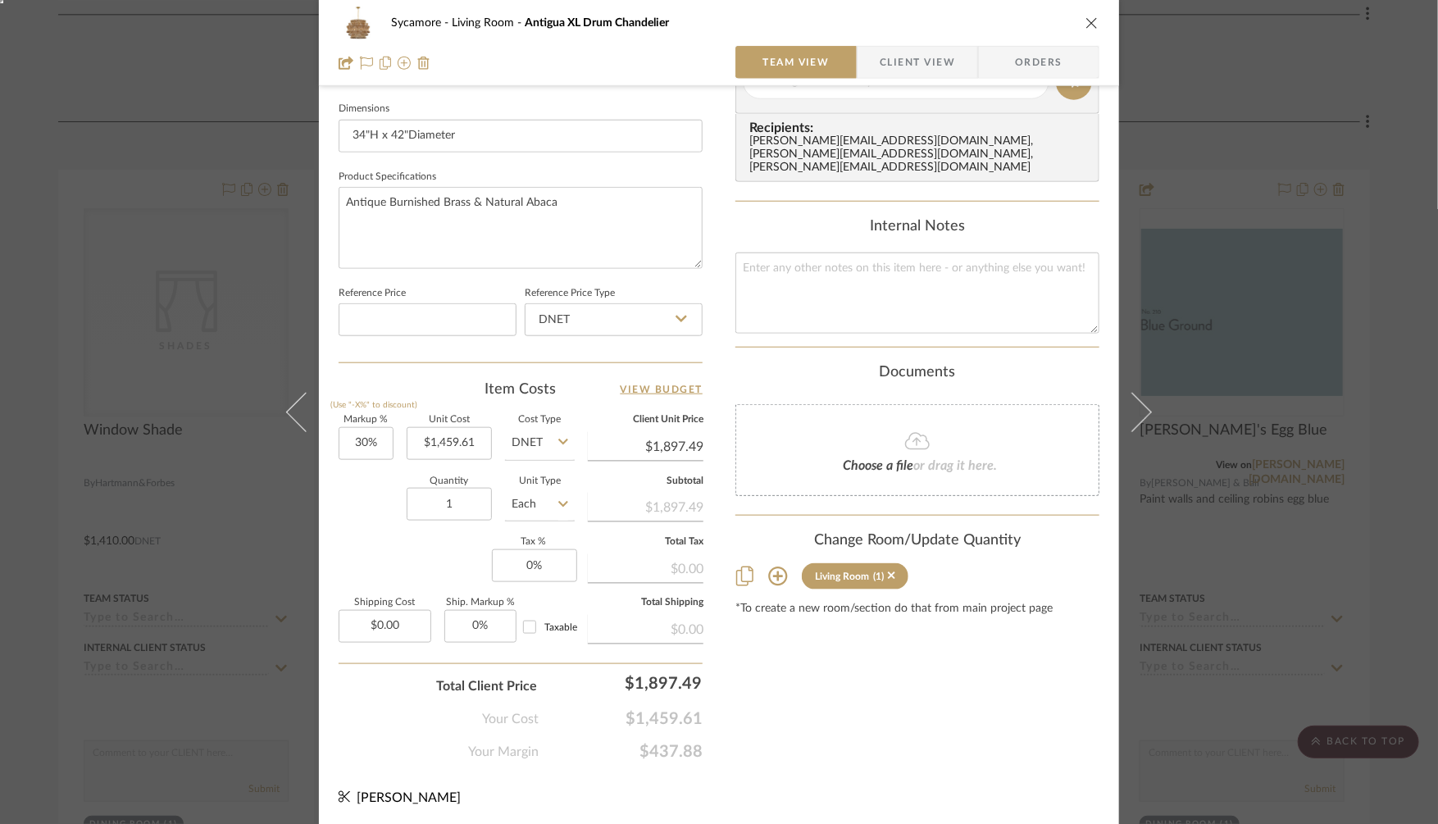
click at [1325, 578] on div "Sycamore Living Room Antigua XL Drum Chandelier Team View Client View Orders 1 …" at bounding box center [719, 412] width 1438 height 824
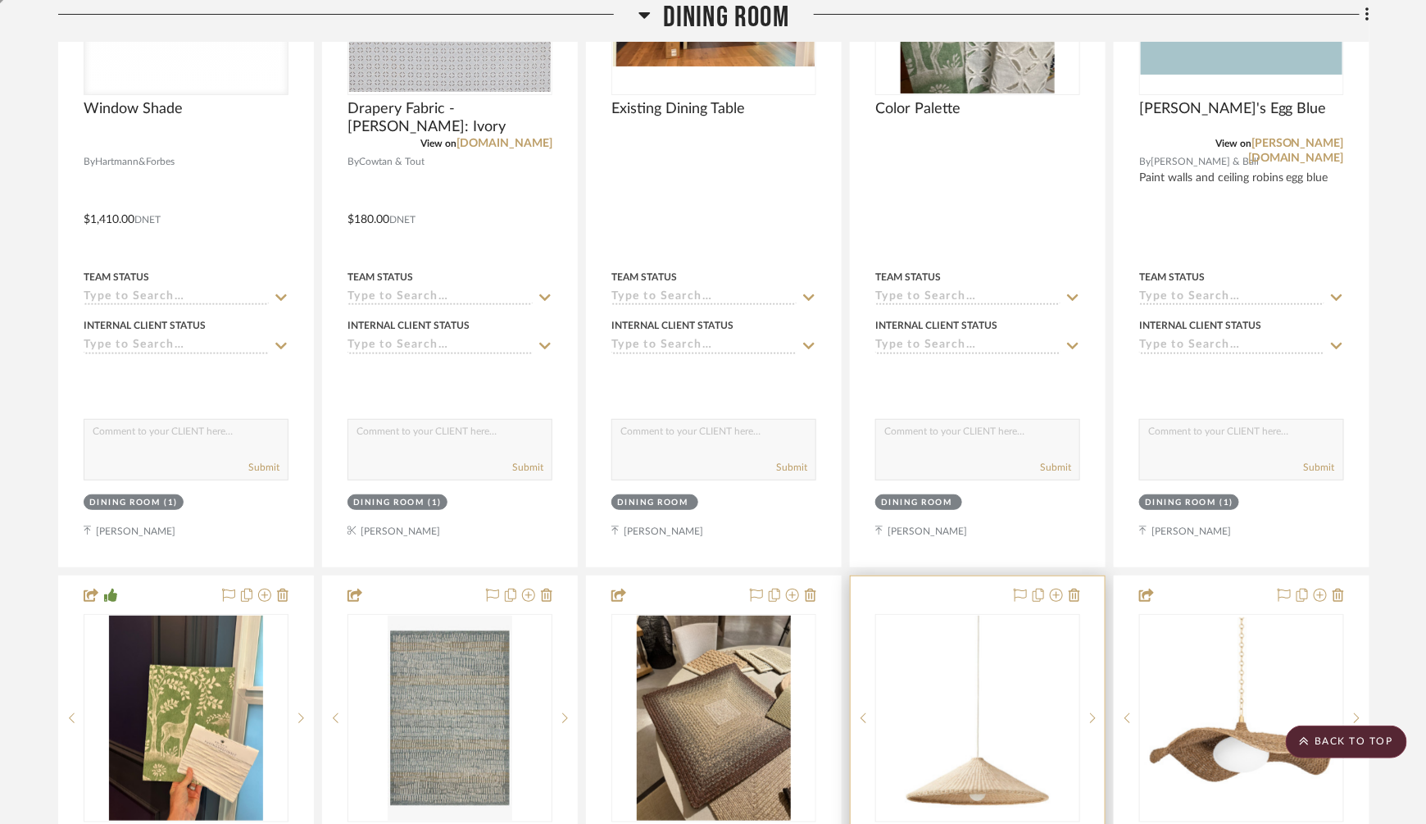
scroll to position [5483, 0]
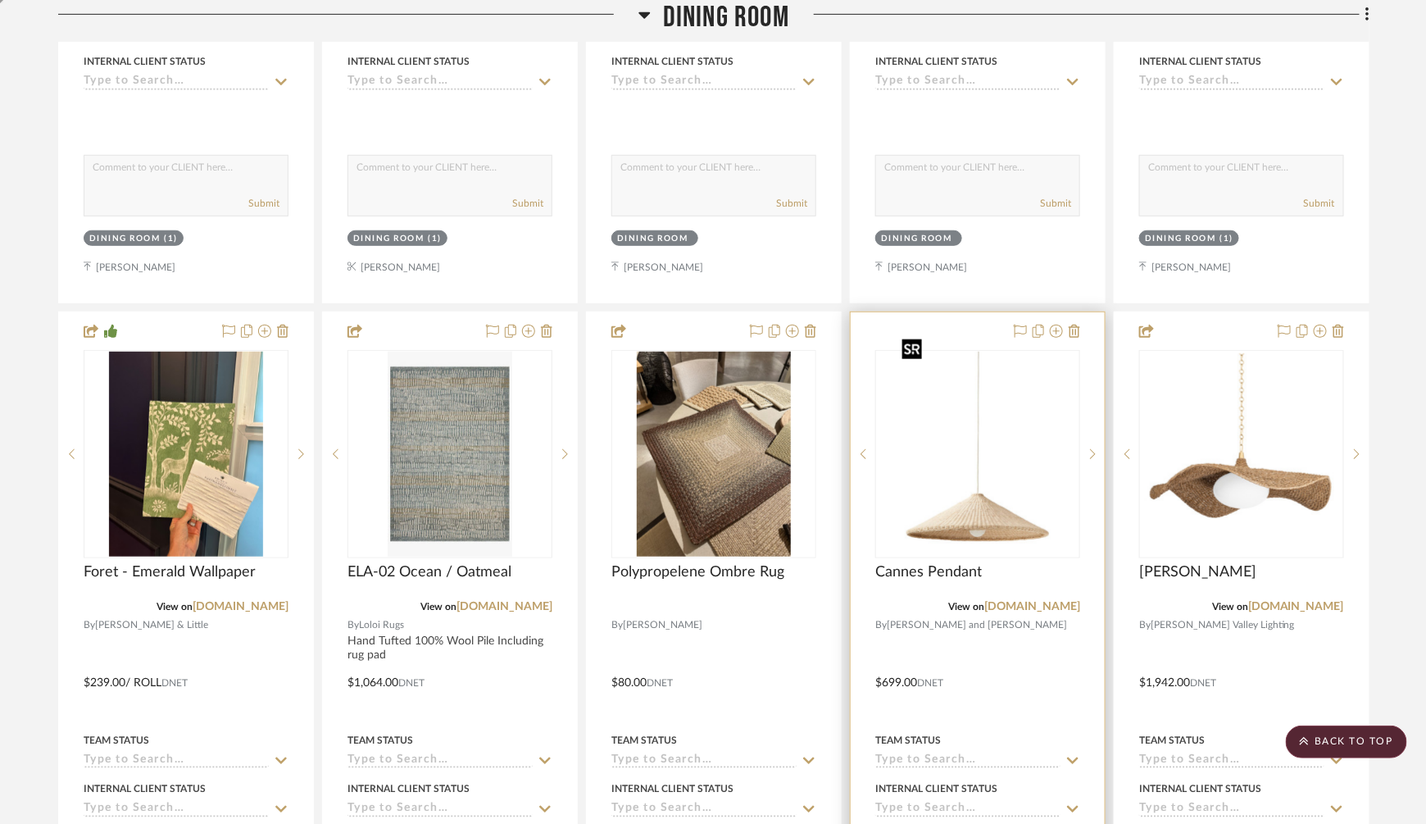
click at [986, 498] on img "0" at bounding box center [978, 454] width 164 height 205
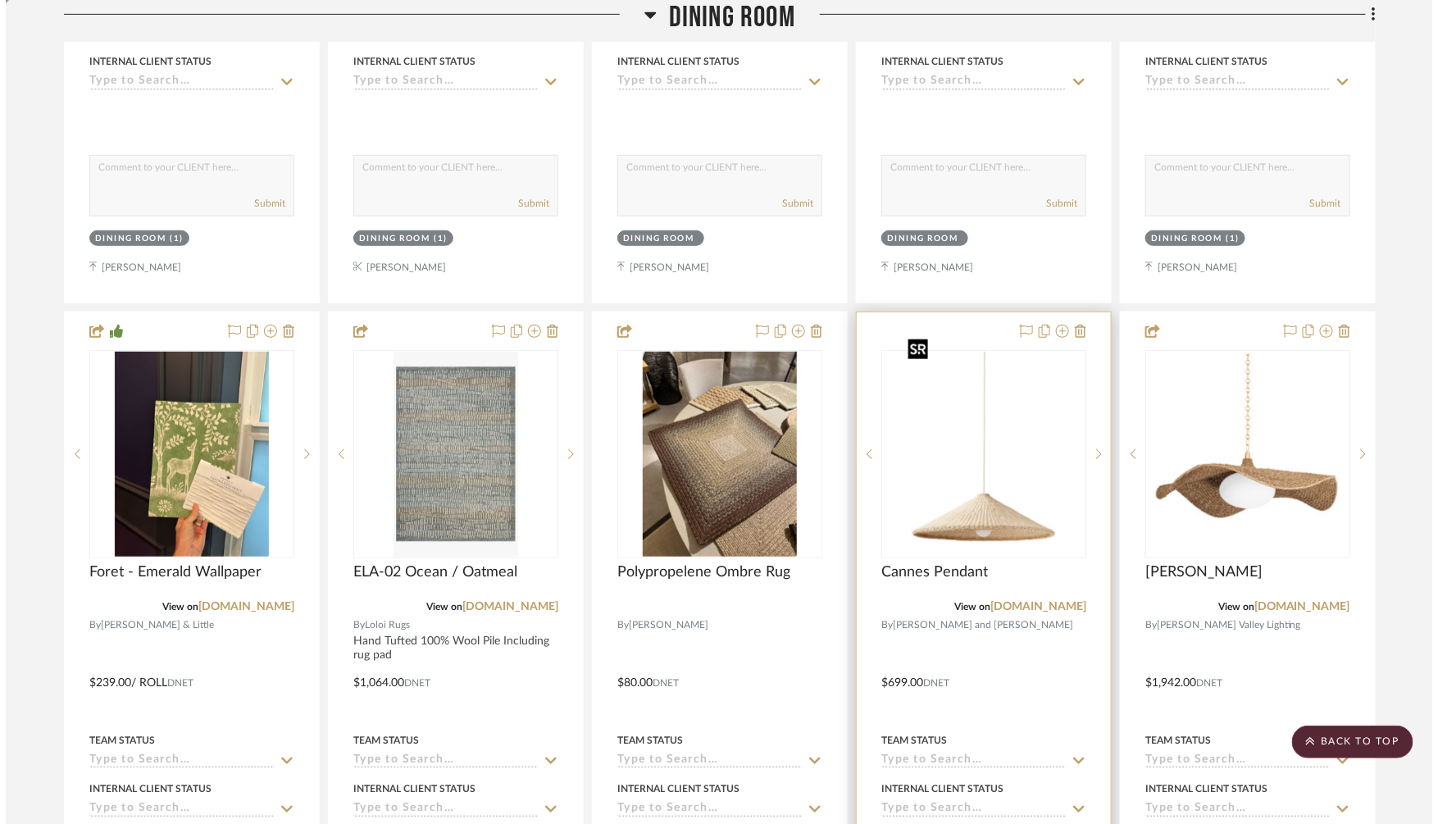
scroll to position [0, 0]
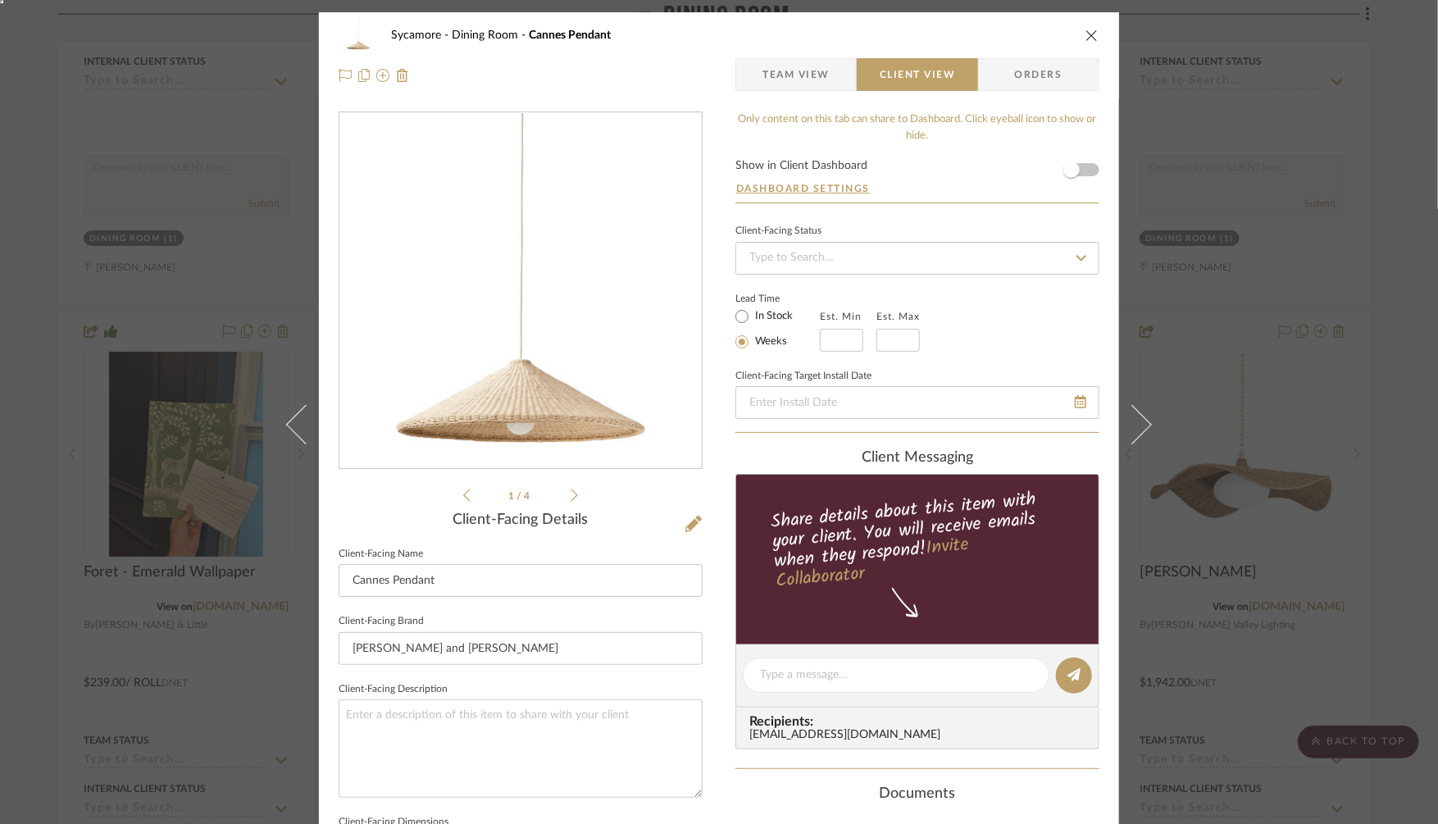
click at [570, 488] on icon at bounding box center [573, 495] width 7 height 15
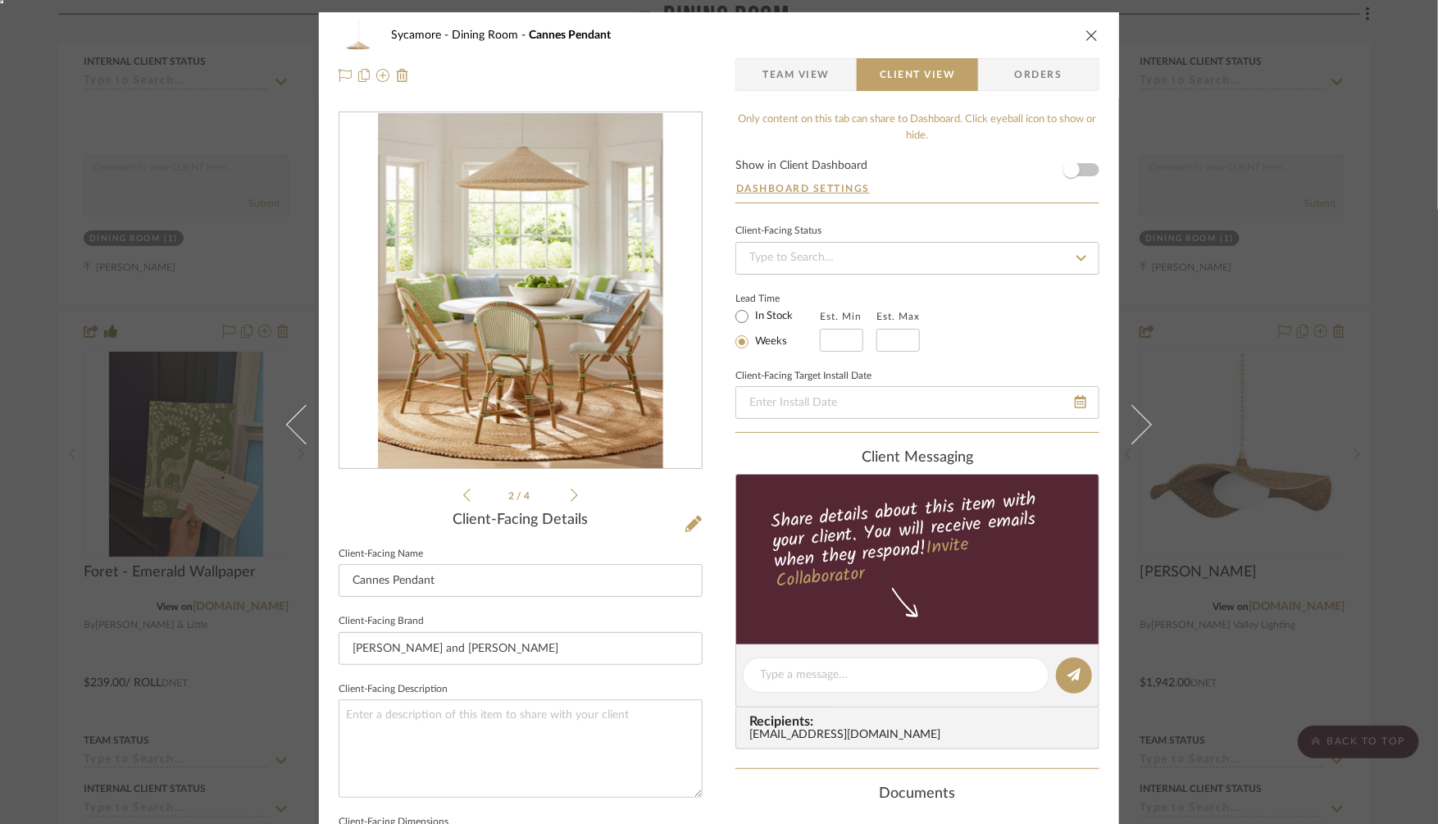
click at [1261, 490] on div "Sycamore Dining Room Cannes Pendant Team View Client View Orders 2 / 4 Client-F…" at bounding box center [719, 412] width 1438 height 824
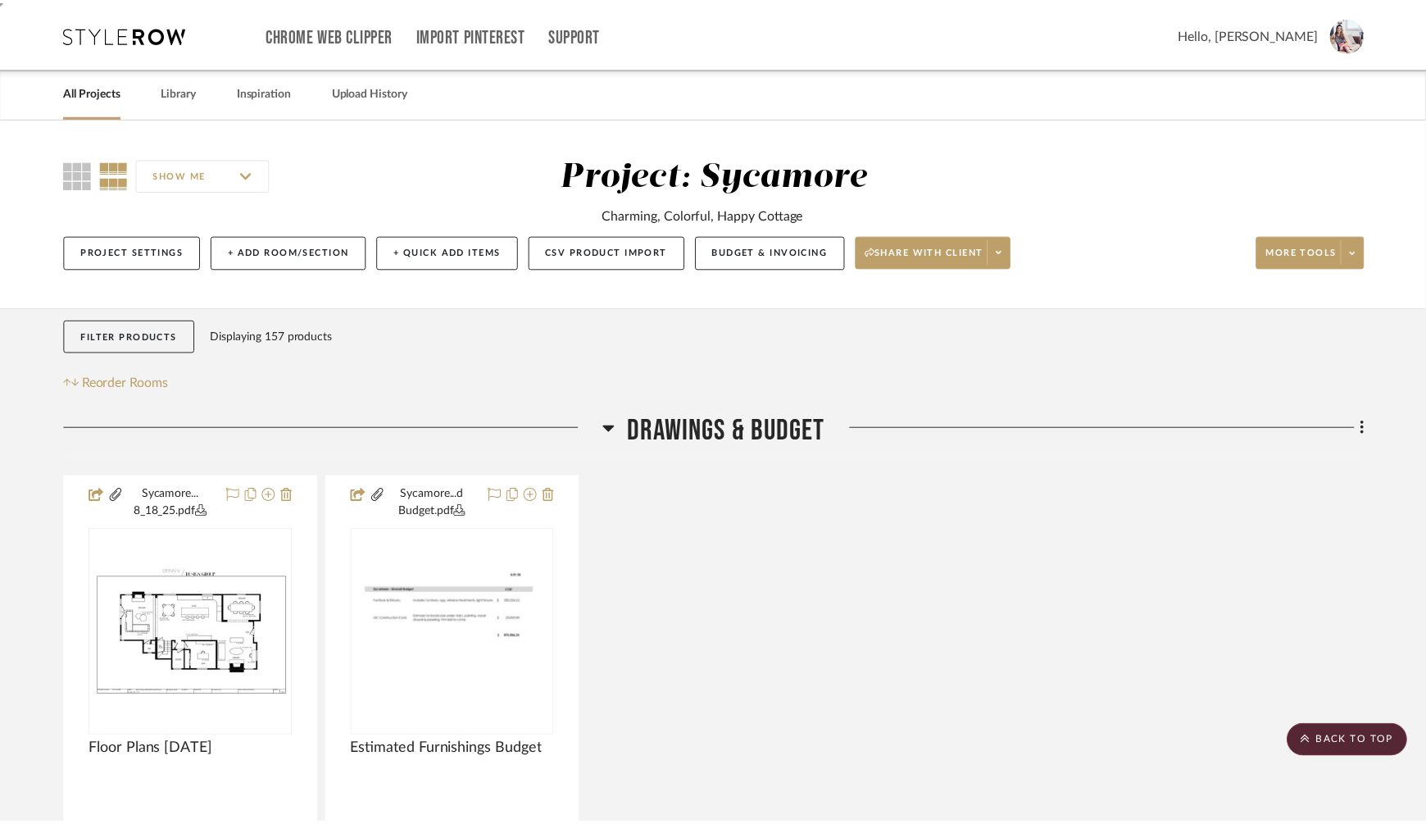
scroll to position [5483, 0]
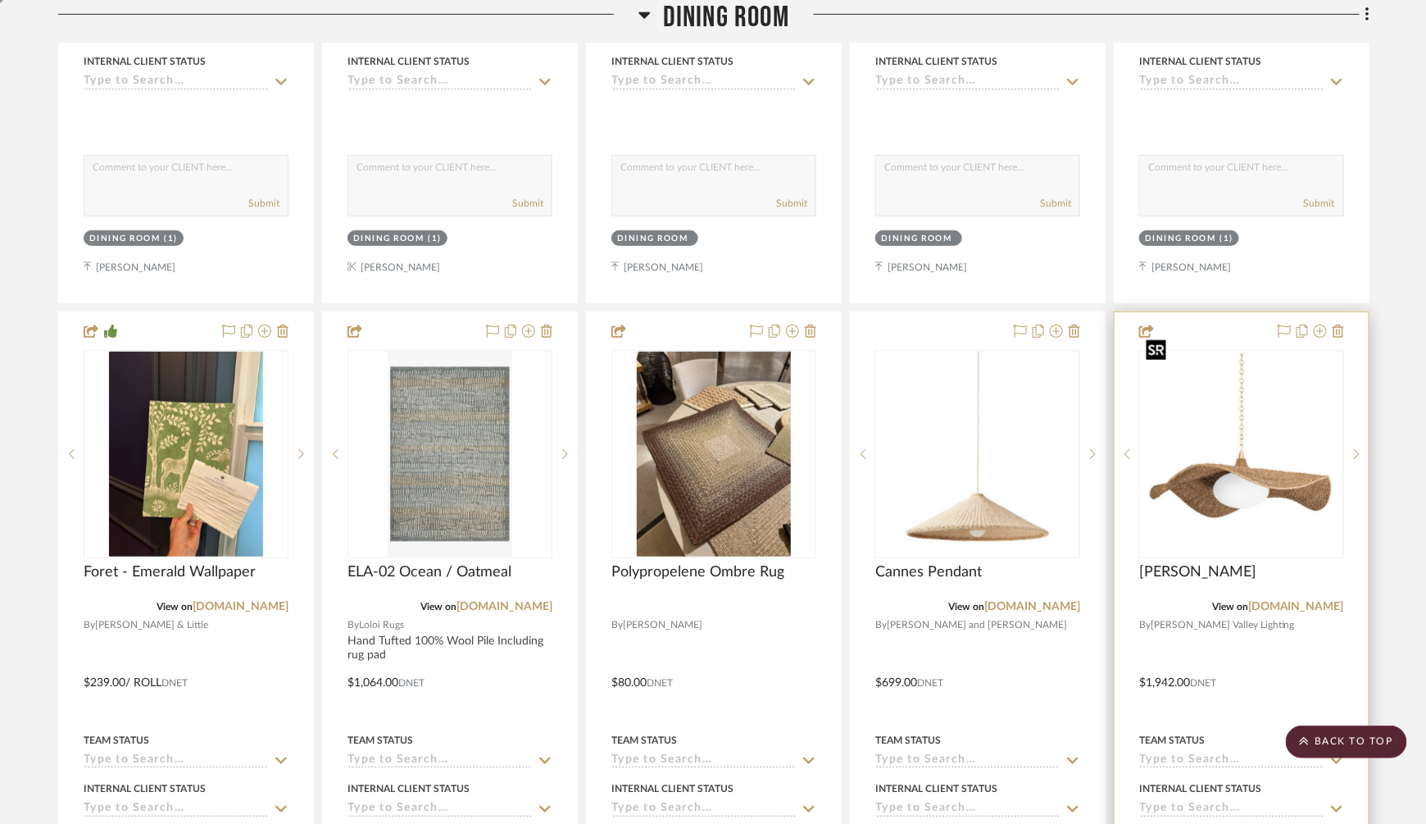
click at [1251, 473] on img "0" at bounding box center [1242, 454] width 202 height 202
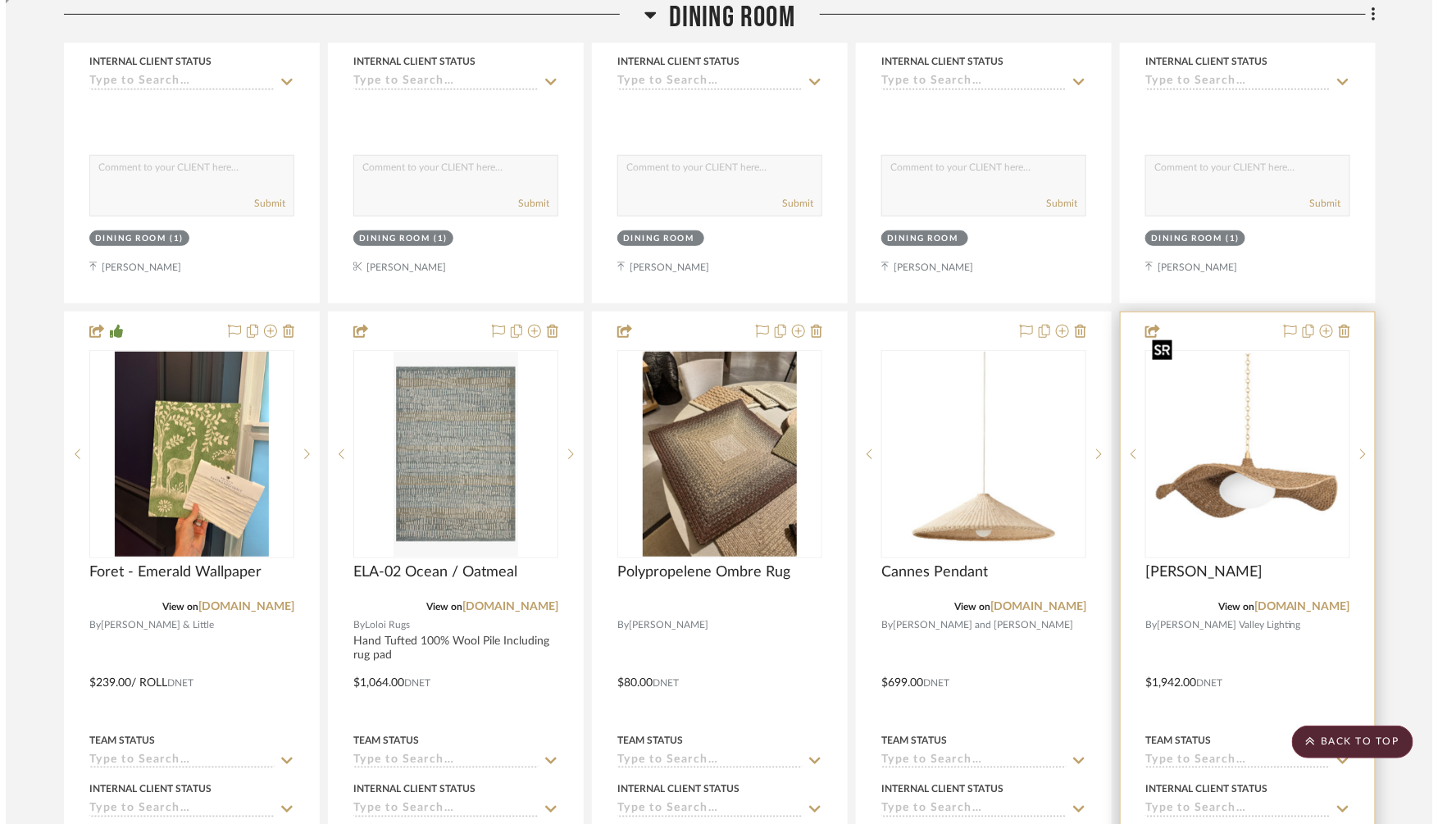
scroll to position [0, 0]
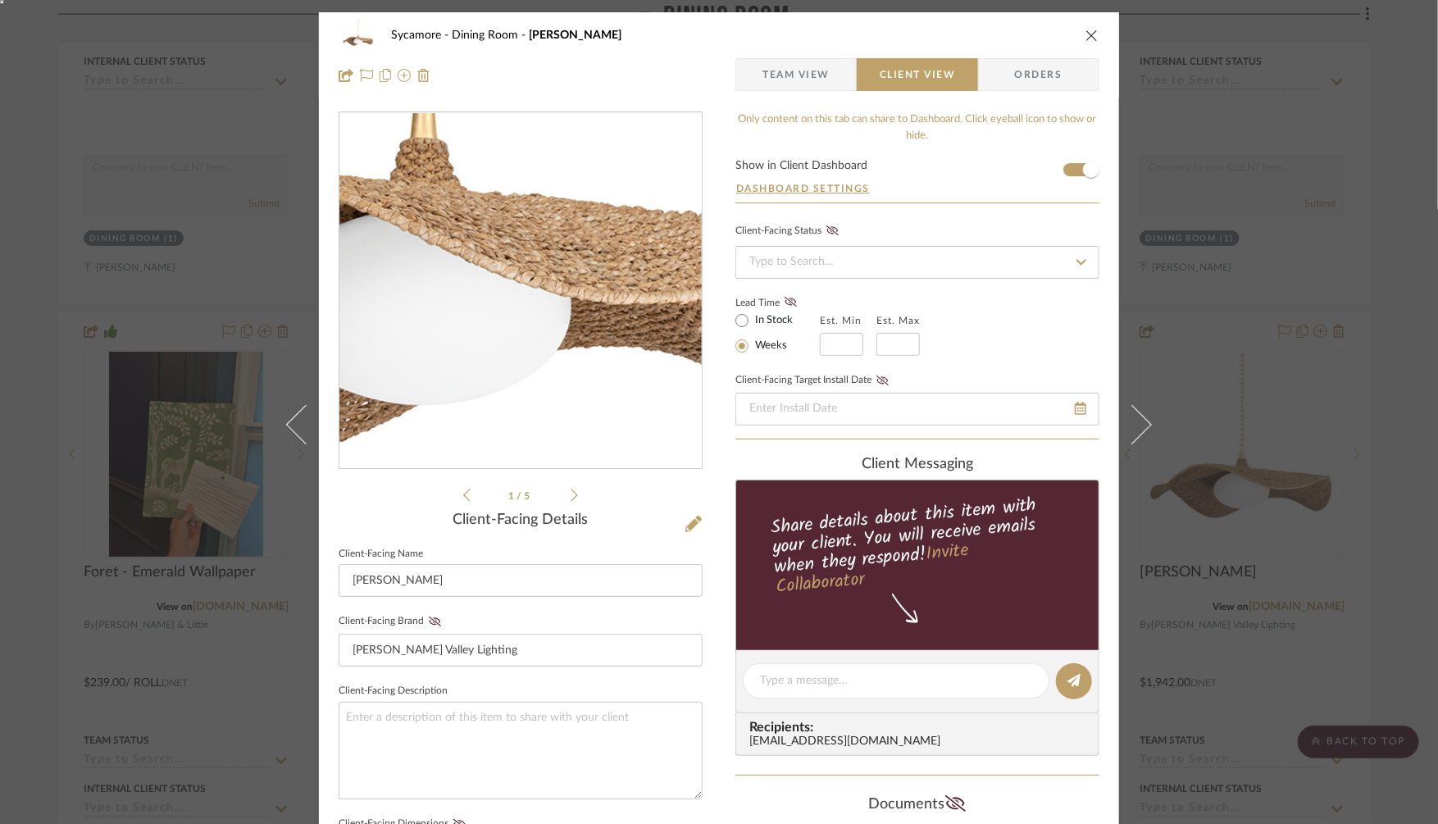
click at [548, 348] on img "0" at bounding box center [521, 291] width 356 height 356
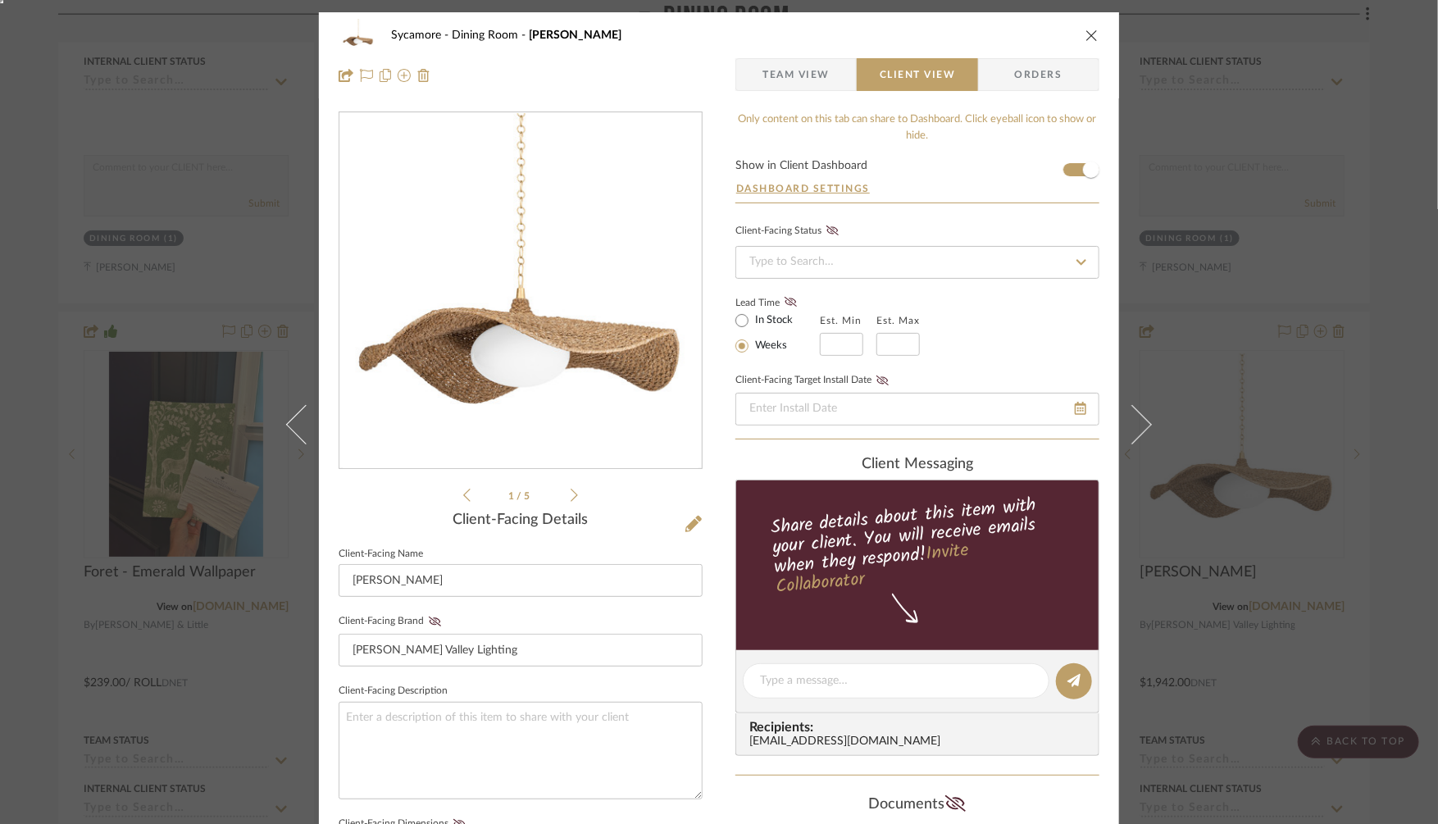
click at [1197, 440] on div "Sycamore Dining Room [PERSON_NAME] Team View Client View Orders 1 / 5 Client-Fa…" at bounding box center [719, 412] width 1438 height 824
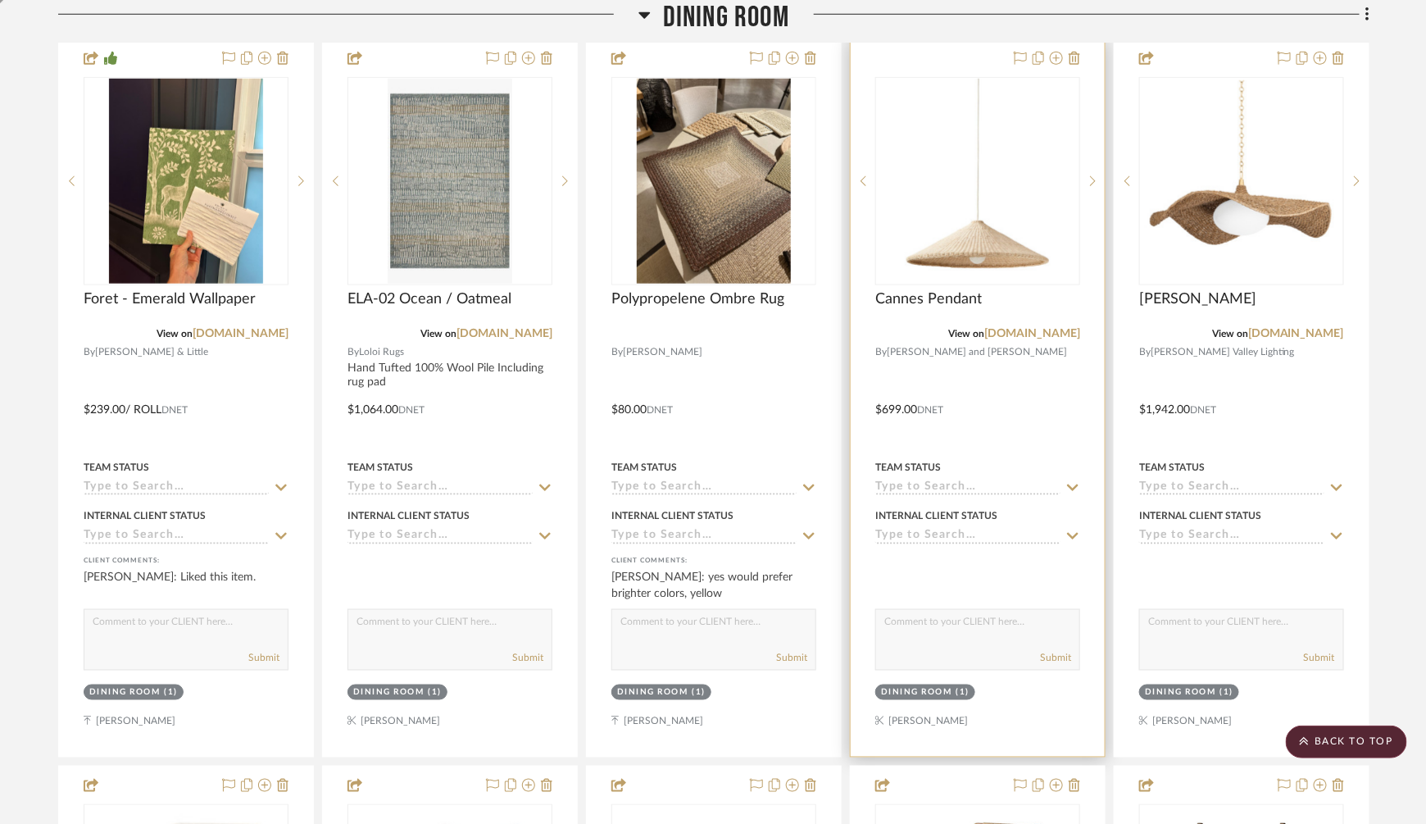
scroll to position [5812, 0]
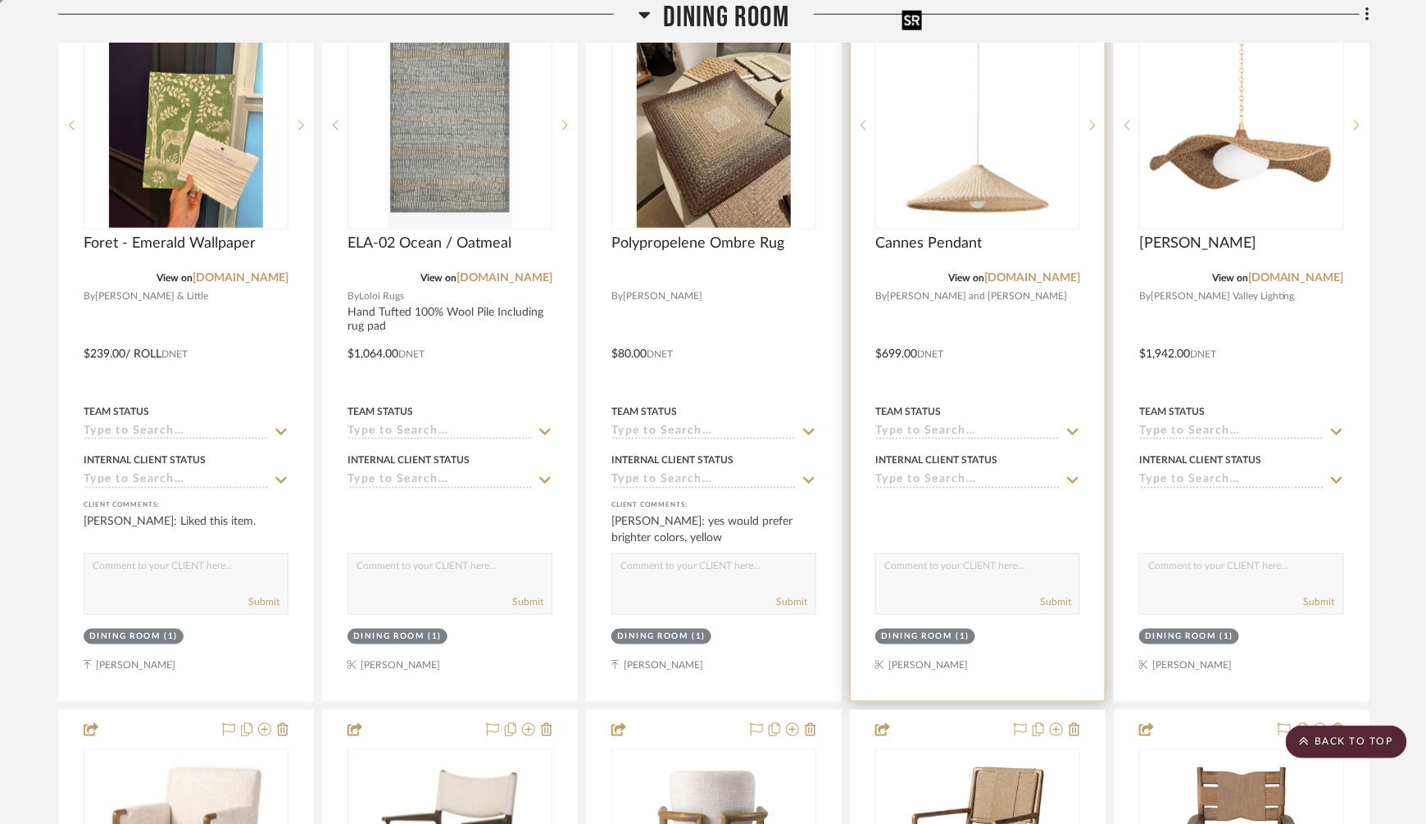
click at [971, 140] on img "0" at bounding box center [978, 125] width 164 height 205
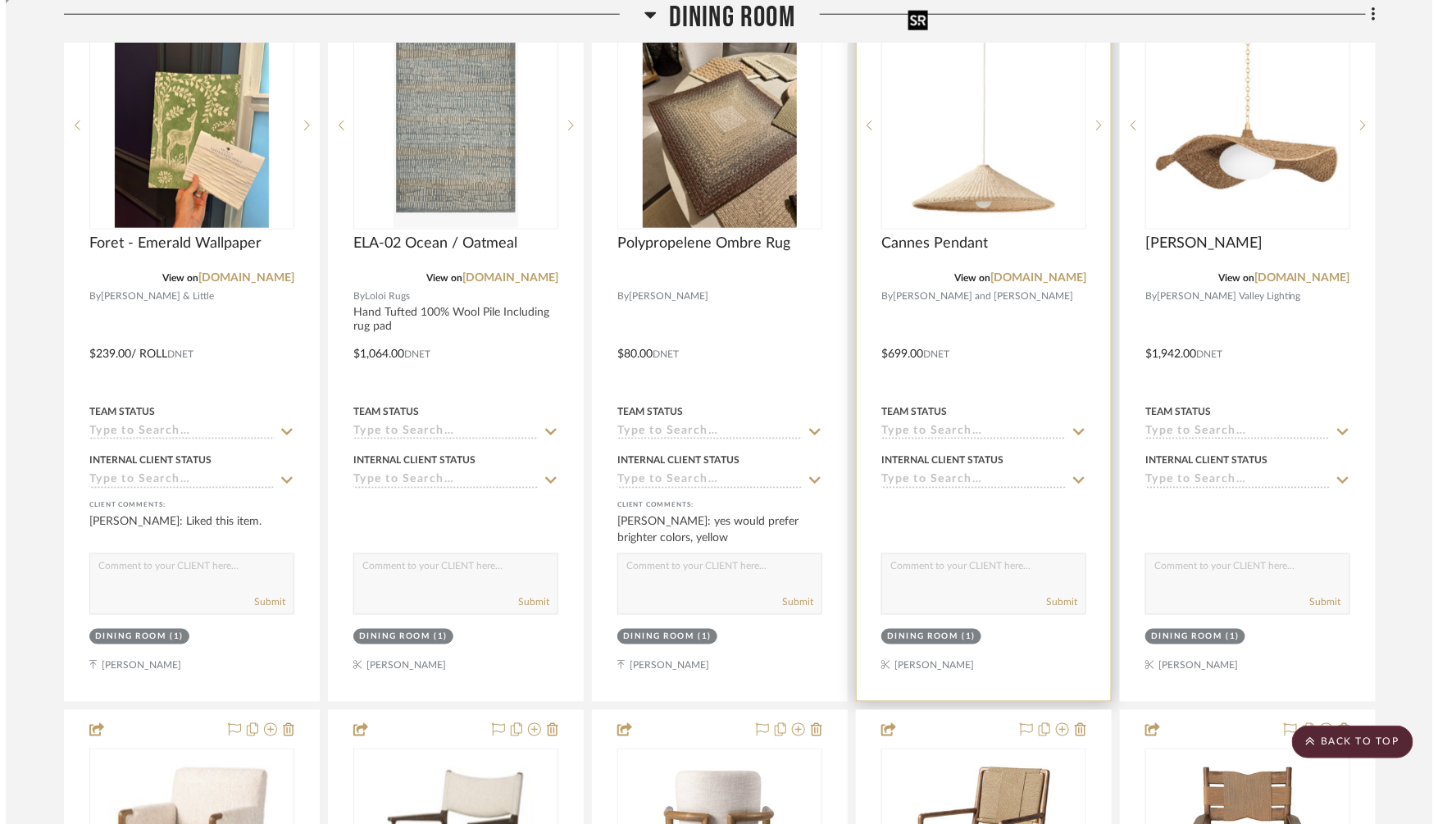
scroll to position [0, 0]
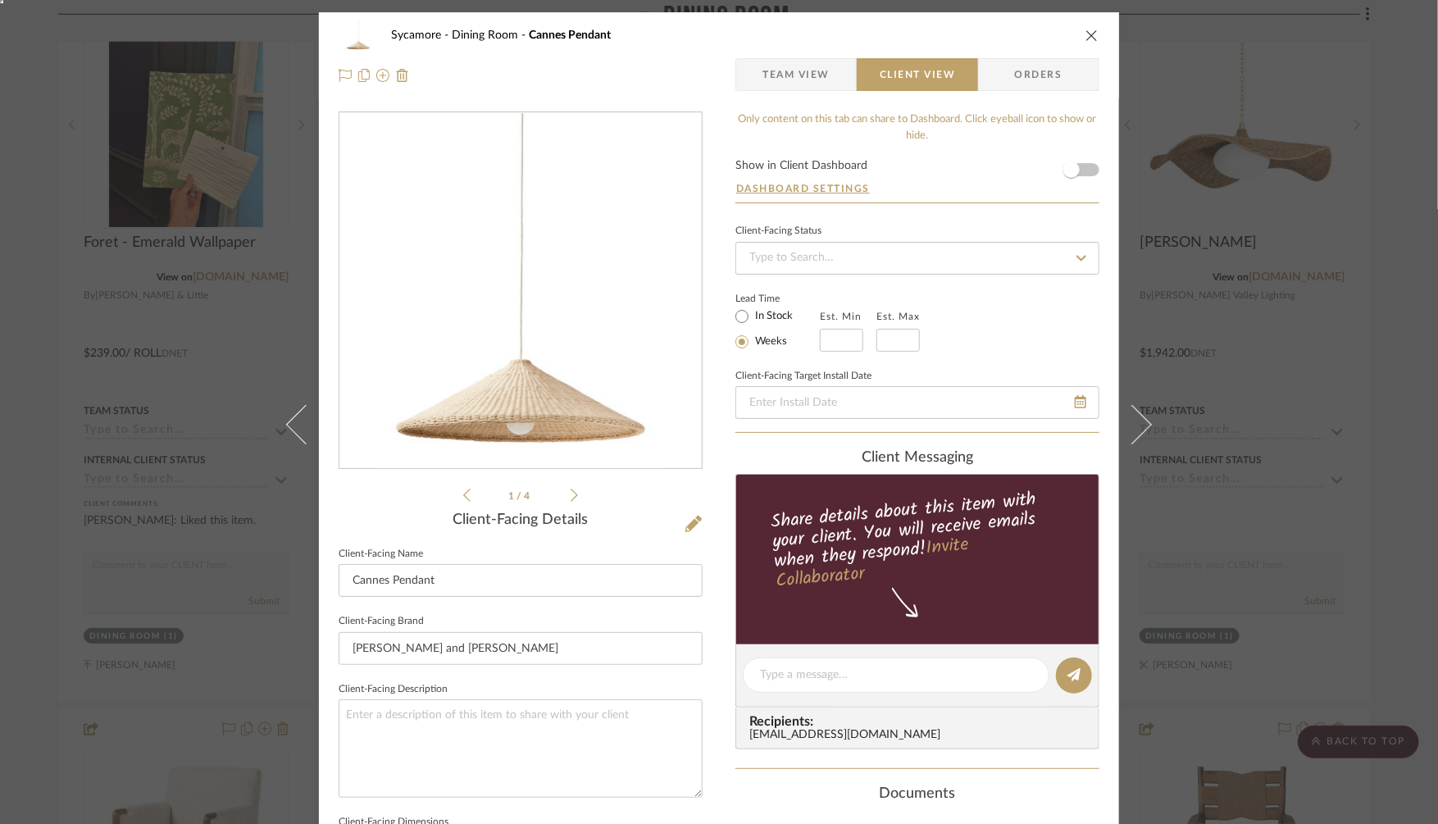
click at [602, 387] on img "0" at bounding box center [520, 291] width 284 height 356
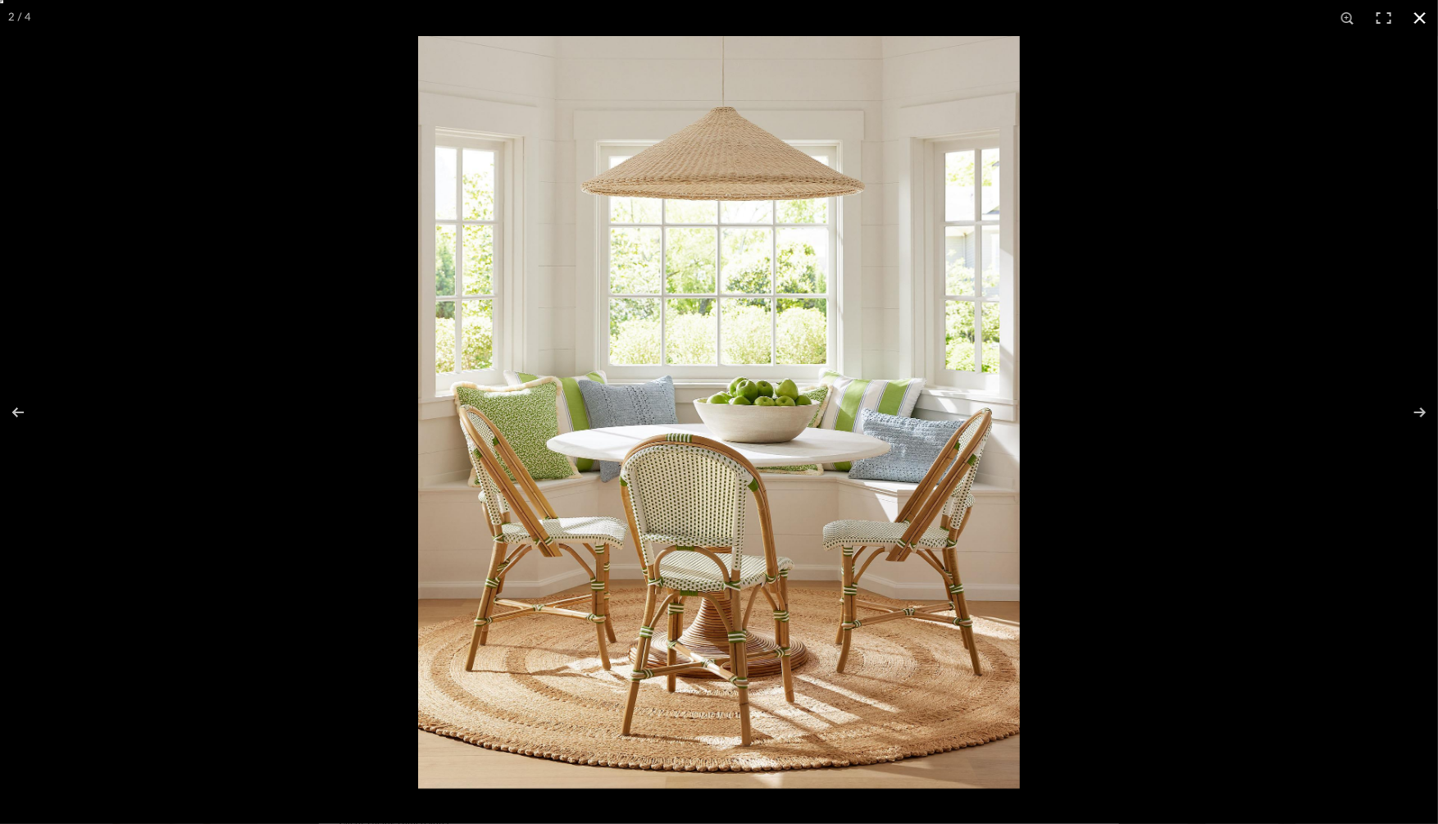
click at [1149, 443] on div at bounding box center [1137, 448] width 1438 height 824
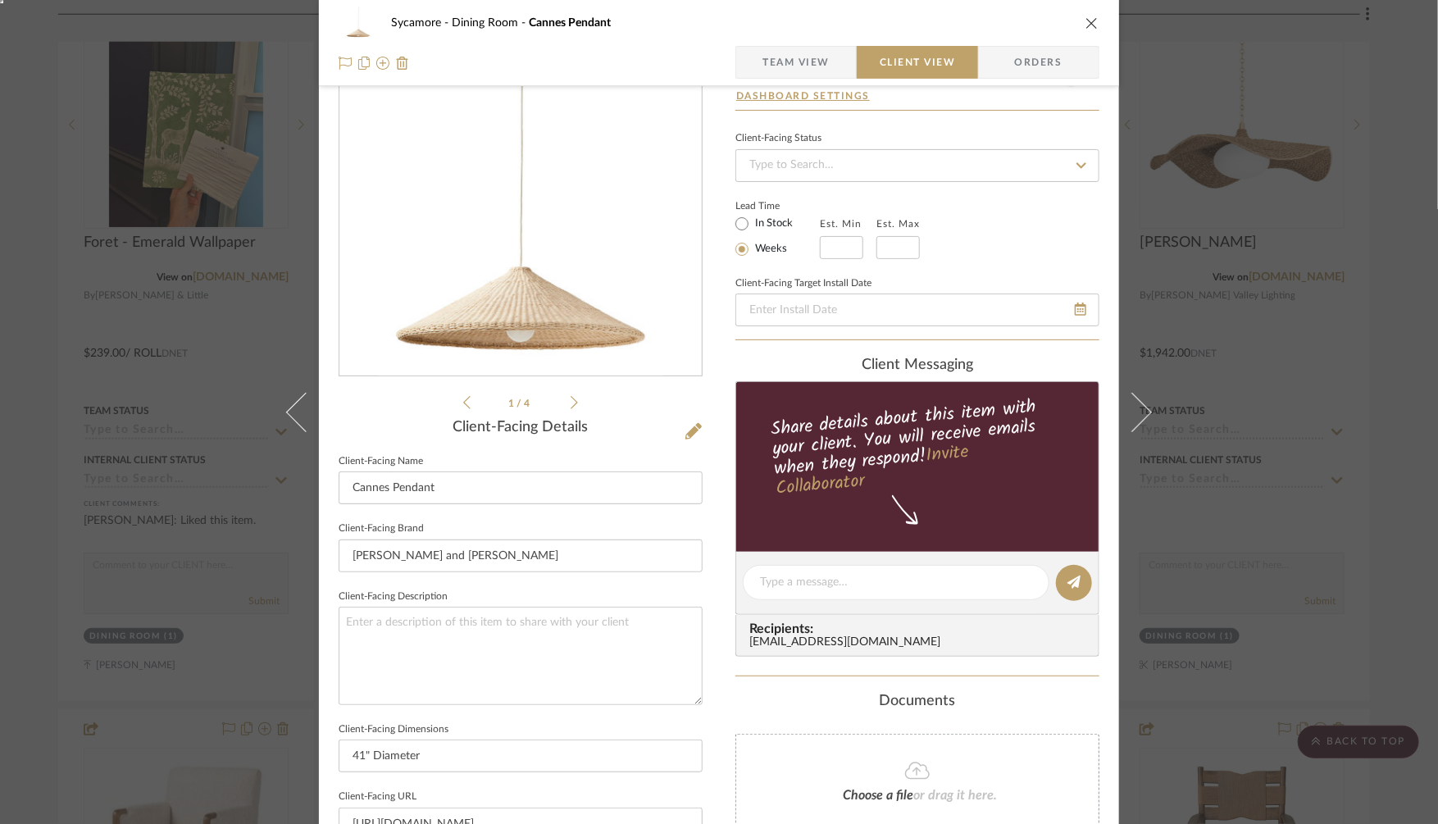
scroll to position [135, 0]
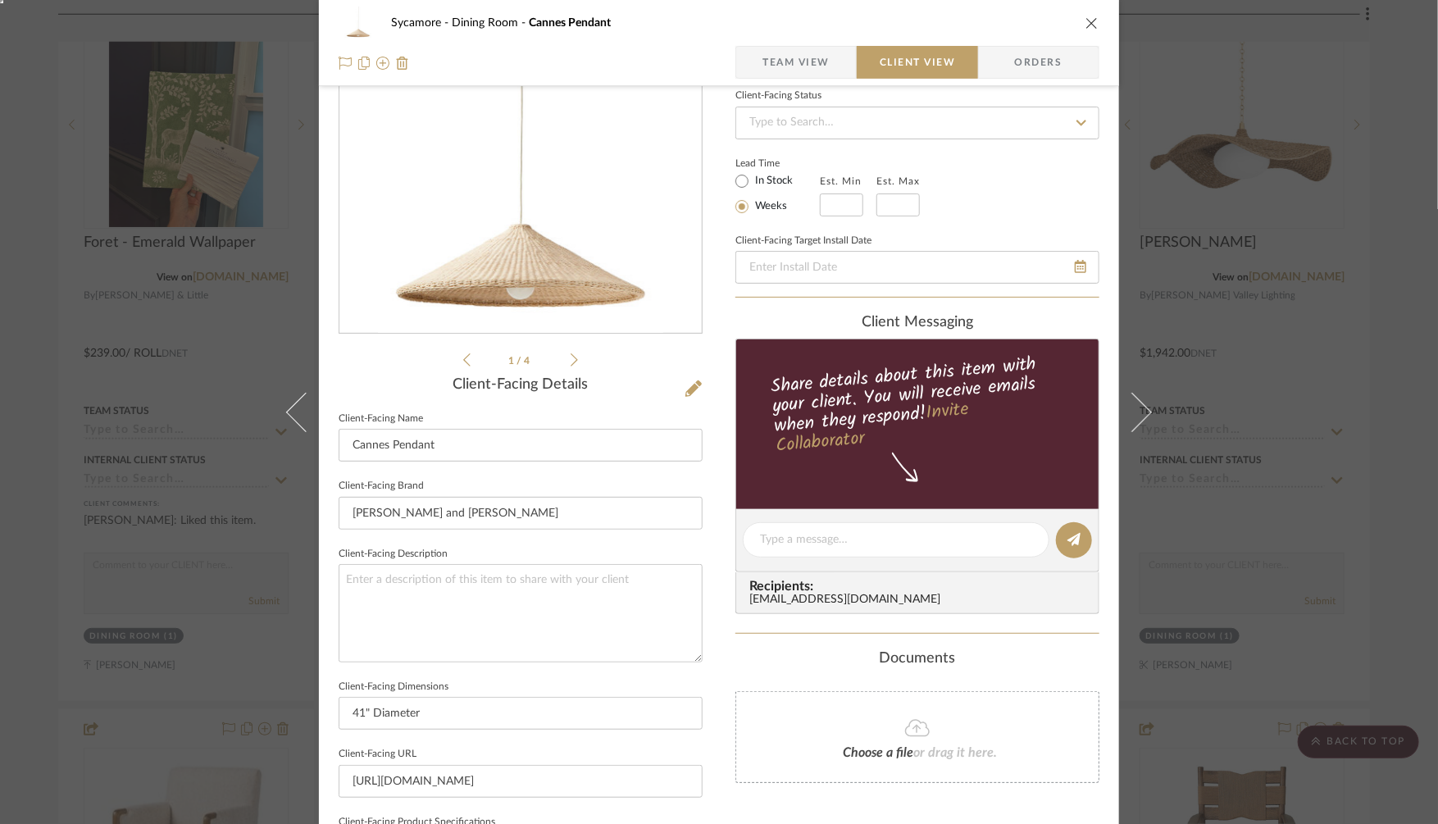
drag, startPoint x: 793, startPoint y: 74, endPoint x: 786, endPoint y: 67, distance: 9.3
click at [792, 74] on span "Team View" at bounding box center [795, 62] width 67 height 33
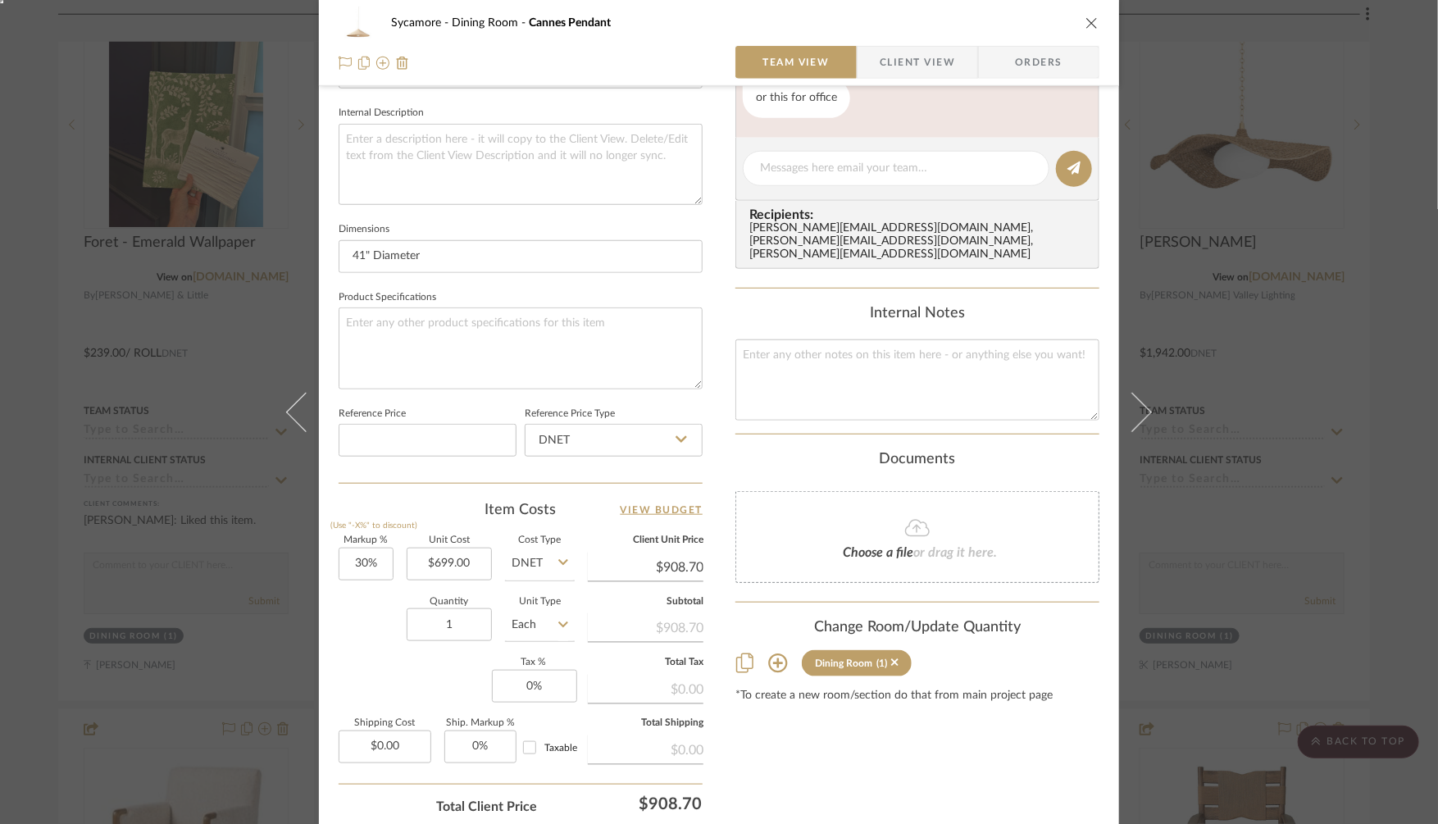
scroll to position [584, 0]
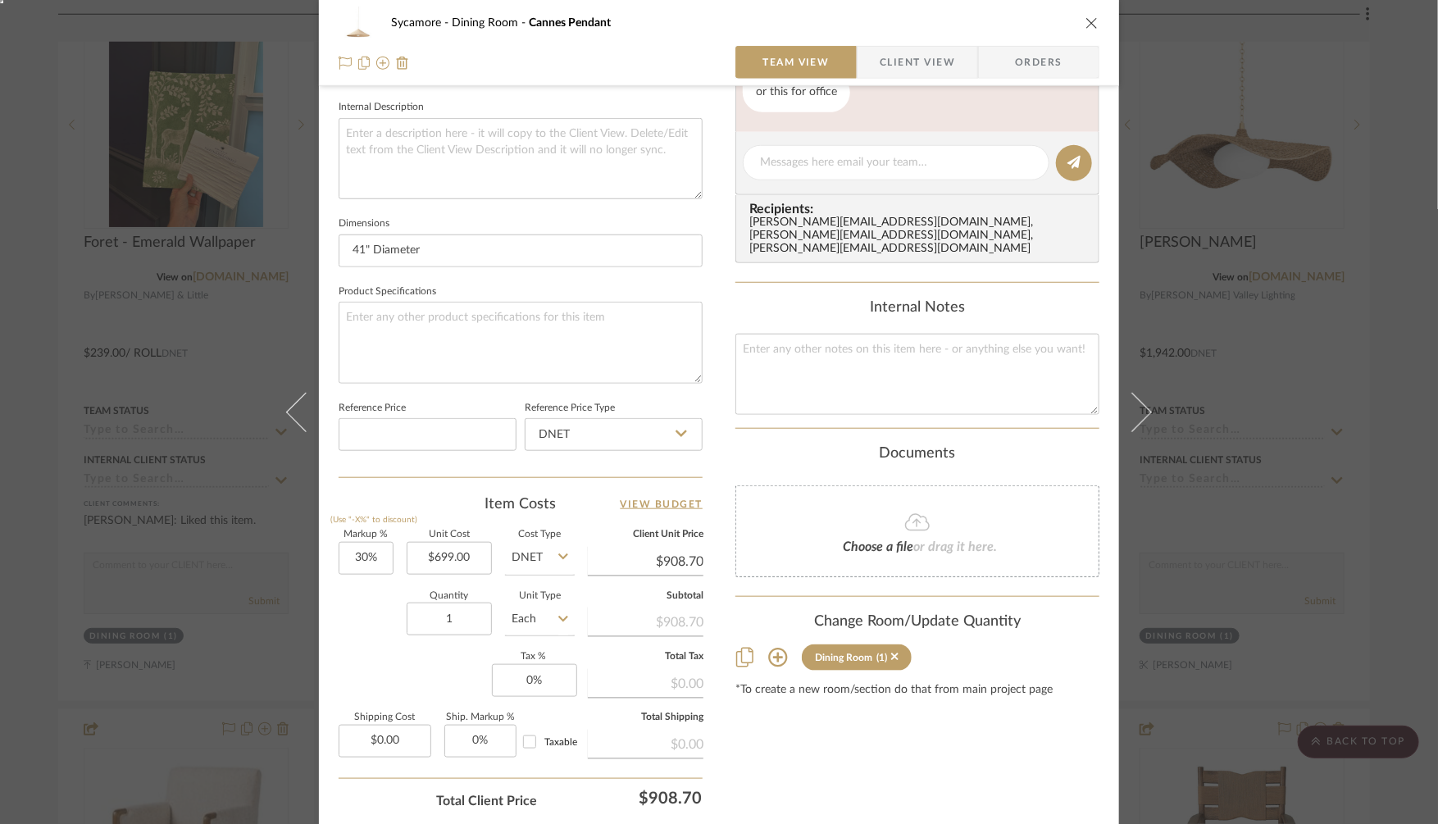
click at [775, 648] on icon at bounding box center [778, 658] width 20 height 20
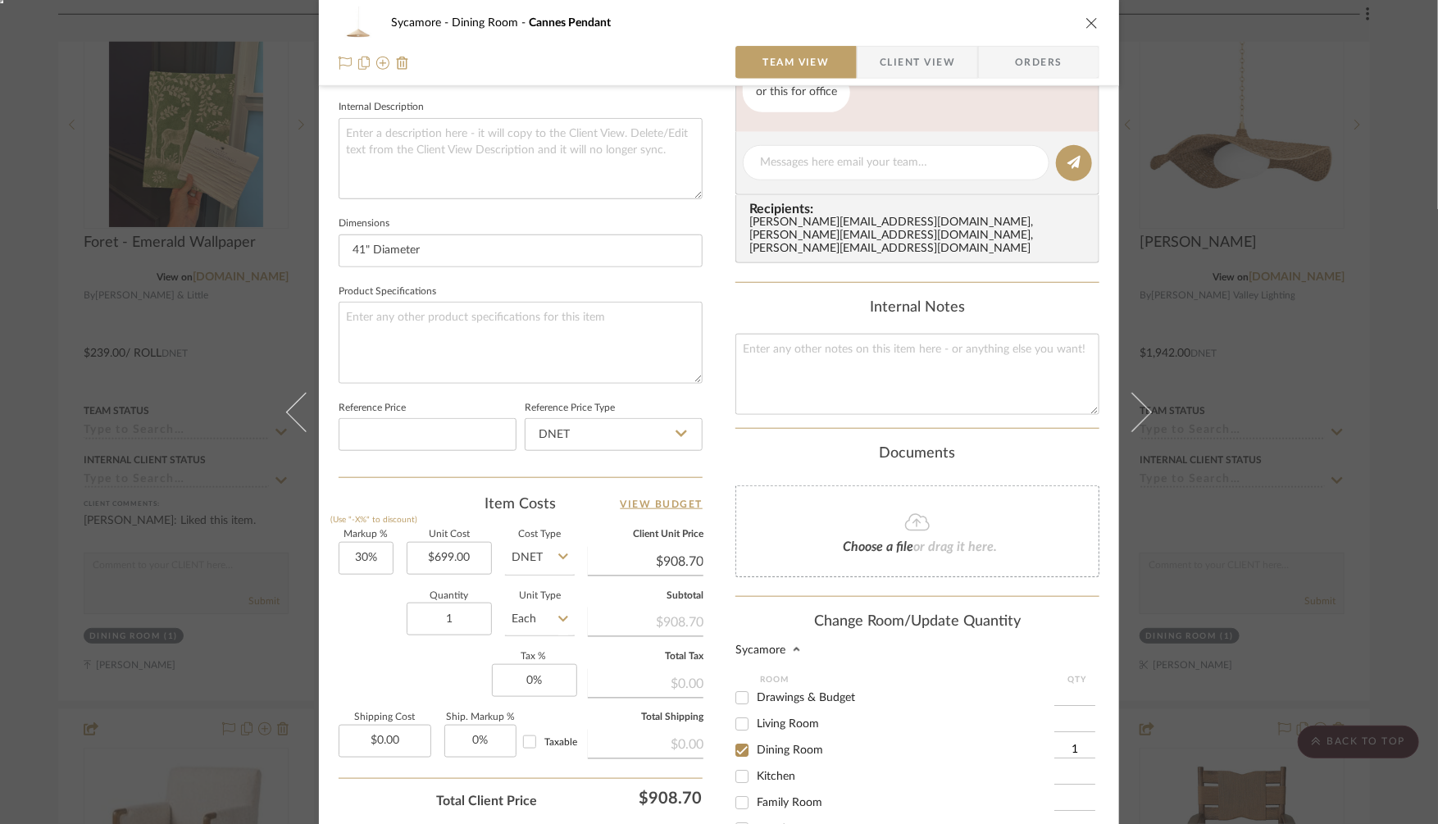
click at [764, 718] on span "Living Room" at bounding box center [788, 723] width 62 height 11
click at [755, 711] on input "Living Room" at bounding box center [742, 724] width 26 height 26
checkbox input "true"
type input "1"
click at [774, 744] on span "Dining Room" at bounding box center [790, 749] width 66 height 11
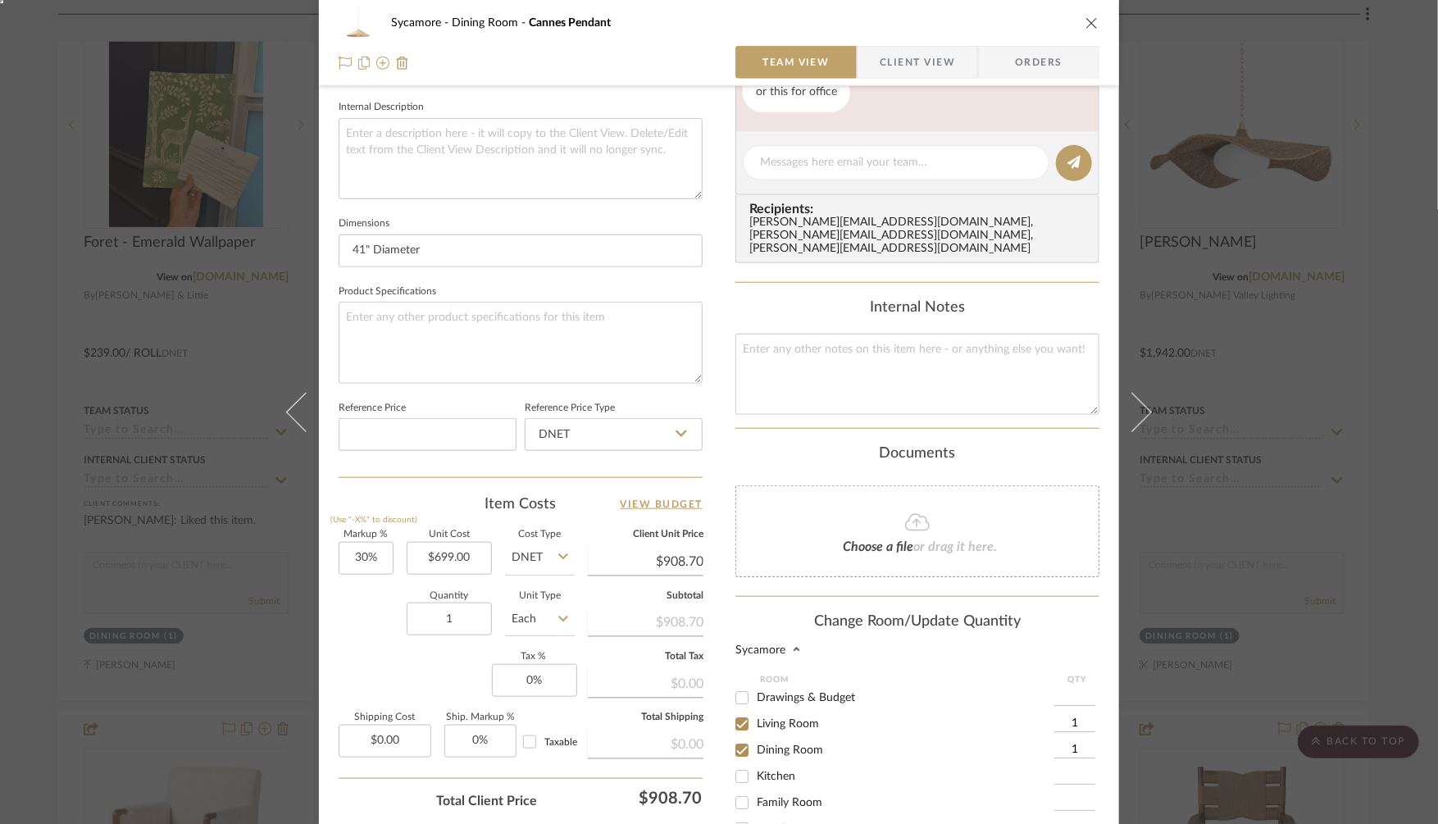
click at [755, 737] on input "Dining Room" at bounding box center [742, 750] width 26 height 26
checkbox input "false"
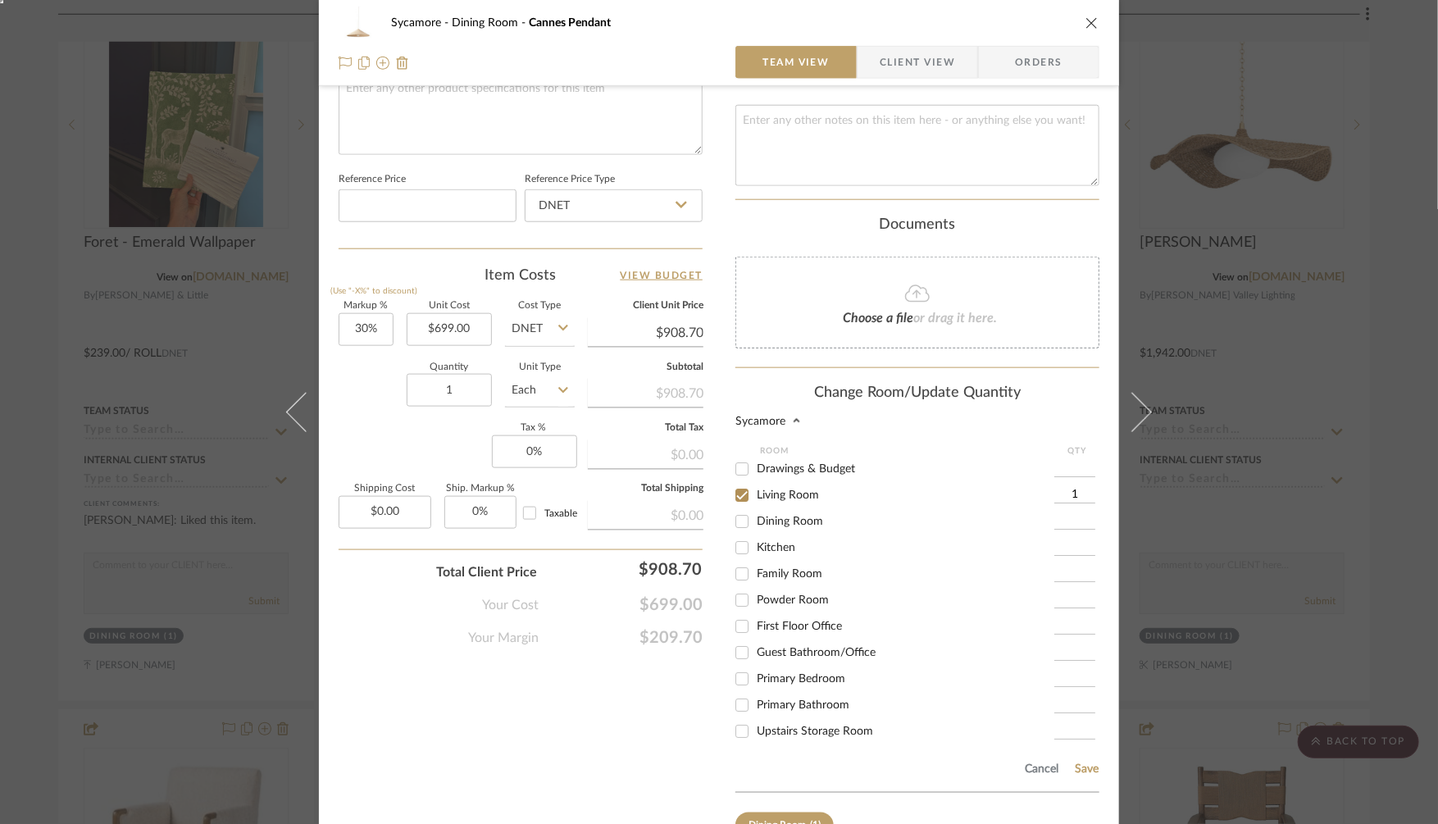
scroll to position [888, 0]
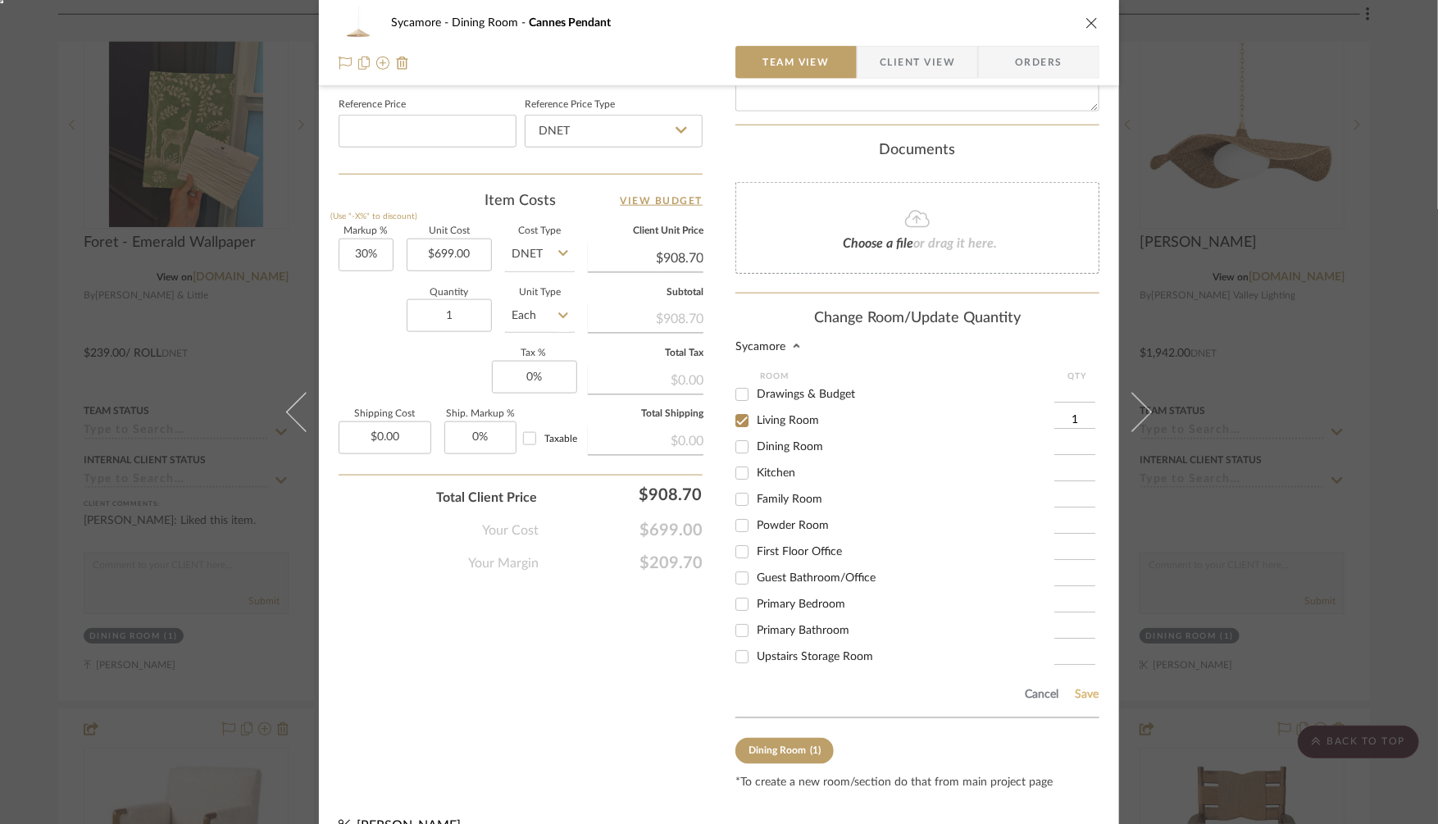
click at [1081, 688] on button "Save" at bounding box center [1086, 694] width 25 height 13
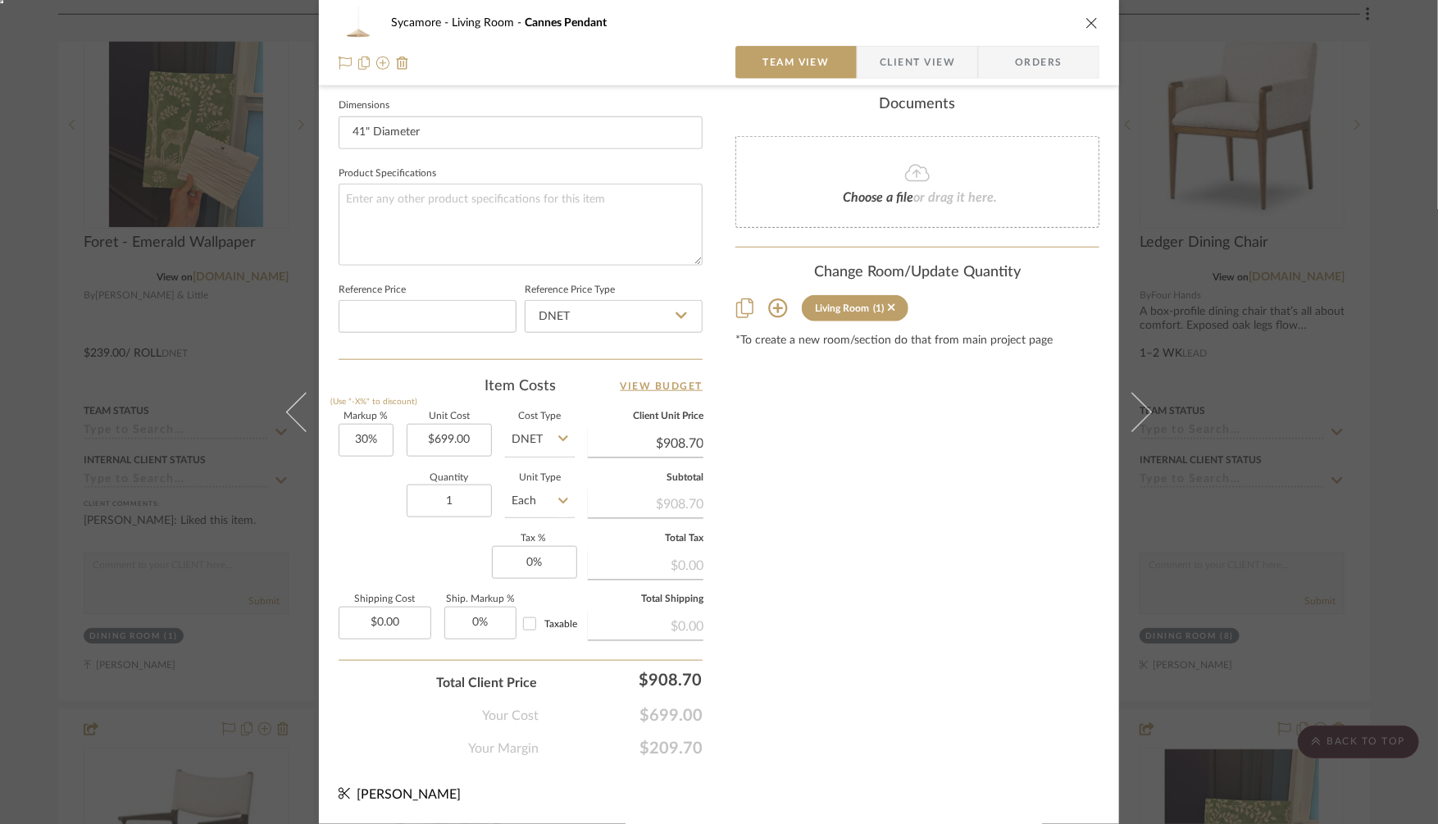
scroll to position [699, 0]
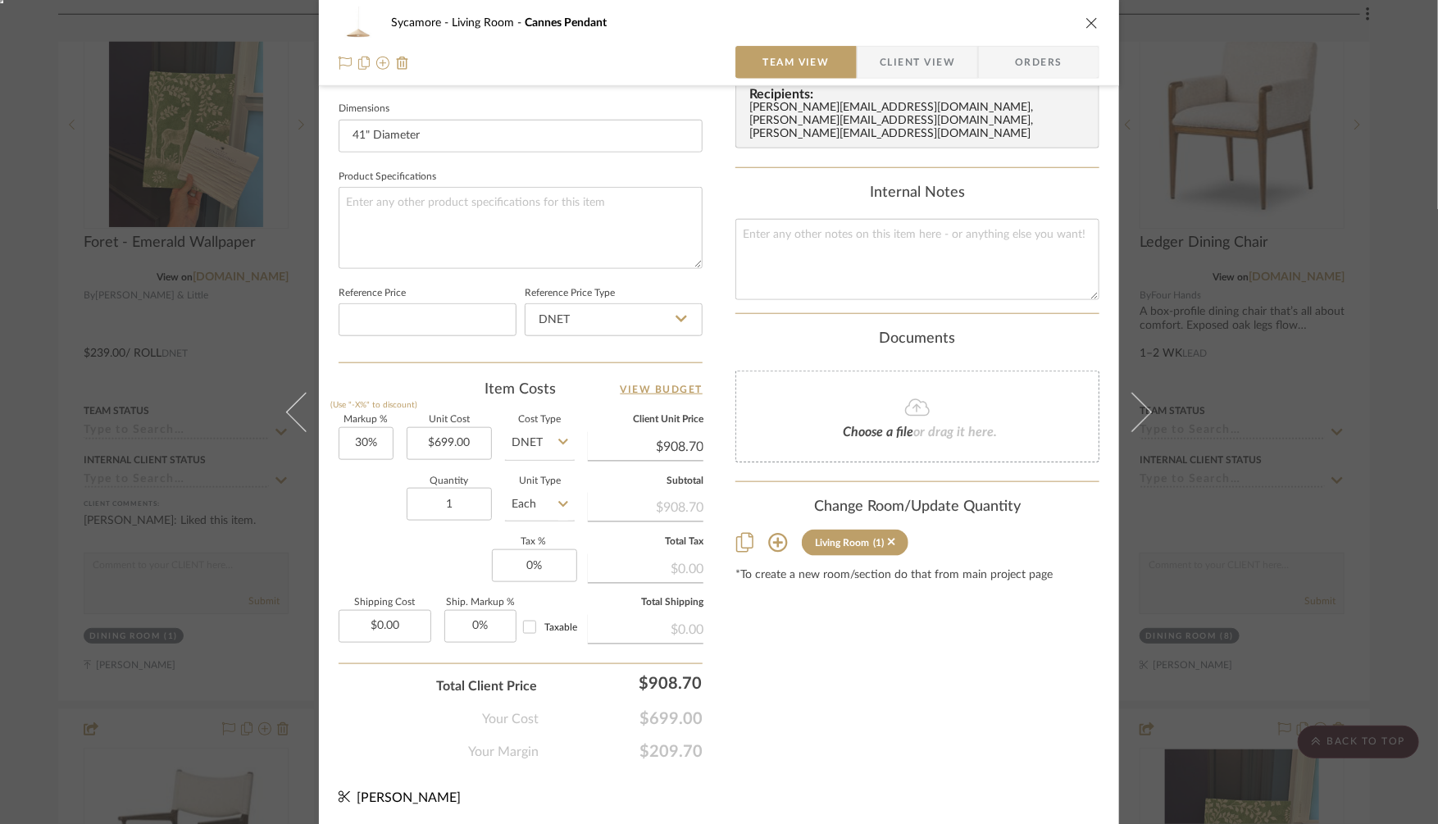
click at [1304, 467] on div "Sycamore Living Room Cannes Pendant Team View Client View Orders 1 / 4 Team-Fac…" at bounding box center [719, 412] width 1438 height 824
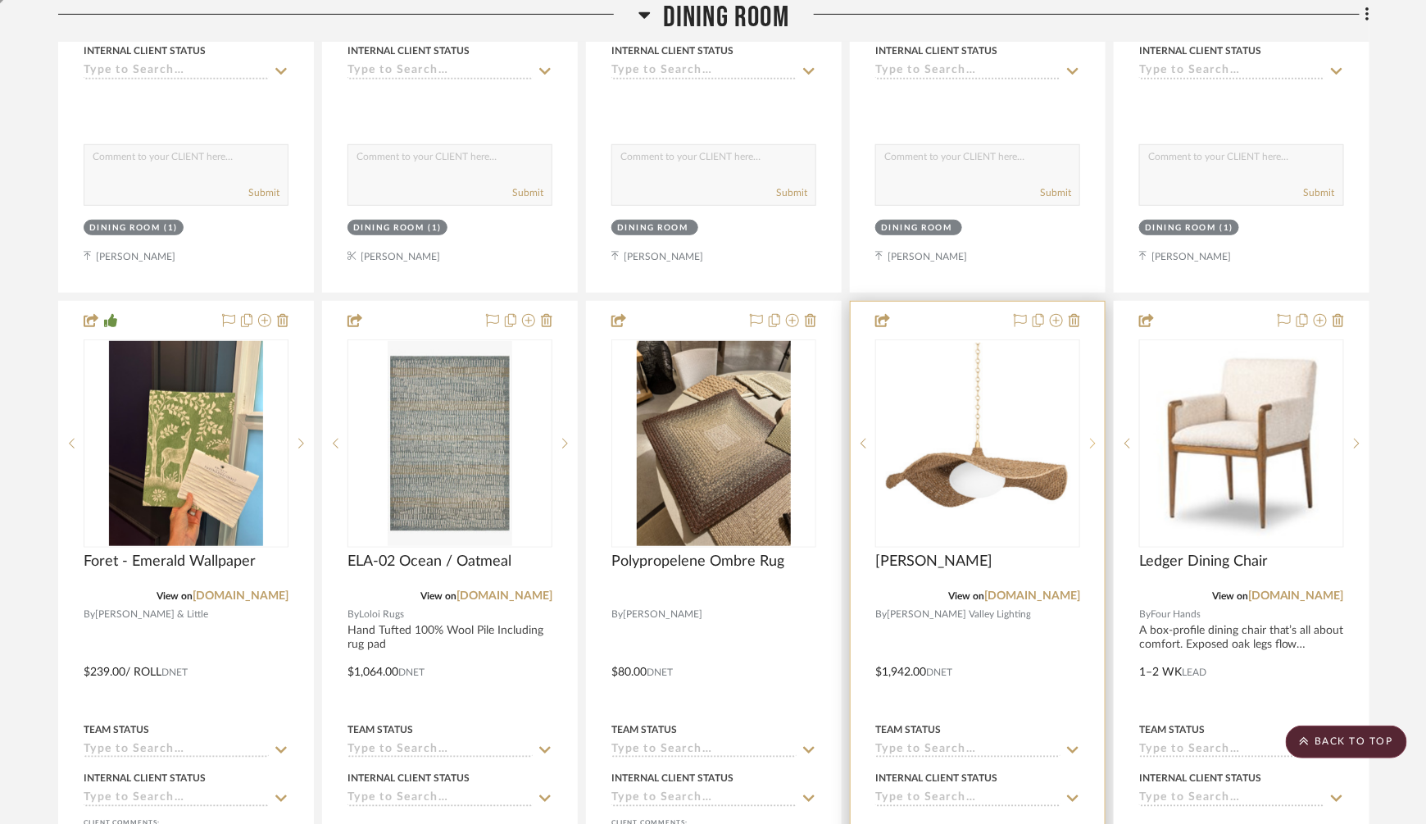
scroll to position [5484, 0]
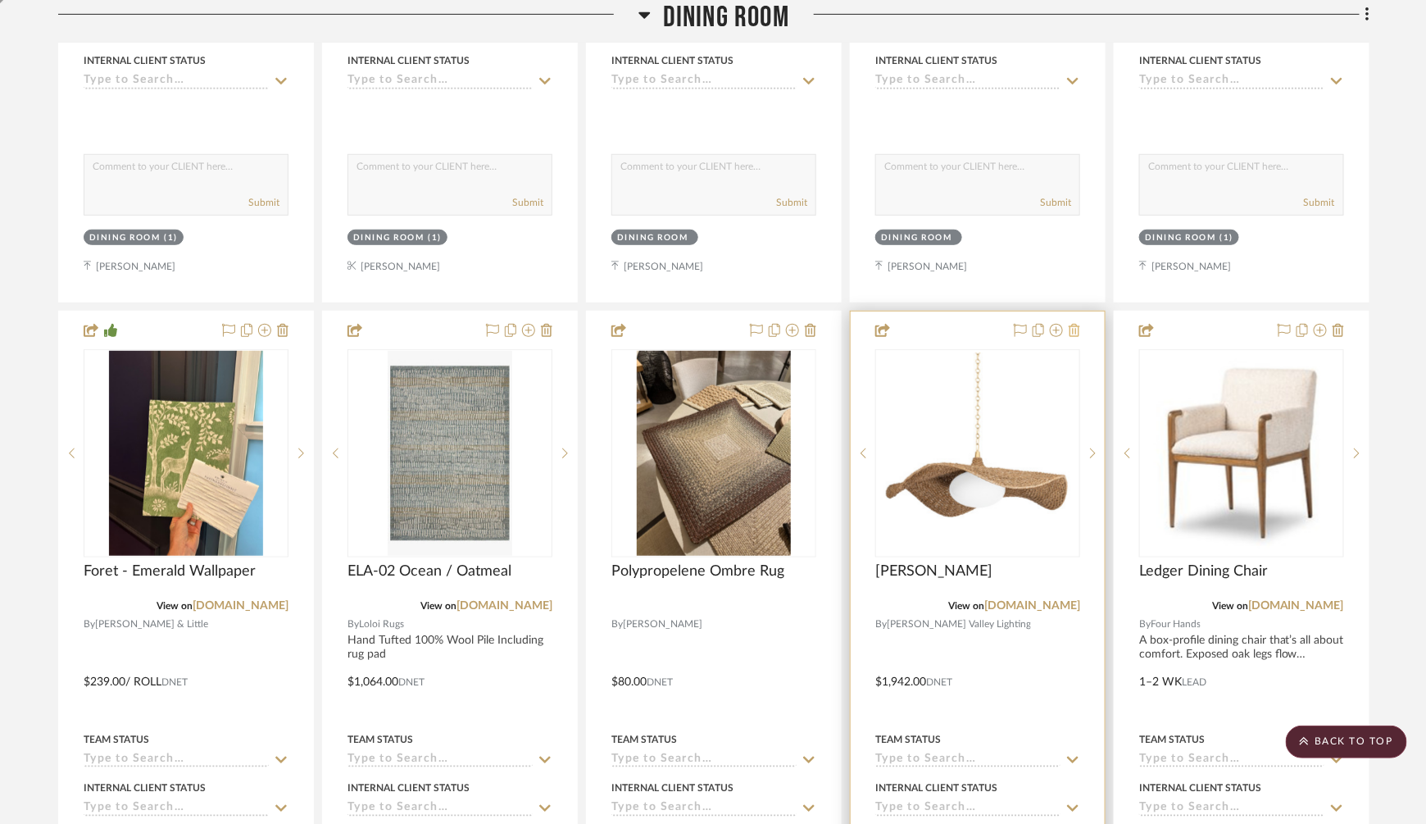
click at [1076, 324] on icon at bounding box center [1074, 330] width 11 height 13
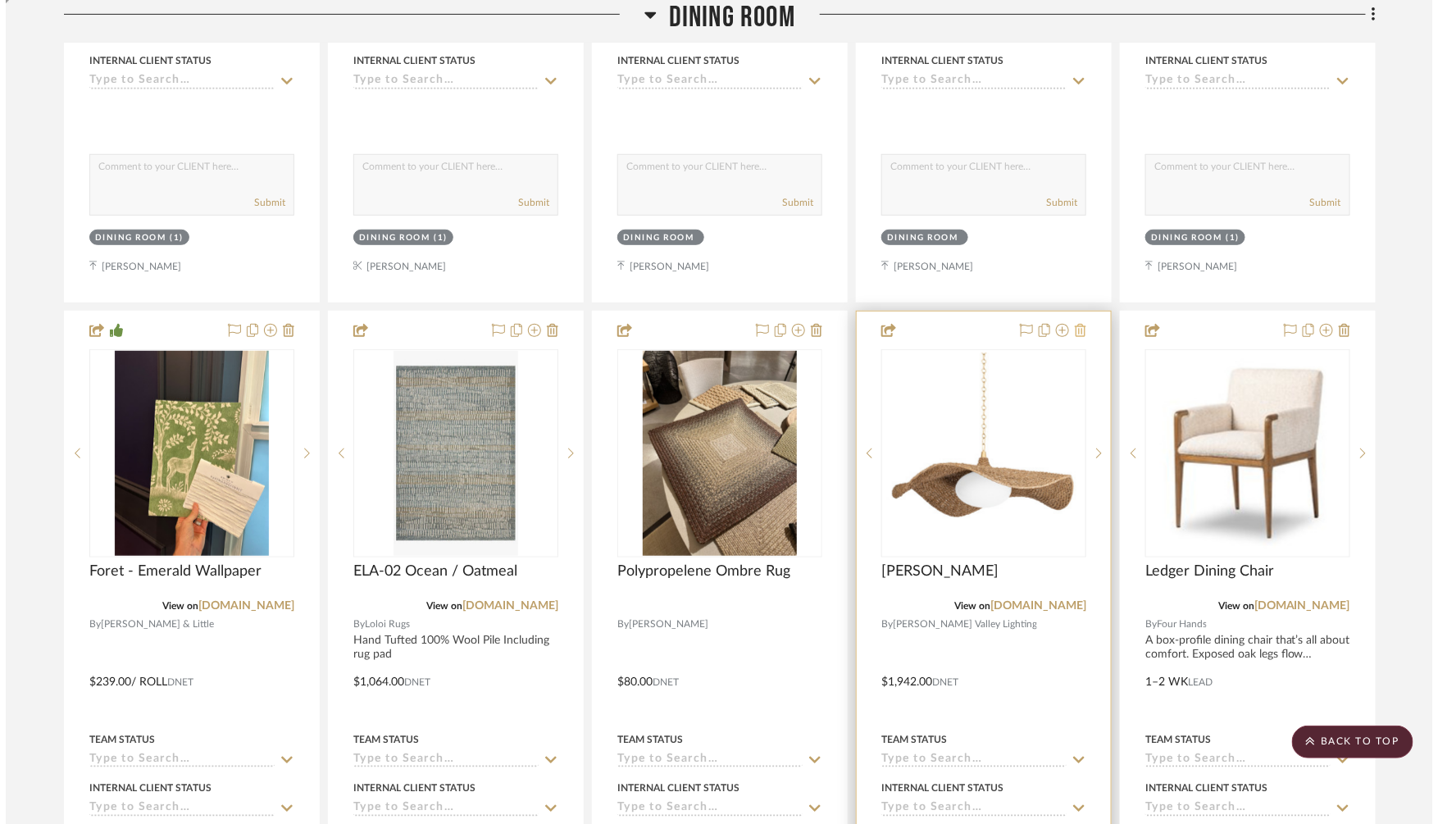
scroll to position [0, 0]
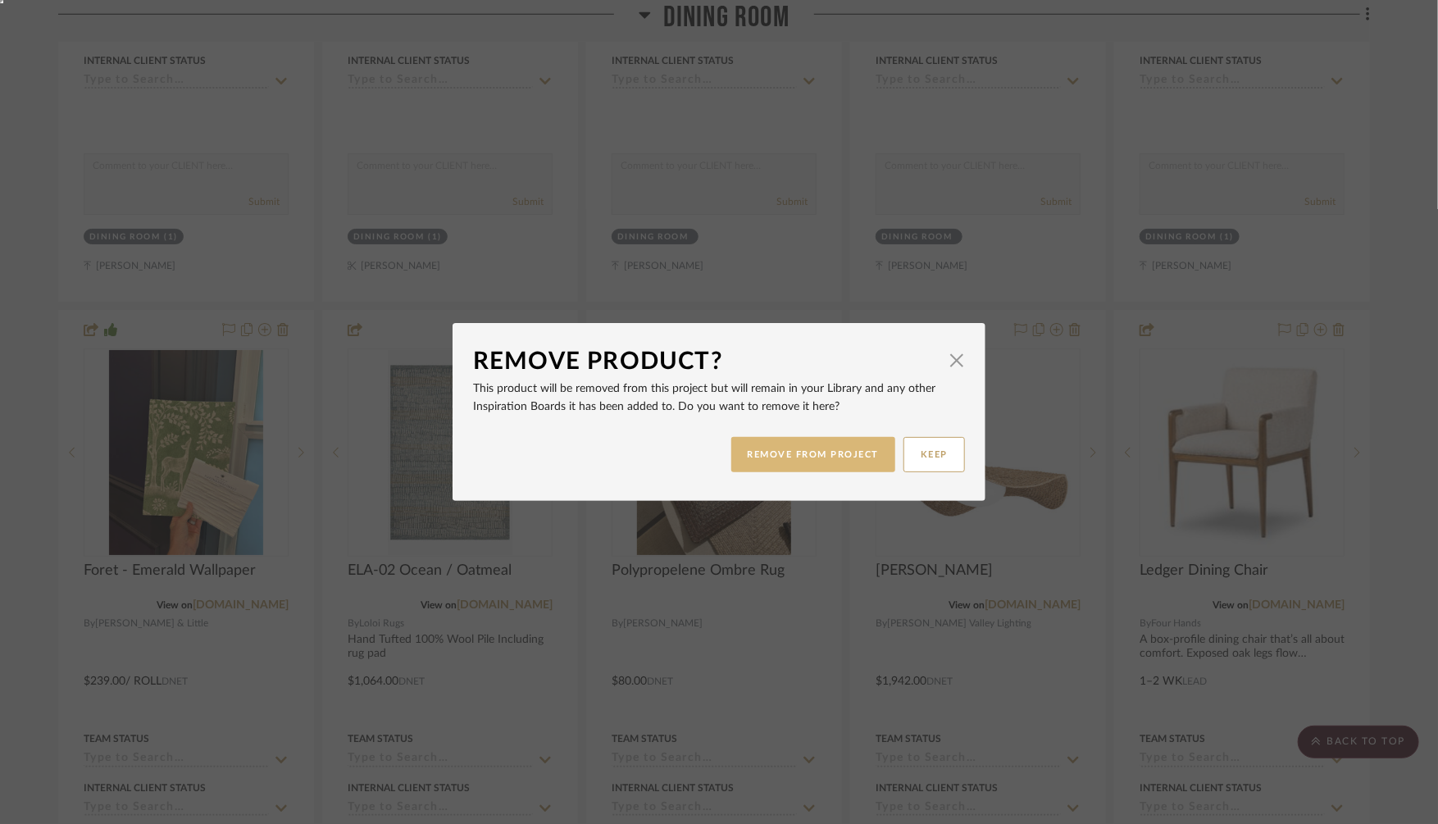
click at [819, 461] on button "REMOVE FROM PROJECT" at bounding box center [813, 454] width 165 height 35
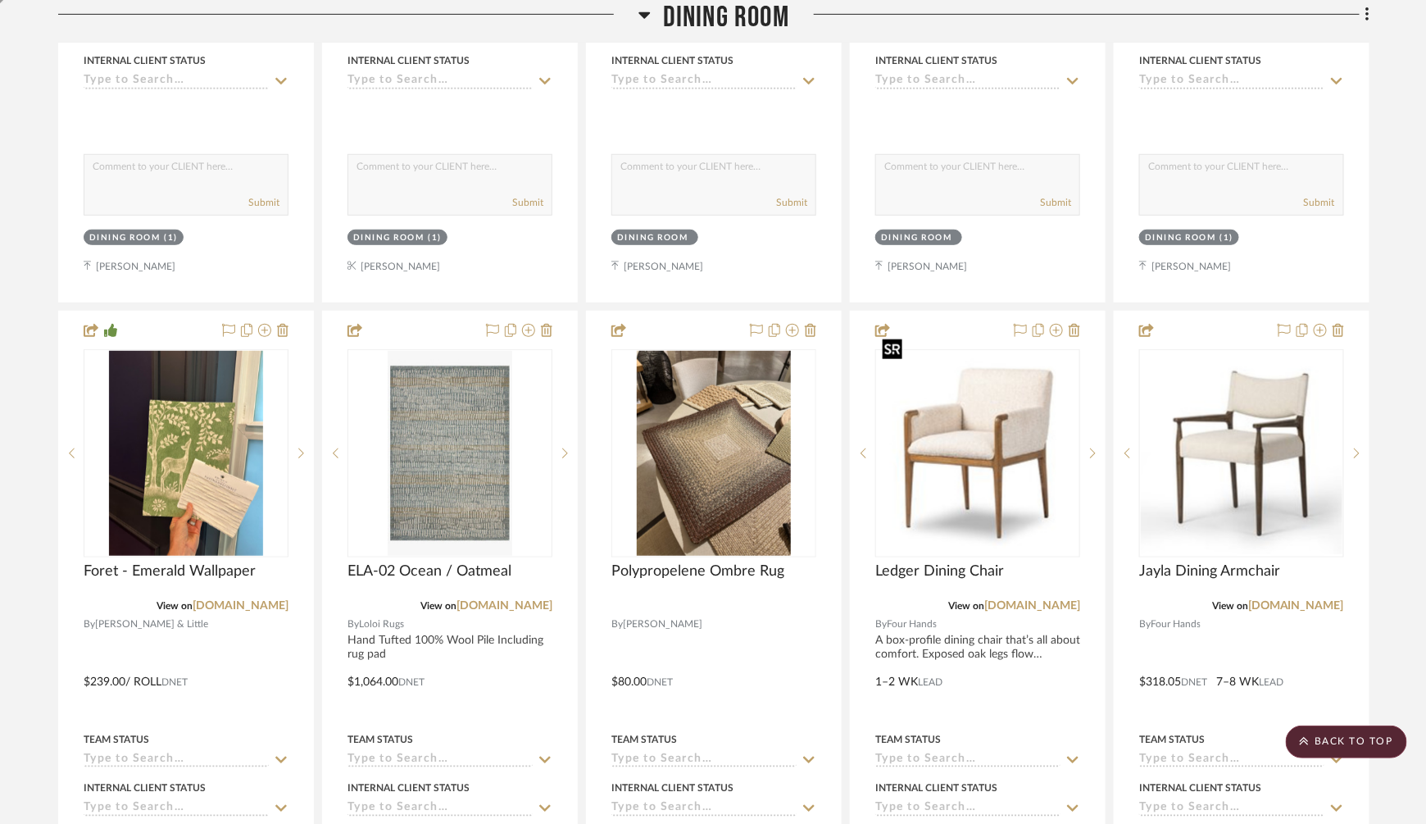
scroll to position [5483, 0]
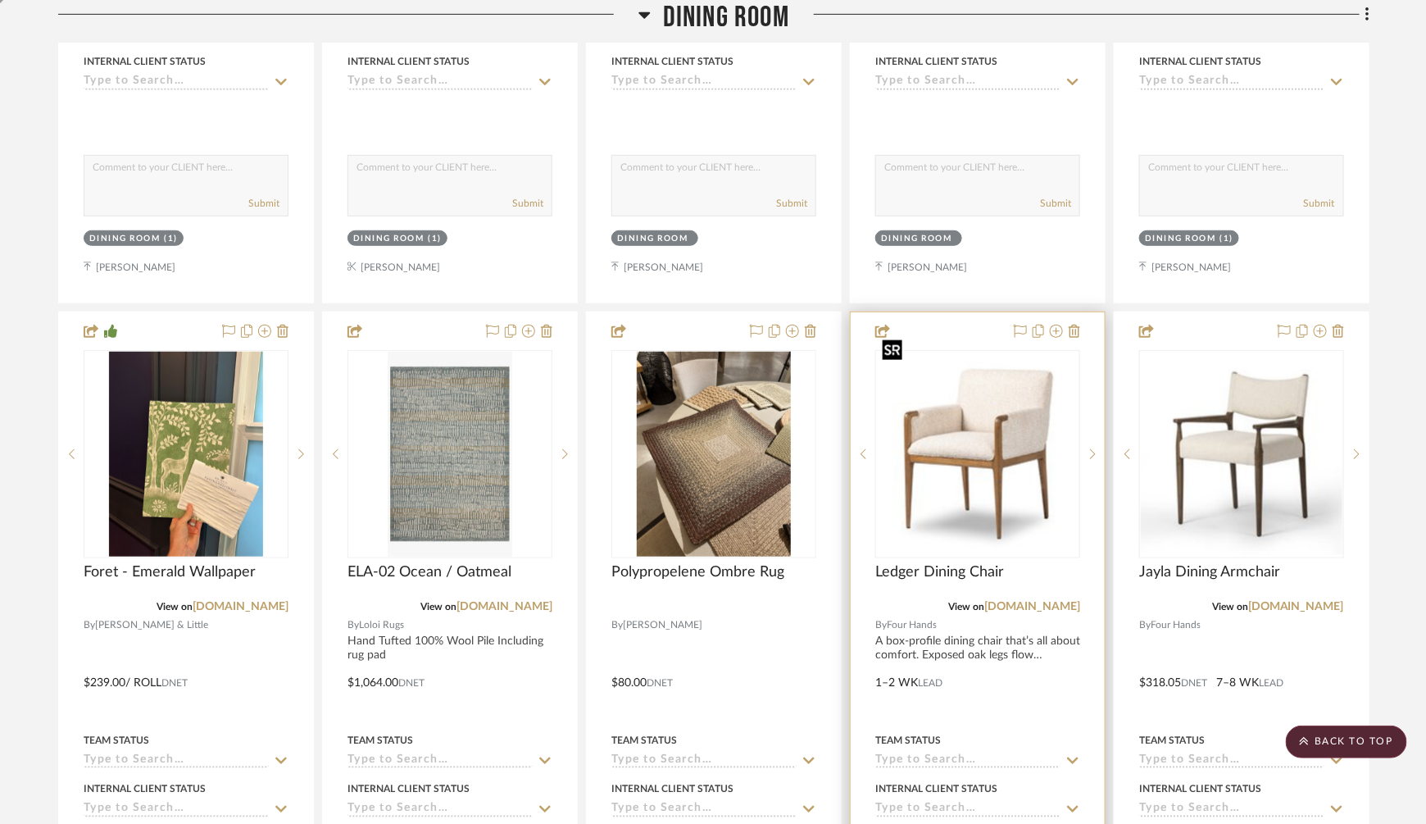
click at [1023, 363] on img "0" at bounding box center [978, 454] width 202 height 202
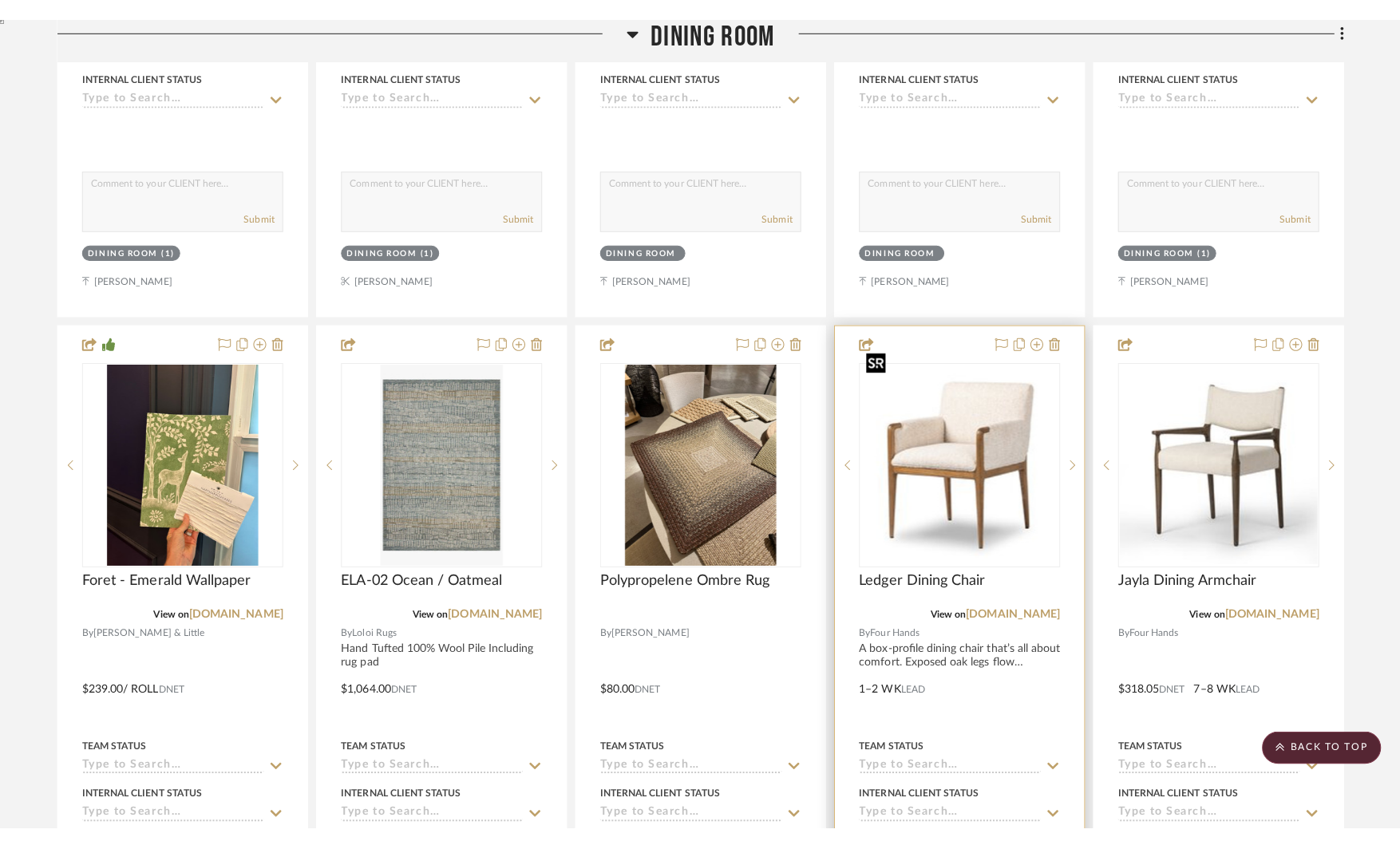
scroll to position [0, 0]
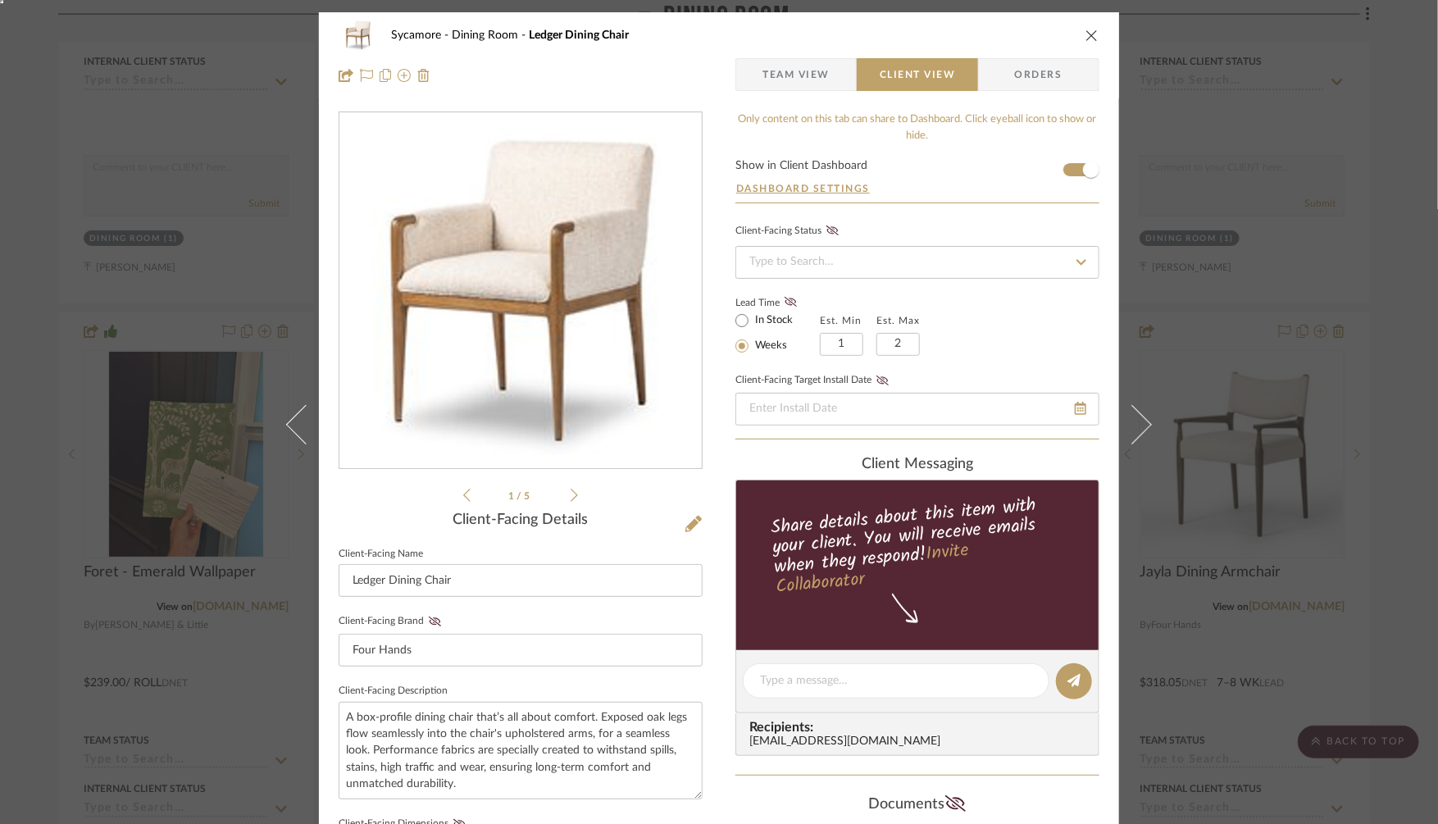
click at [602, 220] on img "0" at bounding box center [521, 291] width 356 height 356
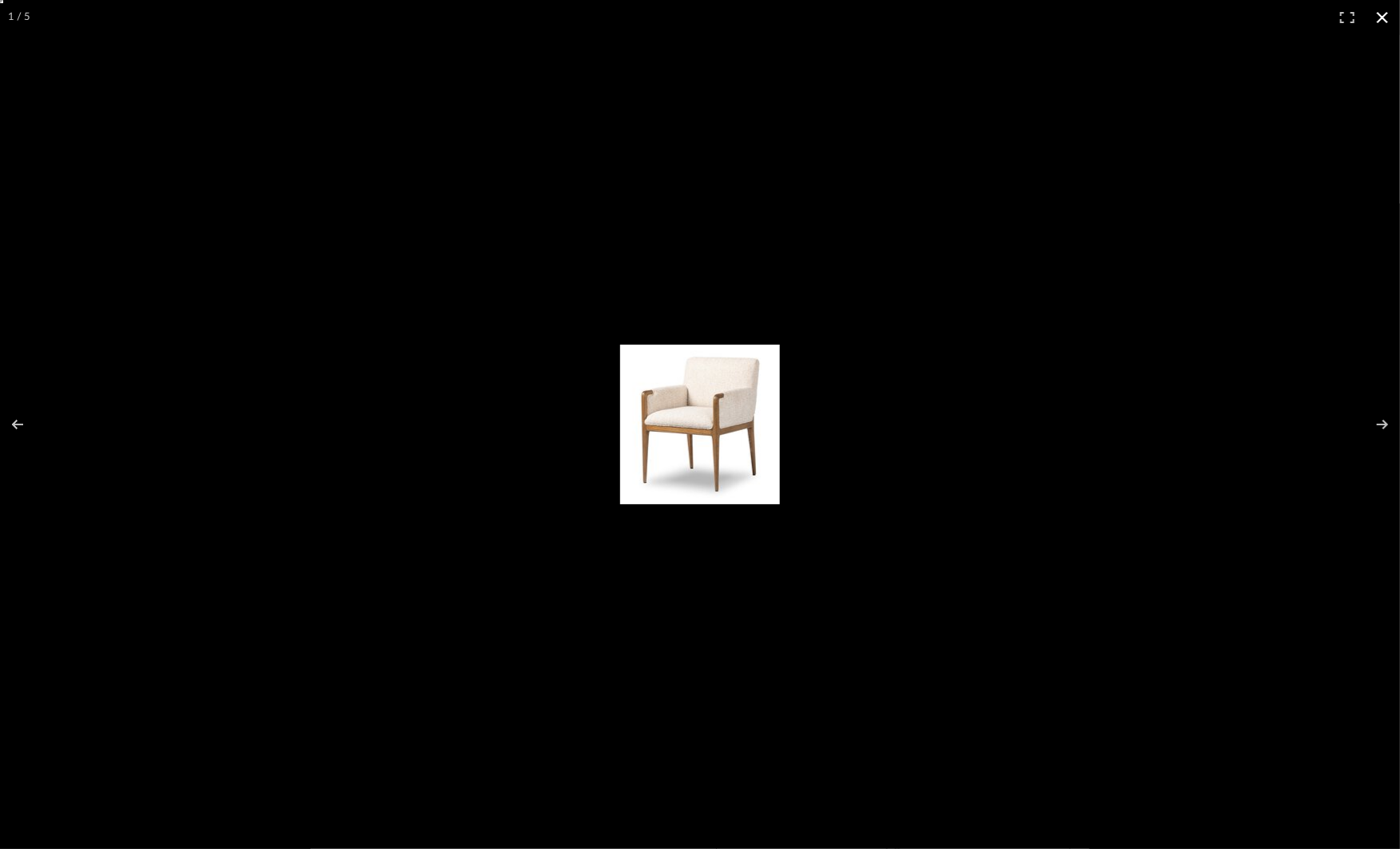
click at [1223, 472] on div at bounding box center [700, 424] width 1400 height 849
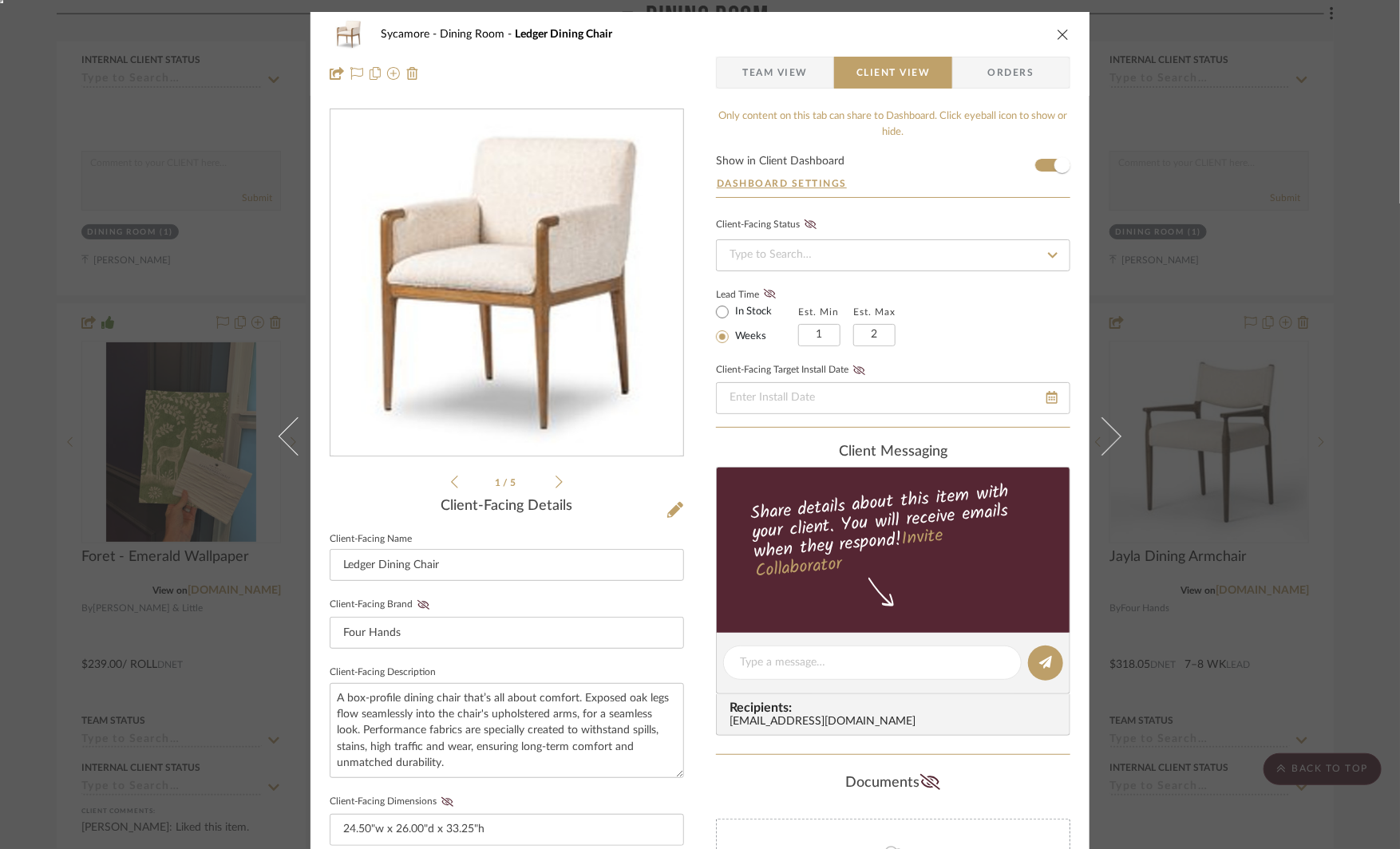
click at [1196, 489] on div "Sycamore Dining Room Ledger Dining Chair Team View Client View Orders 1 / 5 Cli…" at bounding box center [700, 424] width 1400 height 849
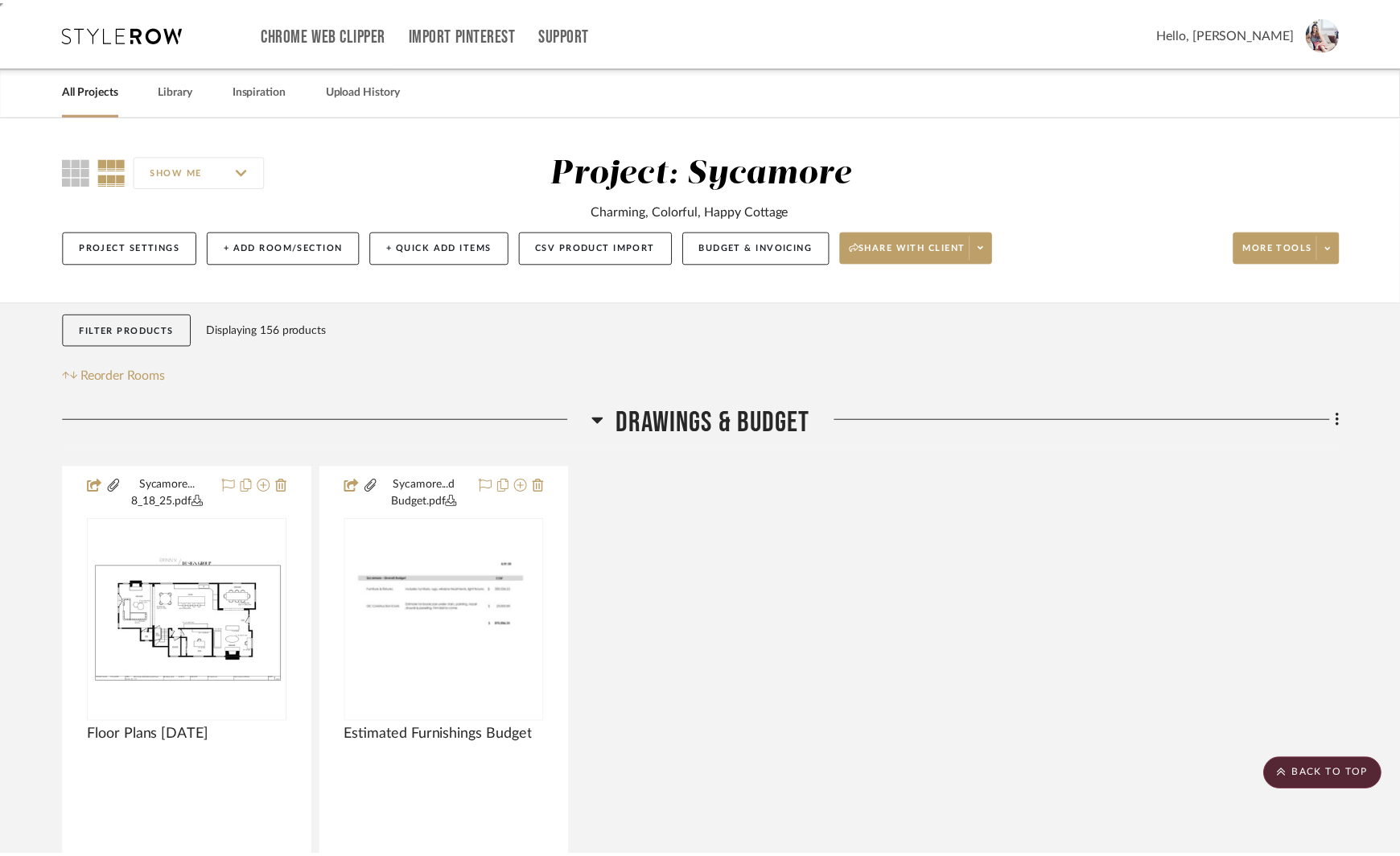
scroll to position [5382, 0]
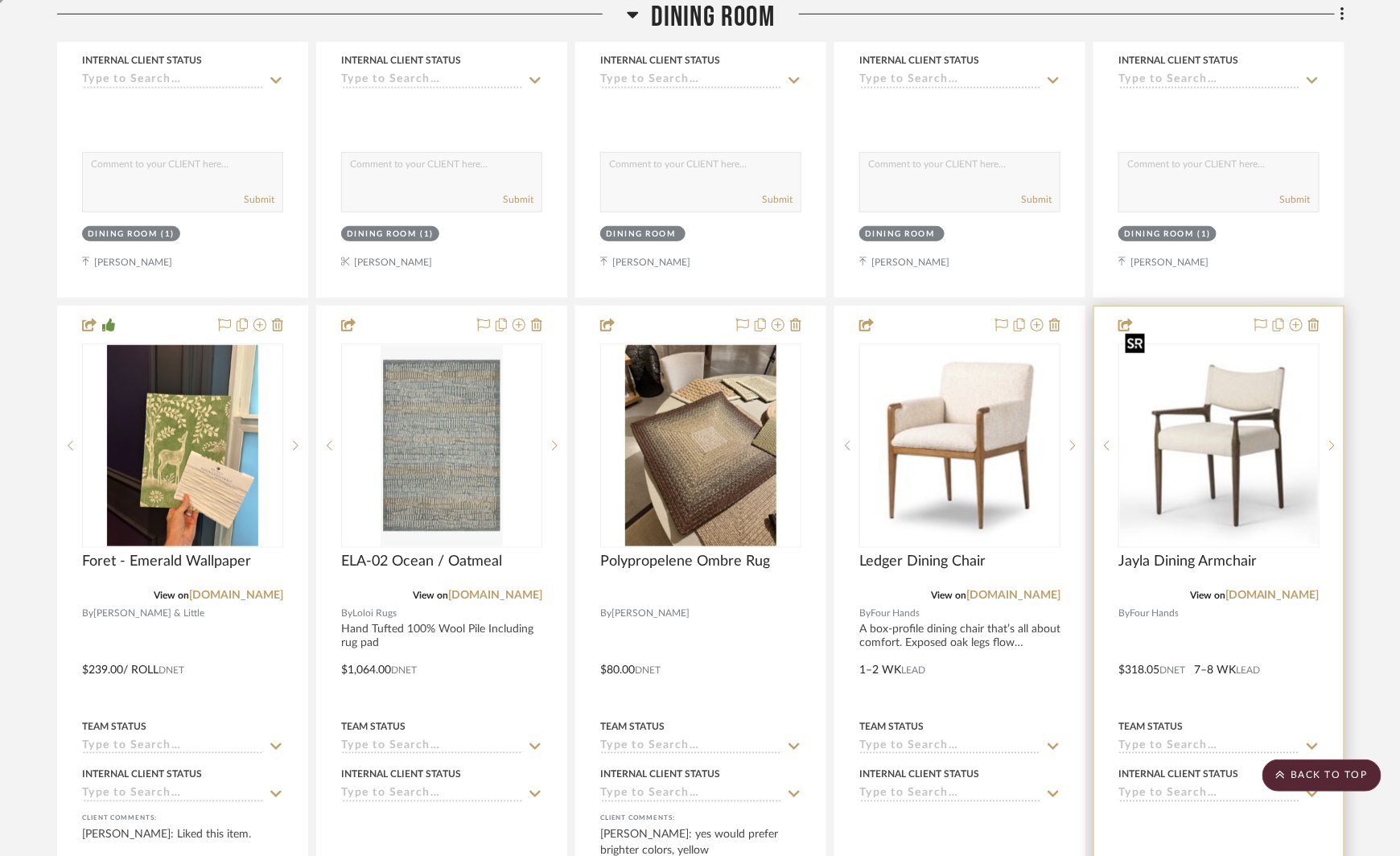
click at [1229, 412] on img "0" at bounding box center [1219, 446] width 198 height 198
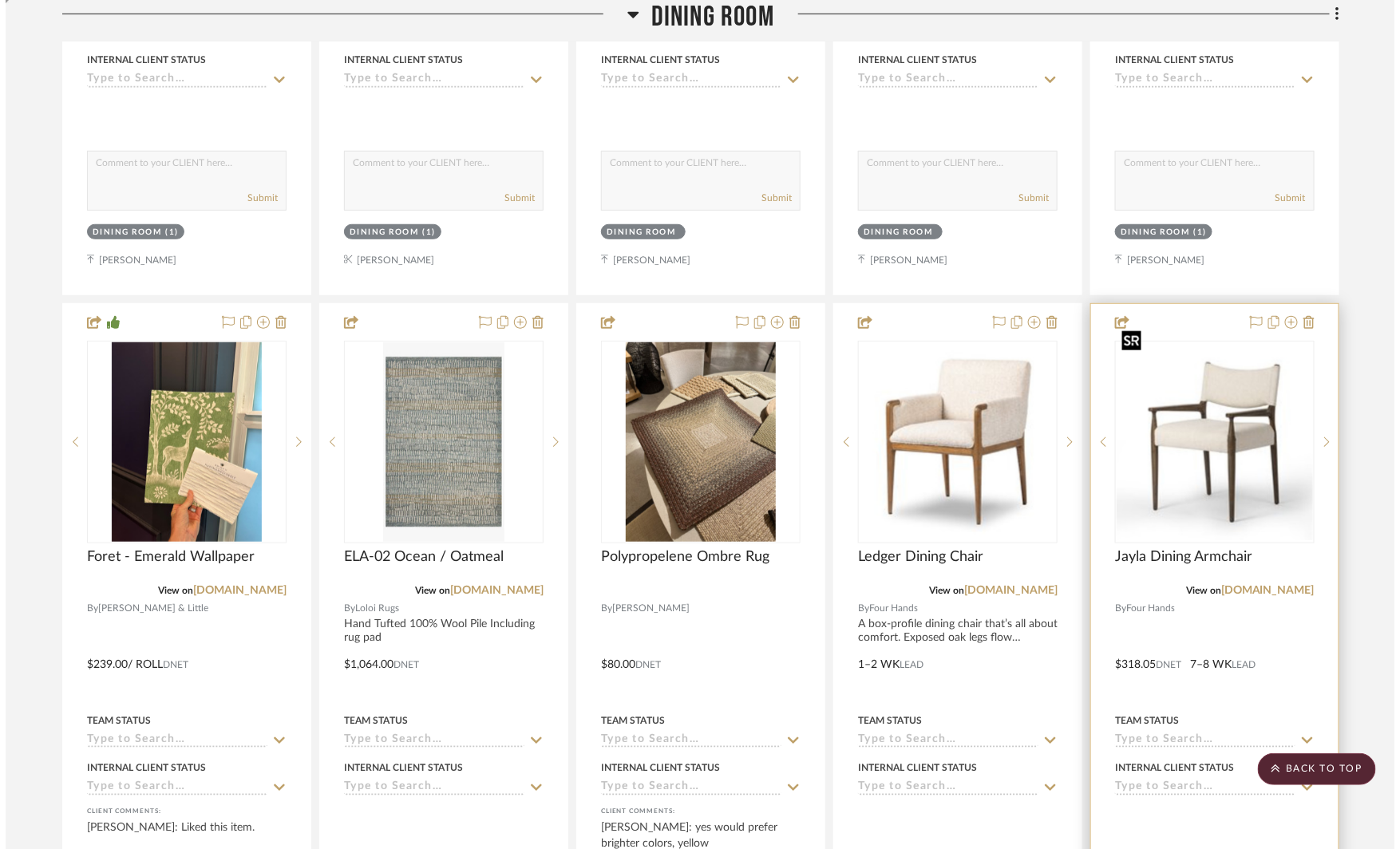
scroll to position [0, 0]
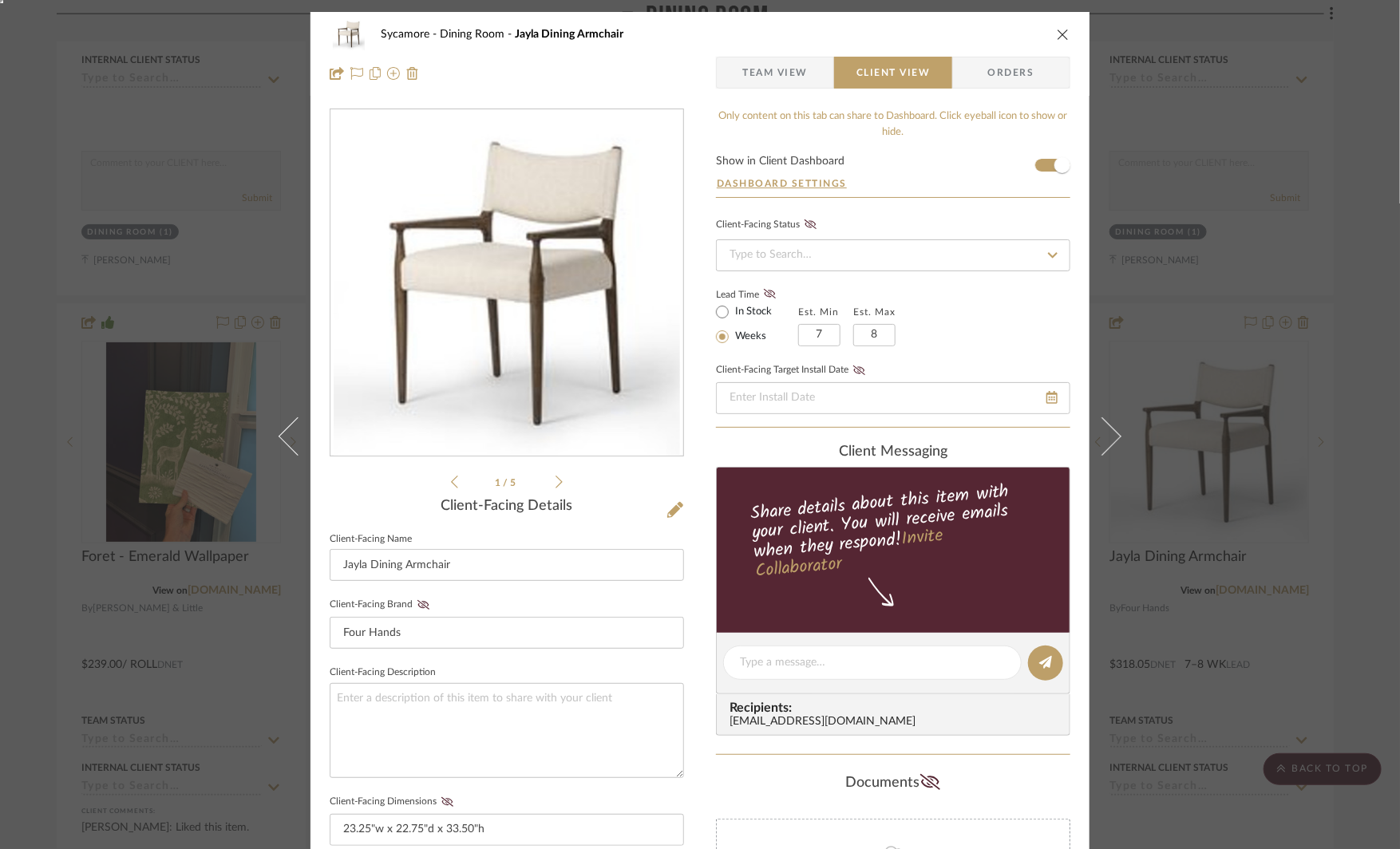
click at [617, 301] on img "0" at bounding box center [507, 283] width 347 height 347
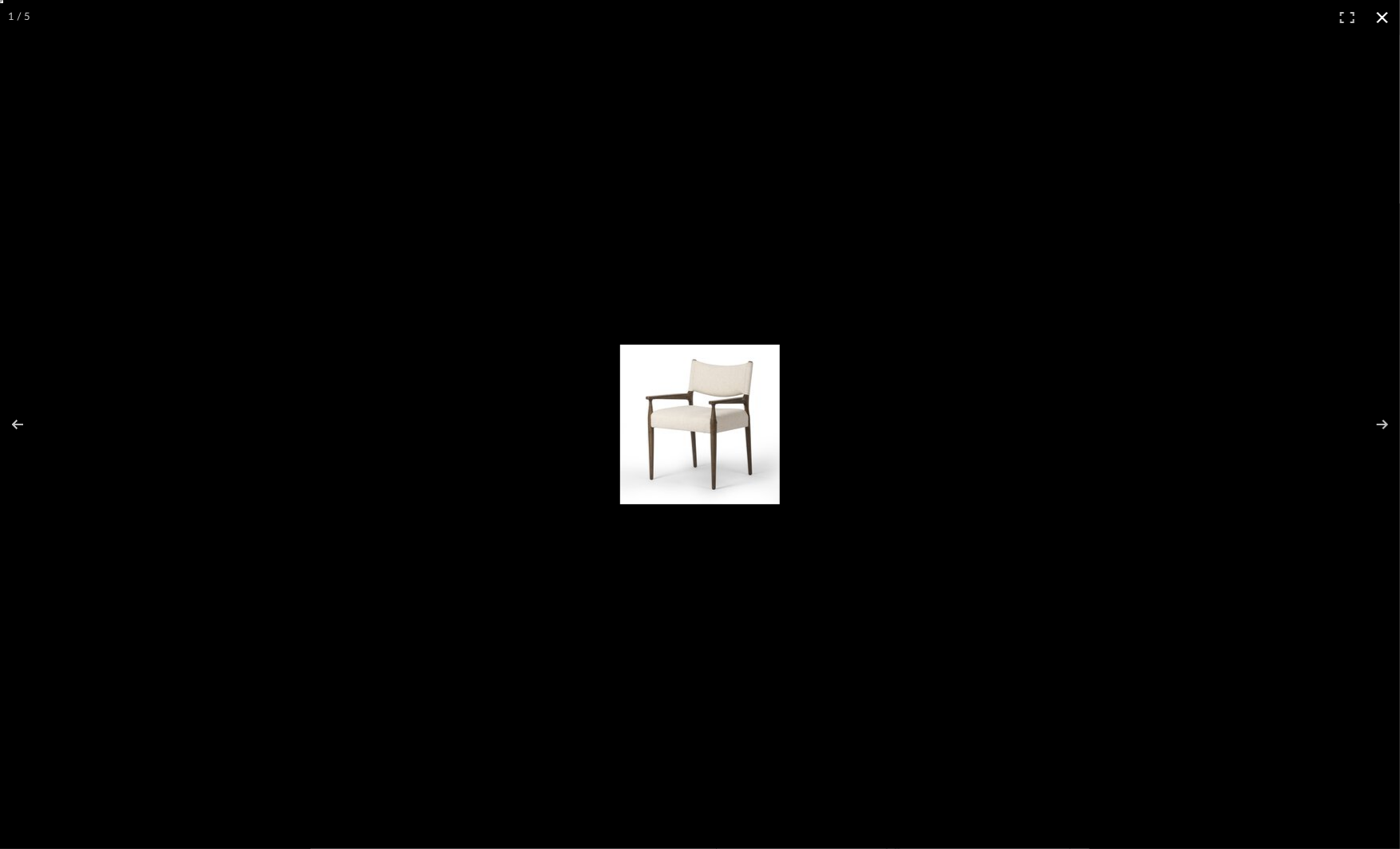
click at [1082, 535] on div at bounding box center [700, 424] width 1400 height 849
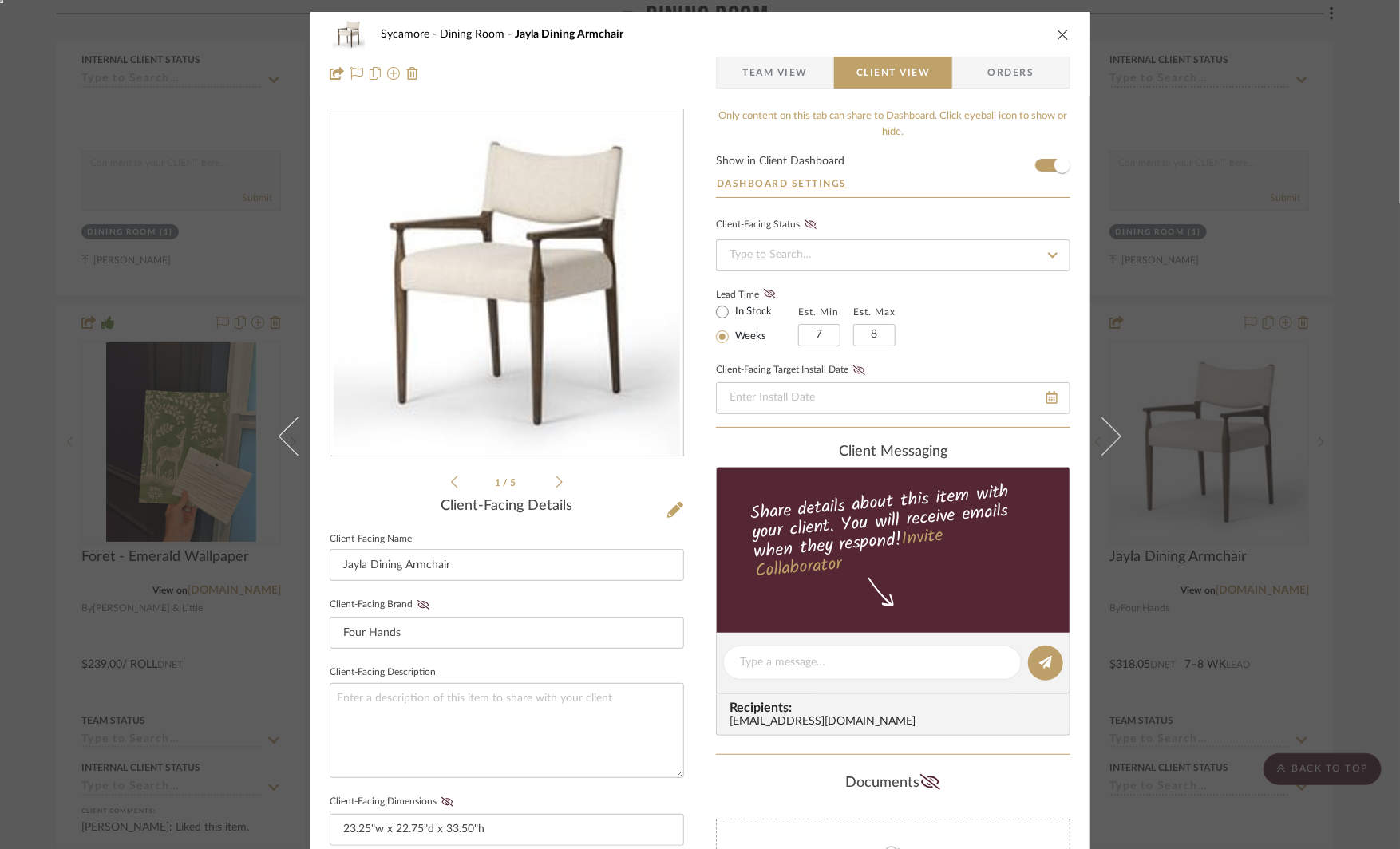
click at [1213, 506] on div "Sycamore Dining Room Jayla Dining Armchair Team View Client View Orders 1 / 5 C…" at bounding box center [700, 424] width 1400 height 849
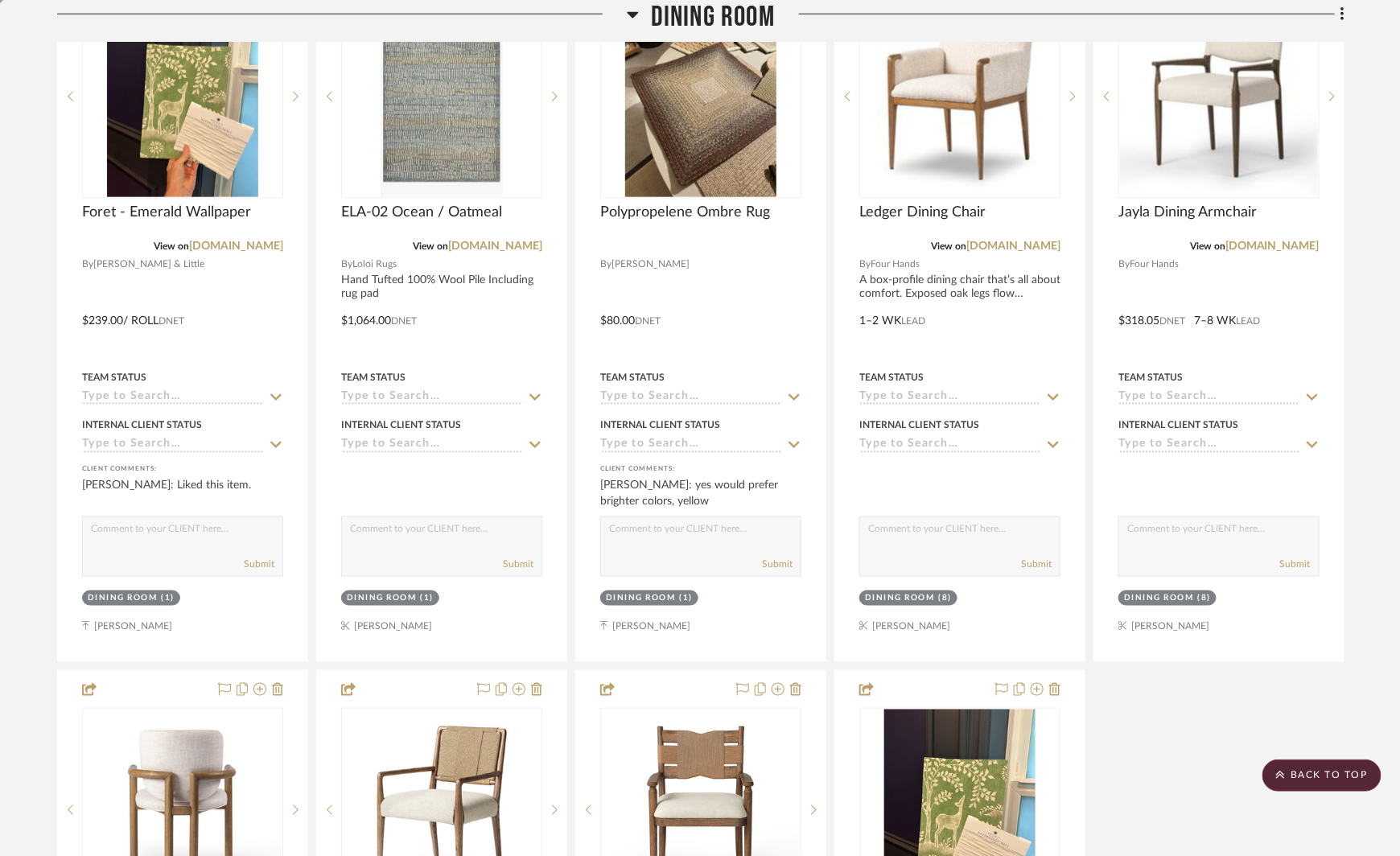
scroll to position [5877, 0]
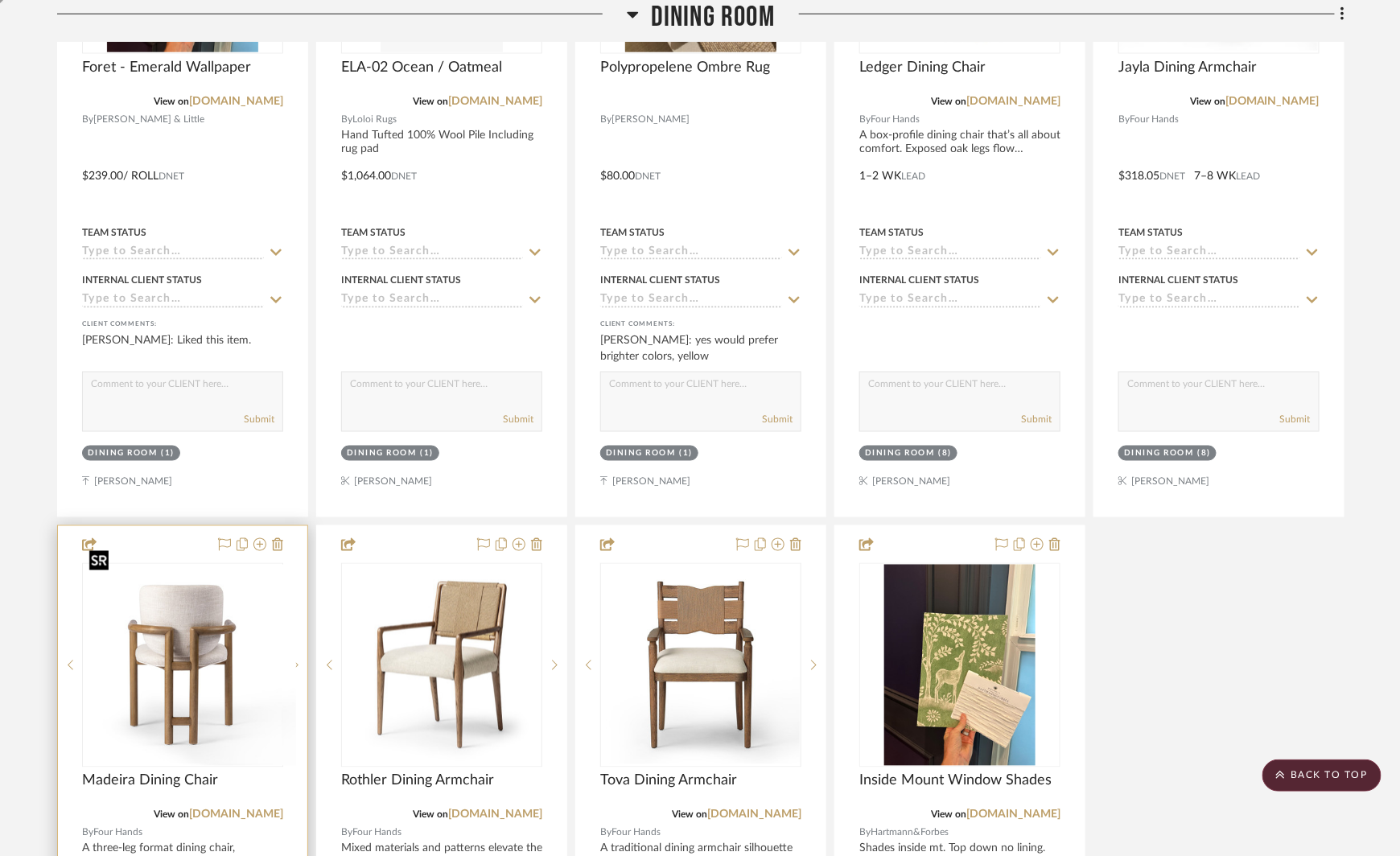
click at [196, 628] on div at bounding box center [183, 666] width 201 height 204
click at [194, 616] on img "0" at bounding box center [183, 666] width 198 height 198
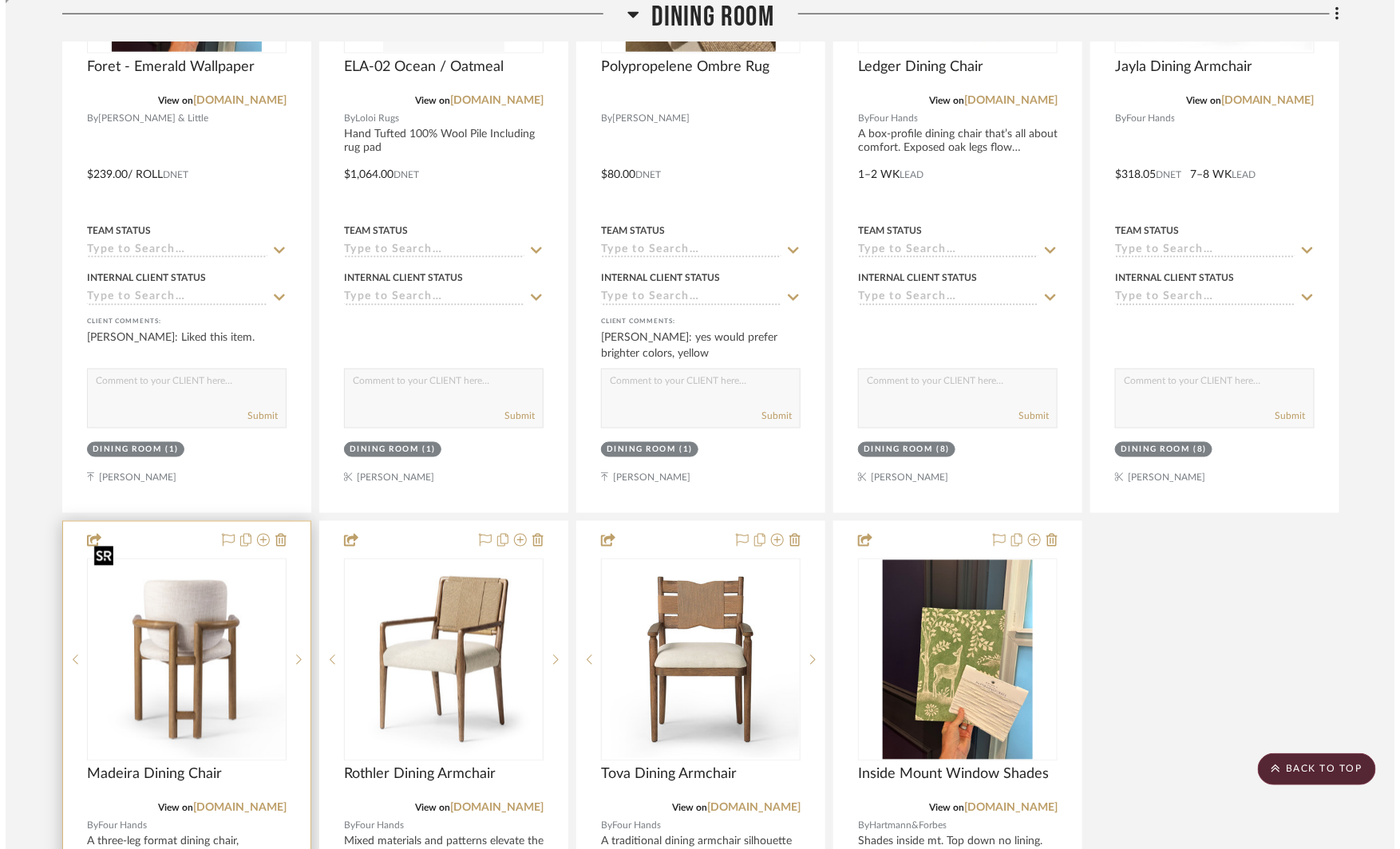
scroll to position [0, 0]
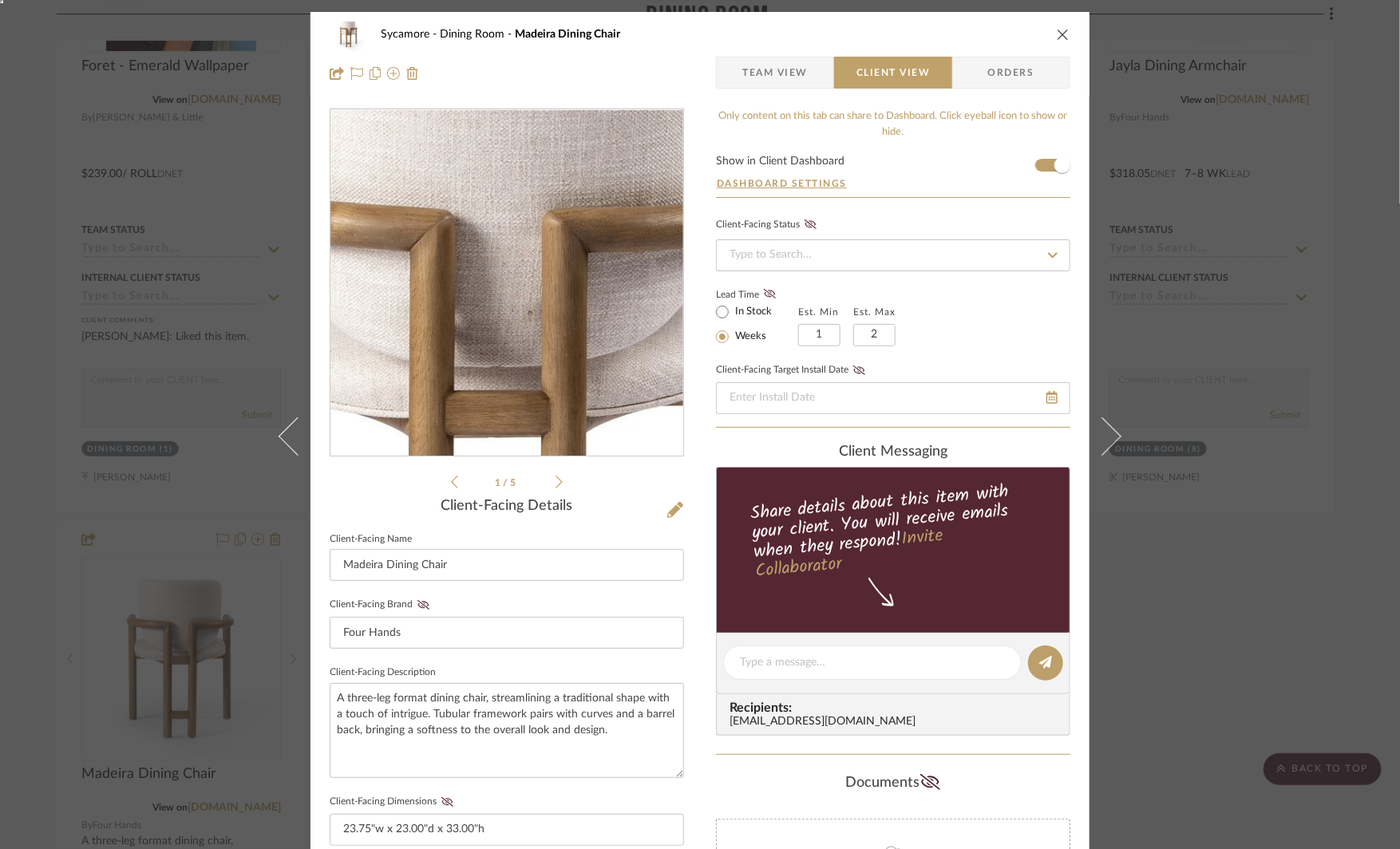
click at [502, 241] on img "0" at bounding box center [507, 283] width 347 height 347
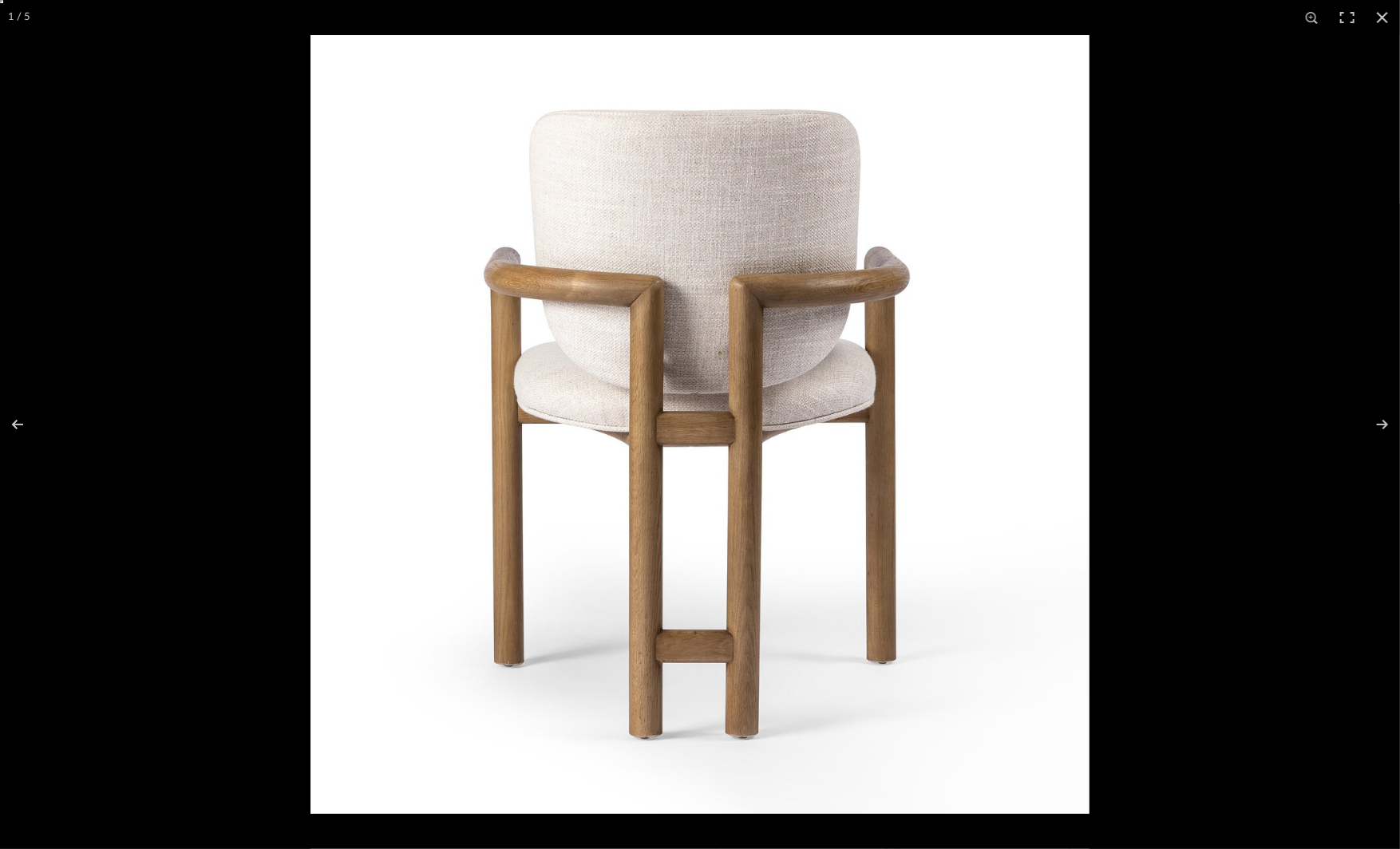
click at [955, 433] on img at bounding box center [700, 424] width 779 height 779
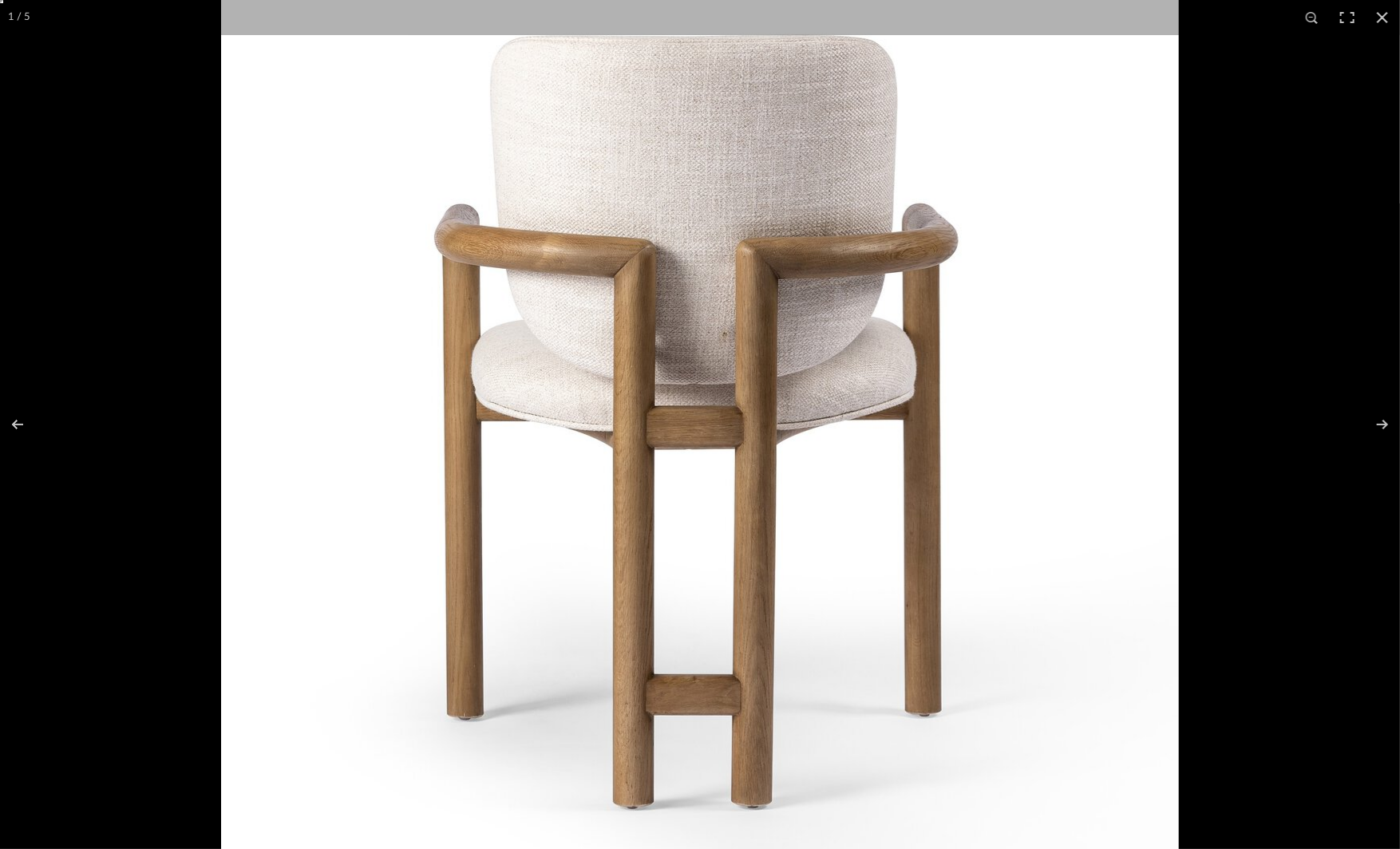
click at [1040, 443] on img at bounding box center [700, 423] width 958 height 958
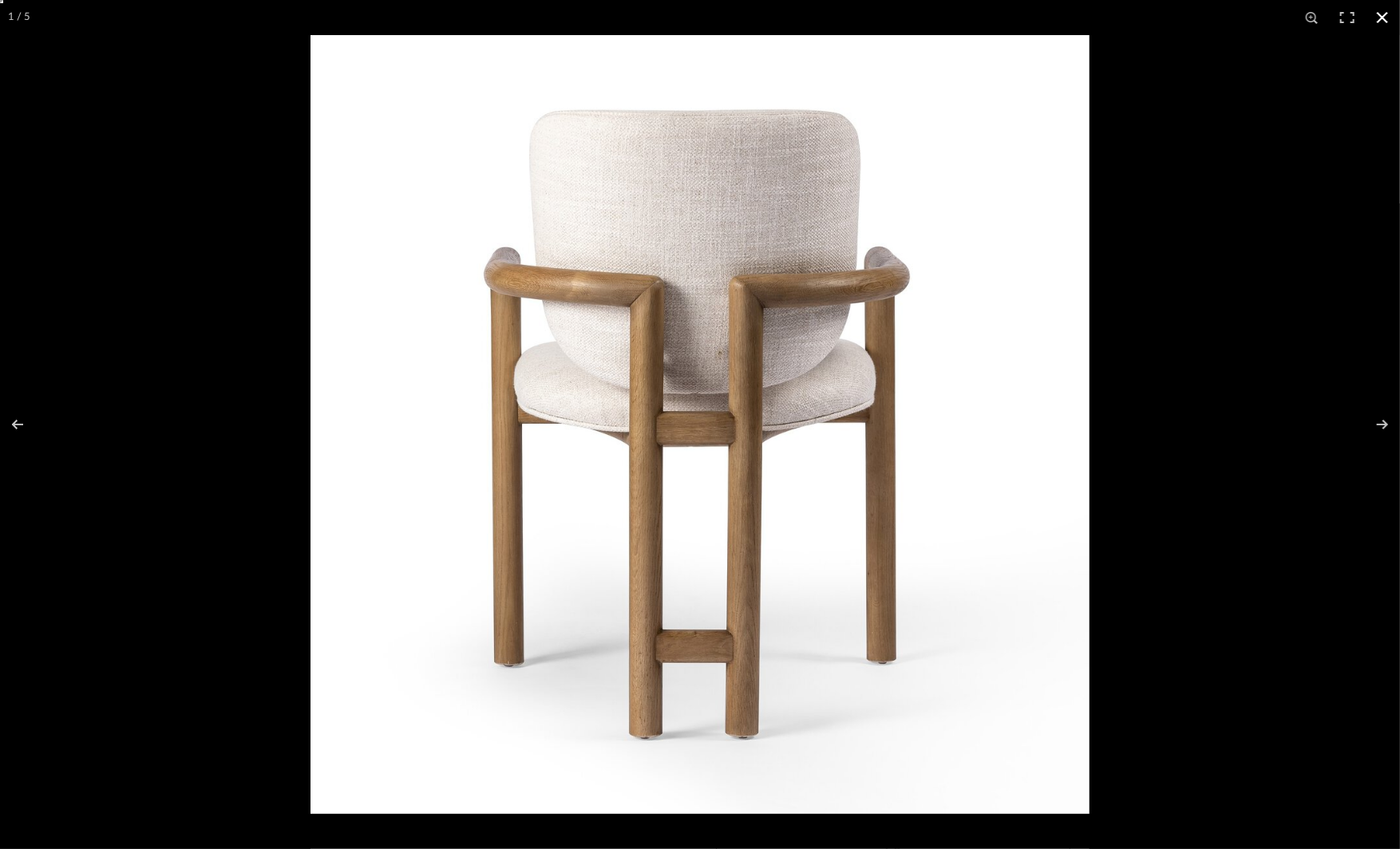
click at [1145, 461] on div at bounding box center [1011, 460] width 1400 height 849
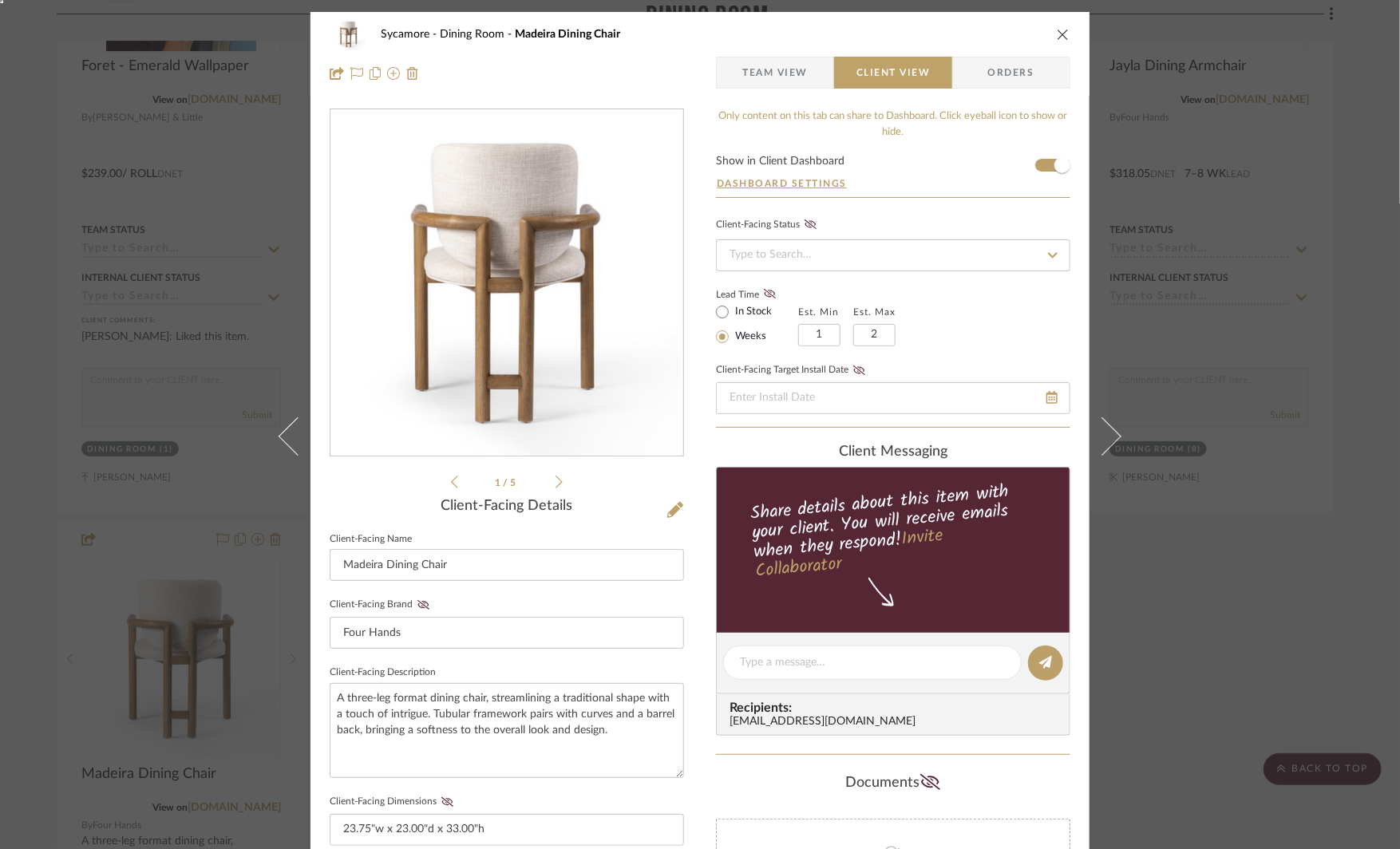
click at [1184, 482] on div "Sycamore Dining Room Madeira Dining Chair Team View Client View Orders 1 / 5 Cl…" at bounding box center [700, 424] width 1400 height 849
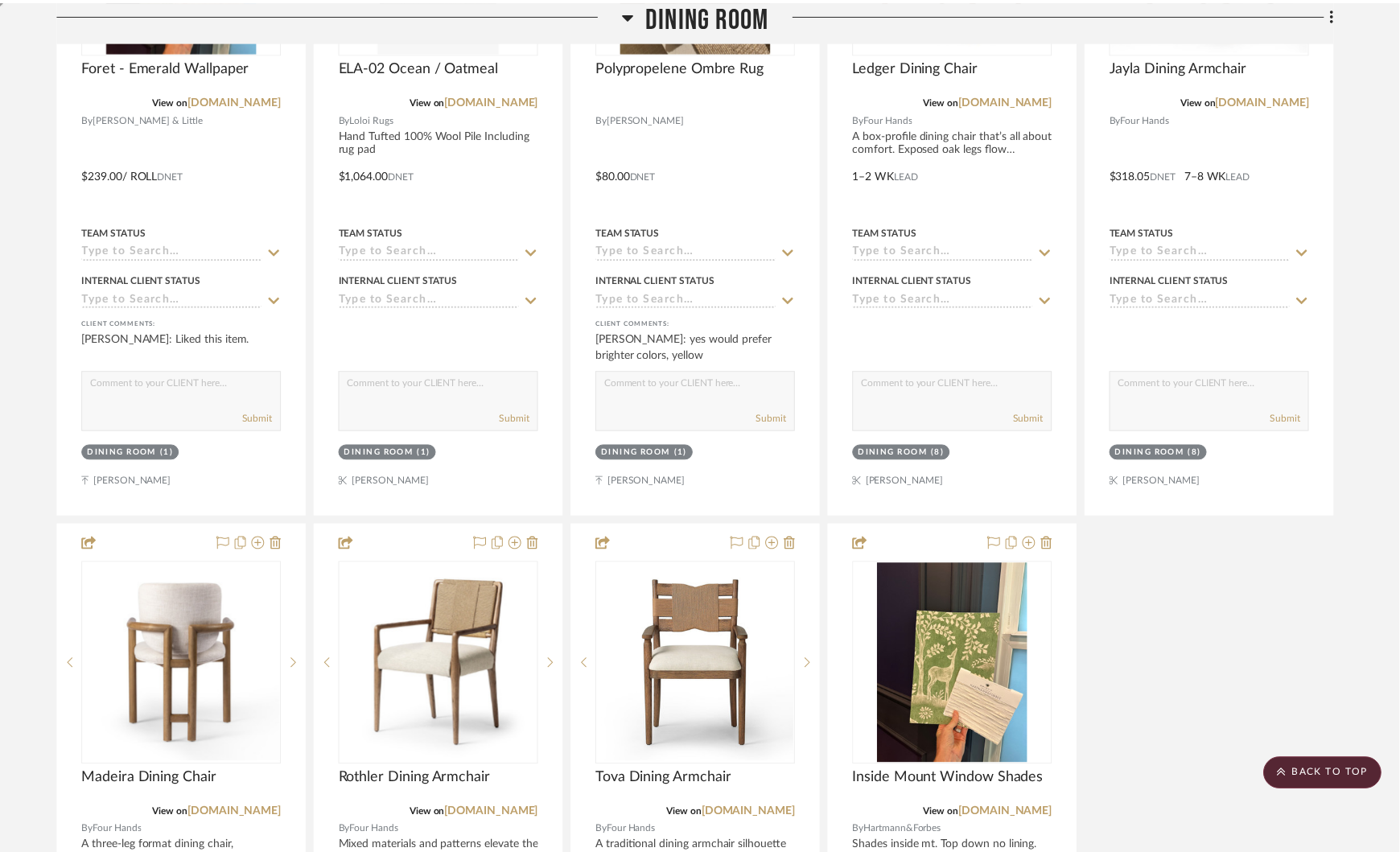
scroll to position [5877, 0]
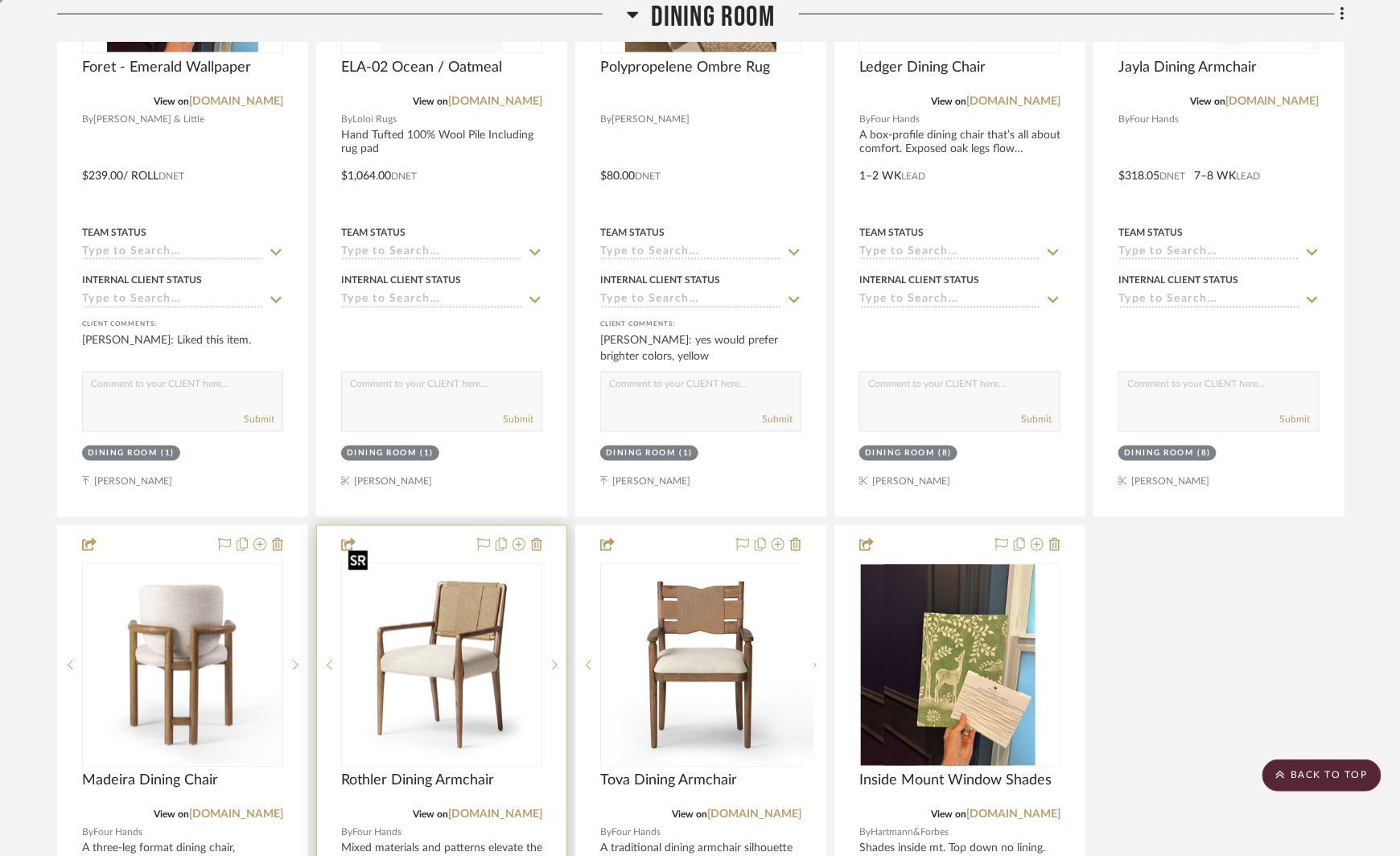
click at [444, 602] on img "0" at bounding box center [442, 666] width 198 height 198
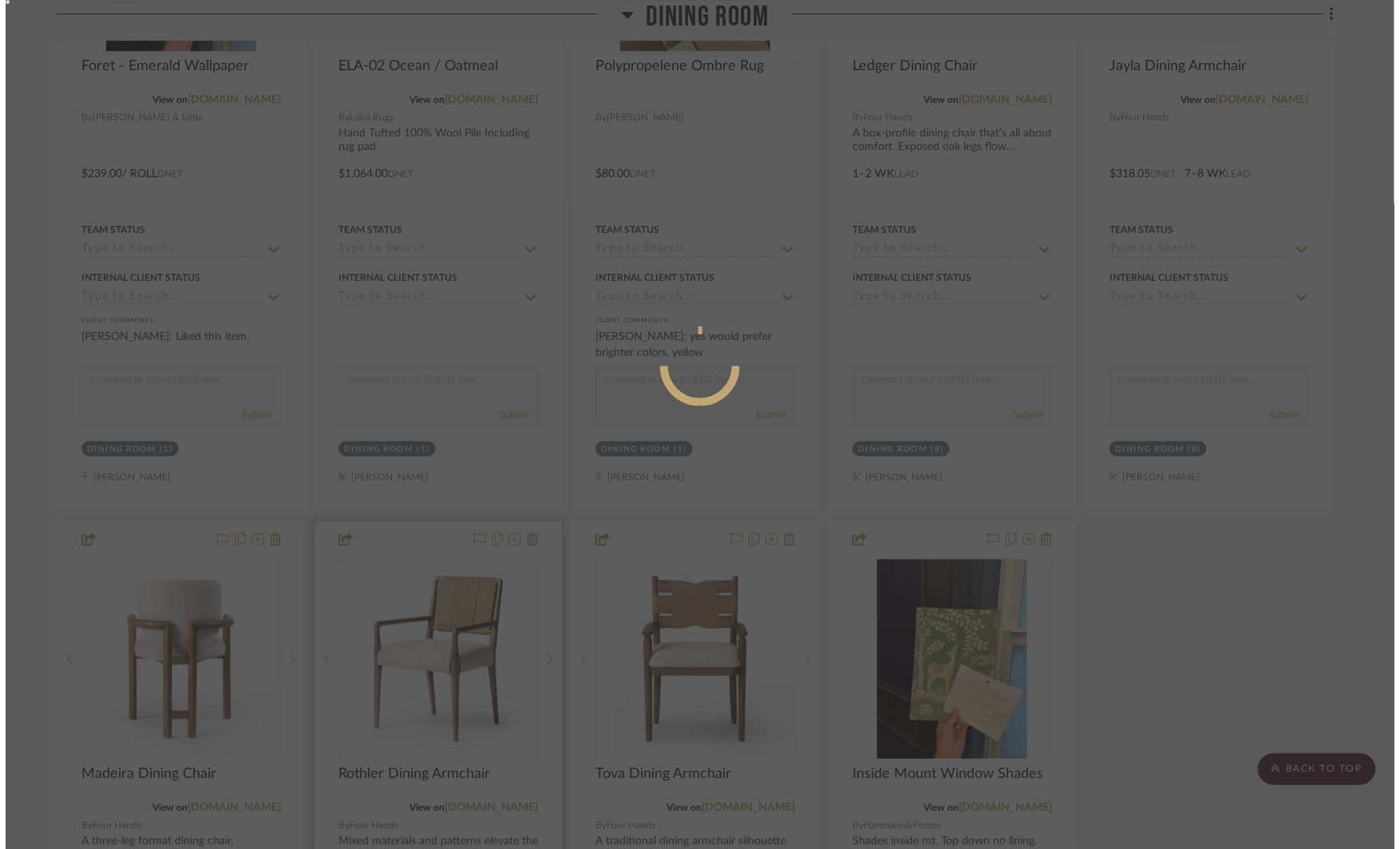
scroll to position [0, 0]
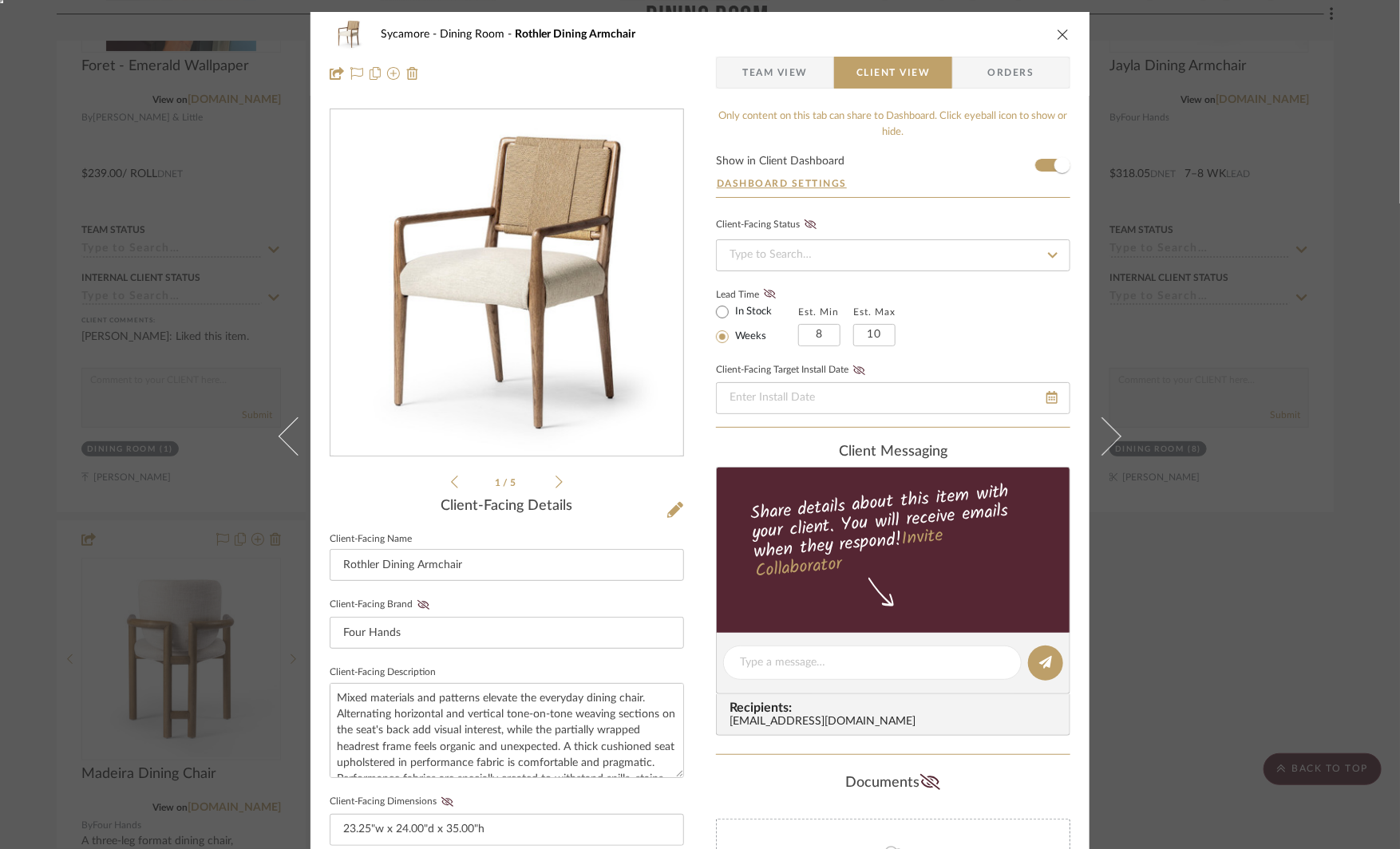
click at [557, 303] on img "0" at bounding box center [507, 283] width 347 height 347
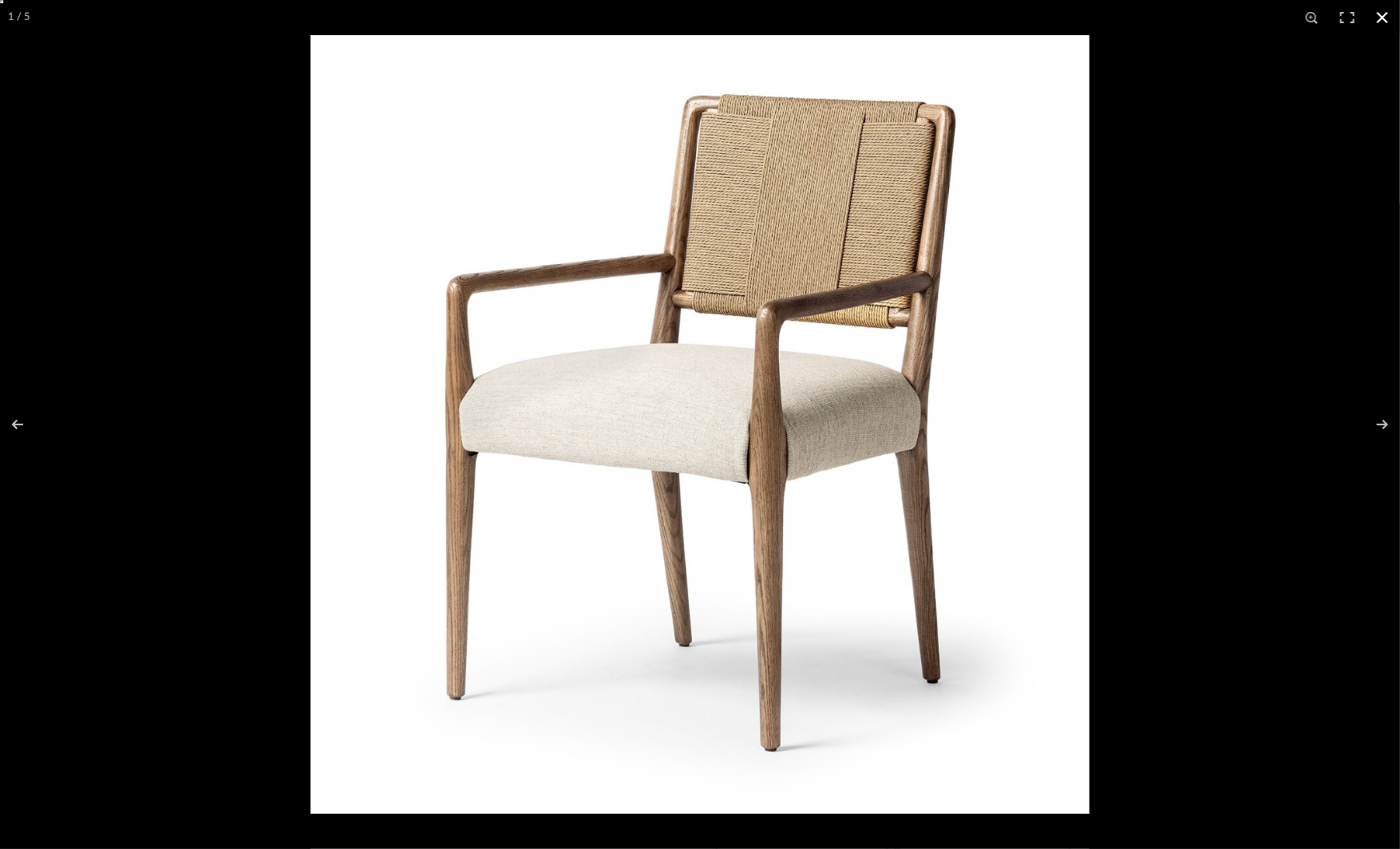
click at [1331, 523] on div at bounding box center [1011, 460] width 1400 height 849
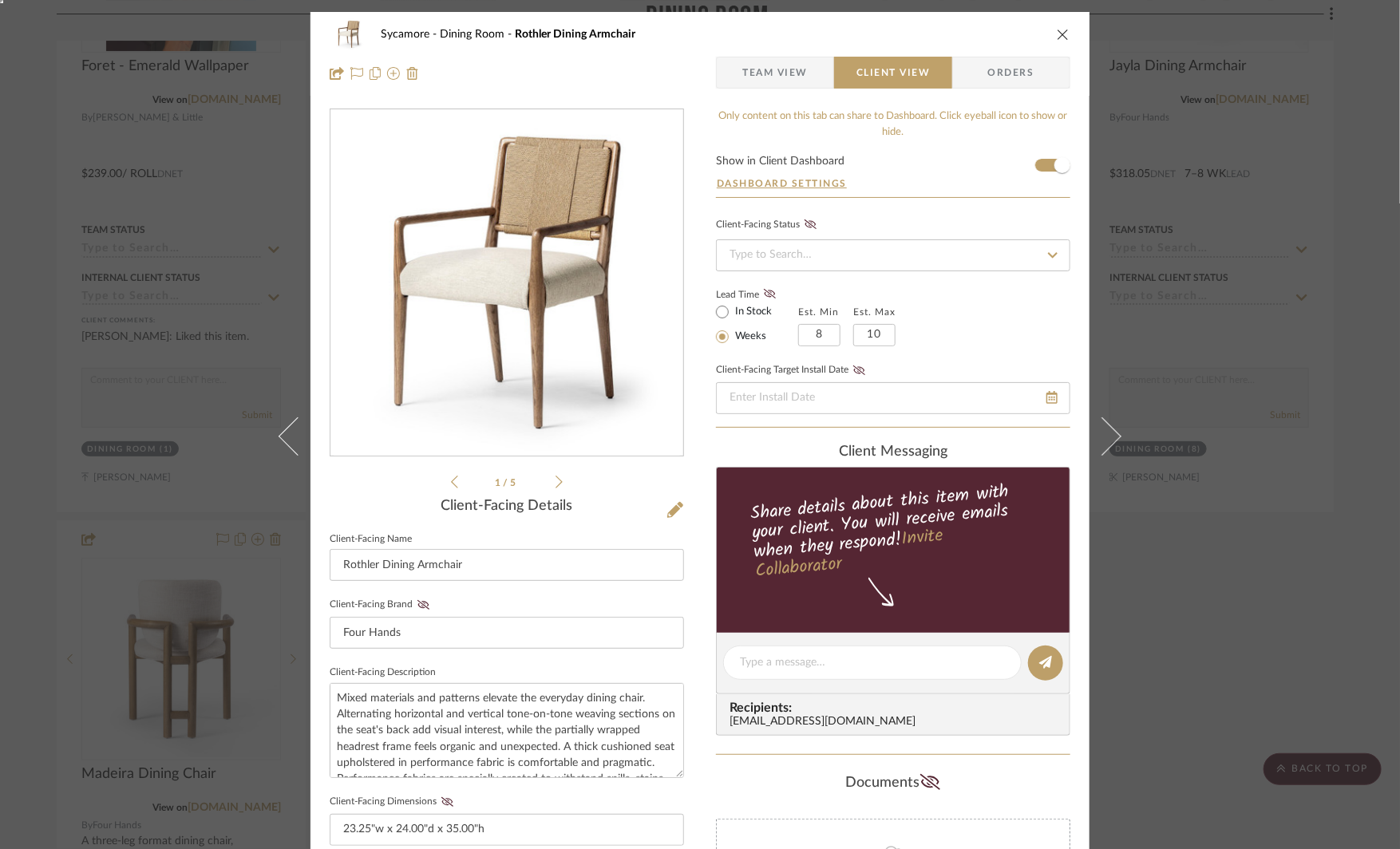
click at [1323, 524] on div "Sycamore Dining Room Rothler Dining Armchair Team View Client View Orders 1 / 5…" at bounding box center [700, 424] width 1400 height 849
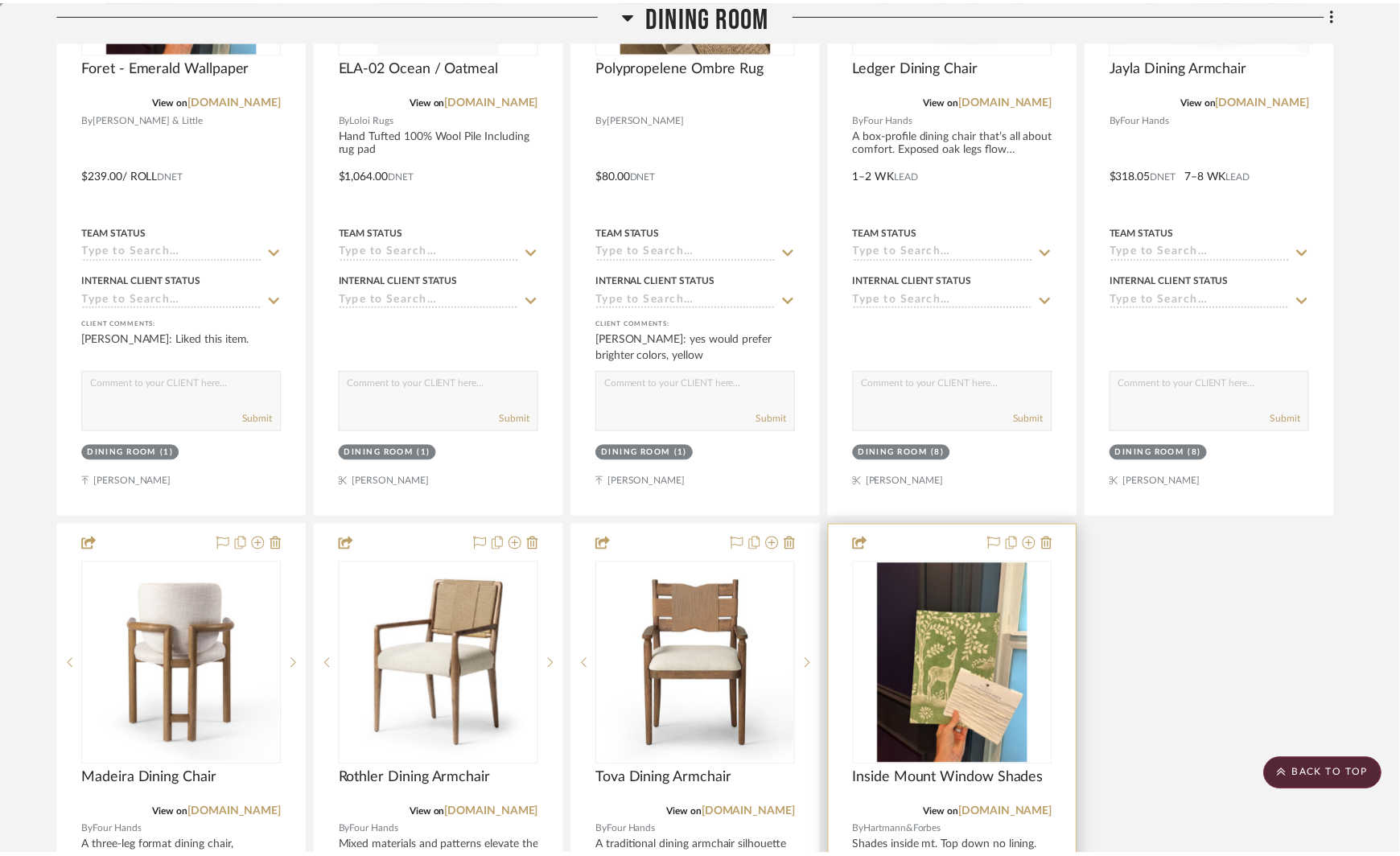
scroll to position [5877, 0]
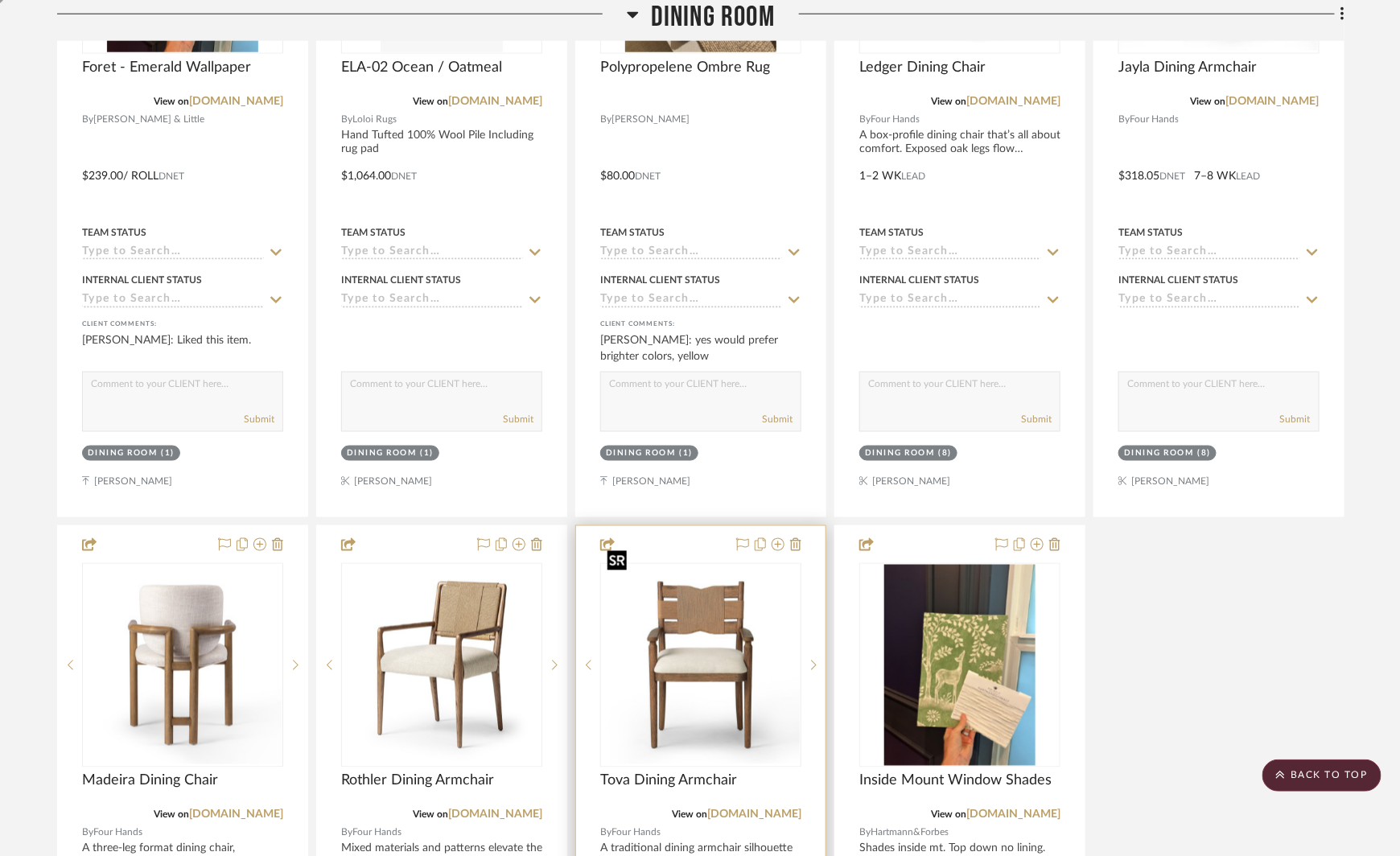
click at [652, 615] on img "0" at bounding box center [701, 666] width 198 height 198
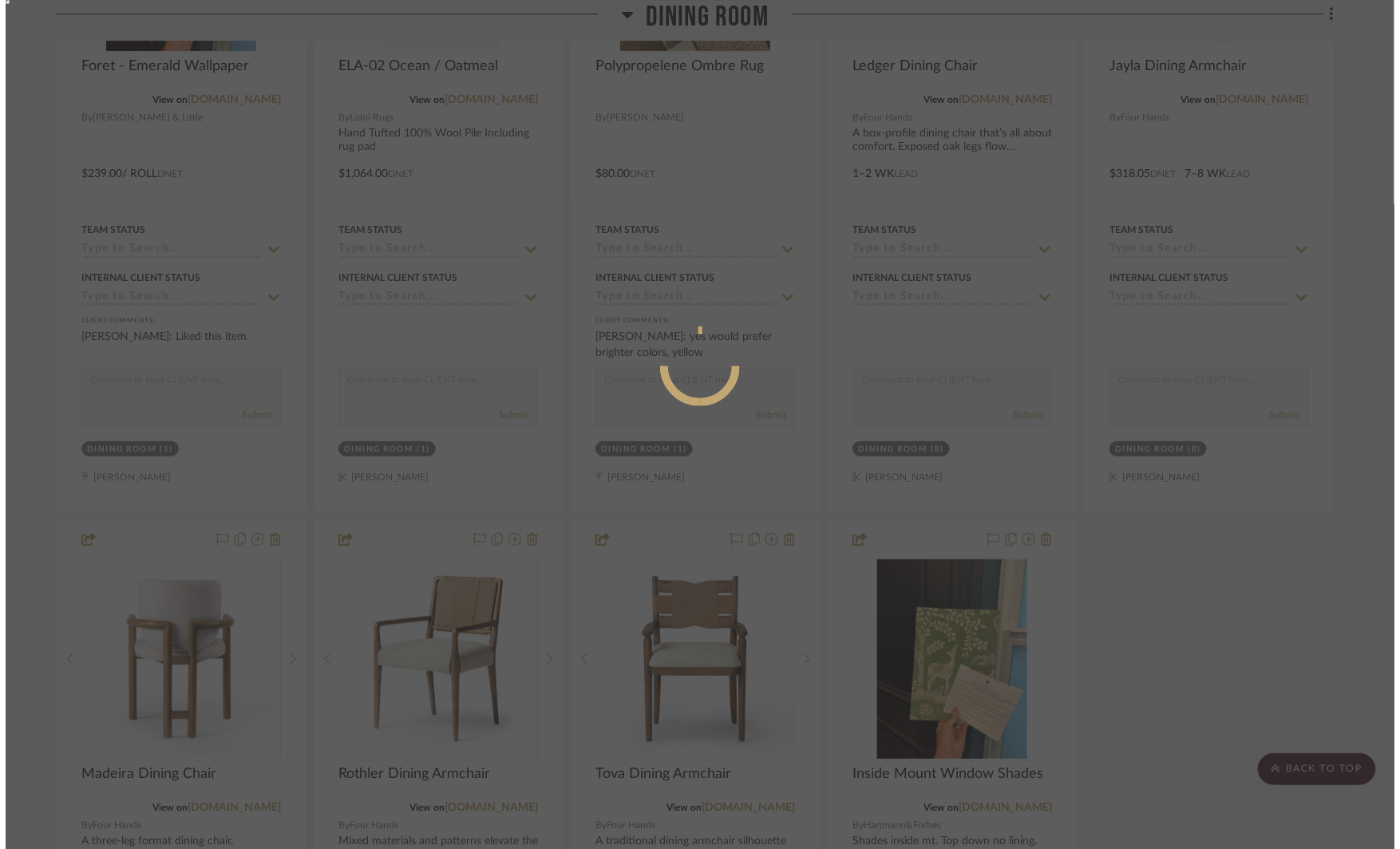
scroll to position [0, 0]
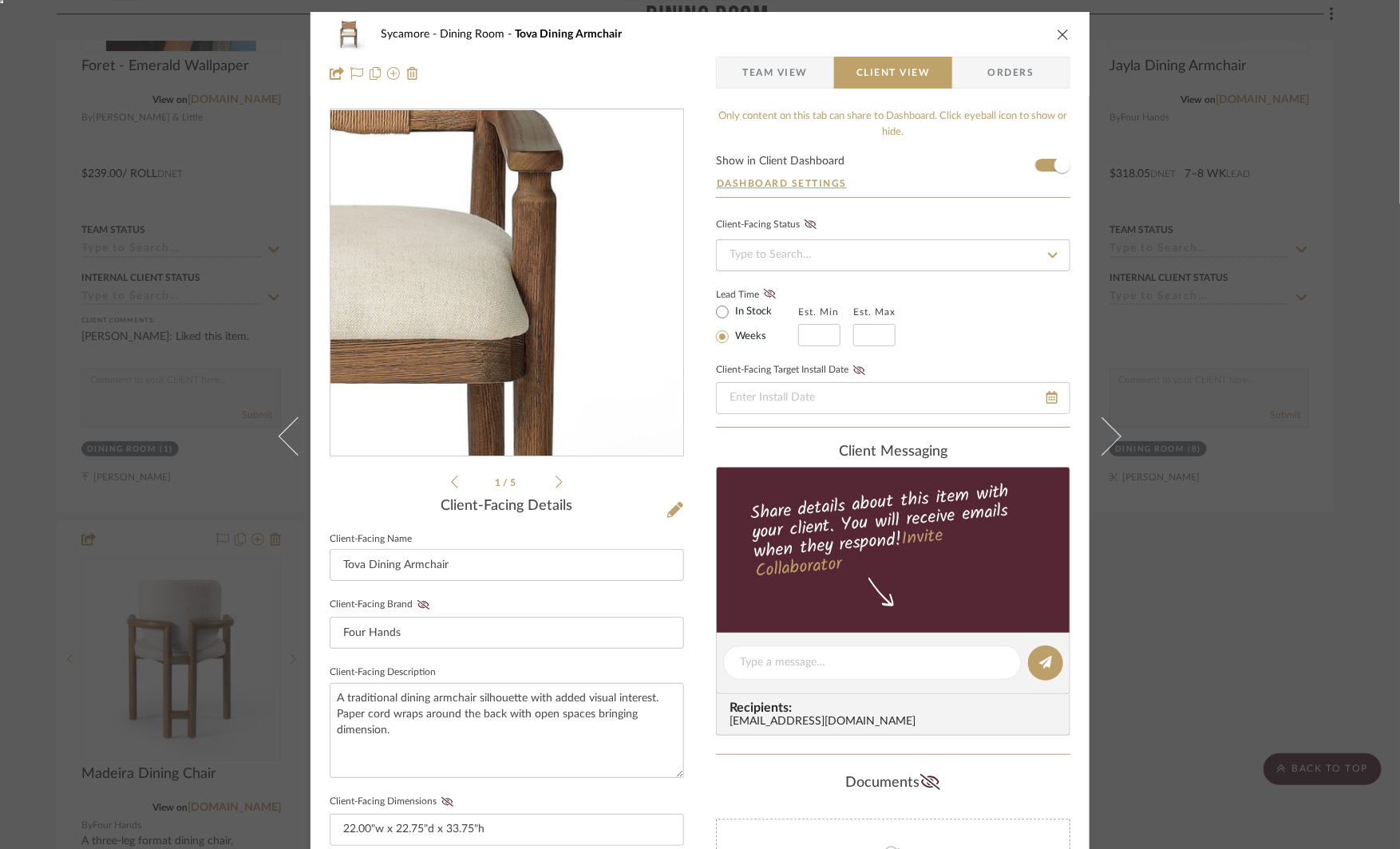
click at [576, 278] on img "0" at bounding box center [507, 283] width 347 height 347
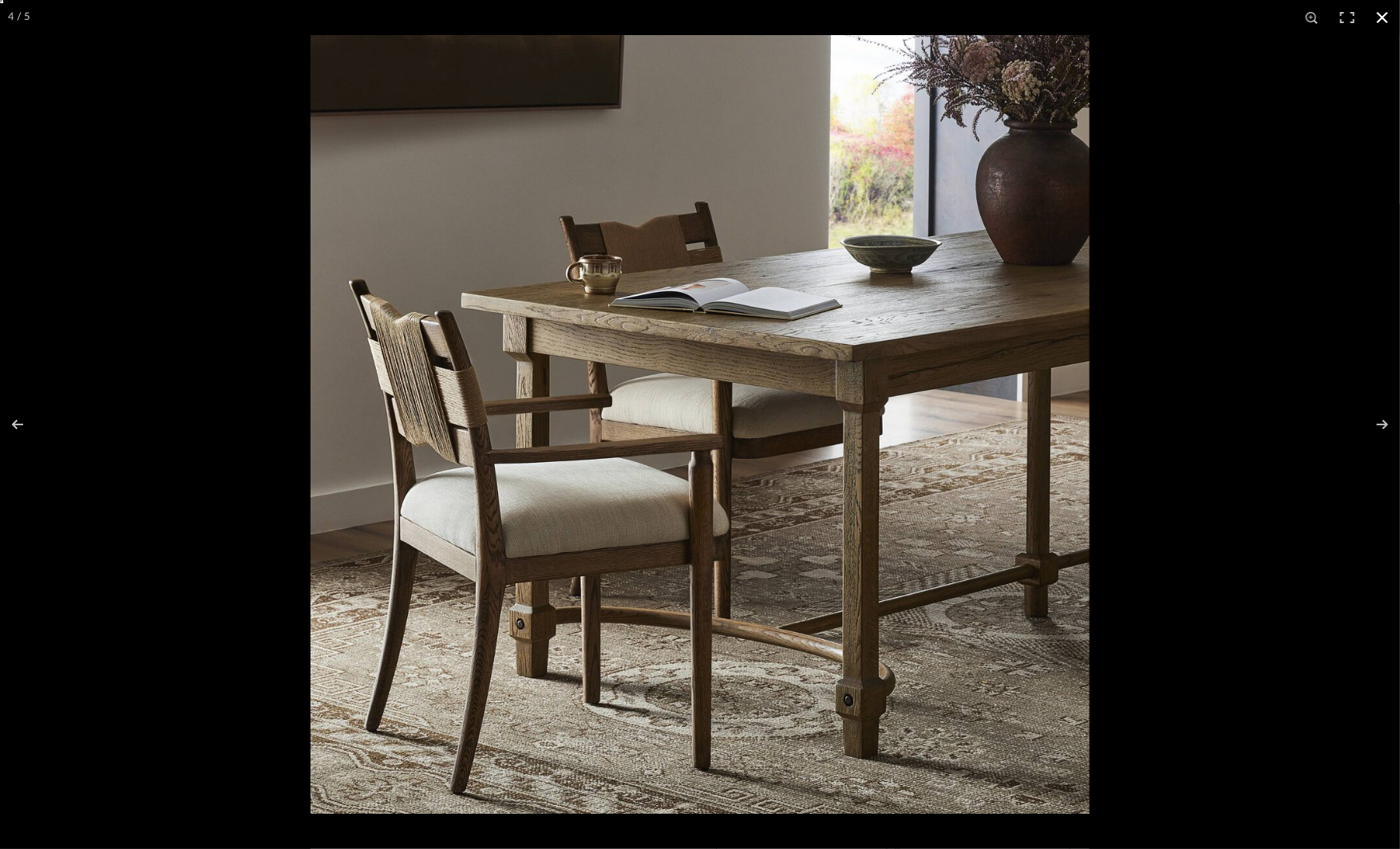
click at [1299, 535] on div at bounding box center [1011, 460] width 1400 height 849
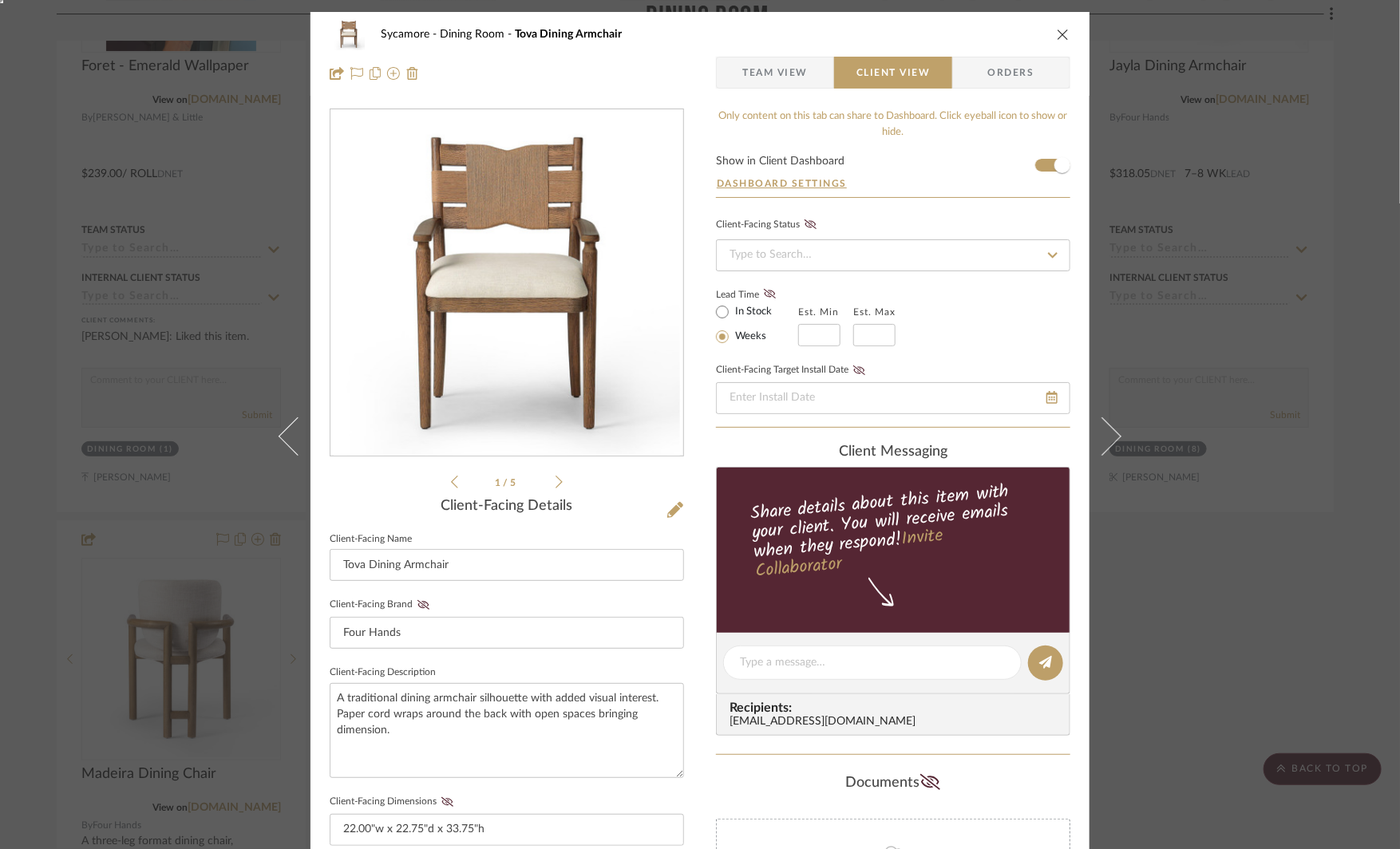
click at [1299, 535] on div "Sycamore Dining Room Tova Dining Armchair Team View Client View Orders 1 / 5 Cl…" at bounding box center [700, 424] width 1400 height 849
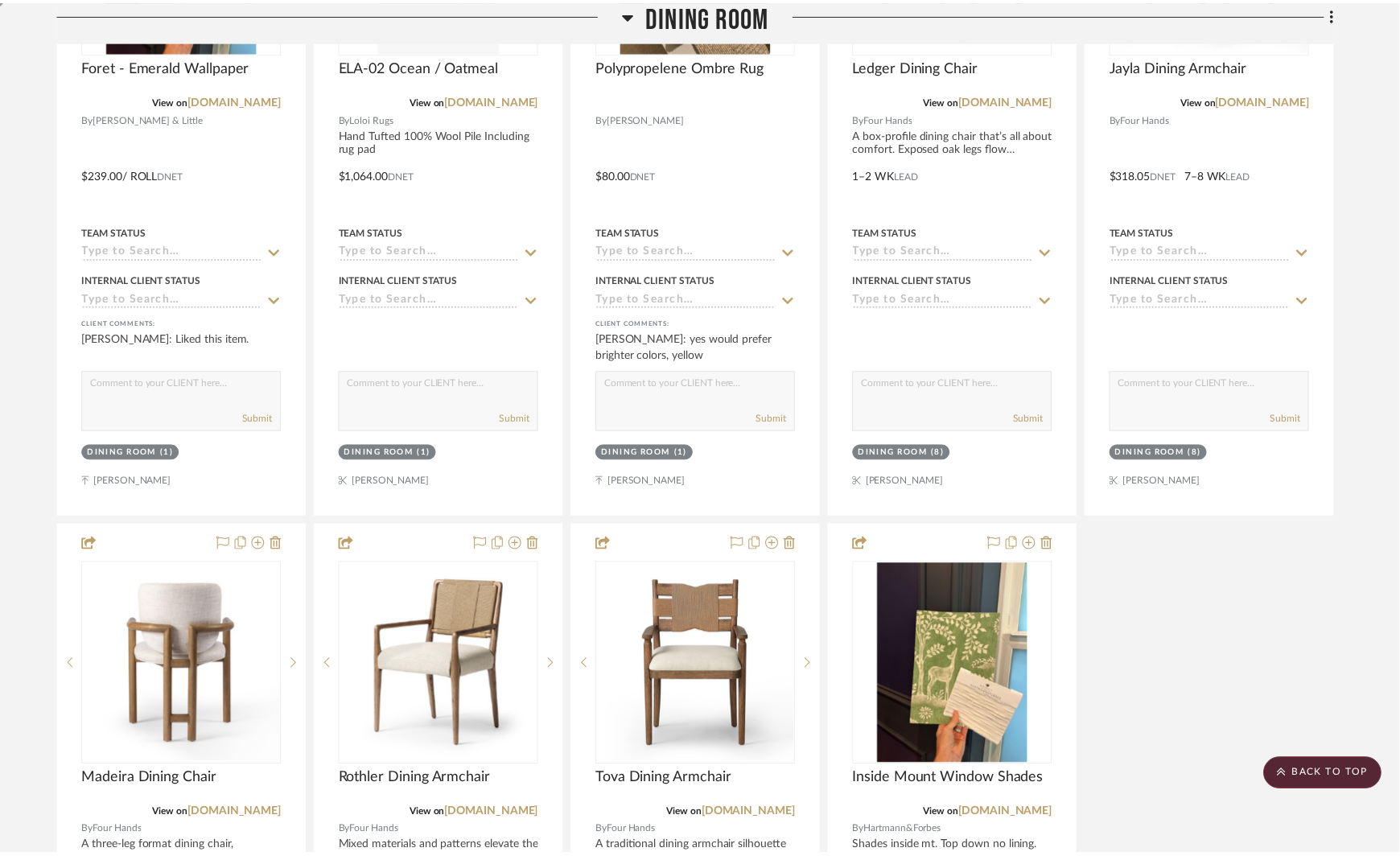
scroll to position [5877, 0]
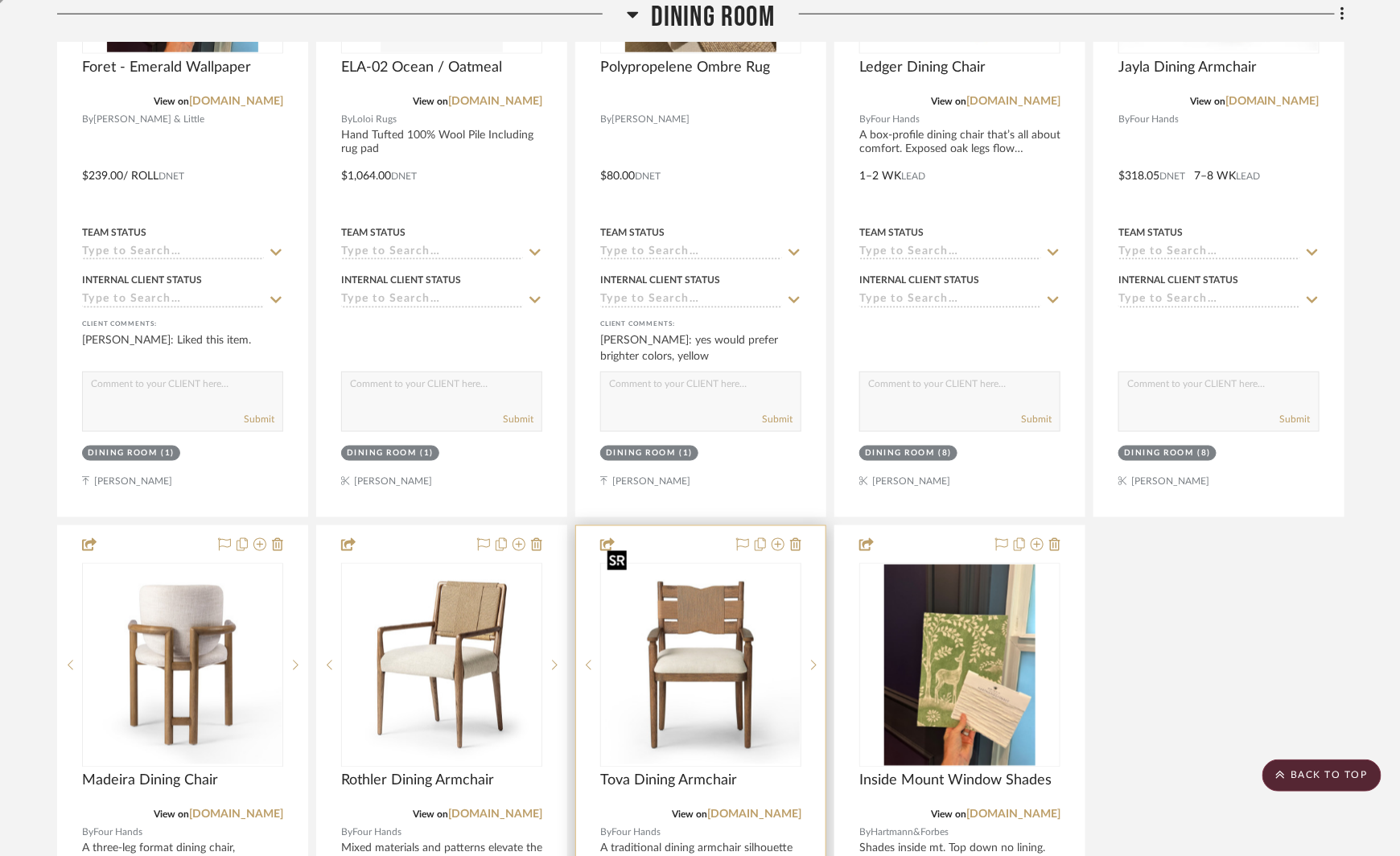
click at [680, 591] on img "0" at bounding box center [701, 666] width 198 height 198
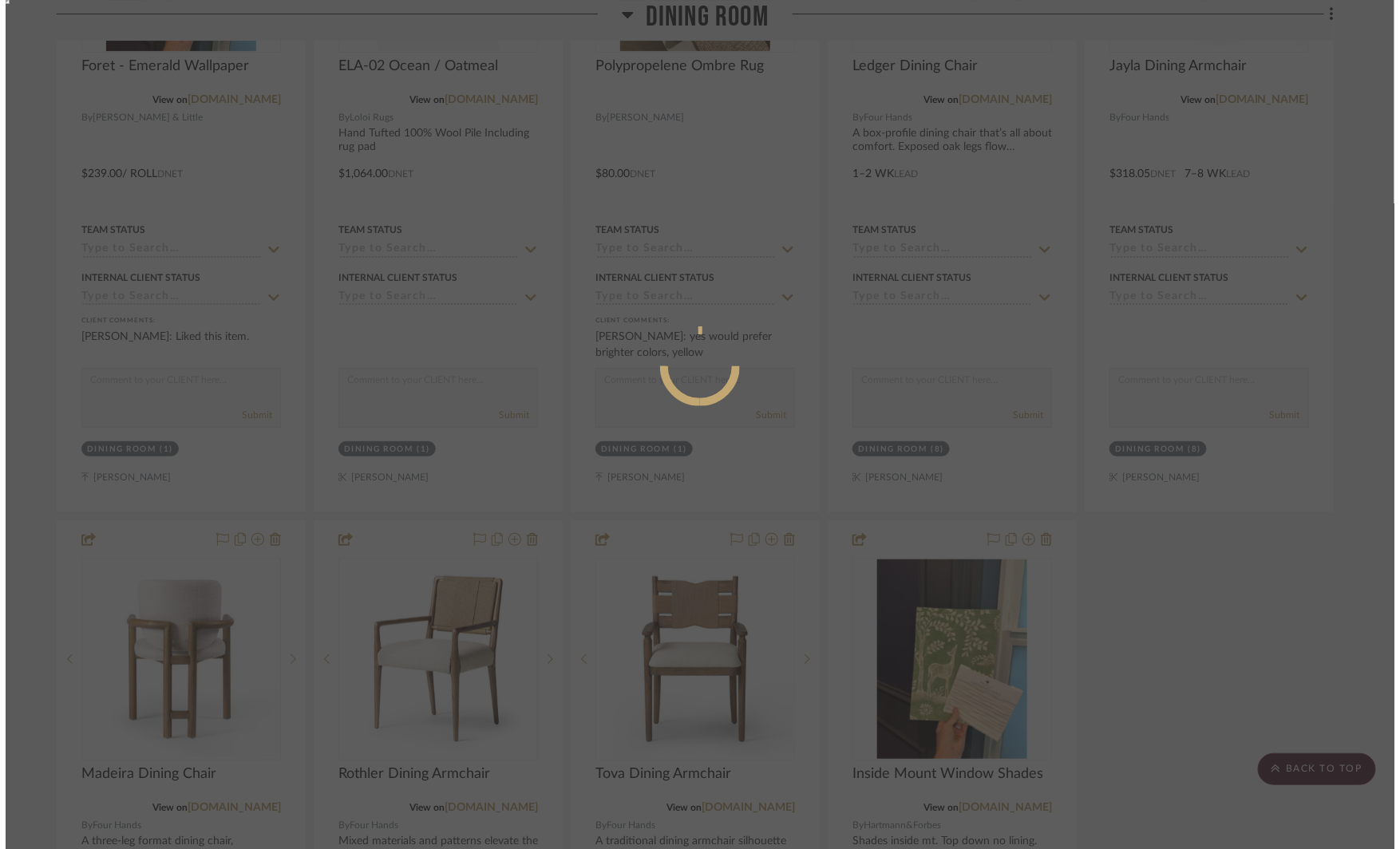
scroll to position [0, 0]
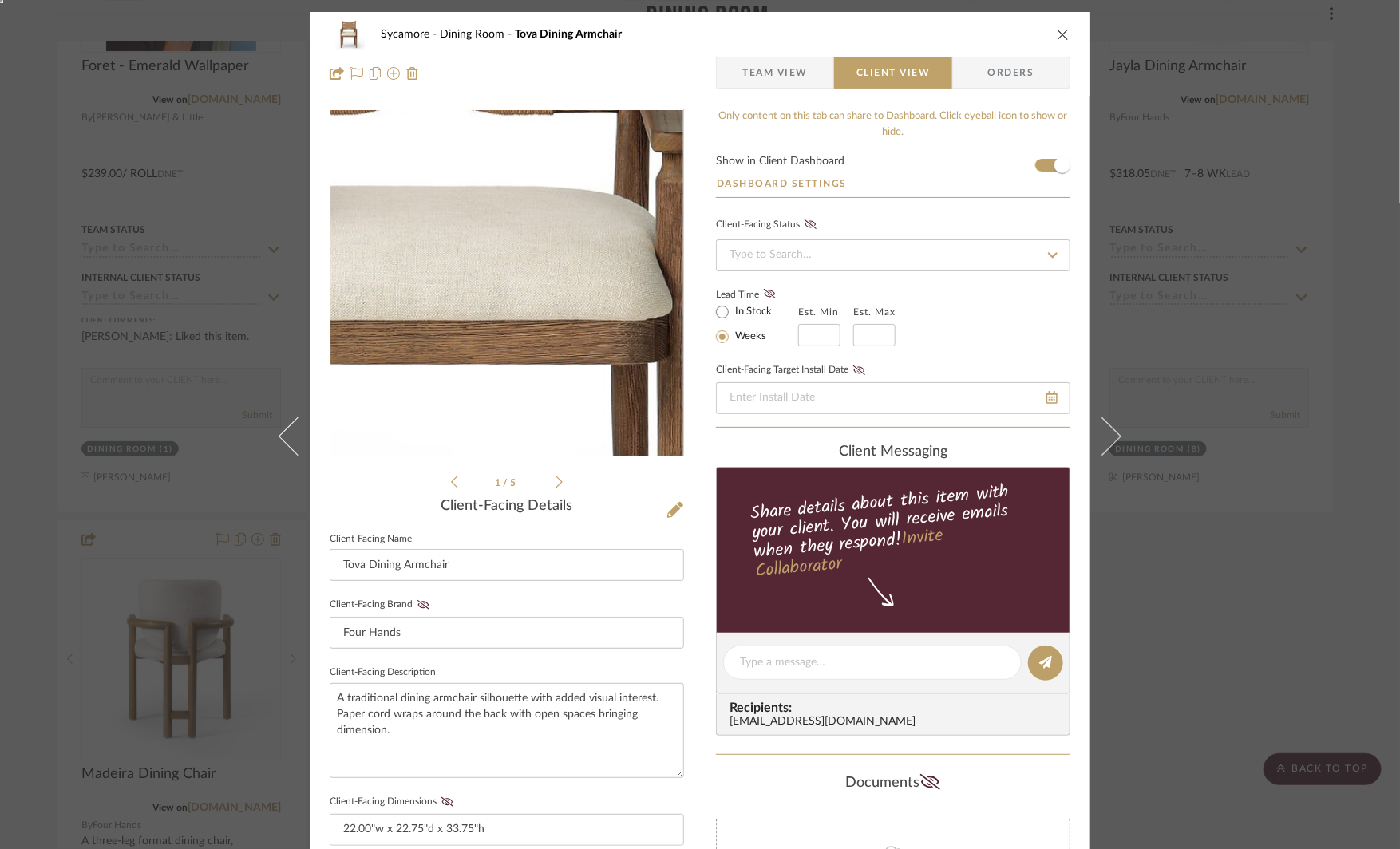
click at [528, 285] on img "0" at bounding box center [507, 283] width 347 height 347
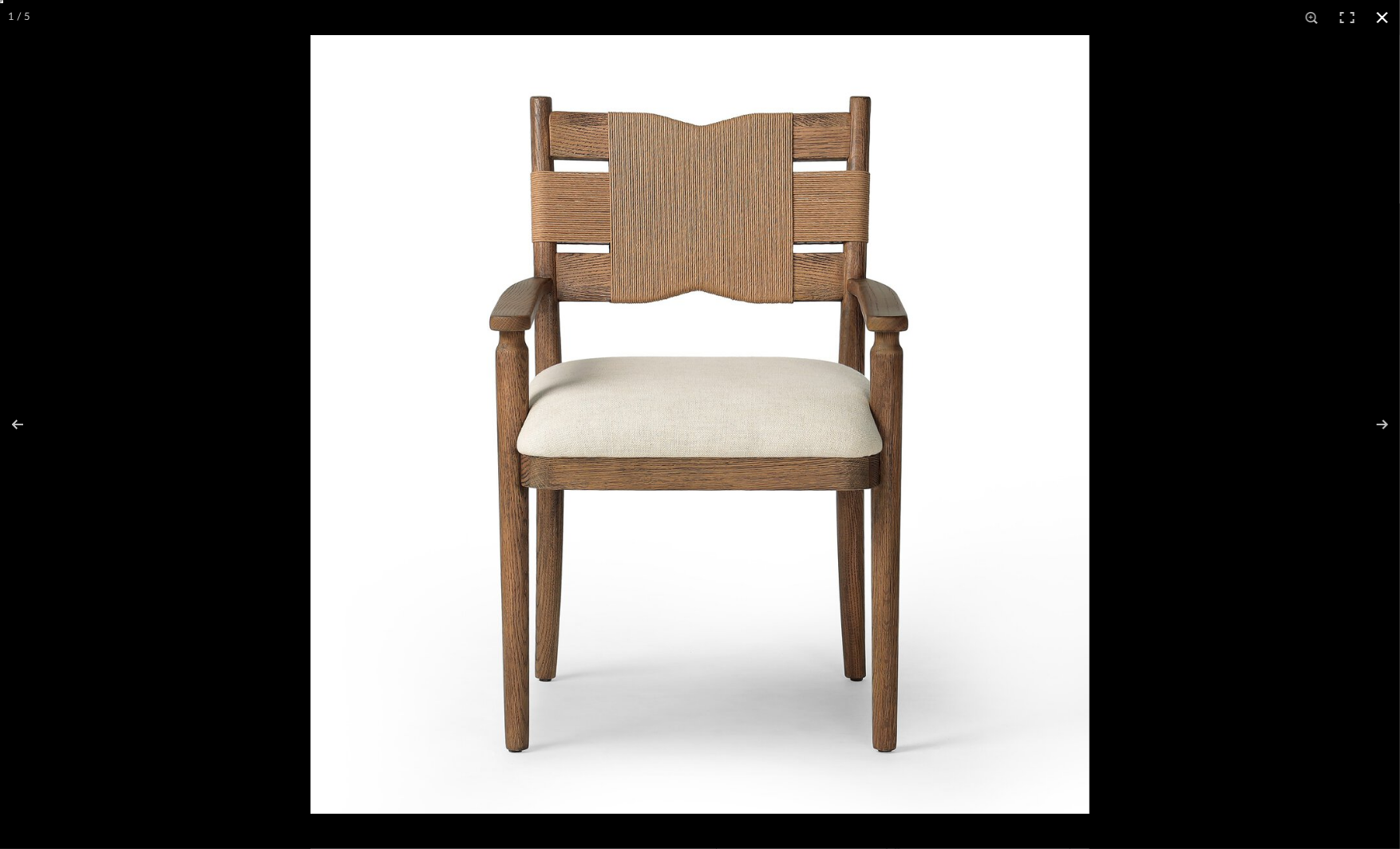
click at [1175, 407] on div at bounding box center [1011, 460] width 1400 height 849
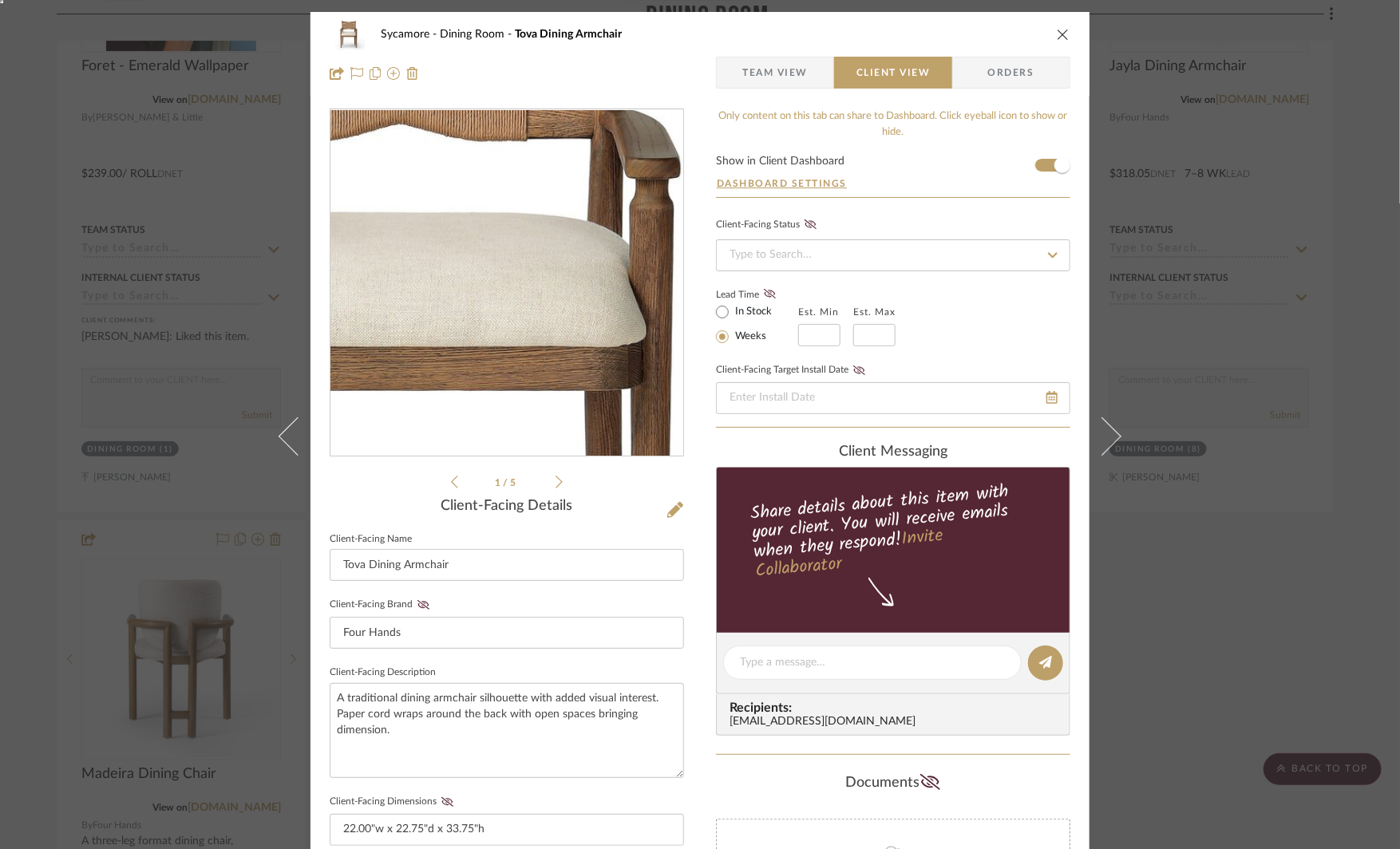
click at [535, 277] on img "0" at bounding box center [507, 283] width 347 height 347
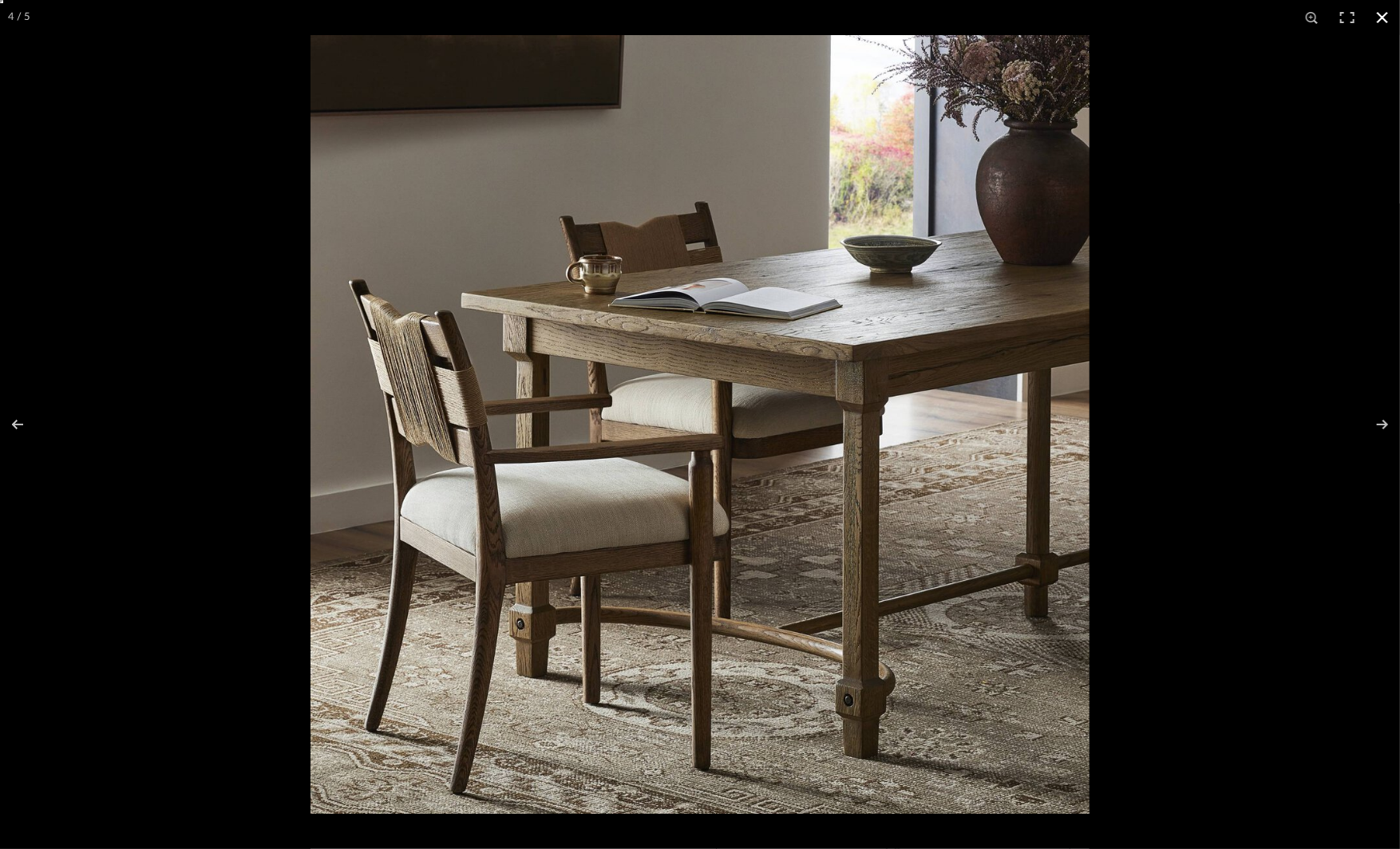
click at [1250, 520] on div "Sycamore Dining Room Tova Dining Armchair Team View Client View Orders 1 / 5 Cl…" at bounding box center [700, 424] width 1400 height 849
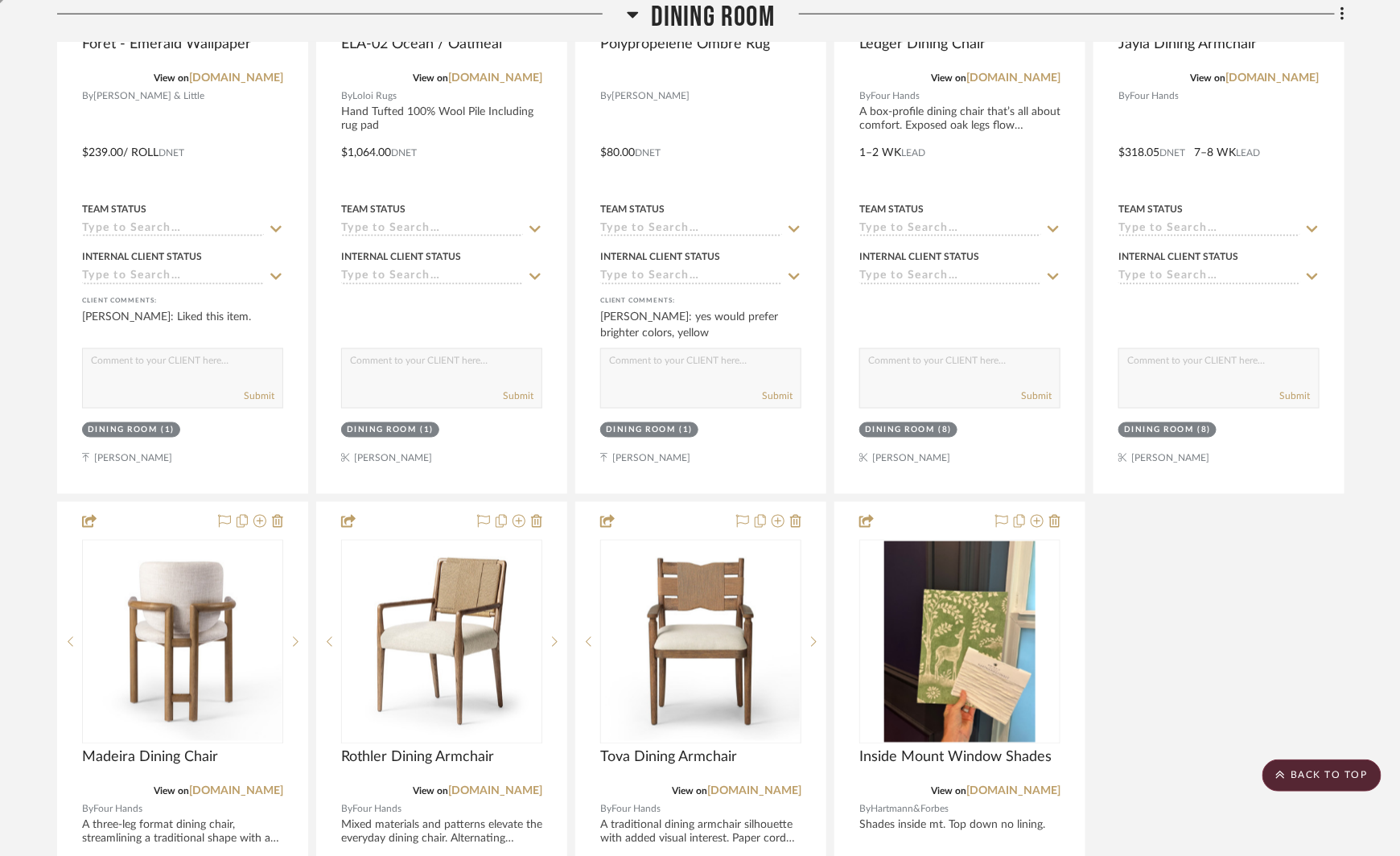
scroll to position [5926, 0]
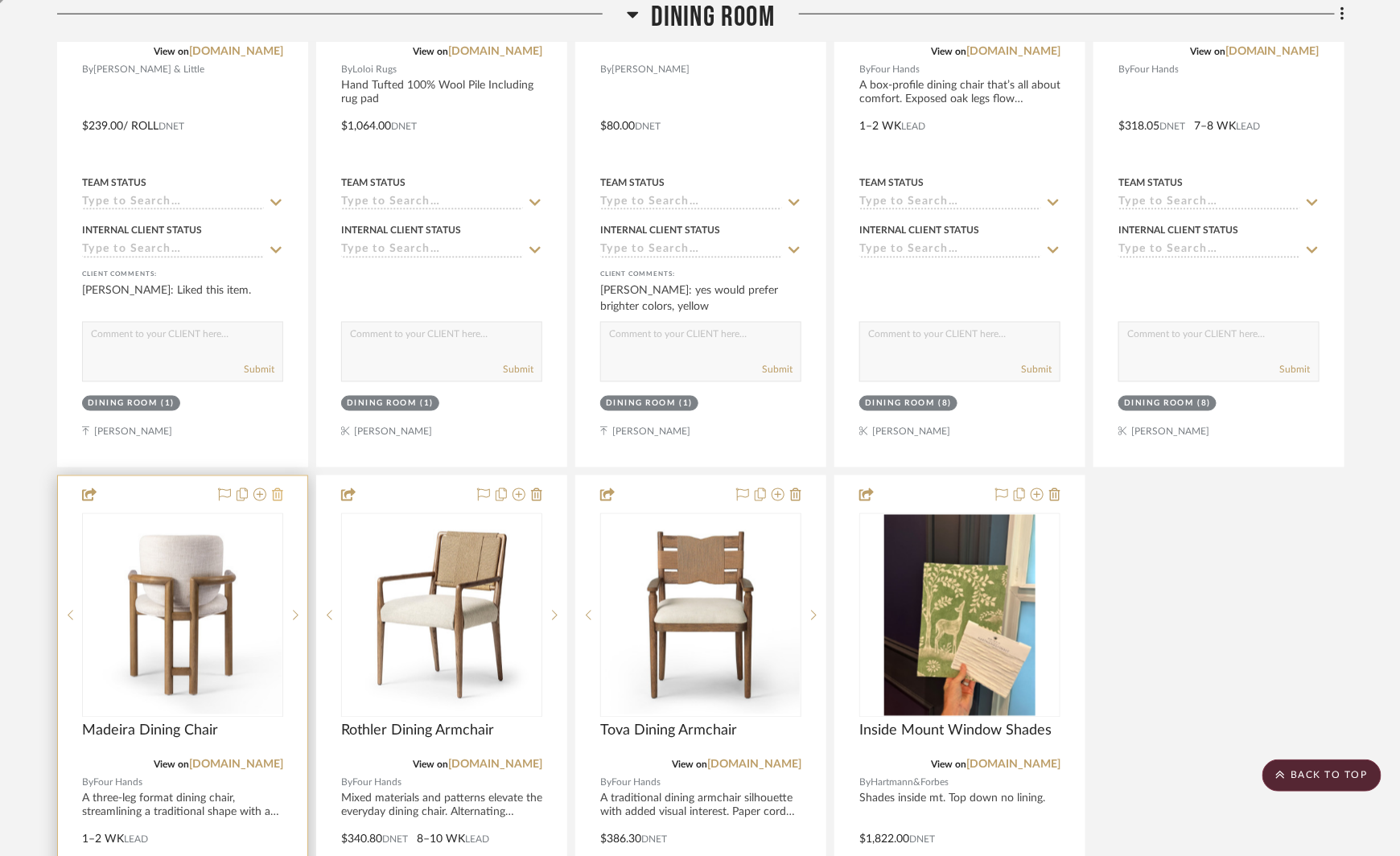
click at [279, 489] on icon at bounding box center [277, 495] width 11 height 13
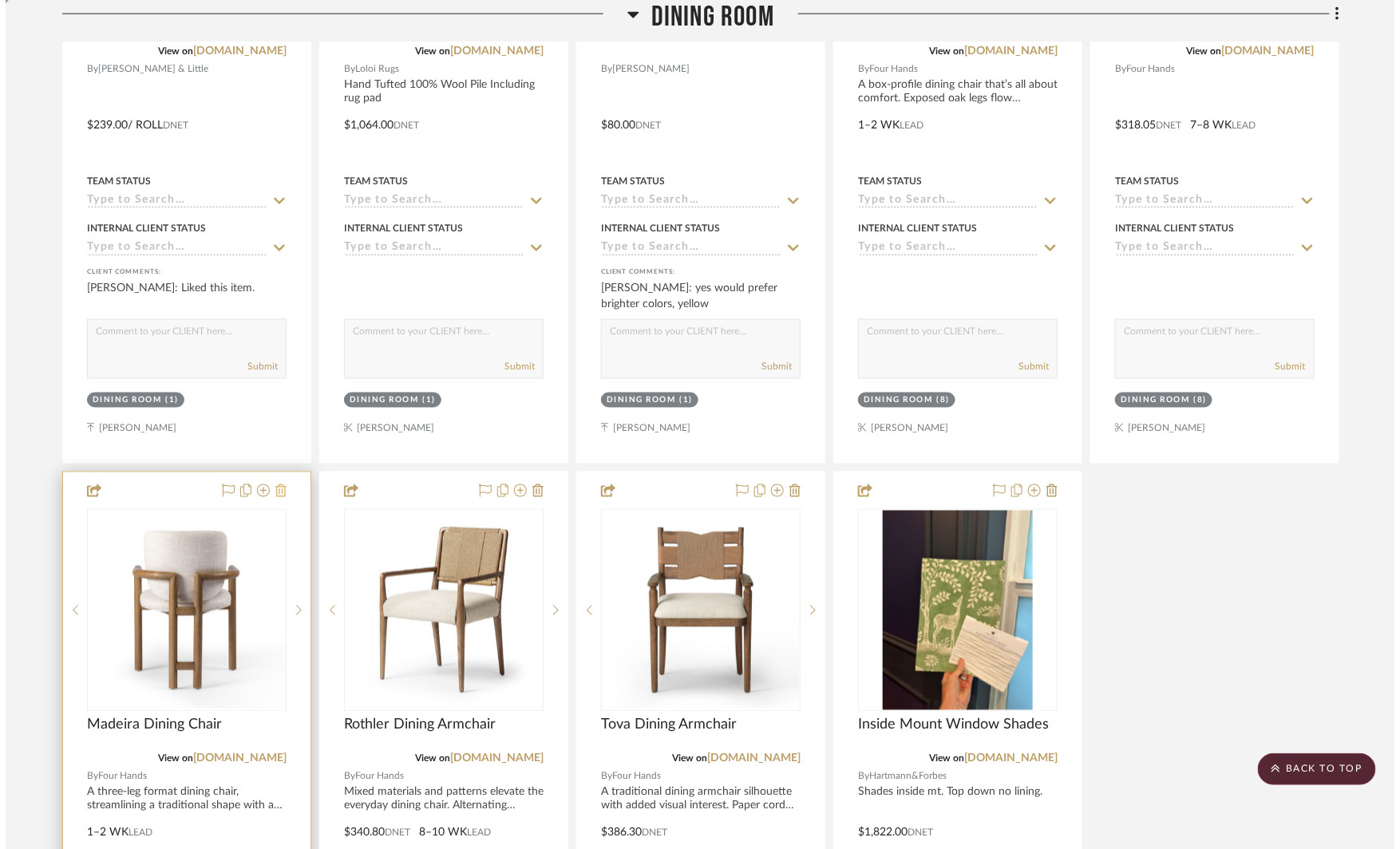
scroll to position [0, 0]
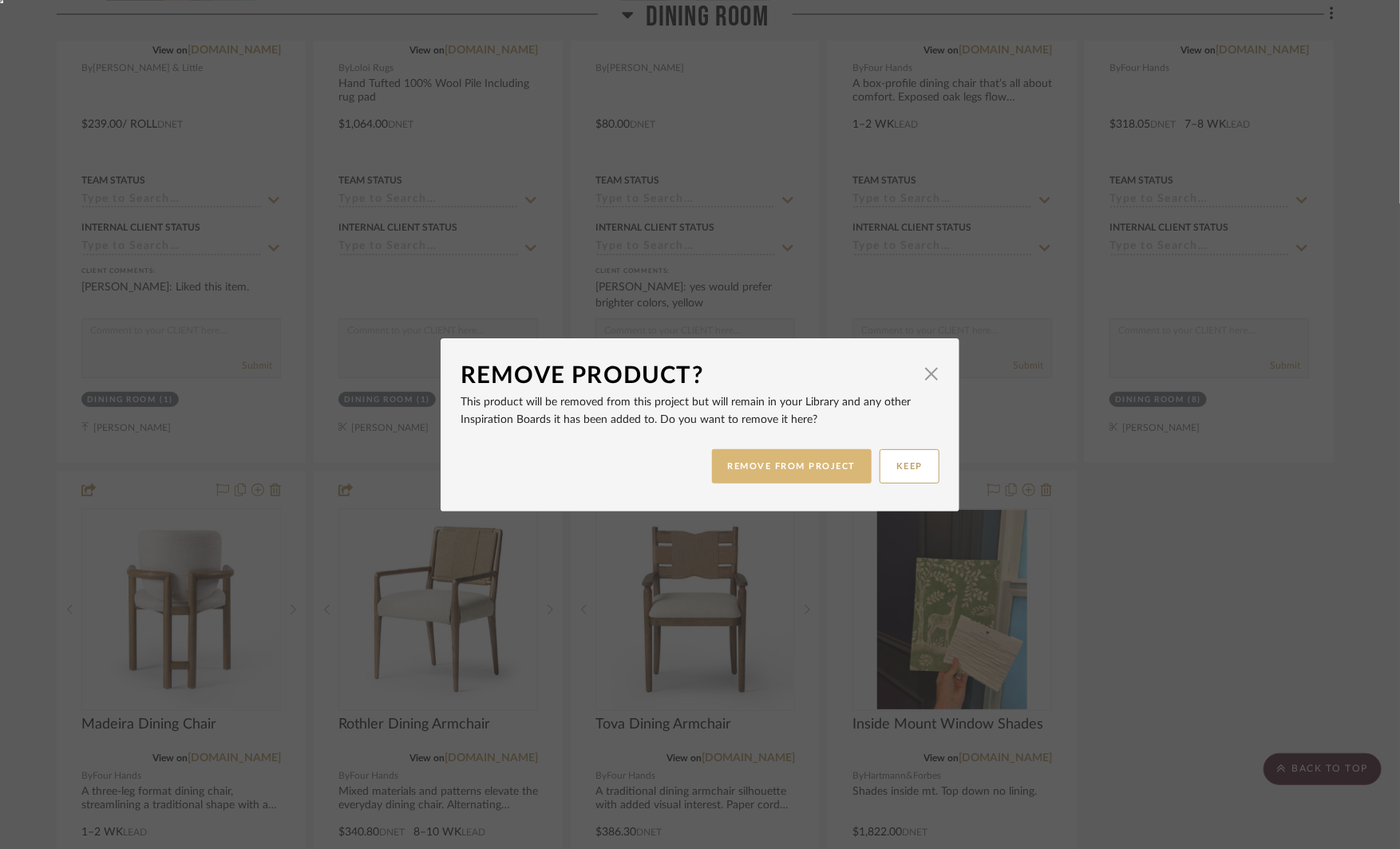
click at [739, 462] on button "REMOVE FROM PROJECT" at bounding box center [792, 465] width 161 height 34
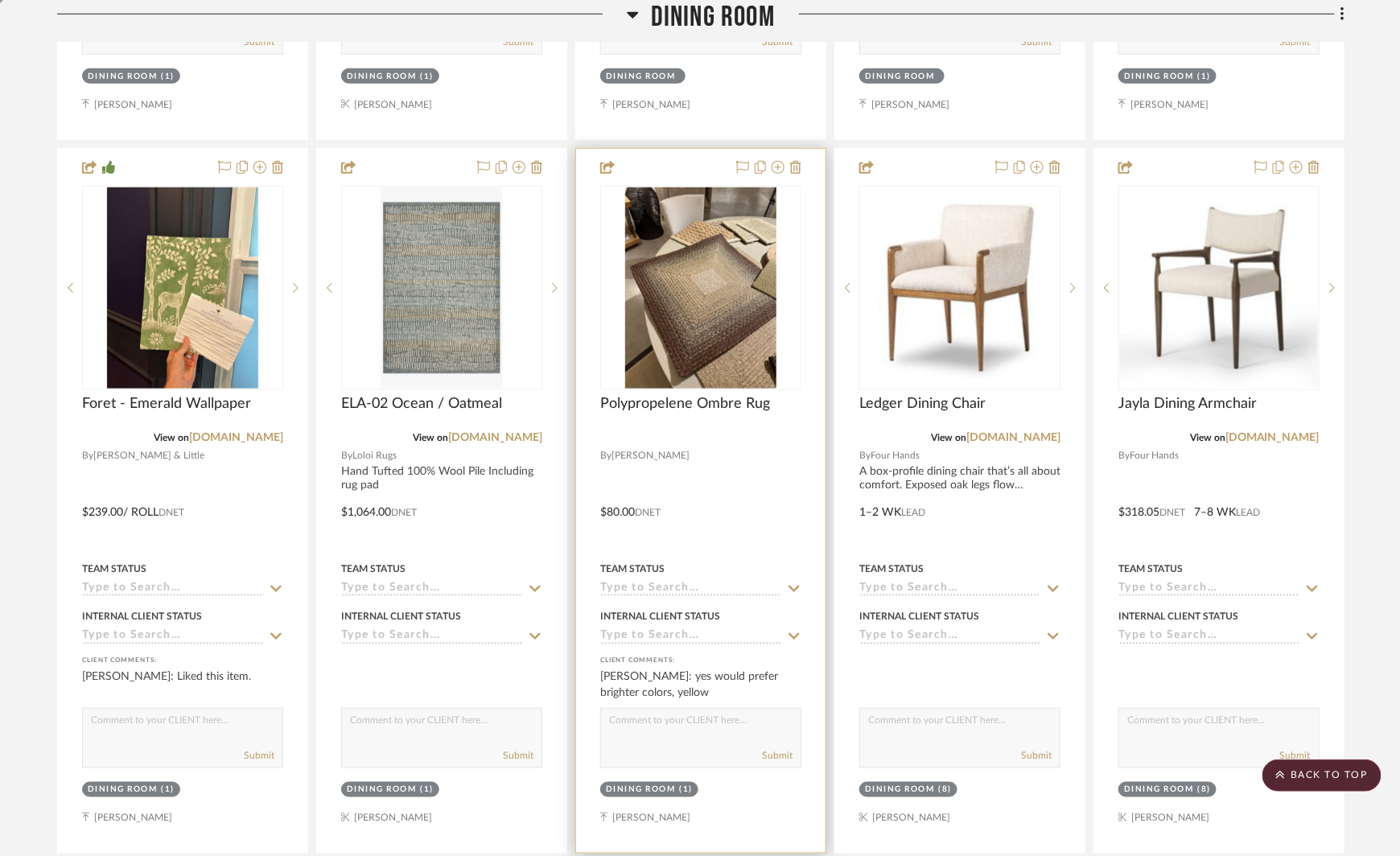
scroll to position [5507, 0]
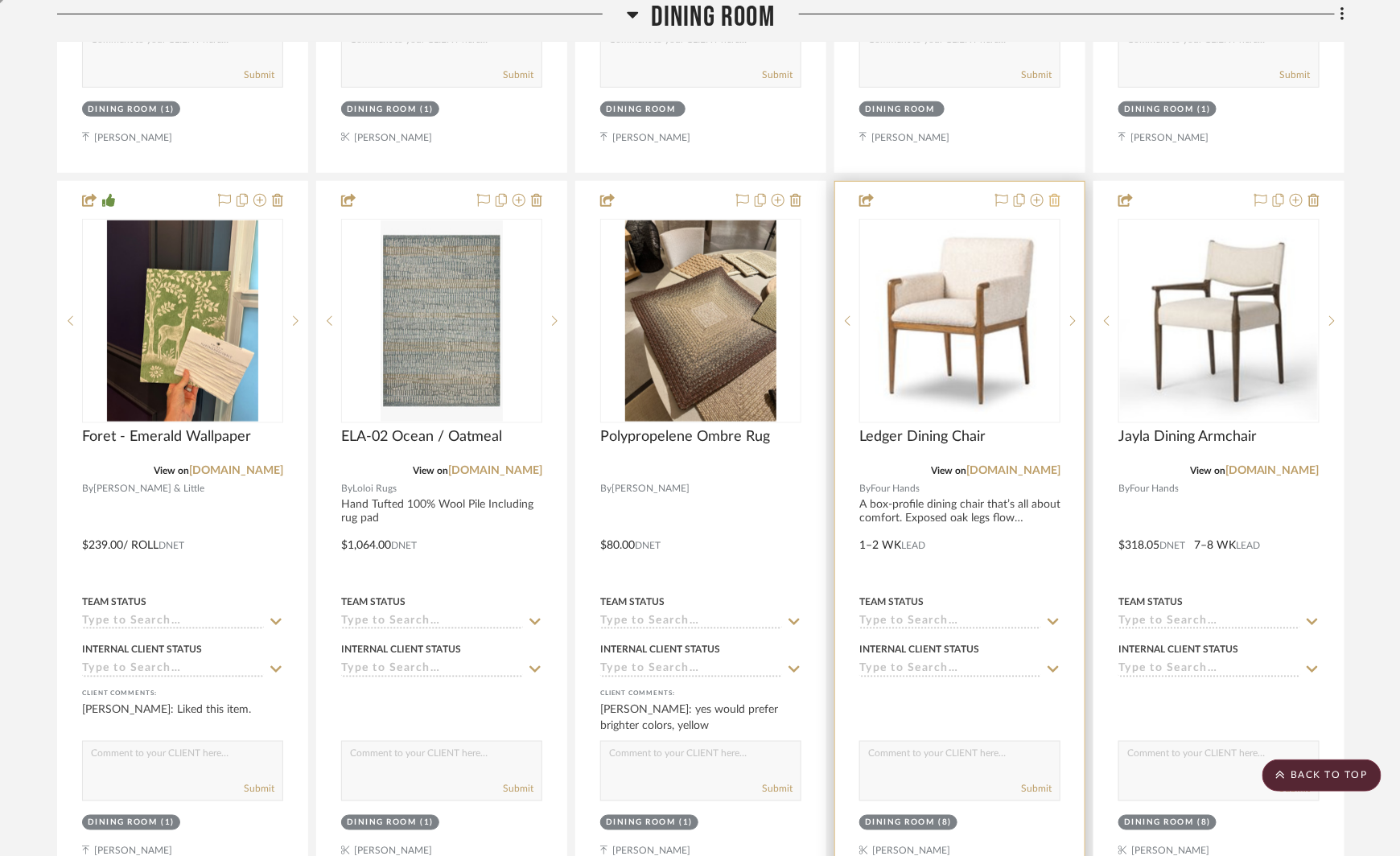
click at [1054, 194] on icon at bounding box center [1054, 200] width 11 height 13
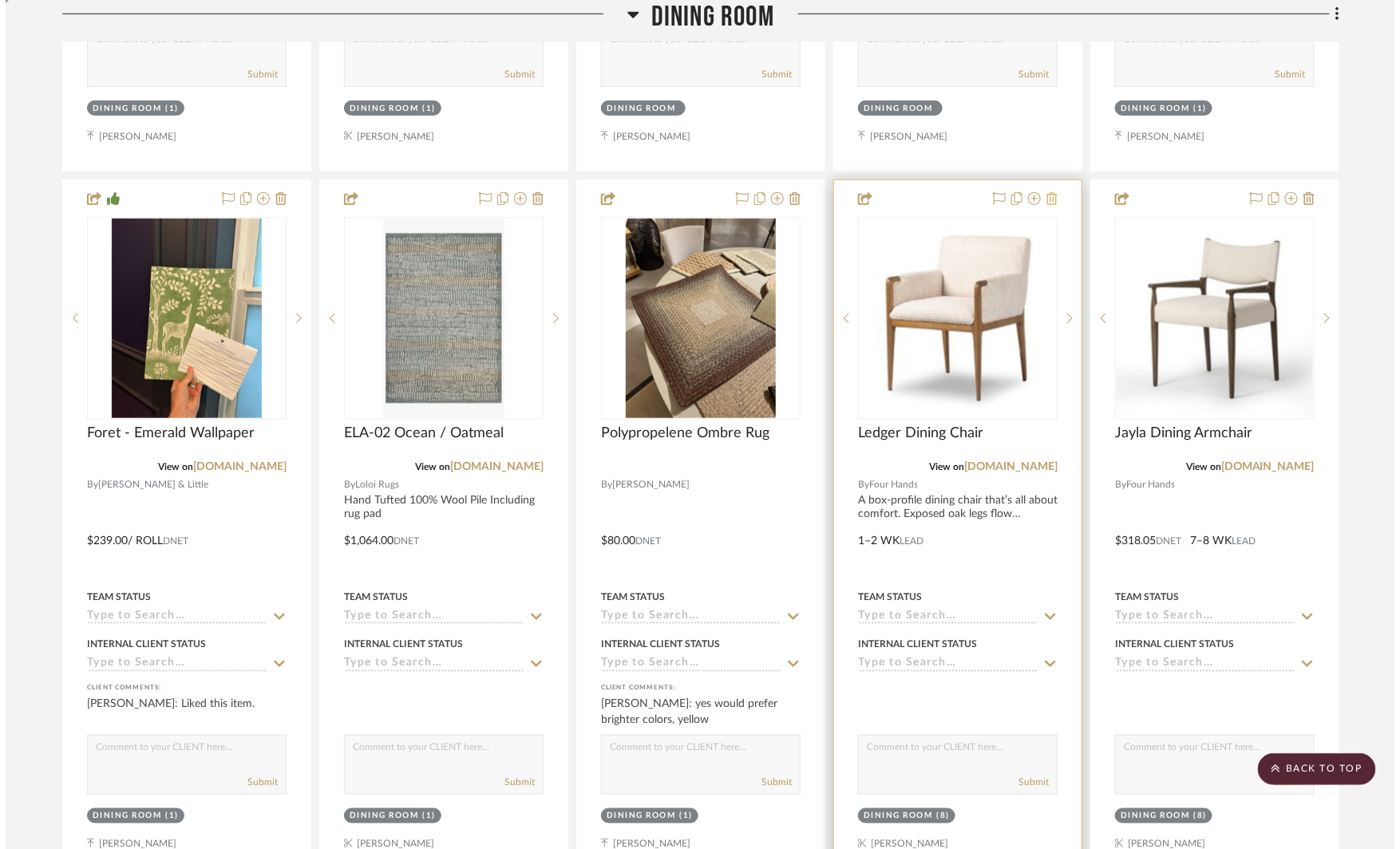
scroll to position [0, 0]
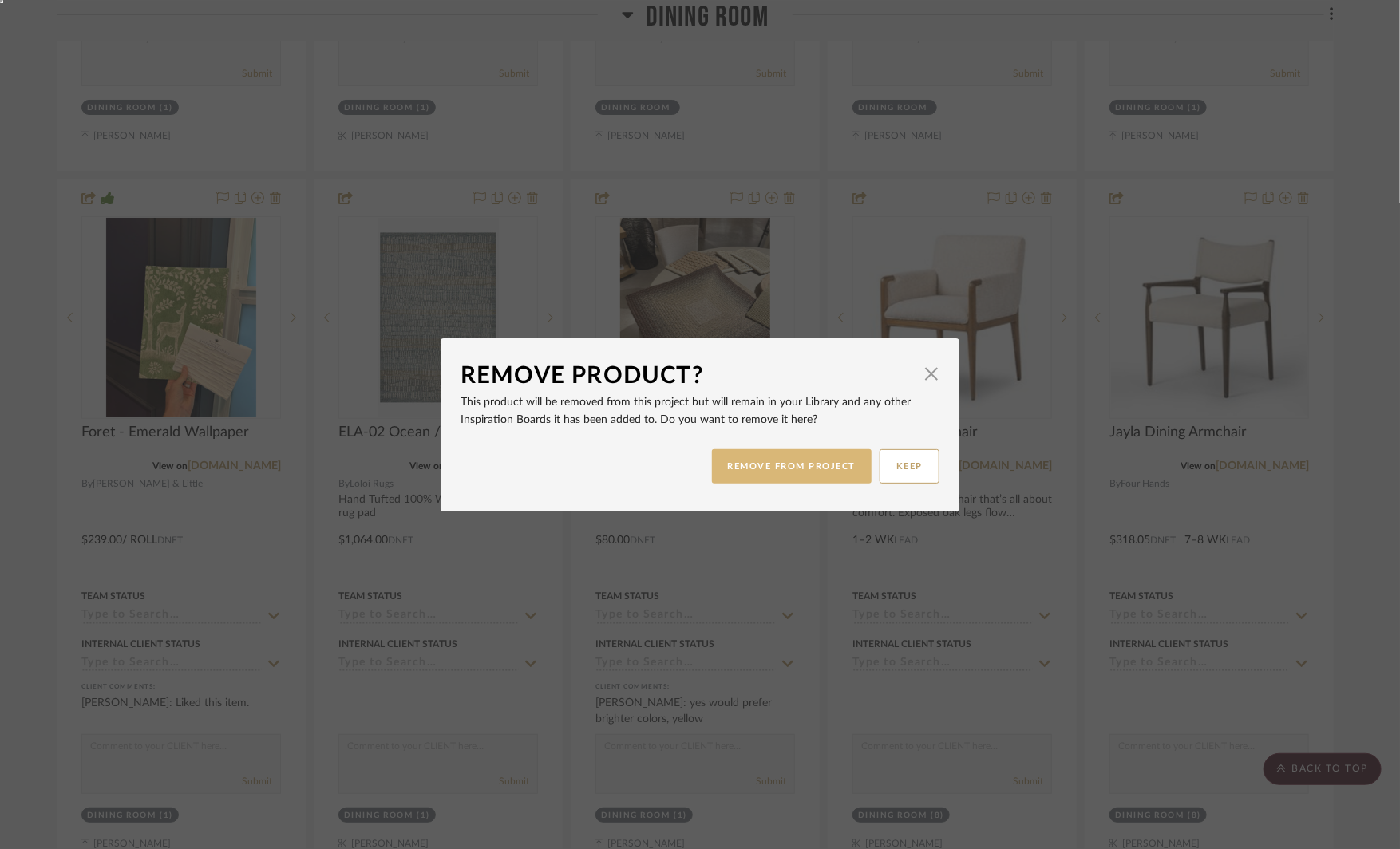
drag, startPoint x: 792, startPoint y: 458, endPoint x: 770, endPoint y: 456, distance: 22.1
click at [792, 458] on button "REMOVE FROM PROJECT" at bounding box center [792, 465] width 161 height 34
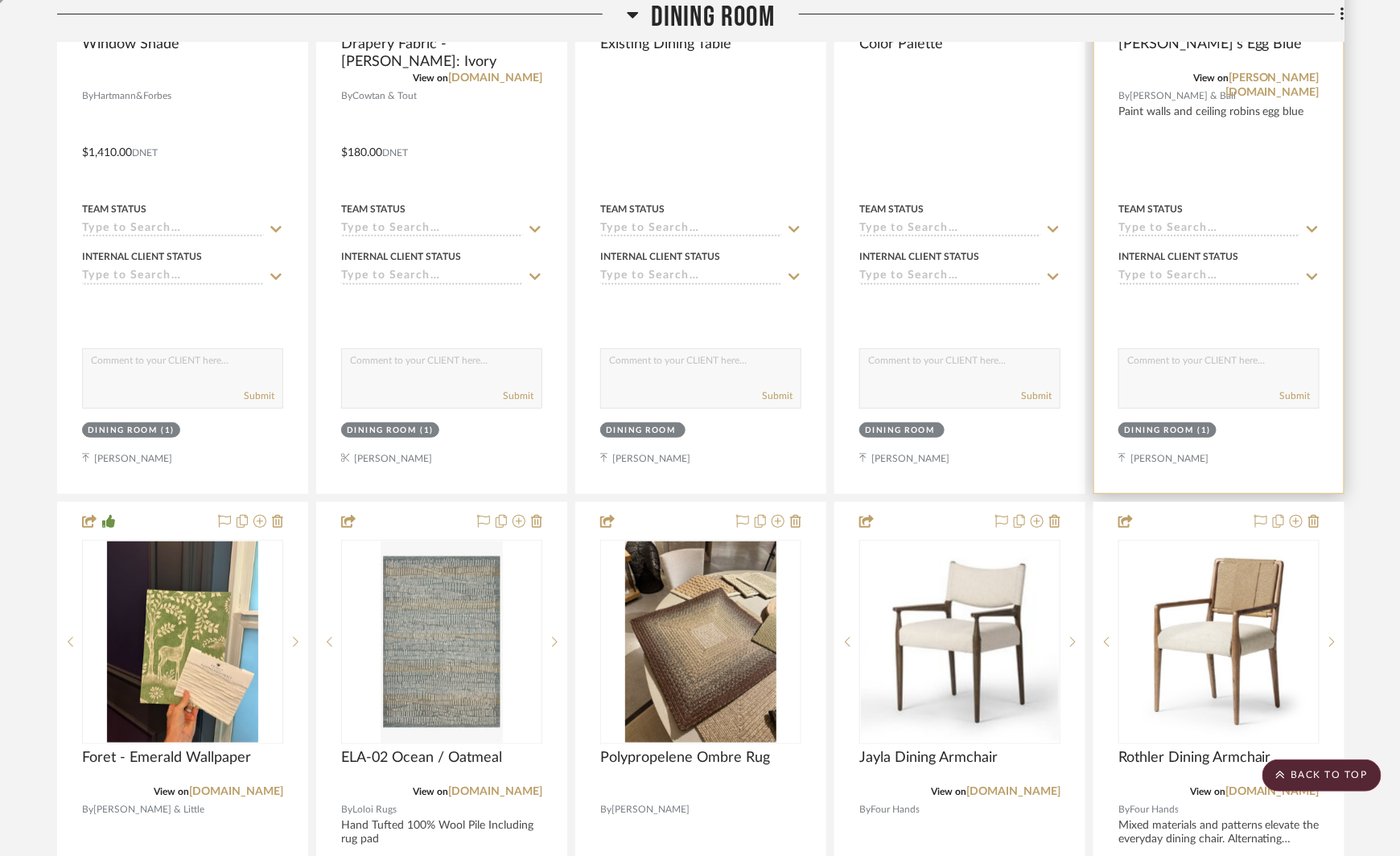
scroll to position [5180, 0]
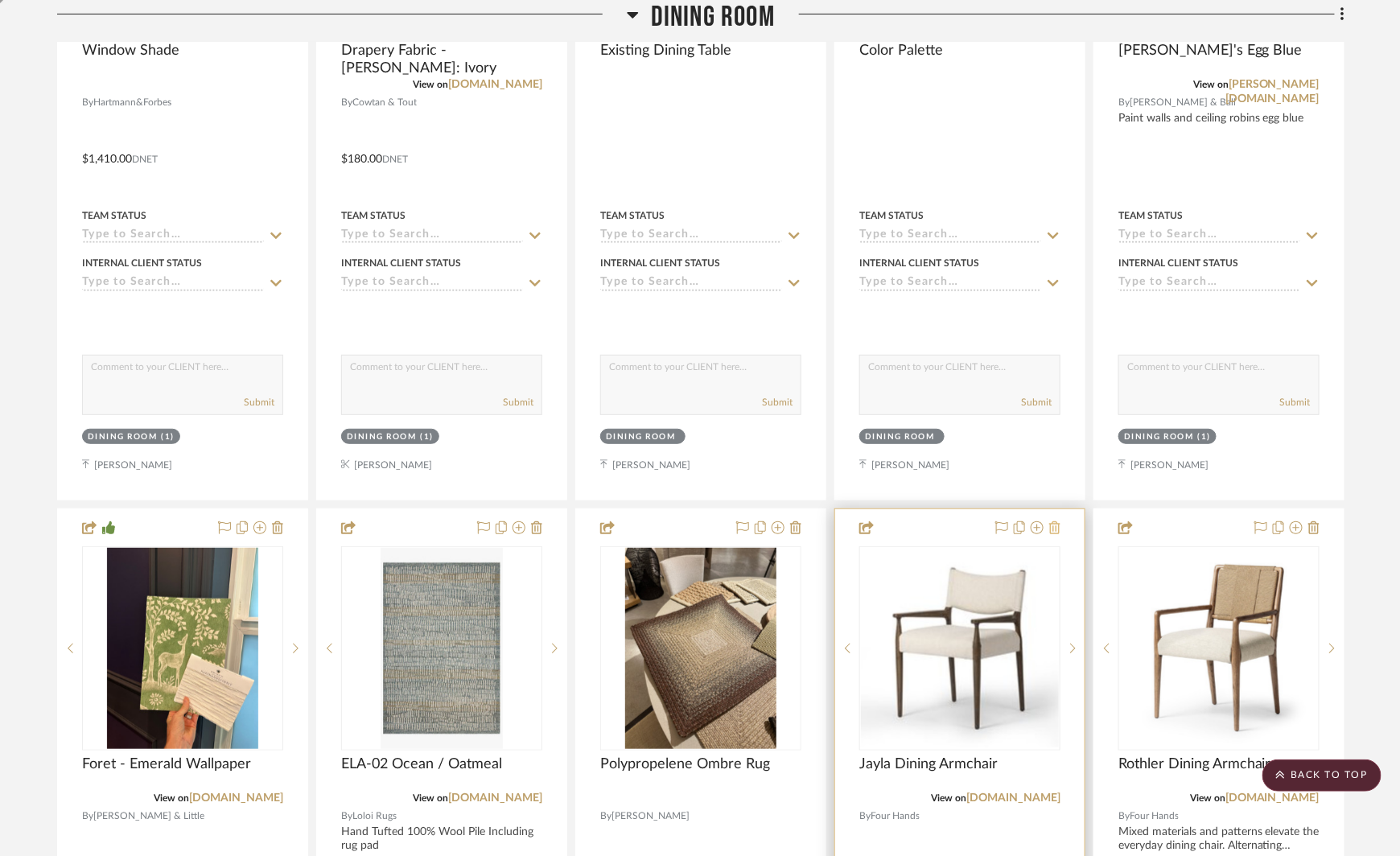
click at [1058, 521] on icon at bounding box center [1054, 527] width 11 height 13
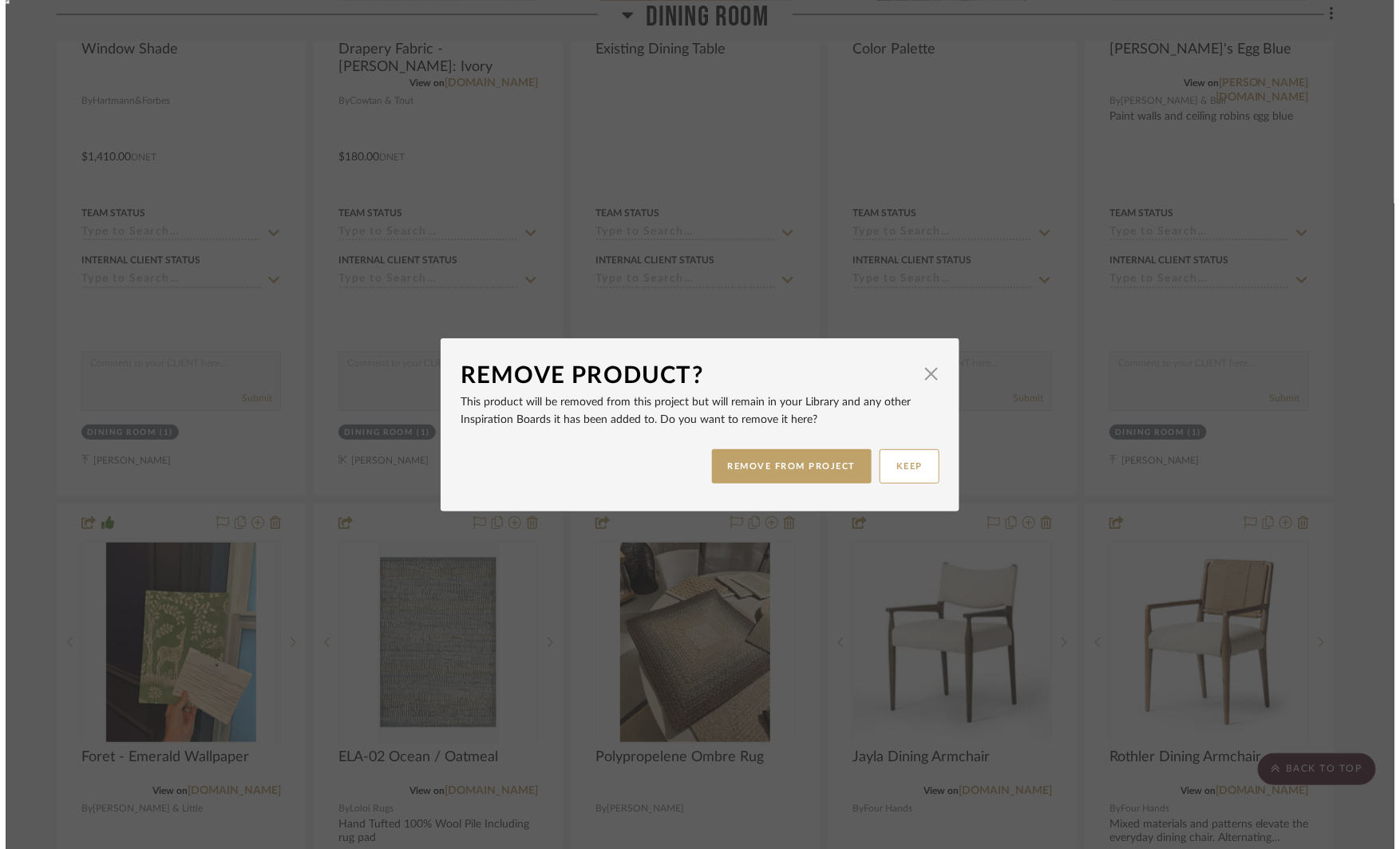
scroll to position [0, 0]
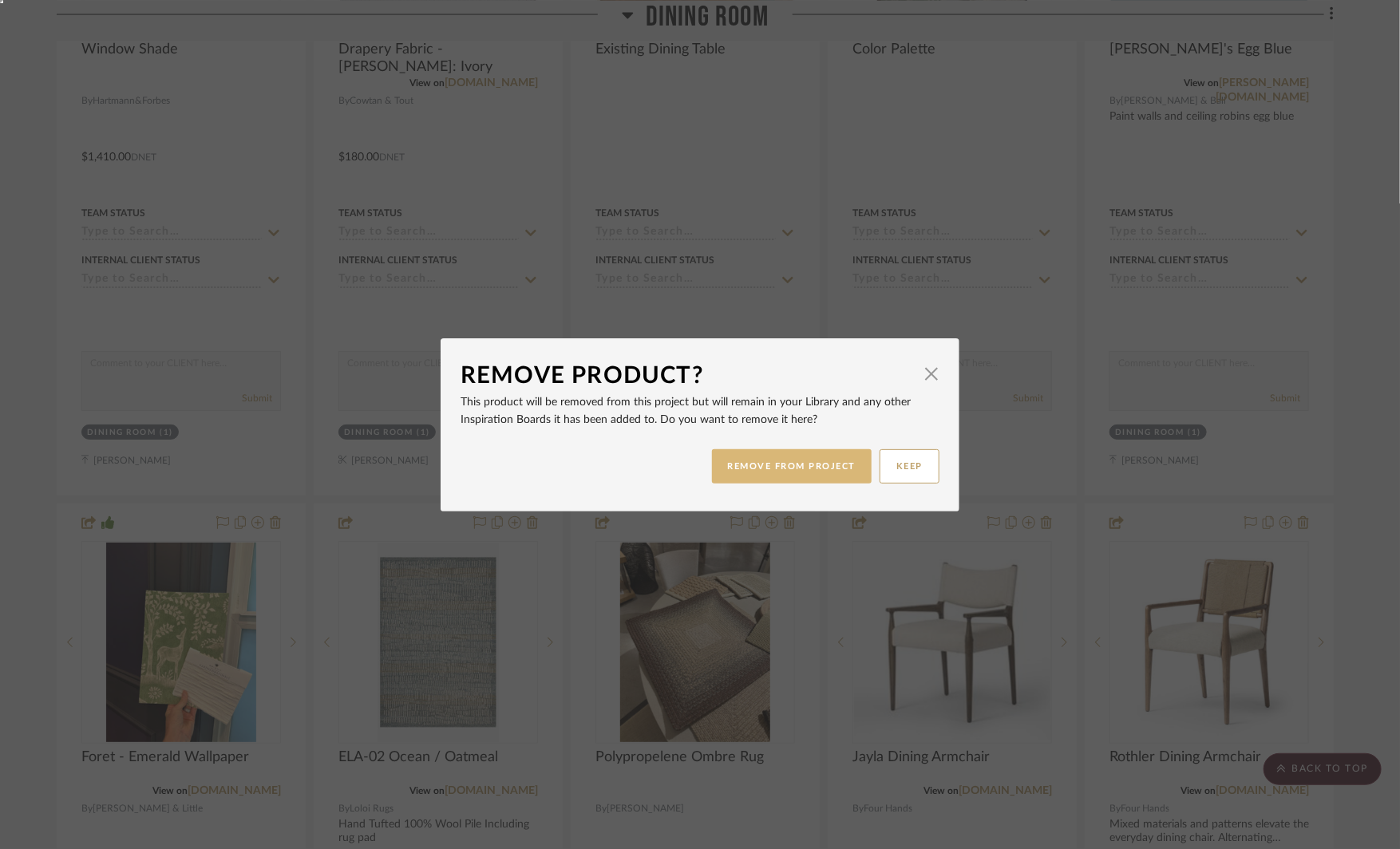
click at [790, 463] on button "REMOVE FROM PROJECT" at bounding box center [792, 465] width 161 height 34
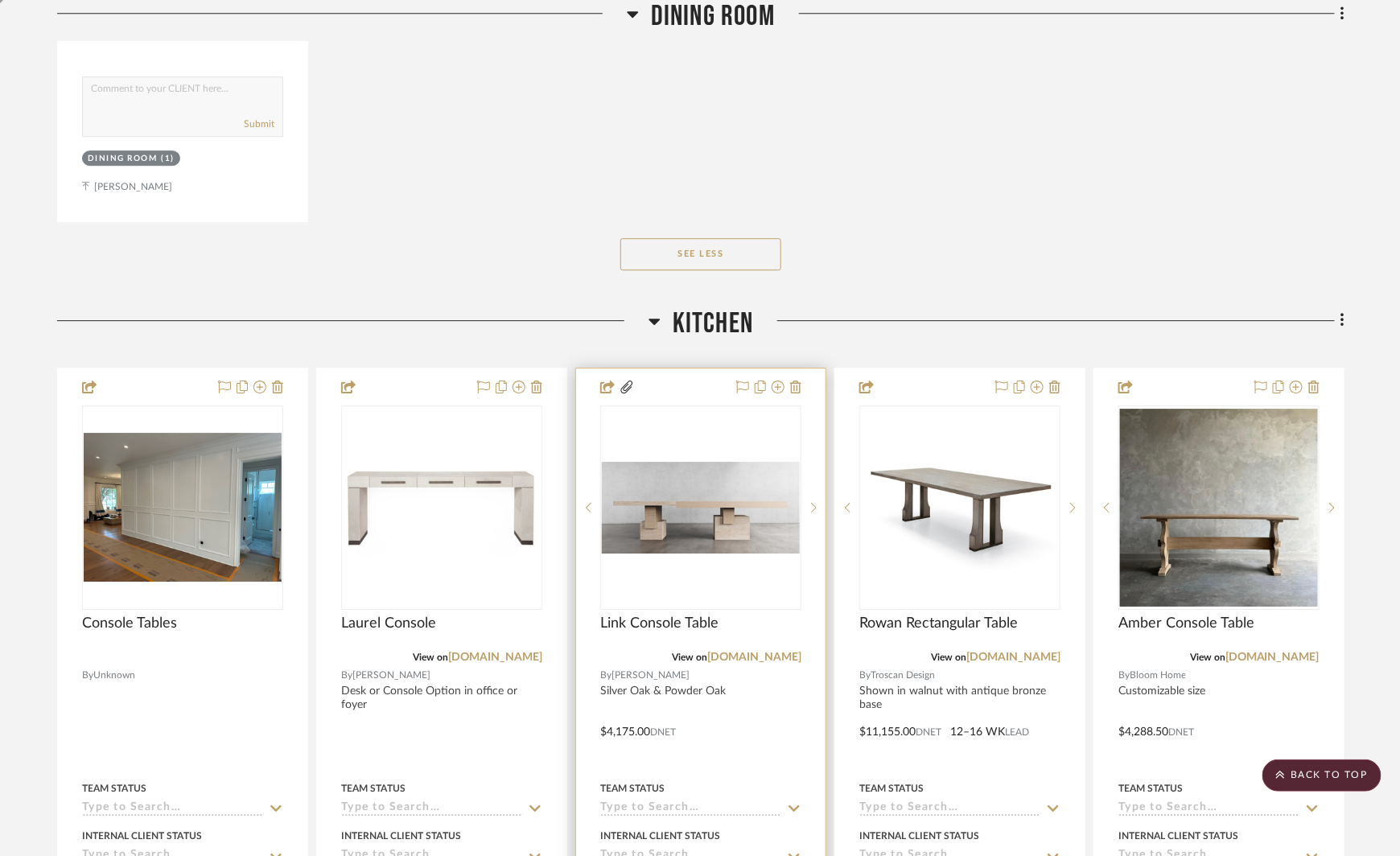
scroll to position [6911, 0]
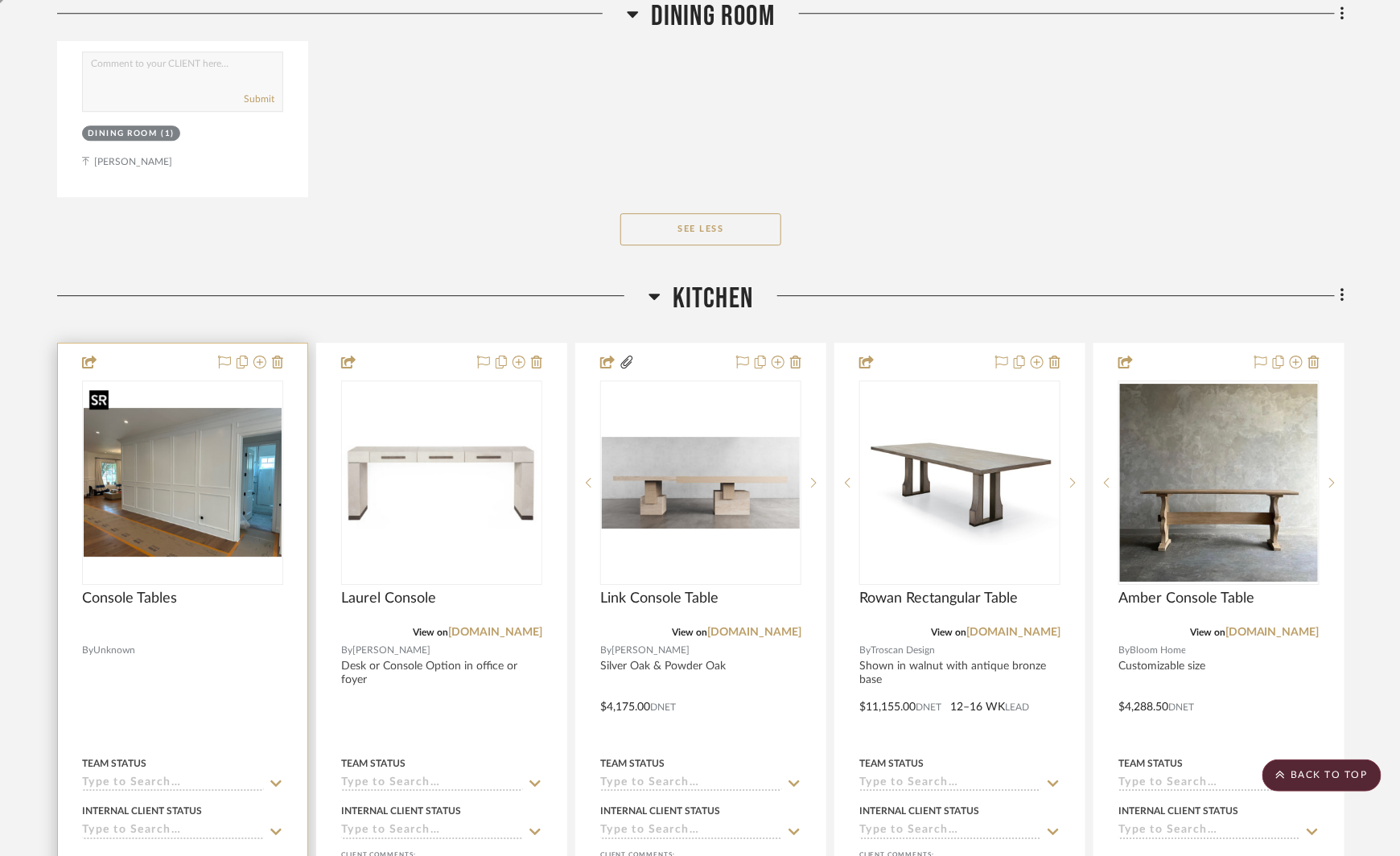
click at [173, 480] on img "0" at bounding box center [183, 483] width 198 height 149
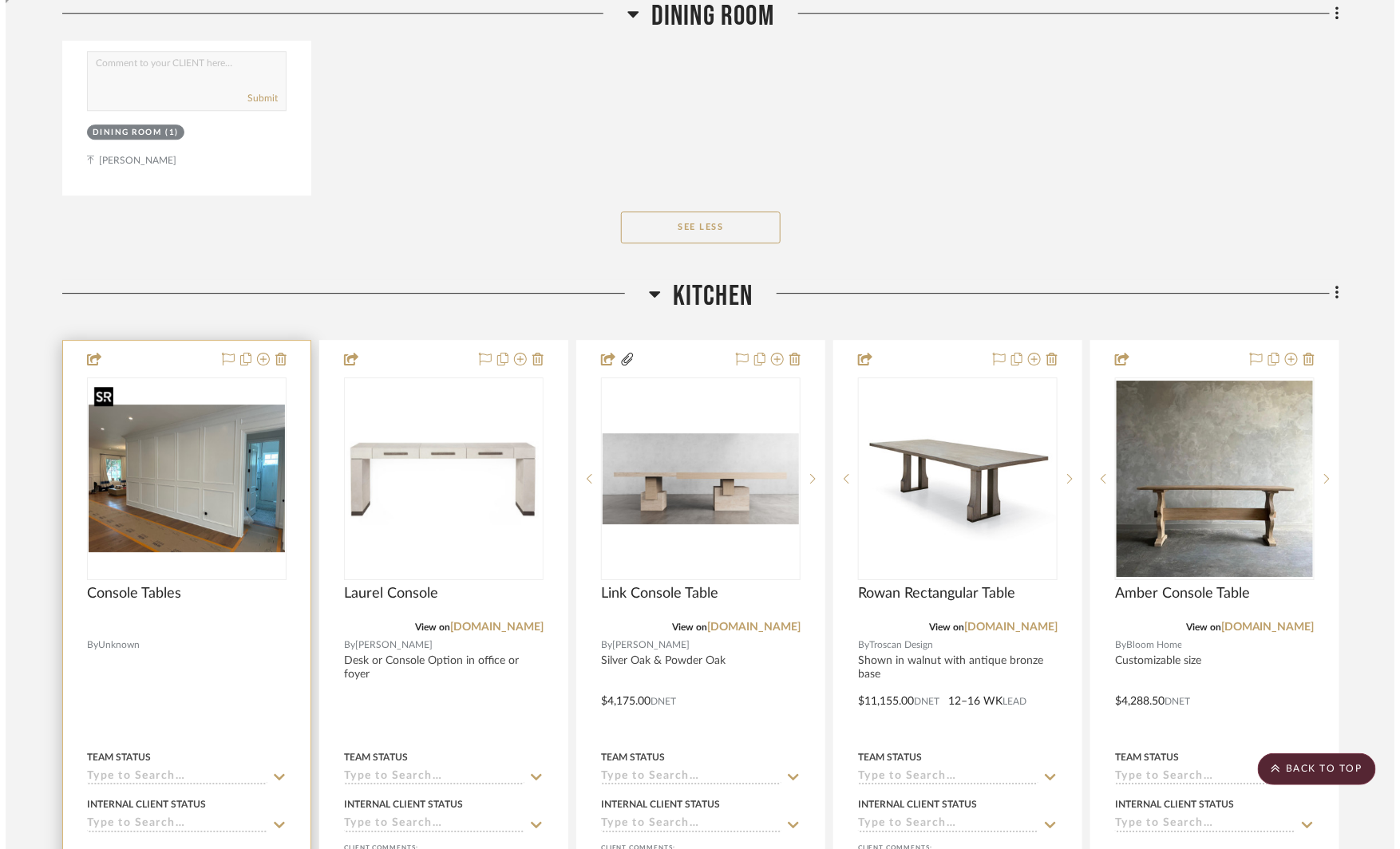
scroll to position [0, 0]
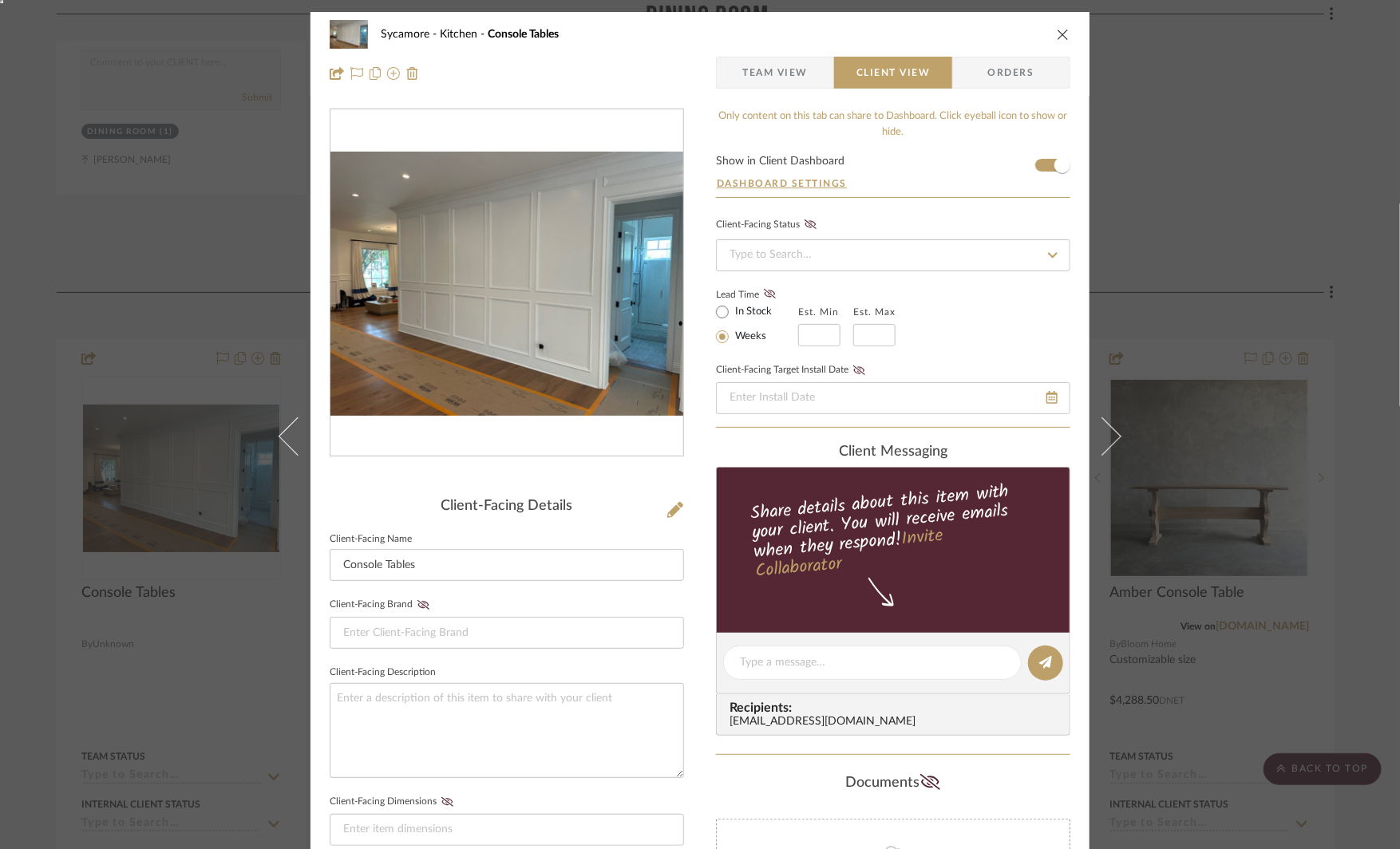
click at [418, 318] on img "0" at bounding box center [506, 283] width 352 height 264
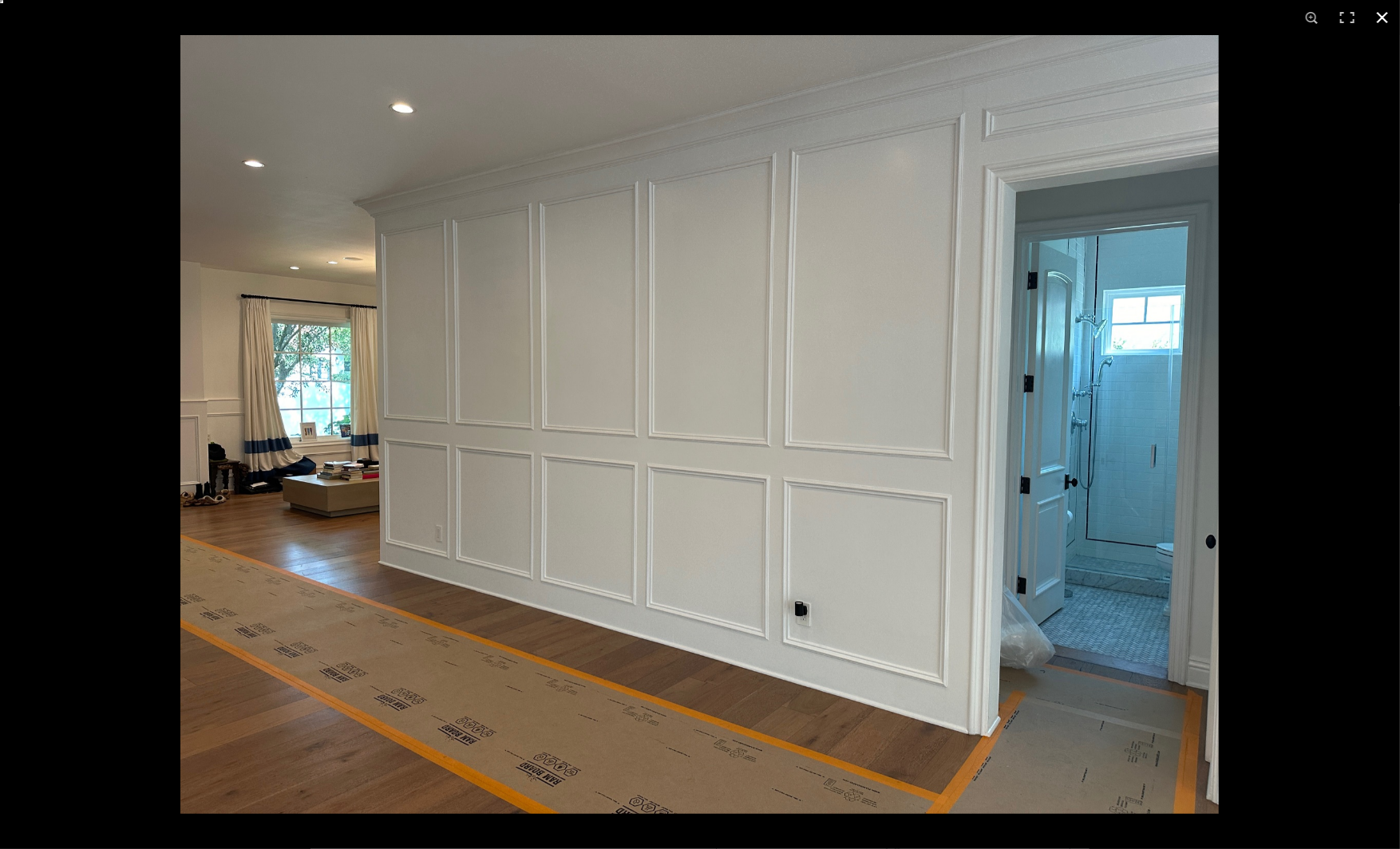
click at [1285, 480] on div at bounding box center [880, 460] width 1400 height 849
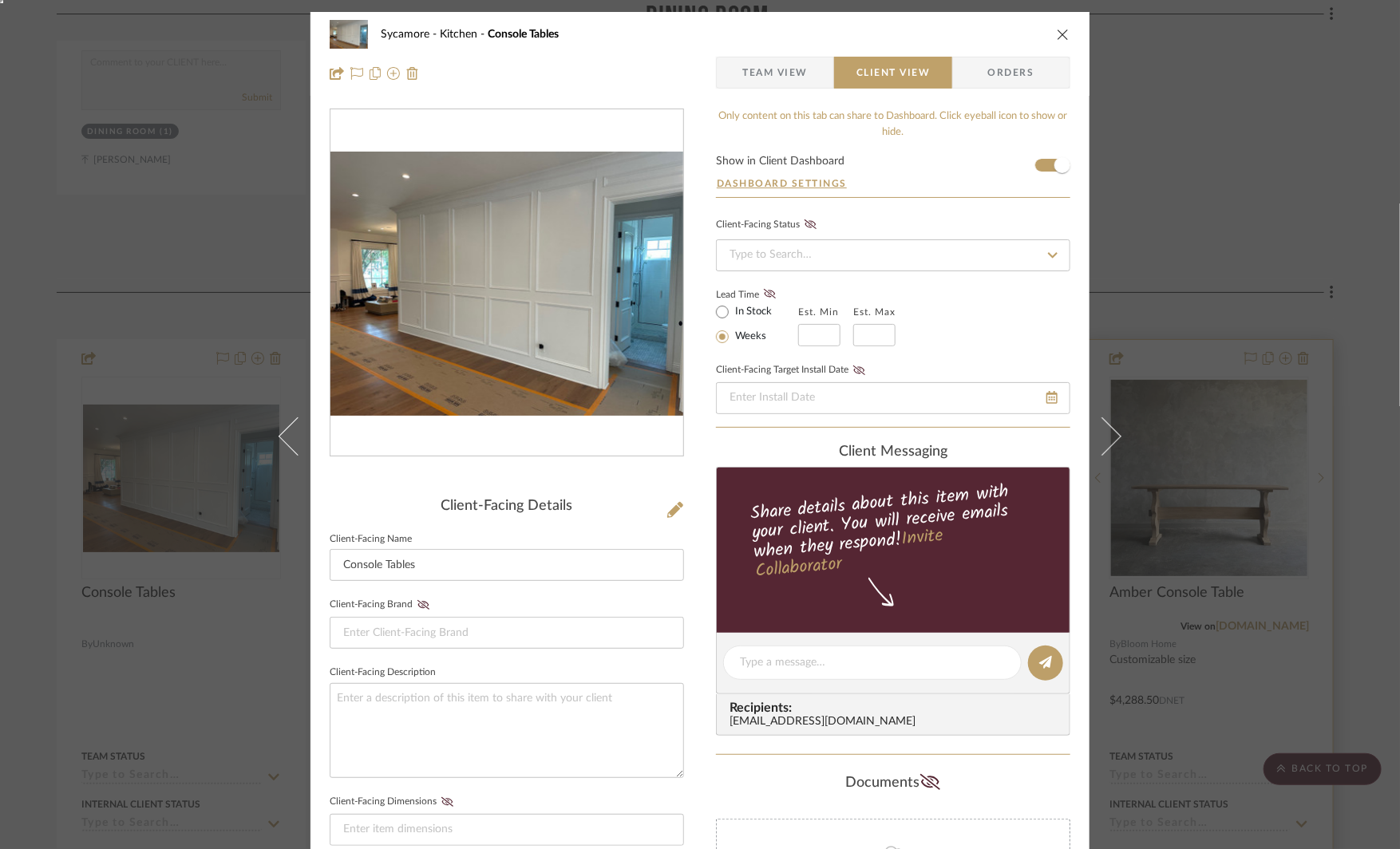
click at [1174, 498] on div "Sycamore Kitchen Console Tables Team View Client View Orders Client-Facing Deta…" at bounding box center [700, 424] width 1400 height 849
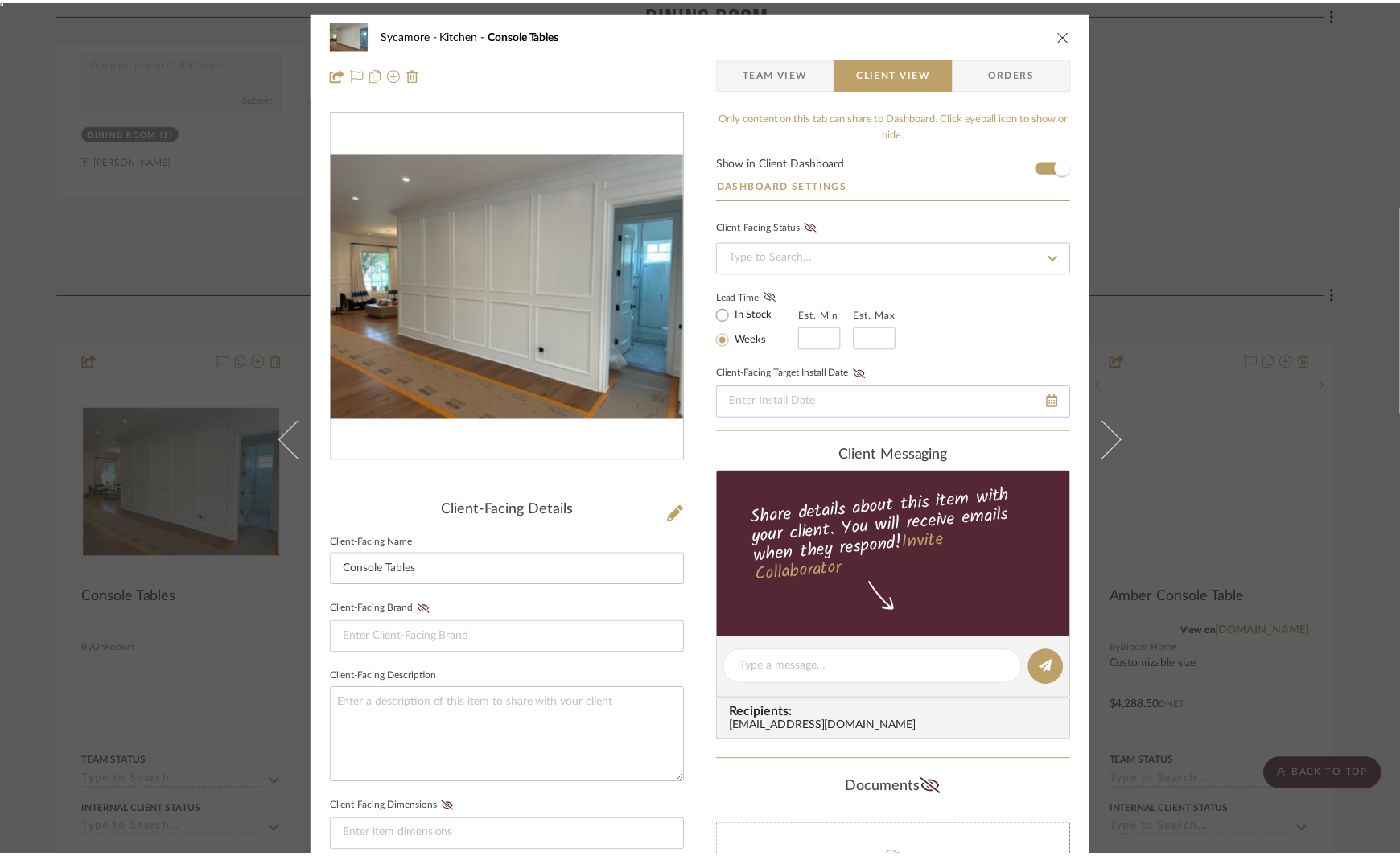
scroll to position [6911, 0]
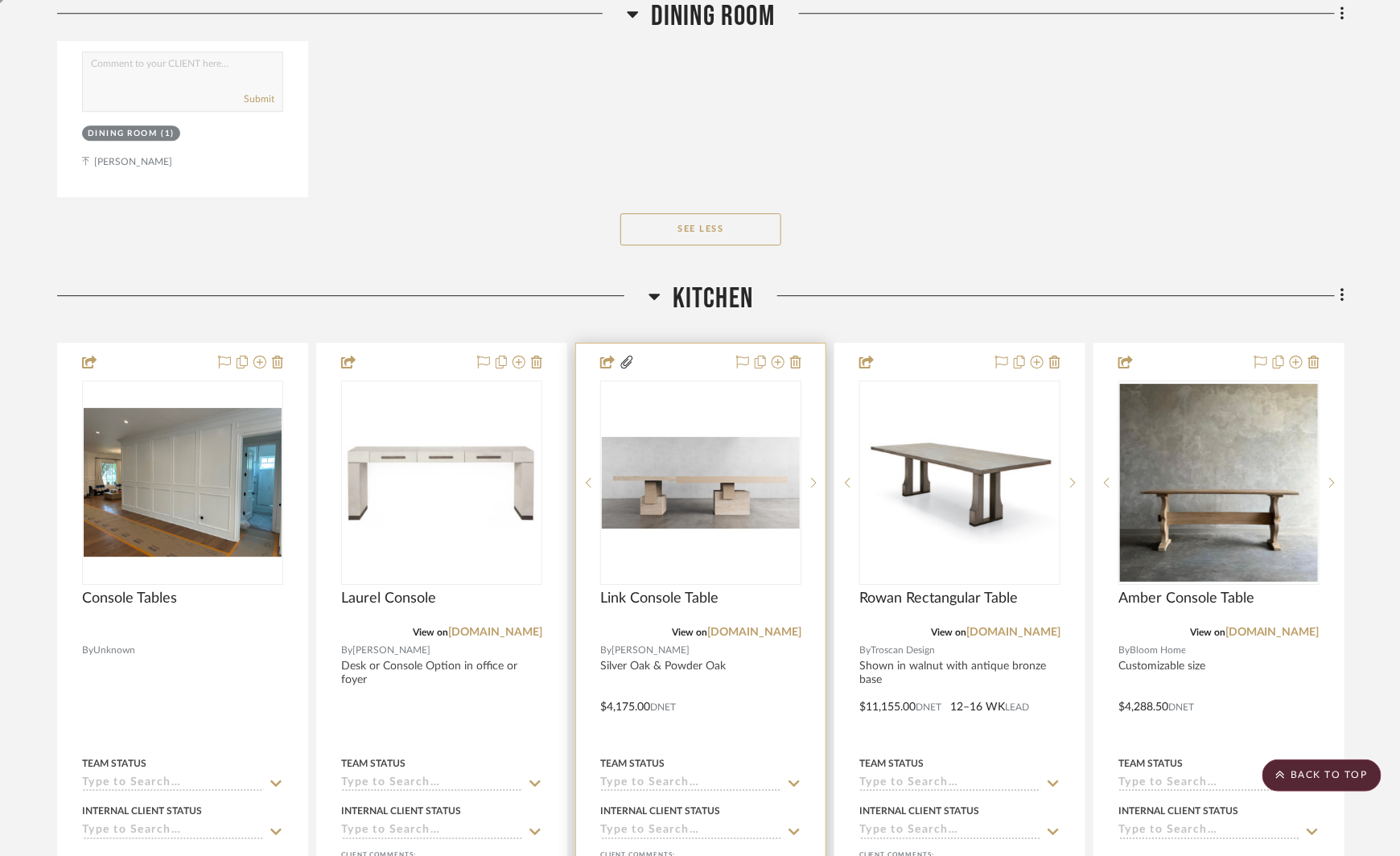
click at [741, 470] on img "0" at bounding box center [701, 482] width 198 height 91
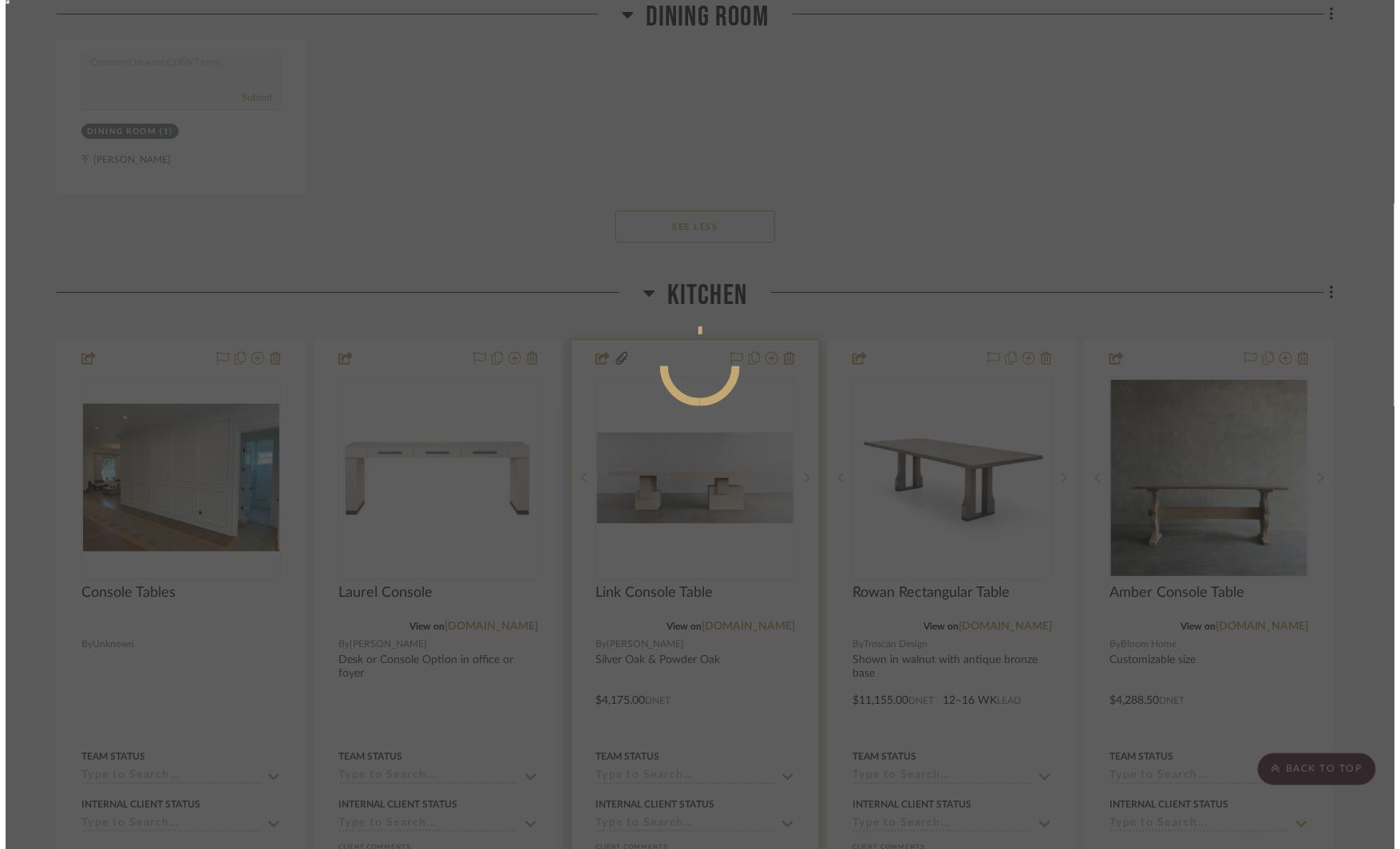
scroll to position [0, 0]
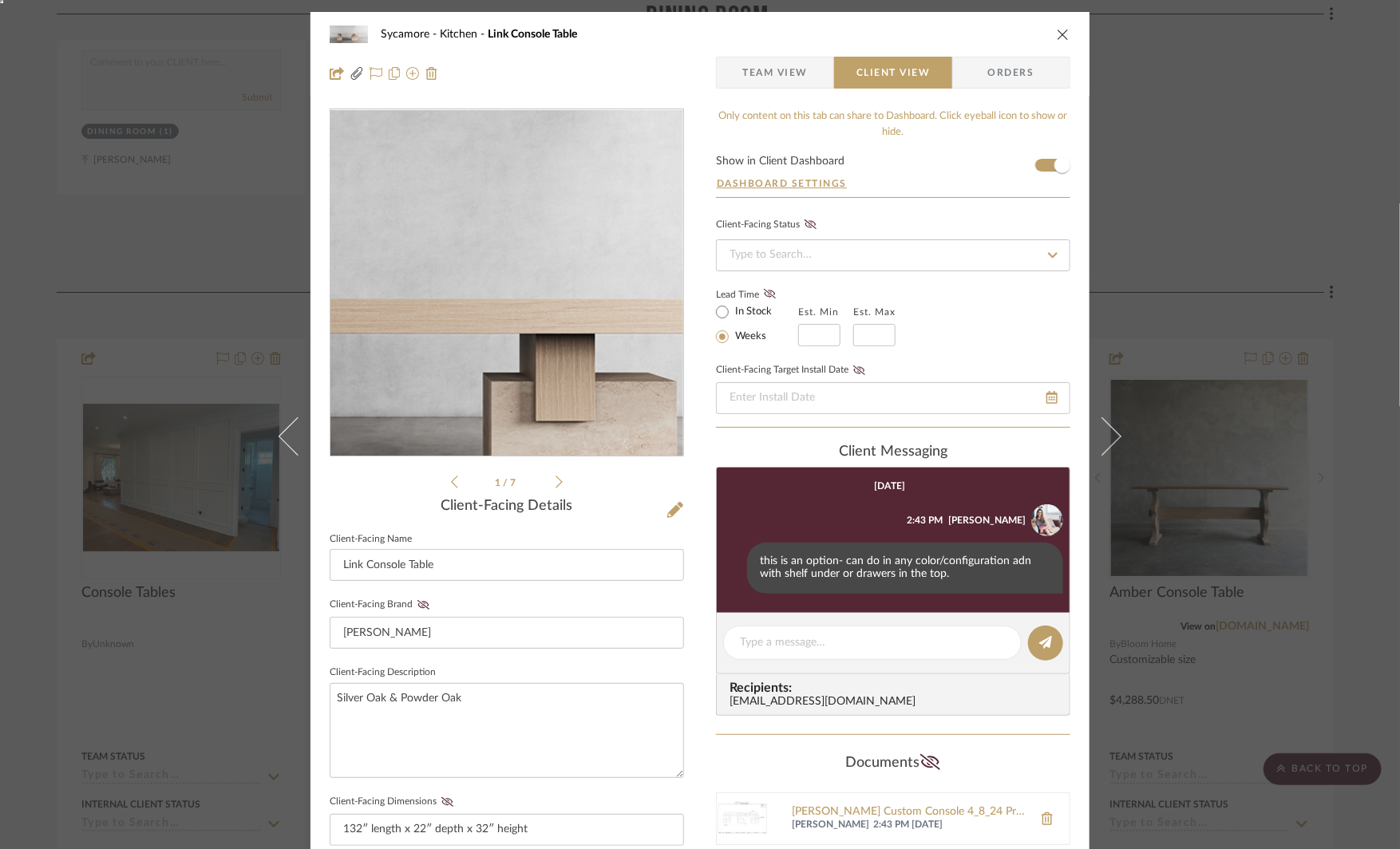
click at [533, 266] on img "0" at bounding box center [506, 283] width 352 height 164
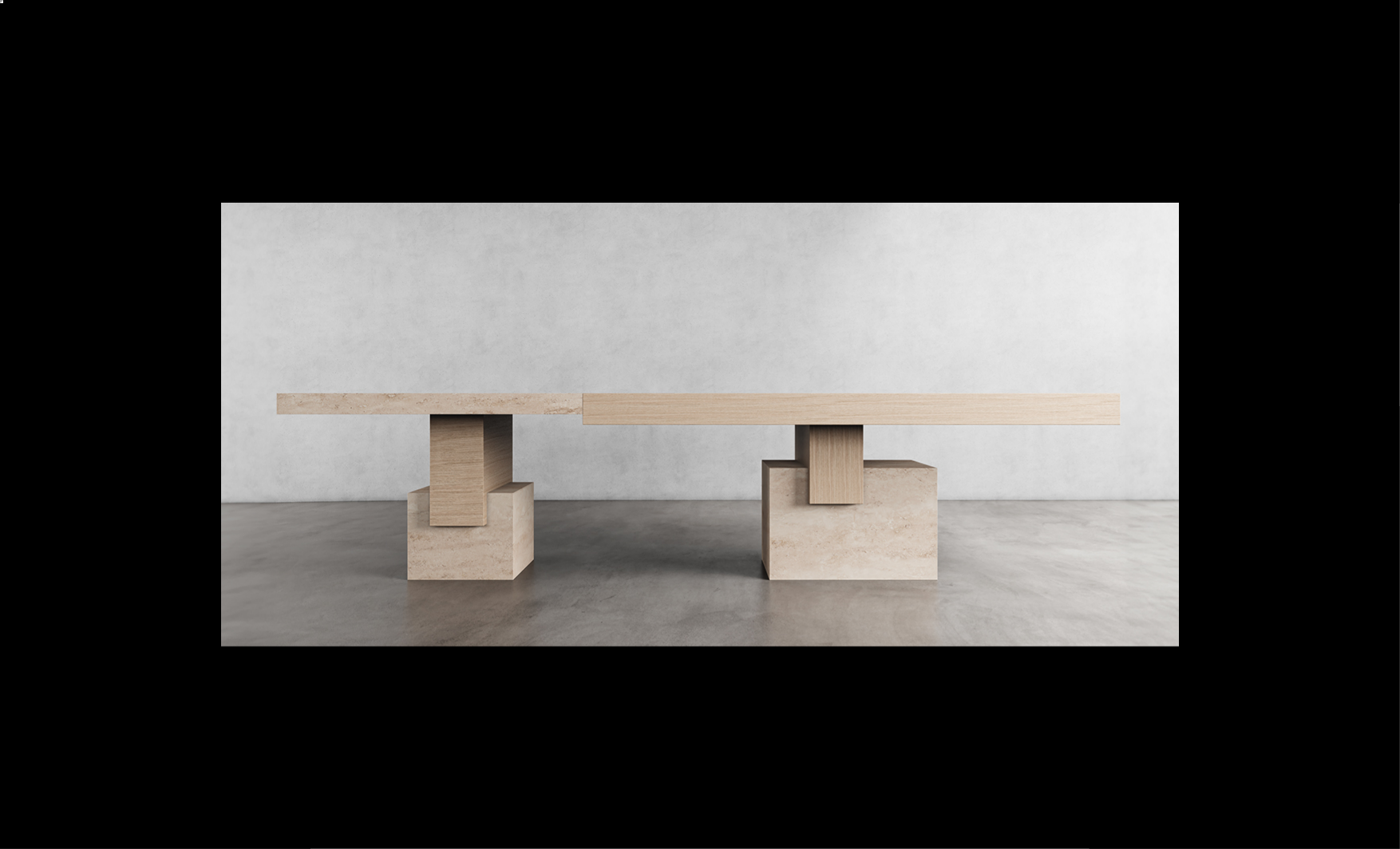
click at [1311, 496] on div at bounding box center [700, 424] width 1400 height 849
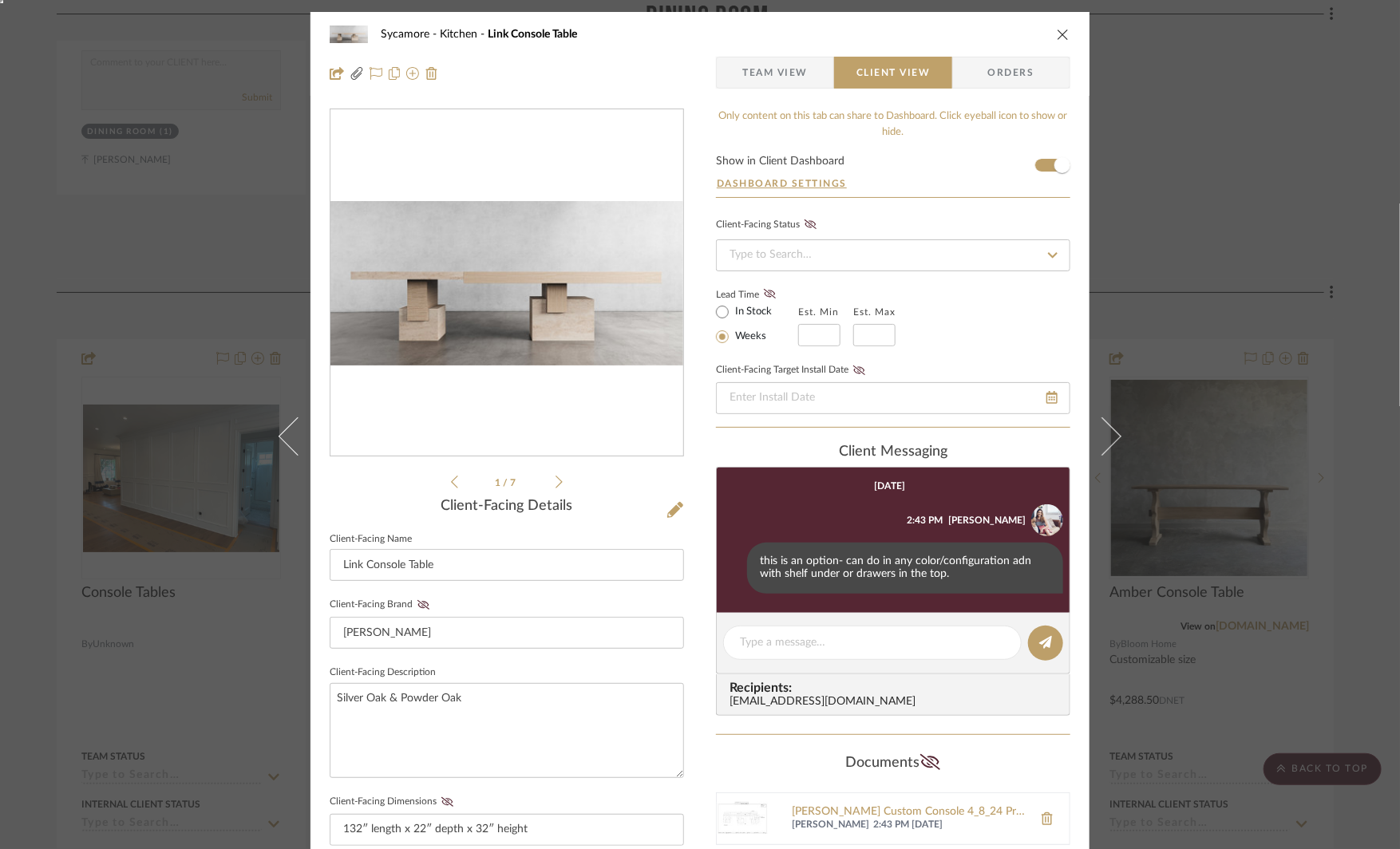
click at [254, 463] on div "Sycamore Kitchen Link Console Table Team View Client View Orders [PERSON_NAME].…" at bounding box center [700, 424] width 1400 height 849
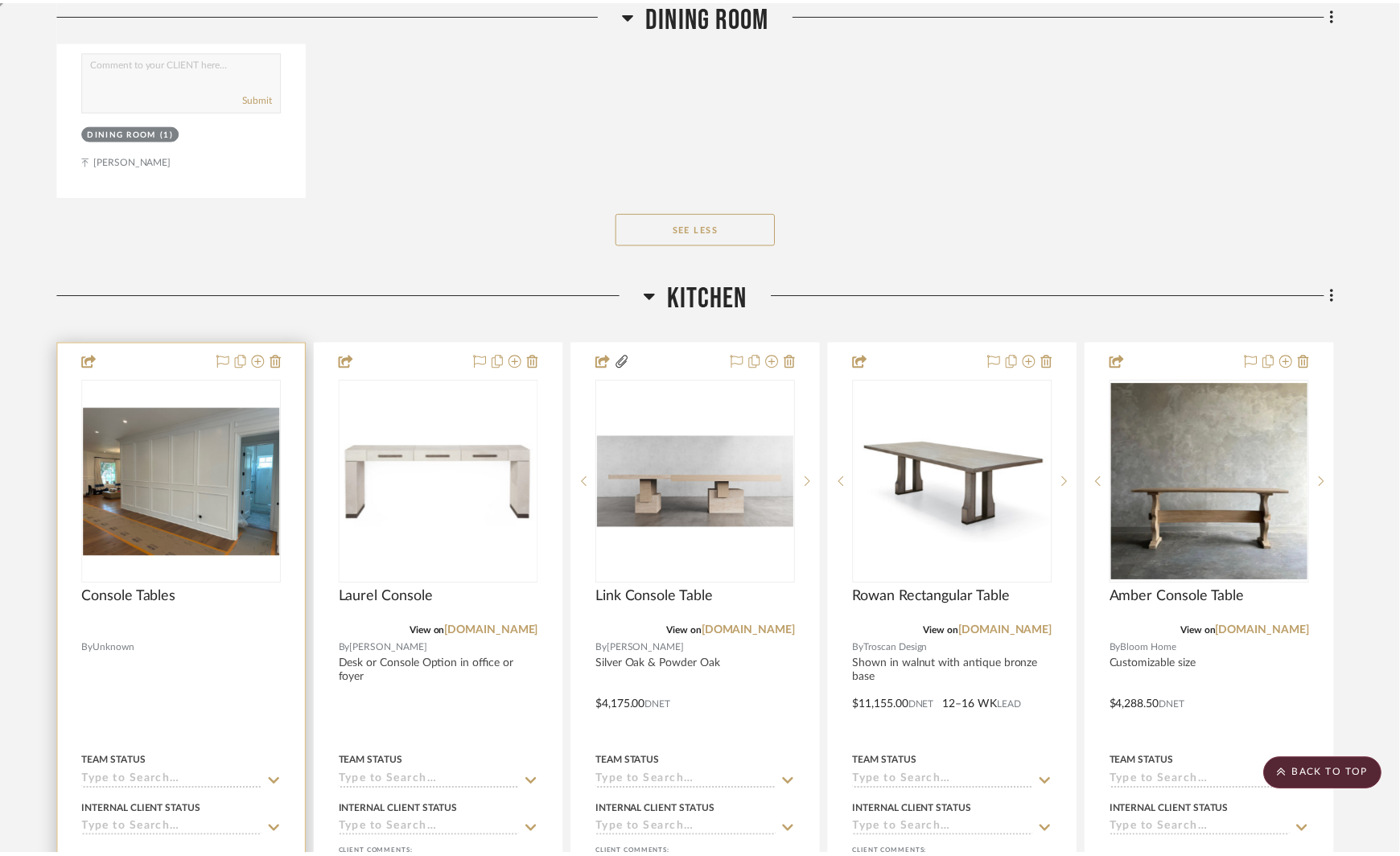
scroll to position [6911, 0]
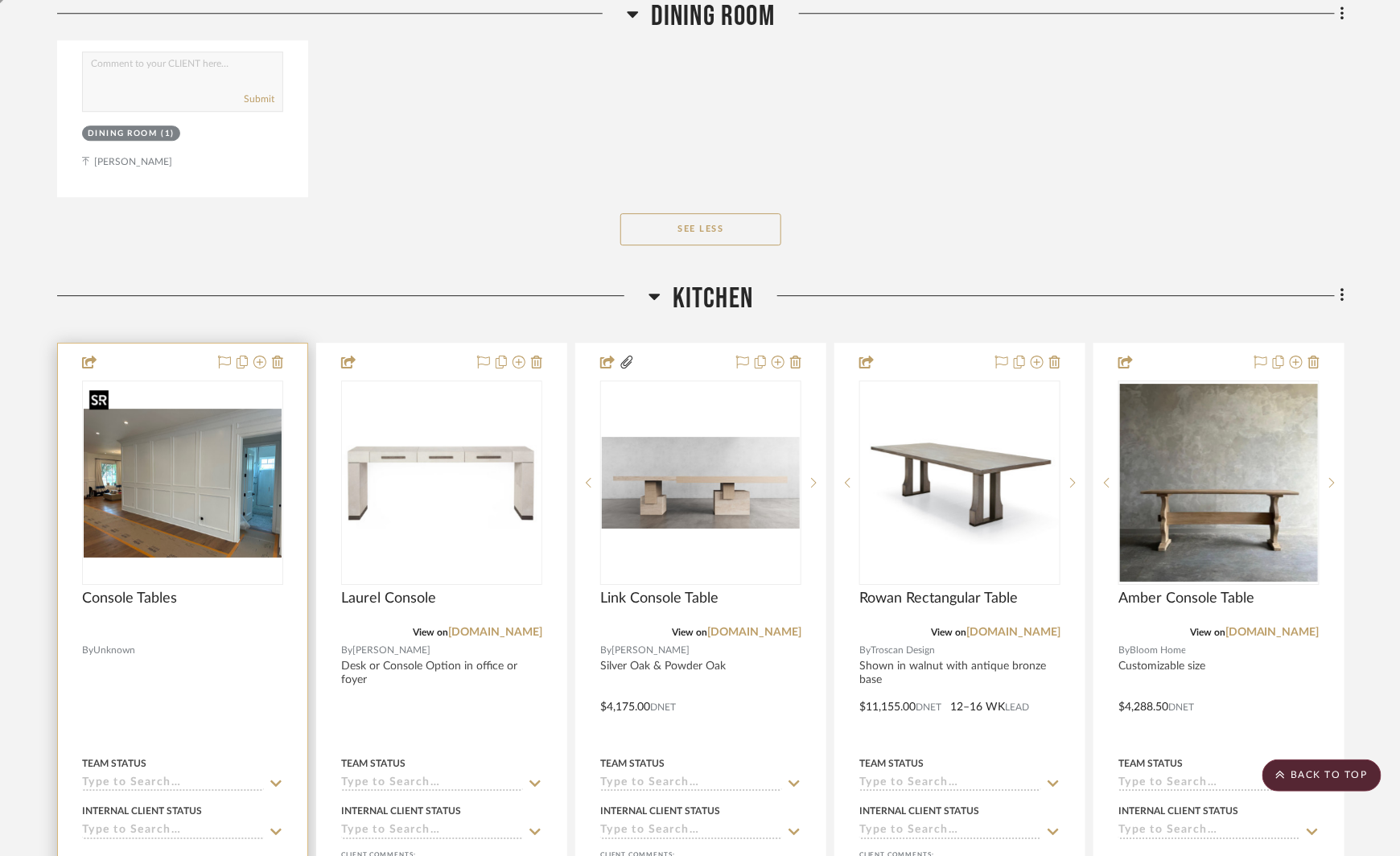
click at [196, 467] on img "0" at bounding box center [183, 483] width 198 height 149
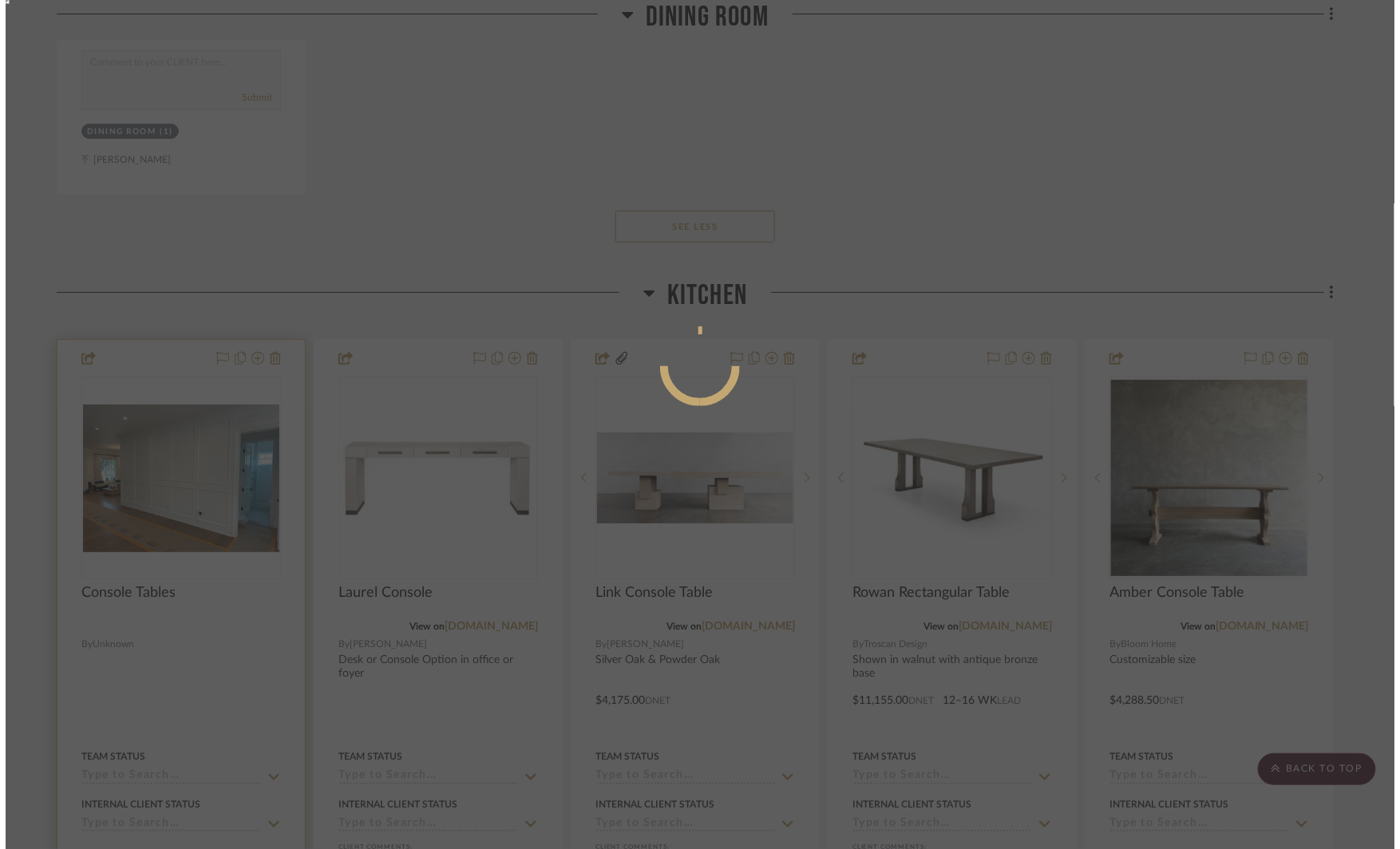
scroll to position [0, 0]
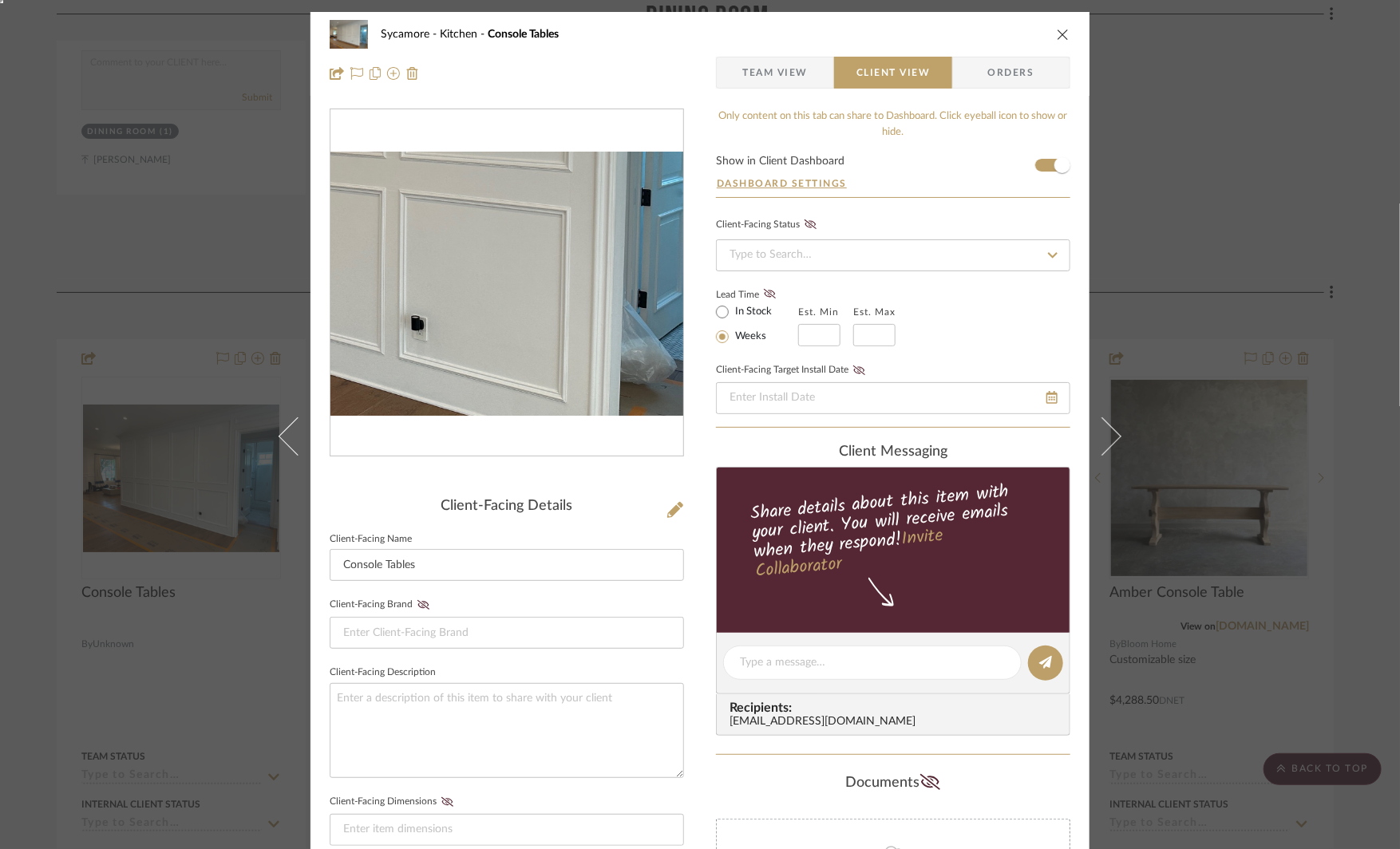
click at [566, 332] on img "0" at bounding box center [506, 283] width 352 height 264
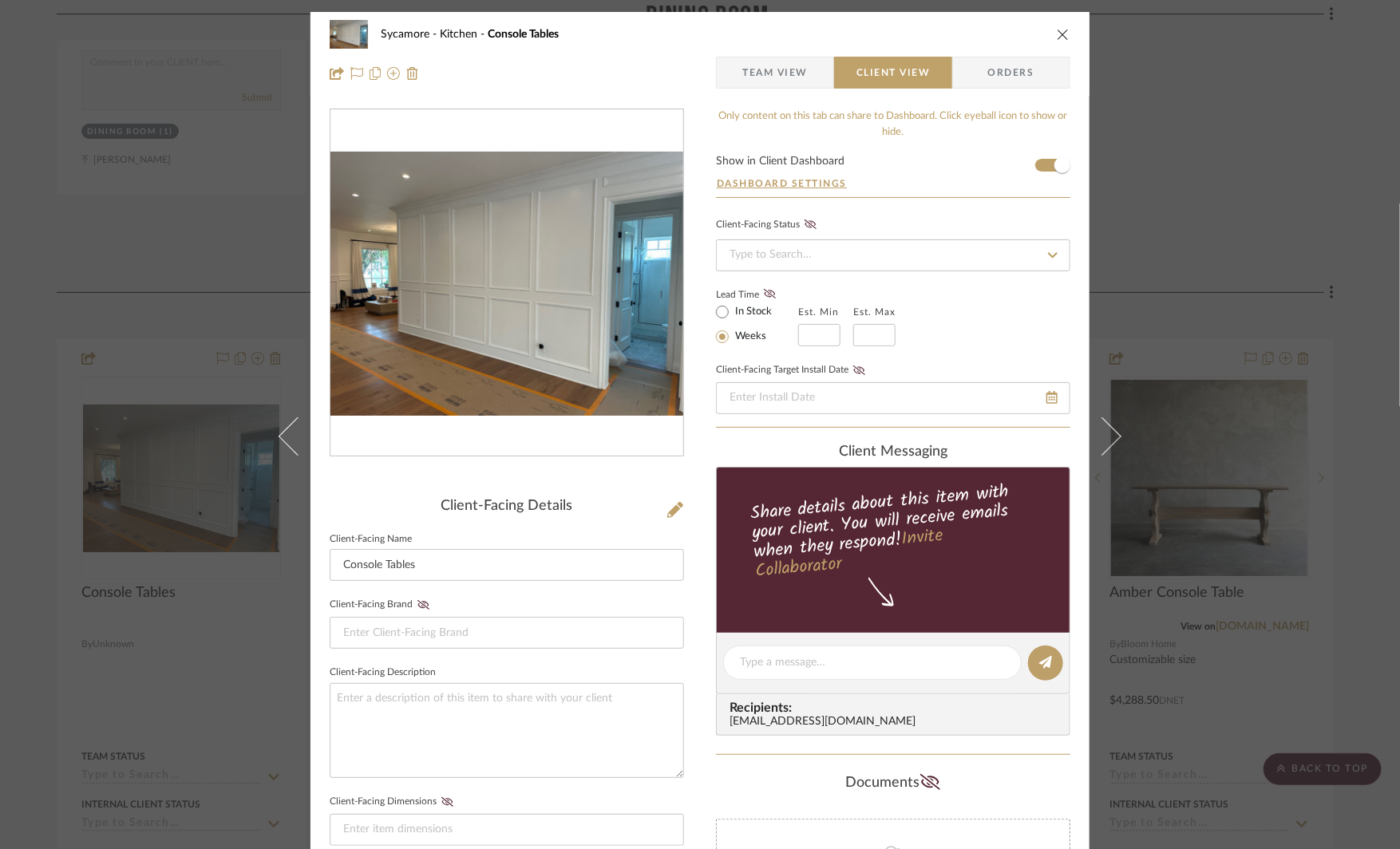
click at [1202, 450] on div "Sycamore Kitchen Console Tables Team View Client View Orders Client-Facing Deta…" at bounding box center [700, 424] width 1400 height 849
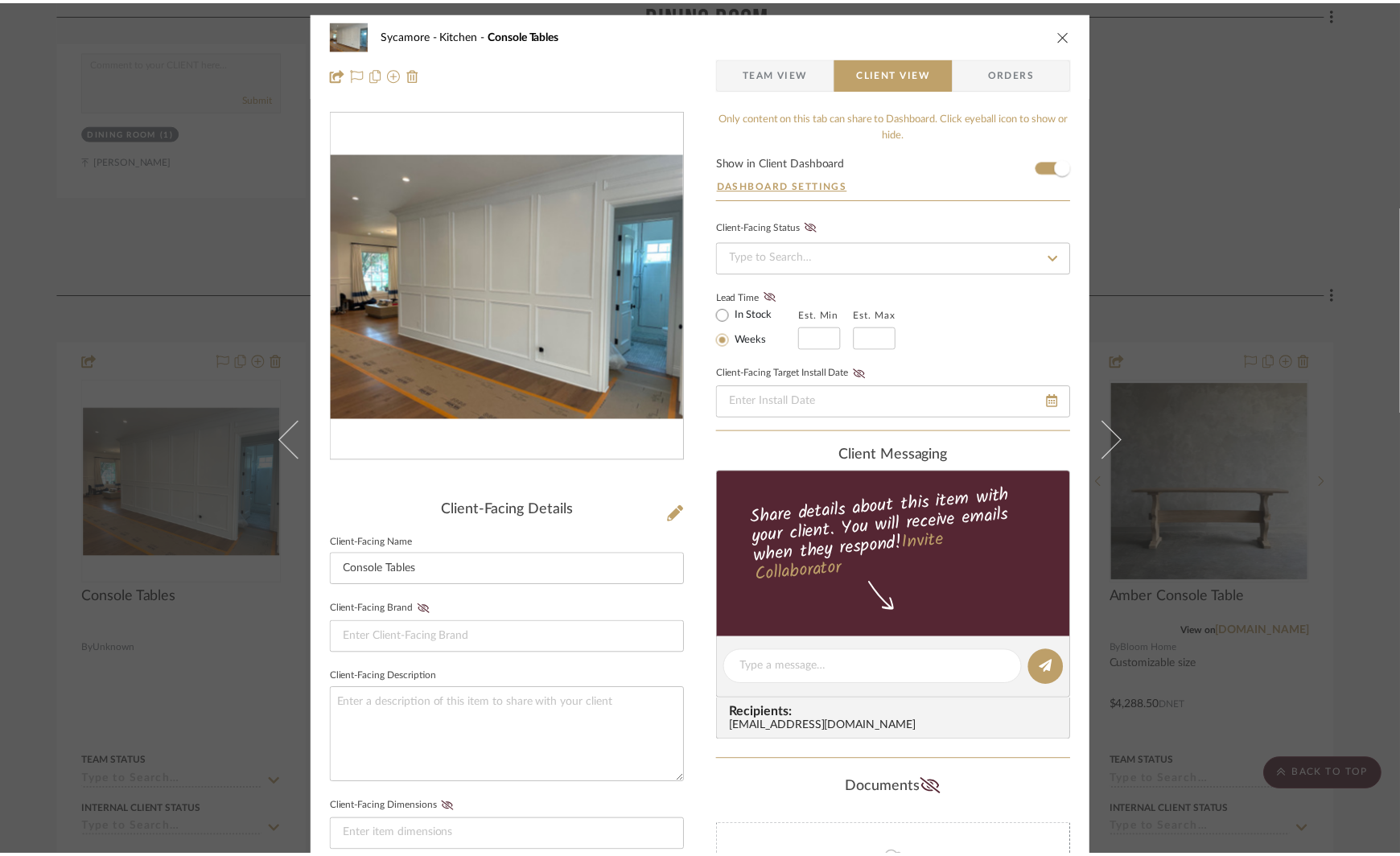
scroll to position [6911, 0]
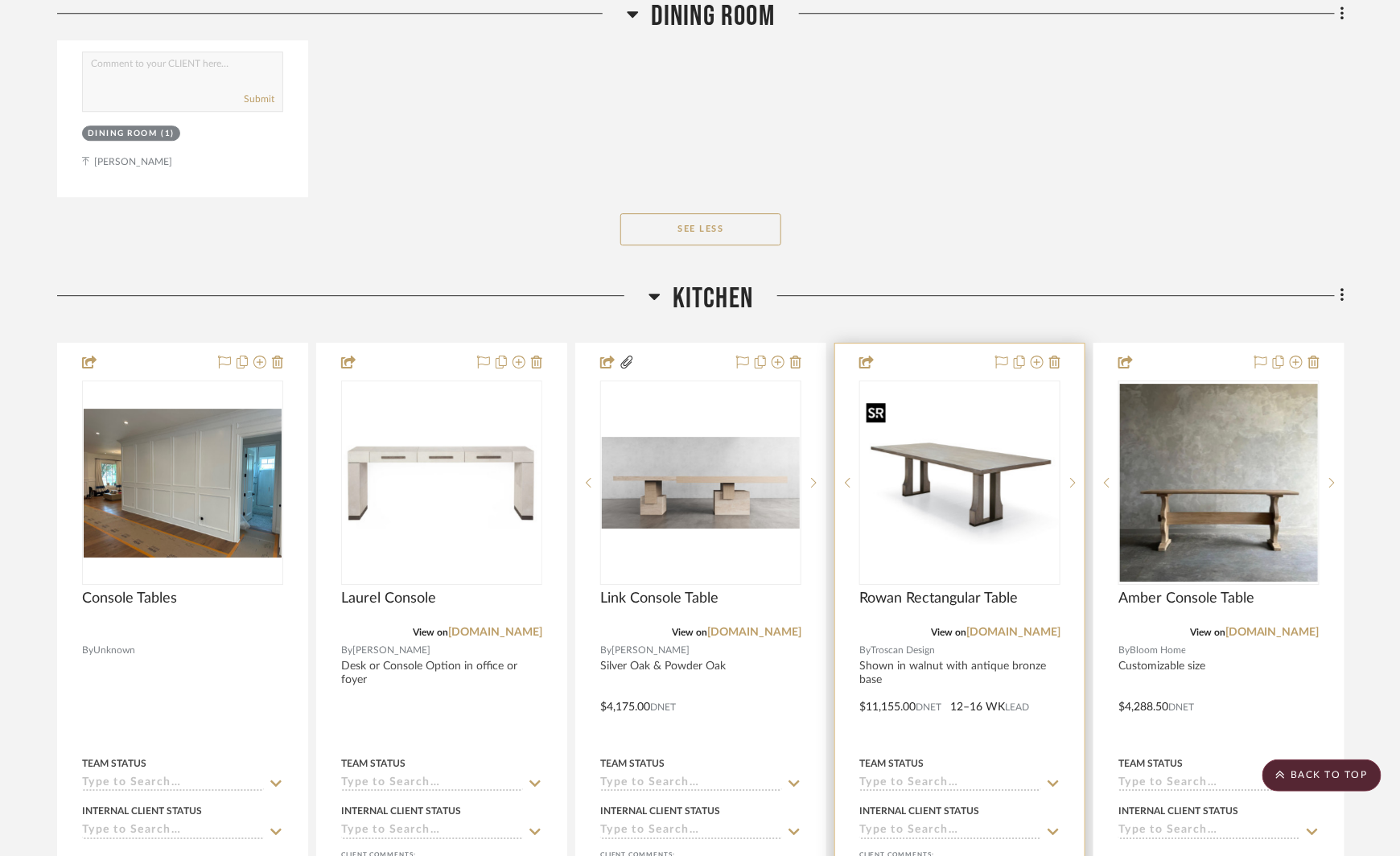
click at [930, 453] on img "0" at bounding box center [960, 483] width 198 height 124
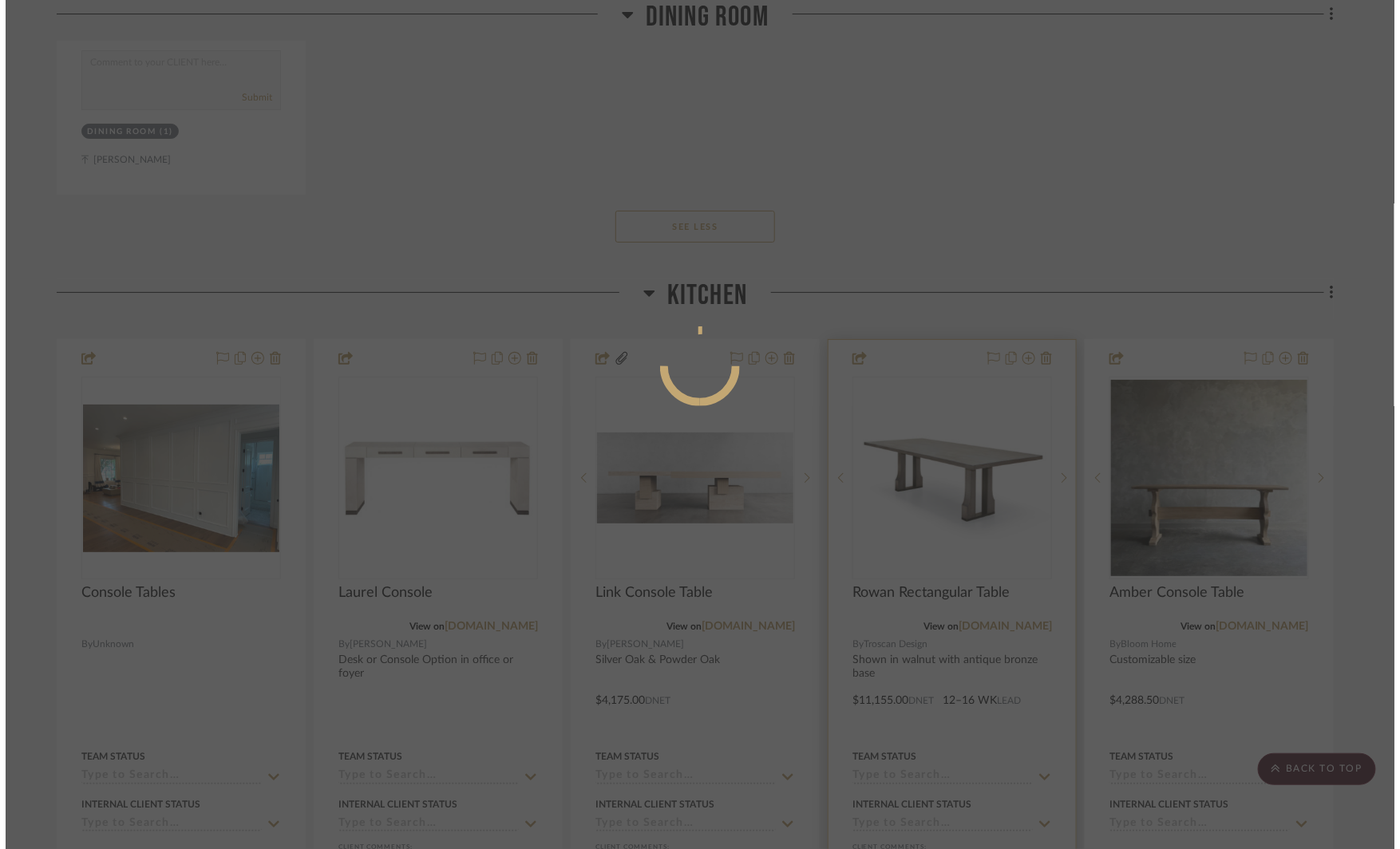
scroll to position [0, 0]
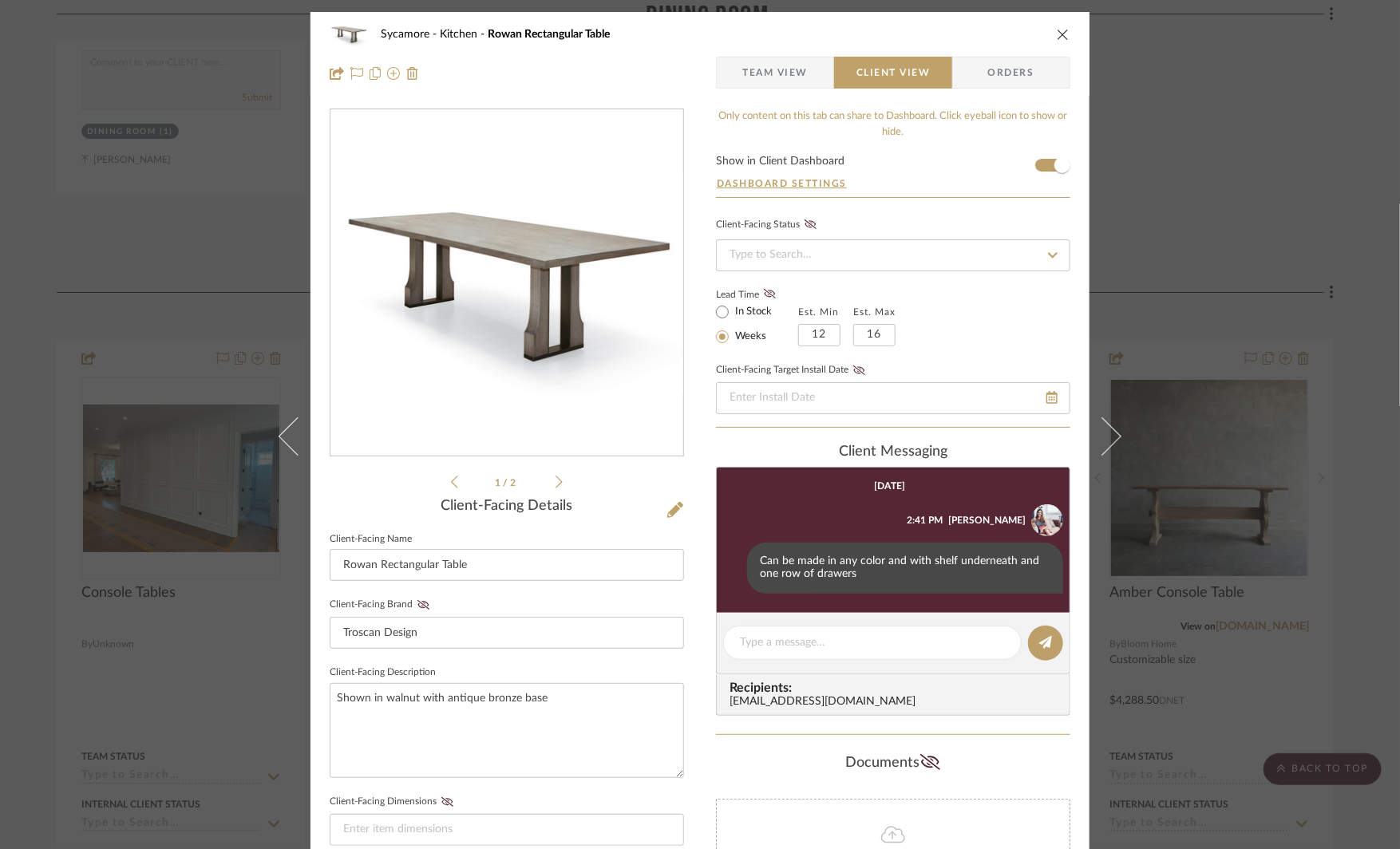
click at [455, 316] on img "0" at bounding box center [506, 283] width 352 height 220
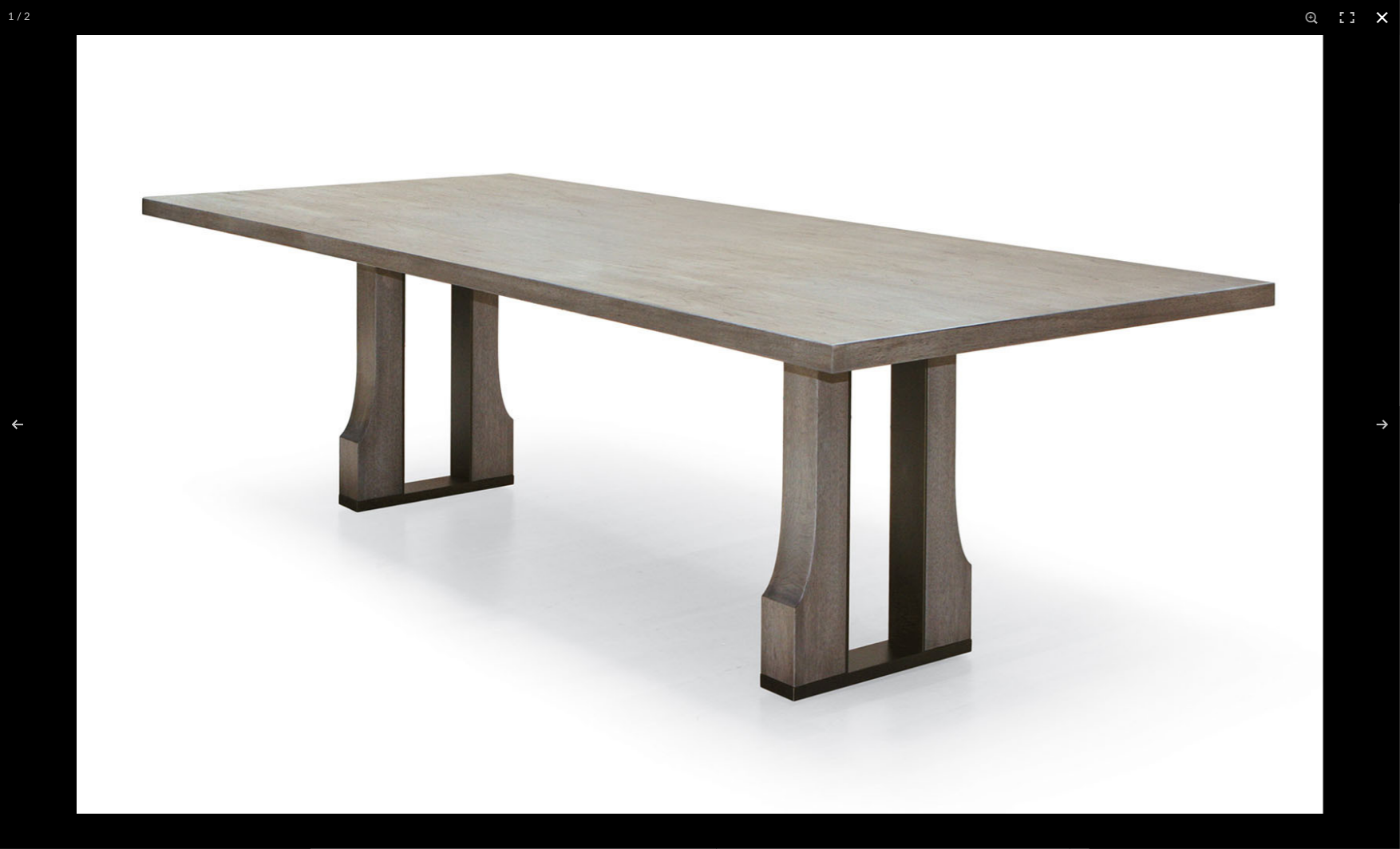
click at [1360, 554] on div at bounding box center [777, 460] width 1400 height 849
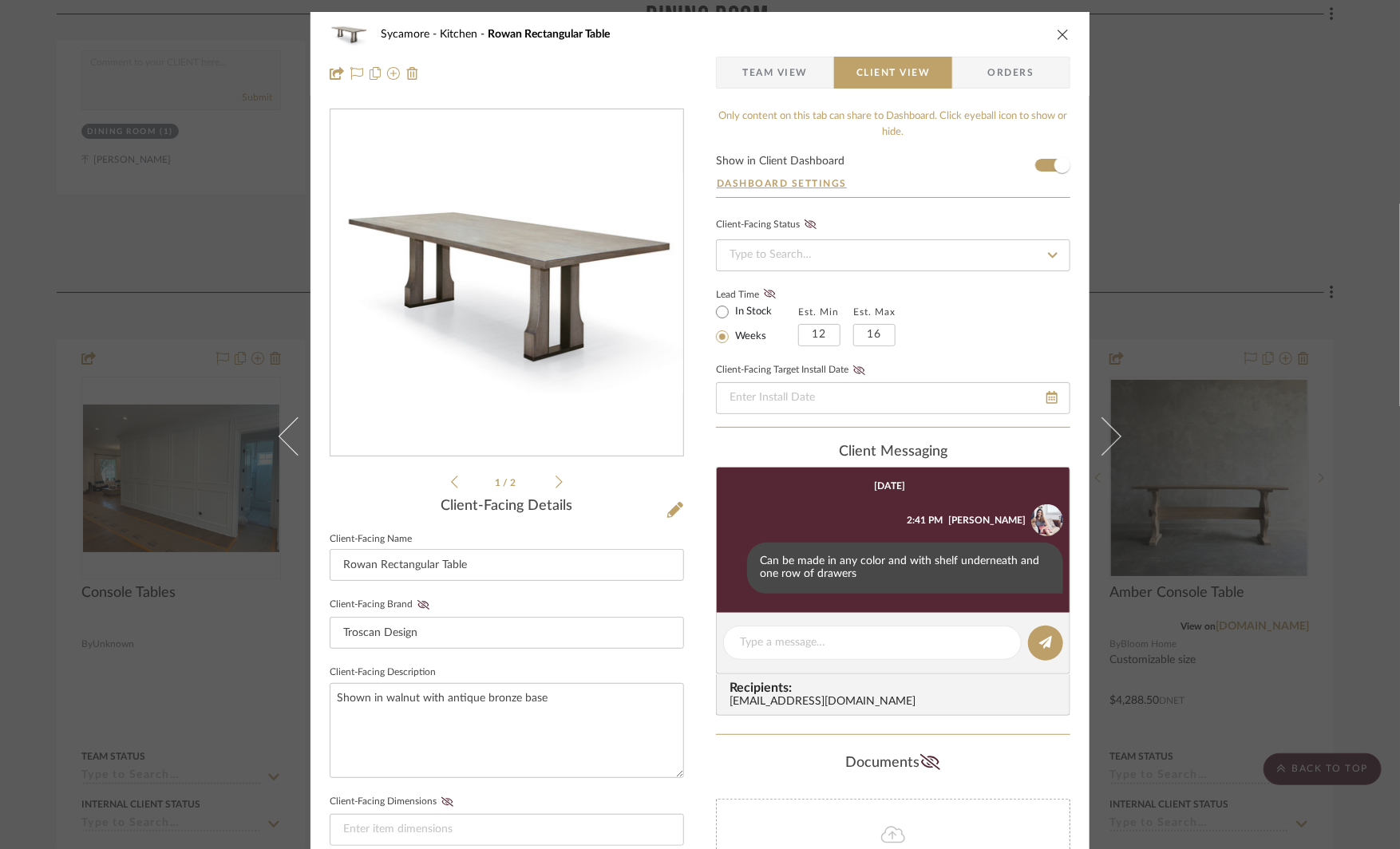
click at [1360, 554] on div "Sycamore Kitchen Rowan Rectangular Table Team View Client View Orders 1 / 2 Cli…" at bounding box center [700, 424] width 1400 height 849
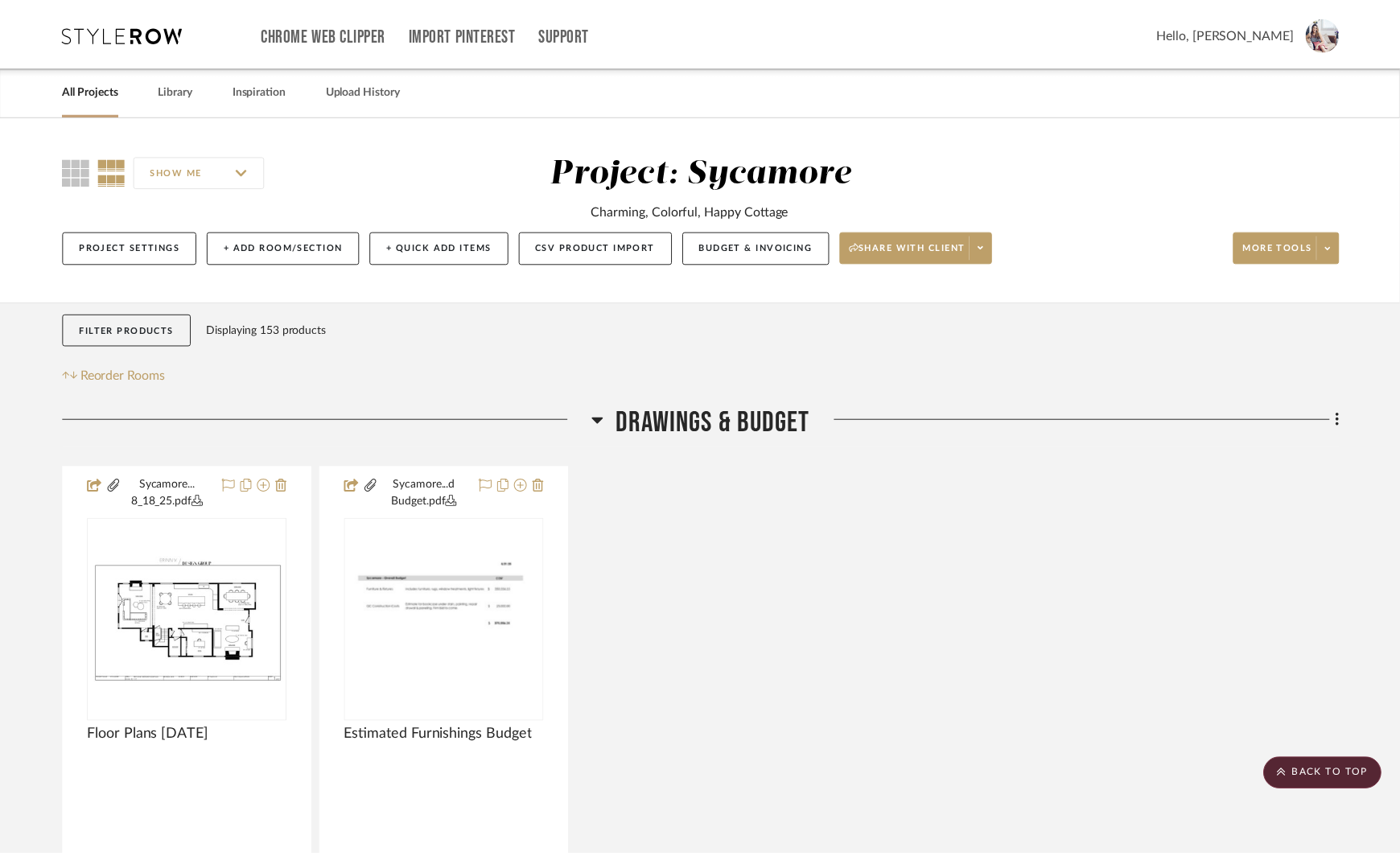
scroll to position [6911, 0]
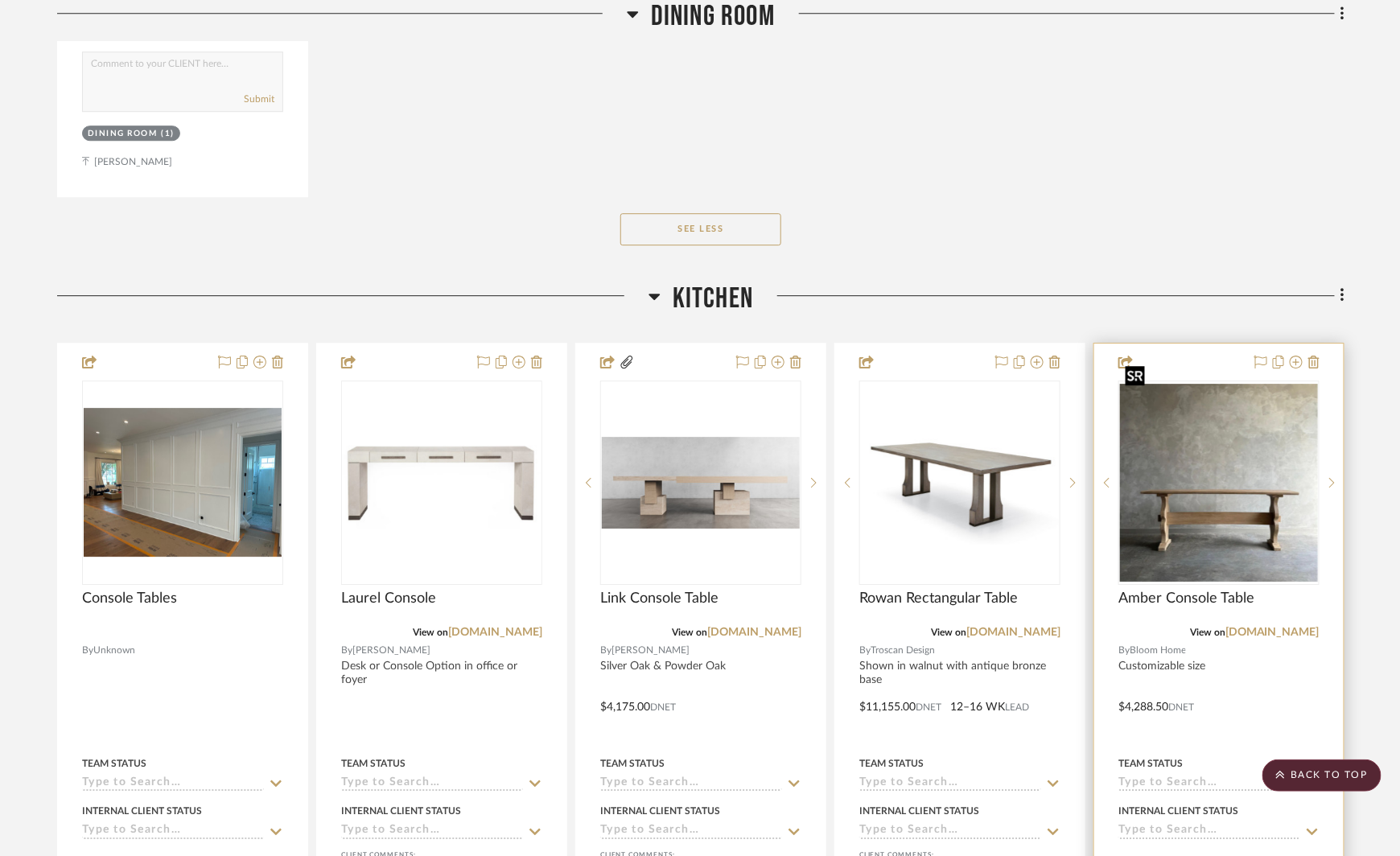
click at [1193, 495] on img "0" at bounding box center [1219, 483] width 198 height 198
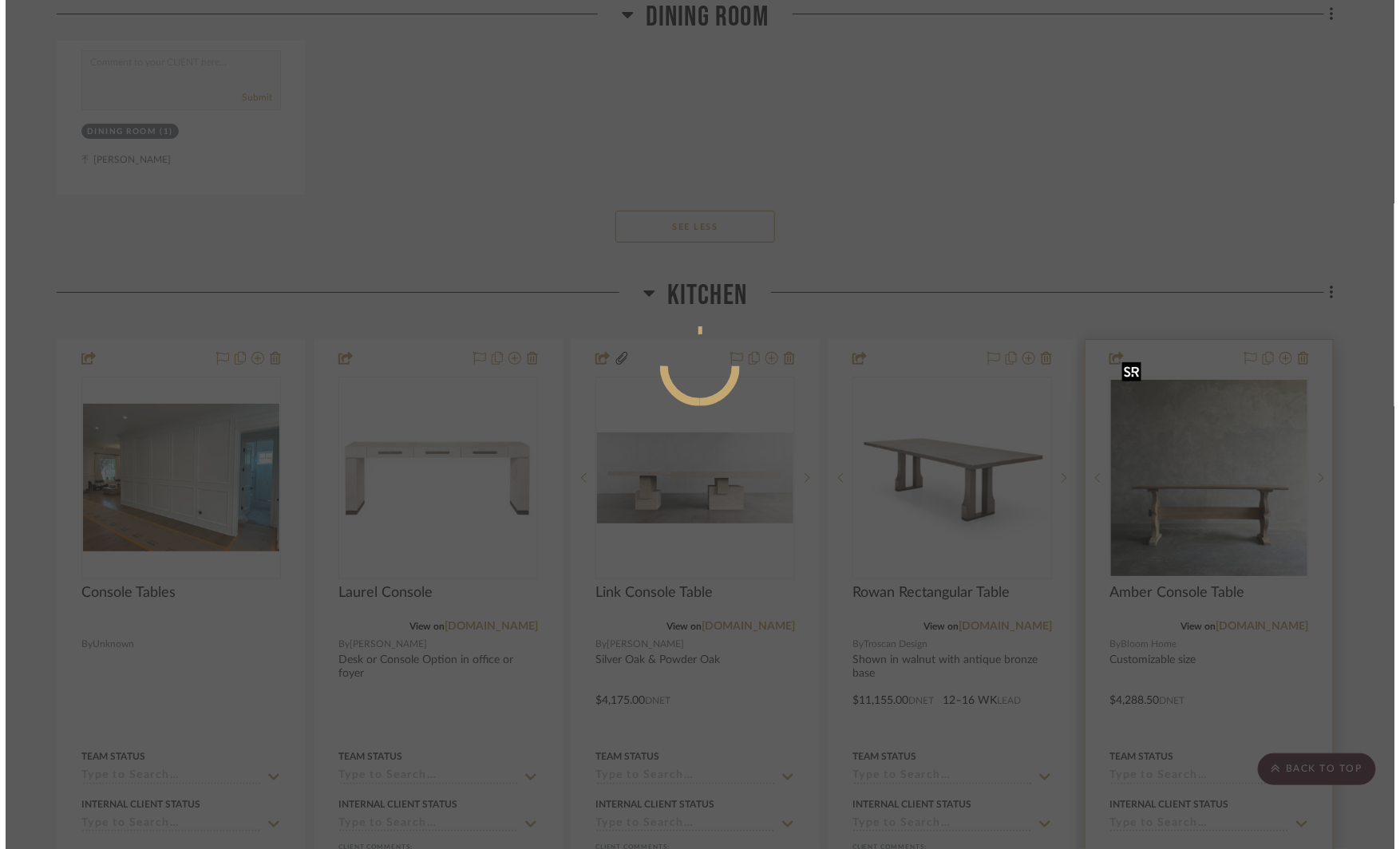
scroll to position [0, 0]
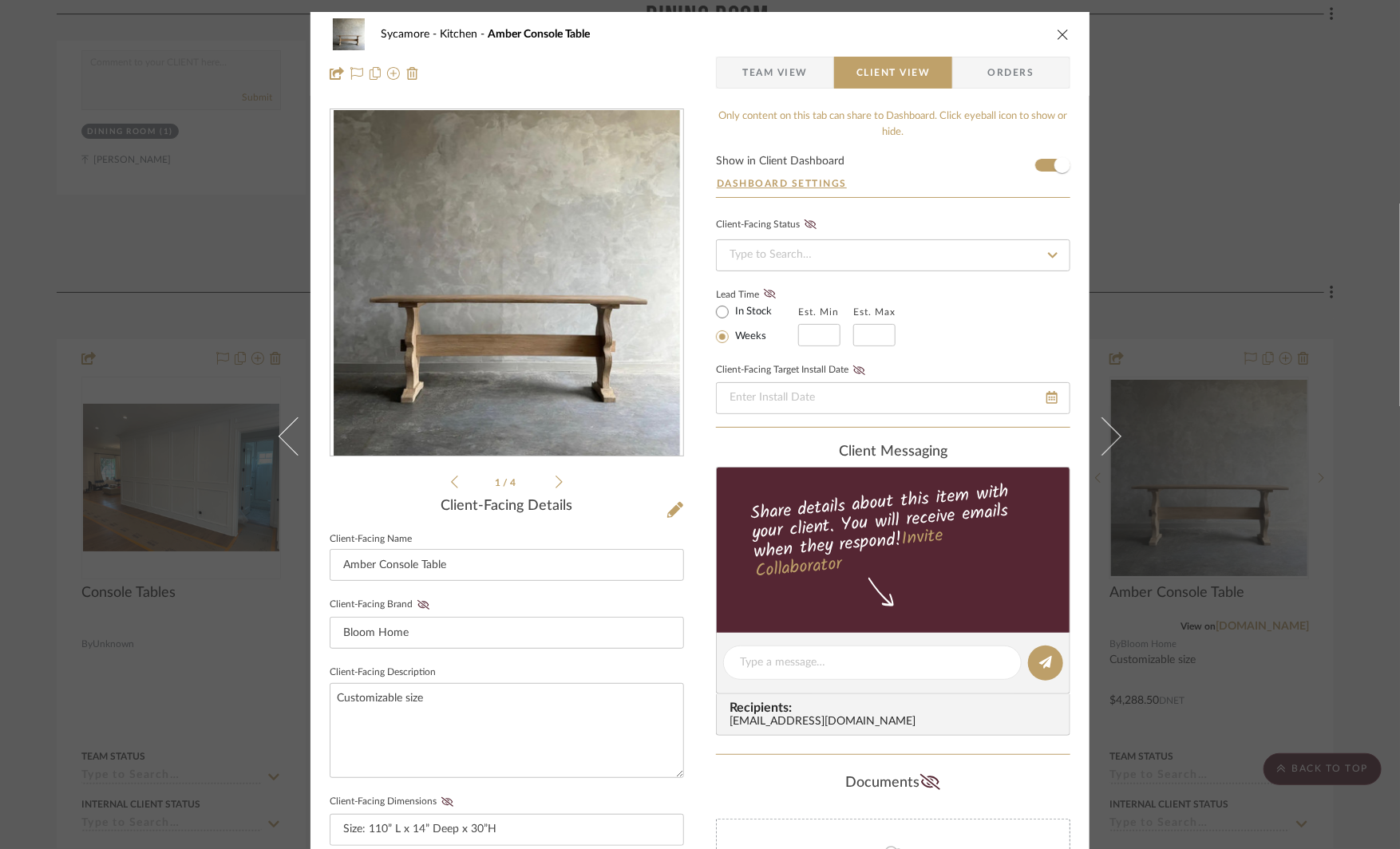
click at [653, 343] on img "0" at bounding box center [507, 283] width 347 height 347
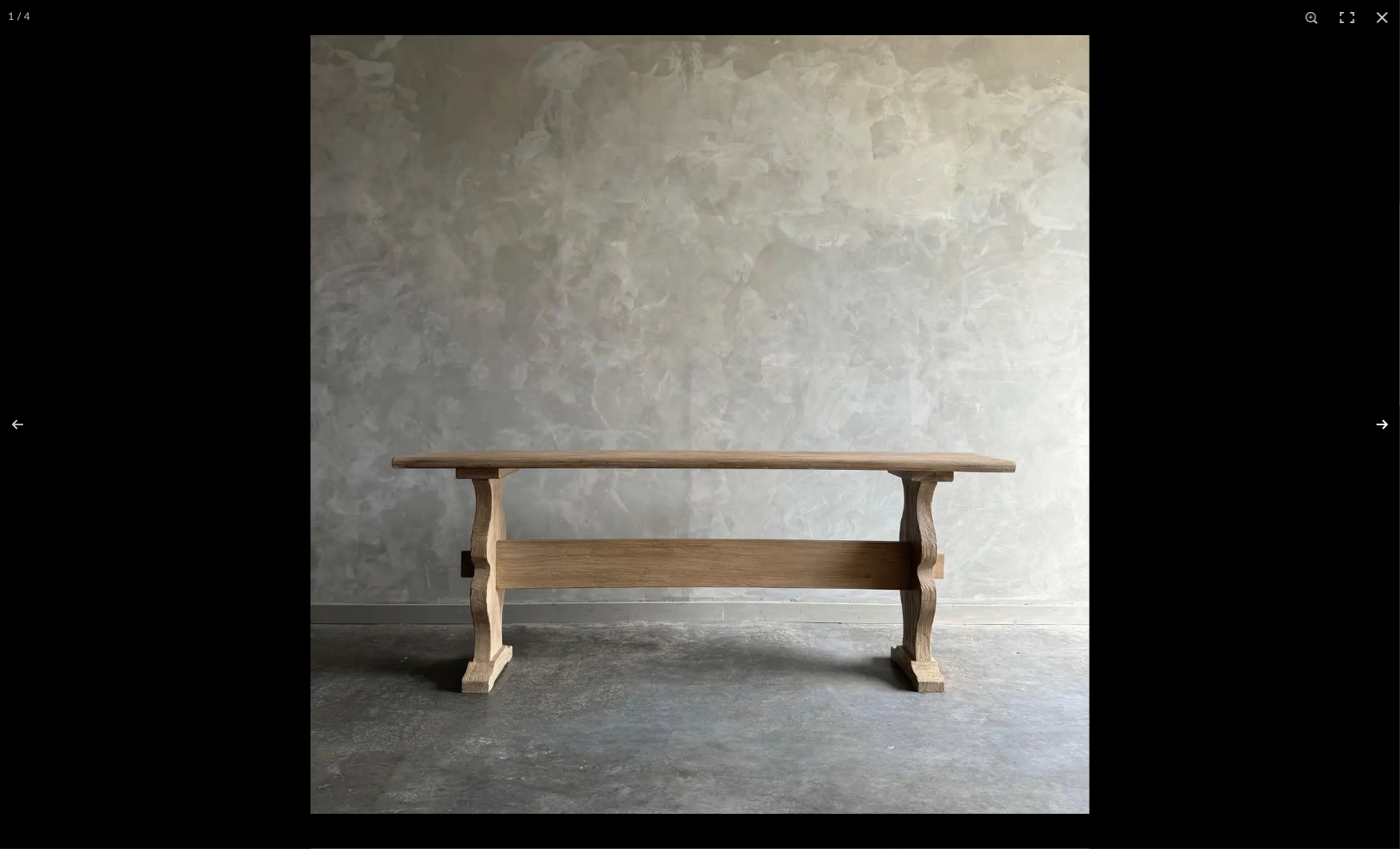
click at [1386, 426] on button at bounding box center [1371, 424] width 55 height 80
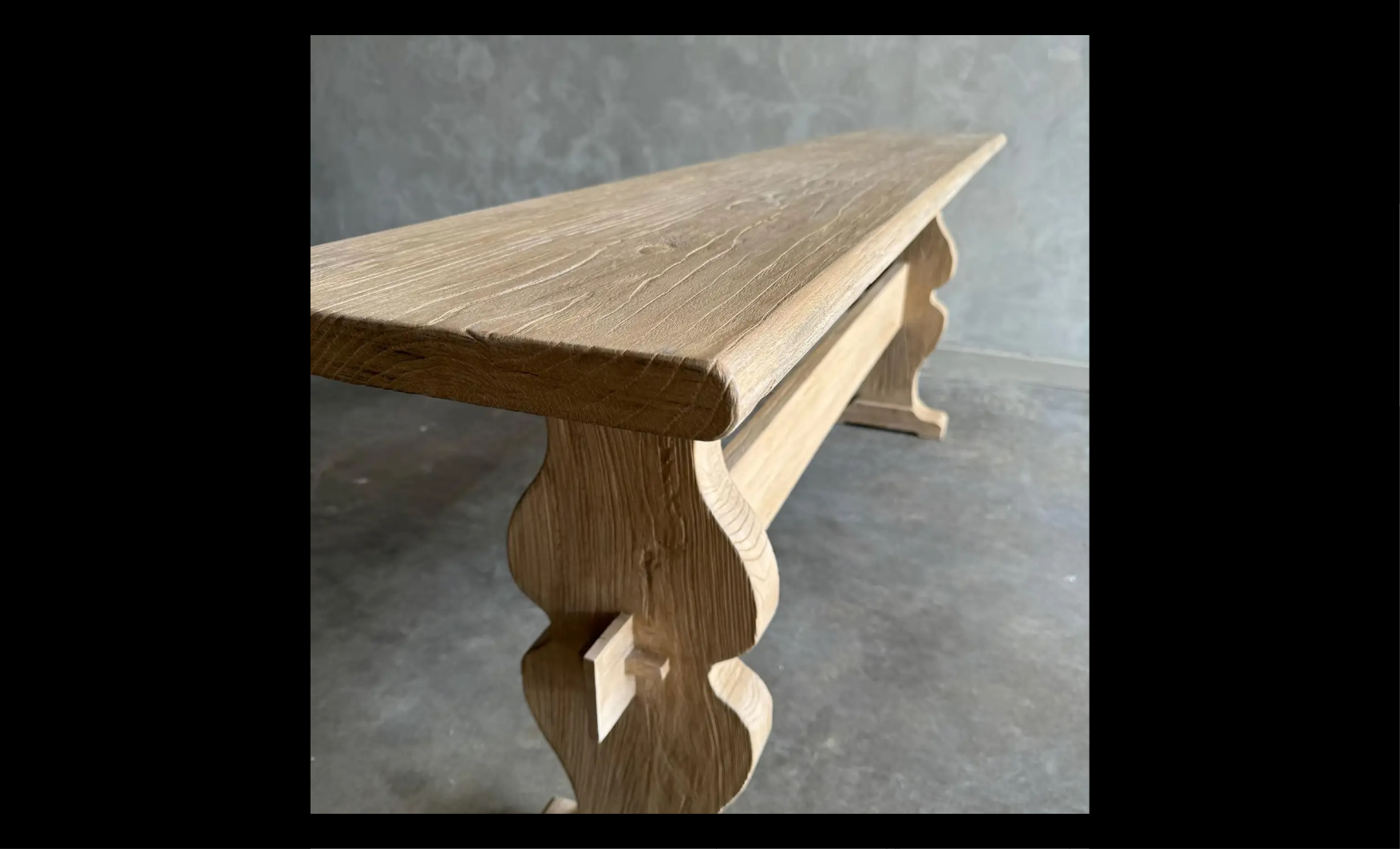
click at [1386, 426] on button at bounding box center [1371, 424] width 55 height 80
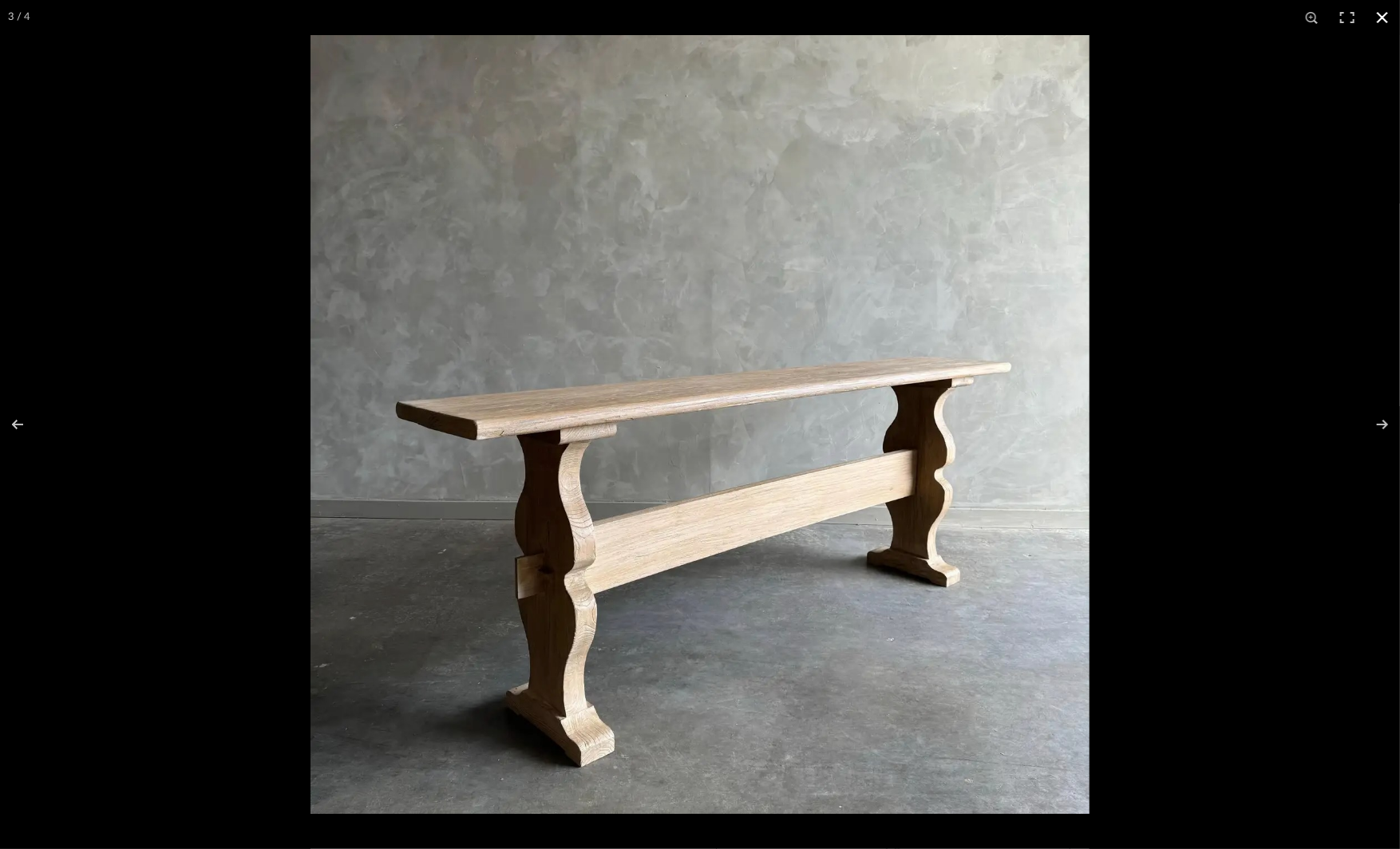
click at [1299, 484] on div at bounding box center [1011, 460] width 1400 height 849
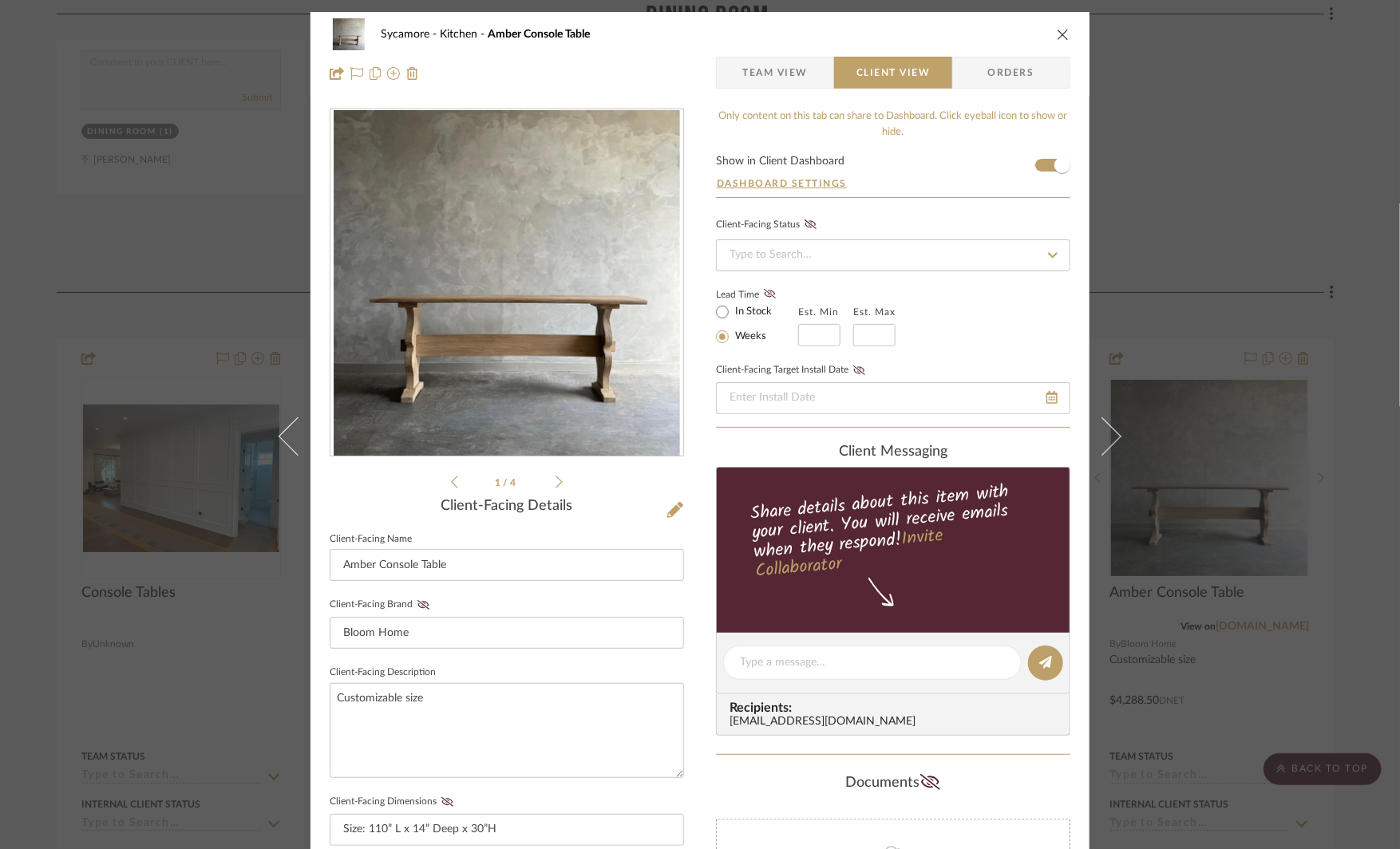
click at [1295, 480] on div "Sycamore Kitchen Amber Console Table Team View Client View Orders 1 / 4 Client-…" at bounding box center [700, 424] width 1400 height 849
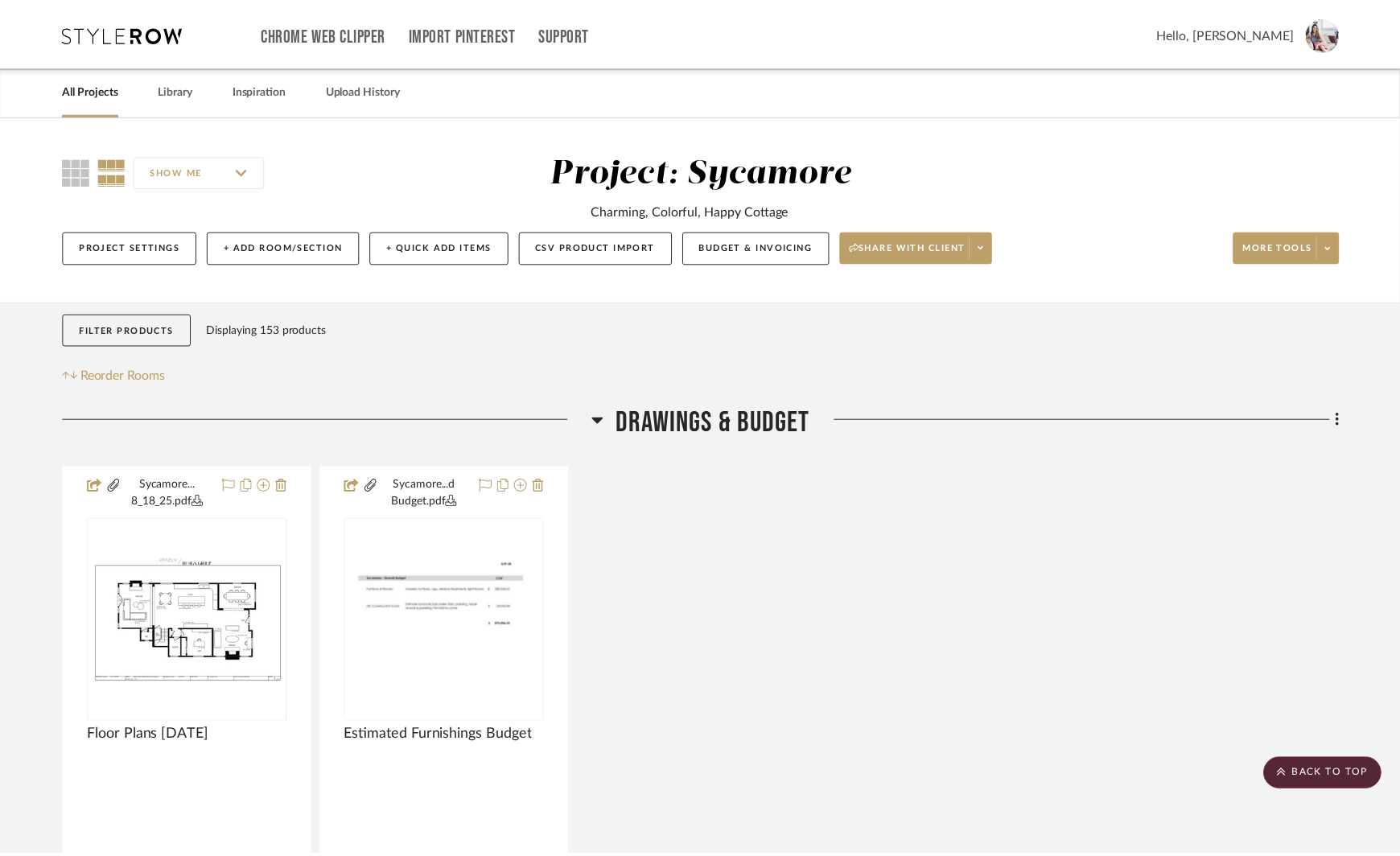
scroll to position [6911, 0]
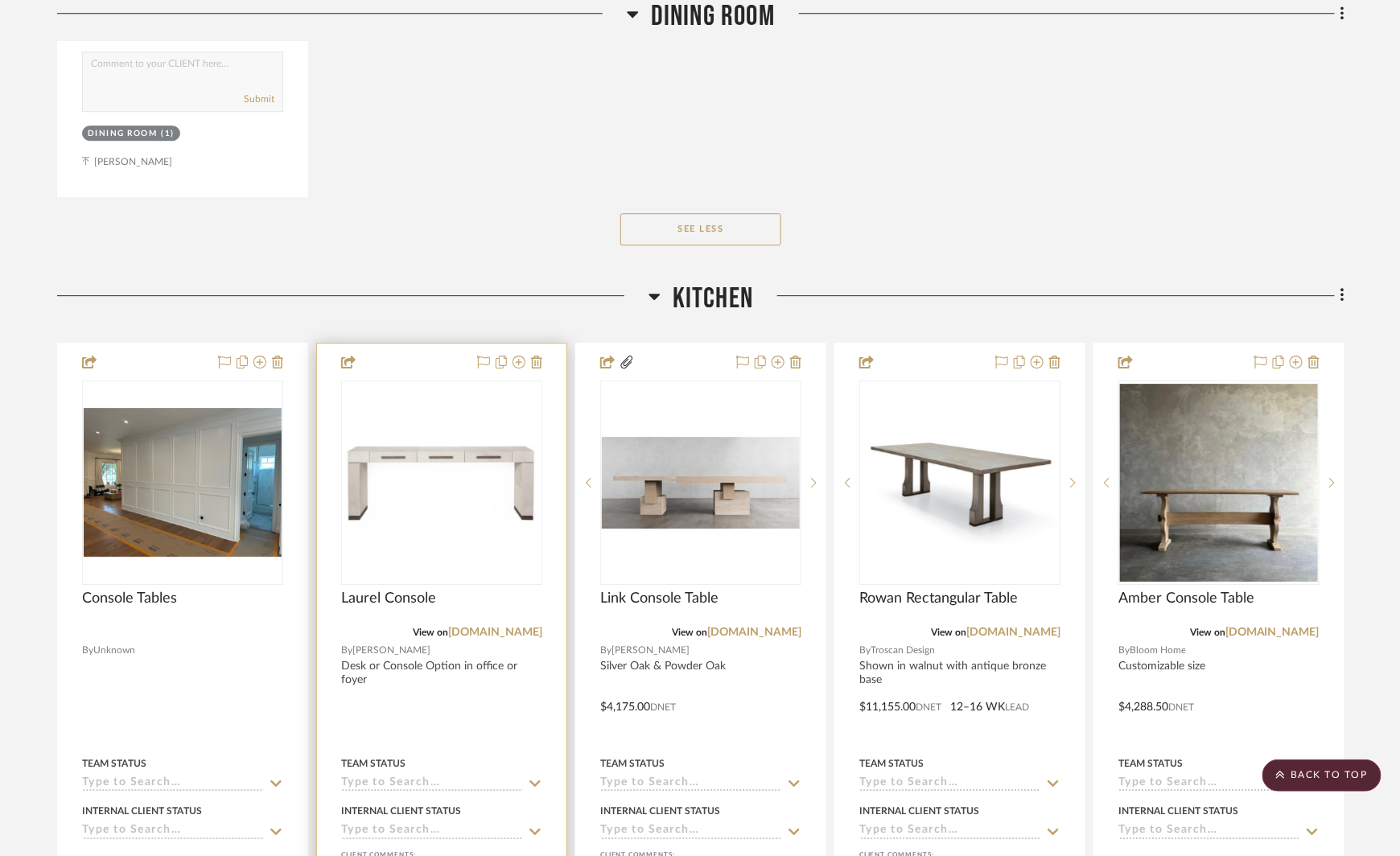
click at [505, 436] on img "0" at bounding box center [442, 482] width 198 height 93
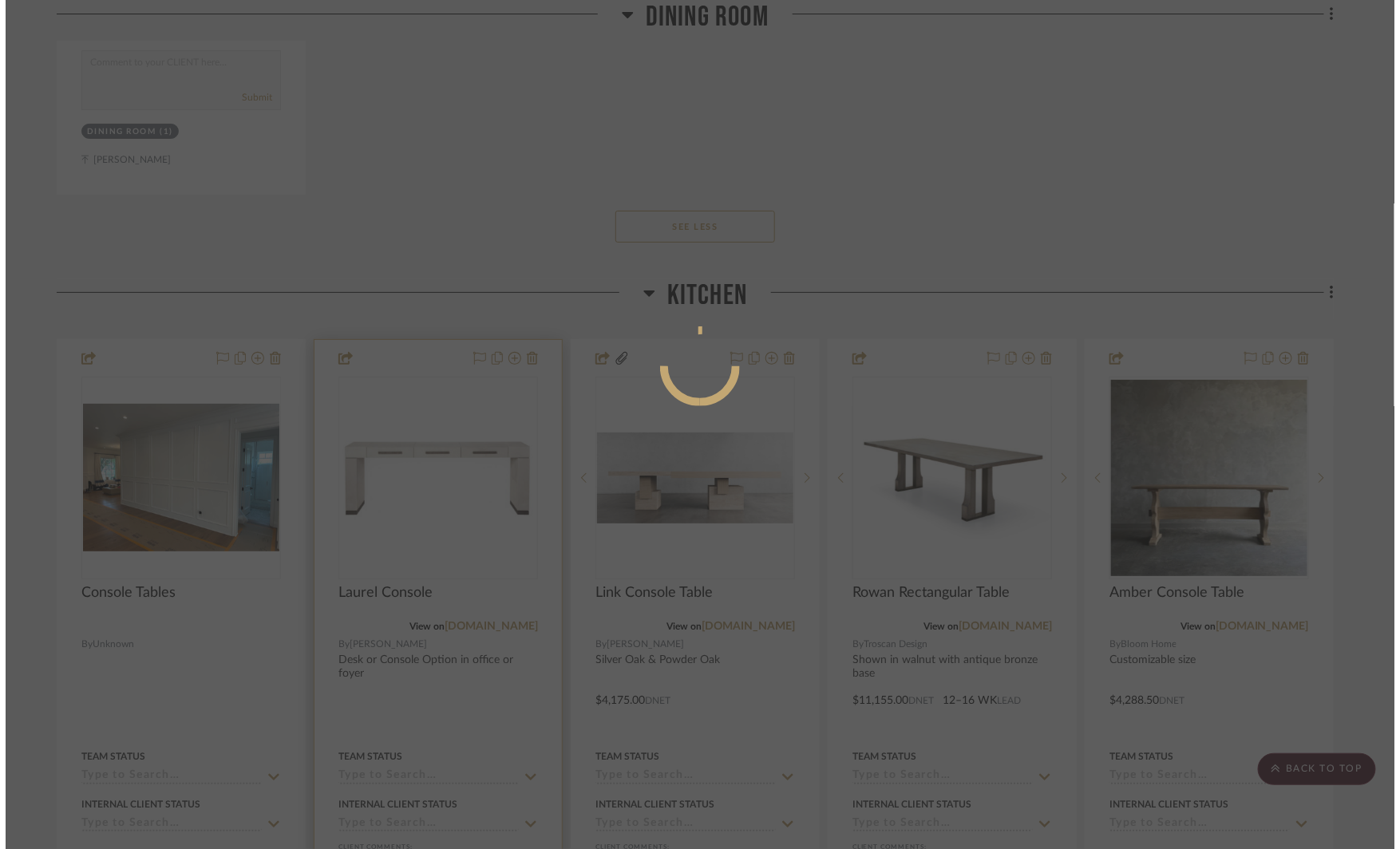
scroll to position [0, 0]
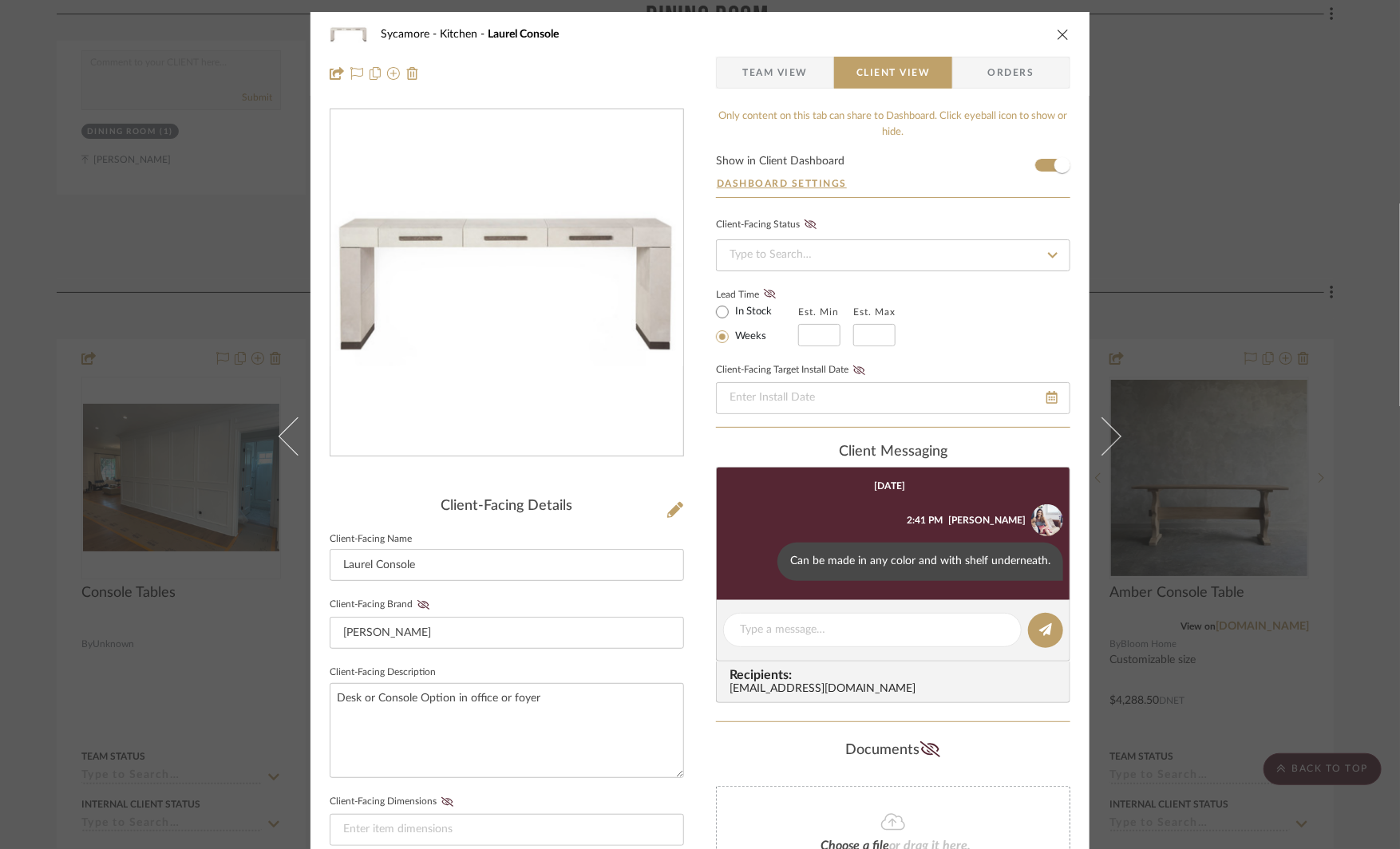
click at [574, 222] on img "0" at bounding box center [506, 283] width 352 height 166
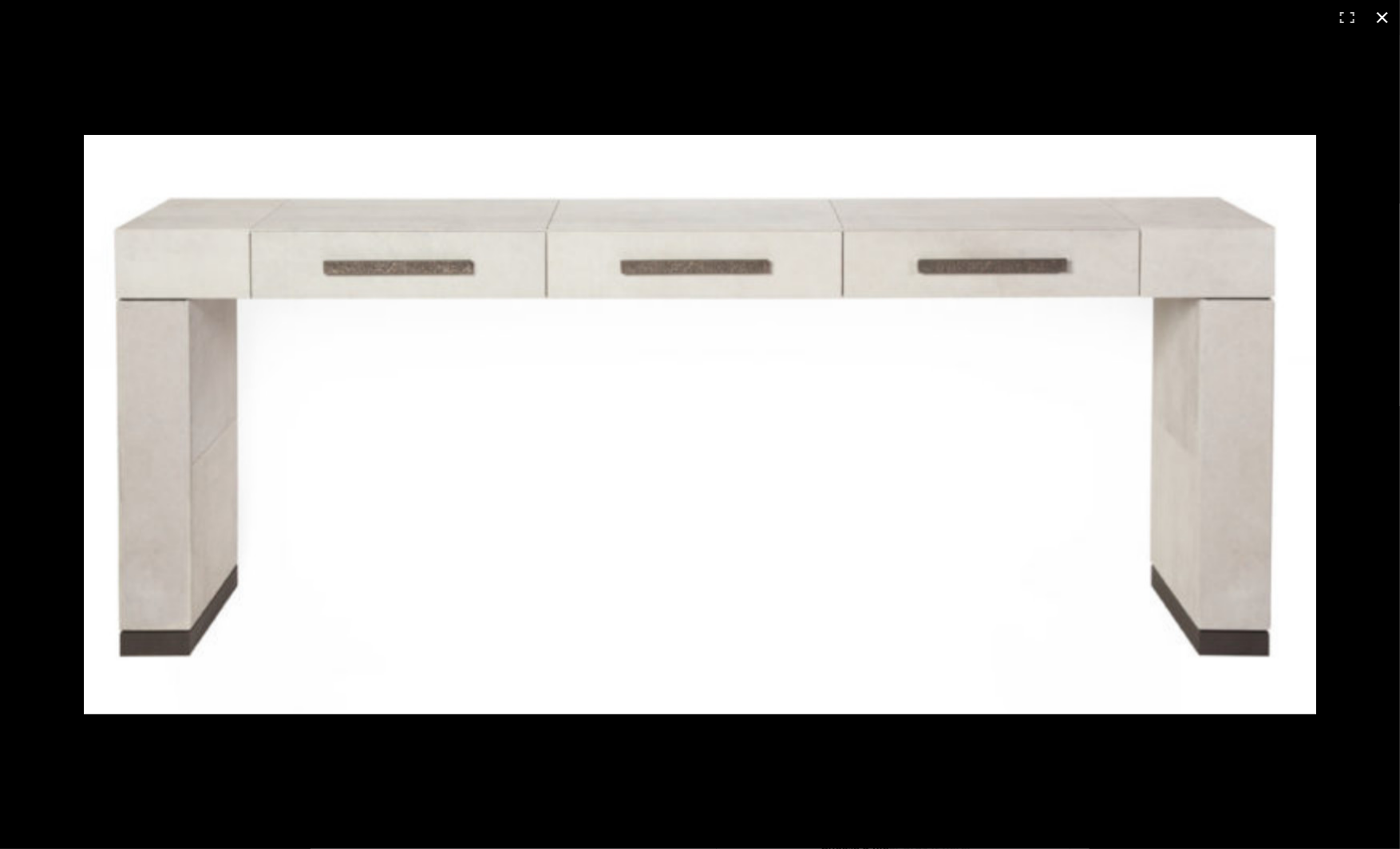
click at [563, 99] on div at bounding box center [700, 424] width 1400 height 849
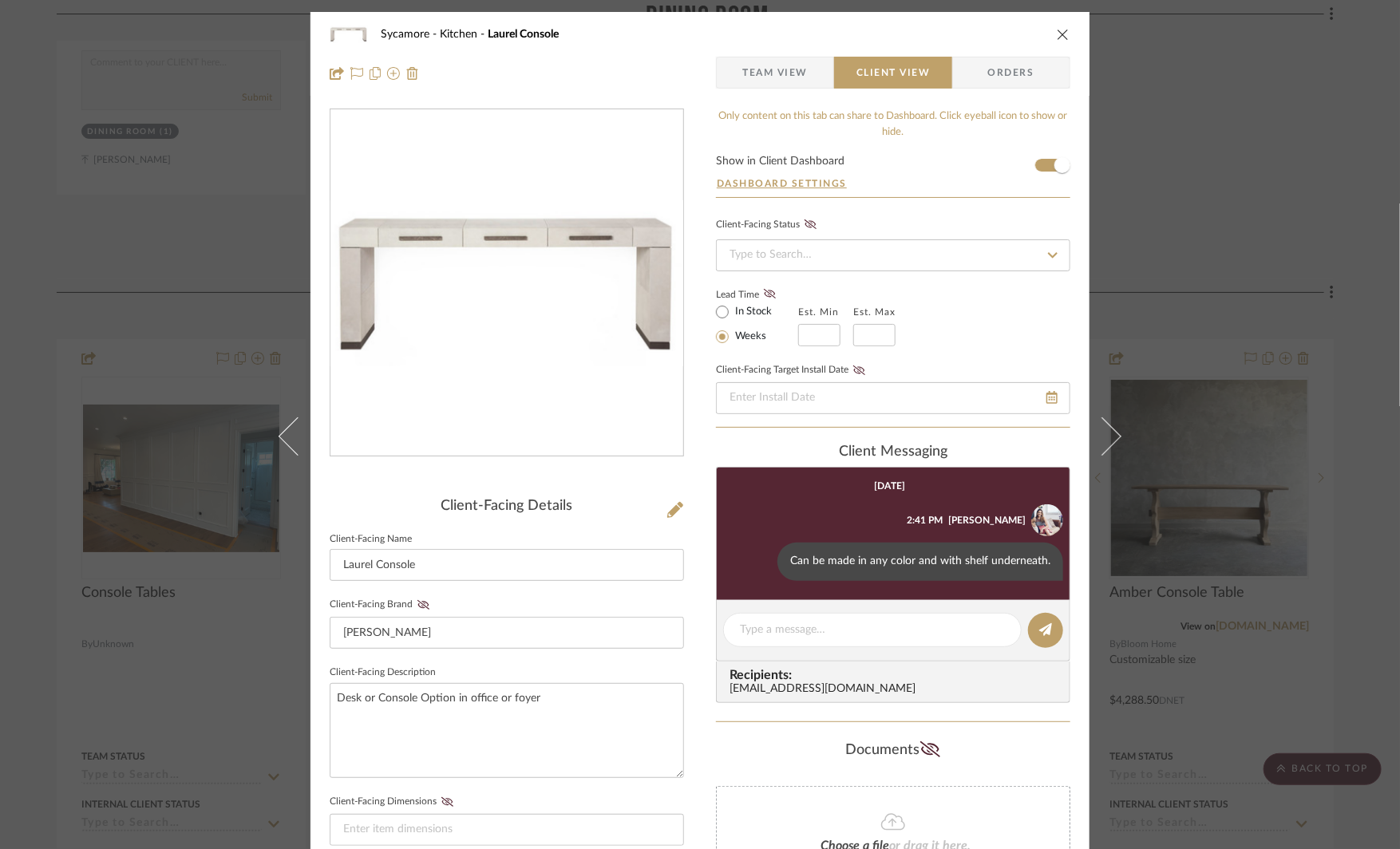
click at [1192, 539] on div "Sycamore Kitchen Laurel Console Team View Client View Orders Client-Facing Deta…" at bounding box center [700, 424] width 1400 height 849
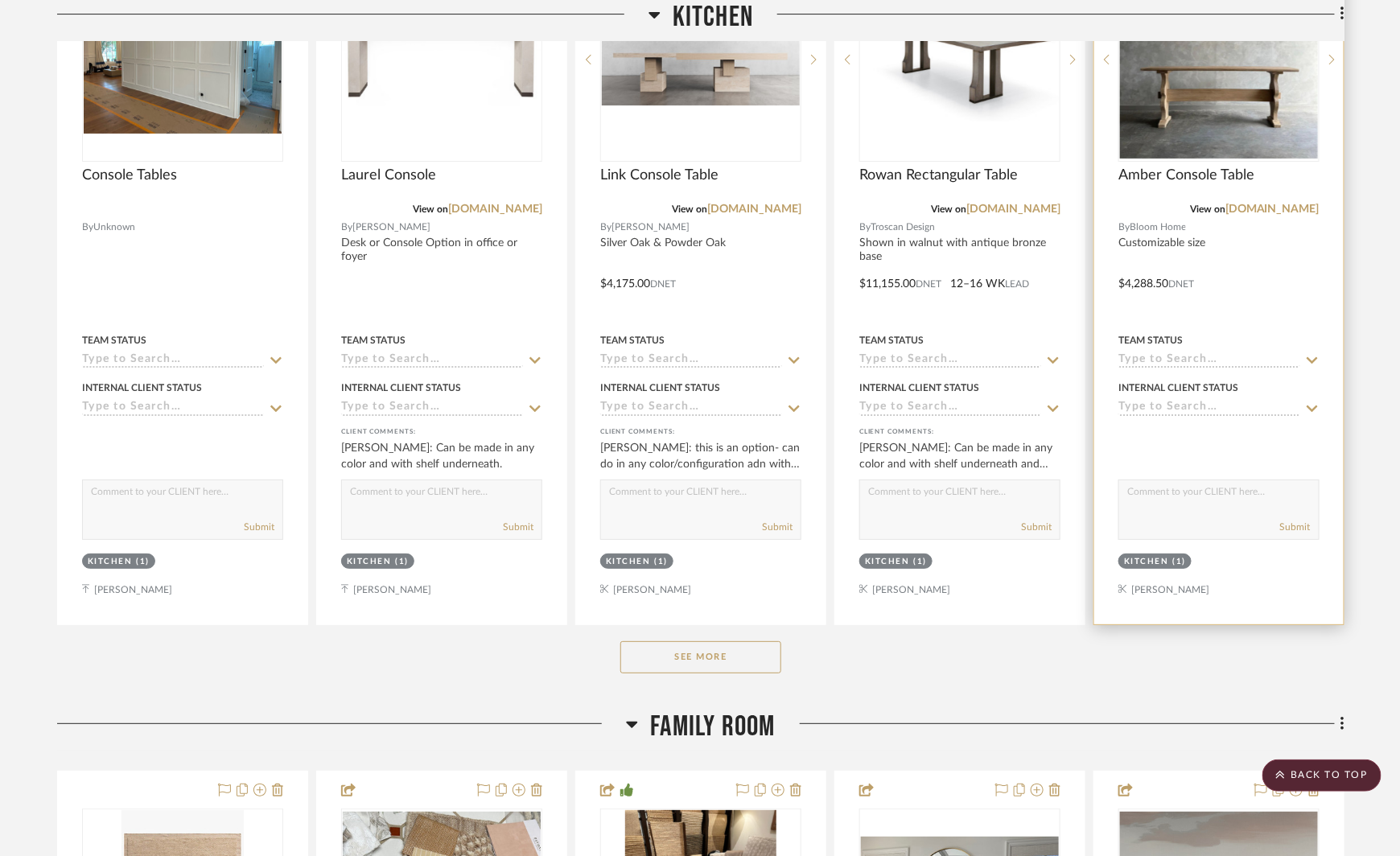
scroll to position [7345, 0]
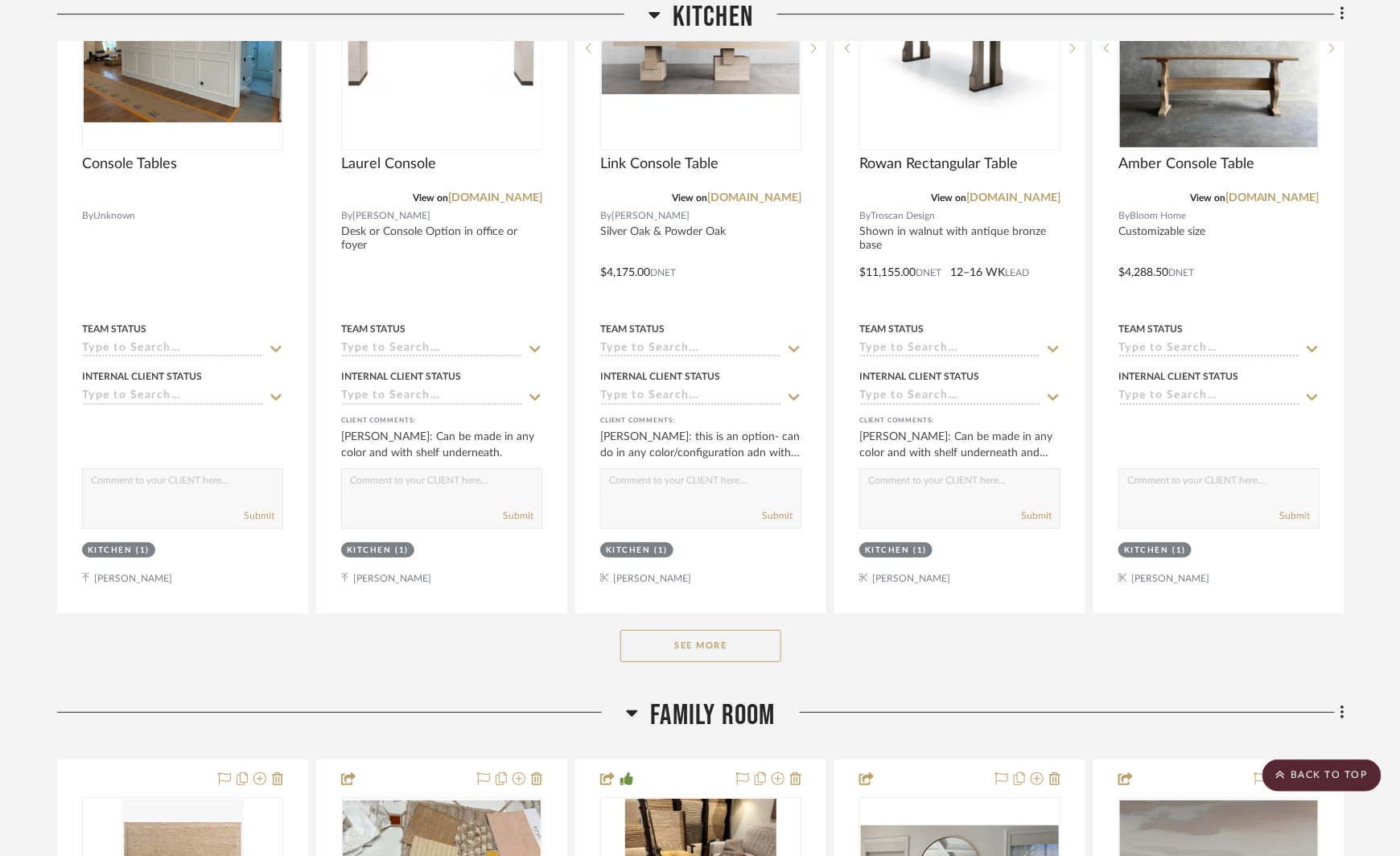
click at [724, 630] on button "See More" at bounding box center [701, 646] width 161 height 32
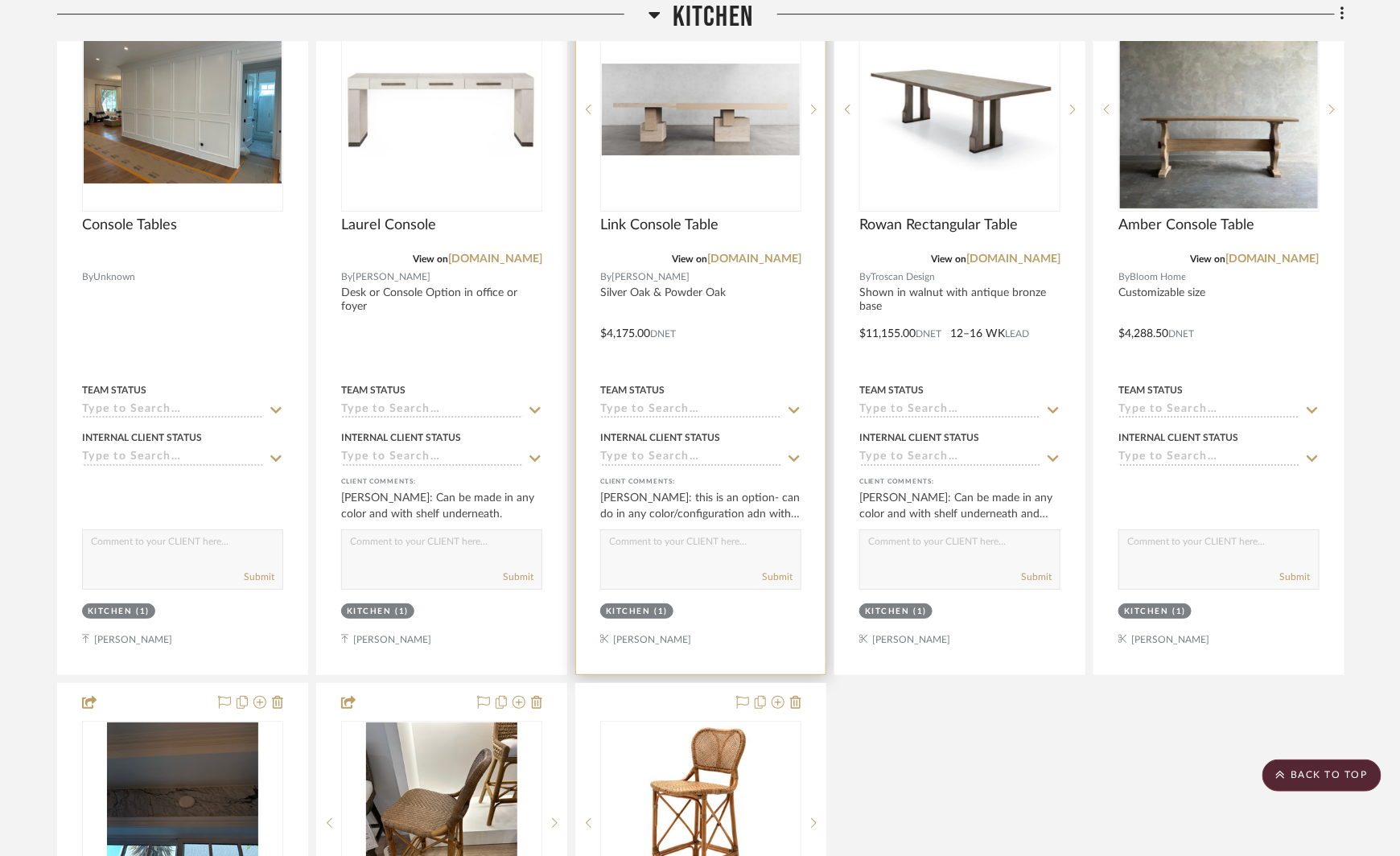
scroll to position [7283, 0]
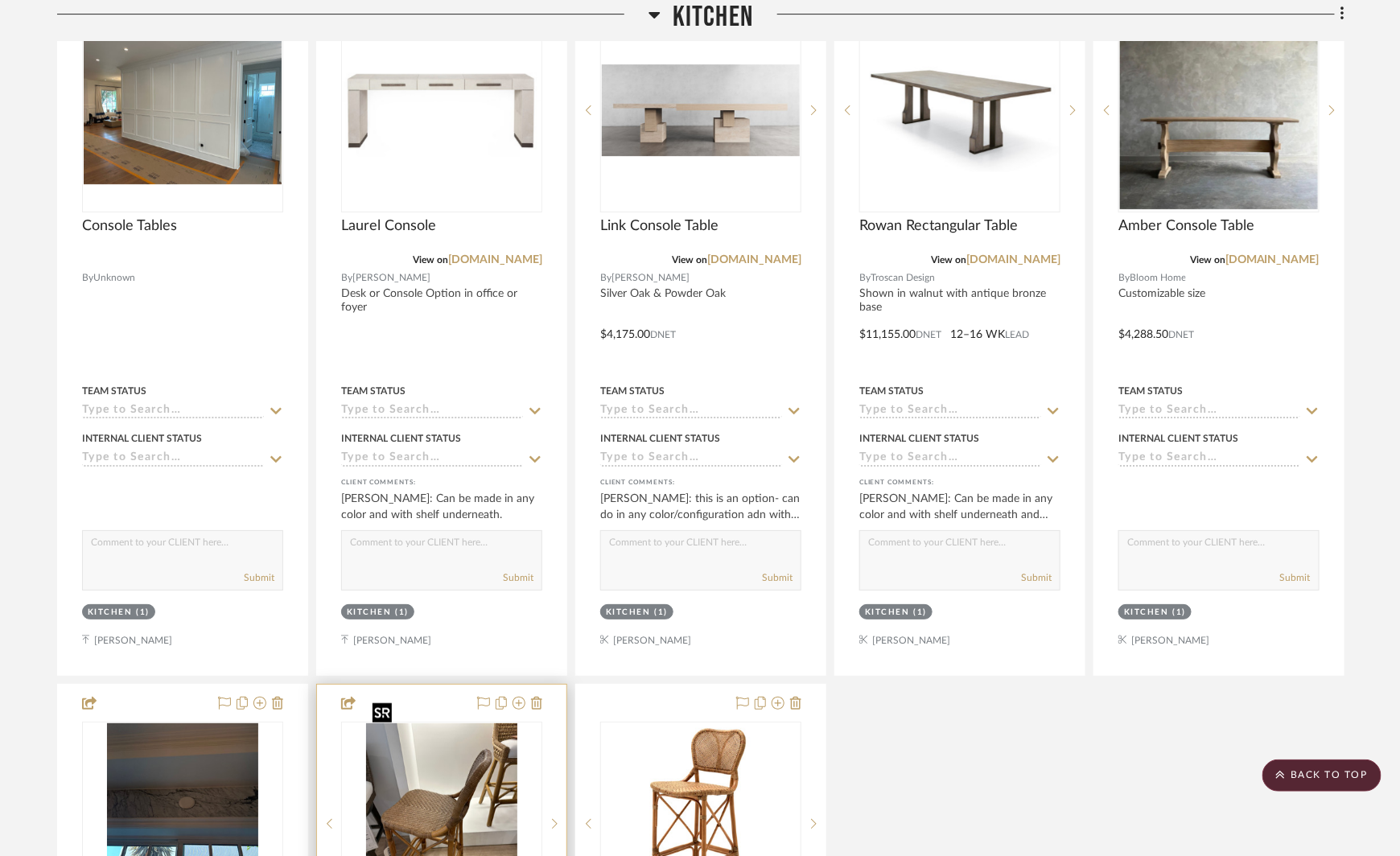
click at [0, 0] on img at bounding box center [0, 0] width 0 height 0
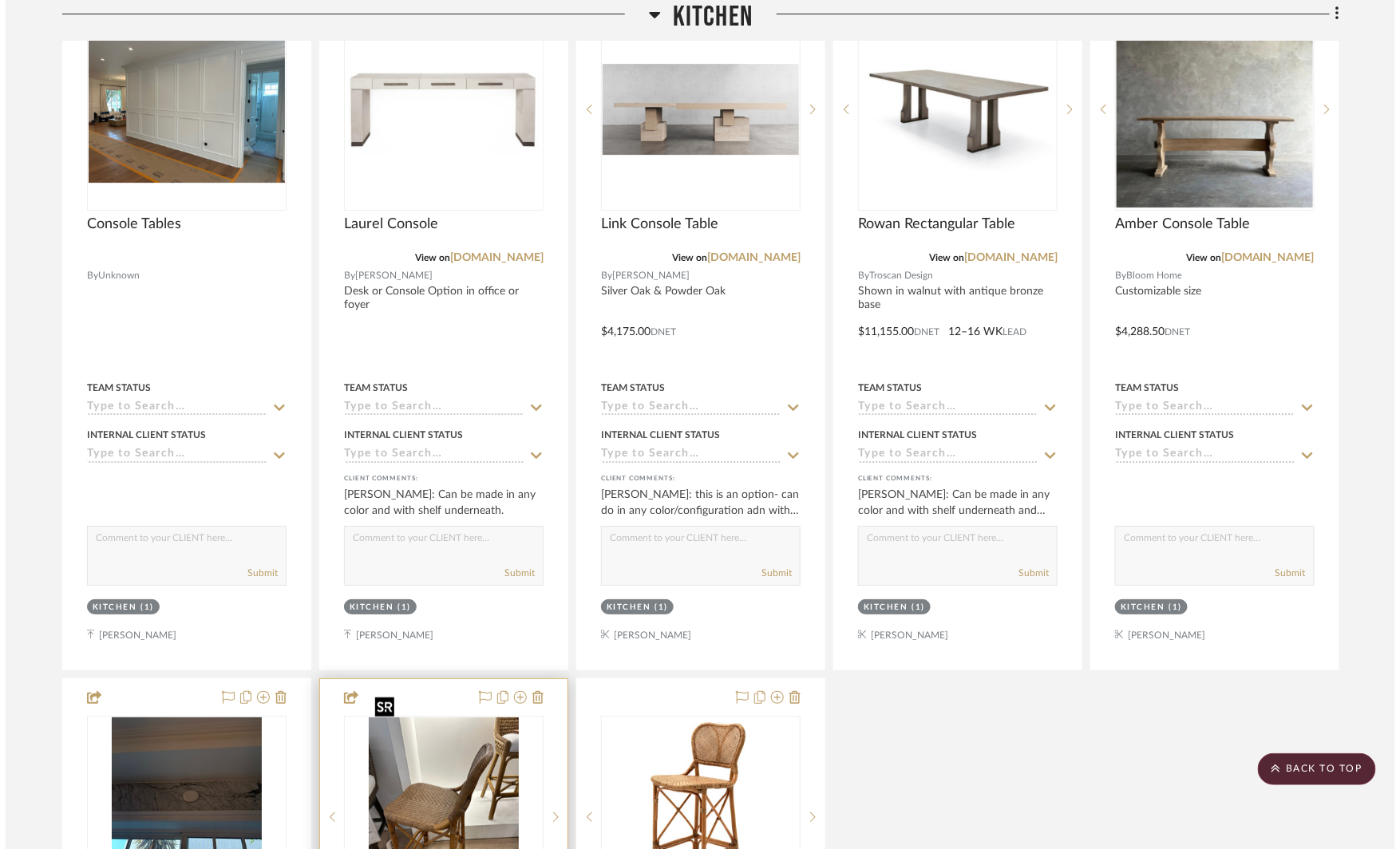
scroll to position [0, 0]
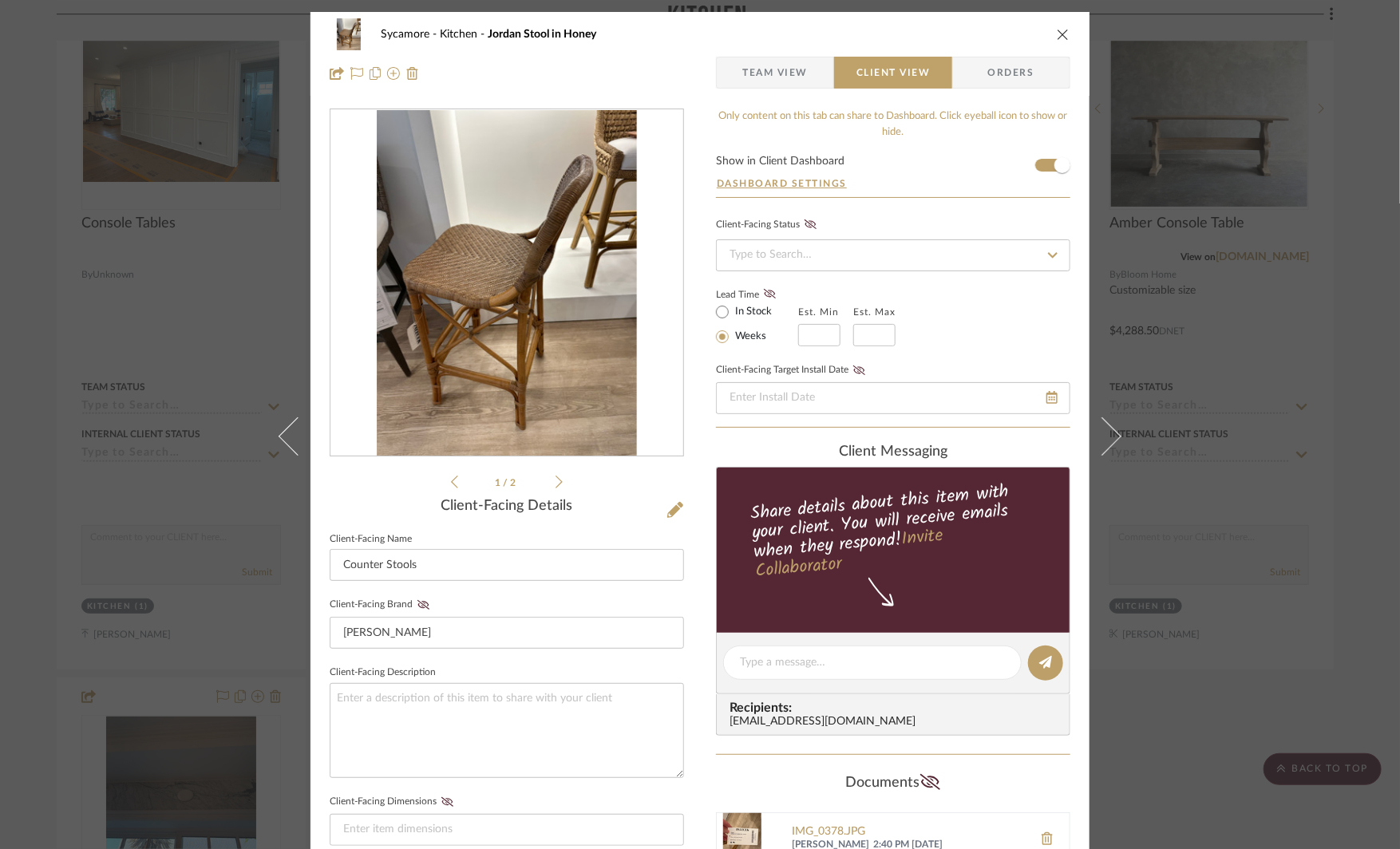
click at [491, 289] on img "0" at bounding box center [506, 283] width 259 height 347
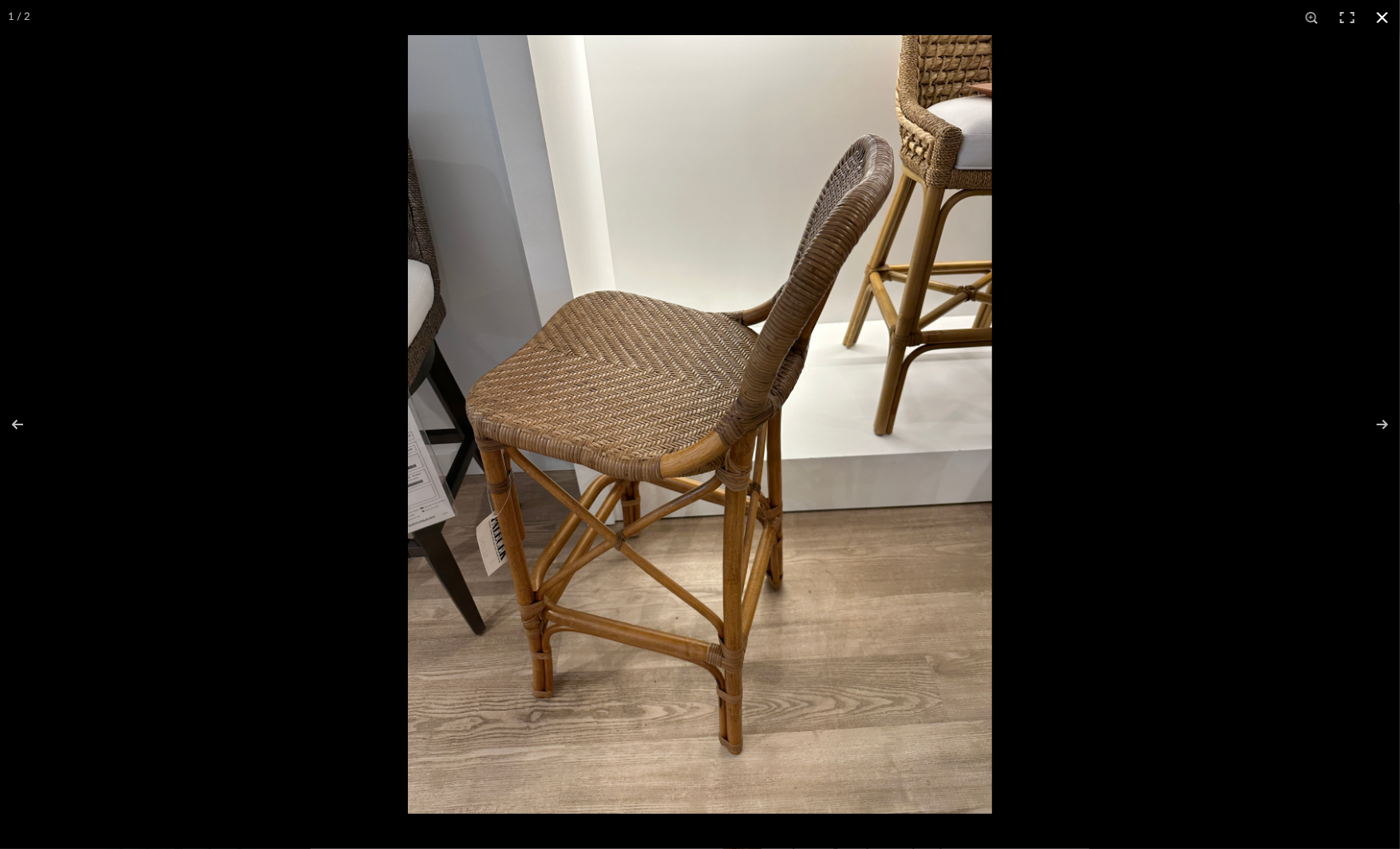
click at [1048, 494] on div at bounding box center [1108, 460] width 1400 height 849
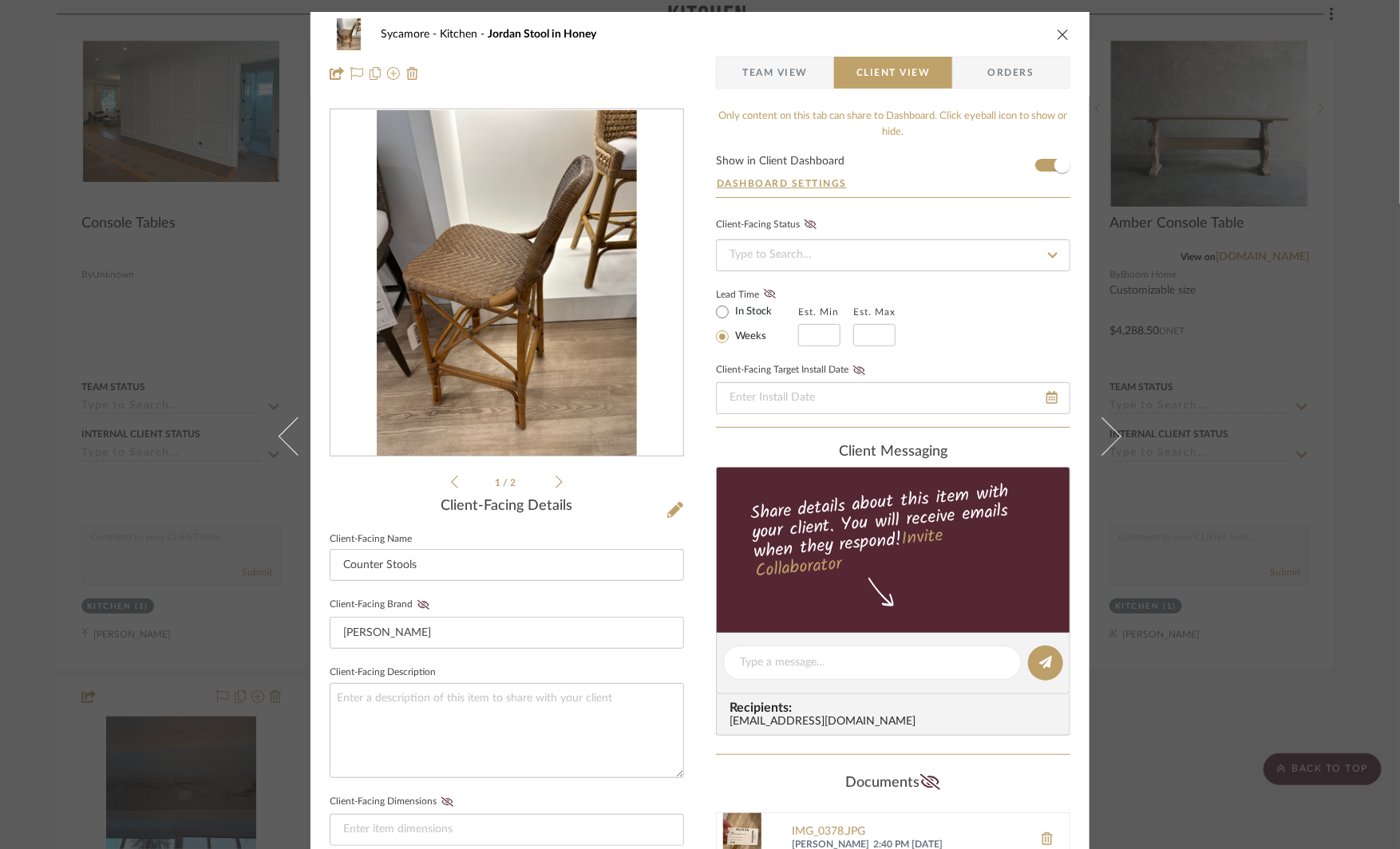
click at [1212, 494] on div "Sycamore Kitchen Jordan Stool in Honey Team View Client View Orders 1 / 2 Clien…" at bounding box center [700, 424] width 1400 height 849
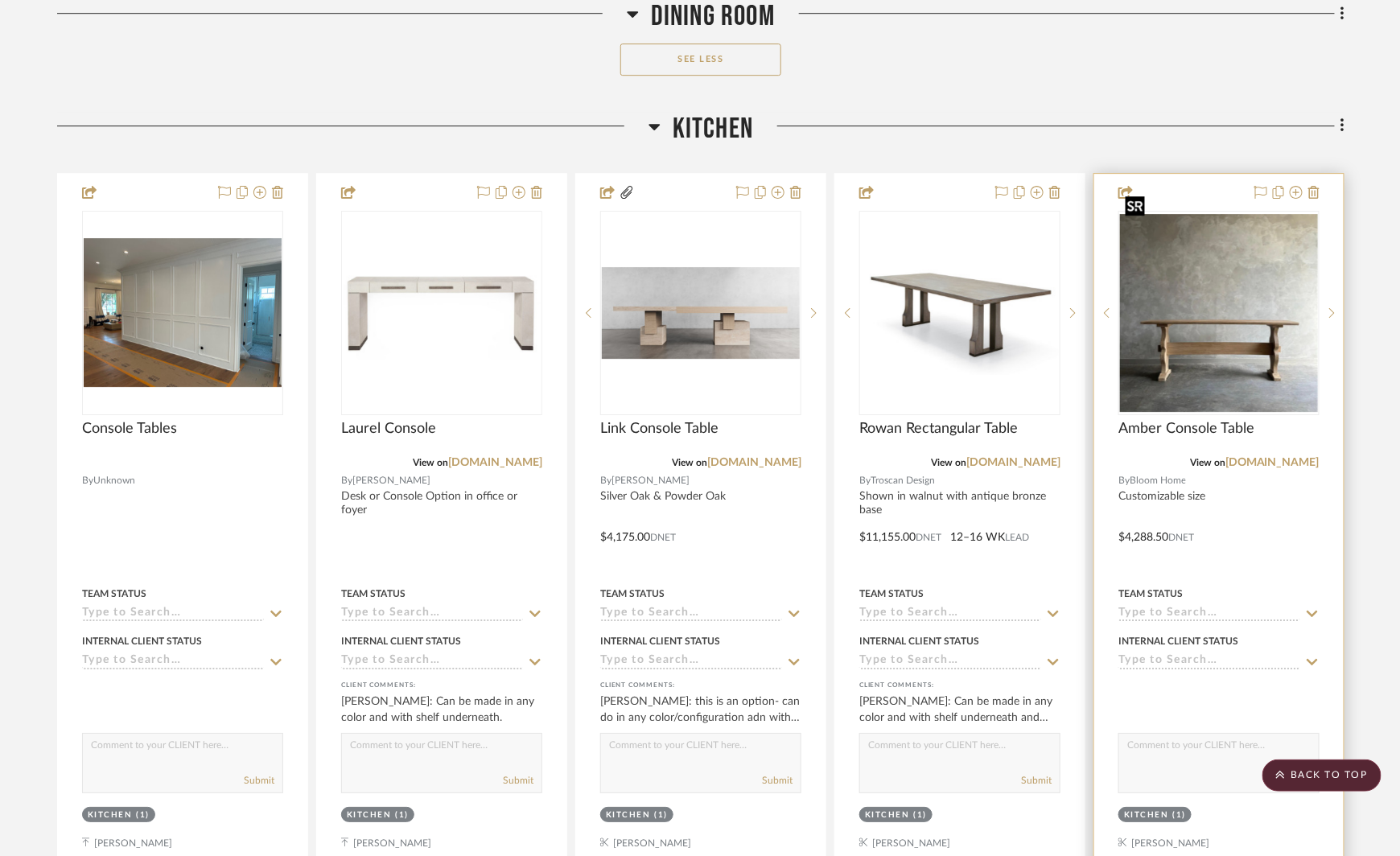
scroll to position [7058, 0]
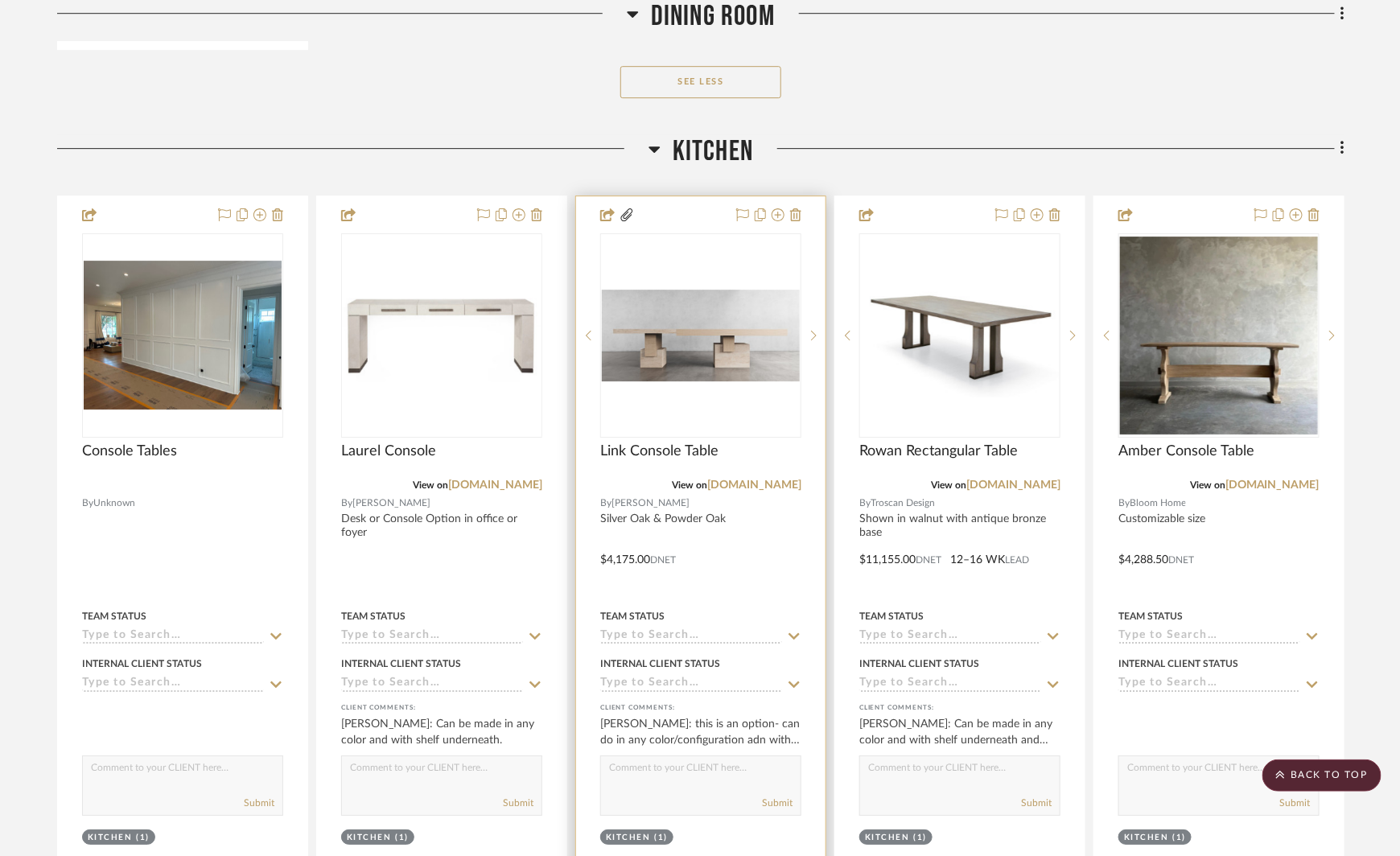
click at [801, 196] on div at bounding box center [701, 548] width 249 height 704
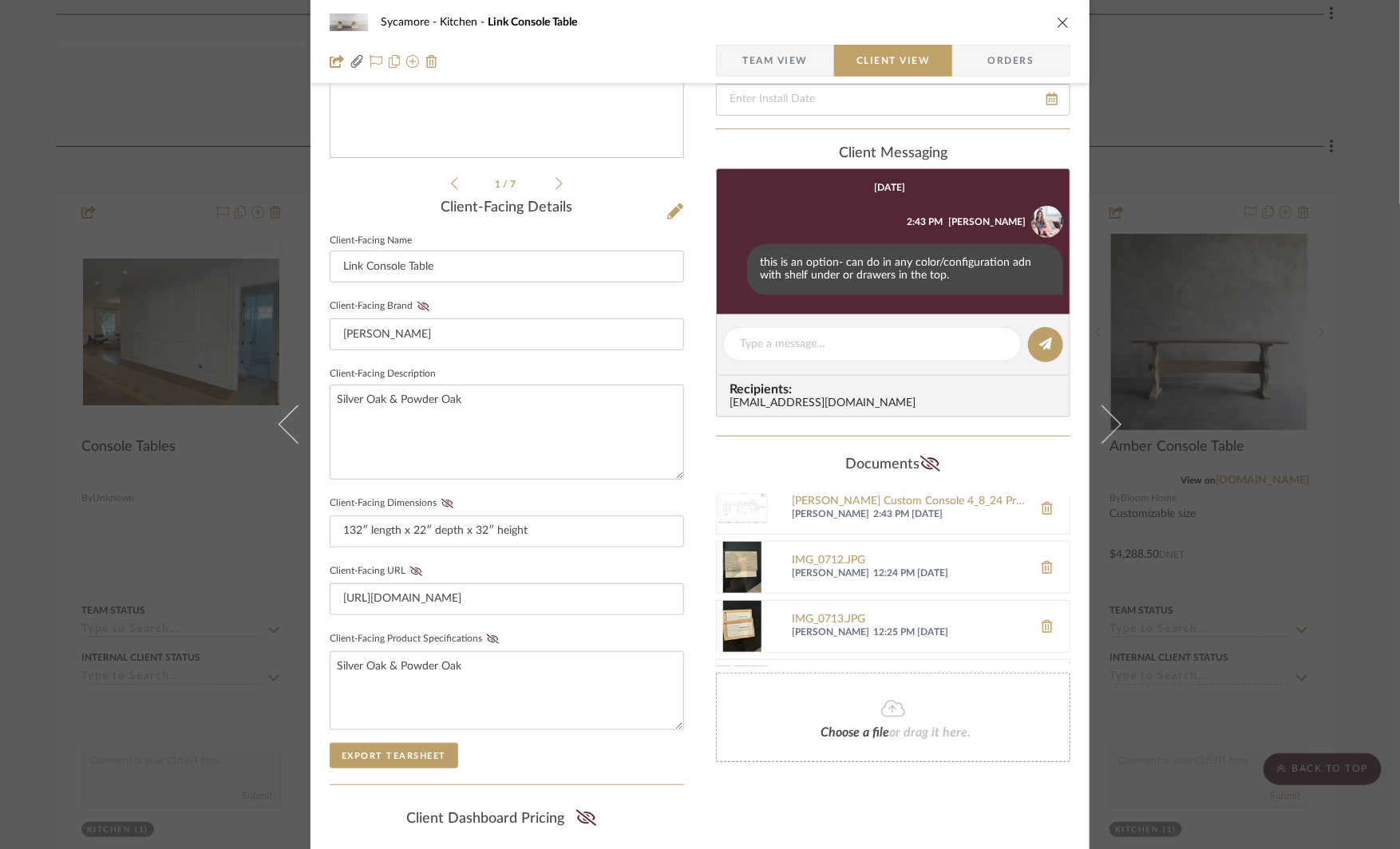
scroll to position [287, 0]
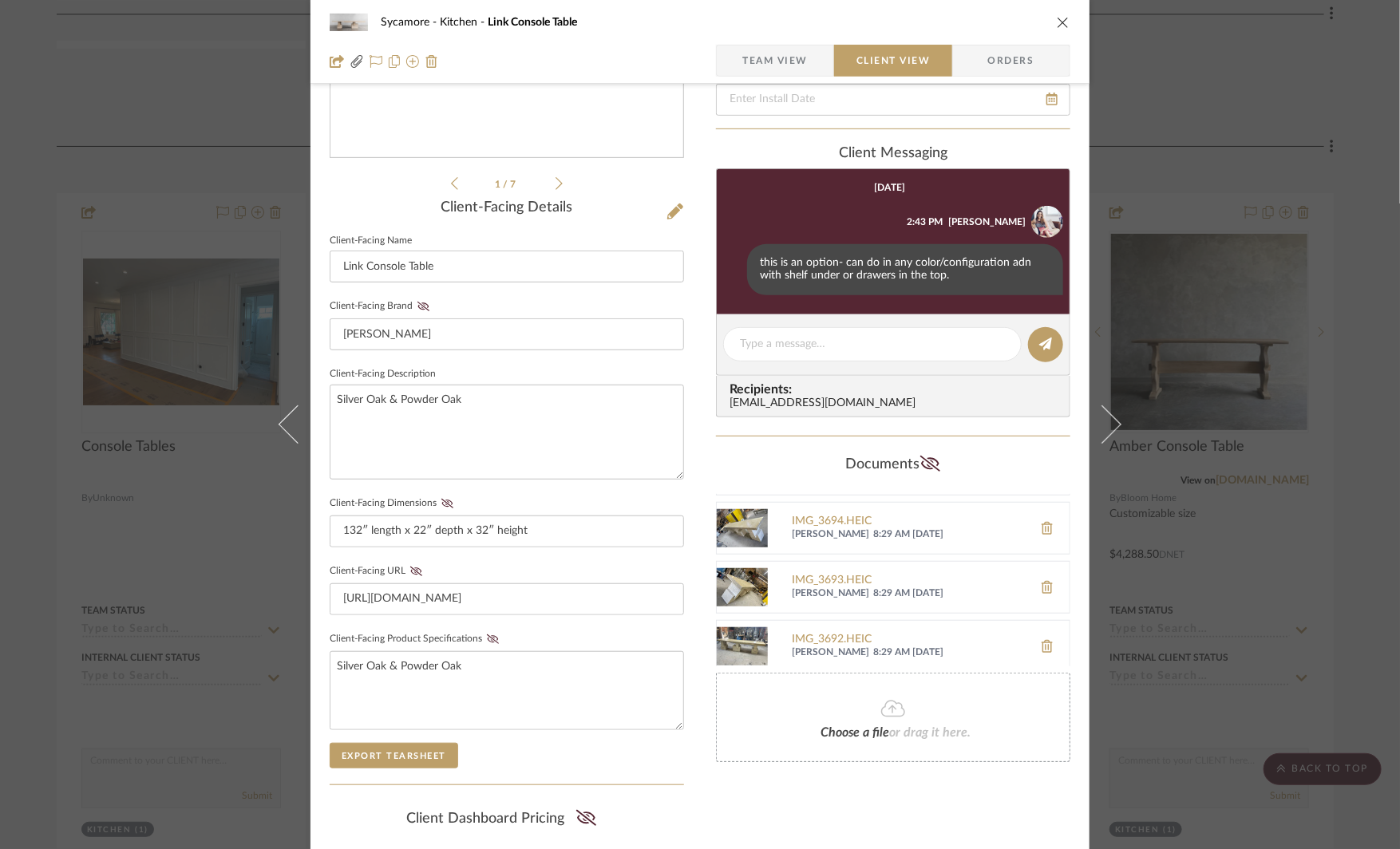
click at [1134, 97] on div "Sycamore Kitchen Link Console Table Team View Client View Orders [PERSON_NAME].…" at bounding box center [700, 424] width 1400 height 849
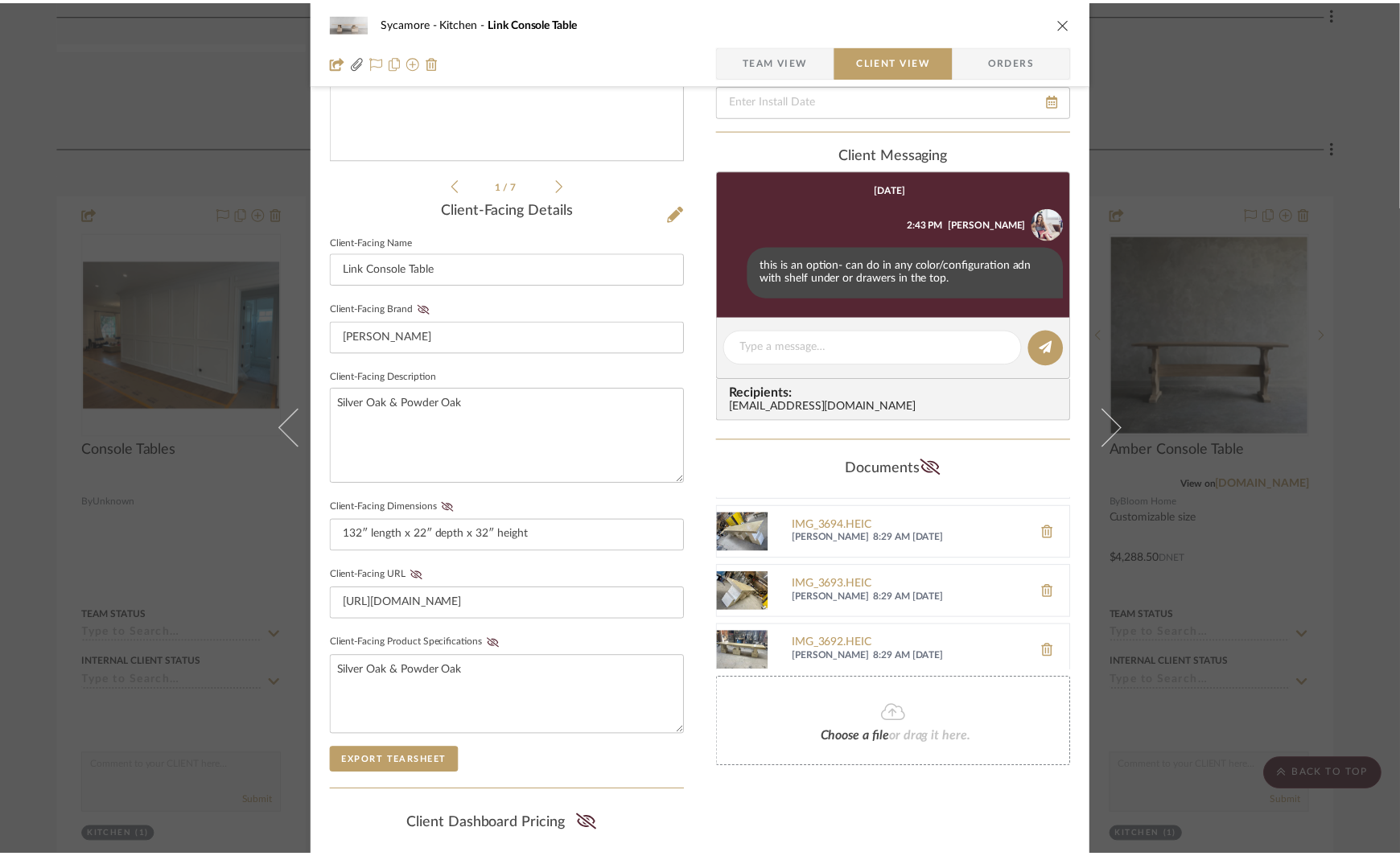
scroll to position [7058, 0]
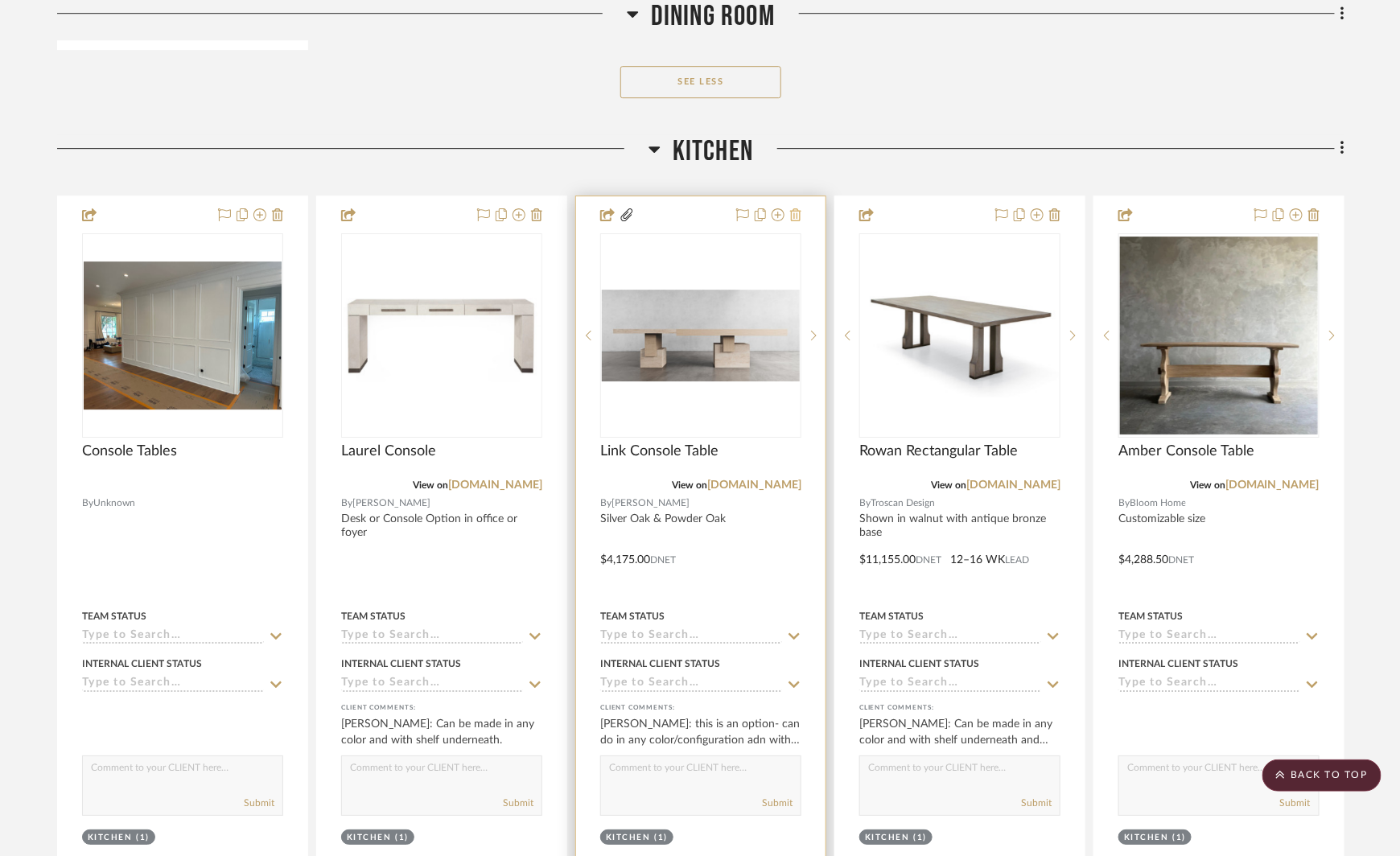
click at [798, 208] on icon at bounding box center [795, 214] width 11 height 13
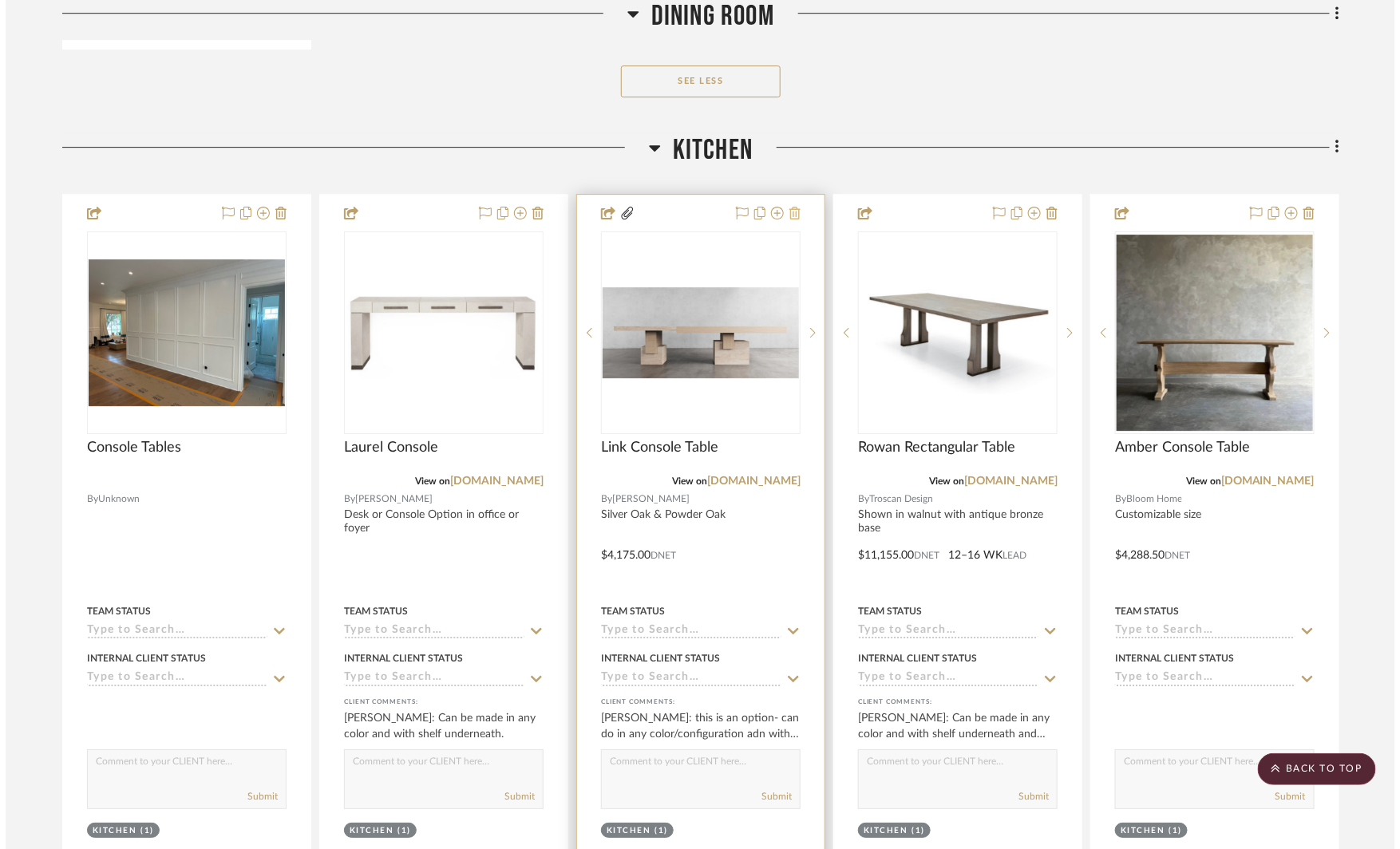
scroll to position [0, 0]
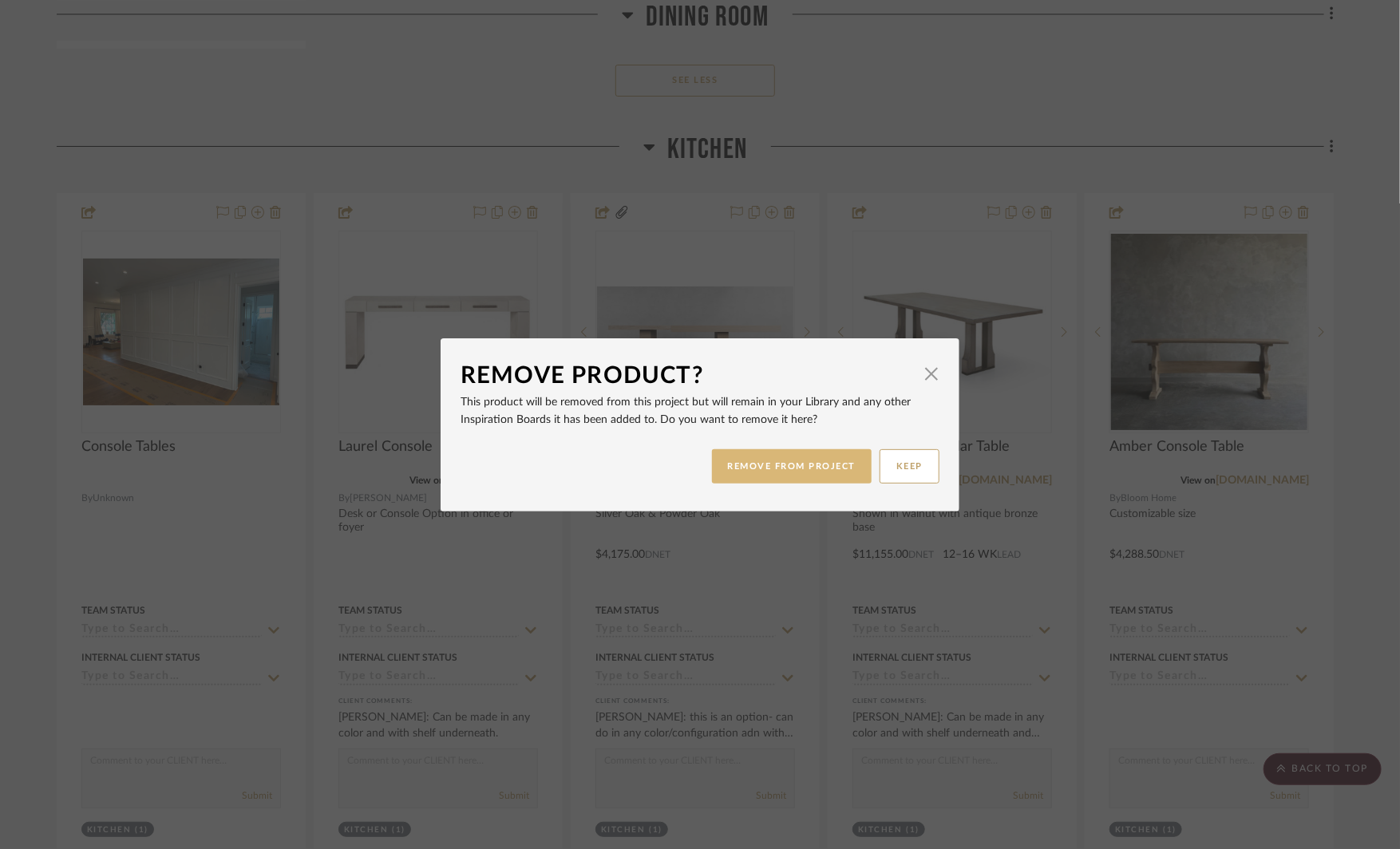
click at [750, 474] on button "REMOVE FROM PROJECT" at bounding box center [792, 465] width 161 height 34
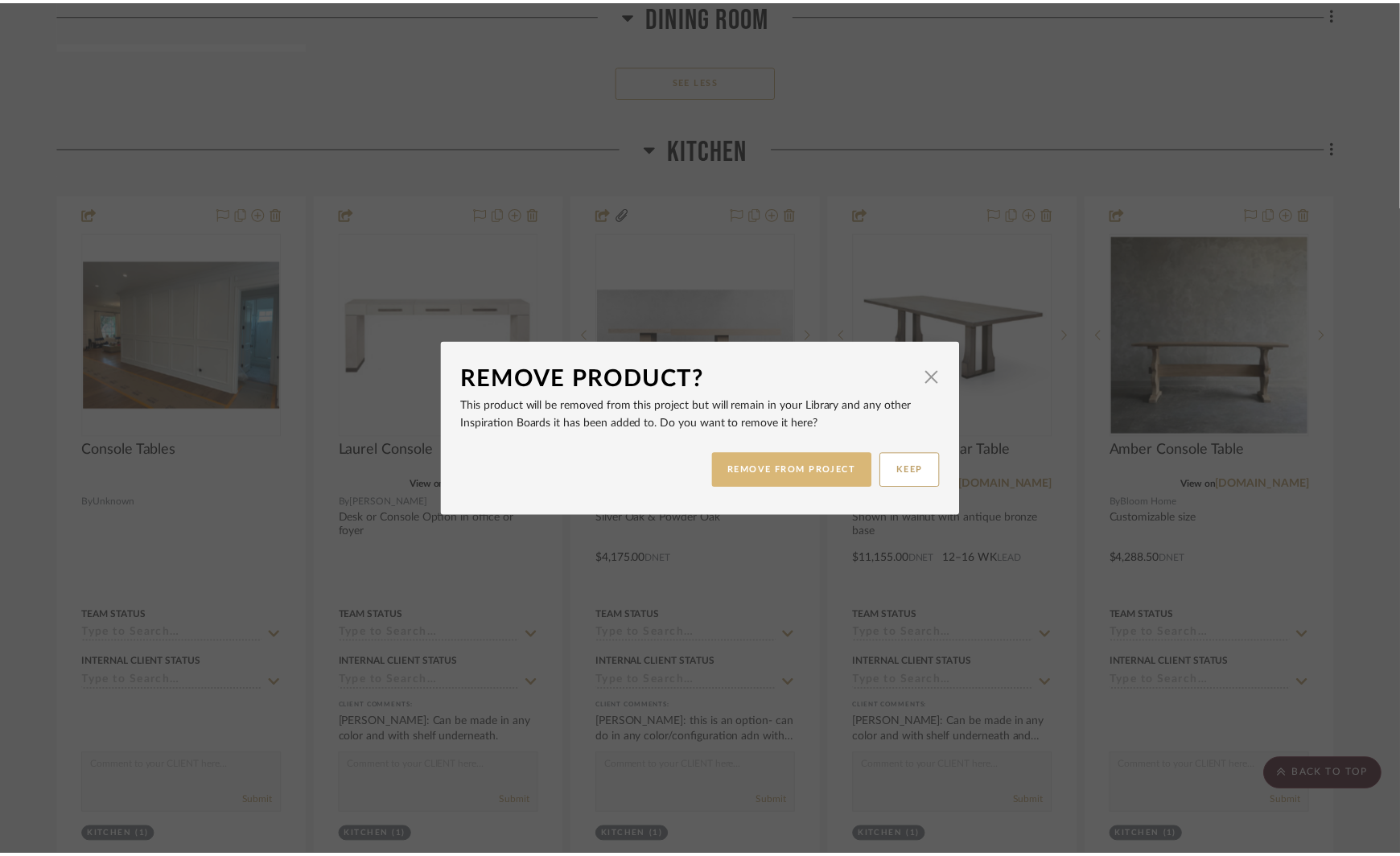
scroll to position [7058, 0]
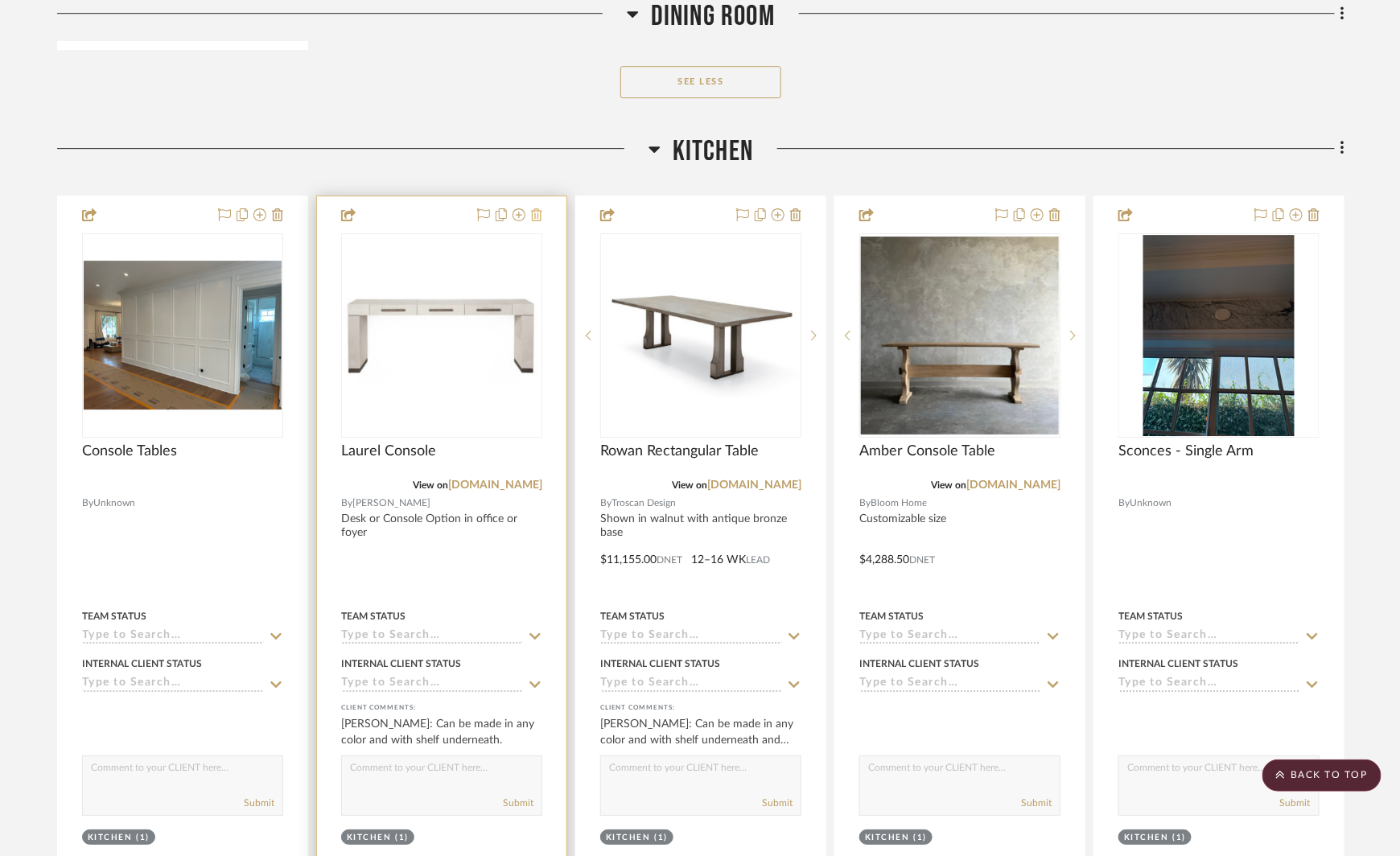
click at [539, 208] on icon at bounding box center [536, 214] width 11 height 13
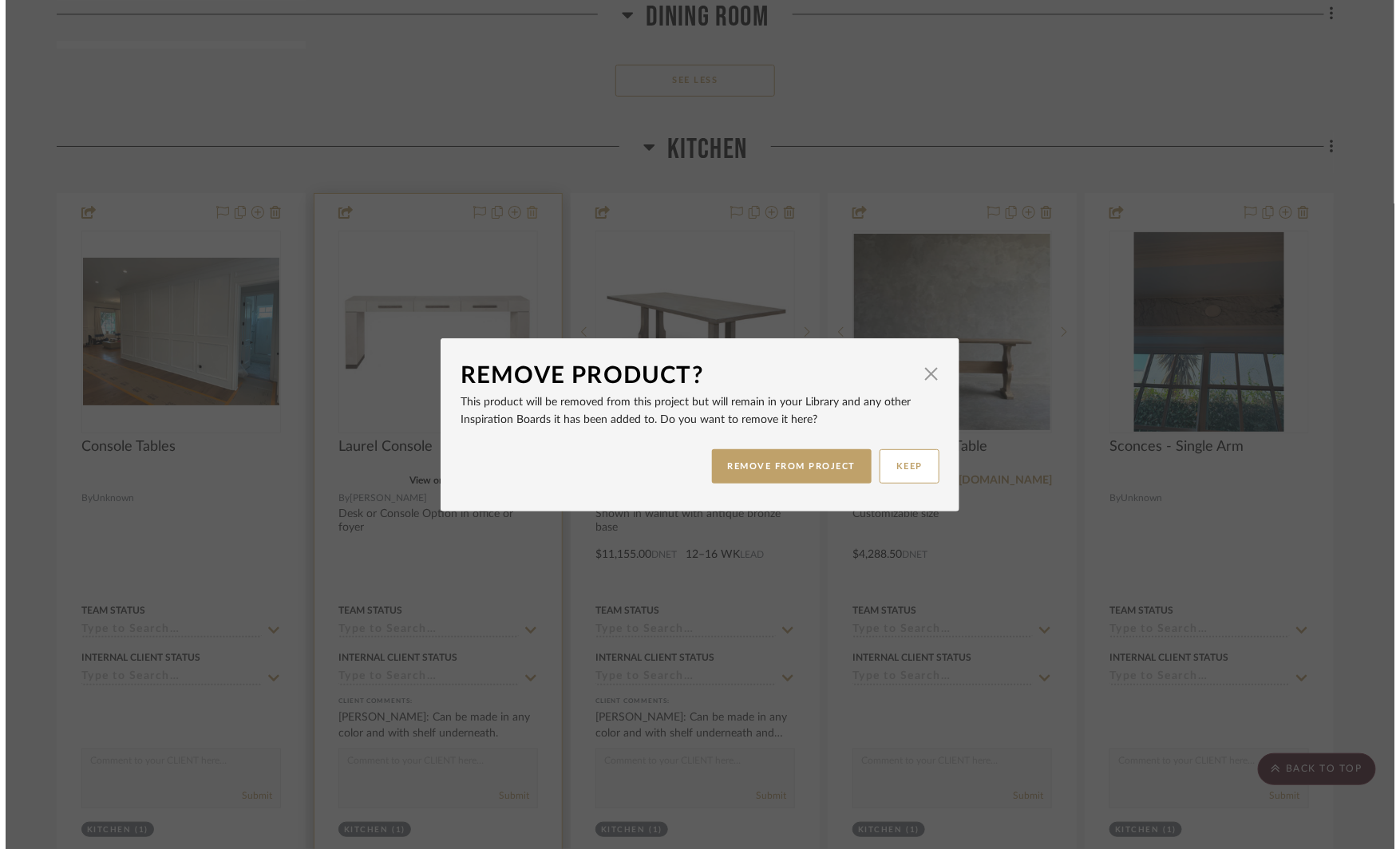
scroll to position [0, 0]
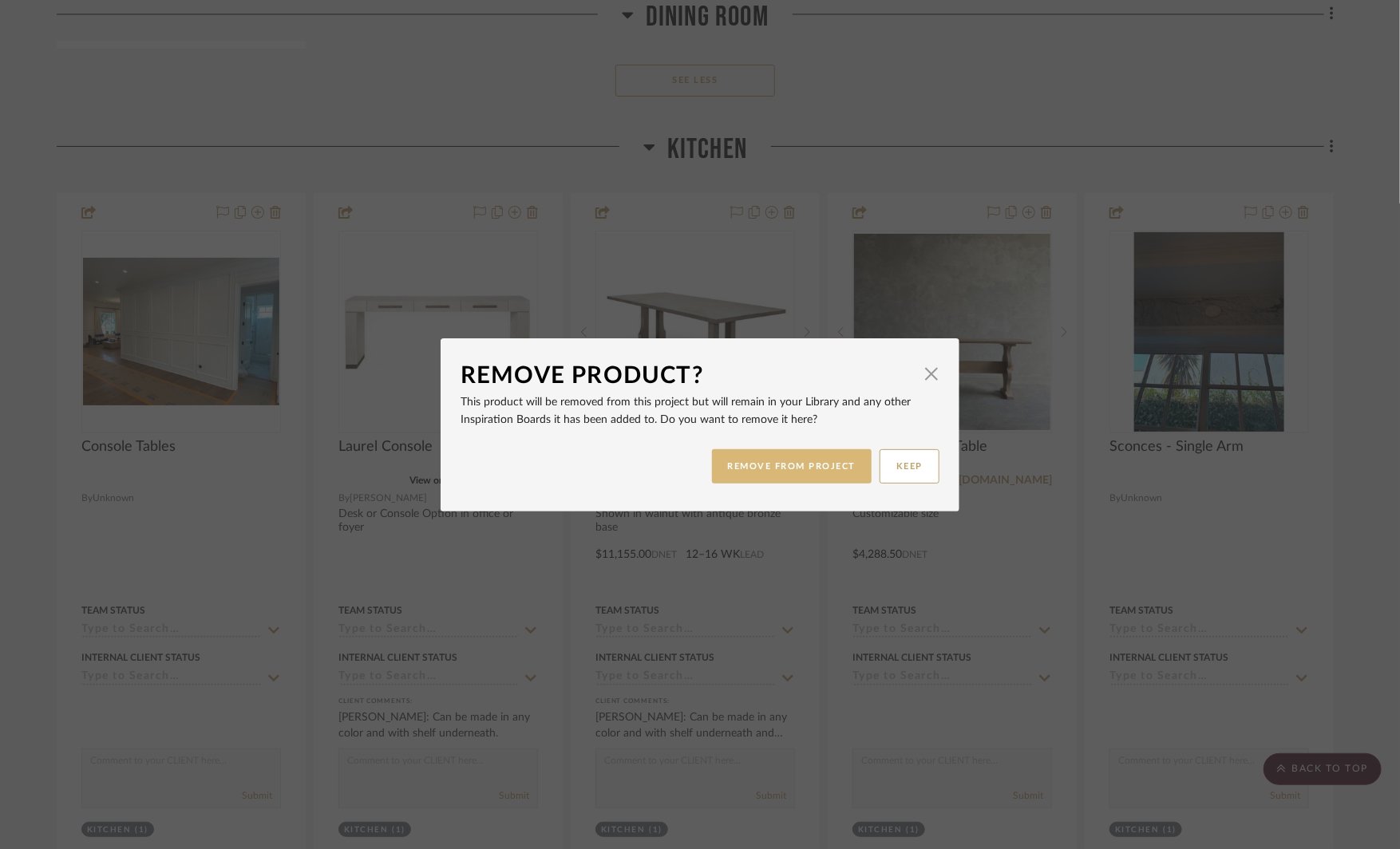
click at [772, 471] on button "REMOVE FROM PROJECT" at bounding box center [792, 465] width 161 height 34
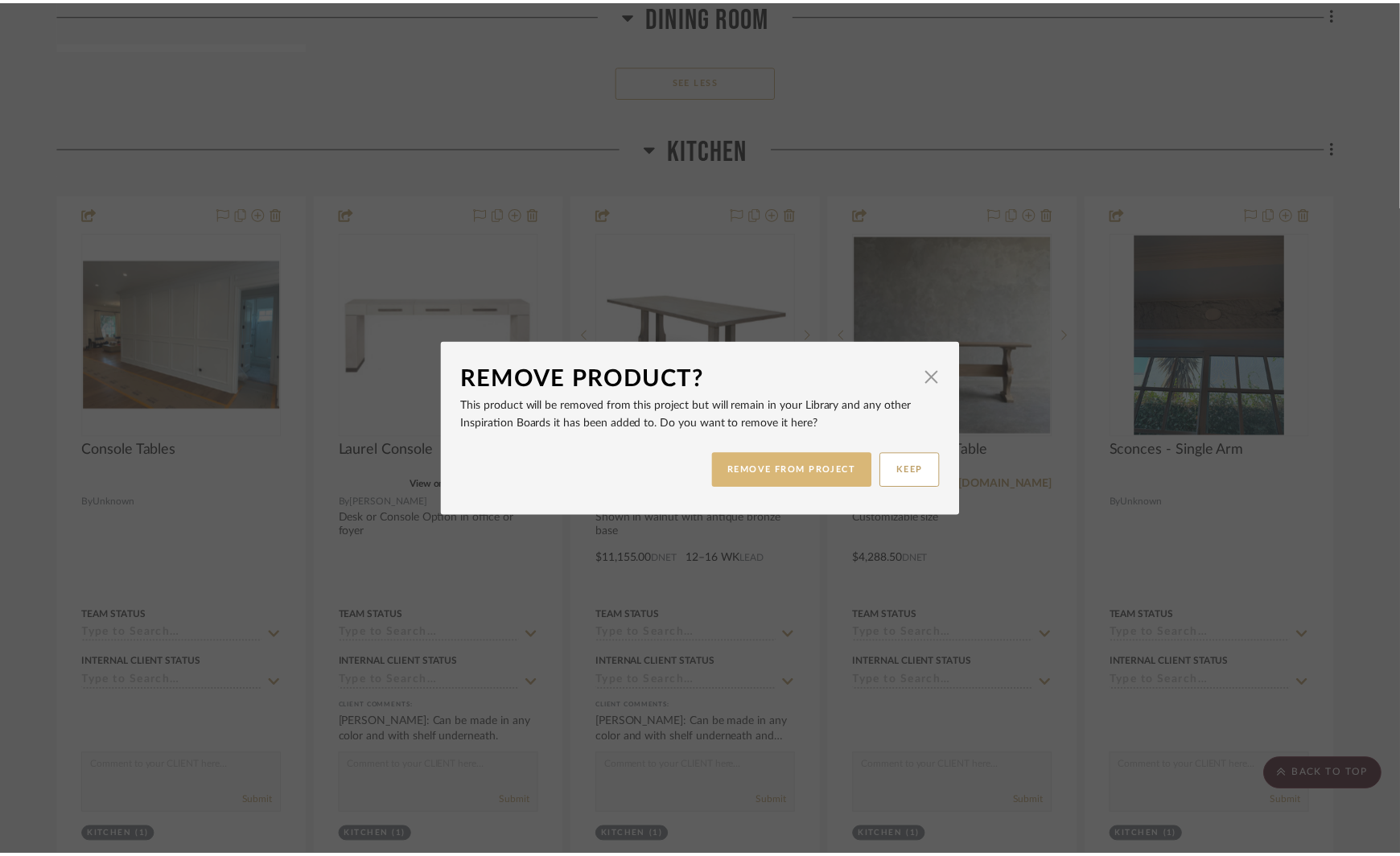
scroll to position [7058, 0]
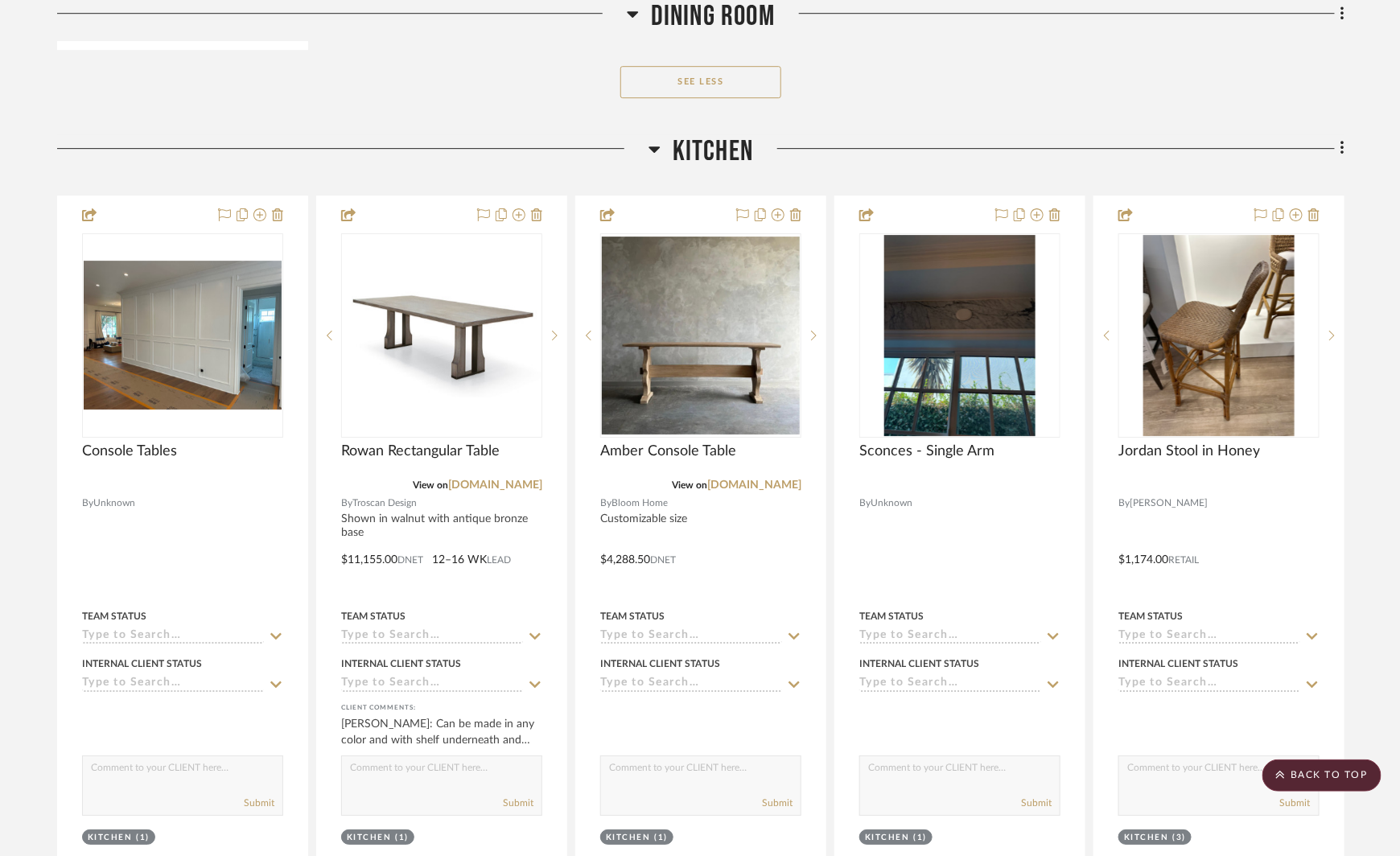
click at [952, 134] on div at bounding box center [1049, 155] width 591 height 41
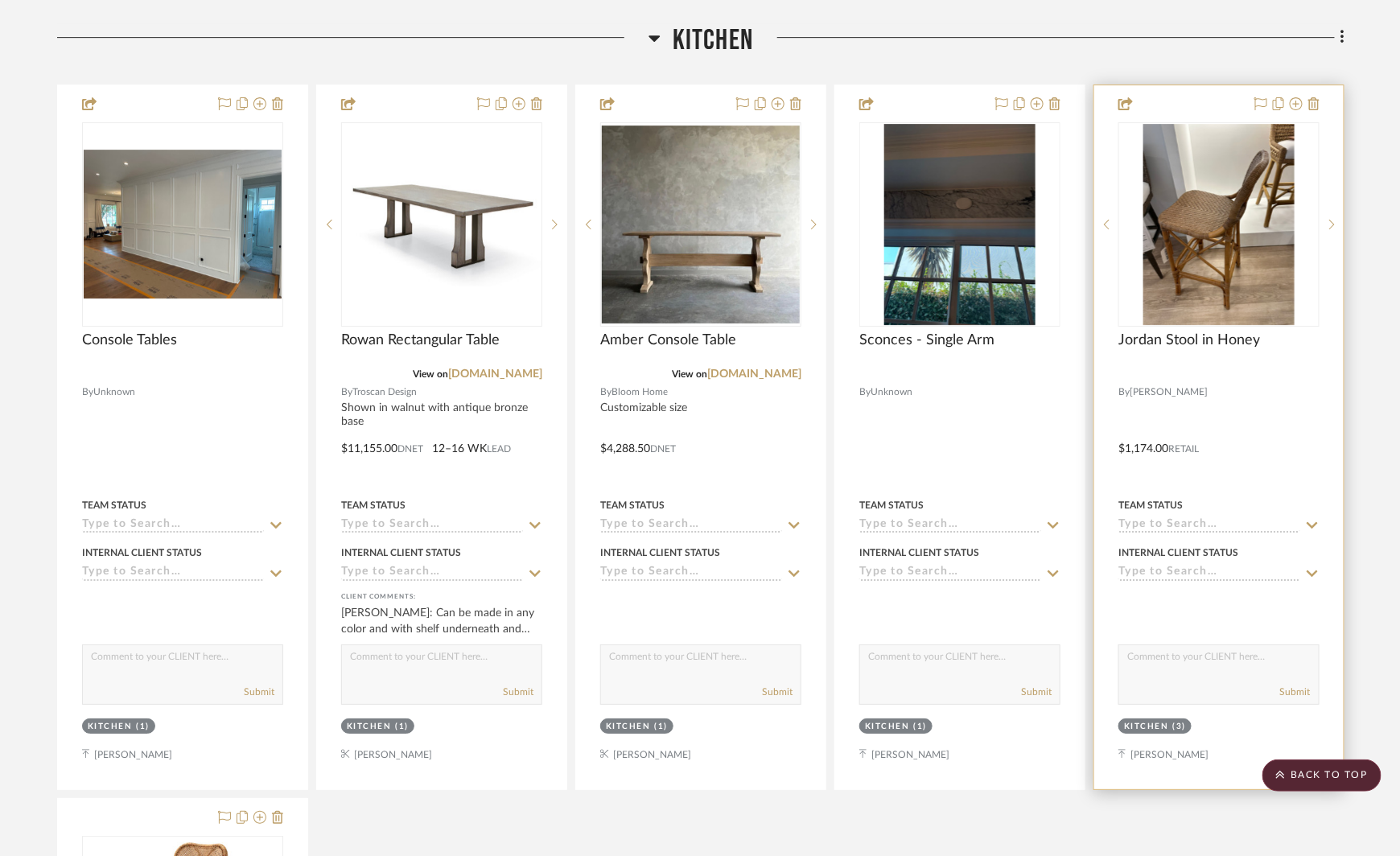
scroll to position [7170, 0]
click at [1185, 192] on img "0" at bounding box center [1219, 223] width 151 height 201
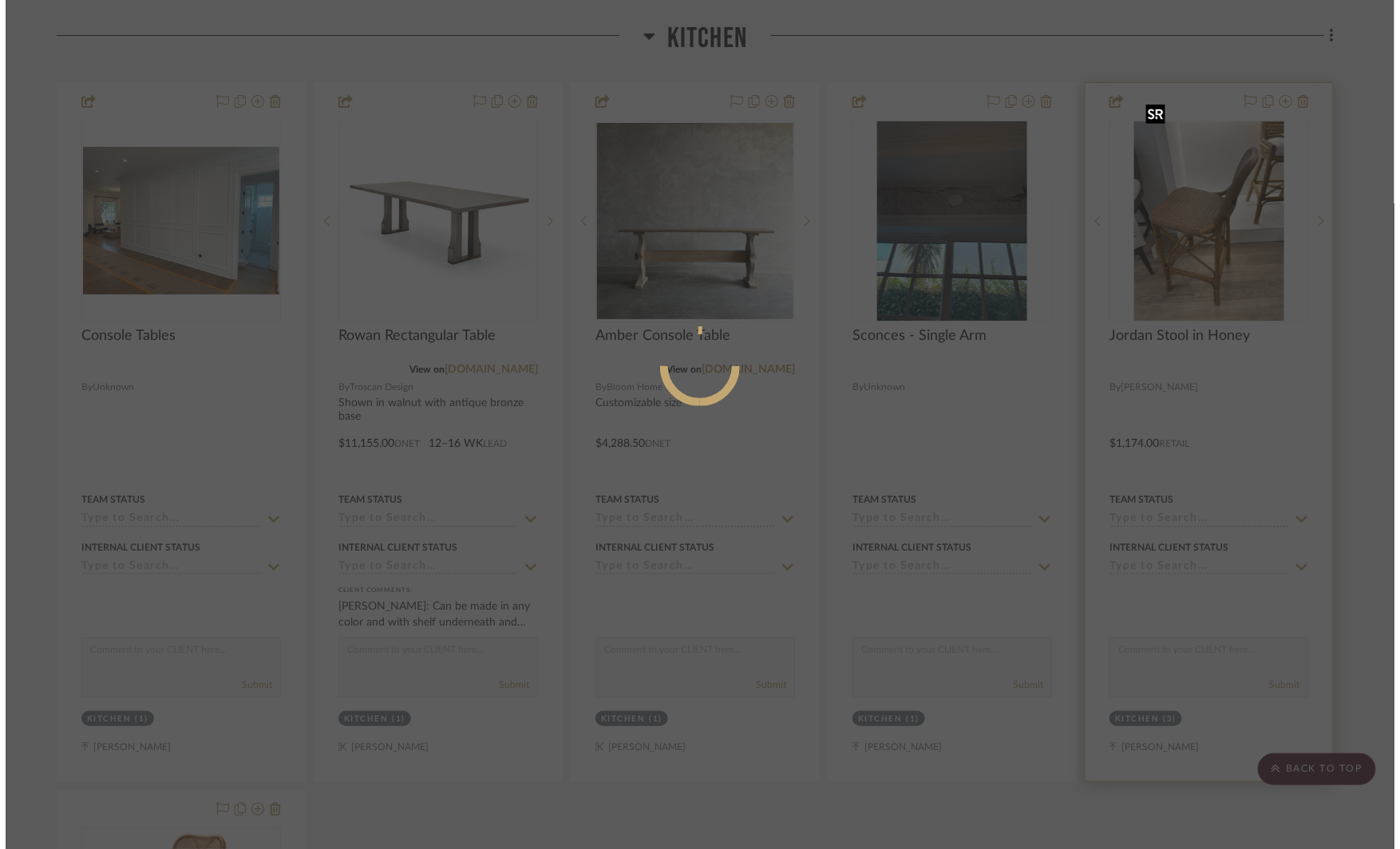
scroll to position [0, 0]
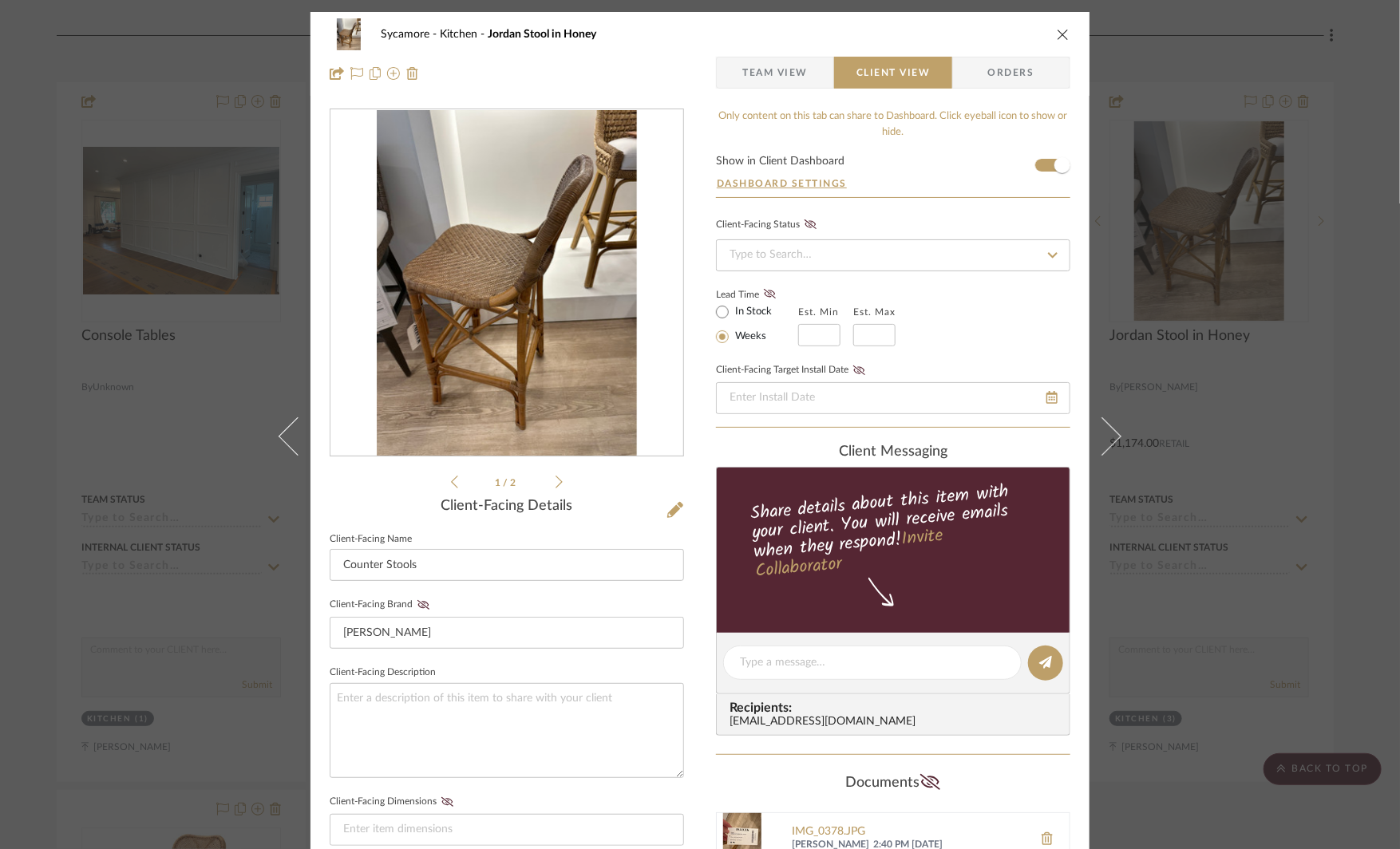
click at [742, 62] on span "Team View" at bounding box center [774, 72] width 65 height 32
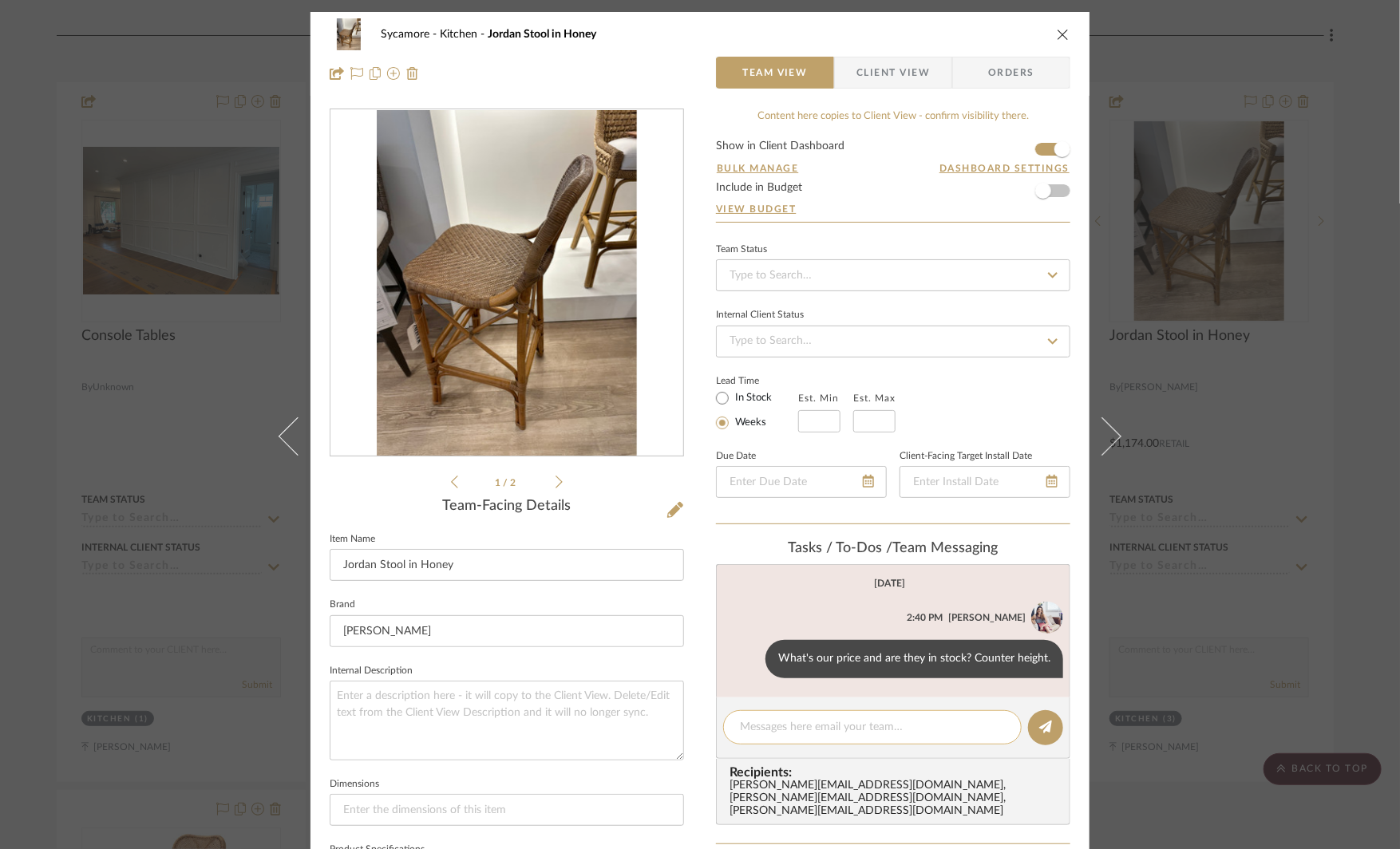
click at [755, 739] on div at bounding box center [872, 726] width 299 height 34
click at [749, 725] on textarea at bounding box center [872, 726] width 265 height 17
type textarea "lighter color?"
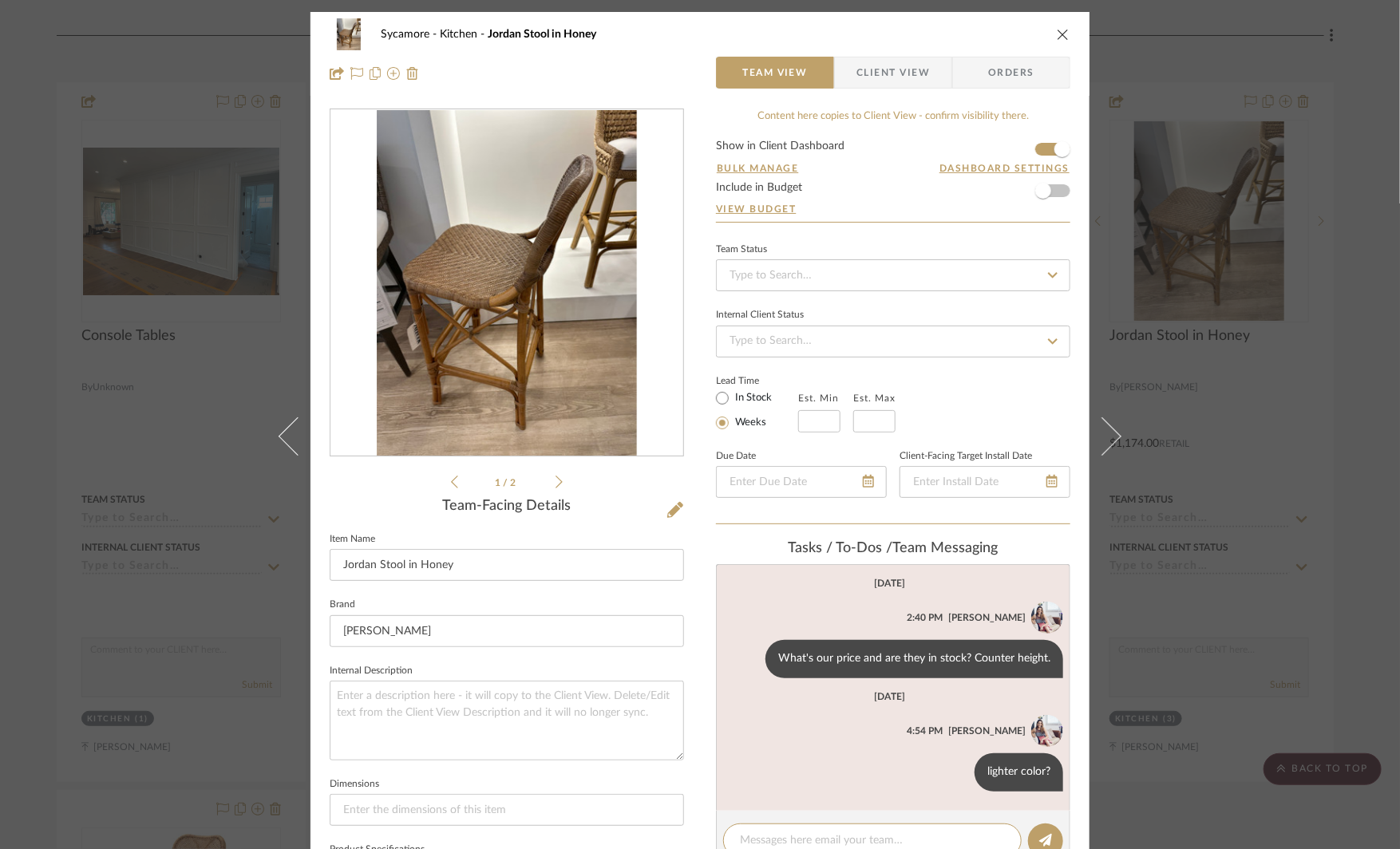
click at [1301, 584] on div "Sycamore Kitchen Jordan Stool in Honey Team View Client View Orders 1 / 2 Team-…" at bounding box center [700, 424] width 1400 height 849
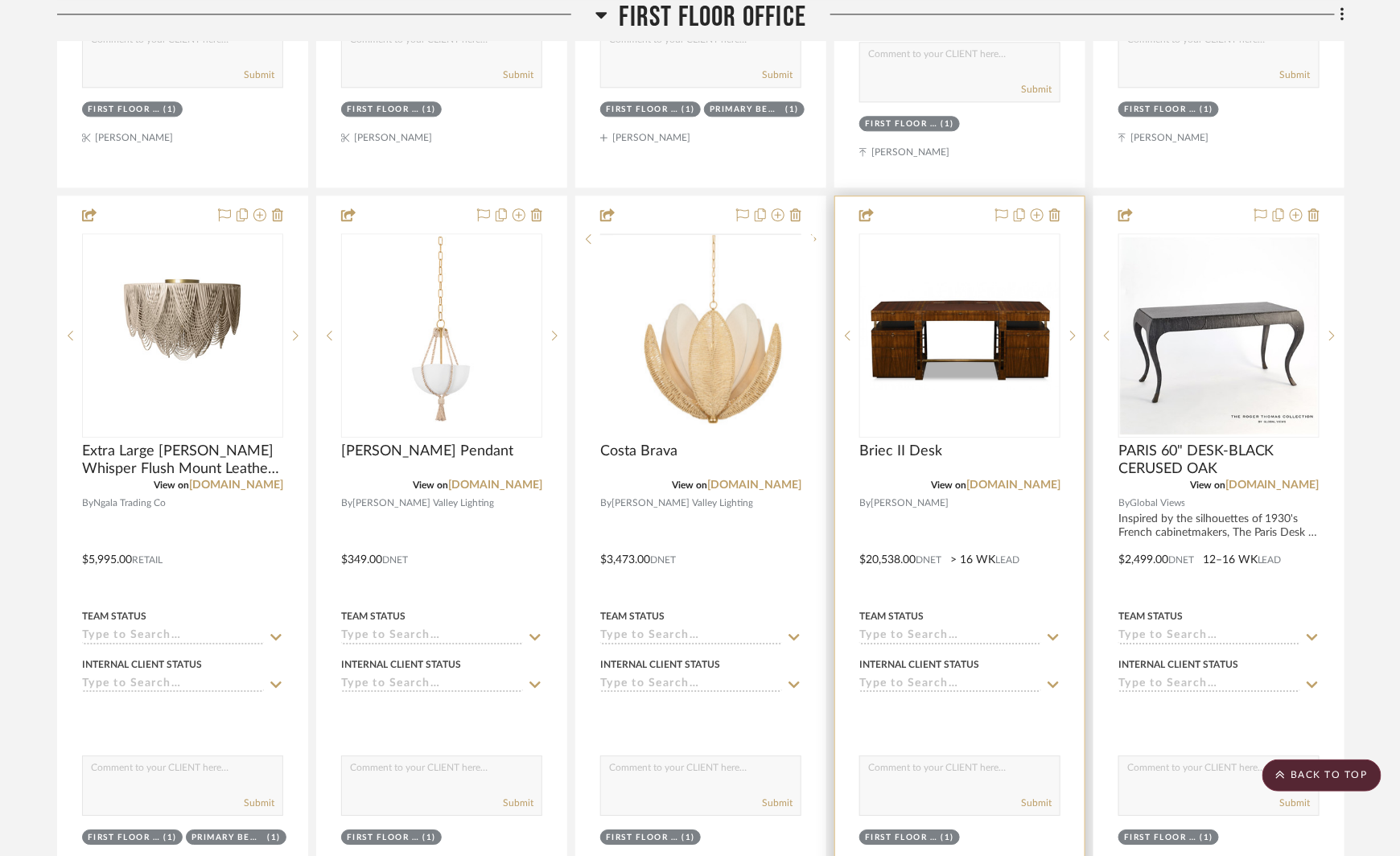
scroll to position [11667, 0]
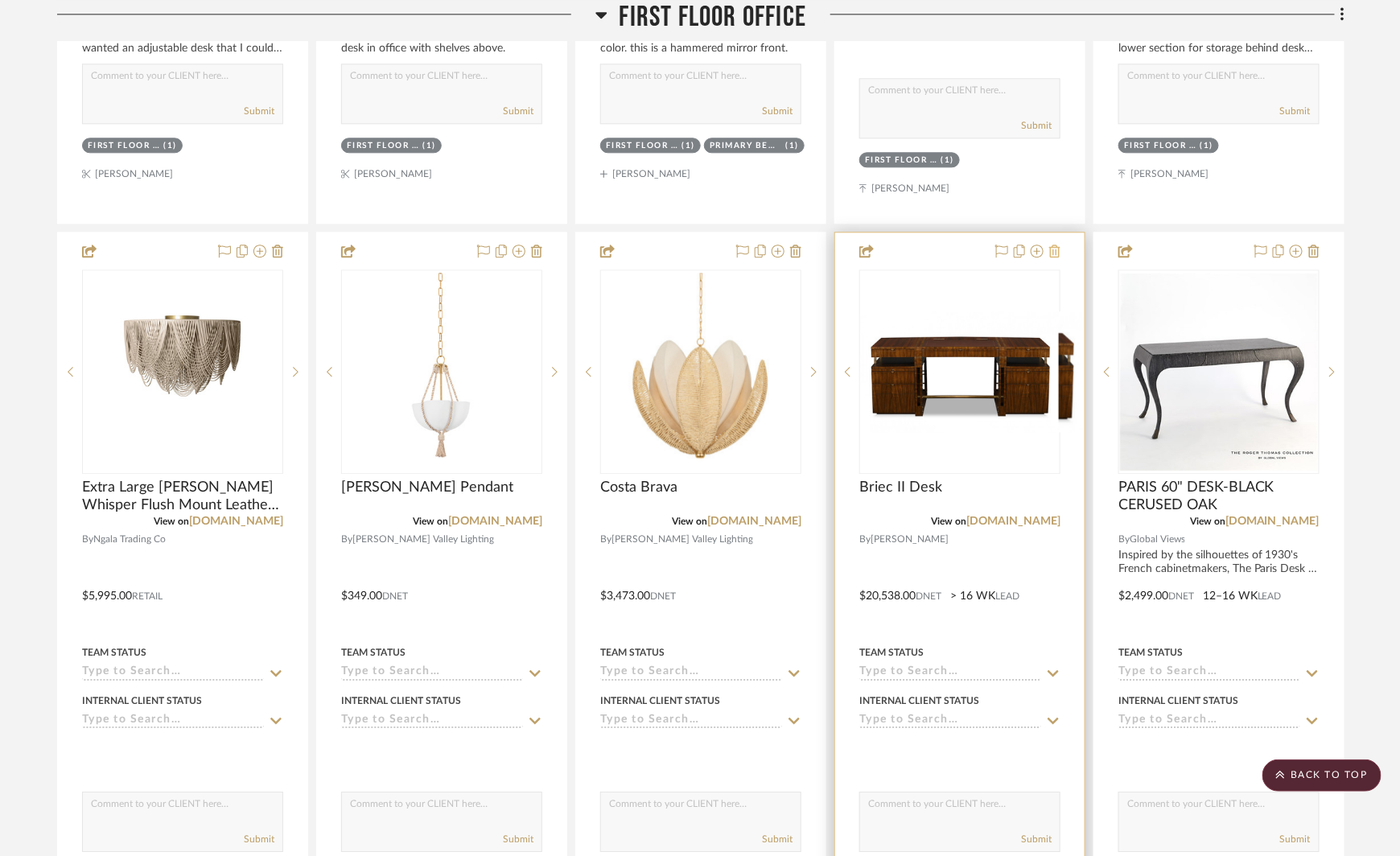
click at [1058, 244] on icon at bounding box center [1054, 250] width 11 height 13
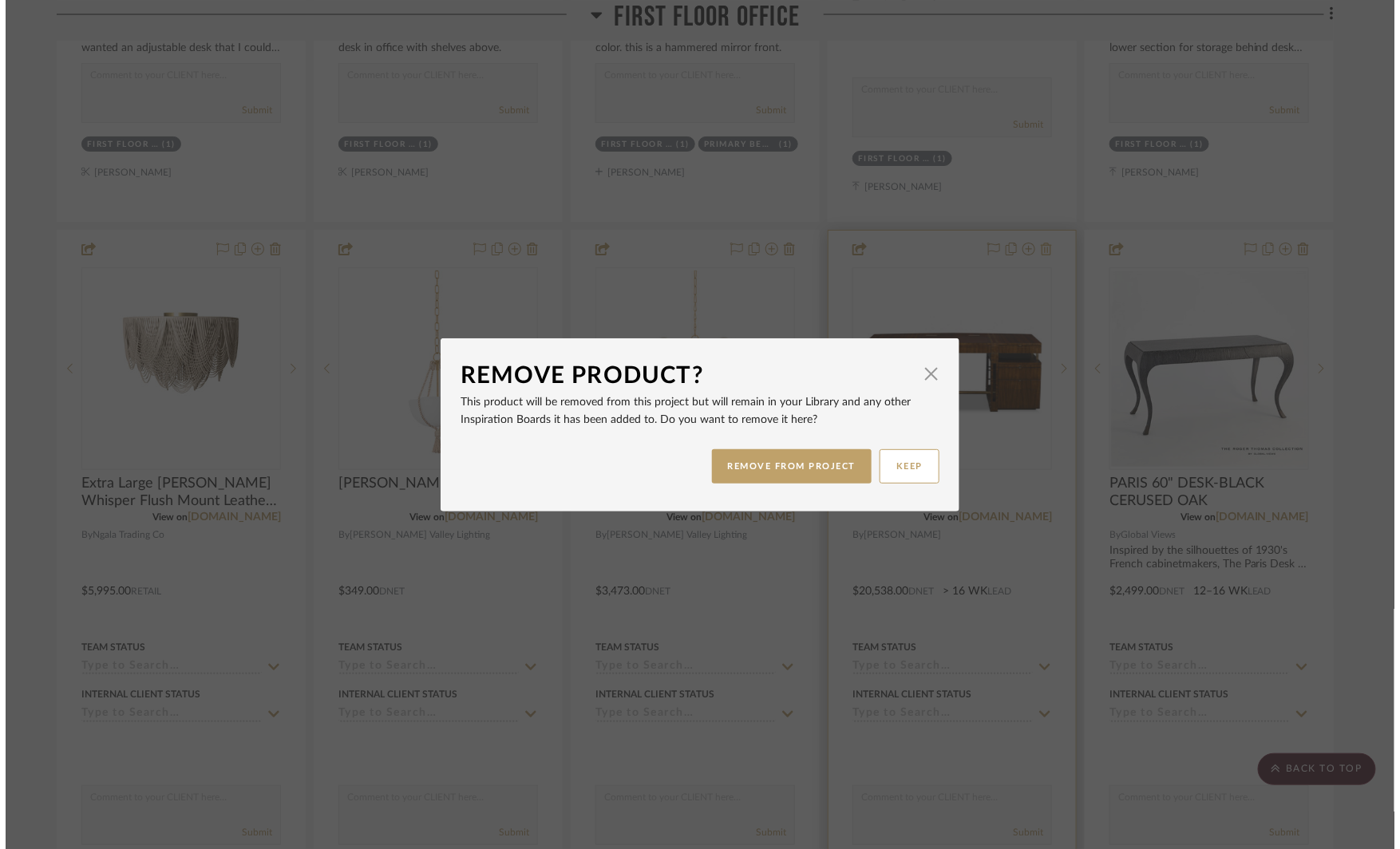
scroll to position [0, 0]
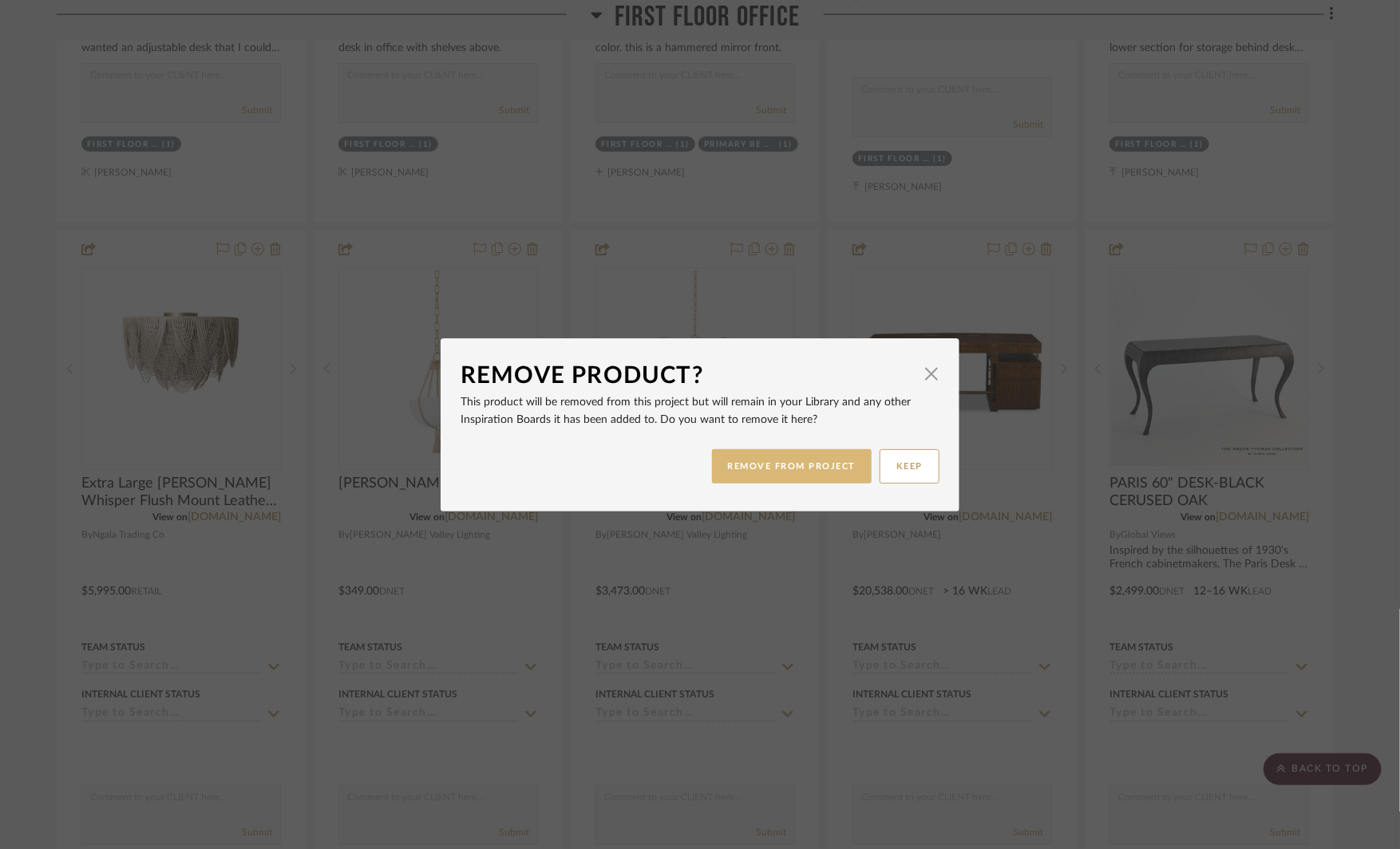
click at [776, 462] on button "REMOVE FROM PROJECT" at bounding box center [792, 465] width 161 height 34
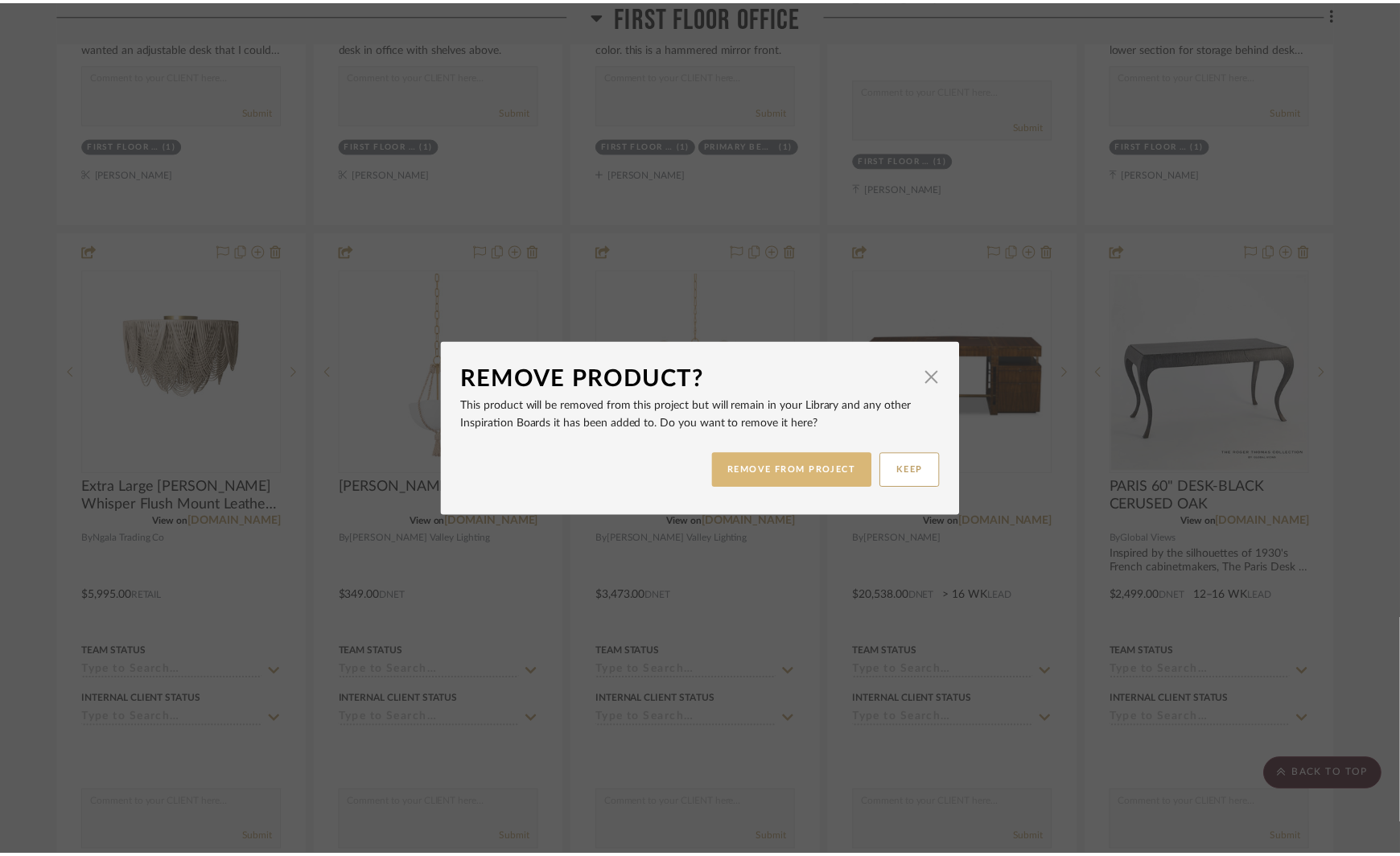
scroll to position [11667, 0]
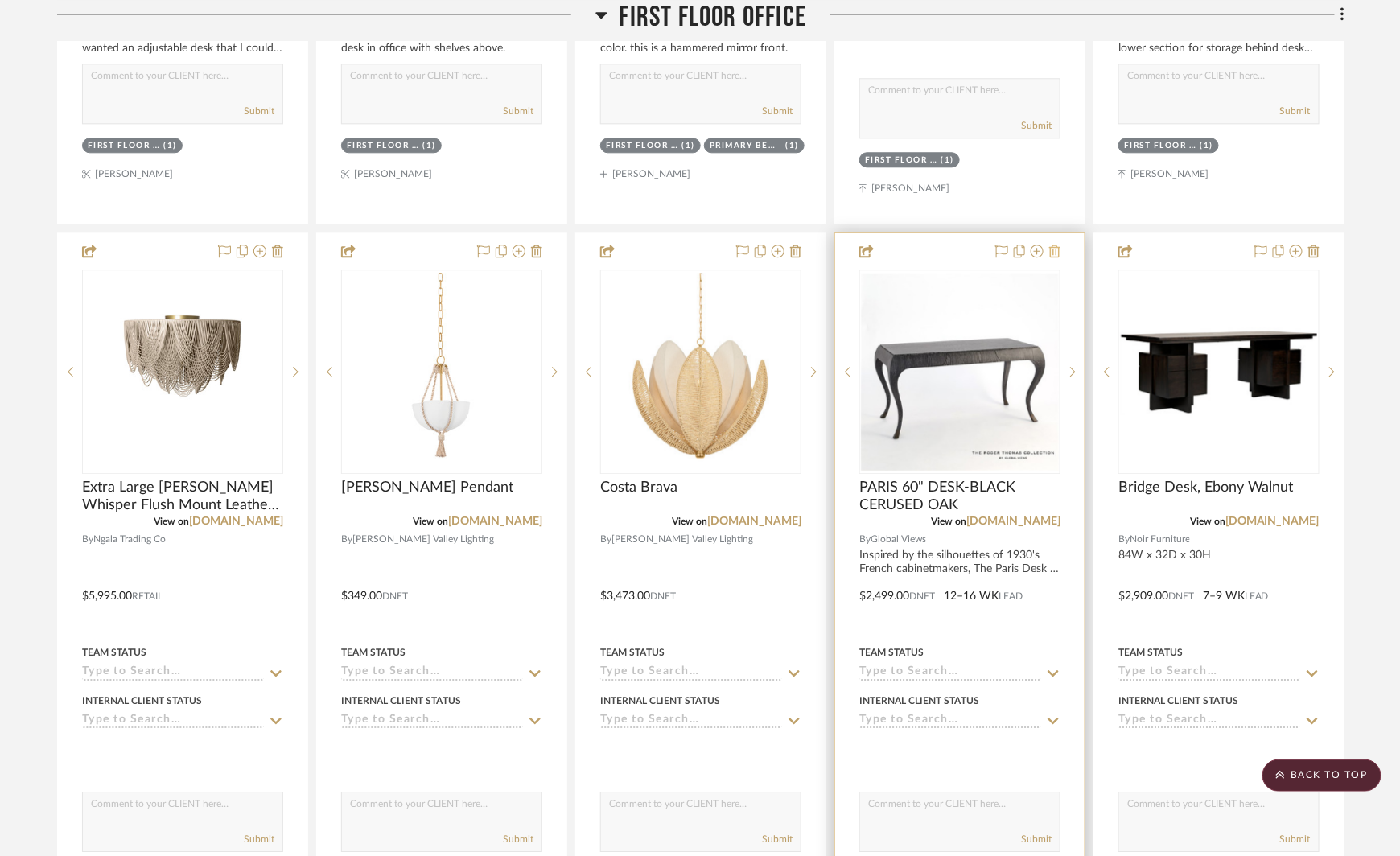
click at [1060, 244] on icon at bounding box center [1054, 250] width 11 height 13
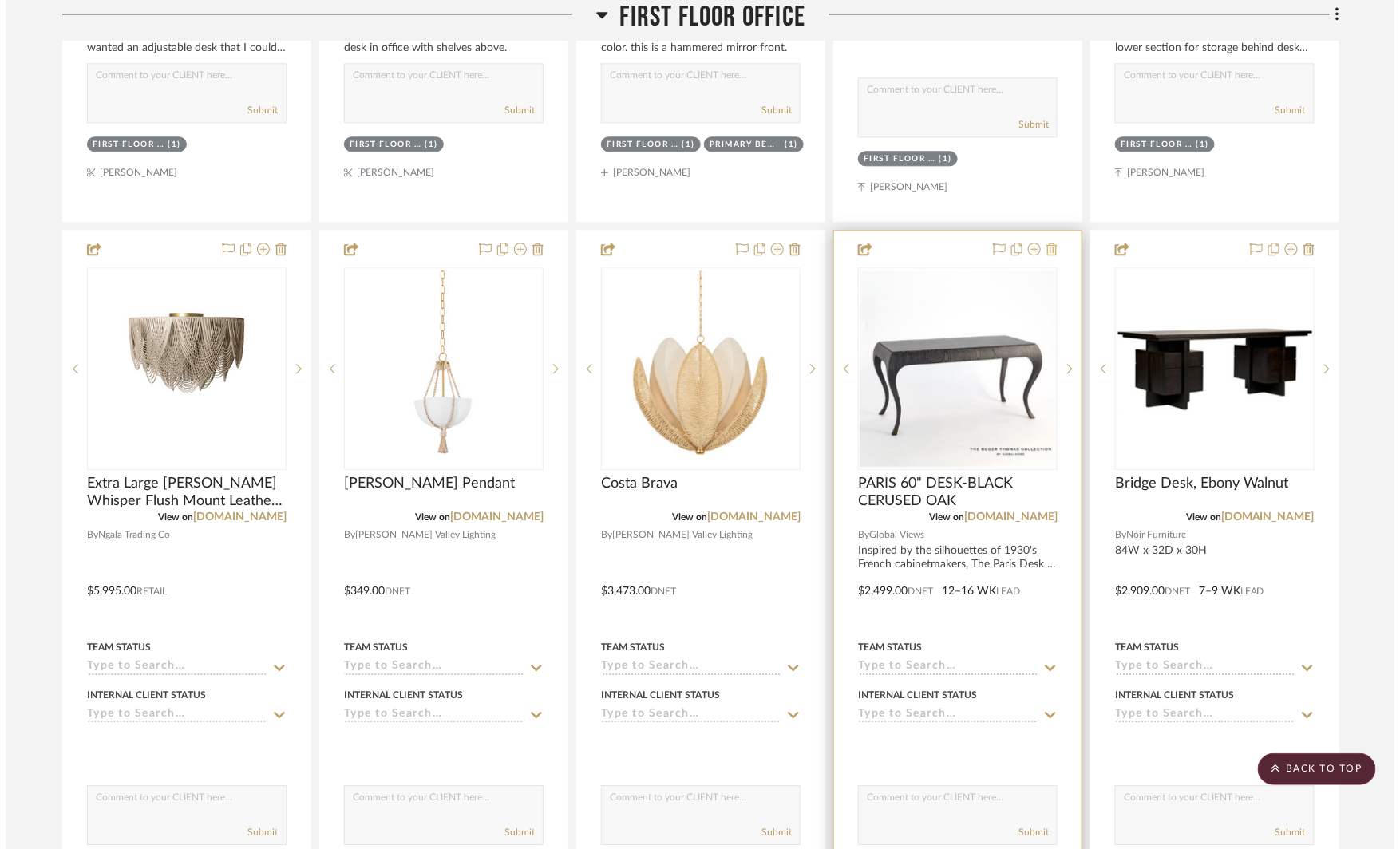
scroll to position [0, 0]
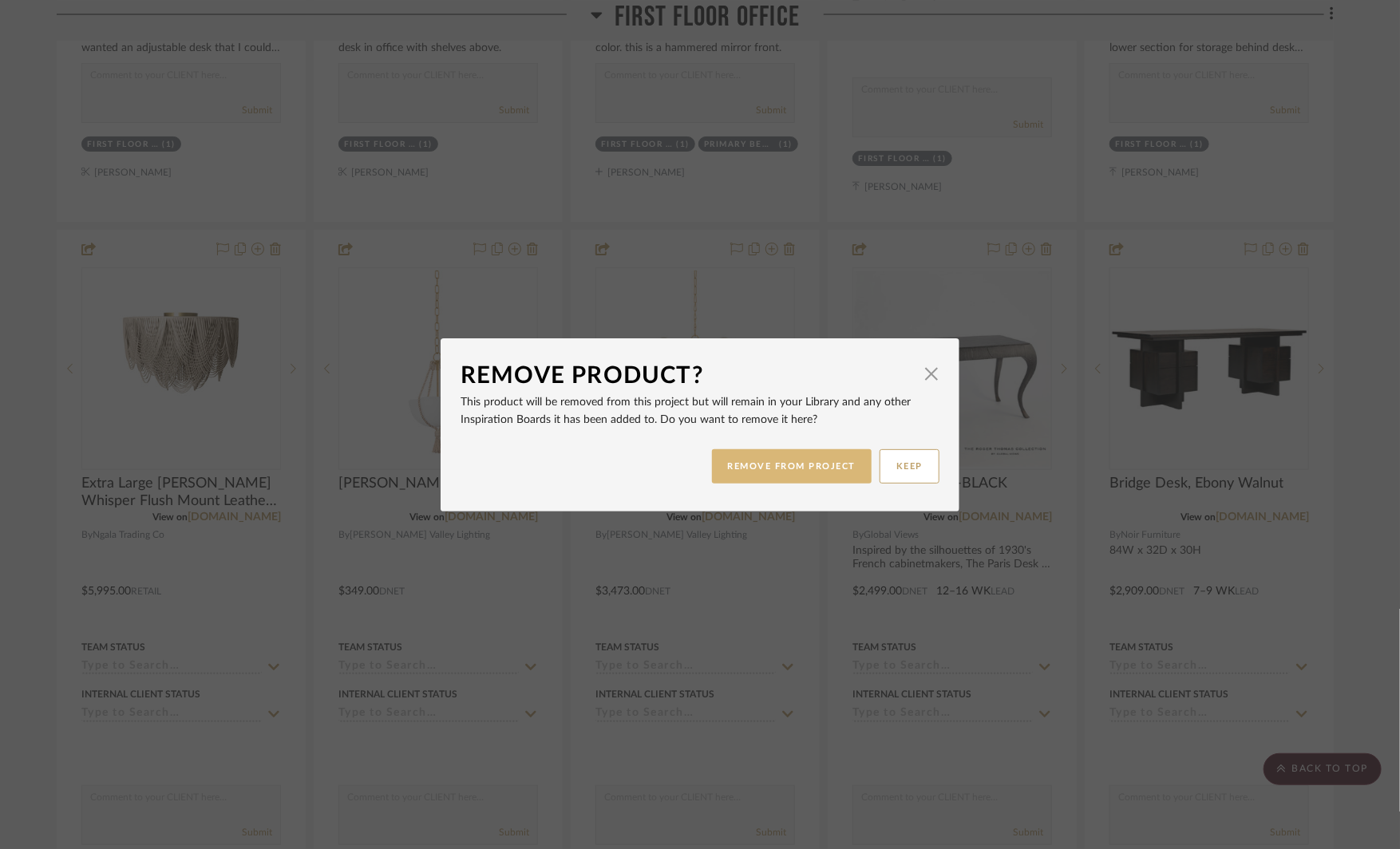
click at [771, 462] on button "REMOVE FROM PROJECT" at bounding box center [792, 465] width 161 height 34
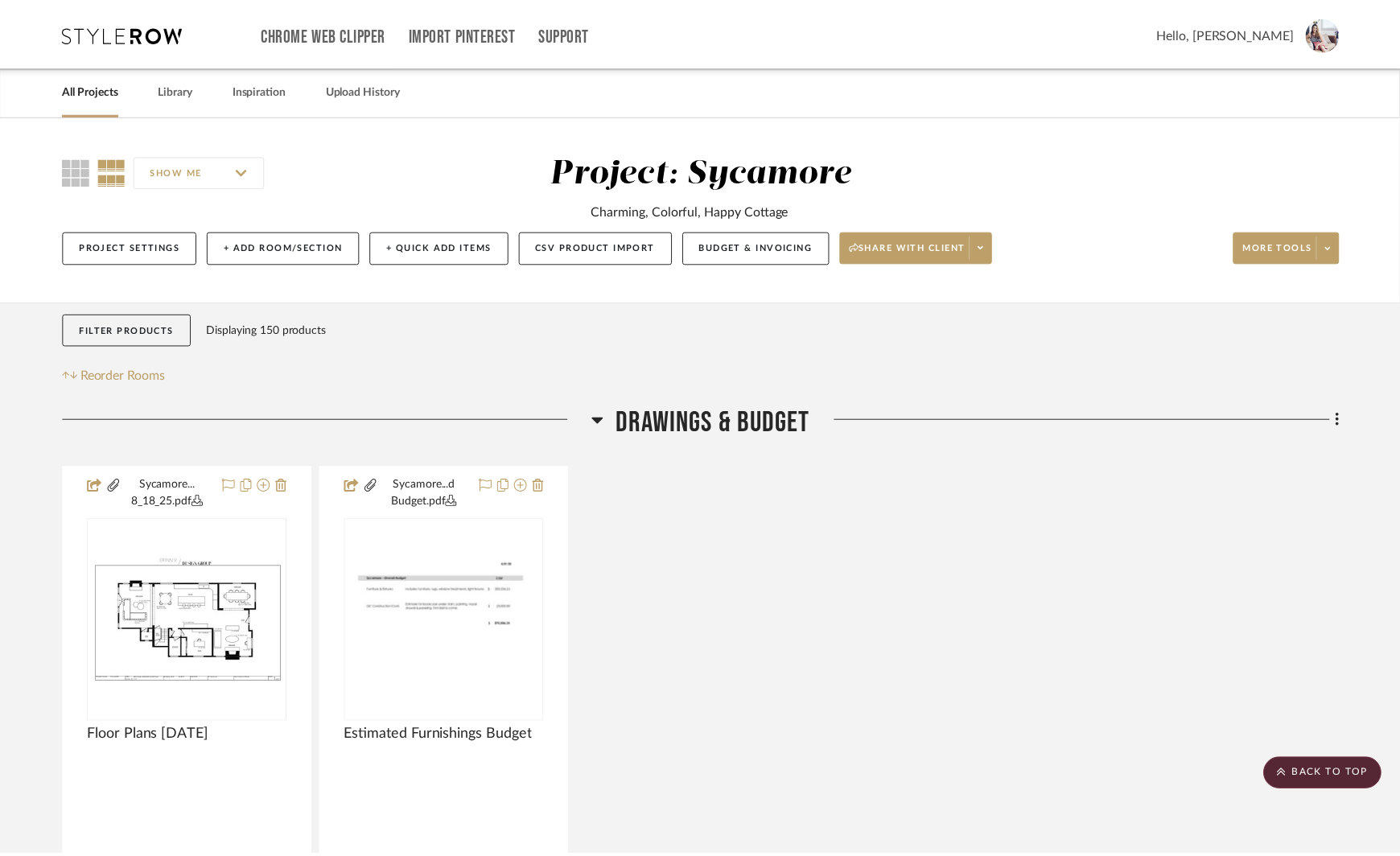
scroll to position [11667, 0]
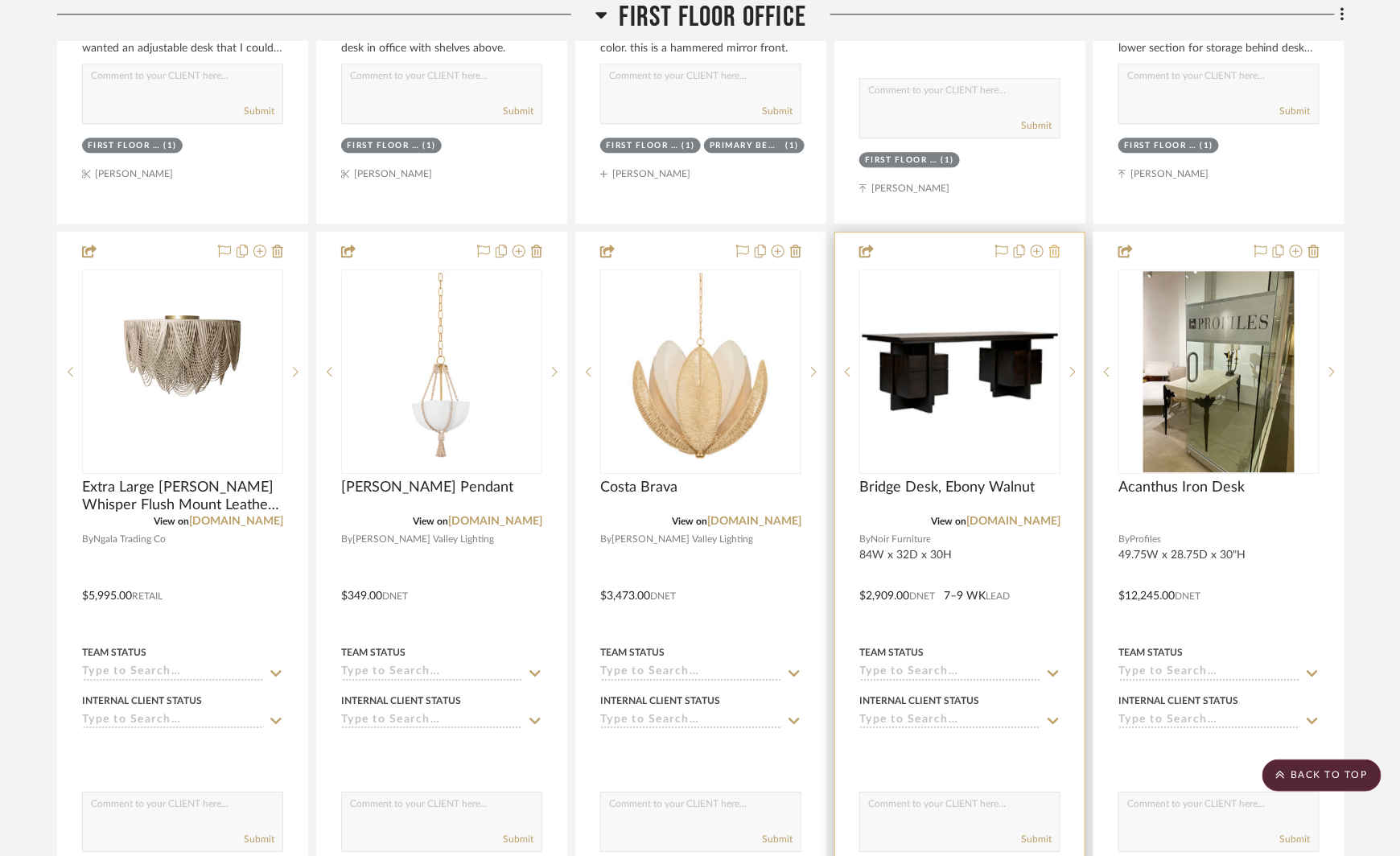
click at [1056, 244] on icon at bounding box center [1054, 250] width 11 height 13
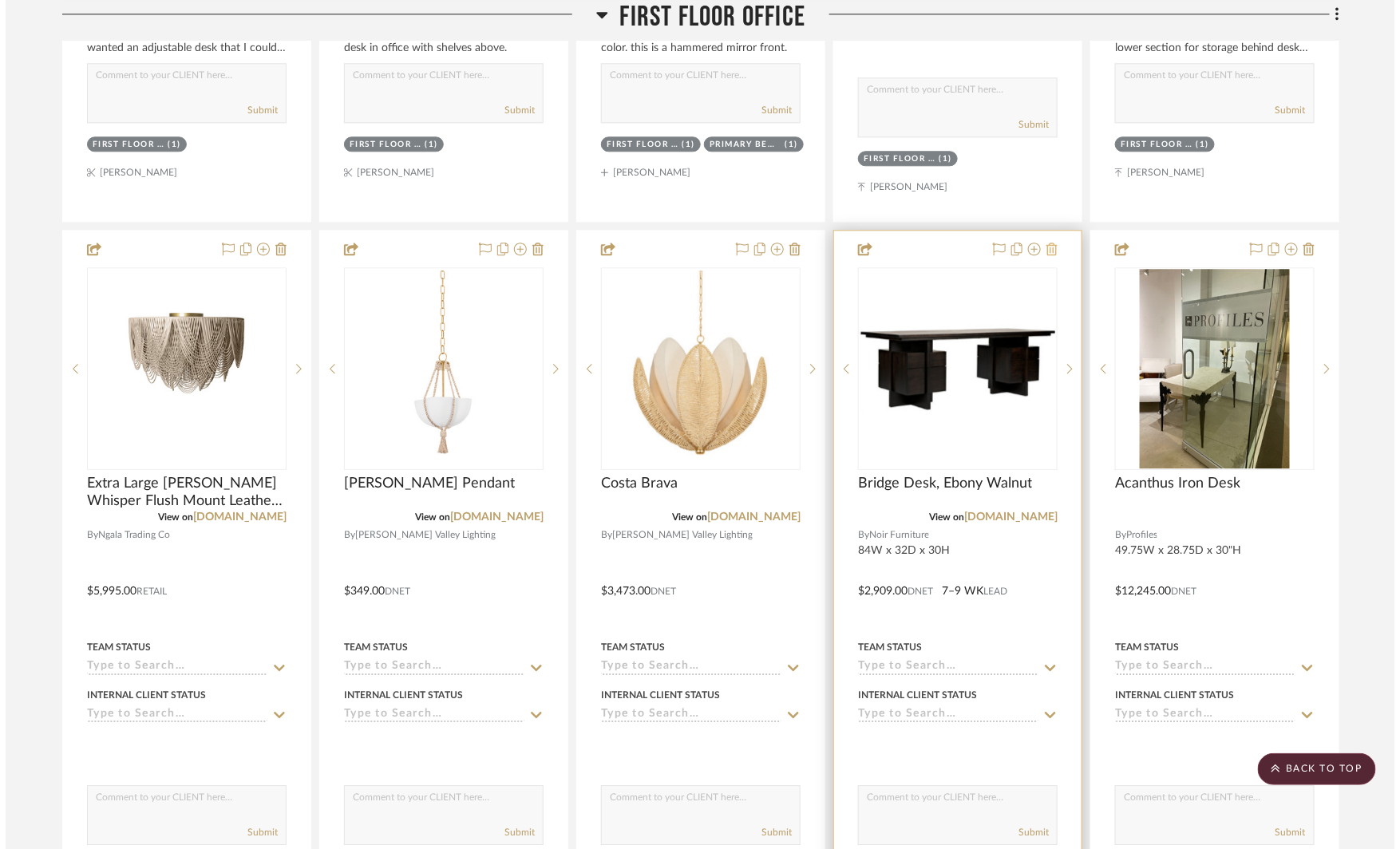
scroll to position [0, 0]
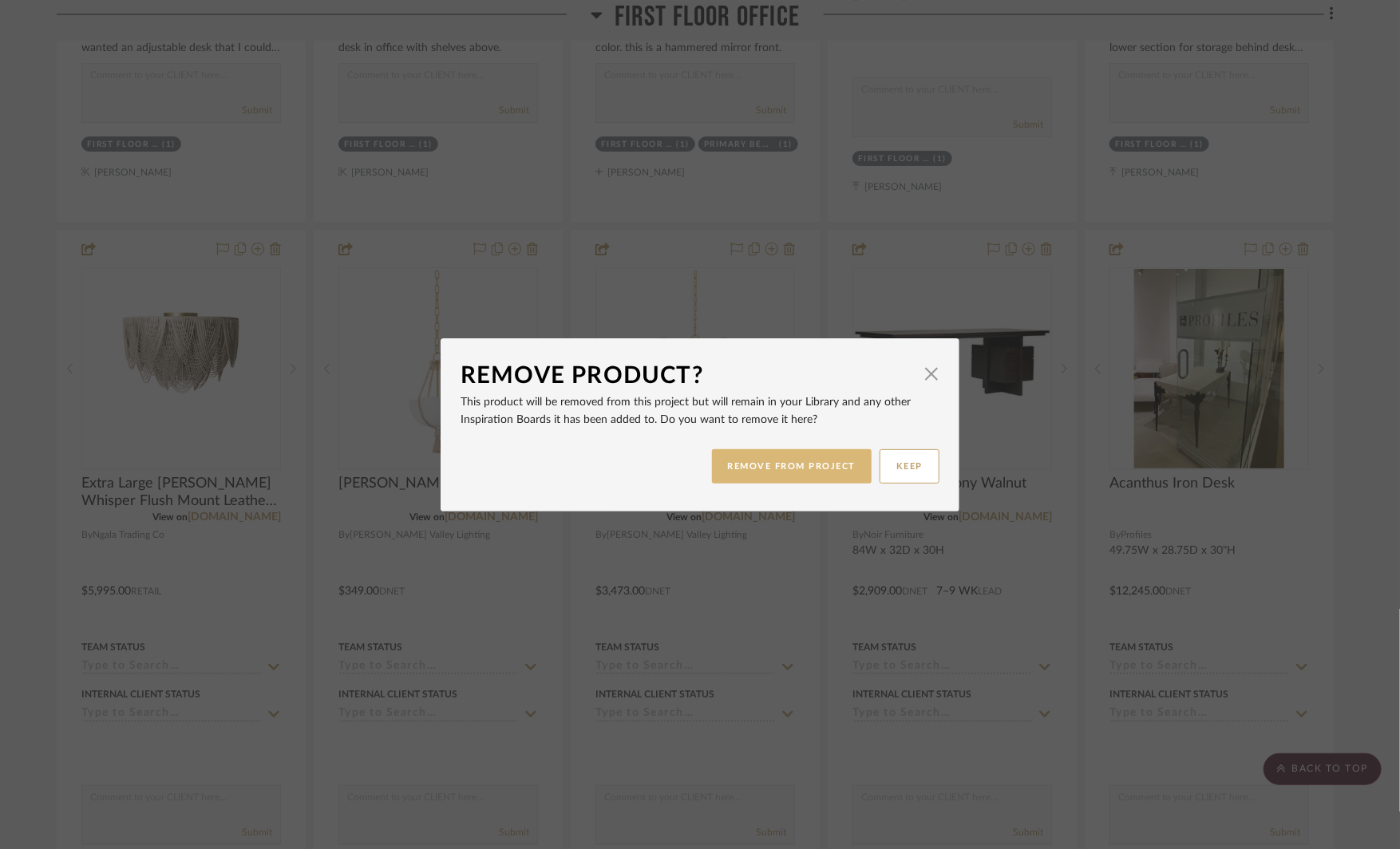
click at [777, 465] on button "REMOVE FROM PROJECT" at bounding box center [792, 465] width 161 height 34
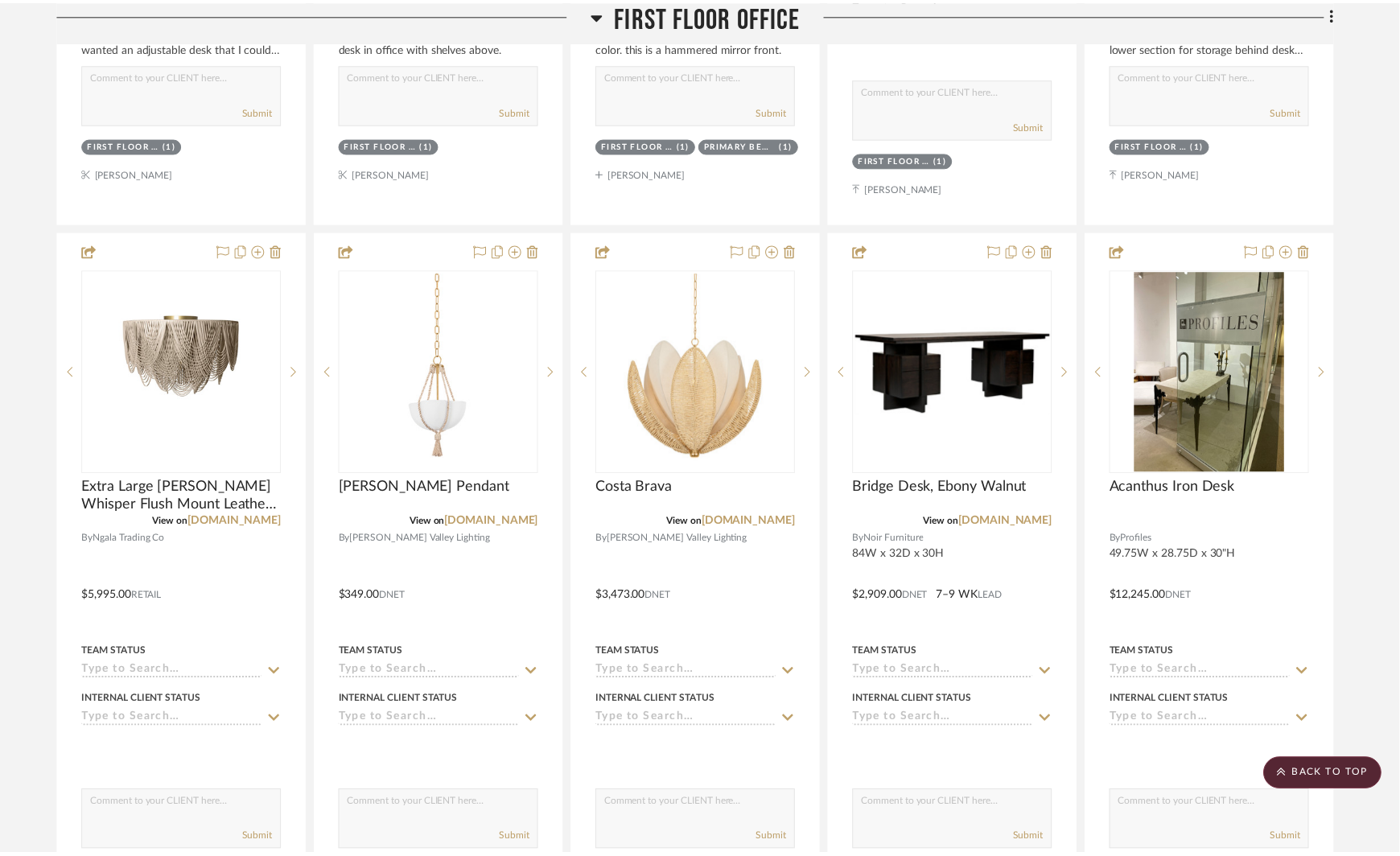
scroll to position [11667, 0]
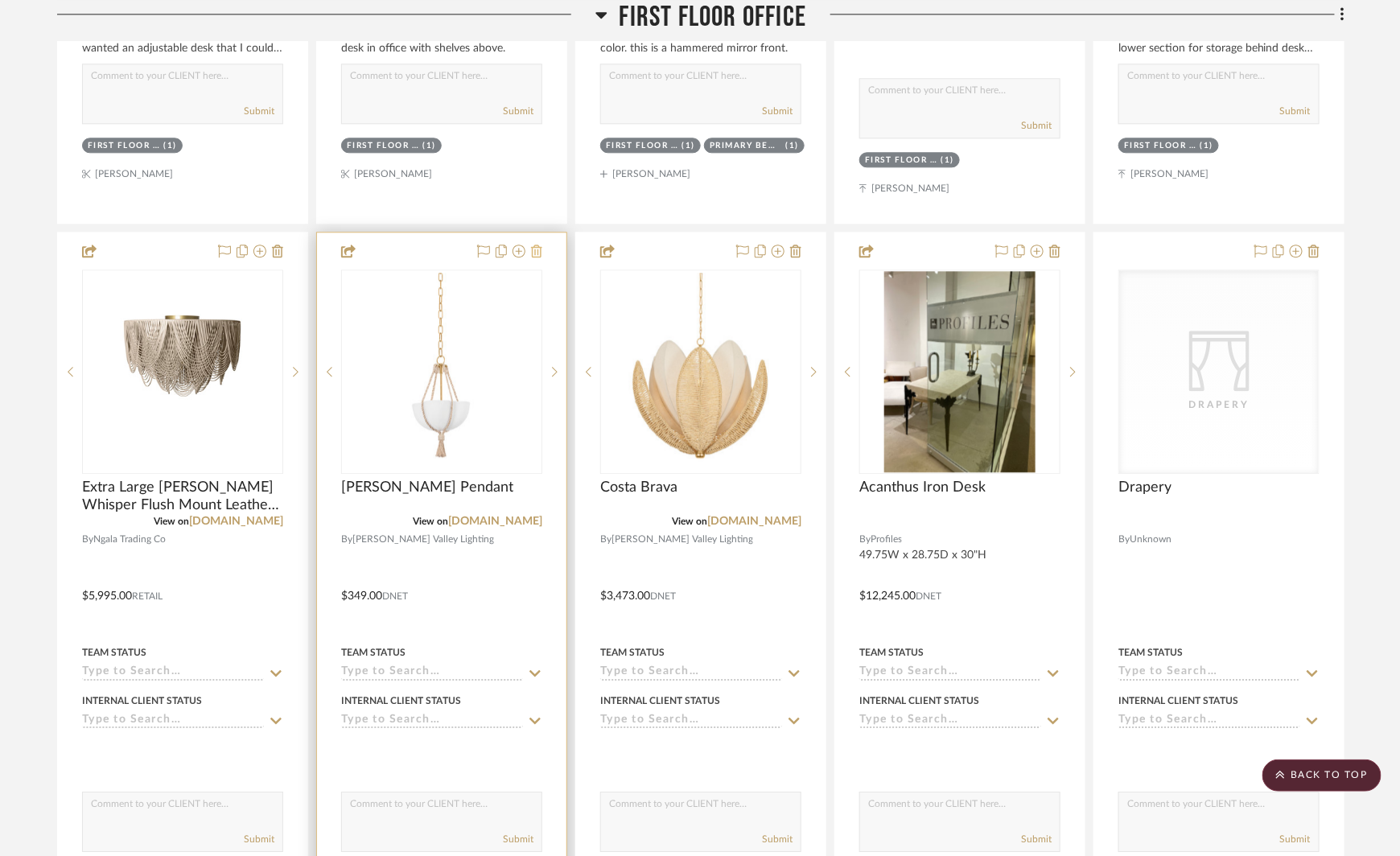
click at [535, 244] on icon at bounding box center [536, 250] width 11 height 13
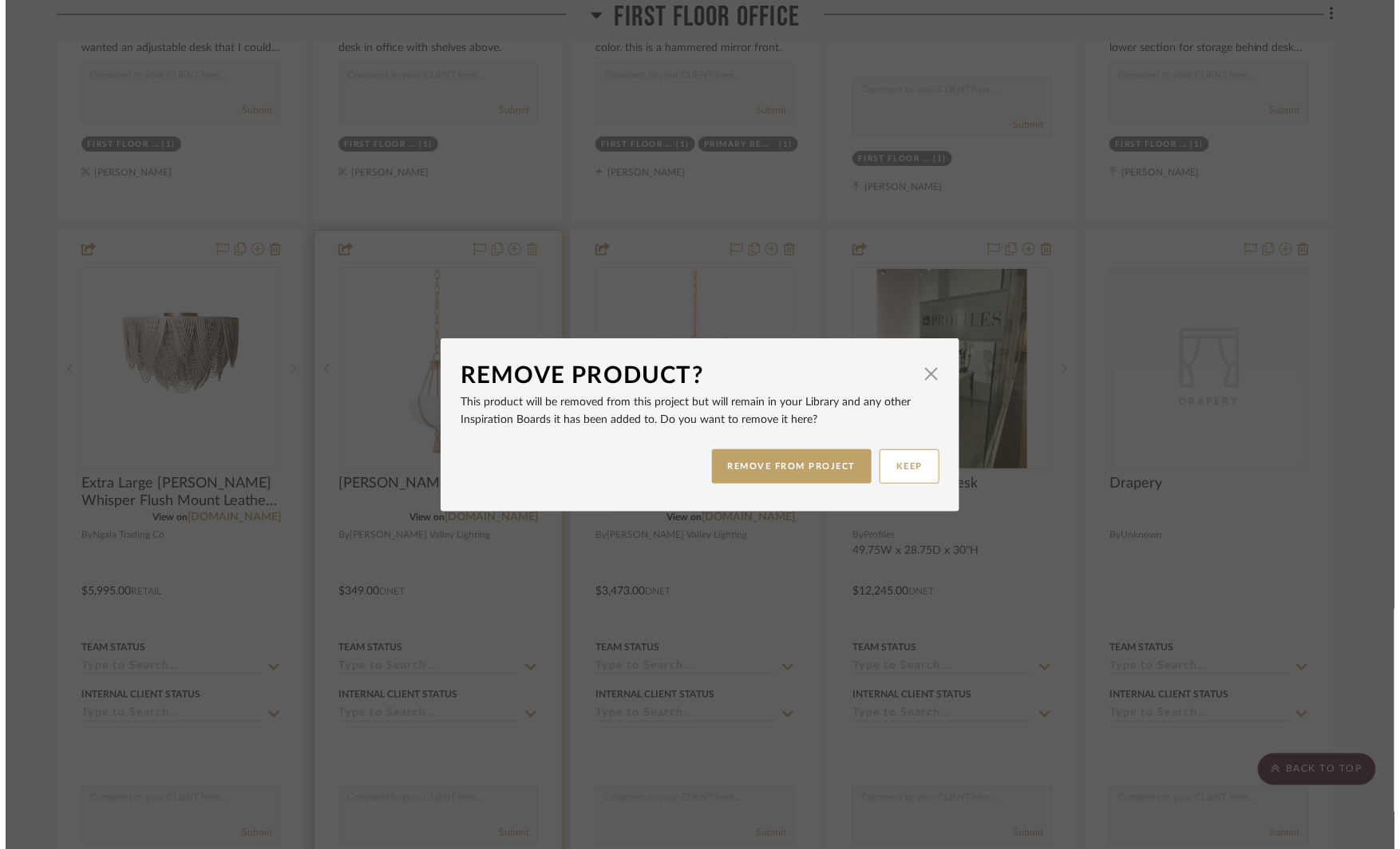
scroll to position [0, 0]
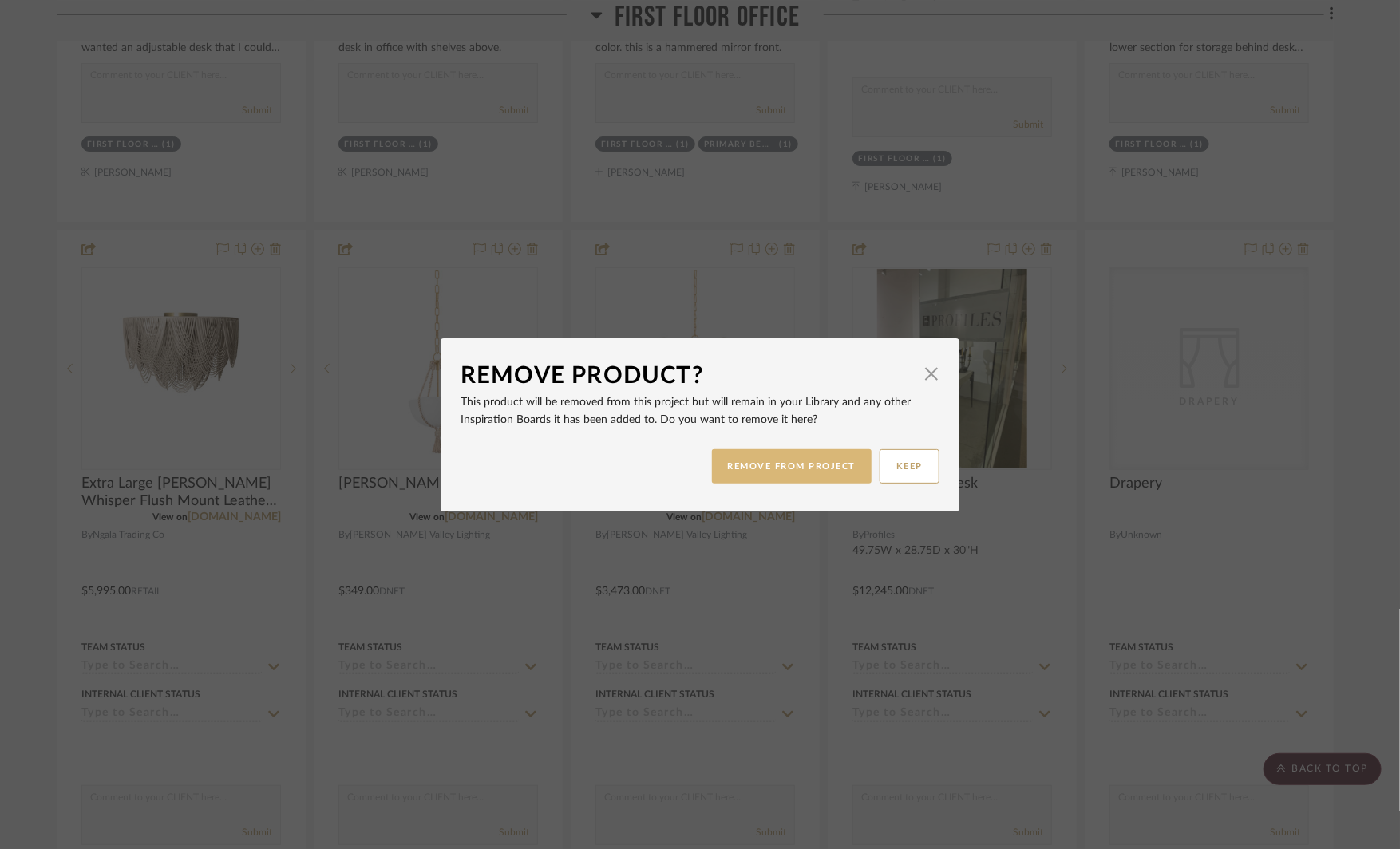
drag, startPoint x: 767, startPoint y: 462, endPoint x: 758, endPoint y: 461, distance: 9.1
click at [767, 462] on button "REMOVE FROM PROJECT" at bounding box center [792, 465] width 161 height 34
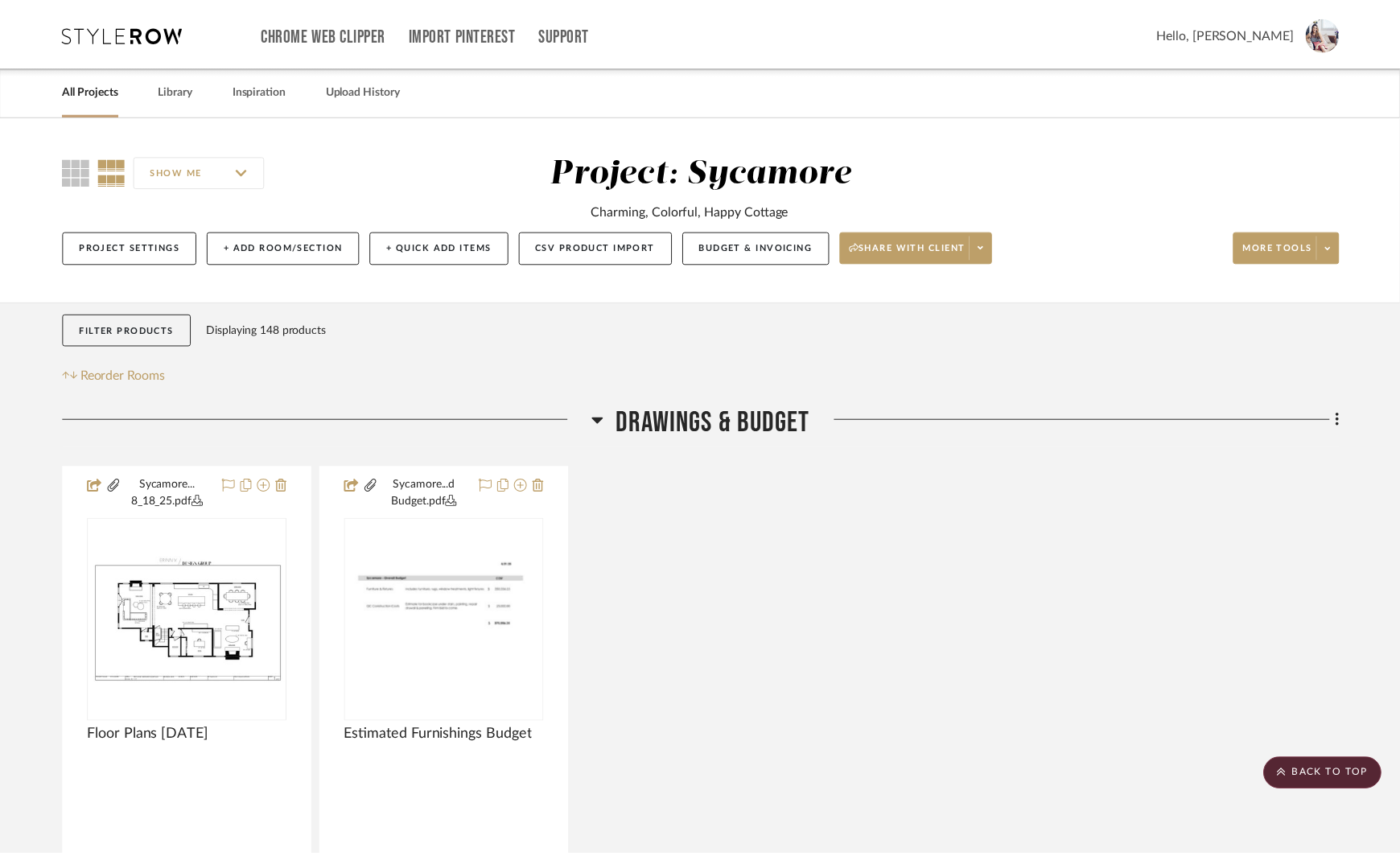
scroll to position [11667, 0]
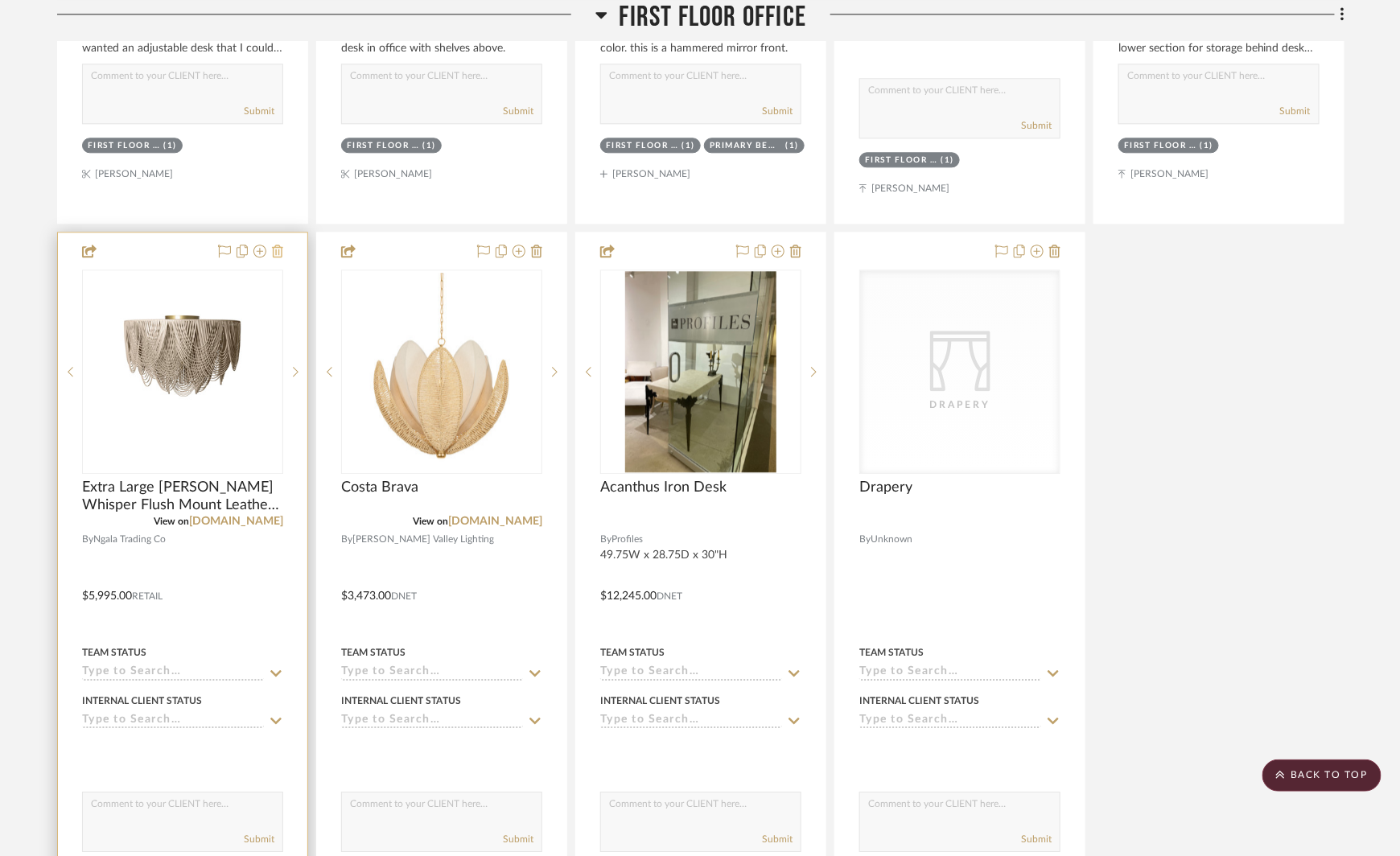
click at [279, 244] on icon at bounding box center [277, 250] width 11 height 13
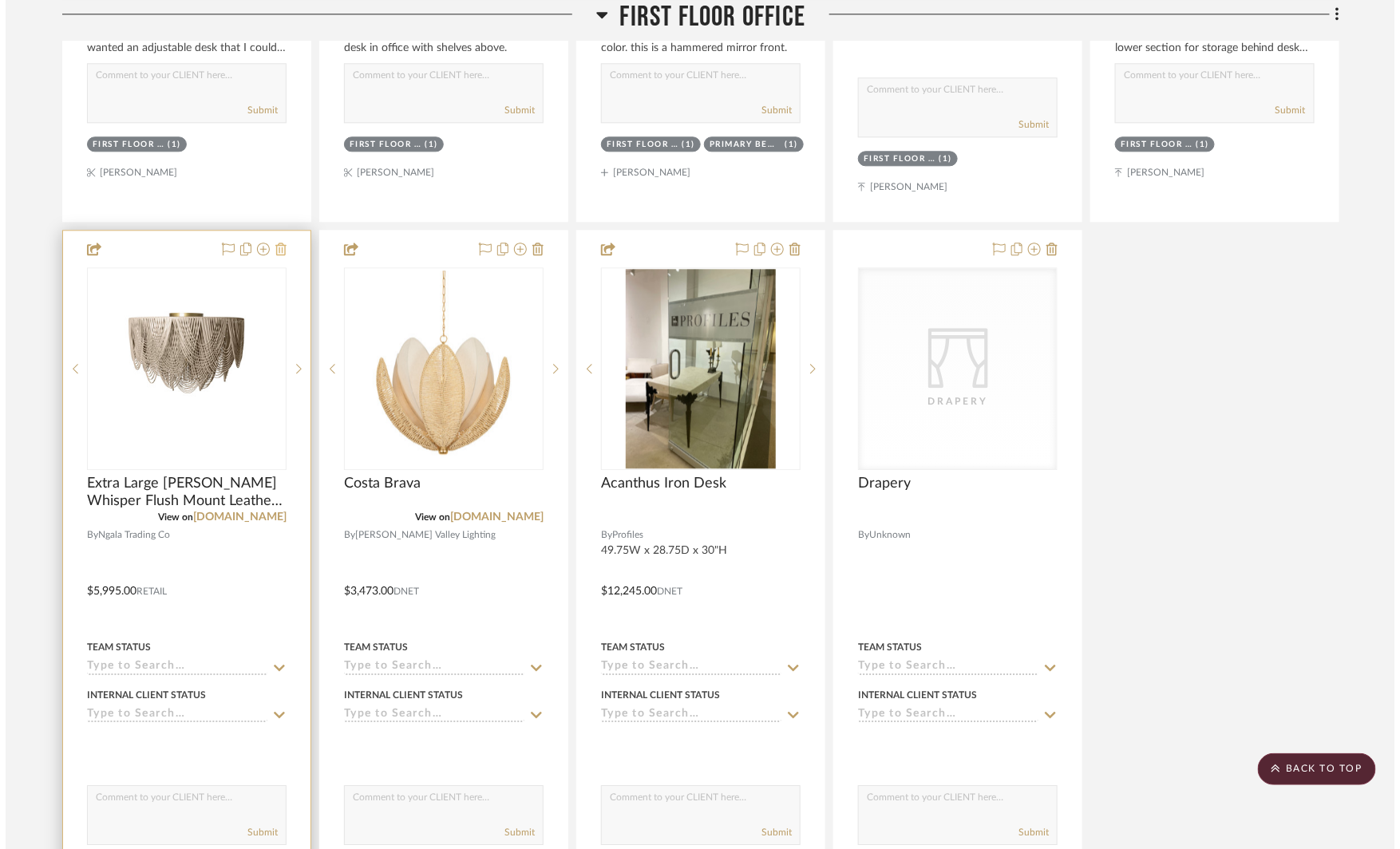
scroll to position [0, 0]
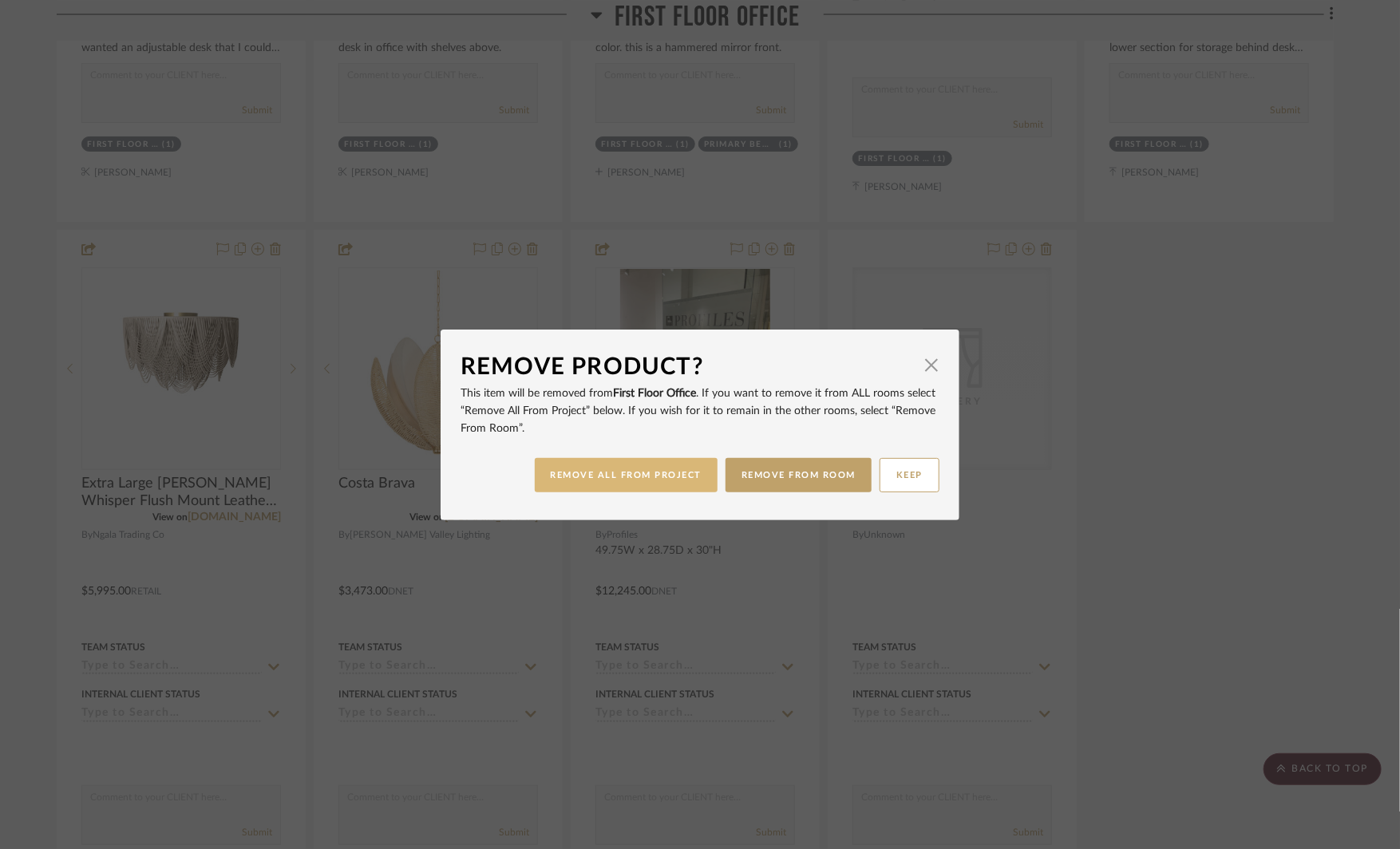
click at [601, 467] on button "REMOVE ALL FROM PROJECT" at bounding box center [626, 474] width 184 height 34
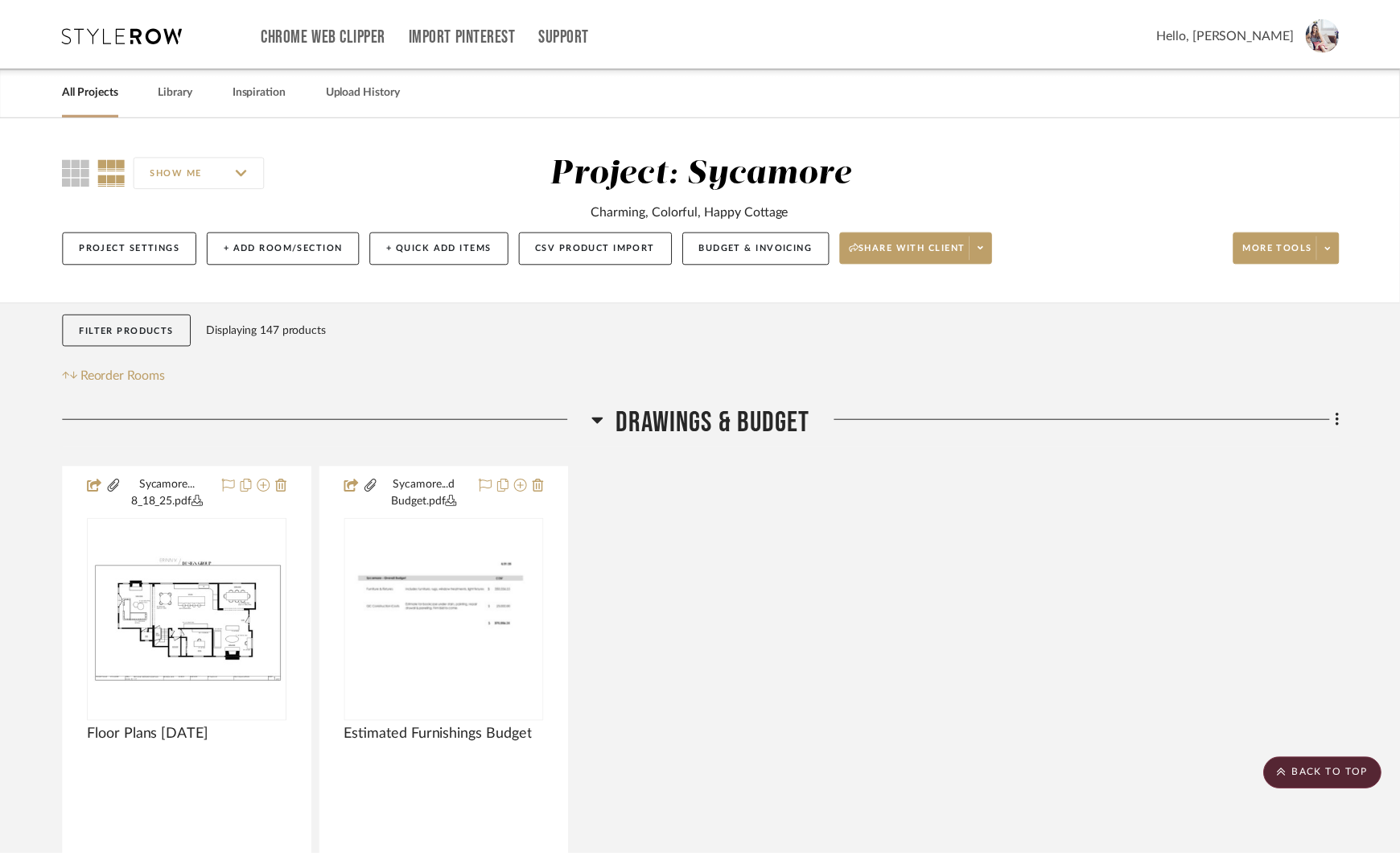
scroll to position [11667, 0]
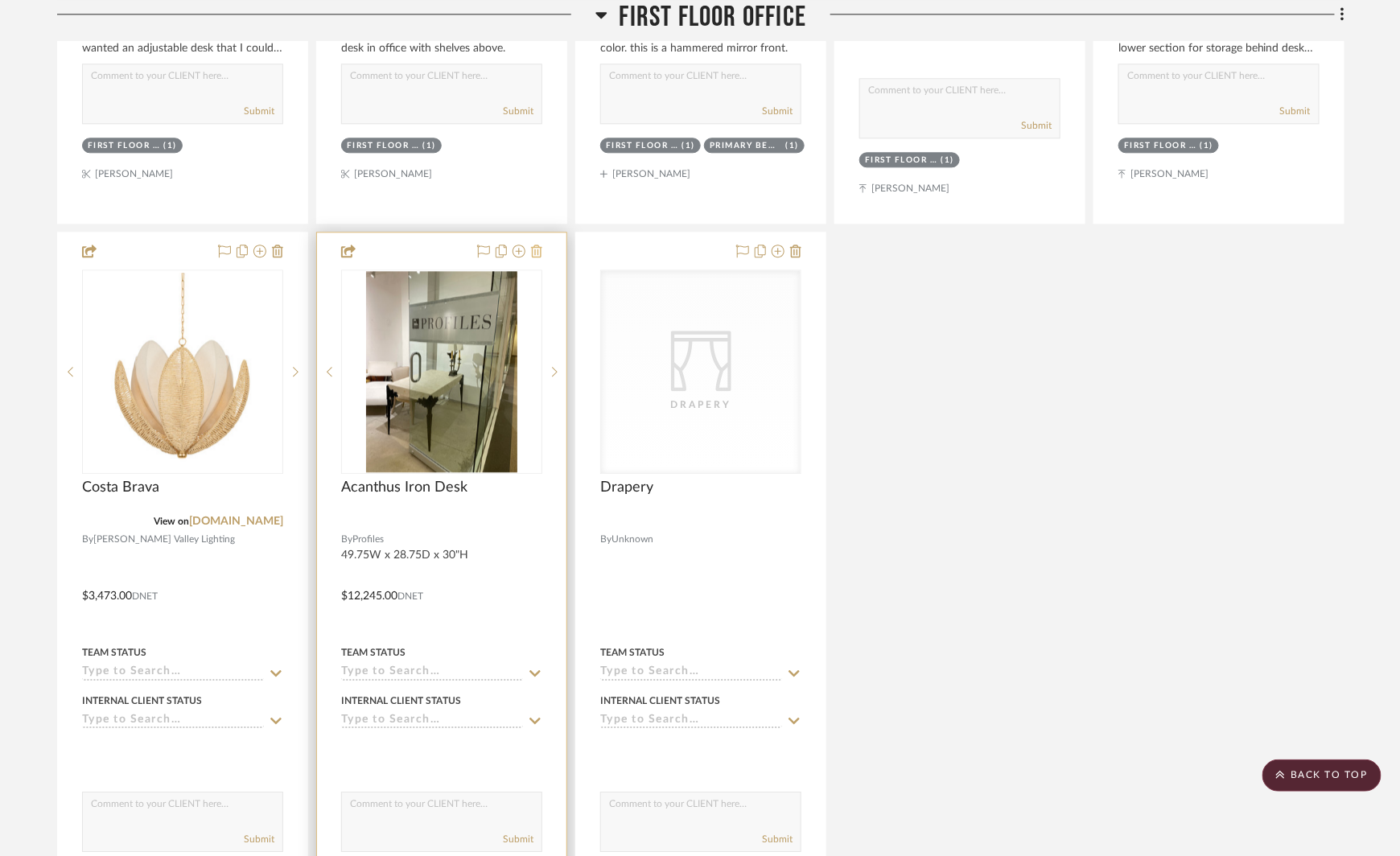
click at [540, 244] on icon at bounding box center [536, 250] width 11 height 13
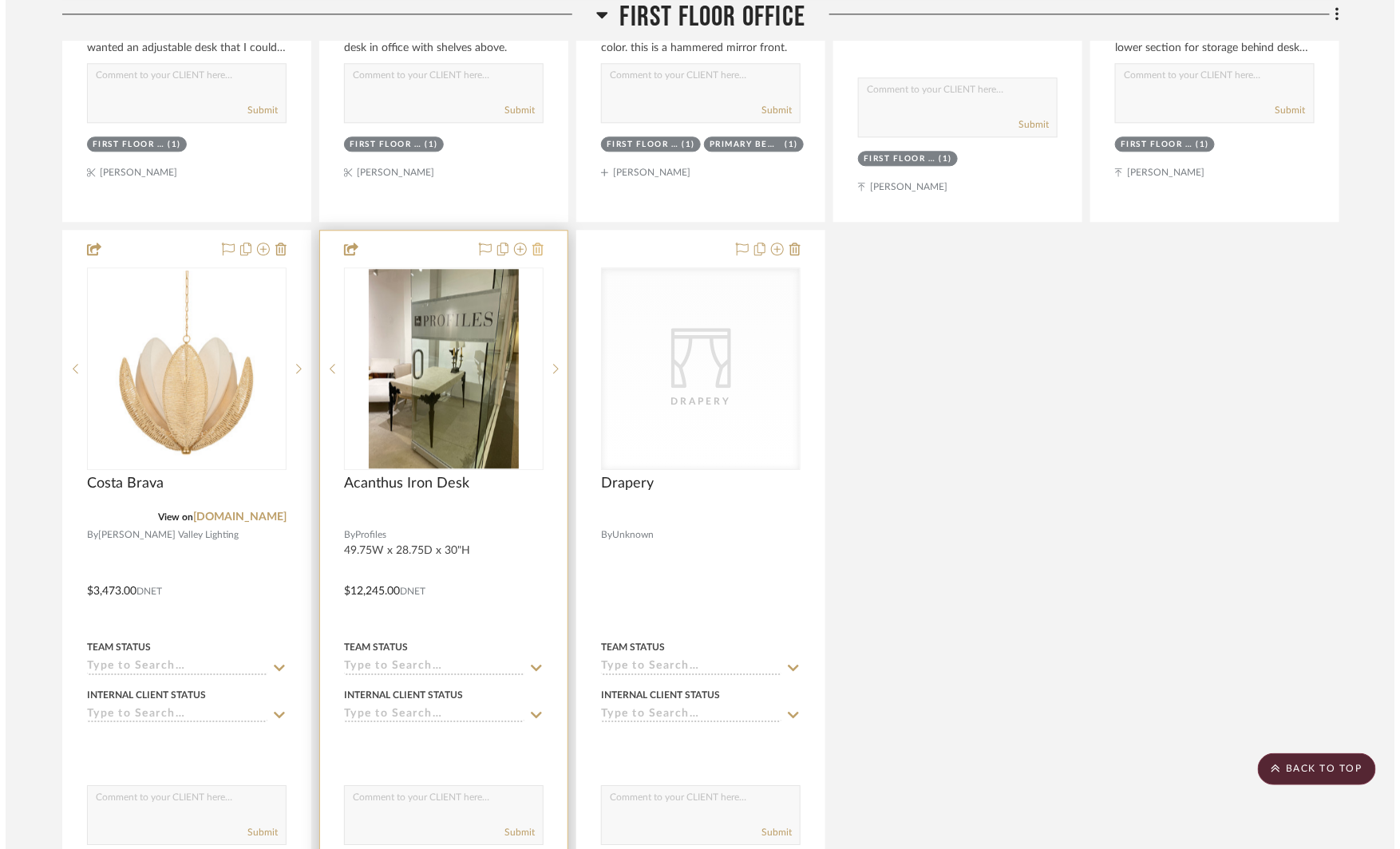
scroll to position [0, 0]
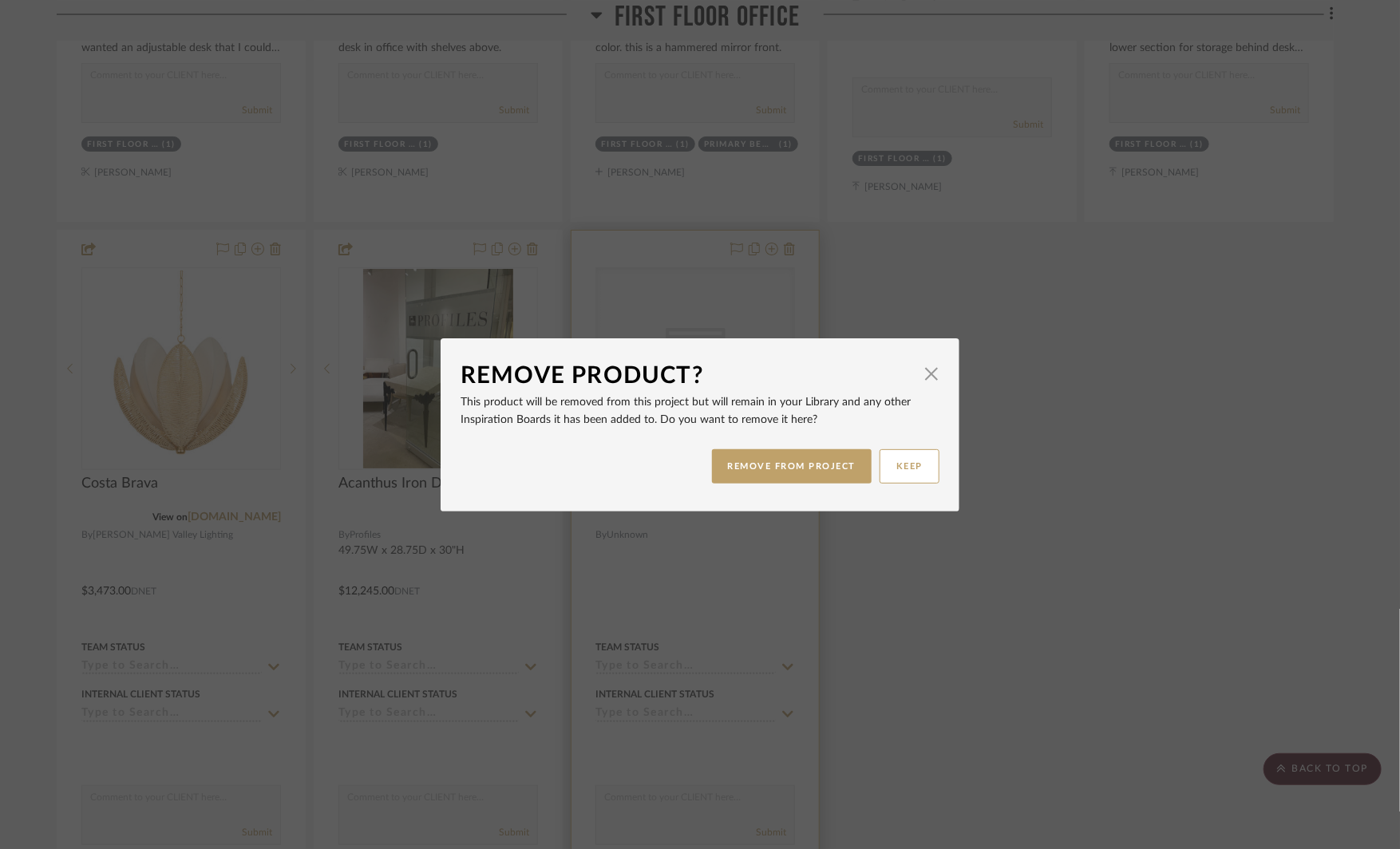
click at [778, 469] on button "REMOVE FROM PROJECT" at bounding box center [792, 465] width 161 height 34
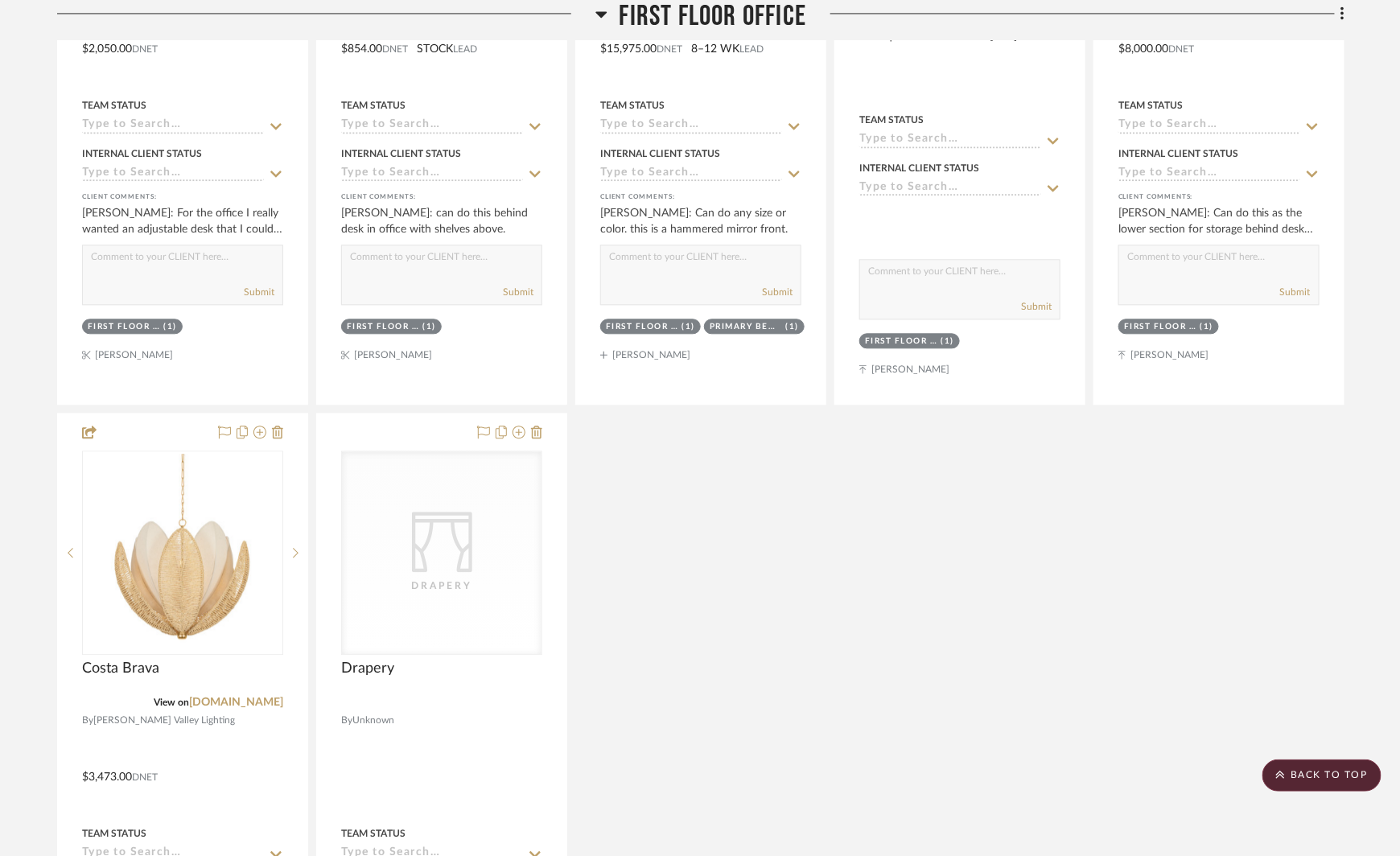
scroll to position [11475, 0]
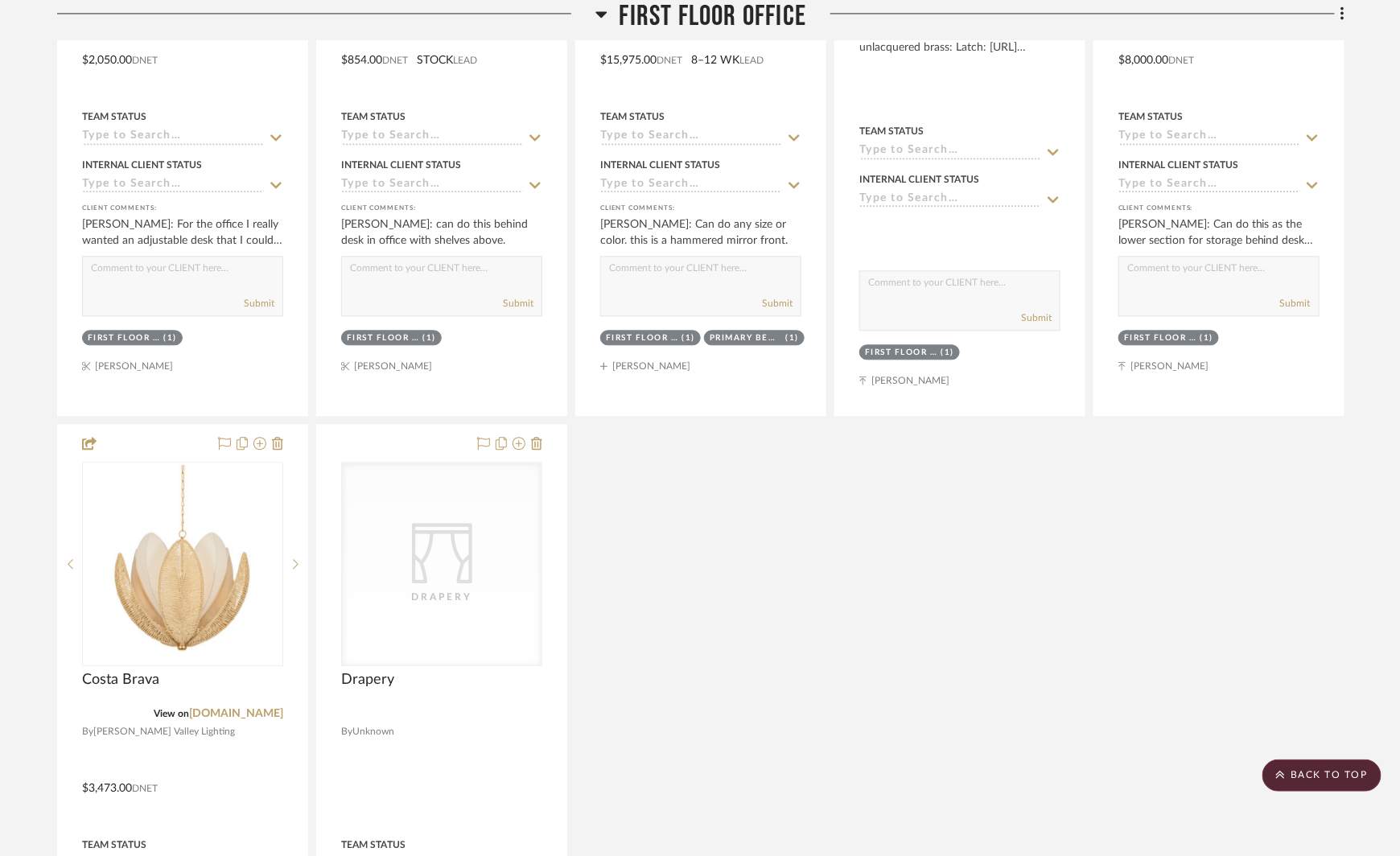
click at [935, 547] on div "CategoryIconFabrics Created with Sketch. Shades Window Shade By [PERSON_NAME] $…" at bounding box center [700, 56] width 1287 height 2148
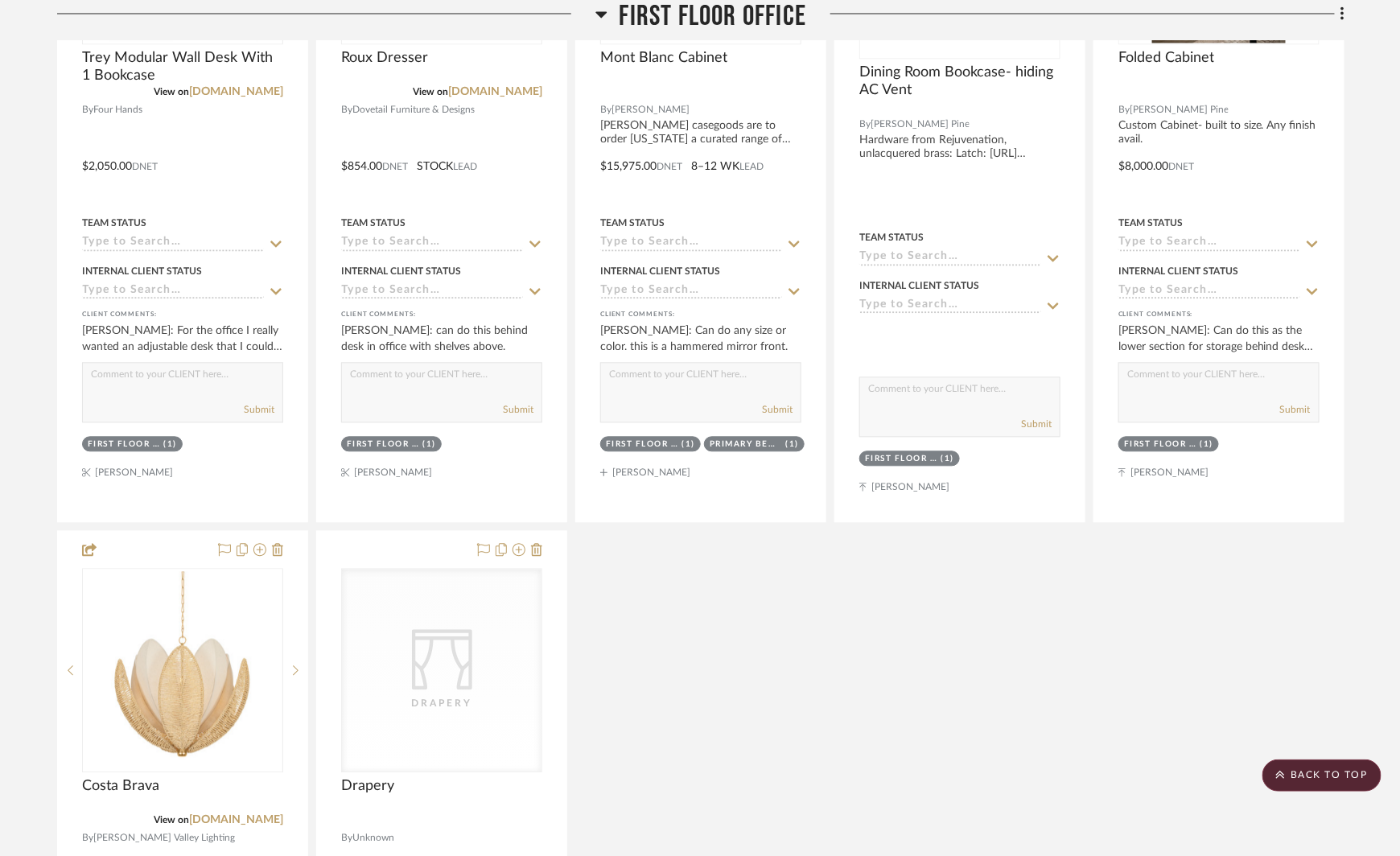
scroll to position [11445, 0]
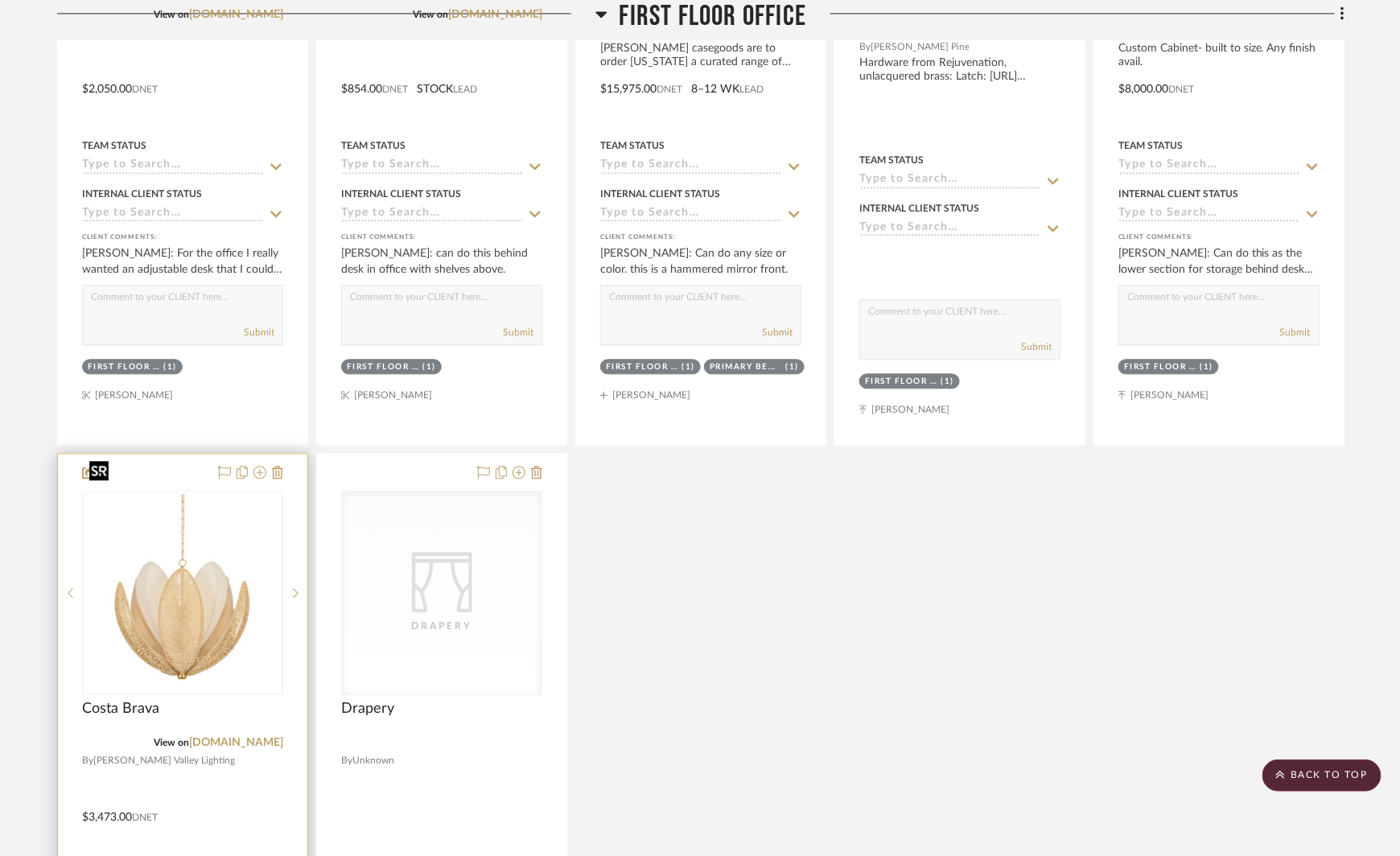
click at [117, 579] on img "0" at bounding box center [183, 593] width 198 height 198
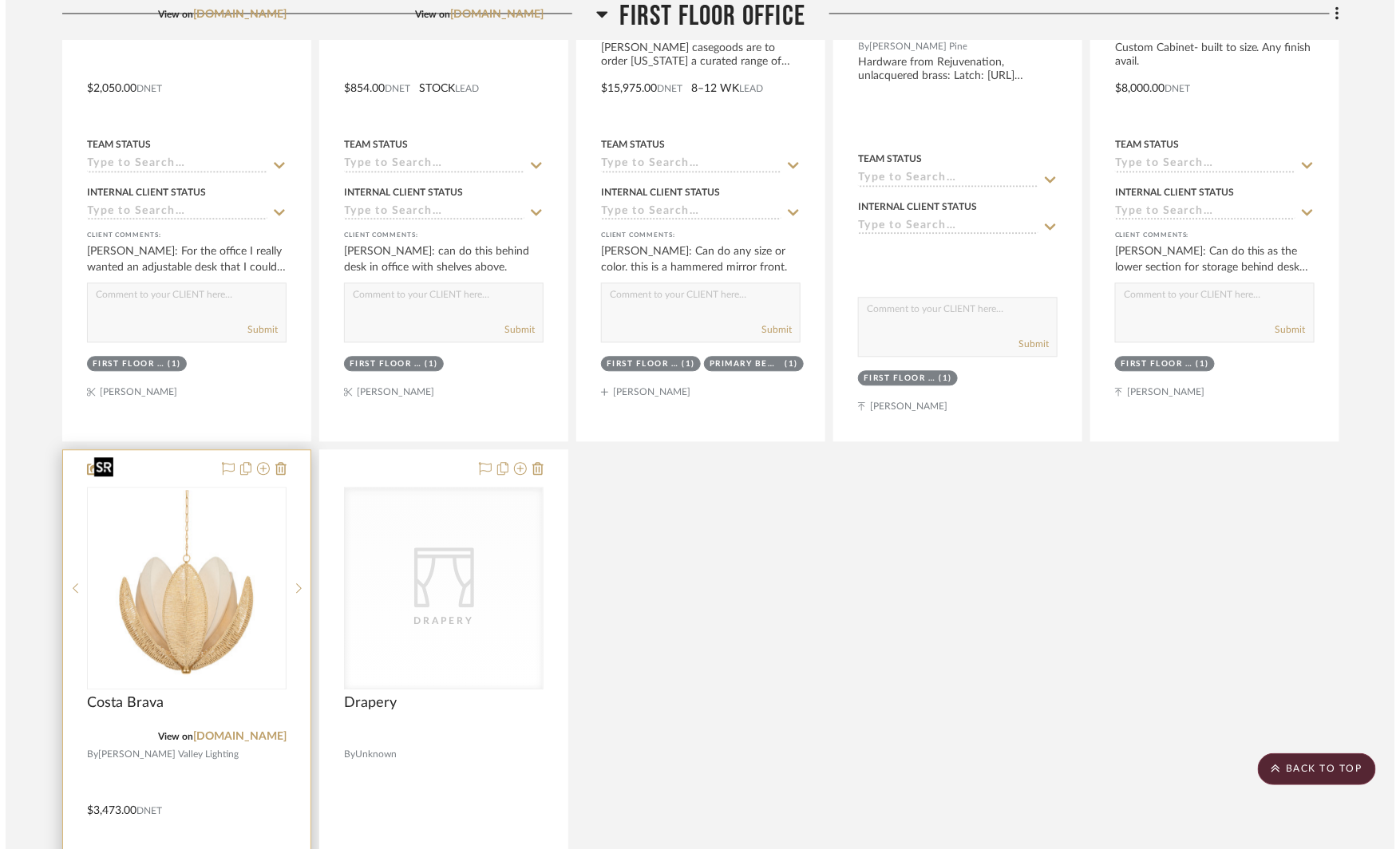
scroll to position [0, 0]
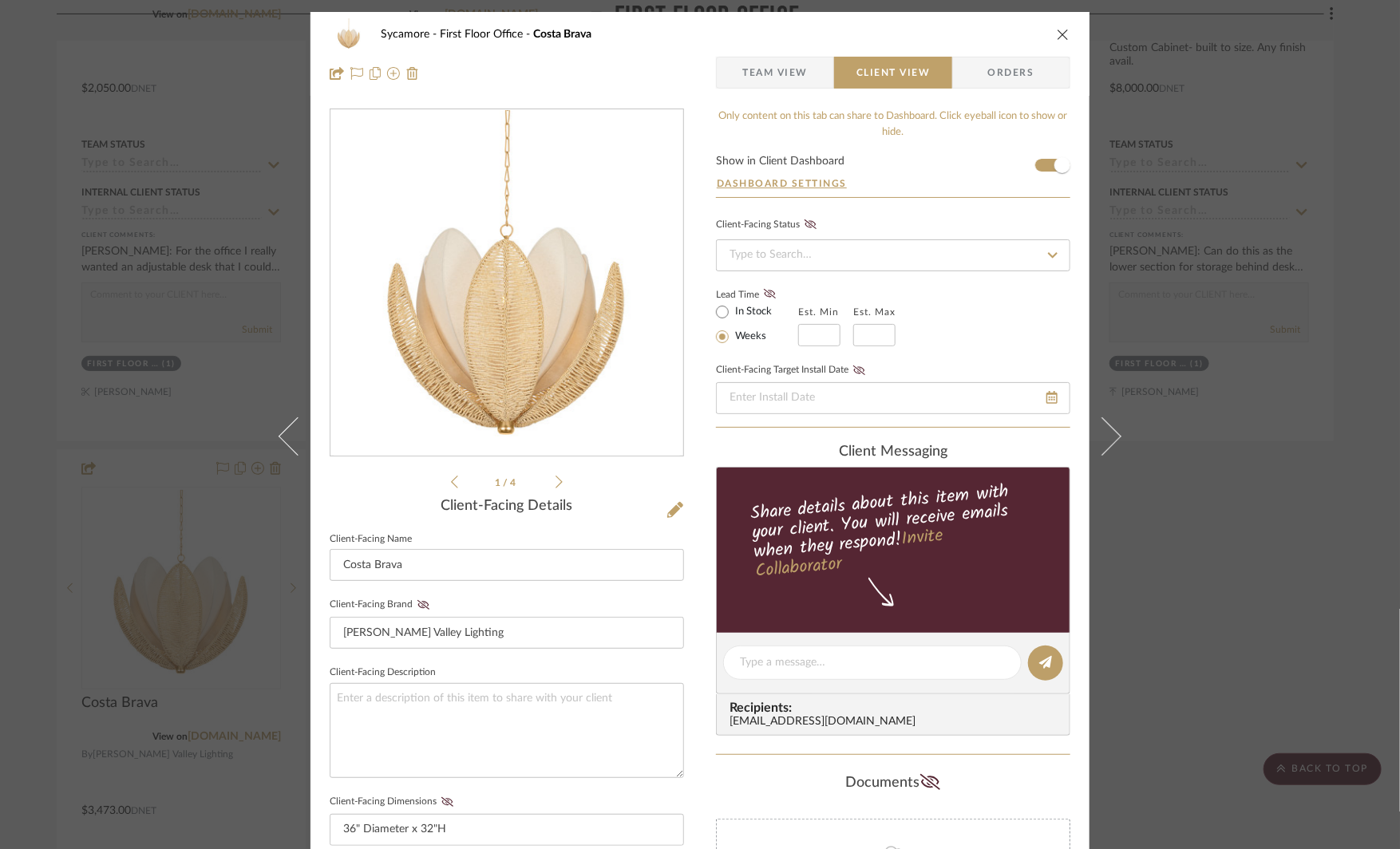
drag, startPoint x: 782, startPoint y: 70, endPoint x: 781, endPoint y: 78, distance: 8.1
click at [782, 70] on span "Team View" at bounding box center [774, 72] width 65 height 32
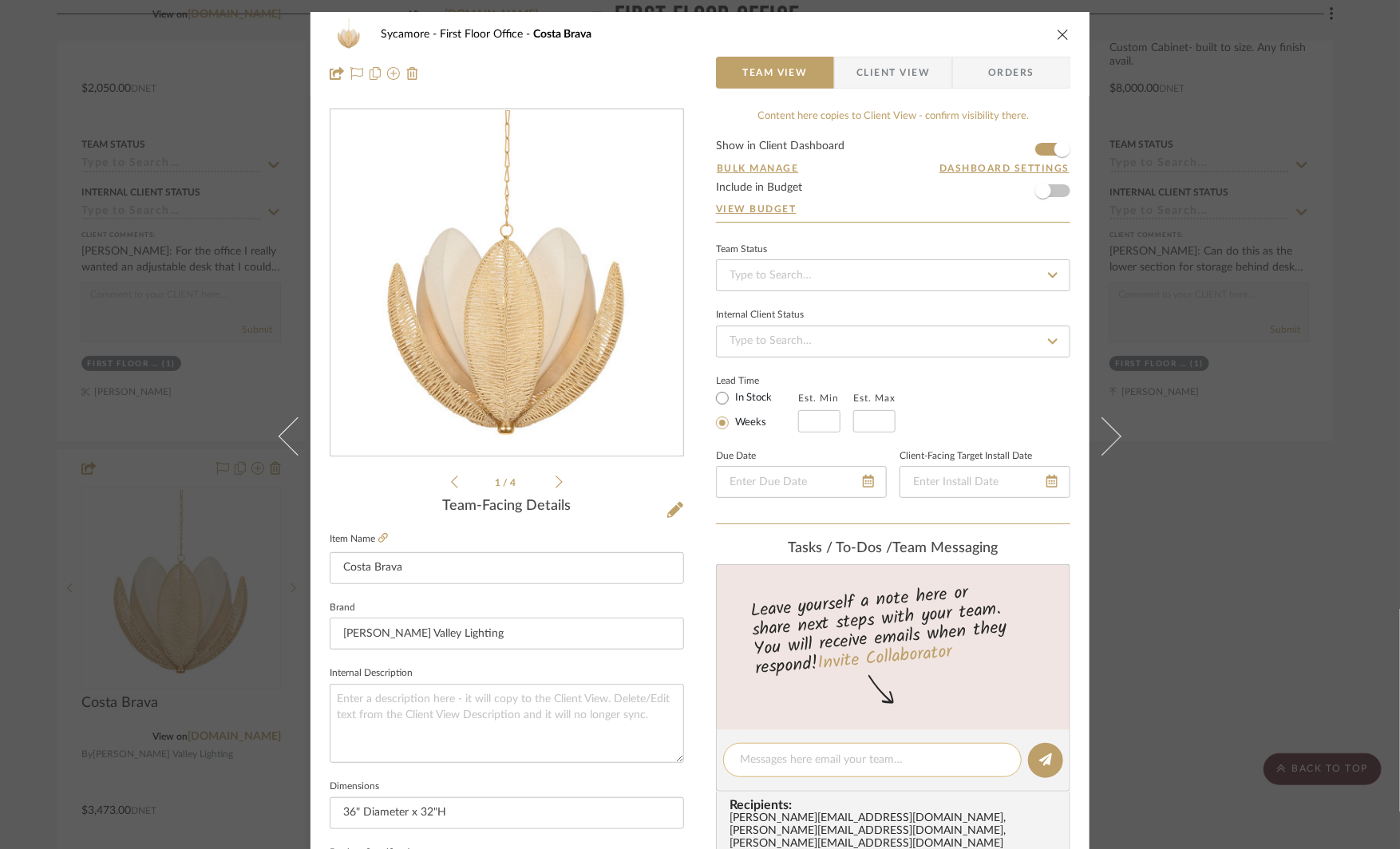
click at [777, 752] on textarea at bounding box center [872, 759] width 265 height 17
type textarea "she likes this one"
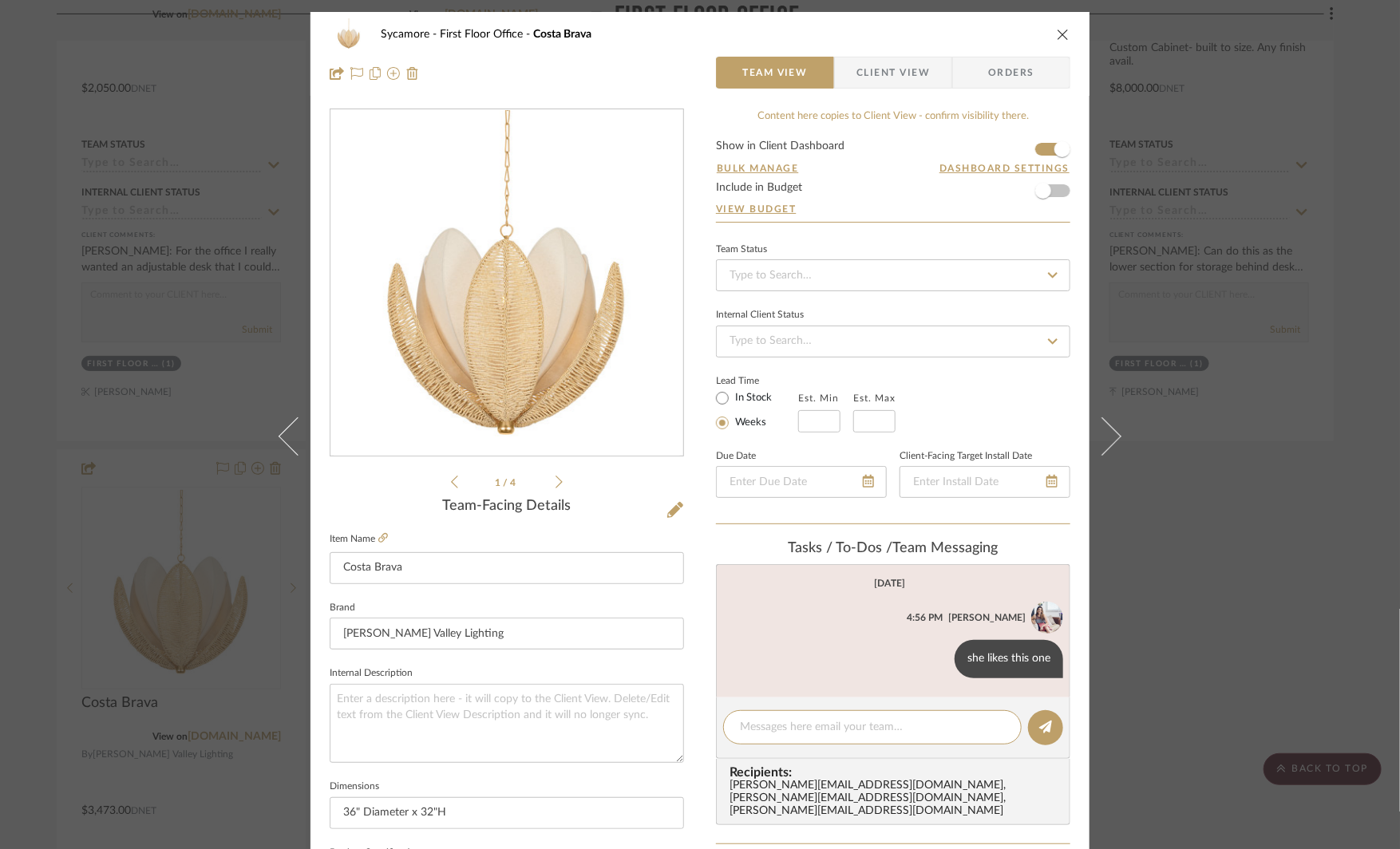
click at [1215, 452] on div "Sycamore First Floor Office Costa Brava Team View Client View Orders 1 / 4 Team…" at bounding box center [700, 424] width 1400 height 849
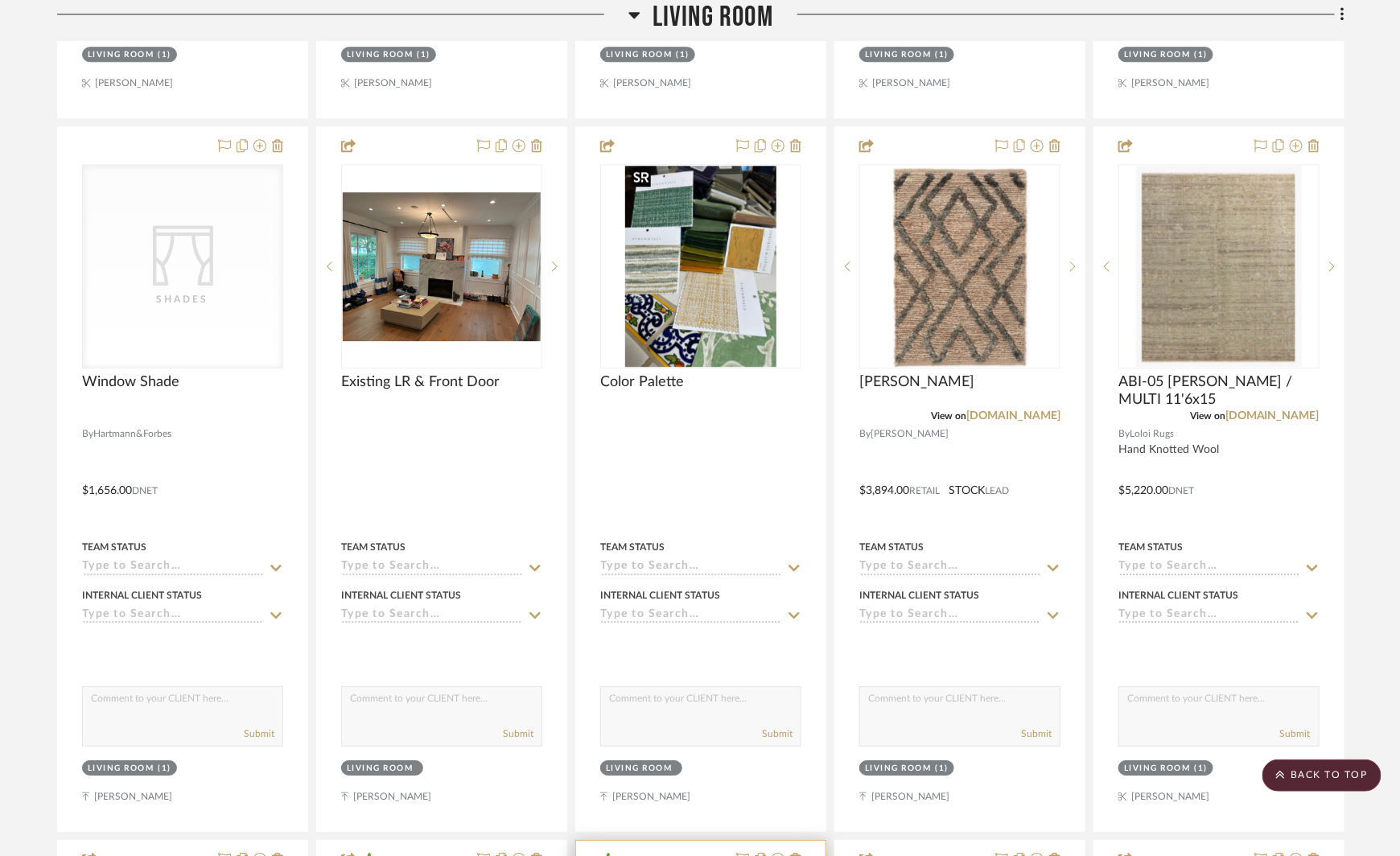
scroll to position [2478, 0]
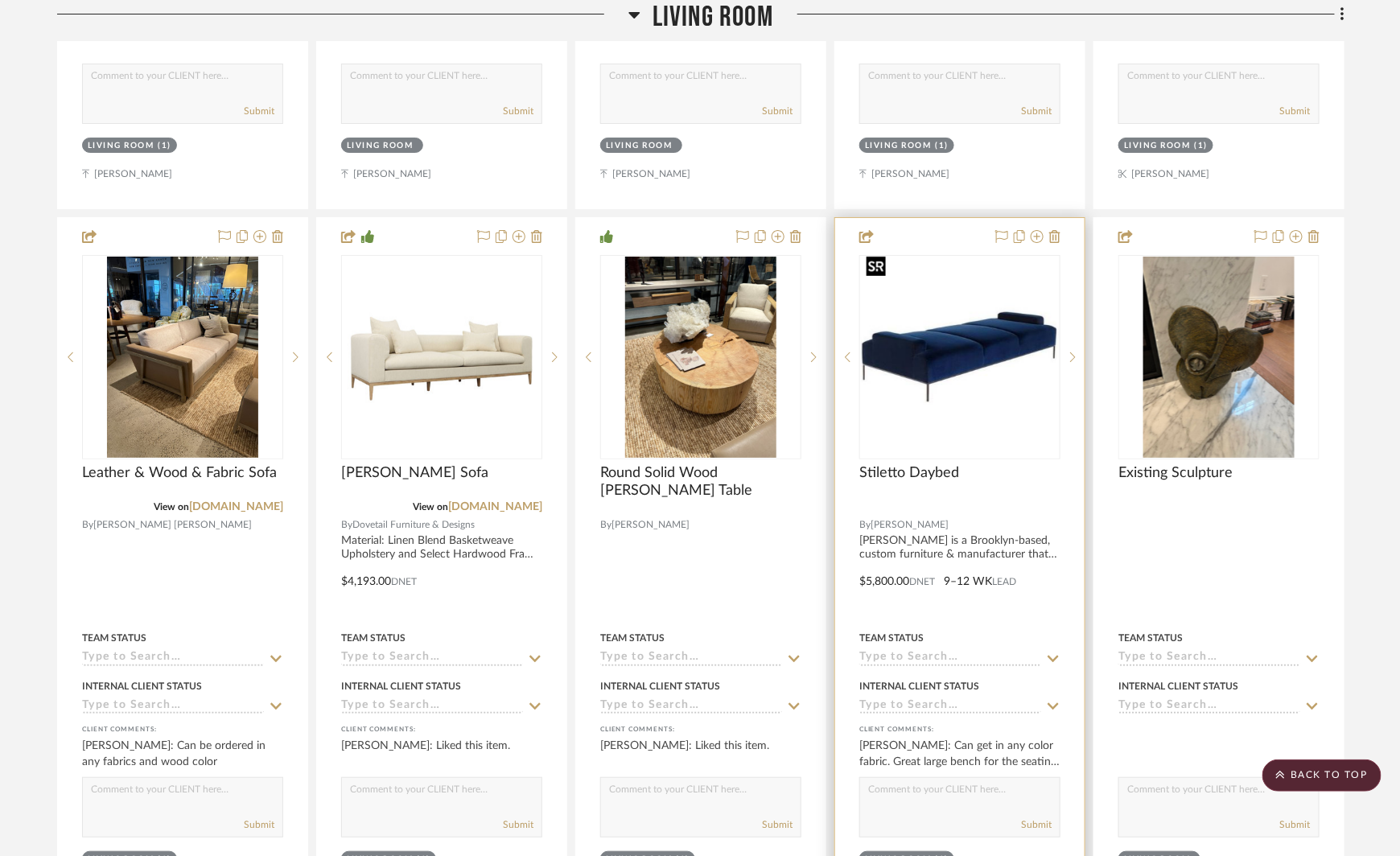
click at [952, 345] on img "0" at bounding box center [960, 357] width 198 height 198
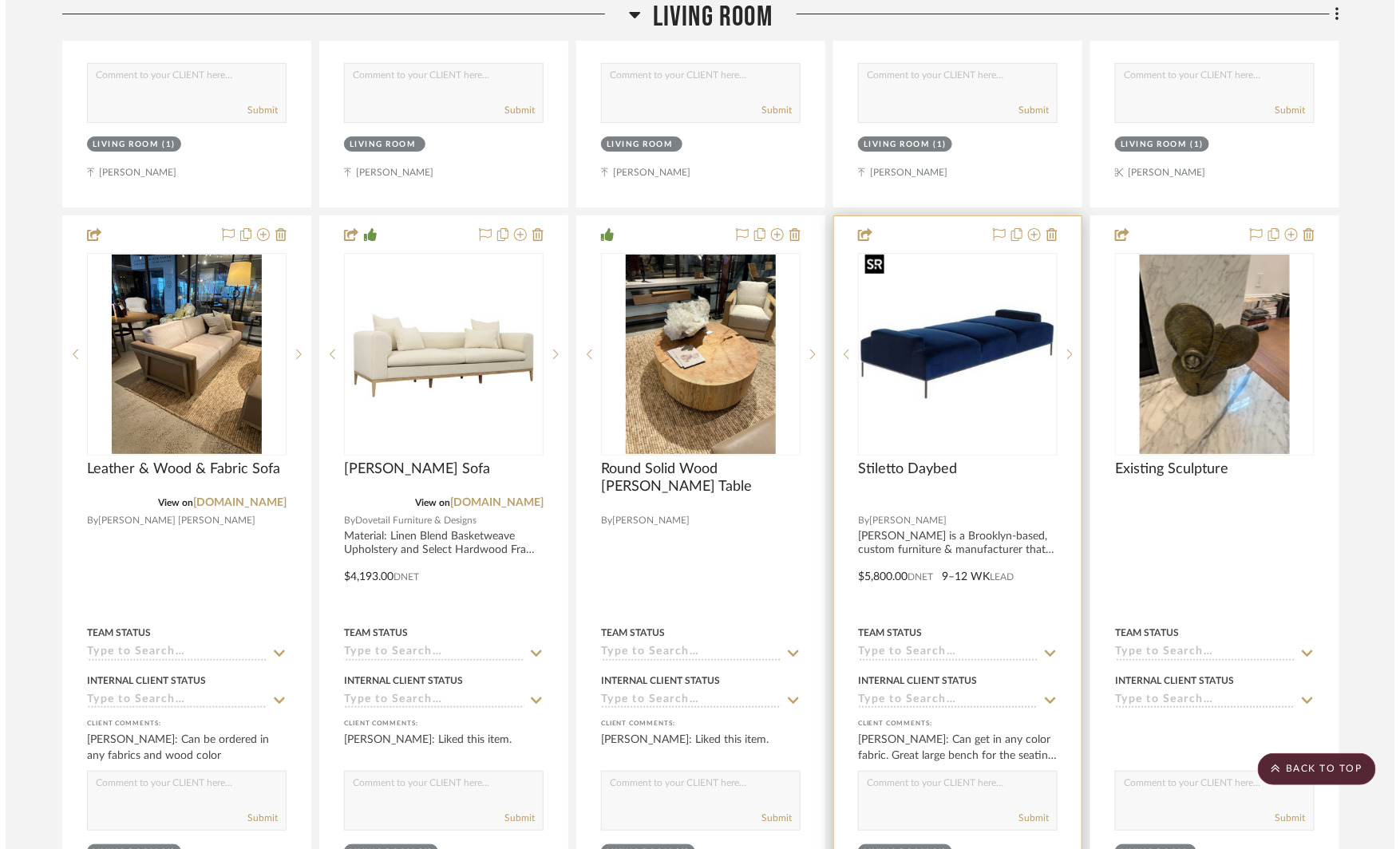
scroll to position [0, 0]
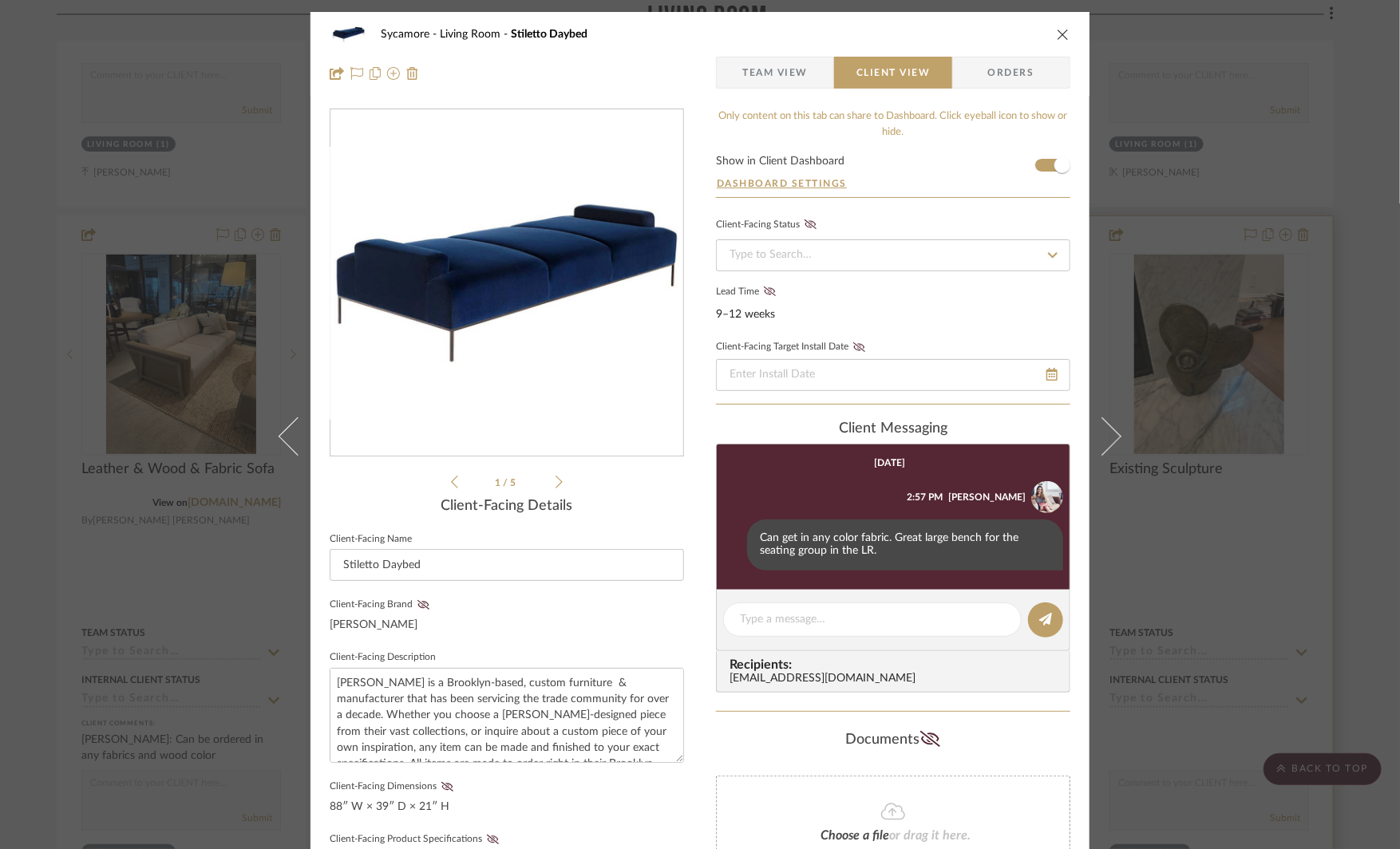
click at [1231, 555] on div "Sycamore Living Room Stiletto Daybed Team View Client View Orders Stiletto...ar…" at bounding box center [700, 424] width 1400 height 849
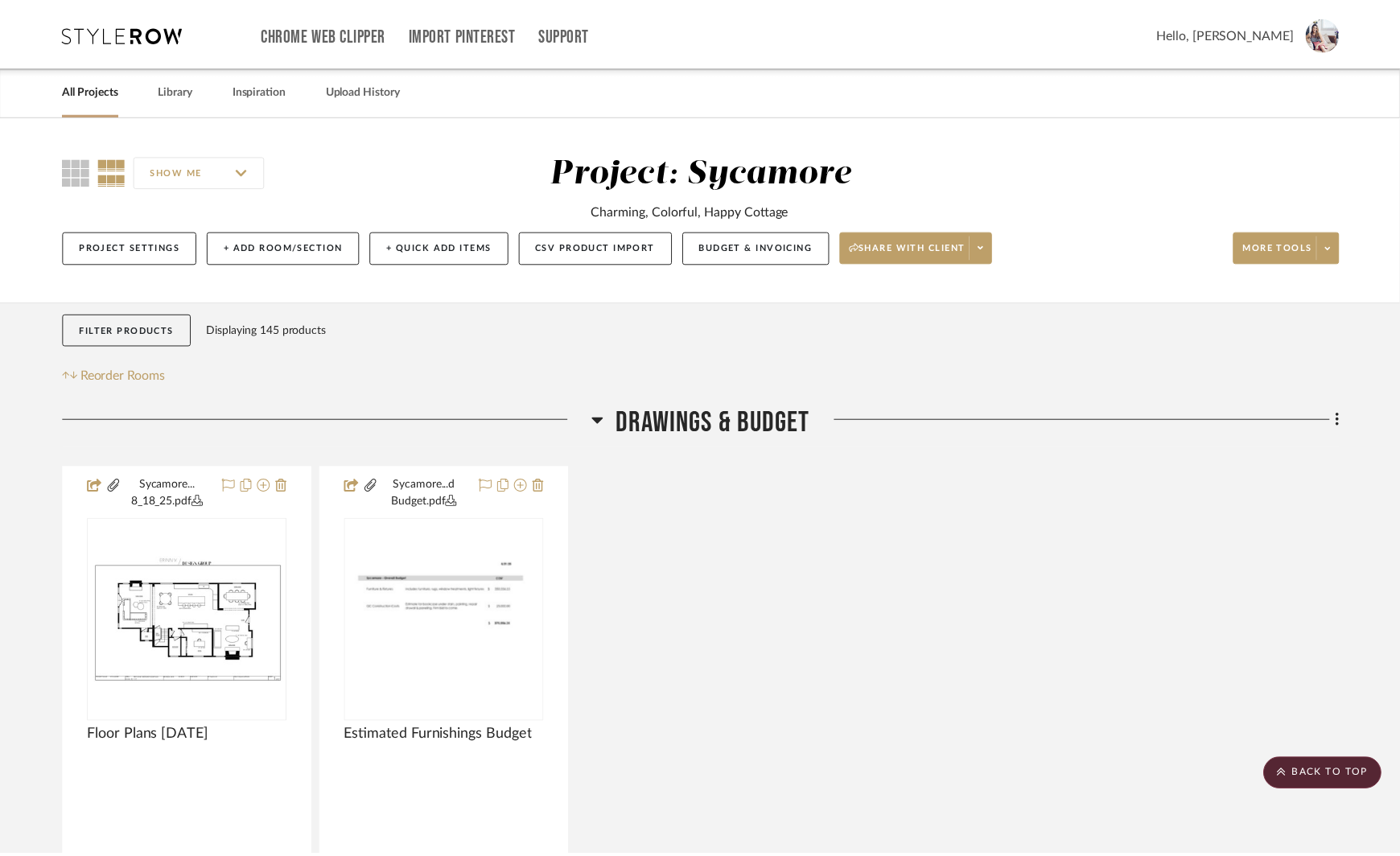
scroll to position [2478, 0]
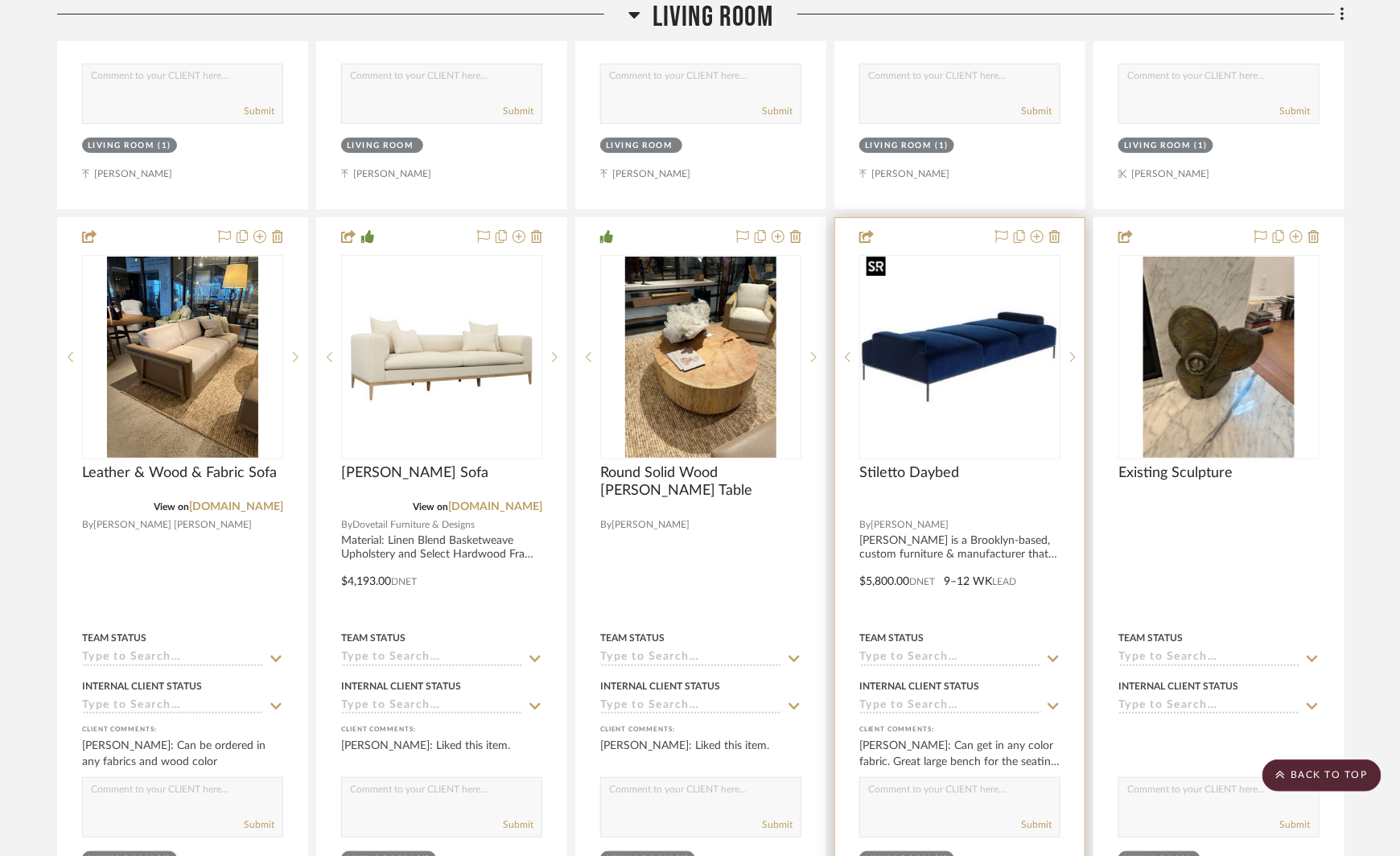
click at [924, 340] on img "0" at bounding box center [960, 357] width 198 height 198
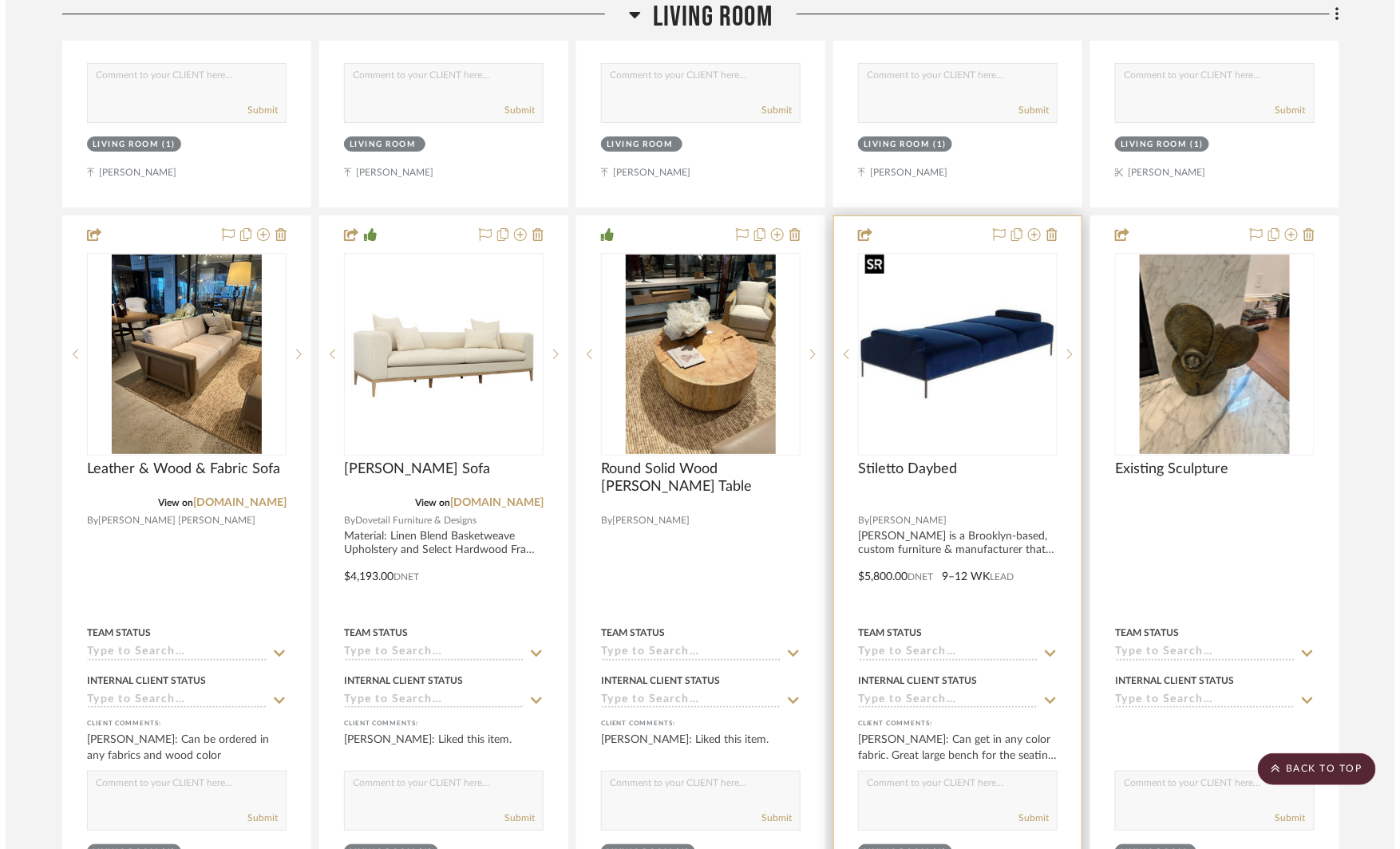
scroll to position [0, 0]
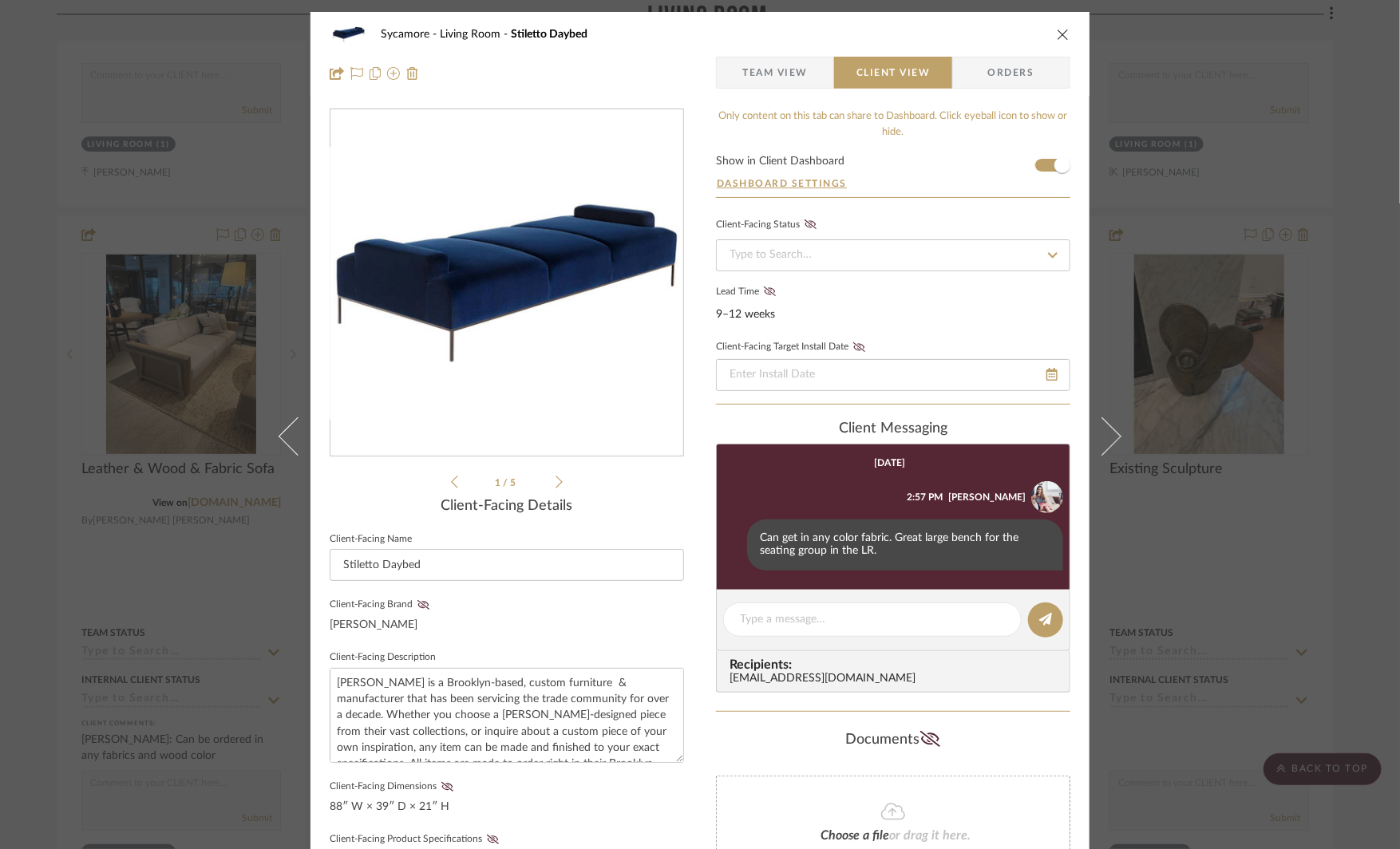
click at [1300, 526] on div "Sycamore Living Room Stiletto Daybed Team View Client View Orders Stiletto...ar…" at bounding box center [700, 424] width 1400 height 849
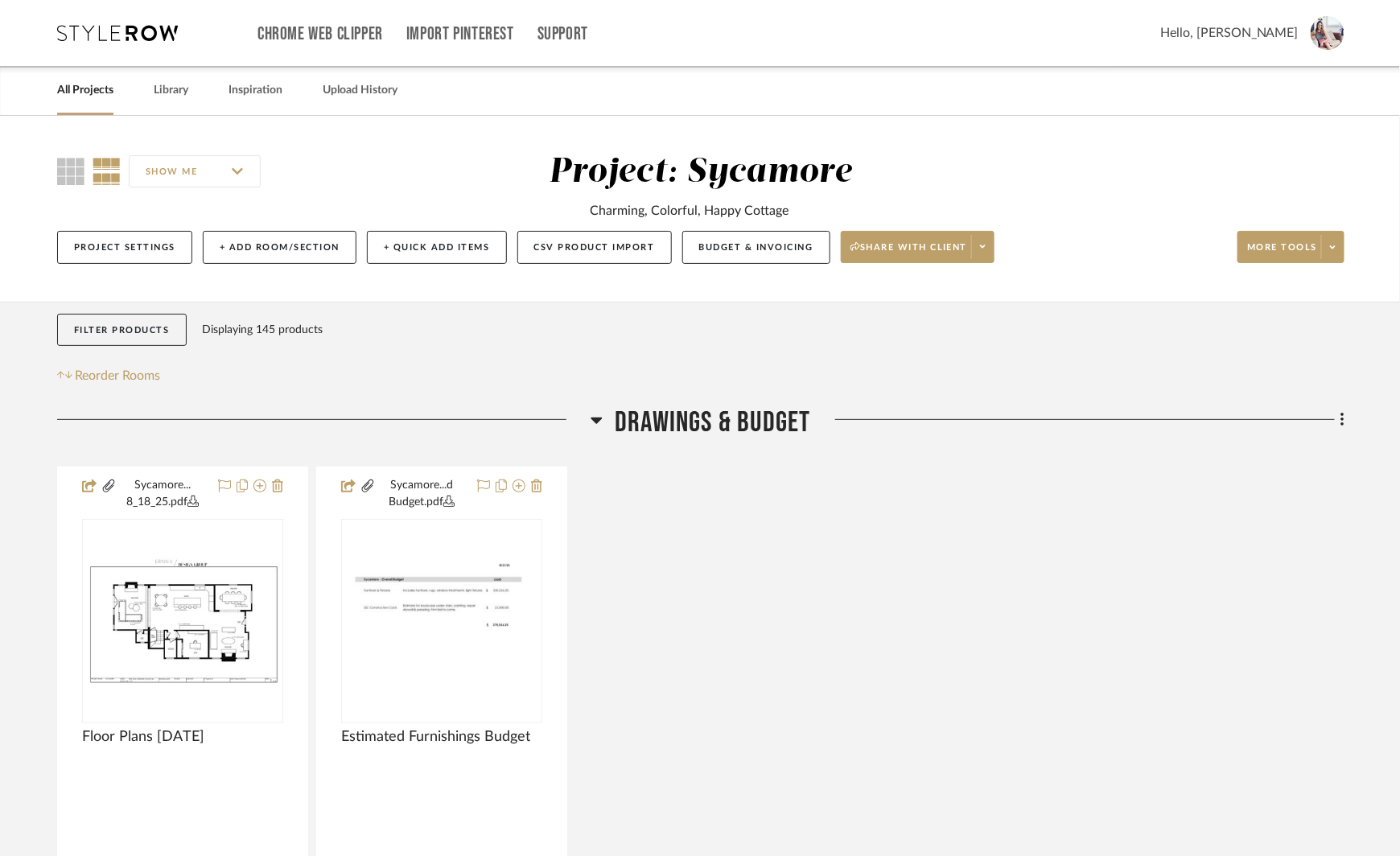
click at [595, 423] on icon at bounding box center [597, 420] width 12 height 20
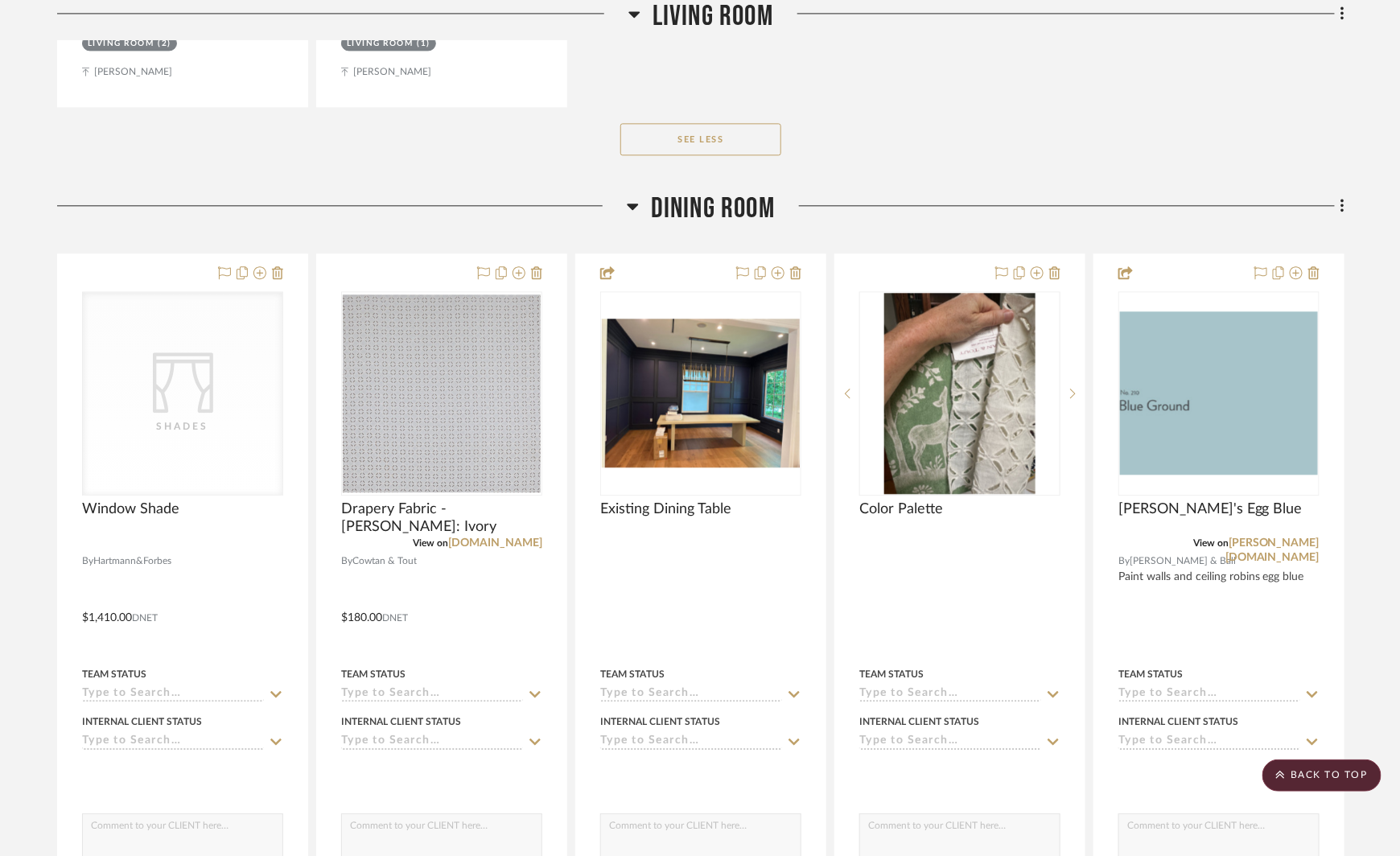
scroll to position [3980, 0]
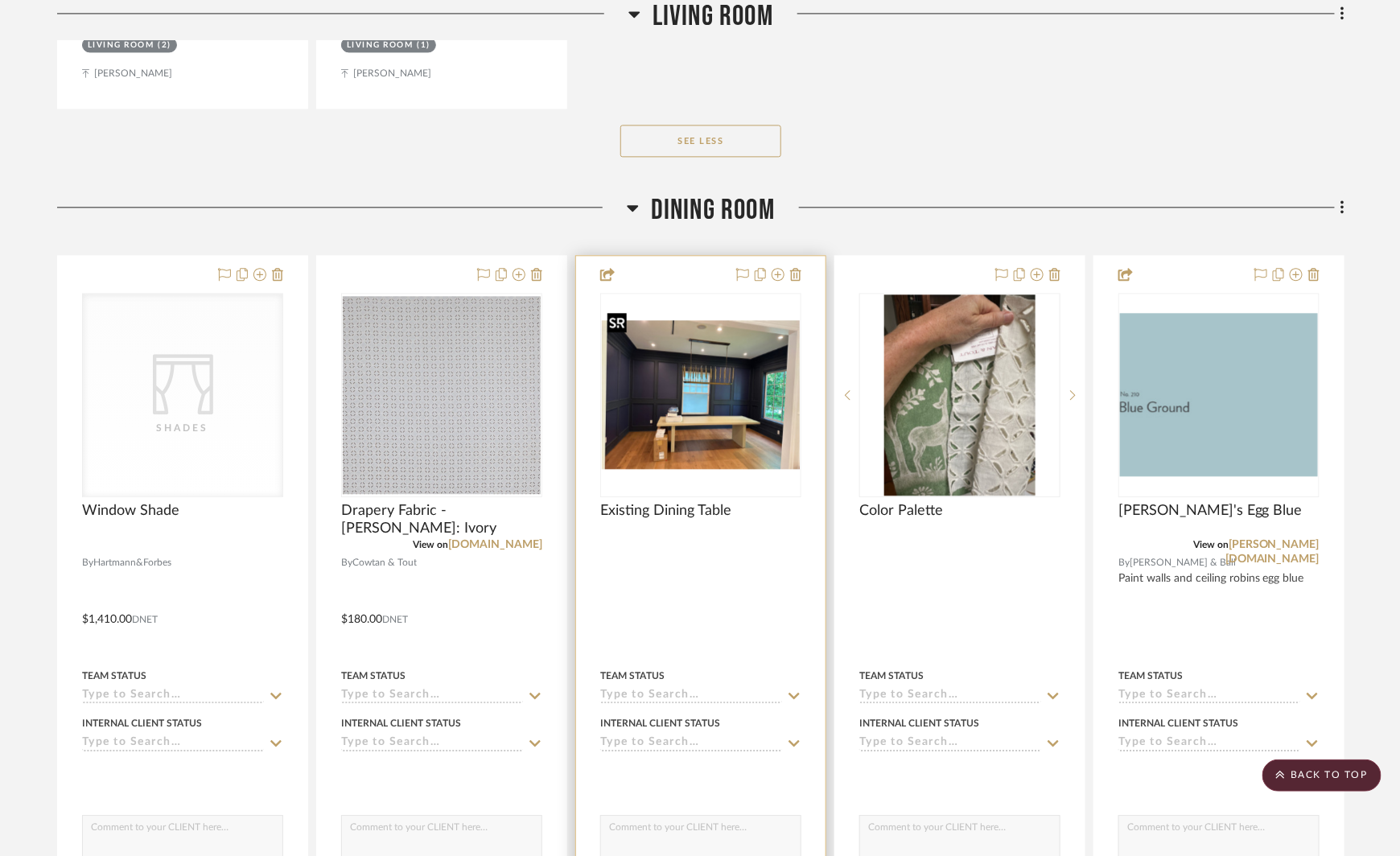
click at [712, 384] on img "0" at bounding box center [701, 395] width 198 height 149
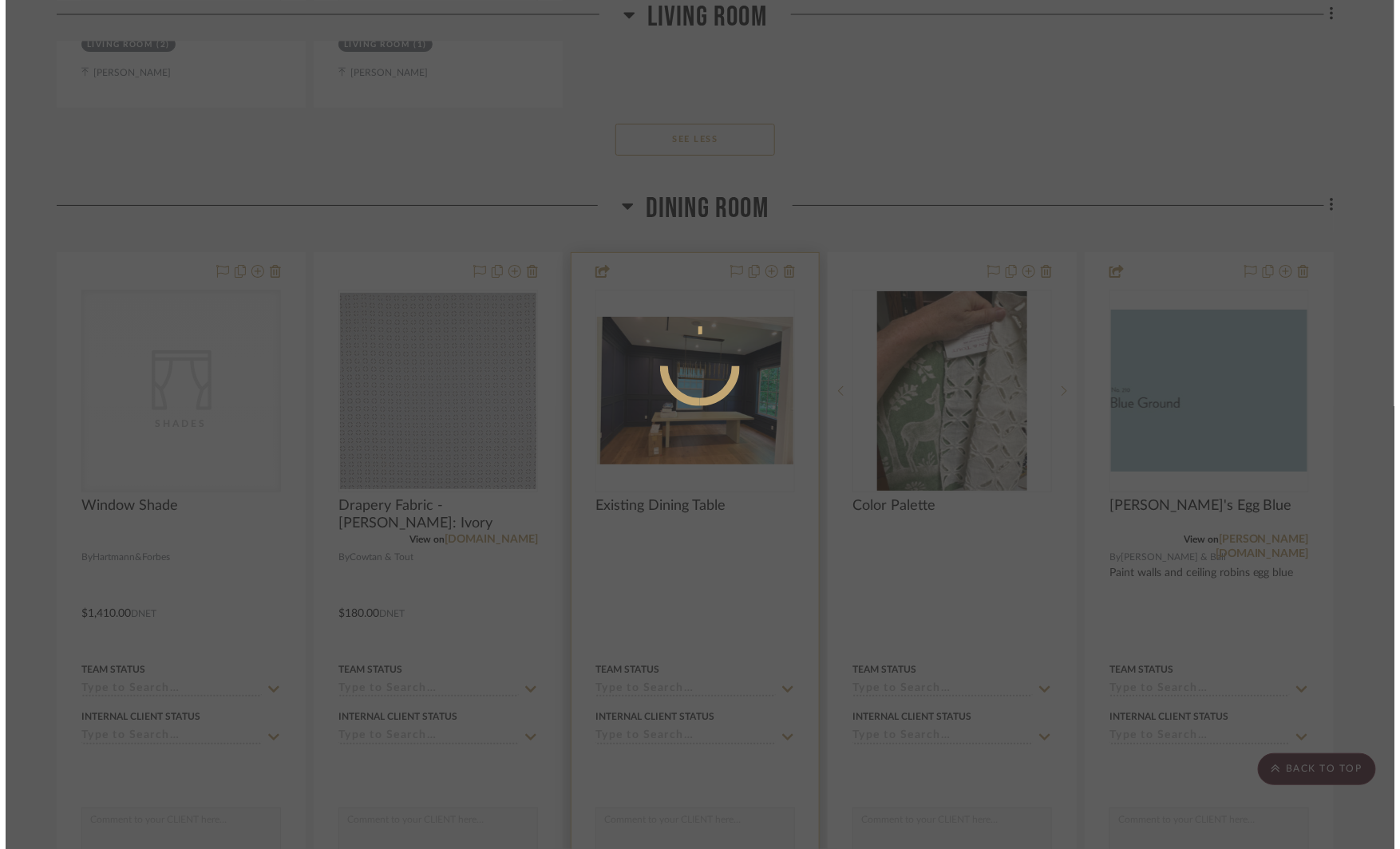
scroll to position [0, 0]
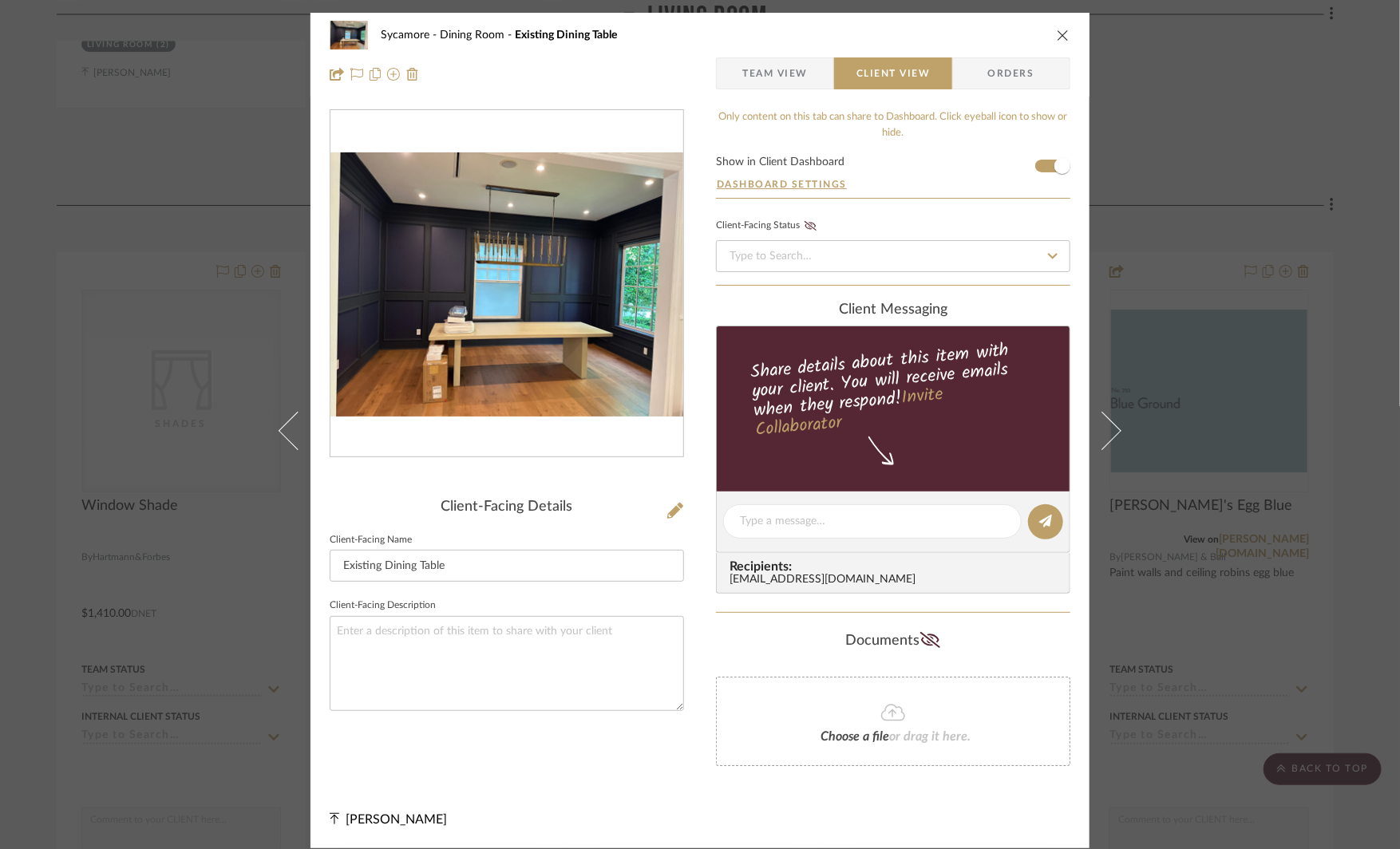
click at [762, 74] on span "Team View" at bounding box center [774, 73] width 65 height 32
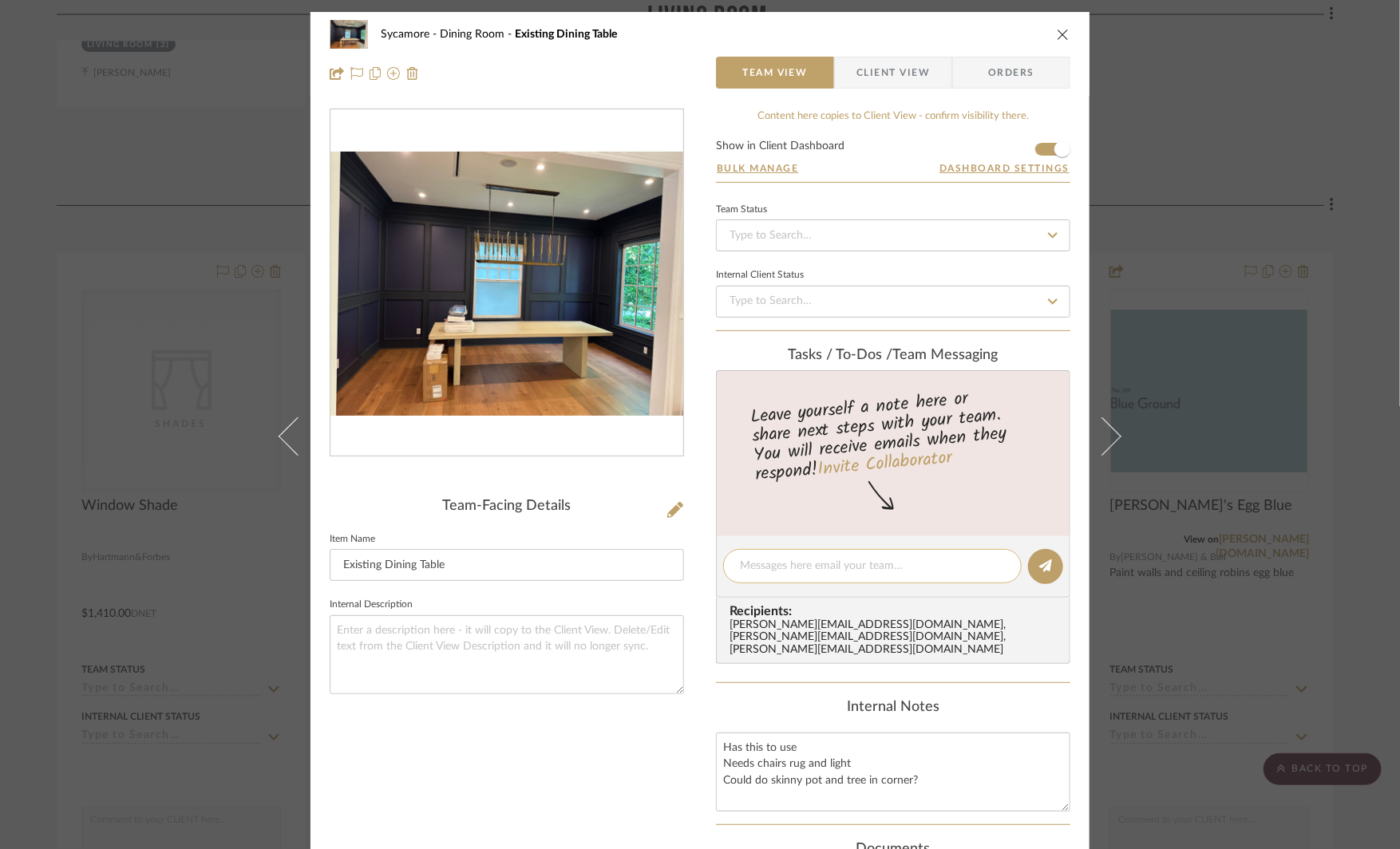
click at [756, 560] on textarea at bounding box center [872, 566] width 265 height 17
type textarea "She wants to keep the fixture in here- brighter bulbs?"
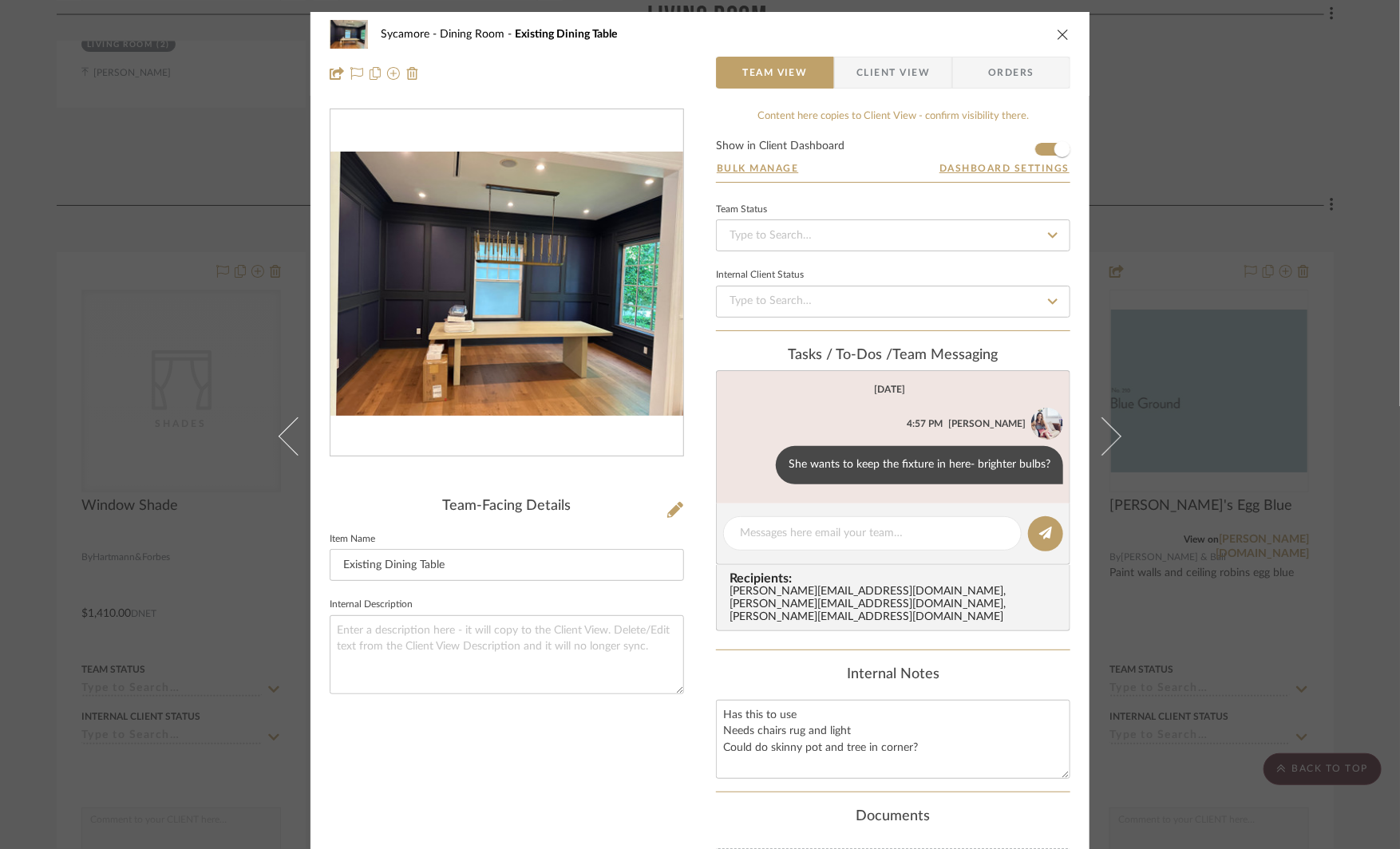
click at [1226, 489] on div "Sycamore Dining Room Existing Dining Table Team View Client View Orders Team-Fa…" at bounding box center [700, 424] width 1400 height 849
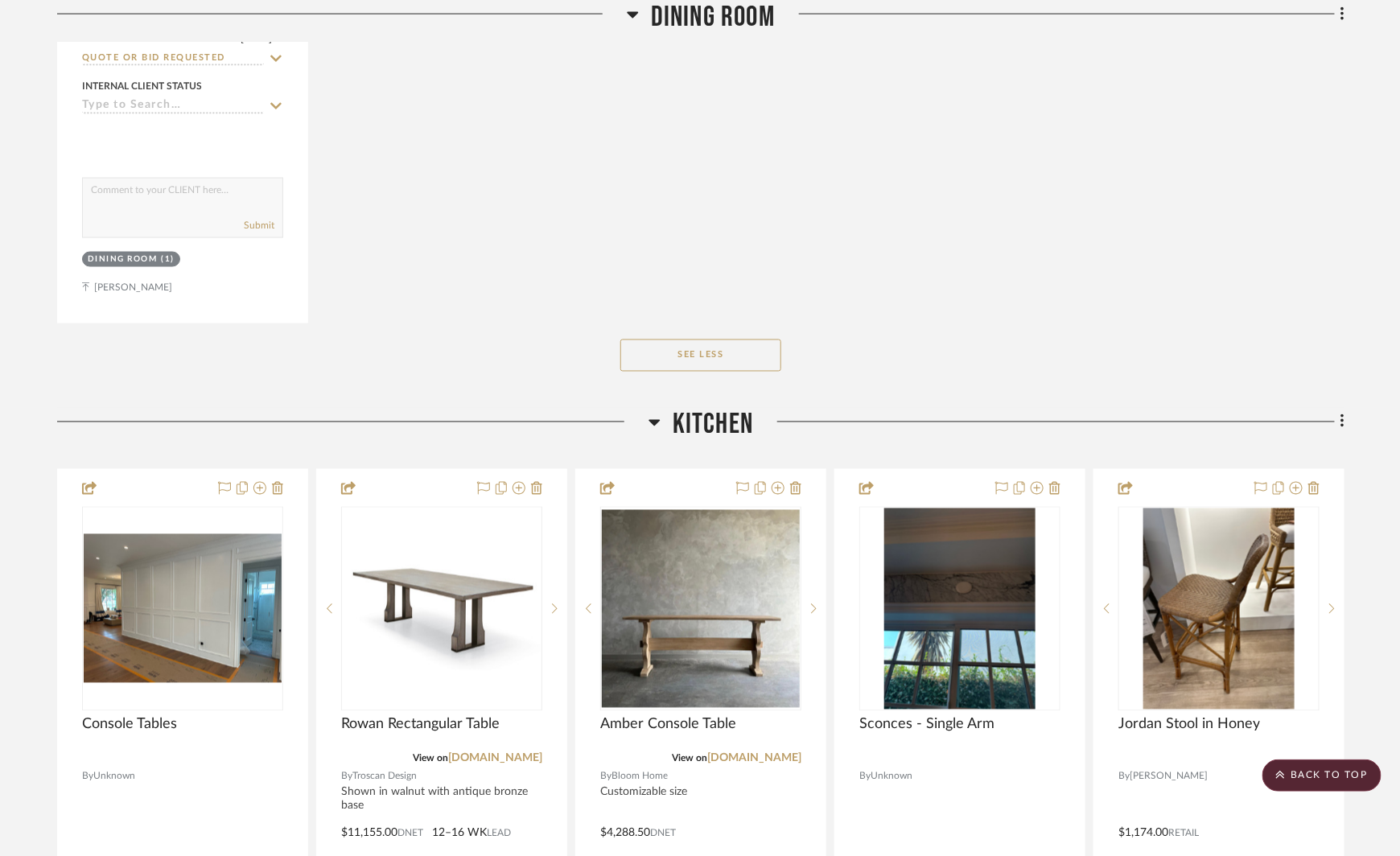
scroll to position [6538, 0]
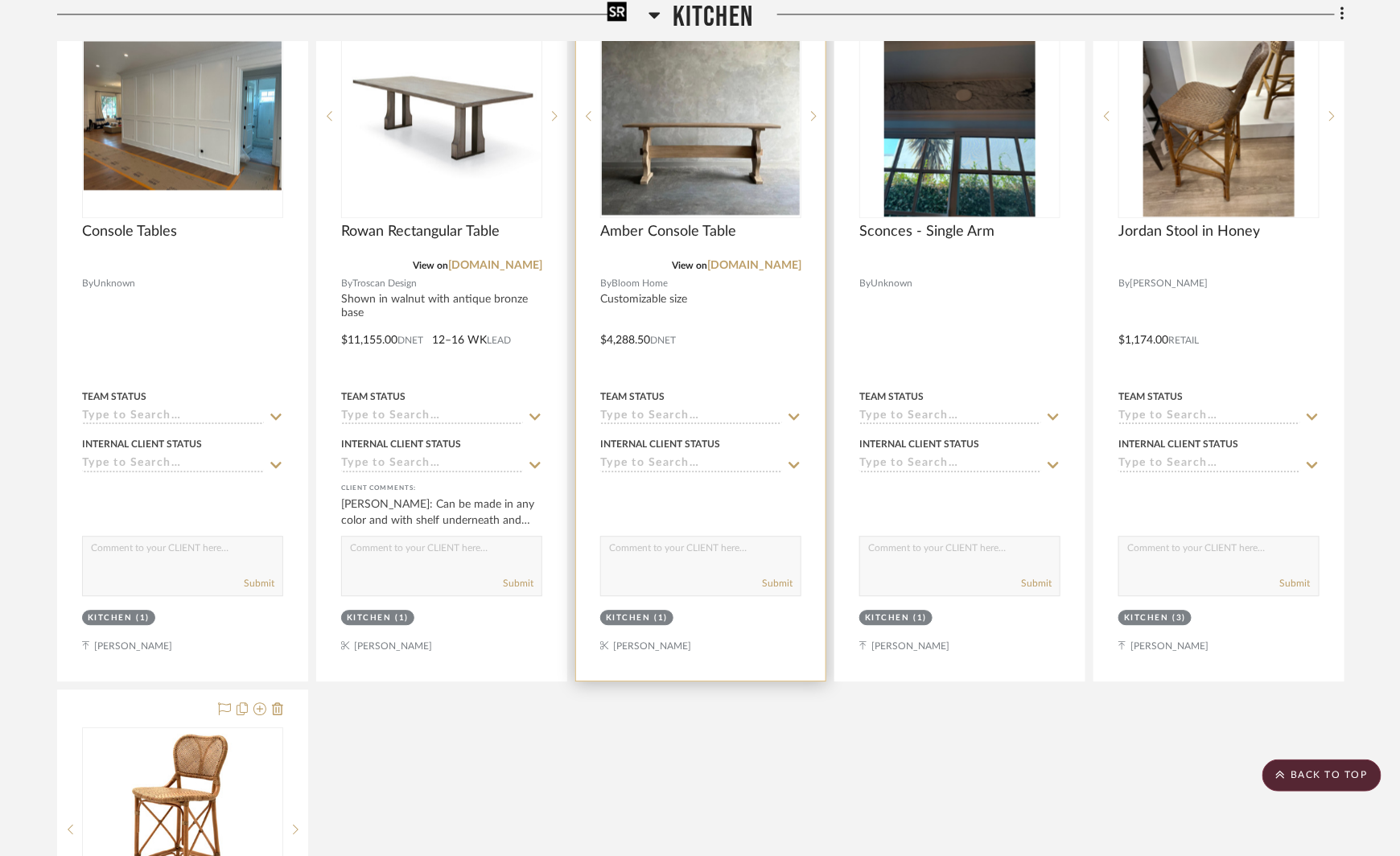
click at [672, 125] on img "0" at bounding box center [701, 116] width 198 height 198
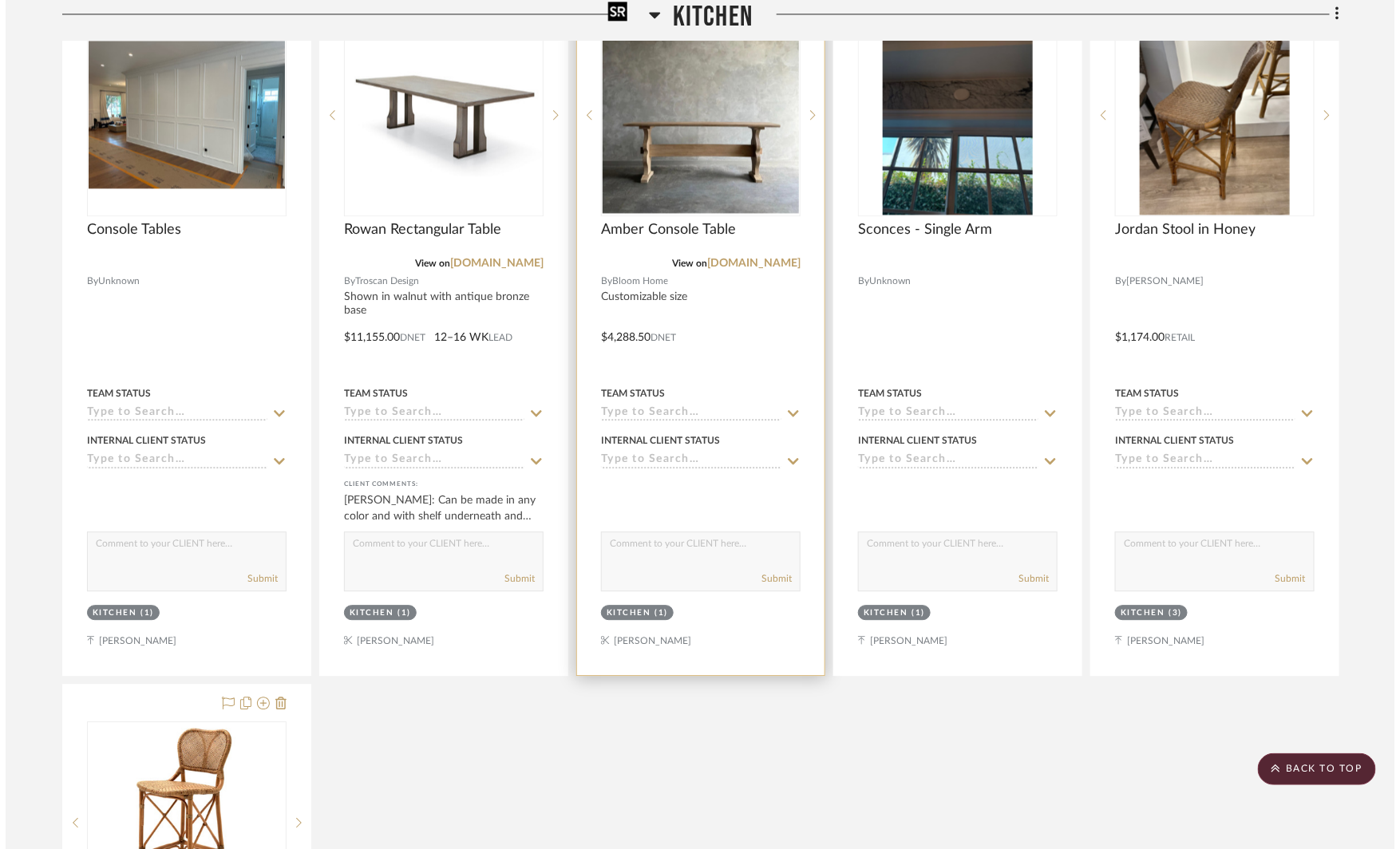
scroll to position [0, 0]
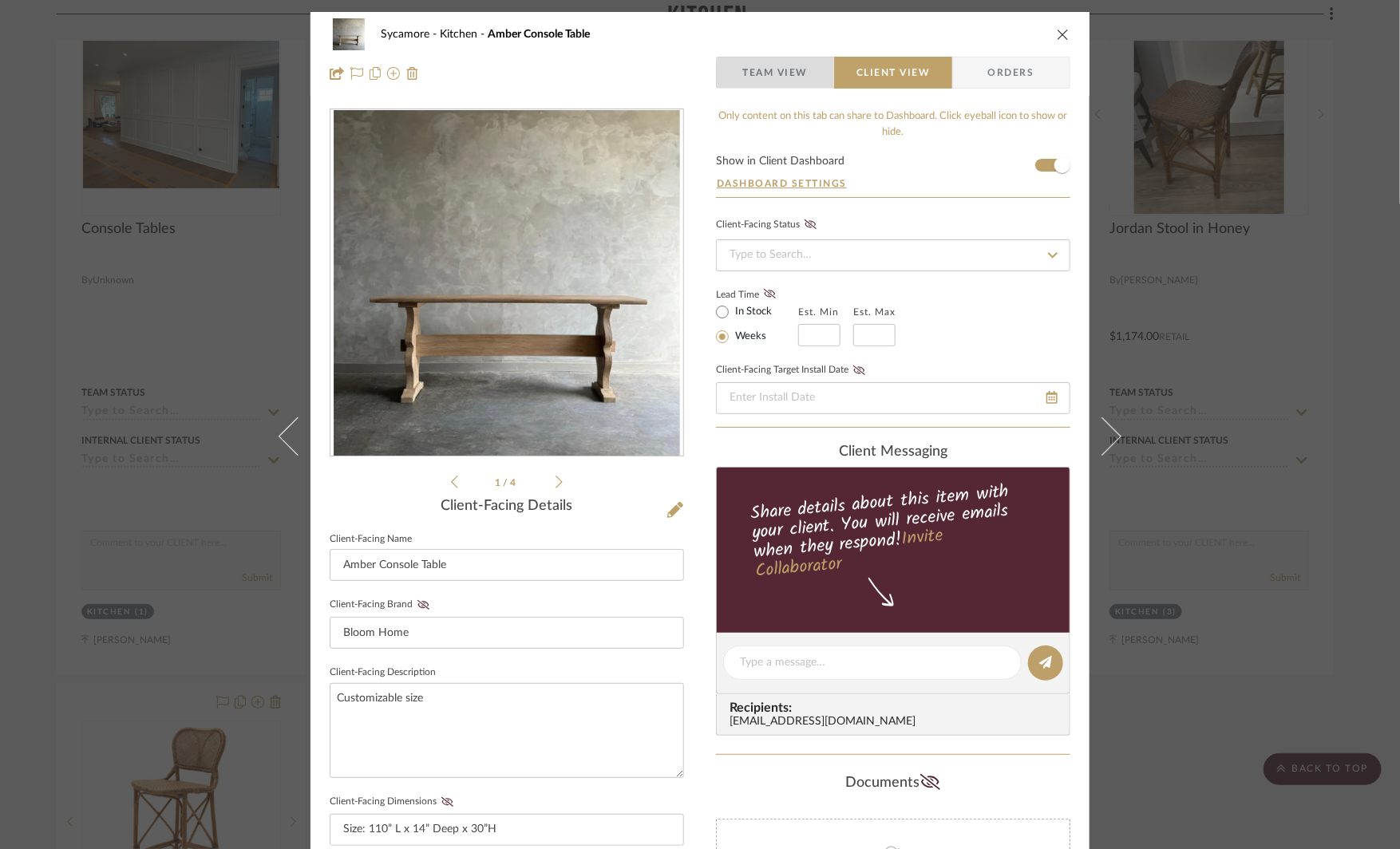
click at [786, 73] on span "Team View" at bounding box center [774, 72] width 65 height 32
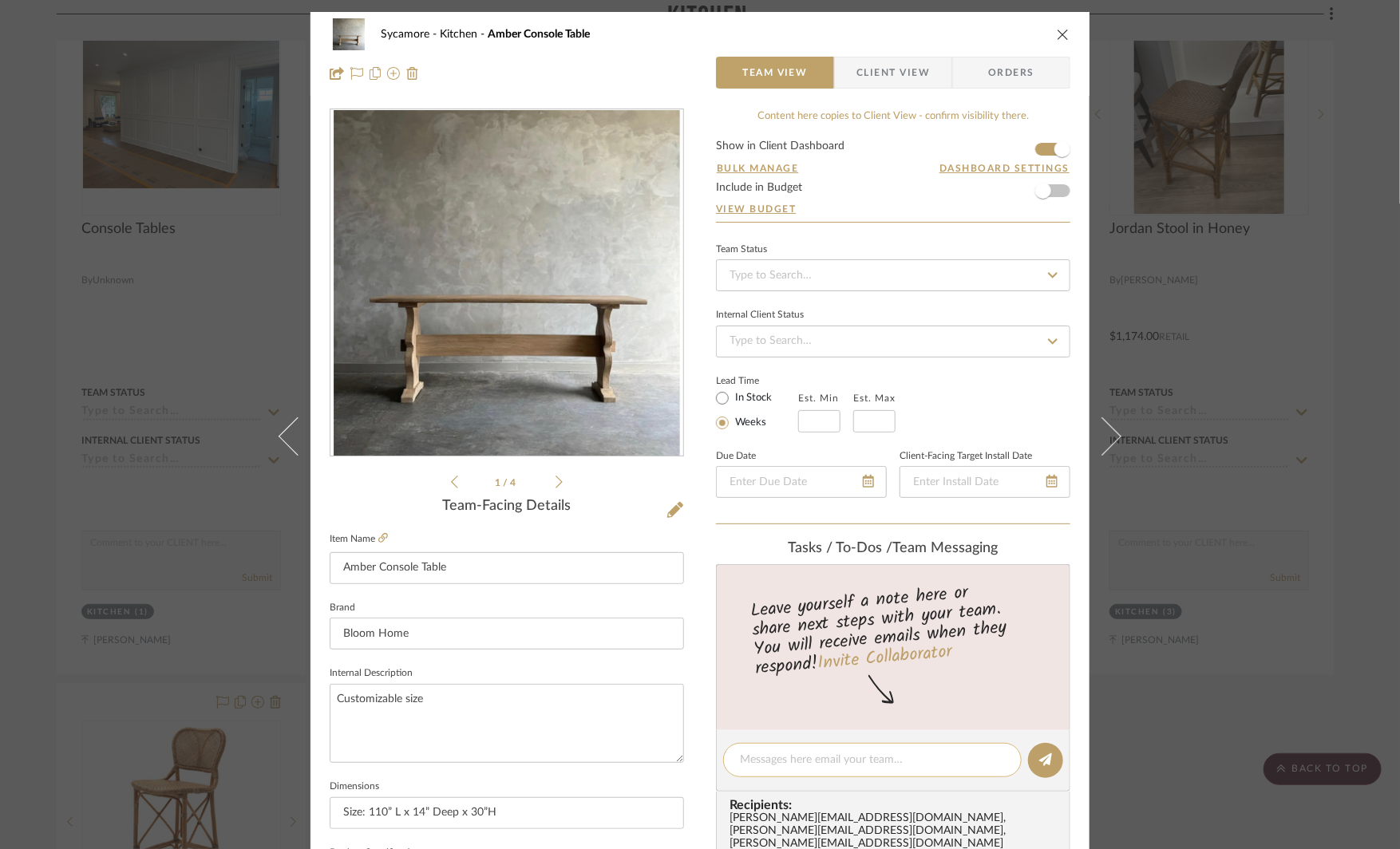
click at [755, 768] on div at bounding box center [872, 759] width 299 height 34
click at [767, 752] on textarea at bounding box center [872, 759] width 265 height 17
type textarea "She likes this one but needs function."
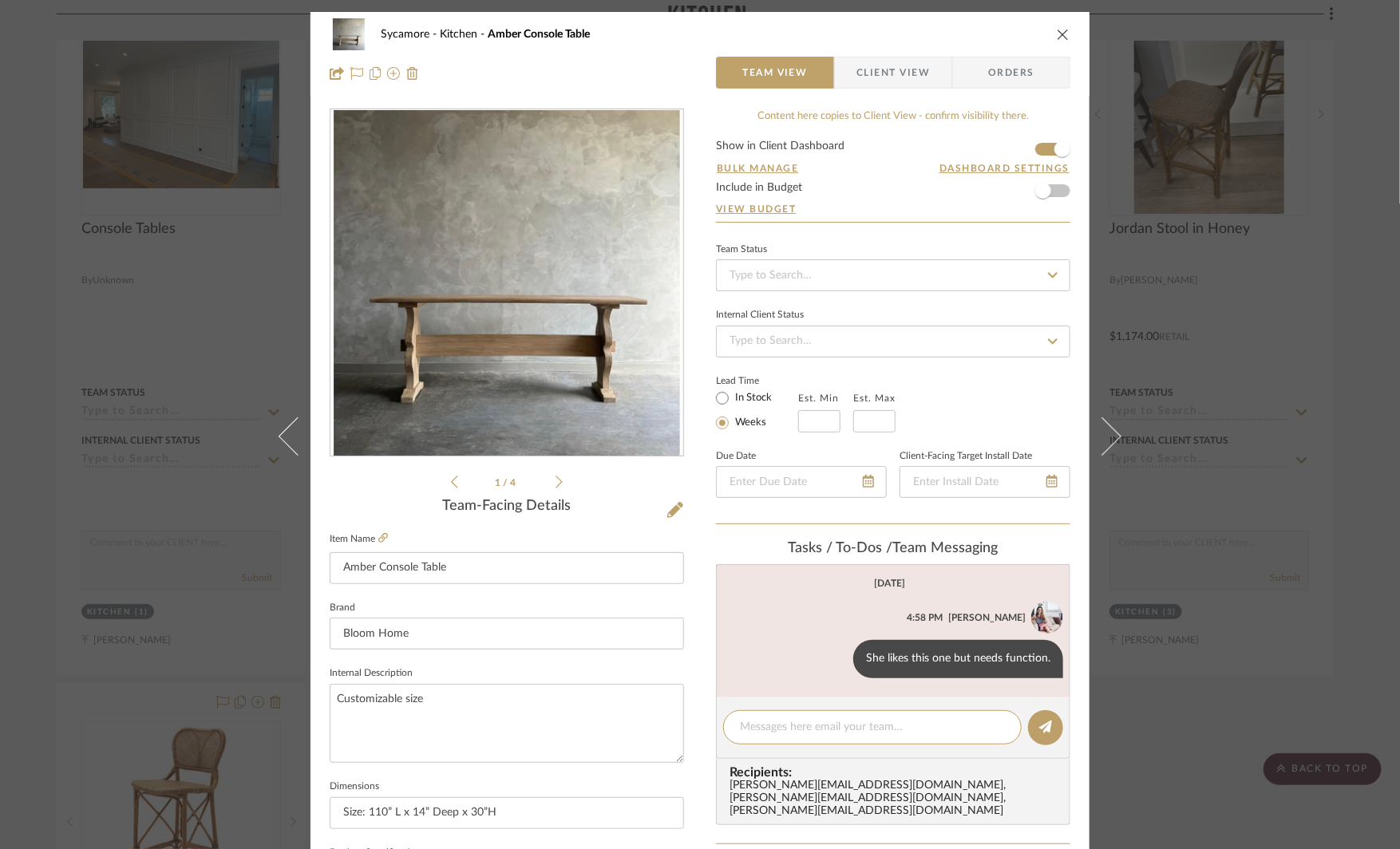
click at [1246, 654] on div "Sycamore Kitchen Amber Console Table Team View Client View Orders 1 / 4 Team-Fa…" at bounding box center [700, 424] width 1400 height 849
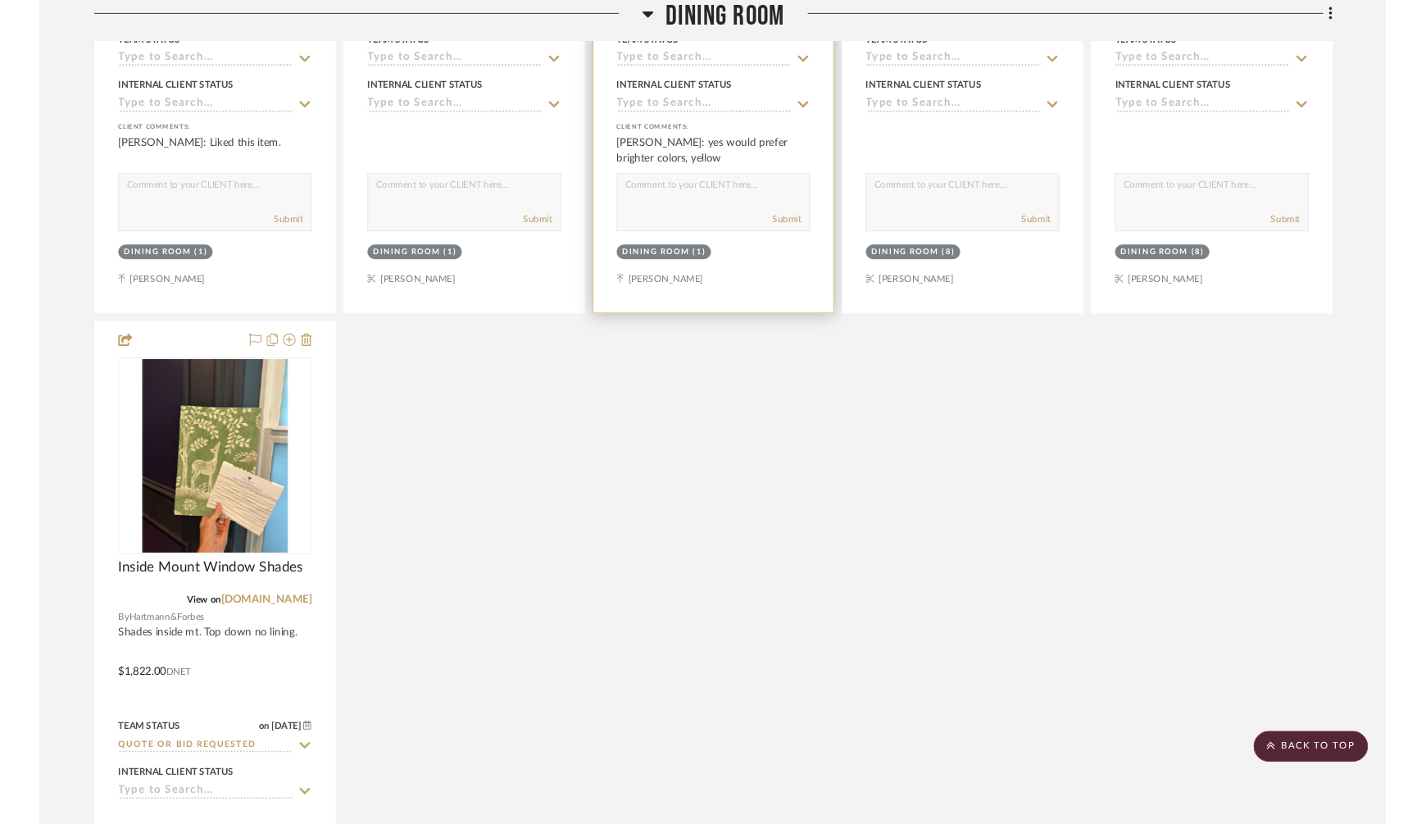
scroll to position [5339, 0]
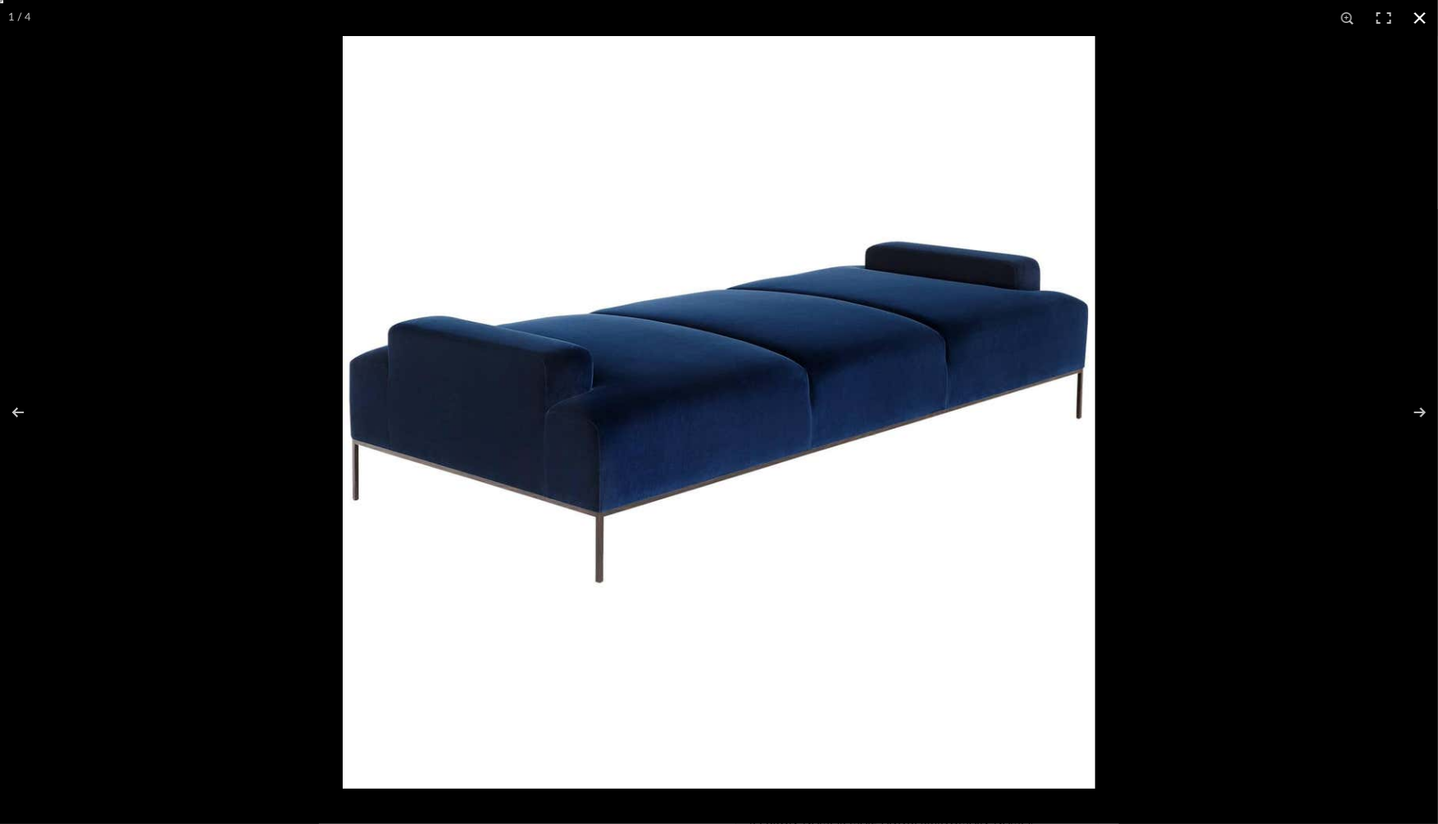
click at [1426, 14] on button at bounding box center [1420, 18] width 36 height 36
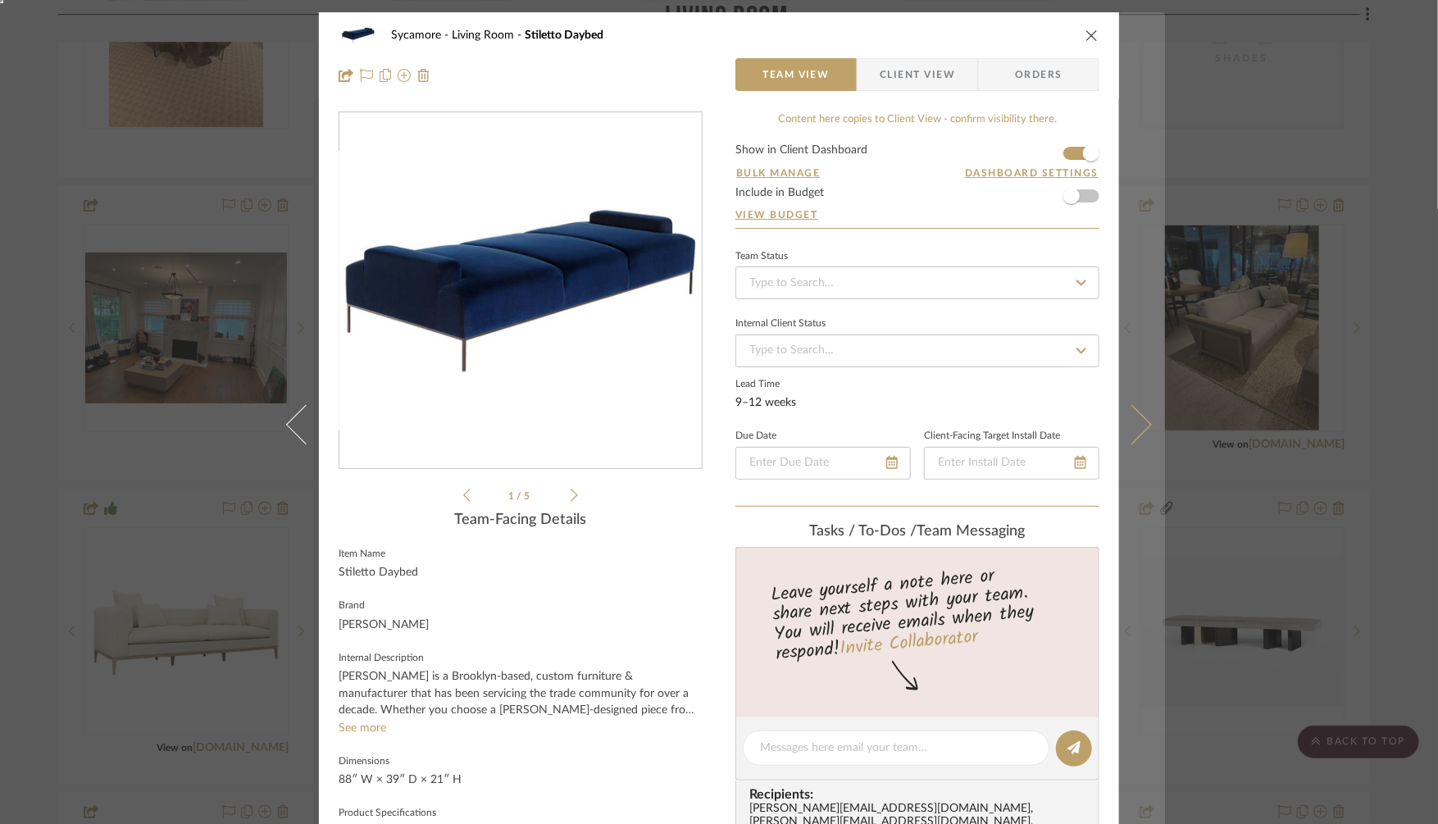
click at [1131, 432] on icon at bounding box center [1131, 423] width 39 height 39
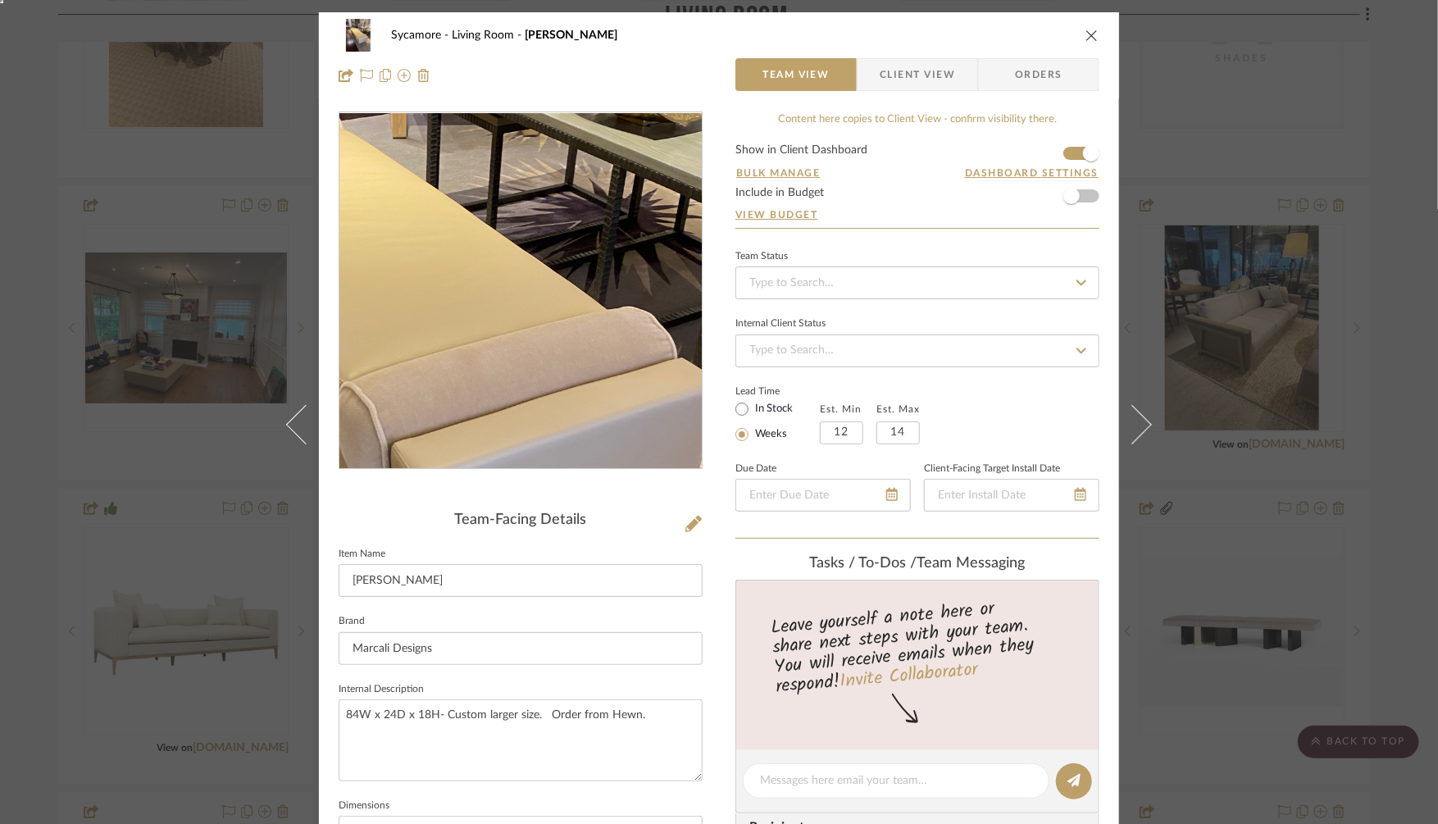
click at [557, 275] on img "0" at bounding box center [520, 291] width 266 height 356
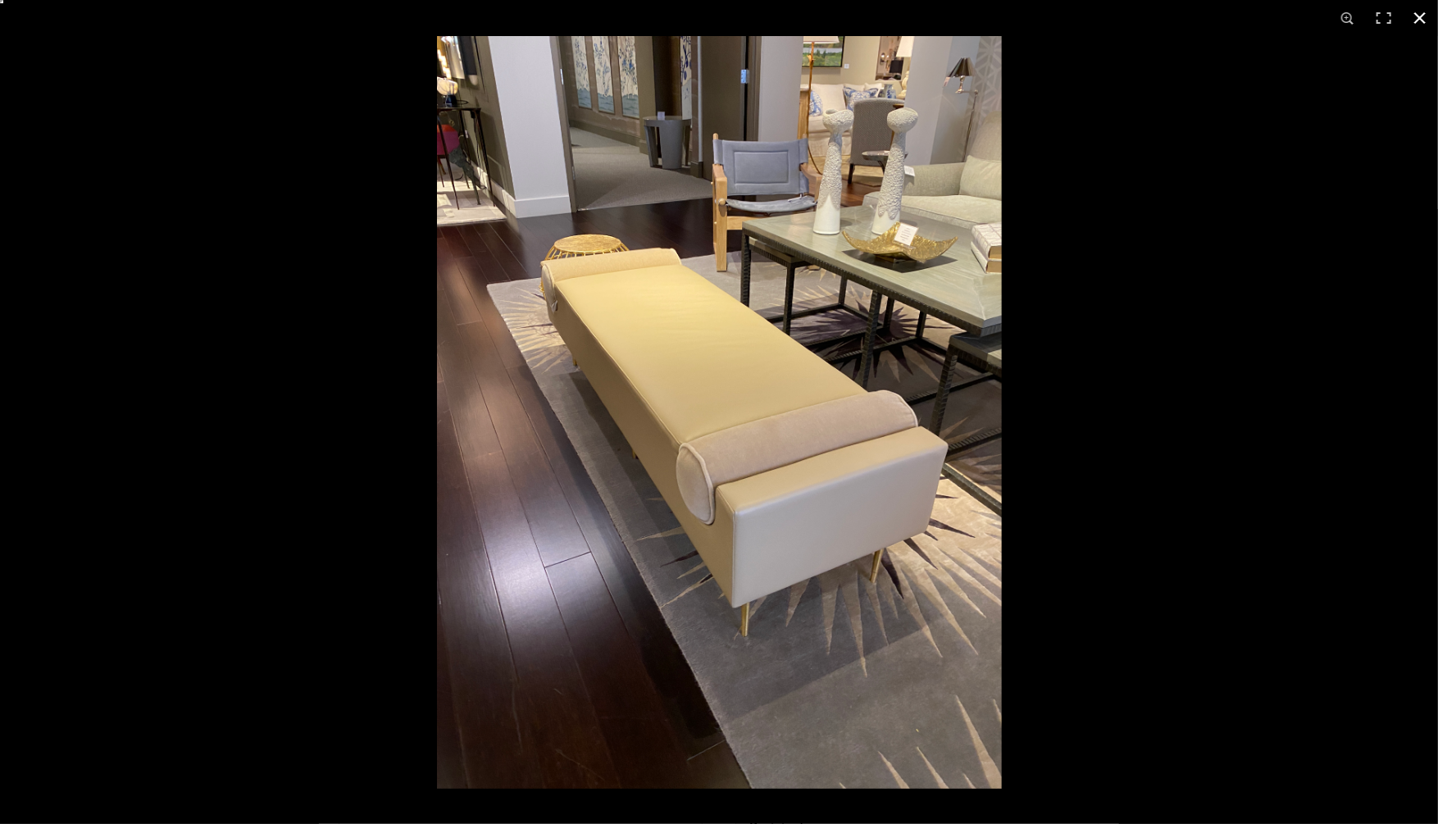
click at [1416, 20] on button at bounding box center [1420, 18] width 36 height 36
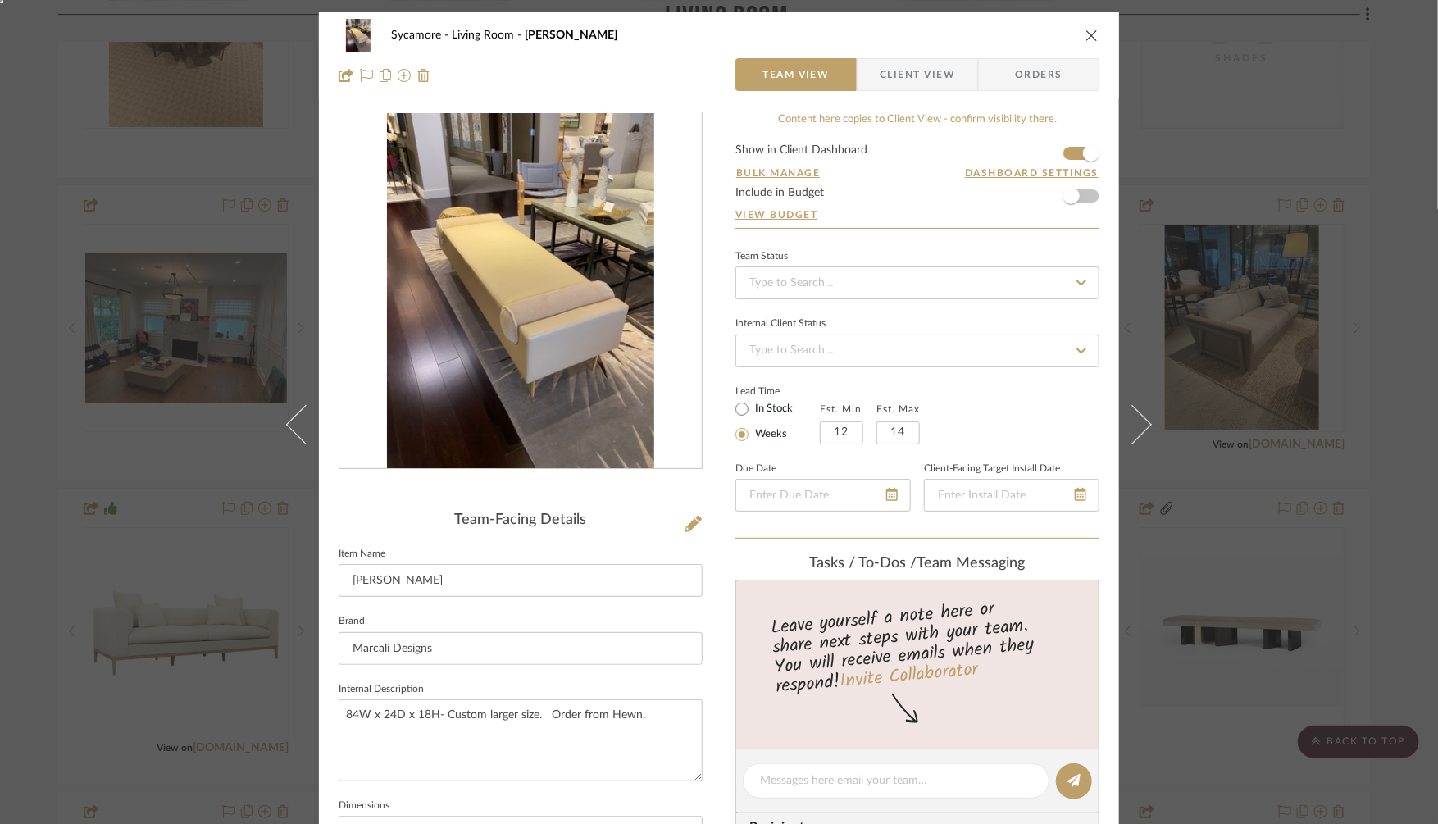
click at [1216, 271] on div "Sycamore Living Room Miranda Bench Team View Client View Orders Team-Facing Det…" at bounding box center [719, 412] width 1438 height 824
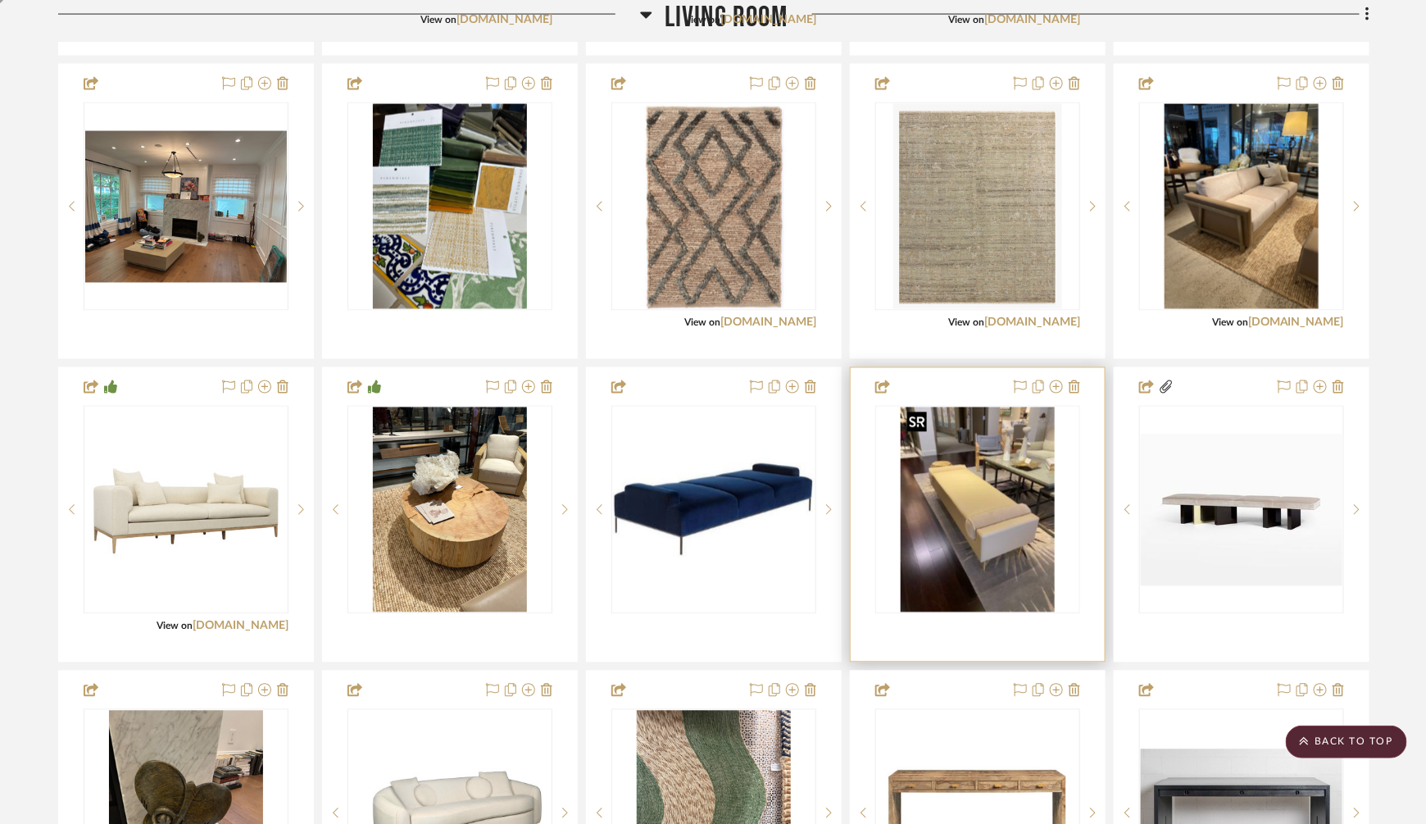
scroll to position [1169, 0]
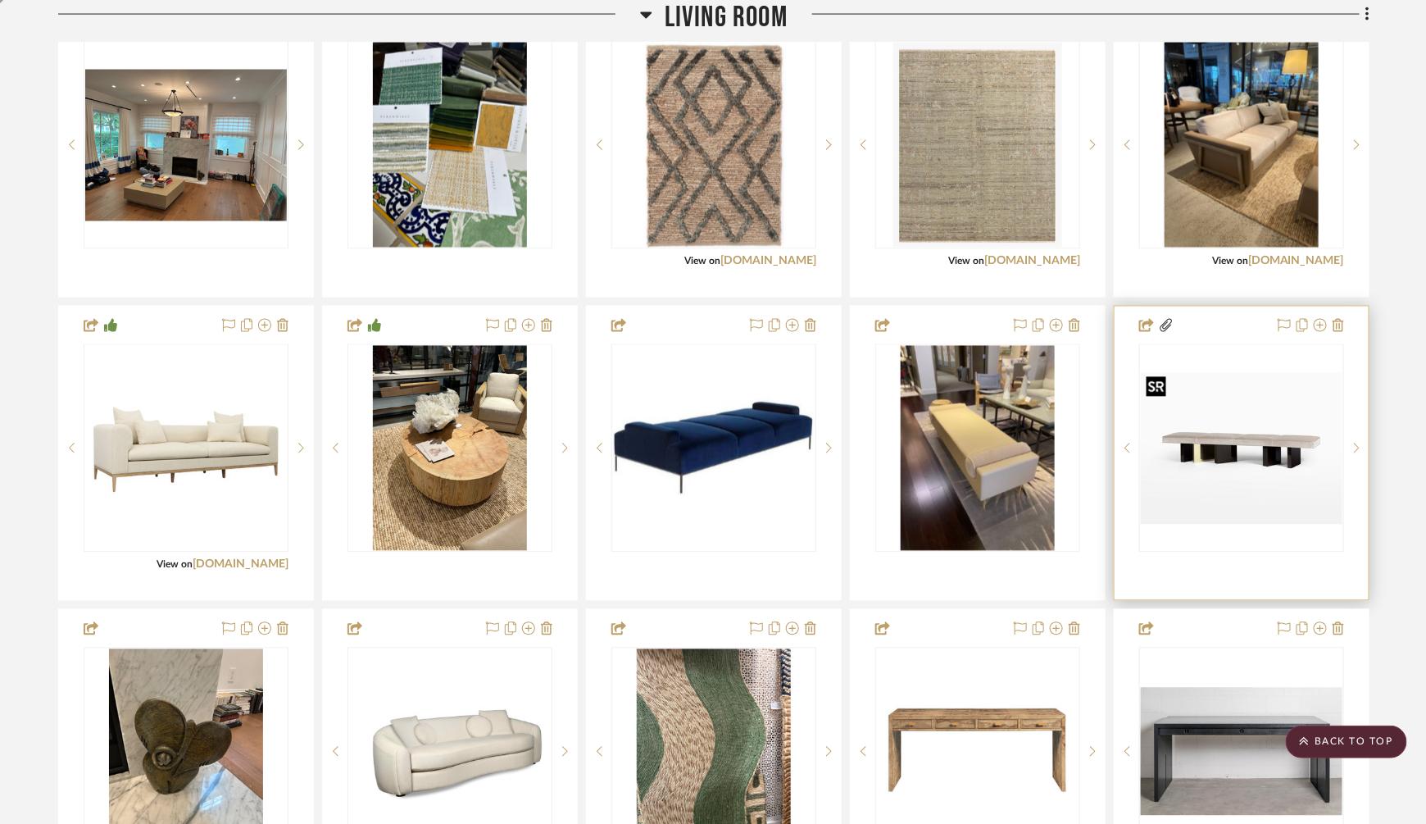
click at [0, 0] on img at bounding box center [0, 0] width 0 height 0
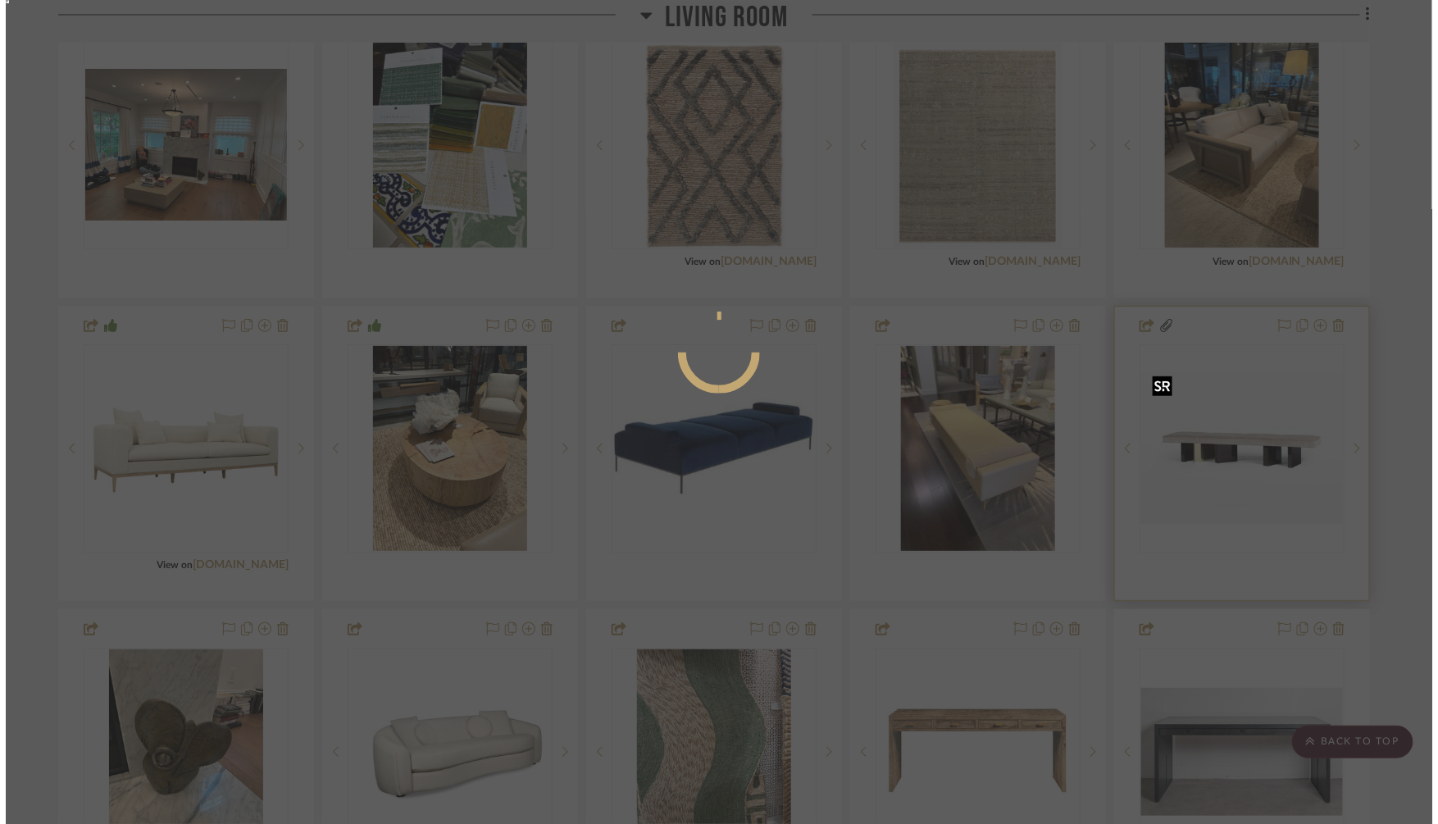
scroll to position [0, 0]
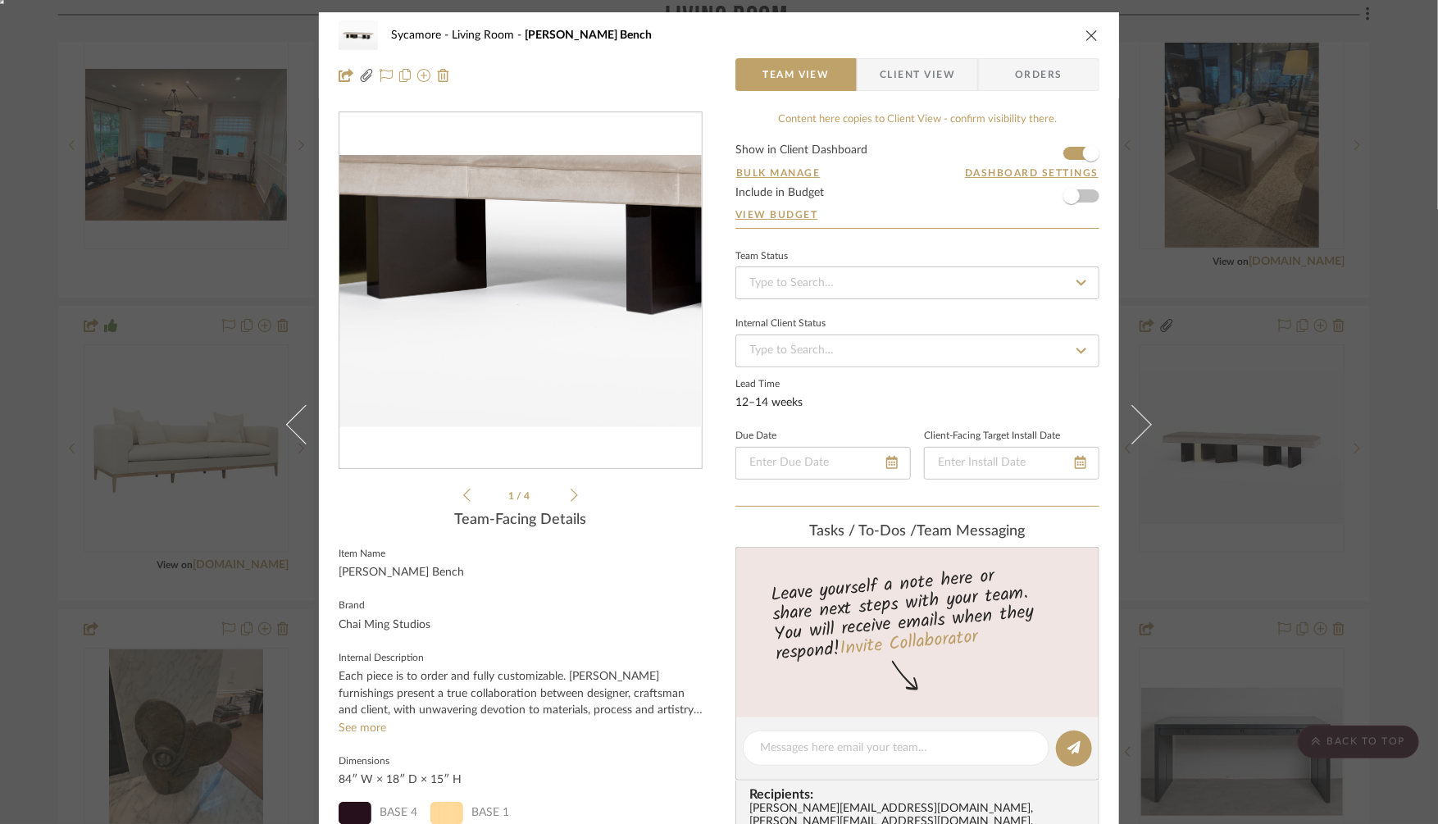
click at [519, 316] on img "0" at bounding box center [520, 290] width 362 height 271
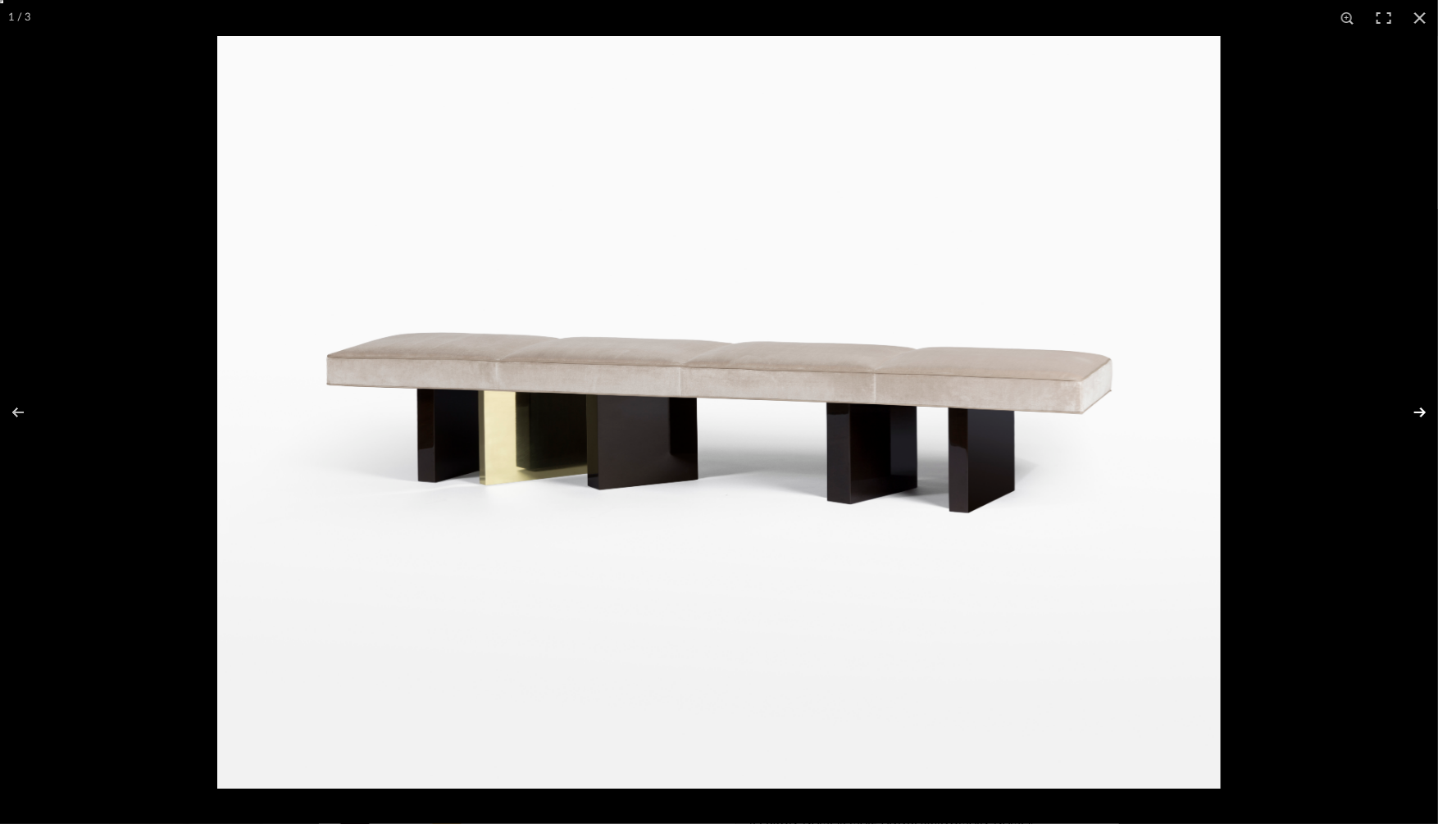
click at [1416, 405] on button at bounding box center [1408, 412] width 57 height 82
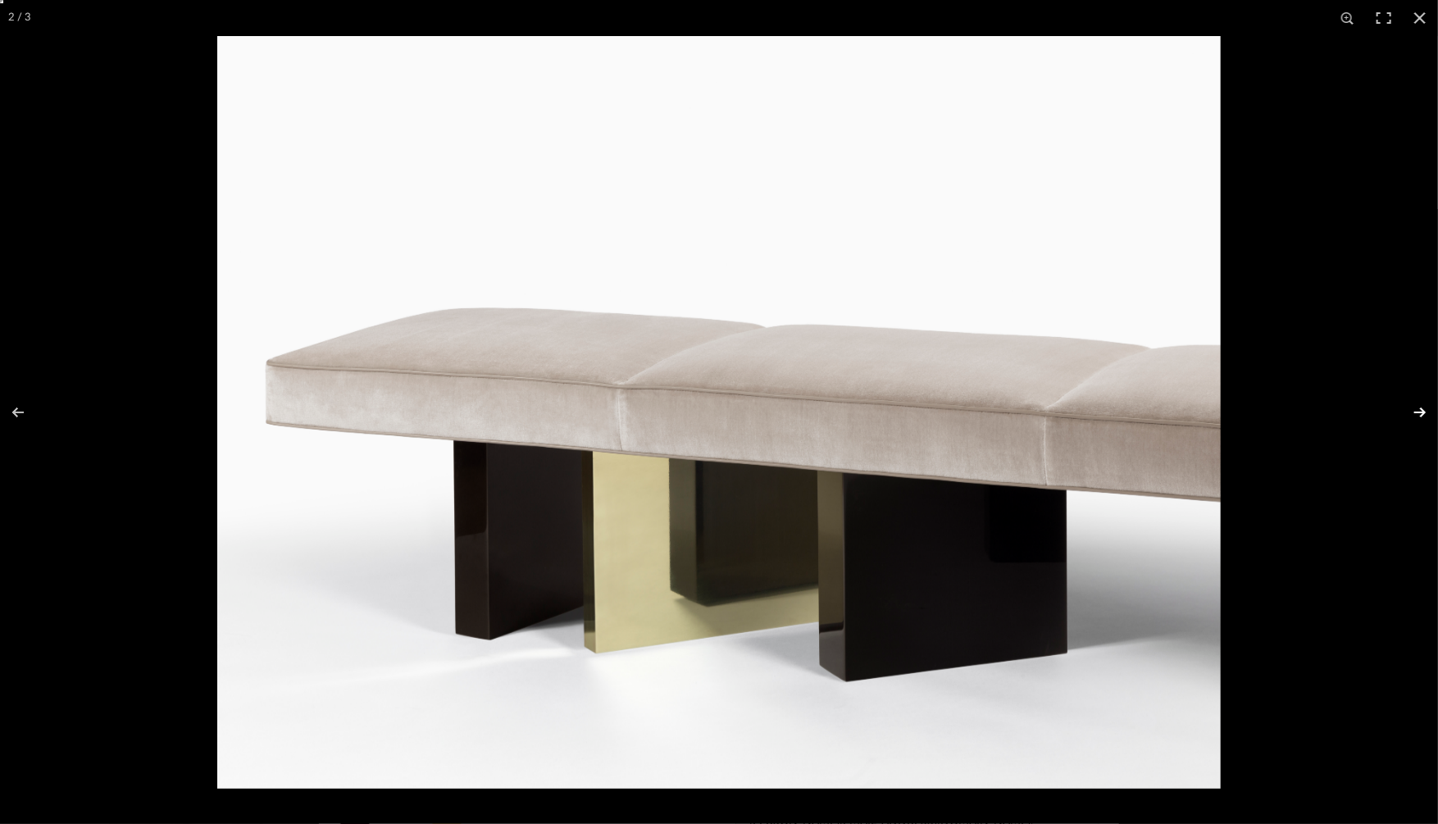
click at [1416, 405] on button at bounding box center [1408, 412] width 57 height 82
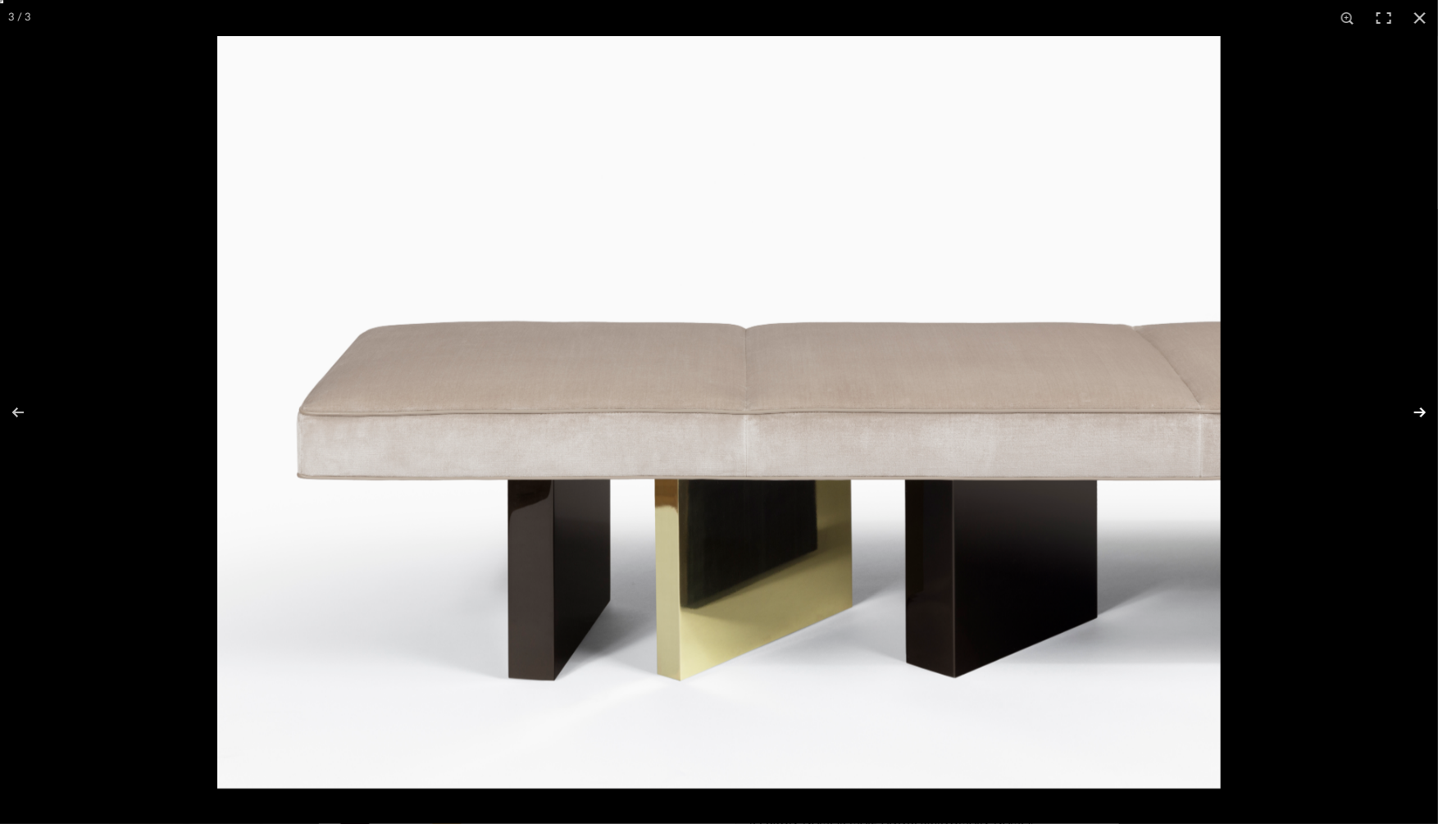
click at [1416, 405] on button at bounding box center [1408, 412] width 57 height 82
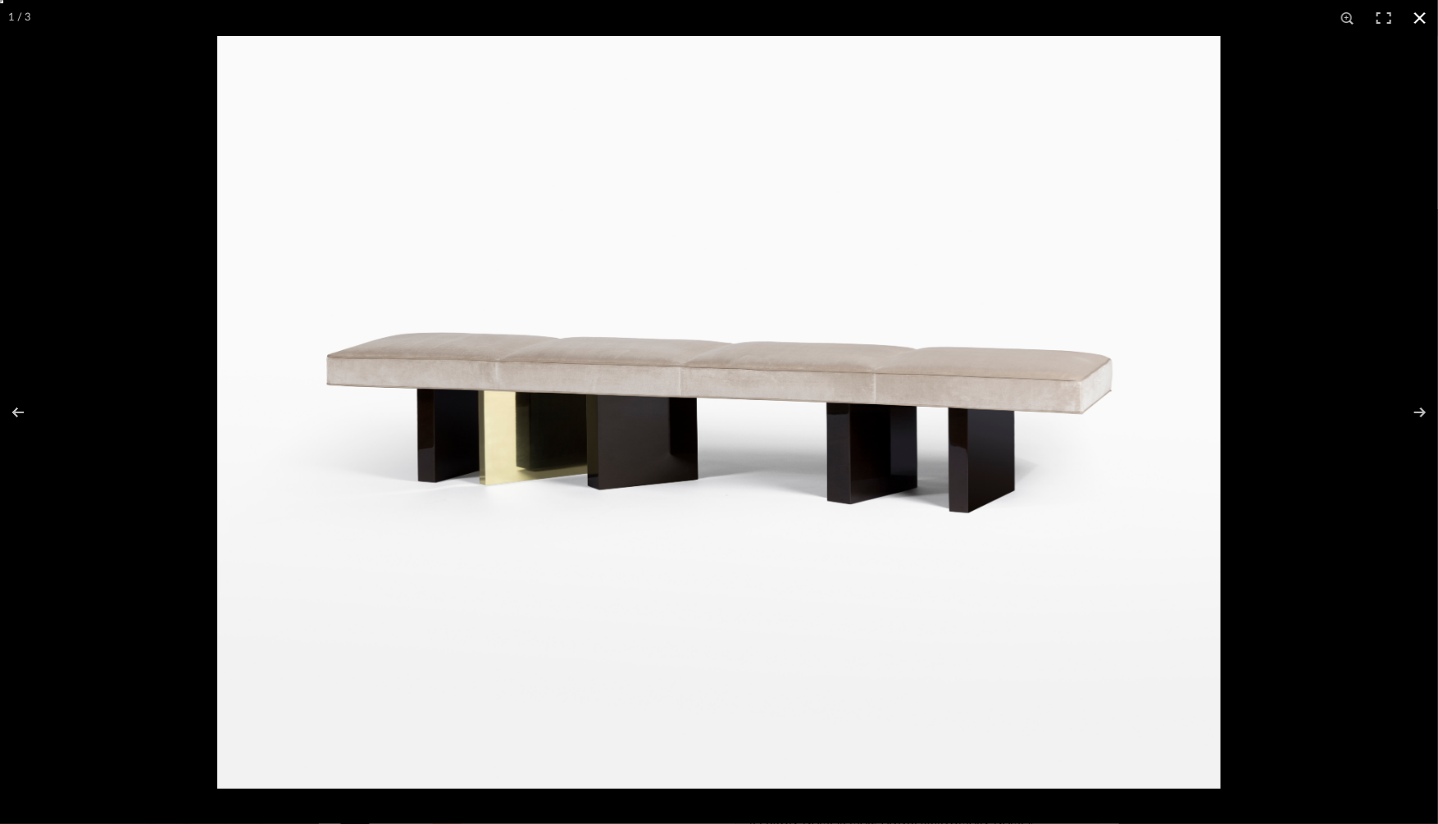
click at [1418, 16] on button at bounding box center [1420, 18] width 36 height 36
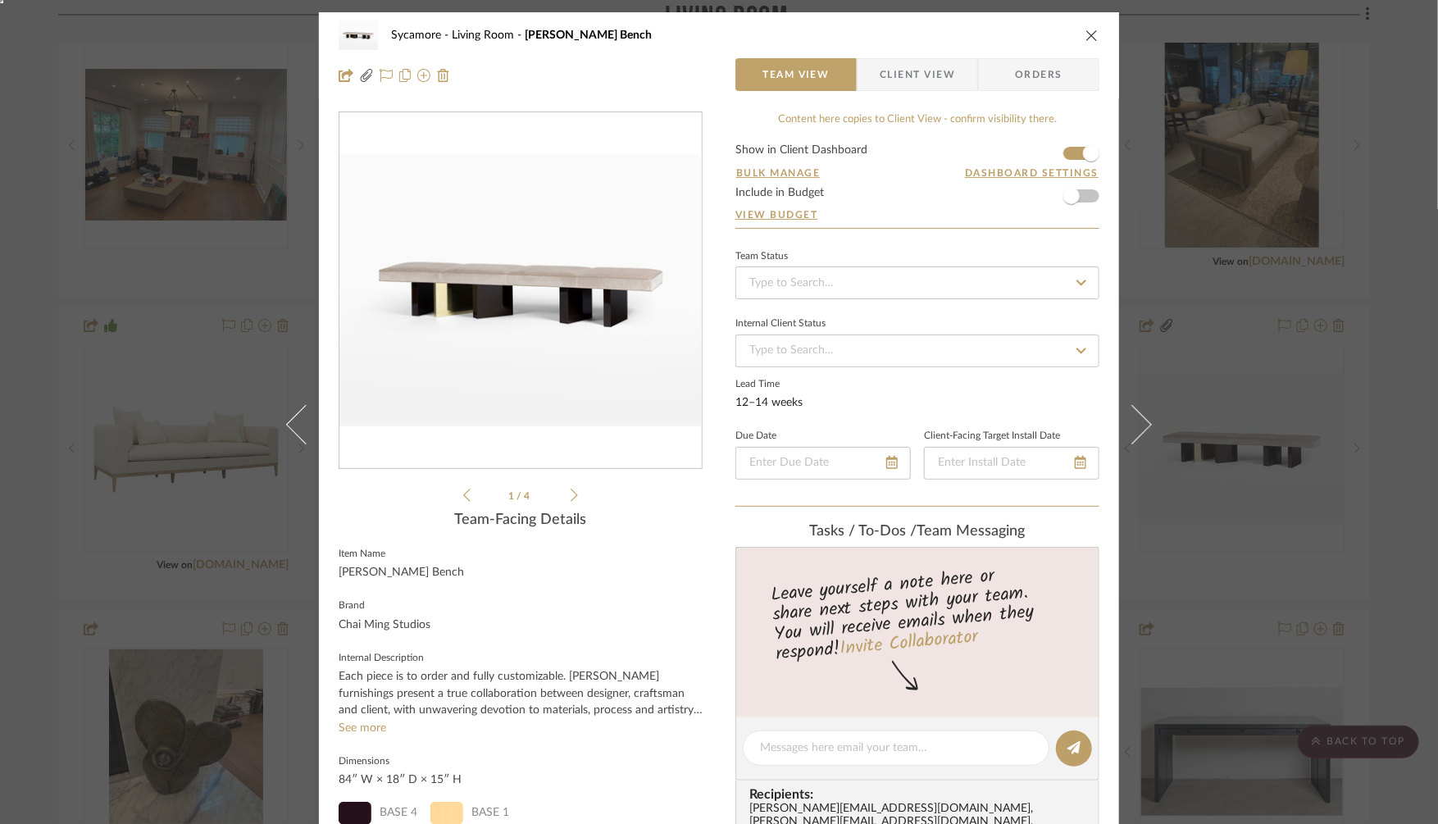
click at [1245, 450] on div "Sycamore Living Room Campbell Bench Team View Client View Orders CMS Camp...0.1…" at bounding box center [719, 412] width 1438 height 824
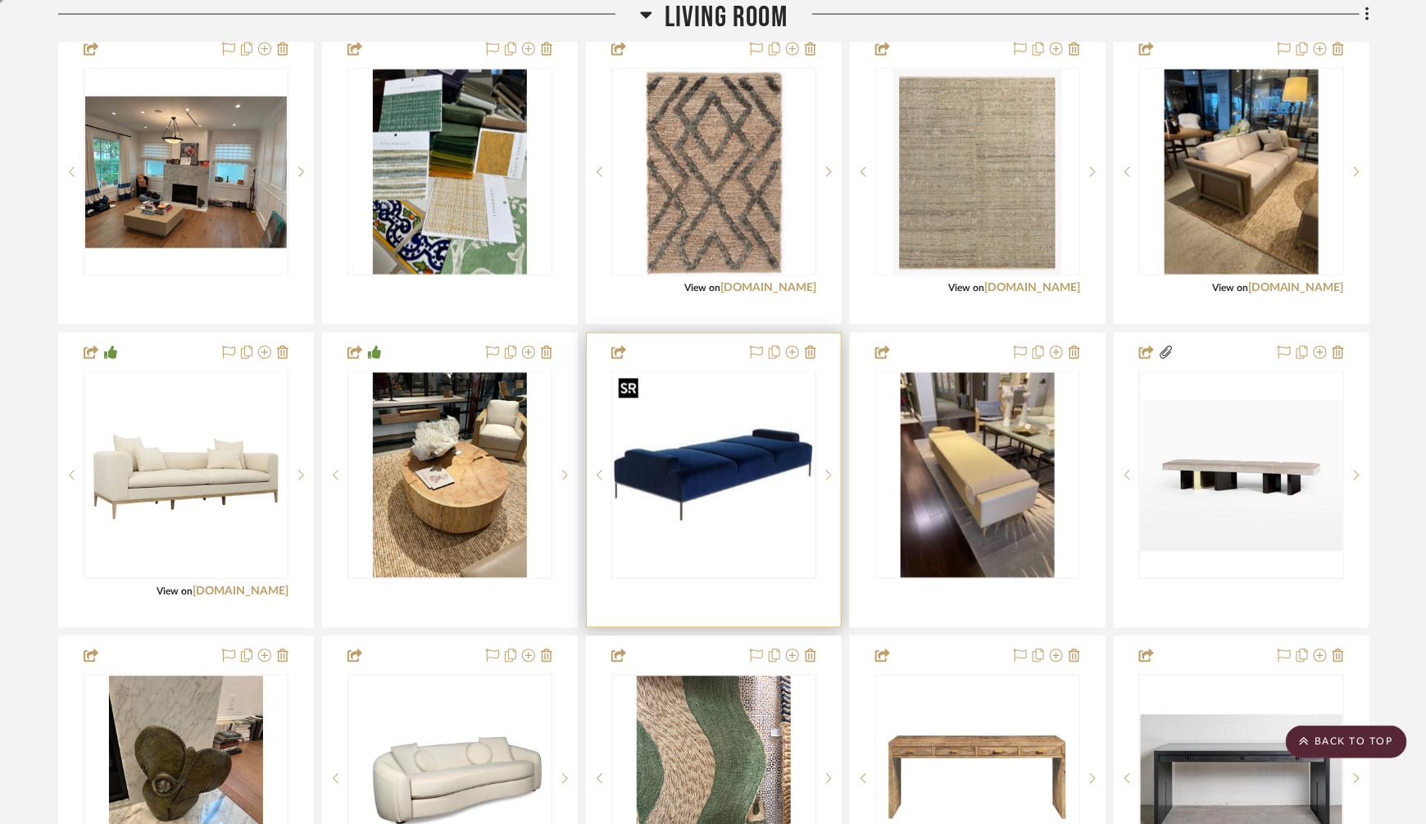
scroll to position [1139, 0]
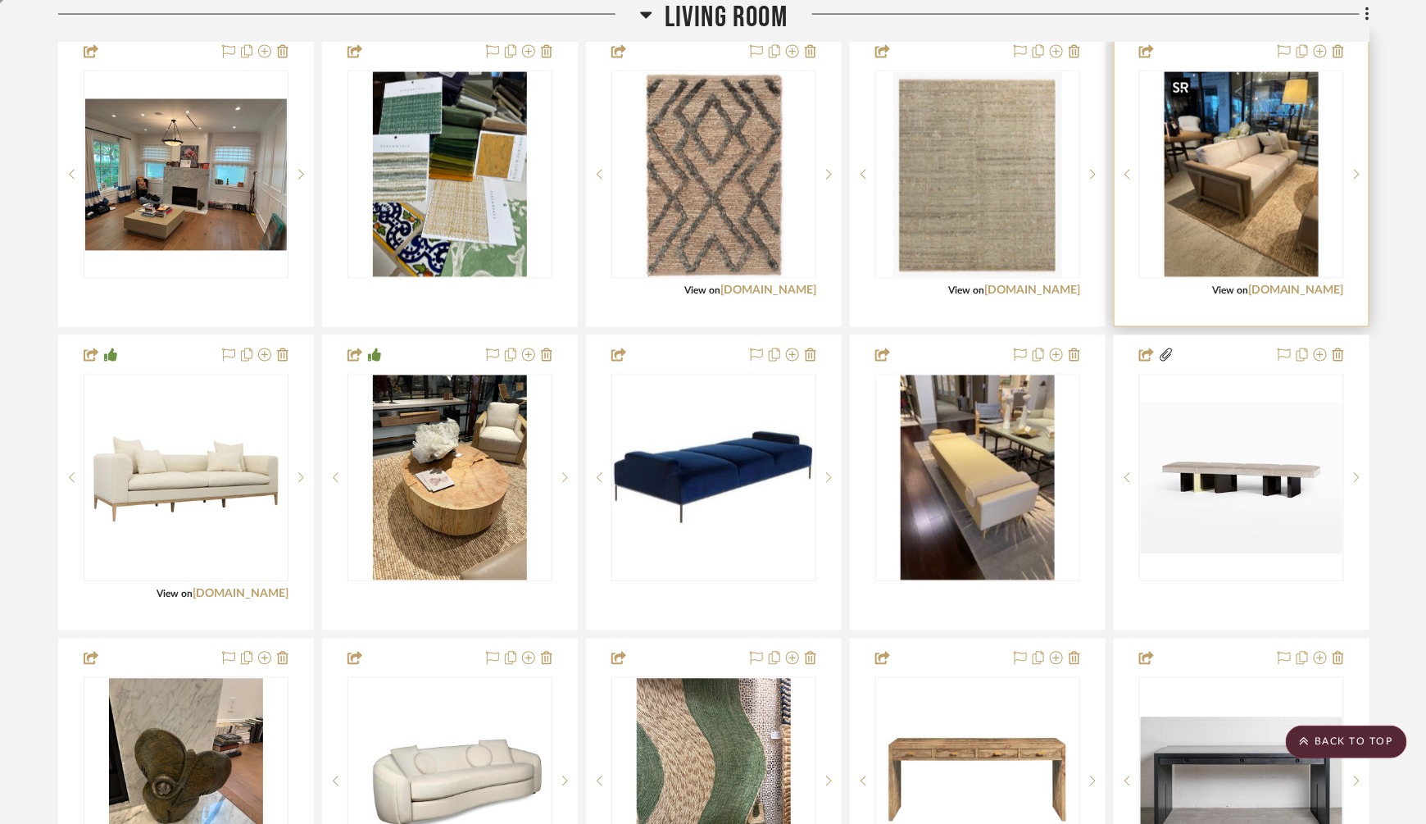
click at [1256, 150] on img "0" at bounding box center [1242, 174] width 154 height 205
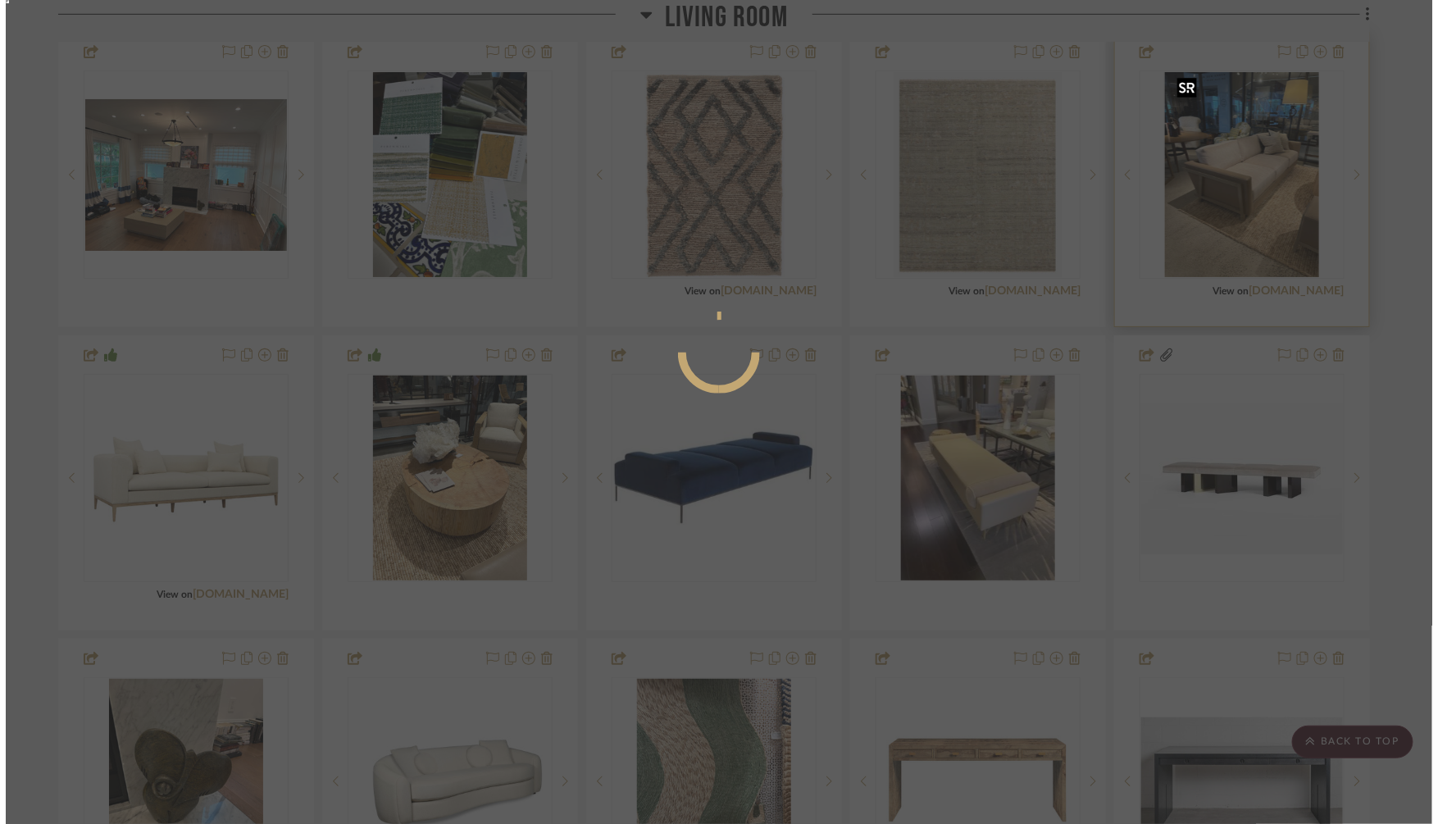
scroll to position [0, 0]
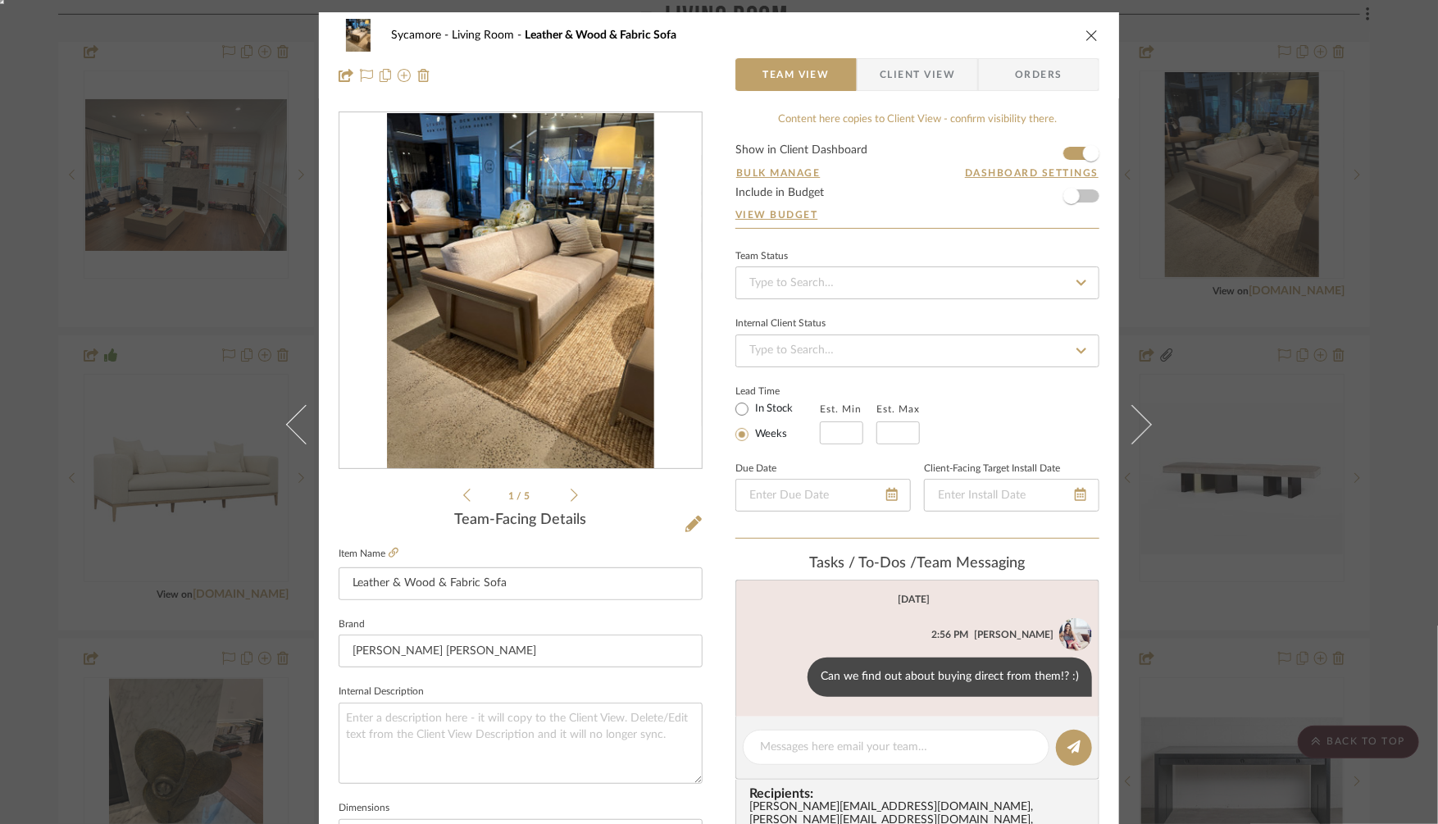
click at [490, 356] on img "0" at bounding box center [520, 291] width 266 height 356
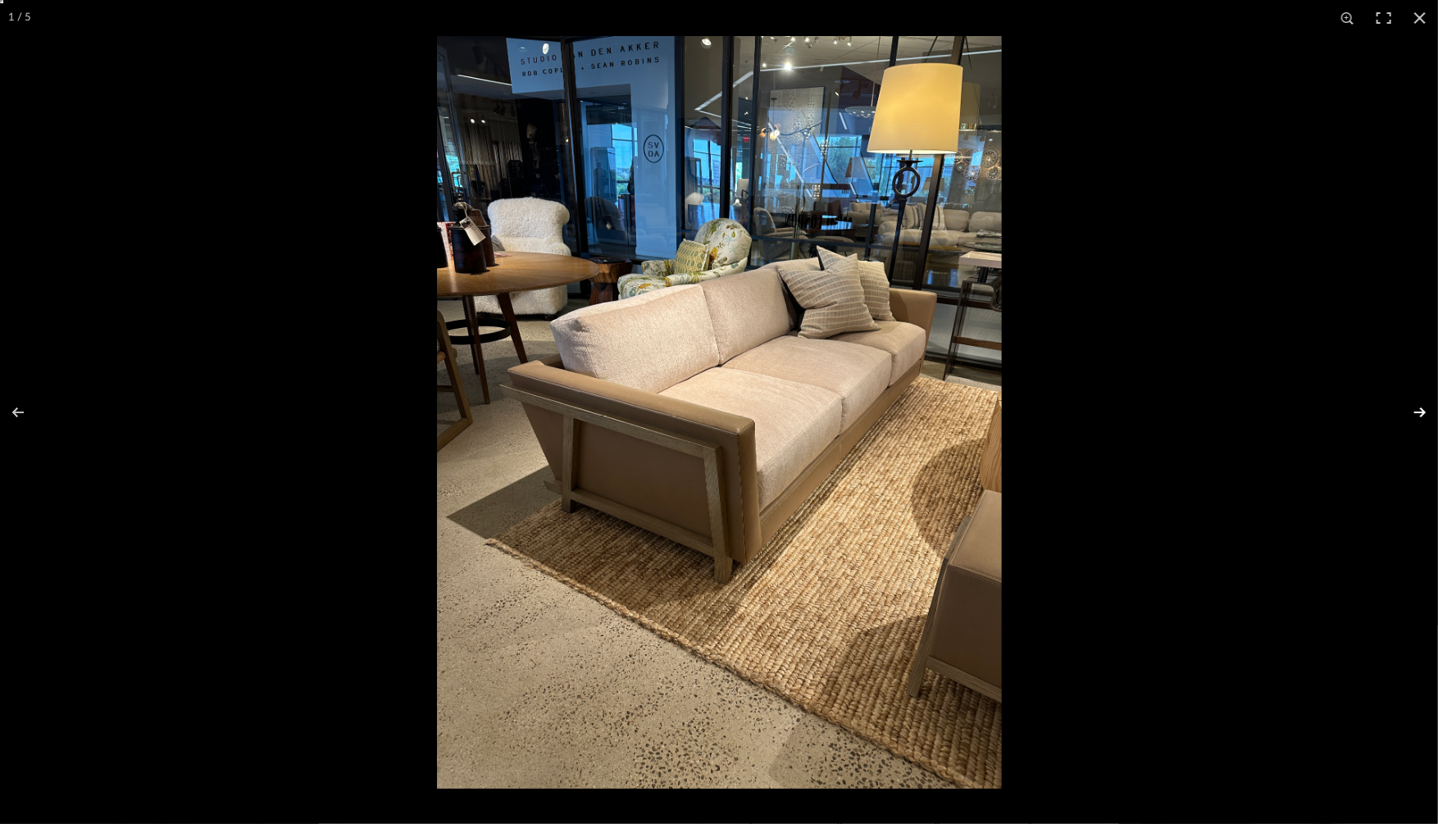
click at [1419, 412] on button at bounding box center [1408, 412] width 57 height 82
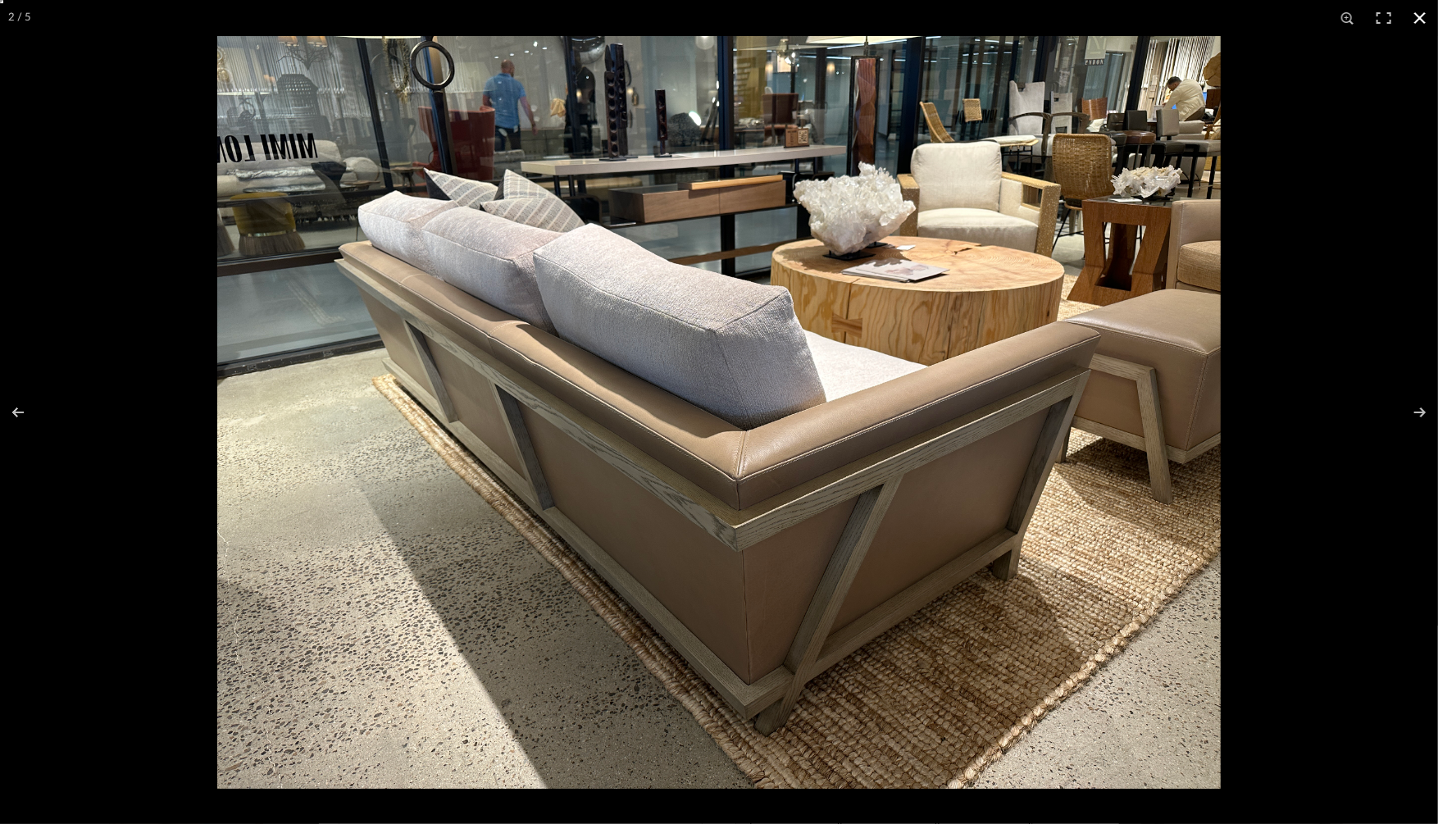
click at [1421, 12] on button at bounding box center [1420, 18] width 36 height 36
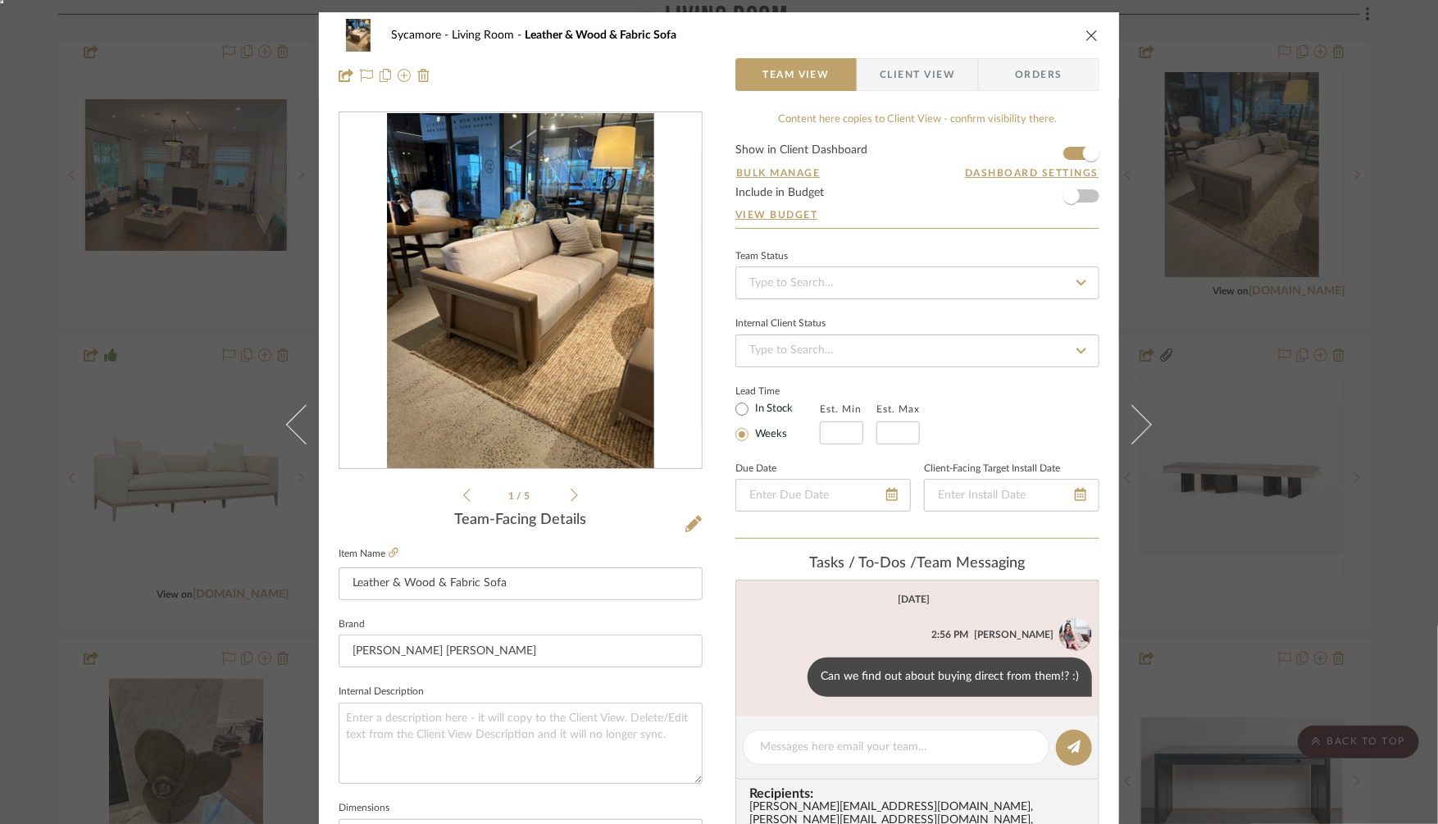
click at [1209, 402] on div "Sycamore Living Room Leather & Wood & Fabric Sofa Team View Client View Orders …" at bounding box center [719, 412] width 1438 height 824
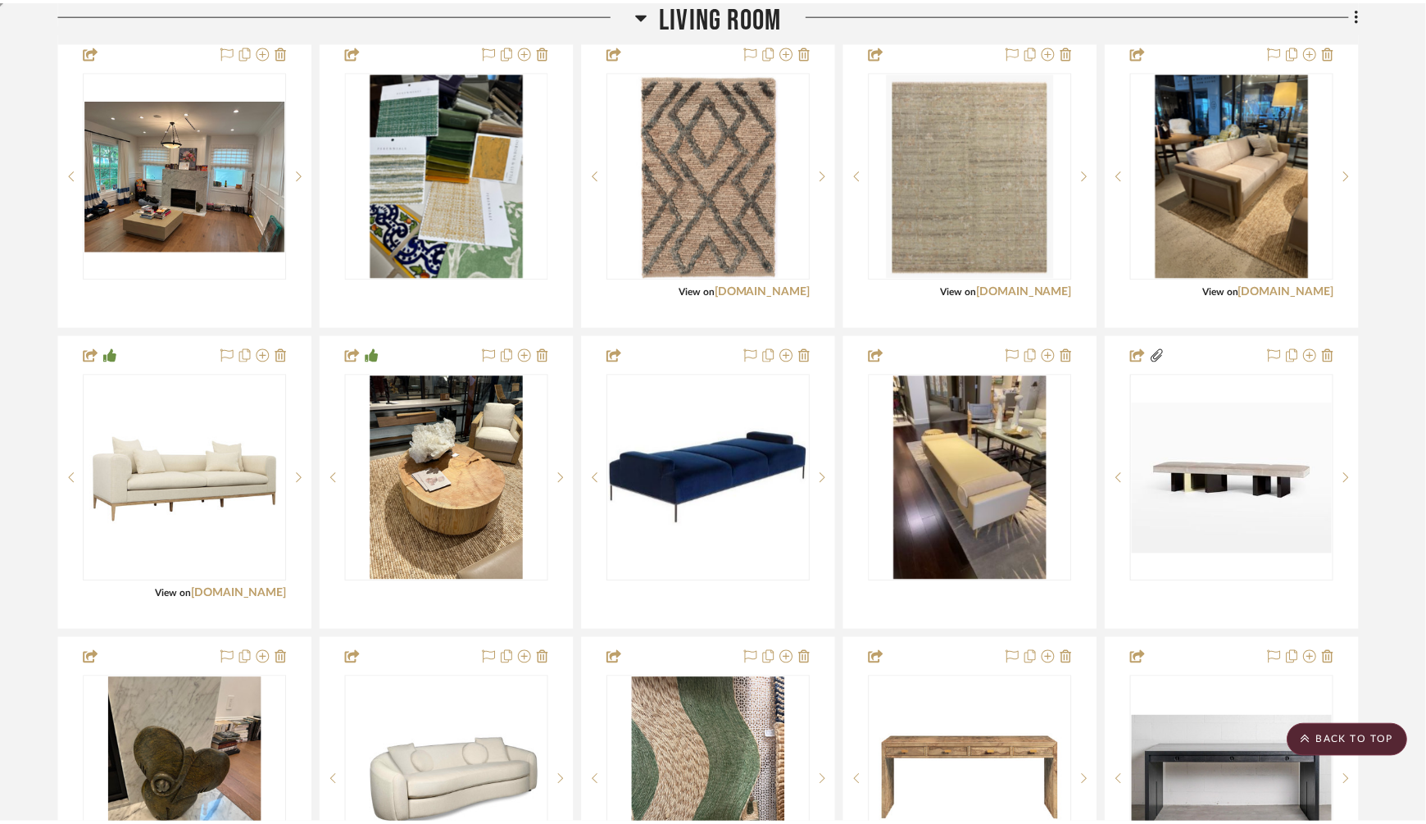
scroll to position [1139, 0]
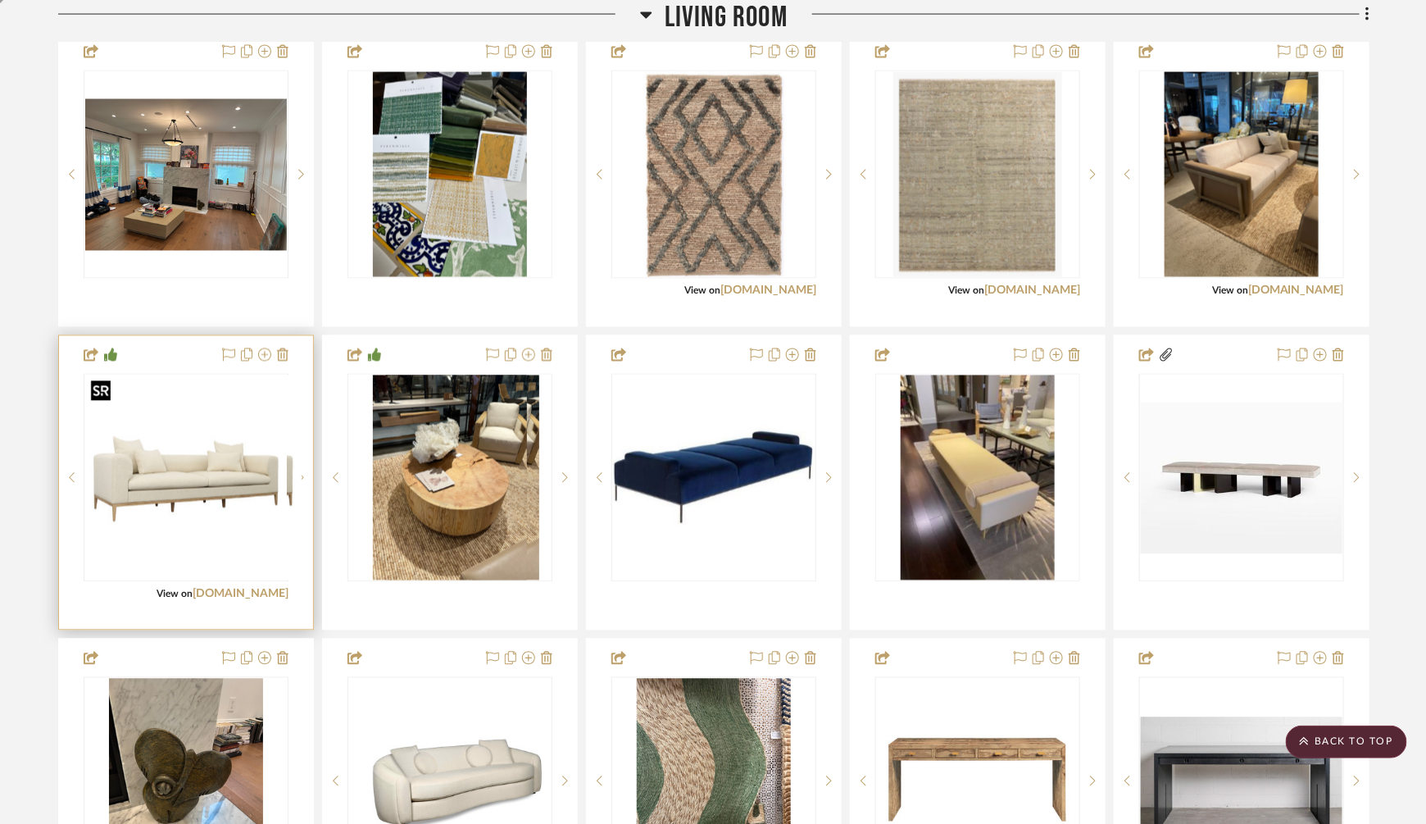
click at [199, 462] on div at bounding box center [186, 478] width 205 height 208
click at [199, 462] on img "0" at bounding box center [186, 478] width 202 height 202
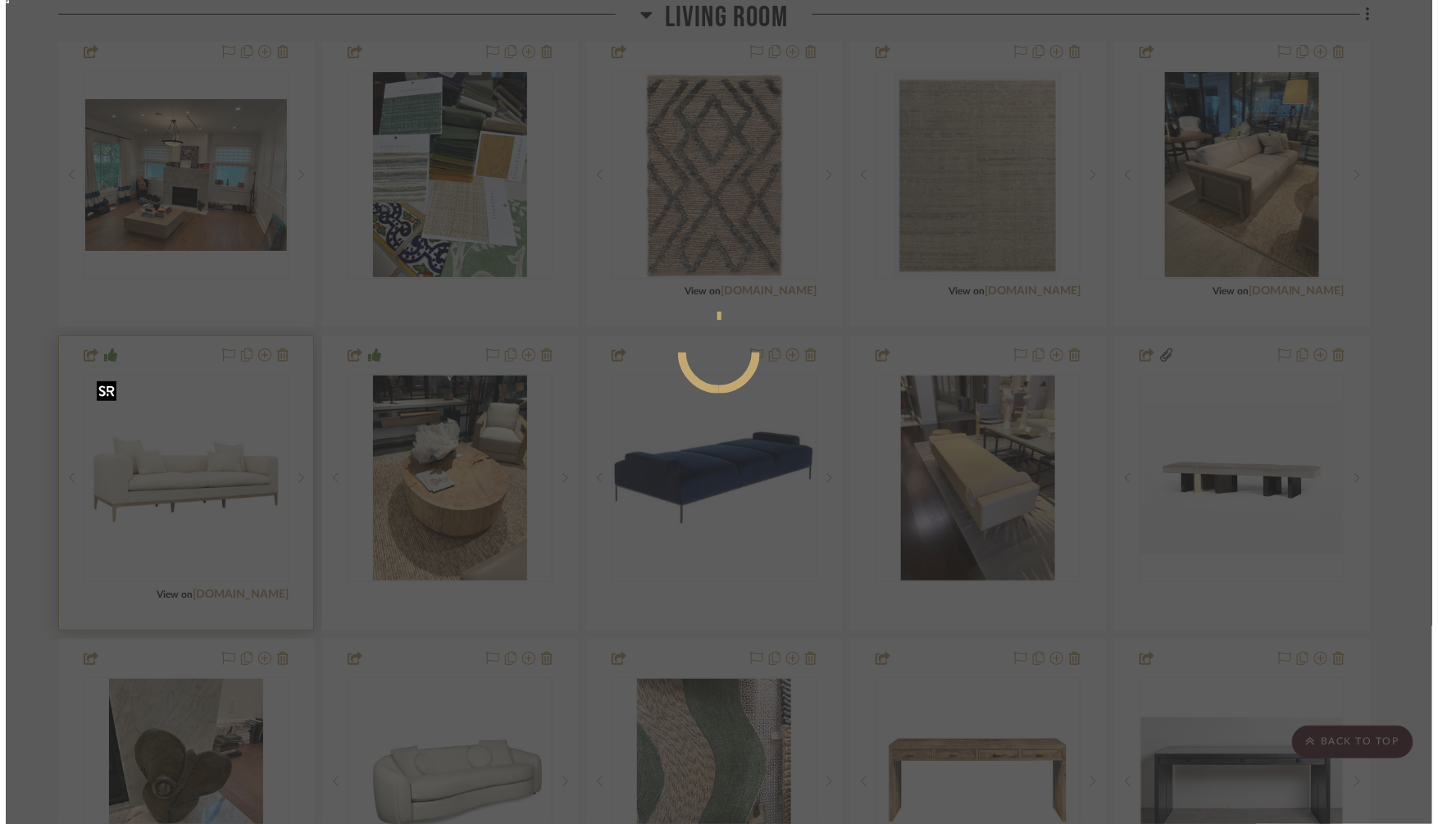
scroll to position [0, 0]
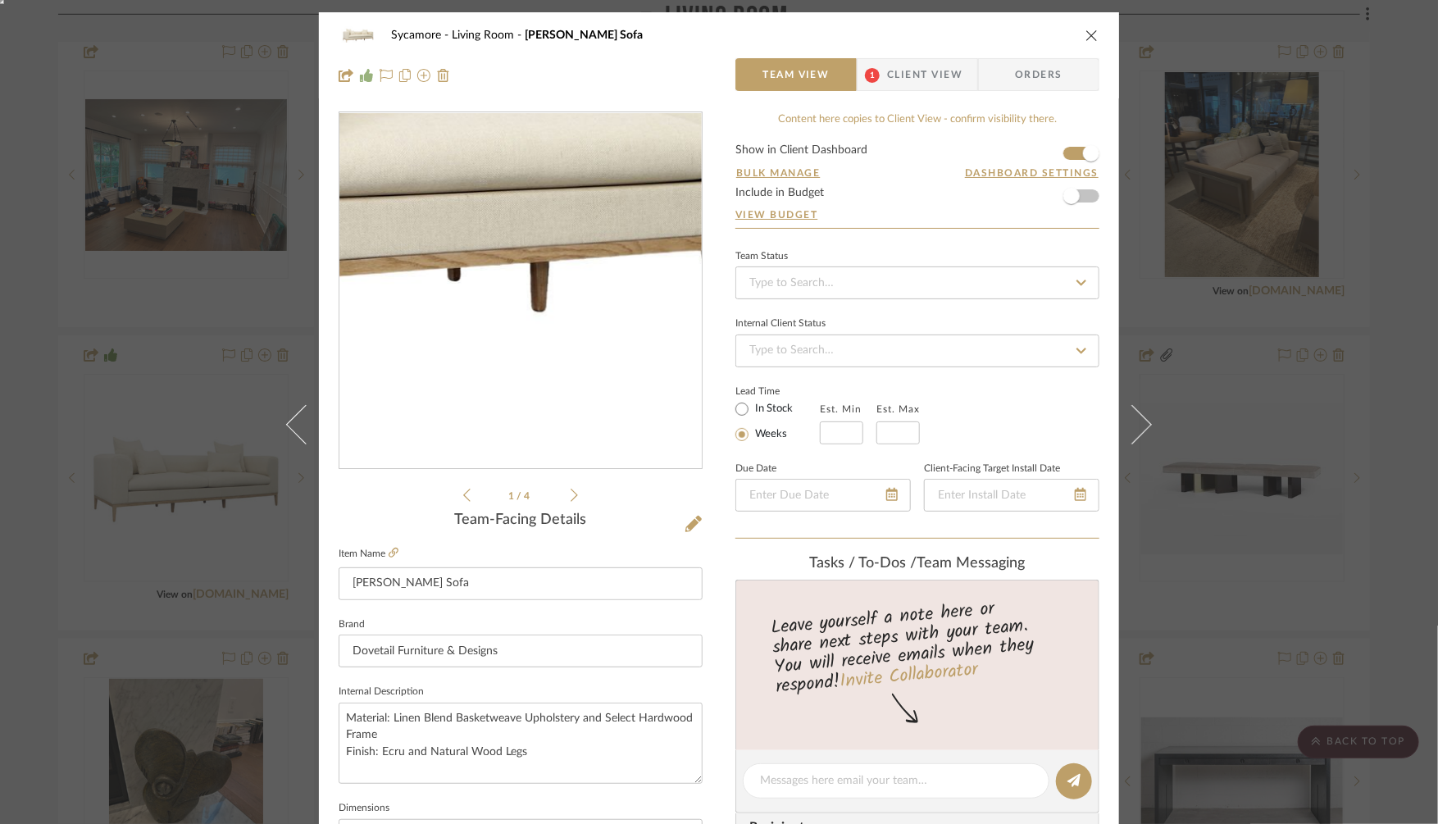
click at [485, 344] on img "0" at bounding box center [521, 291] width 356 height 356
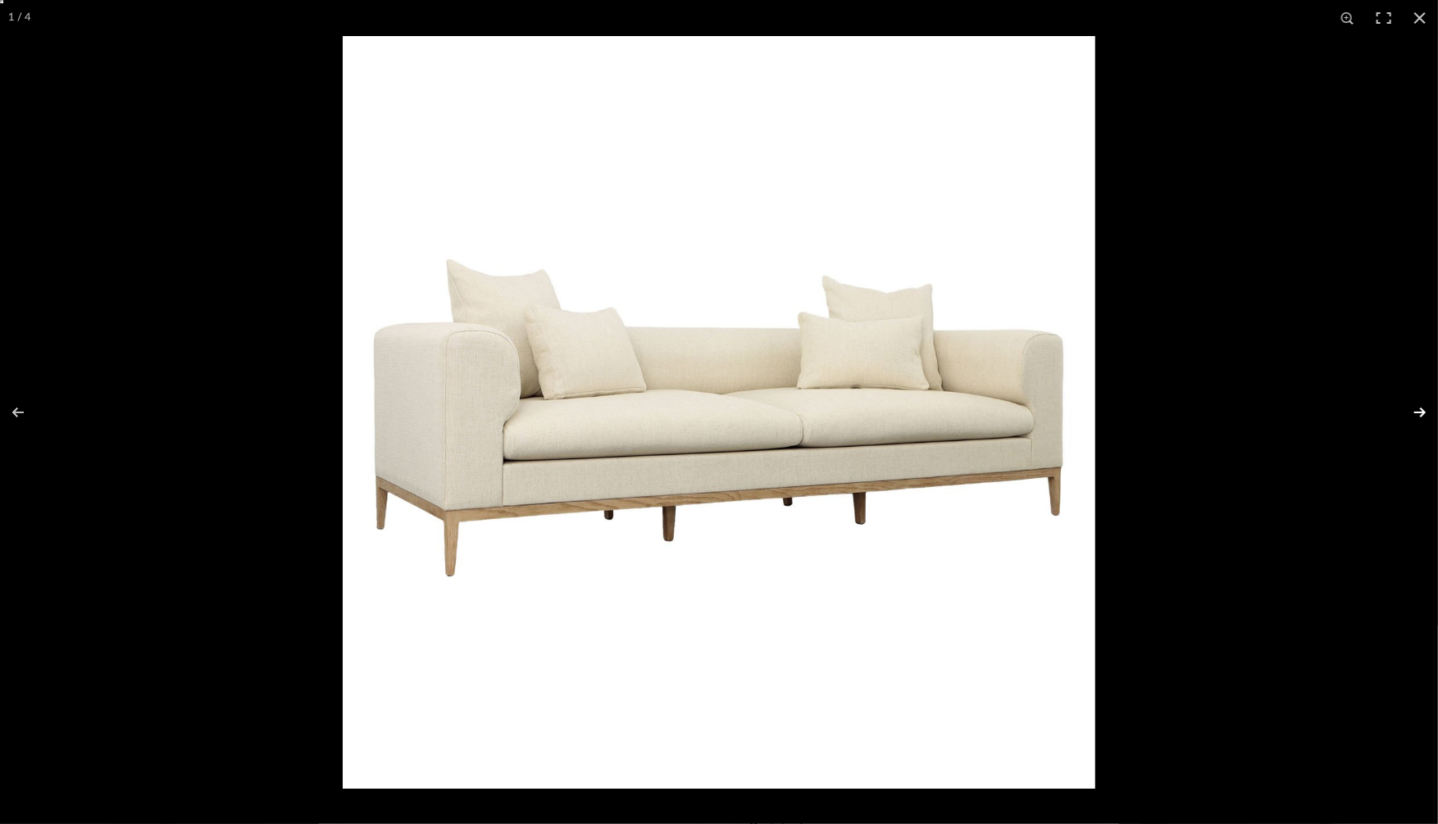
click at [1415, 408] on button at bounding box center [1408, 412] width 57 height 82
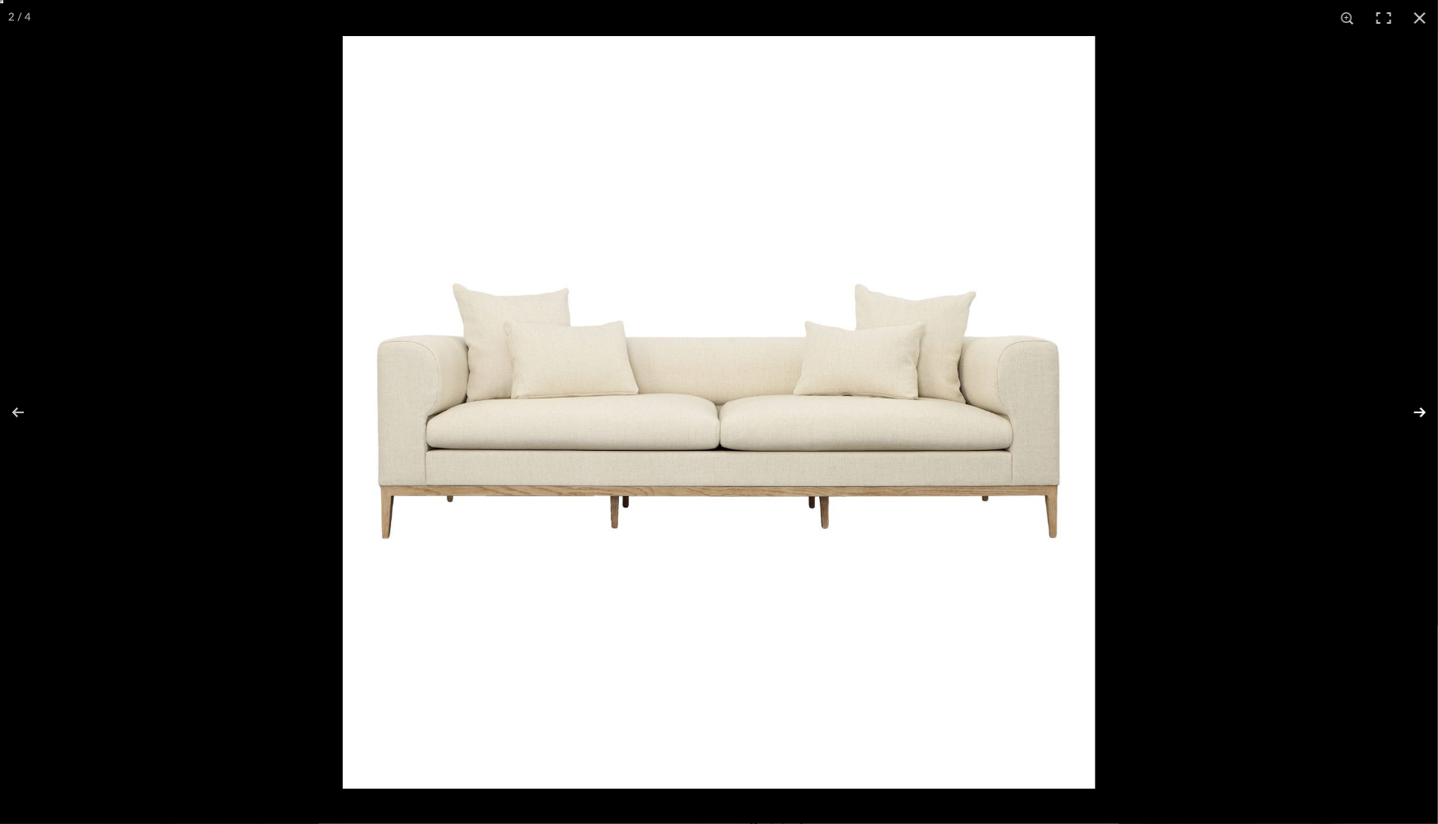
click at [1415, 408] on button at bounding box center [1408, 412] width 57 height 82
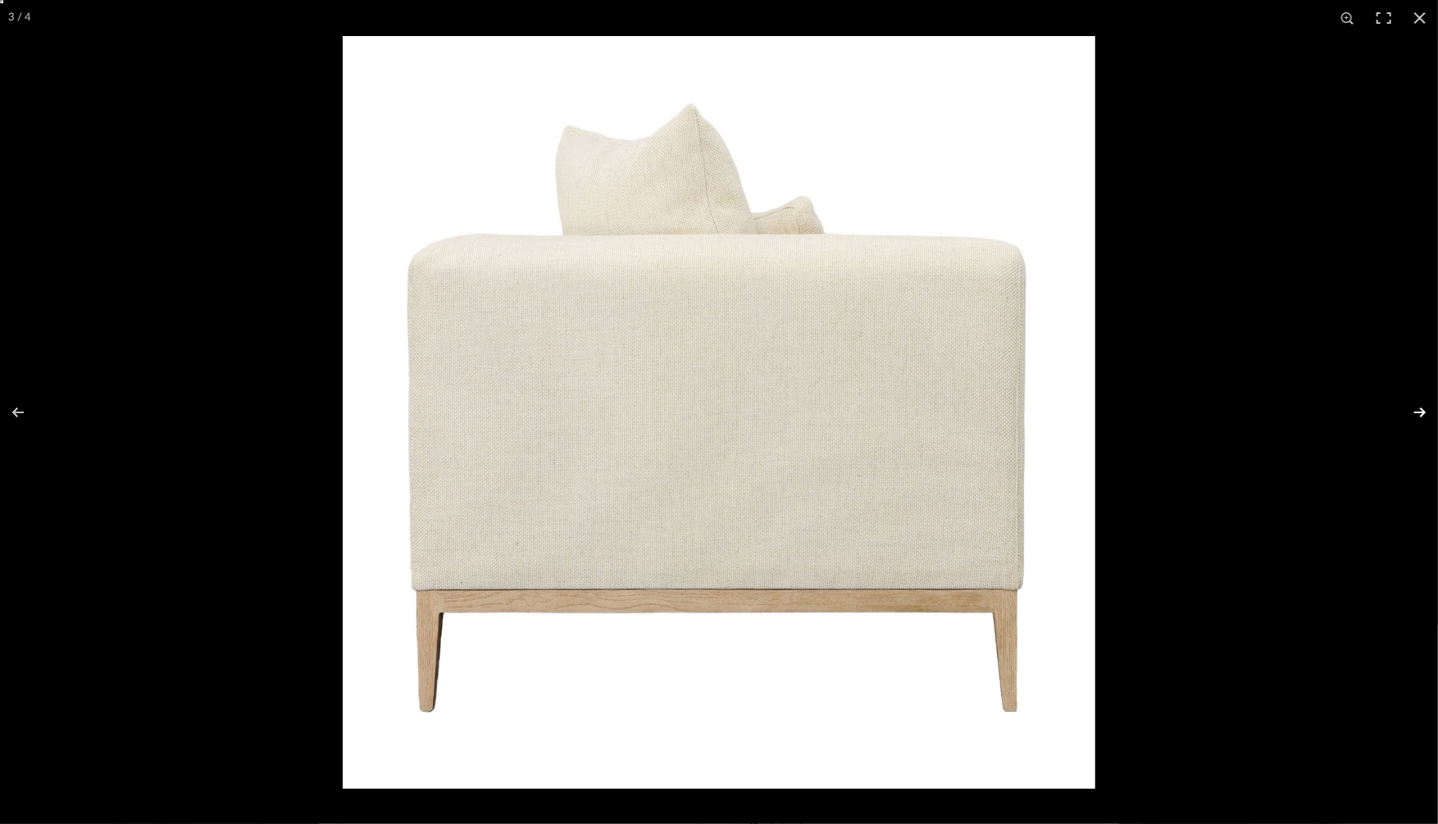
click at [1415, 408] on button at bounding box center [1408, 412] width 57 height 82
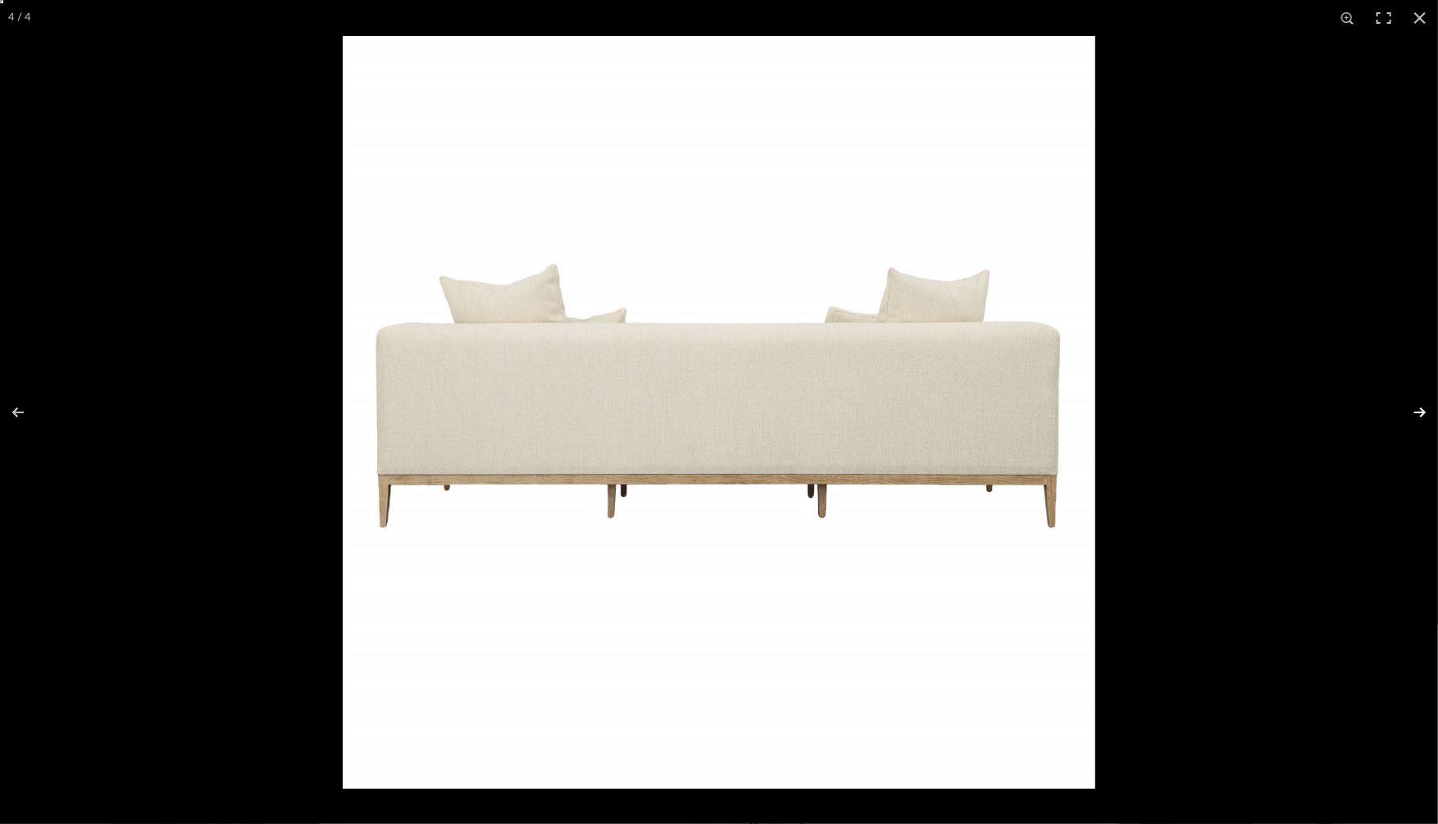
click at [1415, 408] on button at bounding box center [1408, 412] width 57 height 82
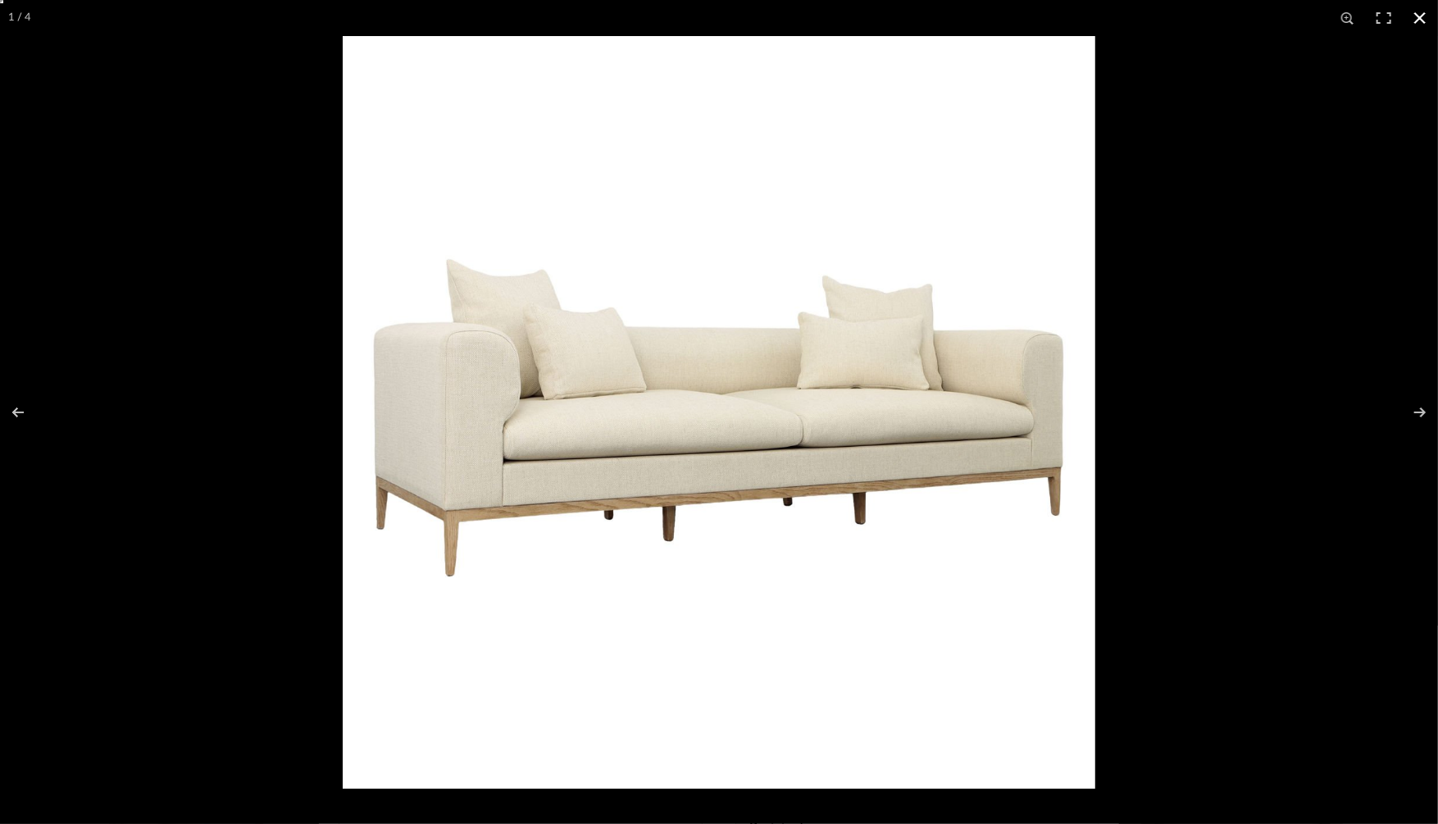
click at [1420, 17] on button at bounding box center [1420, 18] width 36 height 36
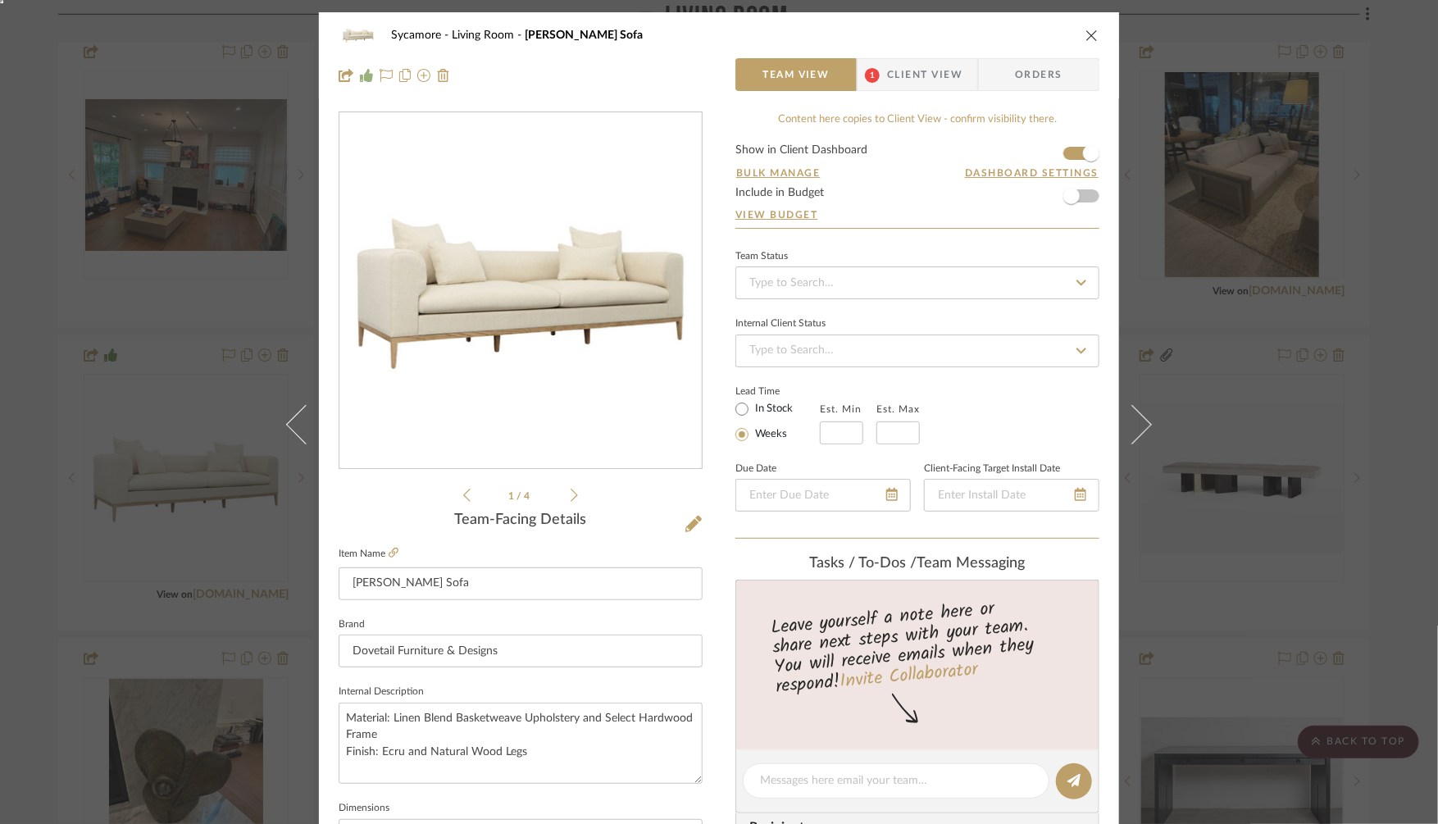
click at [1311, 430] on div "Sycamore Living Room Dalia Sofa Team View 1 Client View Orders 1 / 4 Team-Facin…" at bounding box center [719, 412] width 1438 height 824
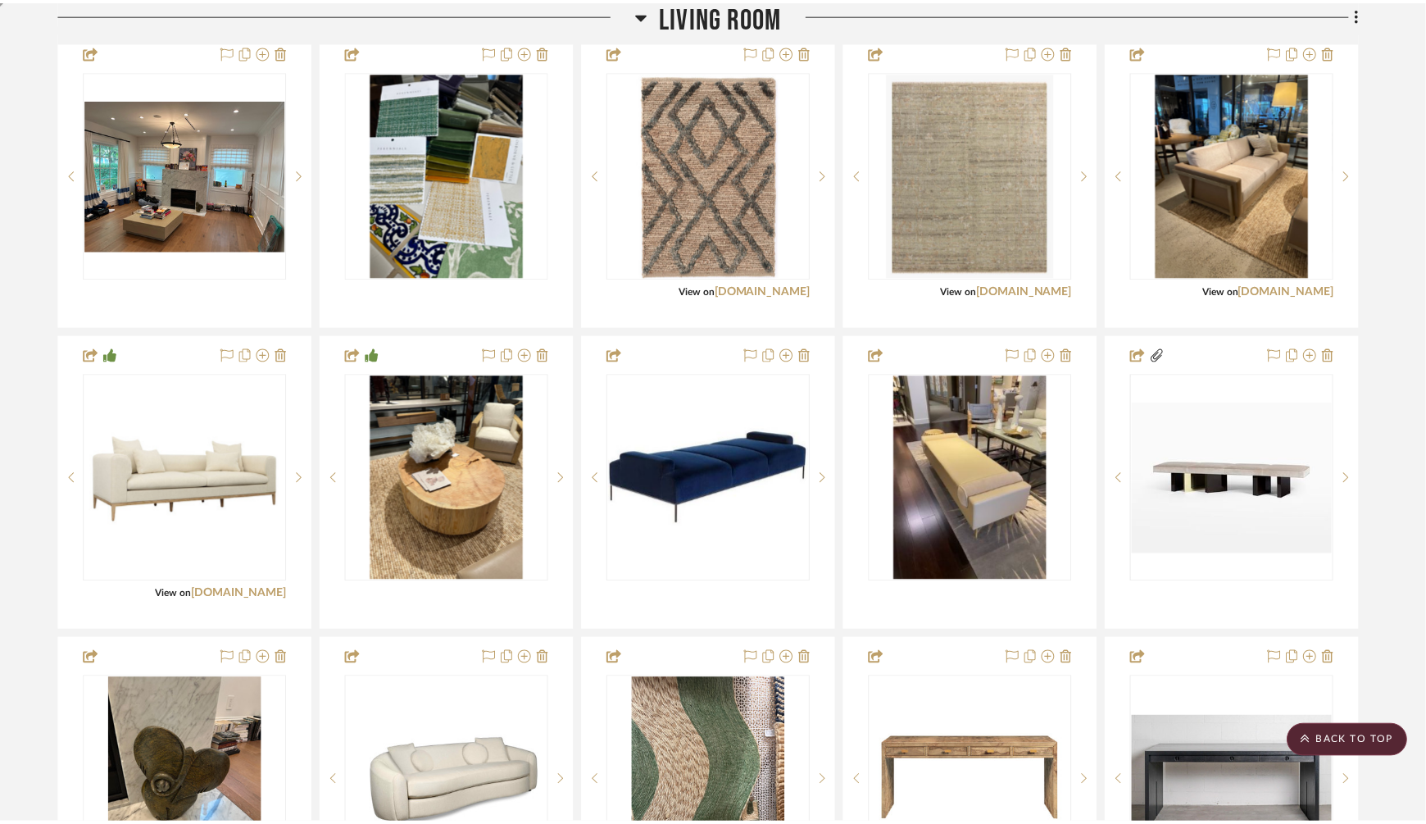
scroll to position [1139, 0]
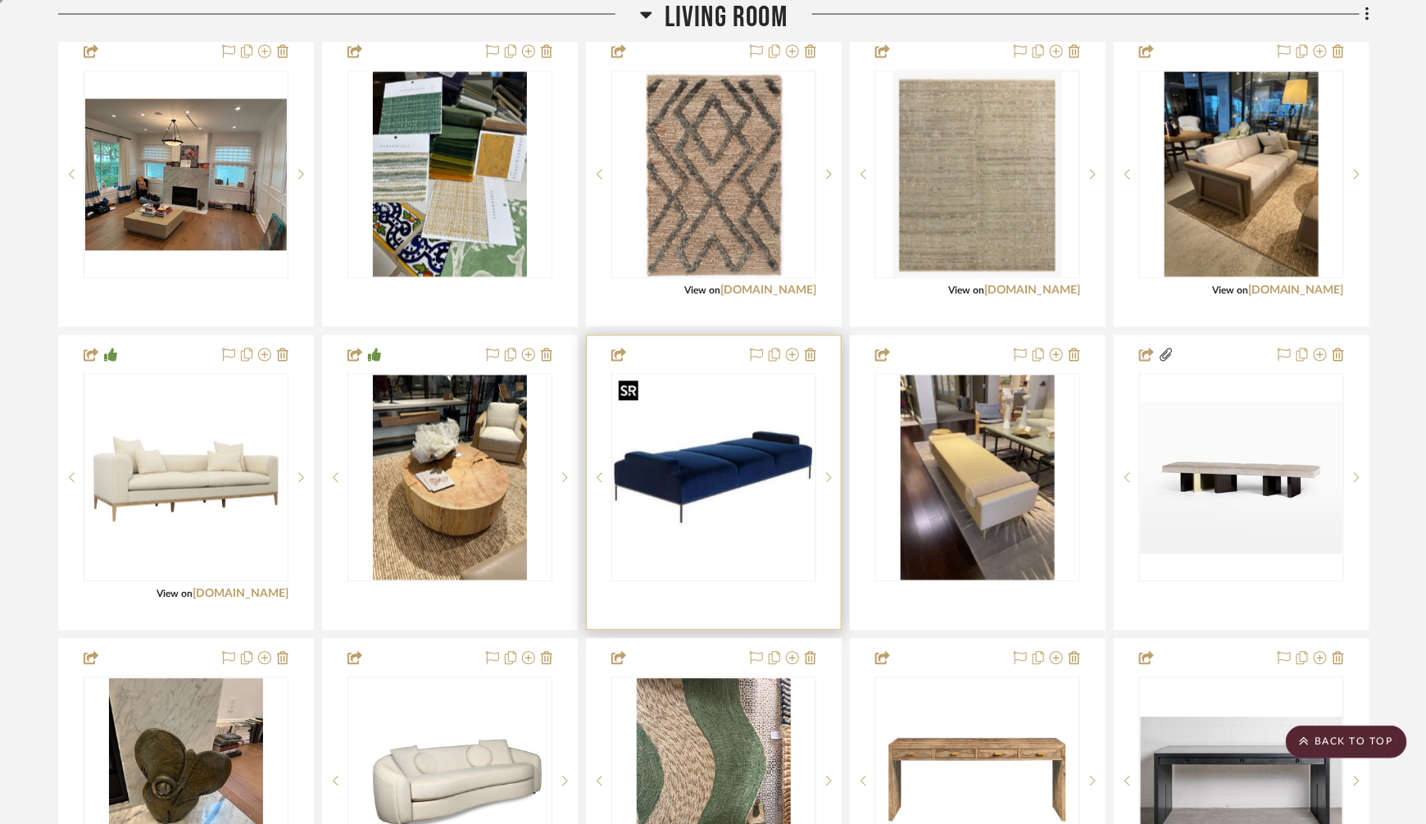
click at [685, 458] on img "0" at bounding box center [714, 478] width 202 height 202
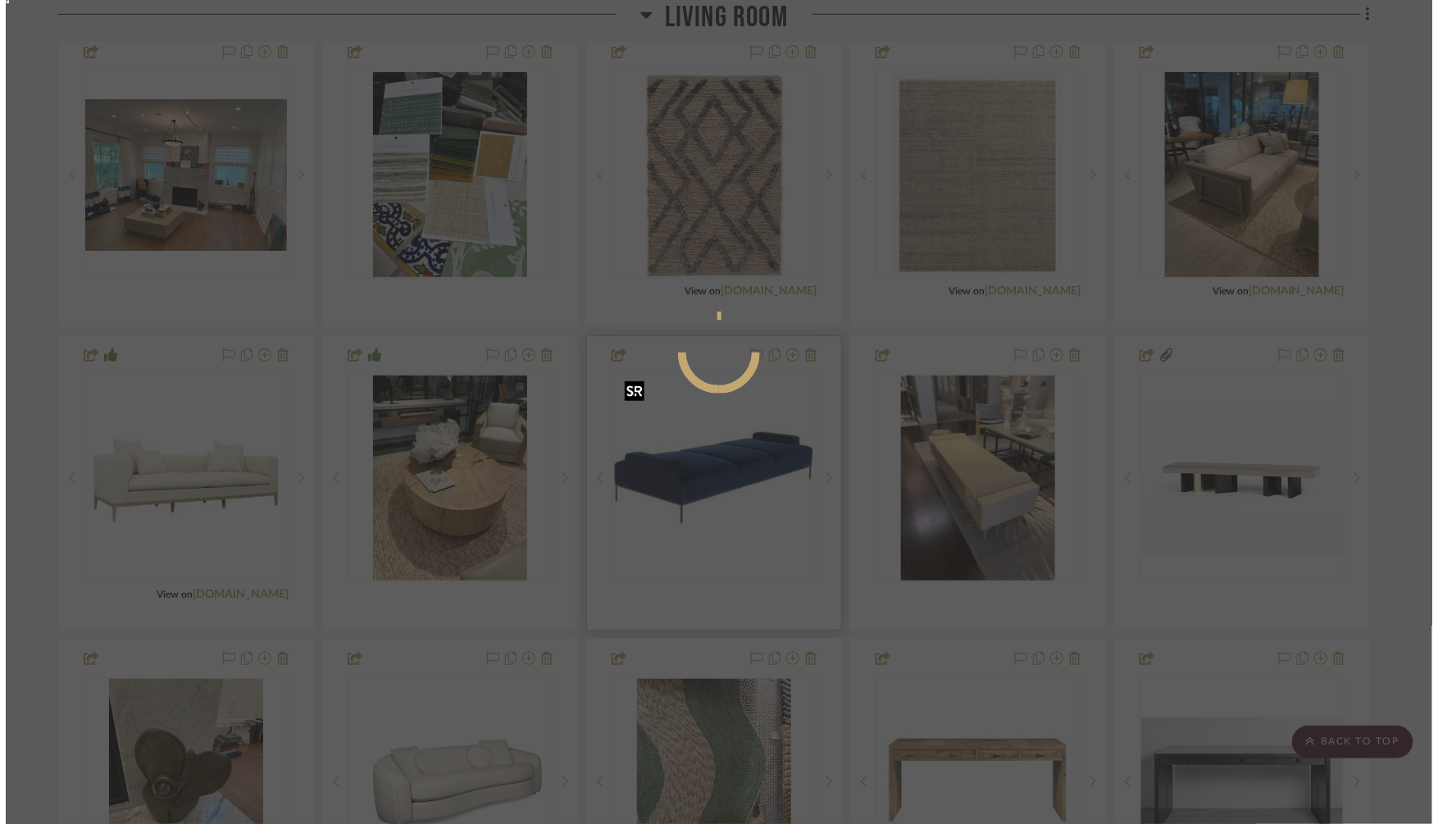
scroll to position [0, 0]
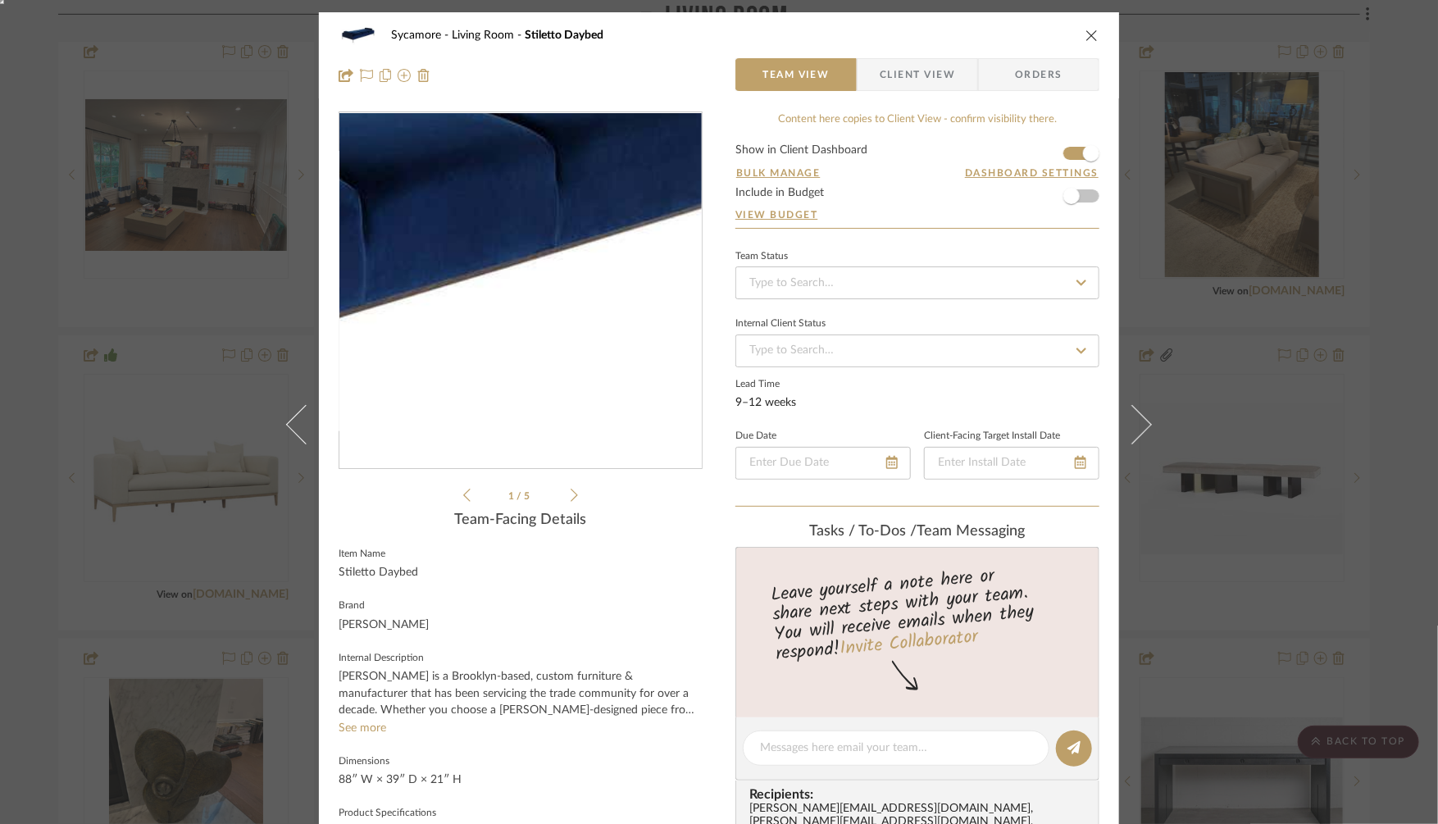
click at [609, 298] on img "0" at bounding box center [521, 291] width 356 height 356
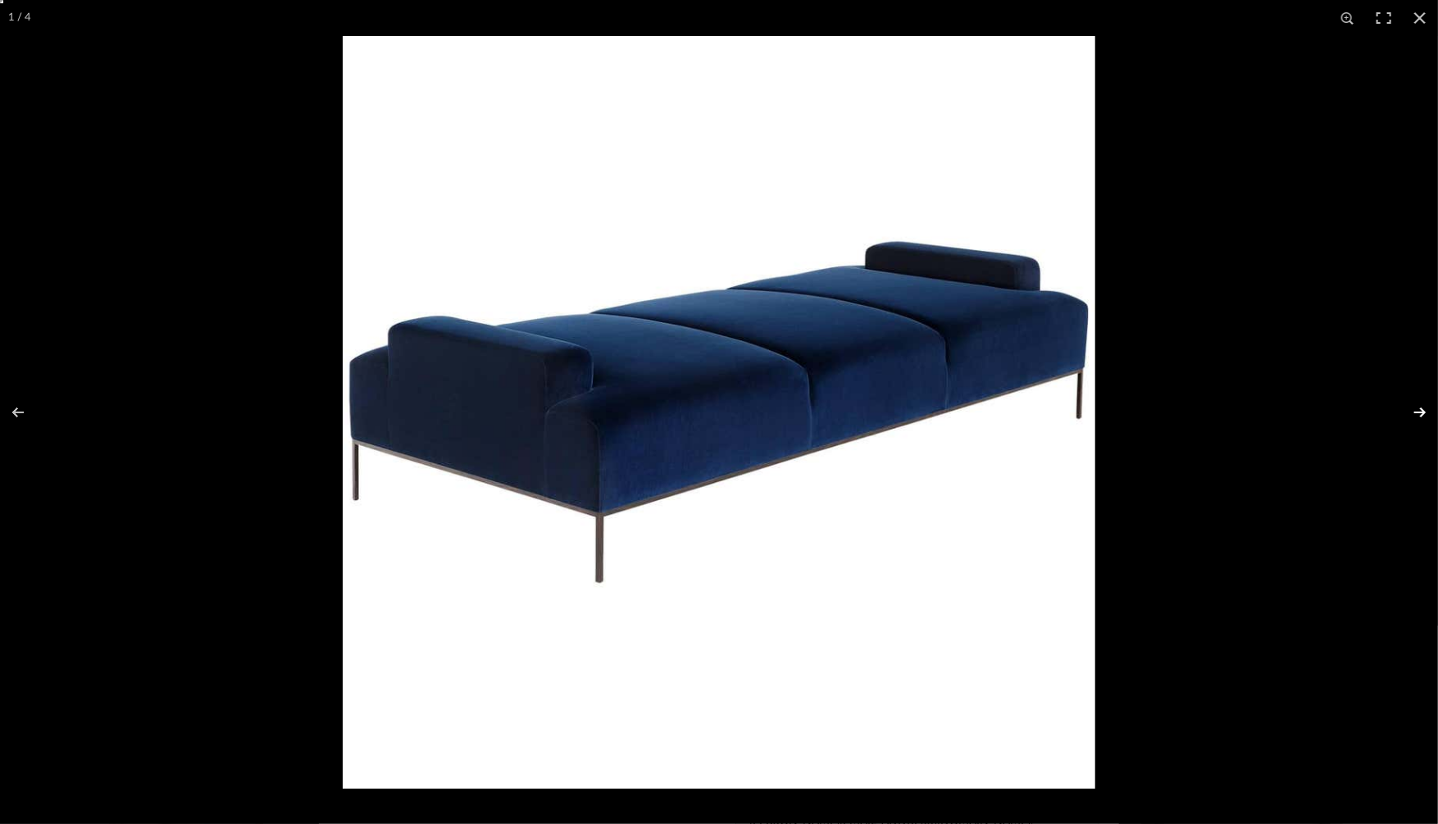
click at [1418, 408] on button at bounding box center [1408, 412] width 57 height 82
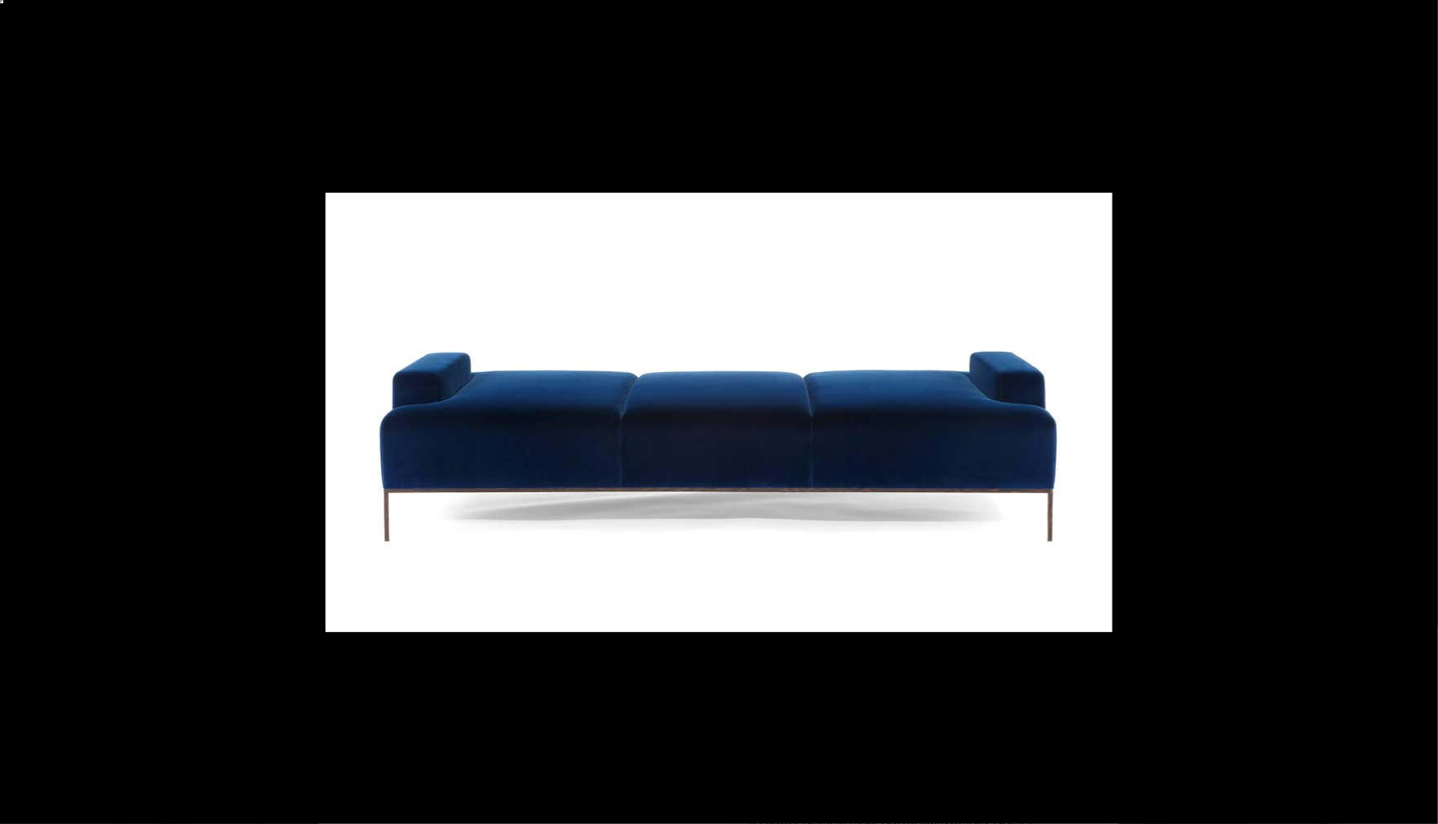
click at [1418, 408] on button at bounding box center [1408, 412] width 57 height 82
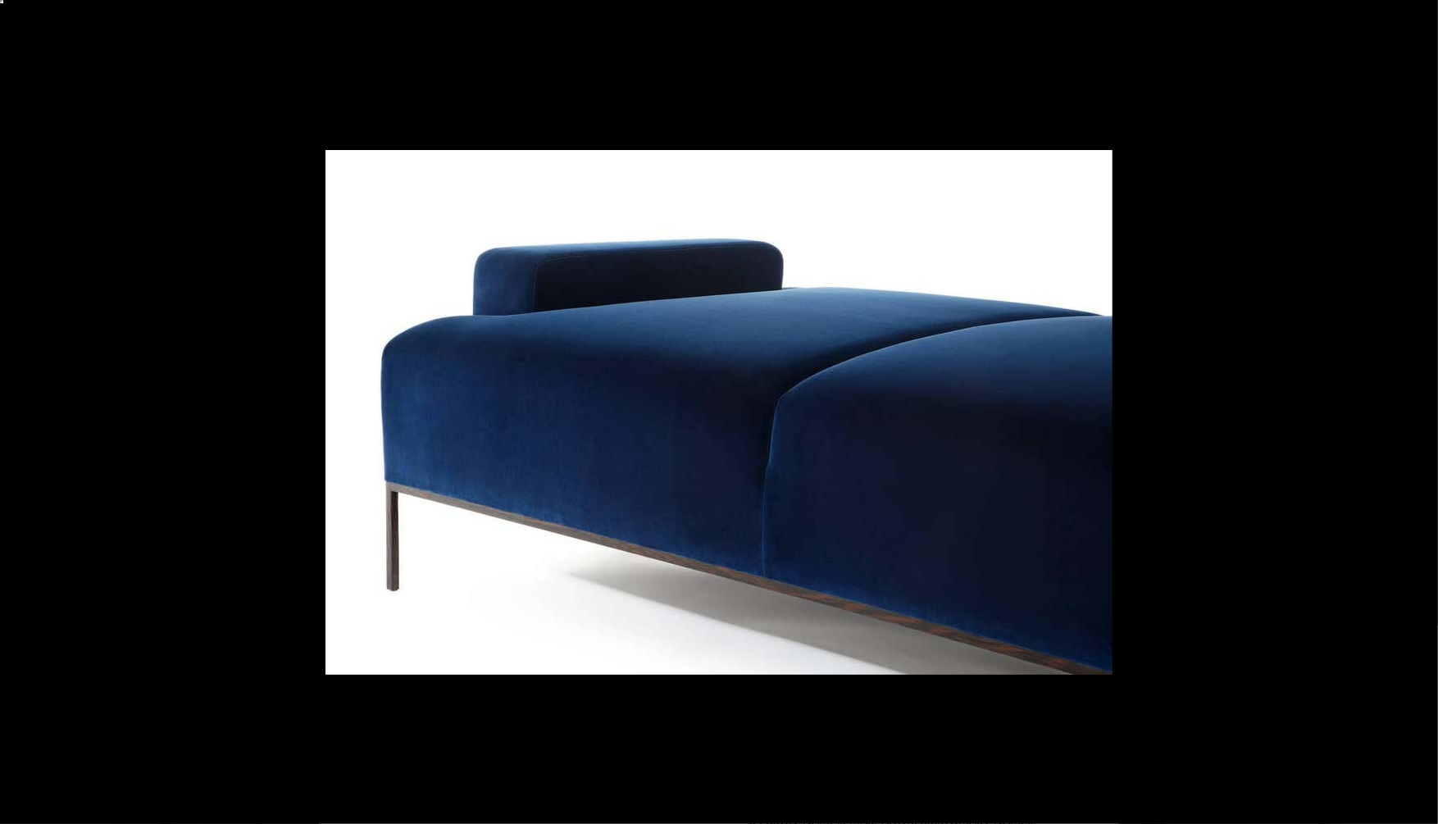
click at [1418, 408] on button at bounding box center [1408, 412] width 57 height 82
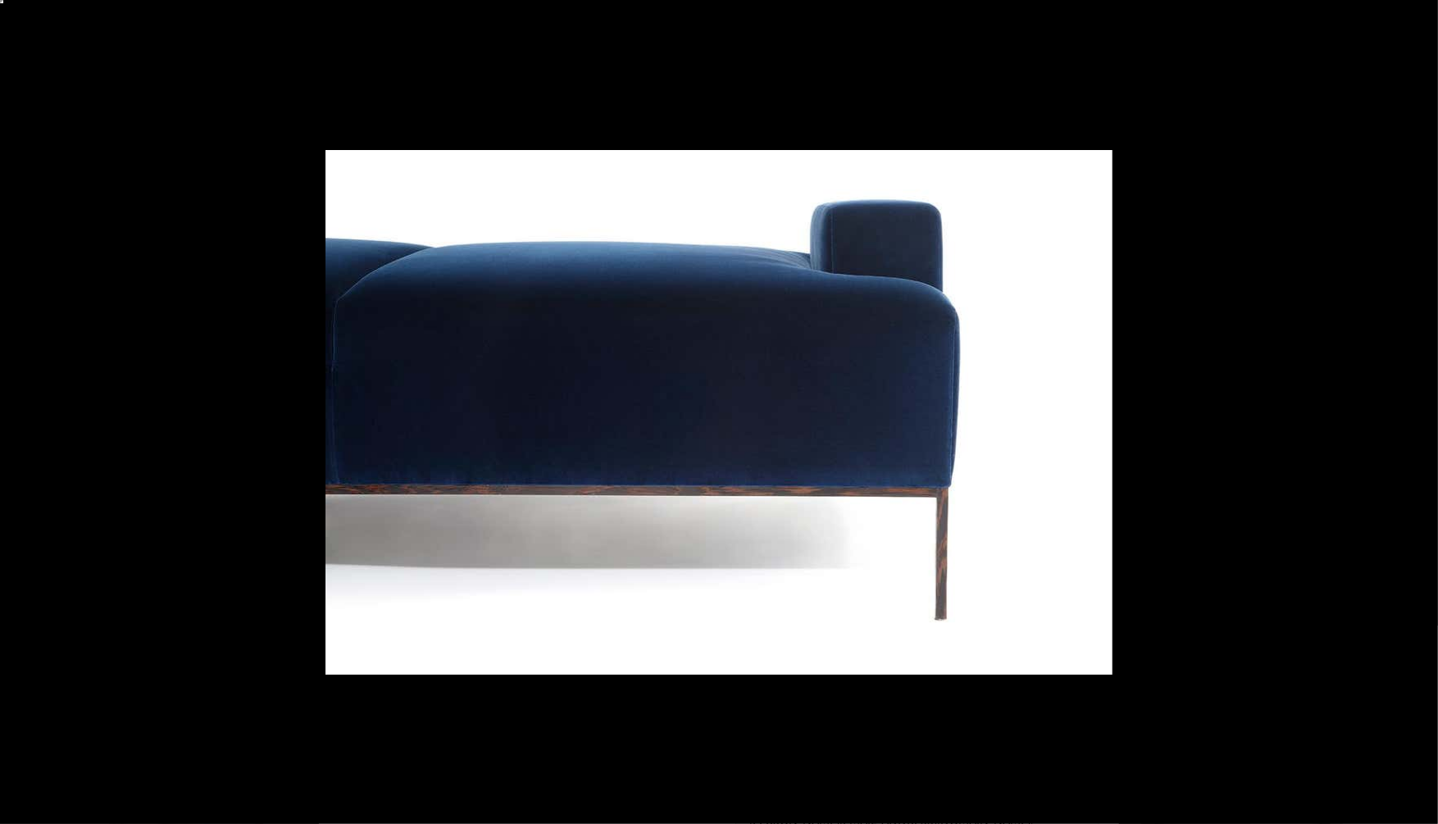
click at [1418, 408] on button at bounding box center [1408, 412] width 57 height 82
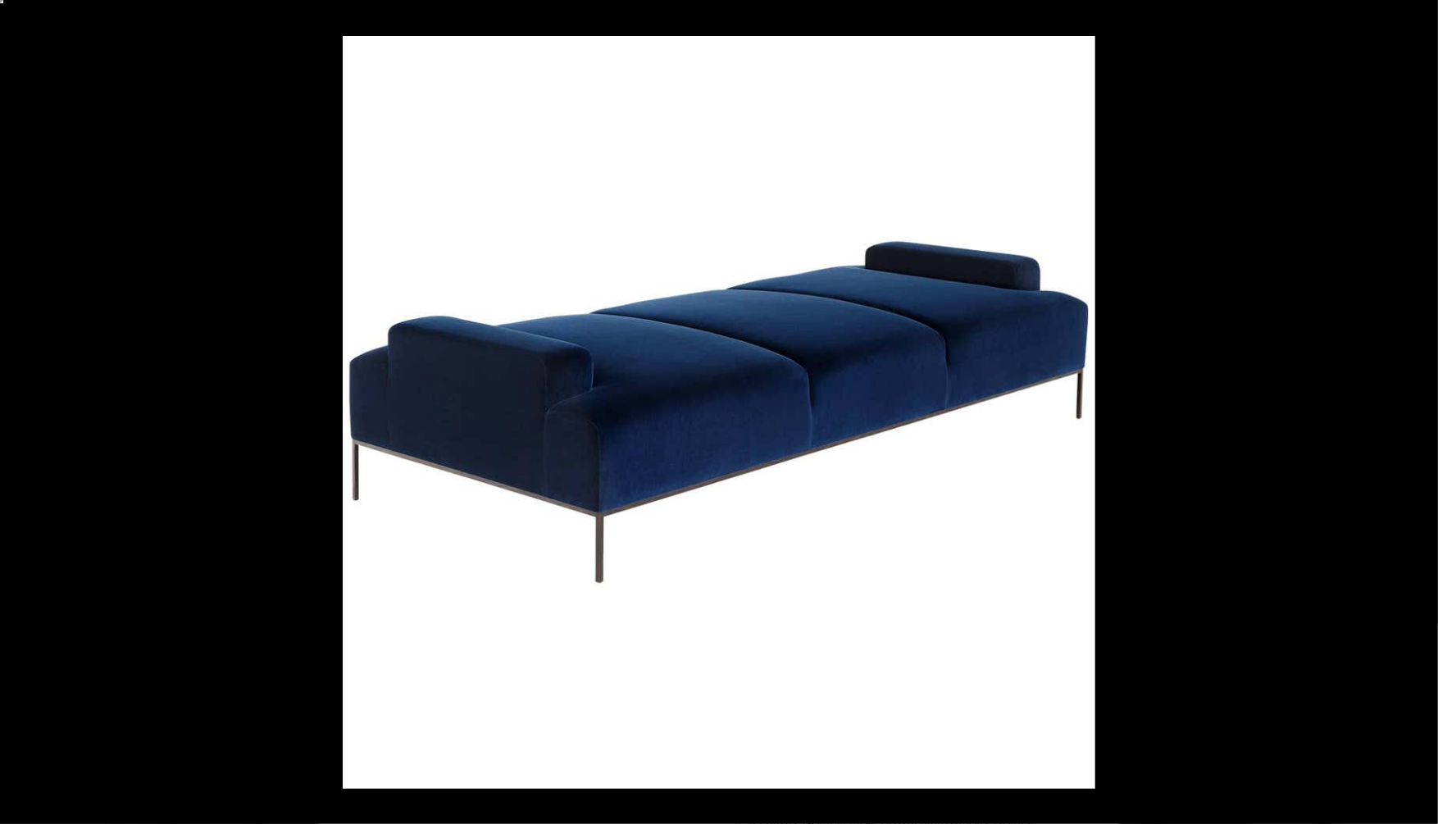
click at [1418, 408] on button at bounding box center [1408, 412] width 57 height 82
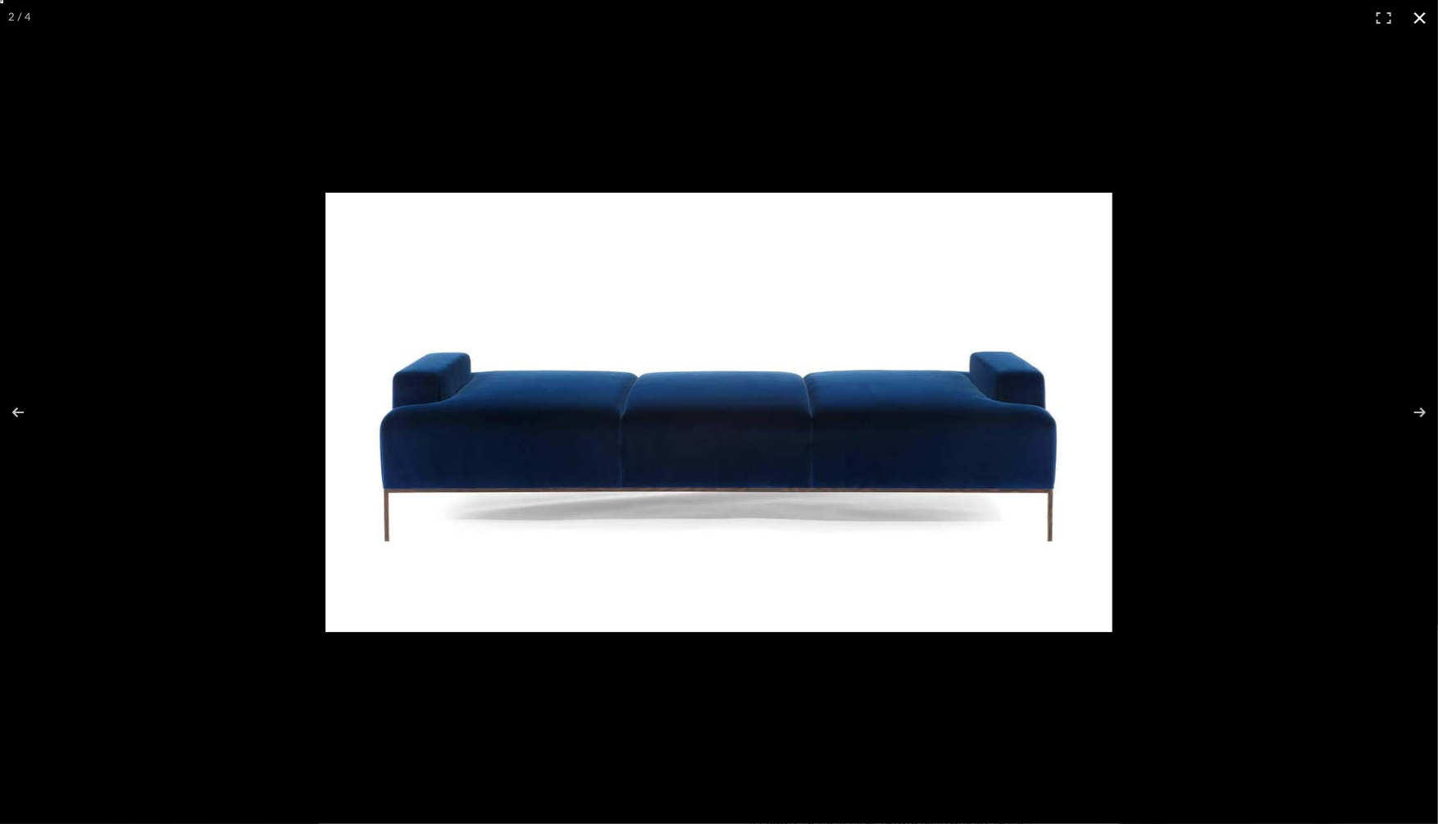
click at [1416, 20] on button at bounding box center [1420, 18] width 36 height 36
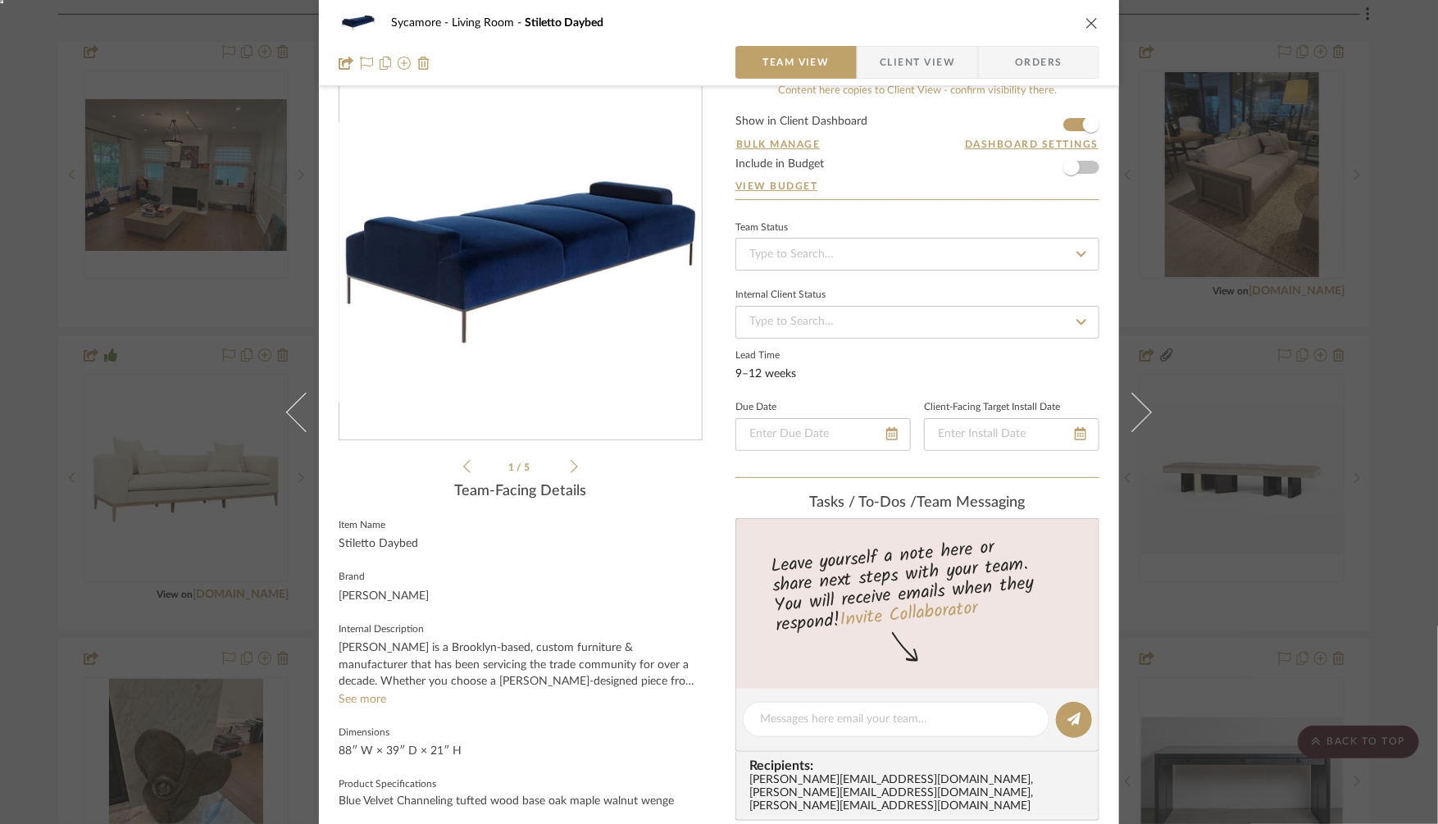
scroll to position [41, 0]
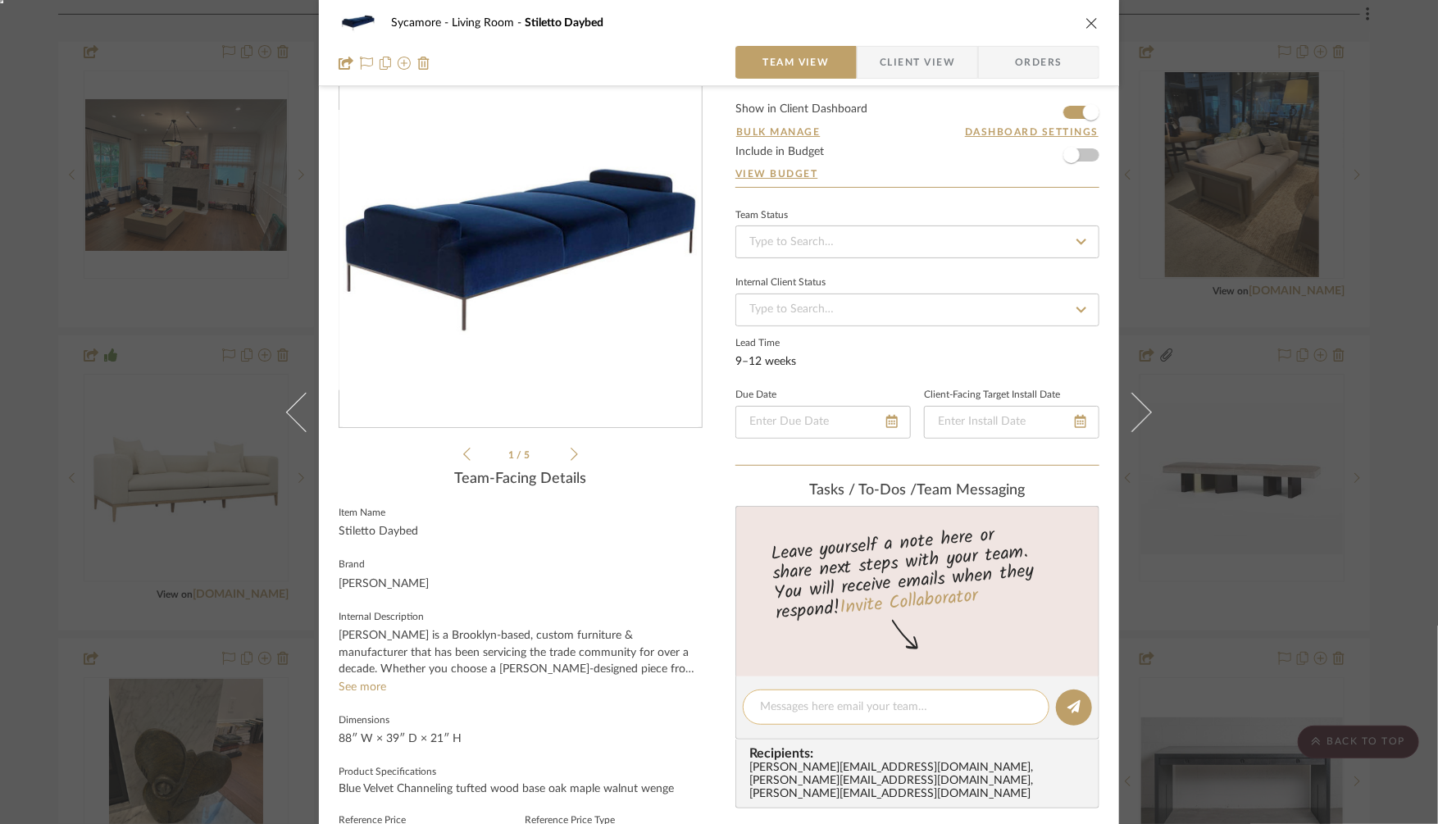
click at [785, 701] on textarea at bounding box center [896, 706] width 272 height 17
type textarea "look for some with low back"
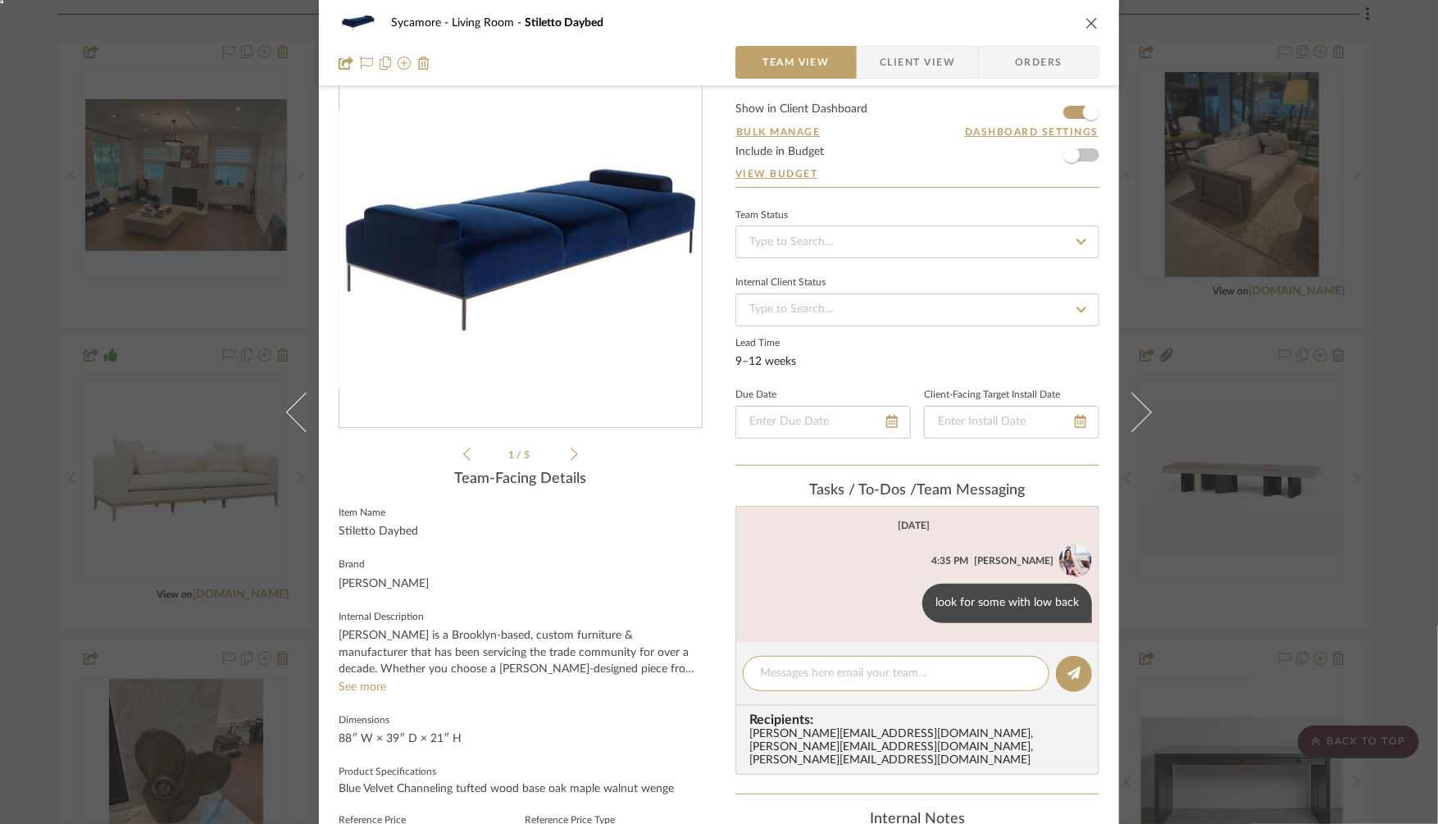
click at [1226, 564] on div "Sycamore Living Room Stiletto Daybed Team View Client View Orders Stiletto...ar…" at bounding box center [719, 412] width 1438 height 824
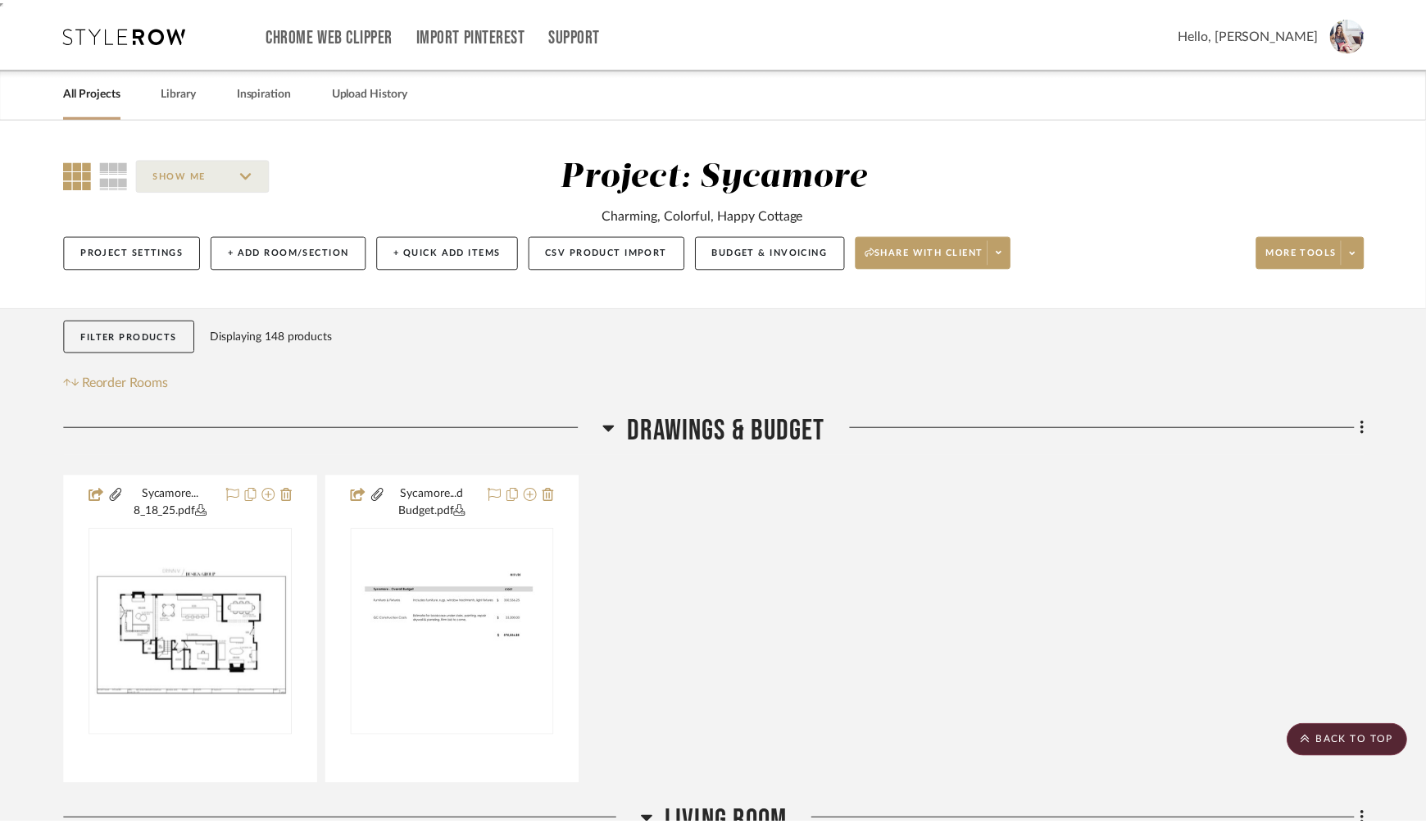
scroll to position [1139, 0]
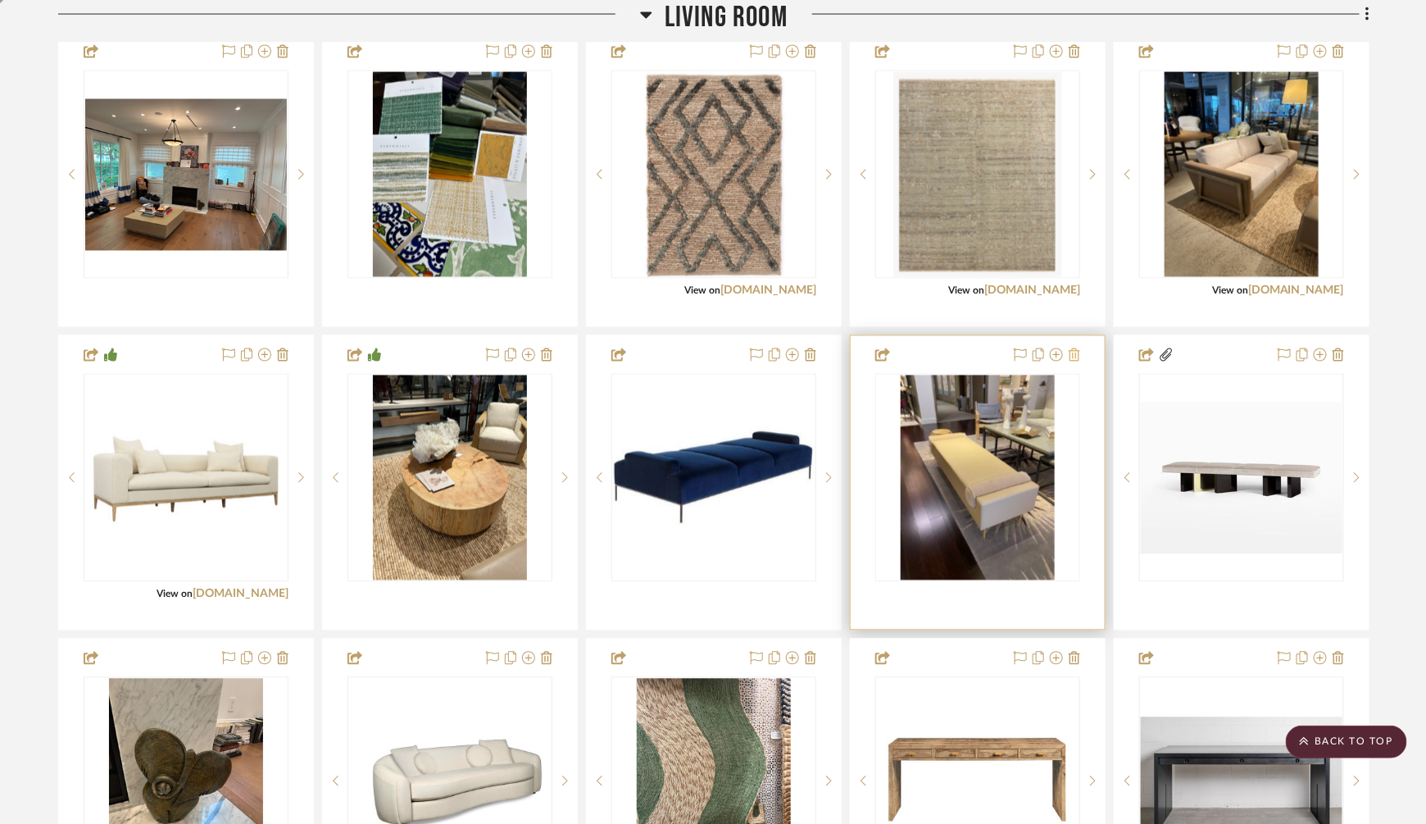
click at [1075, 351] on icon at bounding box center [1074, 354] width 11 height 13
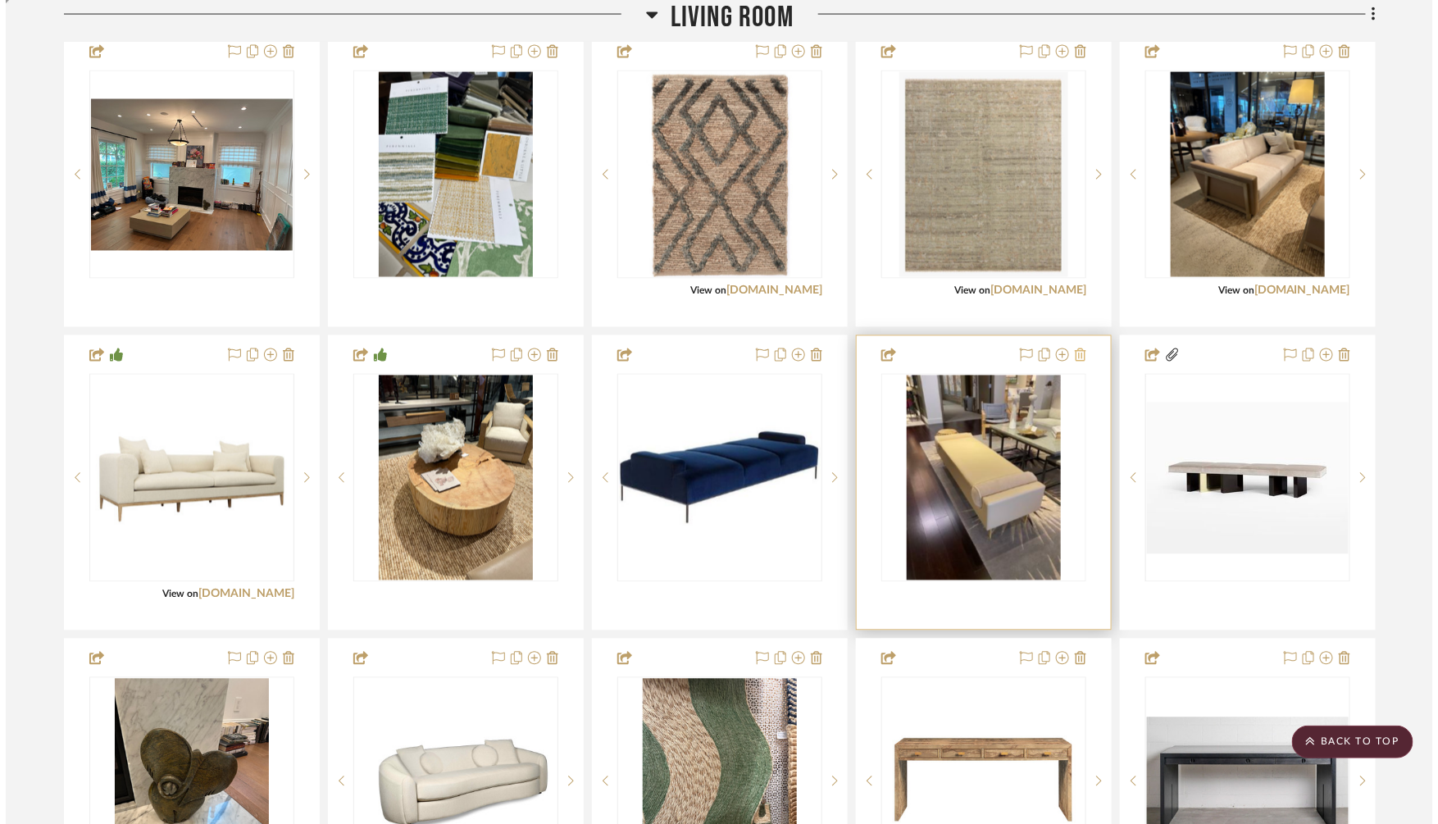
scroll to position [0, 0]
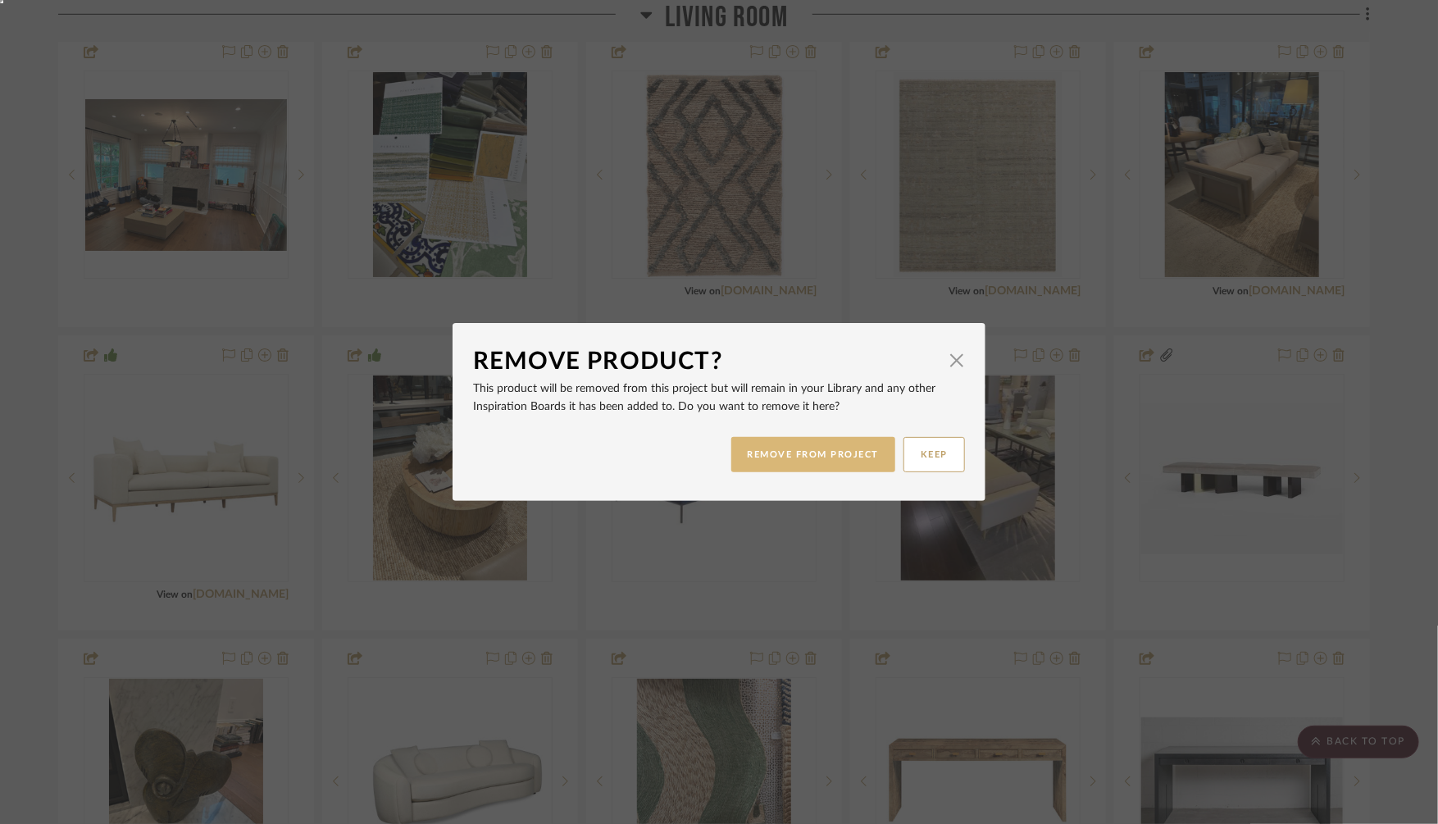
click at [824, 454] on button "REMOVE FROM PROJECT" at bounding box center [813, 454] width 165 height 35
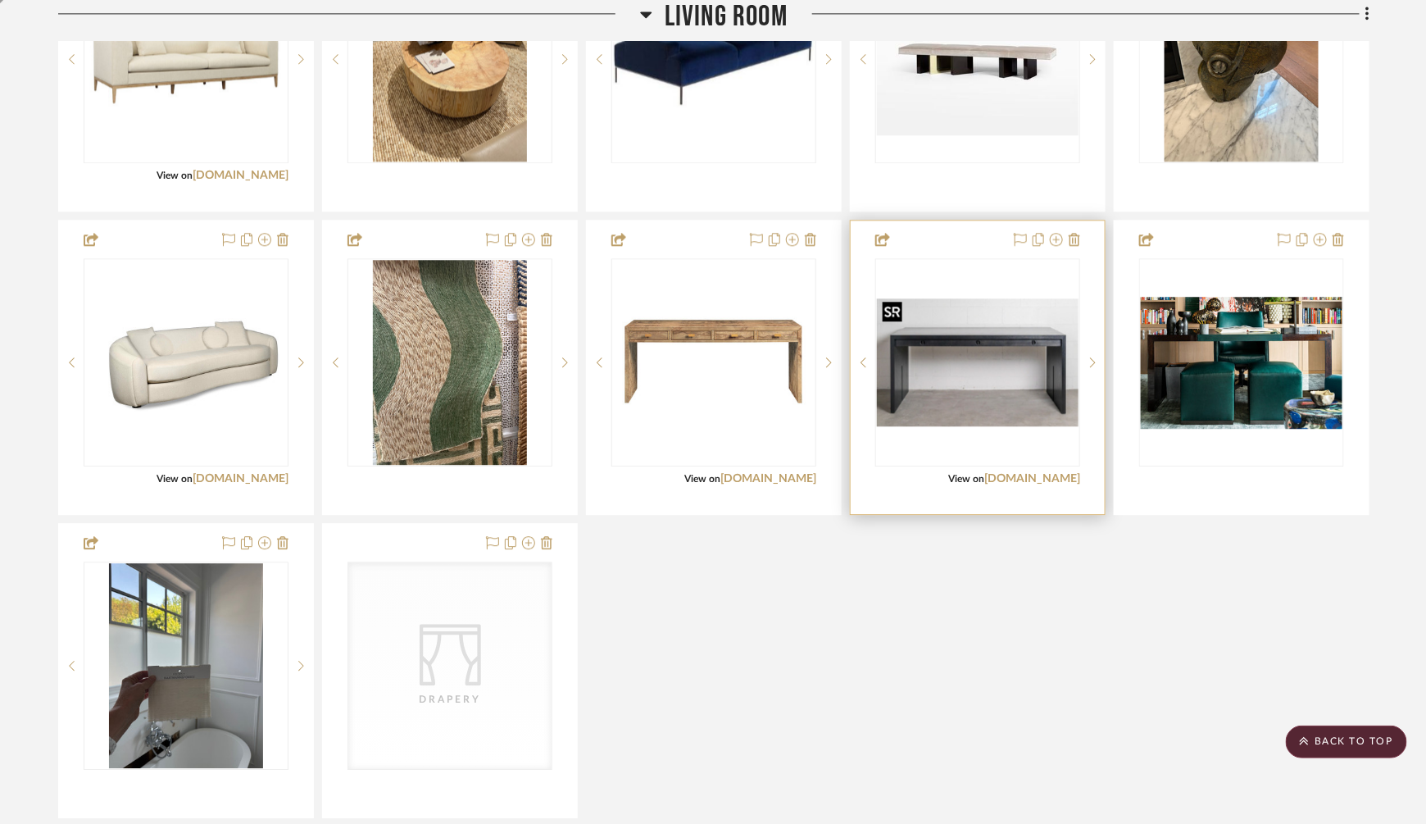
scroll to position [1564, 0]
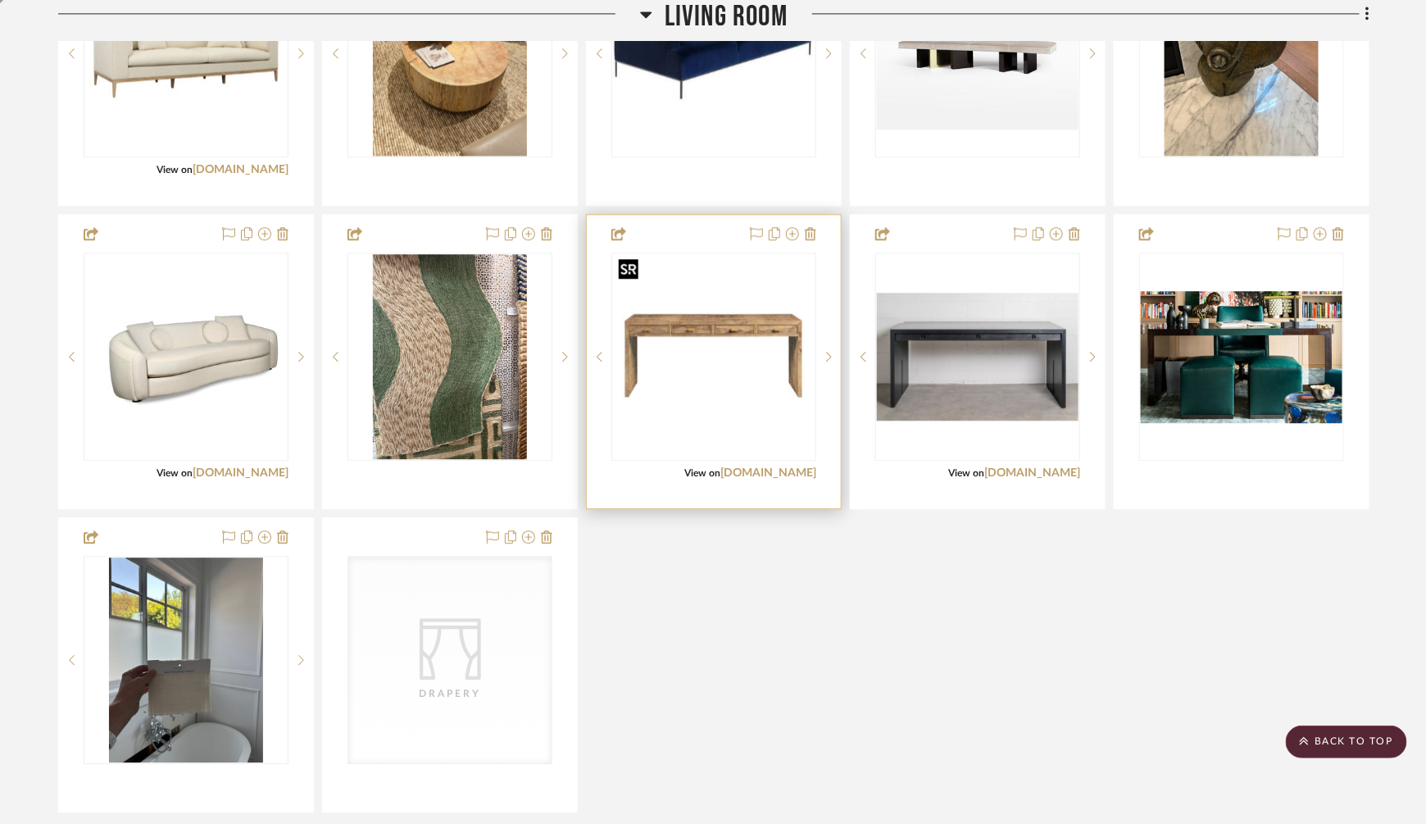
click at [707, 335] on img "0" at bounding box center [714, 357] width 202 height 202
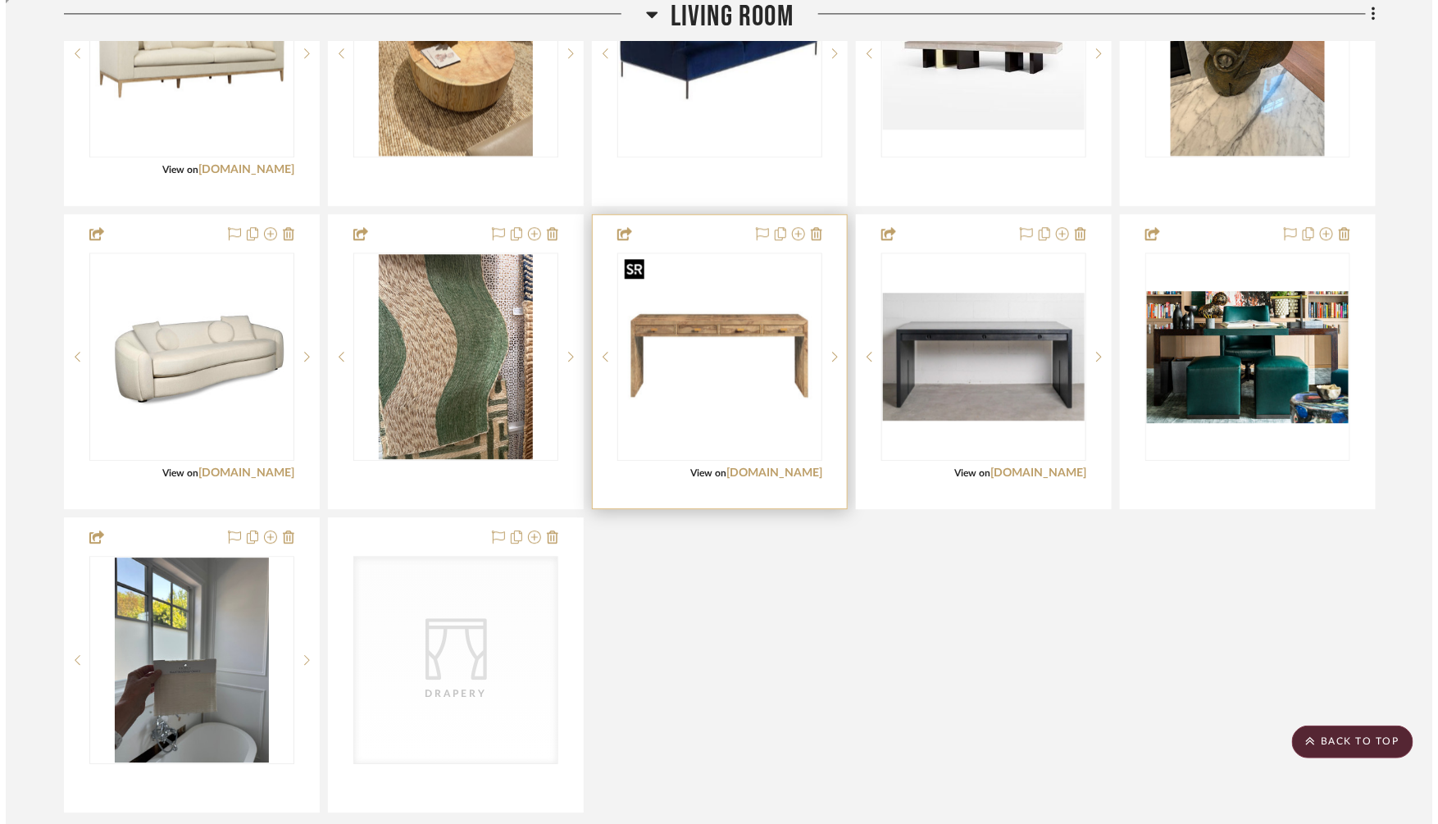
scroll to position [0, 0]
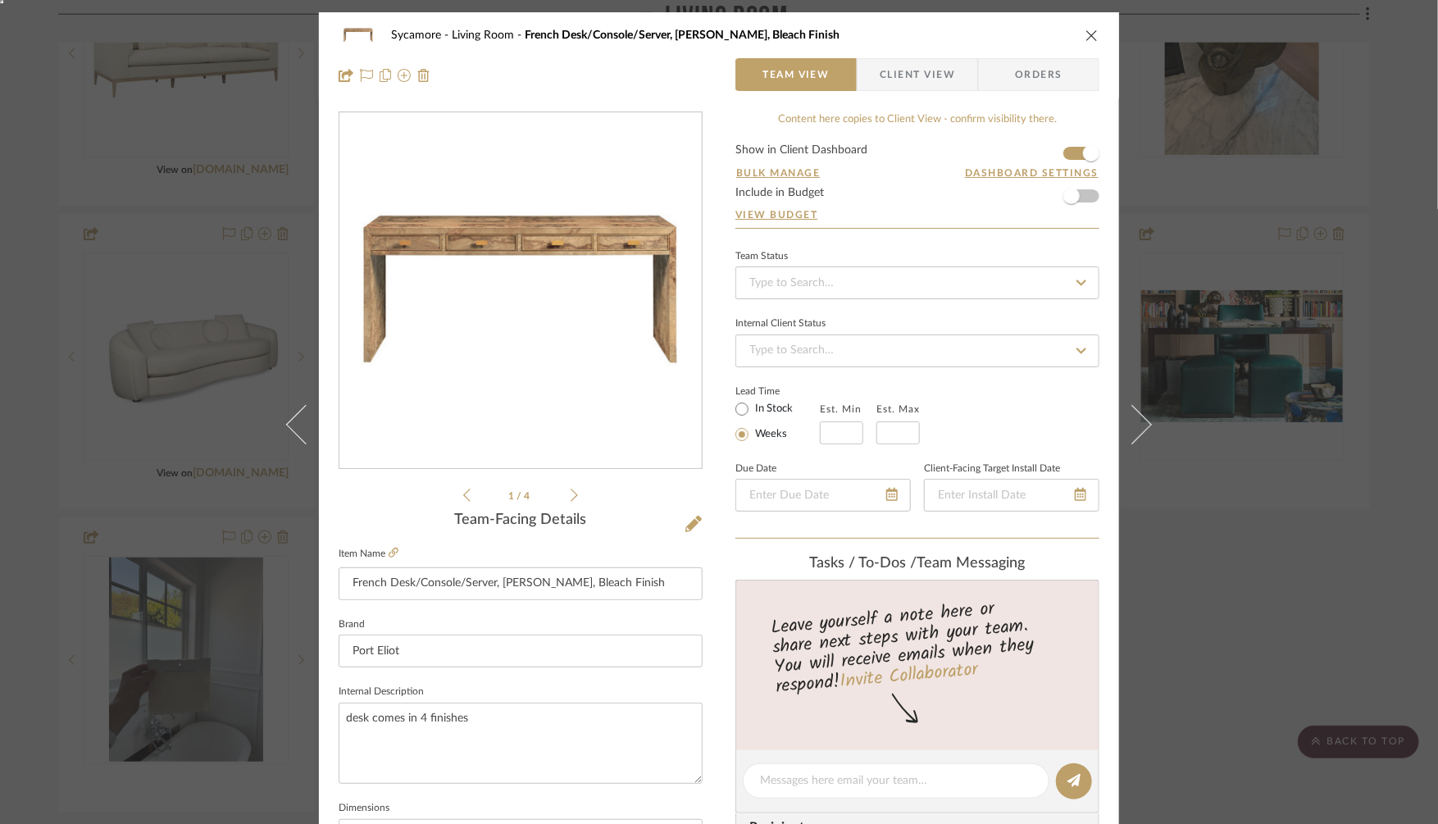
click at [607, 256] on img "0" at bounding box center [521, 291] width 356 height 356
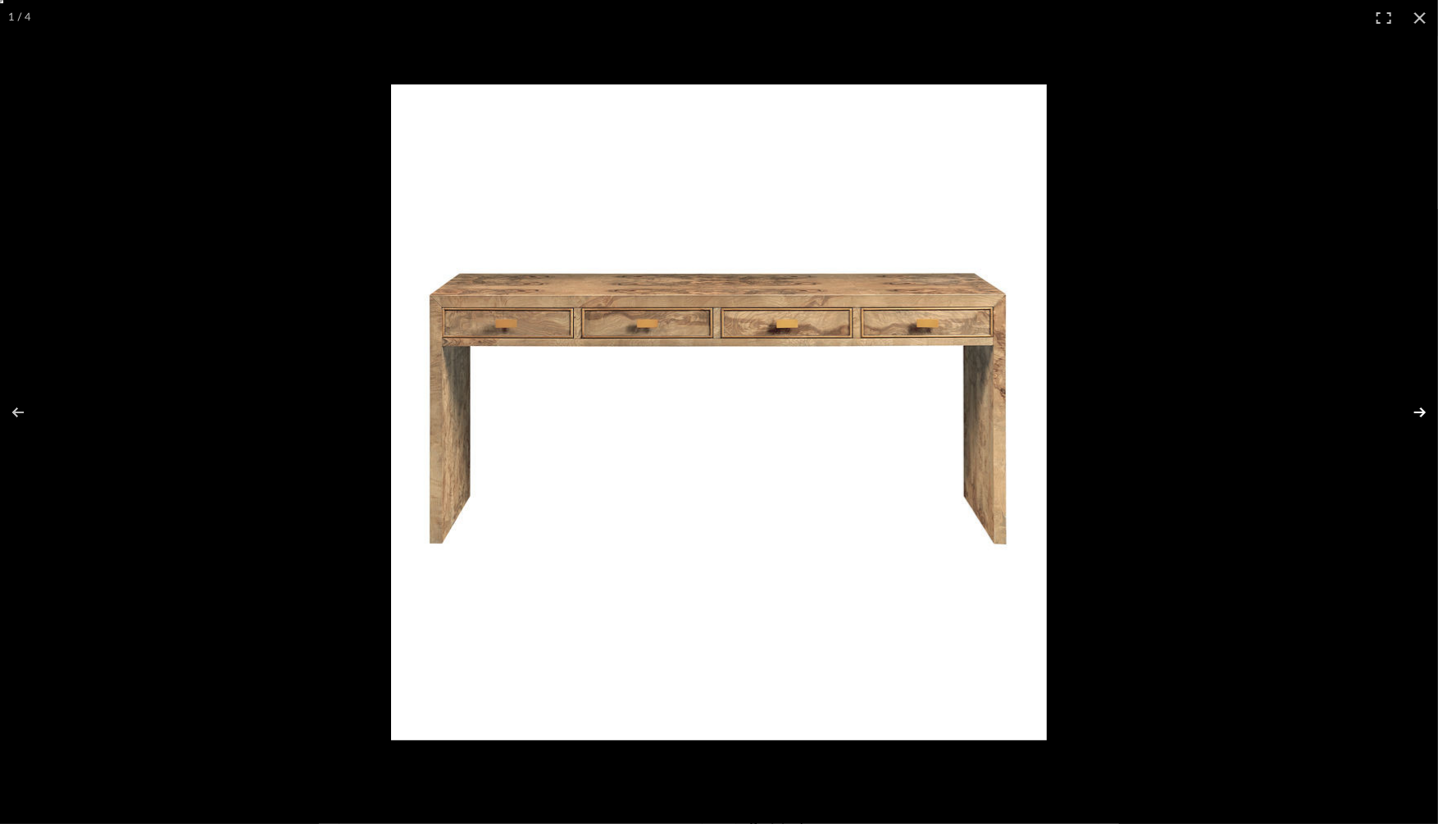
click at [1419, 414] on button at bounding box center [1408, 412] width 57 height 82
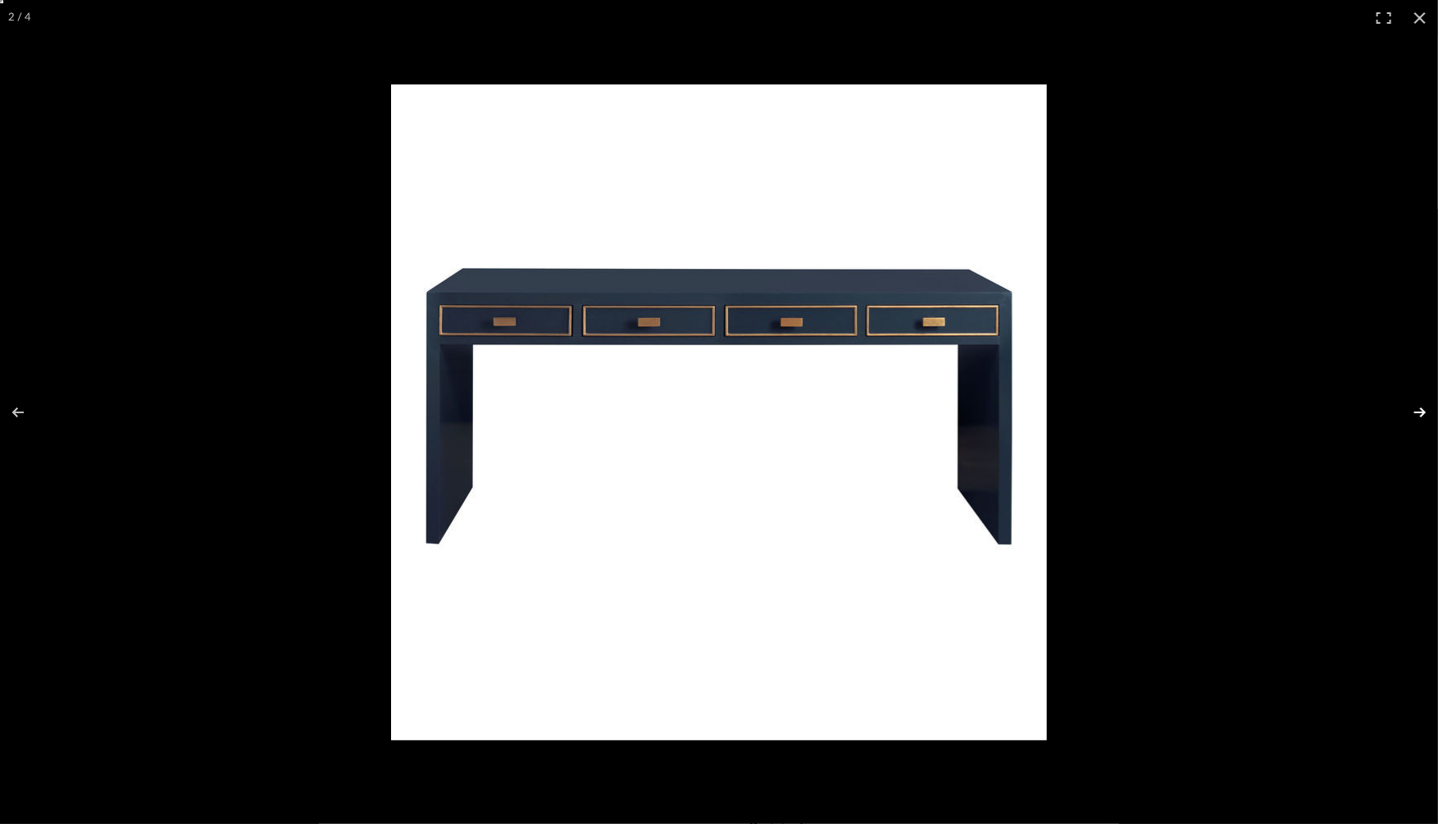
click at [1419, 414] on button at bounding box center [1408, 412] width 57 height 82
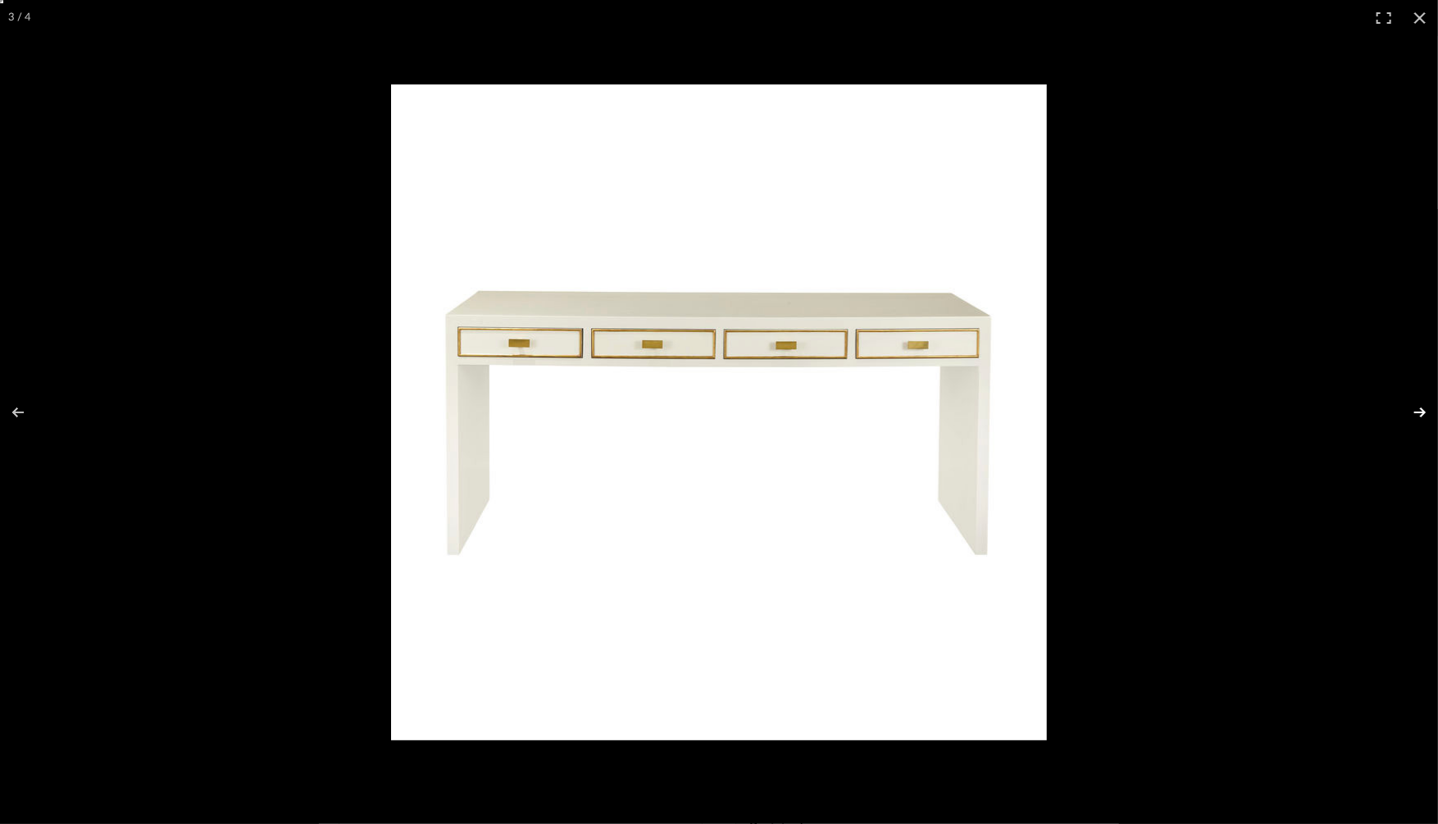
click at [1419, 414] on button at bounding box center [1408, 412] width 57 height 82
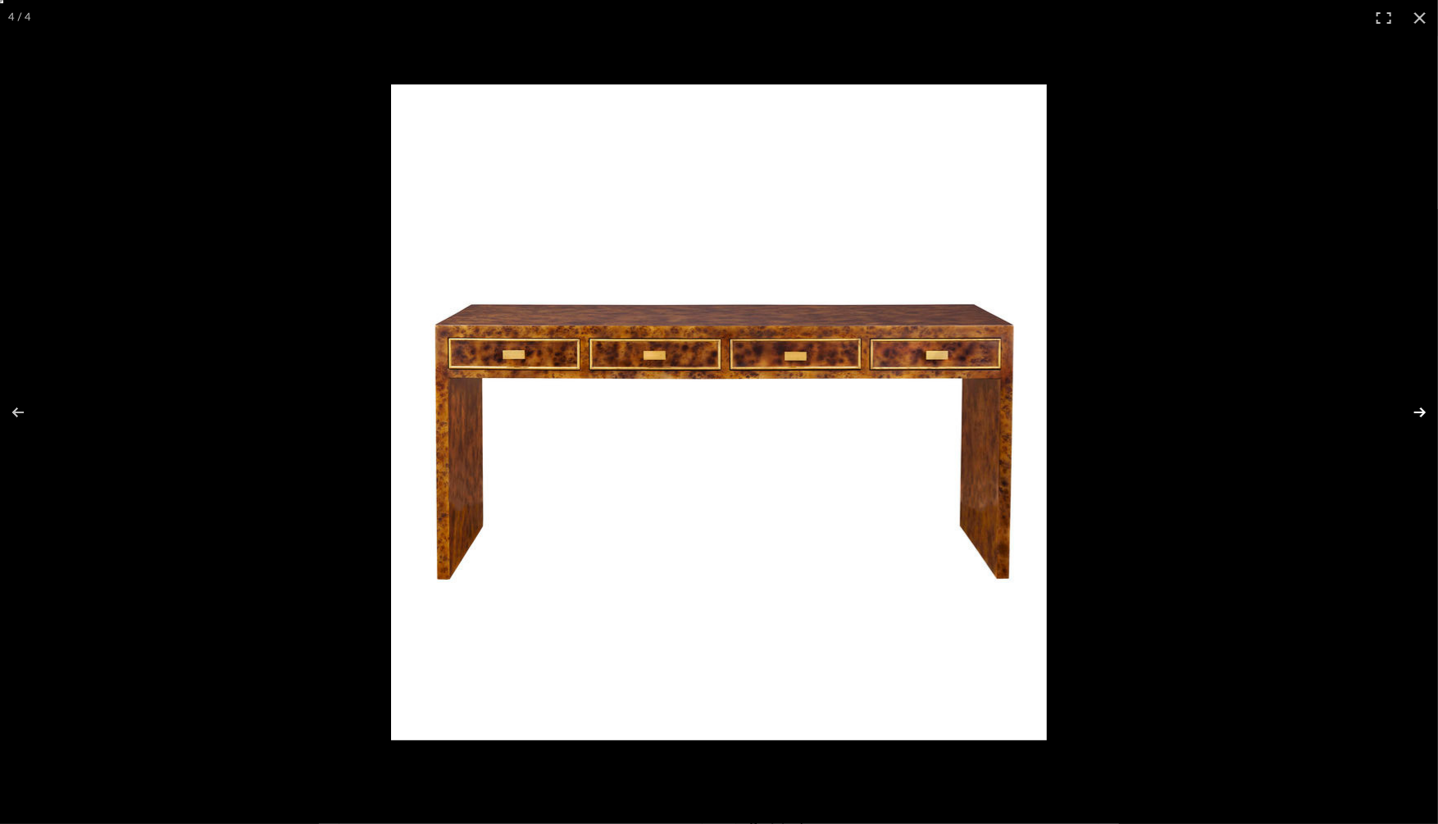
click at [1419, 414] on button at bounding box center [1408, 412] width 57 height 82
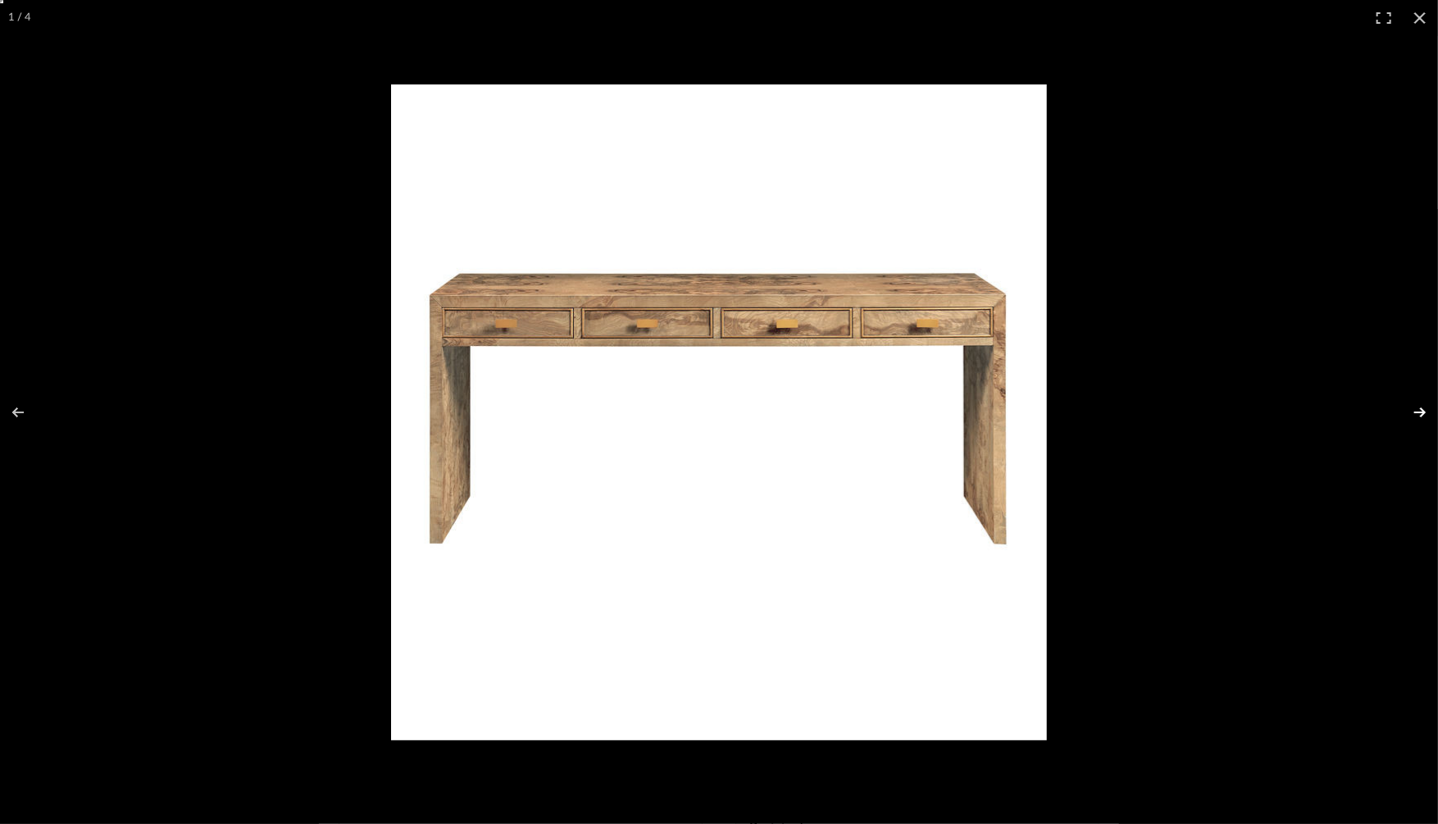
click at [1419, 414] on button at bounding box center [1408, 412] width 57 height 82
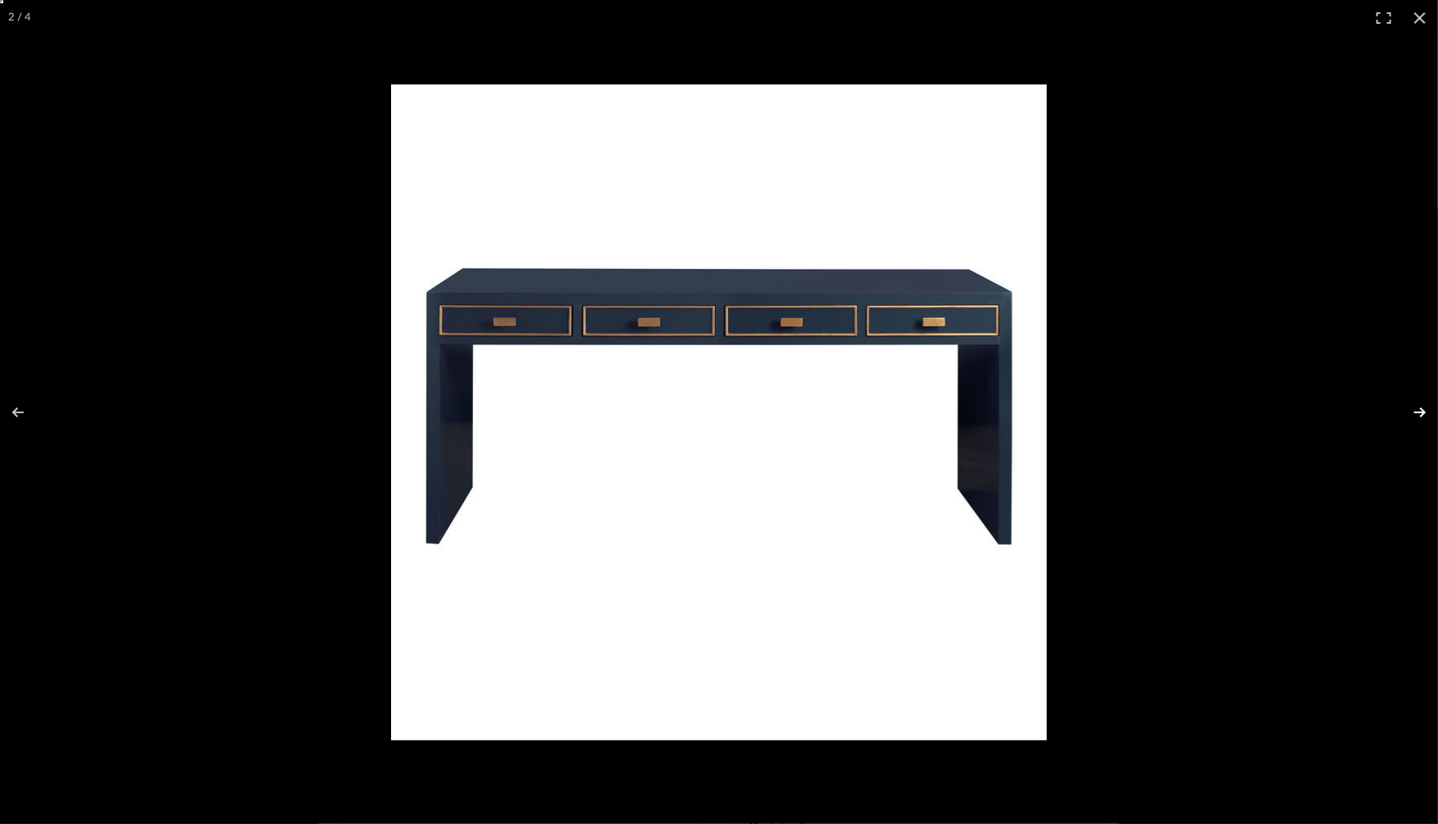
click at [1419, 414] on button at bounding box center [1408, 412] width 57 height 82
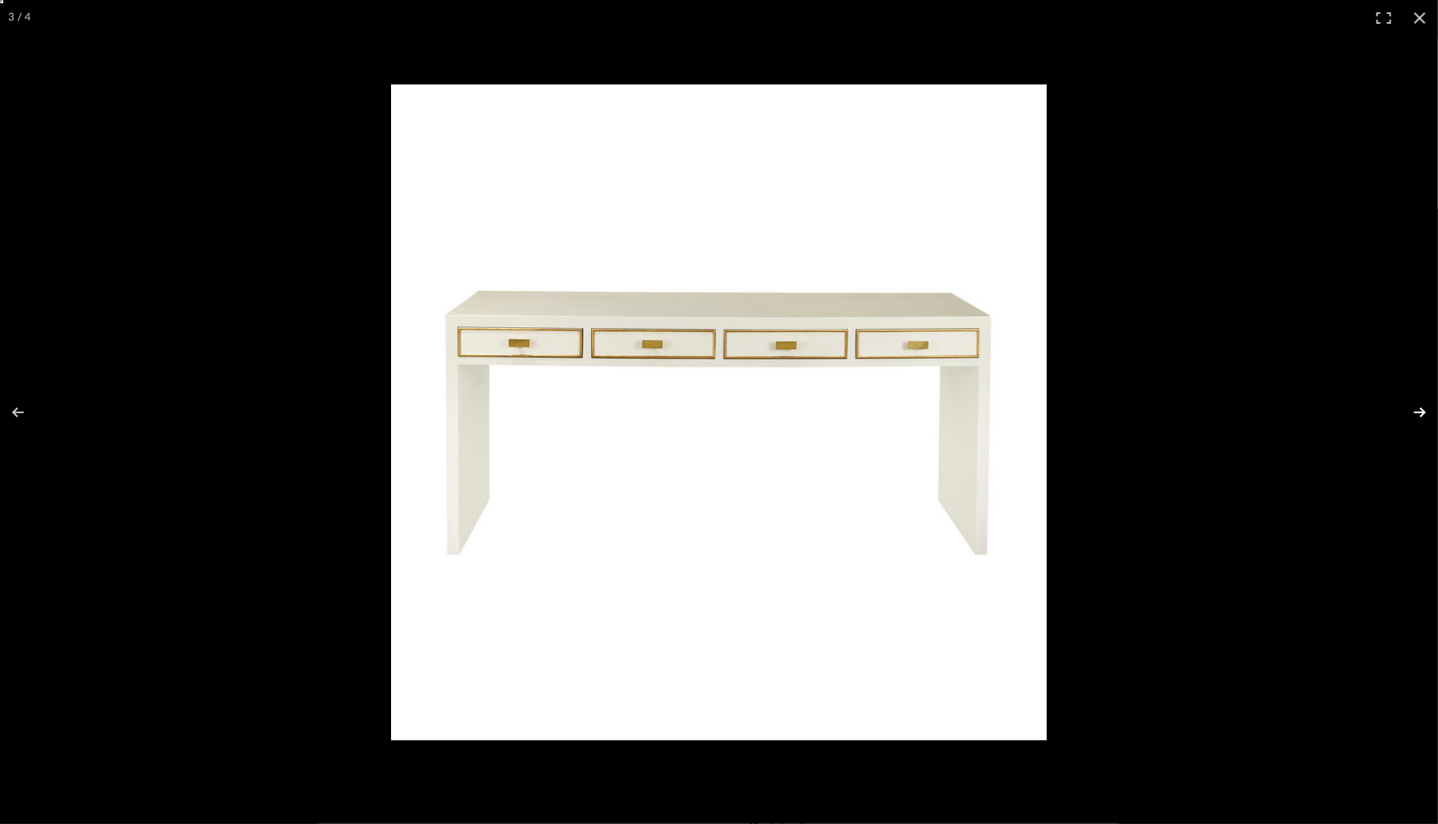
click at [1419, 414] on button at bounding box center [1408, 412] width 57 height 82
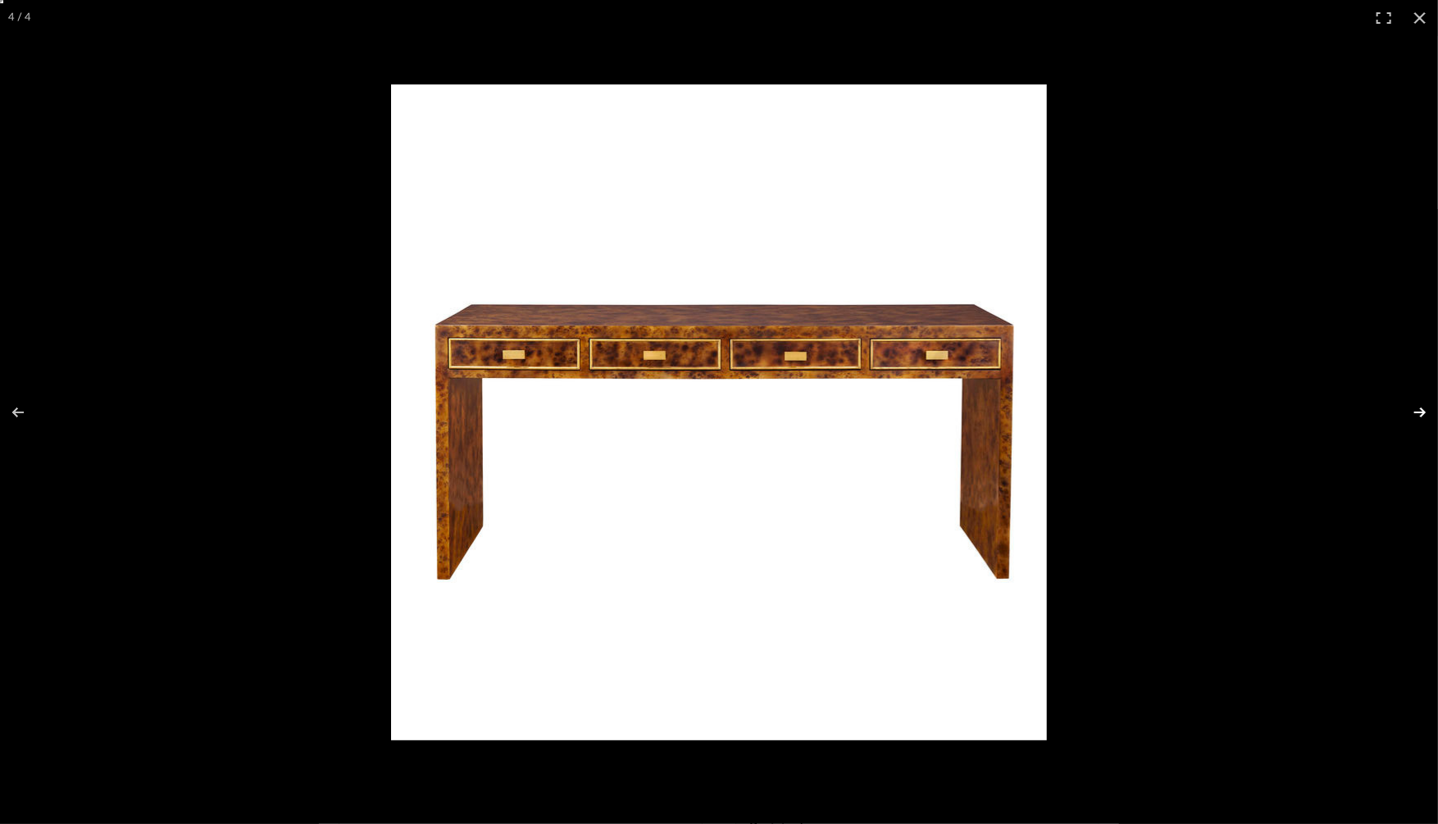
click at [1419, 414] on button at bounding box center [1408, 412] width 57 height 82
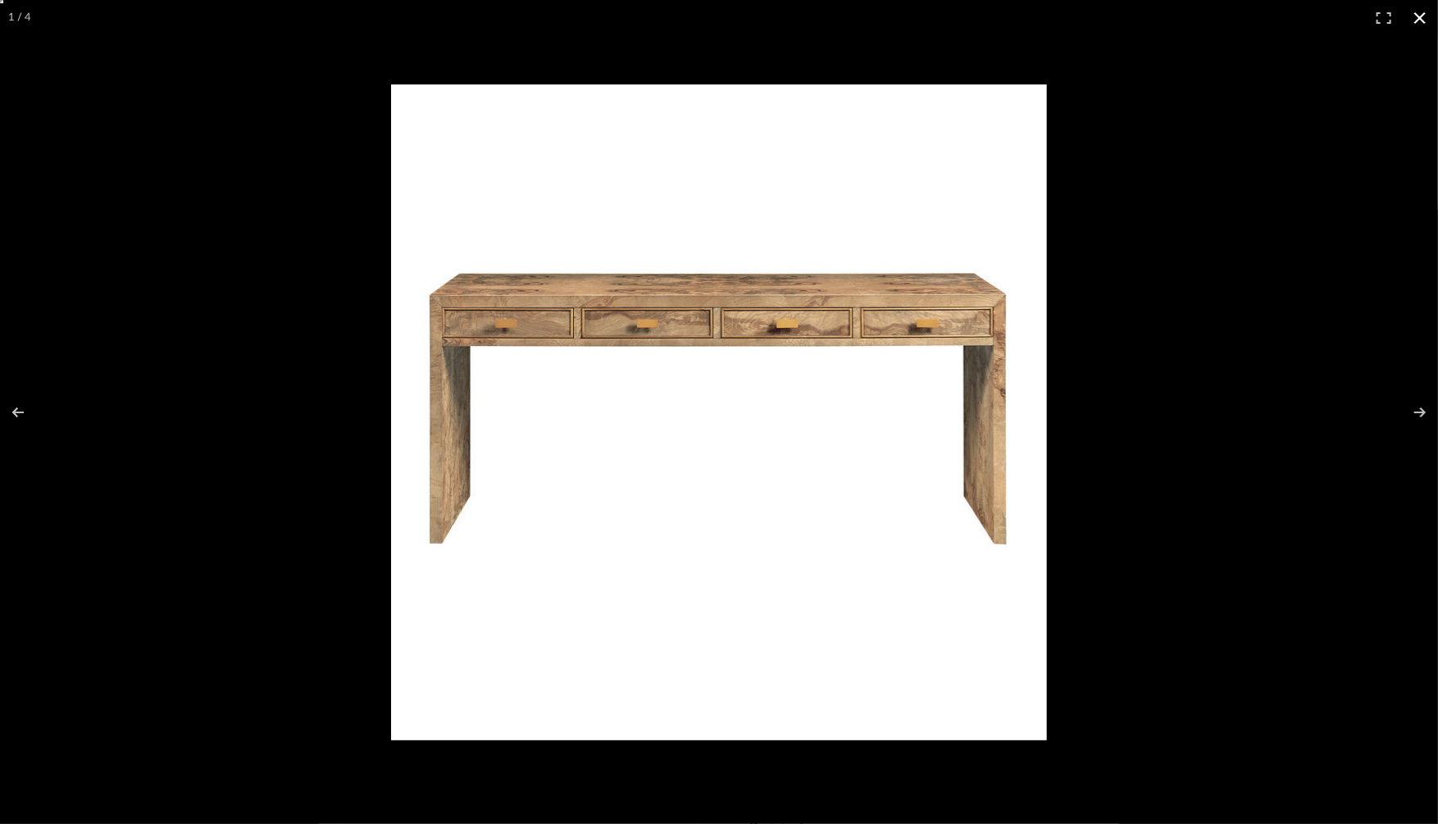
click at [1420, 21] on button at bounding box center [1420, 18] width 36 height 36
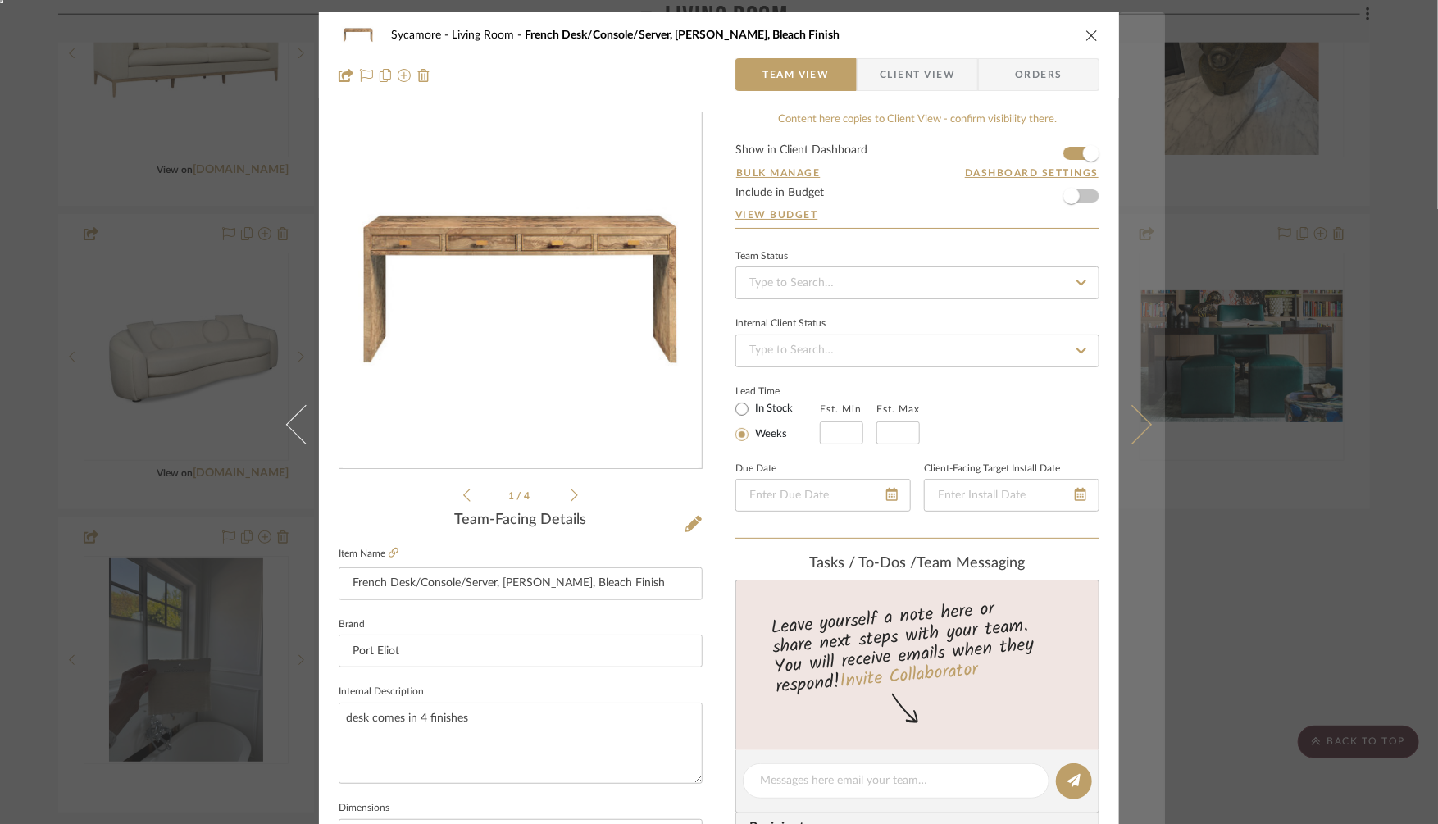
click at [1134, 423] on icon at bounding box center [1131, 423] width 39 height 39
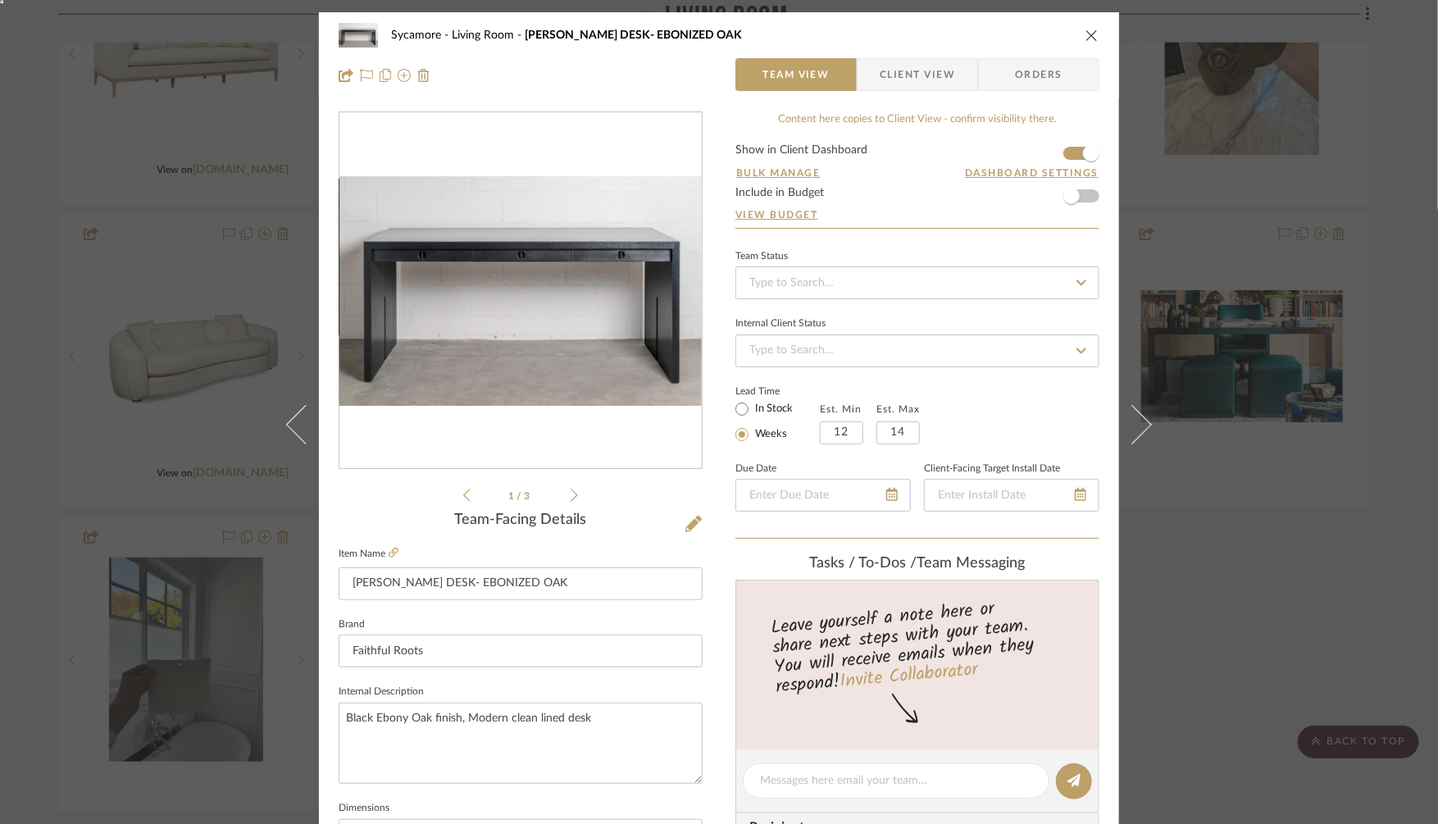
click at [661, 247] on img "0" at bounding box center [520, 290] width 362 height 229
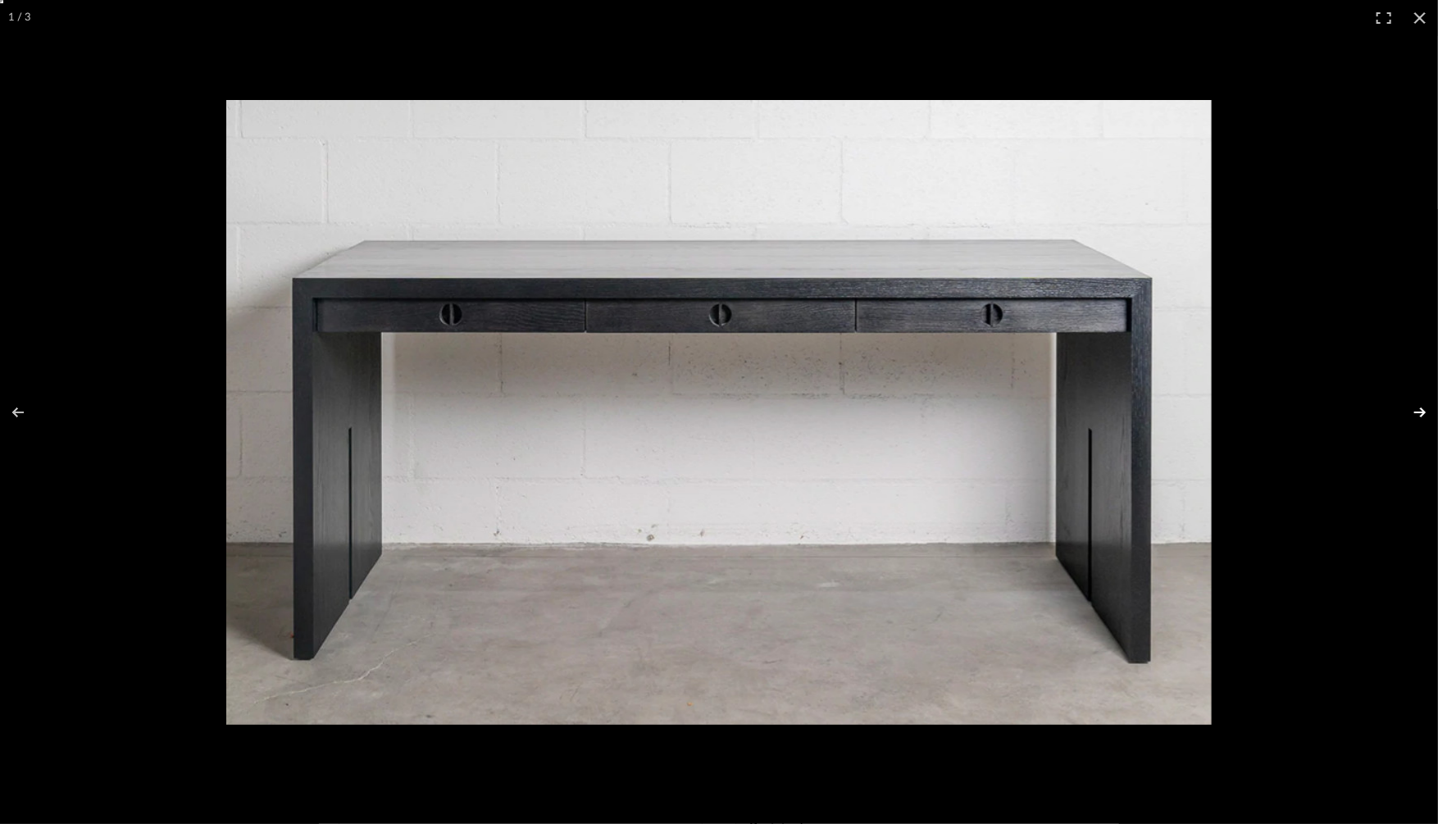
click at [1415, 407] on button at bounding box center [1408, 412] width 57 height 82
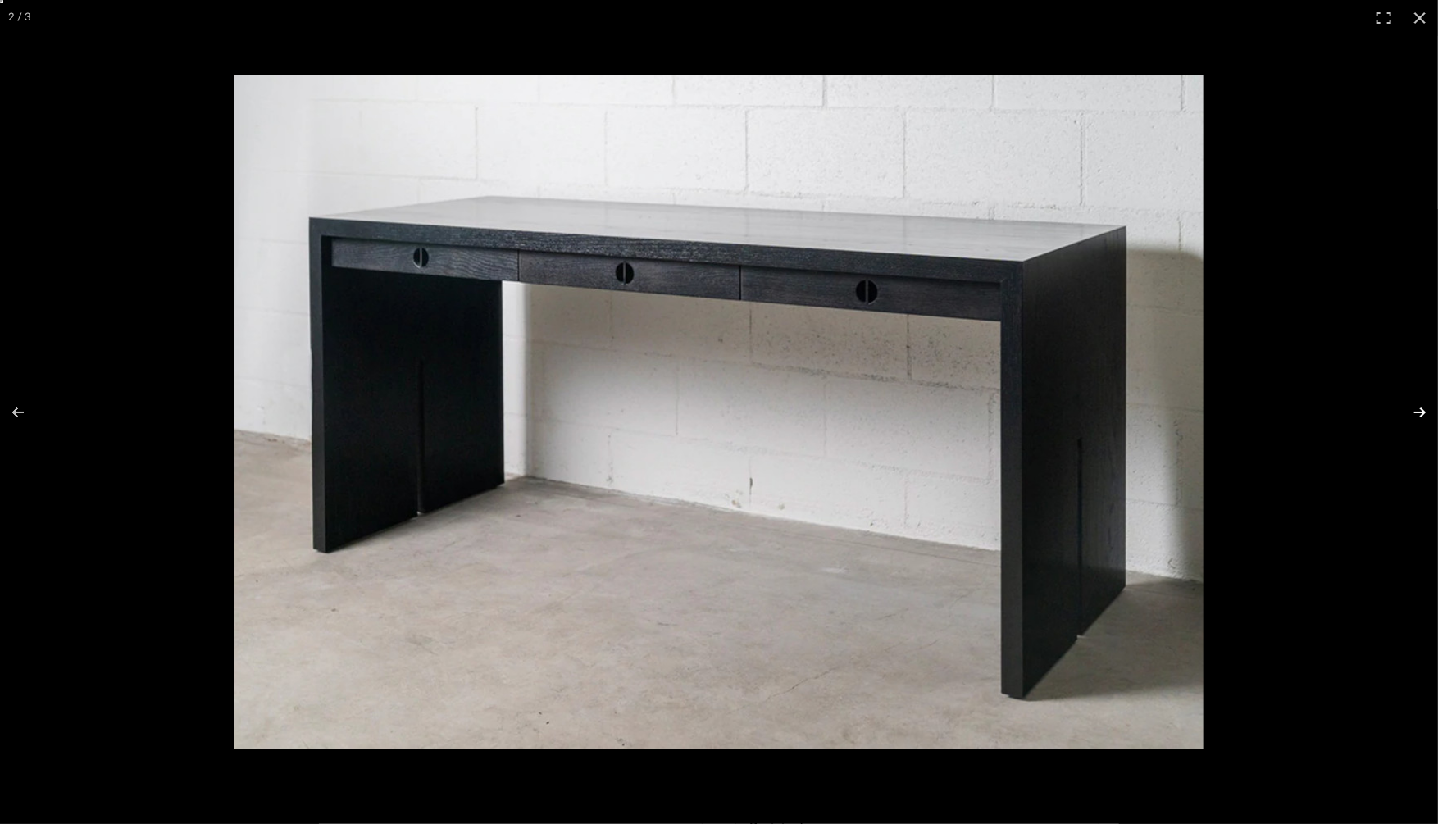
click at [1411, 410] on button at bounding box center [1408, 412] width 57 height 82
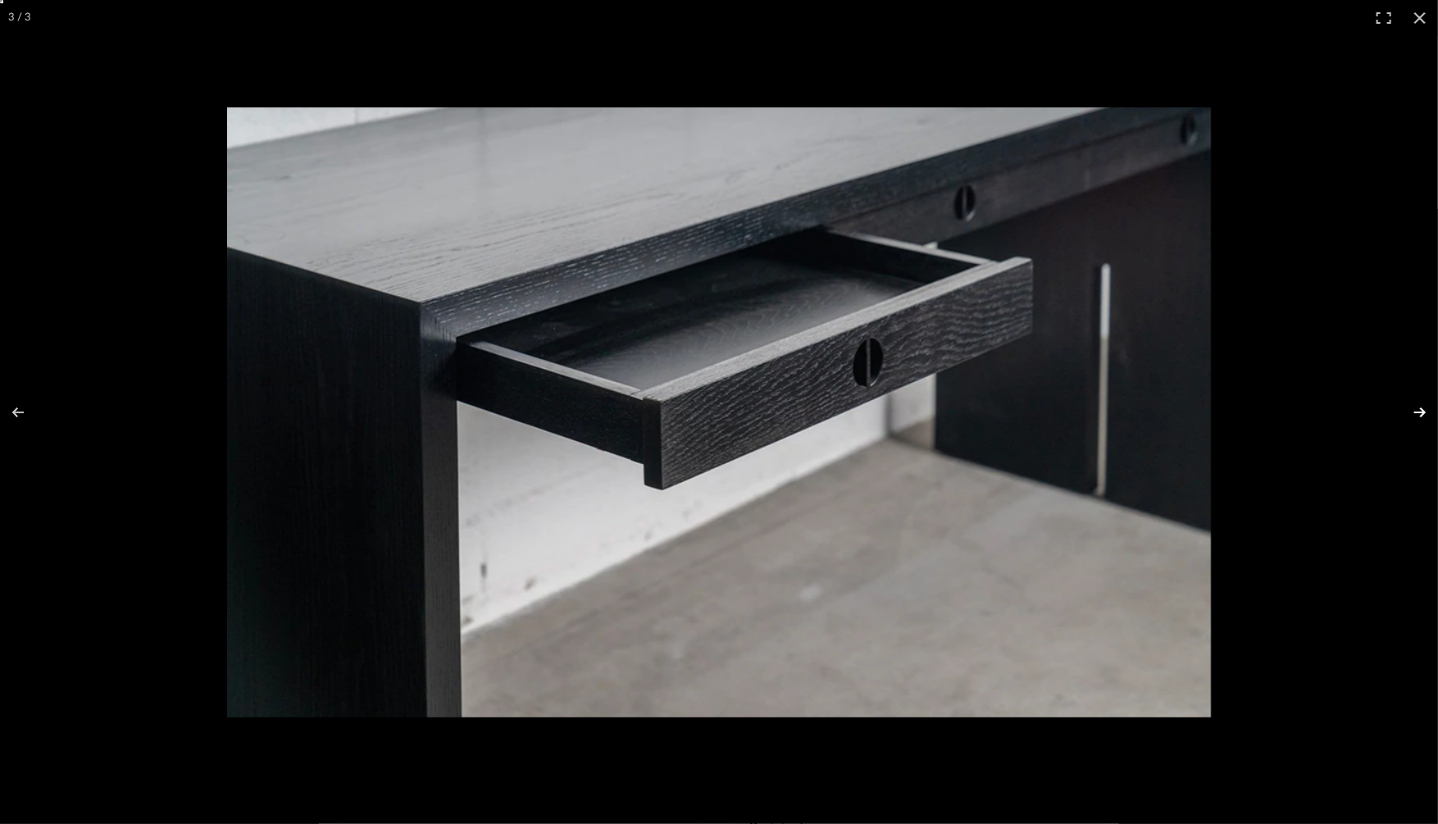
click at [1416, 412] on button at bounding box center [1408, 412] width 57 height 82
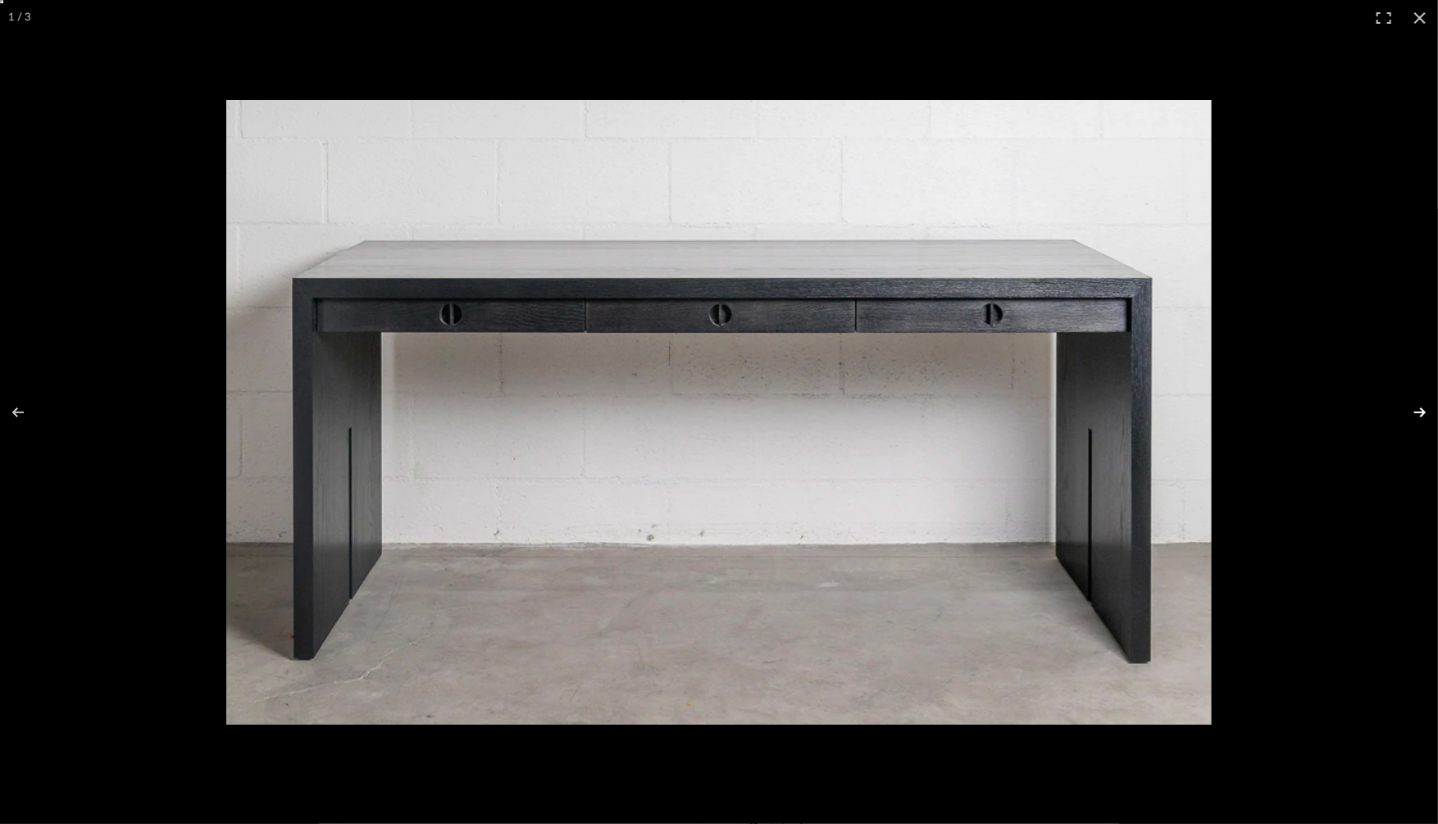
click at [1416, 407] on button at bounding box center [1408, 412] width 57 height 82
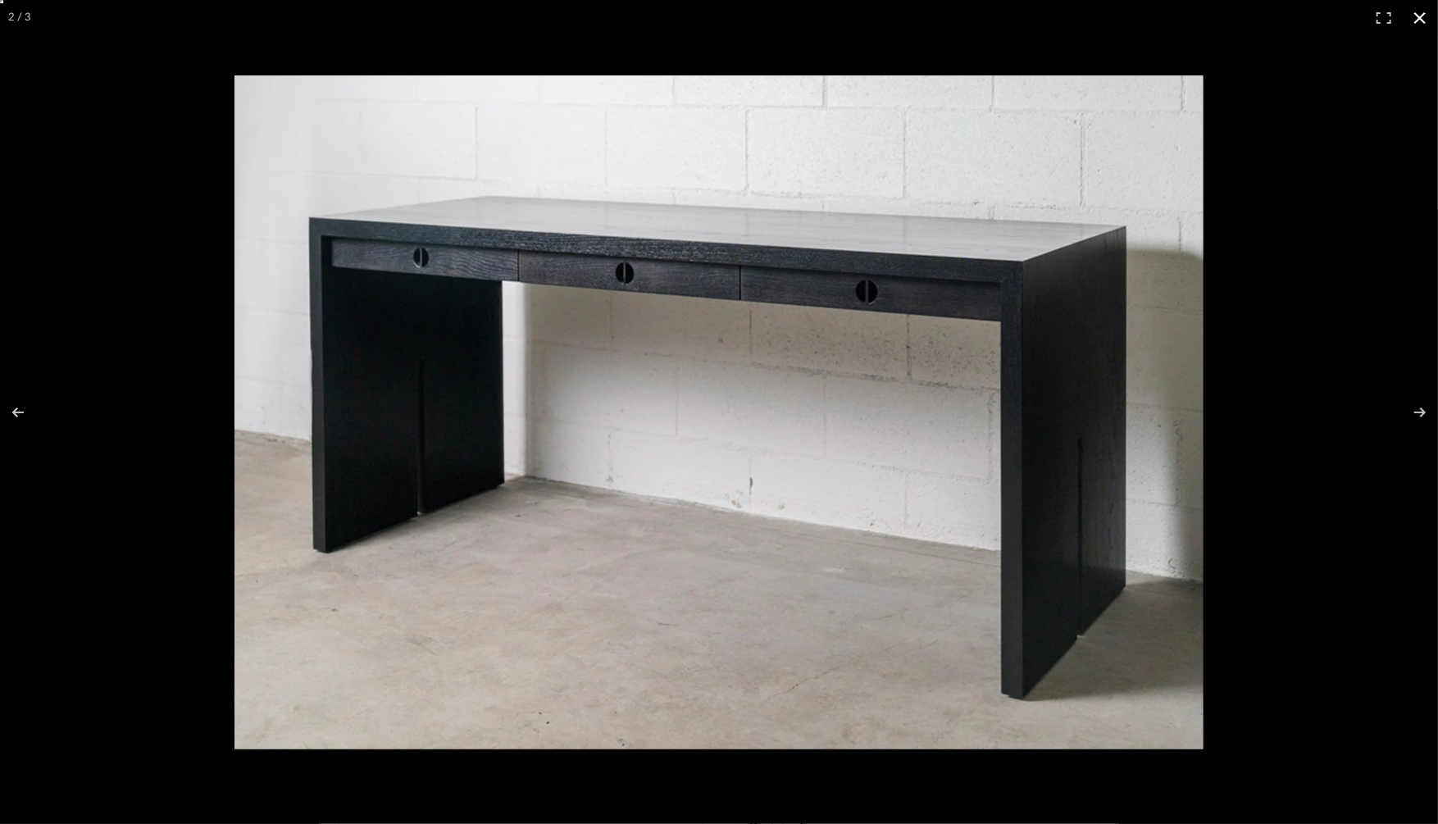
click at [1420, 20] on button at bounding box center [1420, 18] width 36 height 36
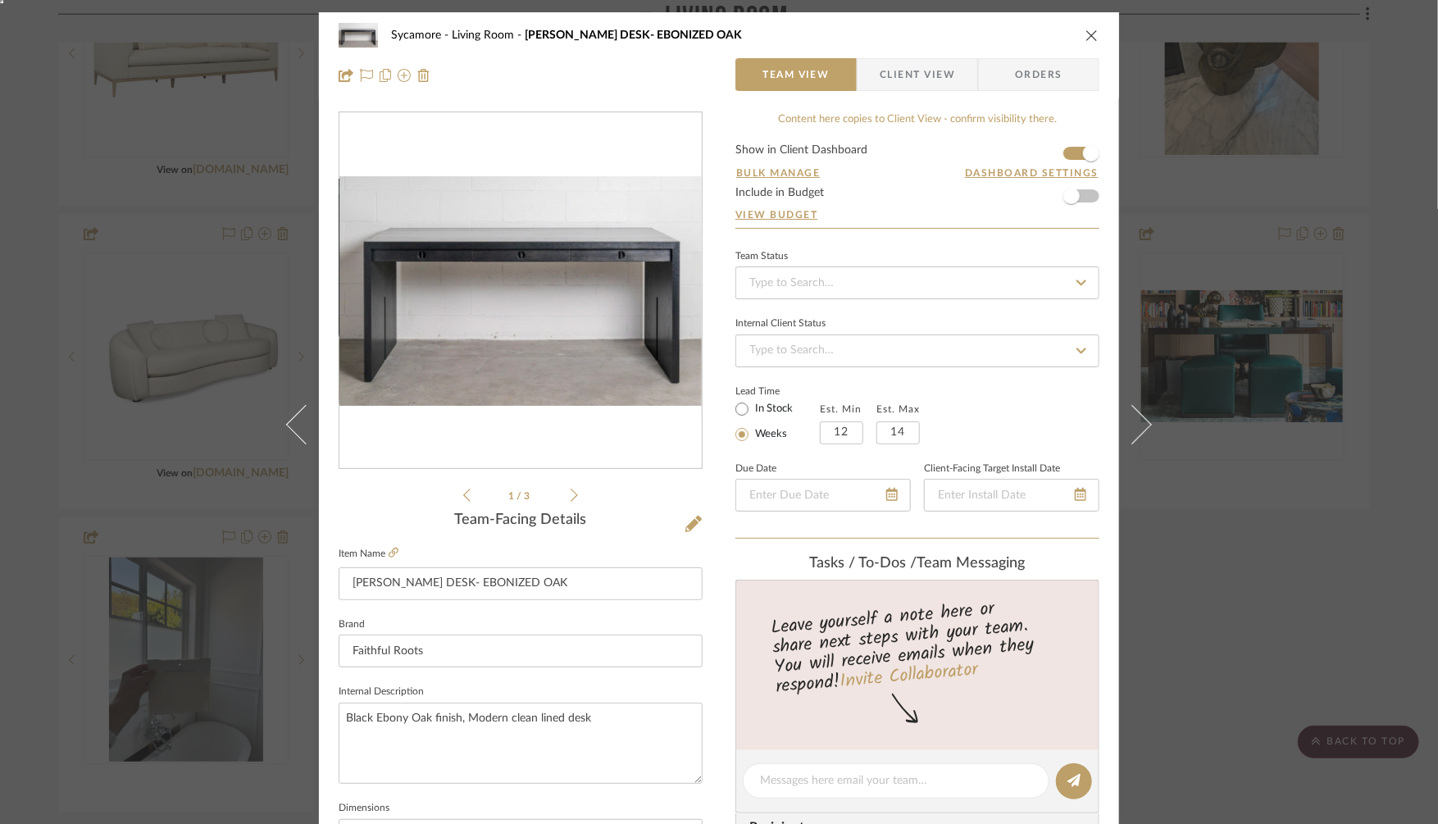
click at [1243, 469] on div "Sycamore Living Room JAMESON DESK- EBONIZED OAK Team View Client View Orders 1 …" at bounding box center [719, 412] width 1438 height 824
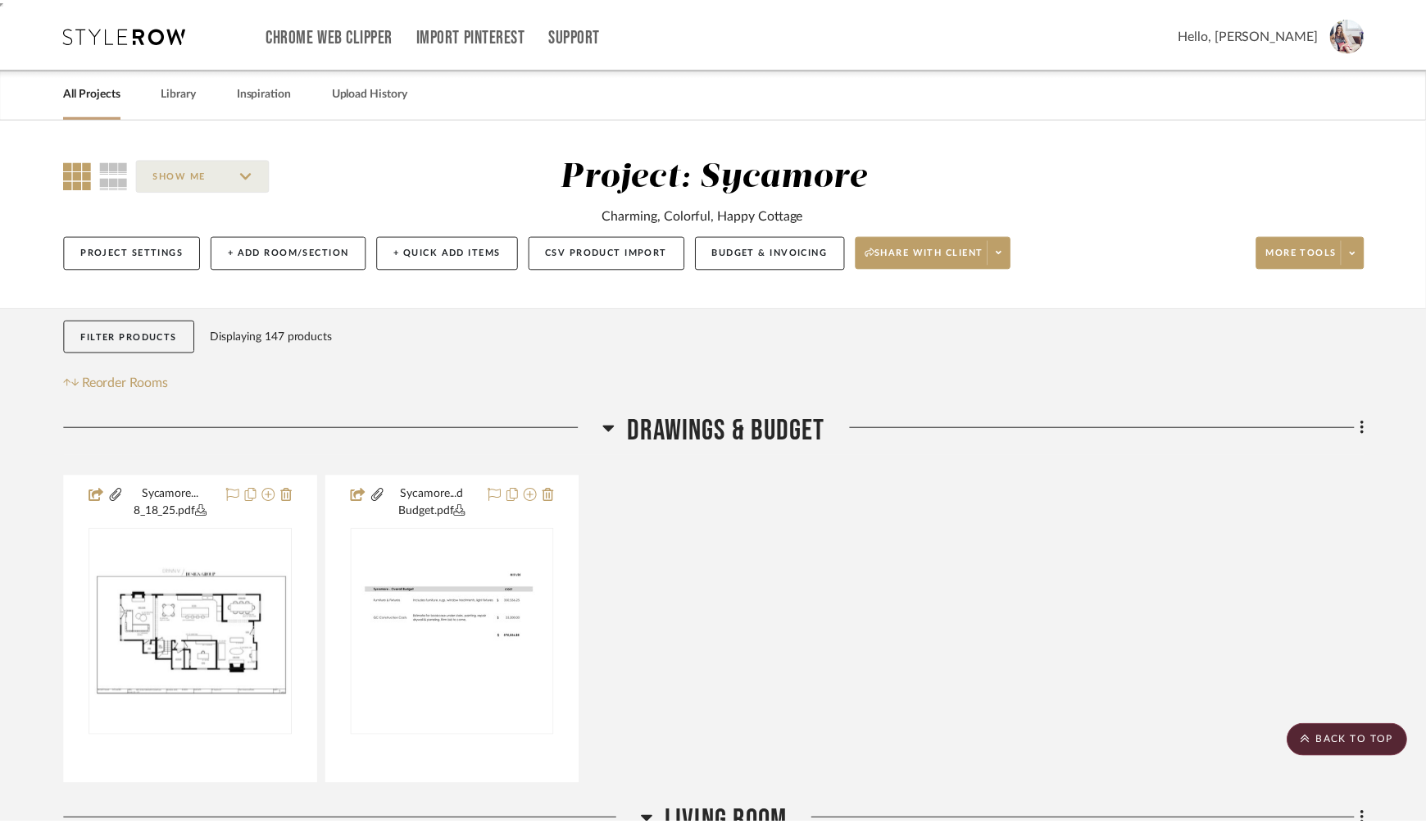
scroll to position [1564, 0]
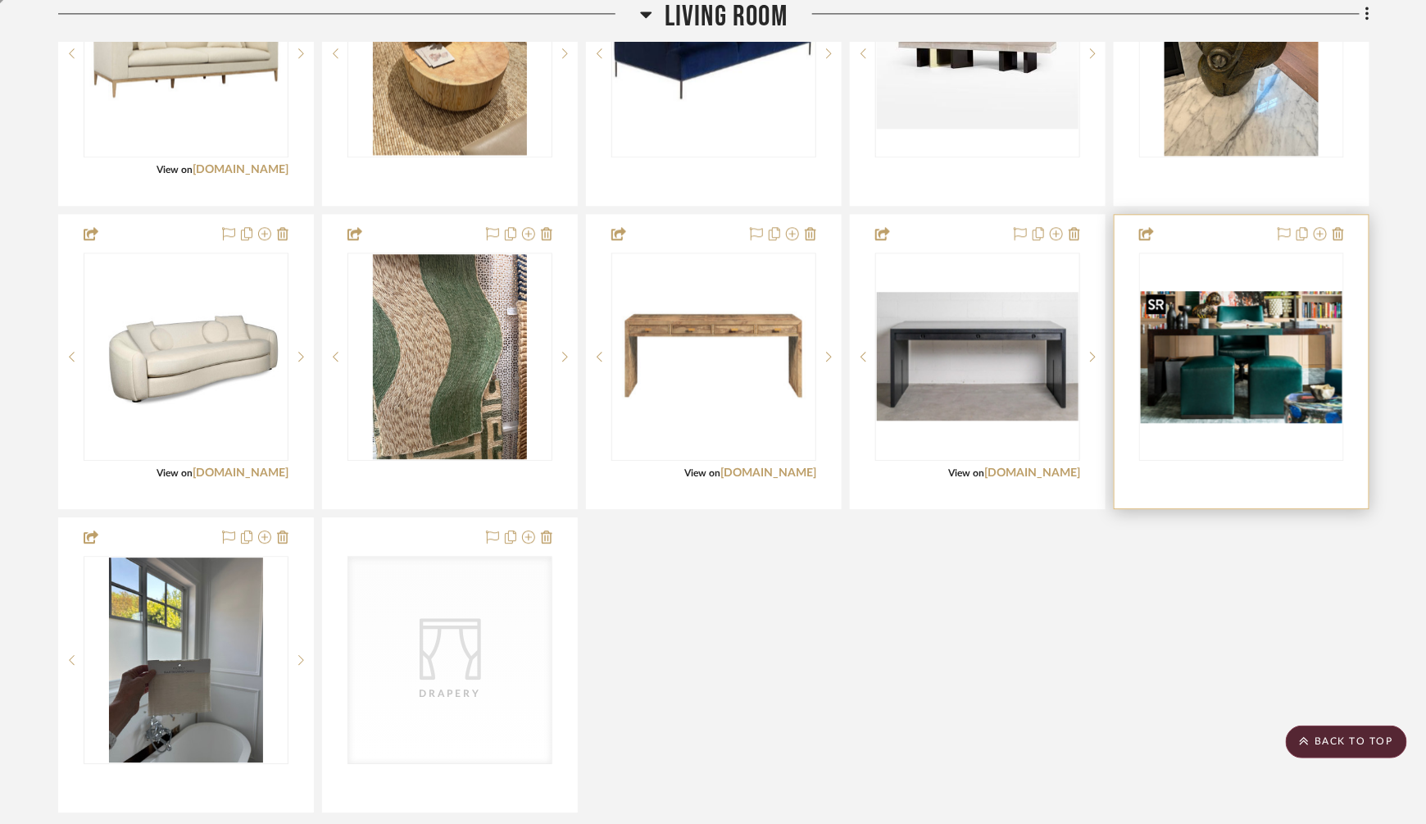
click at [1207, 329] on img "0" at bounding box center [1242, 357] width 202 height 132
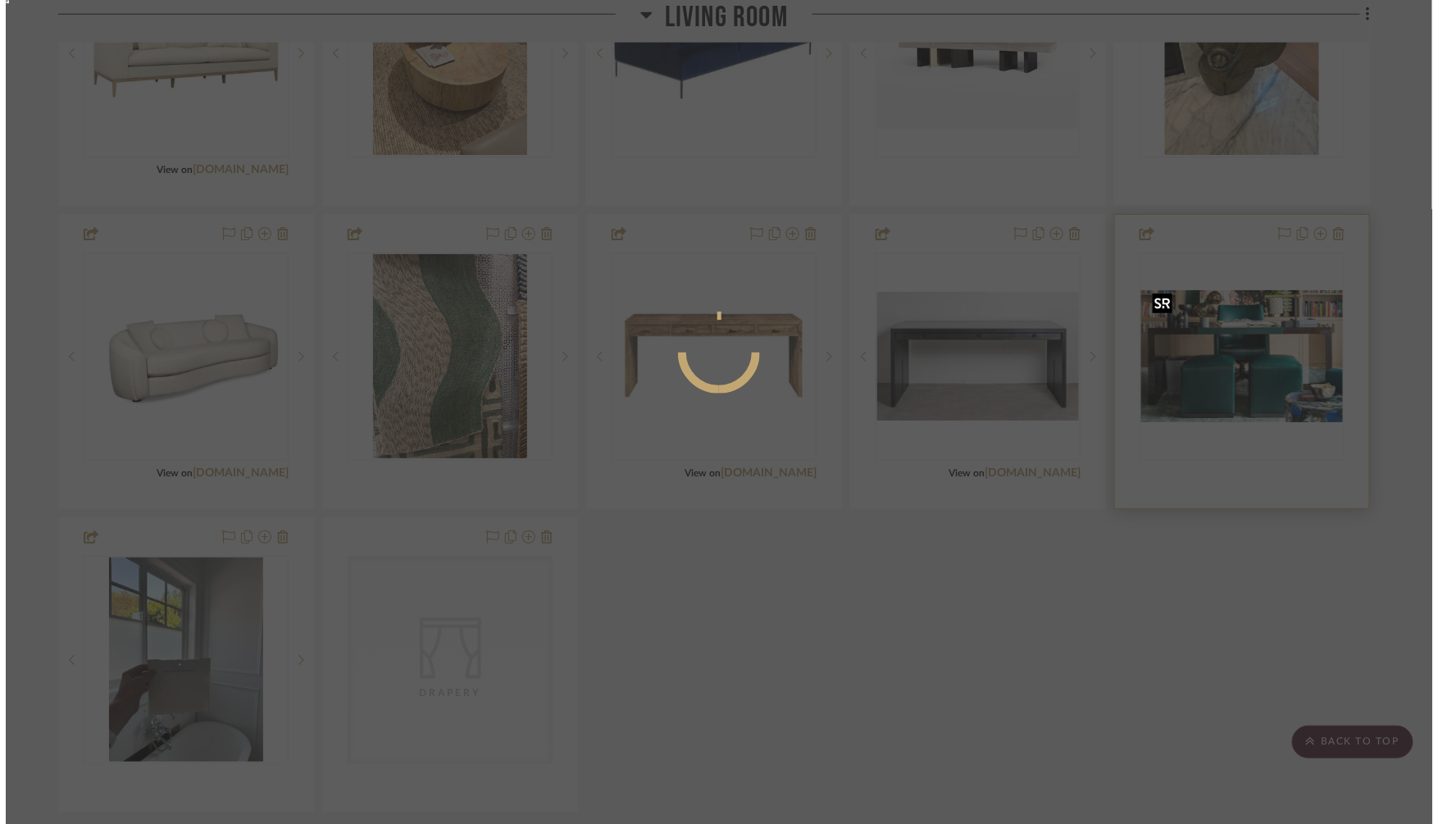
scroll to position [0, 0]
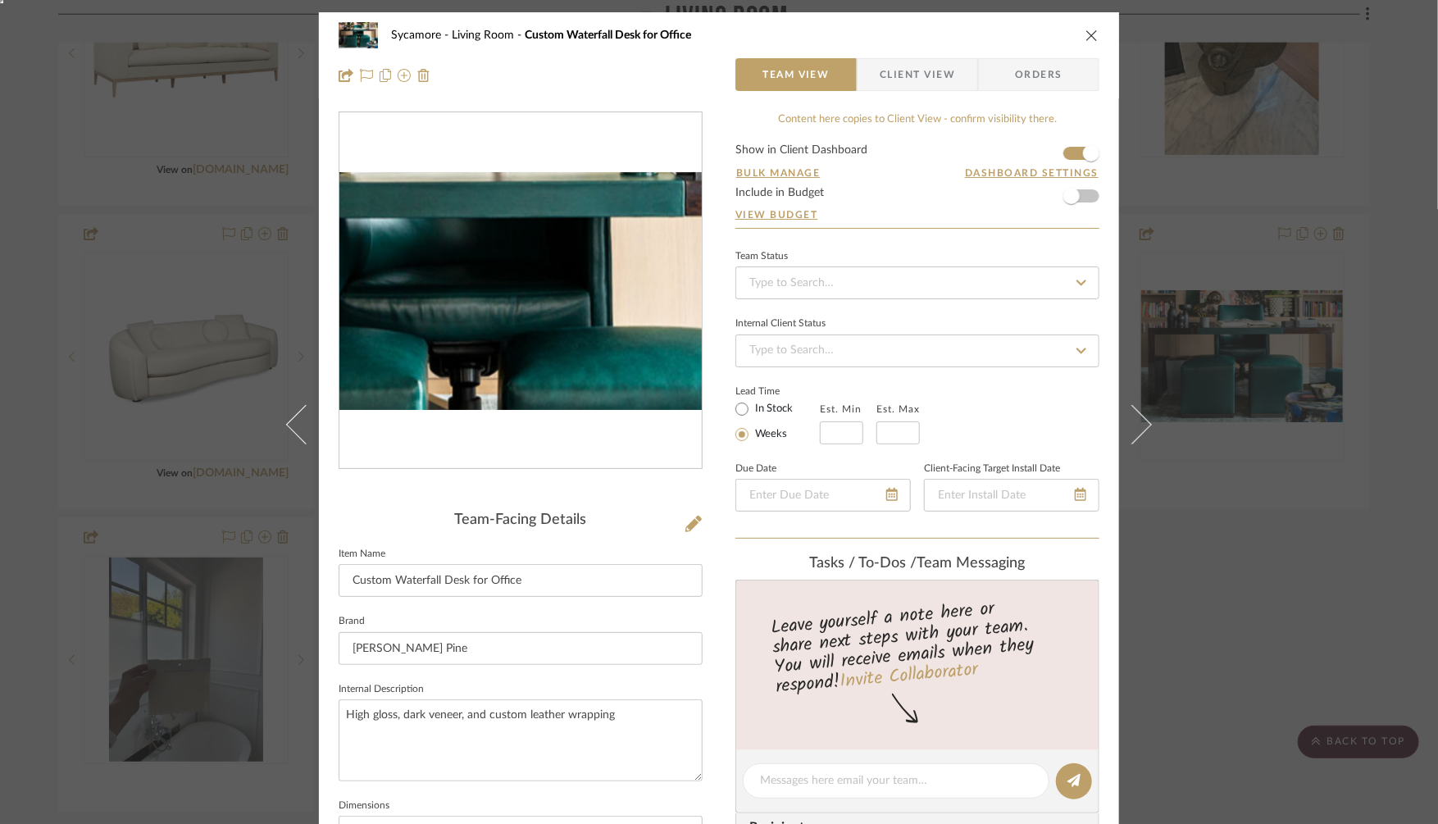
click at [534, 275] on img "0" at bounding box center [520, 291] width 362 height 238
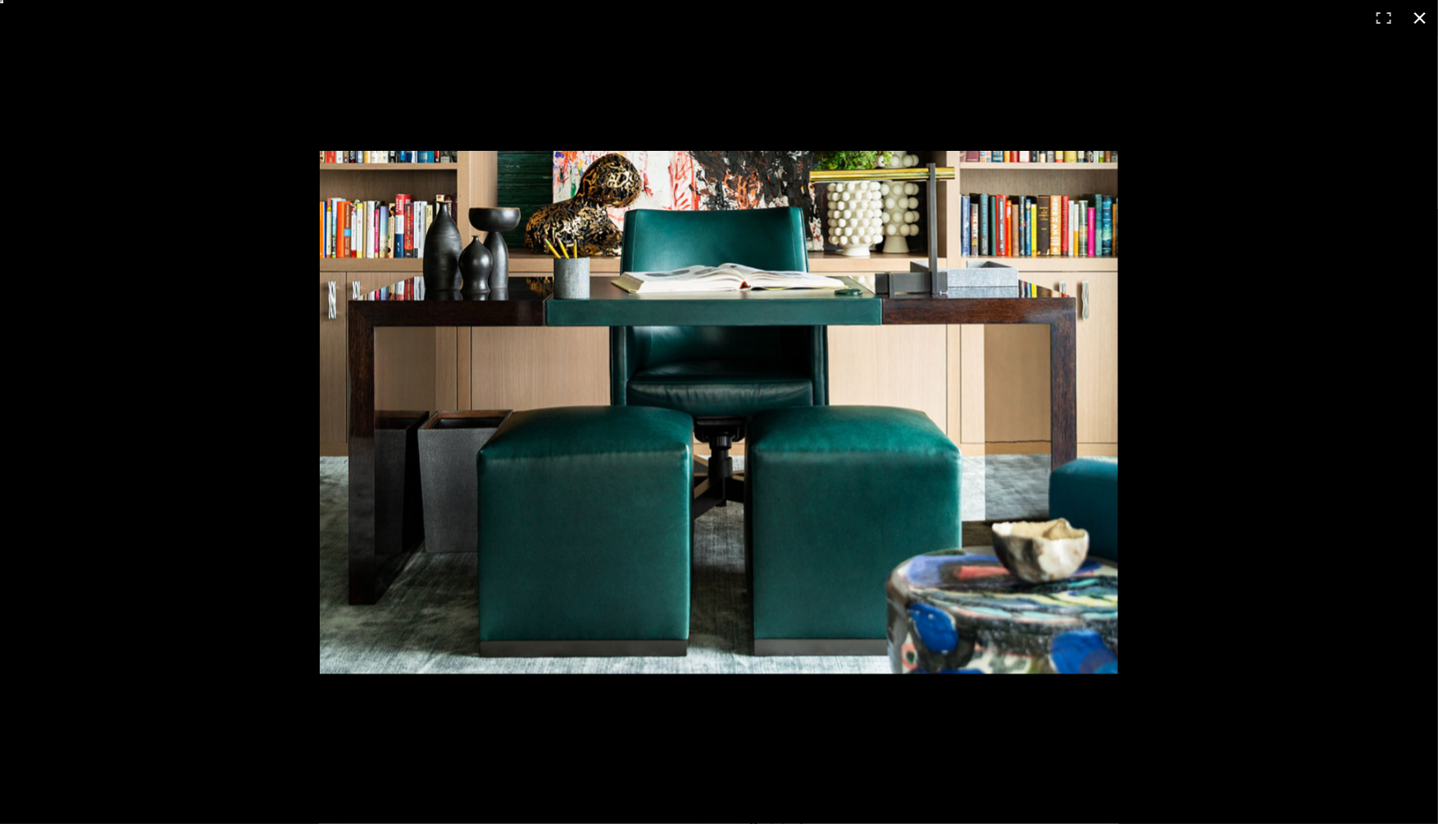
click at [1424, 12] on button at bounding box center [1420, 18] width 36 height 36
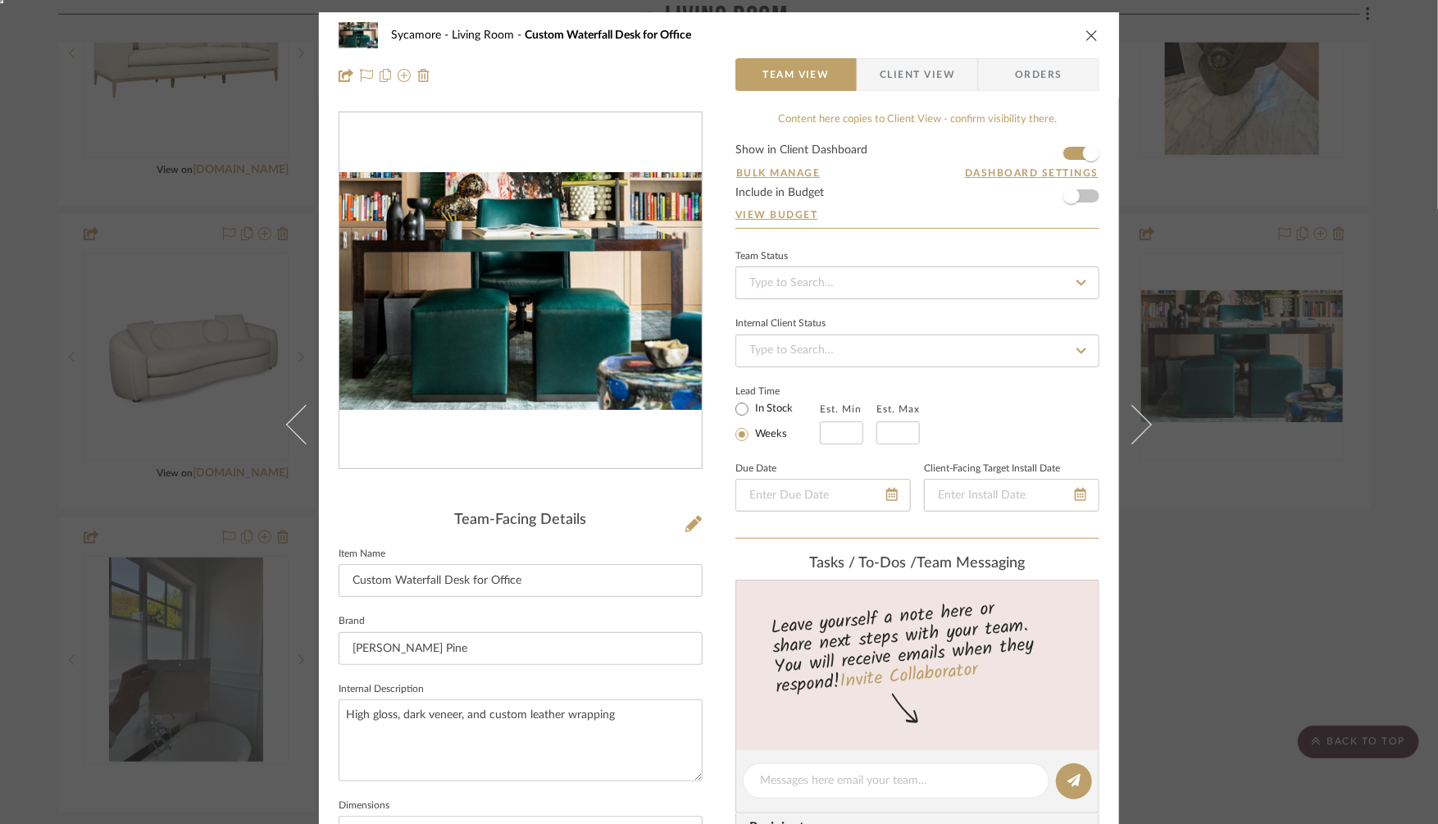
click at [1245, 469] on div "Sycamore Living Room Custom Waterfall Desk for Office Team View Client View Ord…" at bounding box center [719, 412] width 1438 height 824
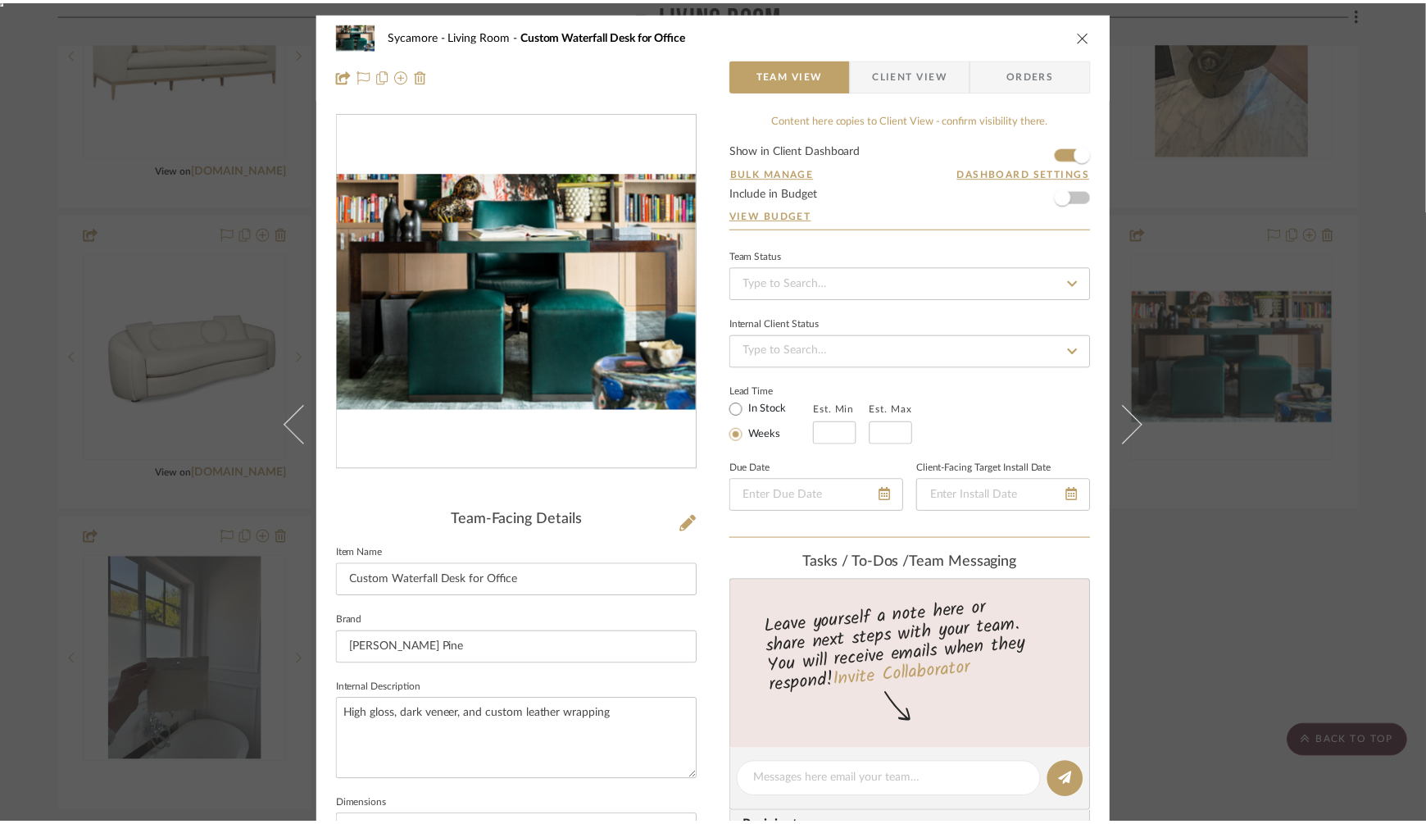
scroll to position [1564, 0]
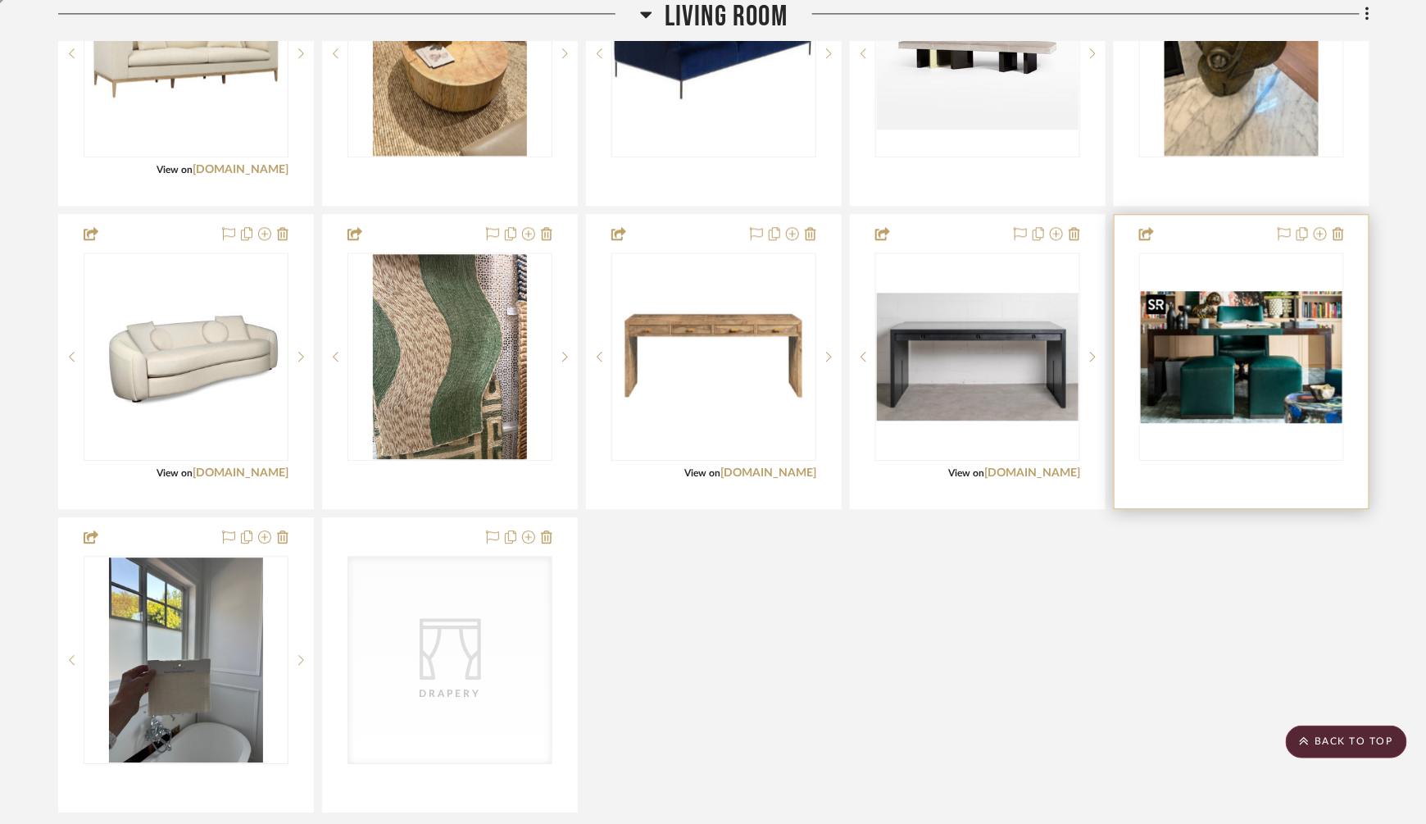
click at [1250, 342] on img "0" at bounding box center [1242, 357] width 202 height 132
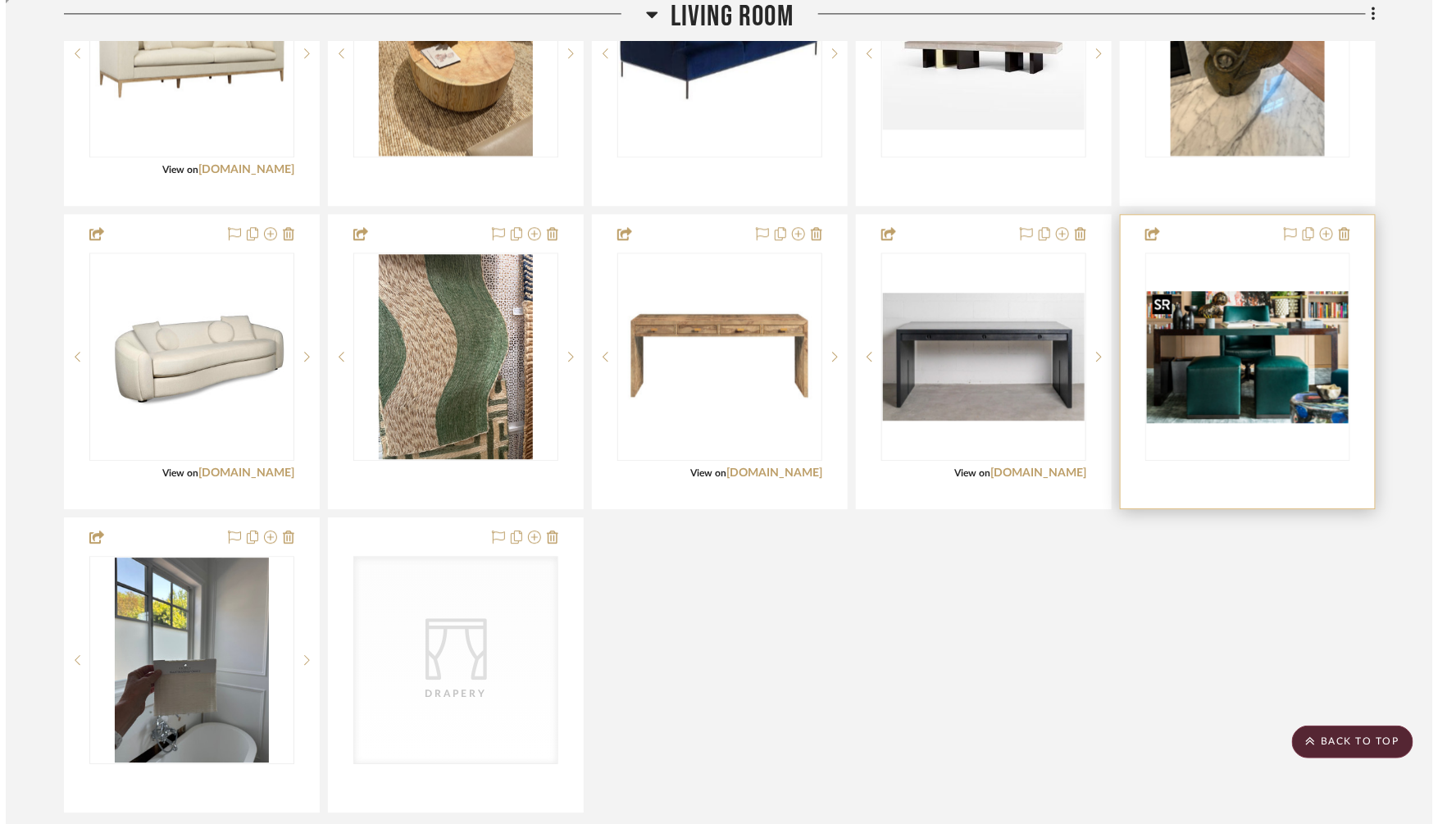
scroll to position [0, 0]
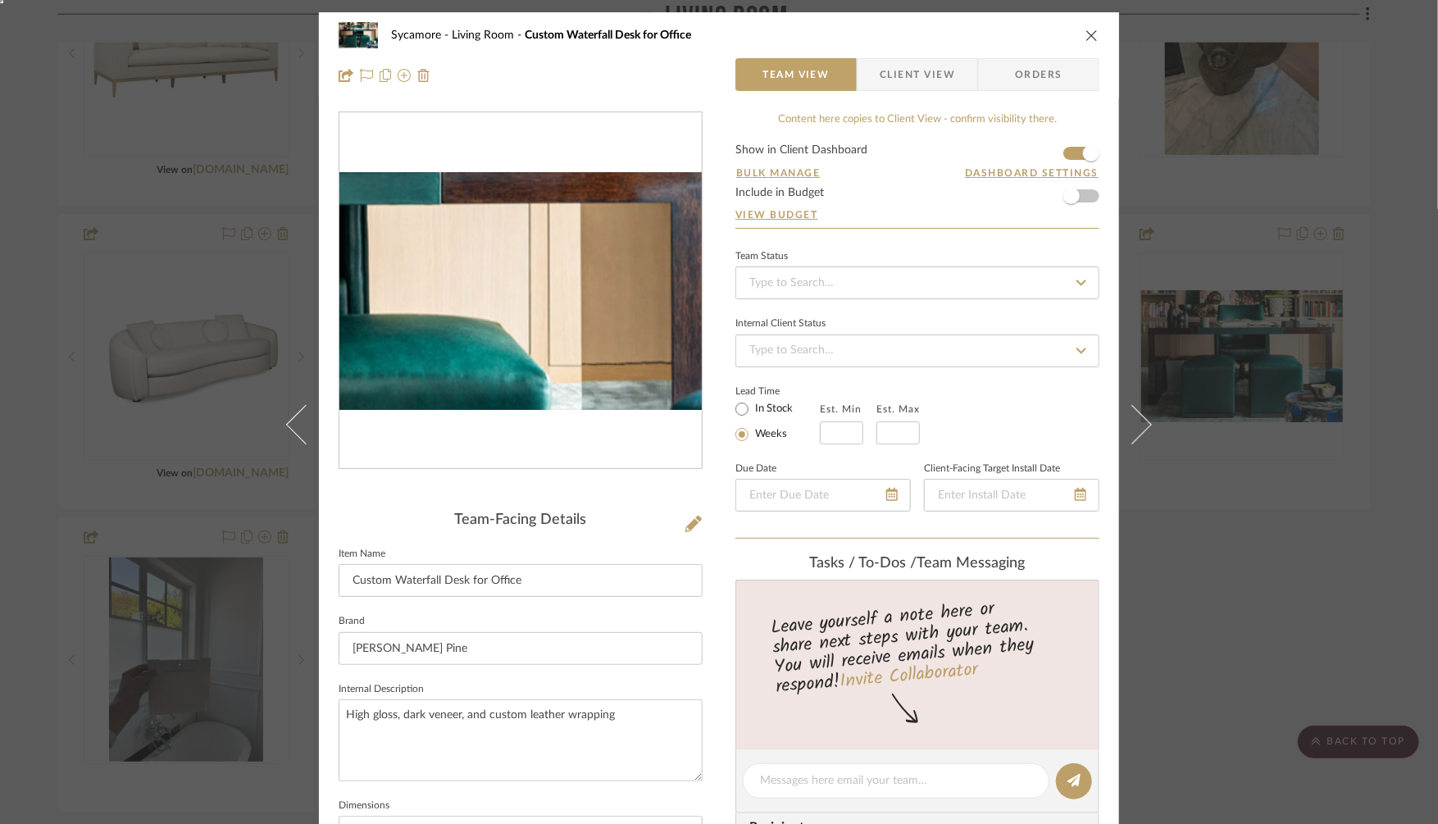
click at [616, 279] on img "0" at bounding box center [520, 291] width 362 height 238
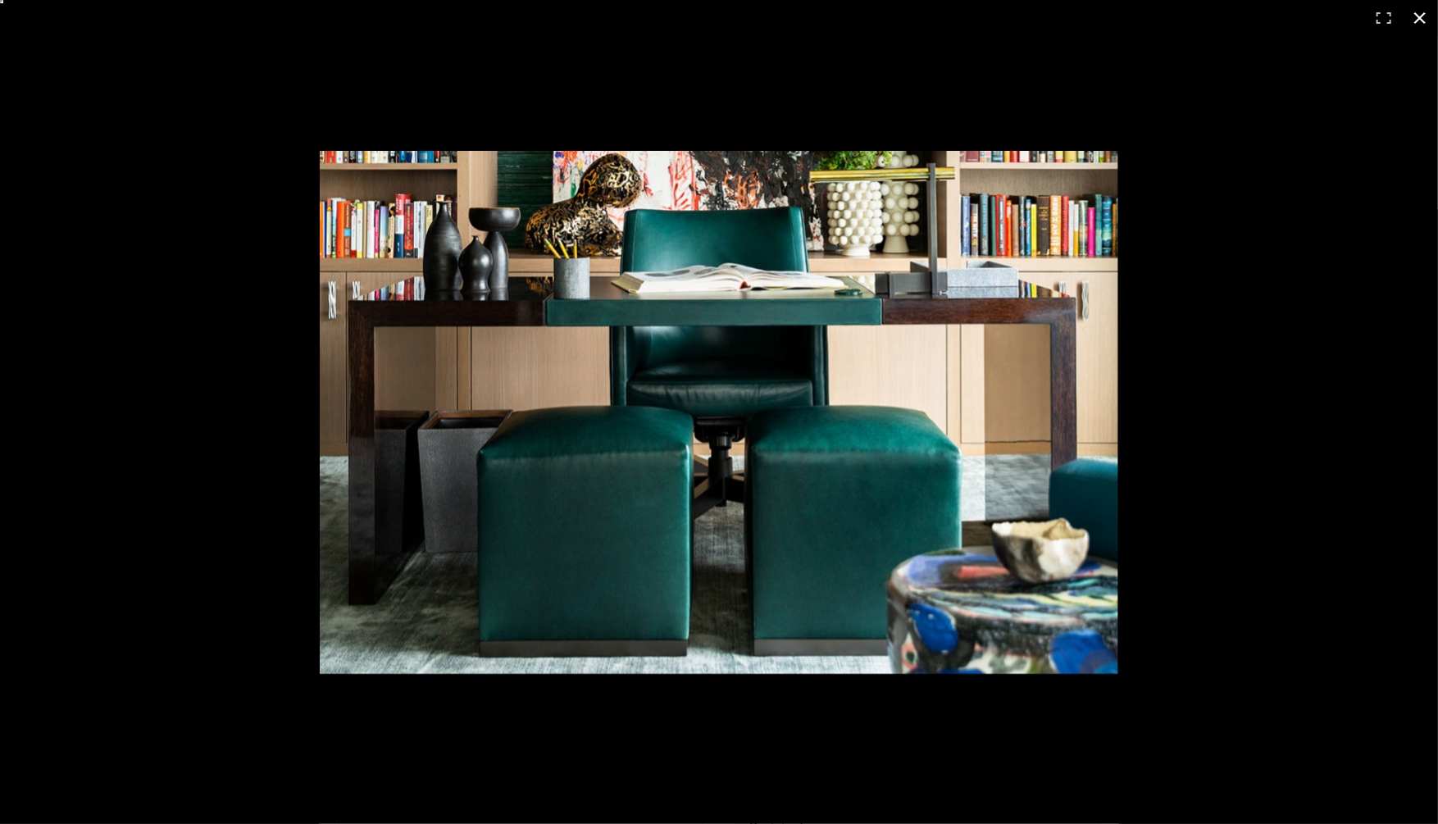
click at [1420, 17] on button at bounding box center [1420, 18] width 36 height 36
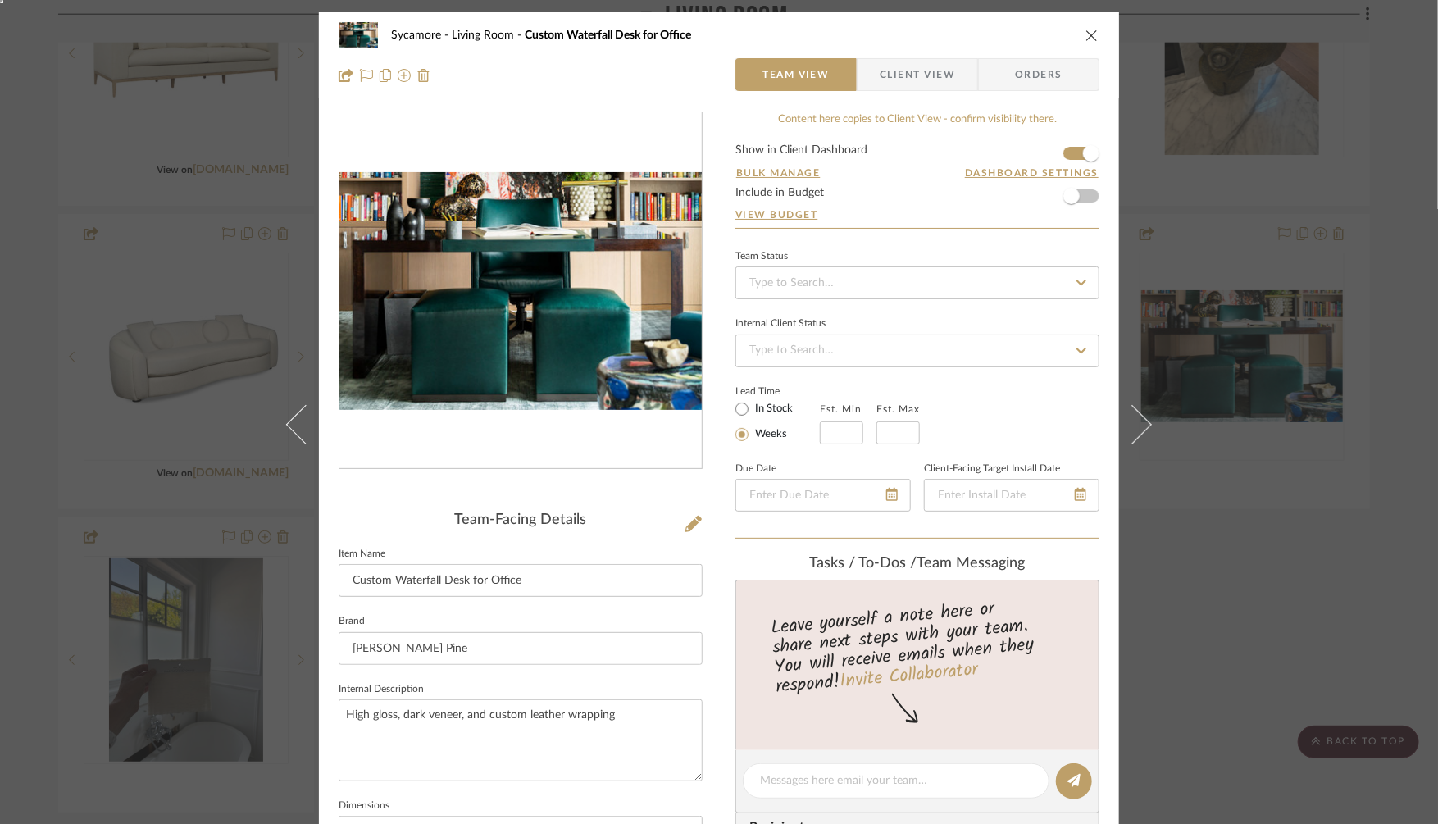
click at [1212, 335] on div "Sycamore Living Room Custom Waterfall Desk for Office Team View Client View Ord…" at bounding box center [719, 412] width 1438 height 824
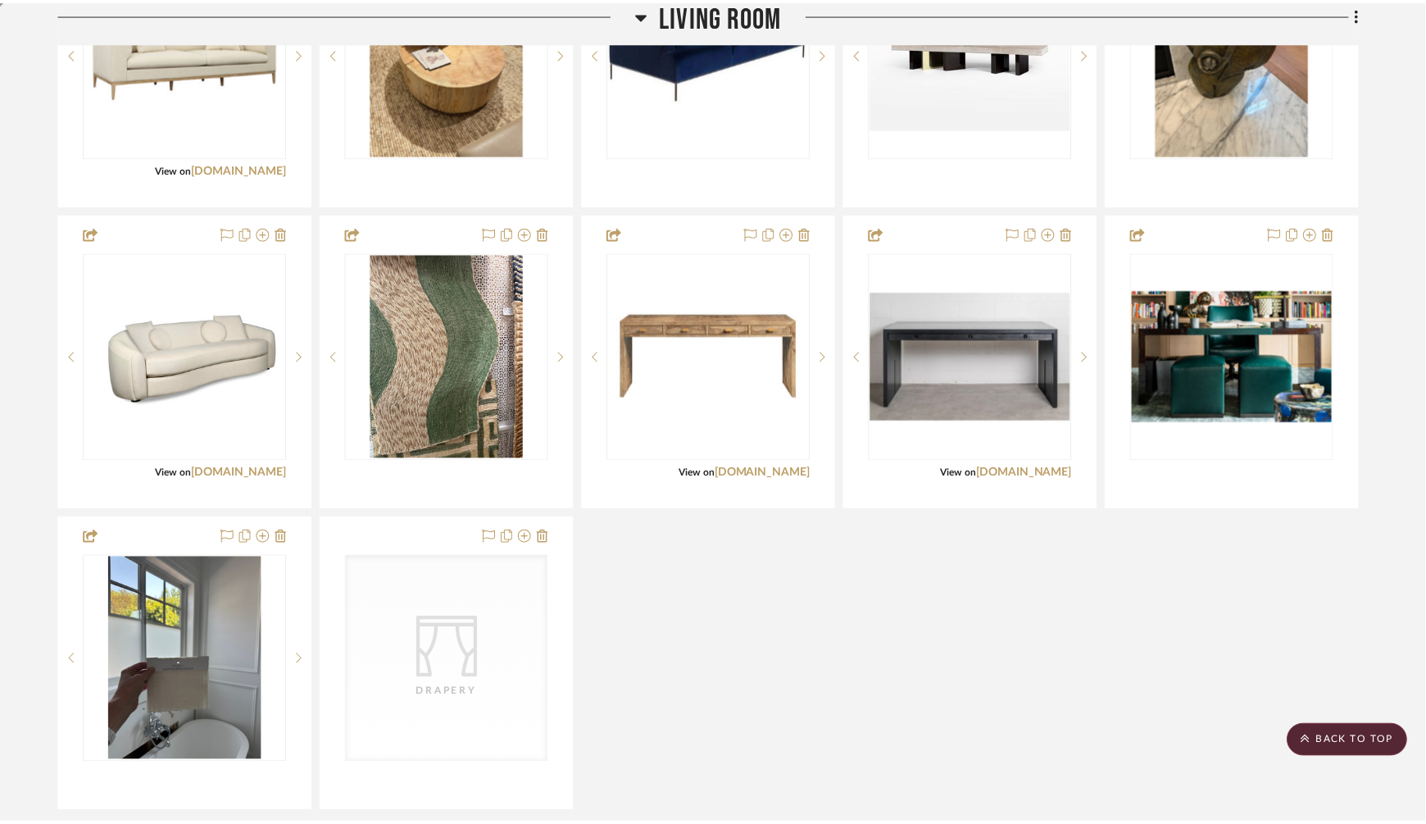
scroll to position [1564, 0]
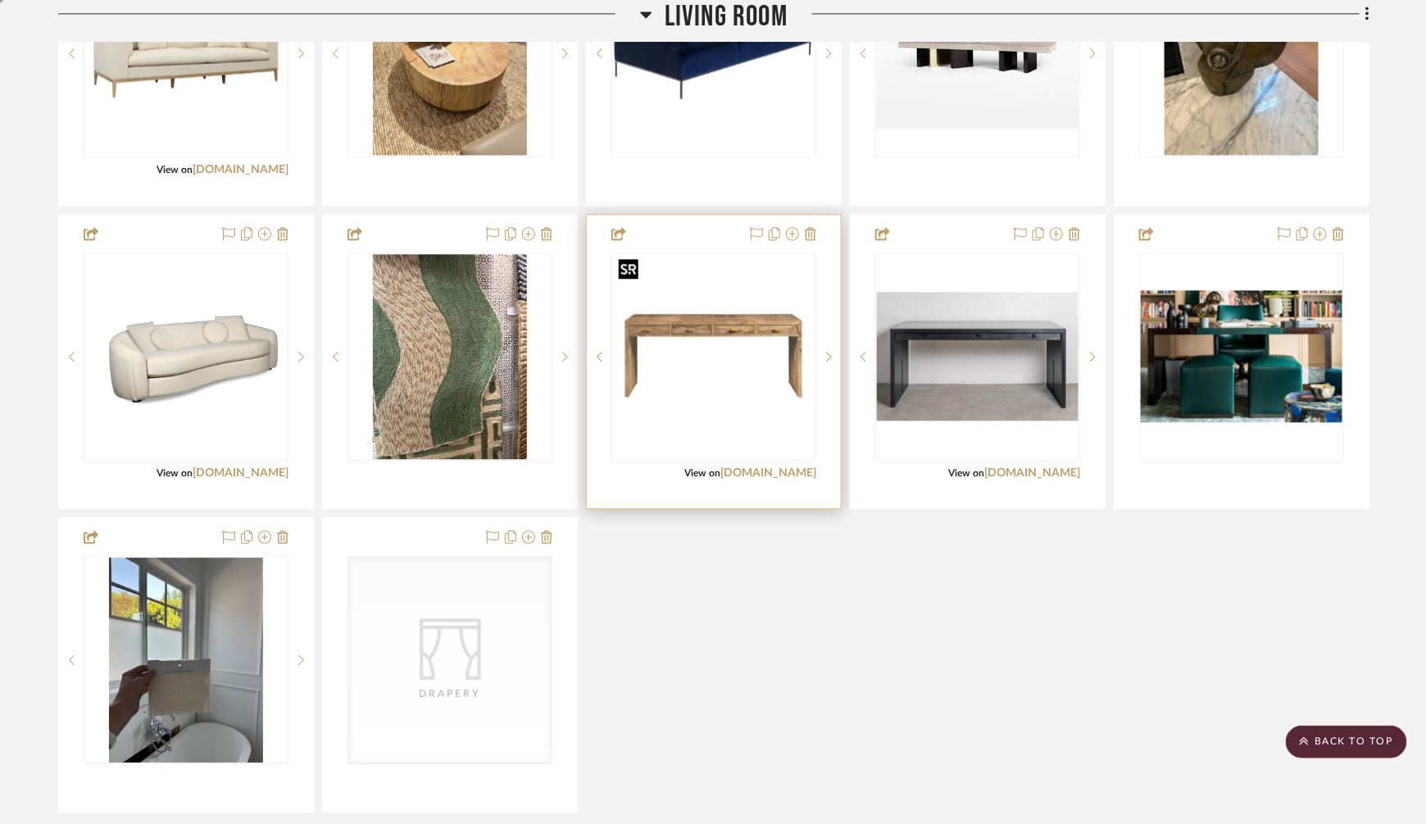
click at [734, 335] on img "0" at bounding box center [714, 357] width 202 height 202
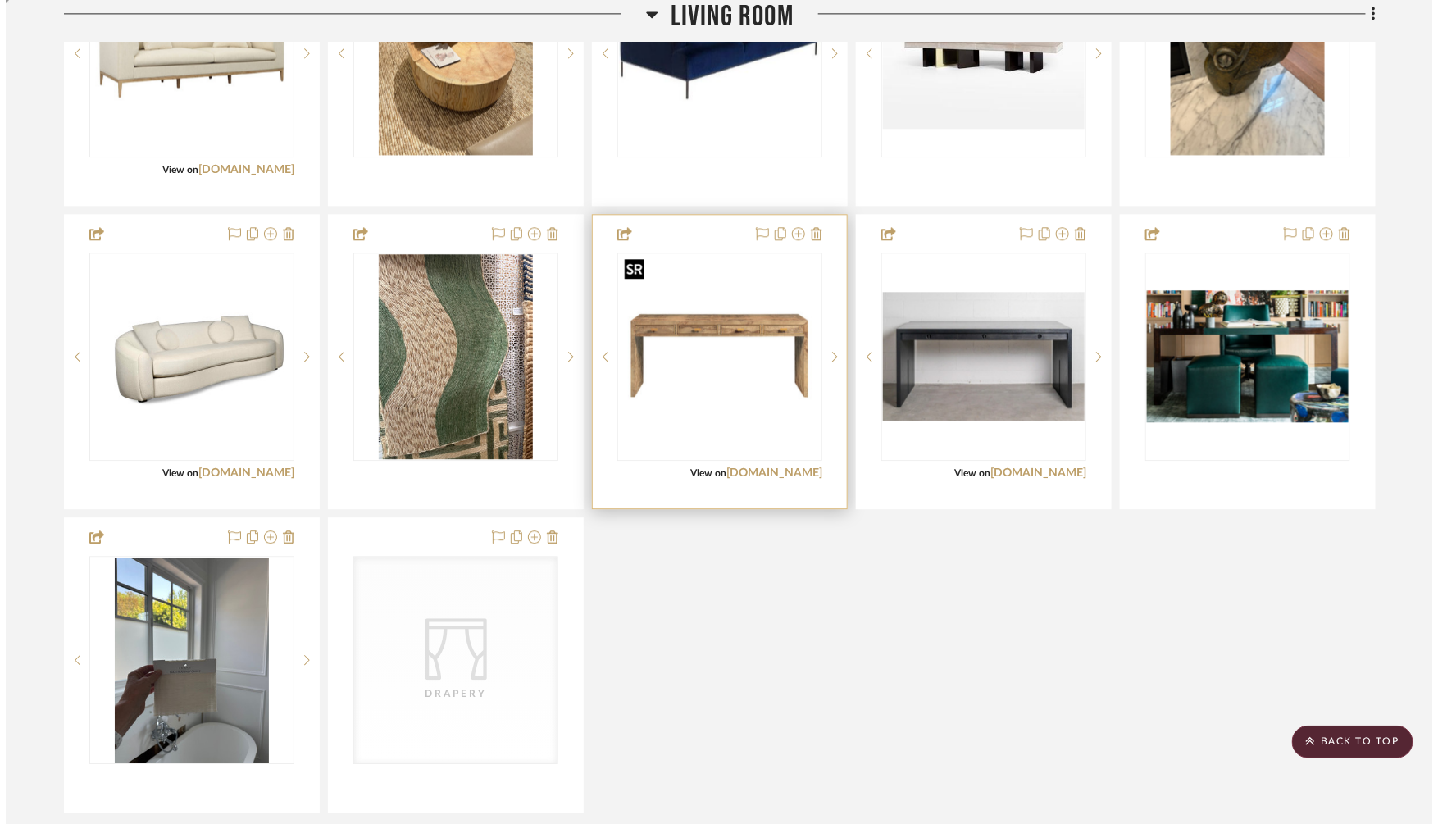
scroll to position [0, 0]
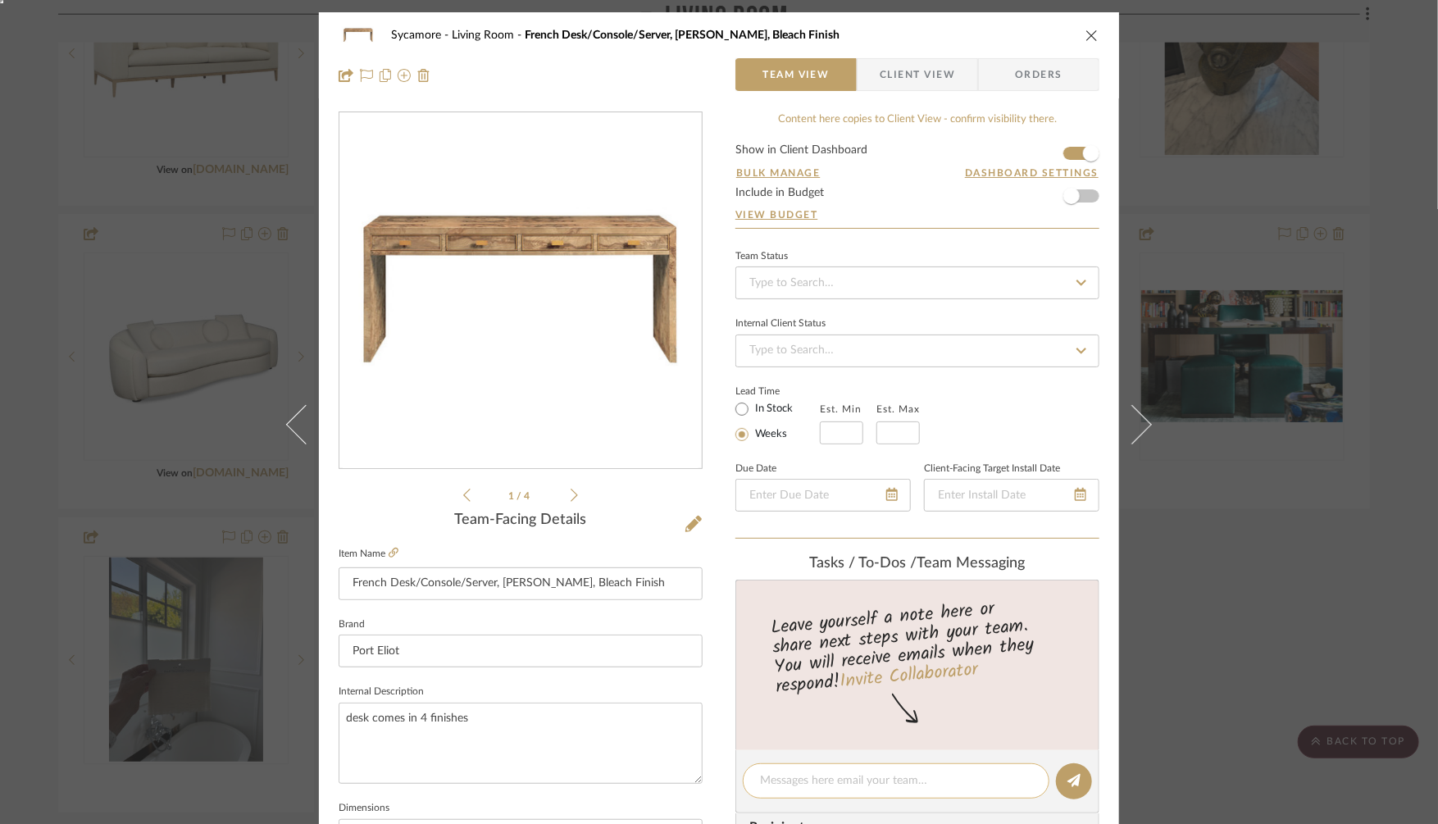
click at [808, 779] on textarea at bounding box center [896, 780] width 272 height 17
type textarea "deeper drawers on sides"
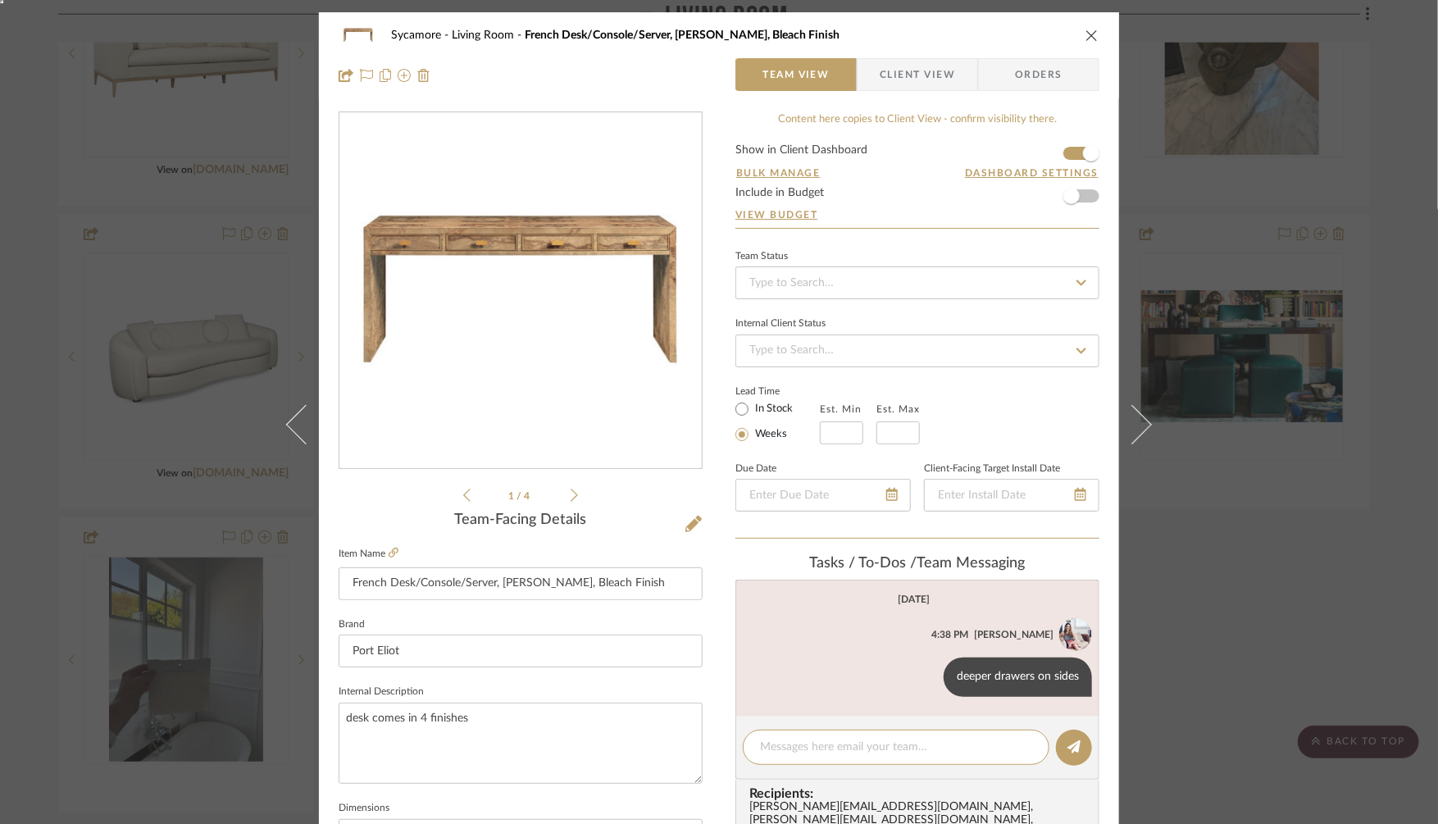
click at [1279, 577] on div "Sycamore Living Room French Desk/Console/Server, Ash Burl, Bleach Finish Team V…" at bounding box center [719, 412] width 1438 height 824
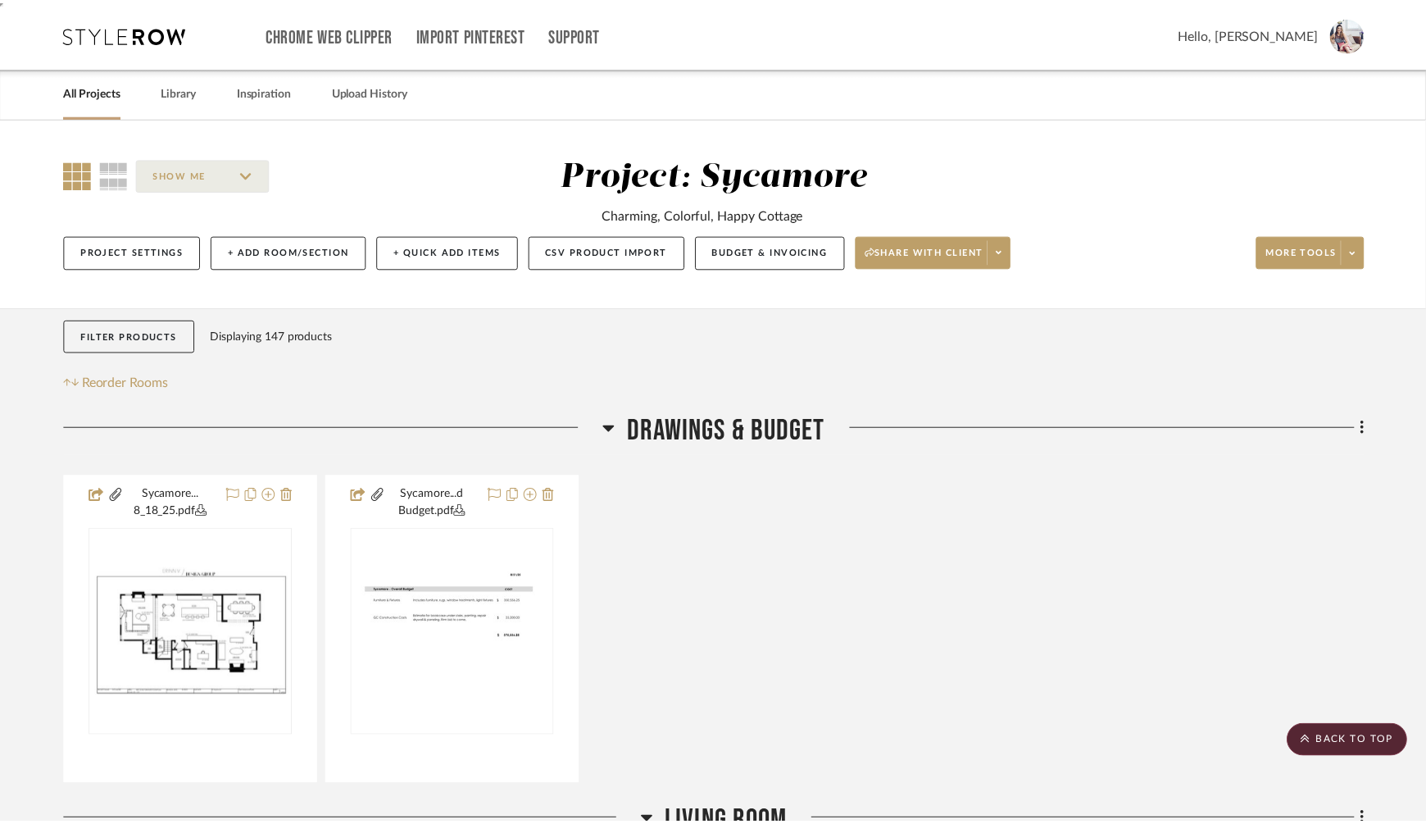
scroll to position [1564, 0]
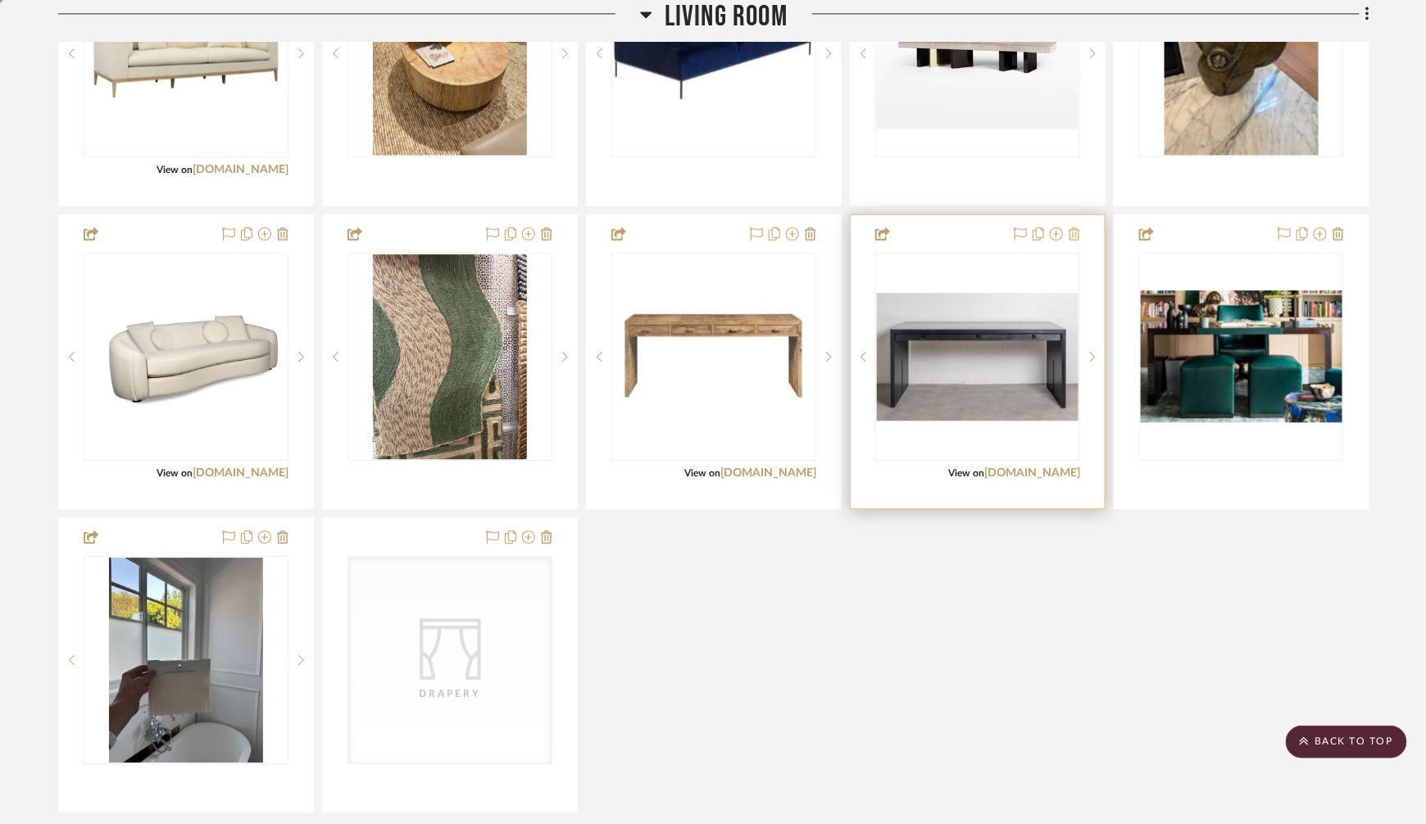
click at [1075, 229] on icon at bounding box center [1074, 233] width 11 height 13
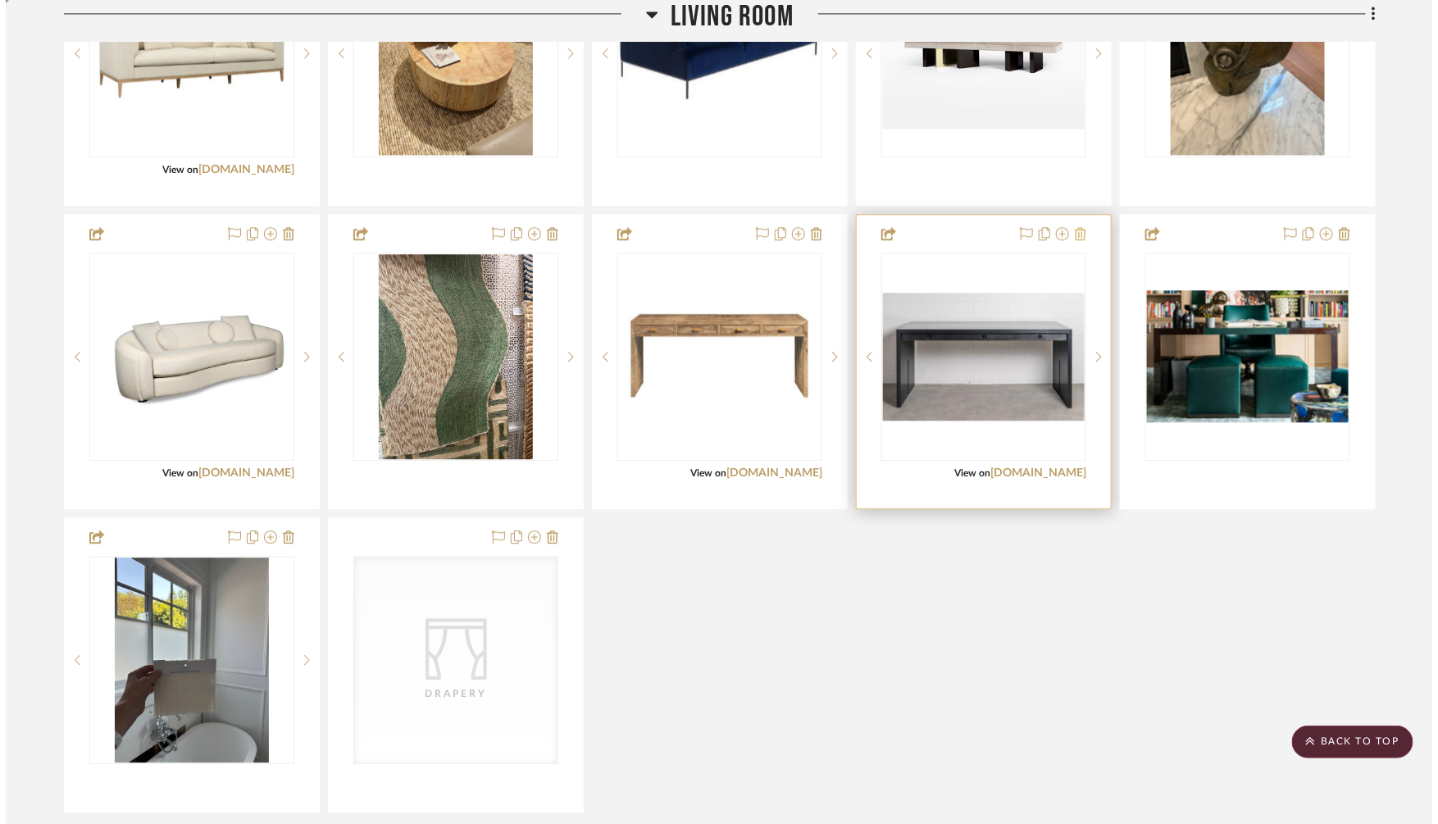
scroll to position [0, 0]
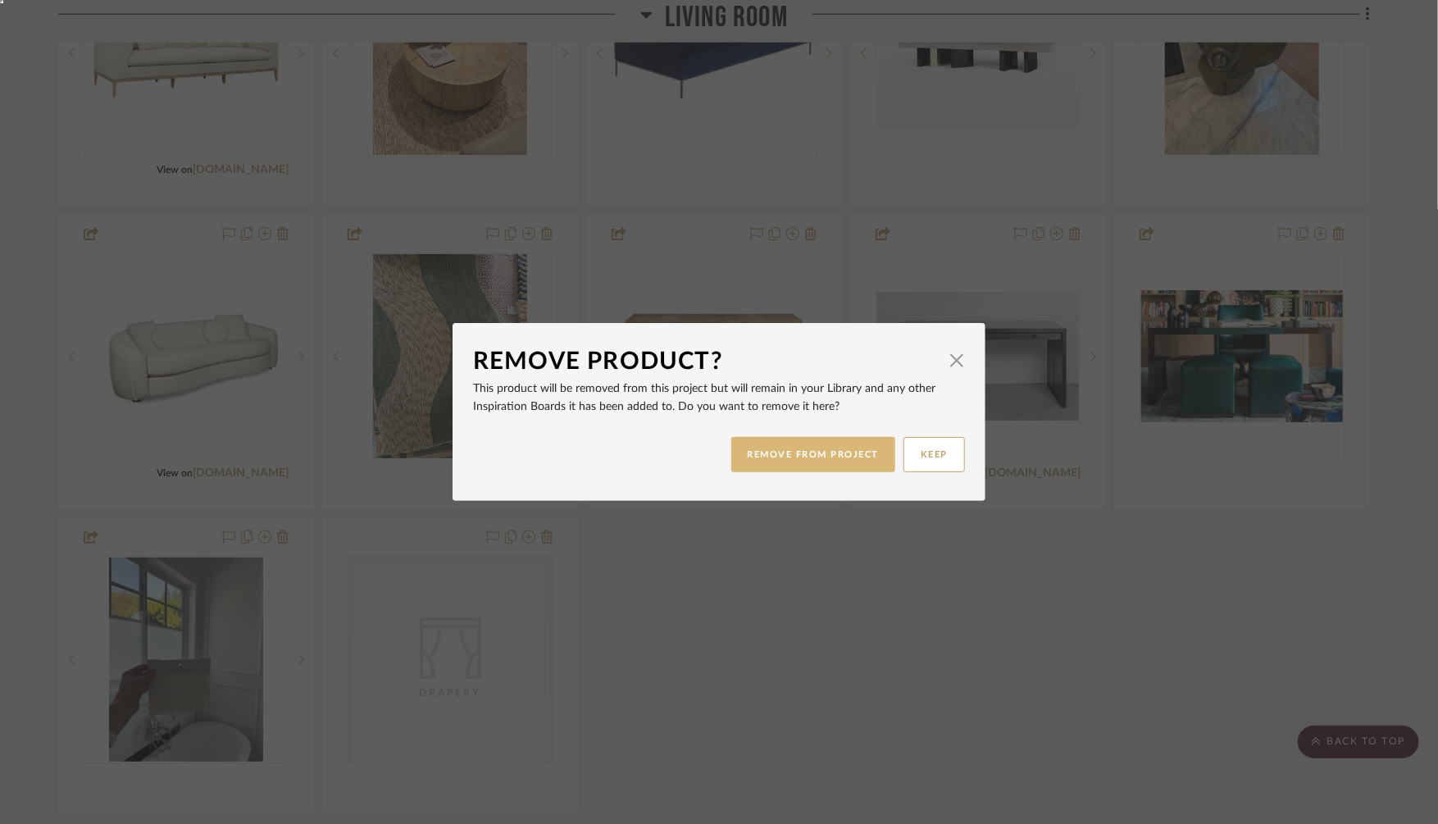
click at [757, 454] on button "REMOVE FROM PROJECT" at bounding box center [813, 454] width 165 height 35
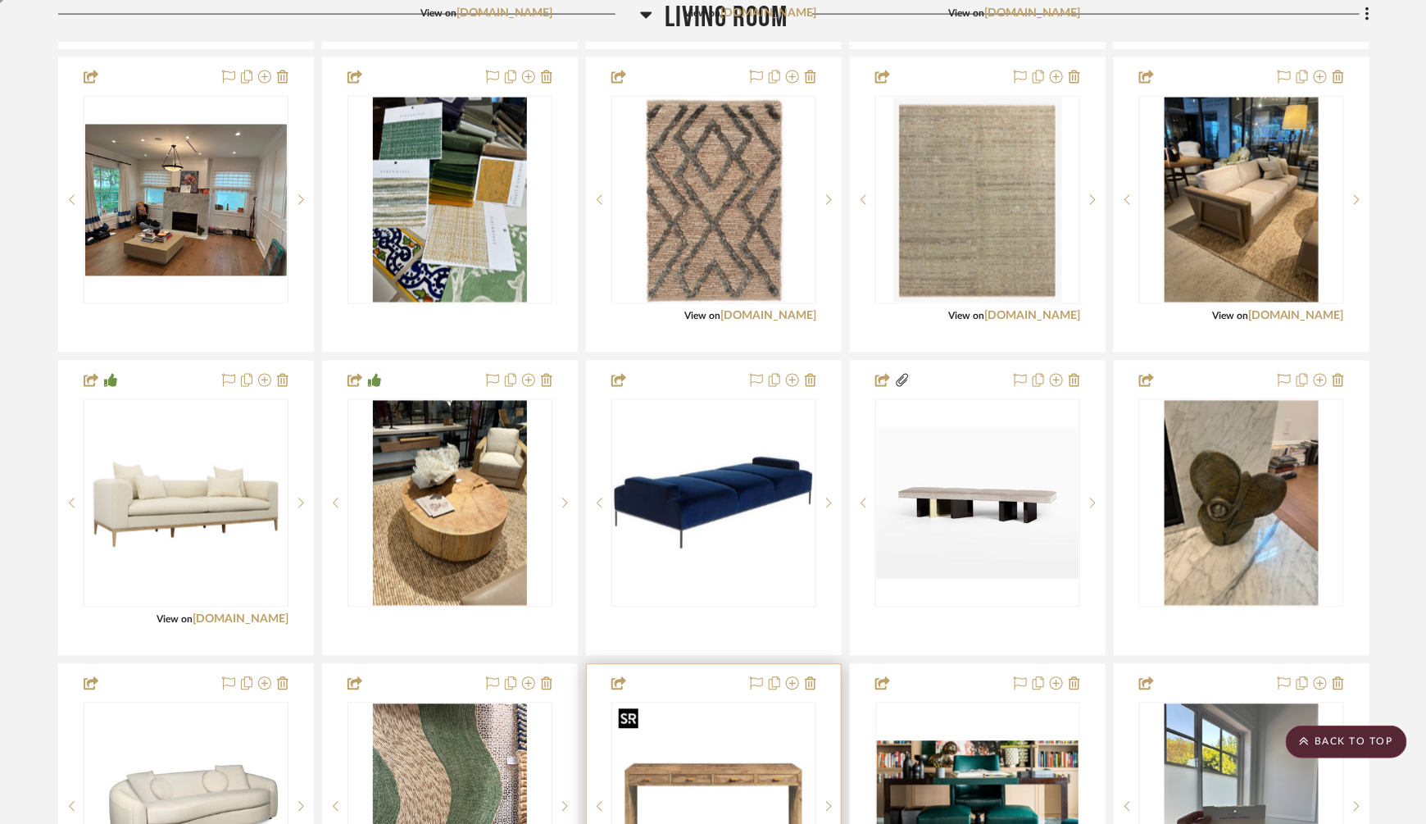
scroll to position [1112, 0]
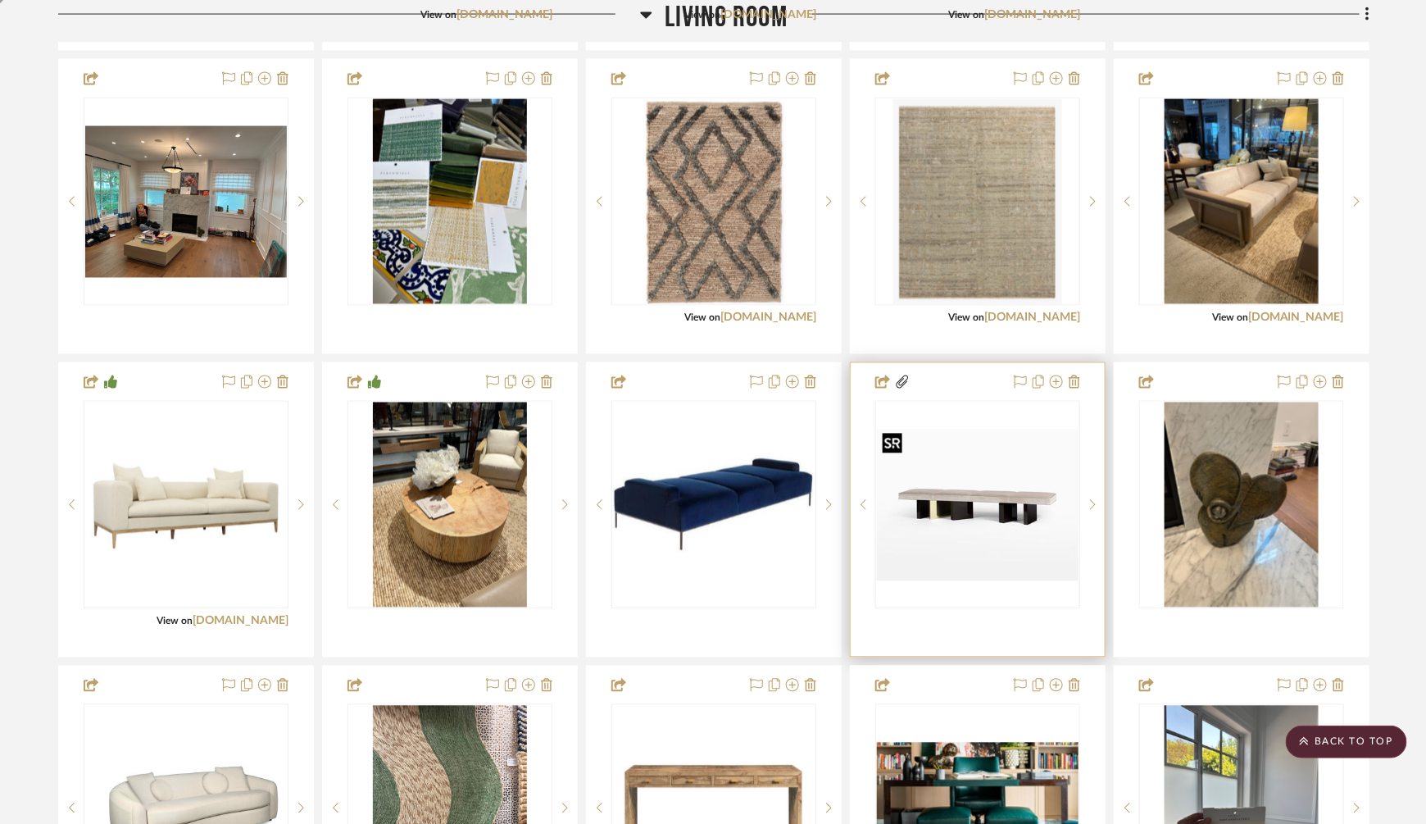
click at [995, 439] on img "0" at bounding box center [978, 505] width 202 height 152
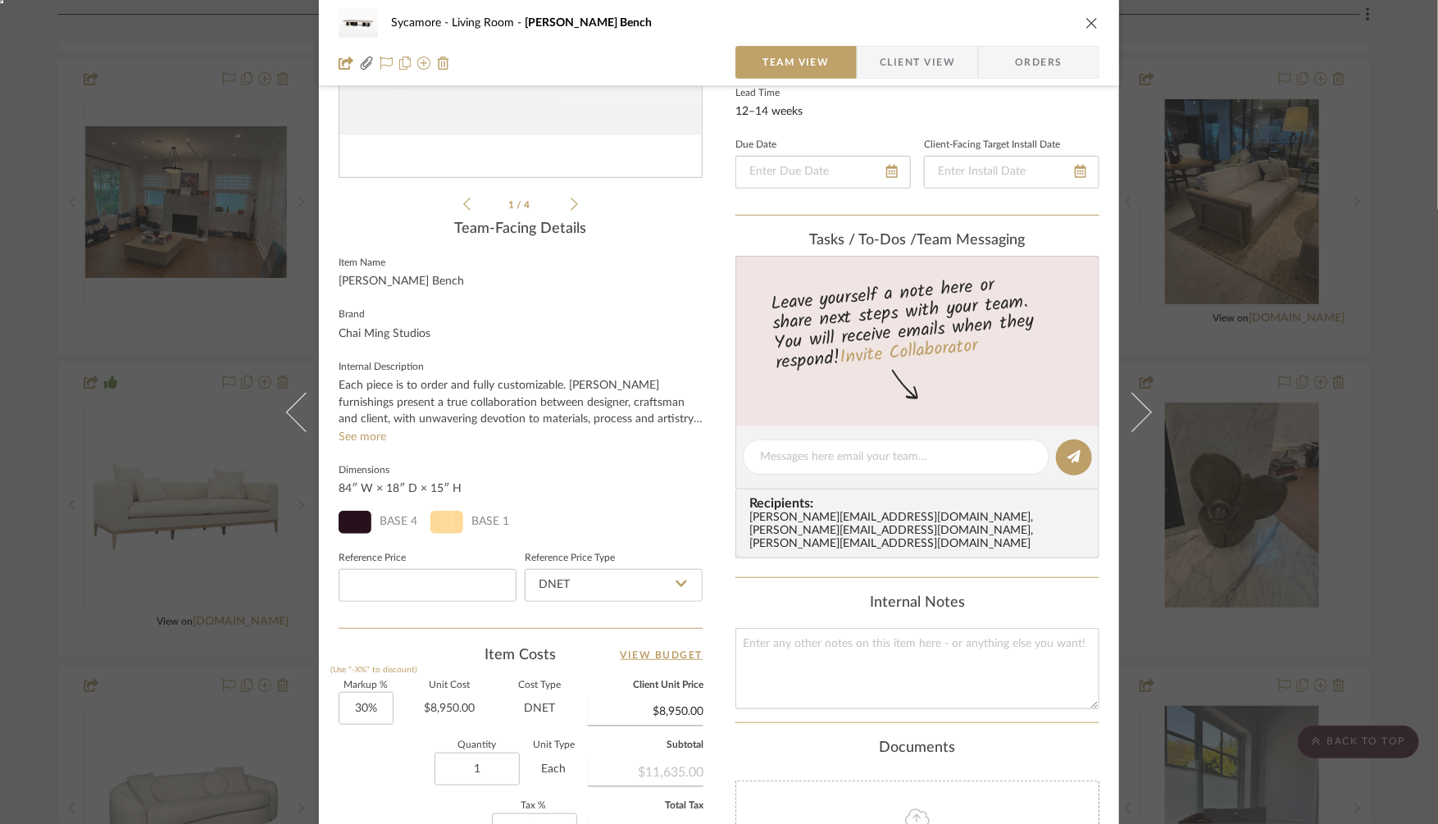
scroll to position [556, 0]
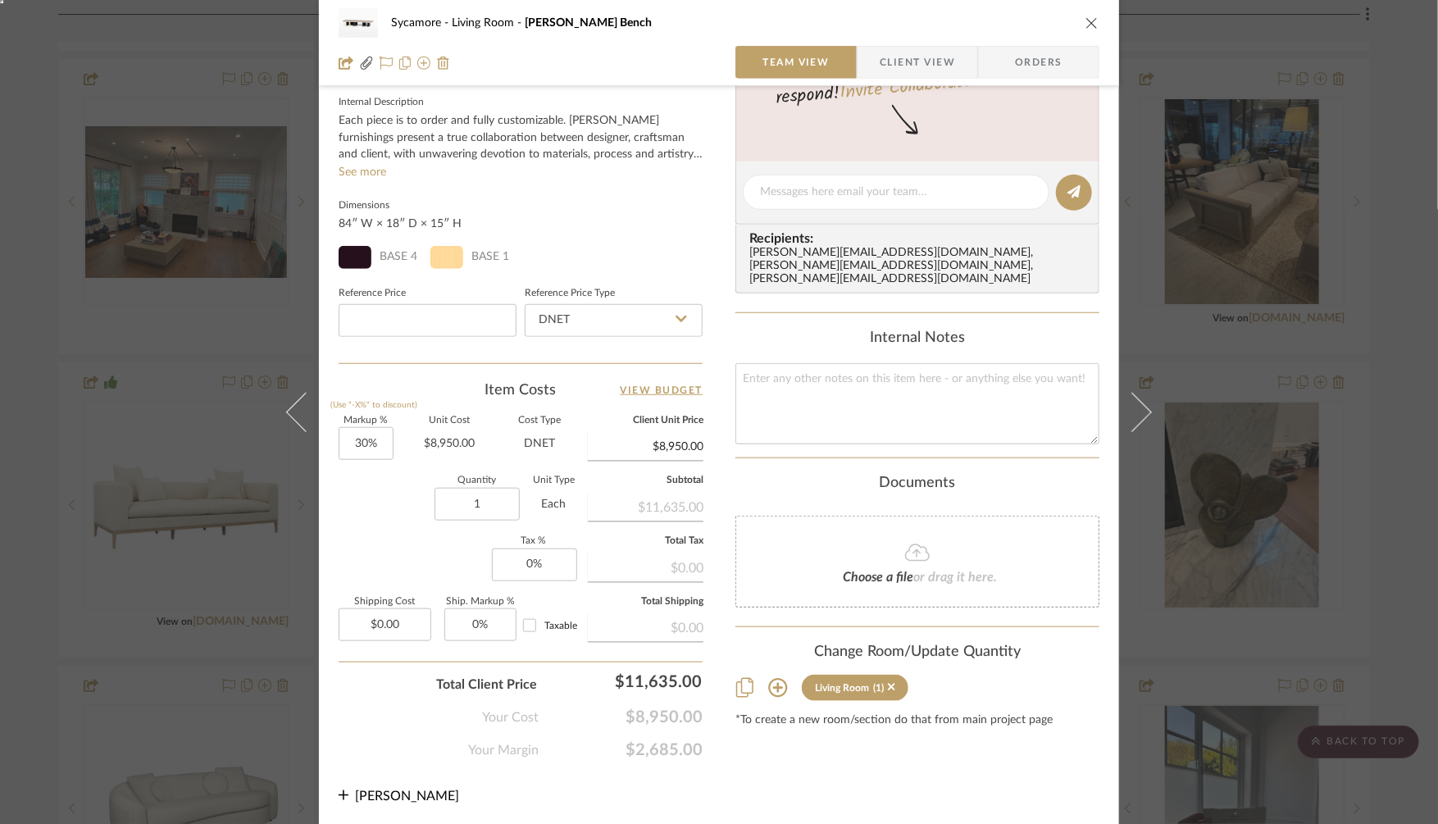
click at [775, 678] on icon at bounding box center [778, 688] width 20 height 20
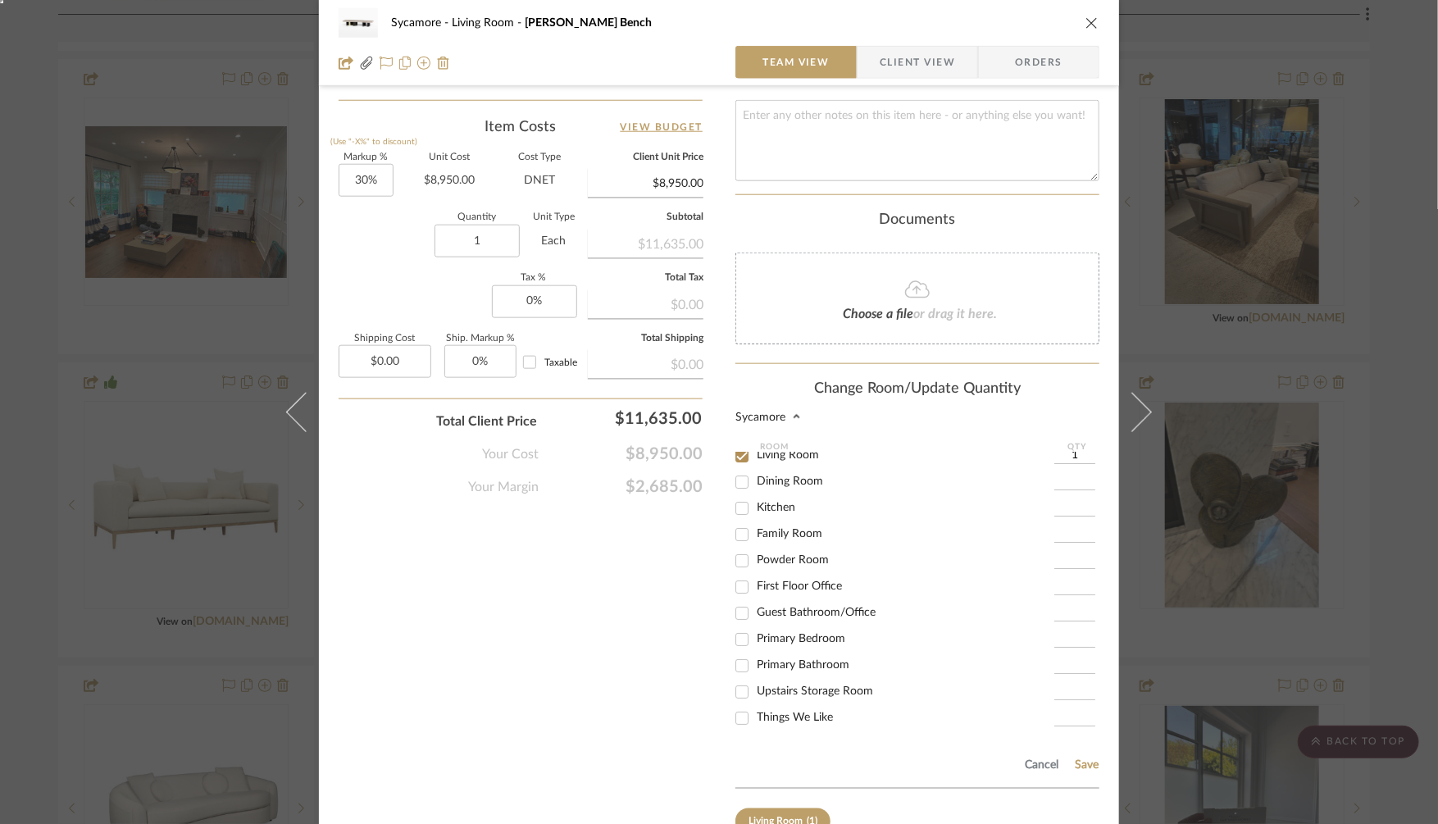
scroll to position [862, 0]
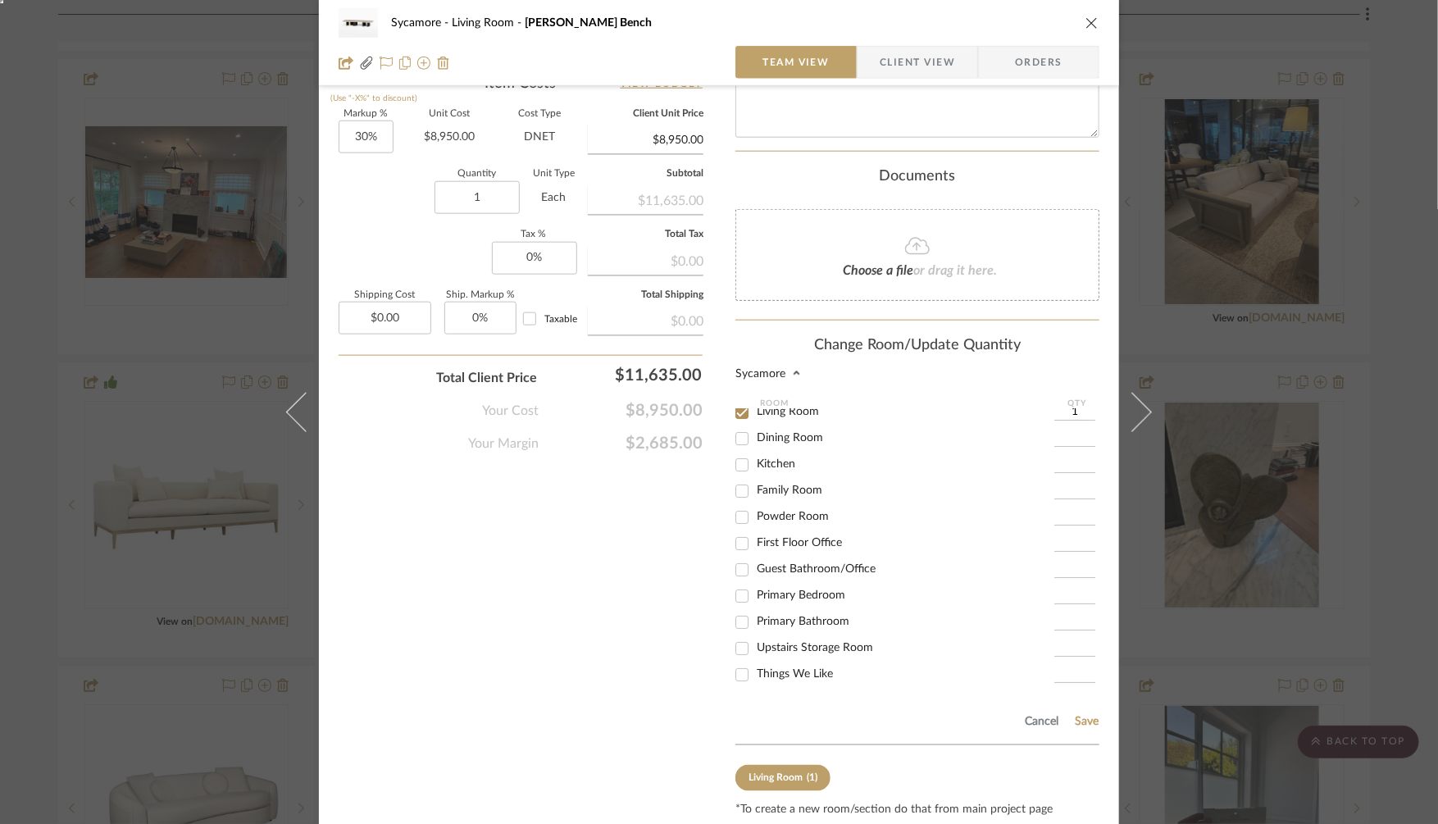
click at [738, 583] on input "Primary Bedroom" at bounding box center [742, 596] width 26 height 26
checkbox input "true"
type input "1"
click at [1079, 715] on button "Save" at bounding box center [1086, 721] width 25 height 13
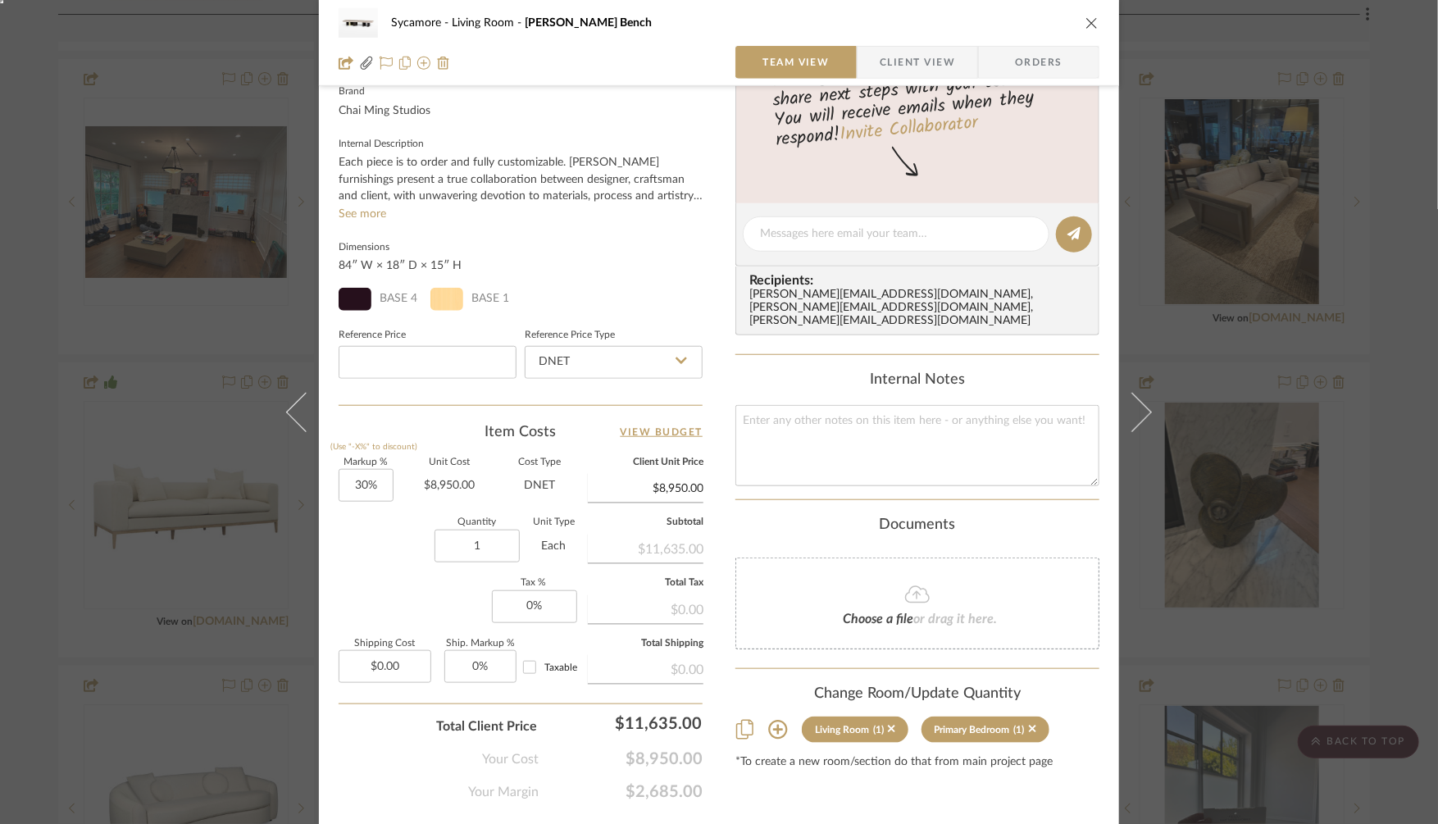
scroll to position [529, 0]
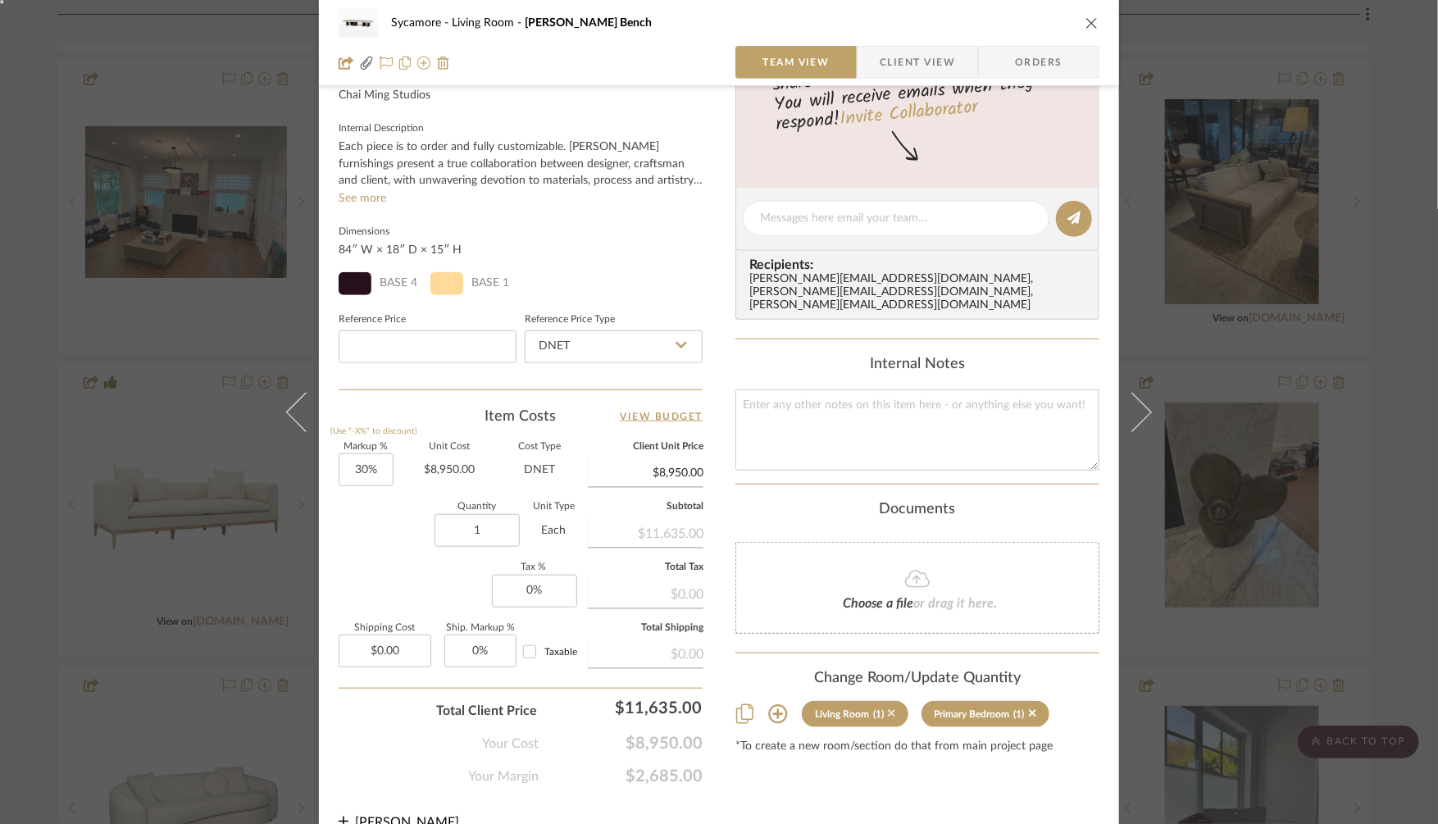
click at [888, 709] on icon at bounding box center [891, 712] width 7 height 7
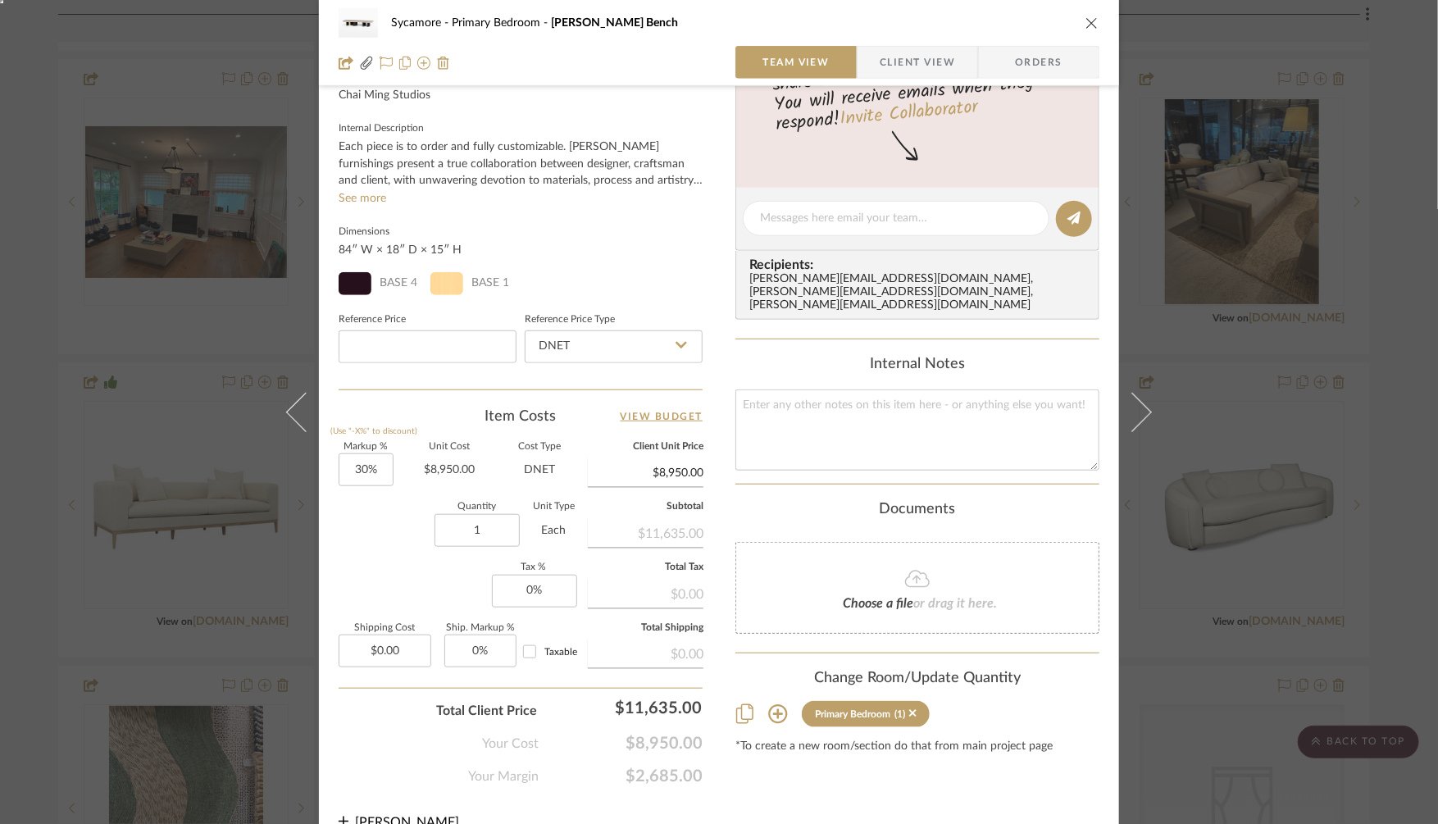
click at [1275, 633] on div "Sycamore Primary Bedroom Campbell Bench Team View Client View Orders CMS Camp..…" at bounding box center [719, 412] width 1438 height 824
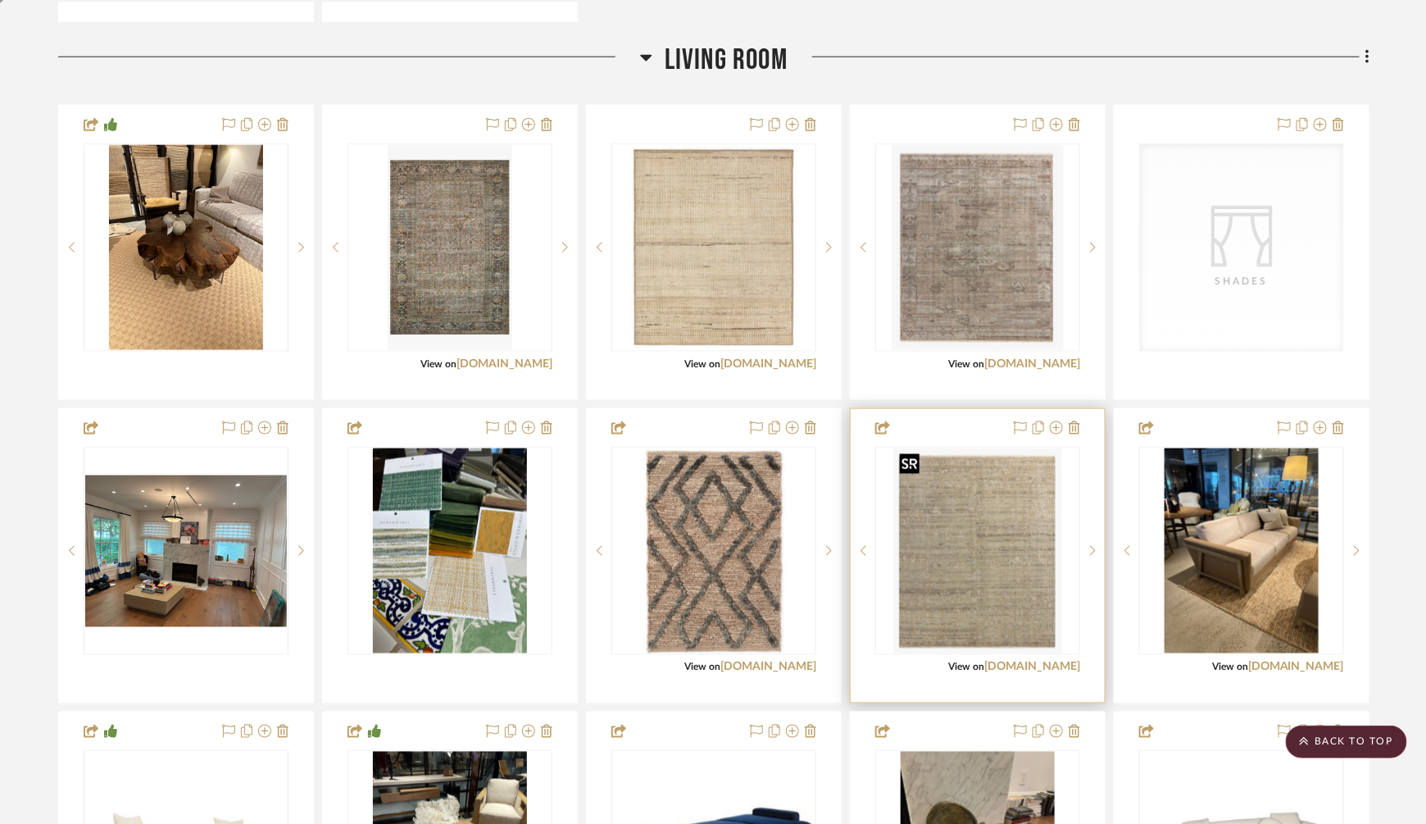
scroll to position [775, 0]
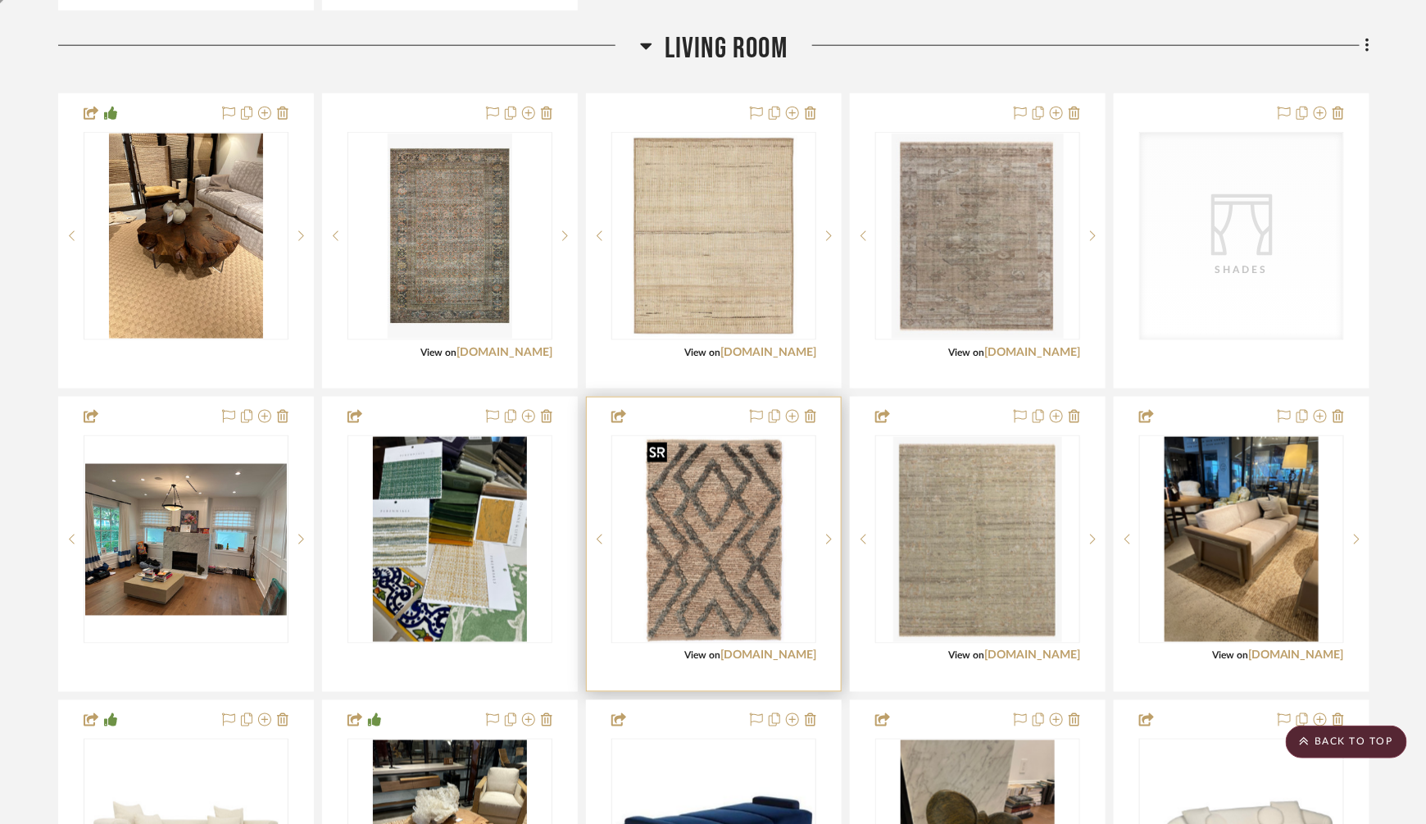
click at [725, 498] on img "0" at bounding box center [713, 539] width 145 height 205
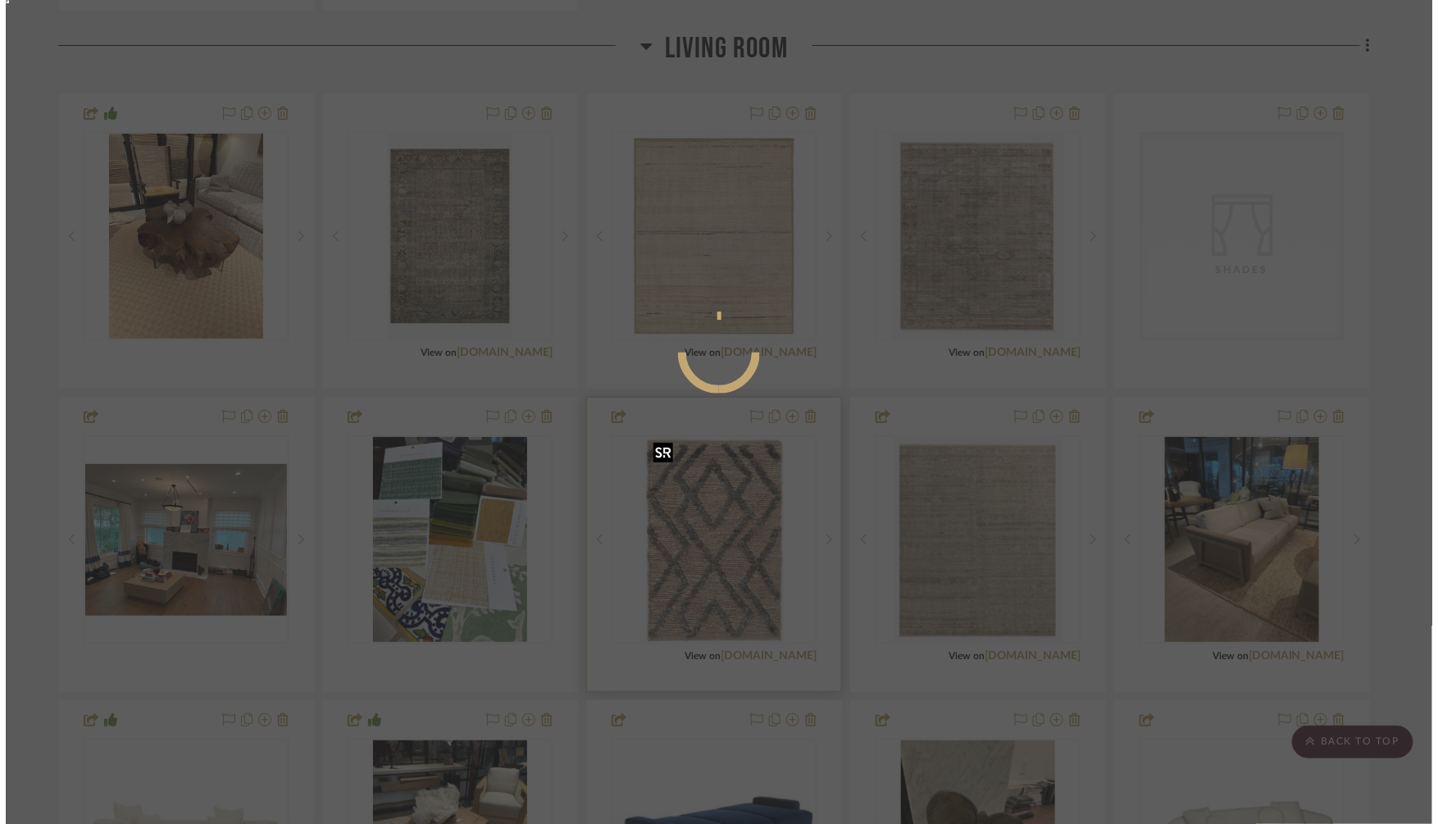
scroll to position [0, 0]
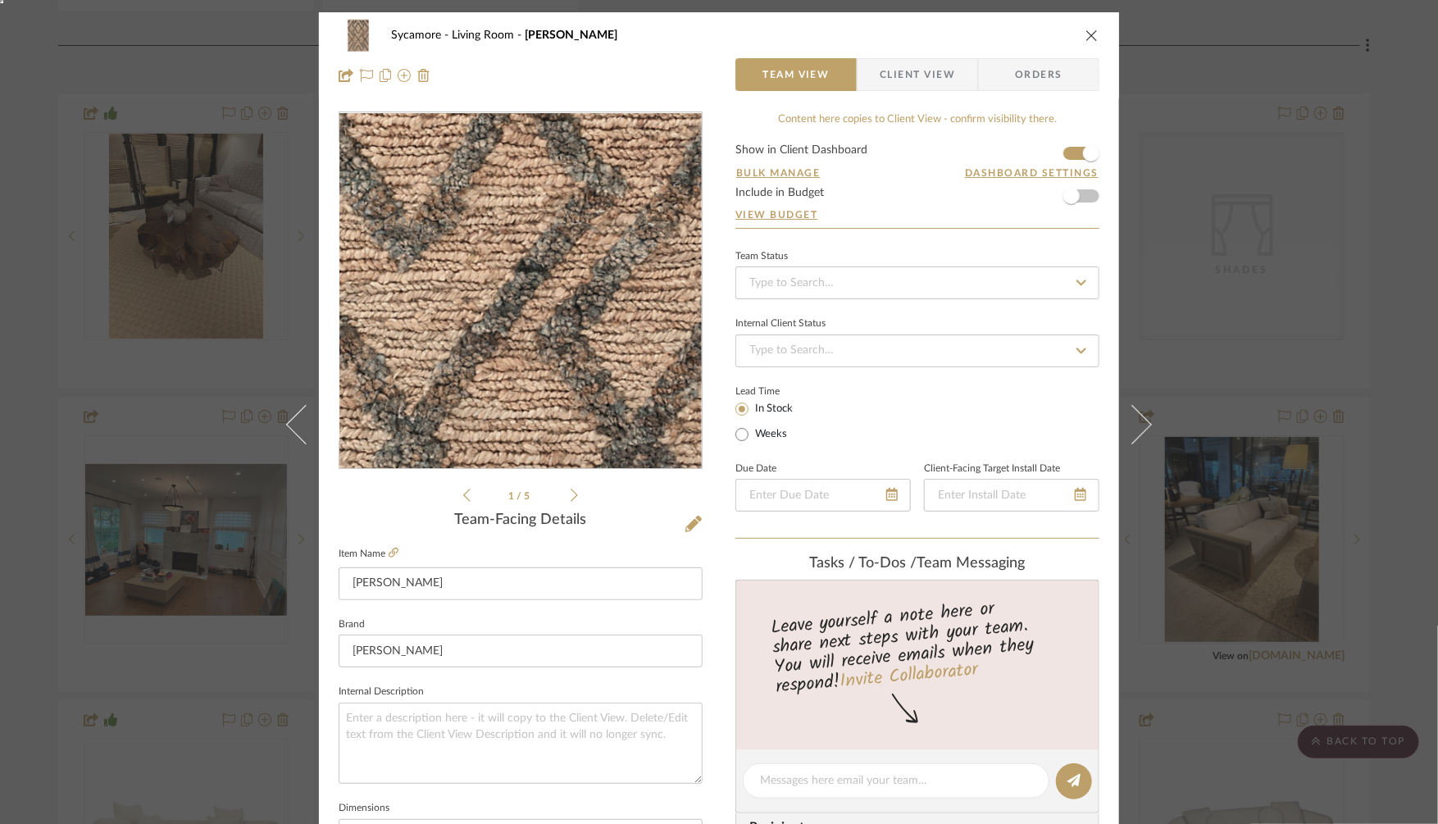
click at [551, 284] on img "0" at bounding box center [520, 291] width 252 height 356
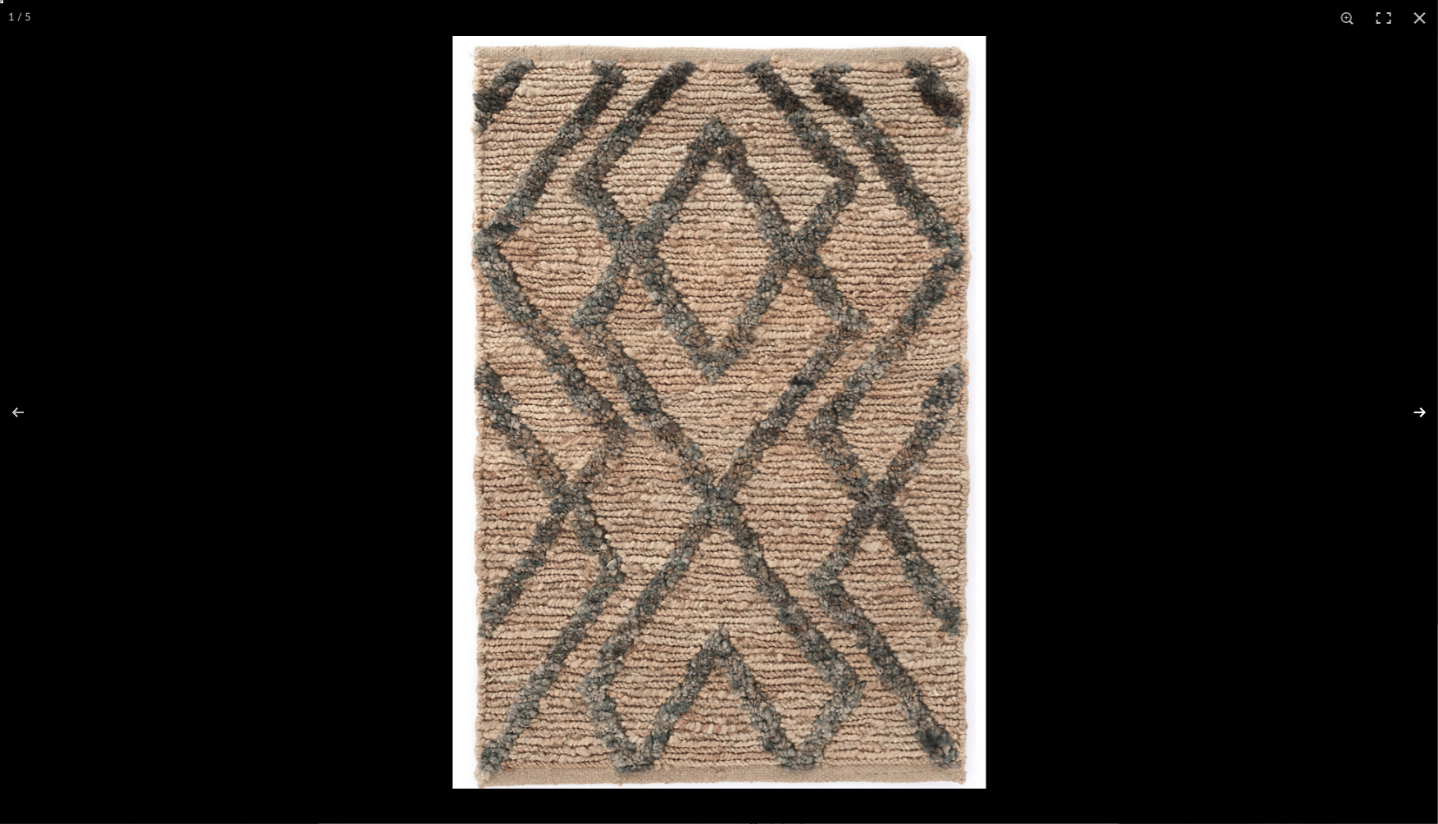
click at [1422, 405] on button at bounding box center [1408, 412] width 57 height 82
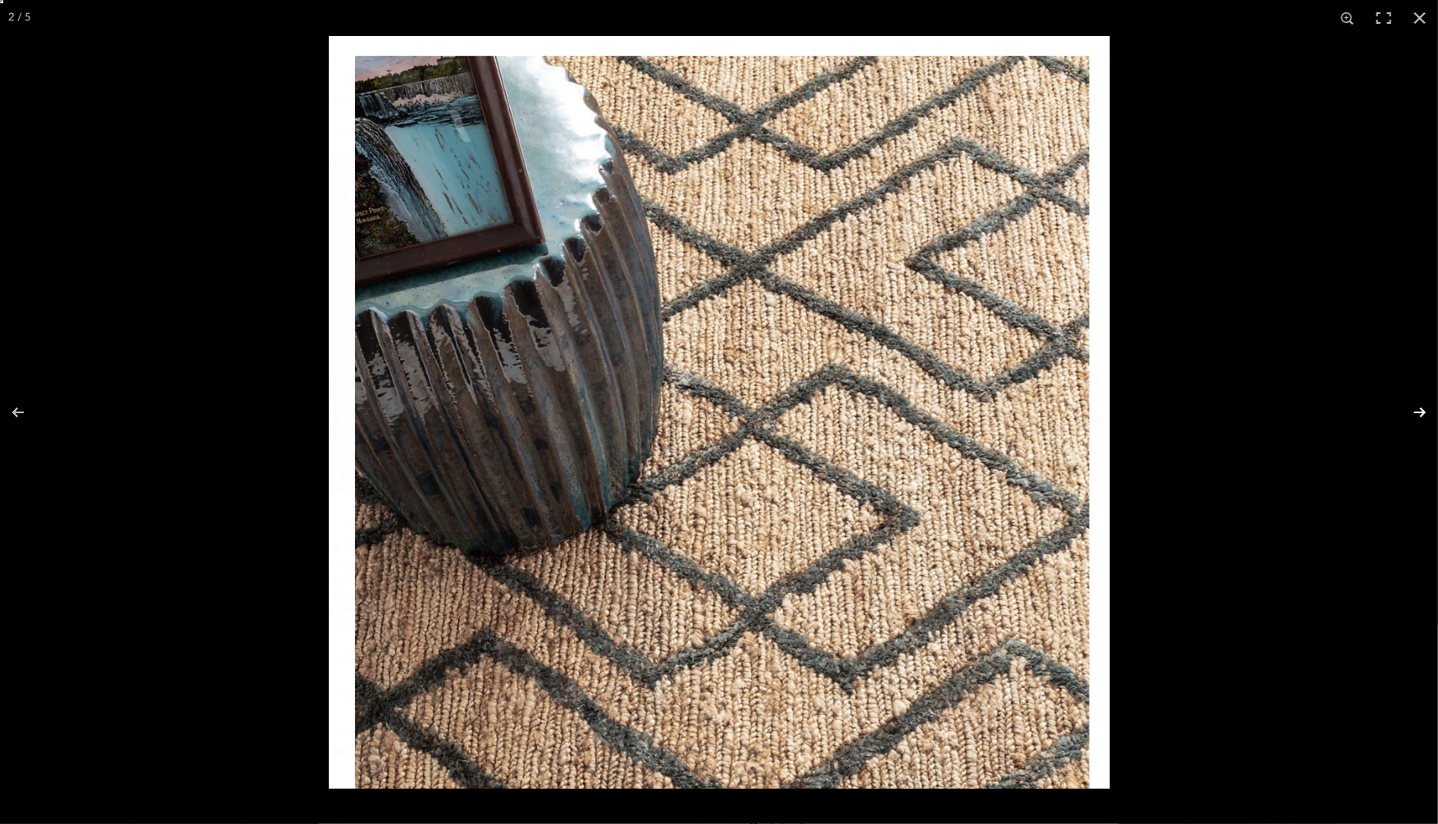
click at [1422, 406] on button at bounding box center [1408, 412] width 57 height 82
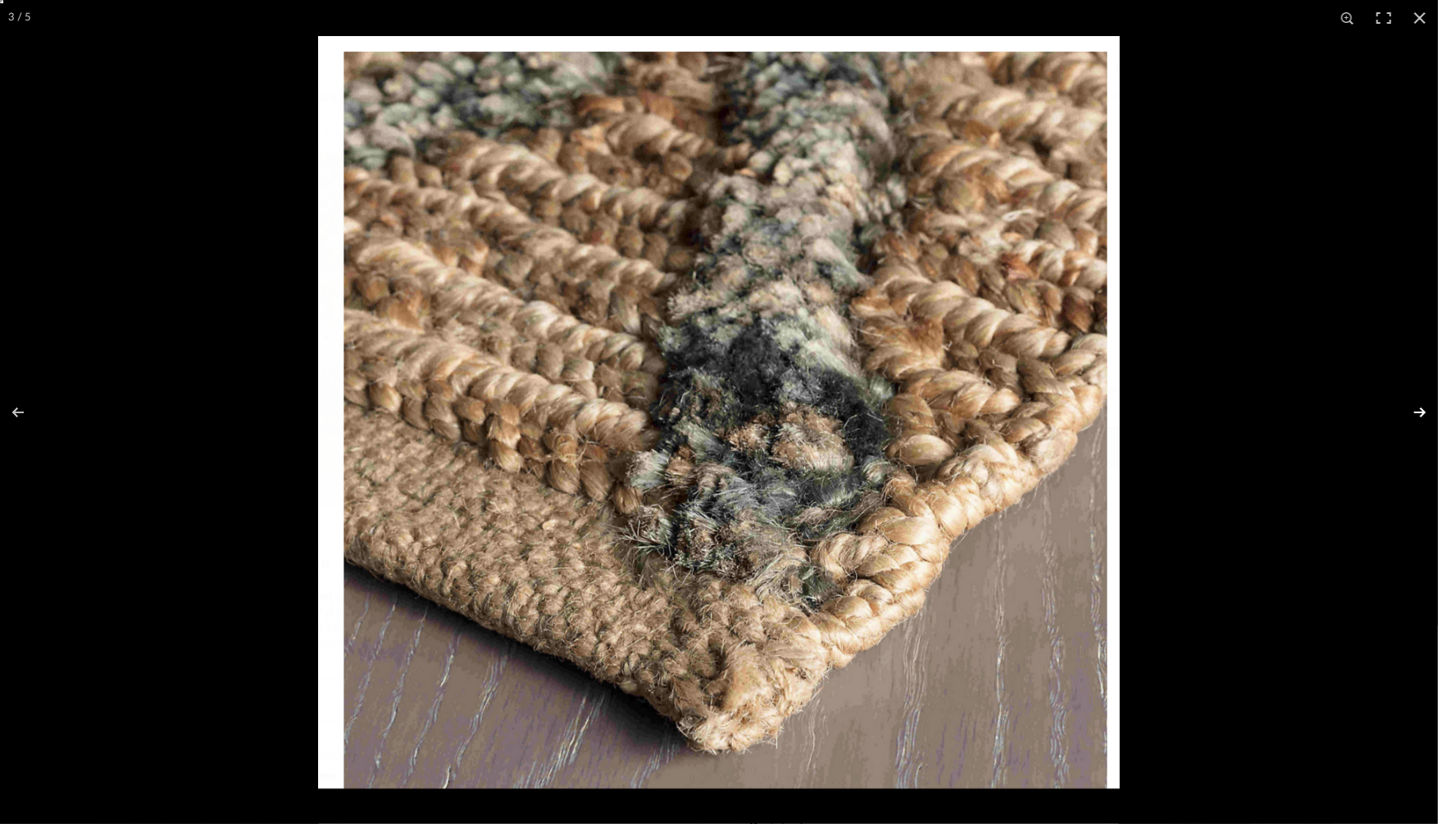
click at [1422, 406] on button at bounding box center [1408, 412] width 57 height 82
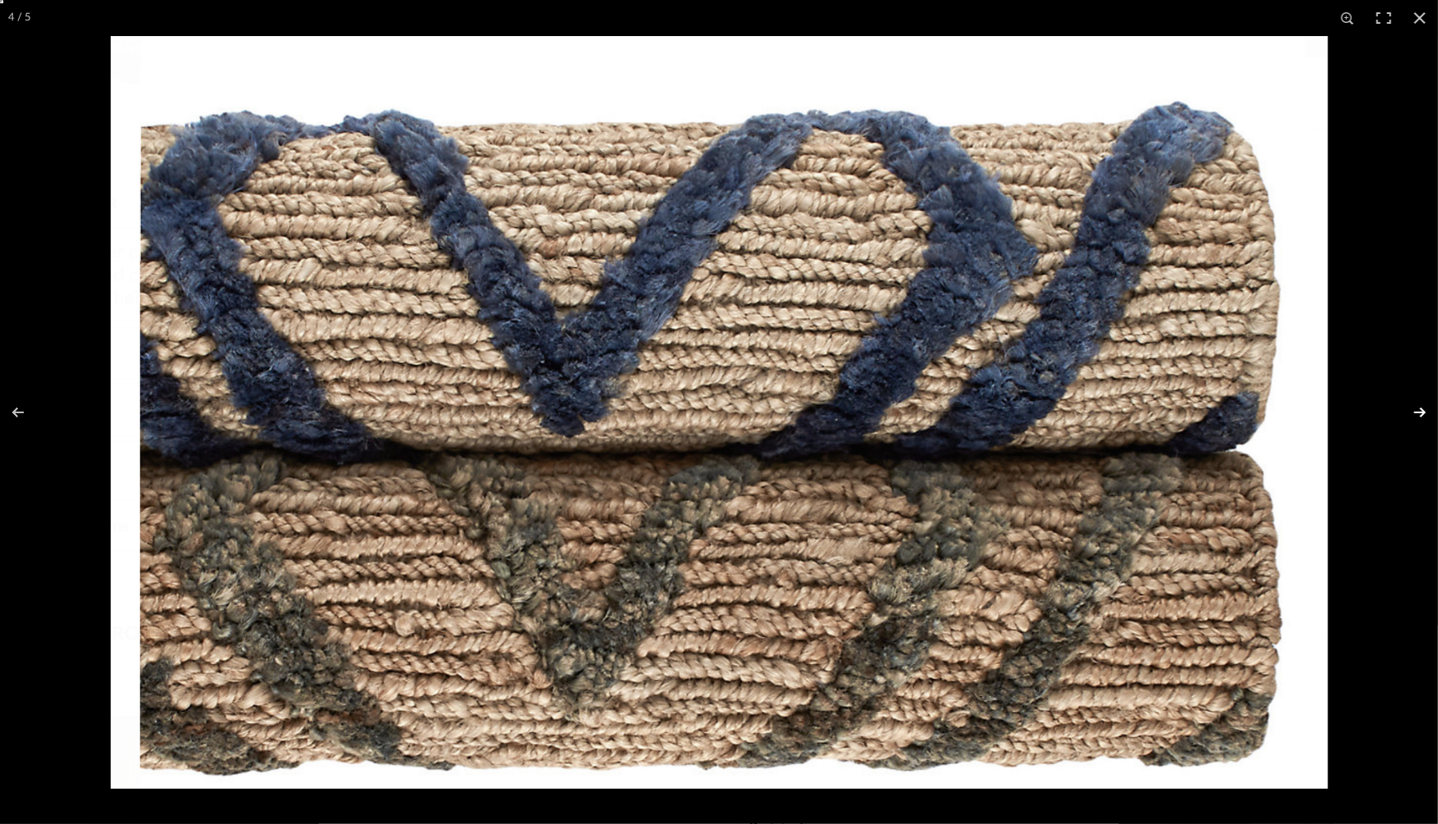
click at [1422, 406] on button at bounding box center [1408, 412] width 57 height 82
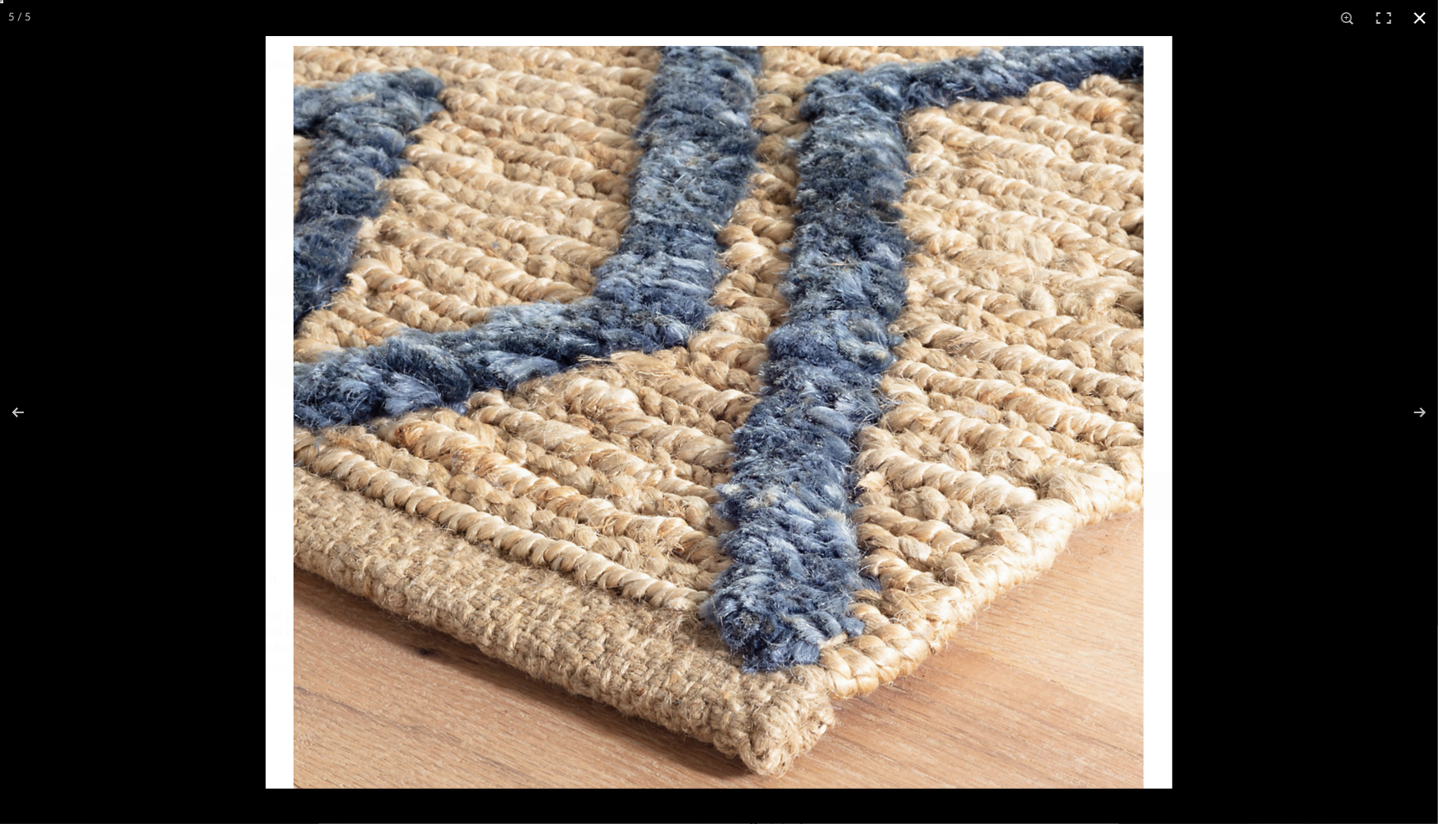
click at [1428, 16] on button at bounding box center [1420, 18] width 36 height 36
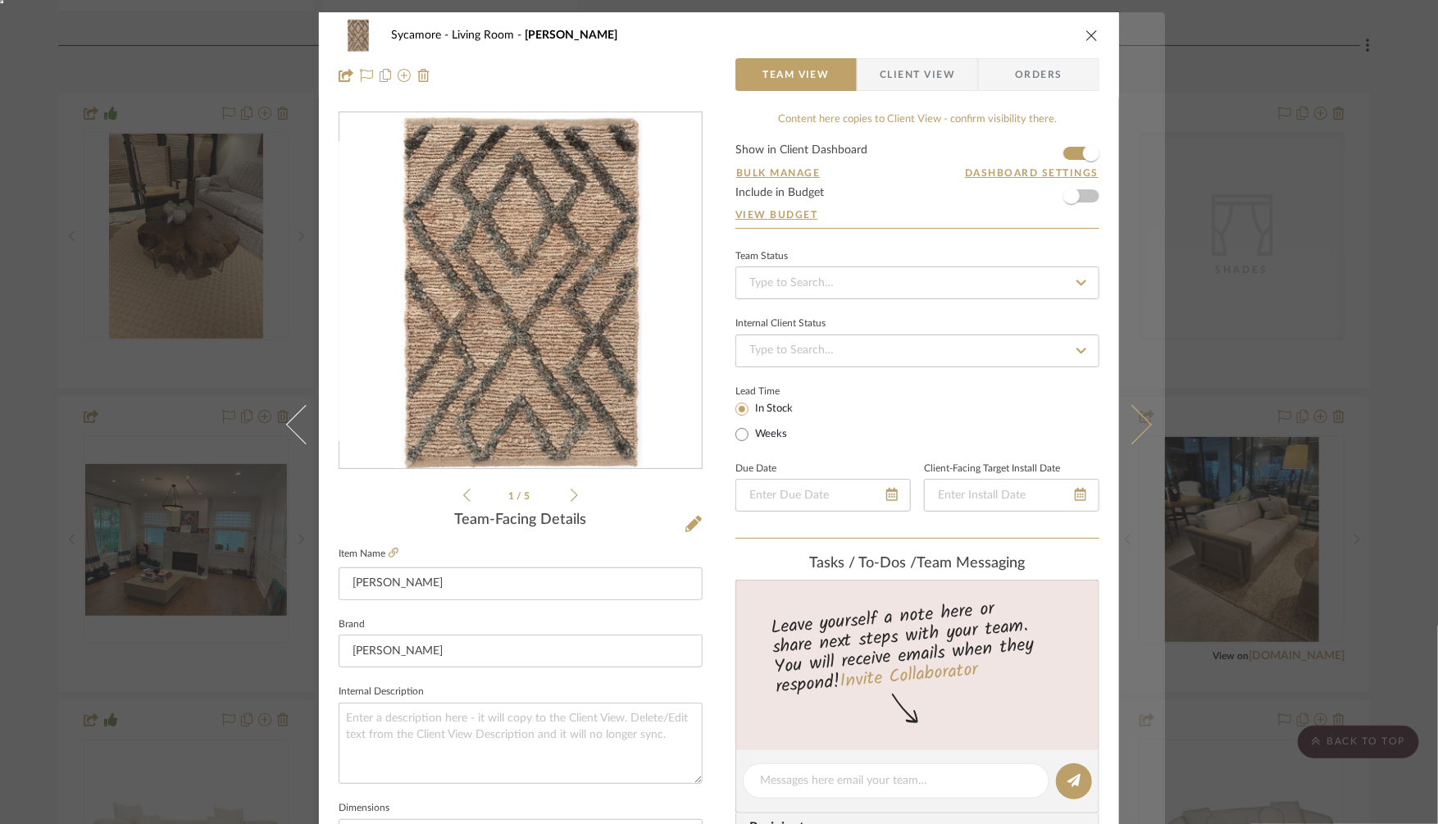
click at [1134, 423] on icon at bounding box center [1131, 423] width 39 height 39
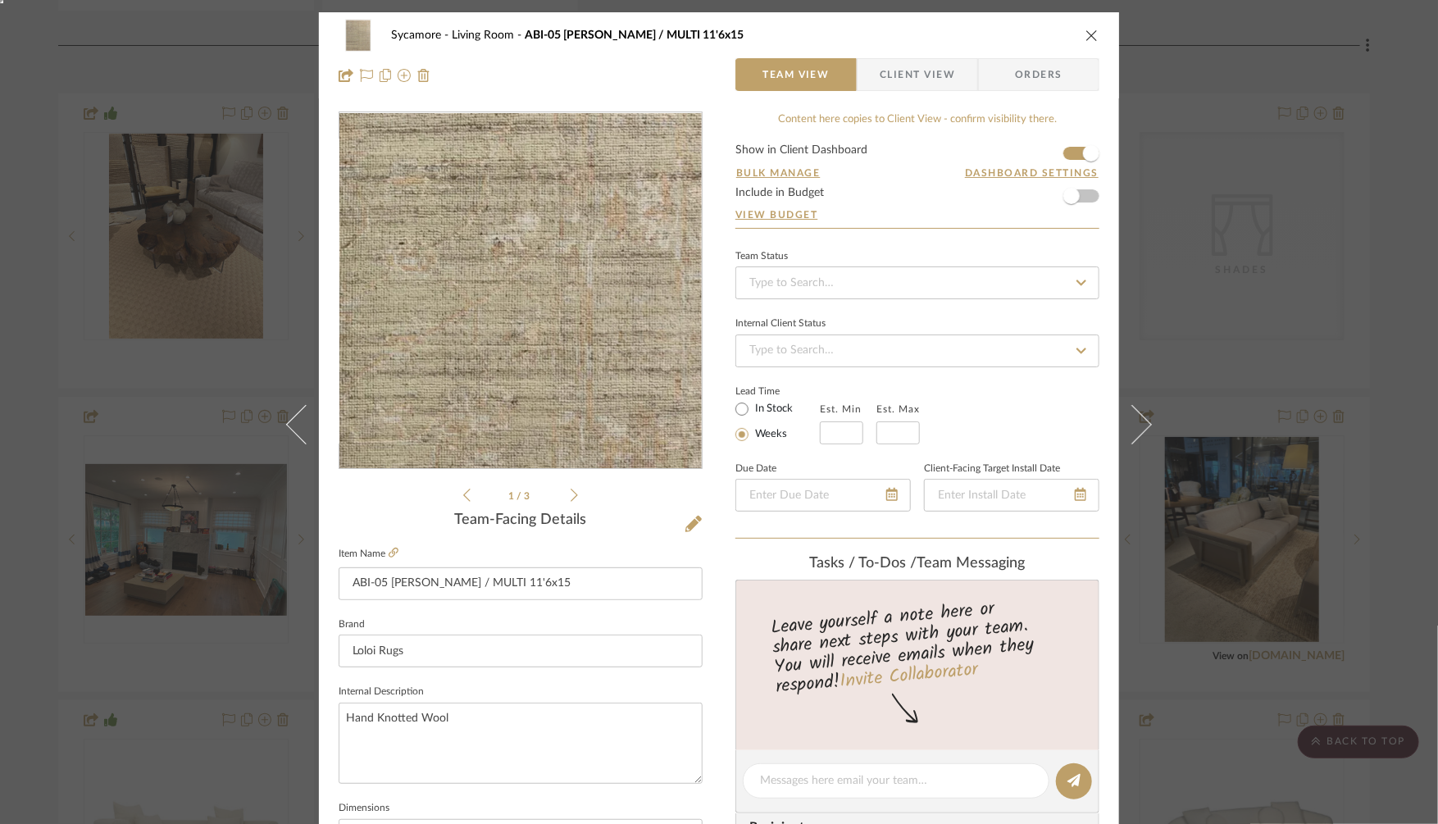
click at [582, 326] on img "0" at bounding box center [521, 291] width 293 height 356
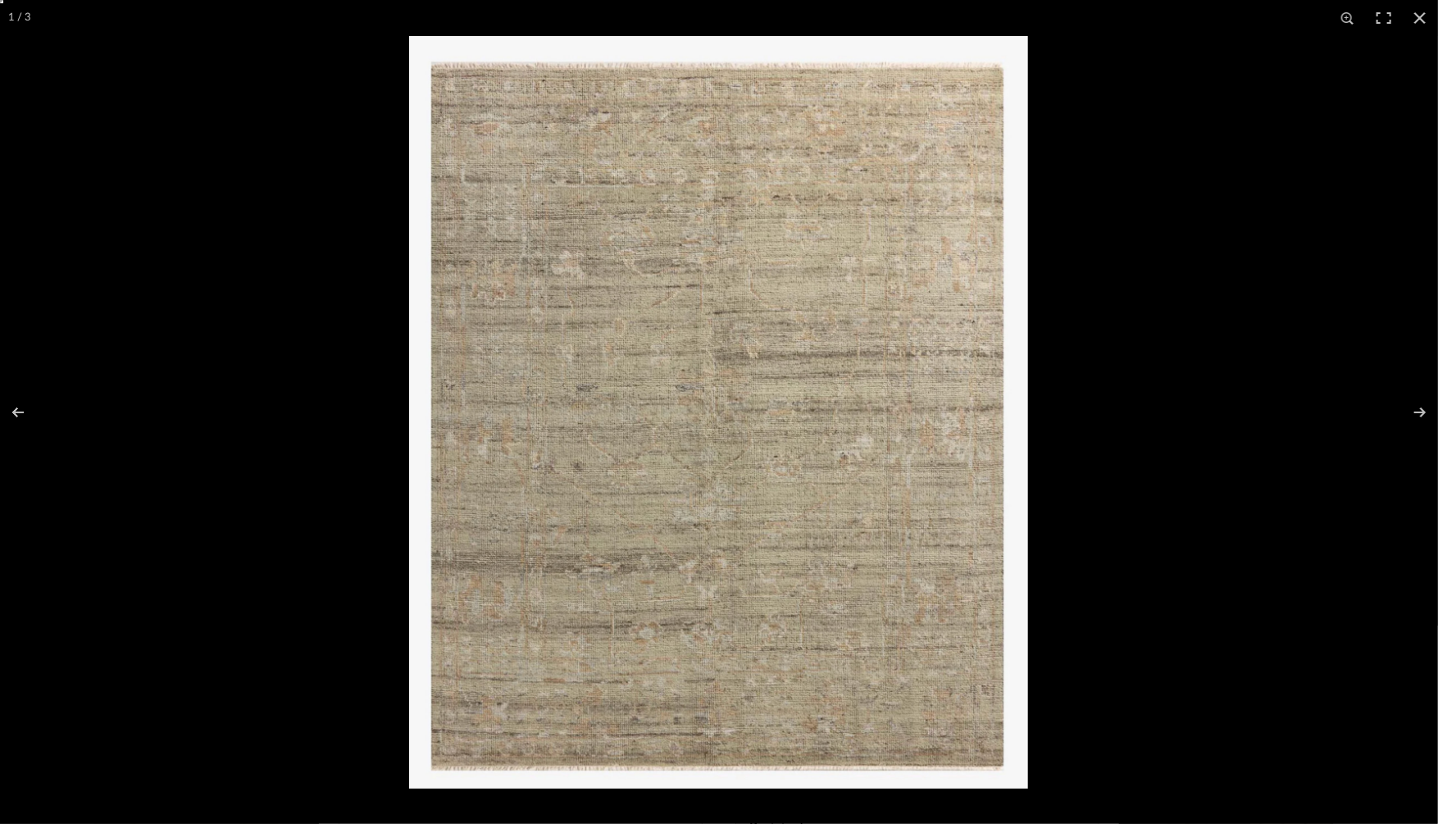
click at [767, 388] on img at bounding box center [718, 412] width 619 height 752
